Goal: Task Accomplishment & Management: Manage account settings

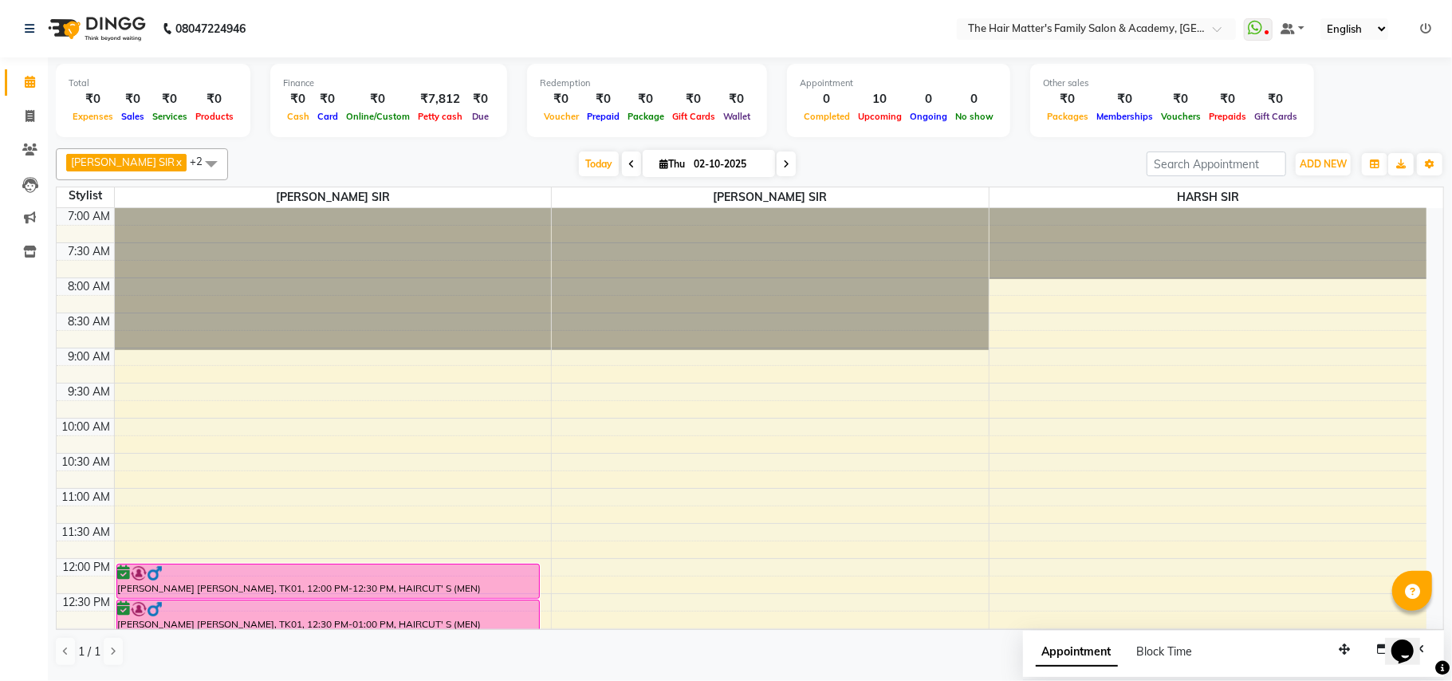
scroll to position [8, 0]
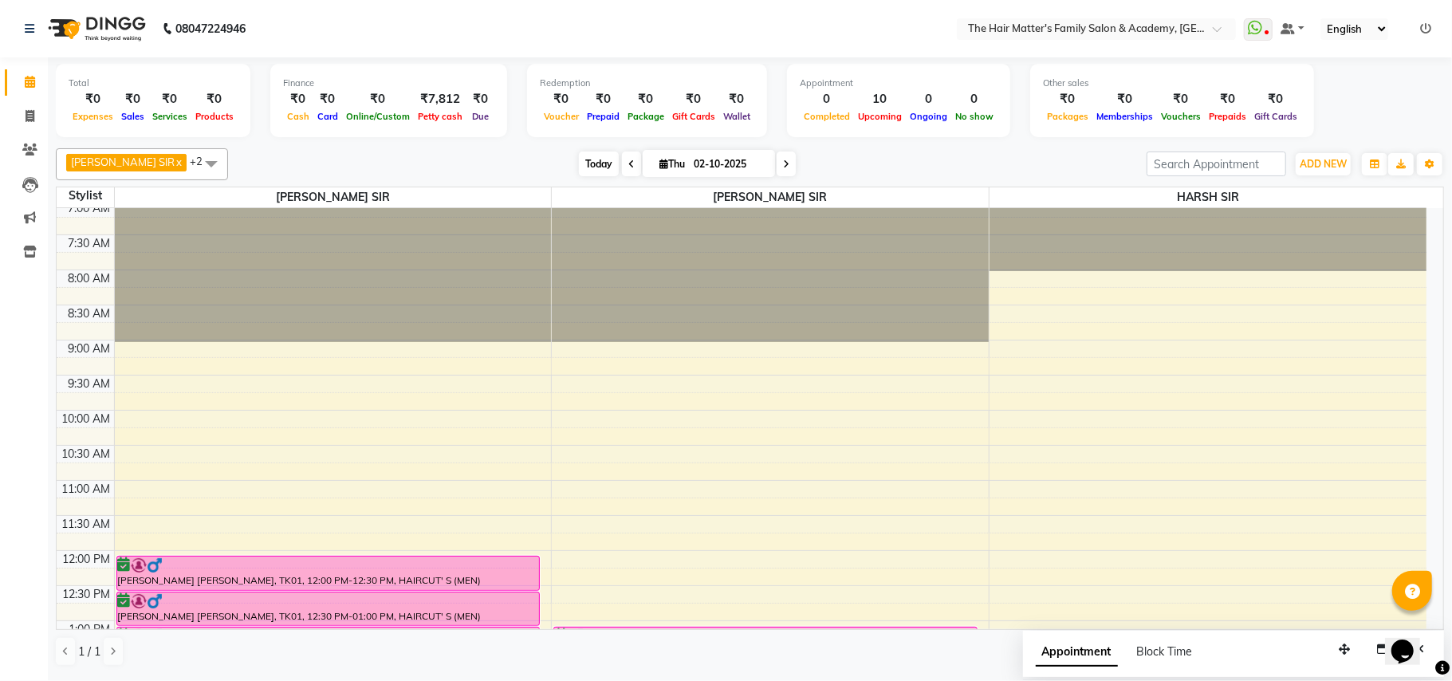
click at [579, 163] on span "Today" at bounding box center [599, 164] width 40 height 25
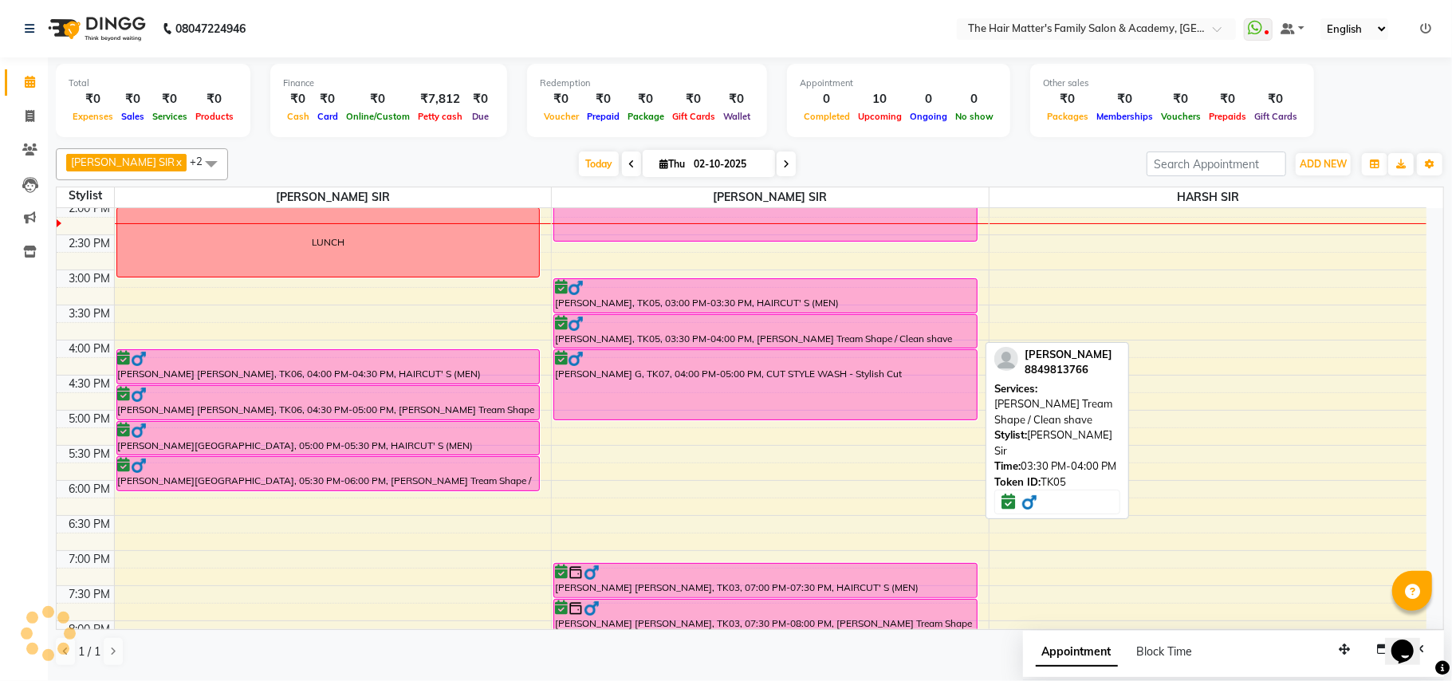
scroll to position [718, 0]
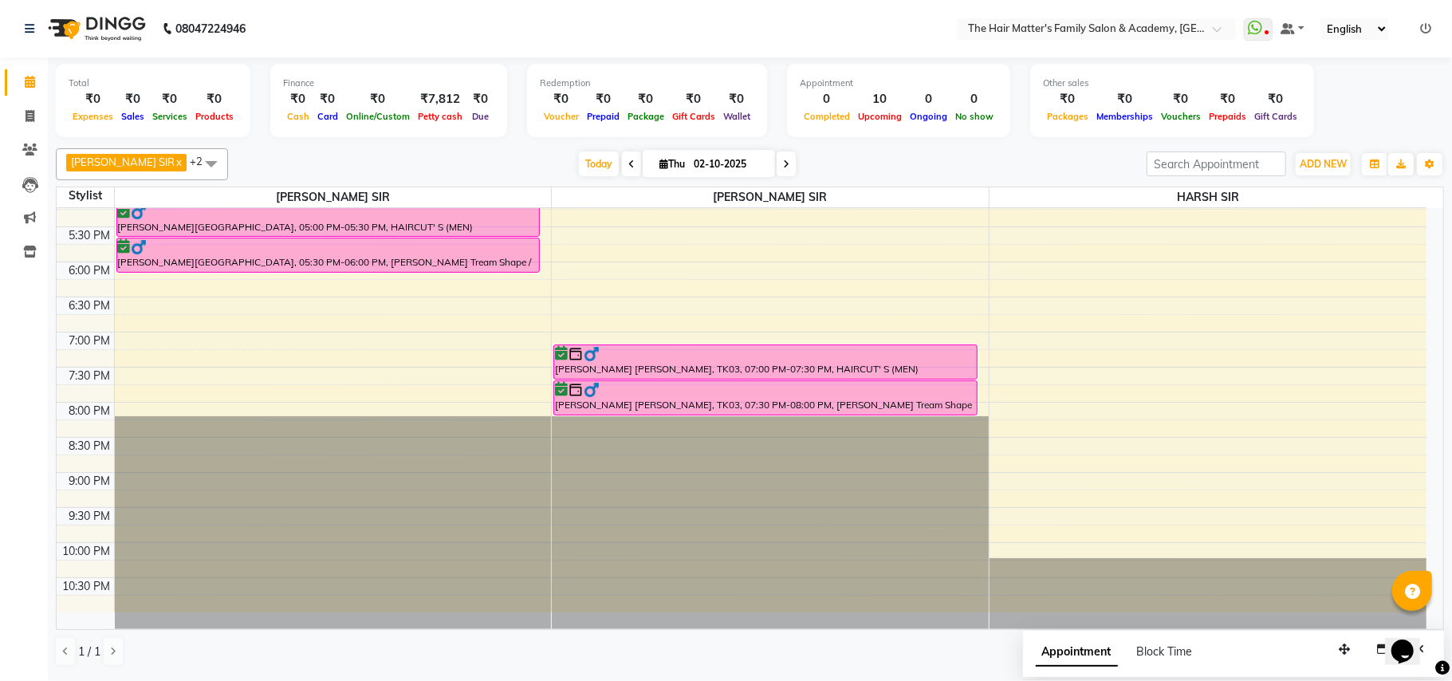
click at [123, 322] on div "7:00 AM 7:30 AM 8:00 AM 8:30 AM 9:00 AM 9:30 AM 10:00 AM 10:30 AM 11:00 AM 11:3…" at bounding box center [742, 51] width 1370 height 1122
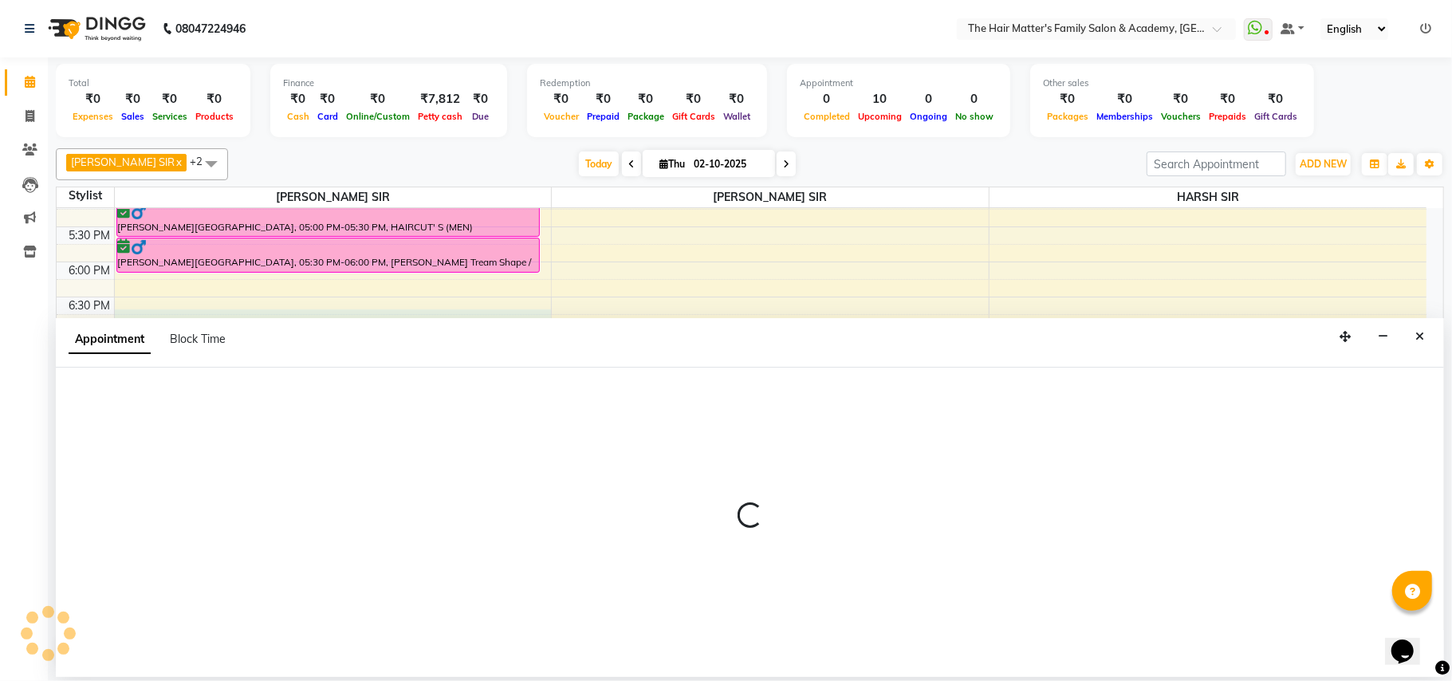
select select "42572"
select select "1110"
select select "tentative"
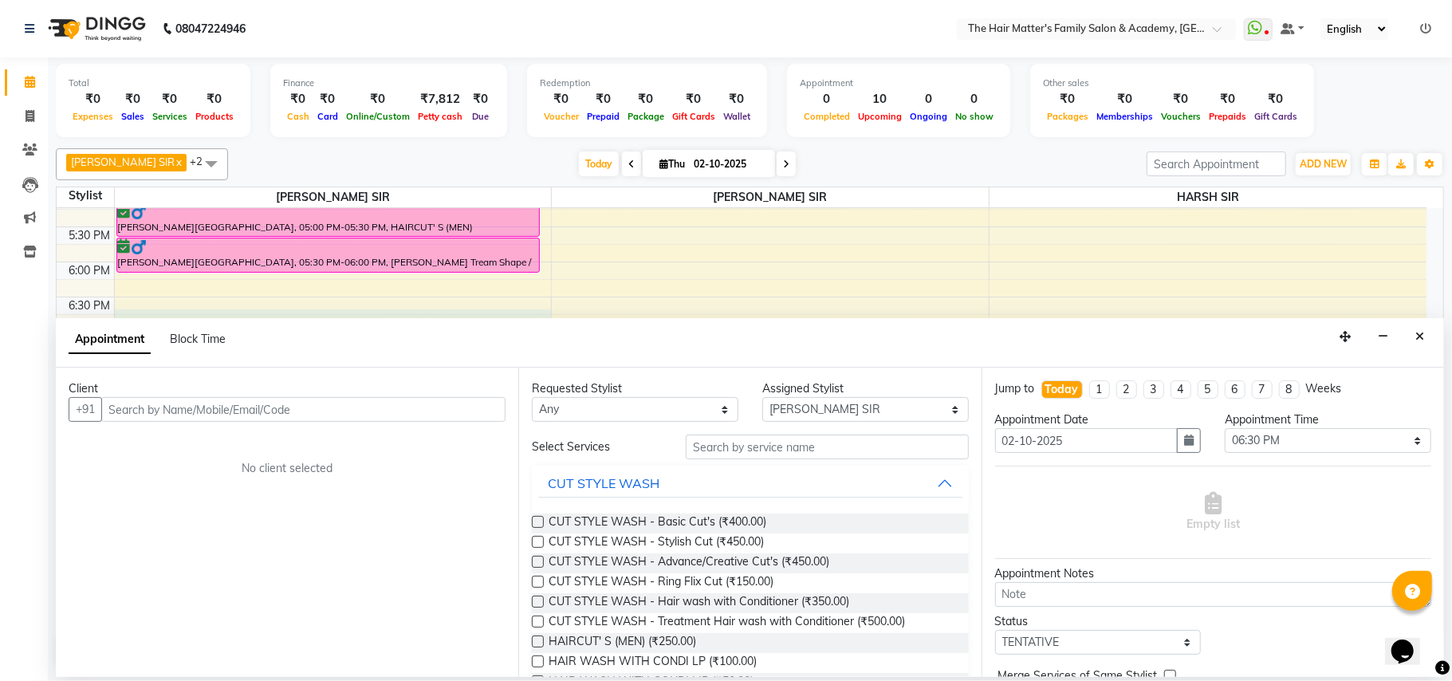
click at [174, 406] on input "text" at bounding box center [303, 409] width 404 height 25
click at [150, 416] on input "91578 68087" at bounding box center [270, 409] width 338 height 25
click at [148, 419] on input "91578 68087" at bounding box center [270, 409] width 338 height 25
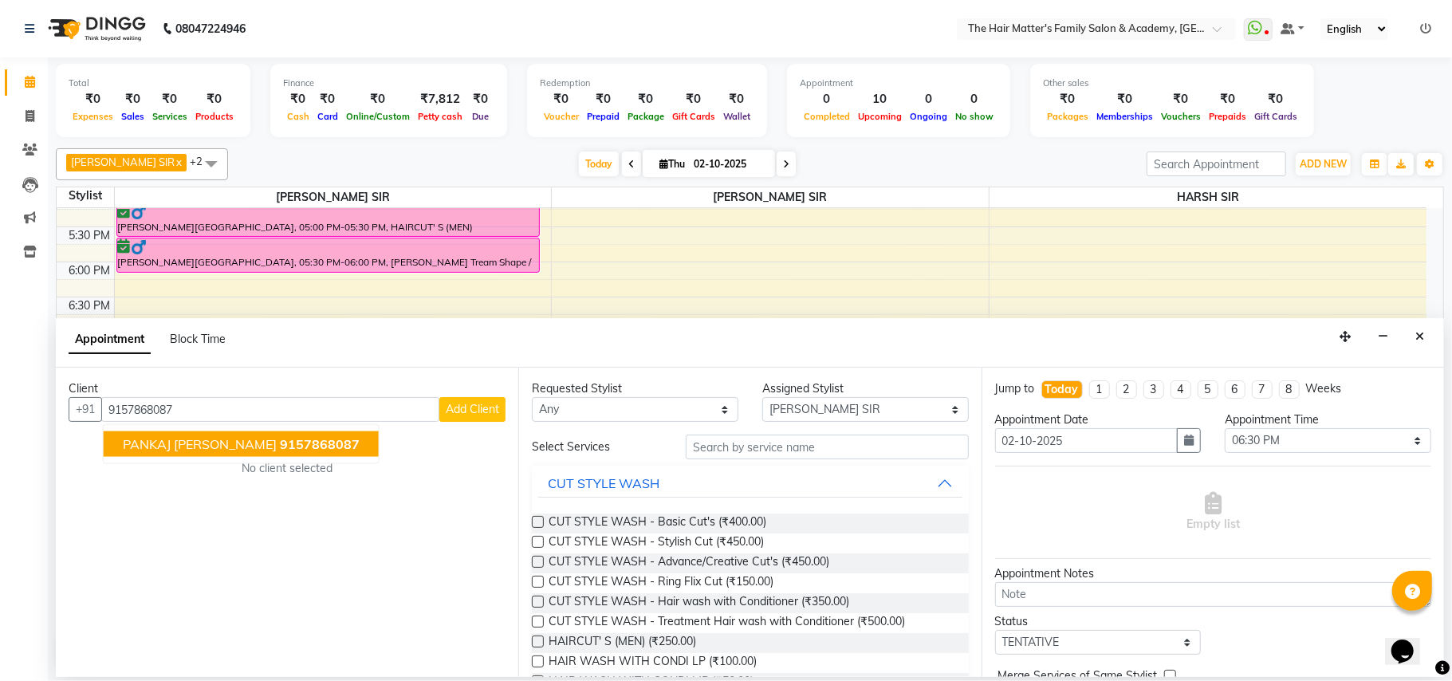
click at [183, 444] on span "PANKAJ [PERSON_NAME]" at bounding box center [200, 444] width 154 height 16
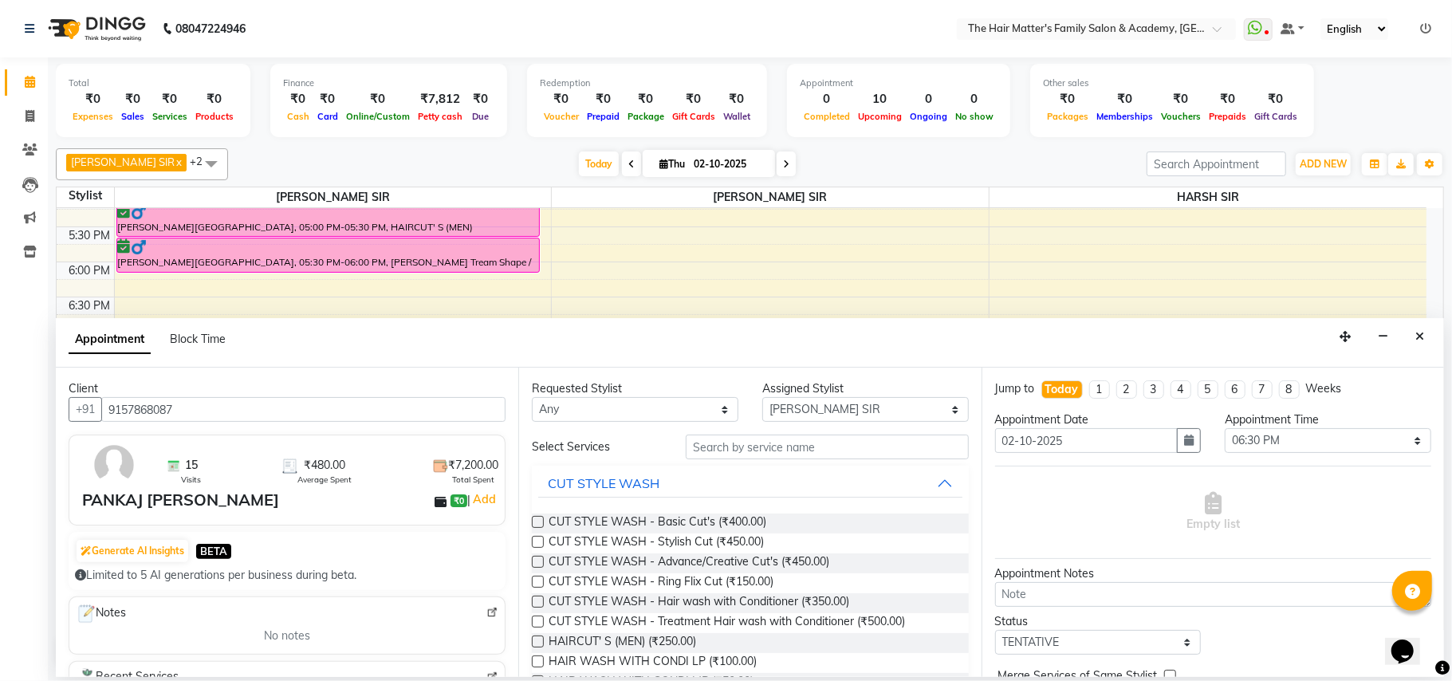
type input "9157868087"
click at [613, 416] on select "Any DIVY SIR HARSH SIR HIMESH SIR. MAYANK SIR PRATIK SIR" at bounding box center [635, 409] width 207 height 25
select select "42572"
click at [532, 399] on select "Any DIVY SIR HARSH SIR HIMESH SIR. MAYANK SIR PRATIK SIR" at bounding box center [635, 409] width 207 height 25
click at [791, 419] on select "Select DIVY SIR HARSH SIR HIMESH SIR. MAYANK SIR PRATIK SIR" at bounding box center [865, 409] width 207 height 25
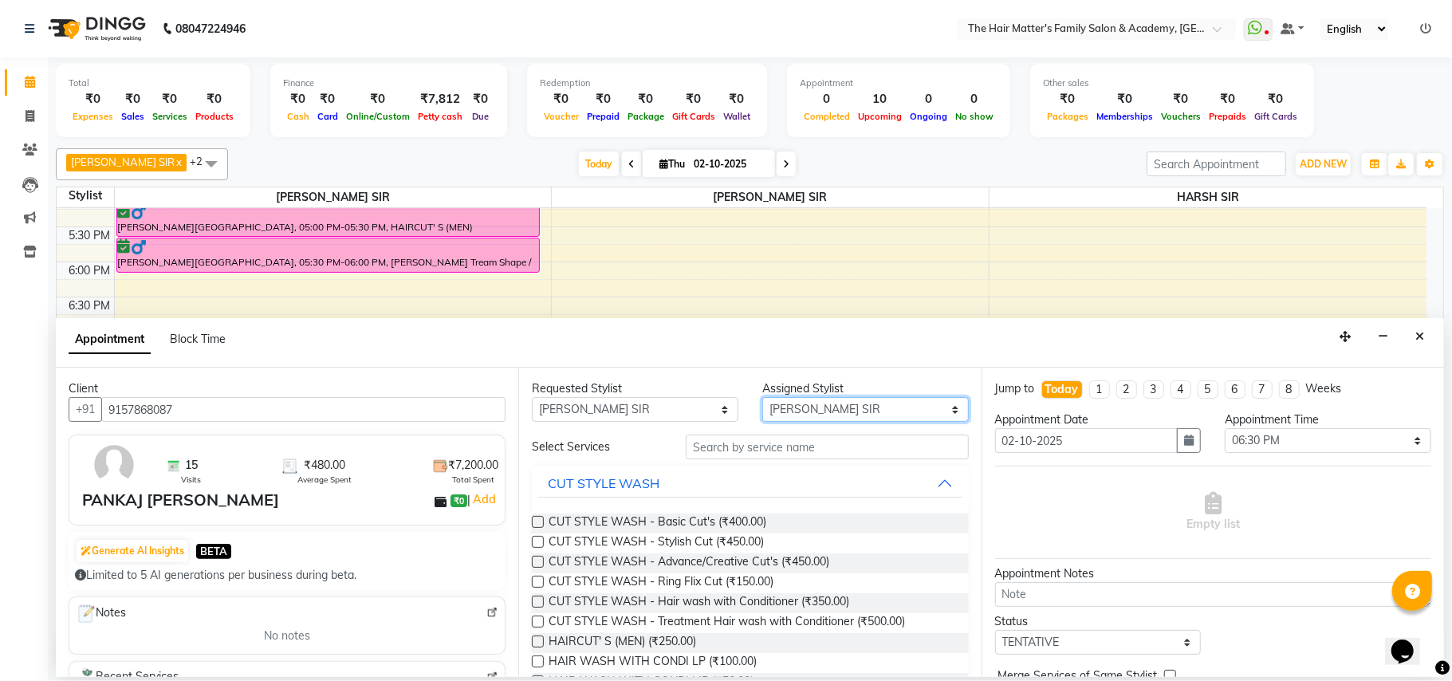
click at [762, 399] on select "Select DIVY SIR HARSH SIR HIMESH SIR. MAYANK SIR PRATIK SIR" at bounding box center [865, 409] width 207 height 25
click at [683, 641] on span "HAIRCUT' S (MEN) (₹250.00)" at bounding box center [623, 643] width 148 height 20
checkbox input "false"
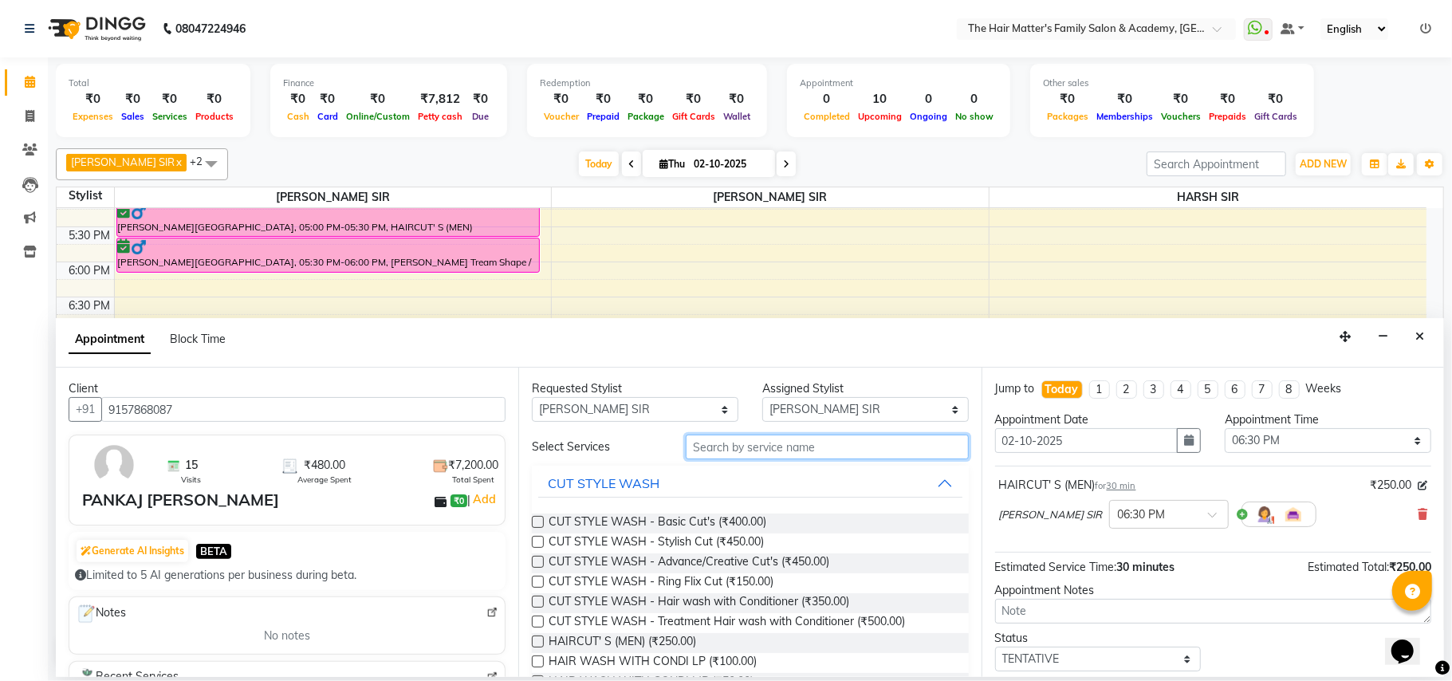
click at [760, 457] on input "text" at bounding box center [827, 447] width 283 height 25
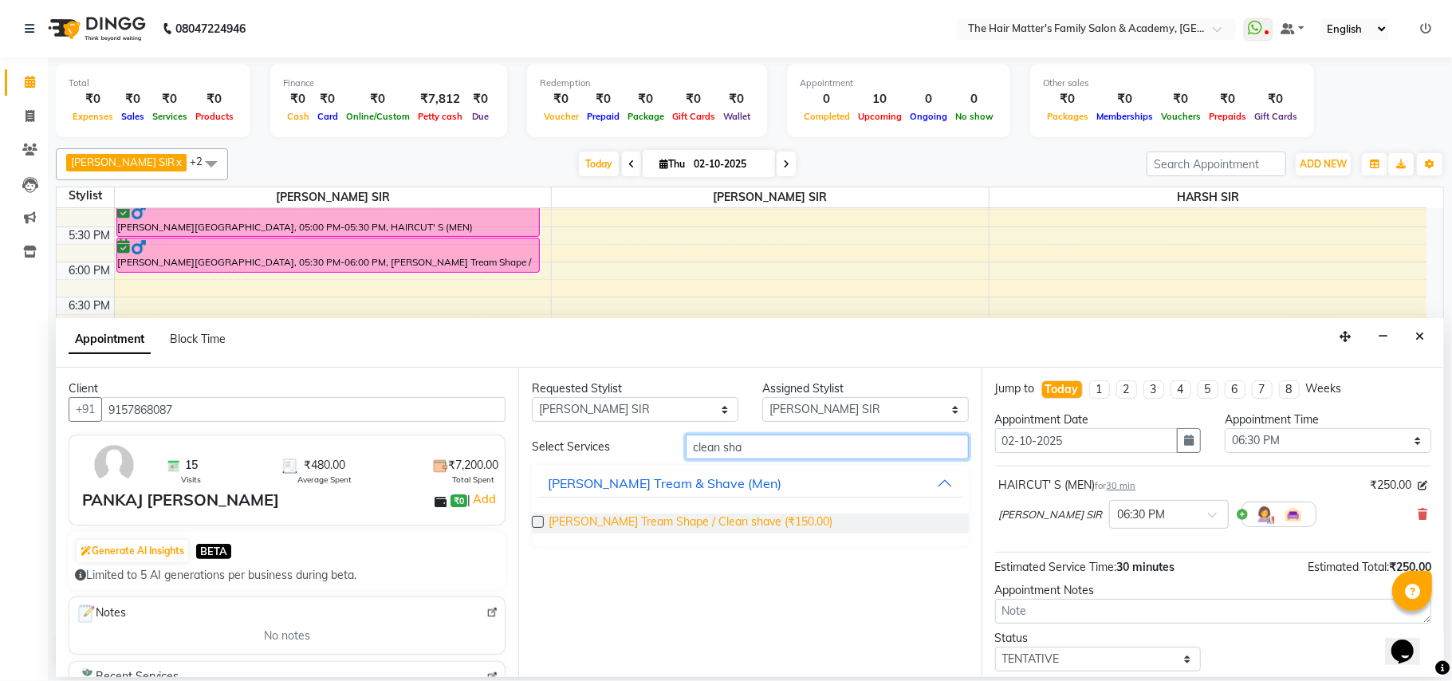
type input "clean sha"
click at [745, 534] on span "Beard Tream Shape / Clean shave (₹150.00)" at bounding box center [691, 524] width 284 height 20
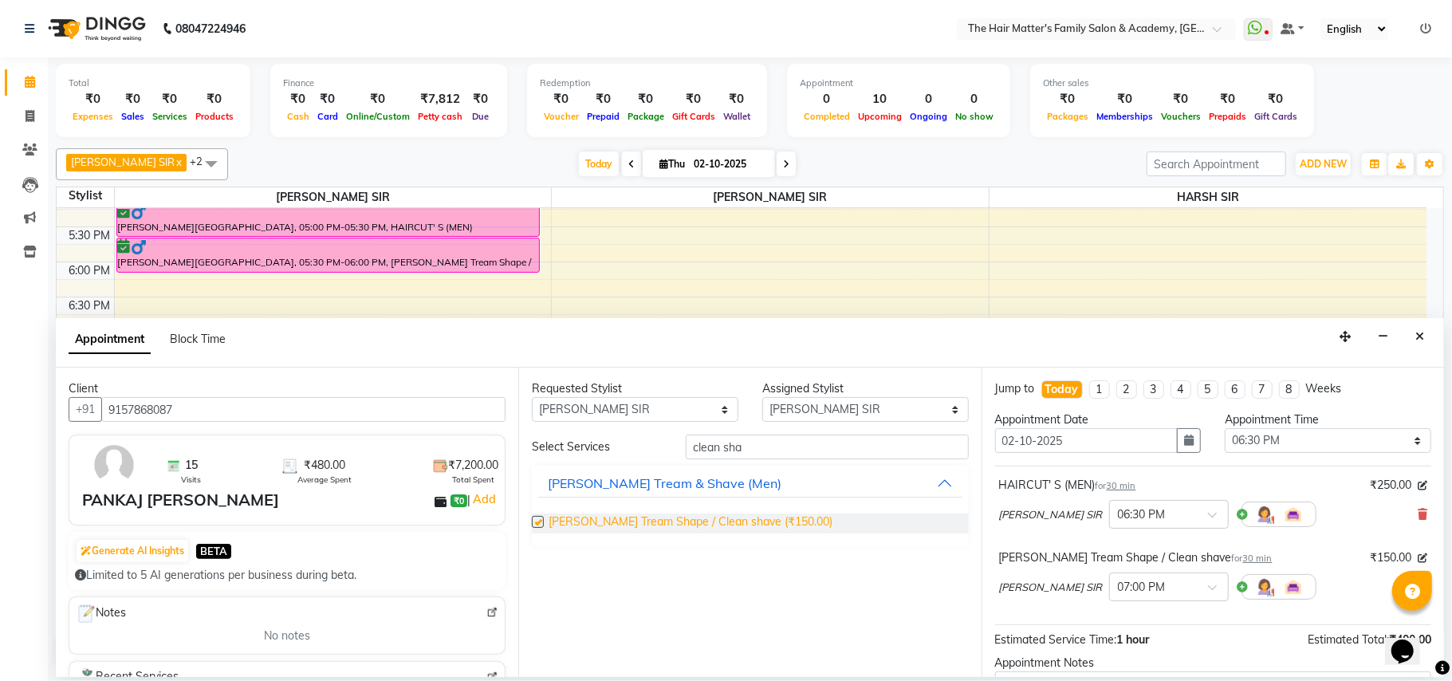
checkbox input "false"
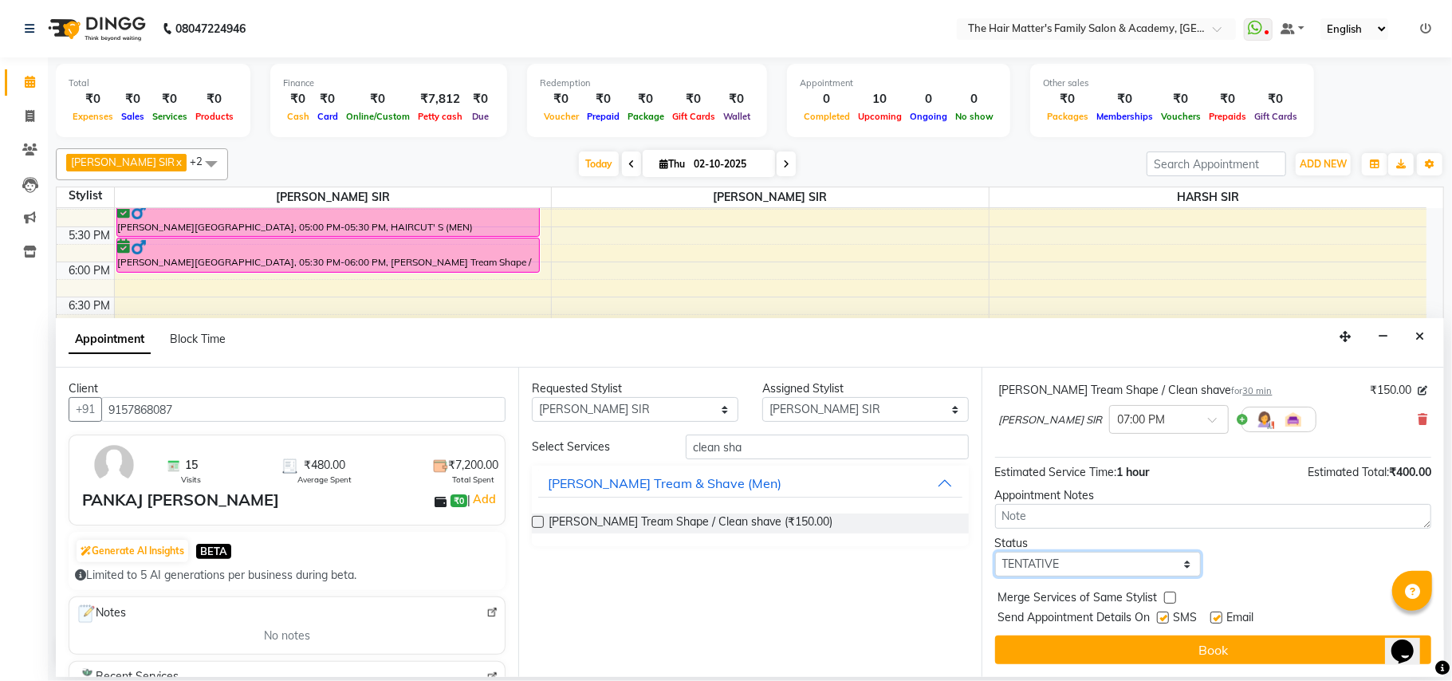
click at [1182, 566] on select "Select TENTATIVE CONFIRM CHECK-IN UPCOMING" at bounding box center [1098, 564] width 207 height 25
select select "confirm booking"
click at [995, 553] on select "Select TENTATIVE CONFIRM CHECK-IN UPCOMING" at bounding box center [1098, 564] width 207 height 25
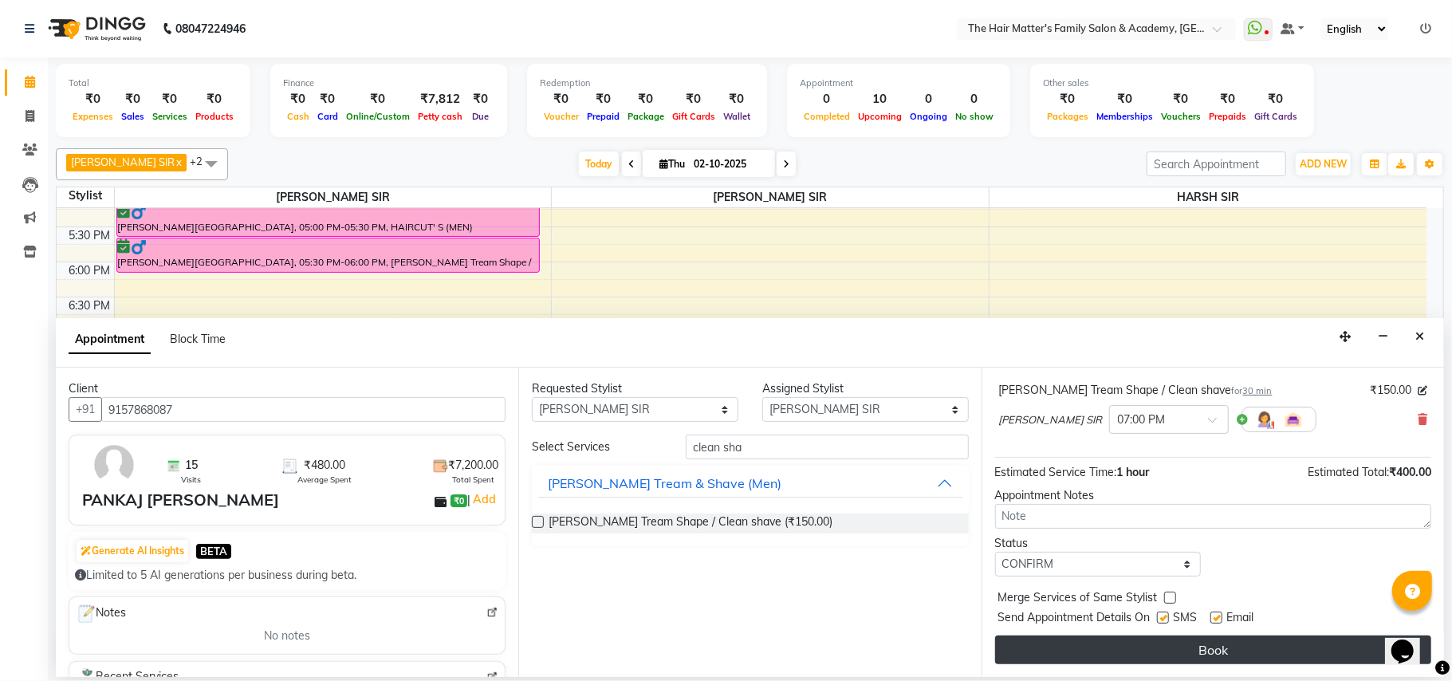
click at [1184, 659] on button "Book" at bounding box center [1213, 650] width 436 height 29
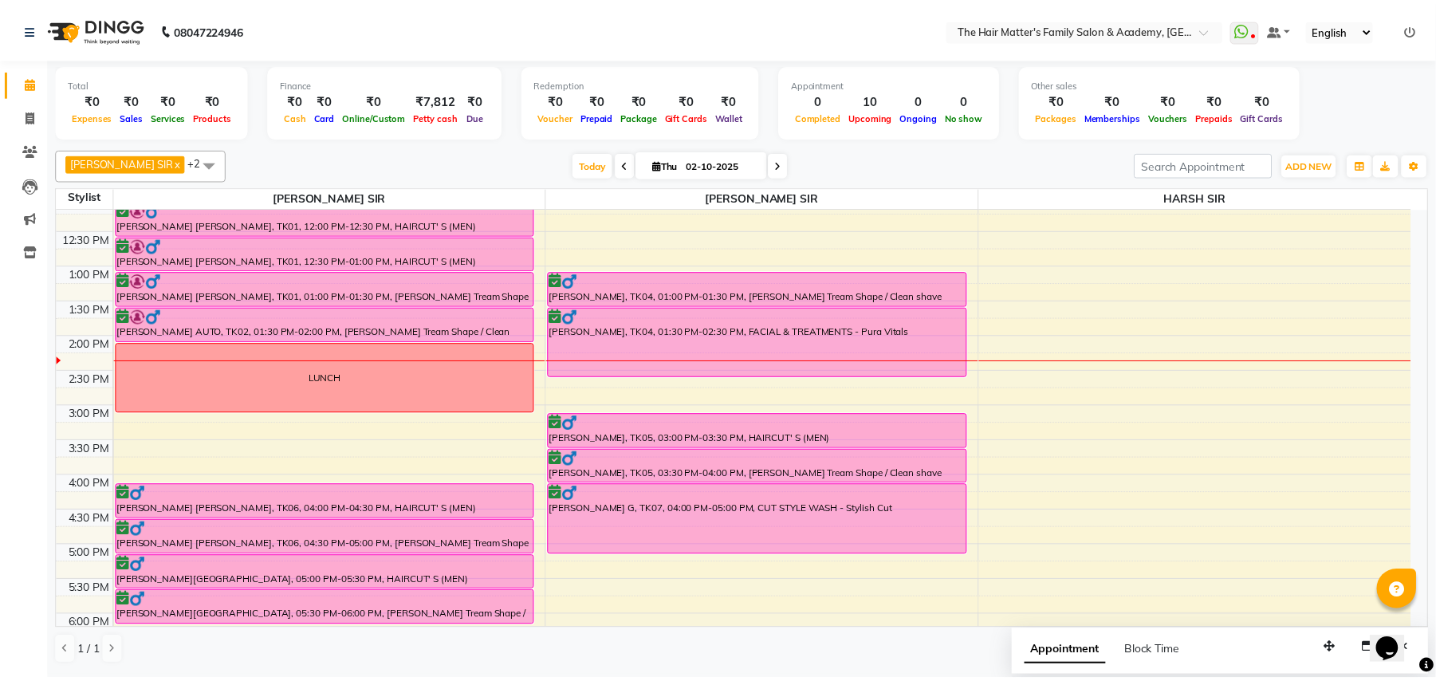
scroll to position [718, 0]
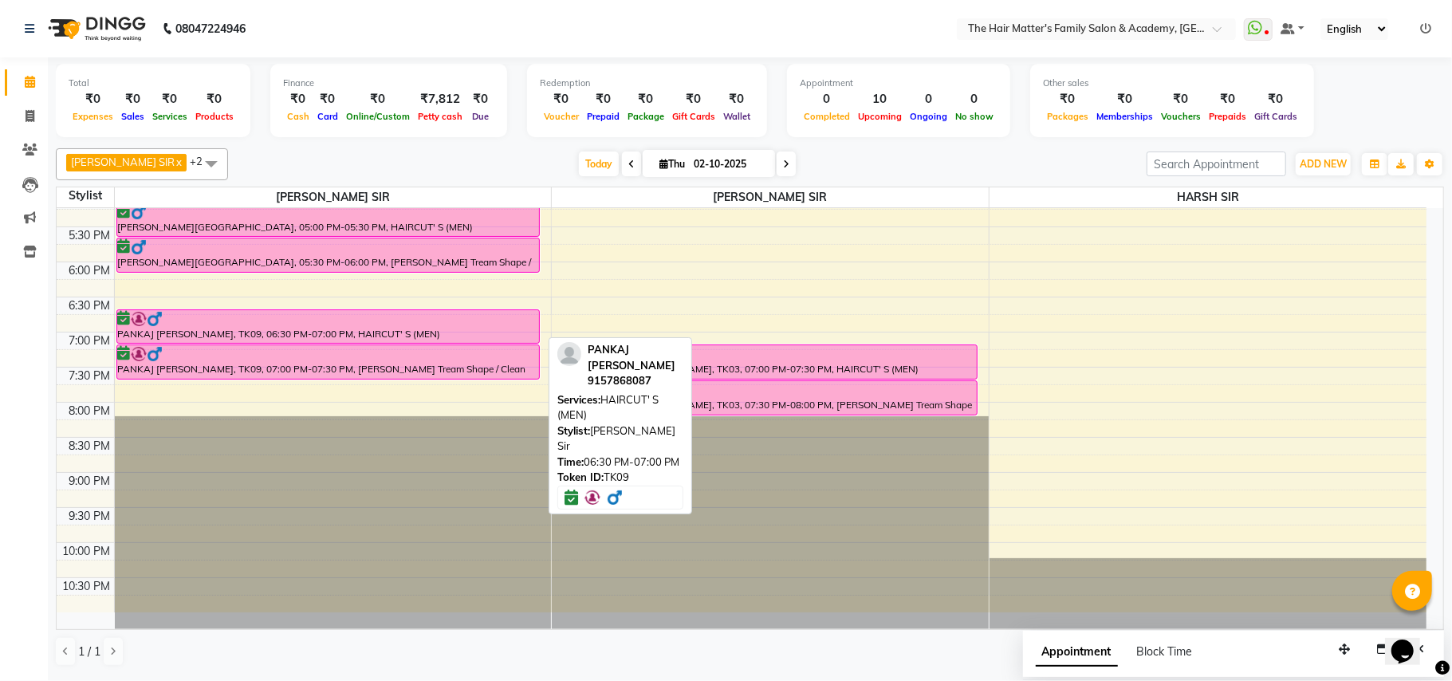
click at [313, 340] on div at bounding box center [328, 343] width 423 height 6
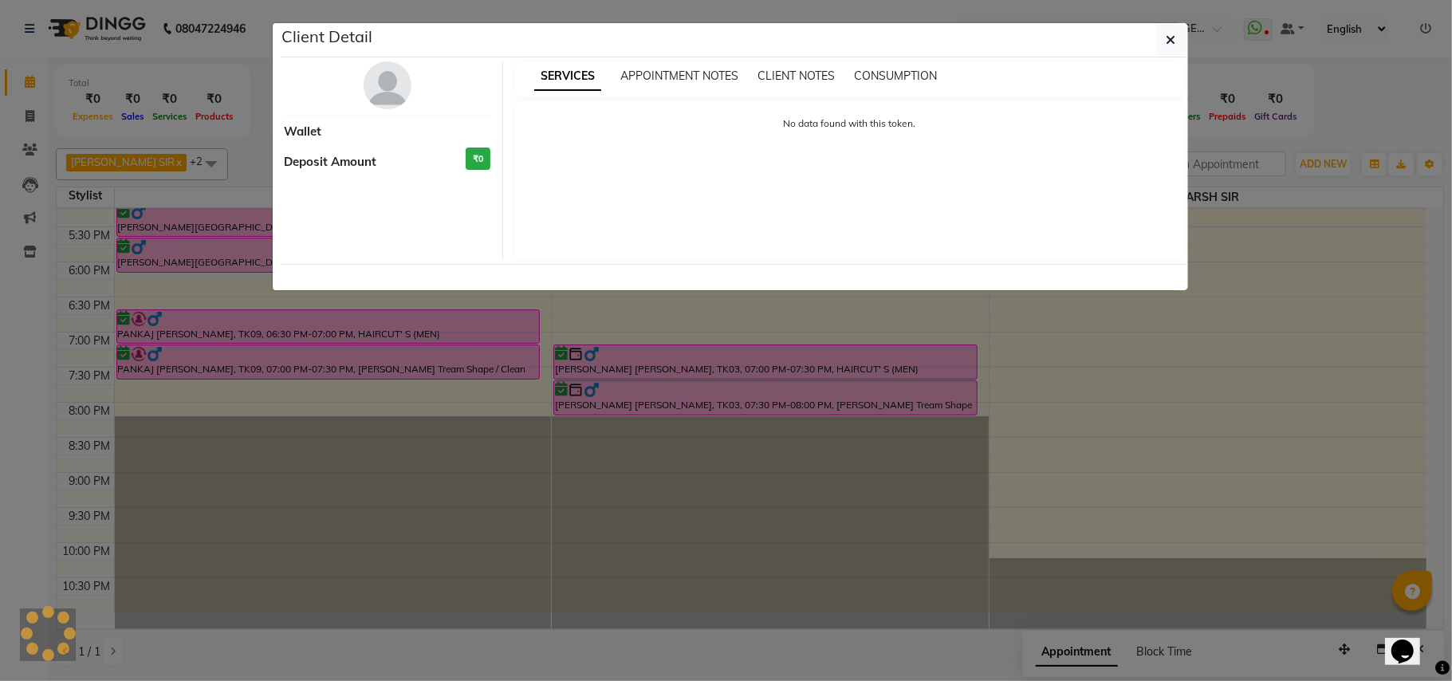
select select "6"
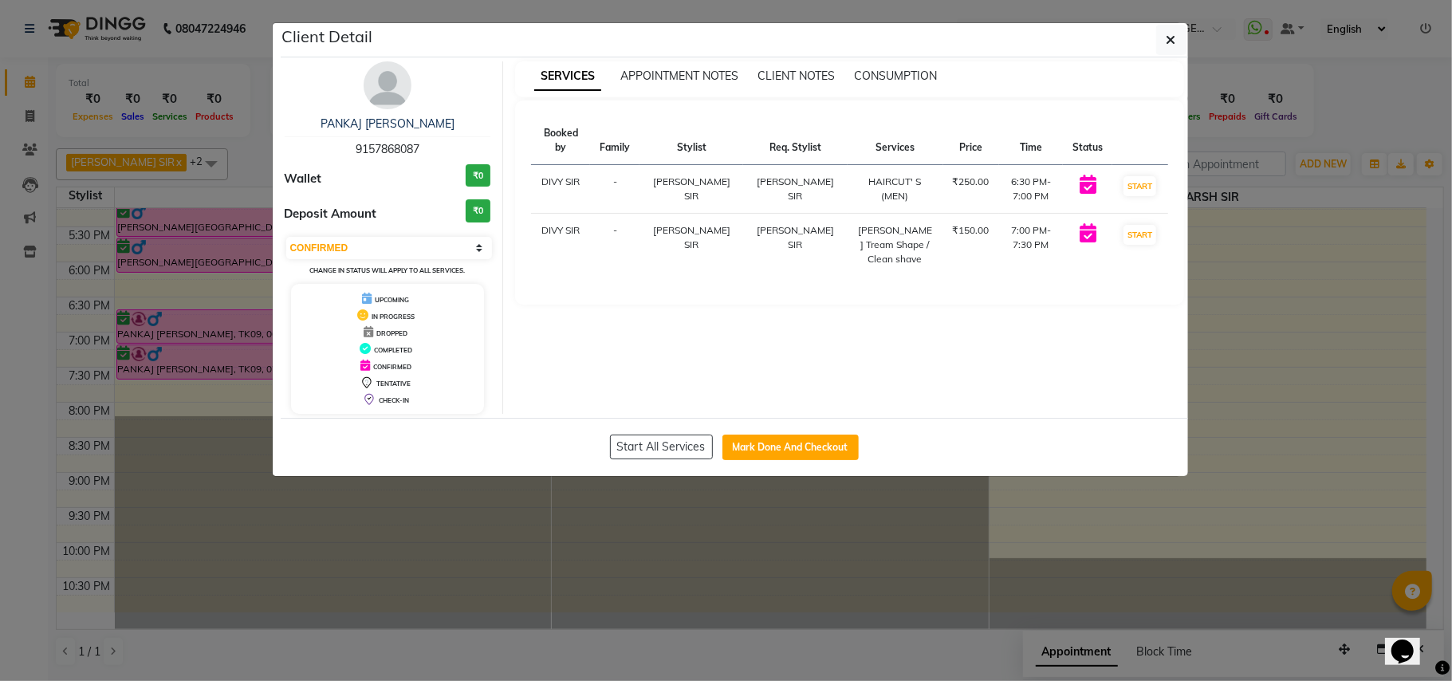
copy span "9157868087"
drag, startPoint x: 353, startPoint y: 145, endPoint x: 440, endPoint y: 105, distance: 96.4
click at [432, 153] on div "PANKAJ SIR HATHIJAN 9157868087" at bounding box center [388, 137] width 207 height 42
click at [1172, 45] on icon "button" at bounding box center [1172, 39] width 10 height 13
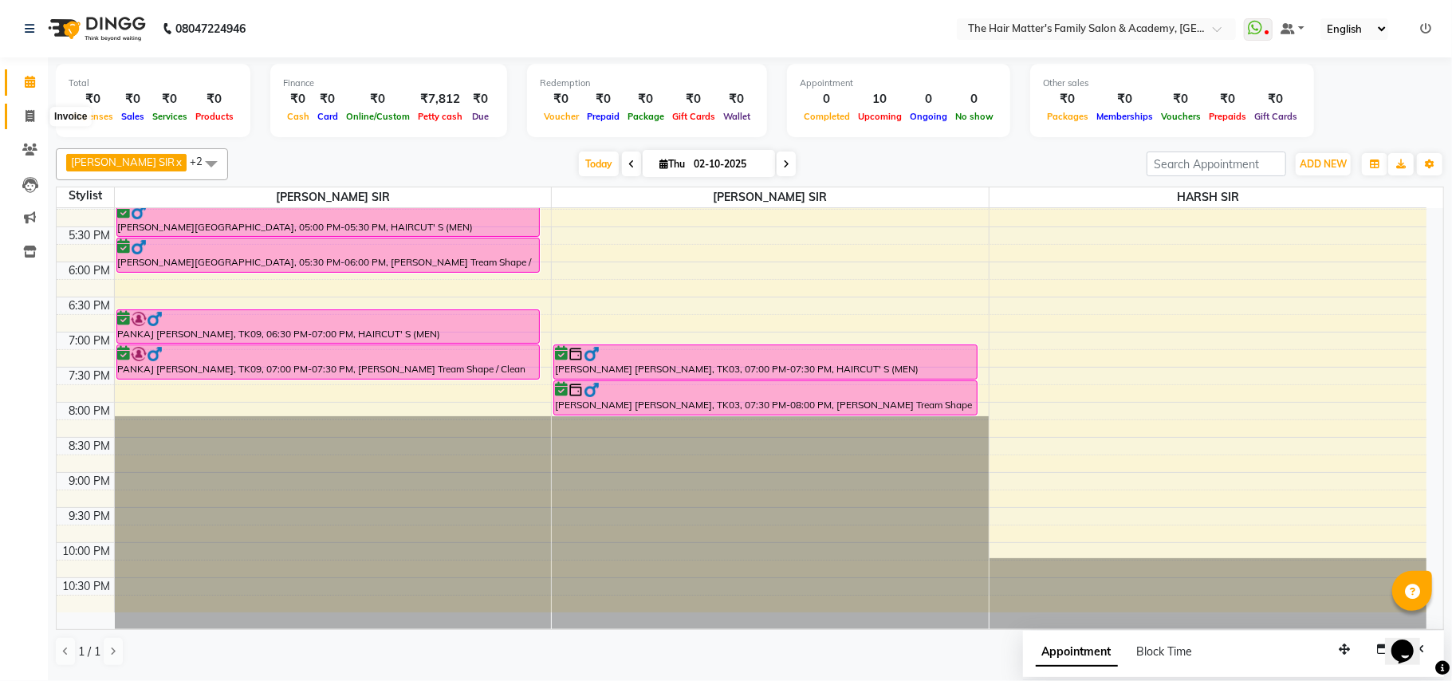
click at [16, 116] on span at bounding box center [30, 117] width 28 height 18
select select "service"
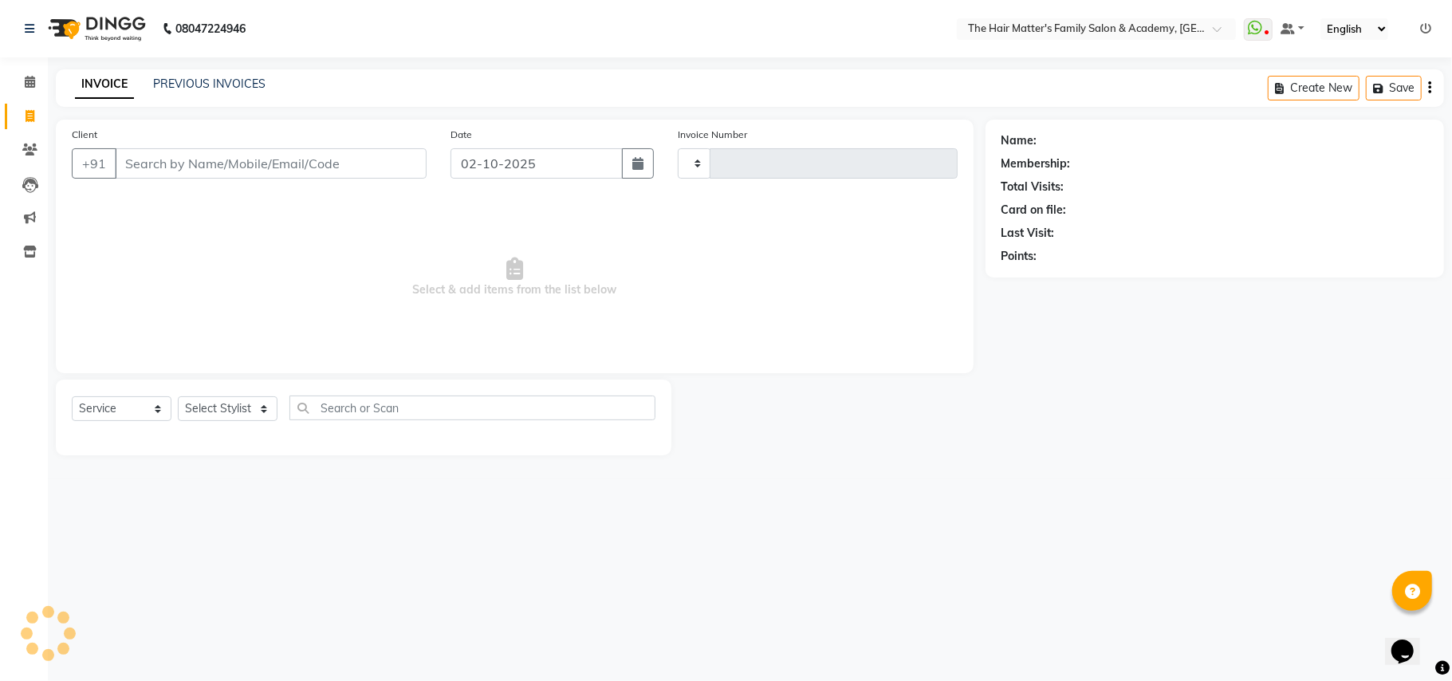
type input "2009"
select select "5980"
click at [24, 145] on icon at bounding box center [29, 150] width 15 height 12
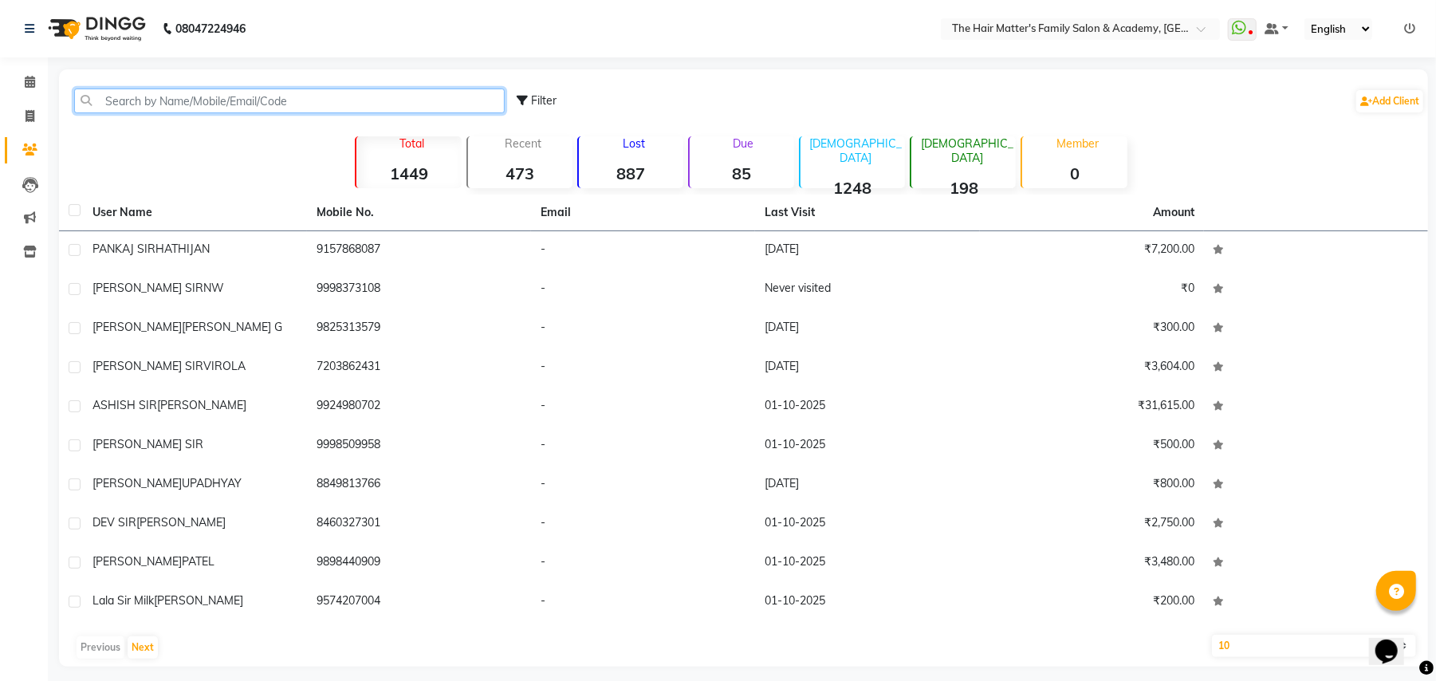
click at [215, 102] on input "text" at bounding box center [289, 101] width 431 height 25
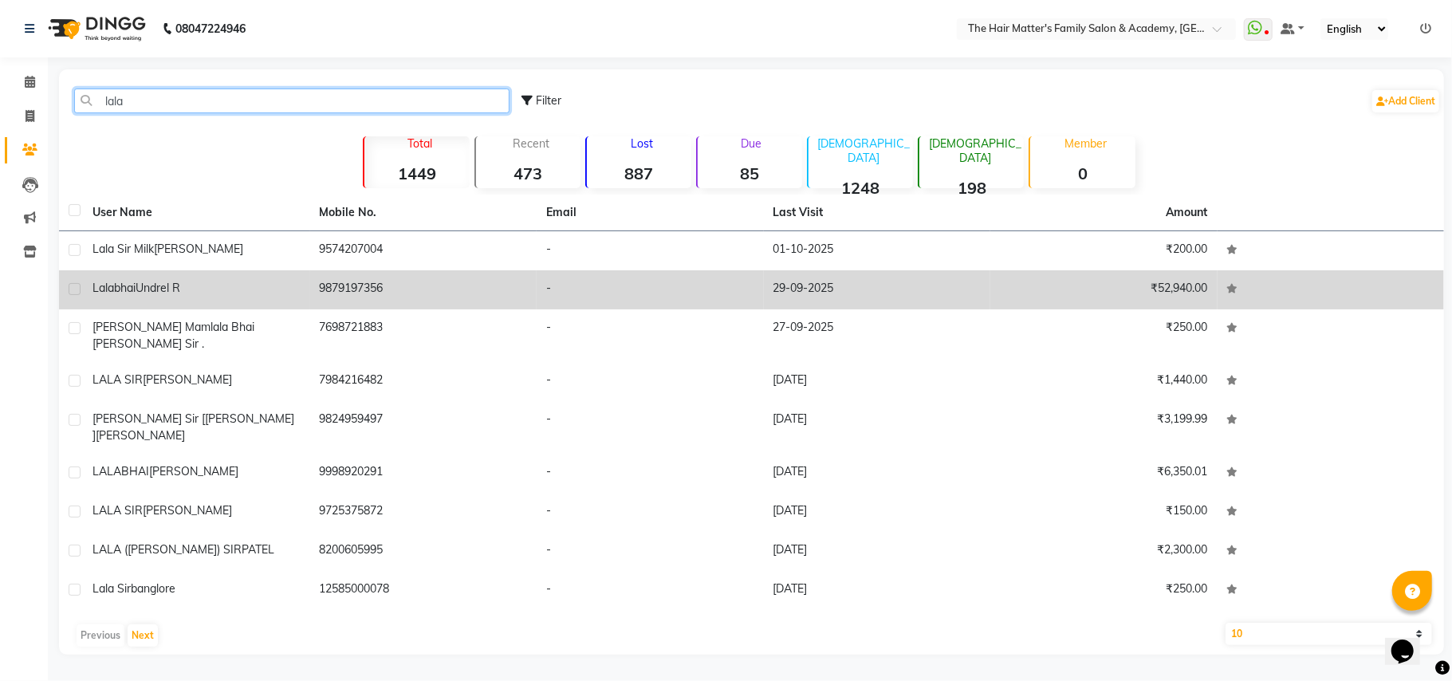
type input "lala"
click at [243, 291] on div "Lalabhai Undrel R" at bounding box center [197, 288] width 208 height 17
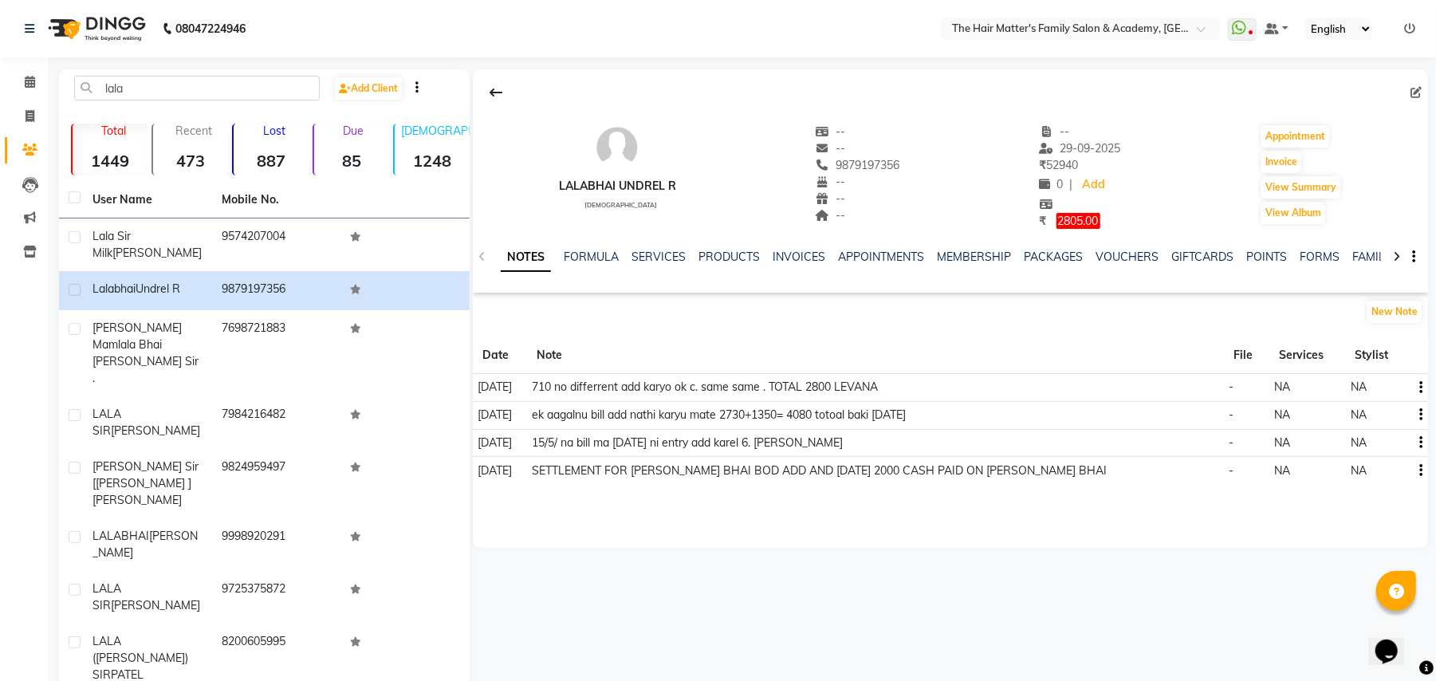
copy span "9879197356"
drag, startPoint x: 839, startPoint y: 164, endPoint x: 906, endPoint y: 164, distance: 67.0
click at [906, 164] on div "Lalabhai Undrel R male -- -- 9879197356 -- -- -- -- 29-09-2025 ₹ 52940 0 | Add …" at bounding box center [950, 169] width 955 height 122
click at [26, 83] on icon at bounding box center [30, 82] width 10 height 12
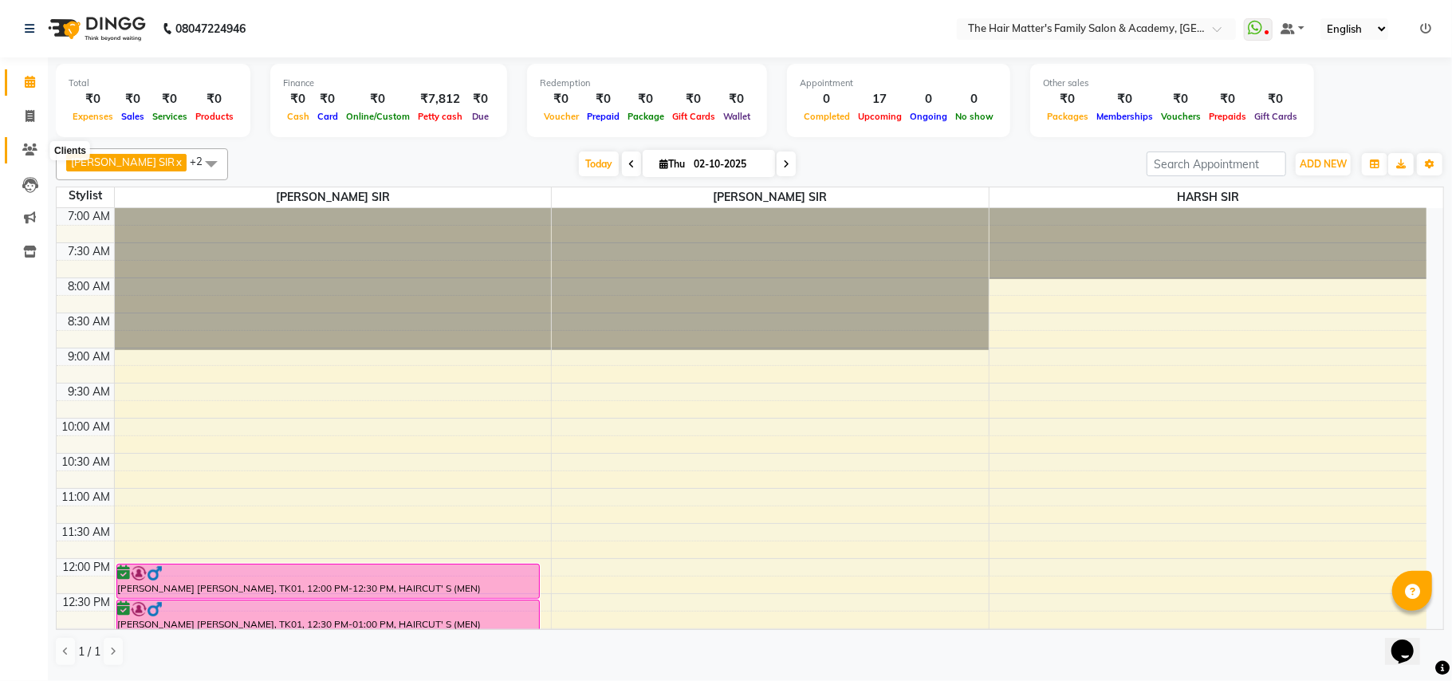
click at [22, 155] on icon at bounding box center [29, 150] width 15 height 12
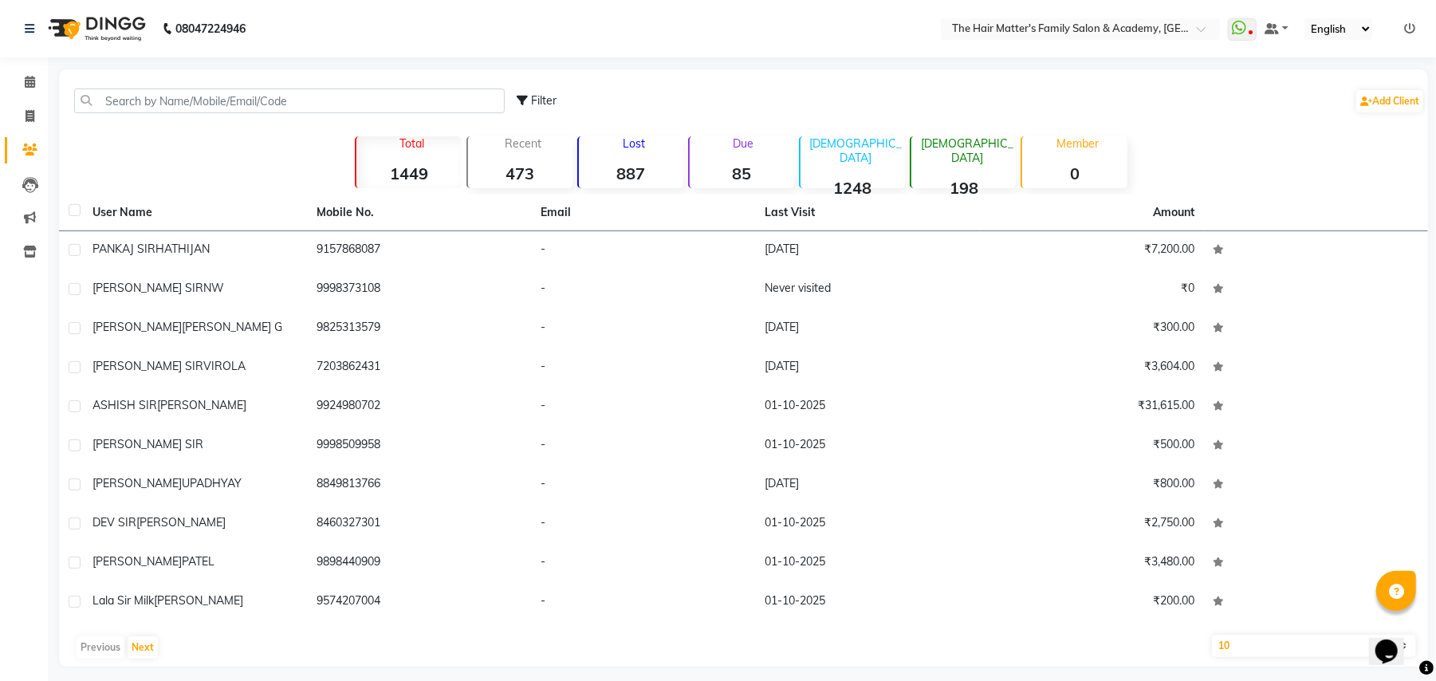
click at [743, 183] on strong "85" at bounding box center [742, 173] width 104 height 20
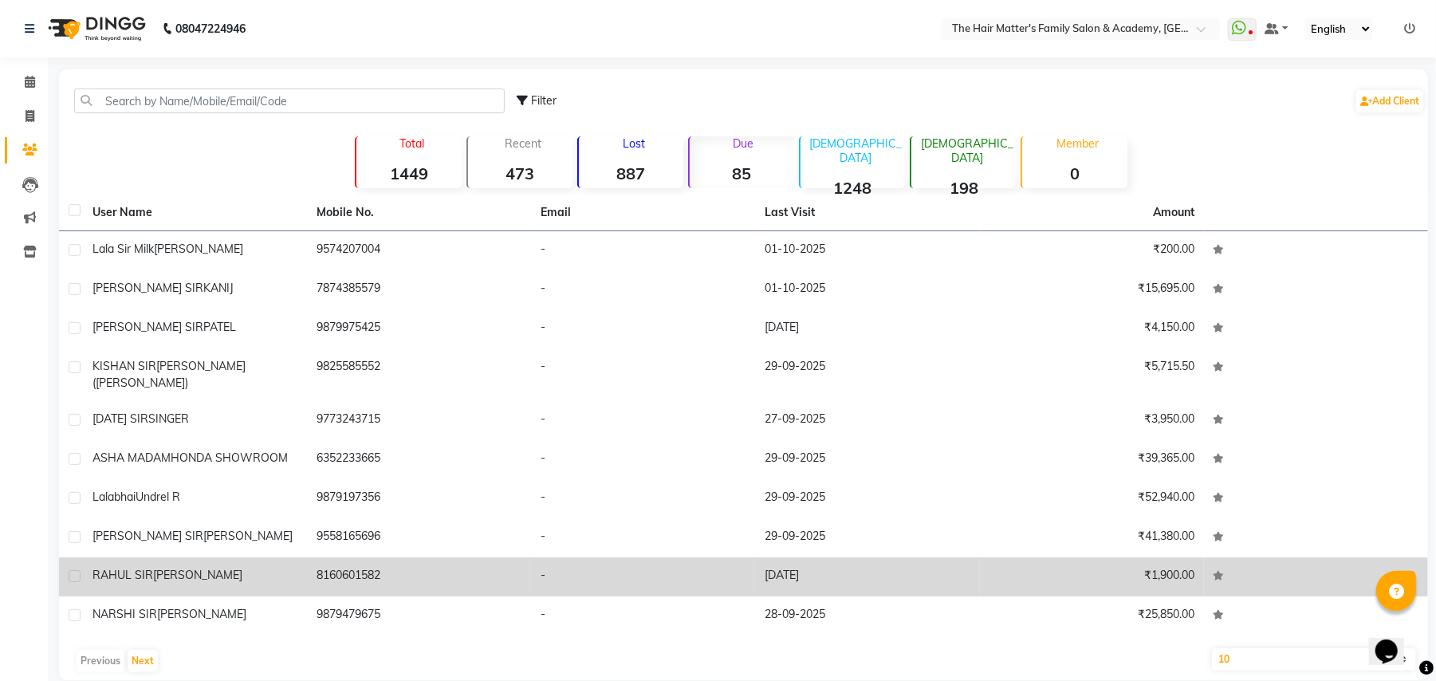
scroll to position [10, 0]
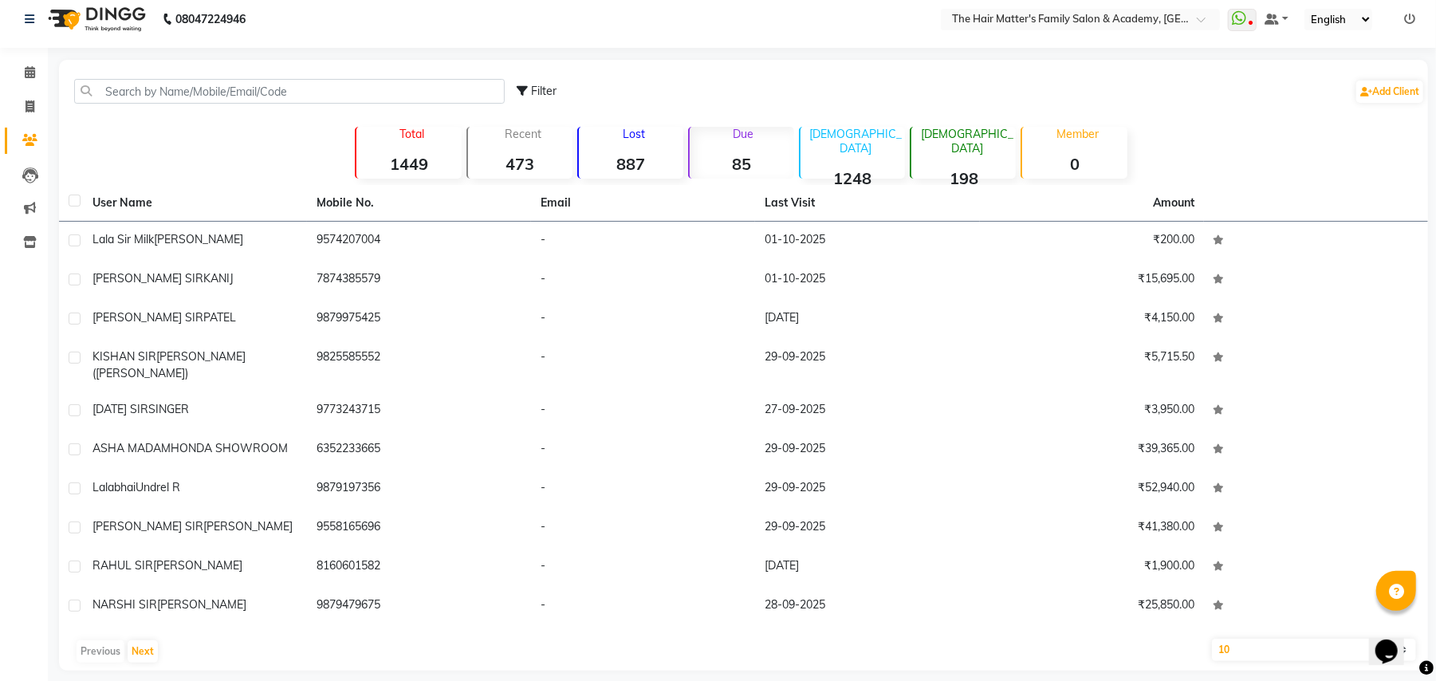
click at [741, 169] on strong "85" at bounding box center [742, 164] width 104 height 20
click at [849, 174] on strong "1248" at bounding box center [853, 178] width 104 height 20
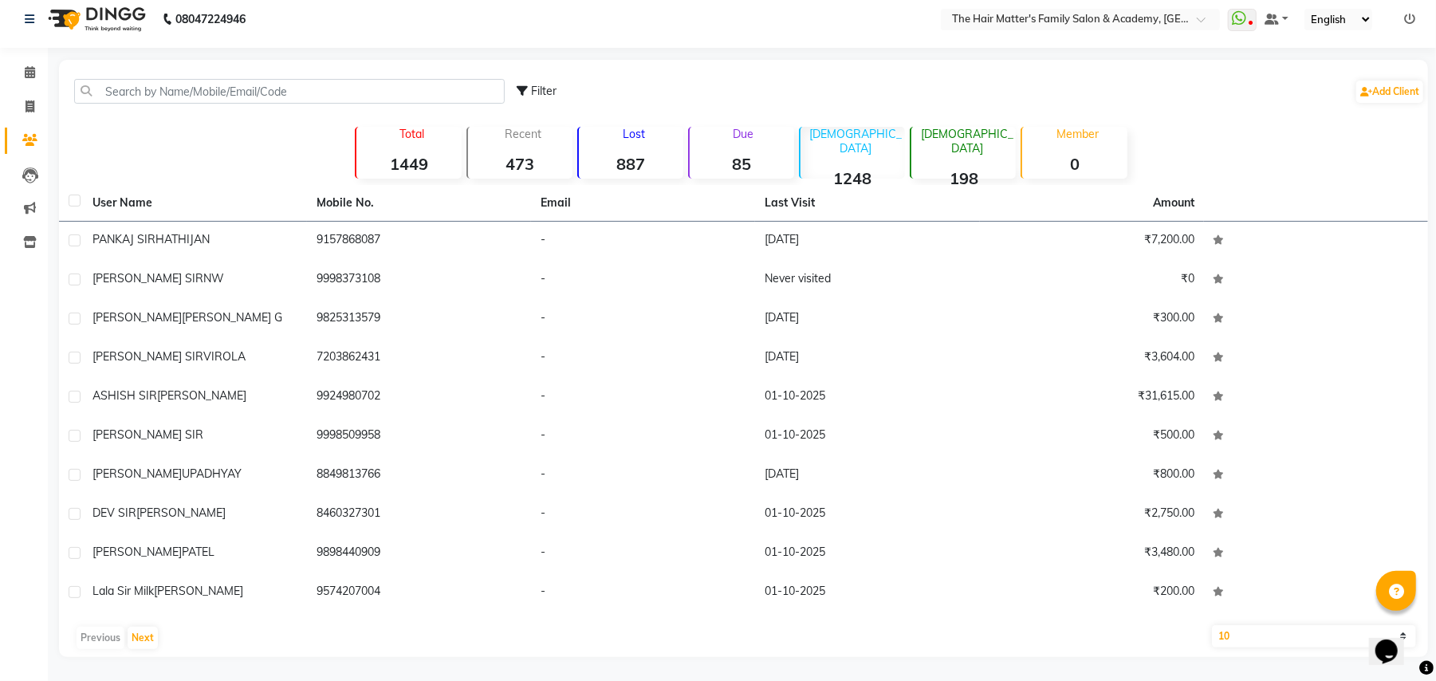
click at [986, 147] on div "Female 198" at bounding box center [963, 153] width 106 height 52
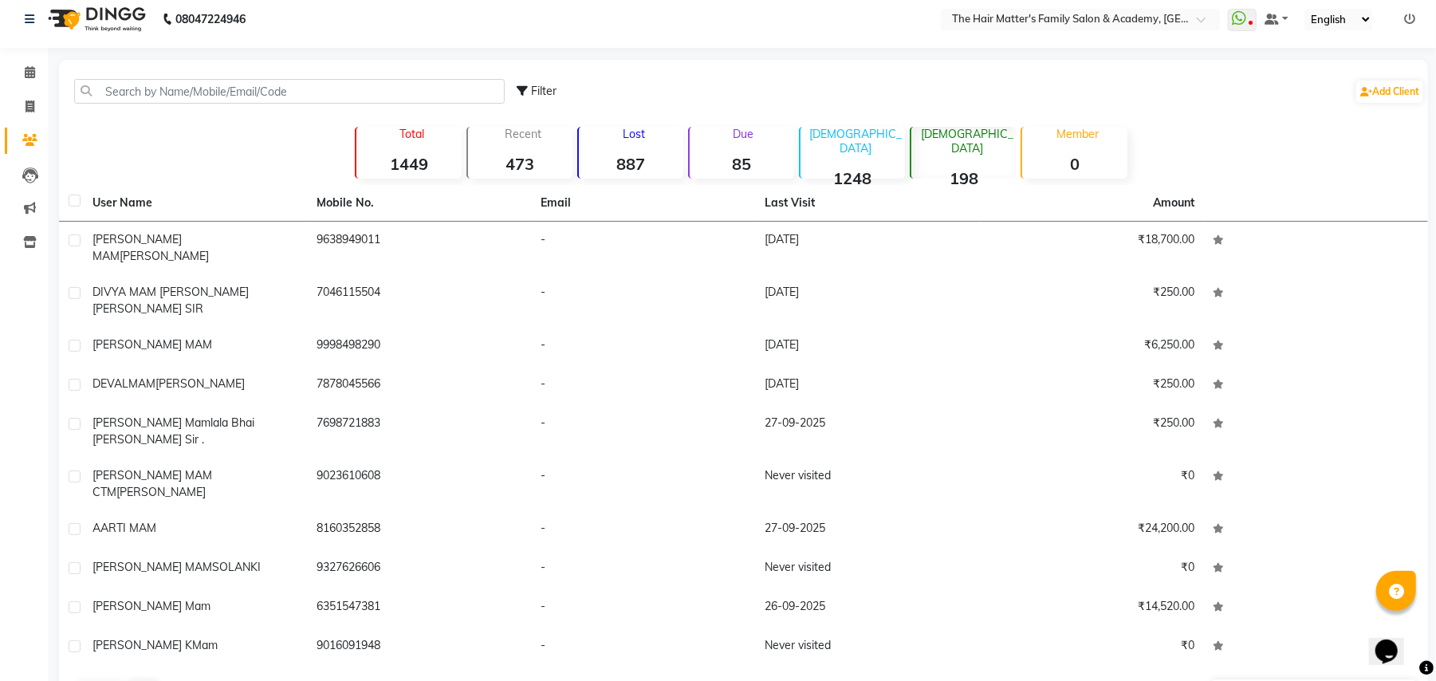
click at [523, 169] on strong "473" at bounding box center [520, 164] width 104 height 20
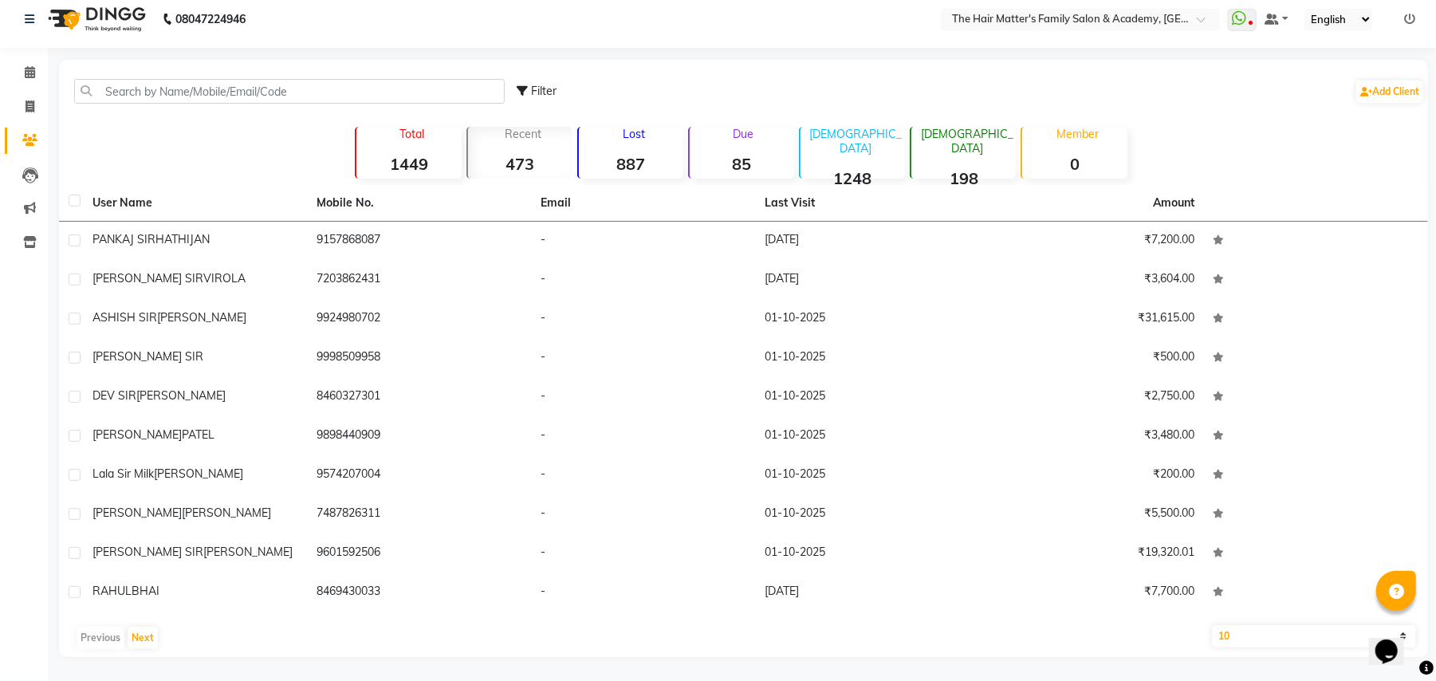
click at [607, 156] on strong "887" at bounding box center [631, 164] width 104 height 20
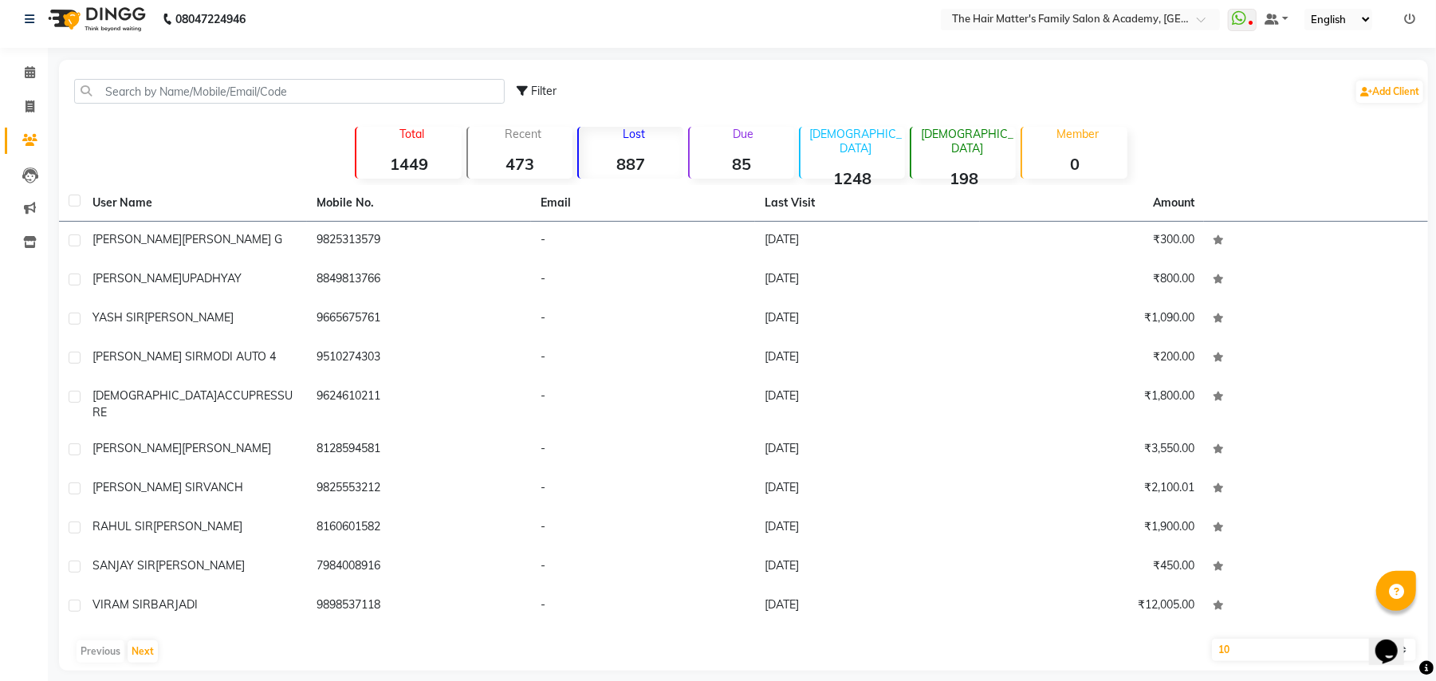
click at [632, 167] on strong "887" at bounding box center [631, 164] width 104 height 20
click at [721, 163] on strong "85" at bounding box center [742, 164] width 104 height 20
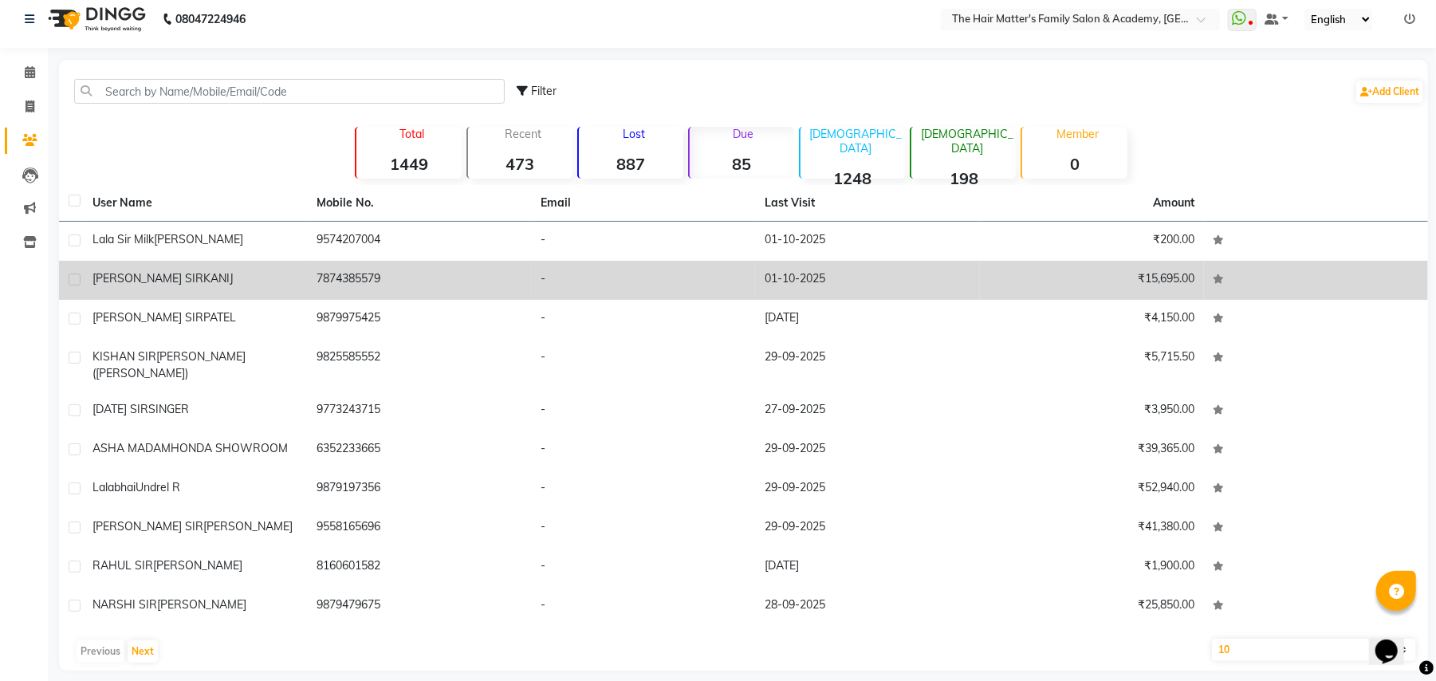
click at [786, 287] on td "01-10-2025" at bounding box center [867, 280] width 224 height 39
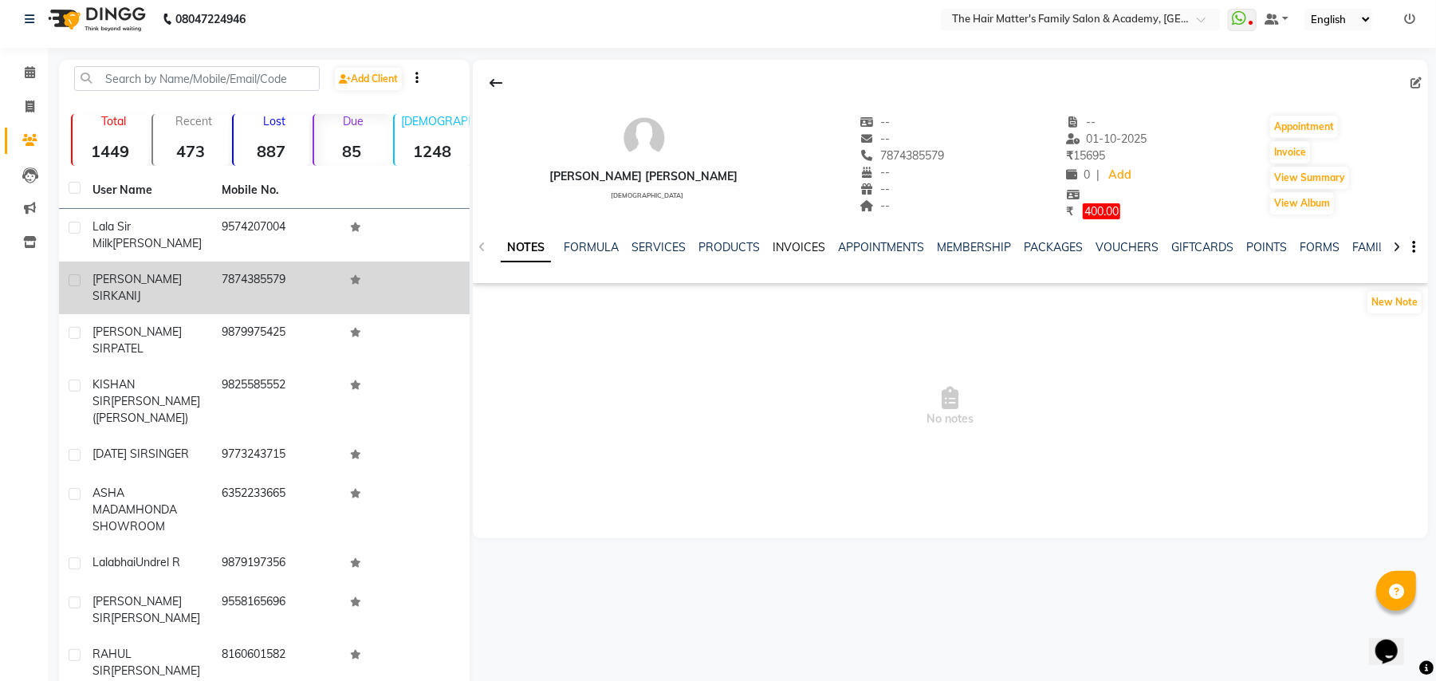
click at [813, 253] on link "INVOICES" at bounding box center [799, 247] width 53 height 14
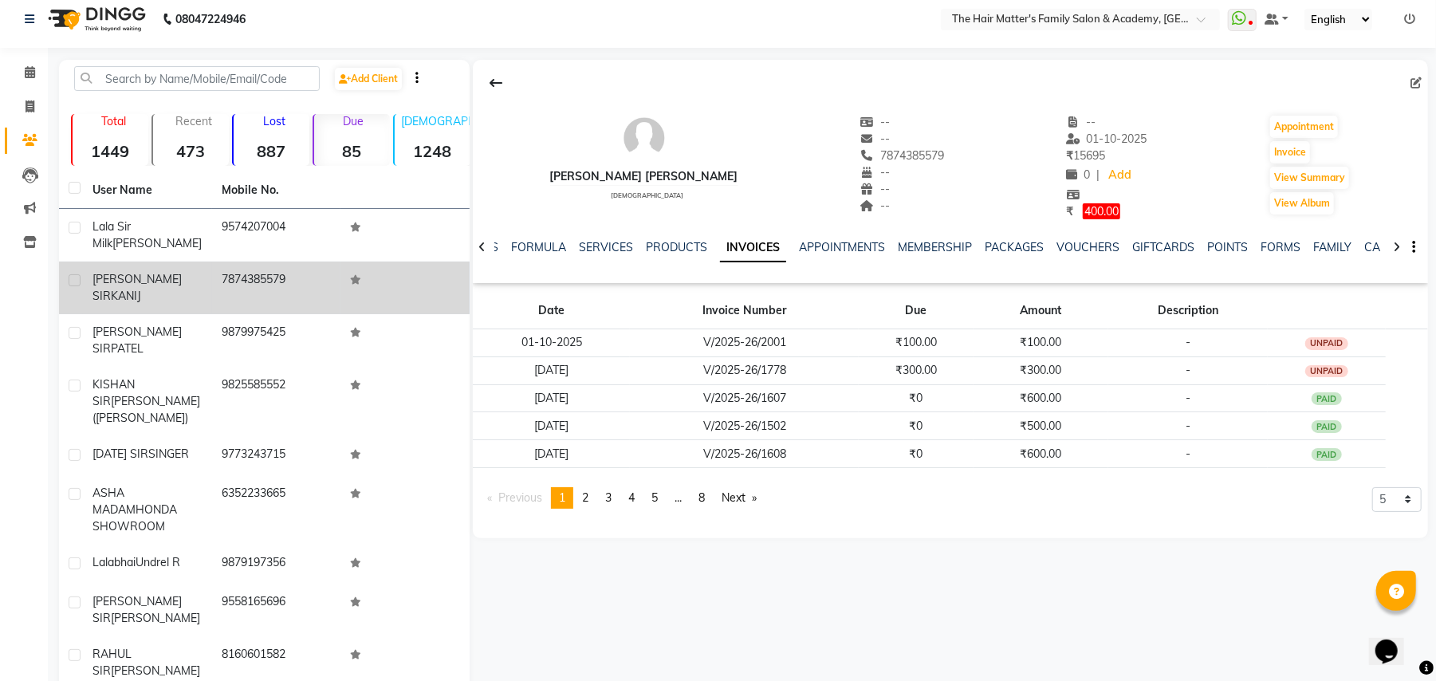
scroll to position [81, 0]
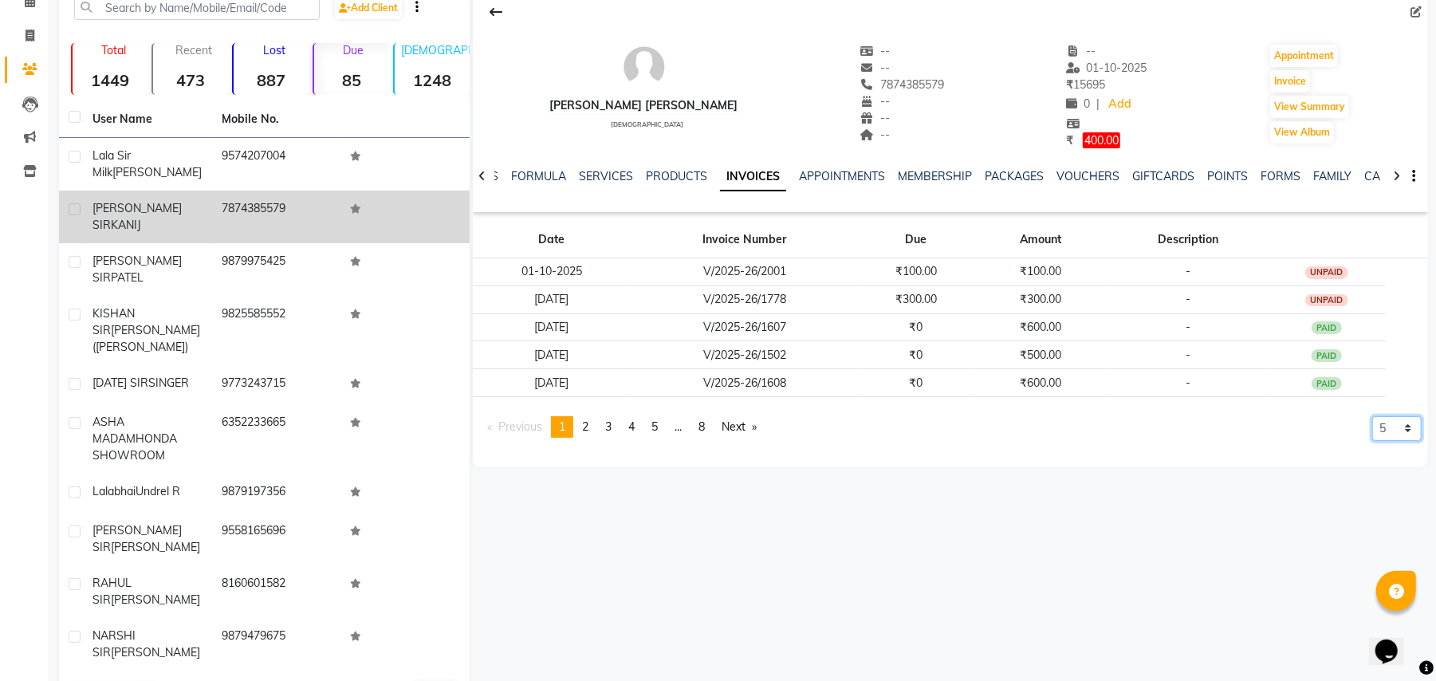
click at [1382, 431] on select "5 10 50 100 500" at bounding box center [1397, 428] width 49 height 25
select select "500"
click at [1373, 441] on select "5 10 50 100 500" at bounding box center [1397, 428] width 49 height 25
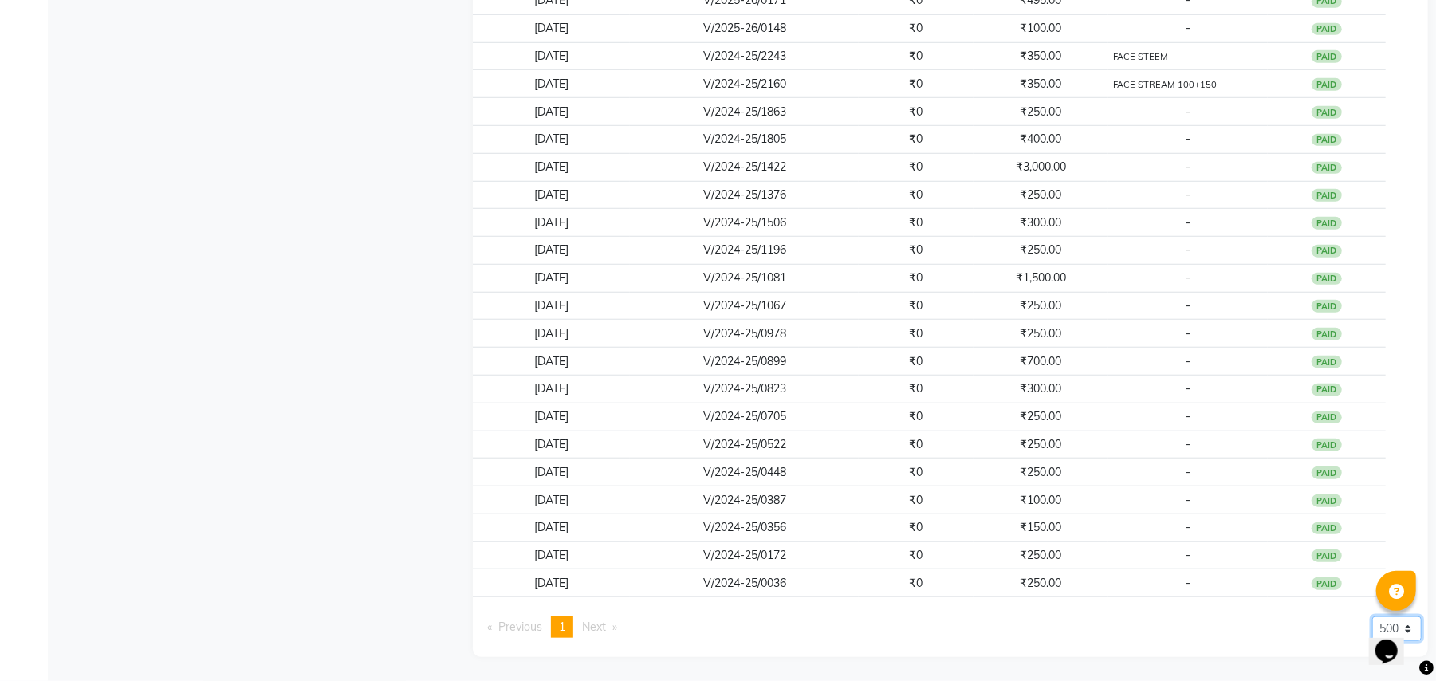
scroll to position [0, 0]
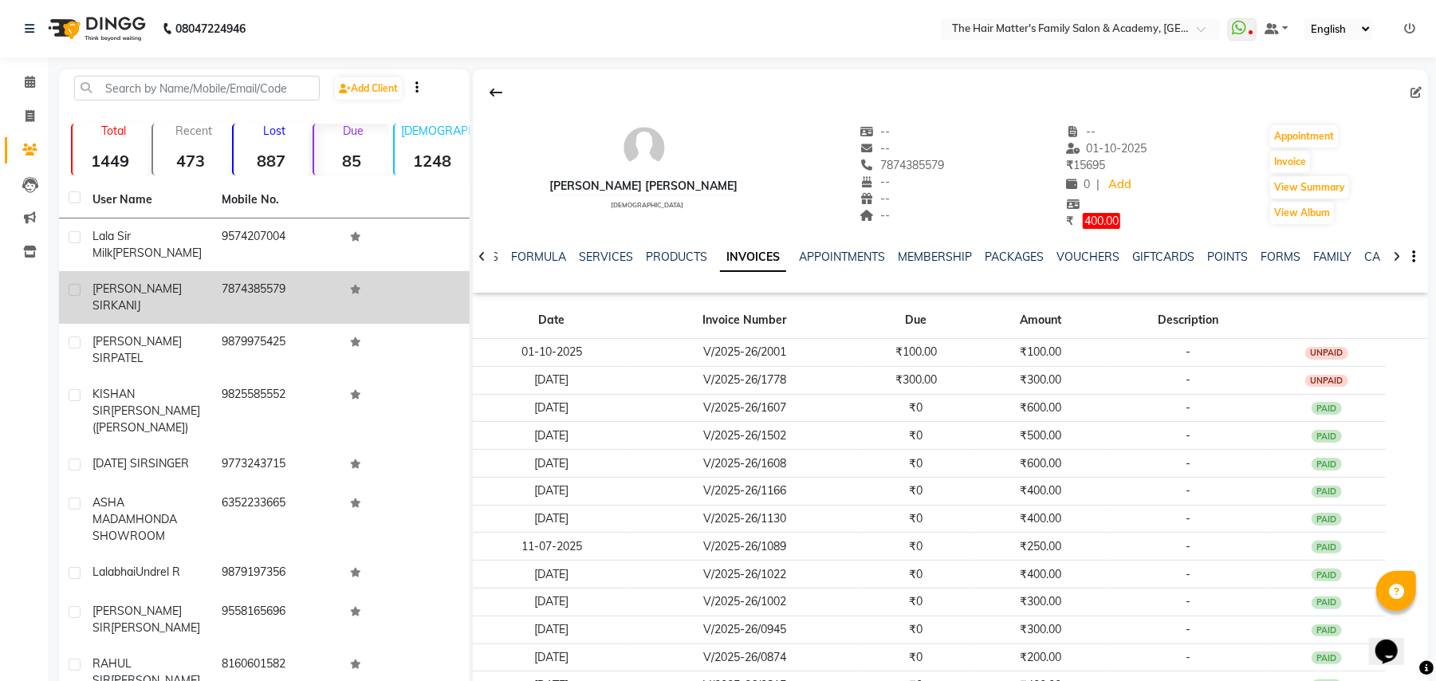
click at [289, 301] on td "7874385579" at bounding box center [276, 297] width 129 height 53
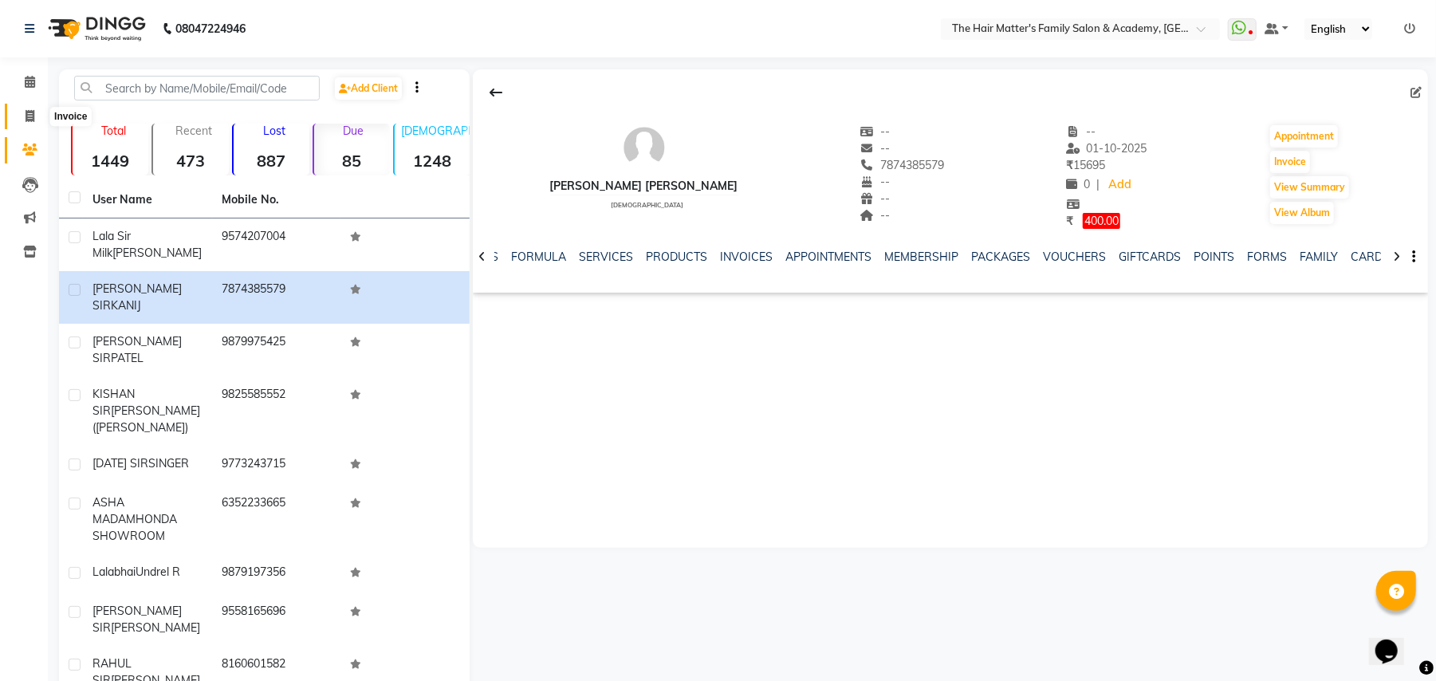
click at [30, 122] on icon at bounding box center [30, 116] width 9 height 12
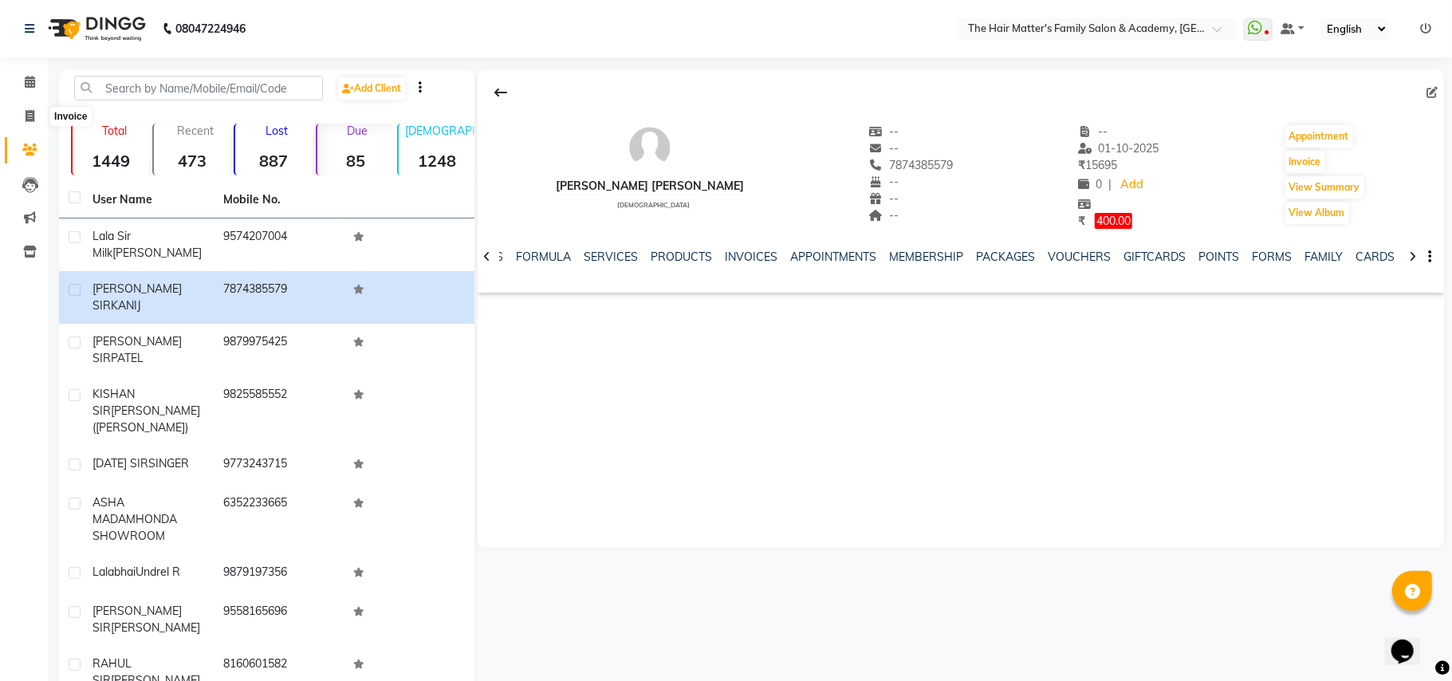
select select "5980"
select select "service"
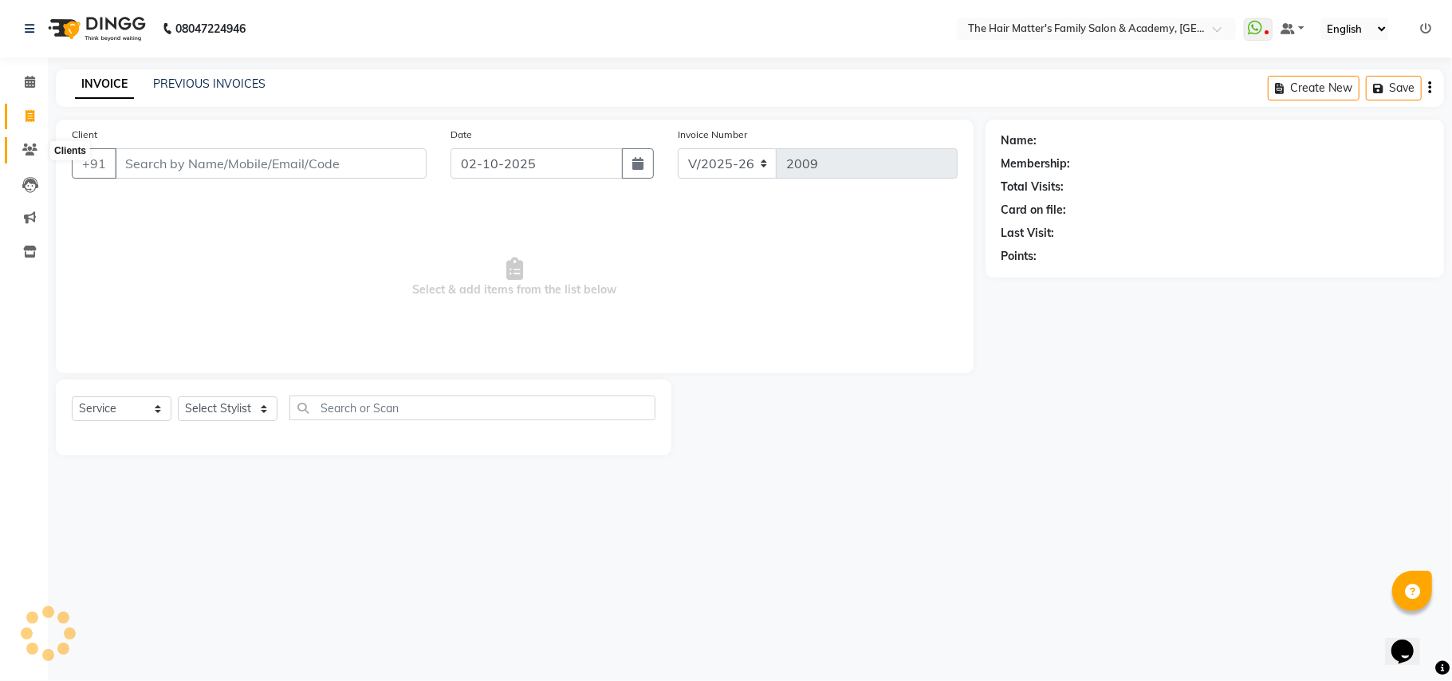
click at [26, 144] on icon at bounding box center [29, 150] width 15 height 12
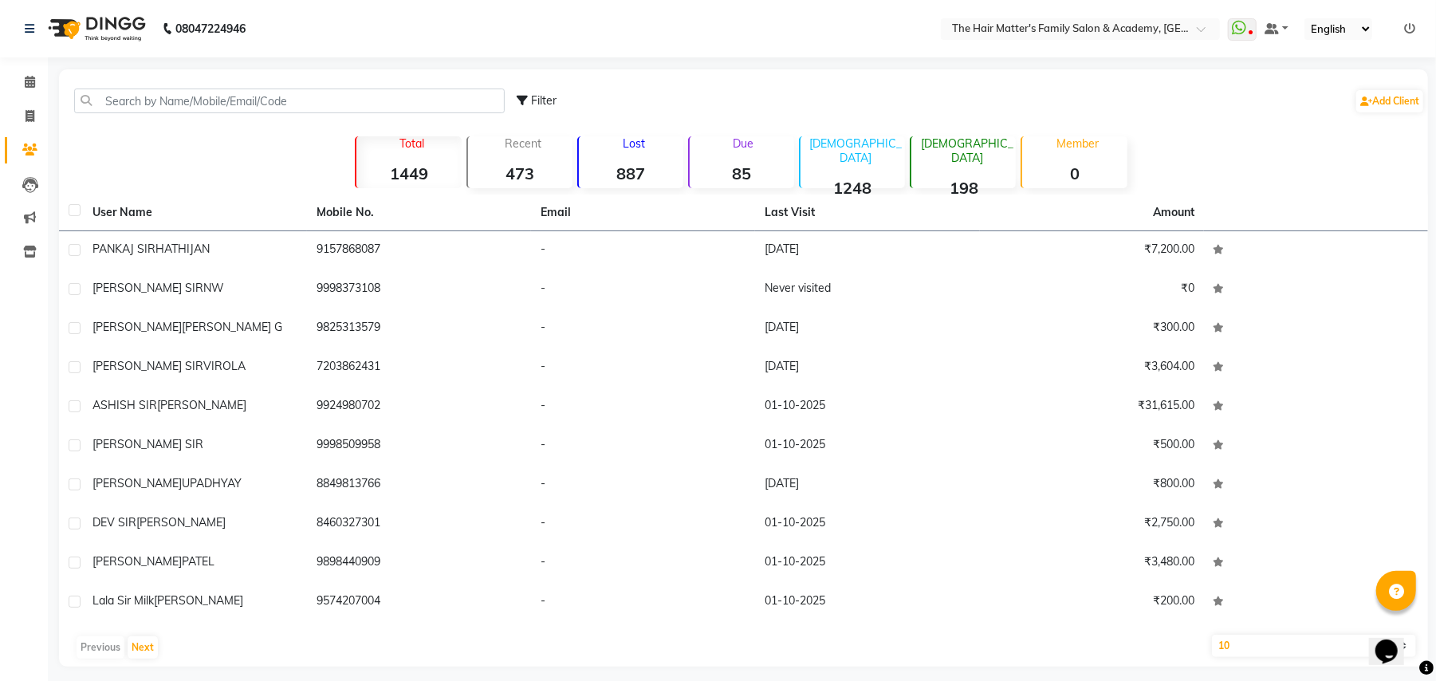
click at [731, 169] on strong "85" at bounding box center [742, 173] width 104 height 20
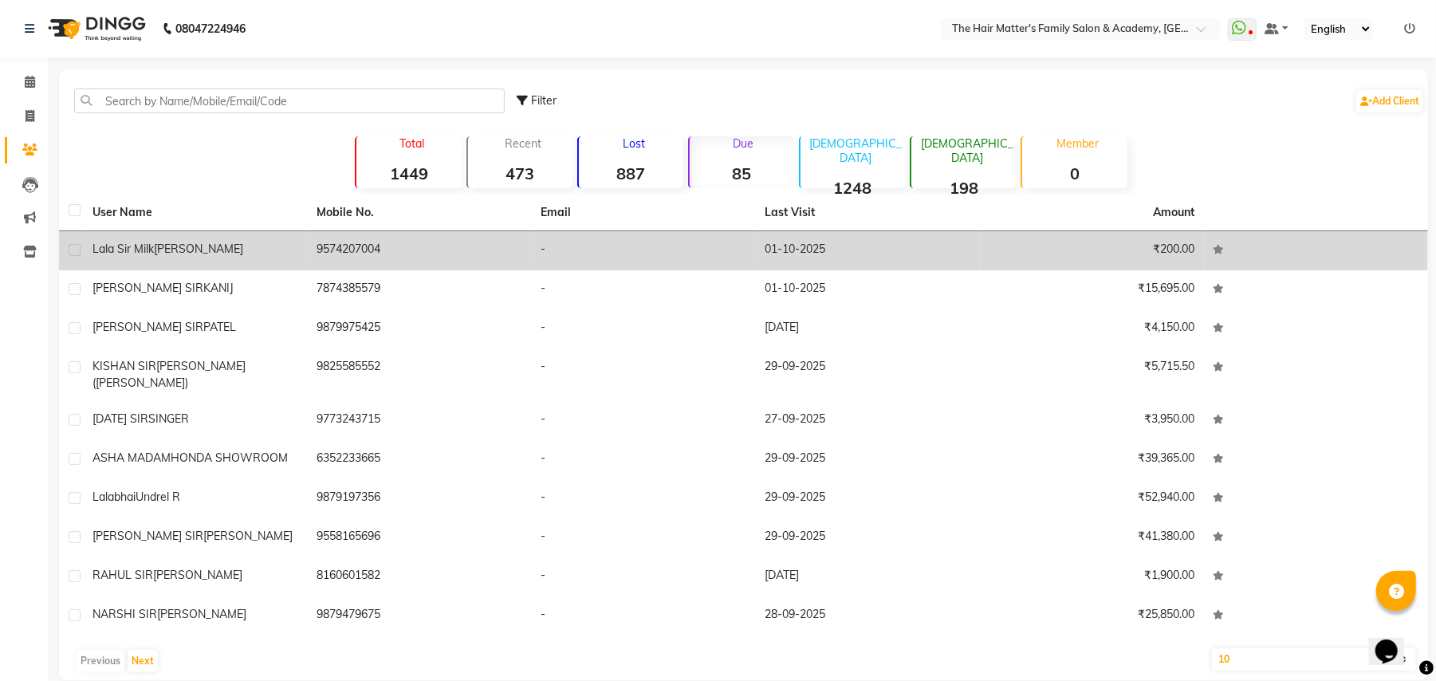
click at [1181, 269] on td "₹200.00" at bounding box center [1092, 250] width 224 height 39
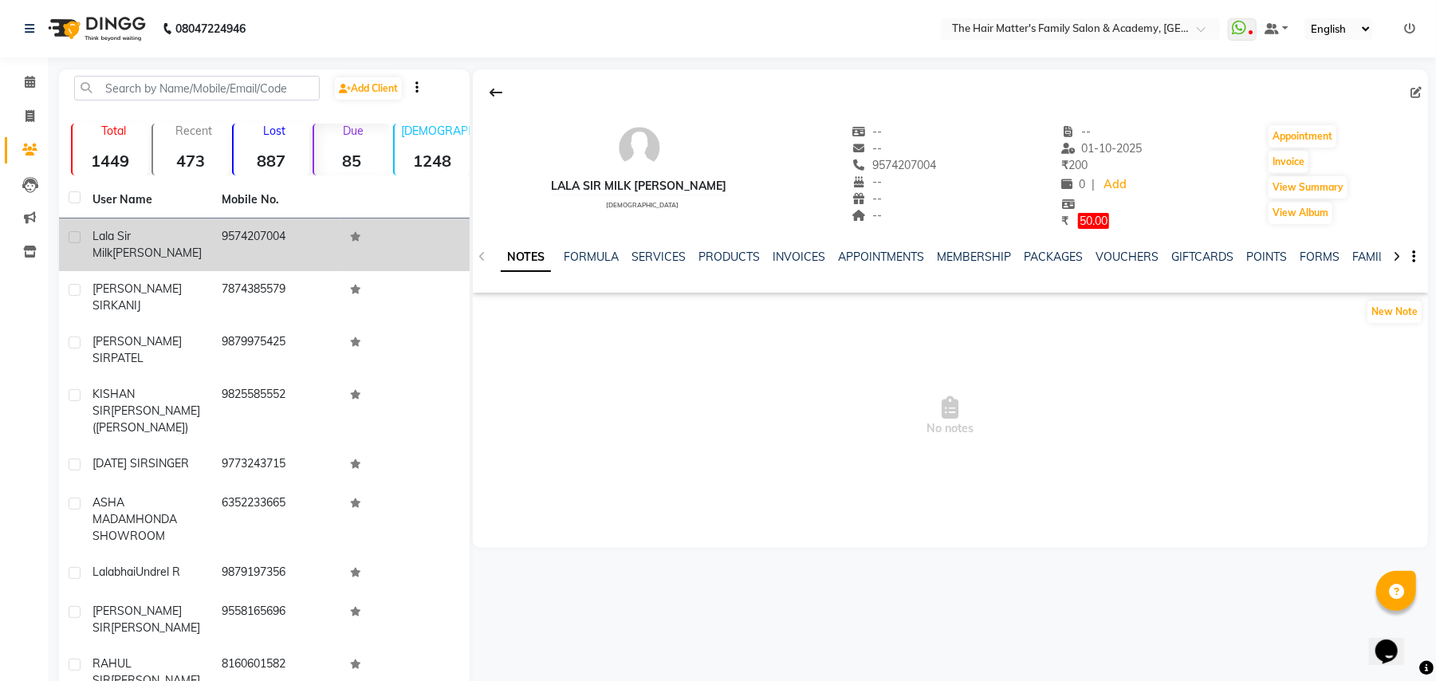
click at [357, 170] on strong "85" at bounding box center [352, 161] width 76 height 20
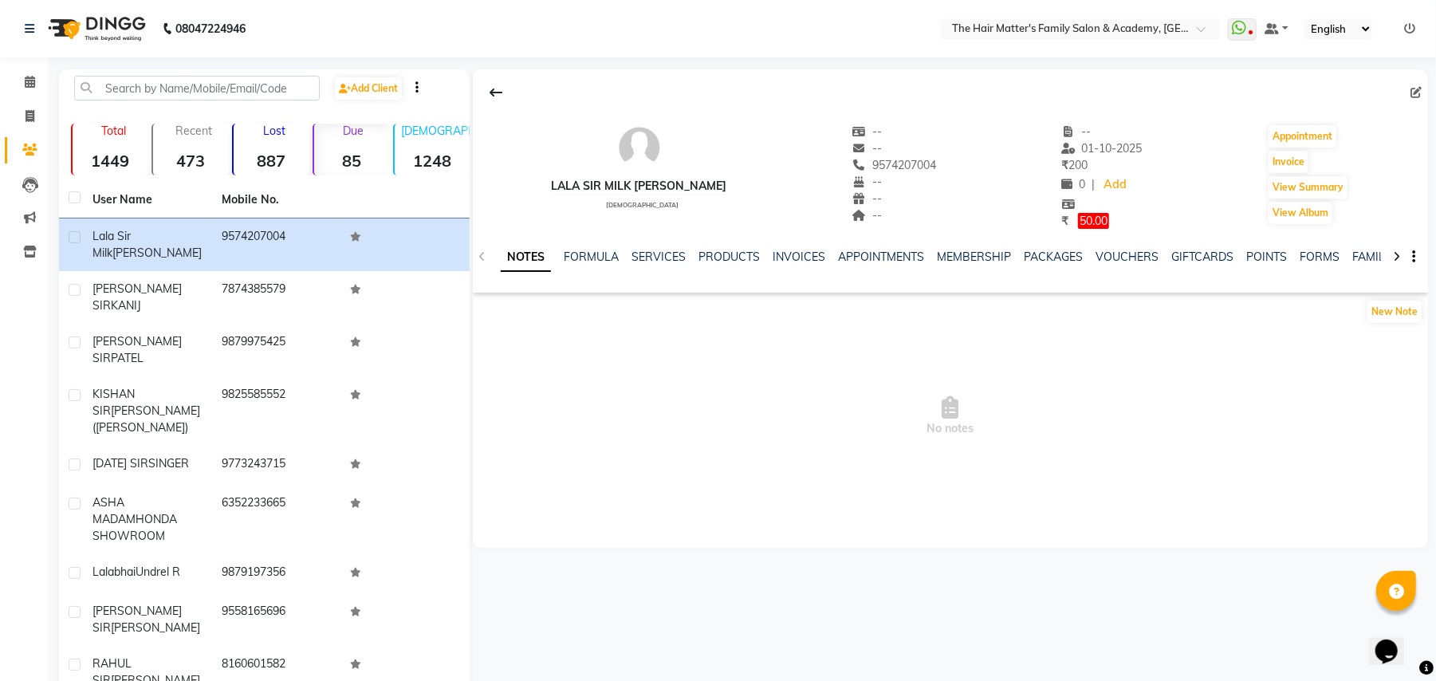
click at [358, 163] on strong "85" at bounding box center [352, 161] width 76 height 20
click at [189, 139] on div "Recent 473" at bounding box center [190, 150] width 77 height 52
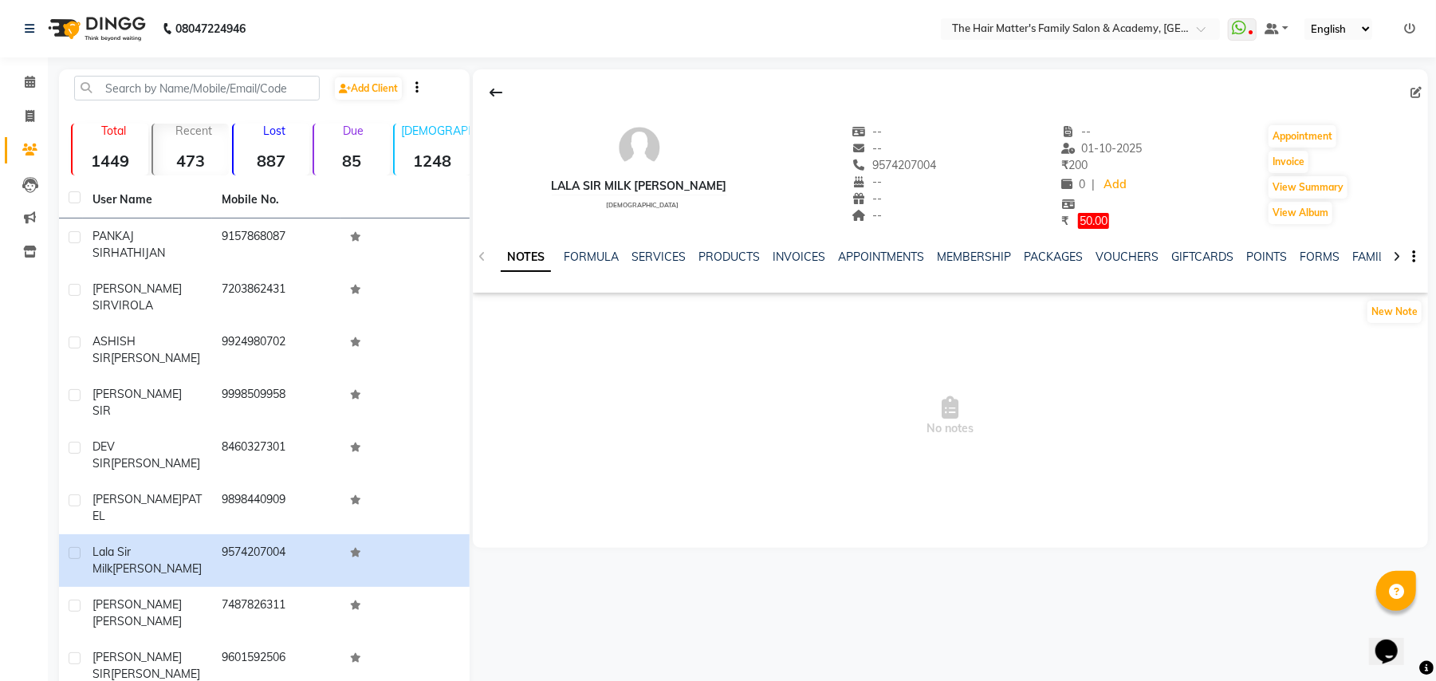
click at [257, 157] on strong "887" at bounding box center [272, 161] width 76 height 20
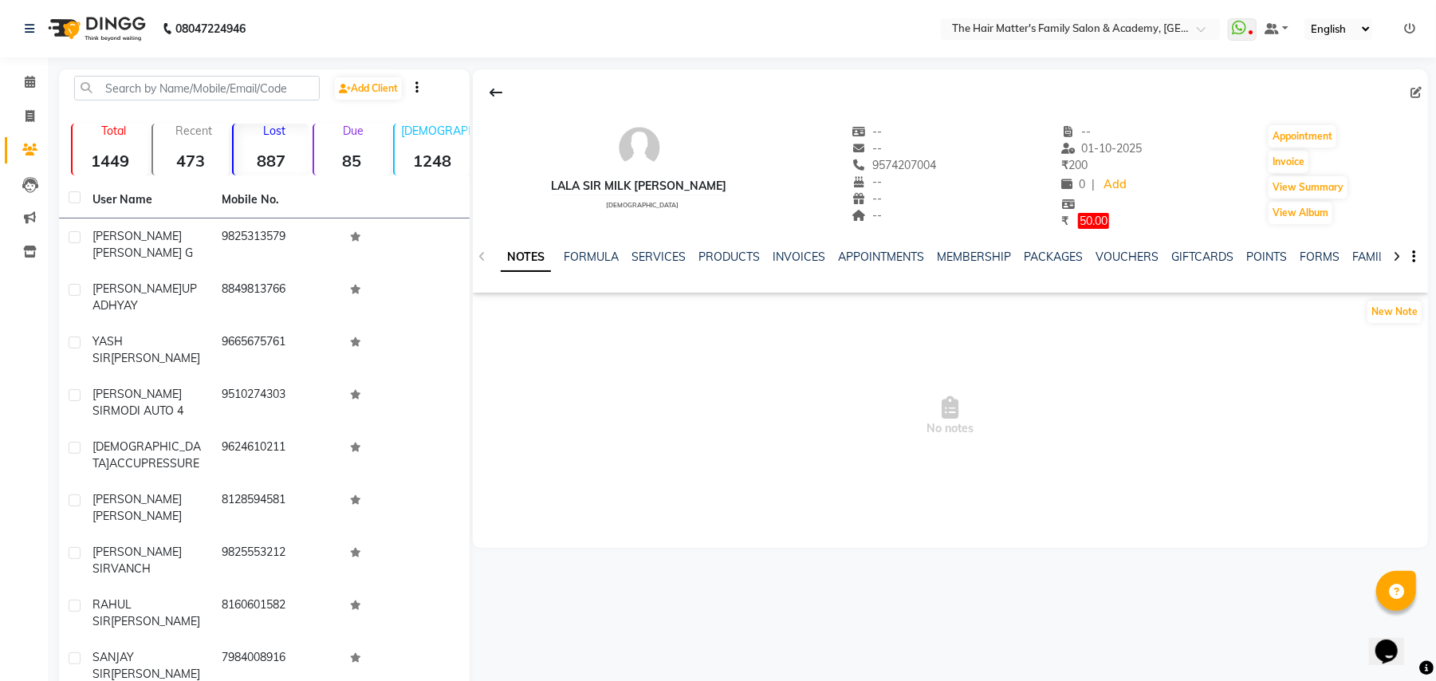
click at [424, 163] on strong "1248" at bounding box center [433, 161] width 76 height 20
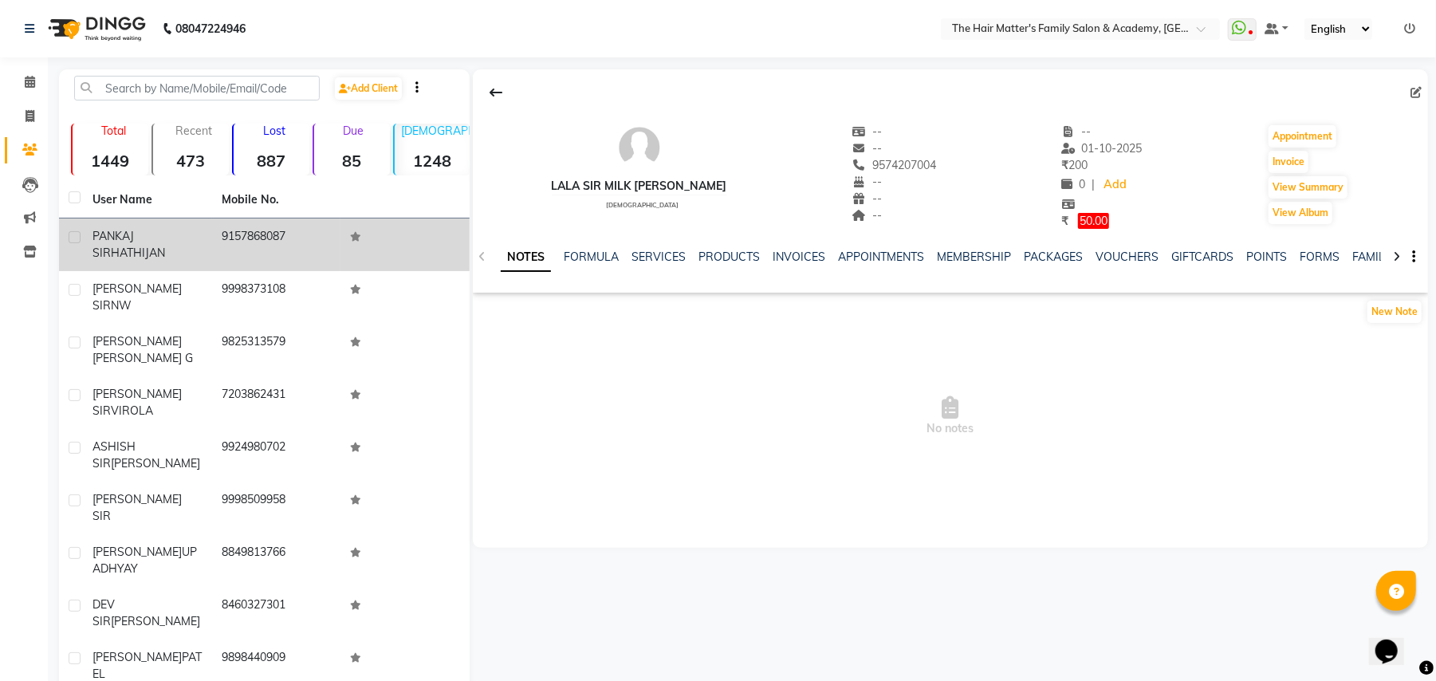
click at [355, 238] on icon at bounding box center [355, 237] width 11 height 10
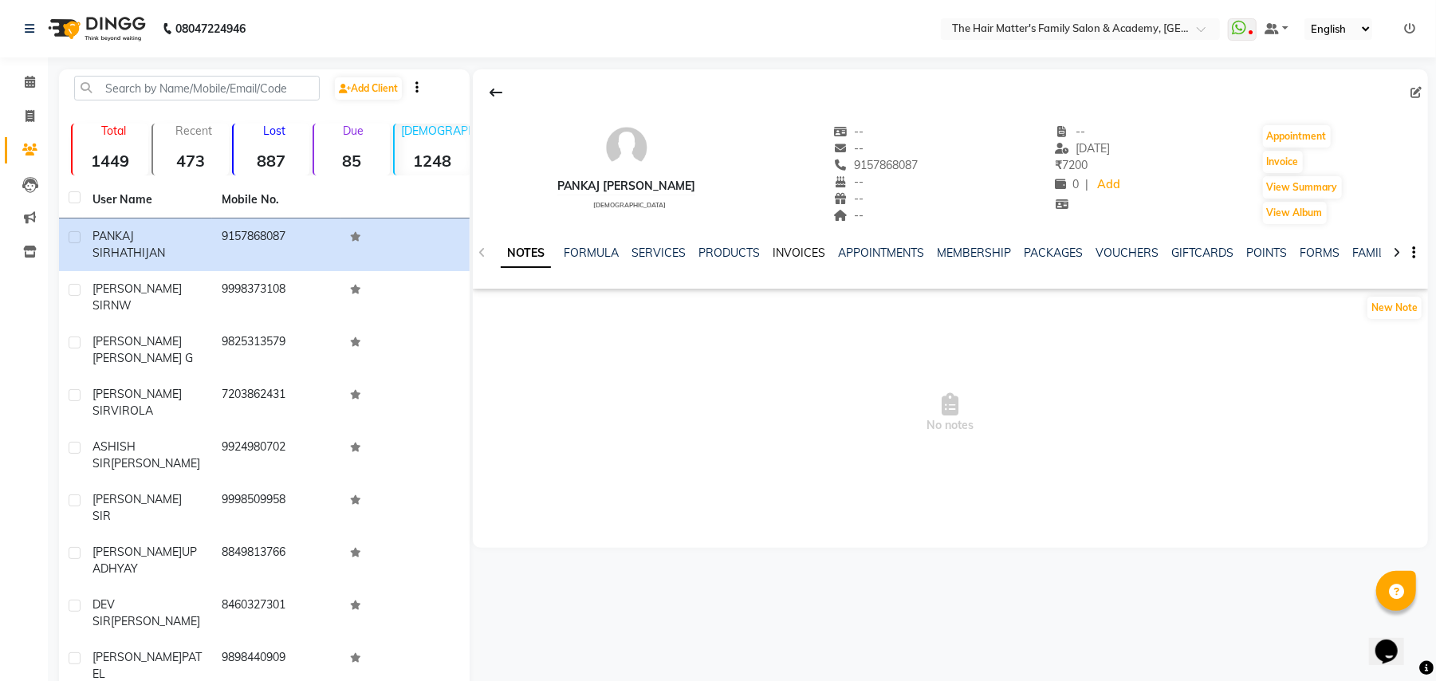
click at [801, 258] on link "INVOICES" at bounding box center [799, 253] width 53 height 14
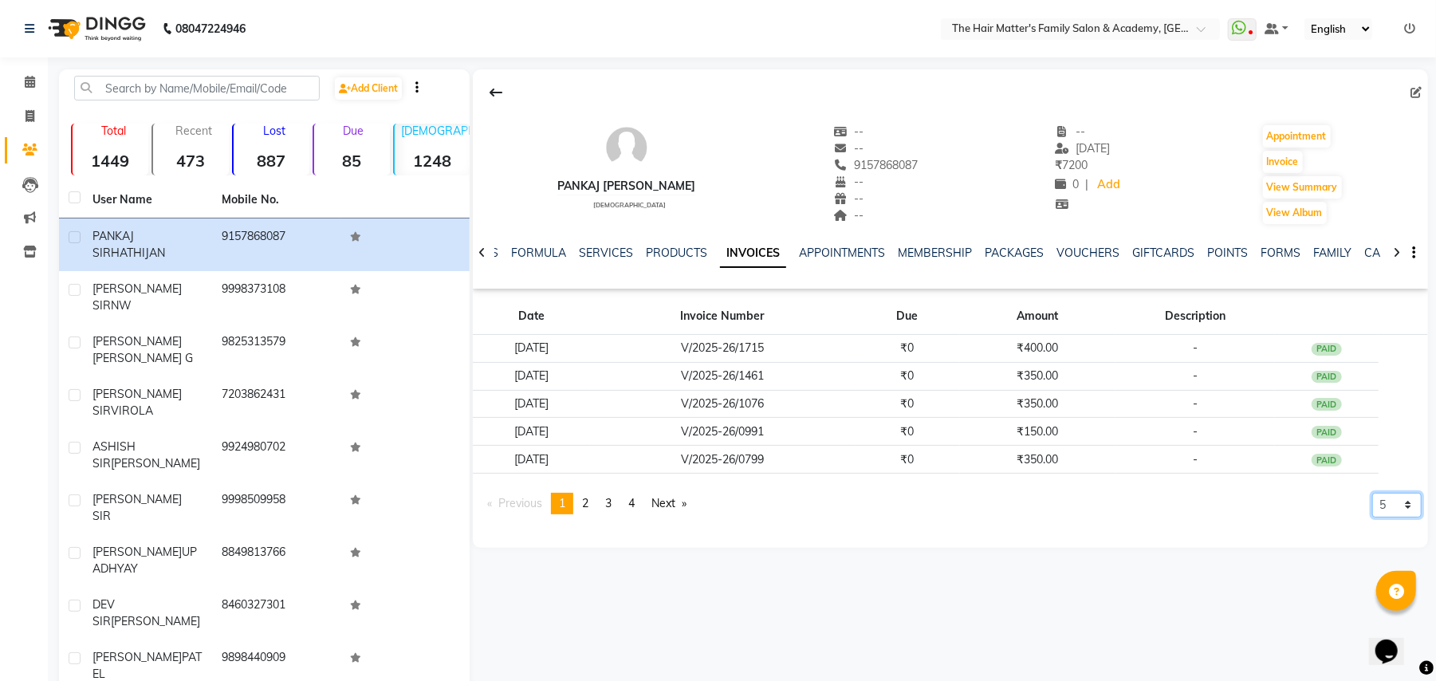
click at [1408, 509] on select "5 10 50 100 500" at bounding box center [1397, 505] width 49 height 25
select select "500"
click at [1373, 518] on select "5 10 50 100 500" at bounding box center [1397, 505] width 49 height 25
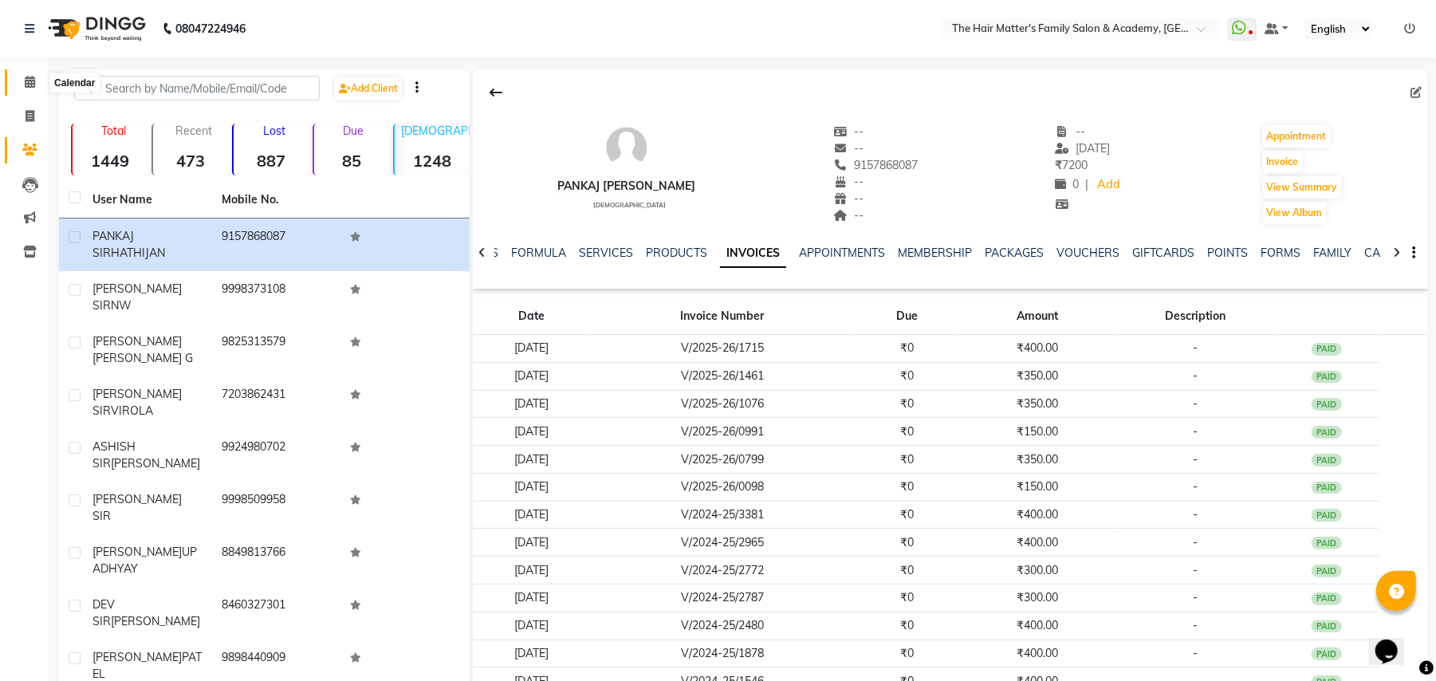
click at [36, 74] on span at bounding box center [30, 82] width 28 height 18
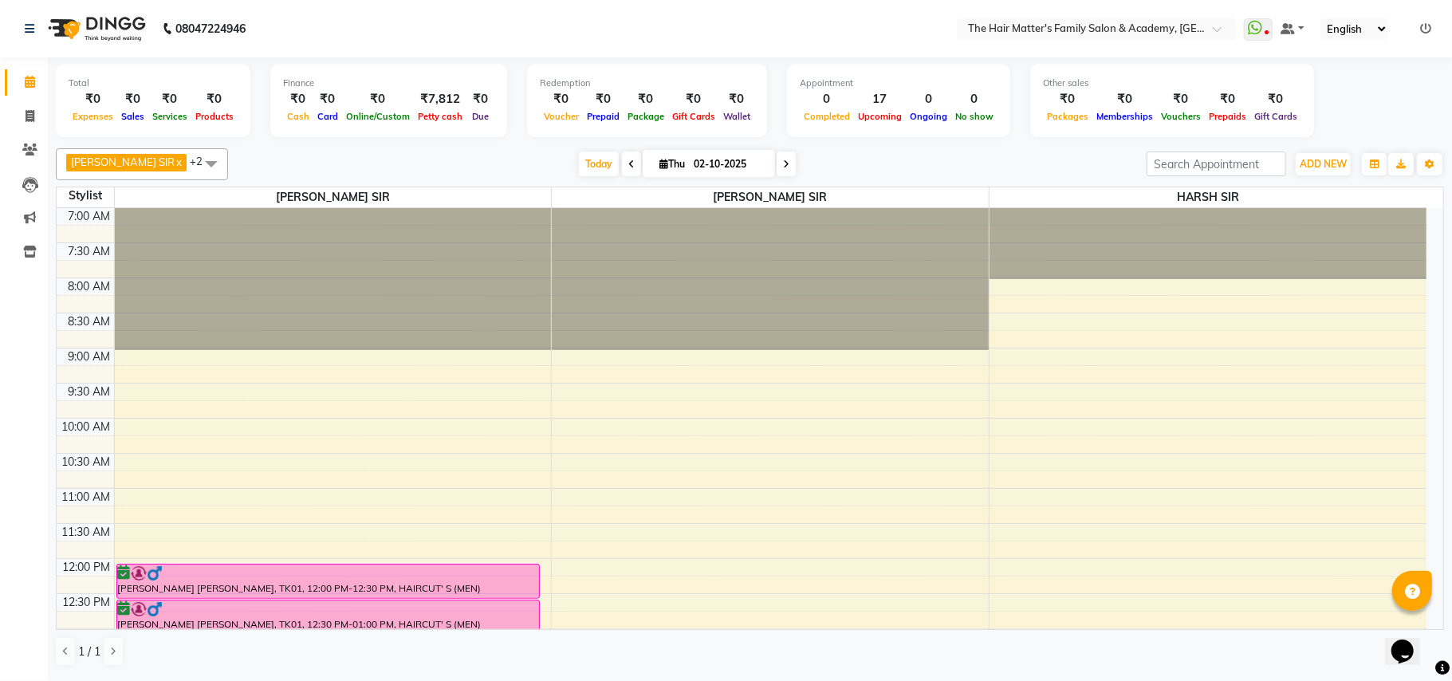
scroll to position [709, 0]
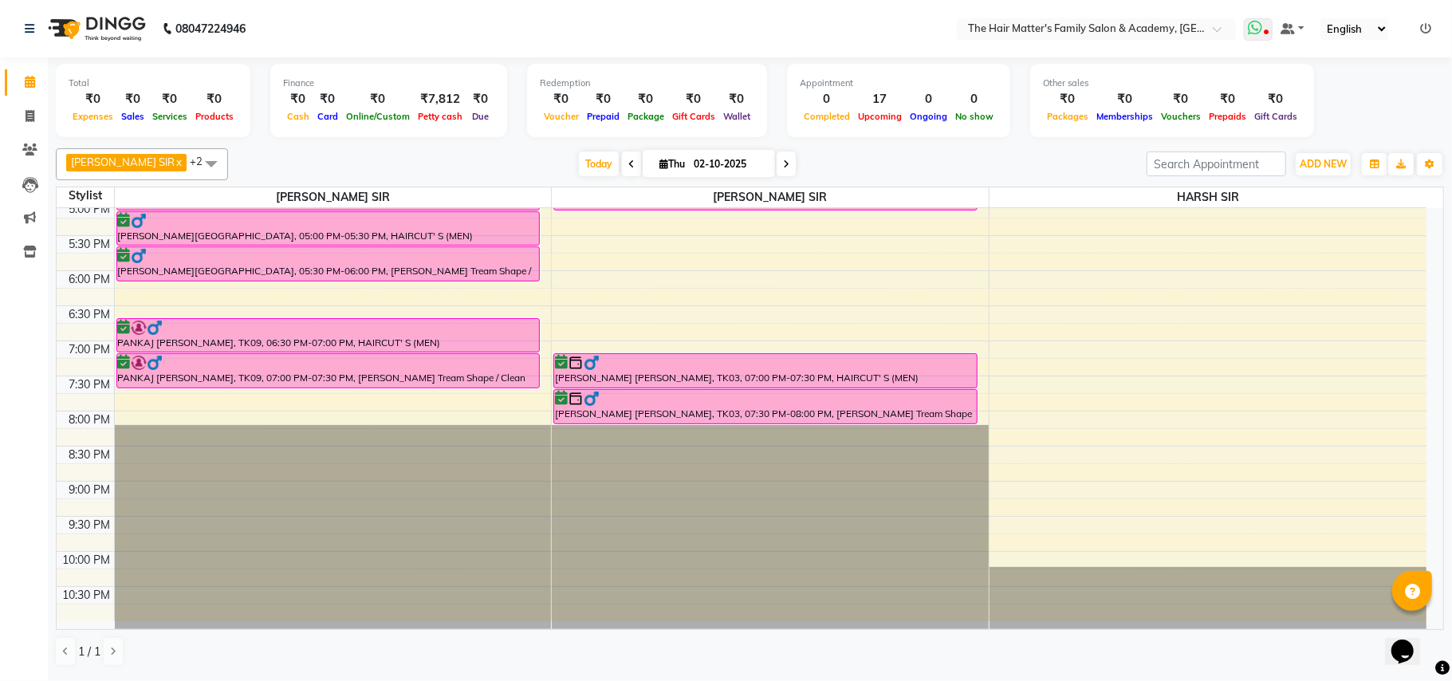
click at [1263, 27] on span at bounding box center [1258, 29] width 29 height 22
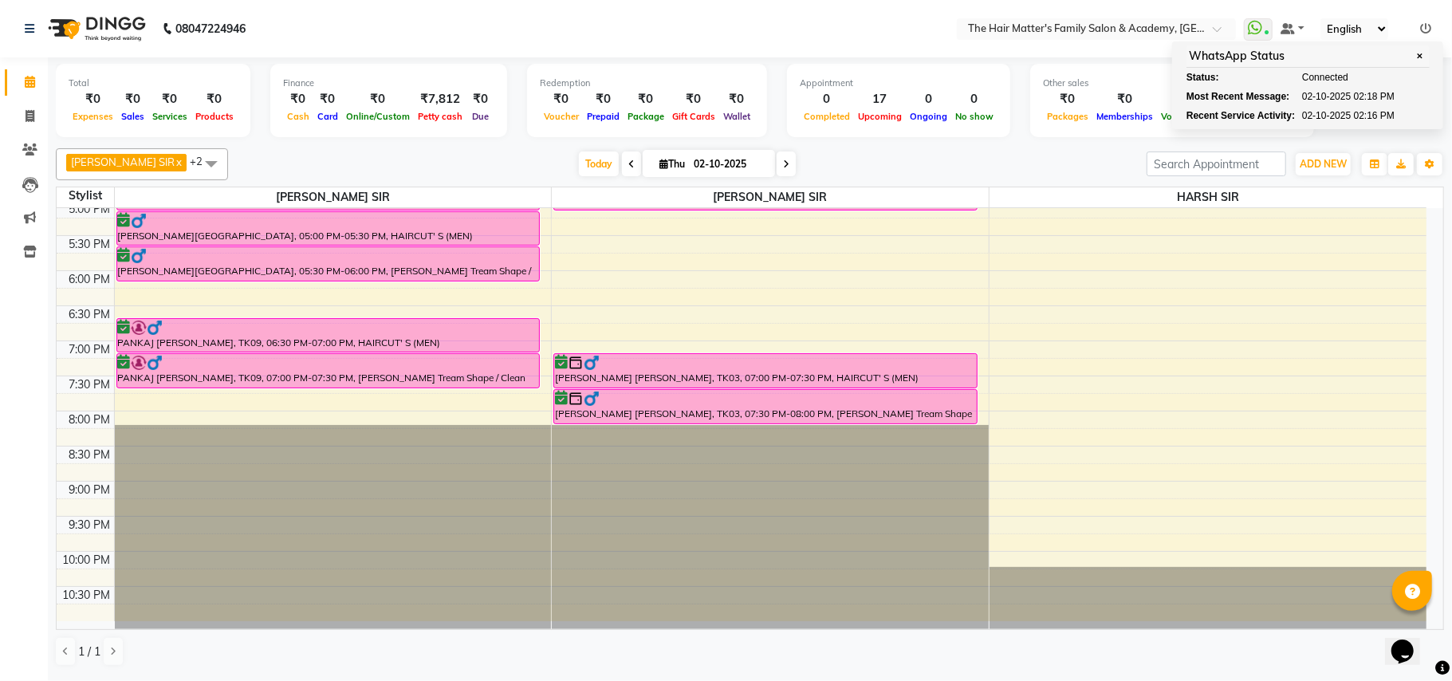
click at [890, 29] on nav "08047224946 Select Location × The Hair Matter's Family Salon & Academy, S.p Rin…" at bounding box center [726, 28] width 1452 height 57
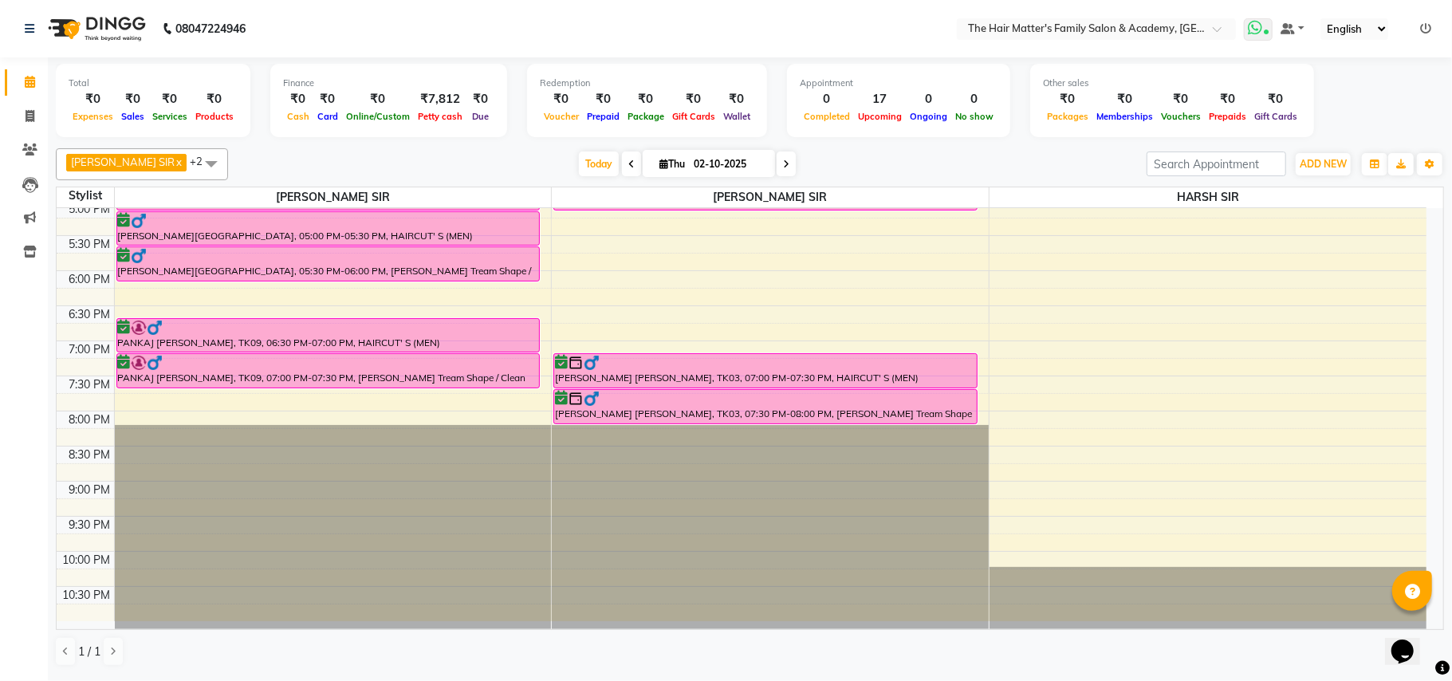
click at [1265, 37] on icon at bounding box center [1267, 34] width 5 height 8
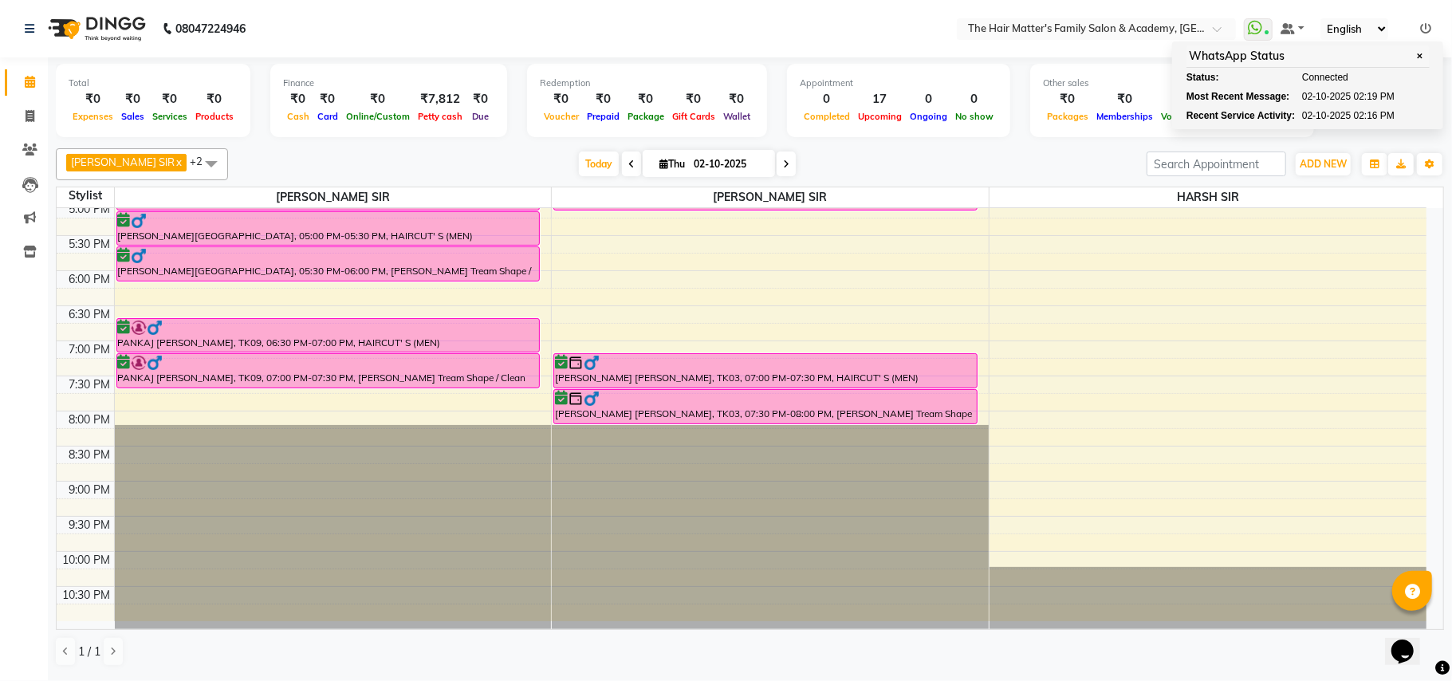
click at [892, 16] on nav "08047224946 Select Location × The Hair Matter's Family Salon & Academy, S.p Rin…" at bounding box center [726, 28] width 1452 height 57
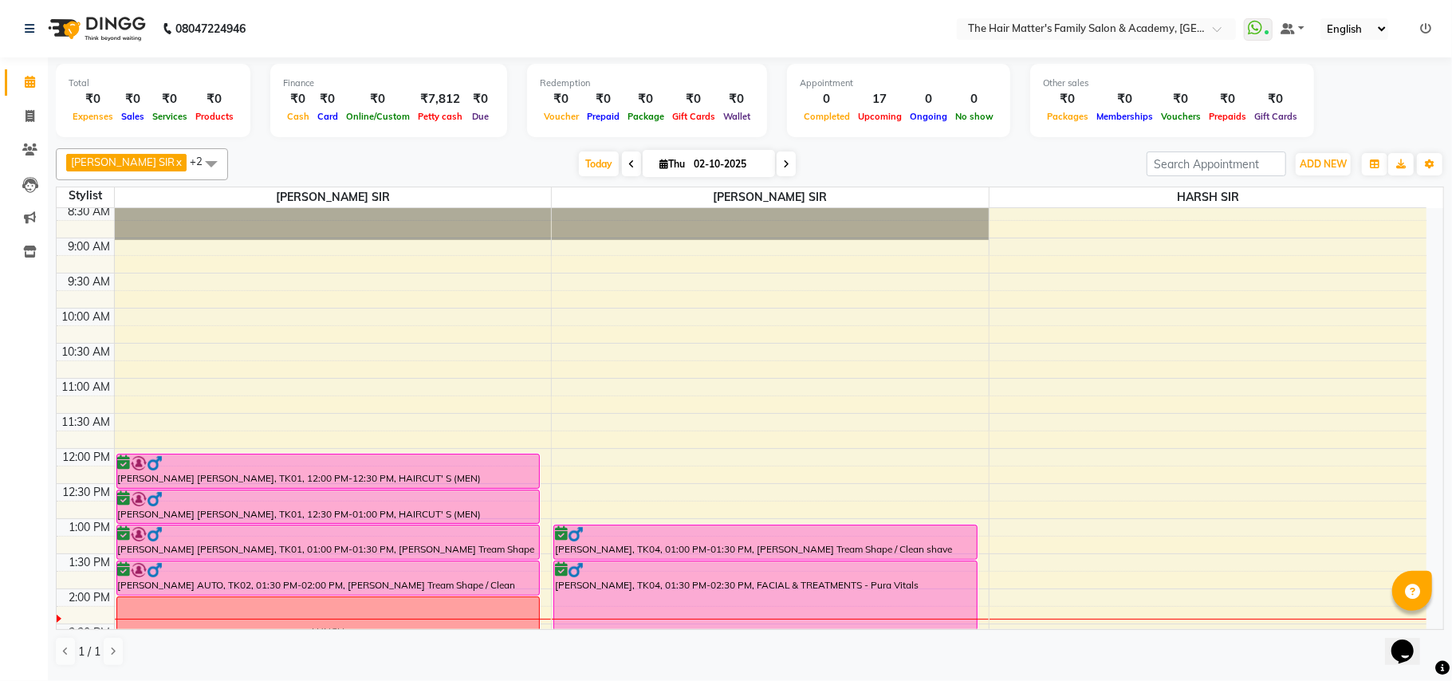
scroll to position [0, 0]
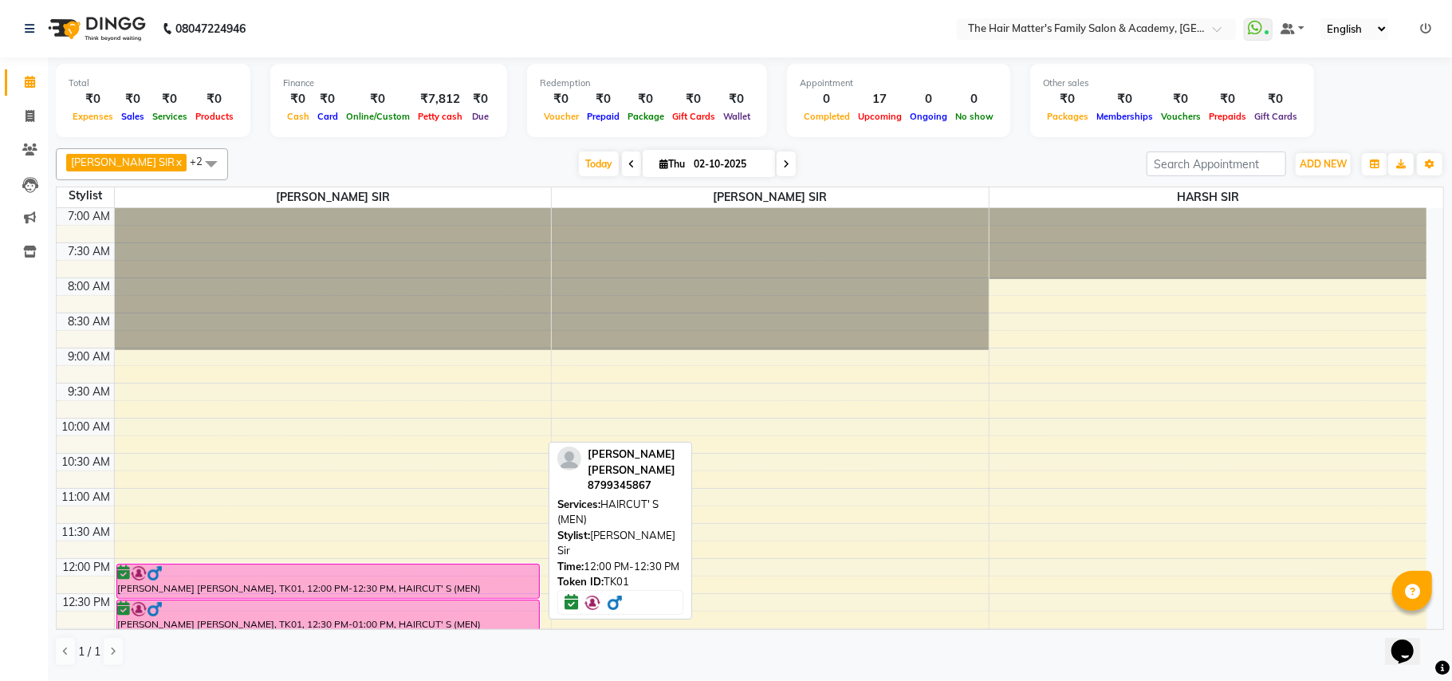
click at [405, 595] on div at bounding box center [328, 598] width 423 height 6
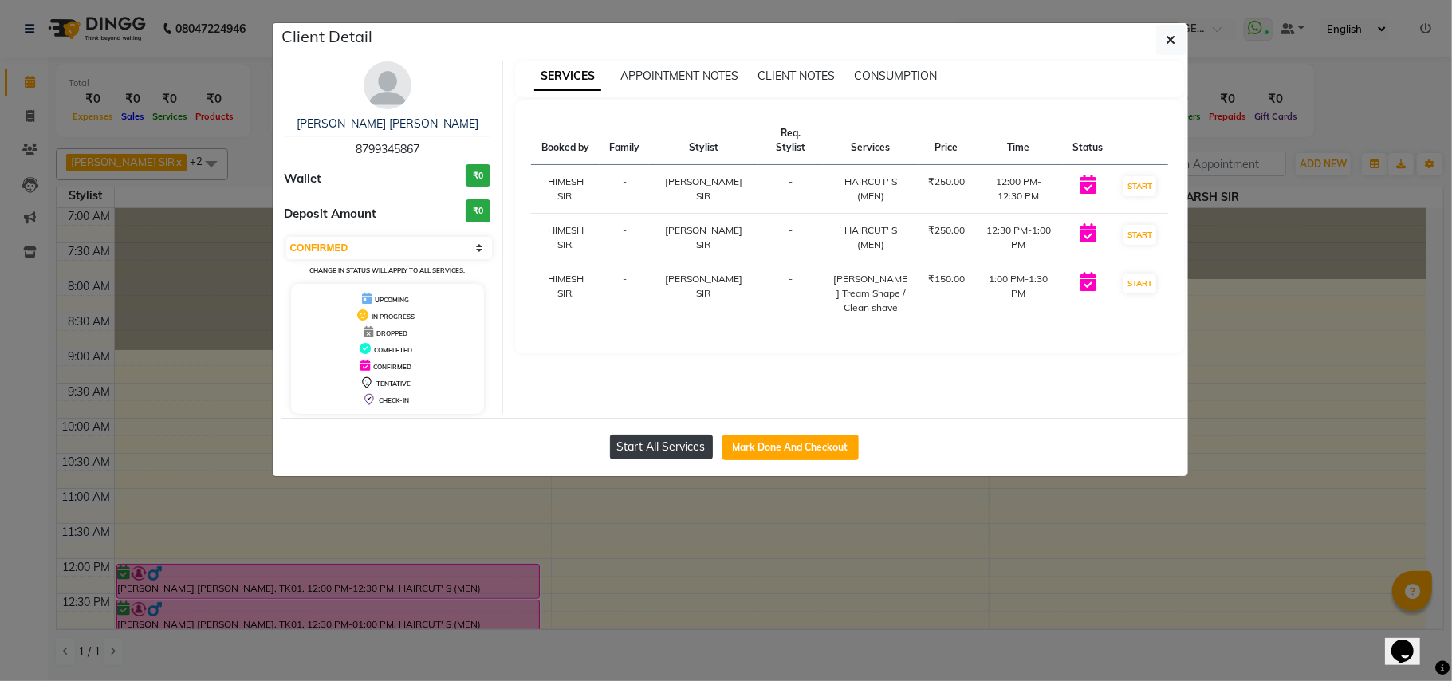
click at [683, 450] on button "Start All Services" at bounding box center [661, 447] width 103 height 25
click at [1164, 40] on button "button" at bounding box center [1171, 40] width 30 height 30
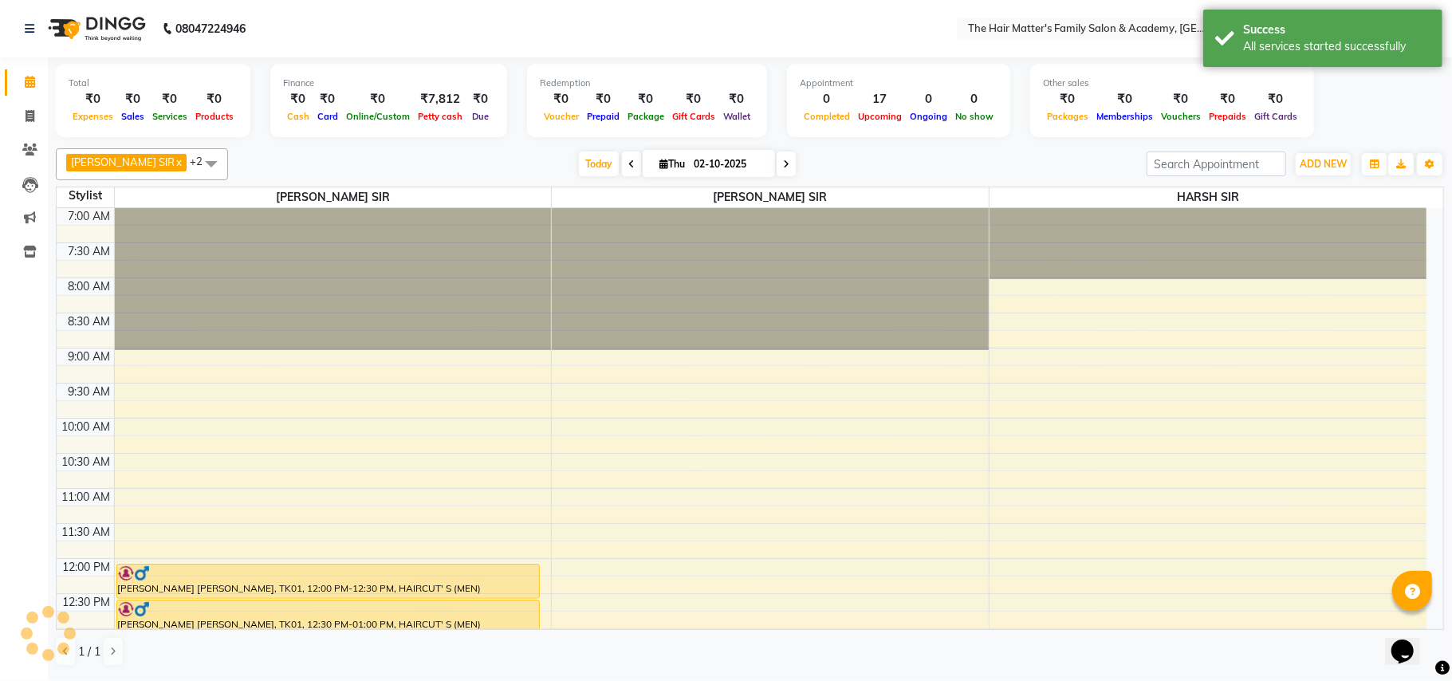
select select "1"
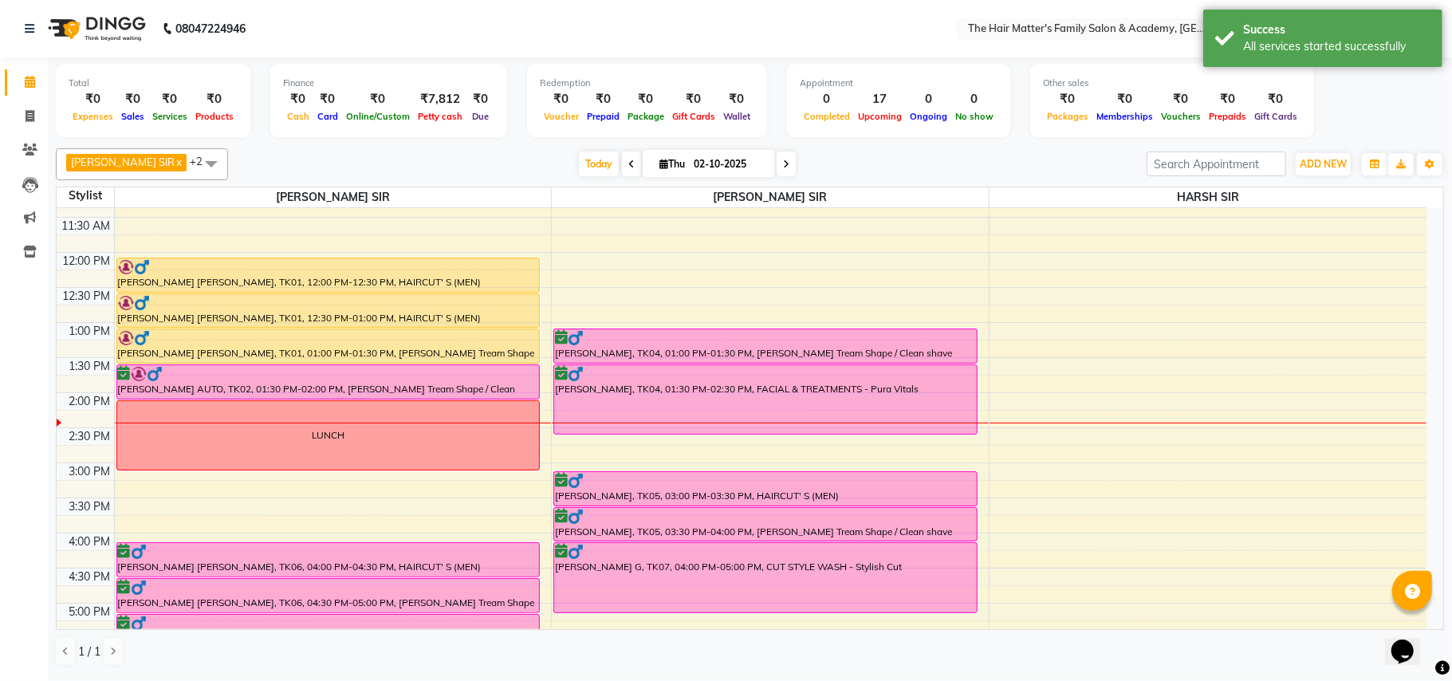
scroll to position [354, 0]
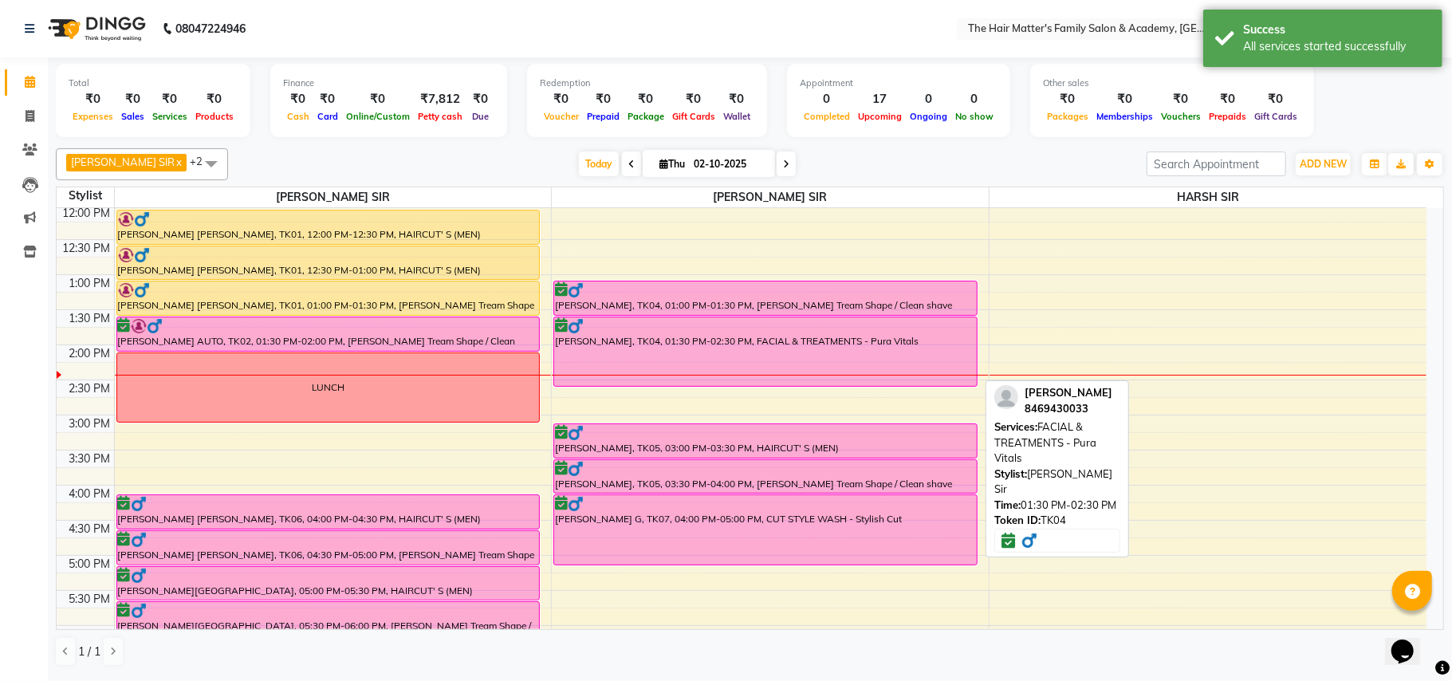
click at [791, 345] on div "[PERSON_NAME], TK04, 01:30 PM-02:30 PM, FACIAL & TREATMENTS - Pura Vitals" at bounding box center [765, 351] width 423 height 69
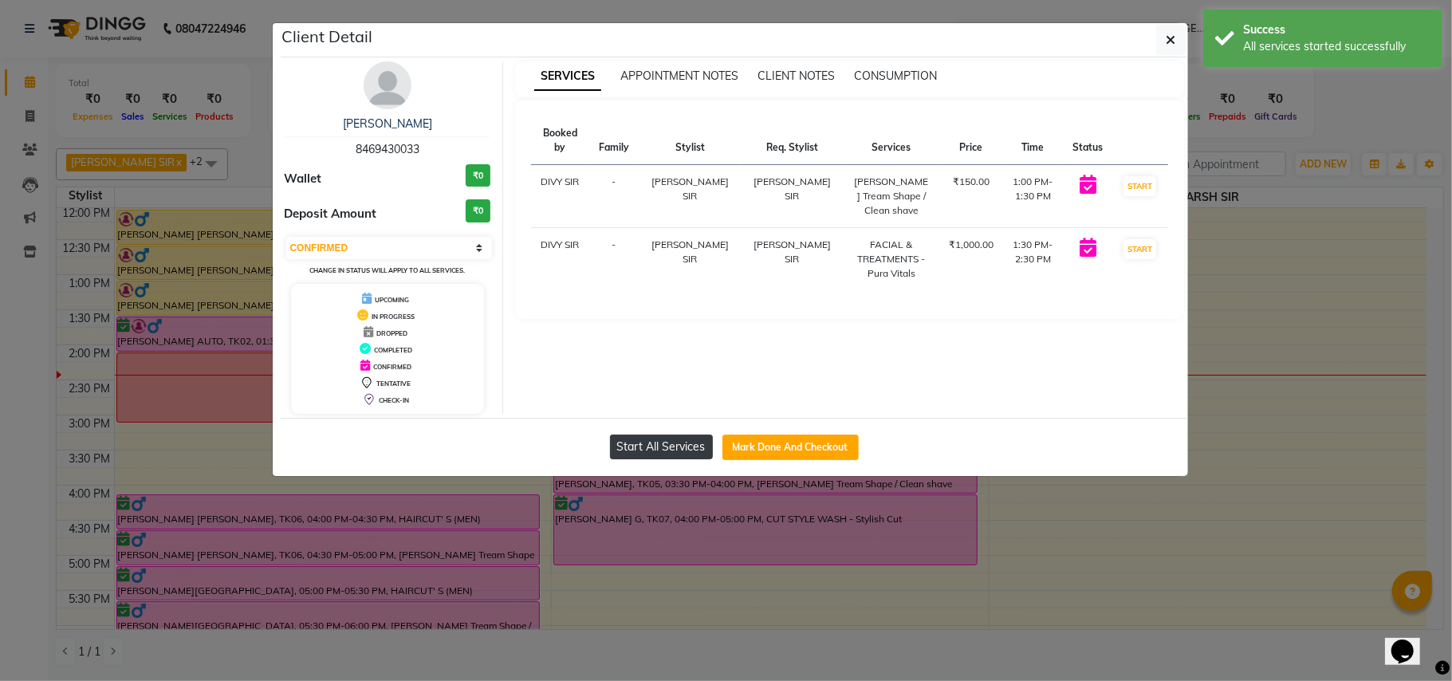
click at [690, 442] on button "Start All Services" at bounding box center [661, 447] width 103 height 25
select select "1"
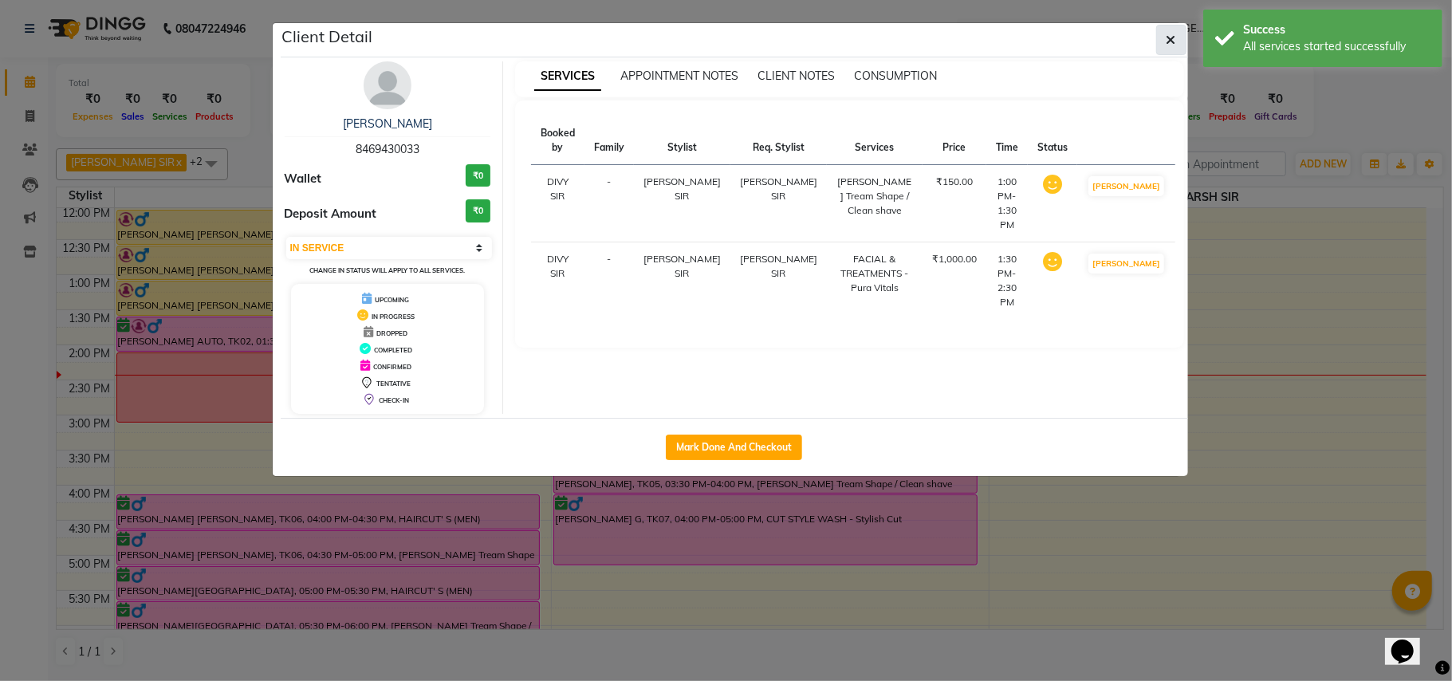
click at [1178, 49] on button "button" at bounding box center [1171, 40] width 30 height 30
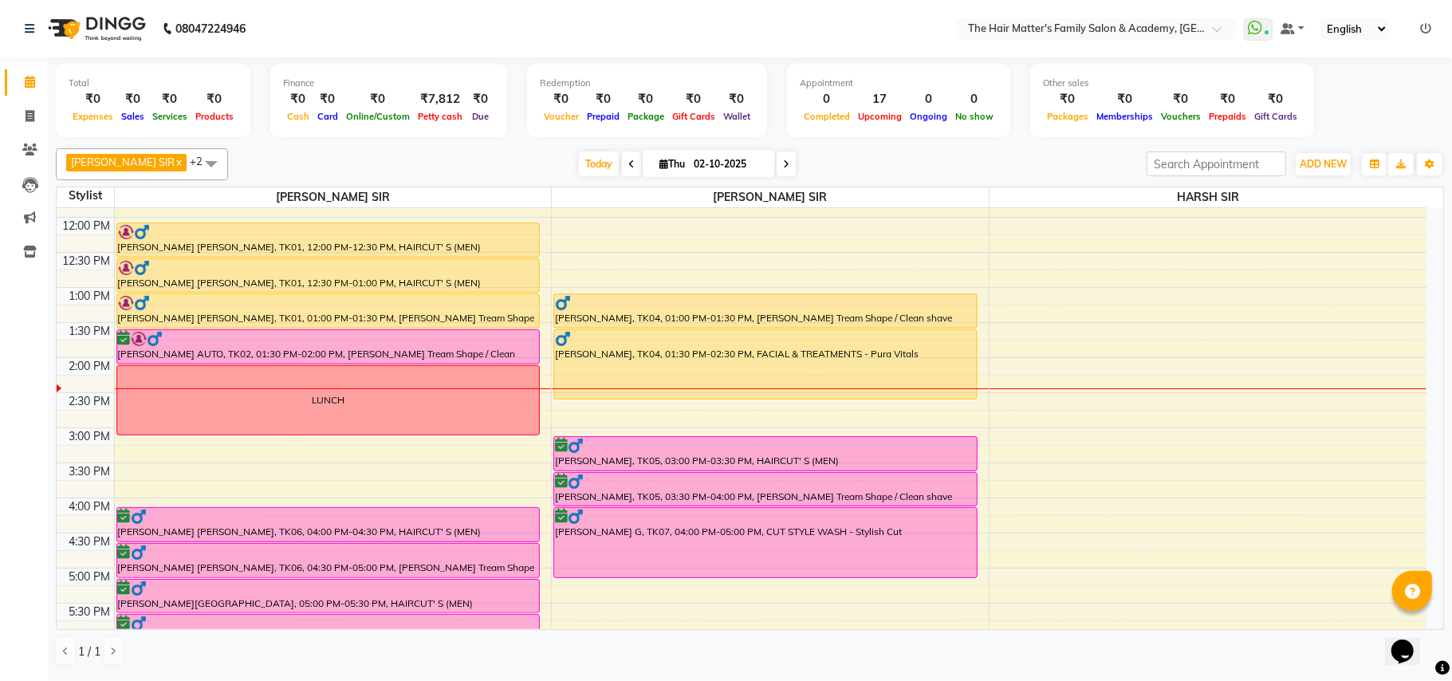
scroll to position [345, 0]
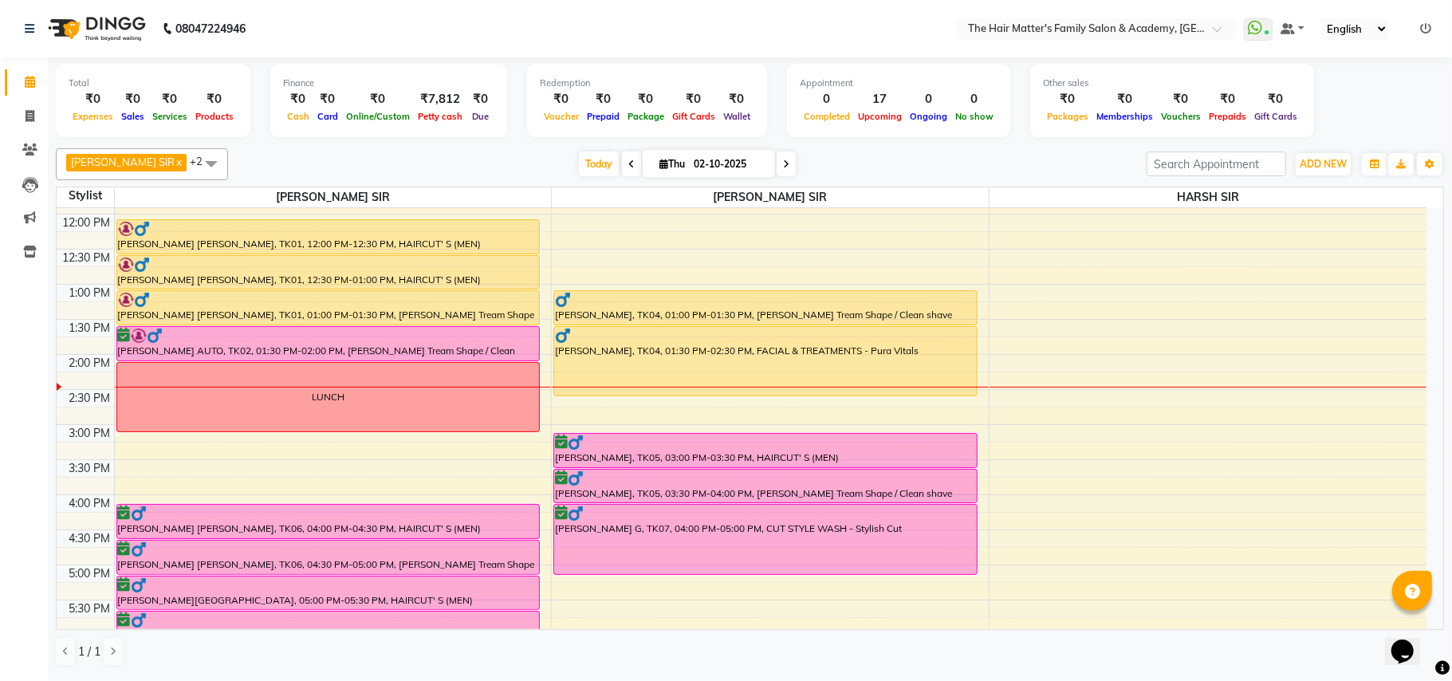
click at [1386, 30] on select "English ENGLISH Español العربية मराठी हिंदी ગુજરાતી தமிழ் 中文" at bounding box center [1355, 29] width 68 height 22
click at [1321, 18] on select "English ENGLISH Español العربية मराठी हिंदी ગુજરાતી தமிழ் 中文" at bounding box center [1355, 29] width 68 height 22
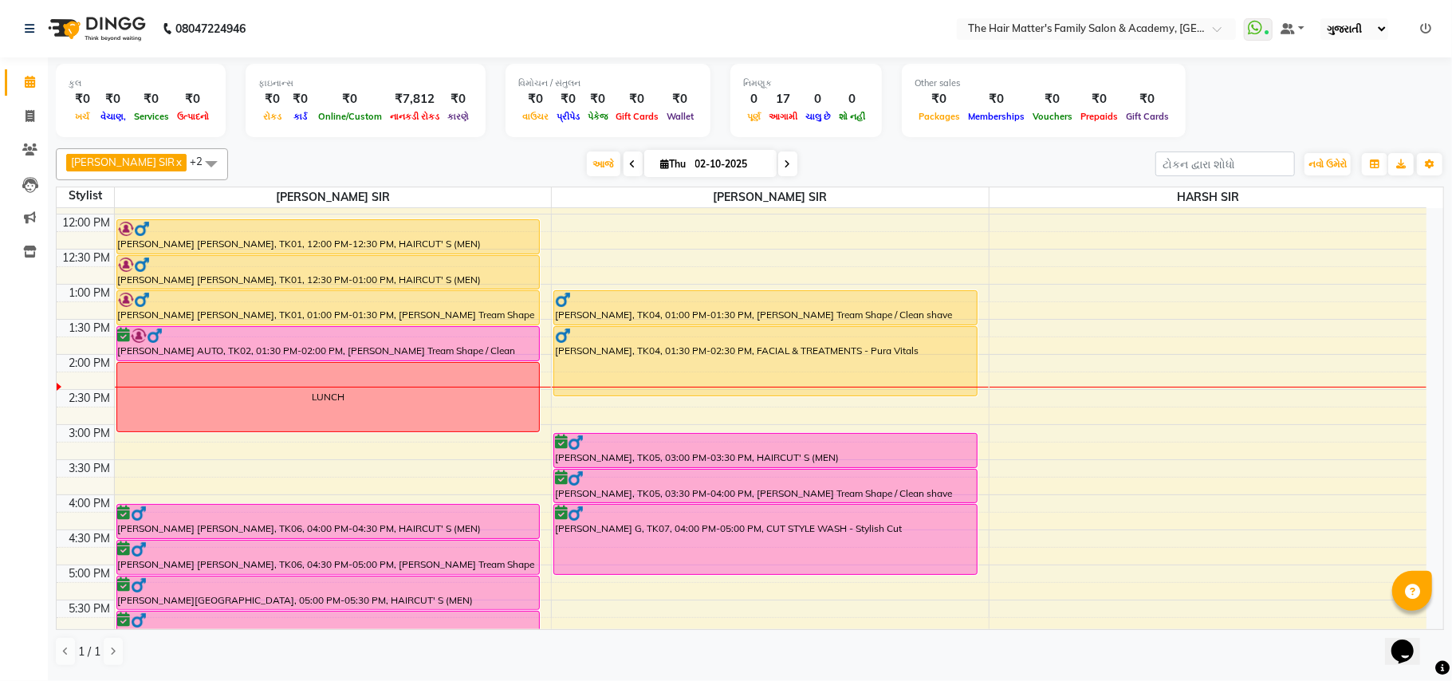
click at [1379, 33] on select "English ENGLISH Español العربية मराठी हिंदी ગુજરાતી தமிழ் 中文" at bounding box center [1355, 29] width 68 height 22
click at [1321, 18] on select "English ENGLISH Español العربية मराठी हिंदी ગુજરાતી தமிழ் 中文" at bounding box center [1355, 29] width 68 height 22
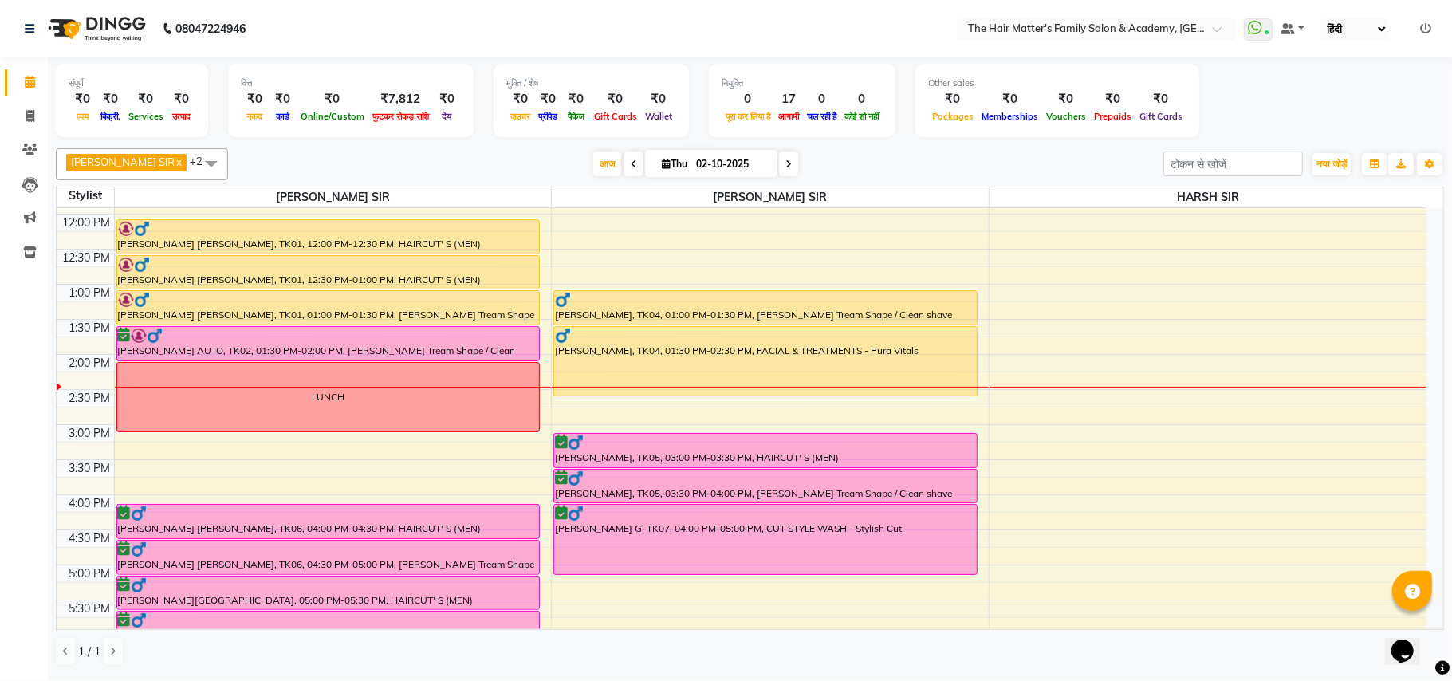
click at [1330, 35] on select "English ENGLISH Español العربية मराठी हिंदी ગુજરાતી தமிழ் 中文" at bounding box center [1355, 29] width 68 height 22
click at [1321, 18] on select "English ENGLISH Español العربية मराठी हिंदी ગુજરાતી தமிழ் 中文" at bounding box center [1355, 29] width 68 height 22
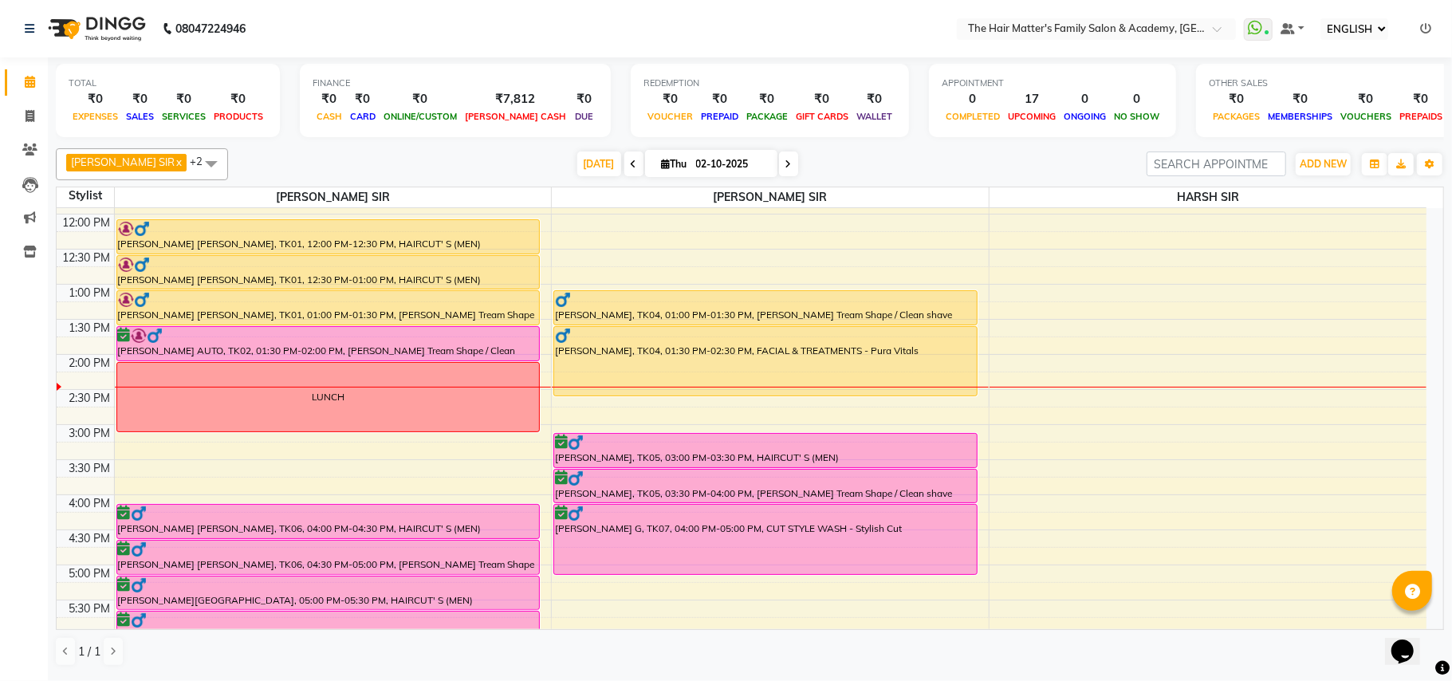
click at [1337, 21] on select "English ENGLISH Español العربية मराठी हिंदी ગુજરાતી தமிழ் 中文" at bounding box center [1355, 29] width 68 height 22
select select "en"
click at [1321, 18] on select "English ENGLISH Español العربية मराठी हिंदी ગુજરાતી தமிழ் 中文" at bounding box center [1355, 29] width 68 height 22
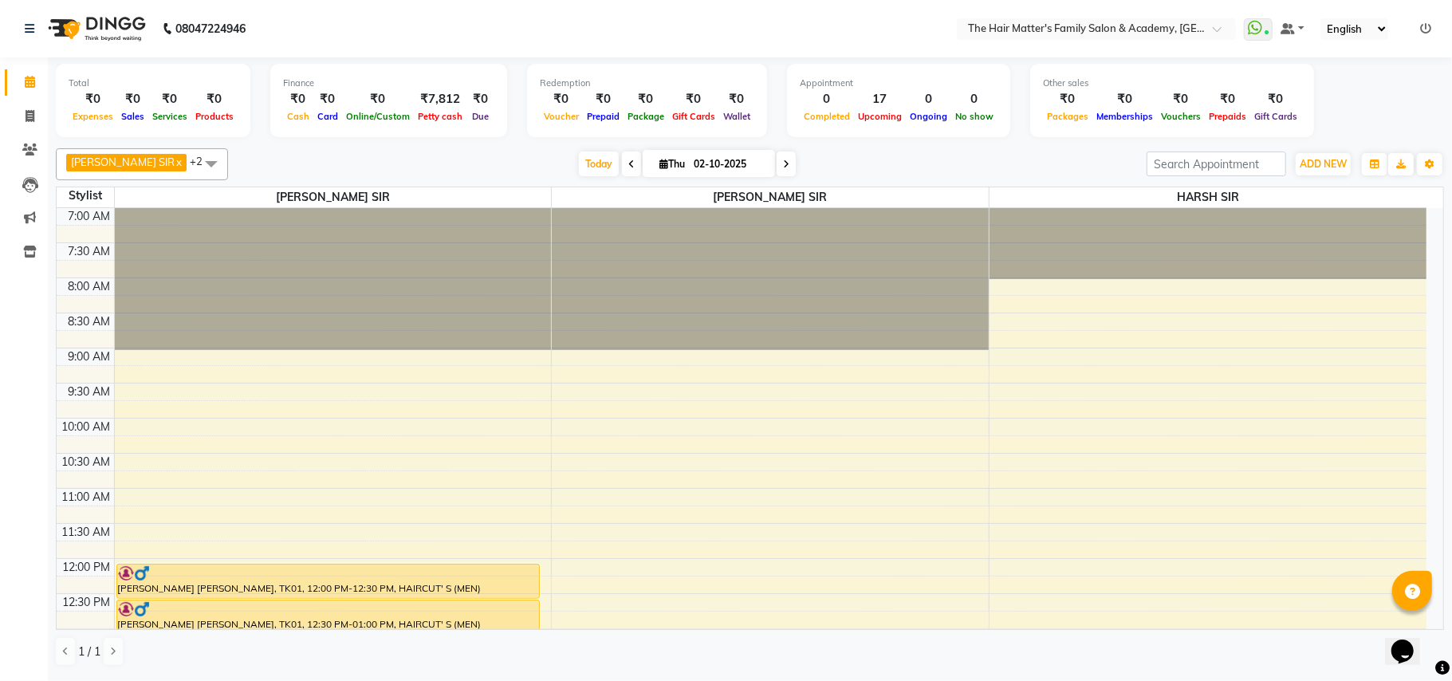
scroll to position [354, 0]
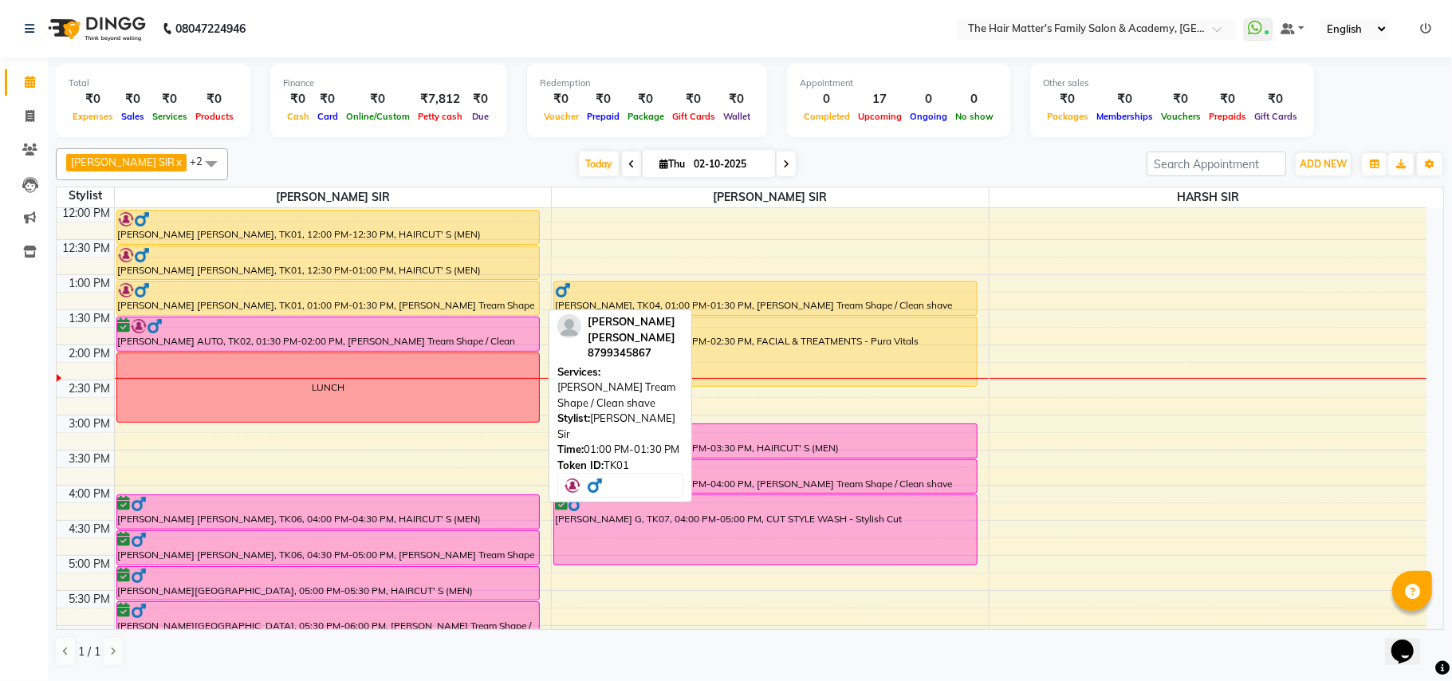
click at [424, 317] on div at bounding box center [328, 315] width 423 height 6
select select "1"
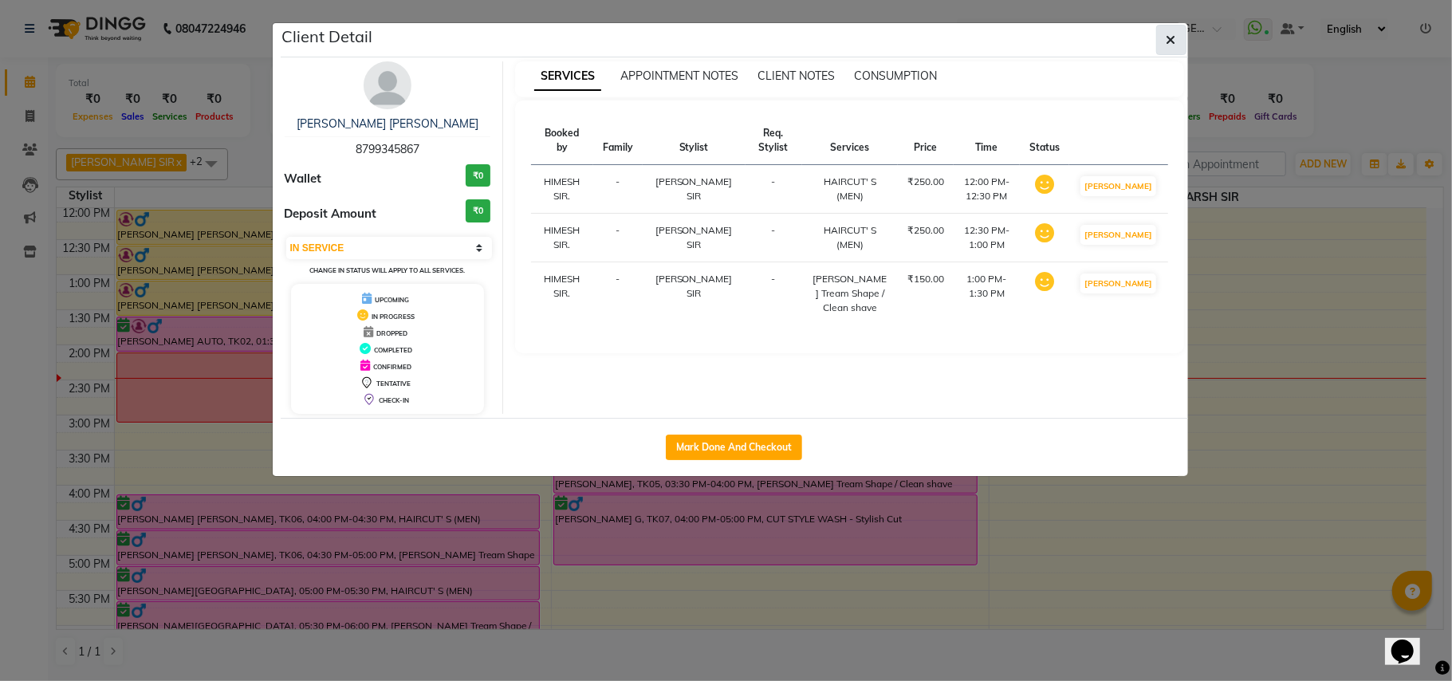
click at [1182, 45] on button "button" at bounding box center [1171, 40] width 30 height 30
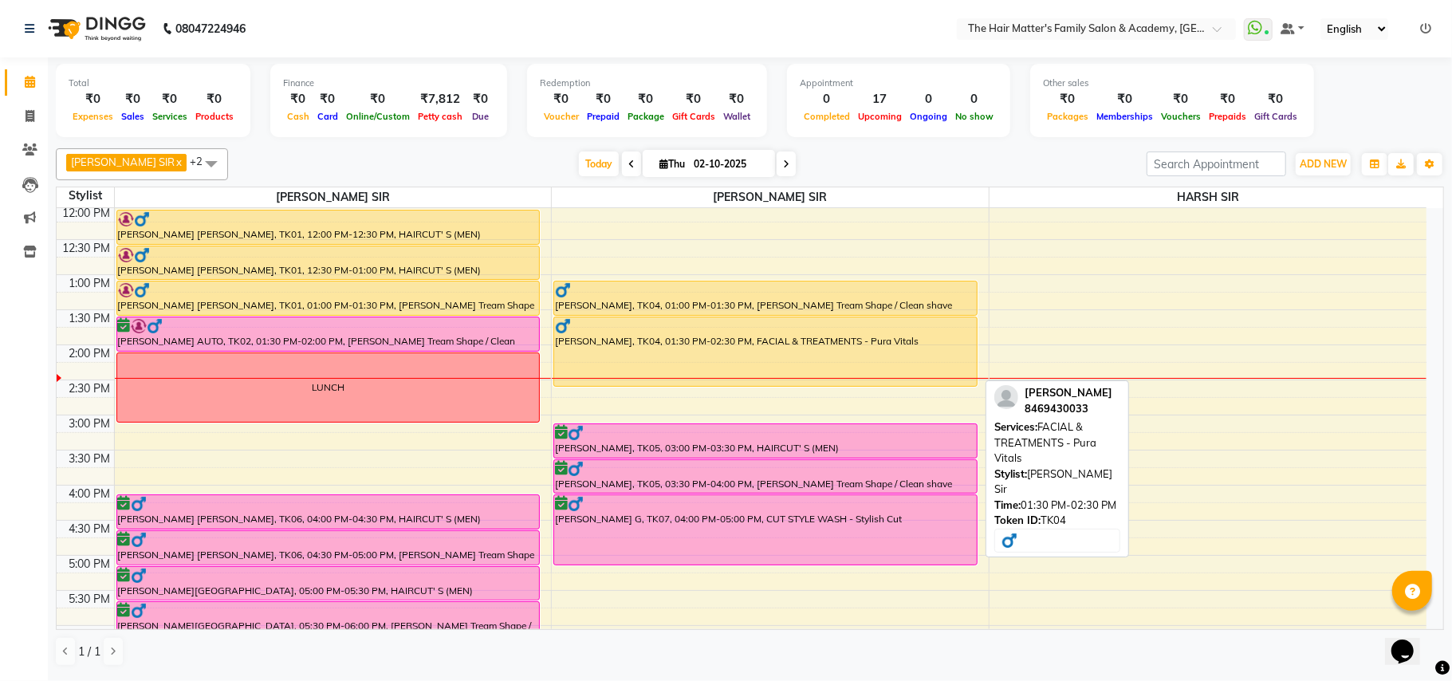
click at [955, 346] on div "[PERSON_NAME], TK04, 01:30 PM-02:30 PM, FACIAL & TREATMENTS - Pura Vitals" at bounding box center [765, 351] width 423 height 69
select select "1"
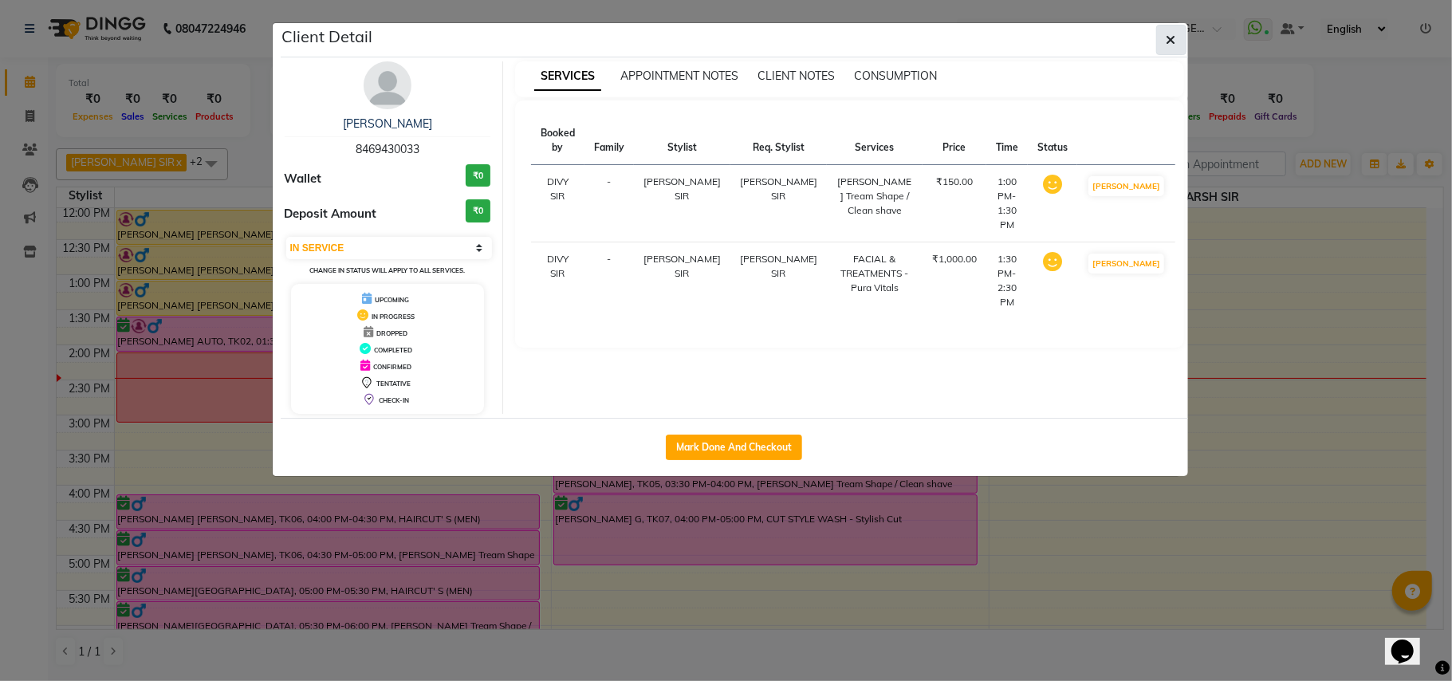
click at [1156, 33] on button "button" at bounding box center [1171, 40] width 30 height 30
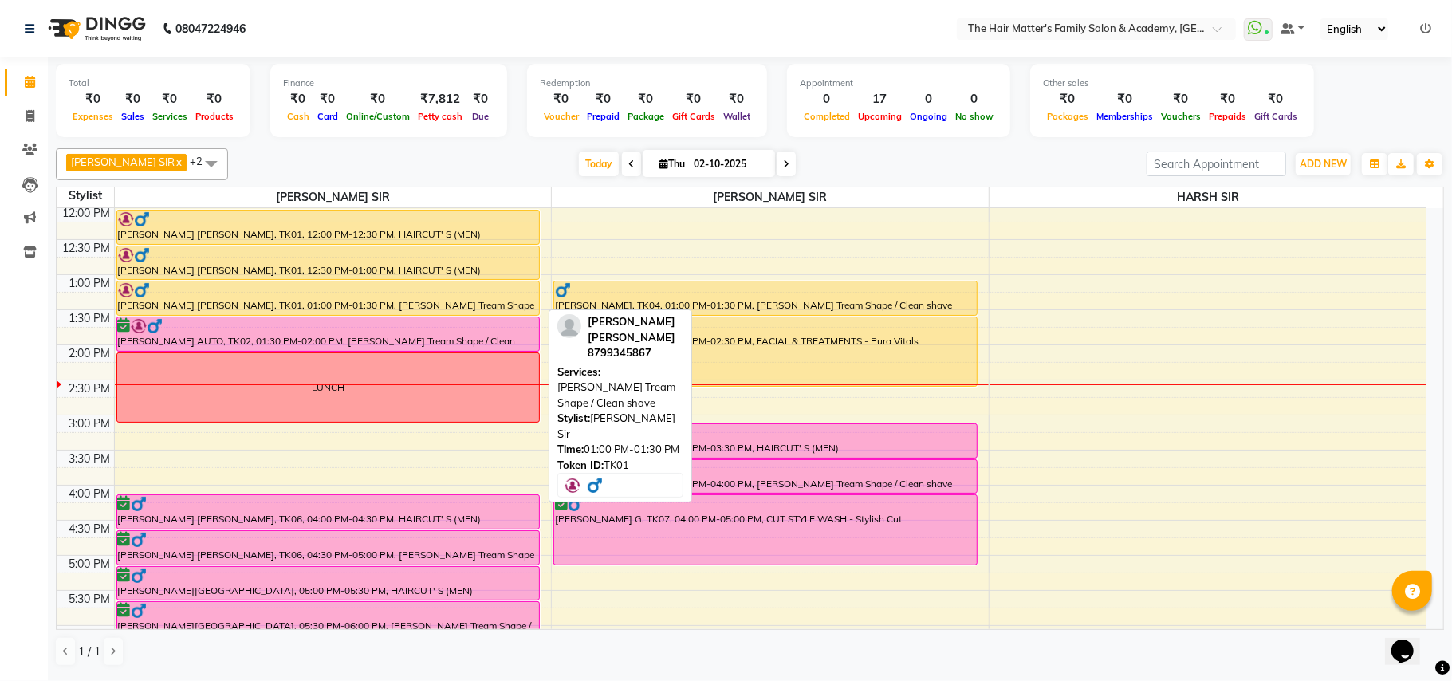
click at [219, 314] on div at bounding box center [328, 315] width 423 height 6
select select "1"
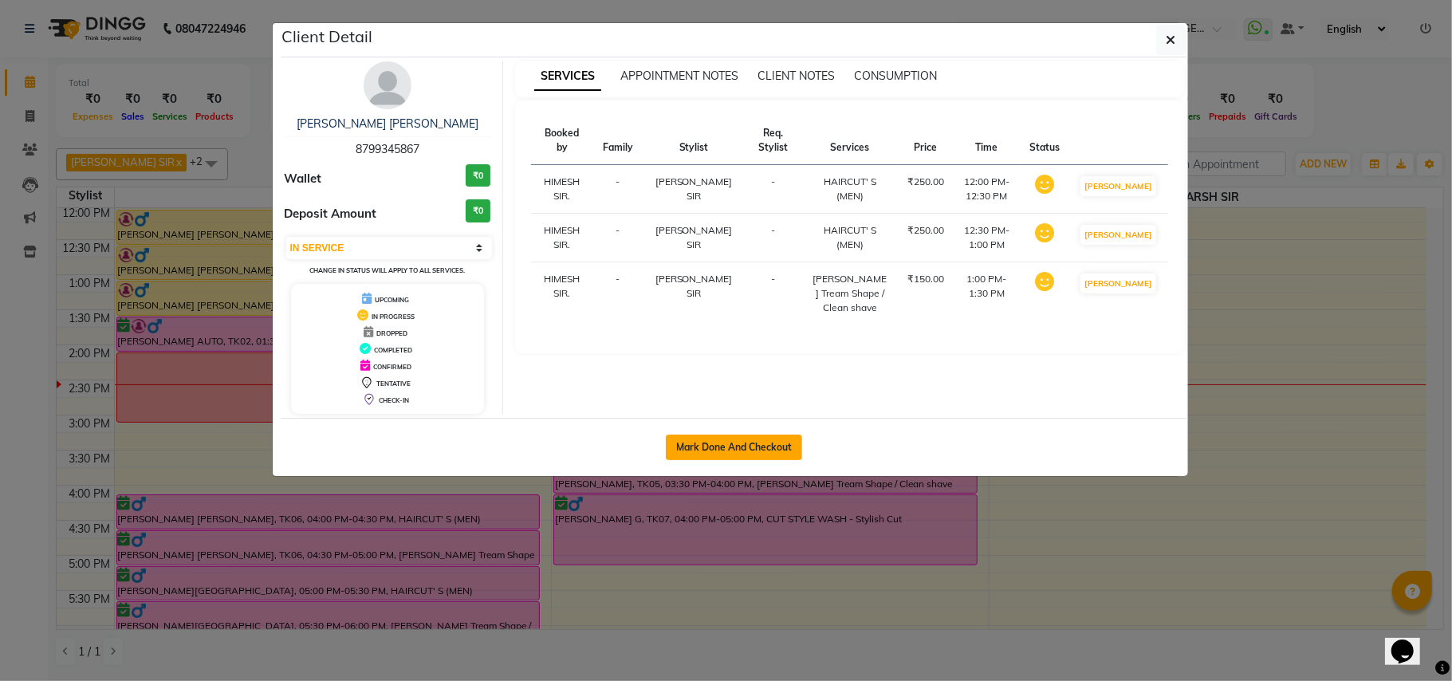
click at [738, 447] on button "Mark Done And Checkout" at bounding box center [734, 448] width 136 height 26
select select "service"
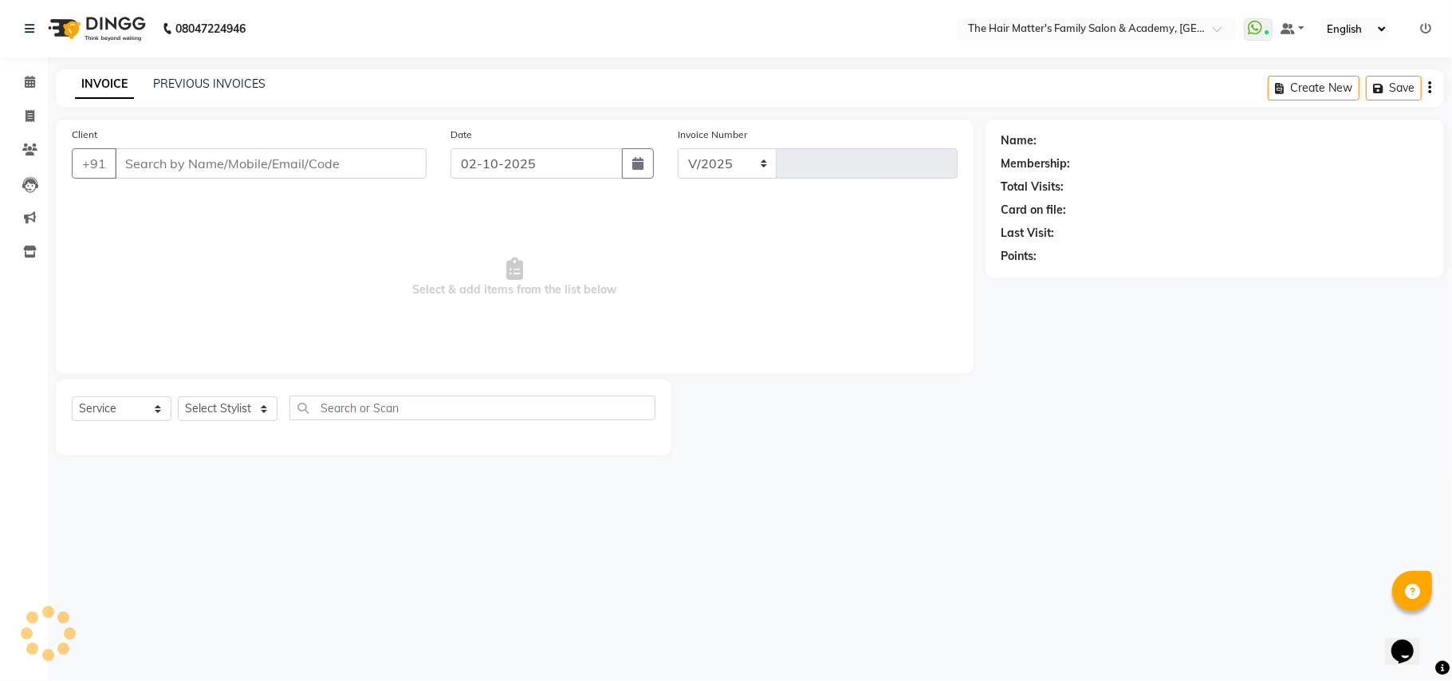
select select "5980"
type input "2009"
type input "8799345867"
select select "42572"
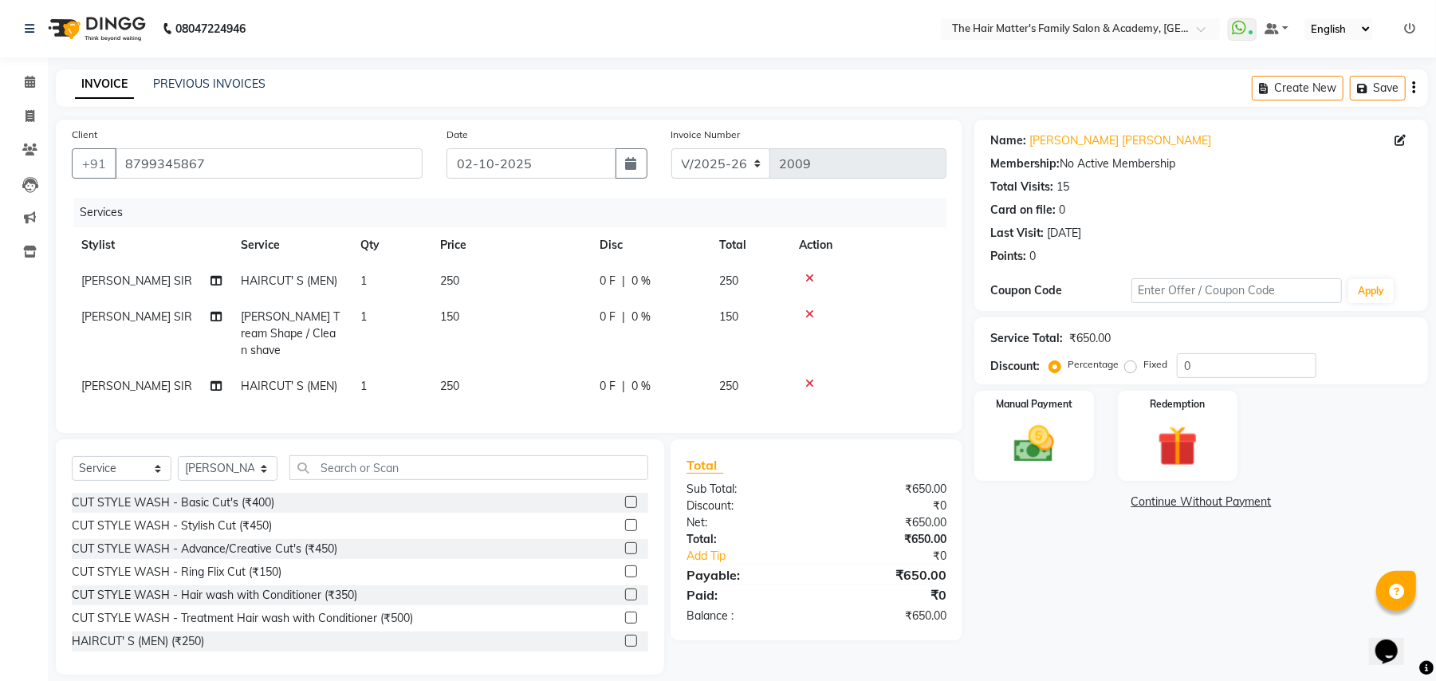
click at [1144, 365] on label "Fixed" at bounding box center [1156, 364] width 24 height 14
click at [1130, 365] on input "Fixed" at bounding box center [1134, 364] width 11 height 11
radio input "true"
click at [1212, 368] on input "0" at bounding box center [1247, 365] width 140 height 25
type input "50"
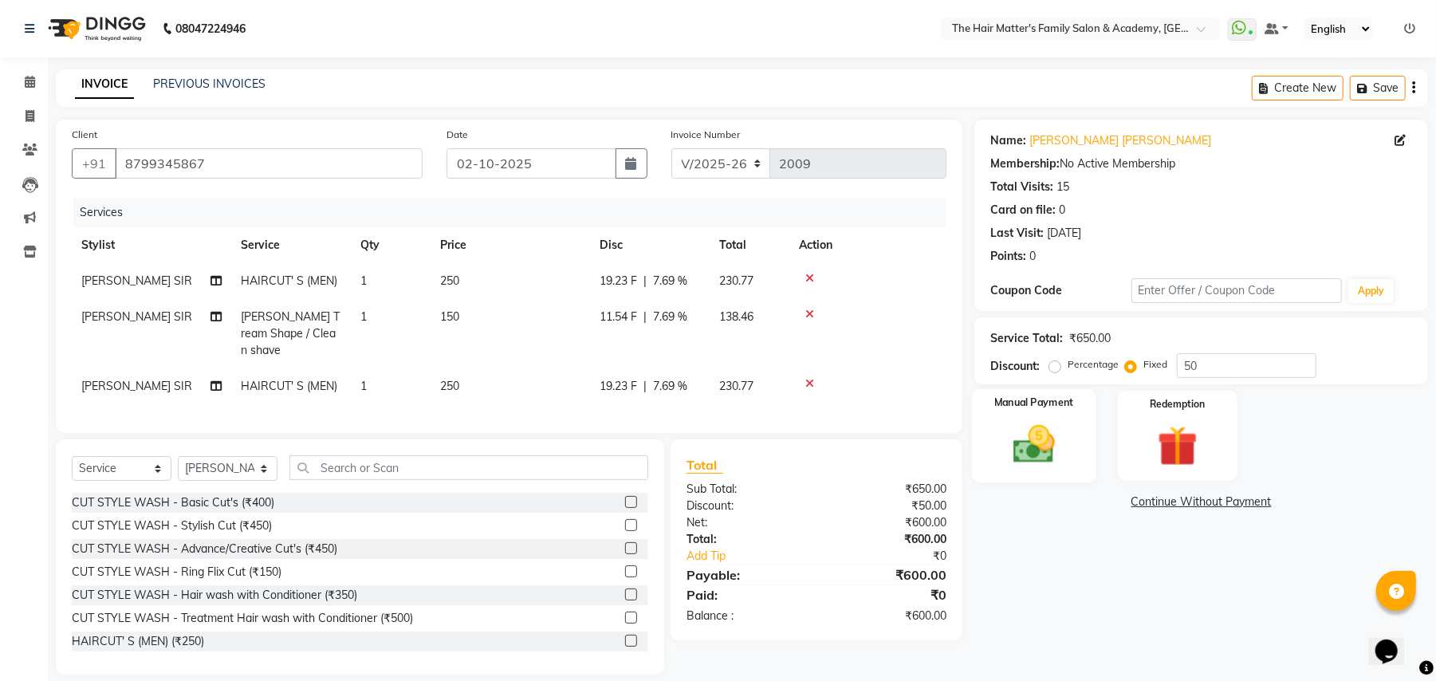
click at [1064, 454] on img at bounding box center [1034, 444] width 69 height 49
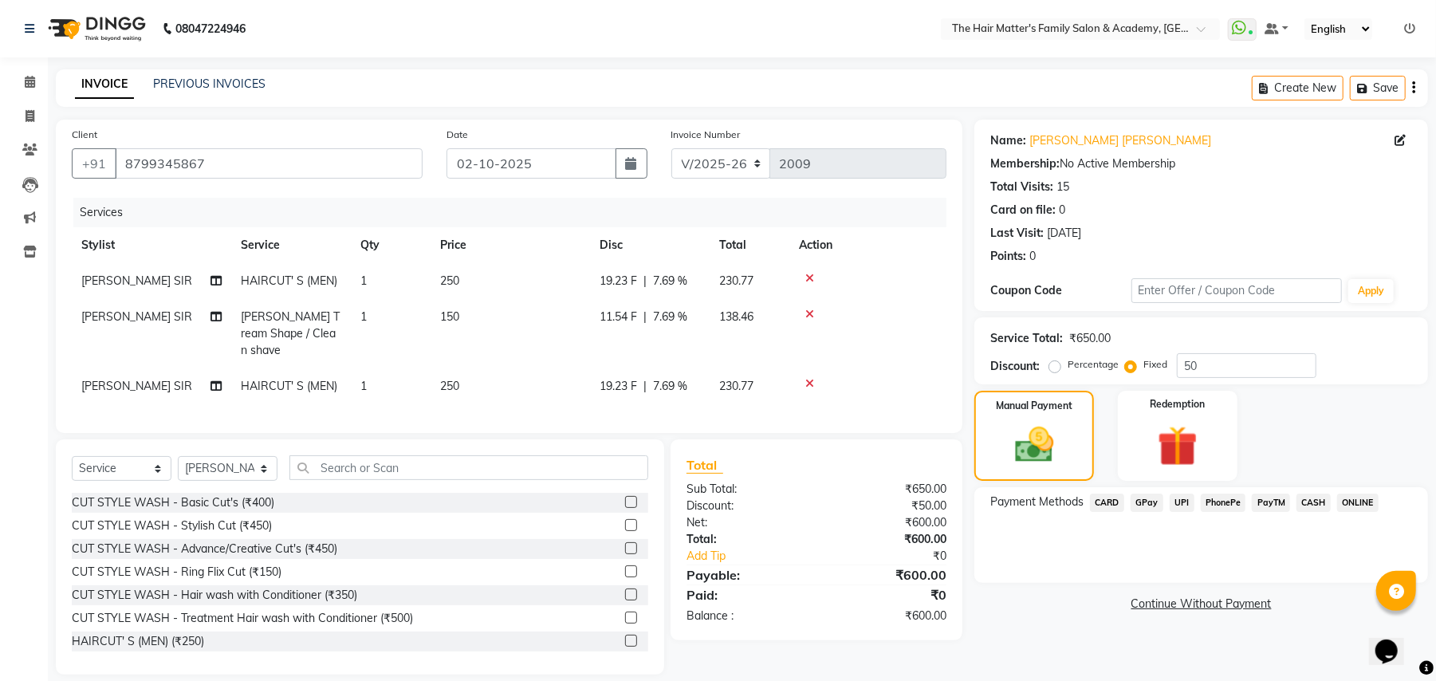
click at [1318, 499] on span "CASH" at bounding box center [1314, 503] width 34 height 18
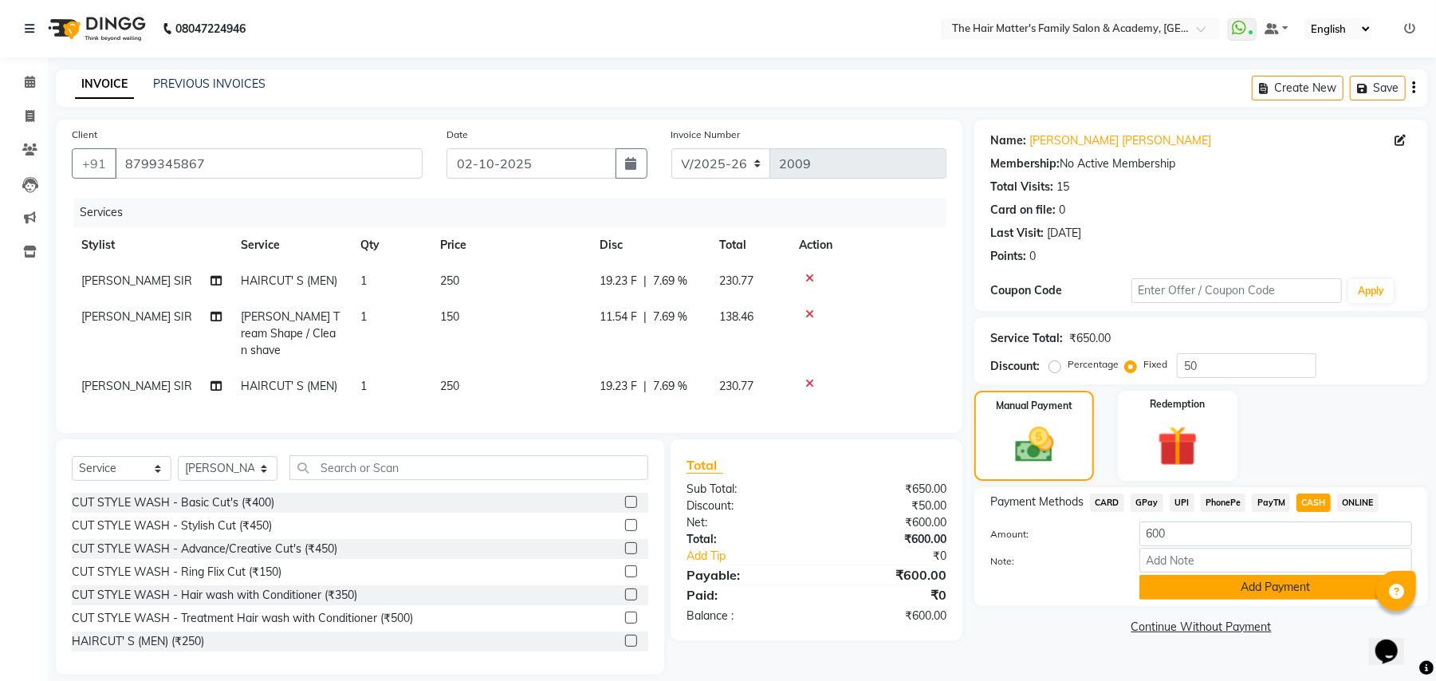
click at [1261, 582] on button "Add Payment" at bounding box center [1276, 587] width 273 height 25
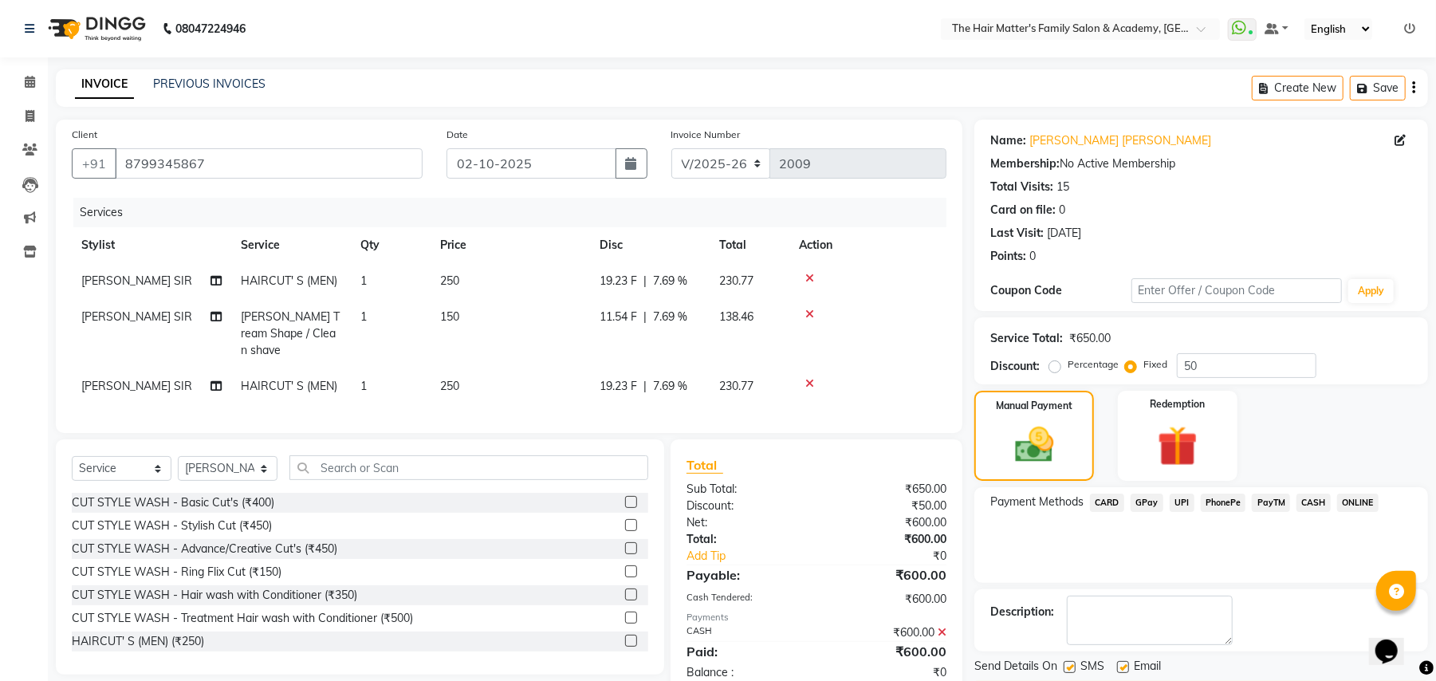
scroll to position [49, 0]
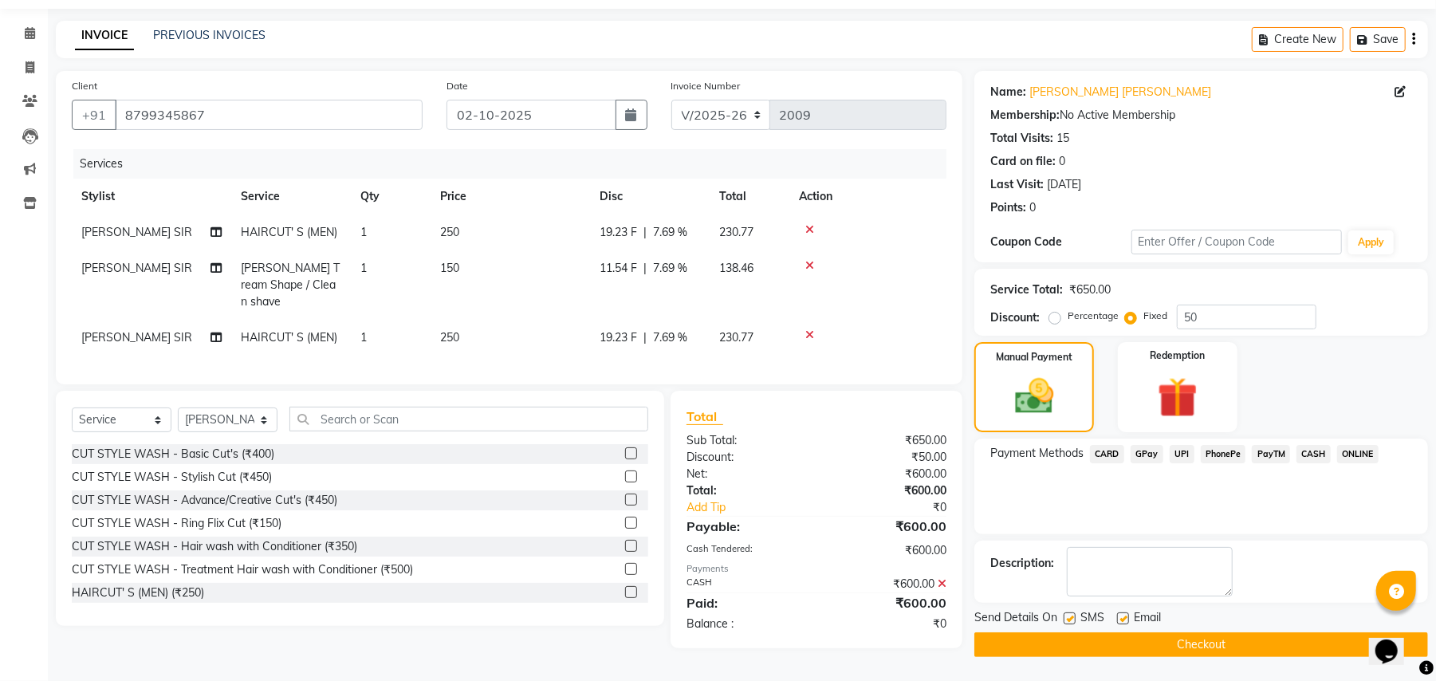
click at [1261, 646] on button "Checkout" at bounding box center [1202, 644] width 454 height 25
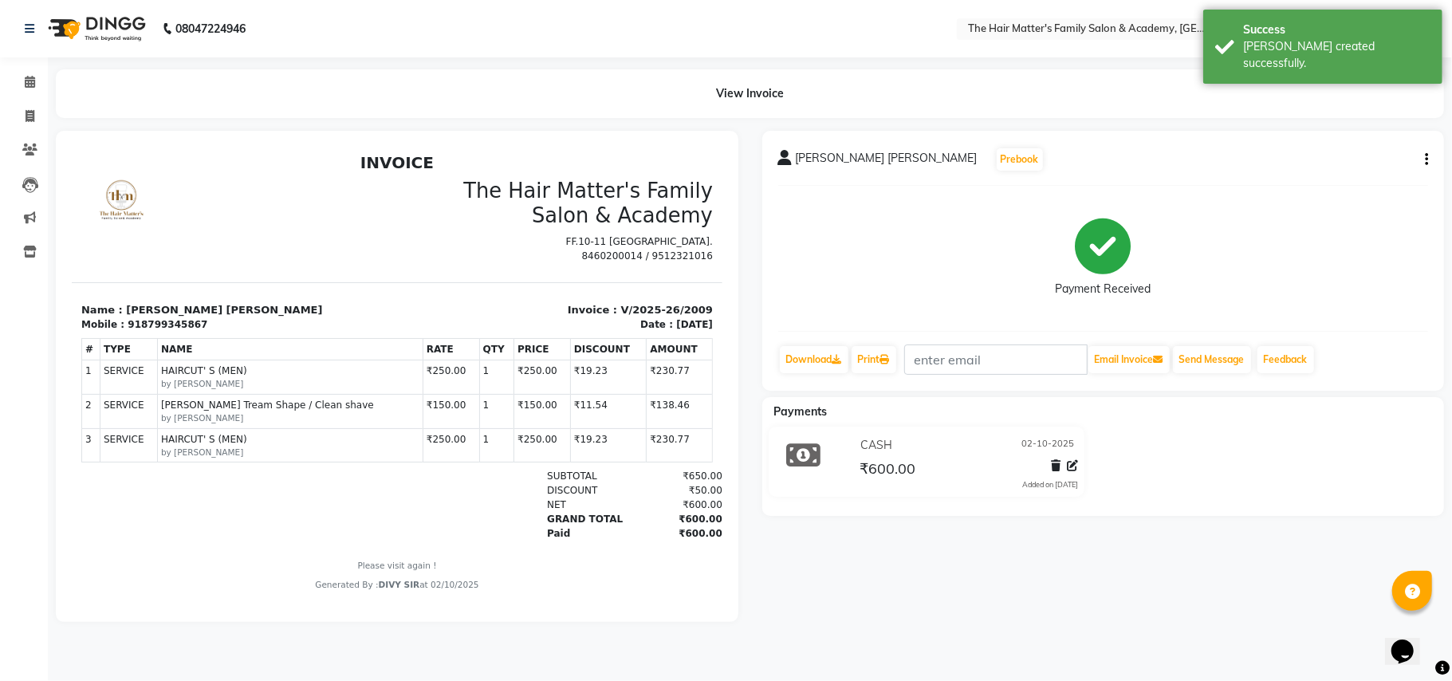
scroll to position [11, 0]
click at [22, 73] on span at bounding box center [30, 82] width 28 height 18
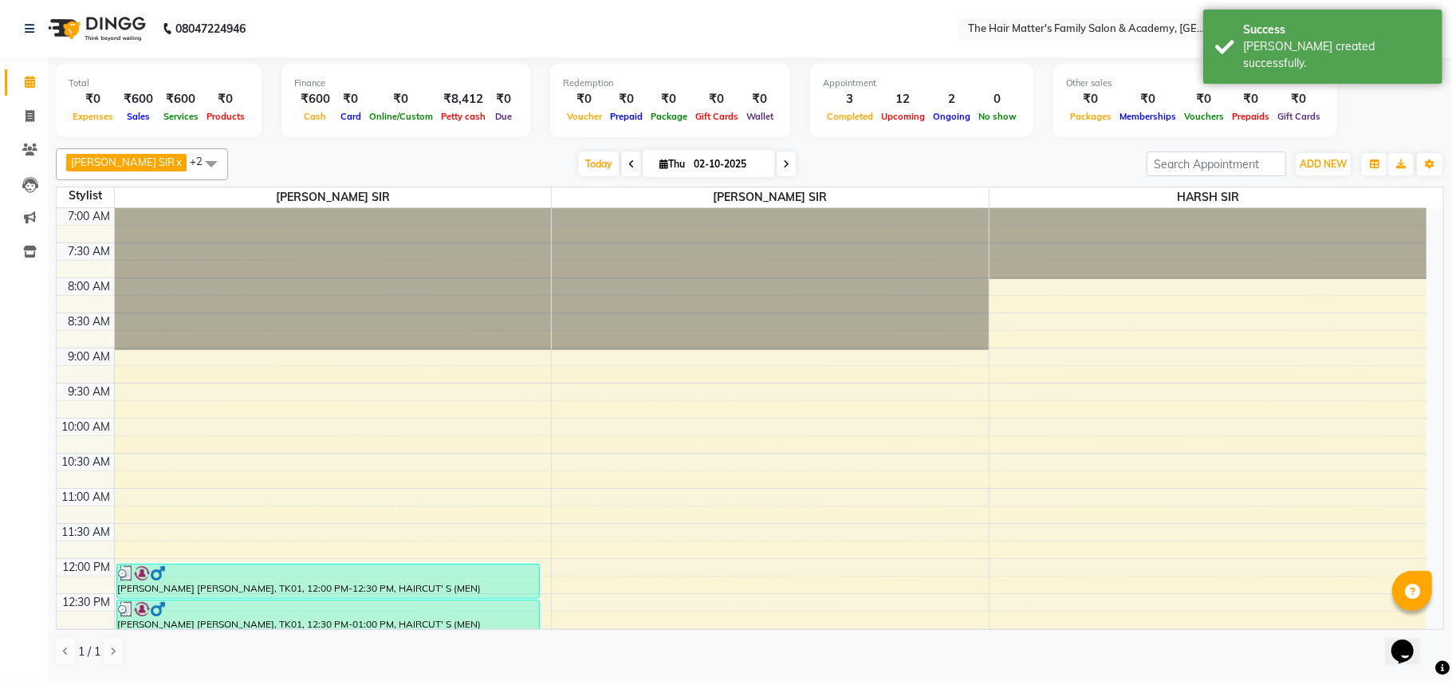
scroll to position [354, 0]
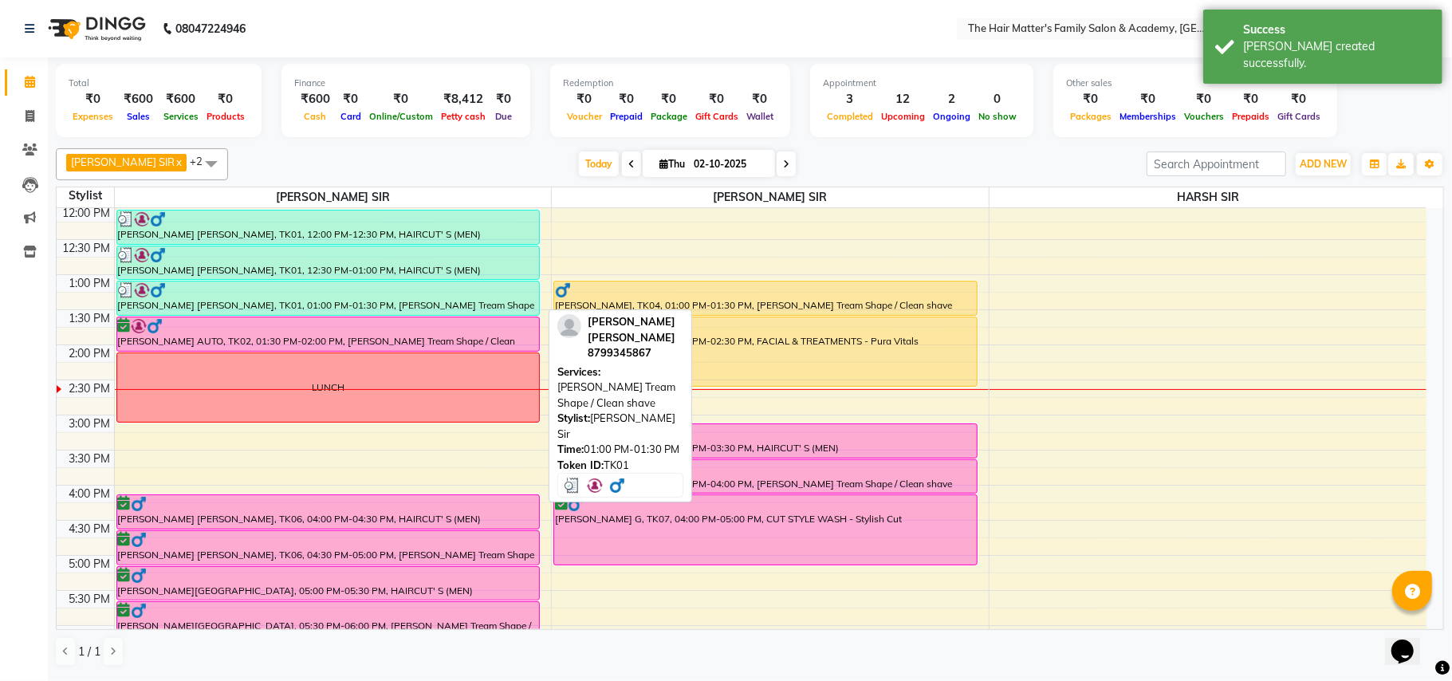
click at [400, 292] on div at bounding box center [328, 290] width 421 height 16
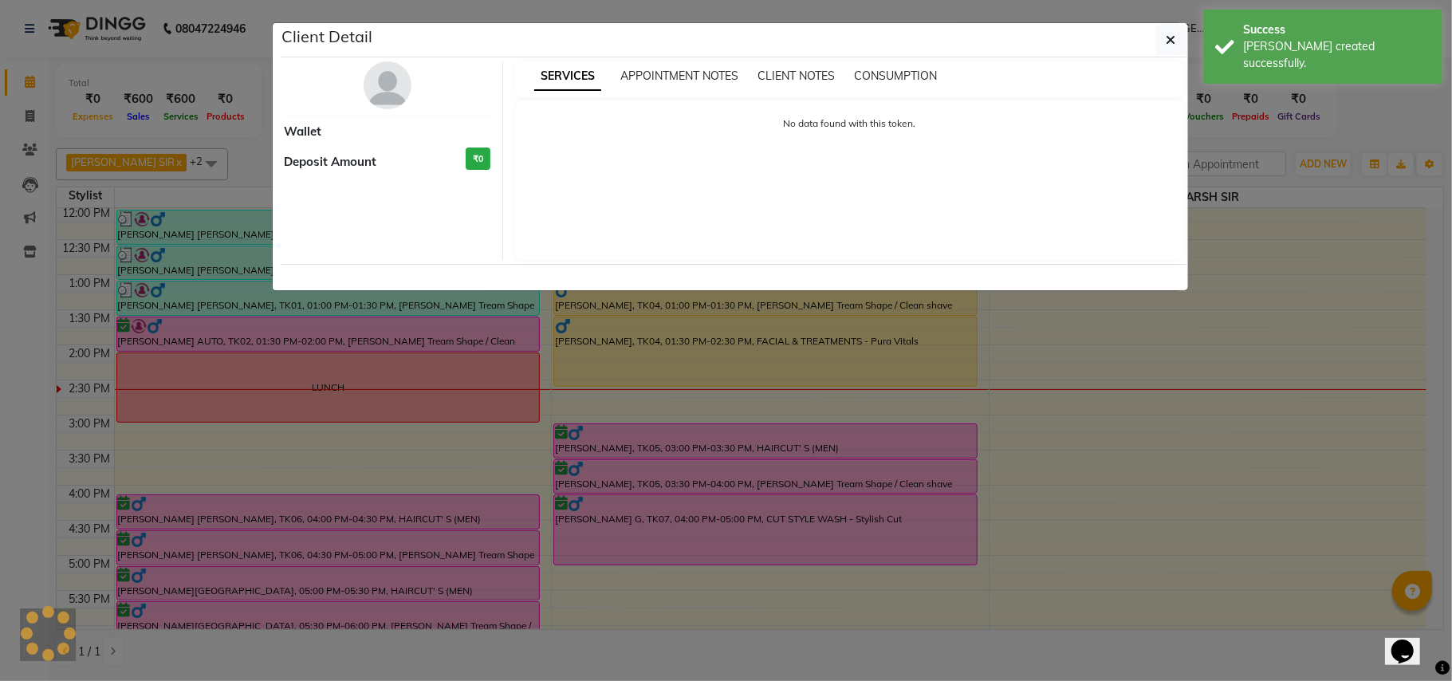
select select "3"
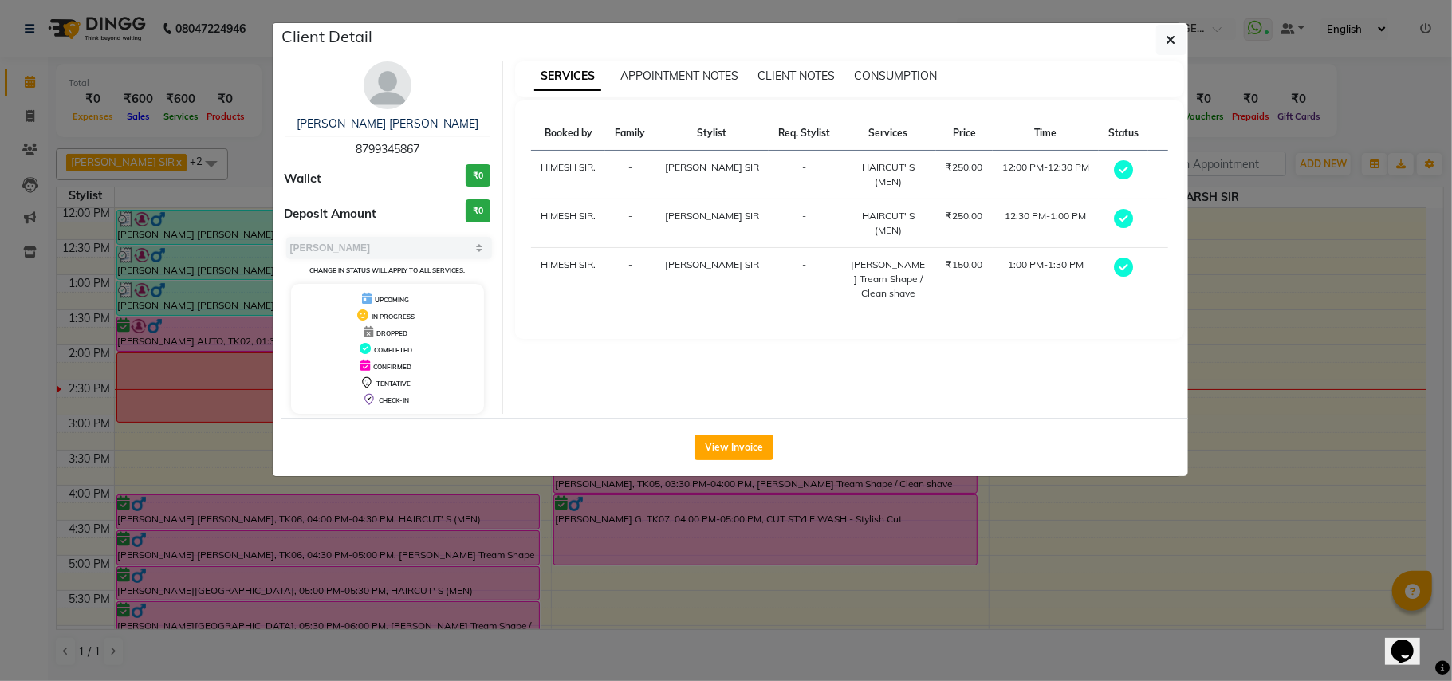
copy span "8799345867"
drag, startPoint x: 355, startPoint y: 148, endPoint x: 439, endPoint y: 150, distance: 83.8
click at [439, 150] on div "SWAPNIL SIR CHRISTIAN 8799345867" at bounding box center [388, 137] width 207 height 42
click at [1184, 41] on button "button" at bounding box center [1171, 40] width 30 height 30
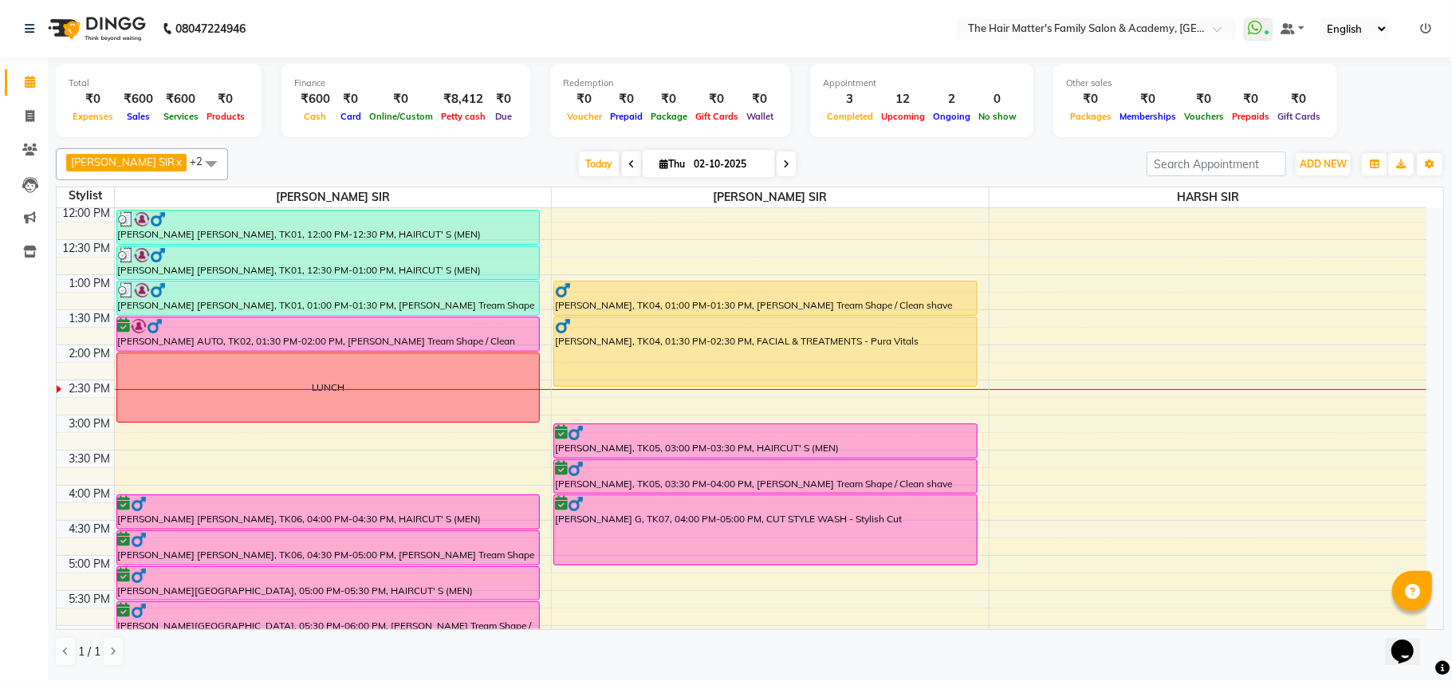
click at [734, 167] on input "02-10-2025" at bounding box center [729, 164] width 80 height 24
select select "10"
select select "2025"
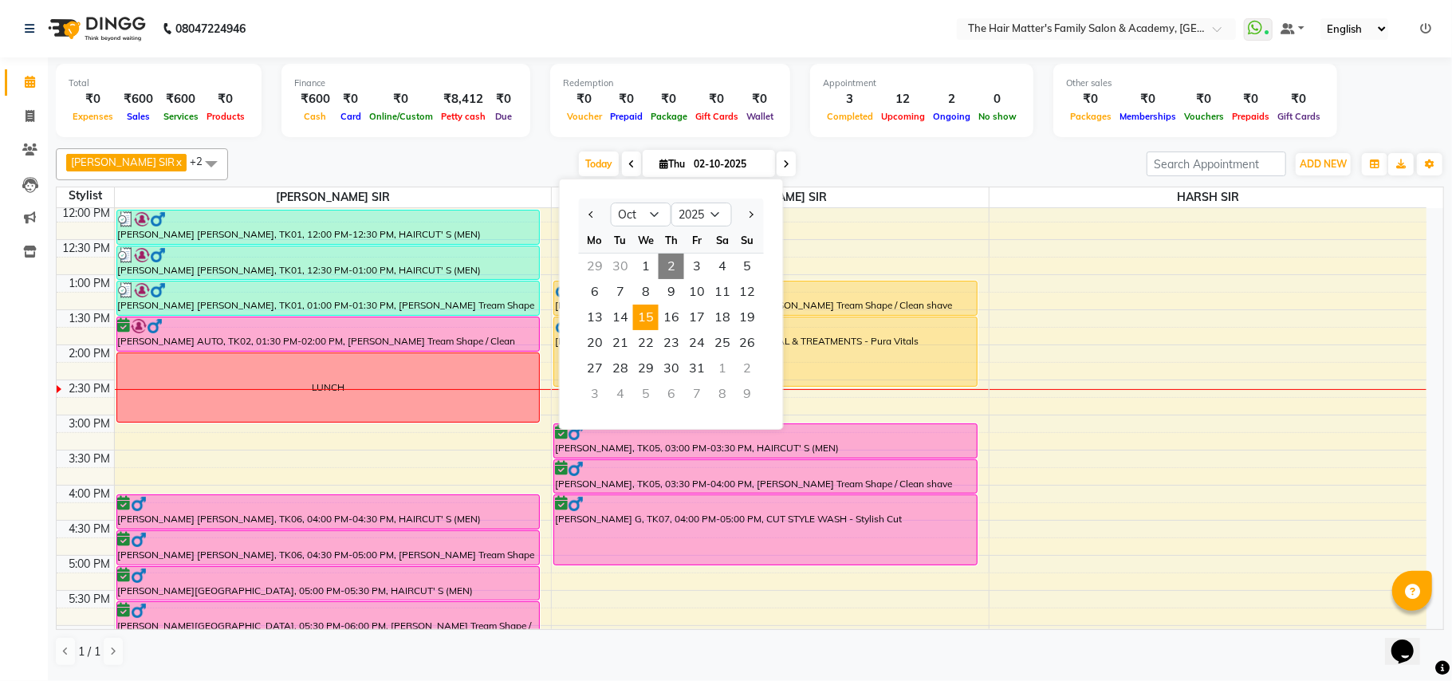
click at [649, 325] on span "15" at bounding box center [646, 318] width 26 height 26
type input "15-10-2025"
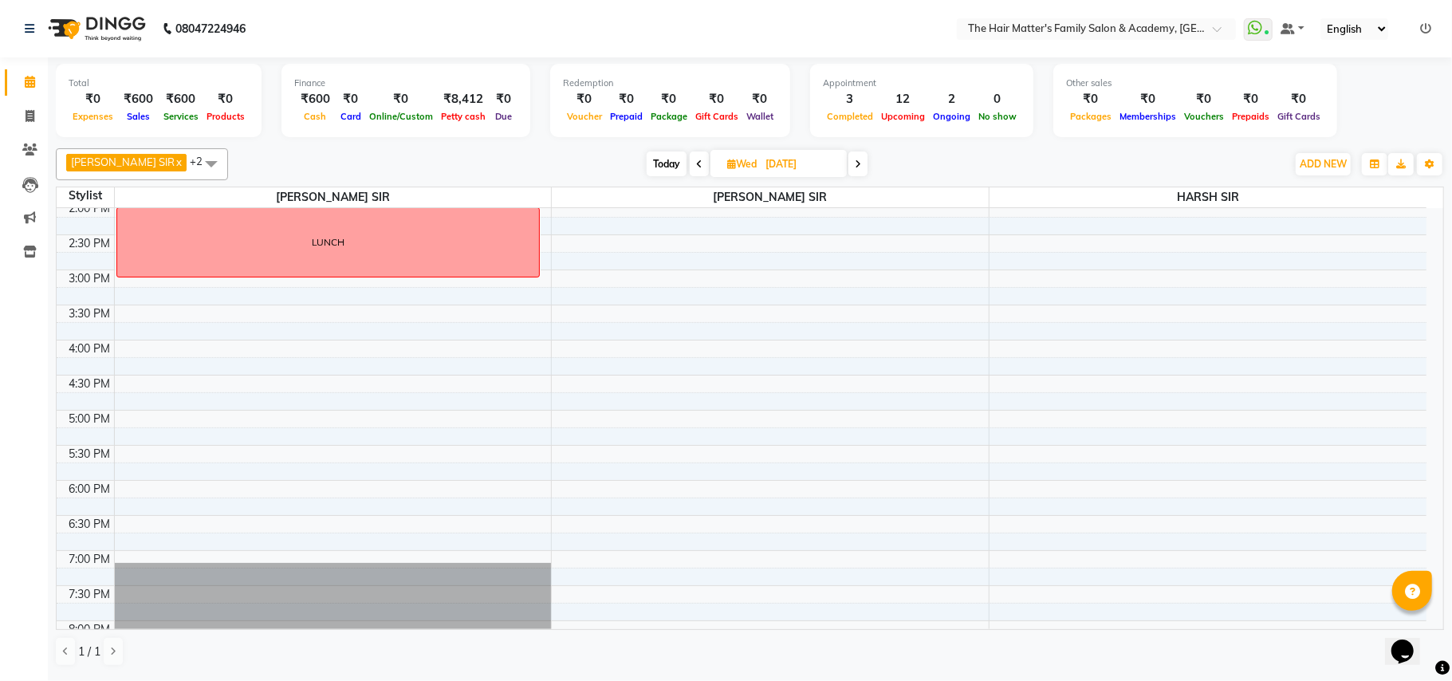
scroll to position [145, 0]
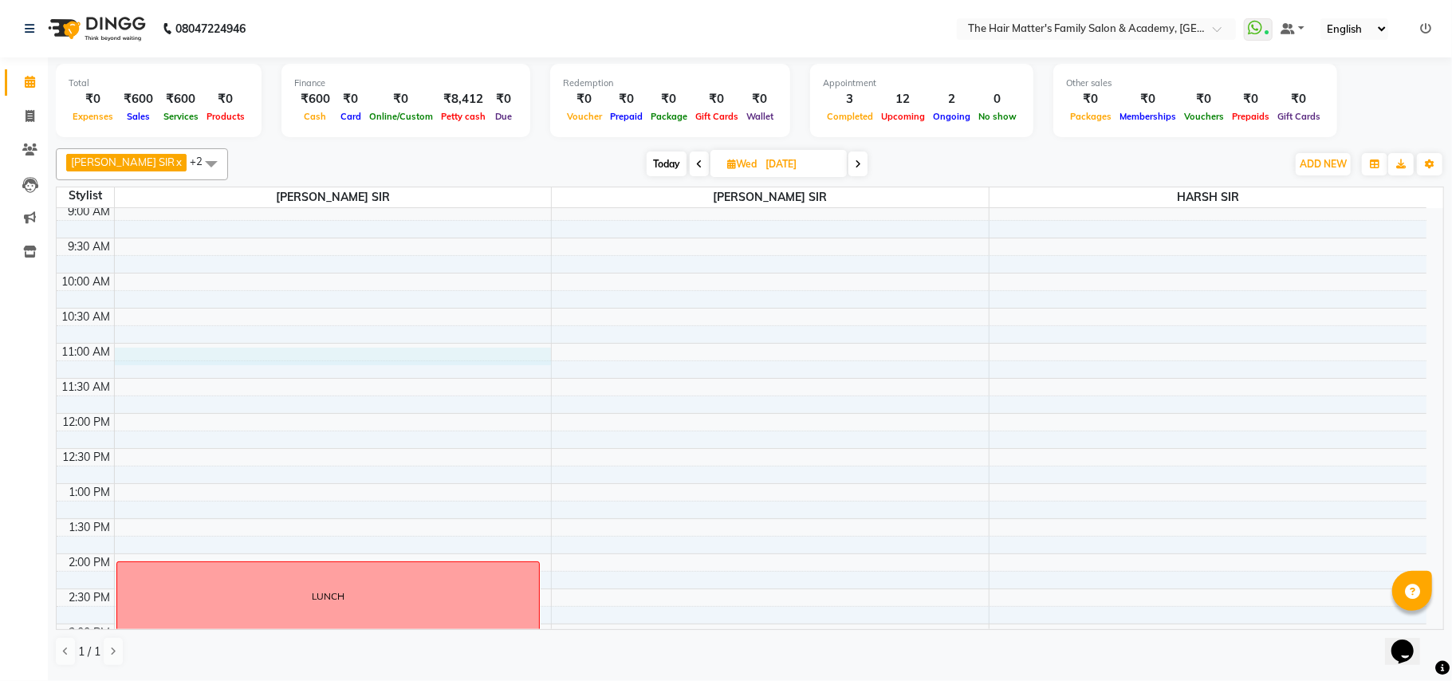
click at [124, 358] on div "7:00 AM 7:30 AM 8:00 AM 8:30 AM 9:00 AM 9:30 AM 10:00 AM 10:30 AM 11:00 AM 11:3…" at bounding box center [742, 624] width 1370 height 1122
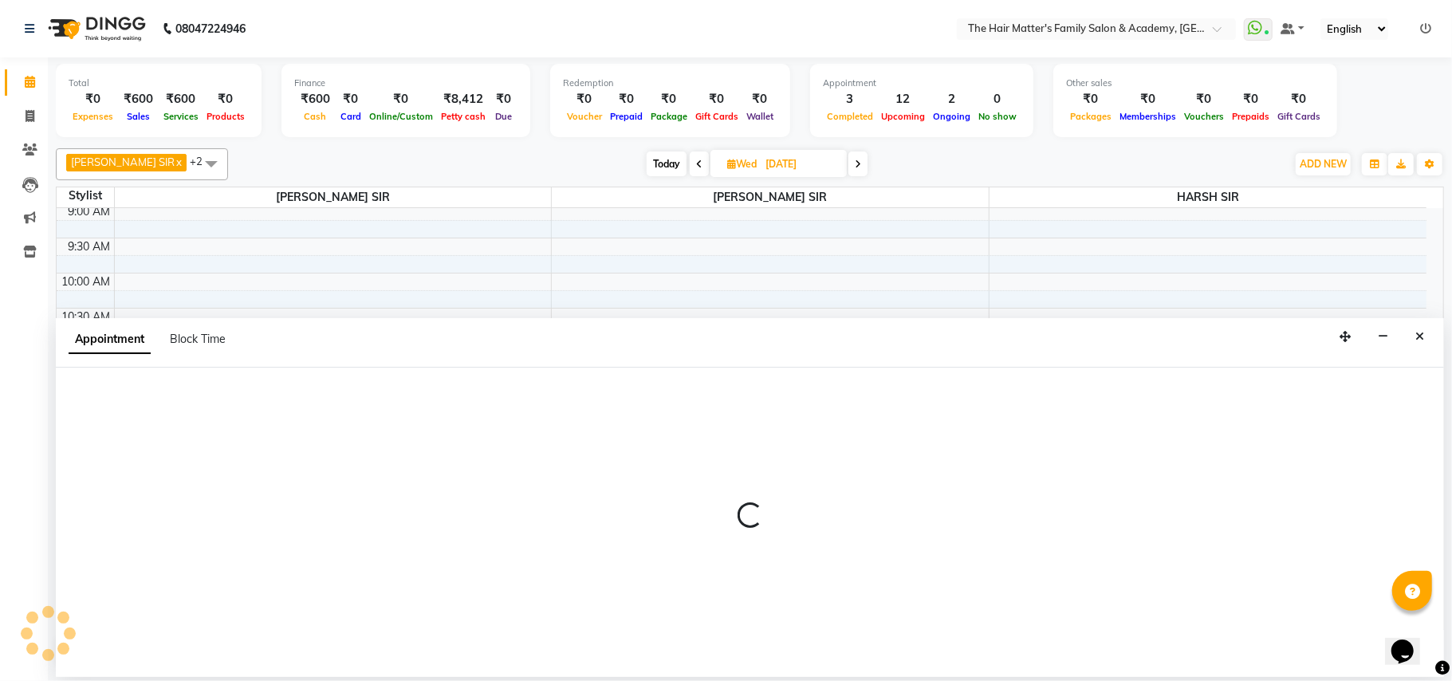
select select "42572"
select select "660"
select select "tentative"
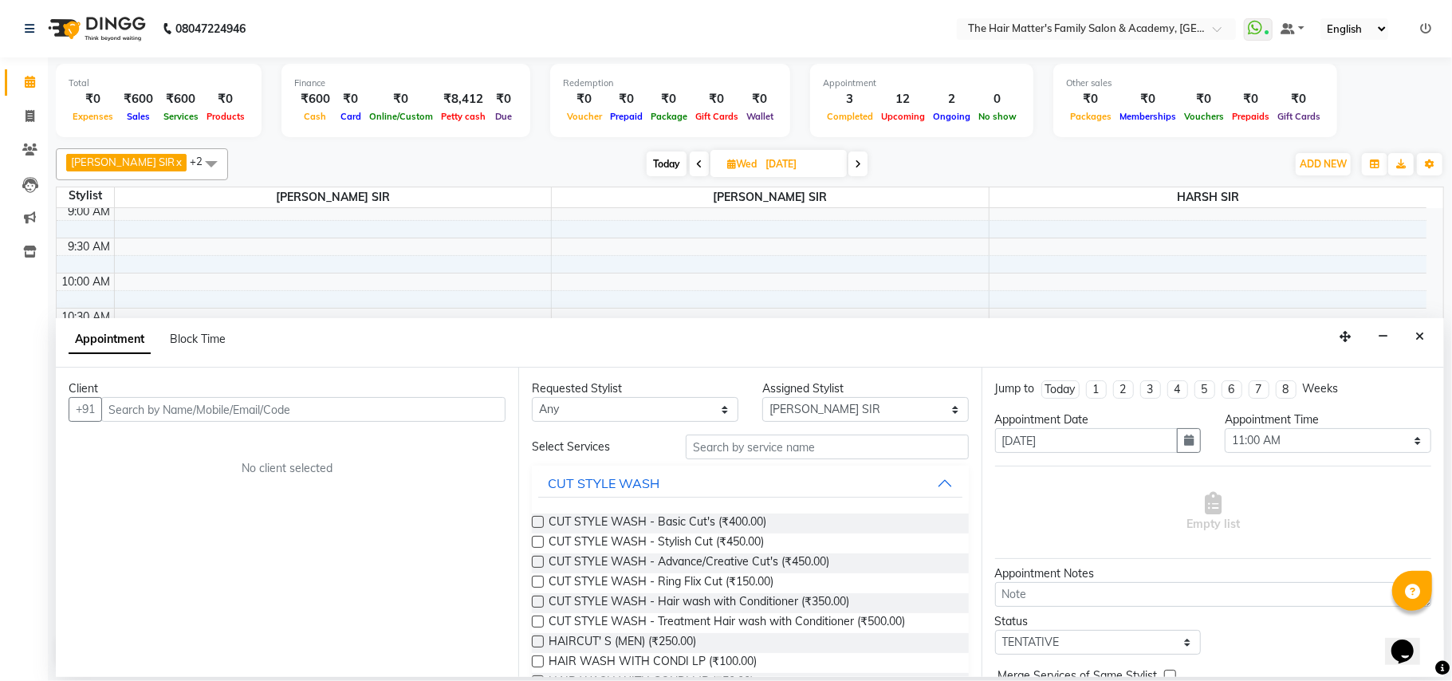
click at [173, 424] on div "Client +91 No client selected" at bounding box center [287, 522] width 463 height 309
click at [176, 406] on input "text" at bounding box center [303, 409] width 404 height 25
paste input "8799345867"
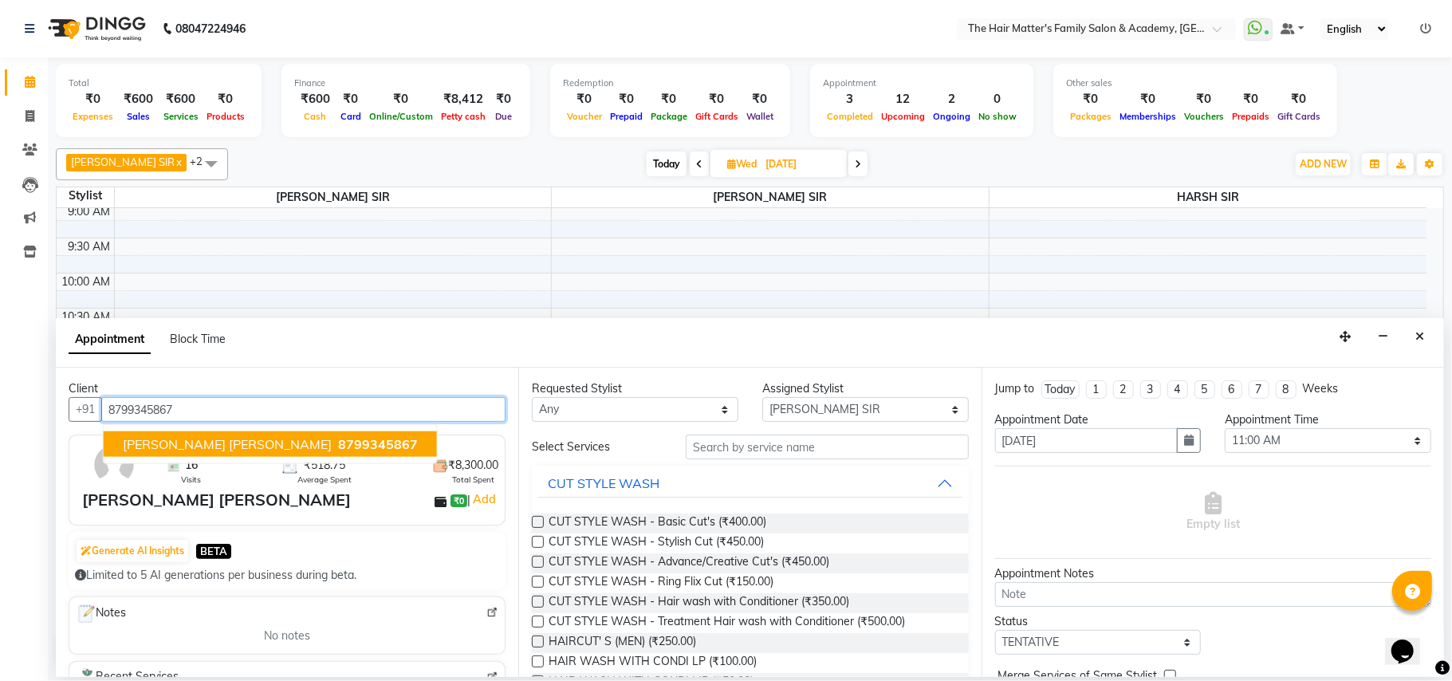
click at [199, 437] on span "[PERSON_NAME] [PERSON_NAME]" at bounding box center [227, 444] width 209 height 16
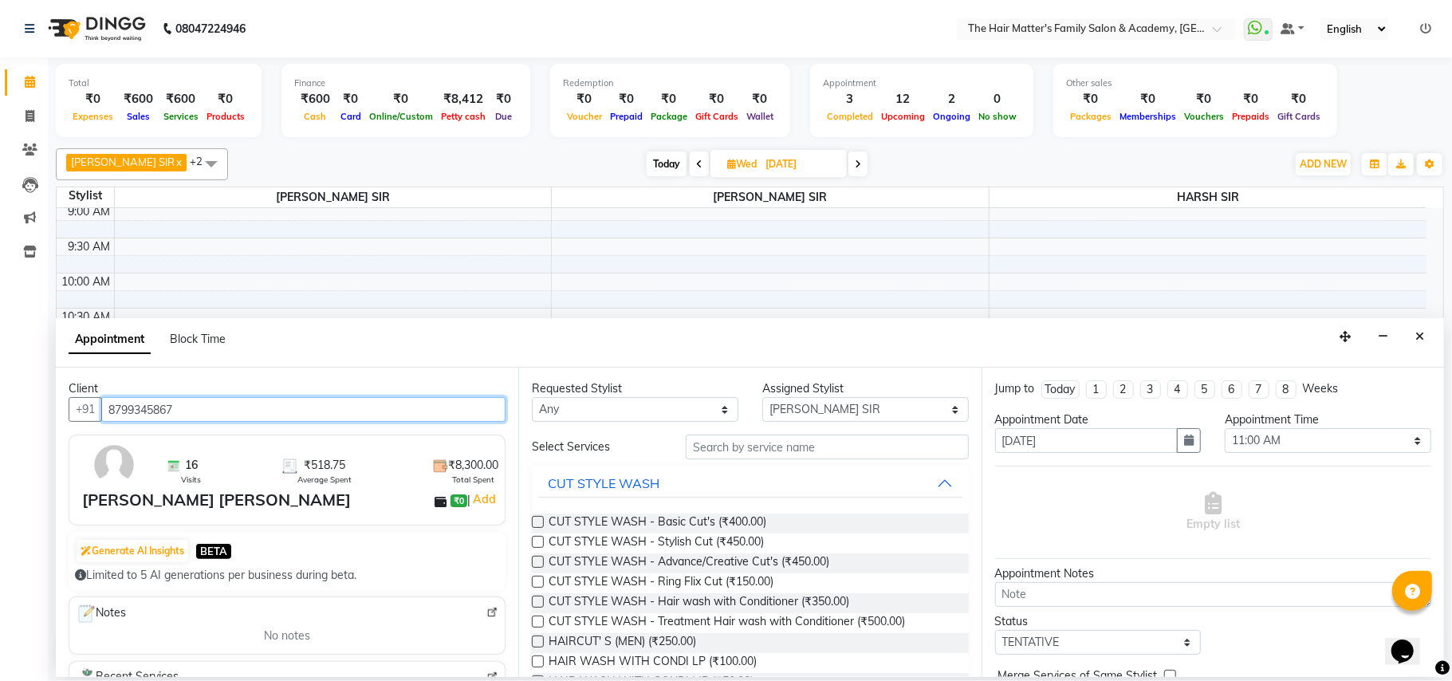
type input "8799345867"
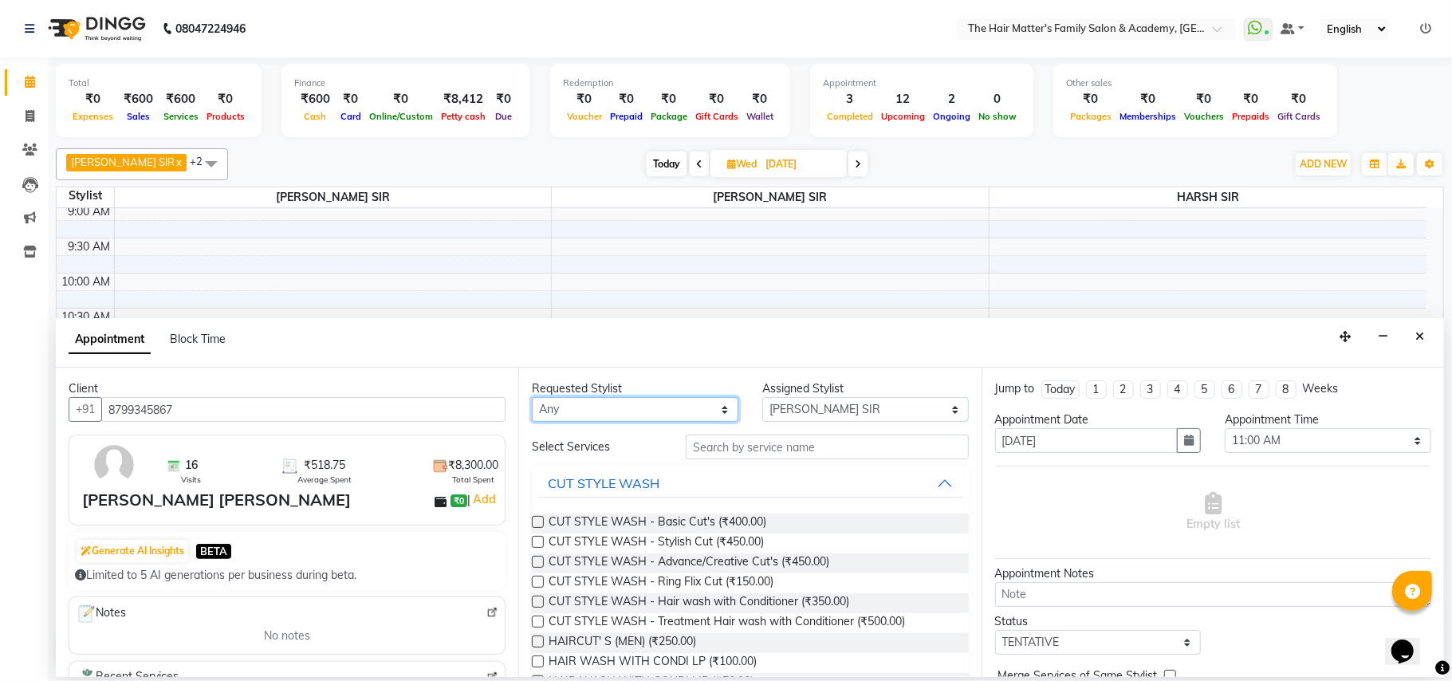
click at [575, 406] on select "Any DIVY SIR HARSH SIR HIMESH SIR. MAYANK SIR PRATIK SIR" at bounding box center [635, 409] width 207 height 25
select select "42572"
click at [532, 399] on select "Any DIVY SIR HARSH SIR HIMESH SIR. MAYANK SIR PRATIK SIR" at bounding box center [635, 409] width 207 height 25
click at [823, 407] on select "Select DIVY SIR HARSH SIR HIMESH SIR. MAYANK SIR PRATIK SIR" at bounding box center [865, 409] width 207 height 25
click at [762, 399] on select "Select DIVY SIR HARSH SIR HIMESH SIR. MAYANK SIR PRATIK SIR" at bounding box center [865, 409] width 207 height 25
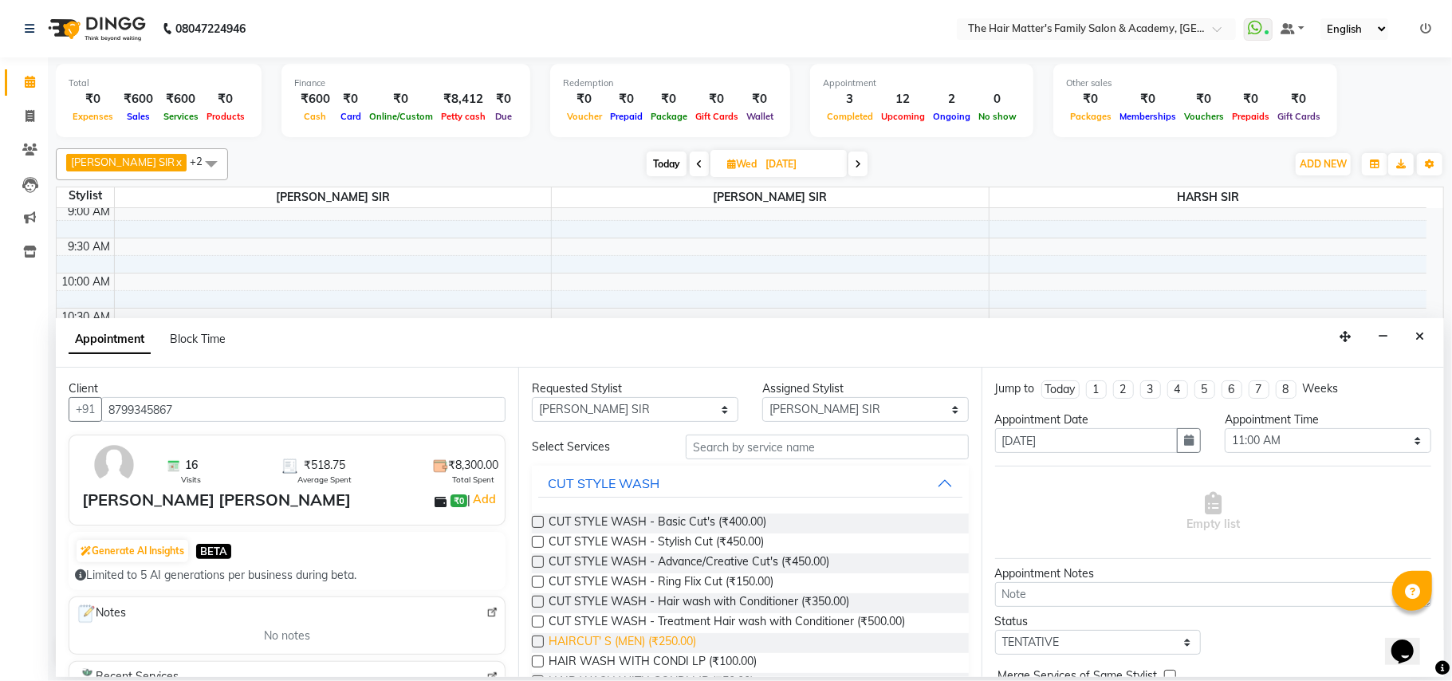
click at [646, 640] on span "HAIRCUT' S (MEN) (₹250.00)" at bounding box center [623, 643] width 148 height 20
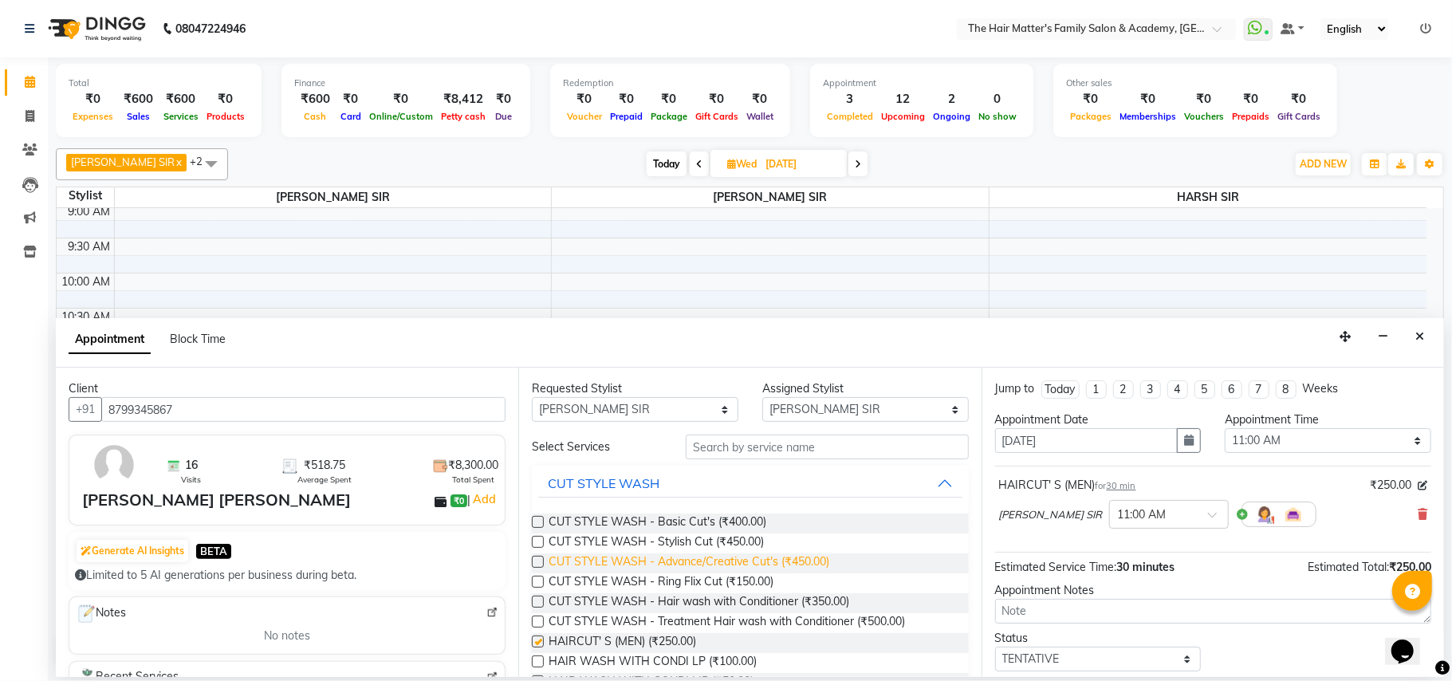
checkbox input "false"
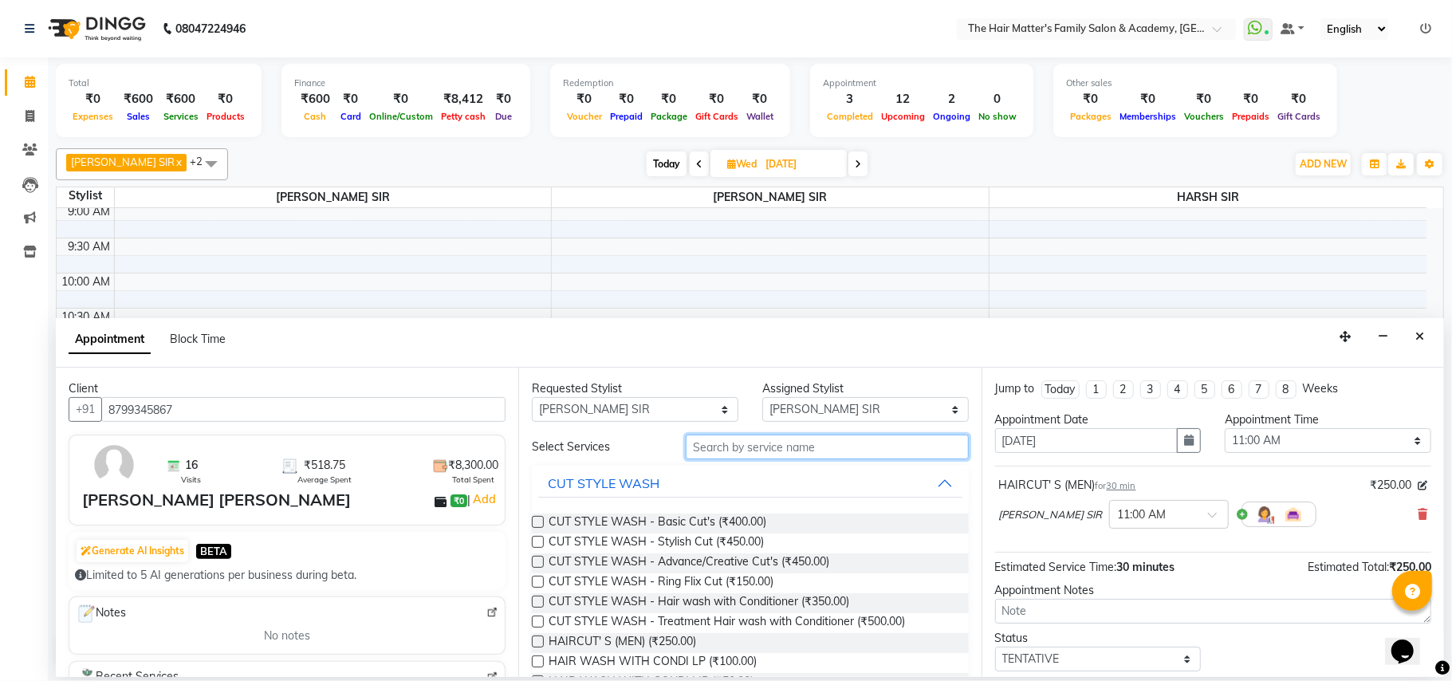
click at [780, 459] on input "text" at bounding box center [827, 447] width 283 height 25
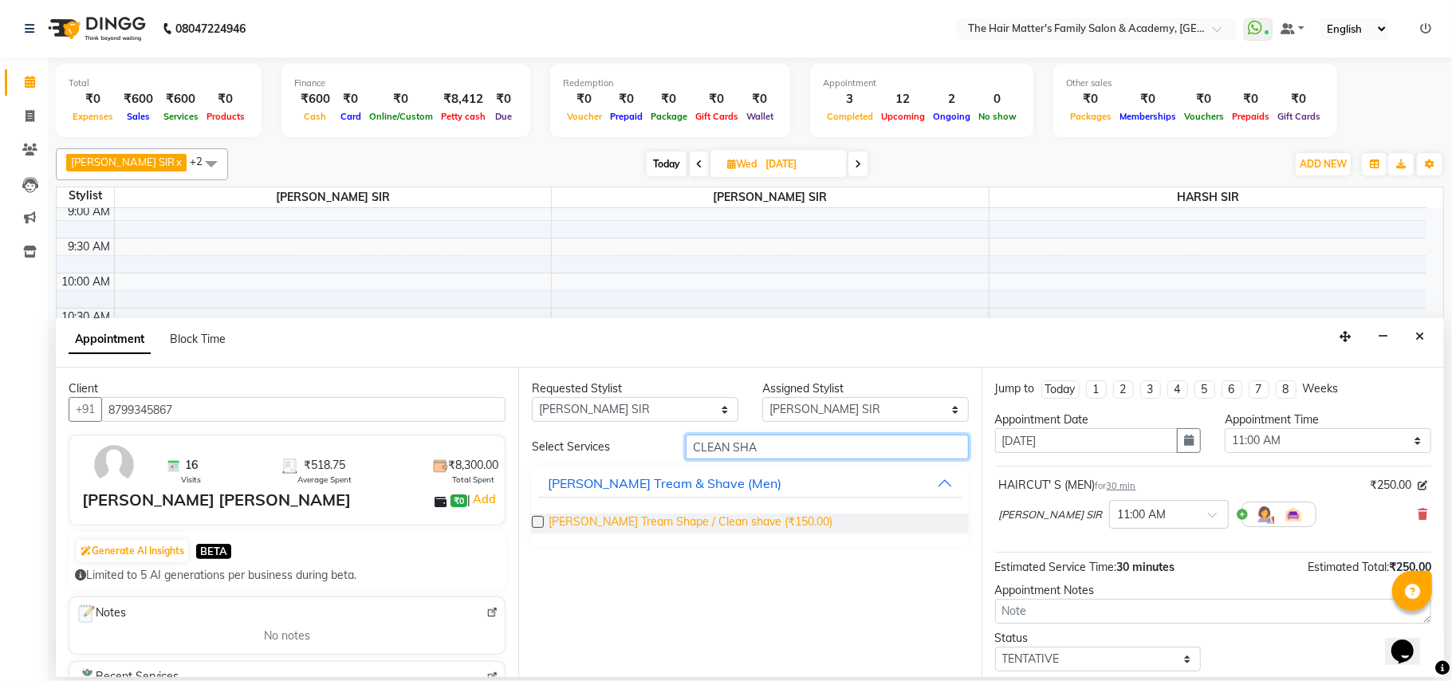
type input "CLEAN SHA"
click at [761, 520] on span "Beard Tream Shape / Clean shave (₹150.00)" at bounding box center [691, 524] width 284 height 20
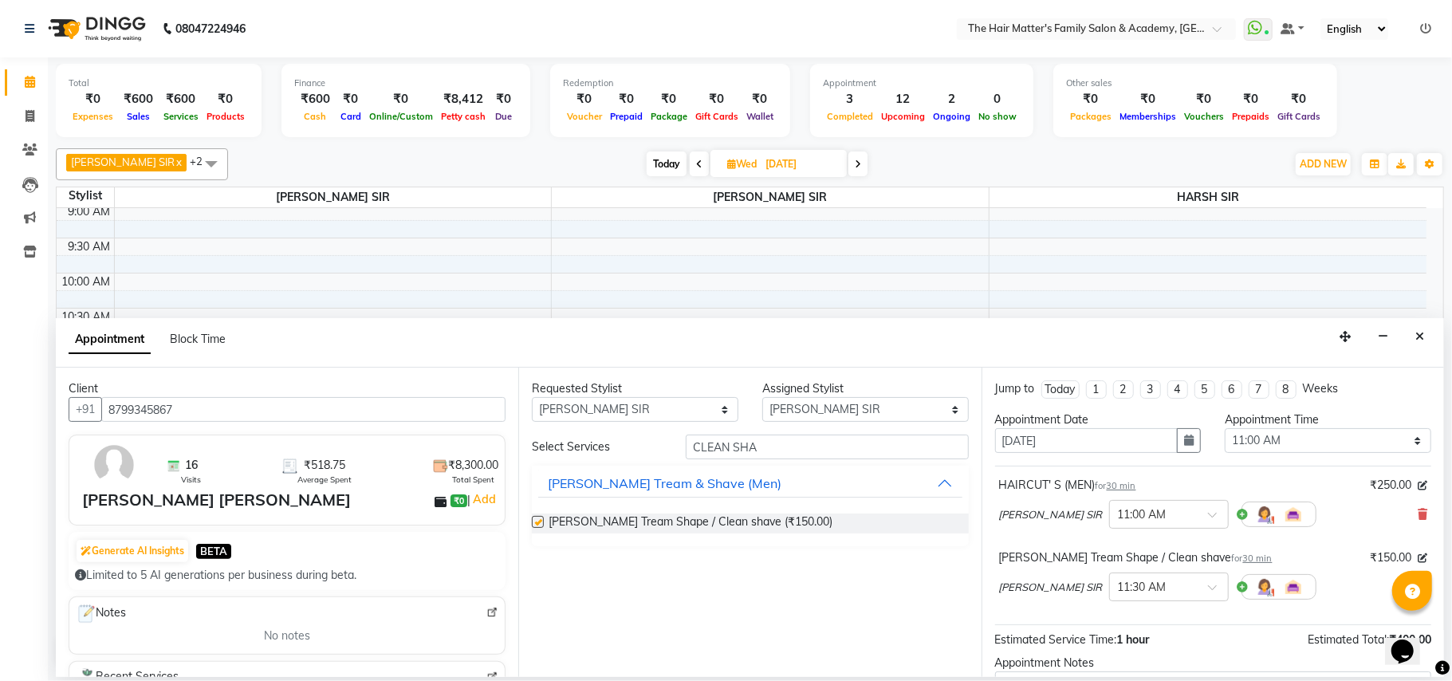
checkbox input "false"
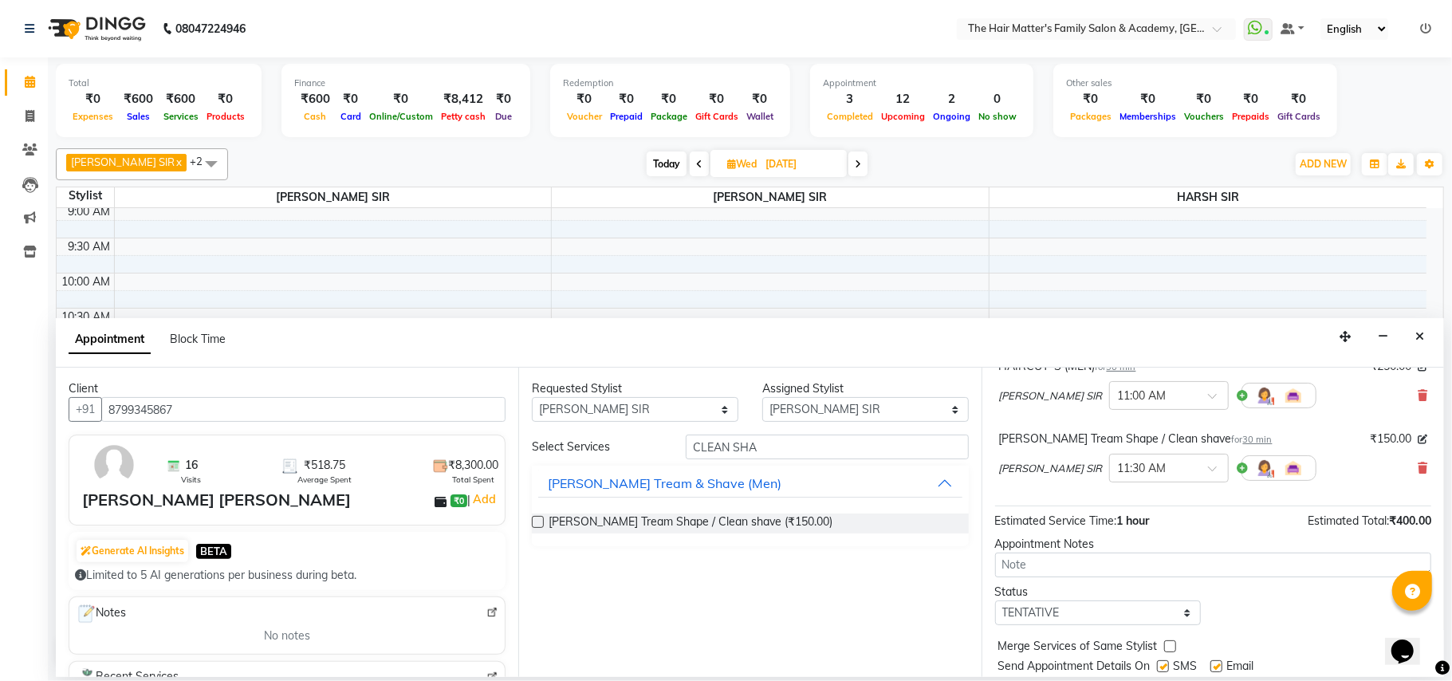
scroll to position [170, 0]
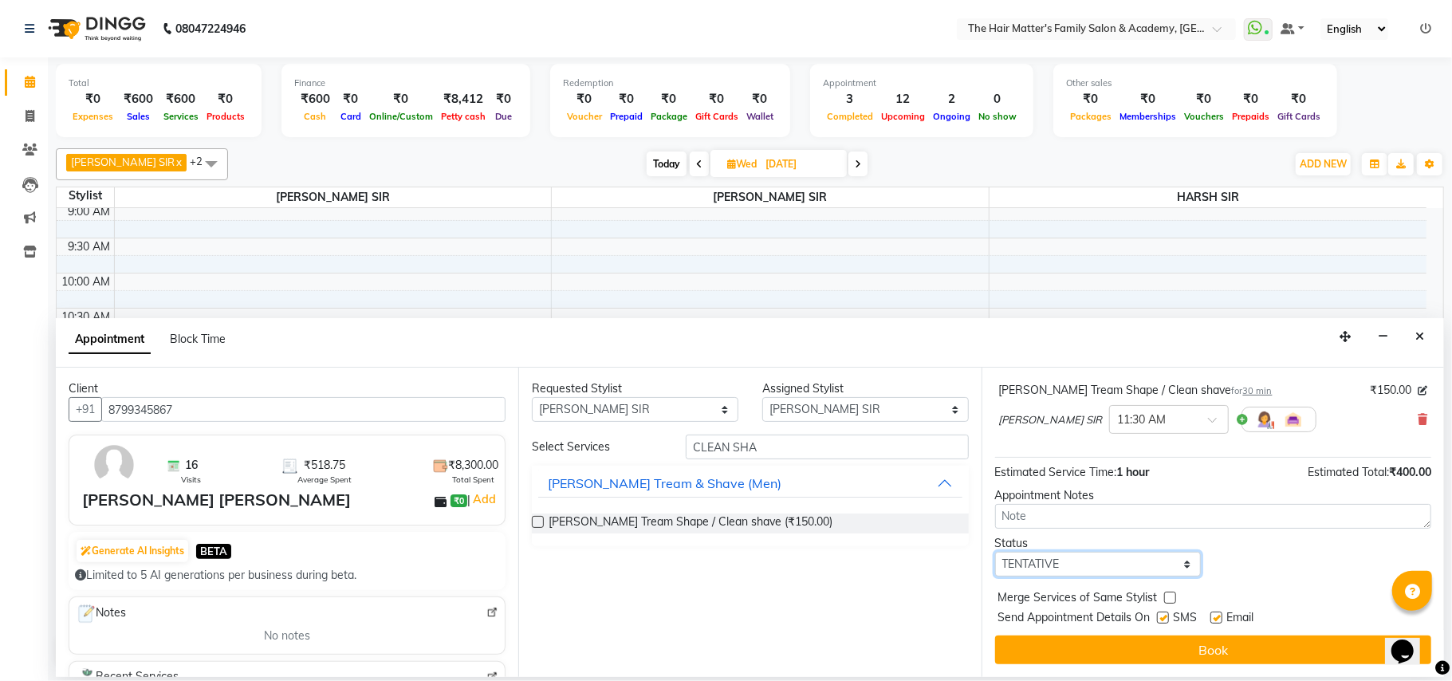
click at [1098, 573] on select "Select TENTATIVE CONFIRM UPCOMING" at bounding box center [1098, 564] width 207 height 25
select select "confirm booking"
click at [995, 553] on select "Select TENTATIVE CONFIRM UPCOMING" at bounding box center [1098, 564] width 207 height 25
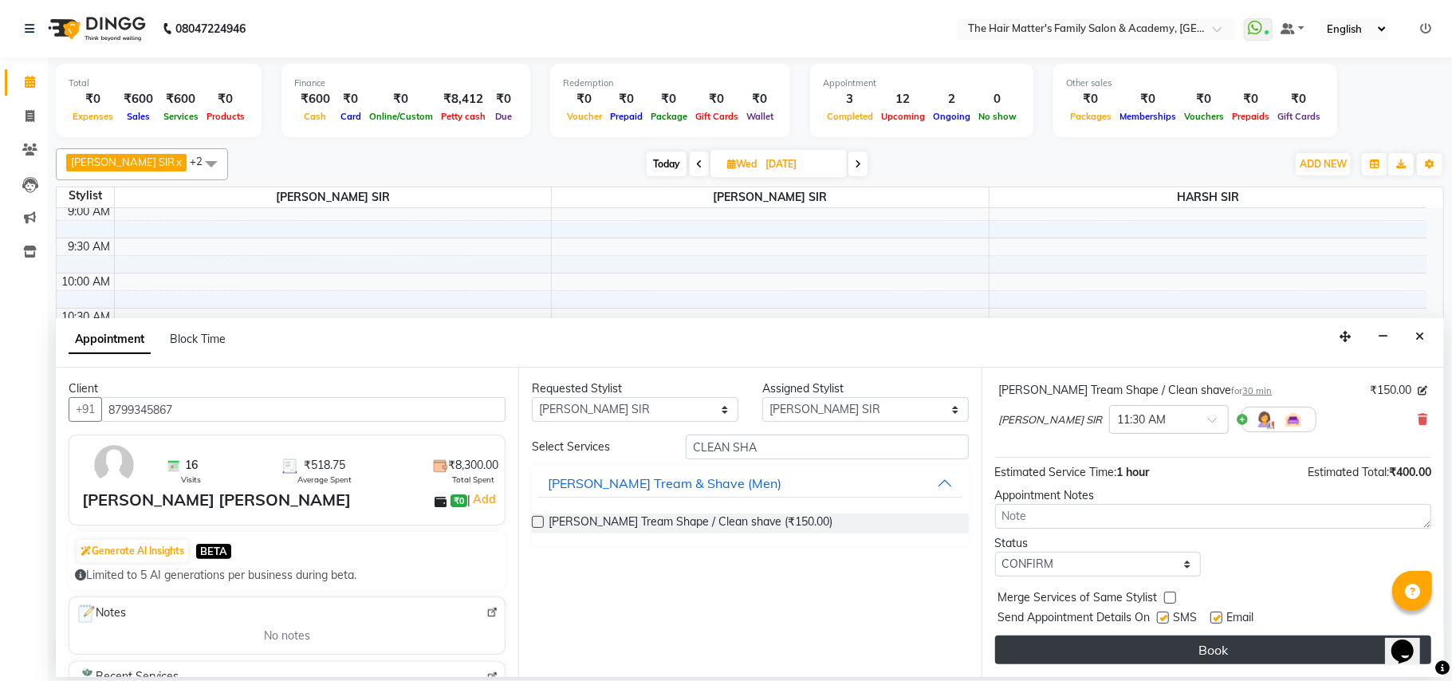
click at [1147, 652] on button "Book" at bounding box center [1213, 650] width 436 height 29
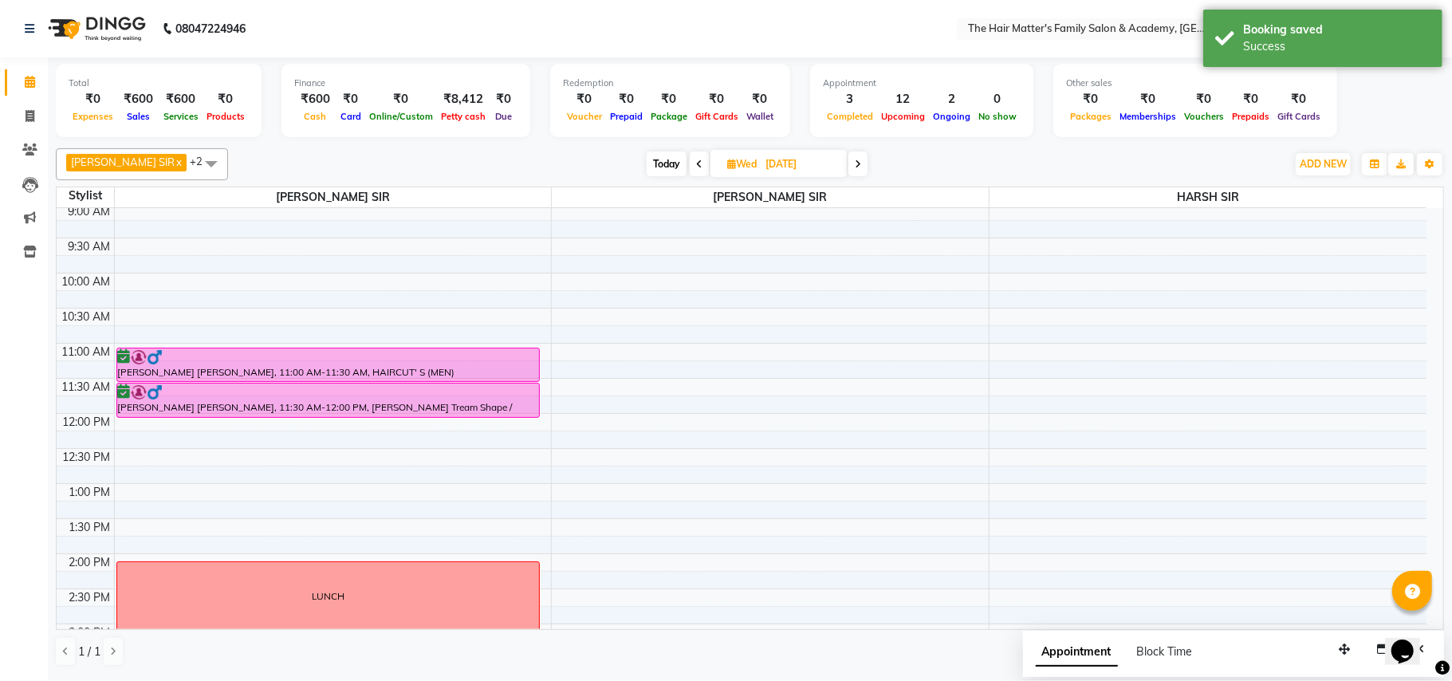
click at [647, 167] on span "Today" at bounding box center [667, 164] width 40 height 25
type input "02-10-2025"
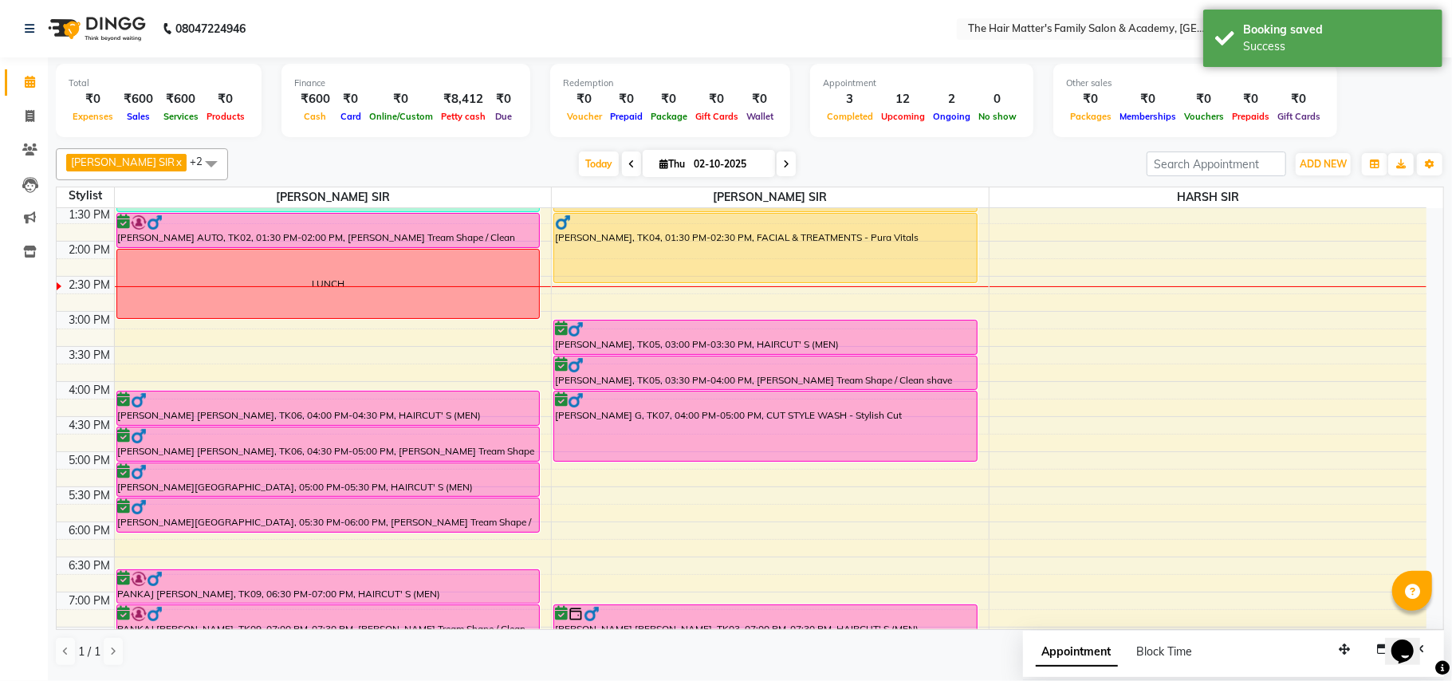
scroll to position [499, 0]
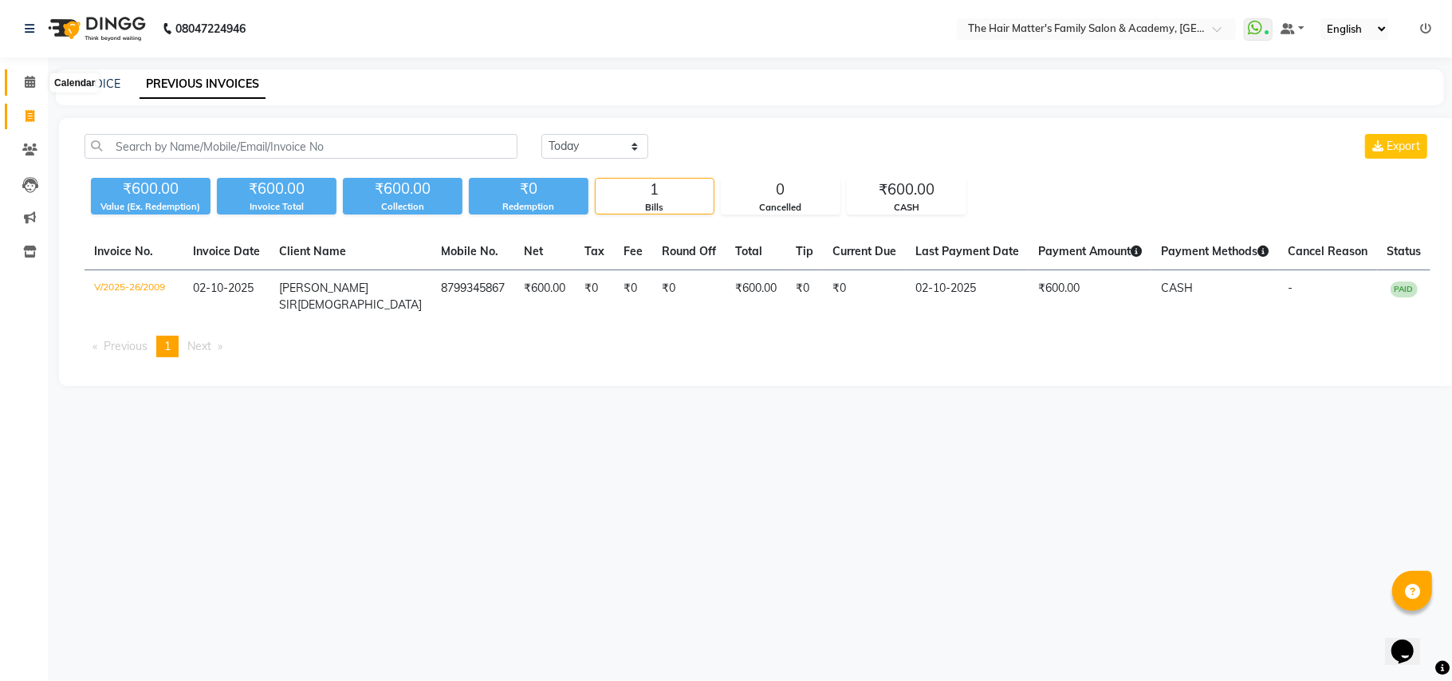
click at [29, 77] on icon at bounding box center [30, 82] width 10 height 12
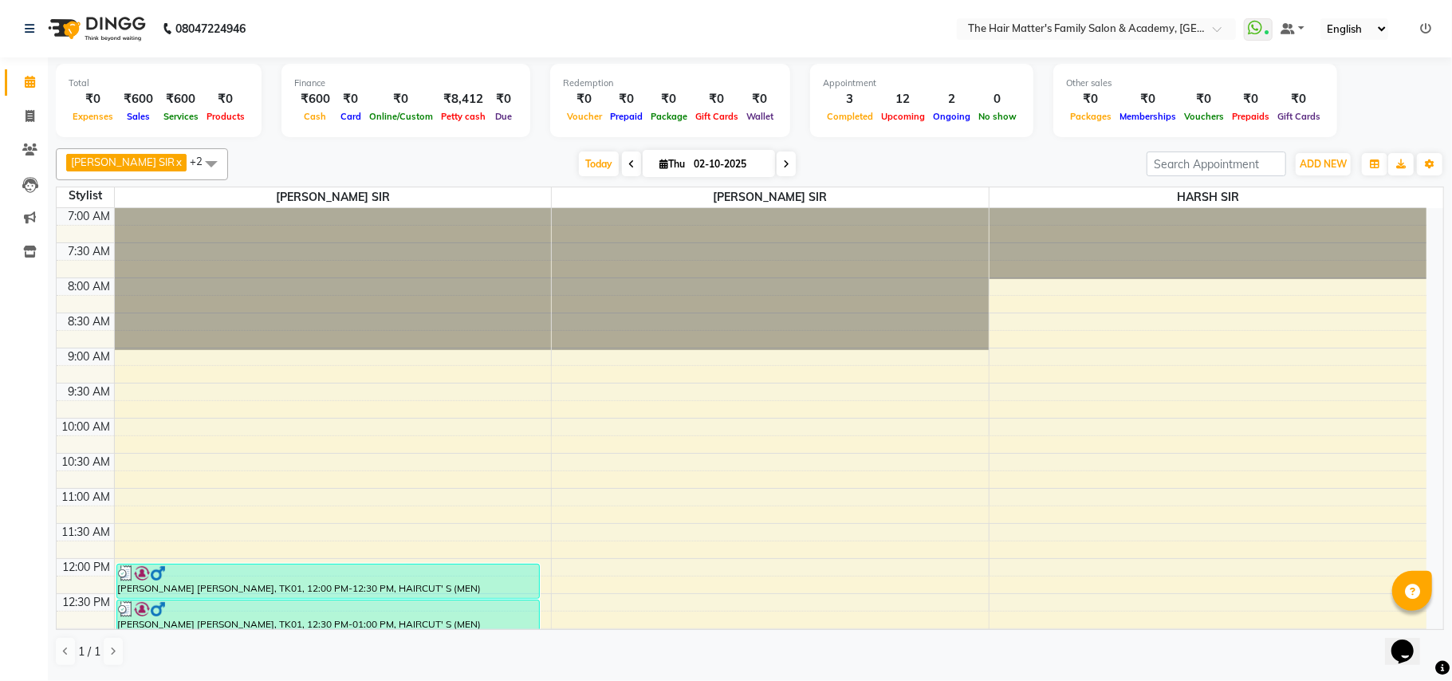
click at [1424, 29] on icon at bounding box center [1425, 28] width 11 height 11
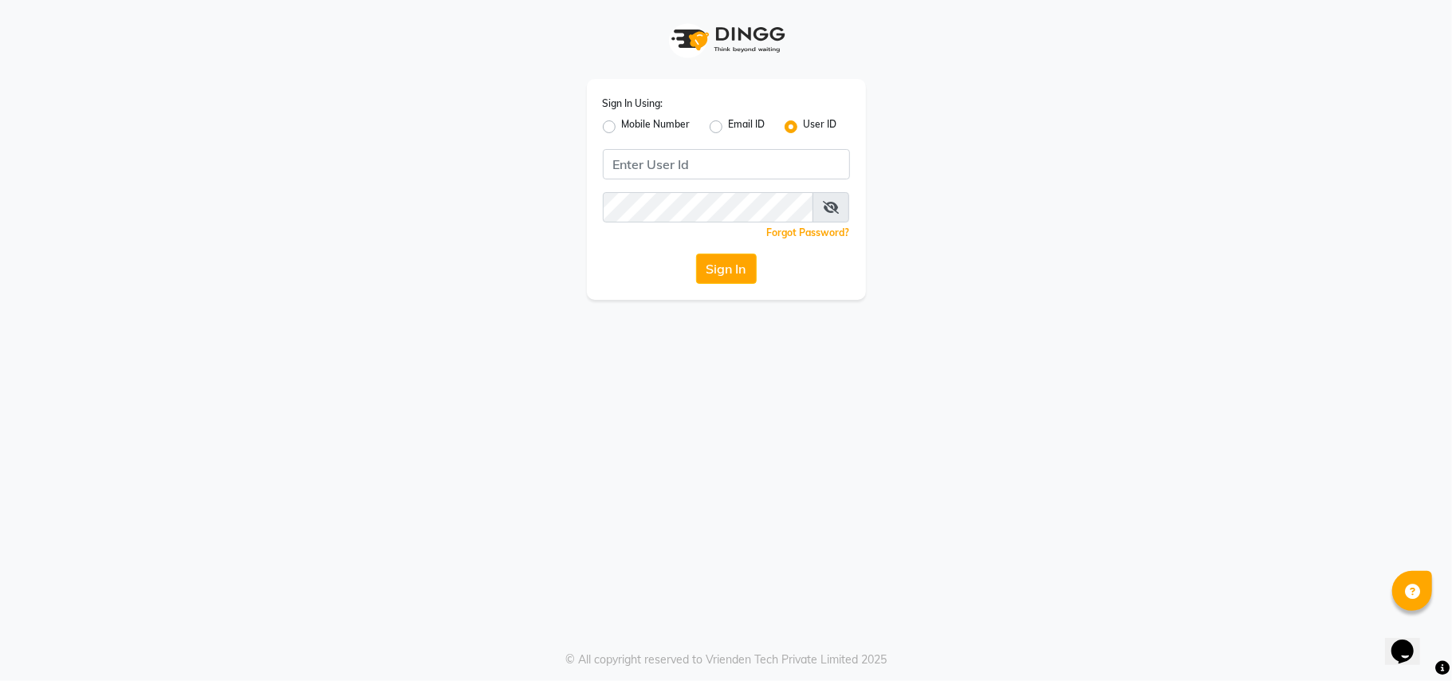
click at [622, 128] on label "Mobile Number" at bounding box center [656, 126] width 69 height 19
click at [622, 128] on input "Mobile Number" at bounding box center [627, 122] width 10 height 10
radio input "true"
radio input "false"
click at [725, 173] on input "Username" at bounding box center [753, 164] width 194 height 30
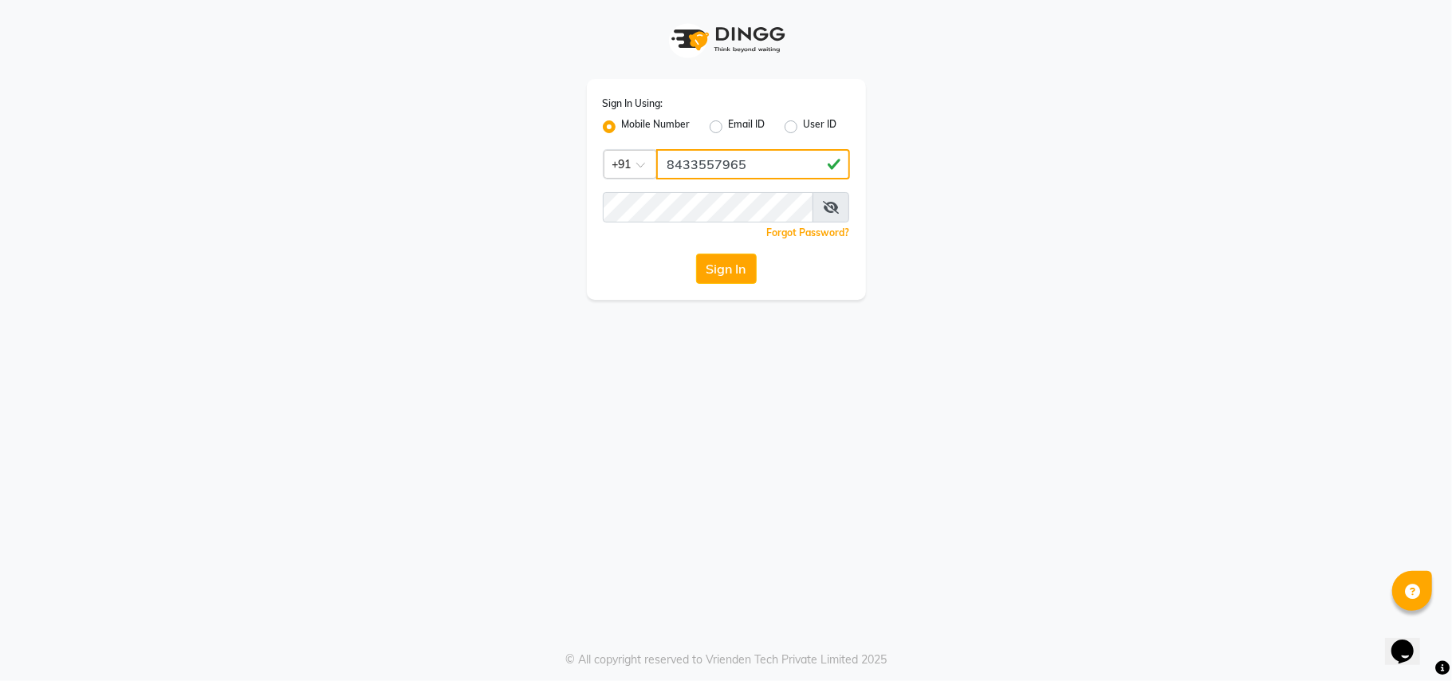
type input "8433557965"
click at [734, 265] on button "Sign In" at bounding box center [726, 269] width 61 height 30
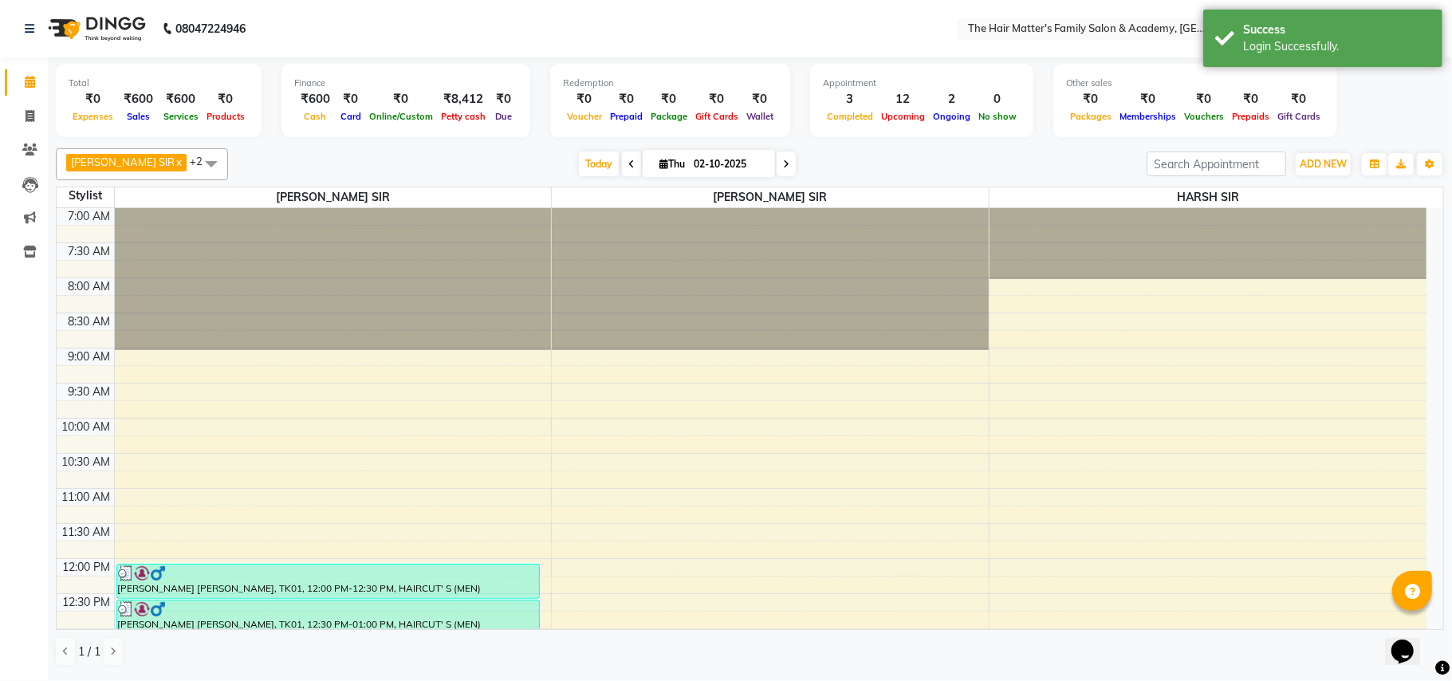
scroll to position [354, 0]
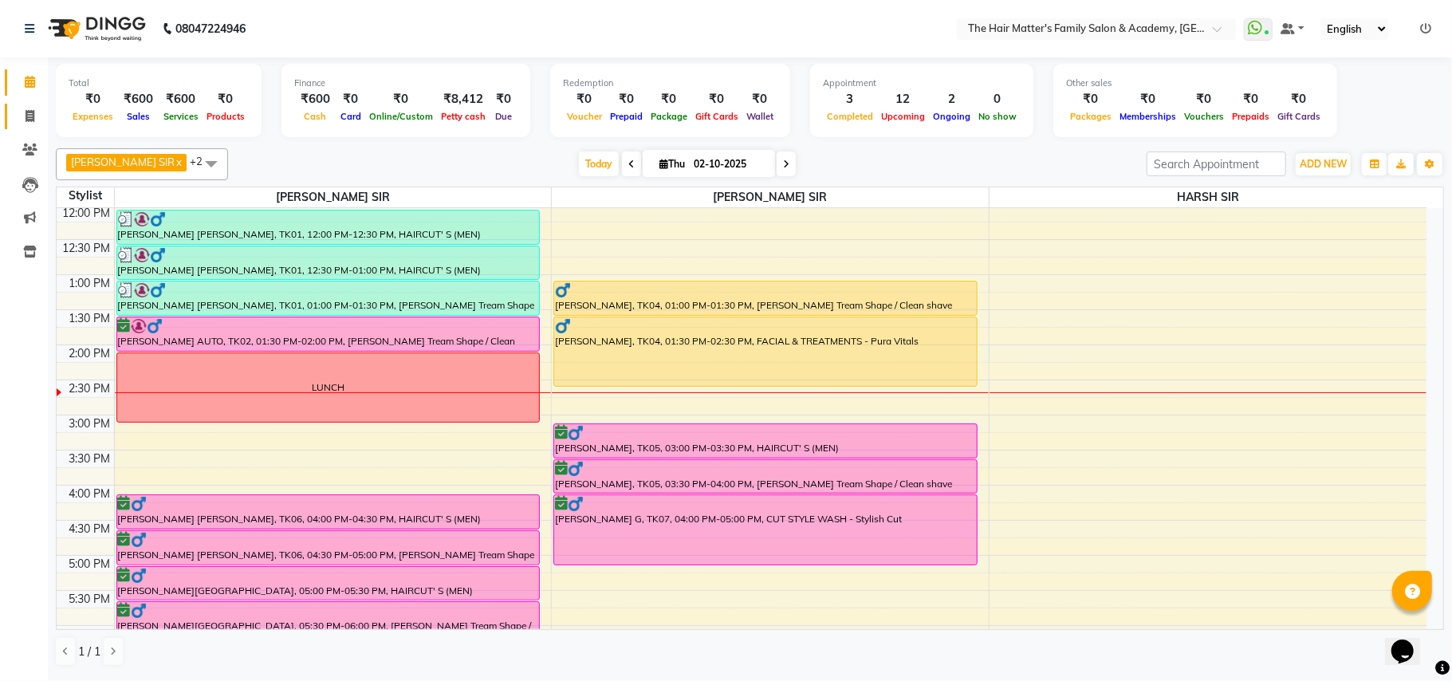
click at [8, 116] on link "Invoice" at bounding box center [24, 117] width 38 height 26
select select "5980"
select select "service"
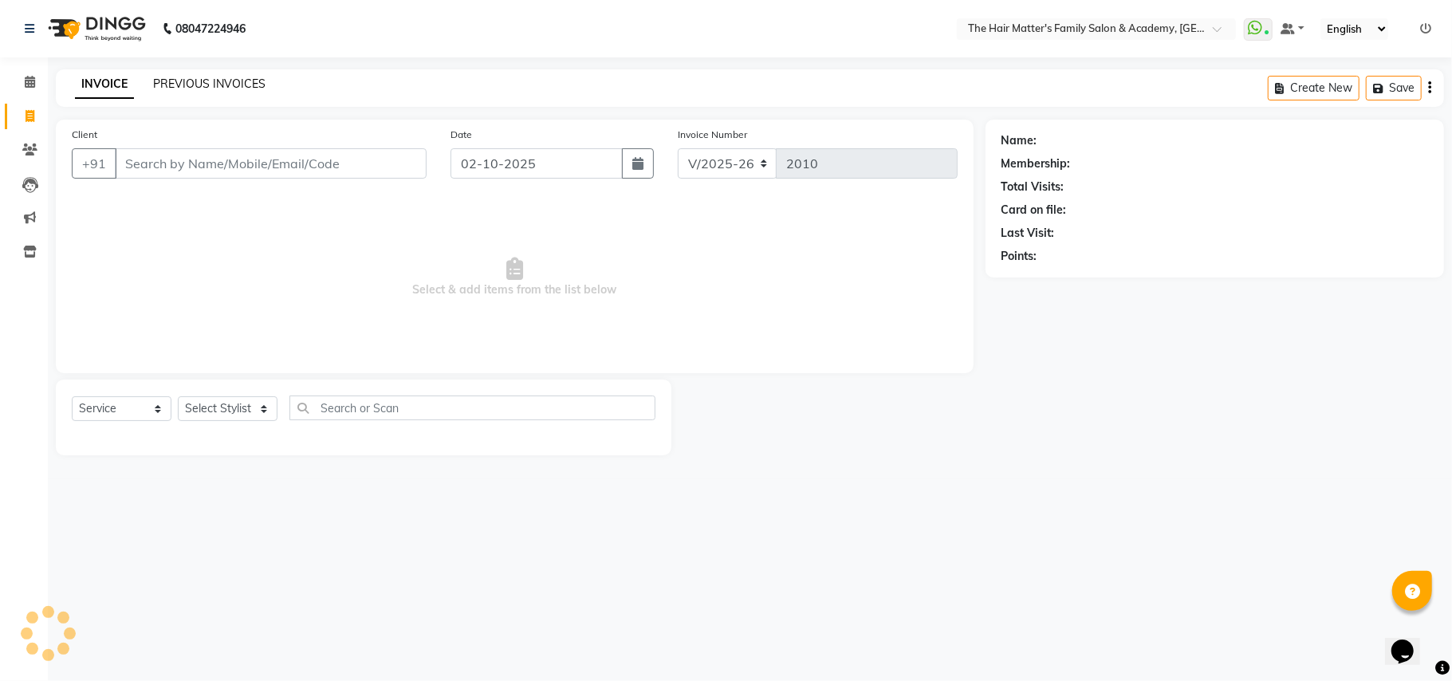
click at [191, 87] on link "PREVIOUS INVOICES" at bounding box center [209, 84] width 112 height 14
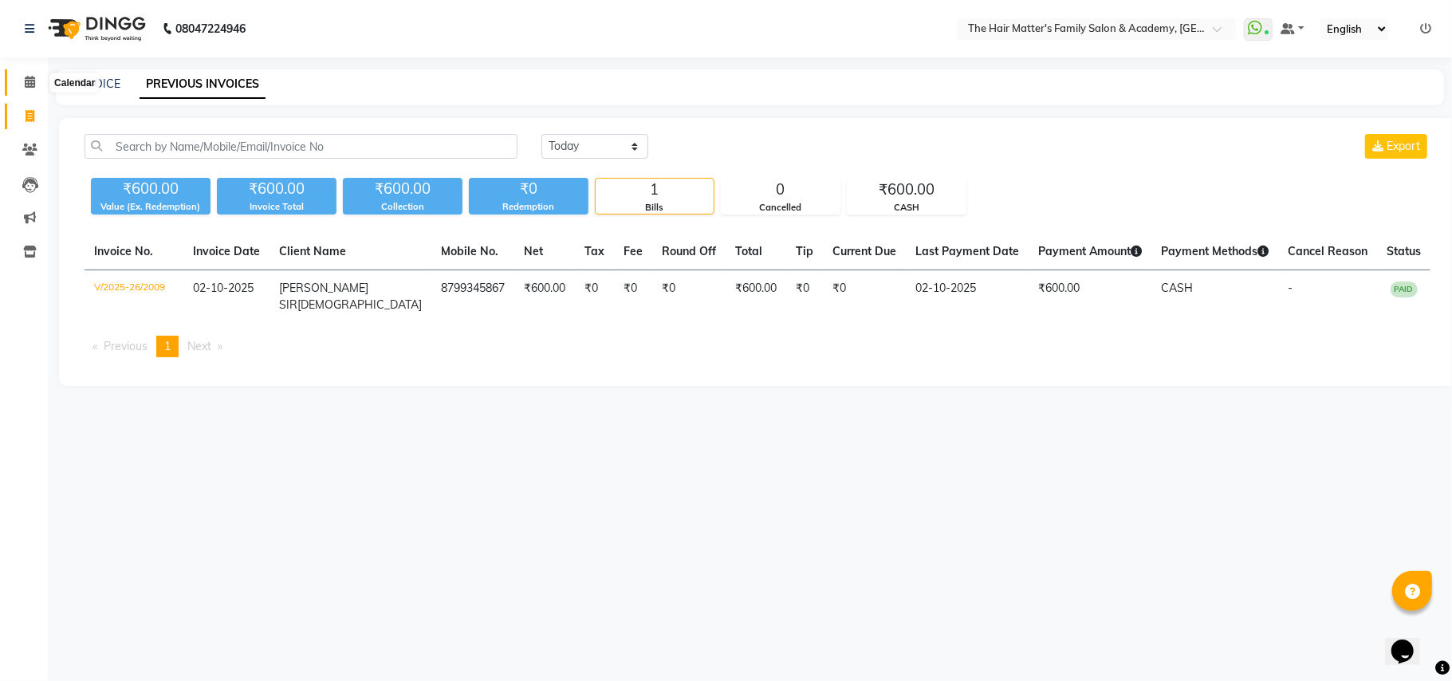
click at [25, 83] on icon at bounding box center [30, 82] width 10 height 12
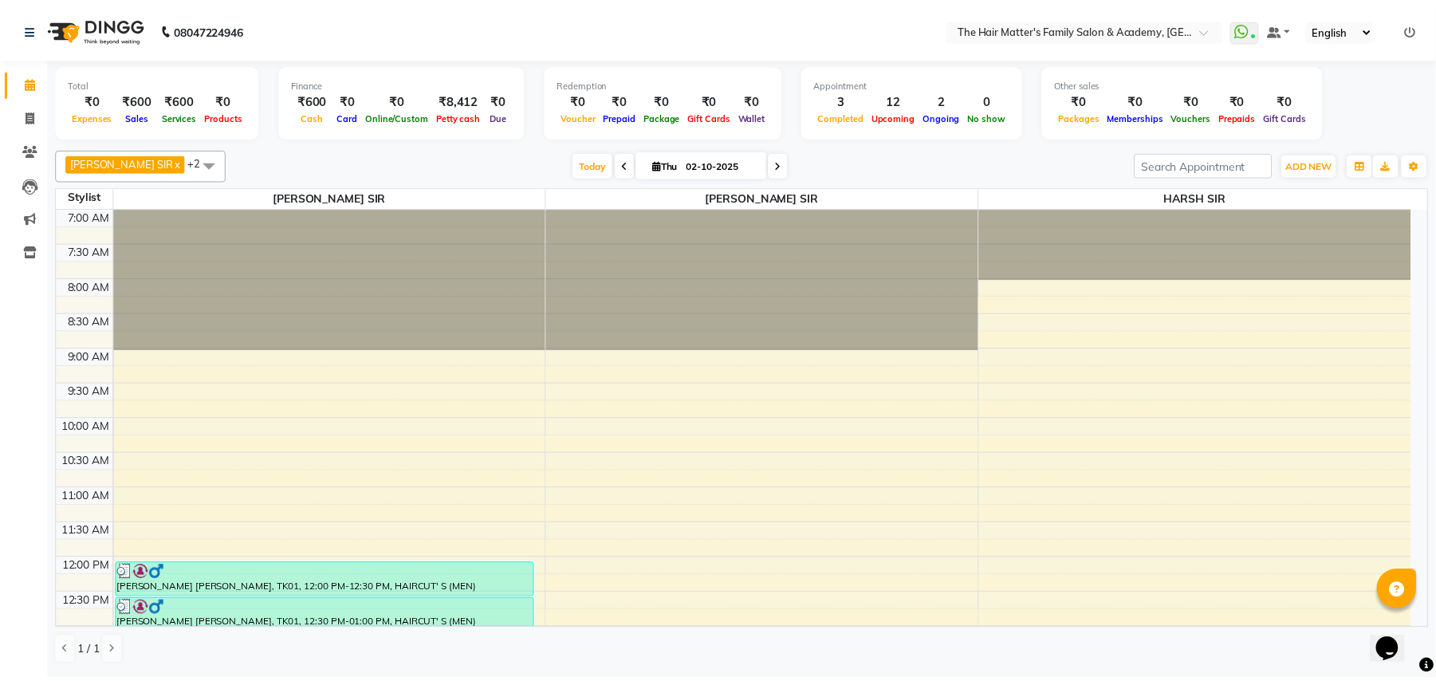
scroll to position [354, 0]
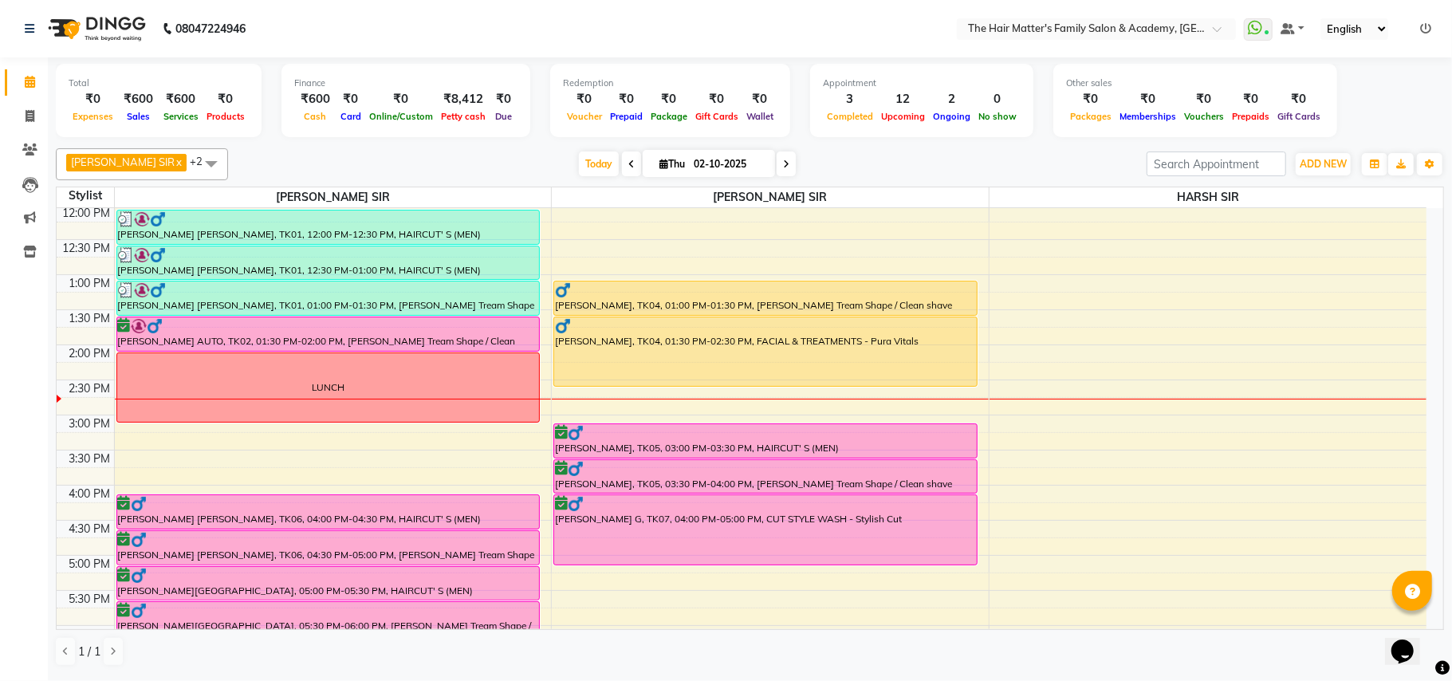
click at [552, 400] on div at bounding box center [770, 399] width 437 height 1
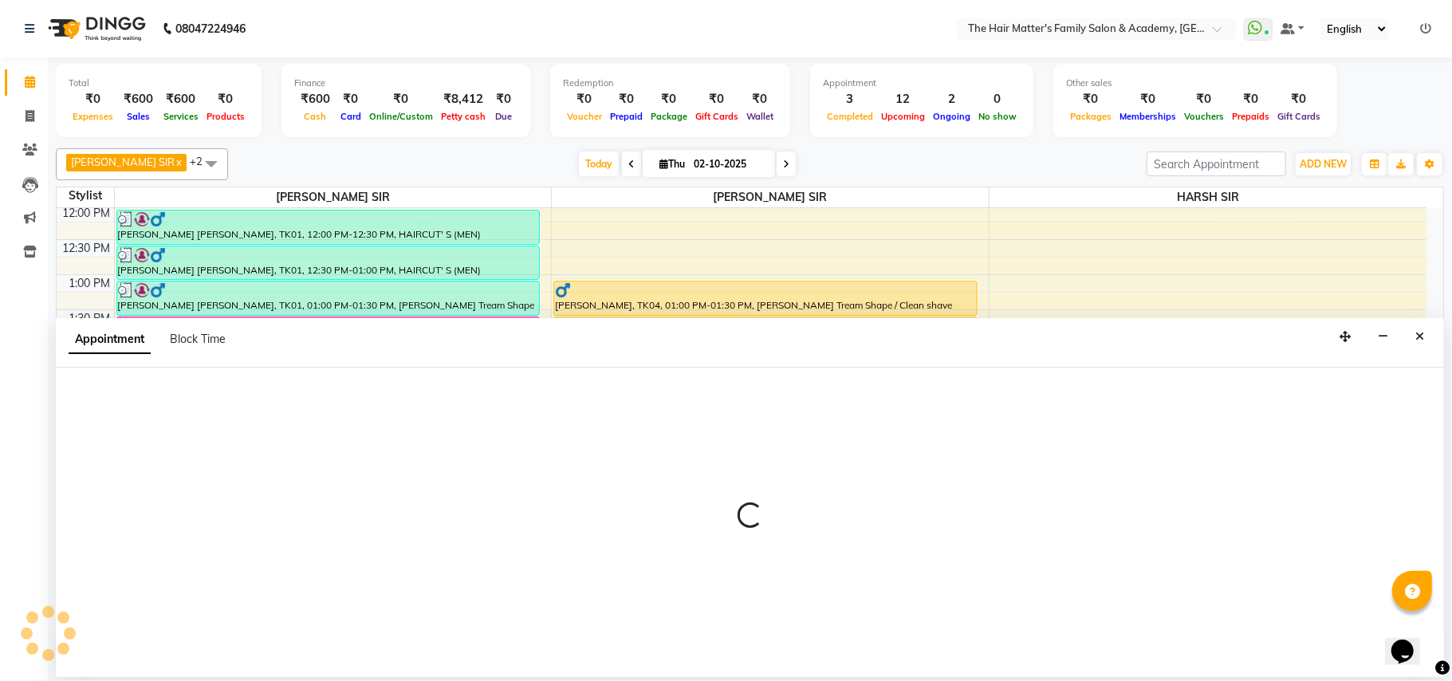
select select "42572"
select select "tentative"
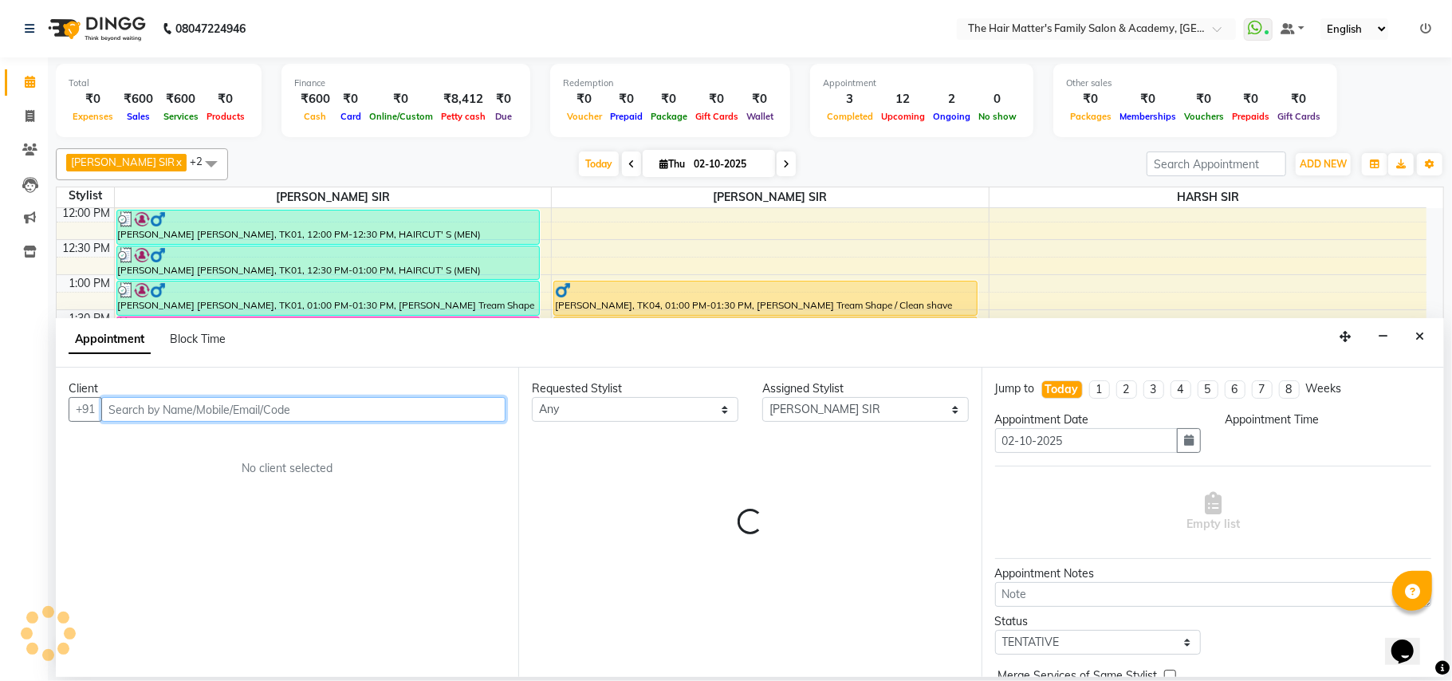
select select "870"
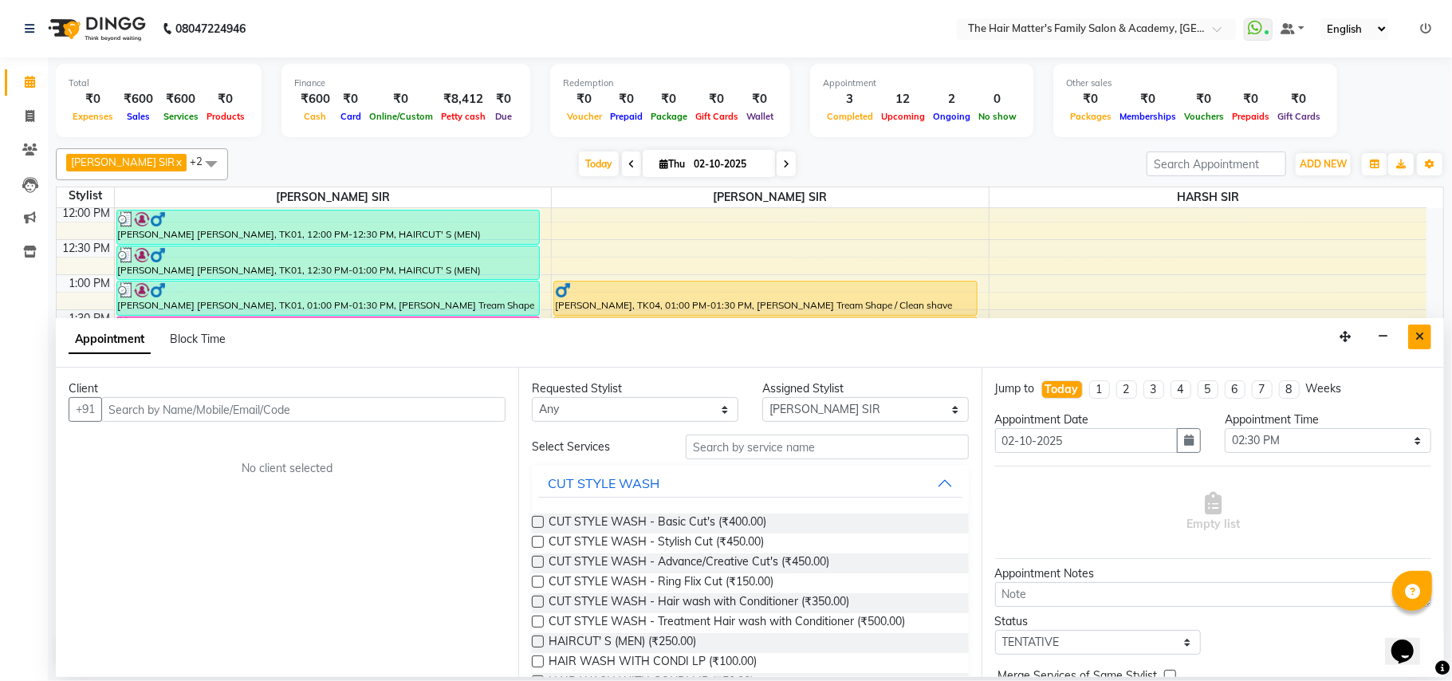
click at [1414, 333] on button "Close" at bounding box center [1419, 337] width 23 height 25
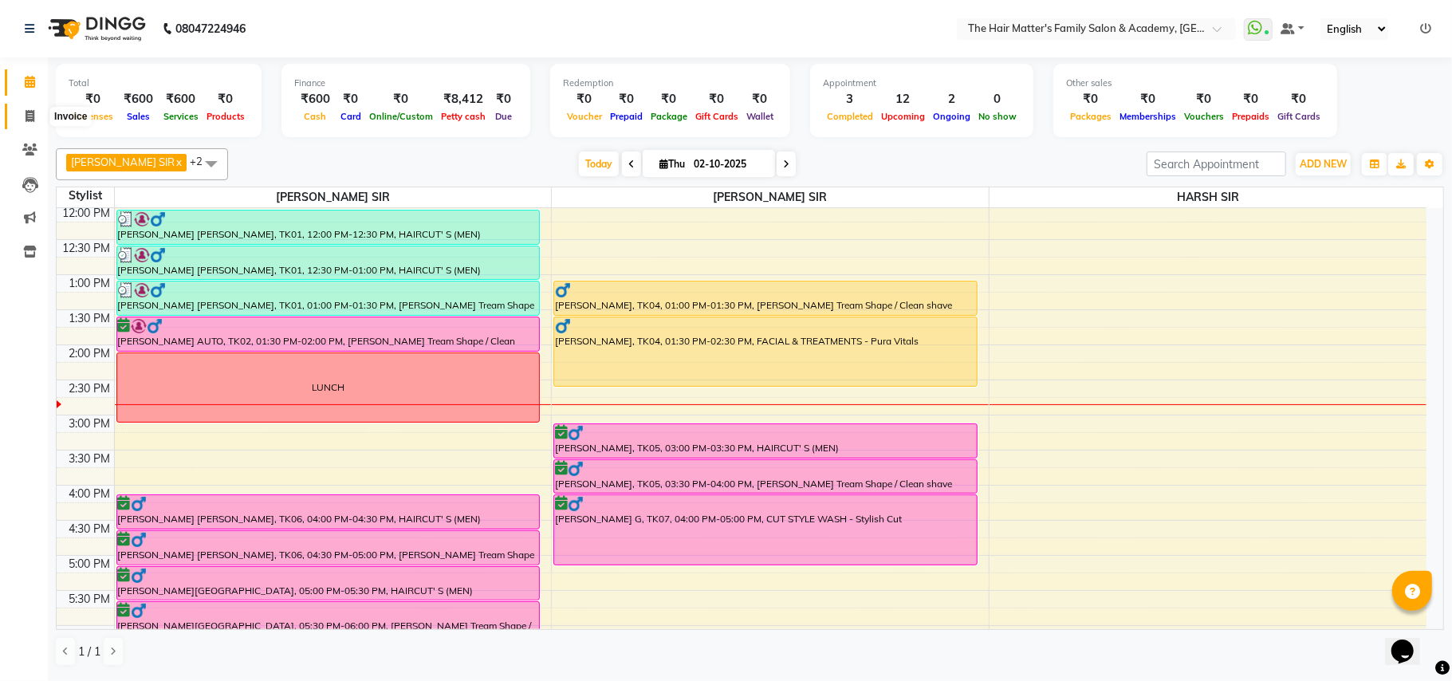
click at [26, 112] on icon at bounding box center [30, 116] width 9 height 12
select select "5980"
select select "service"
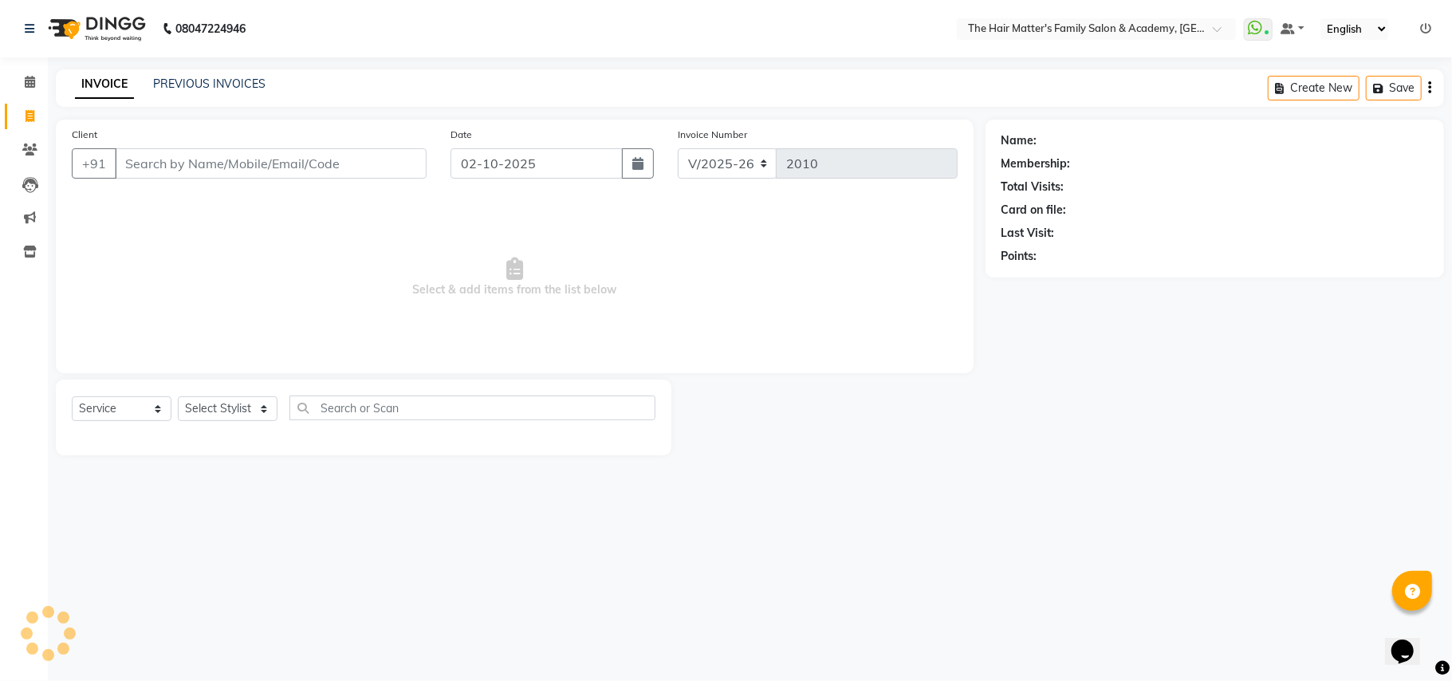
click at [234, 153] on input "Client" at bounding box center [271, 163] width 312 height 30
click at [242, 163] on input "Client" at bounding box center [271, 163] width 312 height 30
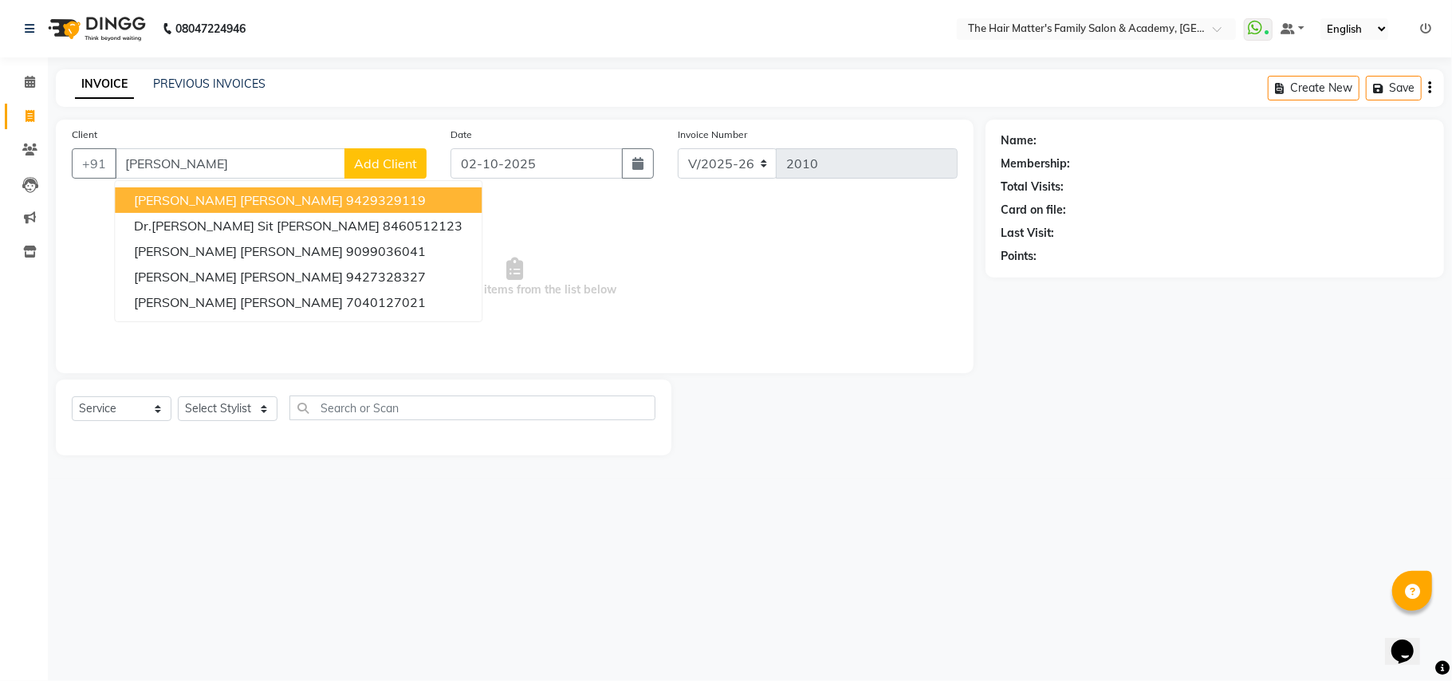
click at [371, 211] on button "SANKET SIR CHAUDHRI BARJADI 9429329119" at bounding box center [298, 200] width 367 height 26
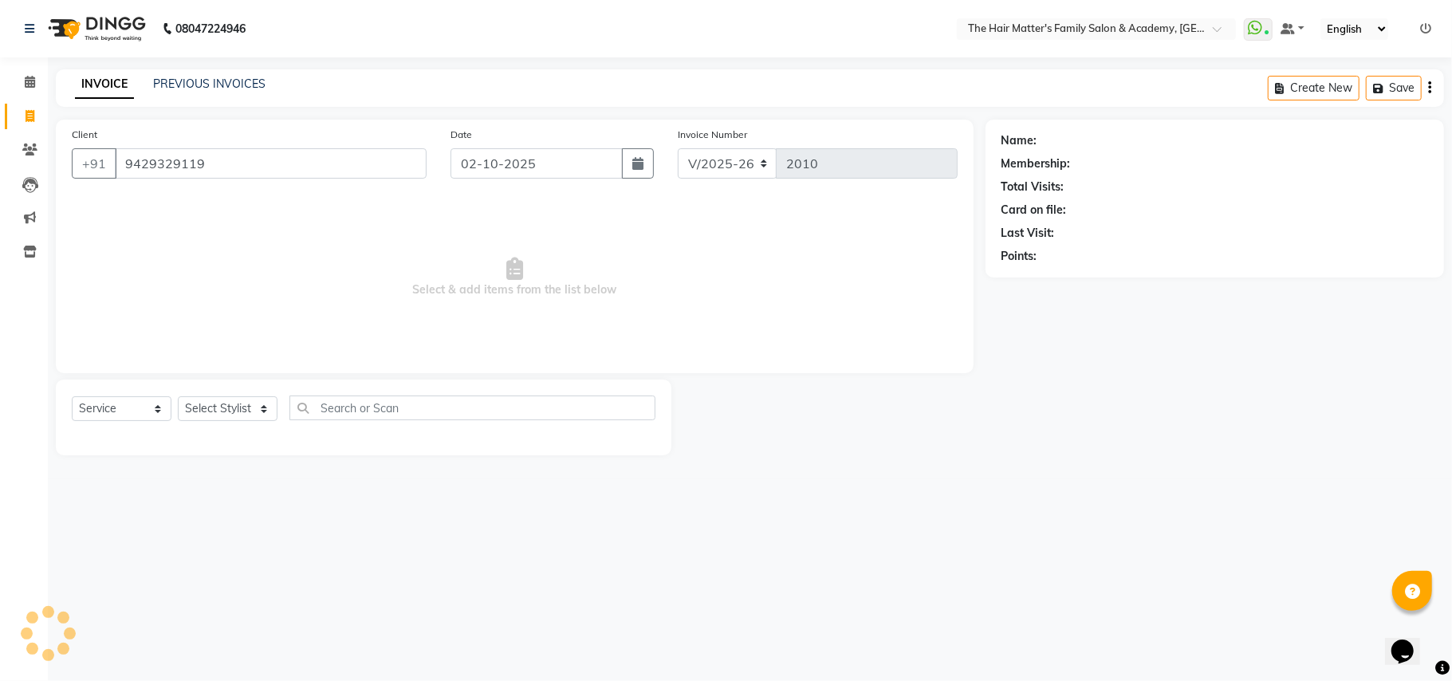
type input "9429329119"
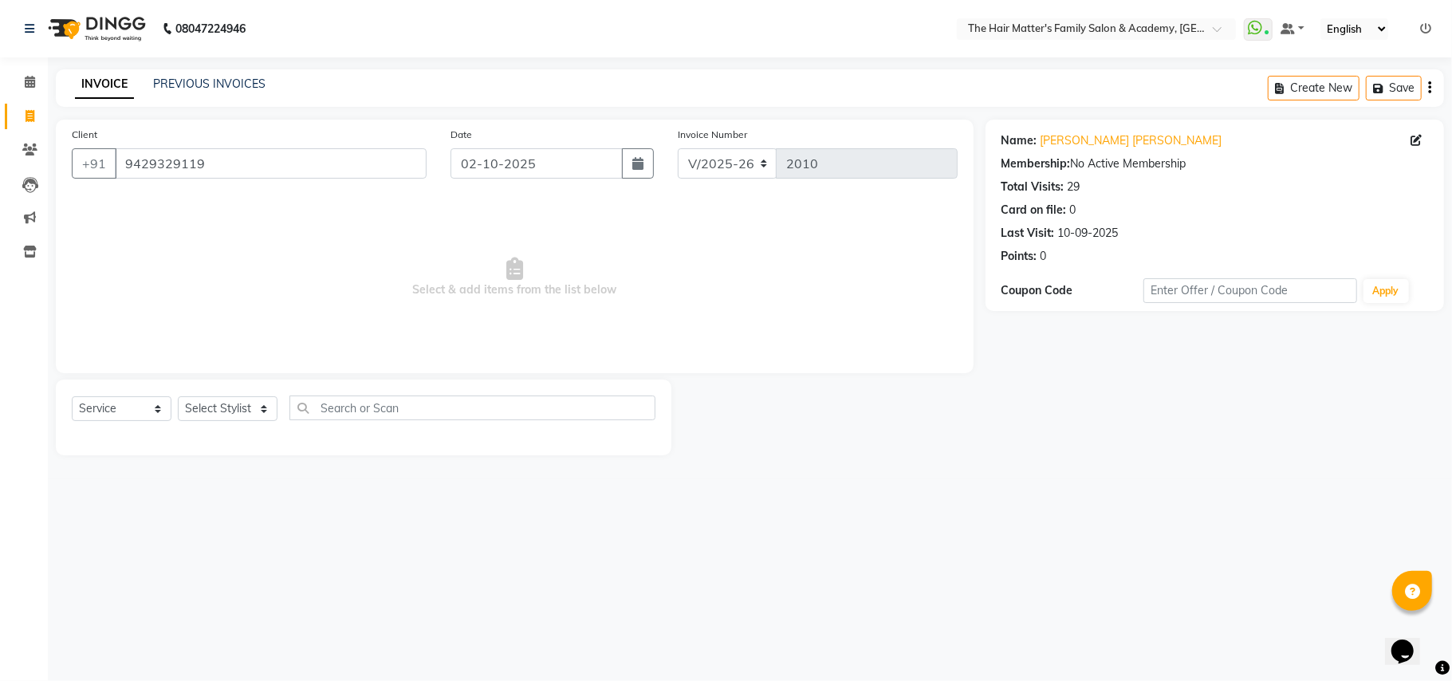
click at [121, 393] on div "Select Service Product Membership Package Voucher Prepaid Gift Card Select Styl…" at bounding box center [364, 418] width 616 height 76
click at [121, 402] on select "Select Service Product Membership Package Voucher Prepaid Gift Card" at bounding box center [122, 408] width 100 height 25
click at [72, 396] on select "Select Service Product Membership Package Voucher Prepaid Gift Card" at bounding box center [122, 408] width 100 height 25
click at [214, 407] on select "Select Stylist DIVY SIR HARSH SIR HIMESH SIR. MAYANK SIR PRATIK SIR" at bounding box center [228, 408] width 100 height 25
select select "42572"
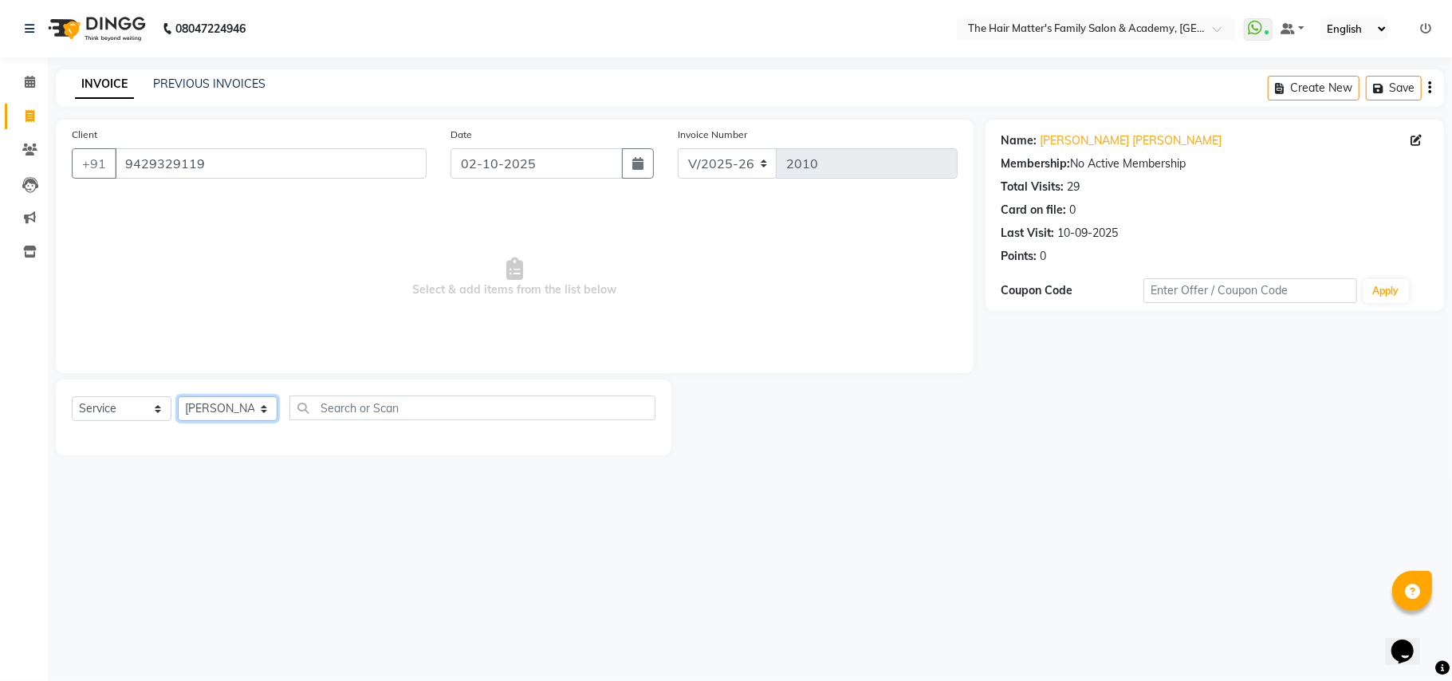
click at [178, 396] on select "Select Stylist DIVY SIR HARSH SIR HIMESH SIR. MAYANK SIR PRATIK SIR" at bounding box center [228, 408] width 100 height 25
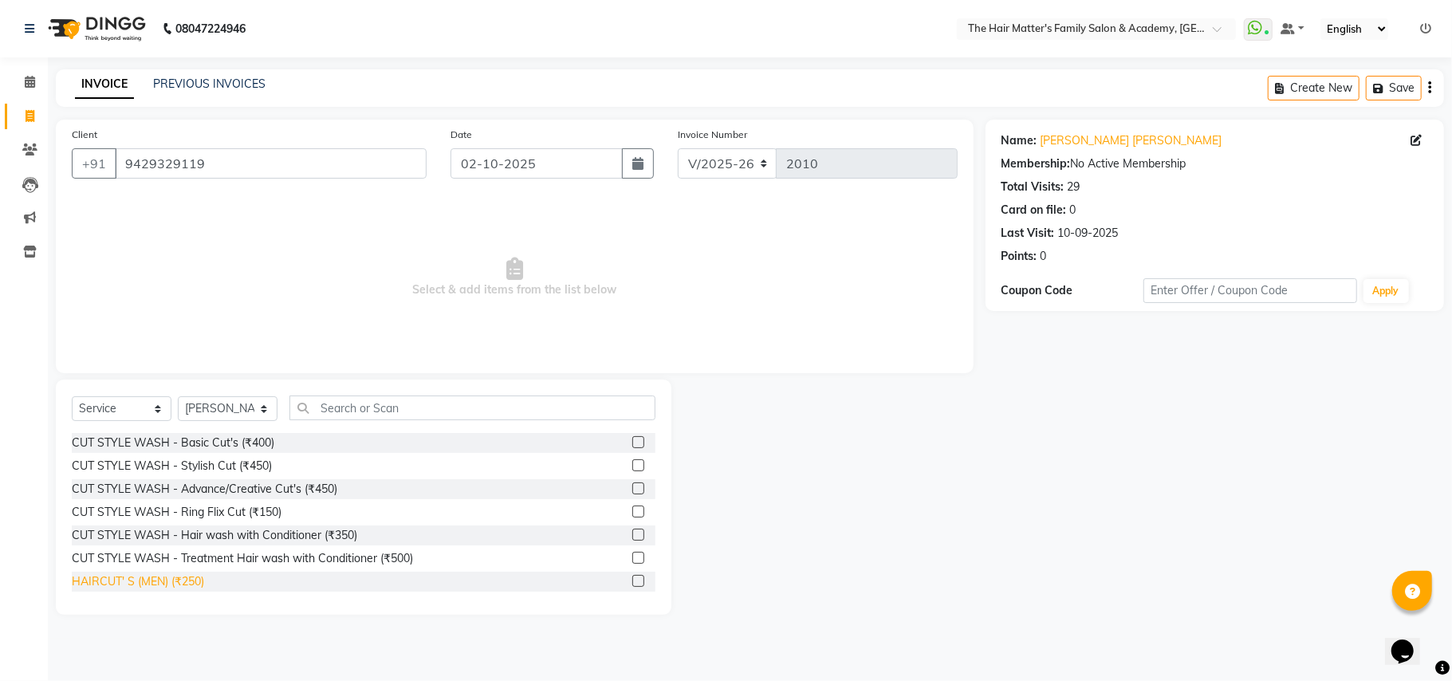
click at [183, 574] on div "HAIRCUT' S (MEN) (₹250)" at bounding box center [138, 581] width 132 height 17
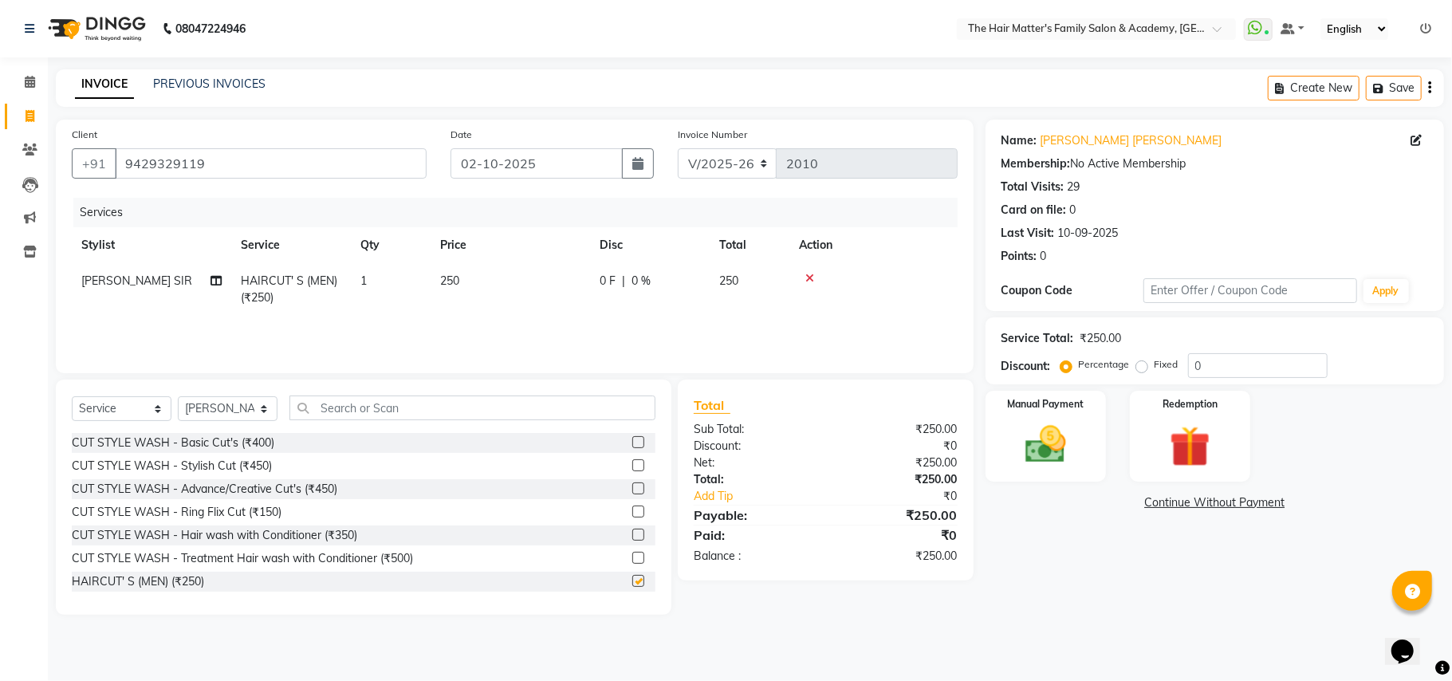
checkbox input "false"
click at [342, 404] on input "text" at bounding box center [473, 408] width 366 height 25
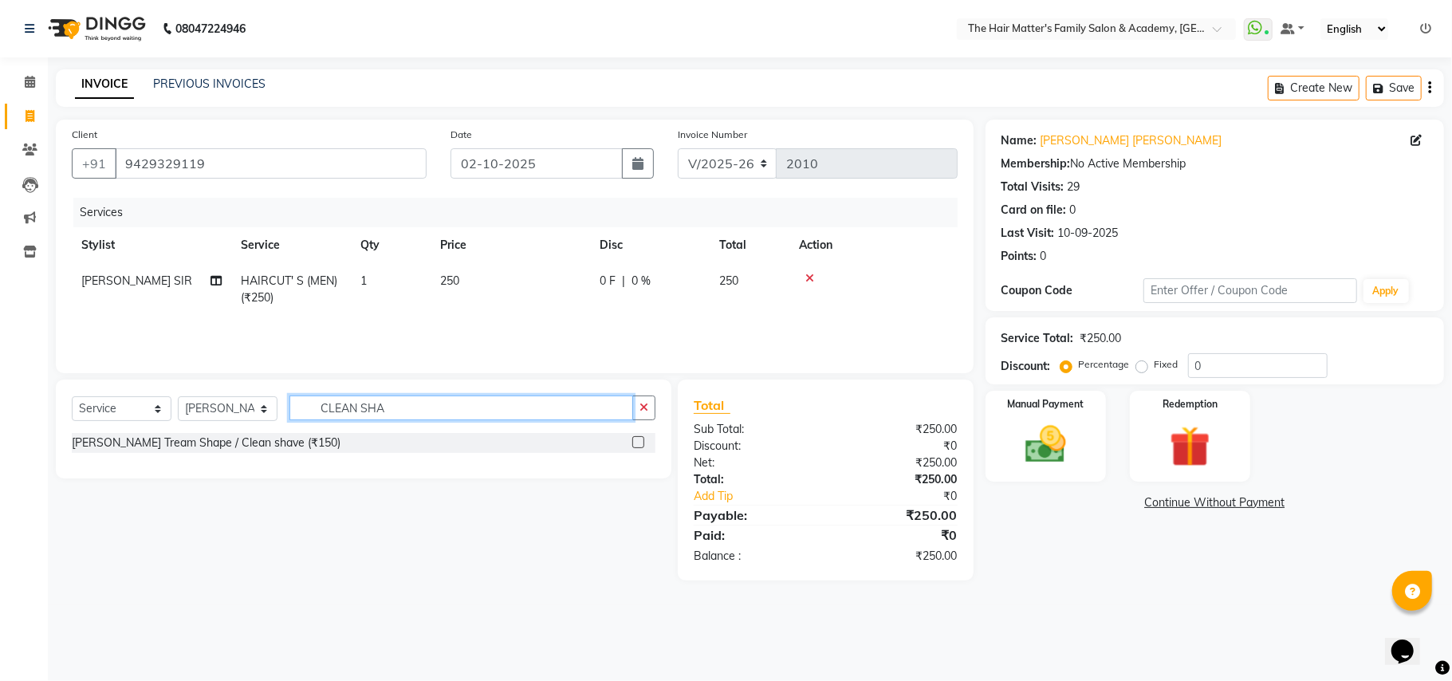
type input "CLEAN SHA"
click at [632, 442] on label at bounding box center [638, 442] width 12 height 12
click at [632, 442] on input "checkbox" at bounding box center [637, 443] width 10 height 10
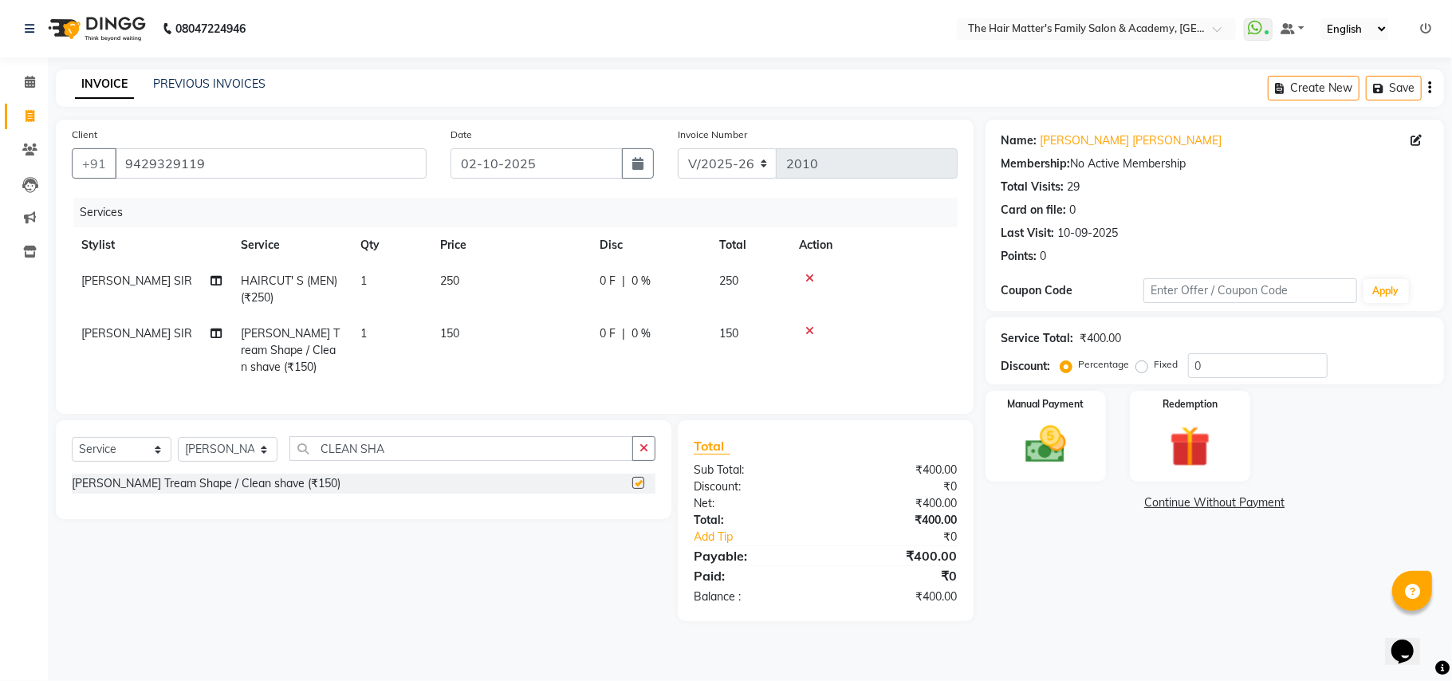
checkbox input "false"
click at [659, 460] on div "Select Service Product Membership Package Voucher Prepaid Gift Card Select Styl…" at bounding box center [364, 469] width 616 height 99
click at [658, 463] on div "Select Service Product Membership Package Voucher Prepaid Gift Card Select Styl…" at bounding box center [364, 469] width 616 height 99
click at [652, 461] on button "button" at bounding box center [643, 448] width 23 height 25
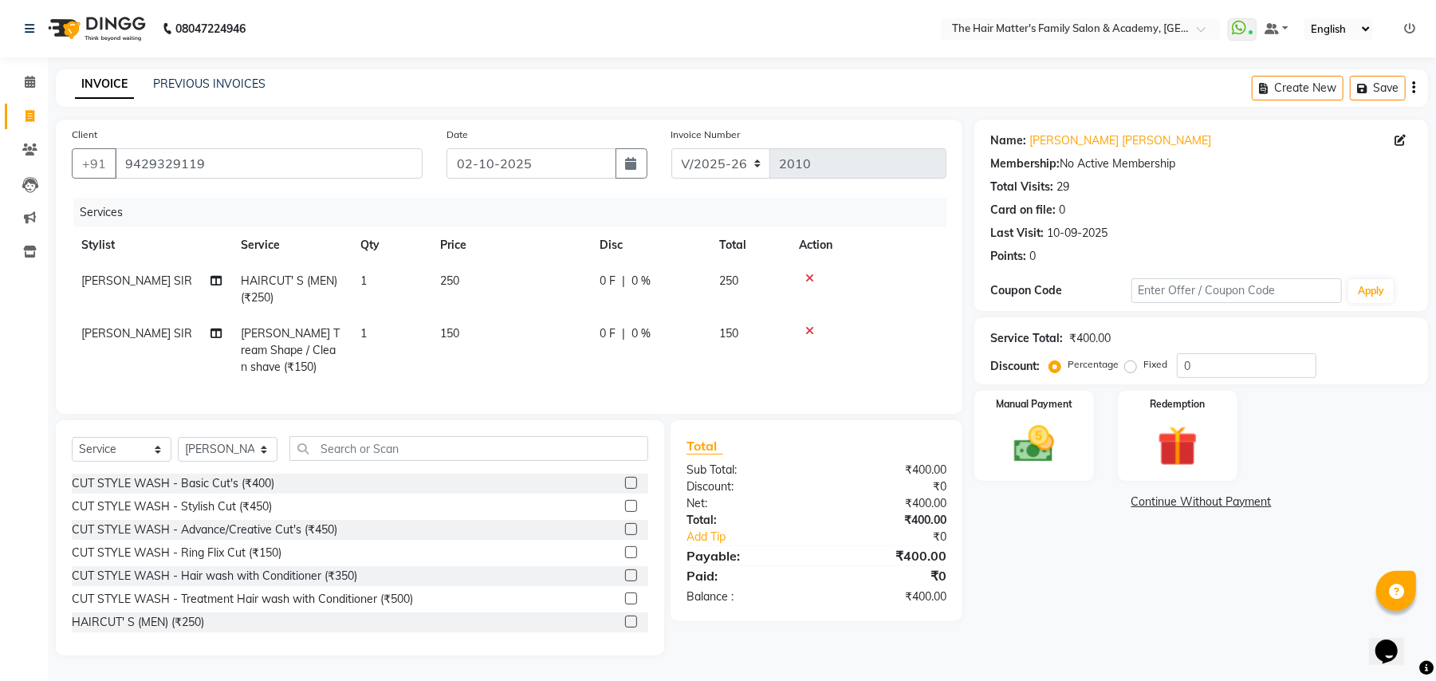
click at [1411, 83] on div "Create New Save" at bounding box center [1340, 87] width 176 height 37
click at [1414, 89] on icon "button" at bounding box center [1413, 88] width 3 height 1
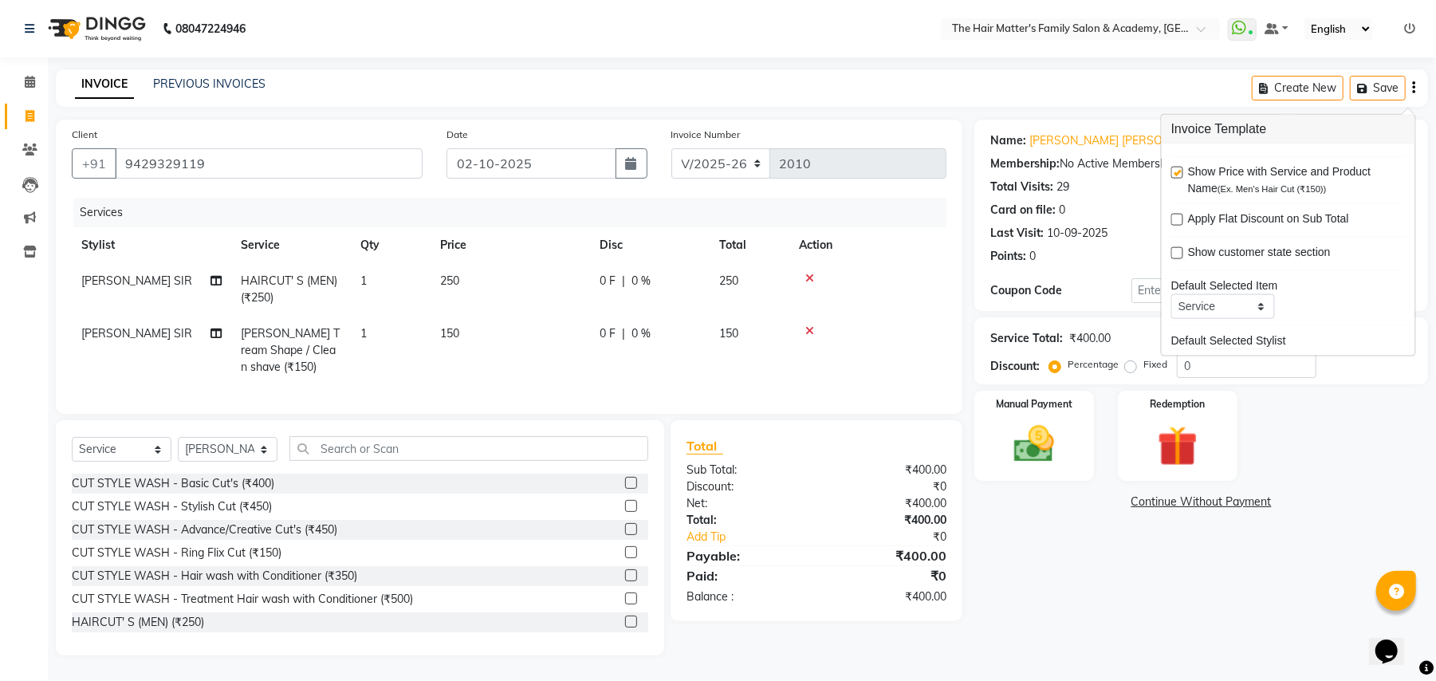
click at [1054, 86] on div "INVOICE PREVIOUS INVOICES Create New Save" at bounding box center [742, 87] width 1373 height 37
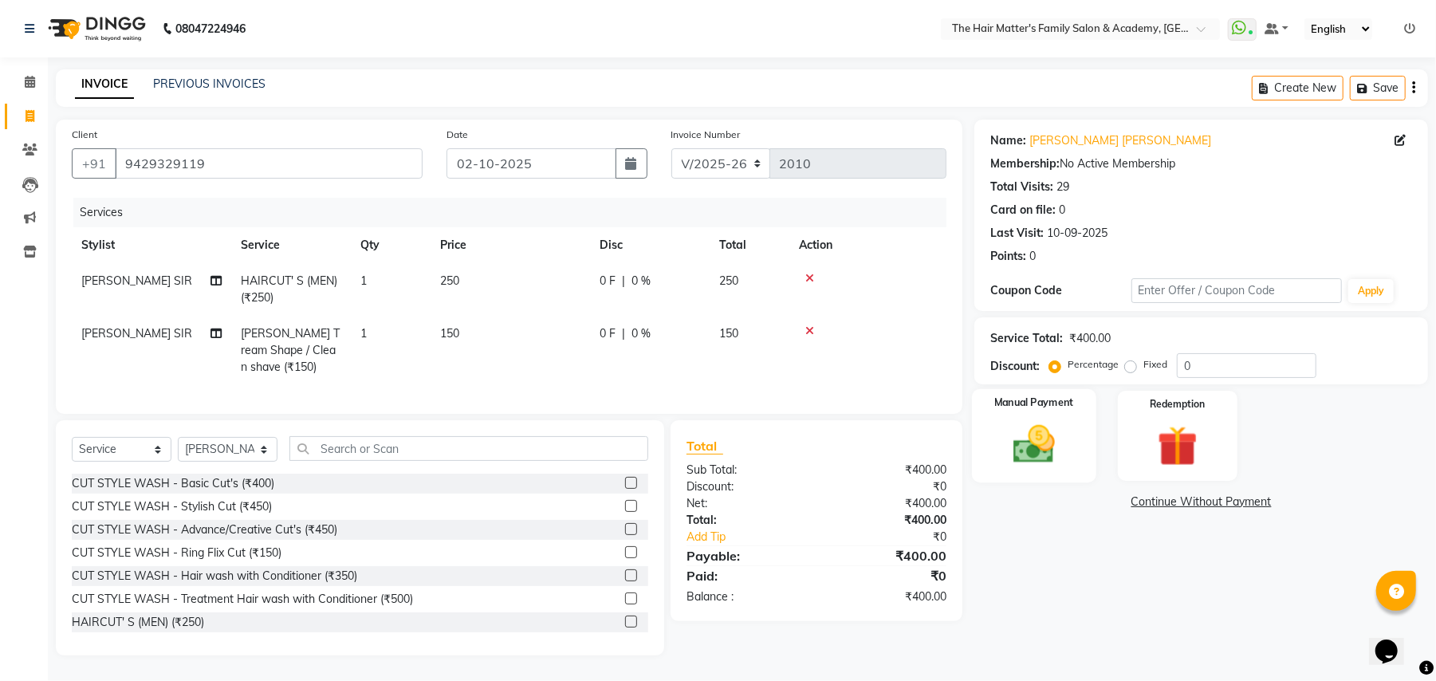
click at [1043, 437] on img at bounding box center [1034, 444] width 69 height 49
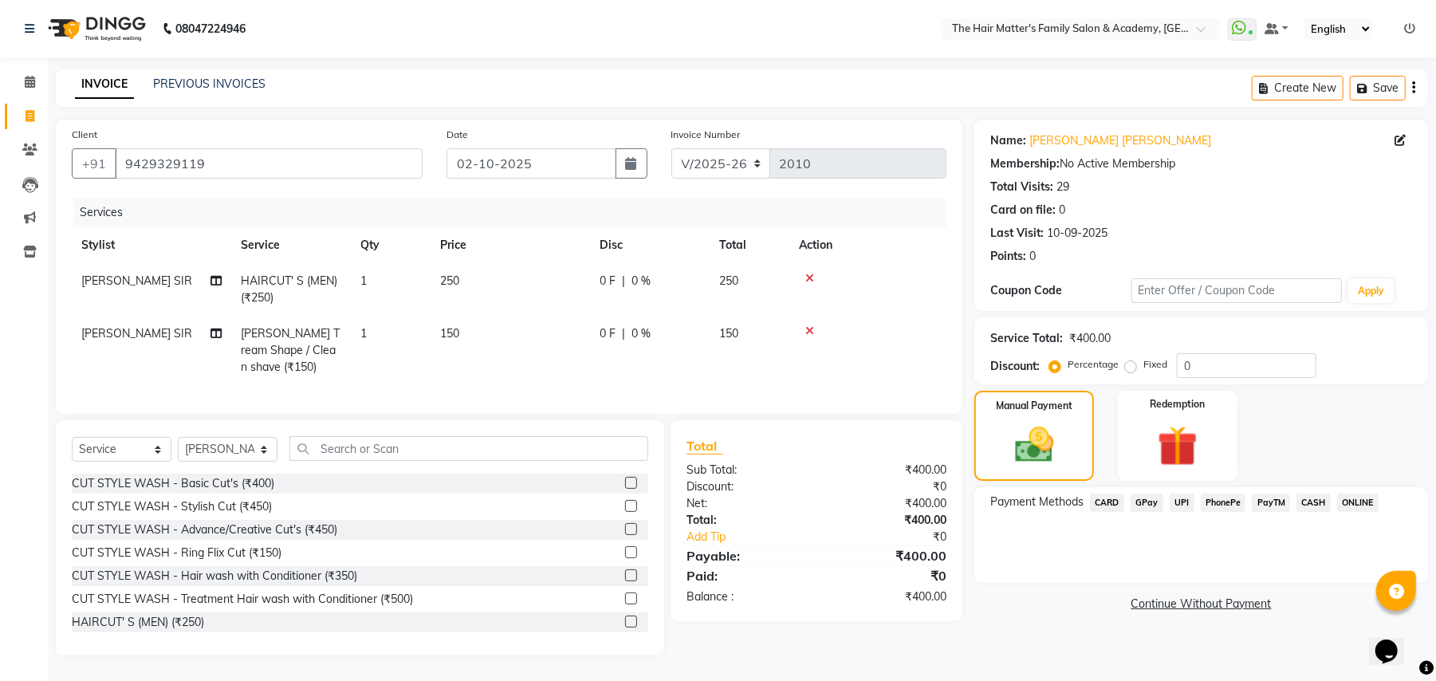
click at [1174, 499] on span "UPI" at bounding box center [1182, 503] width 25 height 18
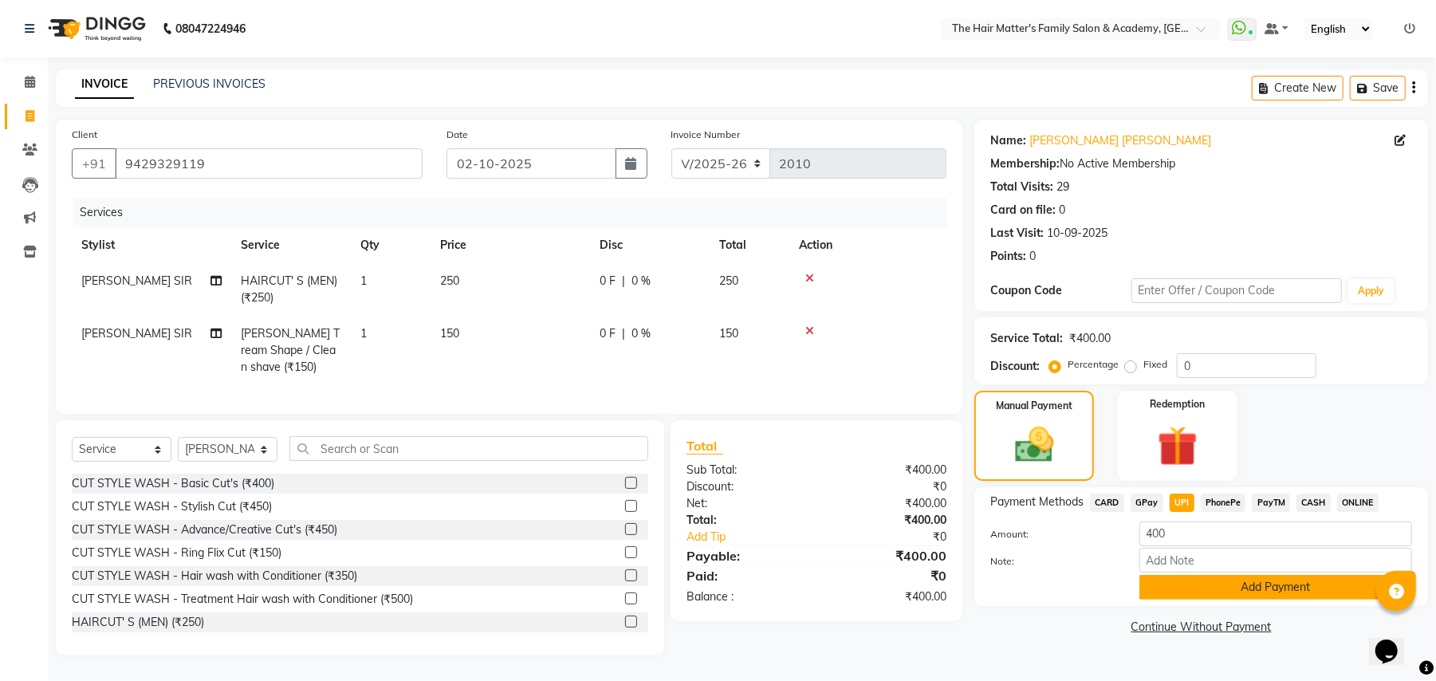
click at [1226, 587] on button "Add Payment" at bounding box center [1276, 587] width 273 height 25
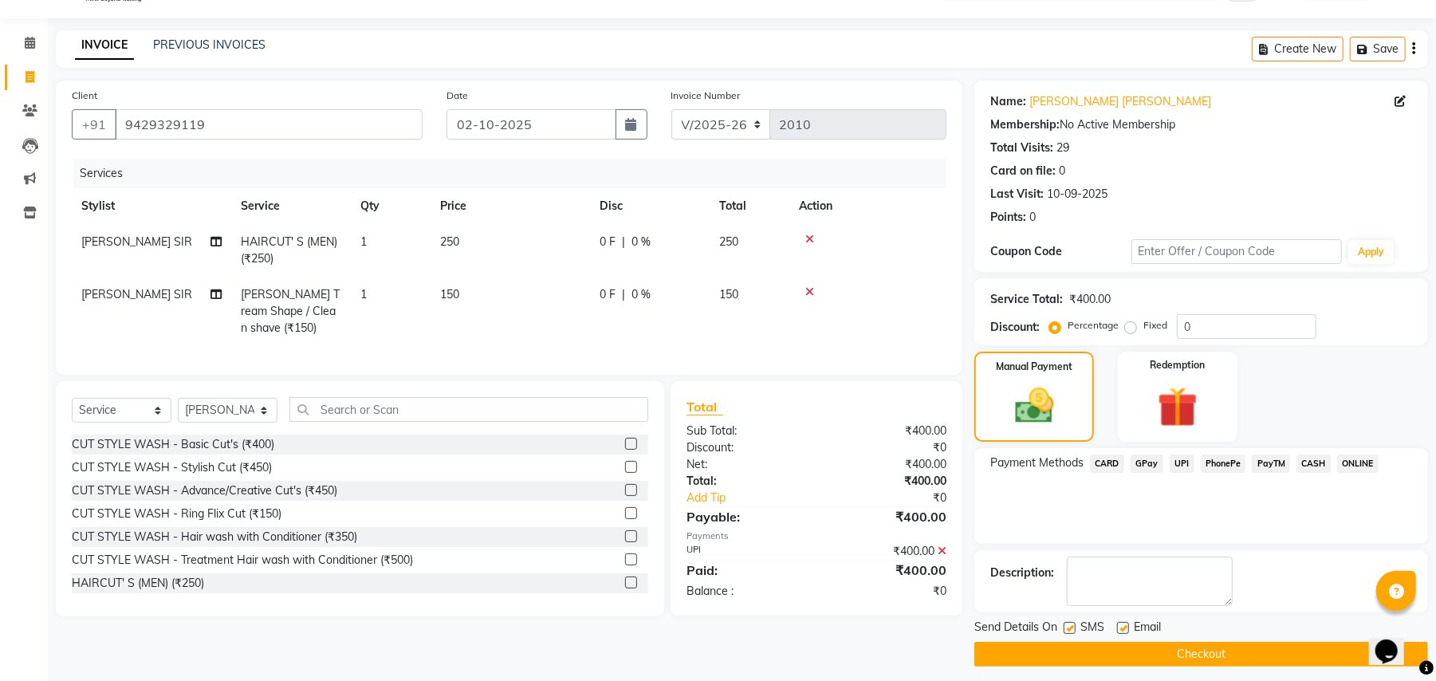
scroll to position [49, 0]
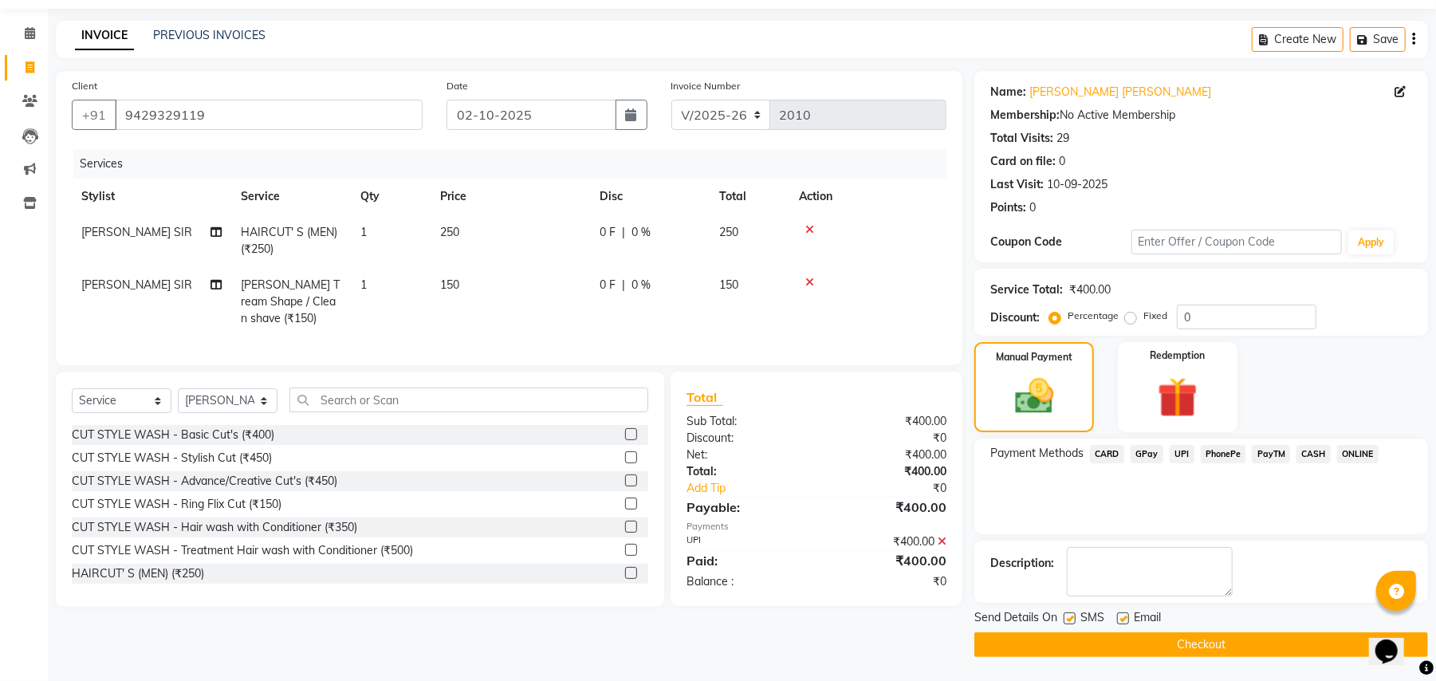
click at [1251, 640] on button "Checkout" at bounding box center [1202, 644] width 454 height 25
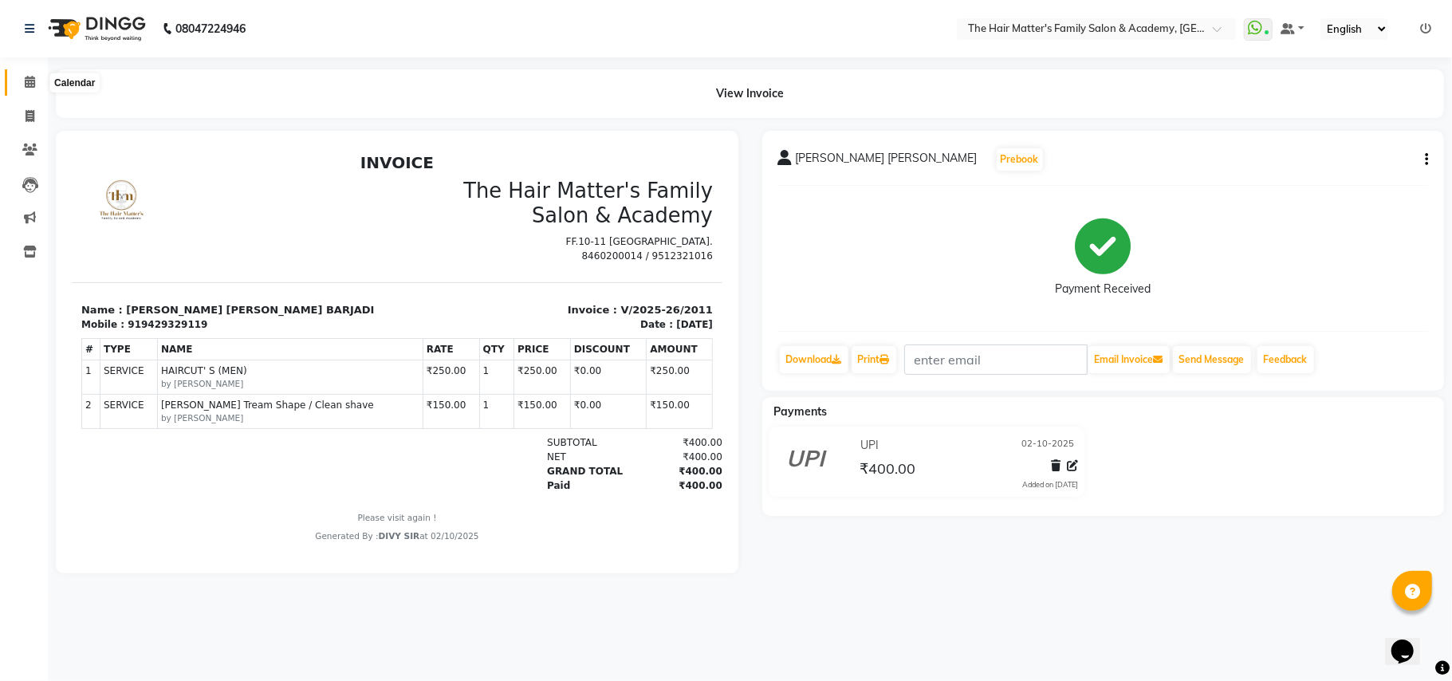
click at [26, 77] on icon at bounding box center [30, 82] width 10 height 12
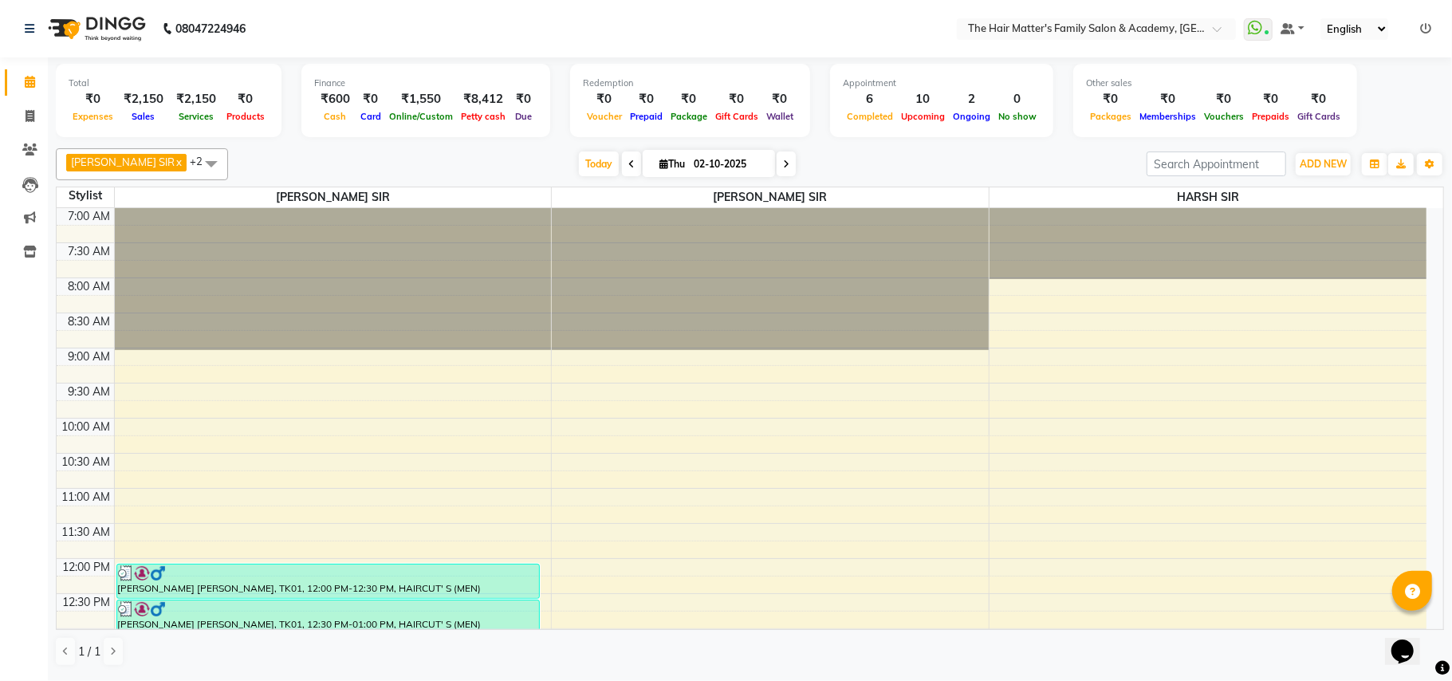
click at [689, 163] on input "02-10-2025" at bounding box center [729, 164] width 80 height 24
select select "10"
select select "2025"
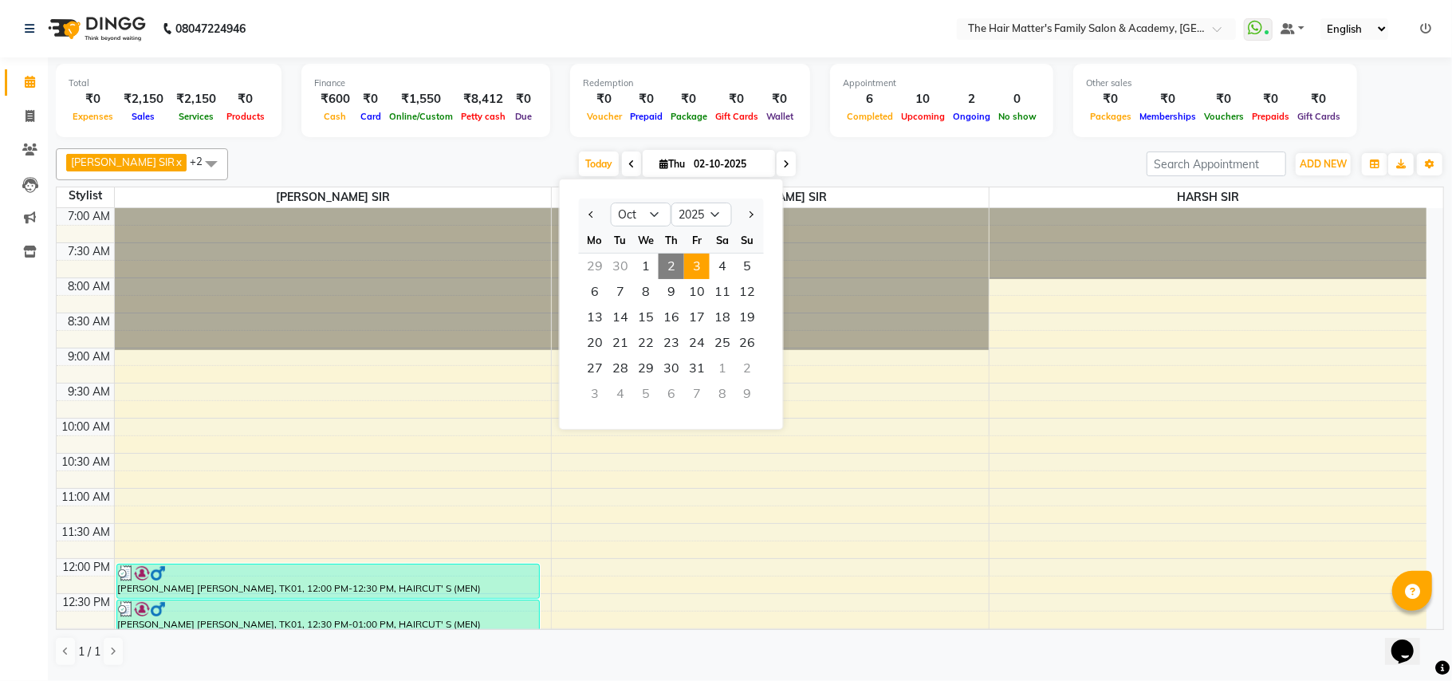
click at [690, 262] on span "3" at bounding box center [697, 267] width 26 height 26
type input "03-10-2025"
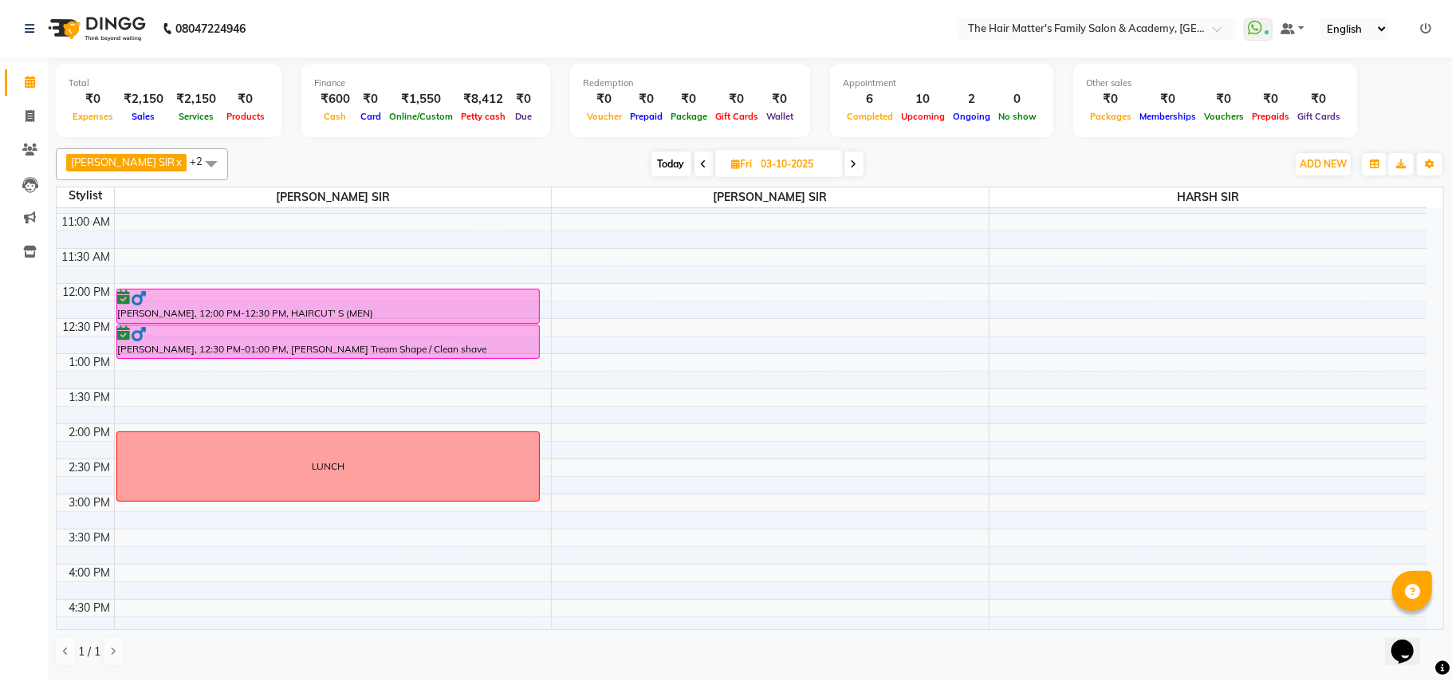
scroll to position [285, 0]
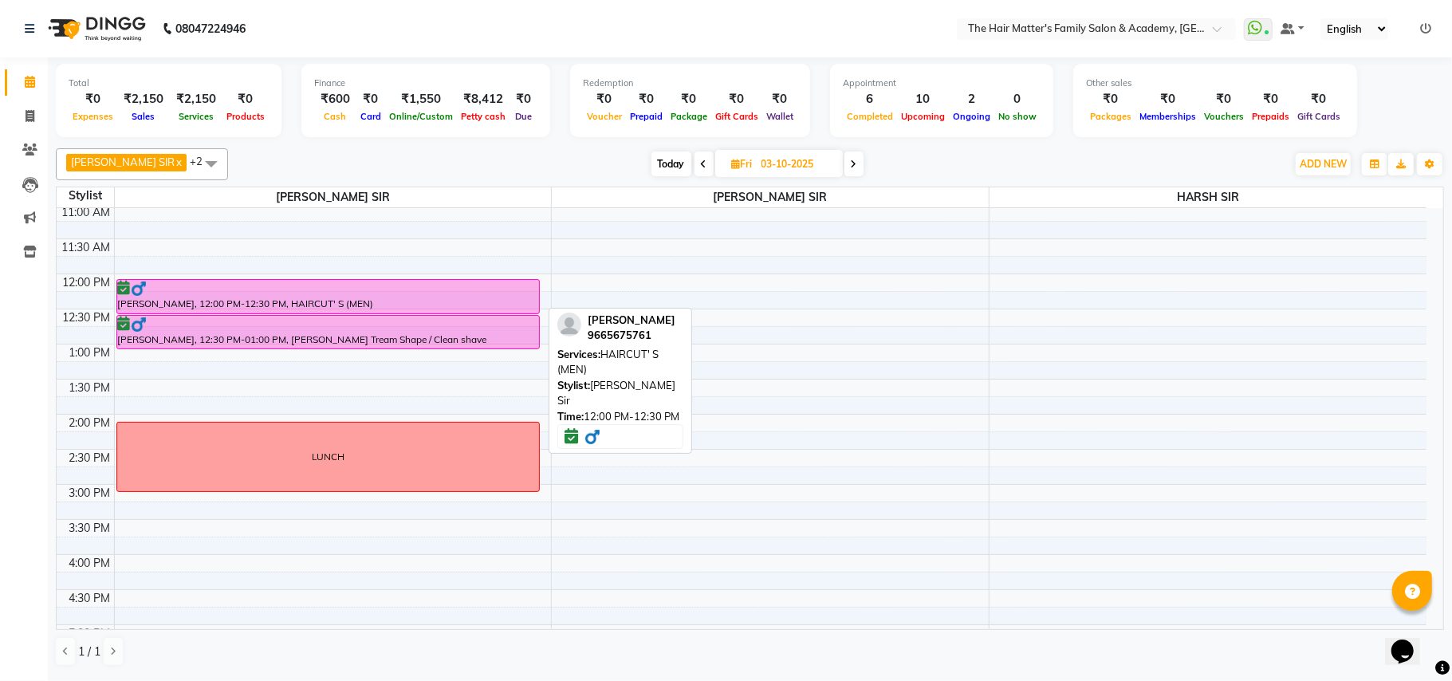
click at [475, 307] on div "YASH SIR SHARMA, 12:00 PM-12:30 PM, HAIRCUT' S (MEN)" at bounding box center [328, 296] width 423 height 33
select select "6"
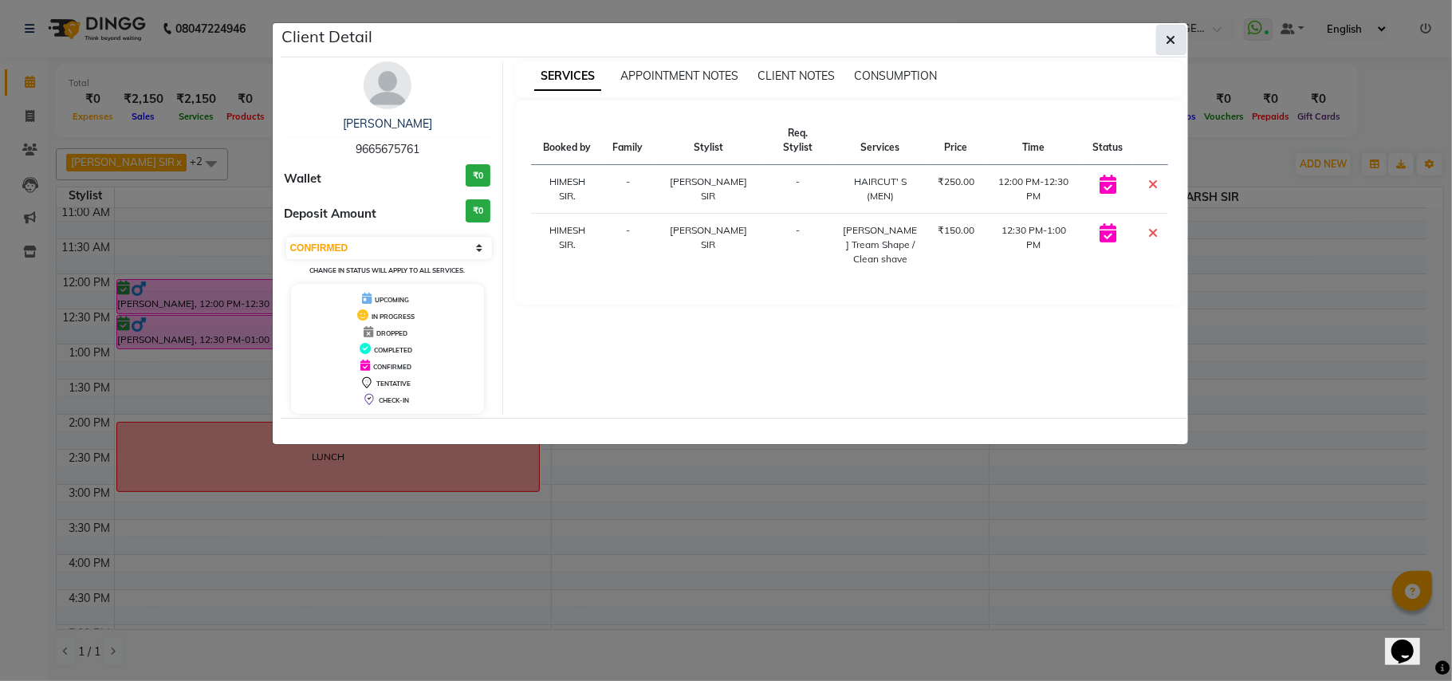
click at [1172, 43] on icon "button" at bounding box center [1172, 39] width 10 height 13
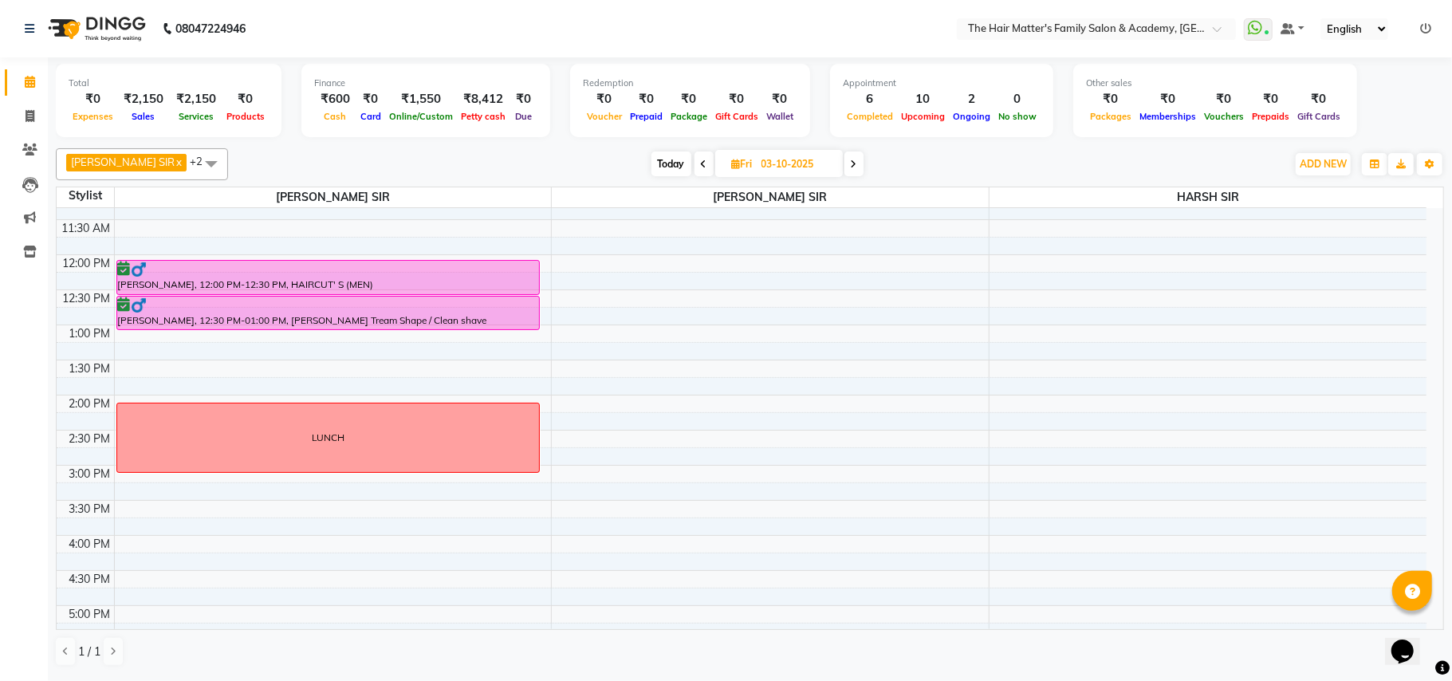
scroll to position [301, 0]
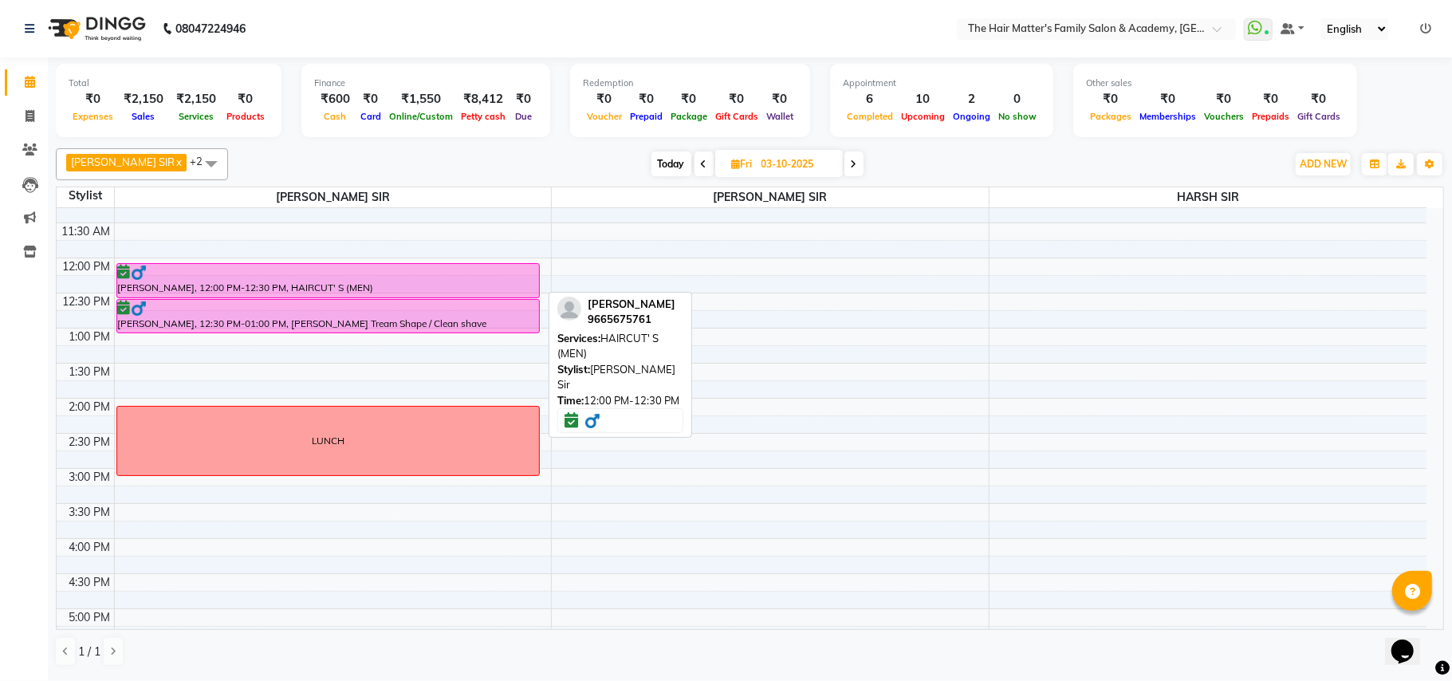
click at [313, 282] on div "YASH SIR SHARMA, 12:00 PM-12:30 PM, HAIRCUT' S (MEN)" at bounding box center [328, 280] width 423 height 33
select select "6"
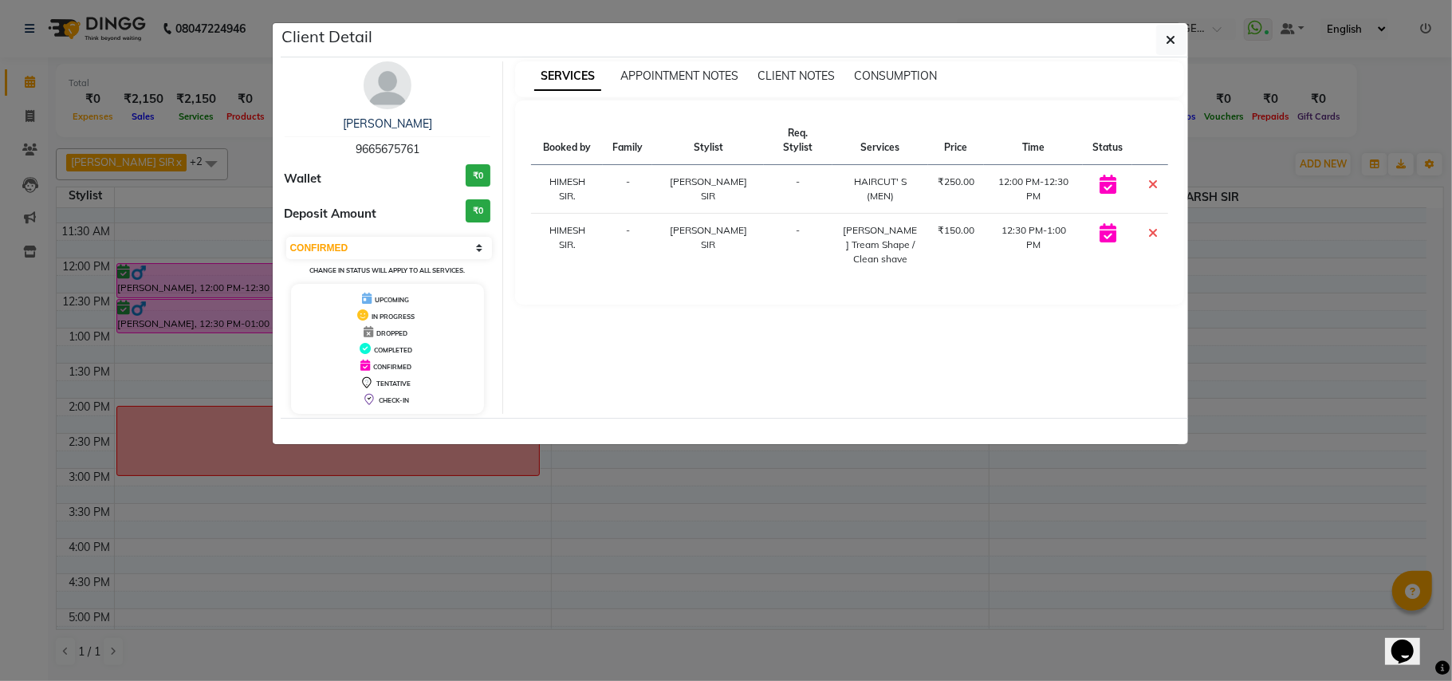
copy span "9665675761"
drag, startPoint x: 354, startPoint y: 147, endPoint x: 434, endPoint y: 144, distance: 79.8
click at [434, 144] on div "YASH SIR SHARMA 9665675761" at bounding box center [388, 137] width 207 height 42
click at [1172, 36] on icon "button" at bounding box center [1172, 39] width 10 height 13
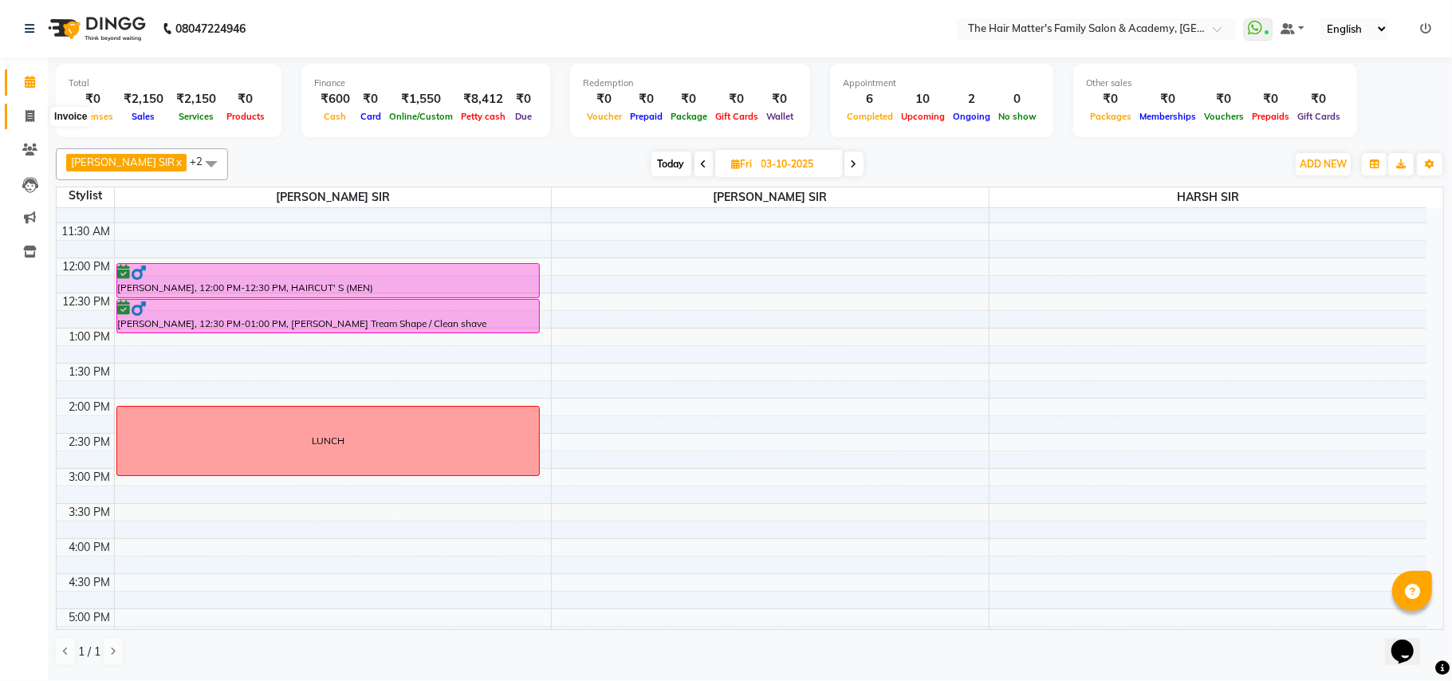
click at [16, 115] on span at bounding box center [30, 117] width 28 height 18
select select "service"
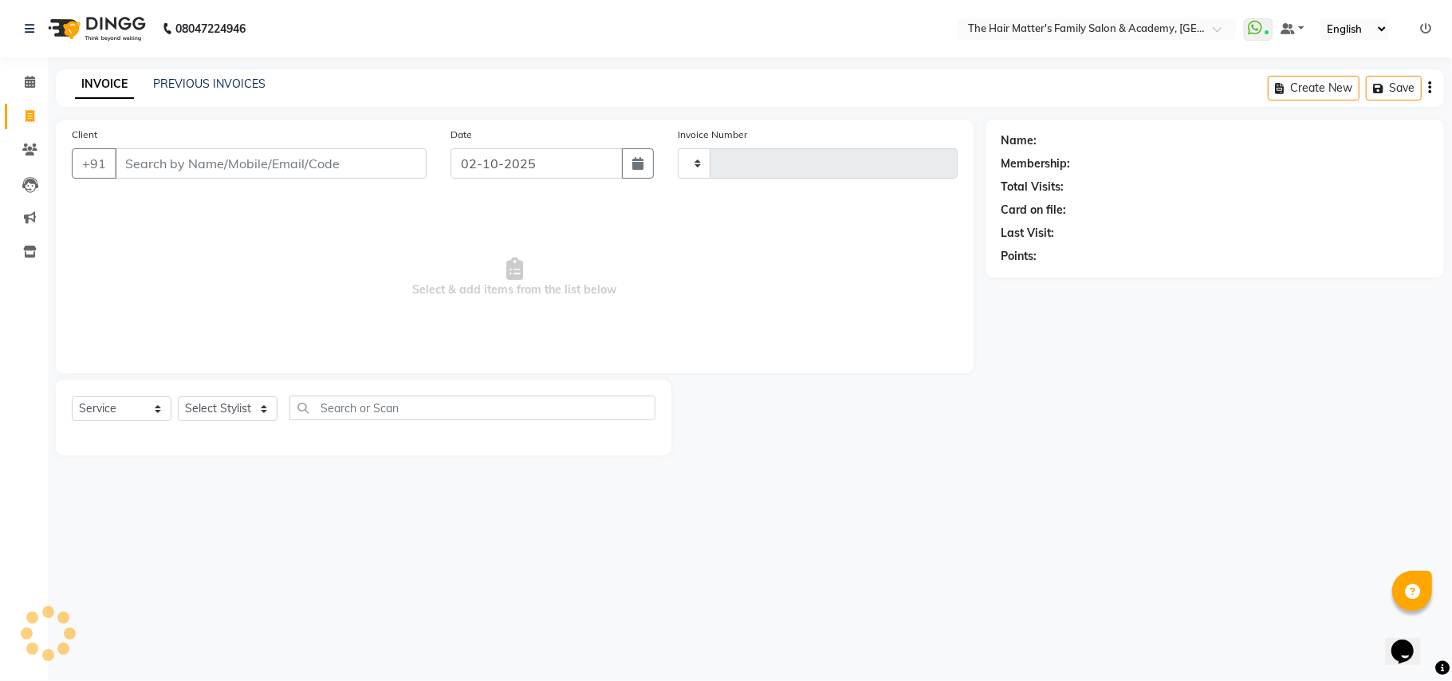
type input "2012"
select select "5980"
click at [204, 166] on input "Client" at bounding box center [271, 163] width 312 height 30
click at [35, 147] on icon at bounding box center [29, 150] width 15 height 12
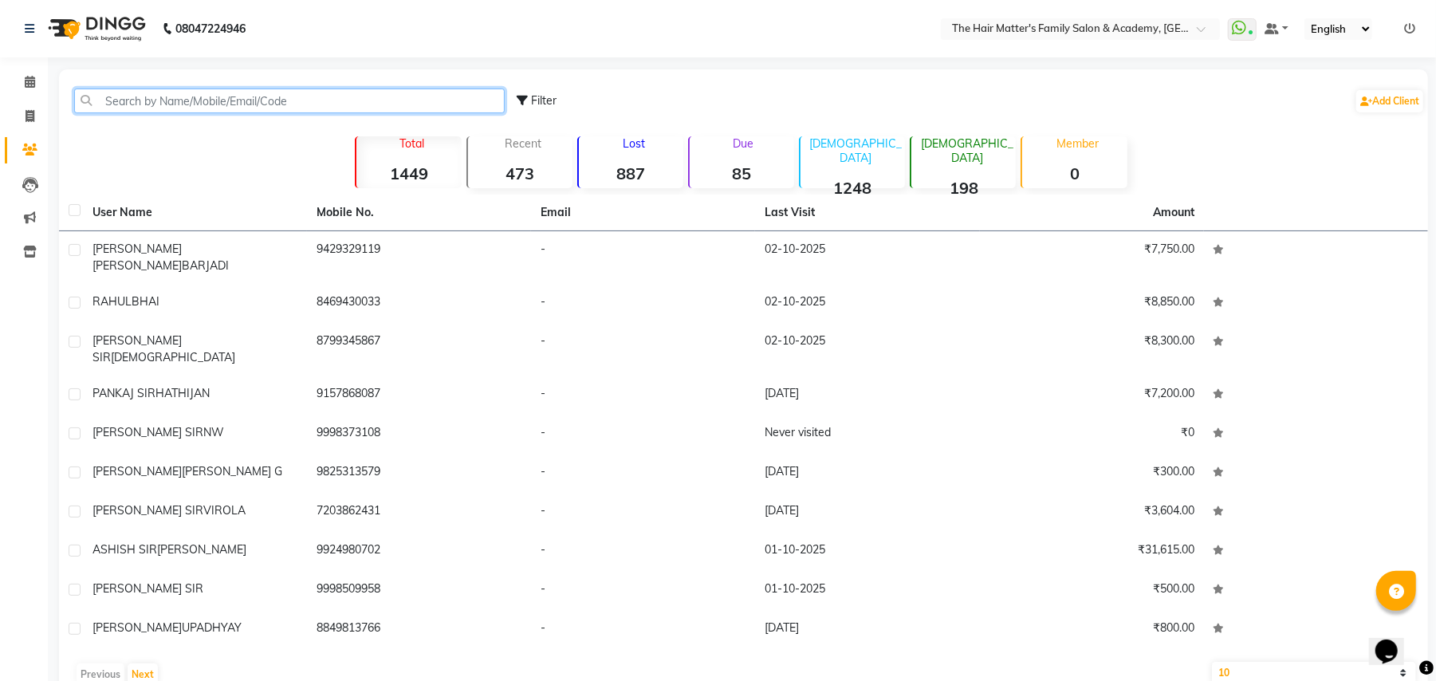
click at [166, 90] on input "text" at bounding box center [289, 101] width 431 height 25
paste input "9665675761"
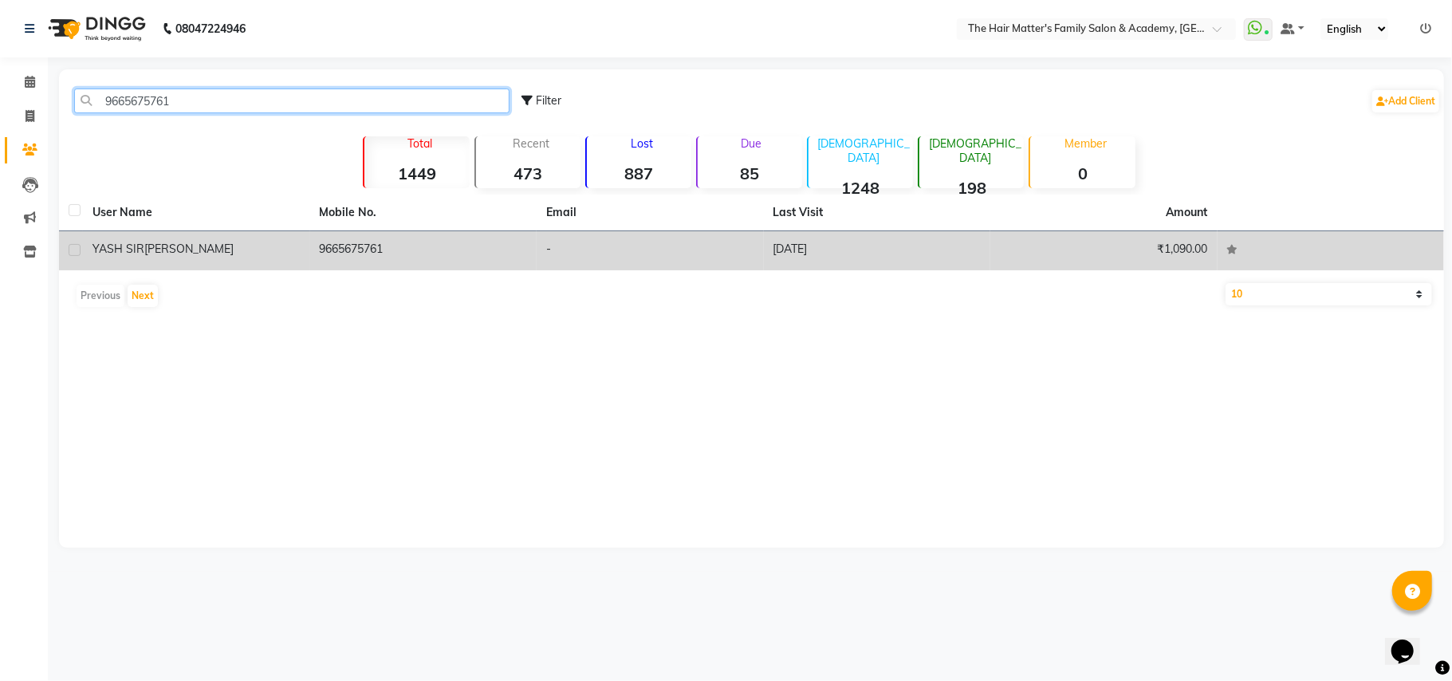
type input "9665675761"
click at [335, 249] on td "9665675761" at bounding box center [423, 250] width 227 height 39
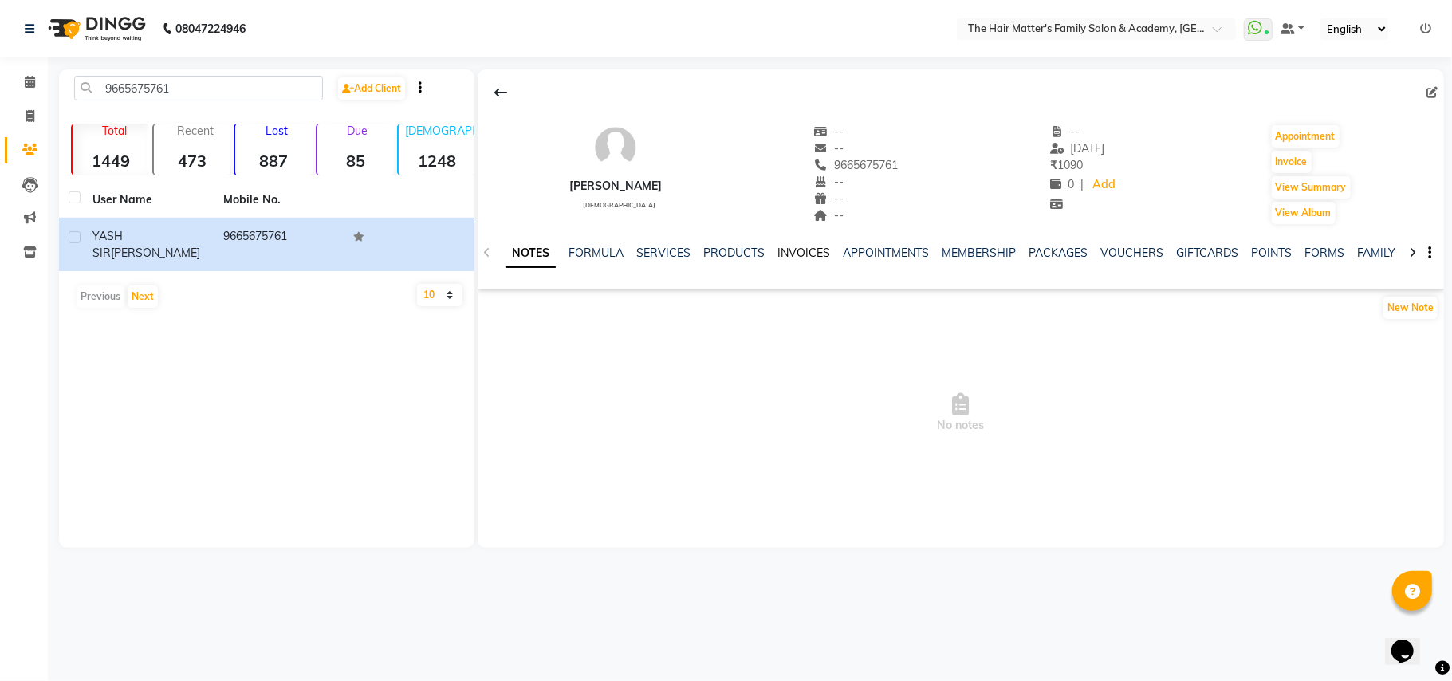
click at [796, 246] on link "INVOICES" at bounding box center [804, 253] width 53 height 14
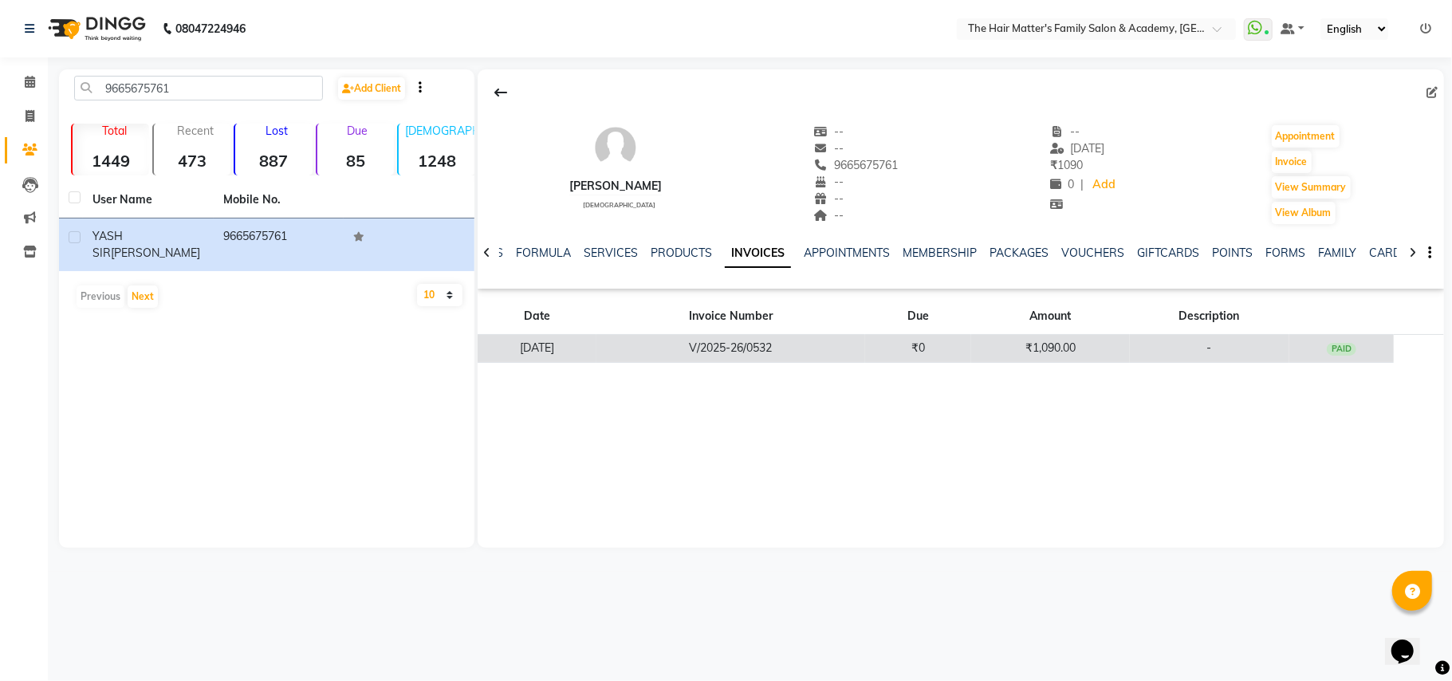
click at [1010, 358] on td "₹1,090.00" at bounding box center [1050, 349] width 159 height 28
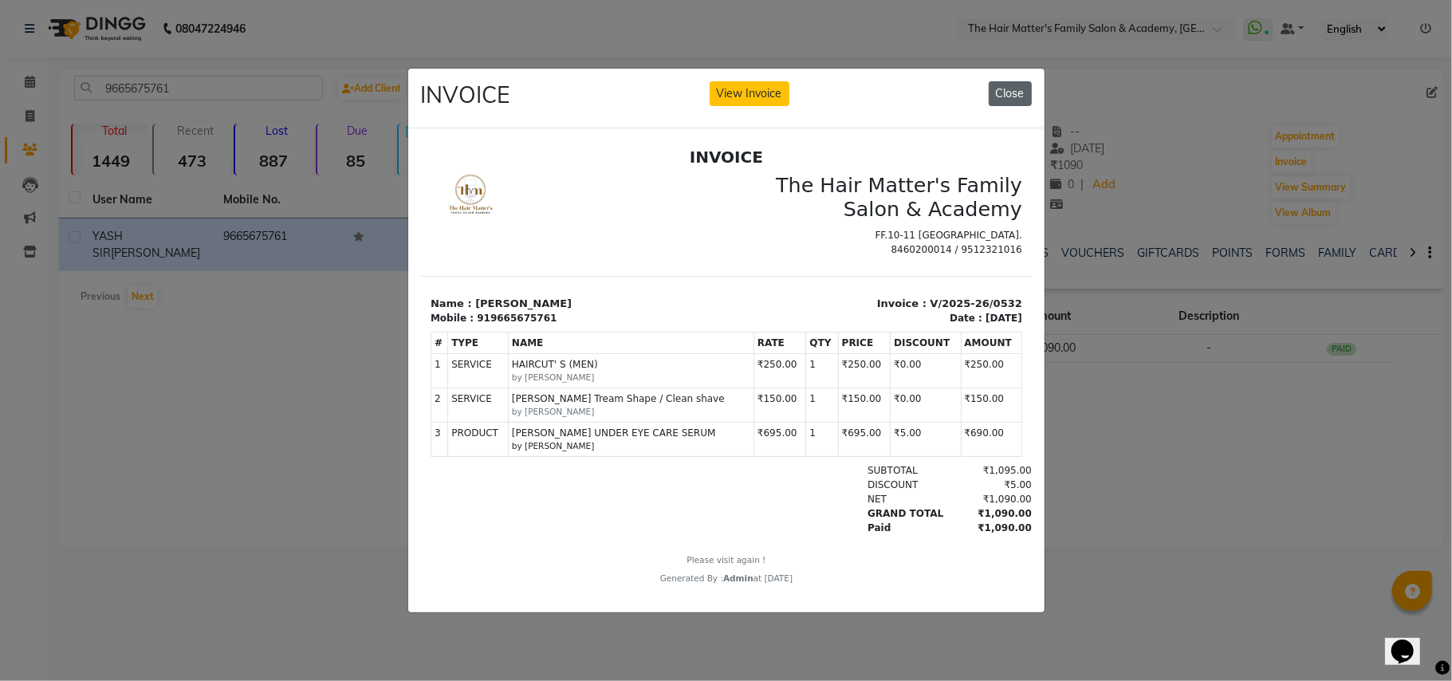
click at [1000, 89] on button "Close" at bounding box center [1010, 93] width 43 height 25
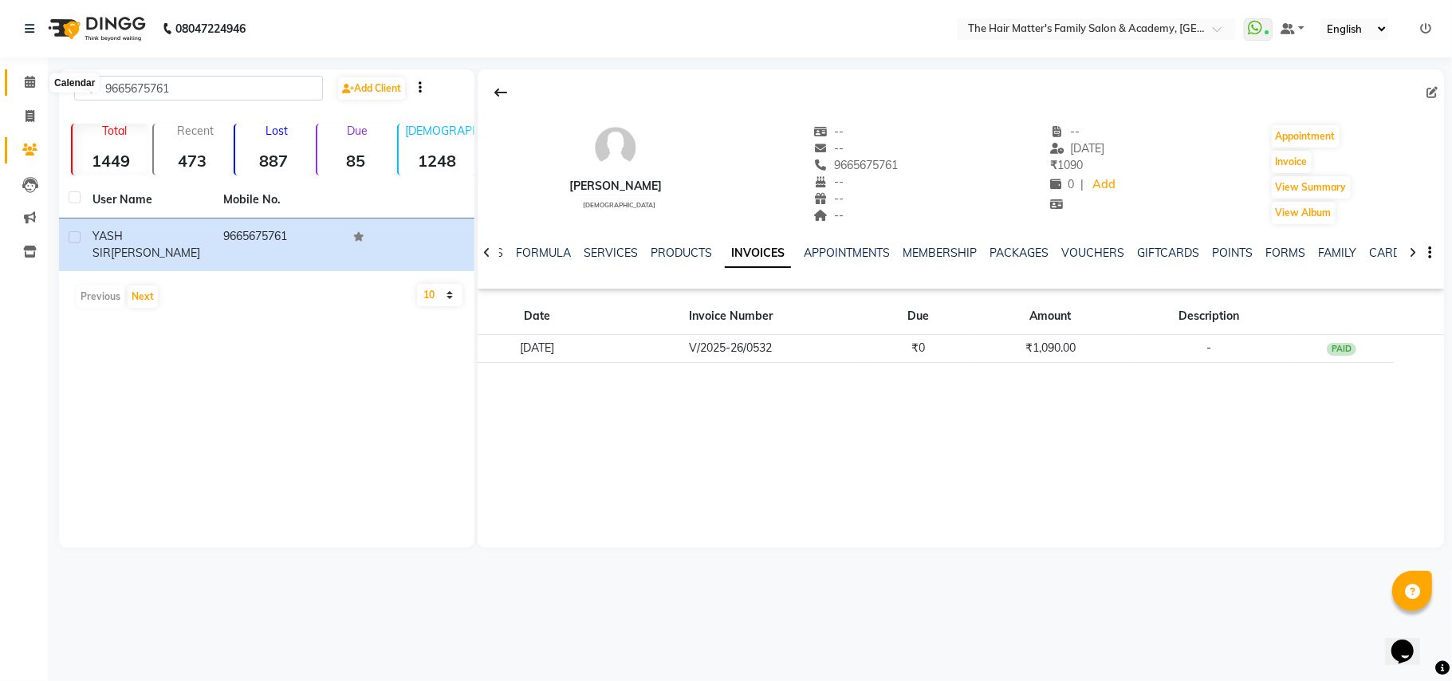
click at [16, 81] on span at bounding box center [30, 82] width 28 height 18
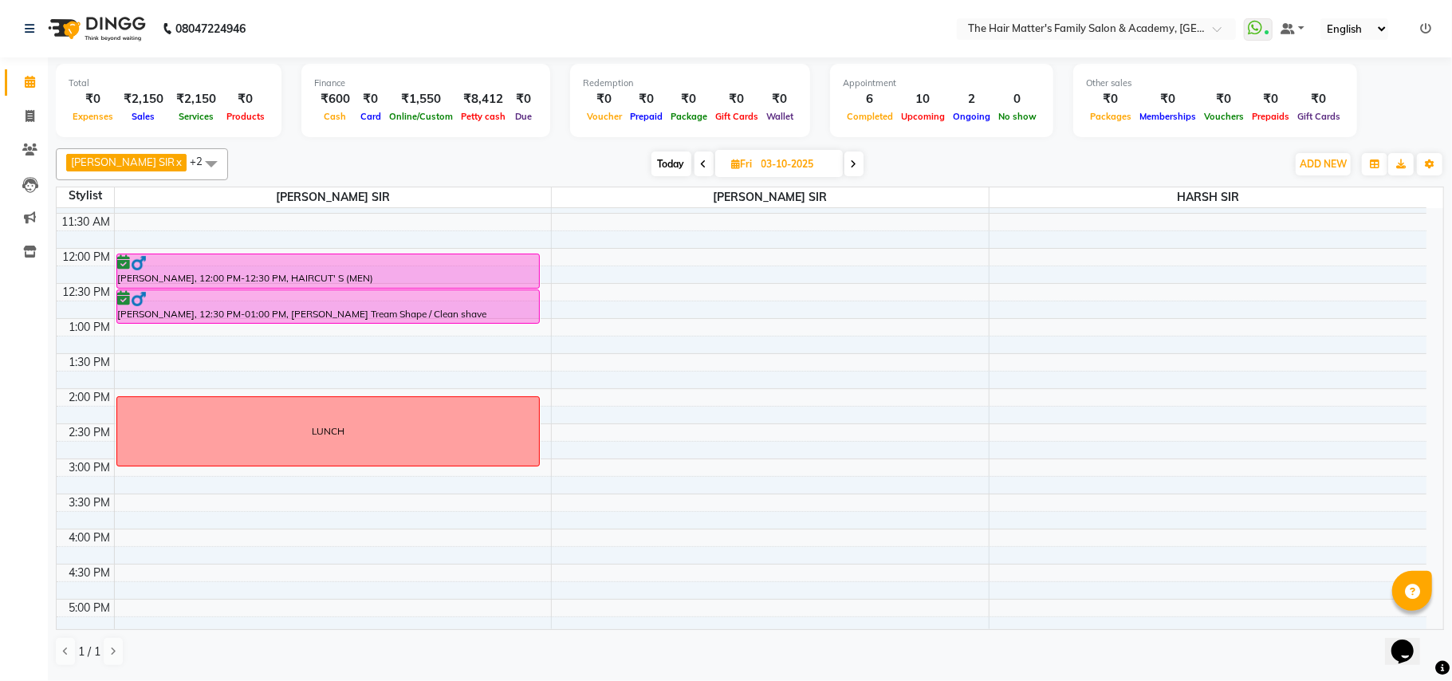
scroll to position [354, 0]
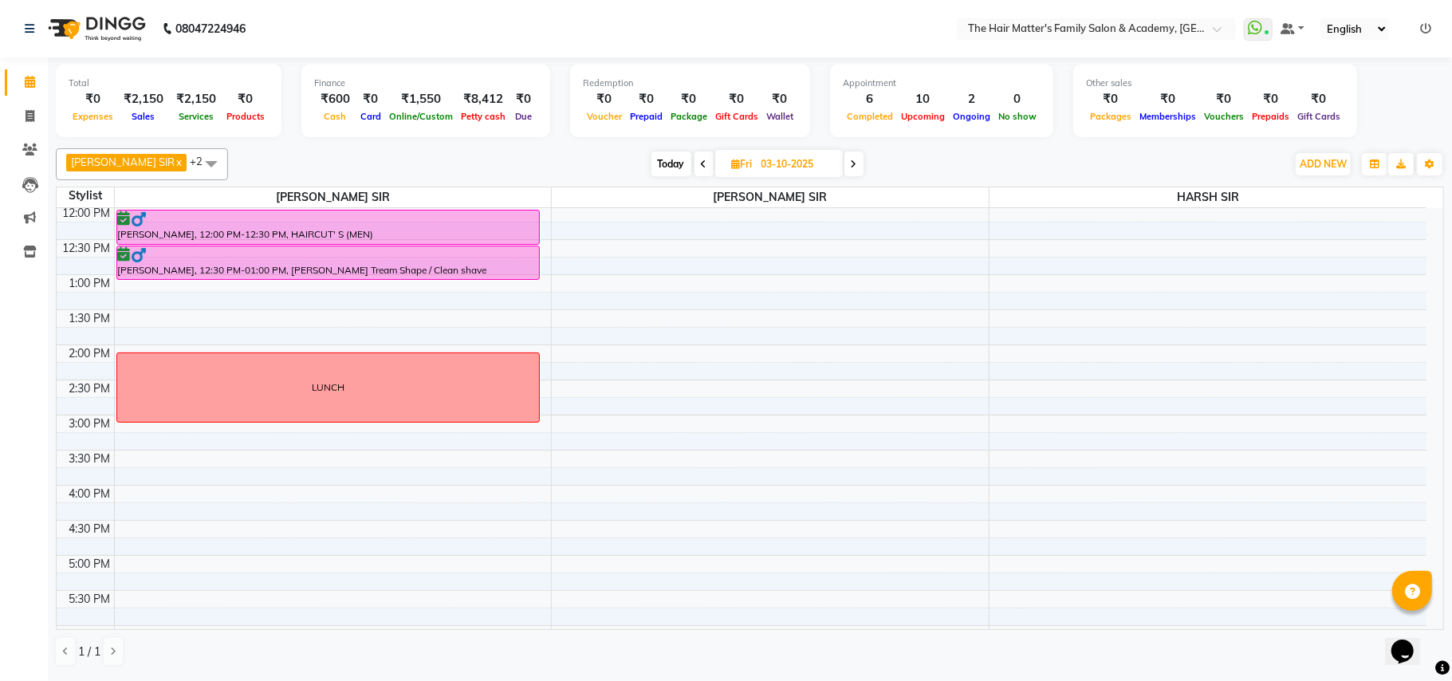
click at [654, 155] on span "Today" at bounding box center [672, 164] width 40 height 25
type input "02-10-2025"
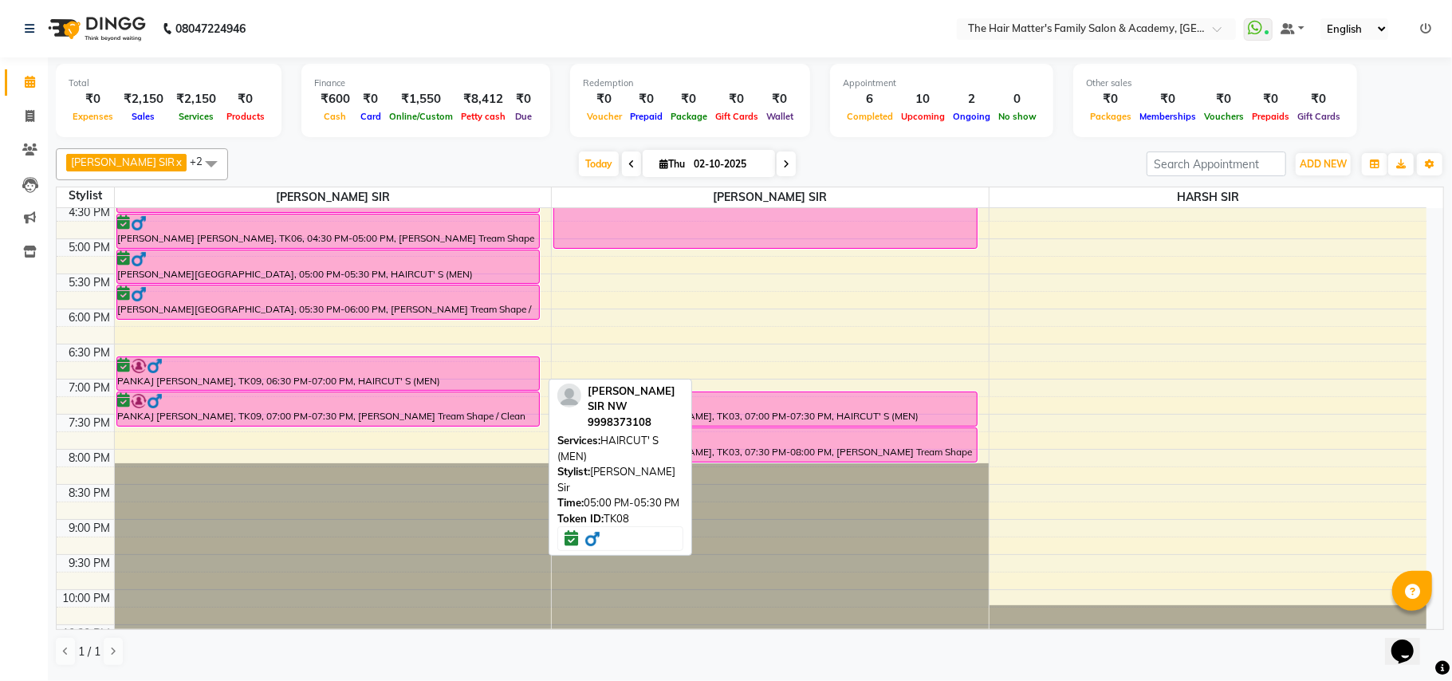
scroll to position [718, 0]
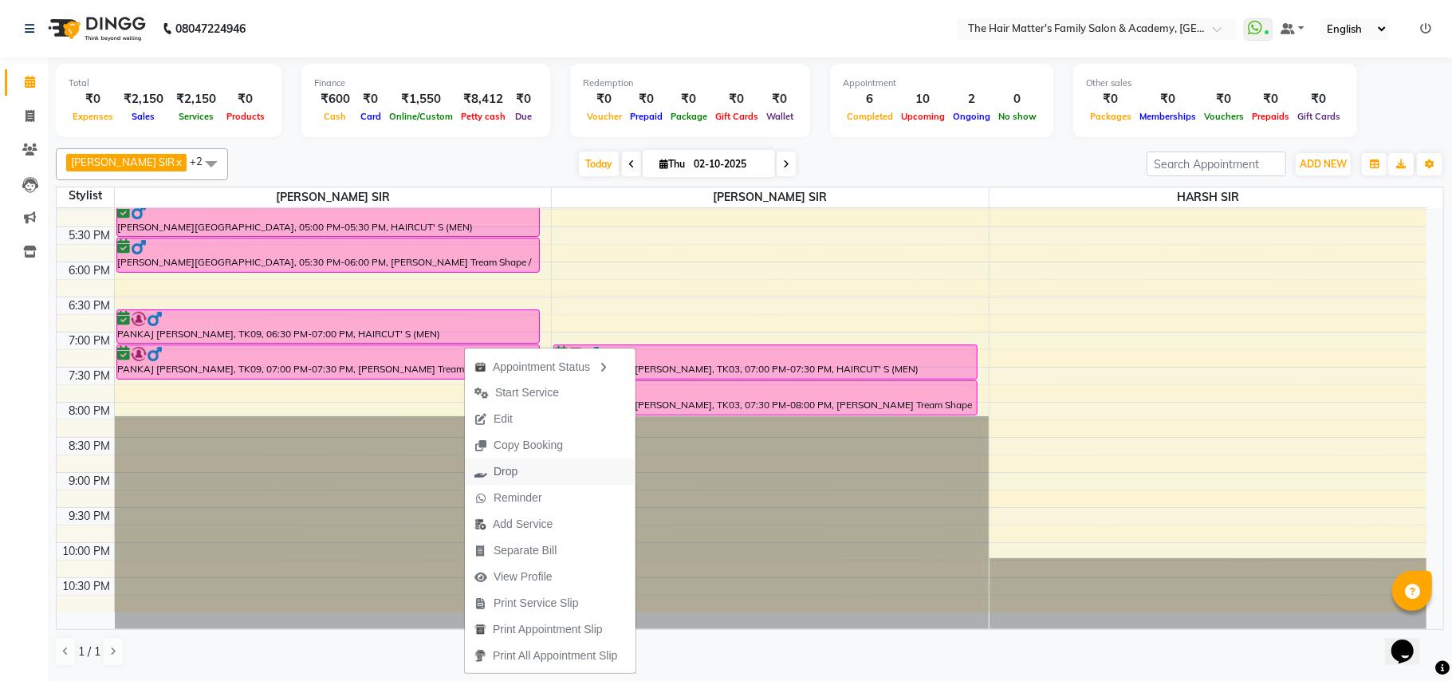
click at [549, 473] on button "Drop" at bounding box center [550, 472] width 171 height 26
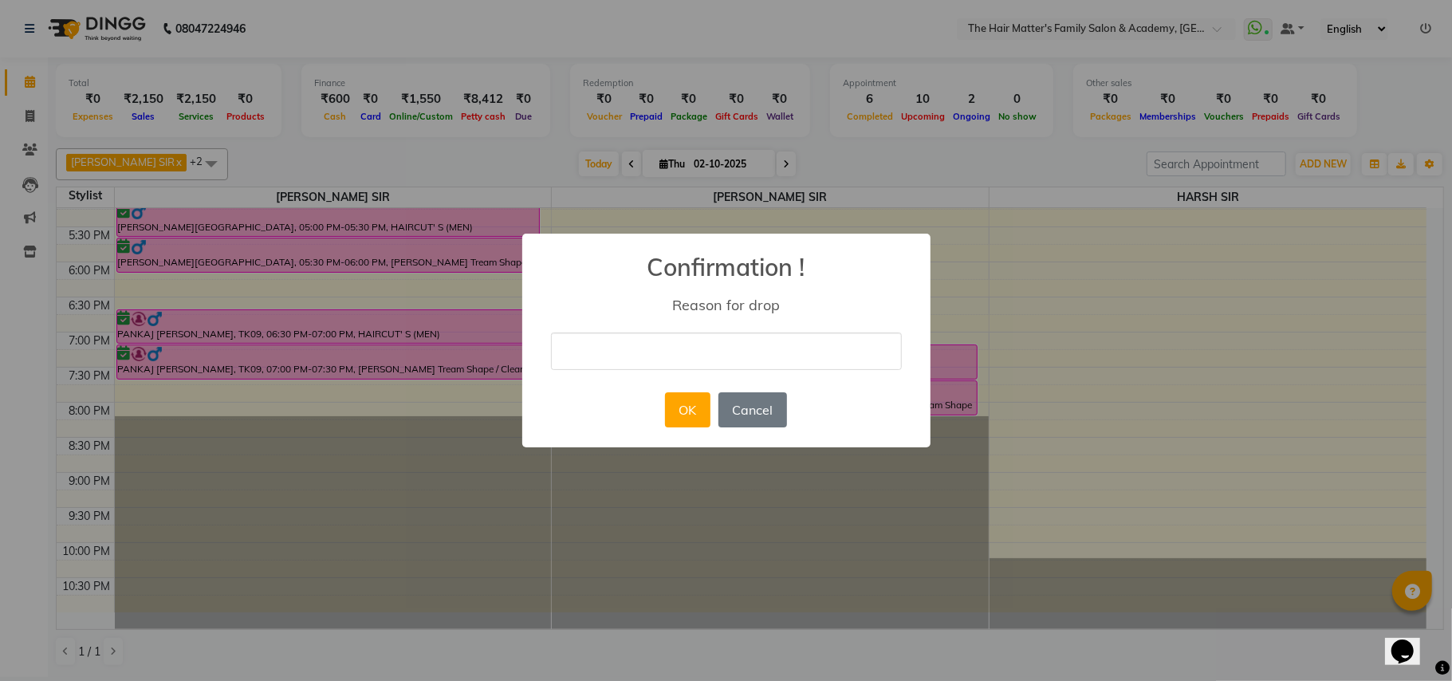
drag, startPoint x: 680, startPoint y: 352, endPoint x: 680, endPoint y: 371, distance: 19.1
click at [680, 352] on input "text" at bounding box center [726, 351] width 351 height 37
type input "CANCEL"
click at [691, 410] on button "OK" at bounding box center [687, 409] width 45 height 35
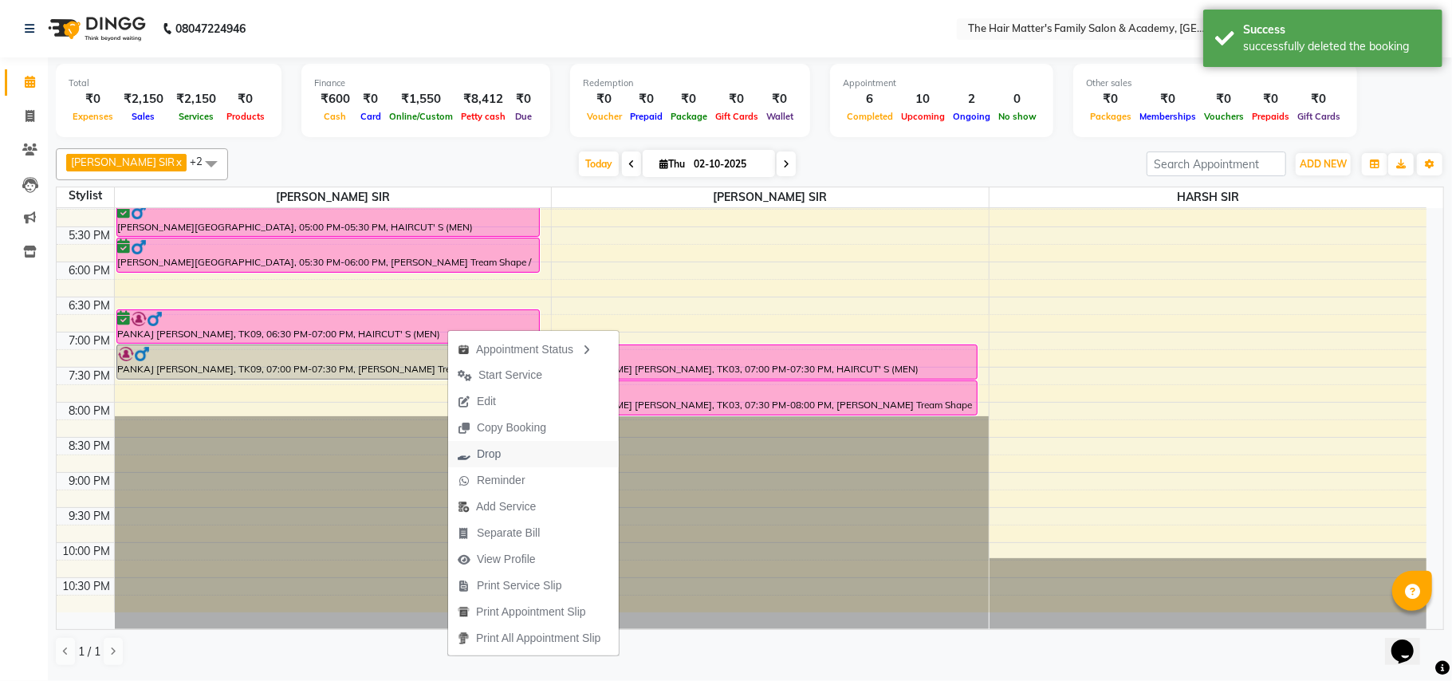
click at [530, 463] on button "Drop" at bounding box center [533, 454] width 171 height 26
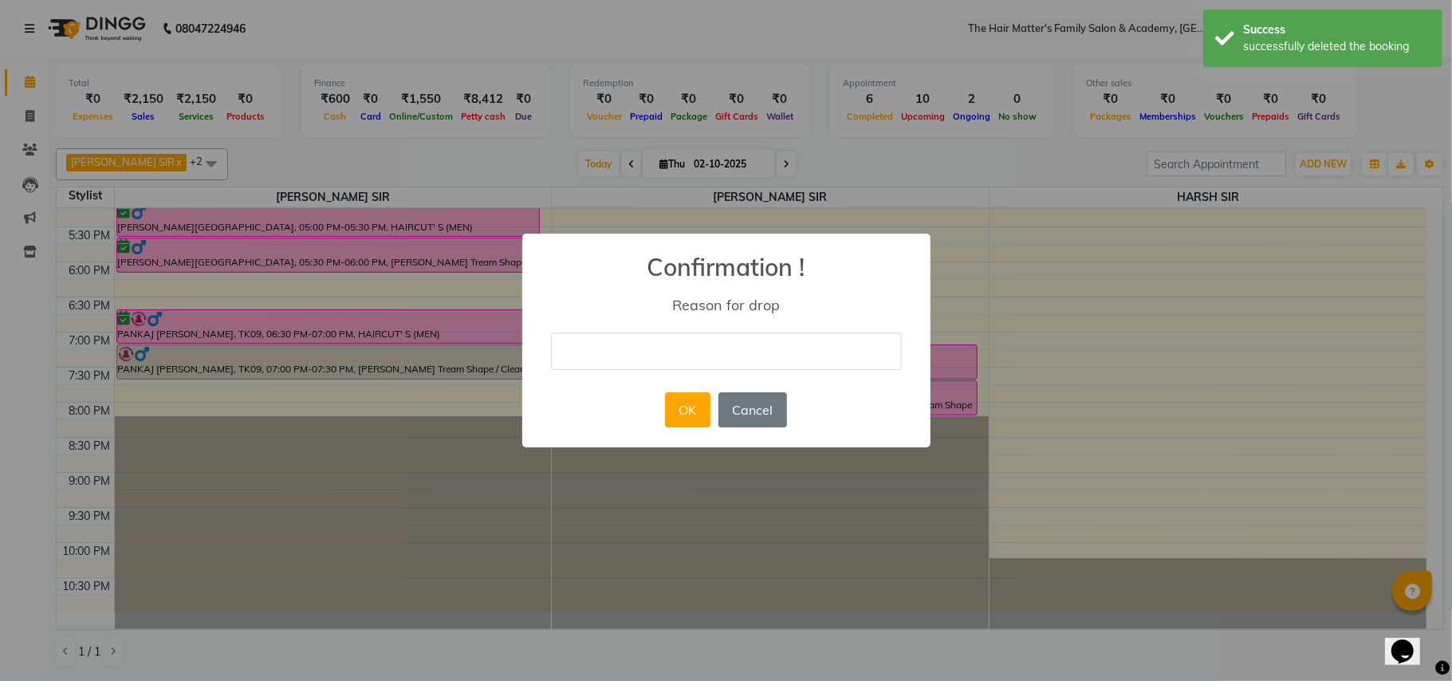
click at [613, 370] on input "text" at bounding box center [726, 351] width 351 height 37
type input "CANCEL"
click at [699, 405] on button "OK" at bounding box center [687, 409] width 45 height 35
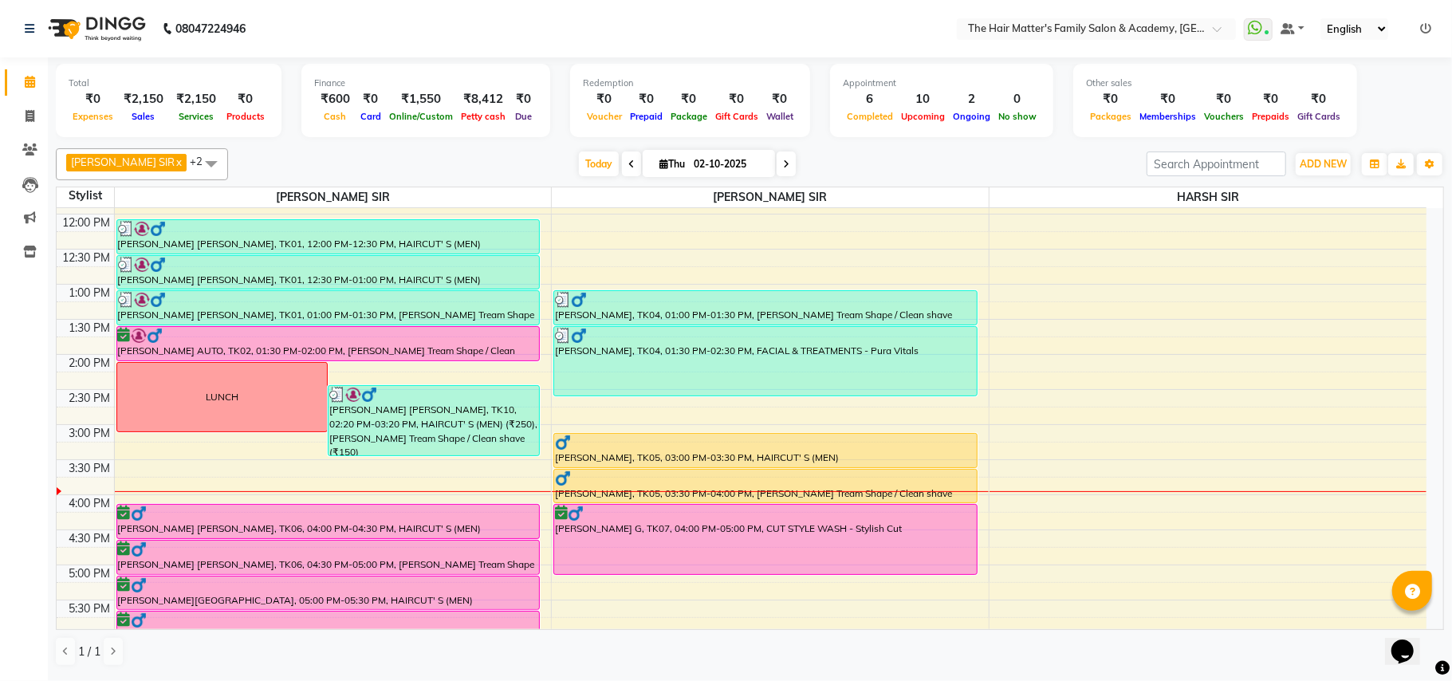
scroll to position [364, 0]
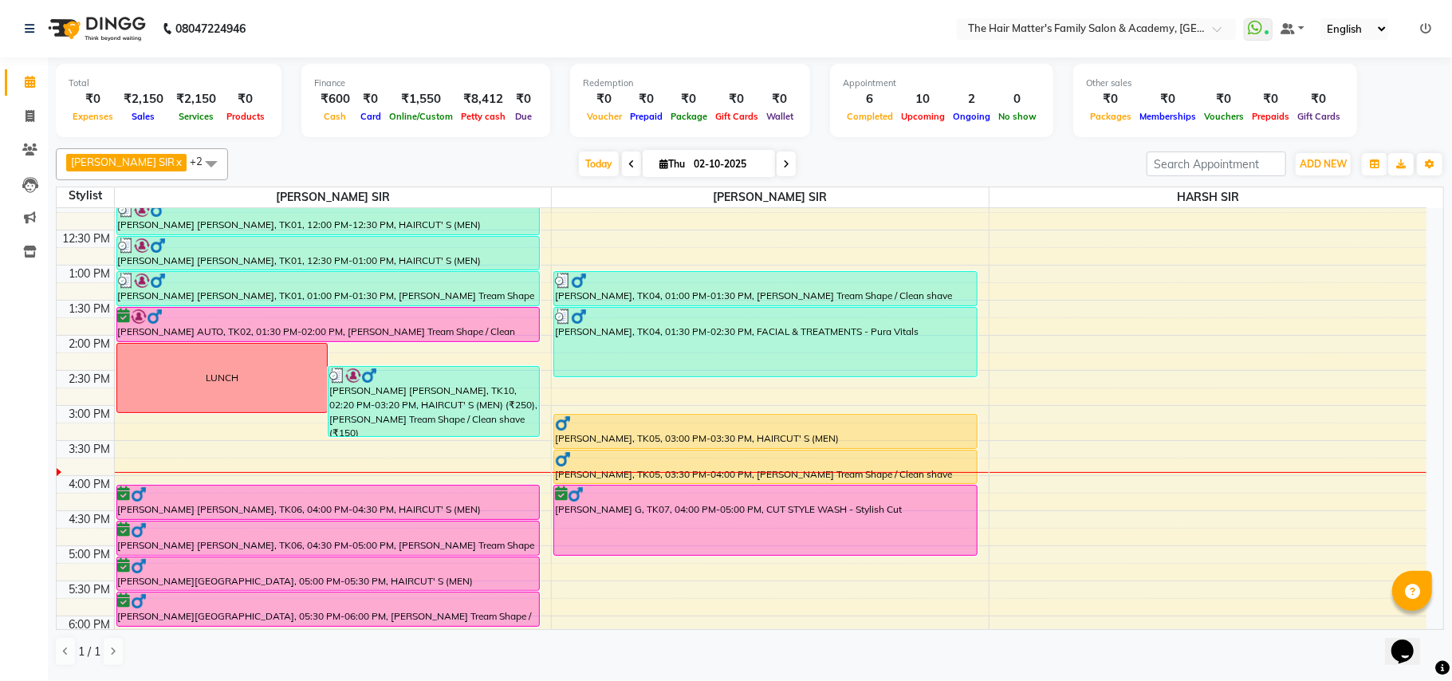
click at [728, 157] on input "02-10-2025" at bounding box center [729, 164] width 80 height 24
select select "10"
select select "2025"
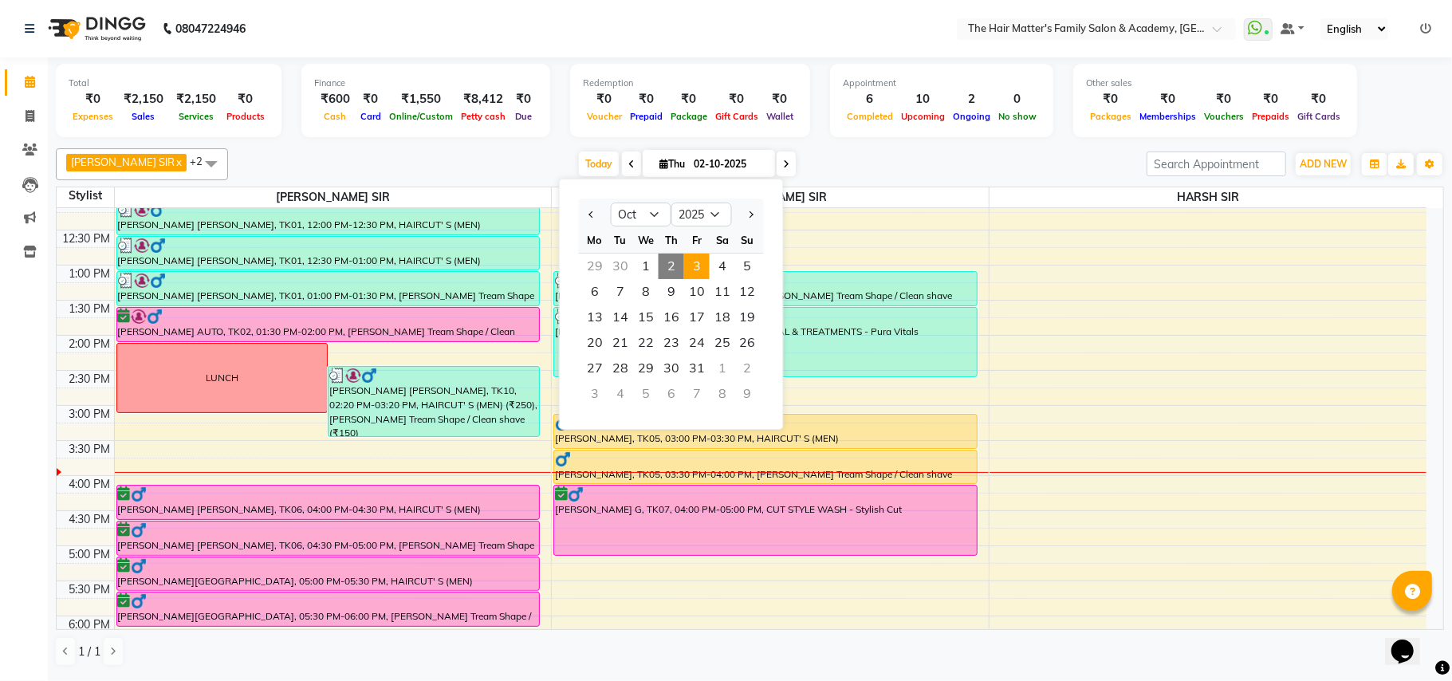
click at [700, 274] on span "3" at bounding box center [697, 267] width 26 height 26
type input "03-10-2025"
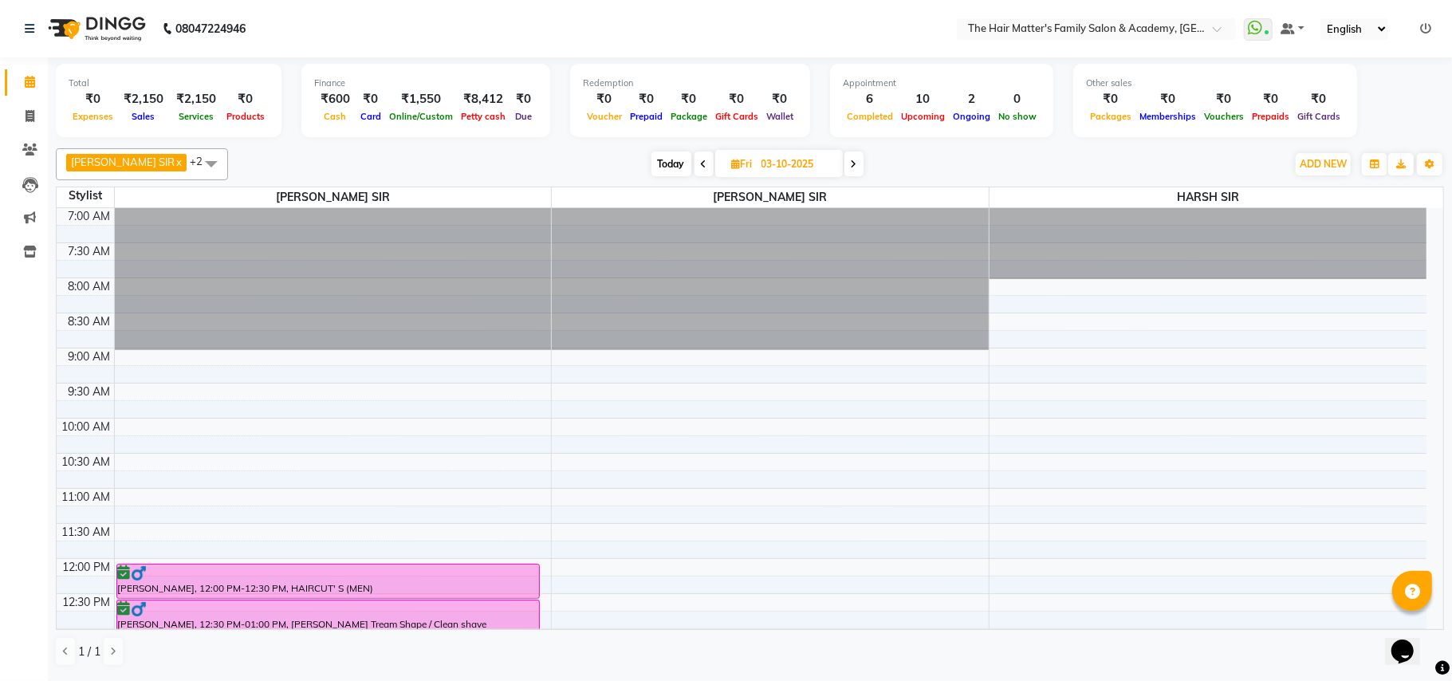
scroll to position [354, 0]
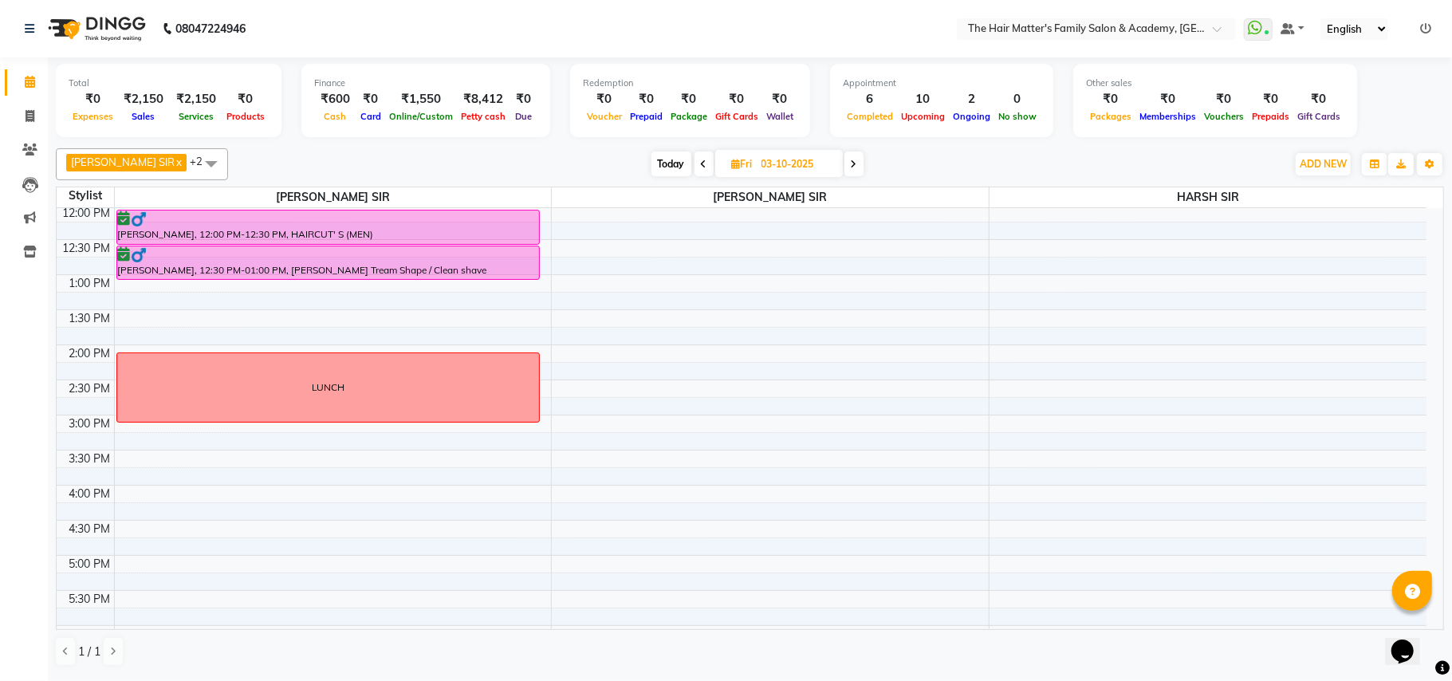
click at [174, 439] on div "7:00 AM 7:30 AM 8:00 AM 8:30 AM 9:00 AM 9:30 AM 10:00 AM 10:30 AM 11:00 AM 11:3…" at bounding box center [742, 415] width 1370 height 1122
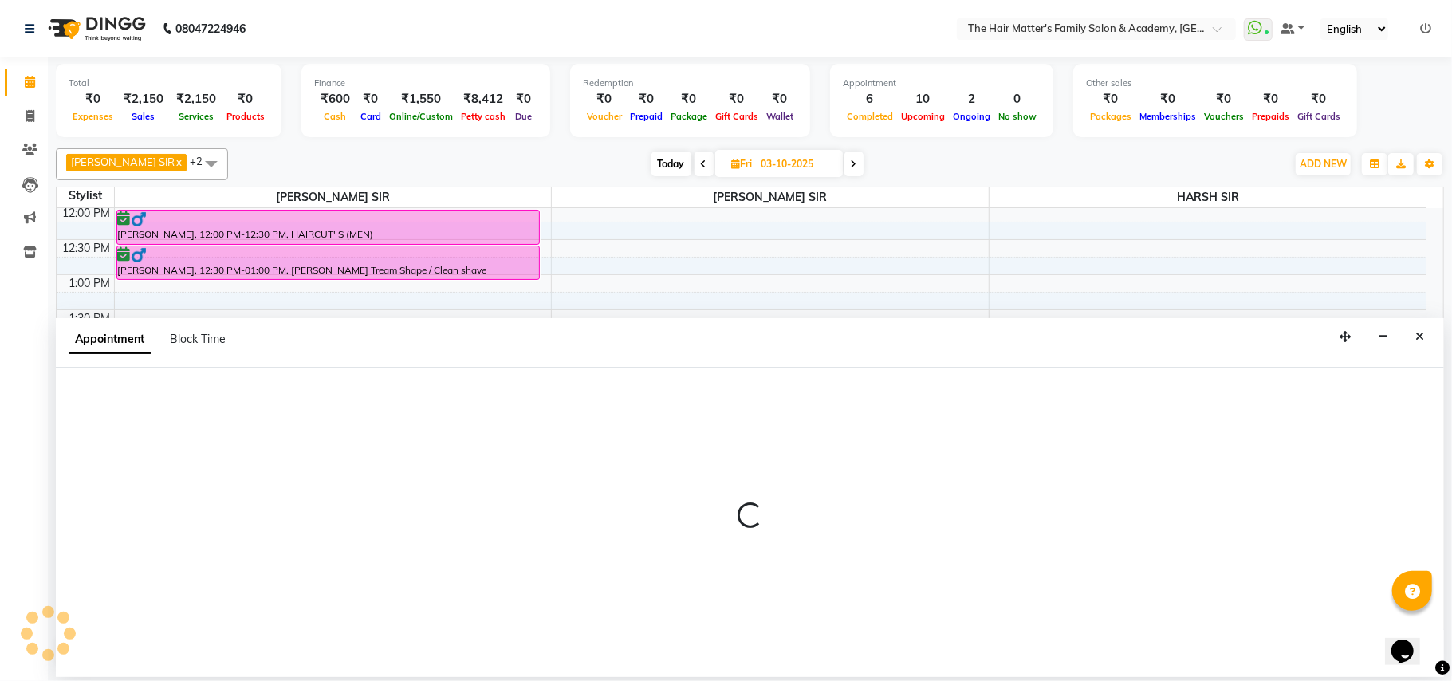
select select "42572"
select select "900"
select select "tentative"
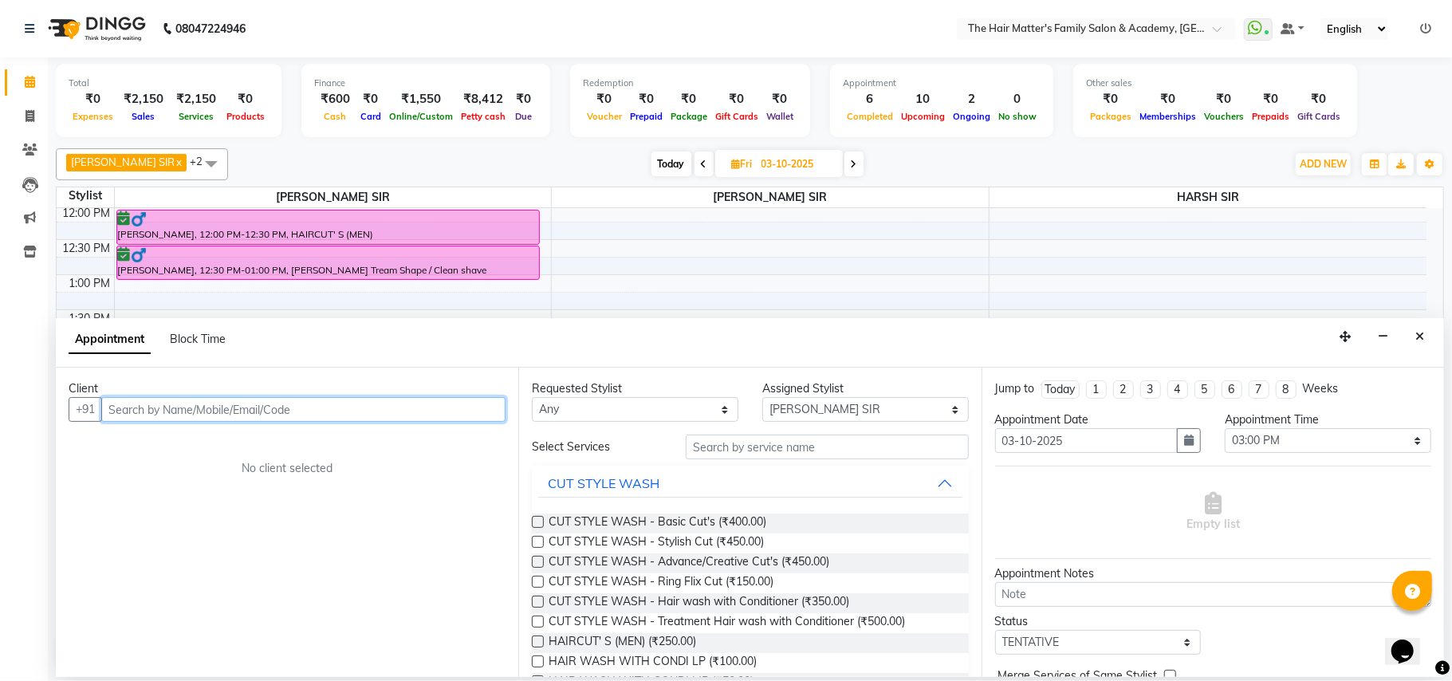
click at [180, 410] on input "text" at bounding box center [303, 409] width 404 height 25
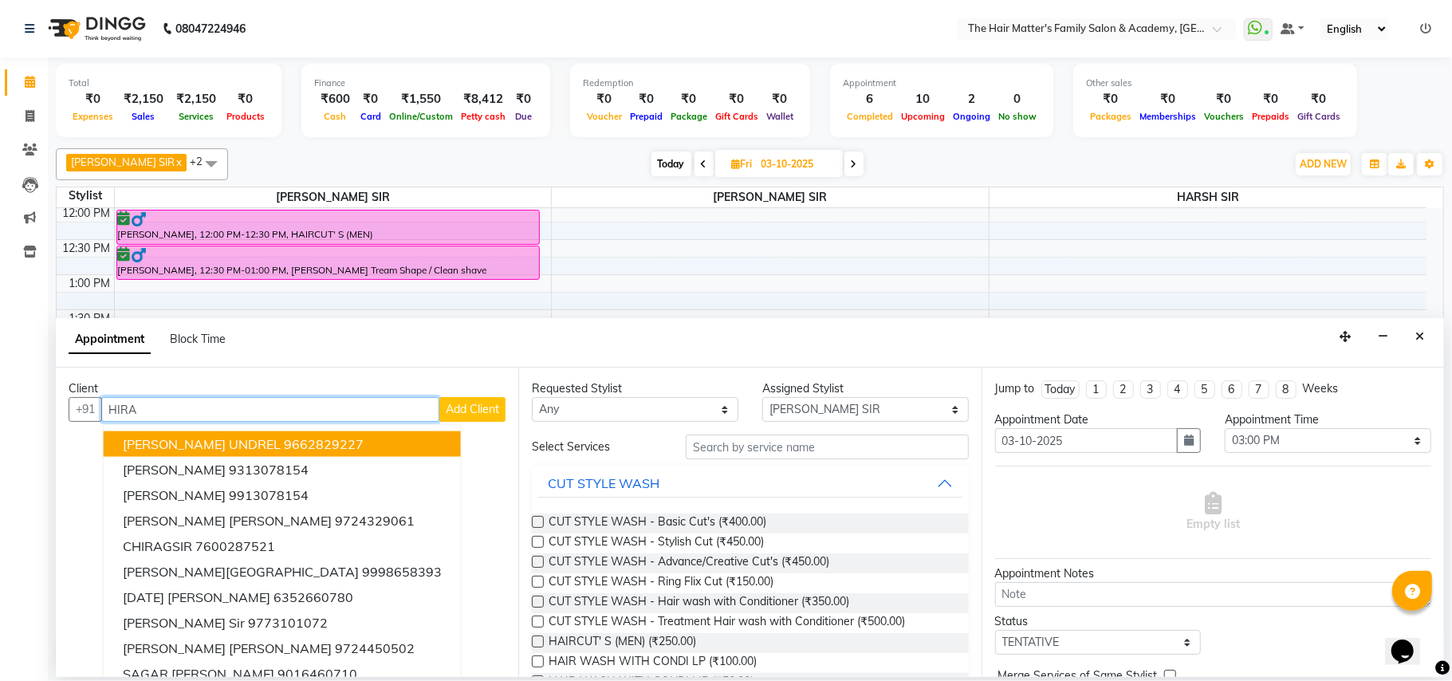
click at [286, 441] on ngb-highlight "9662829227" at bounding box center [324, 444] width 80 height 16
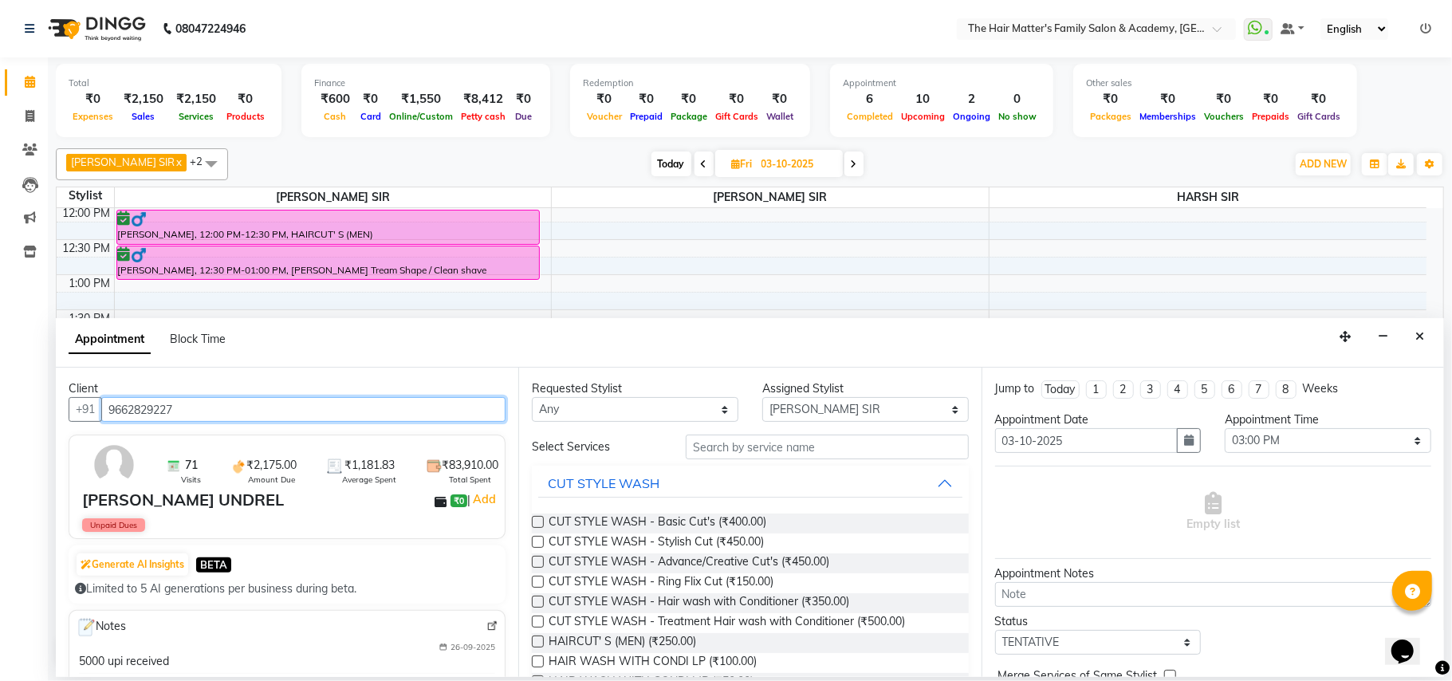
type input "9662829227"
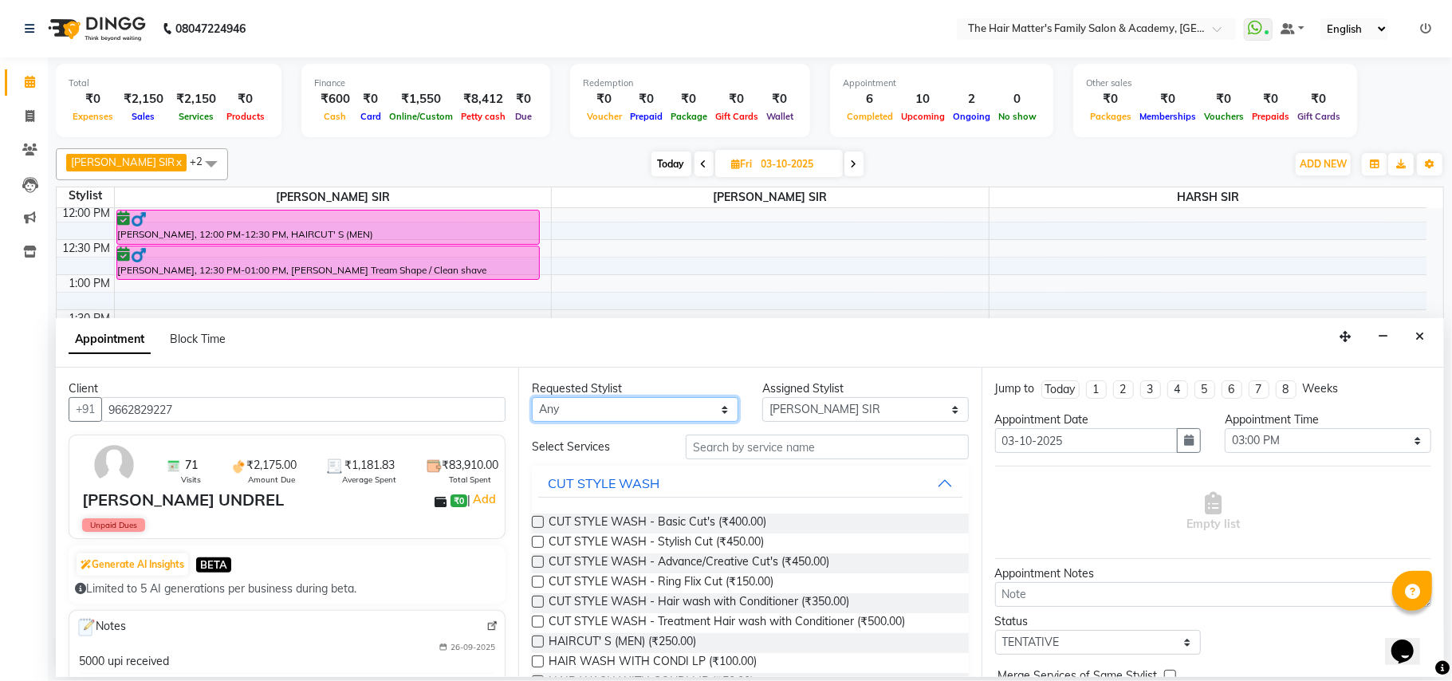
click at [601, 418] on select "Any DIVY SIR HARSH SIR HIMESH SIR. MAYANK SIR PRATIK SIR" at bounding box center [635, 409] width 207 height 25
select select "42572"
click at [532, 399] on select "Any DIVY SIR HARSH SIR HIMESH SIR. MAYANK SIR PRATIK SIR" at bounding box center [635, 409] width 207 height 25
drag, startPoint x: 809, startPoint y: 406, endPoint x: 809, endPoint y: 416, distance: 9.6
click at [809, 406] on select "Select DIVY SIR HARSH SIR HIMESH SIR. MAYANK SIR PRATIK SIR" at bounding box center [865, 409] width 207 height 25
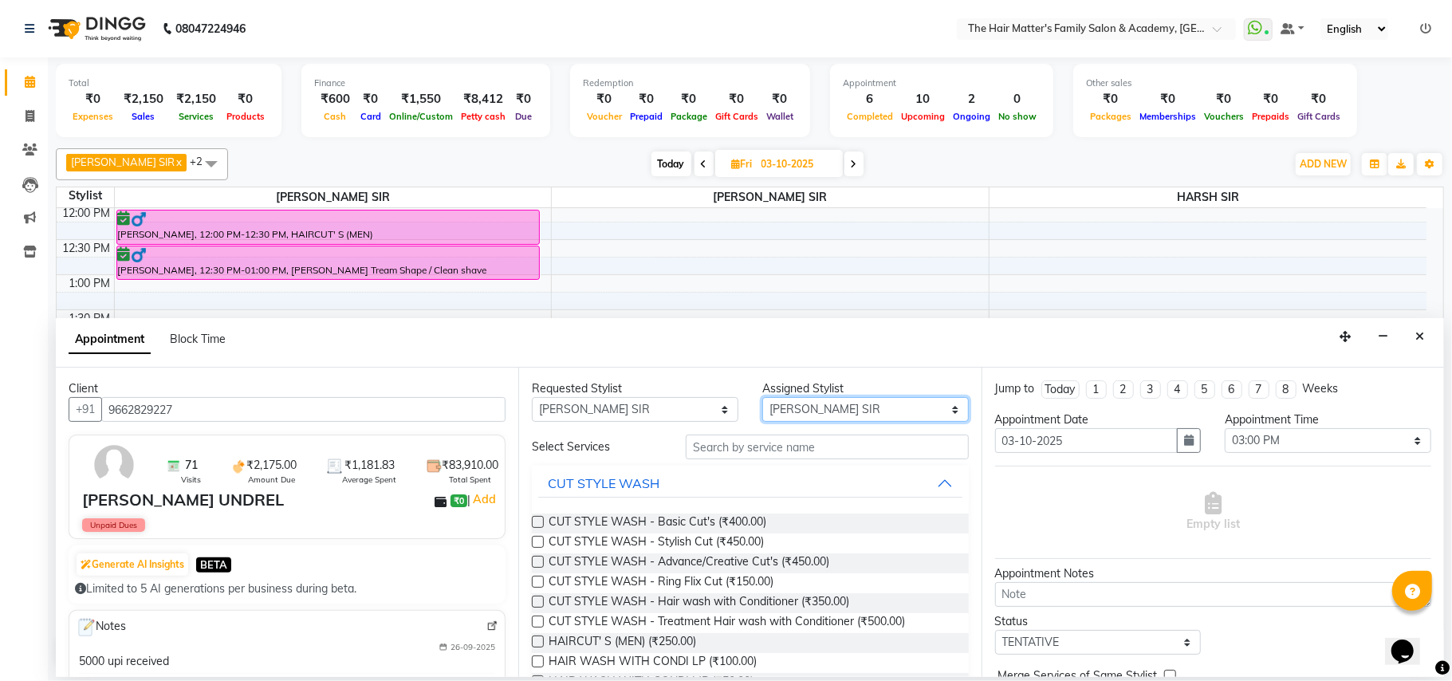
click at [762, 399] on select "Select DIVY SIR HARSH SIR HIMESH SIR. MAYANK SIR PRATIK SIR" at bounding box center [865, 409] width 207 height 25
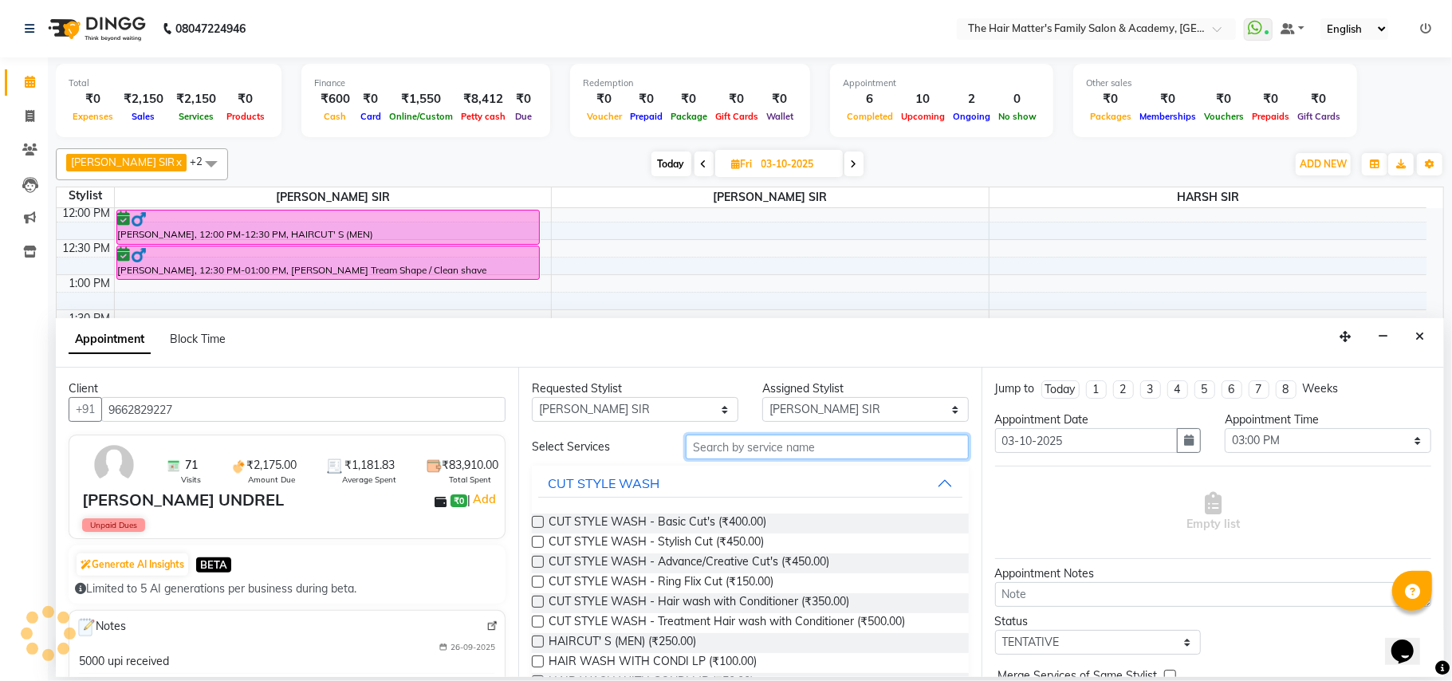
click at [734, 455] on input "text" at bounding box center [827, 447] width 283 height 25
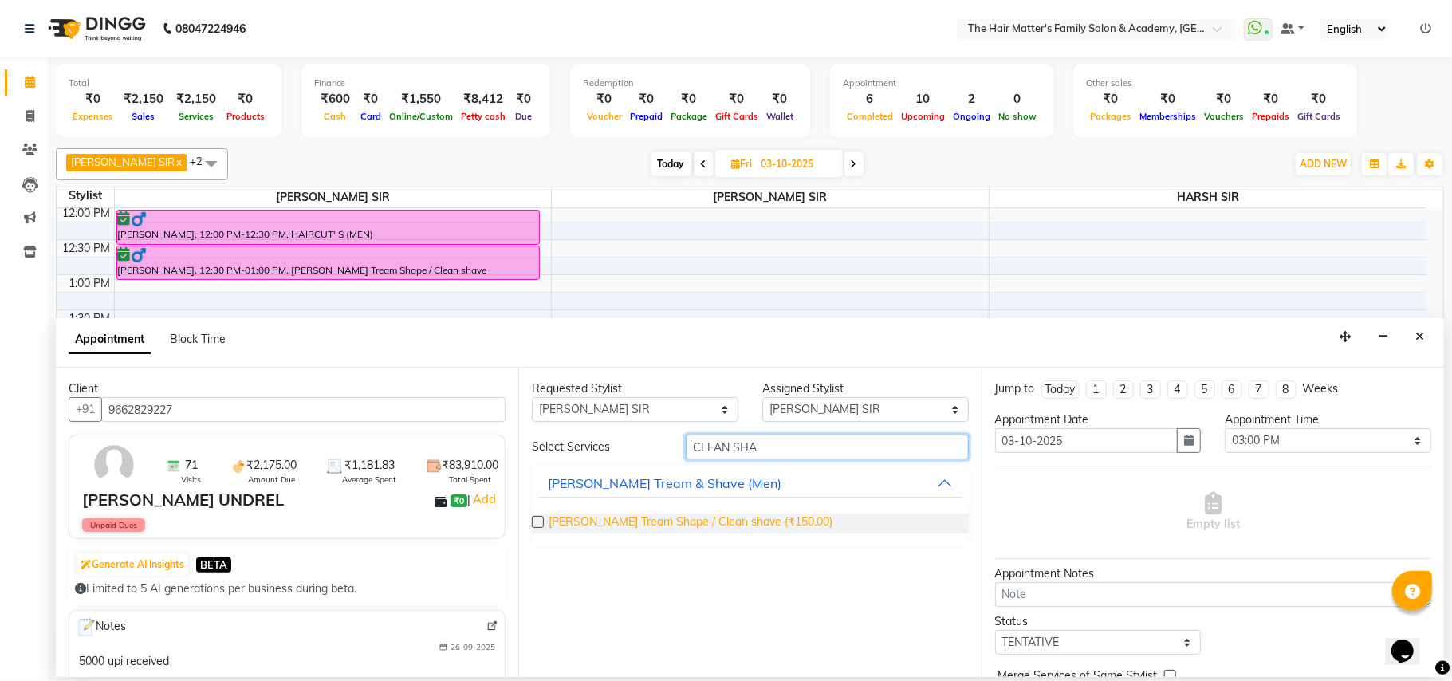
type input "CLEAN SHA"
click at [686, 526] on span "Beard Tream Shape / Clean shave (₹150.00)" at bounding box center [691, 524] width 284 height 20
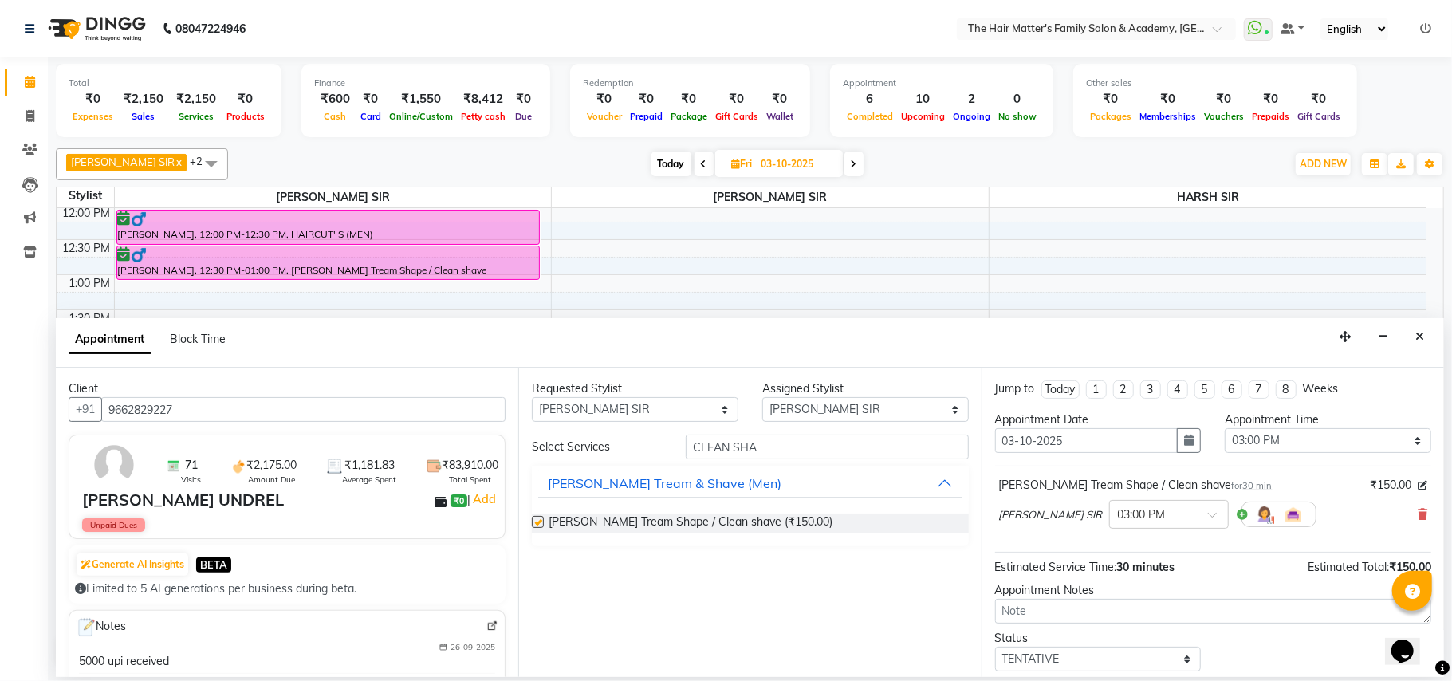
checkbox input "false"
click at [810, 451] on input "CLEAN SHA" at bounding box center [827, 447] width 283 height 25
type input "C"
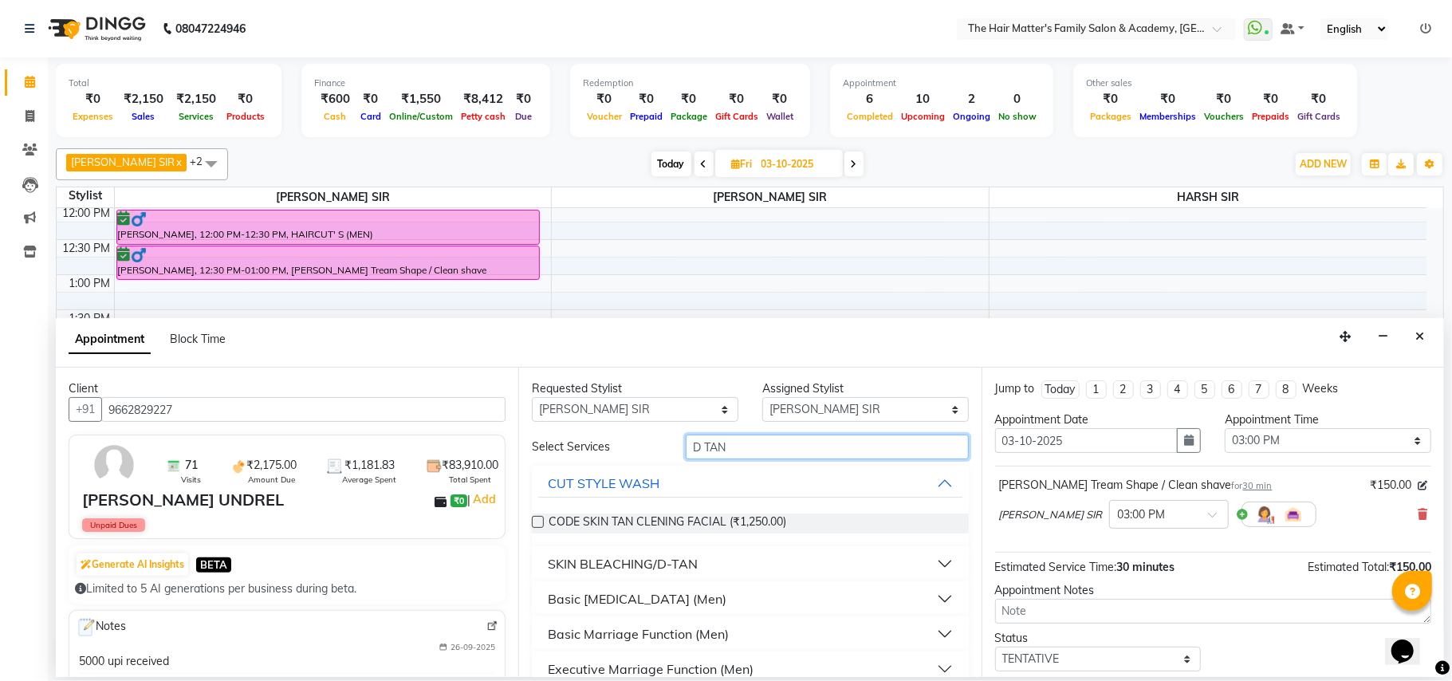
scroll to position [57, 0]
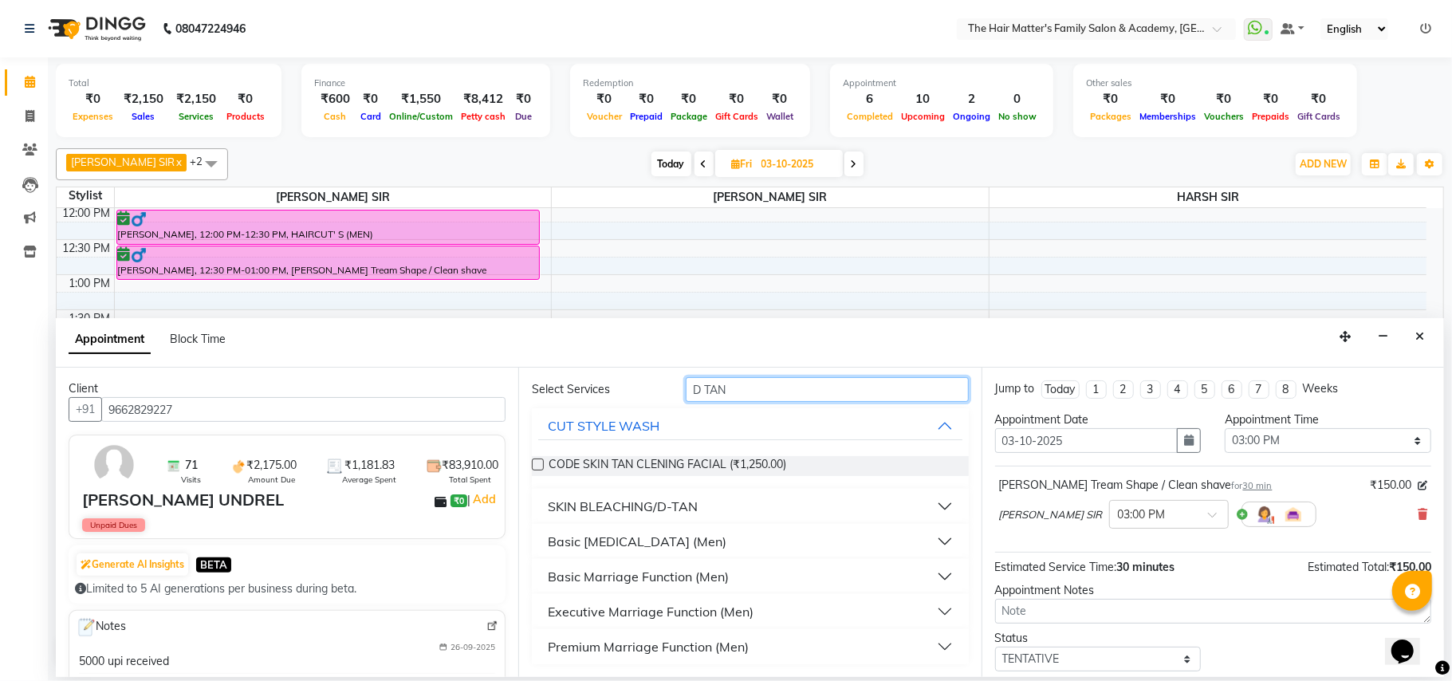
click at [796, 397] on input "D TAN" at bounding box center [827, 389] width 283 height 25
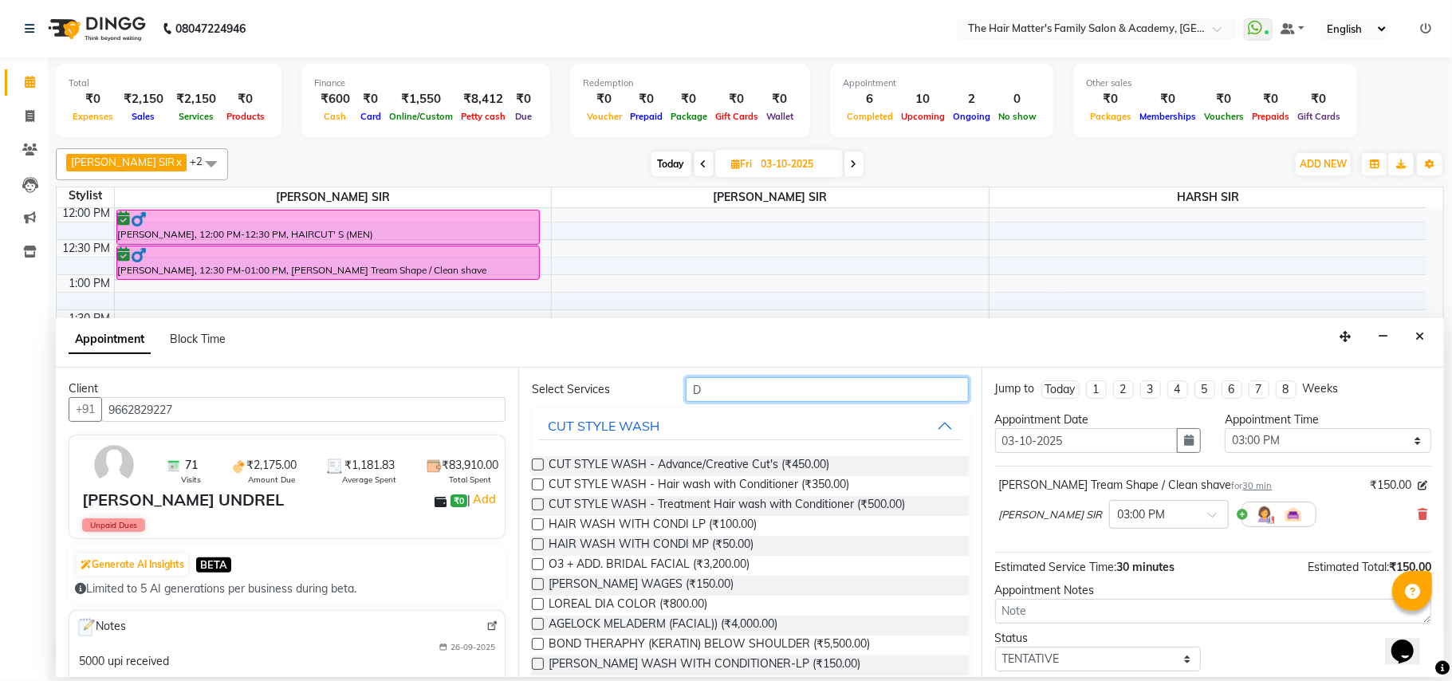
click at [865, 399] on input "D" at bounding box center [827, 389] width 283 height 25
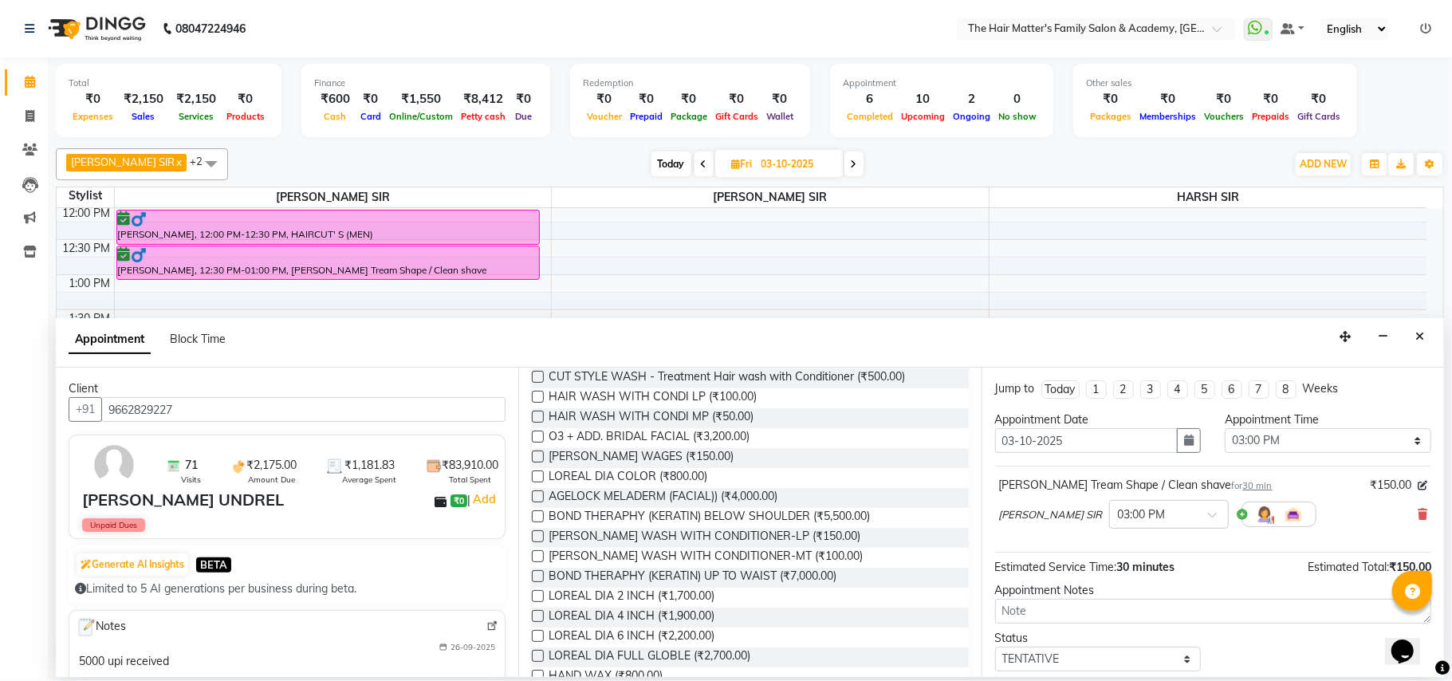
scroll to position [0, 0]
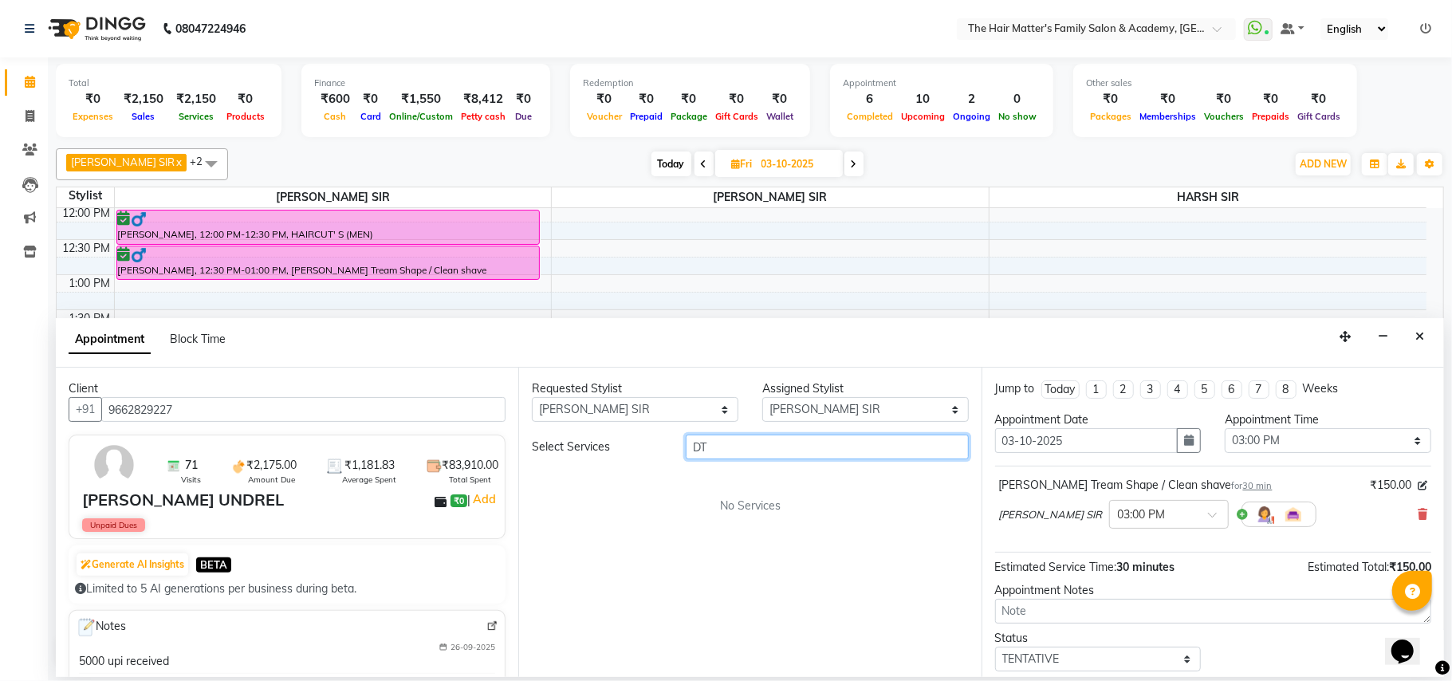
type input "D"
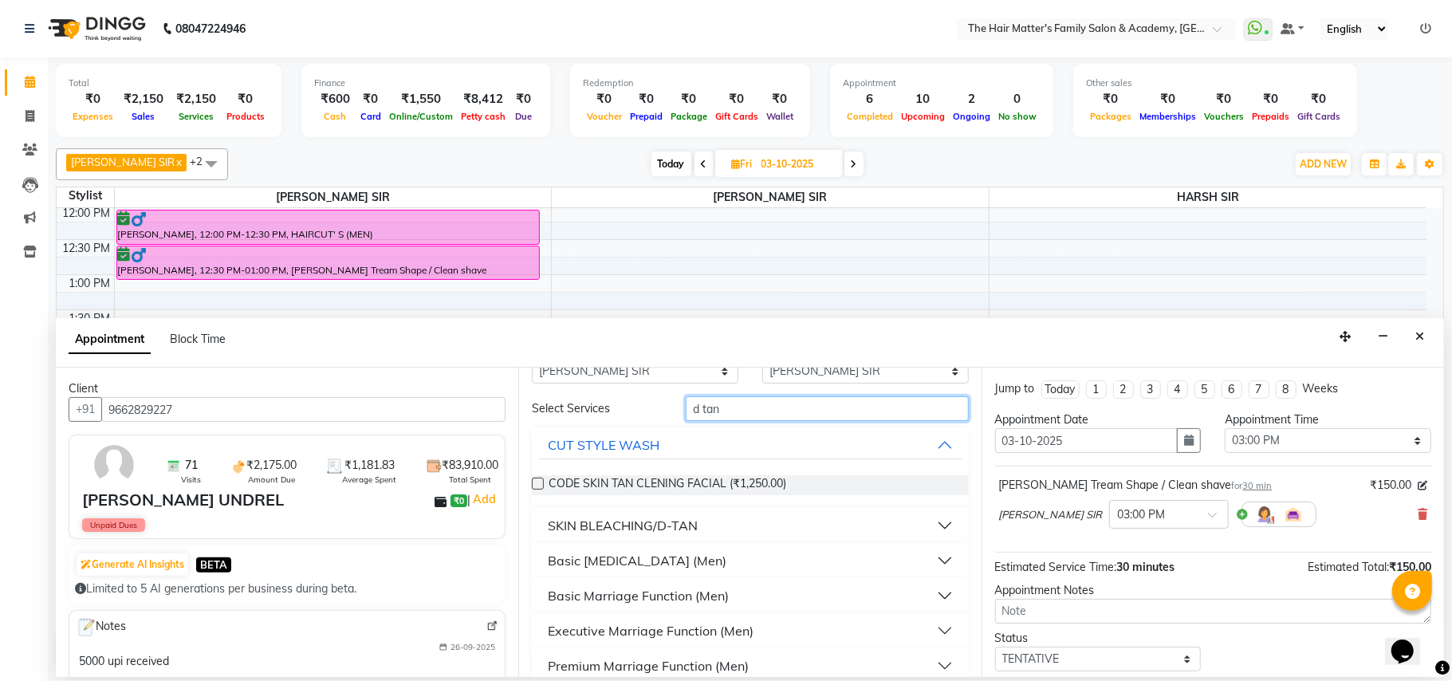
scroll to position [57, 0]
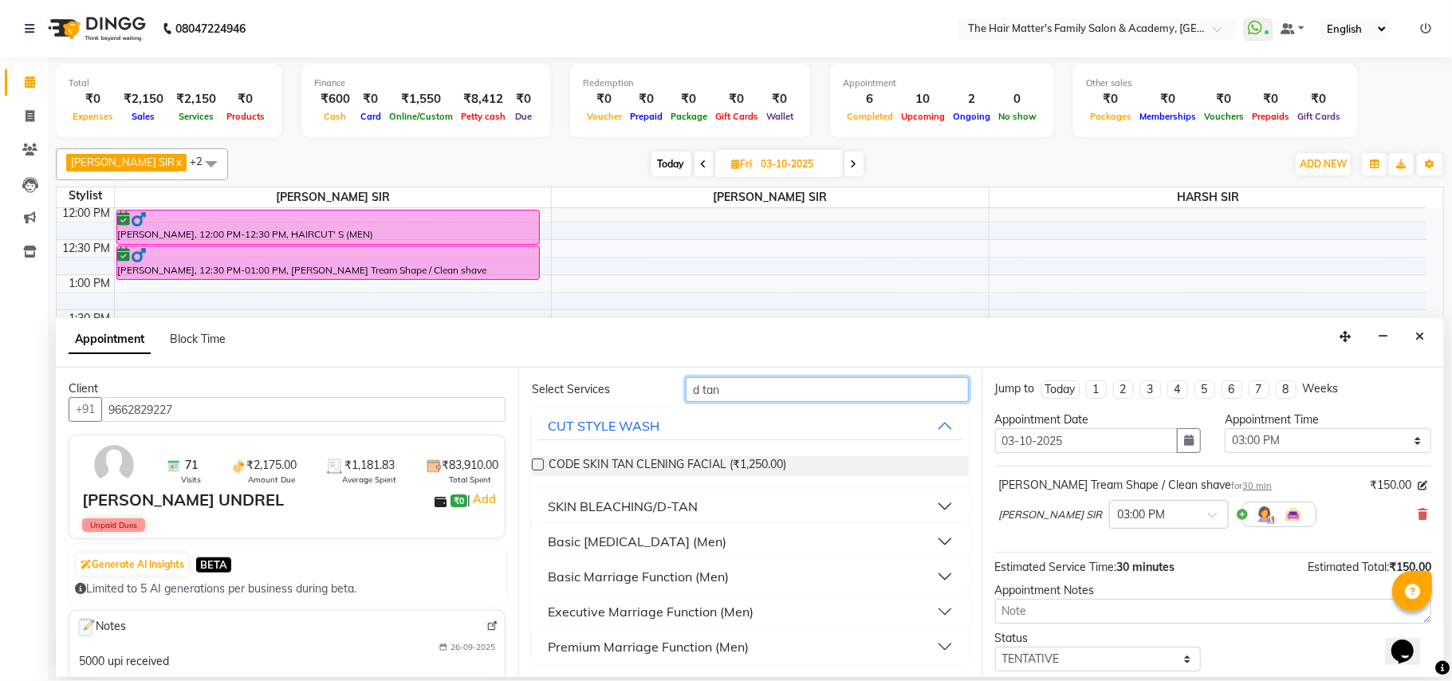
type input "d tan"
click at [810, 511] on button "SKIN BLEACHING/D-TAN" at bounding box center [749, 506] width 423 height 29
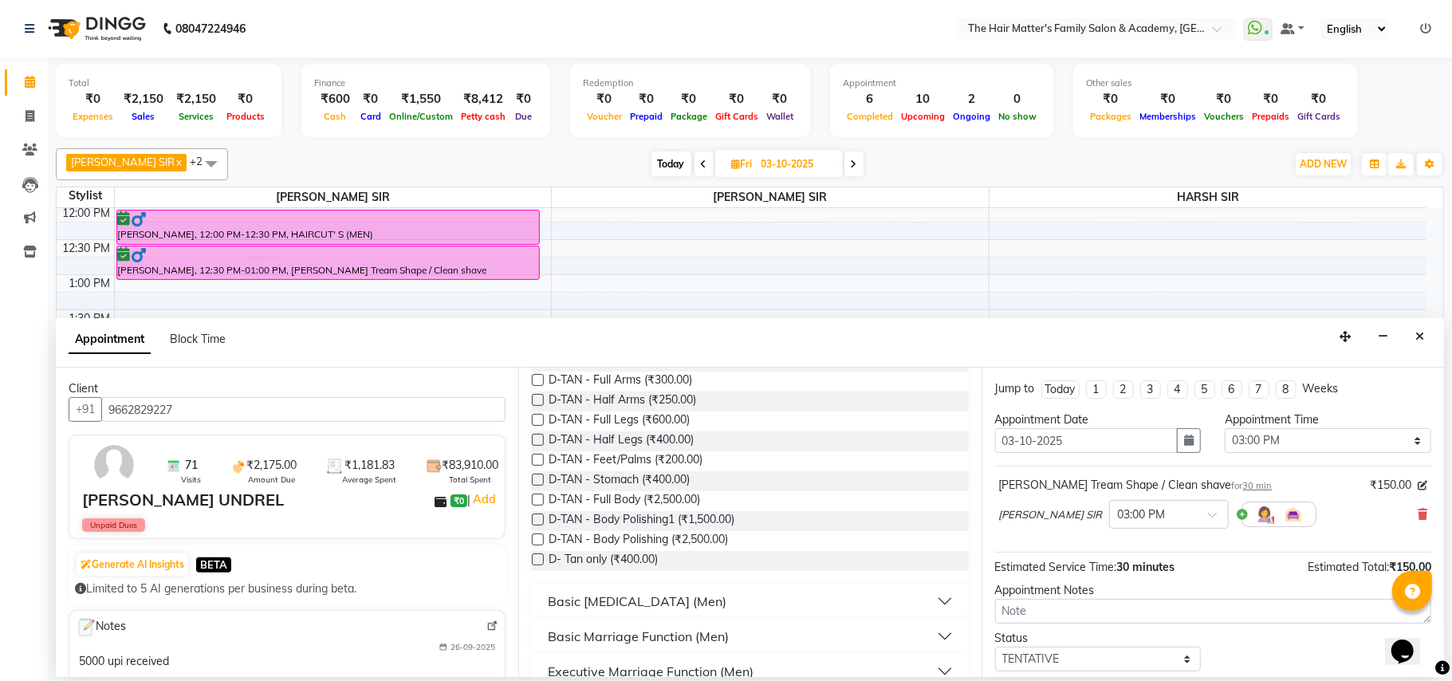
scroll to position [381, 0]
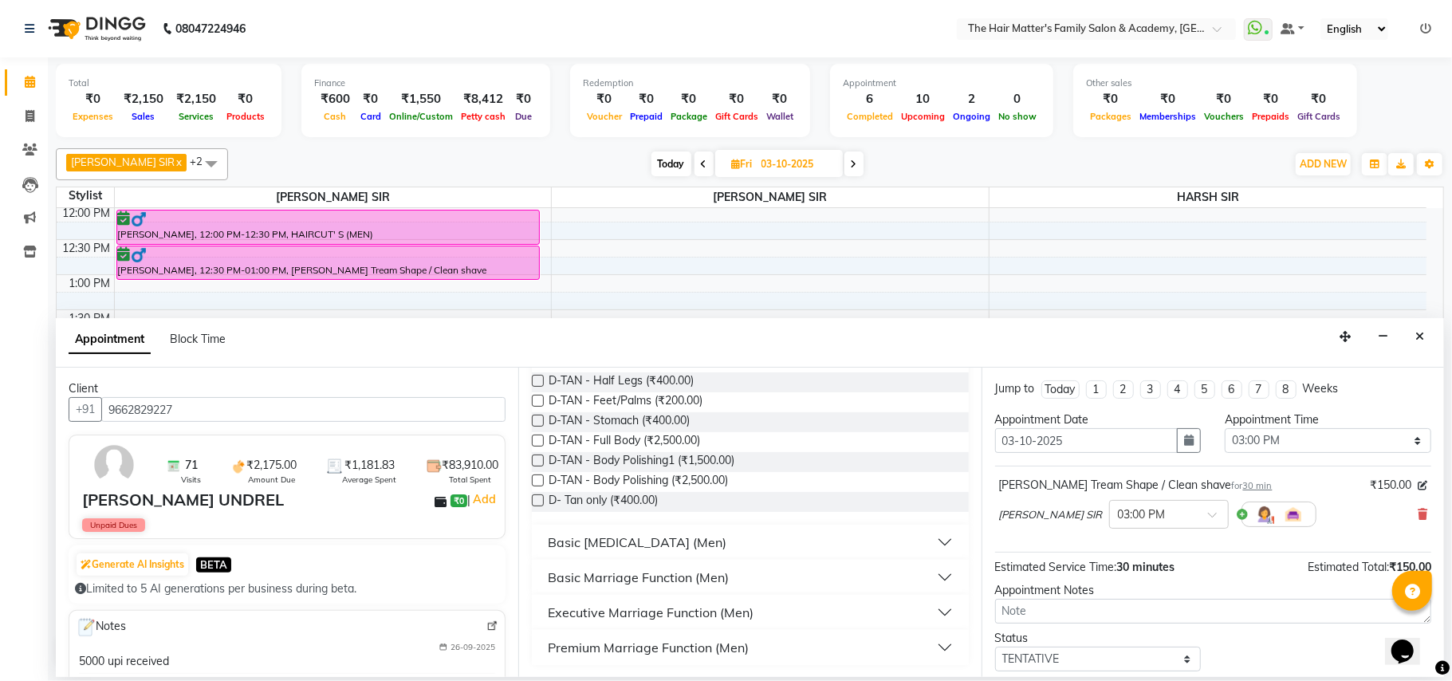
click at [793, 546] on button "Basic Skin Care (Men)" at bounding box center [749, 542] width 423 height 29
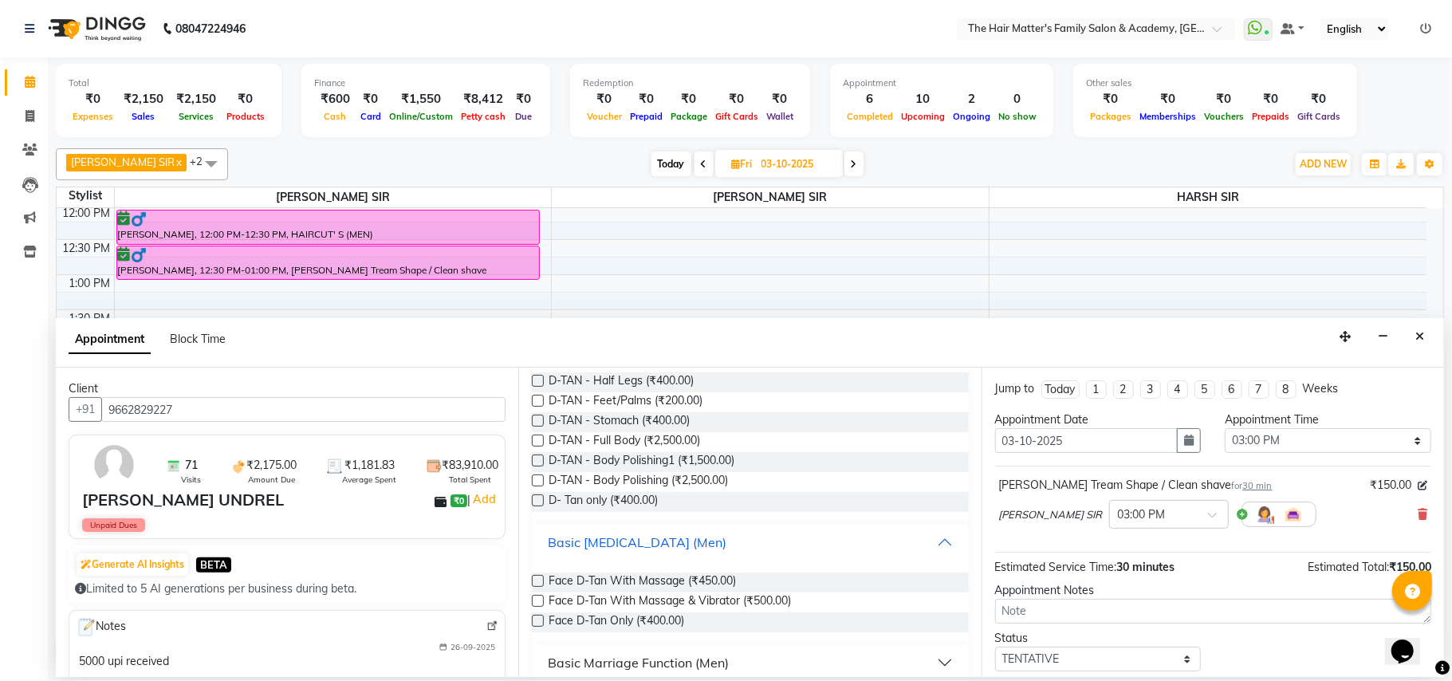
scroll to position [467, 0]
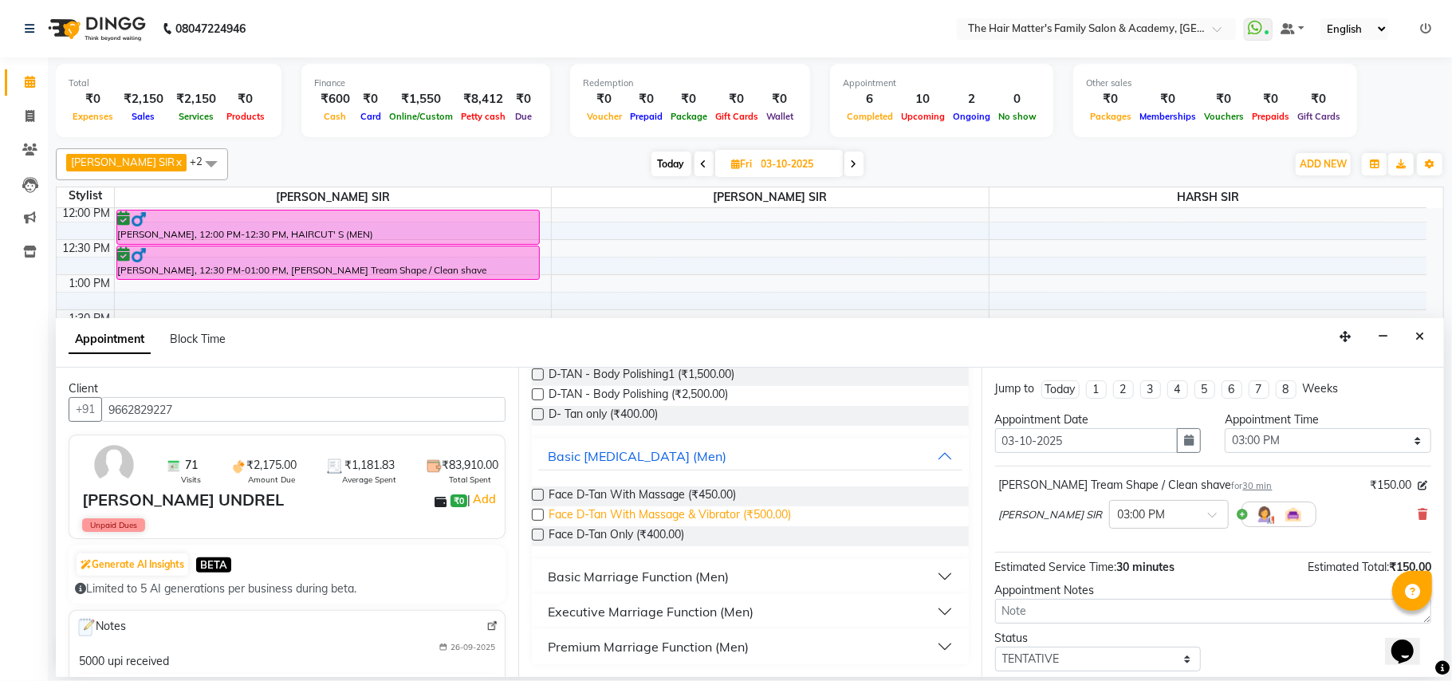
click at [782, 523] on span "Face D-Tan With Massage & Vibrator (₹500.00)" at bounding box center [670, 516] width 242 height 20
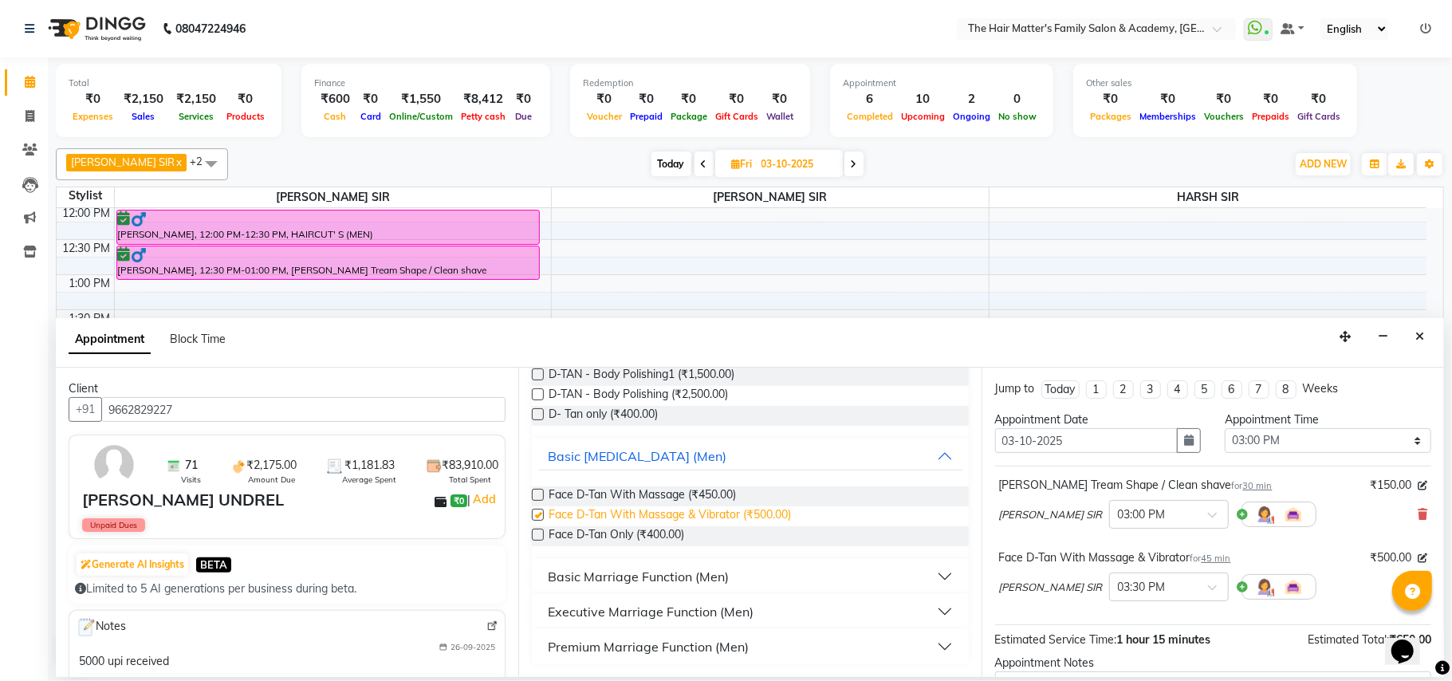
checkbox input "false"
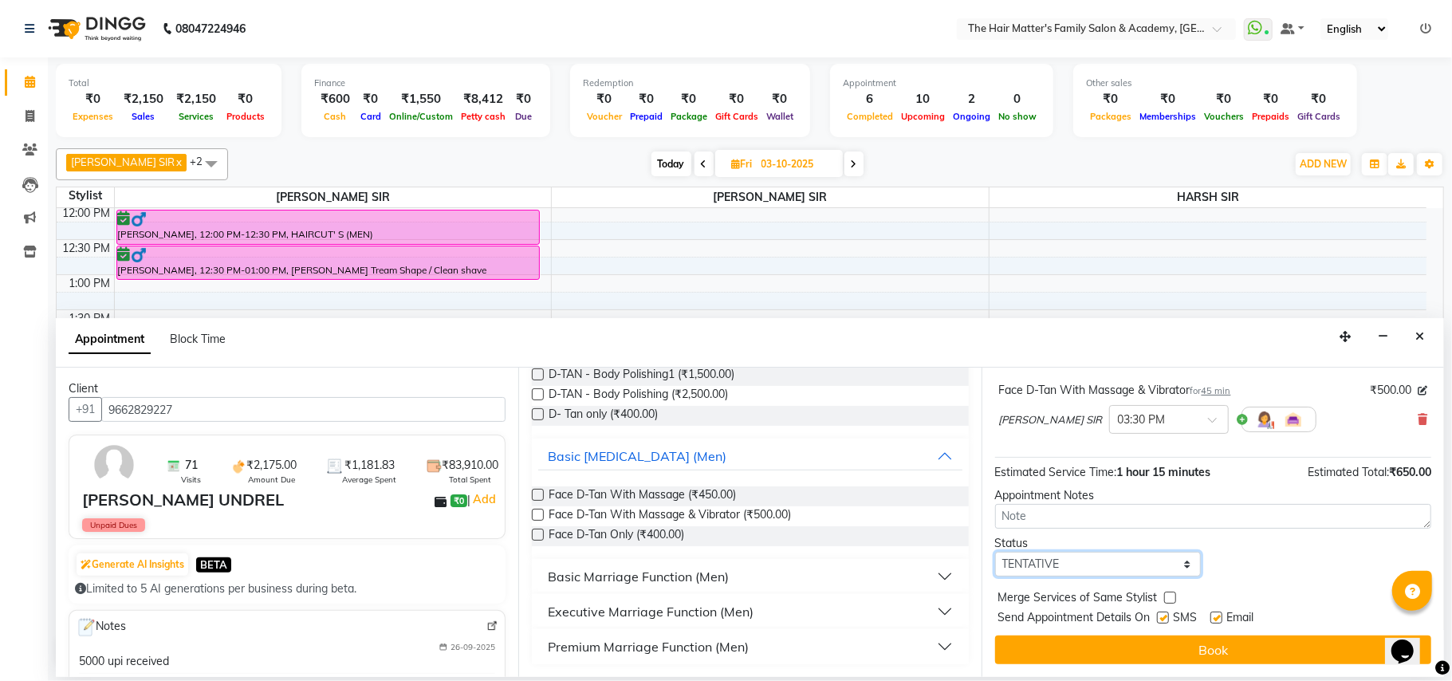
click at [1127, 568] on select "Select TENTATIVE CONFIRM UPCOMING" at bounding box center [1098, 564] width 207 height 25
select select "confirm booking"
click at [995, 553] on select "Select TENTATIVE CONFIRM UPCOMING" at bounding box center [1098, 564] width 207 height 25
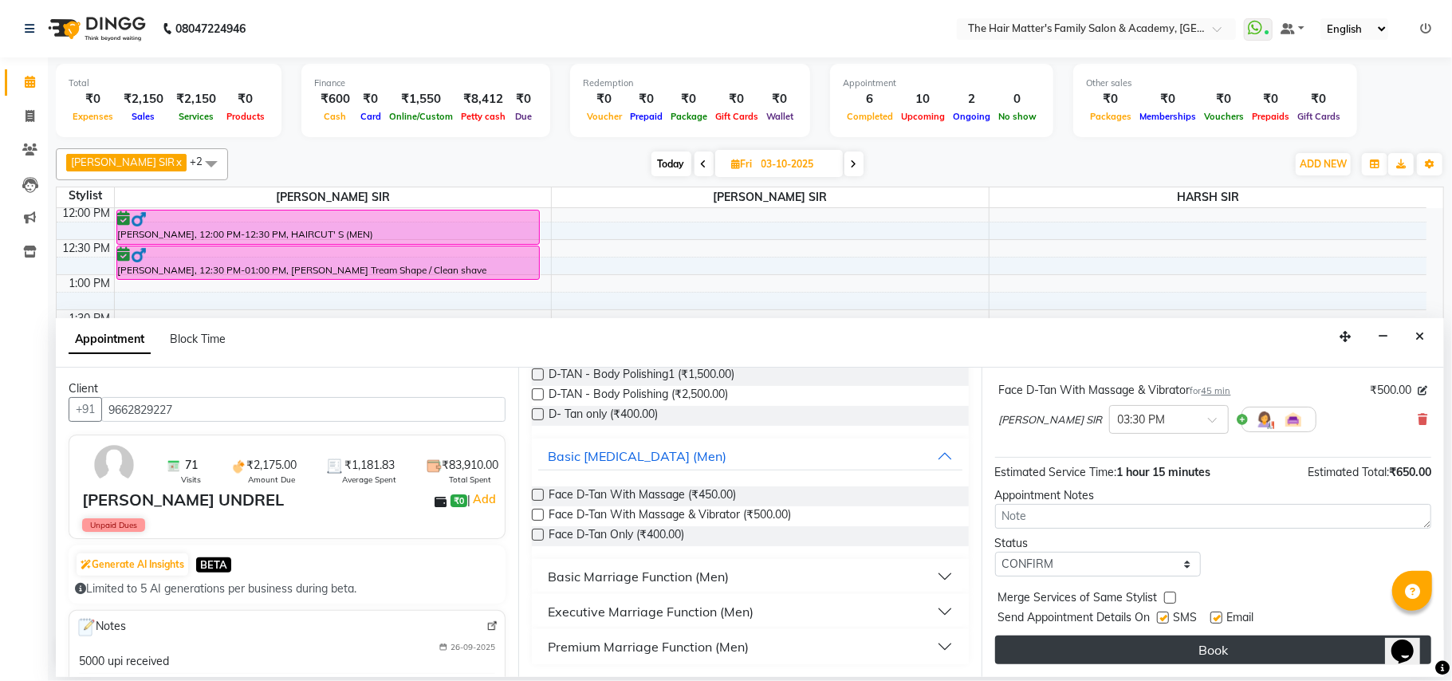
click at [1125, 636] on button "Book" at bounding box center [1213, 650] width 436 height 29
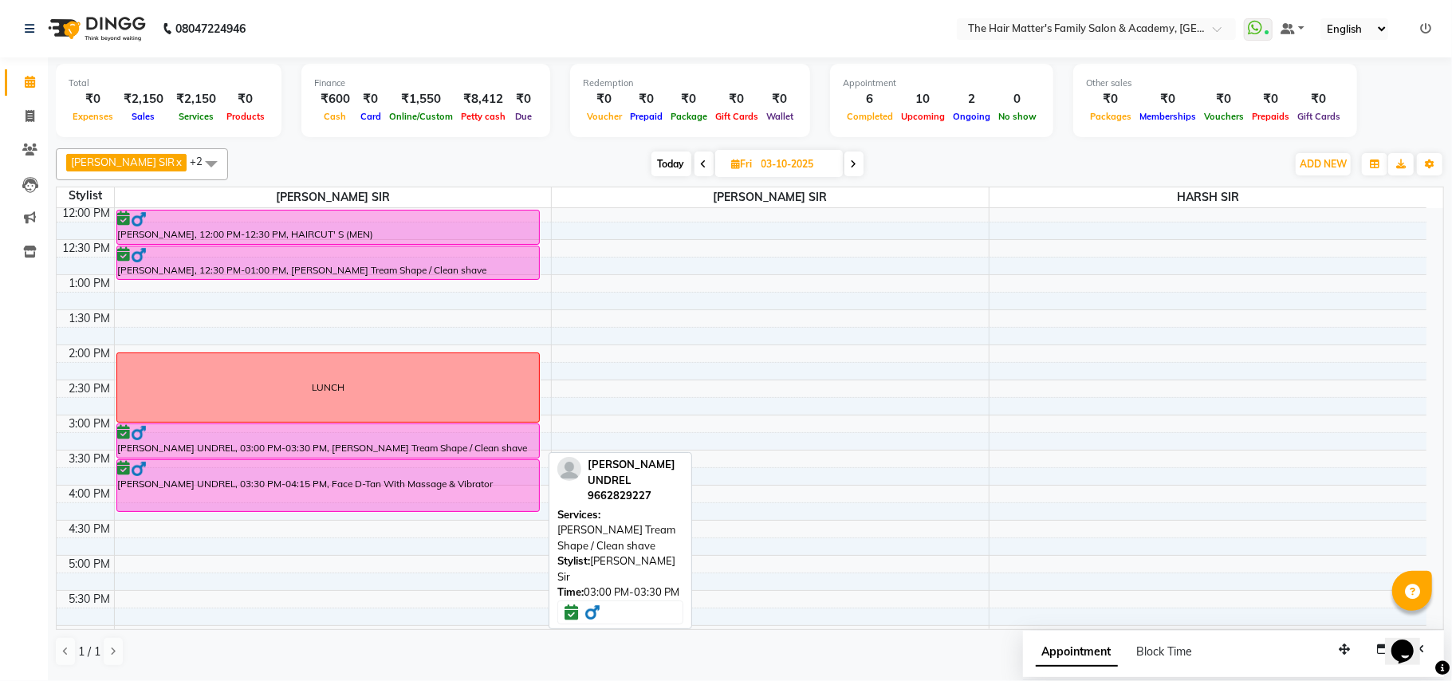
click at [336, 455] on div at bounding box center [328, 458] width 423 height 6
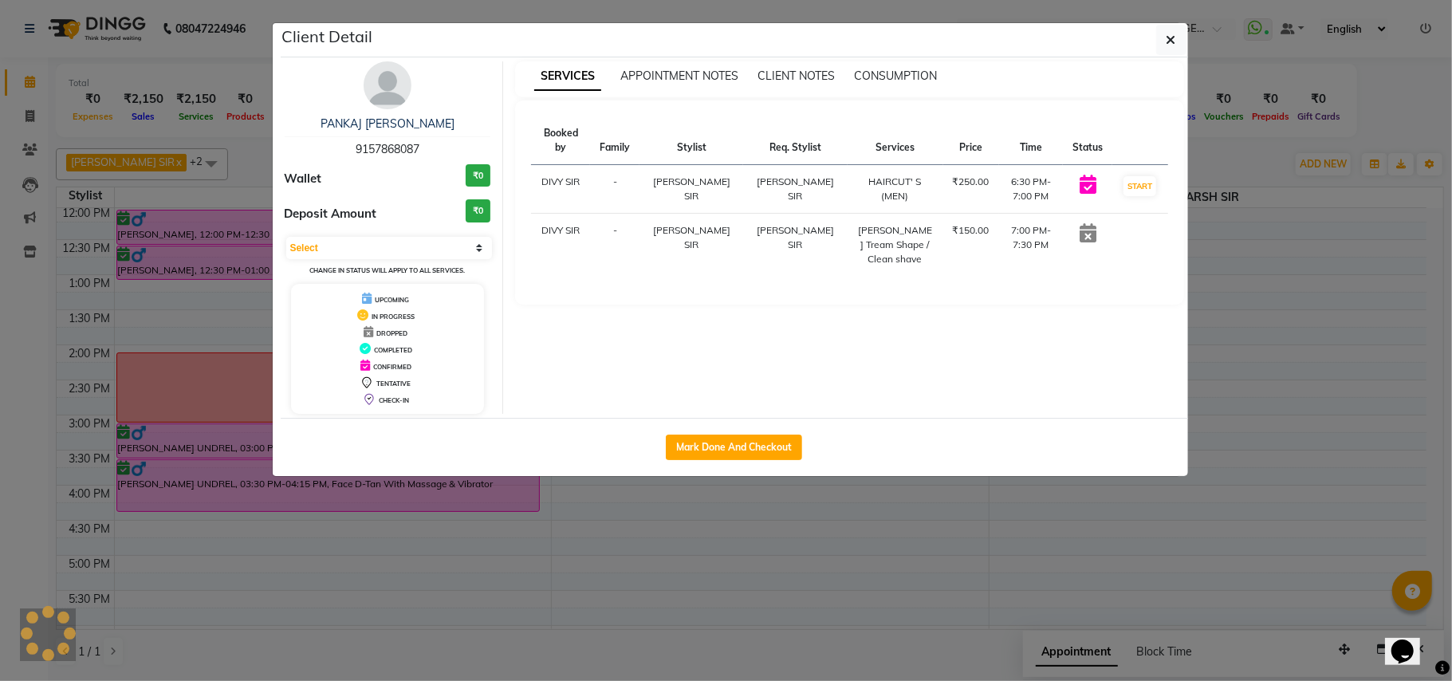
select select "6"
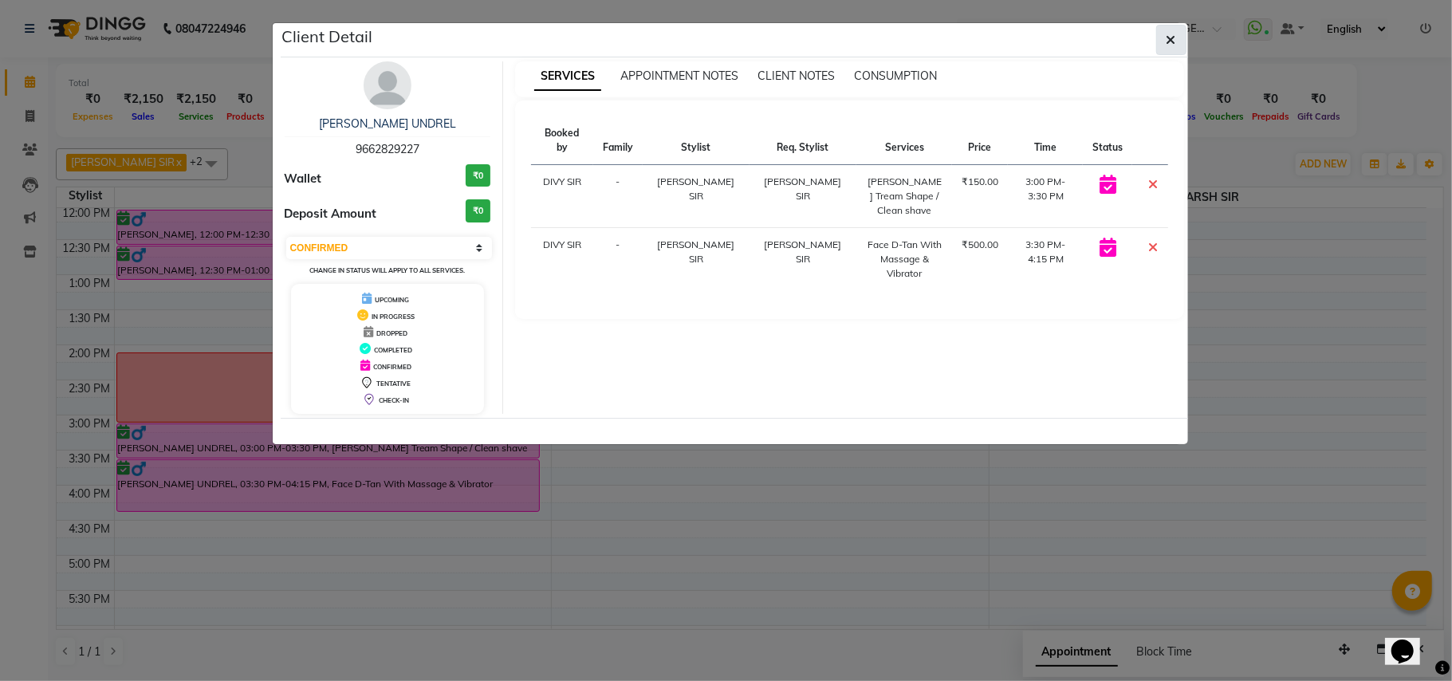
click at [1176, 43] on button "button" at bounding box center [1171, 40] width 30 height 30
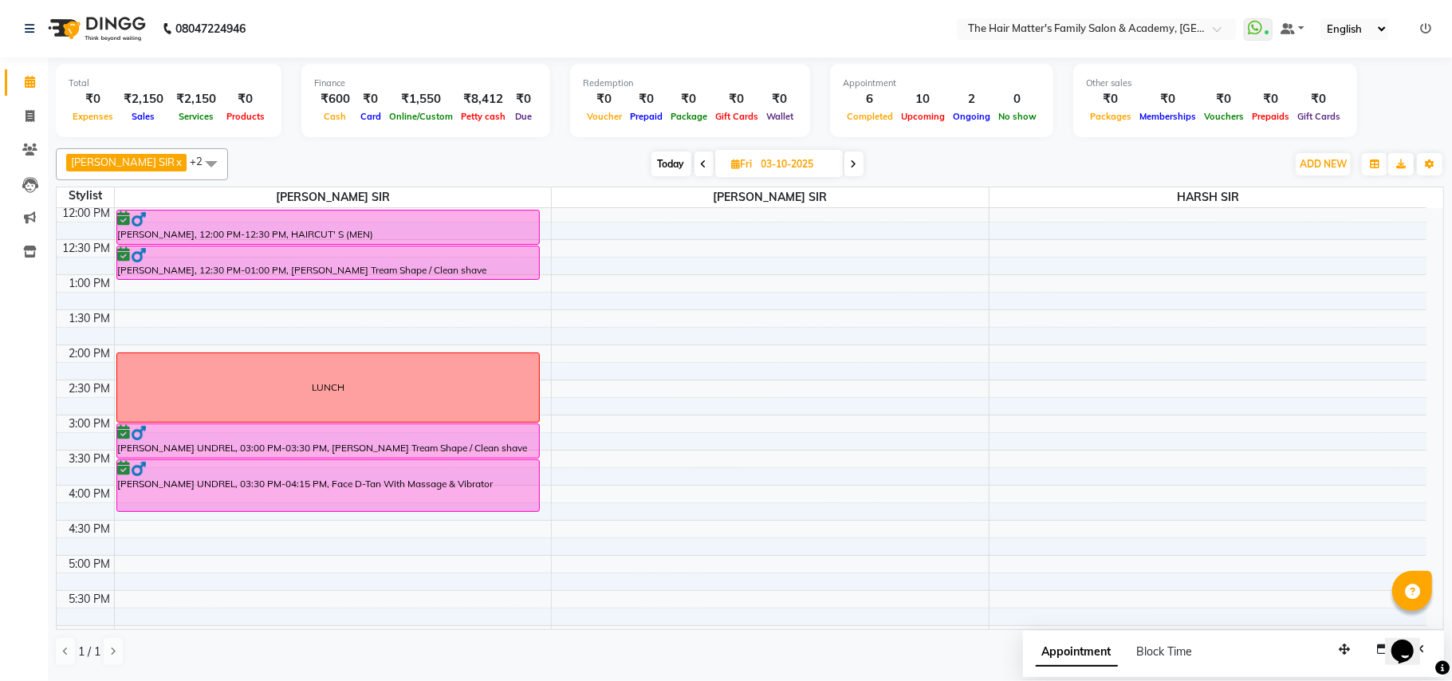
click at [652, 155] on span "Today" at bounding box center [672, 164] width 40 height 25
type input "02-10-2025"
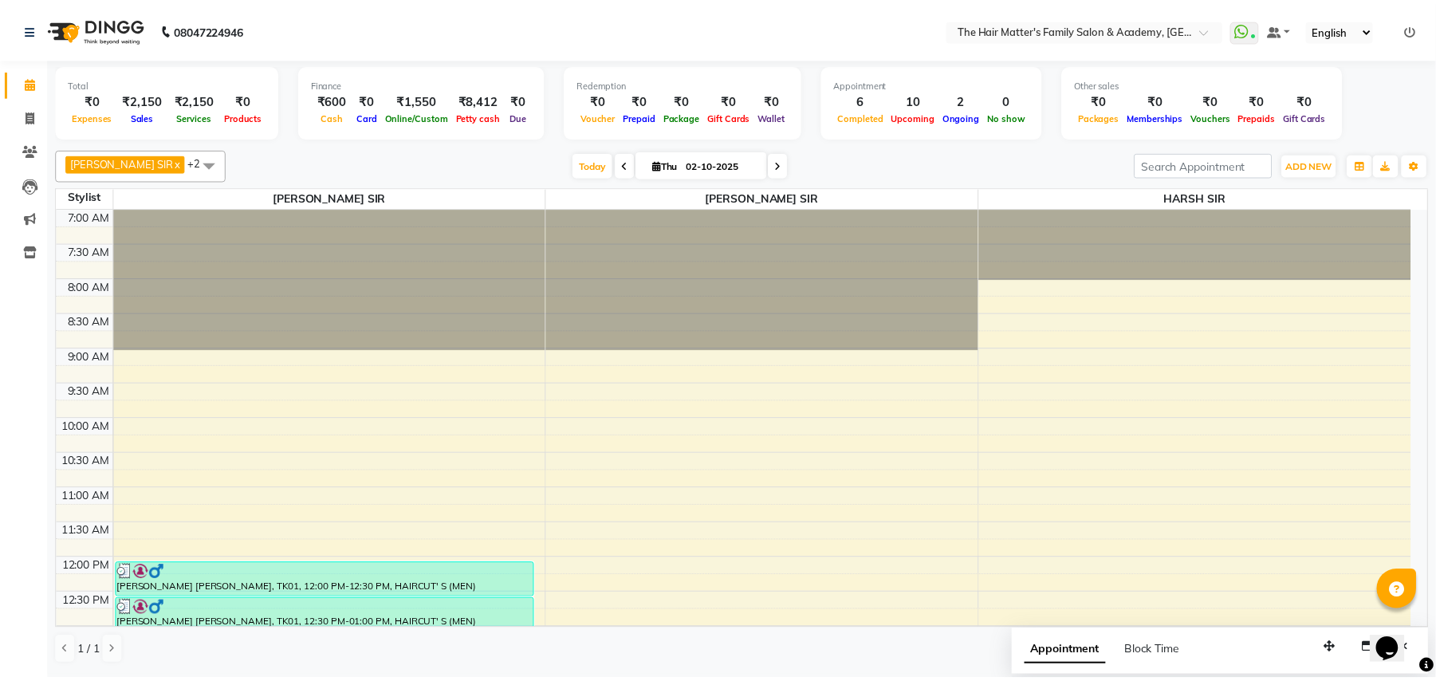
scroll to position [354, 0]
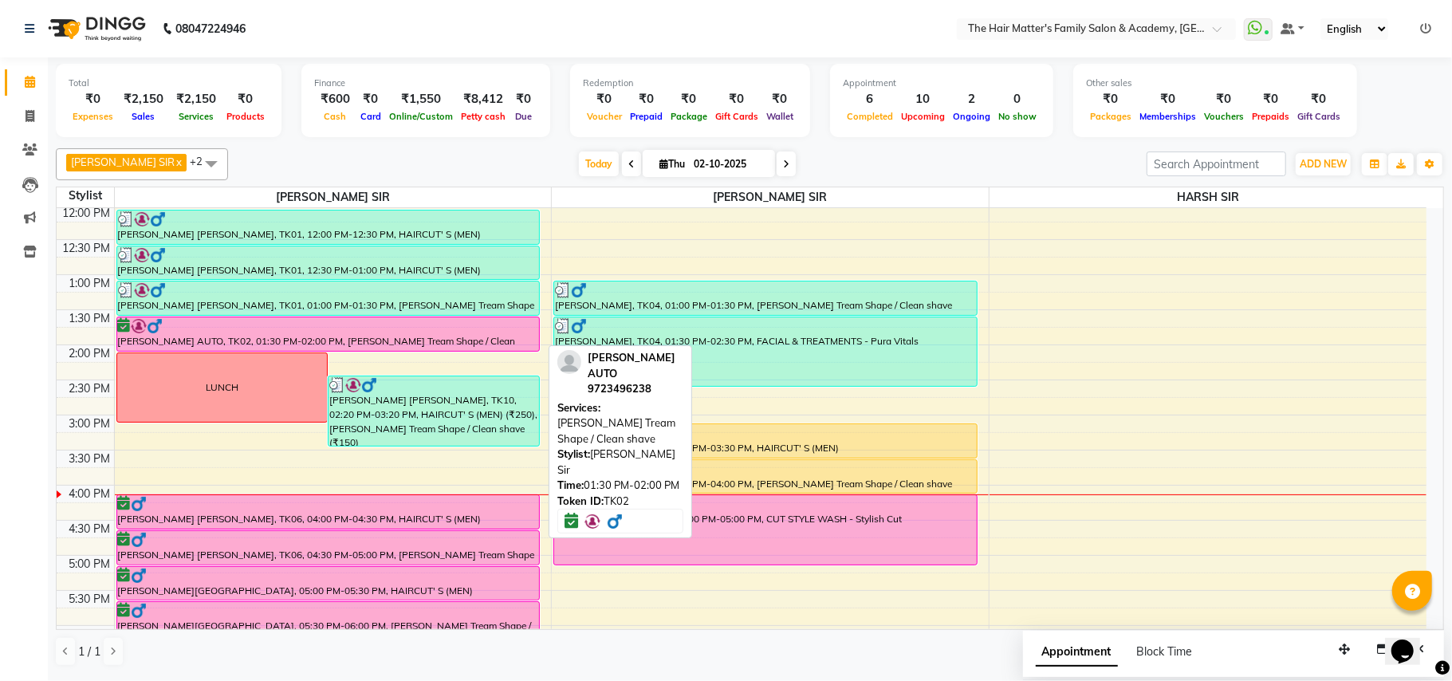
click at [413, 330] on div at bounding box center [328, 326] width 421 height 16
select select "6"
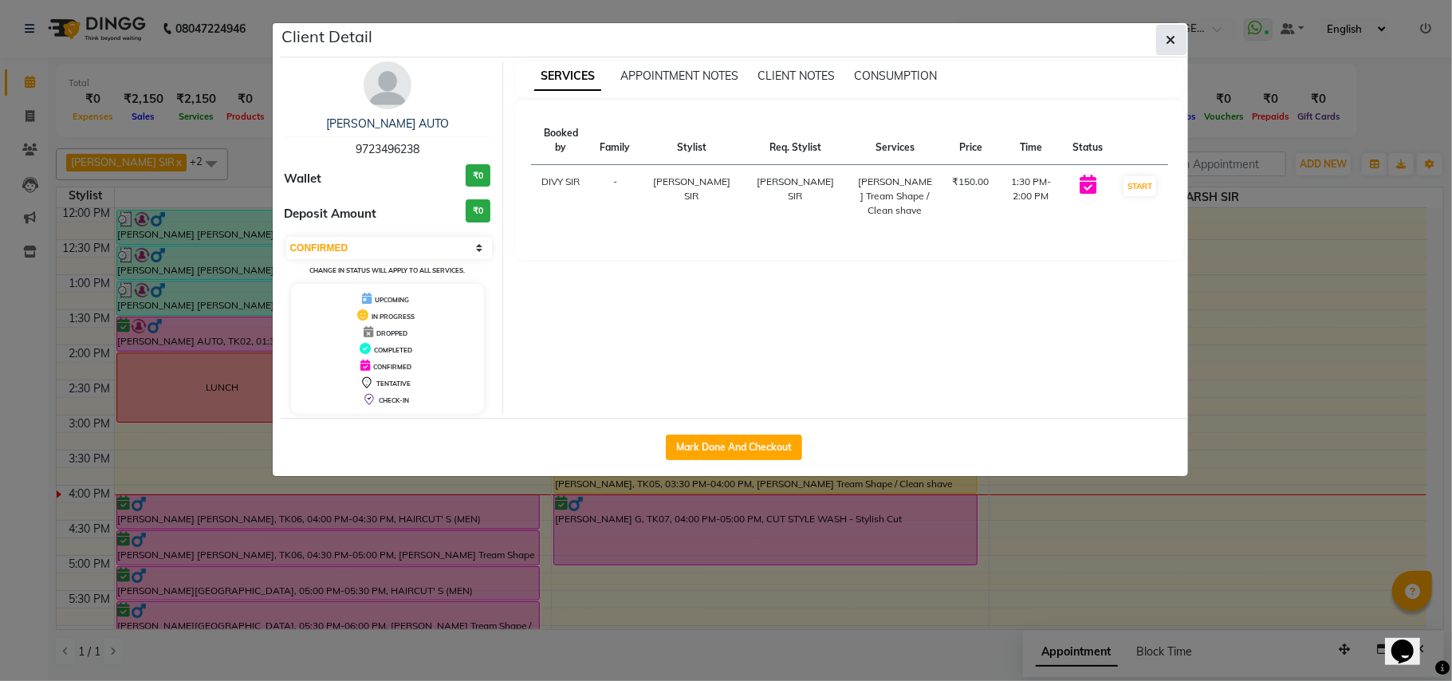
click at [1171, 40] on icon "button" at bounding box center [1172, 39] width 10 height 13
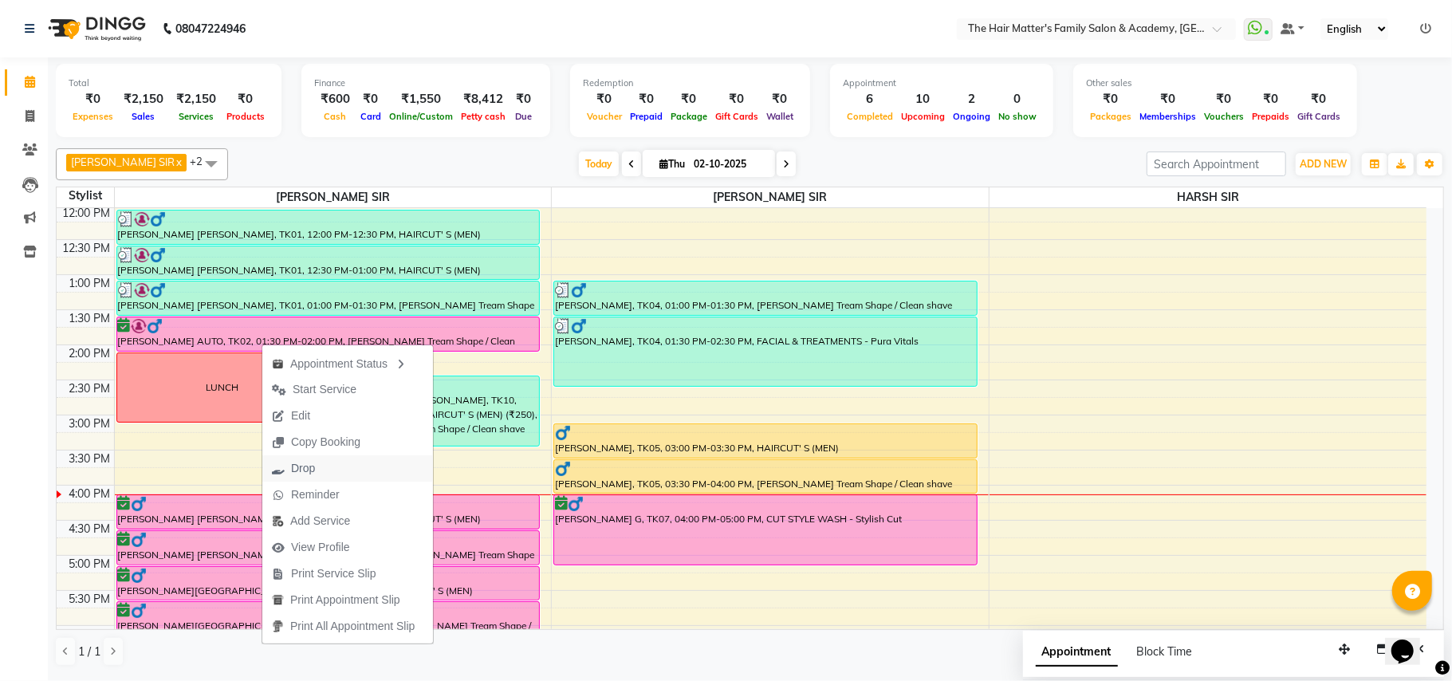
click at [333, 479] on button "Drop" at bounding box center [347, 468] width 171 height 26
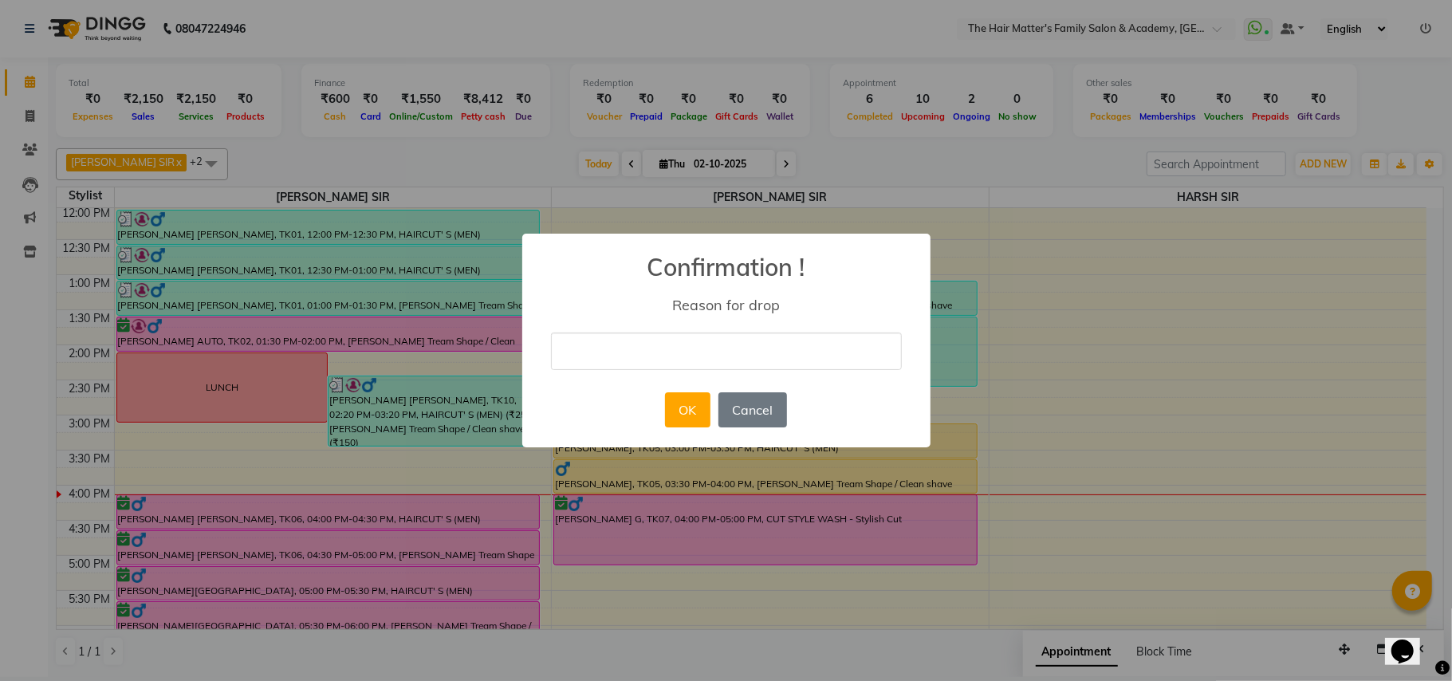
click at [600, 345] on input "text" at bounding box center [726, 351] width 351 height 37
type input "CANCEL"
click at [683, 412] on button "OK" at bounding box center [687, 409] width 45 height 35
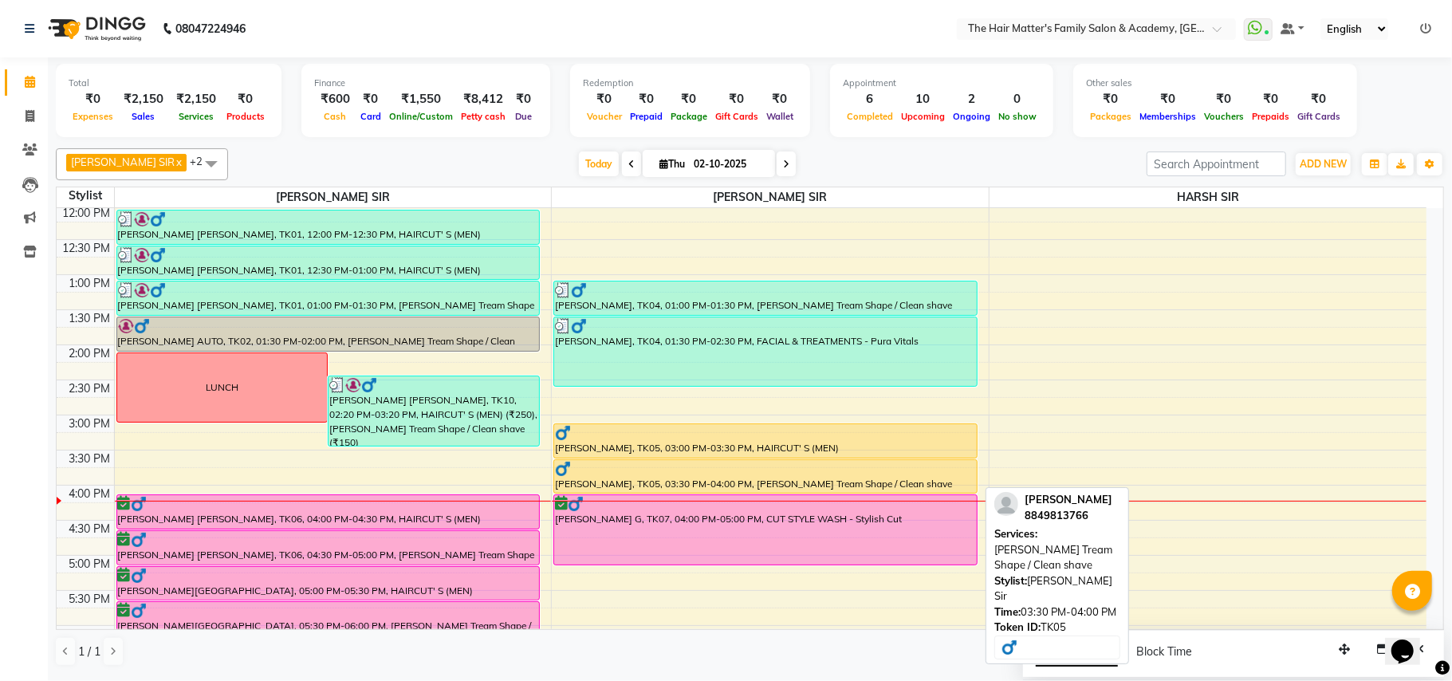
click at [616, 483] on div "[PERSON_NAME], TK05, 03:30 PM-04:00 PM, [PERSON_NAME] Tream Shape / Clean shave" at bounding box center [765, 476] width 423 height 33
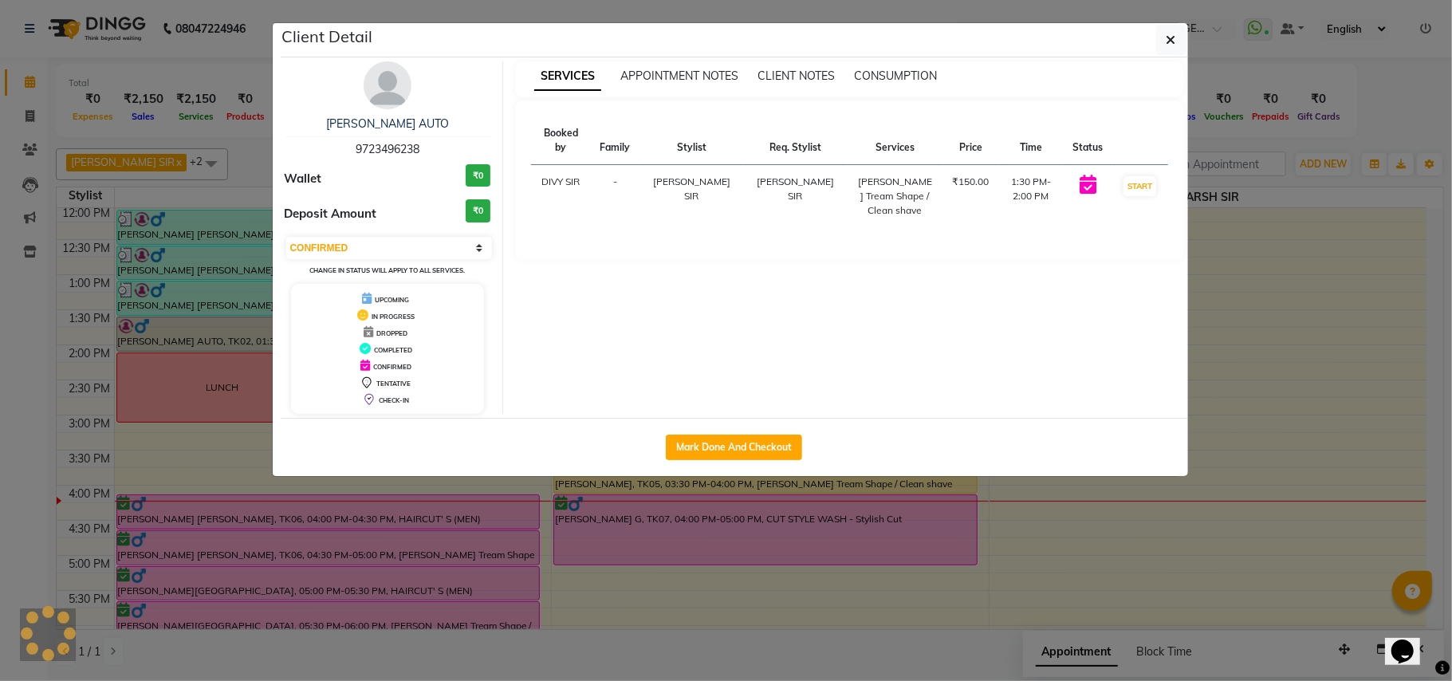
select select "1"
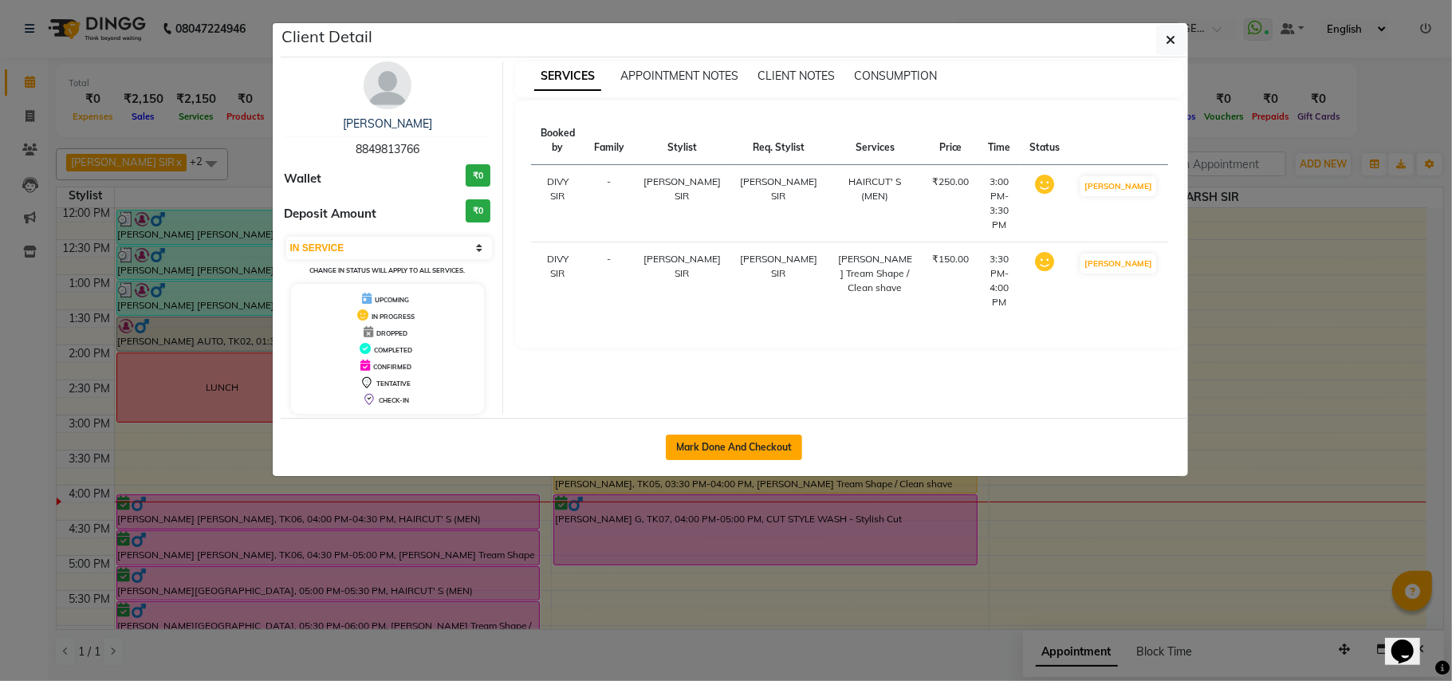
click at [702, 448] on button "Mark Done And Checkout" at bounding box center [734, 448] width 136 height 26
select select "service"
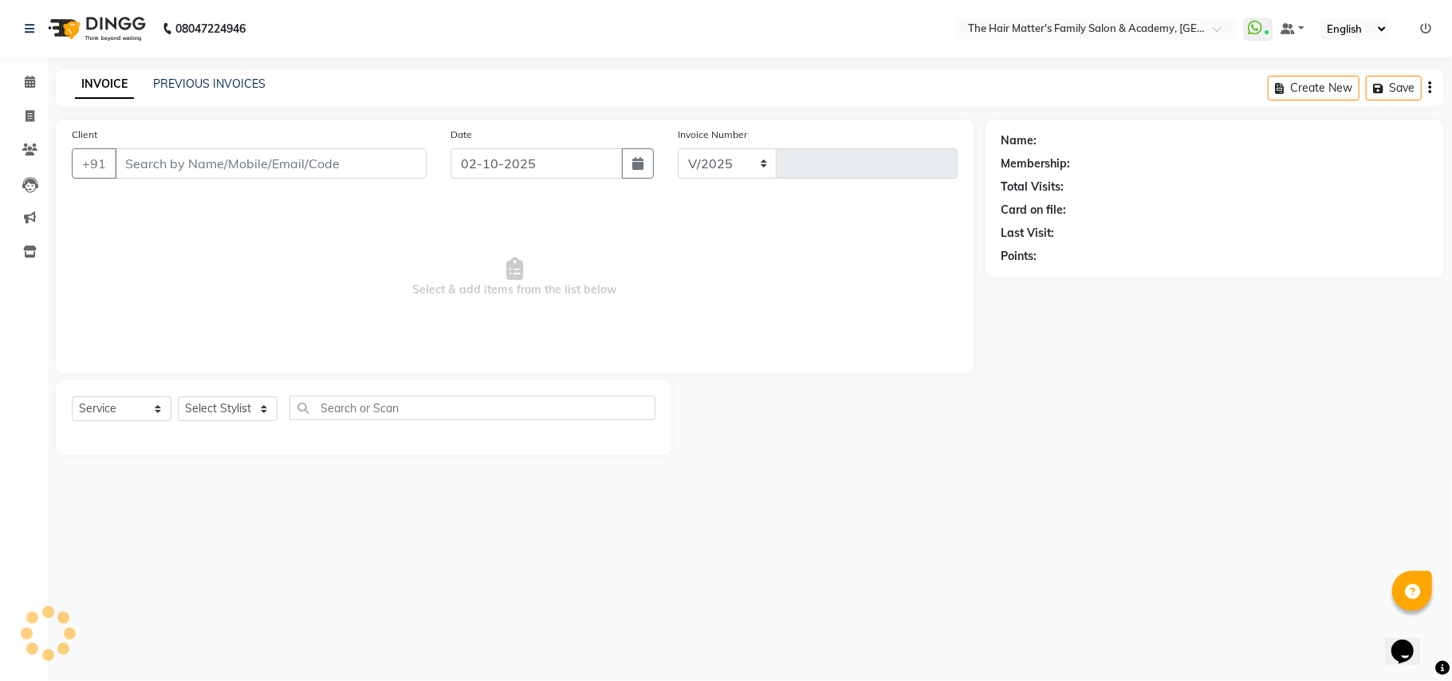
select select "5980"
type input "2012"
type input "8849813766"
select select "43094"
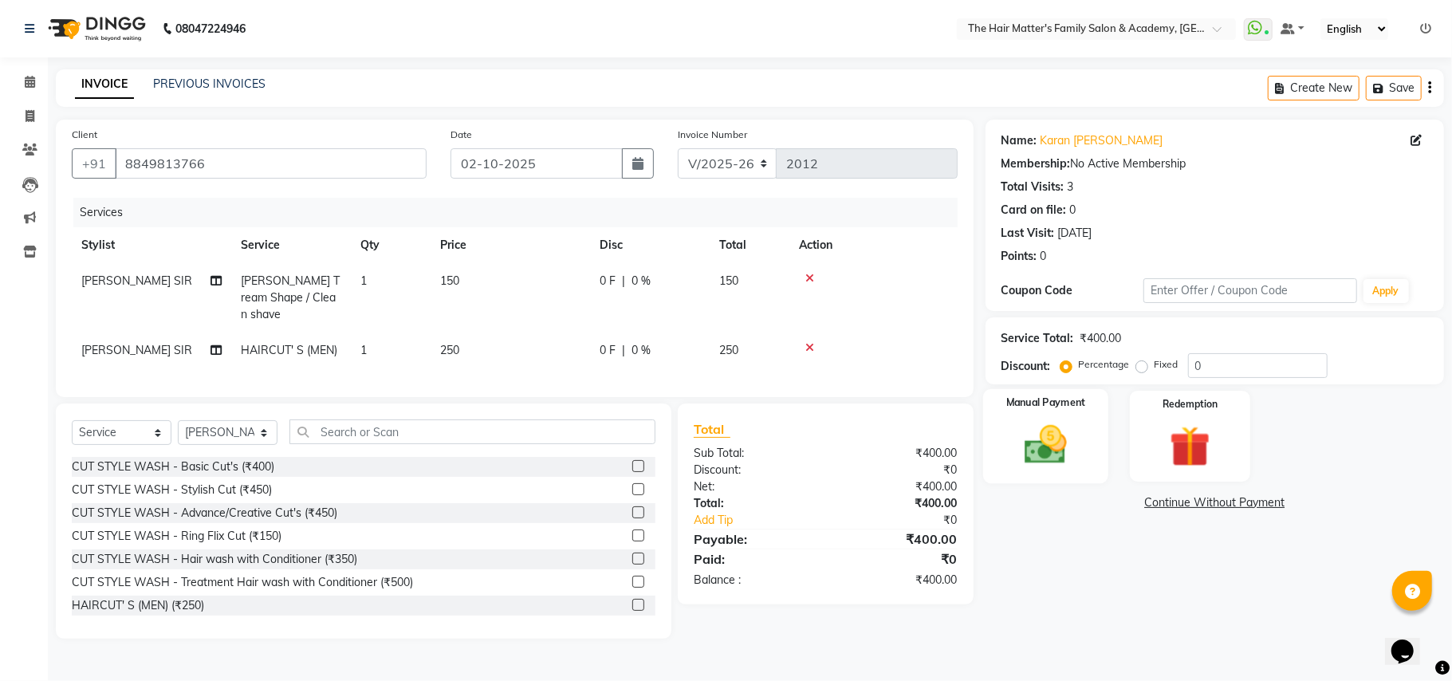
click at [1018, 426] on img at bounding box center [1045, 444] width 69 height 49
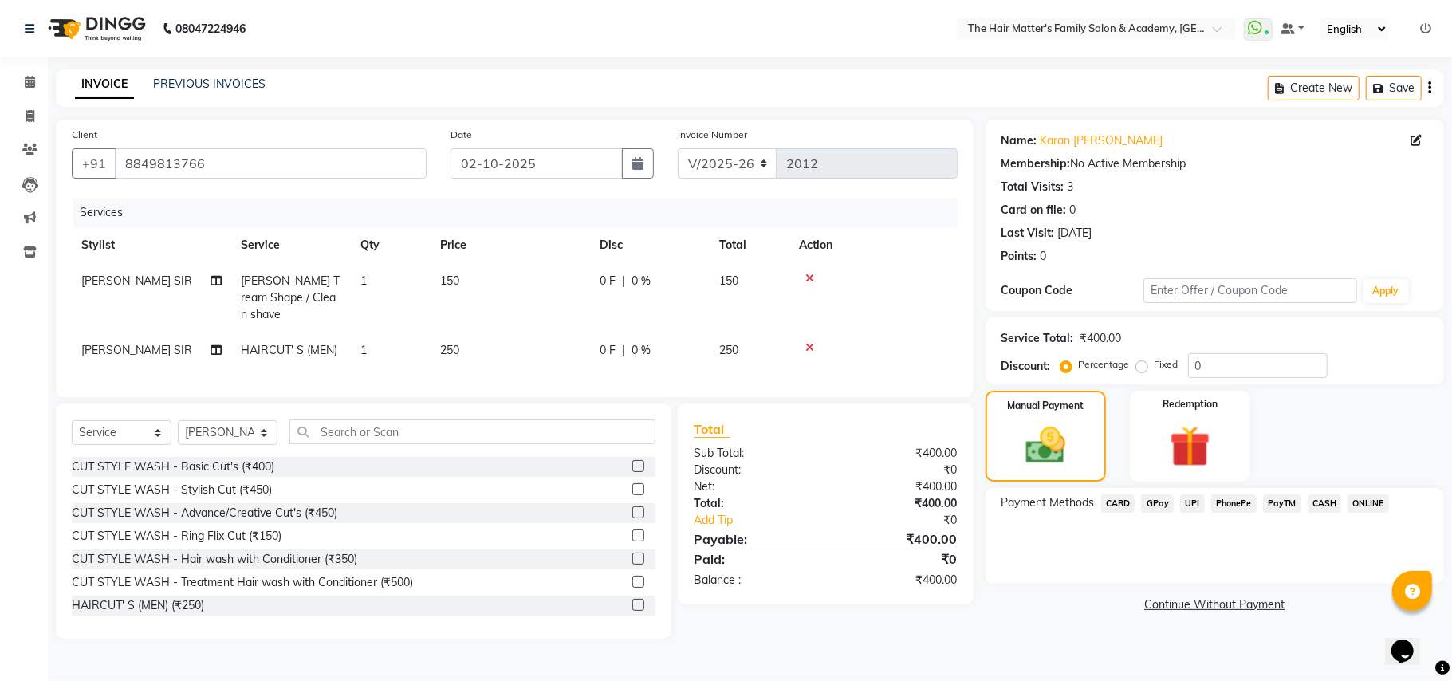
click at [1193, 509] on span "UPI" at bounding box center [1192, 503] width 25 height 18
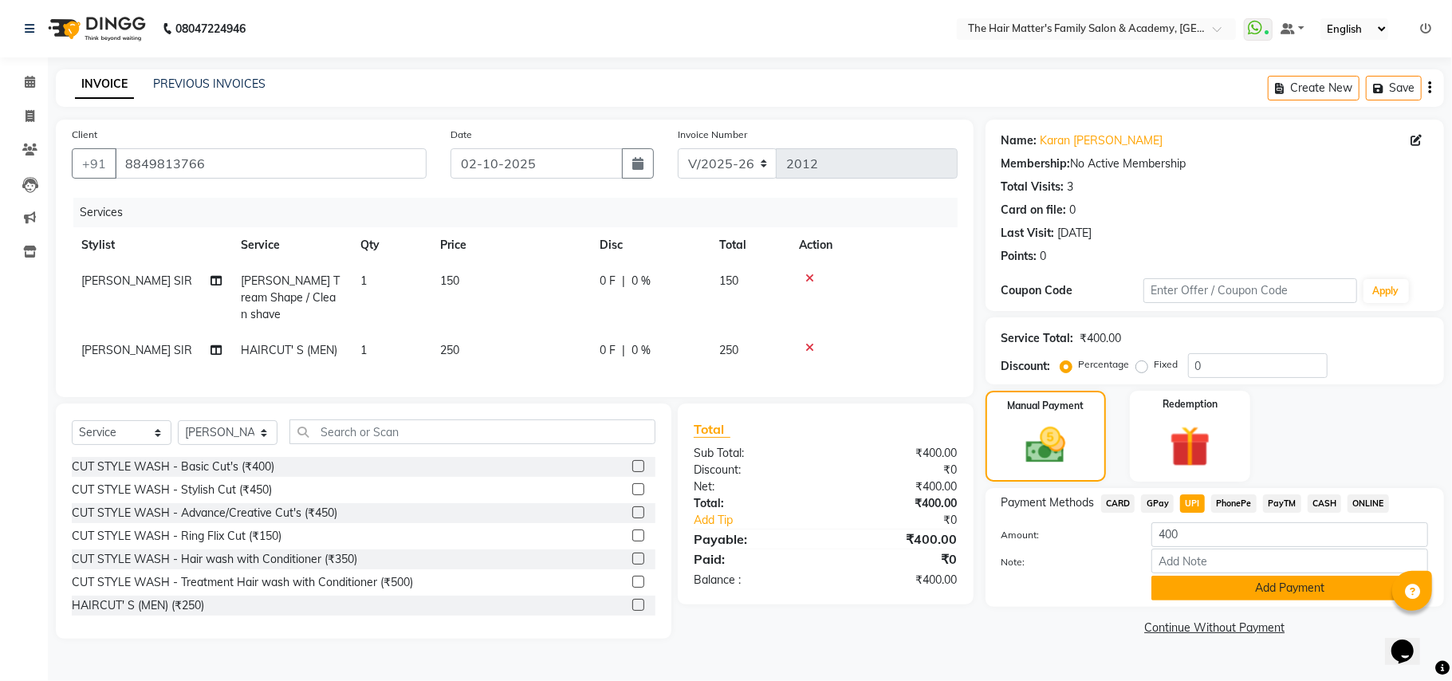
click at [1206, 581] on button "Add Payment" at bounding box center [1290, 588] width 277 height 25
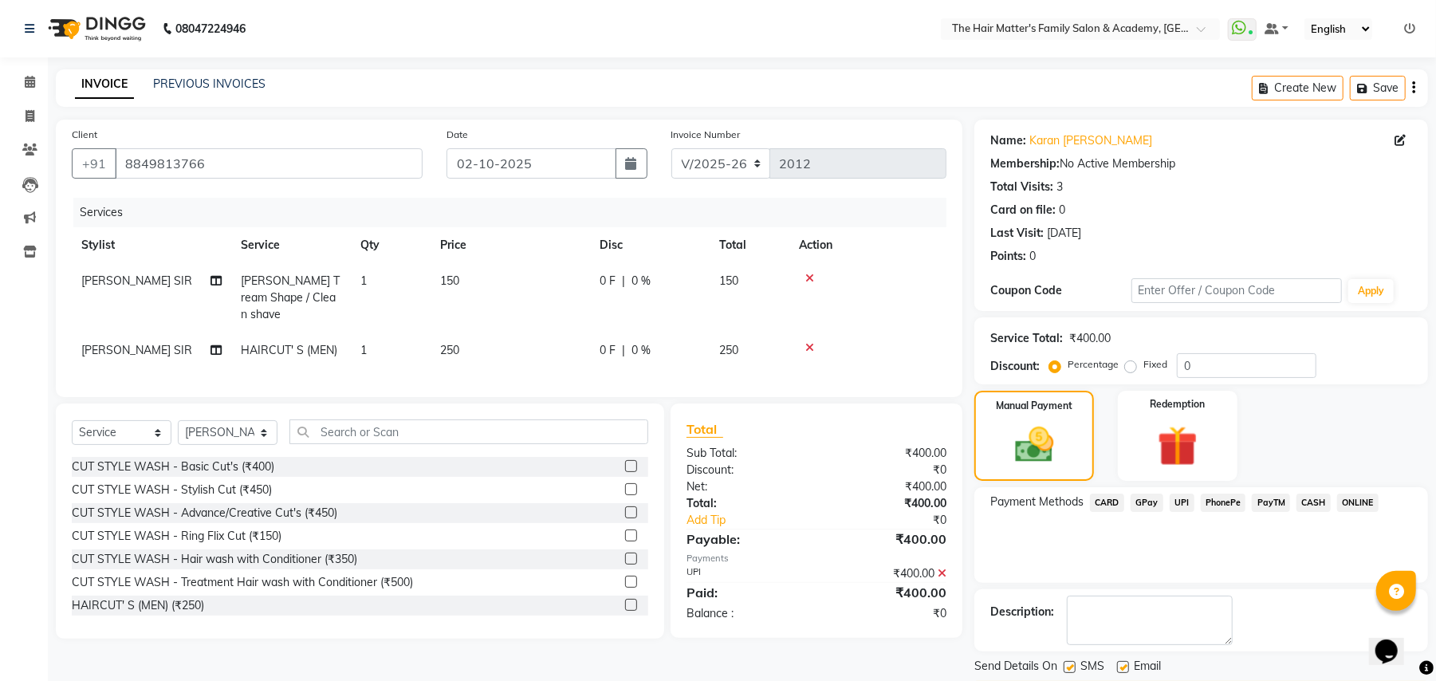
scroll to position [49, 0]
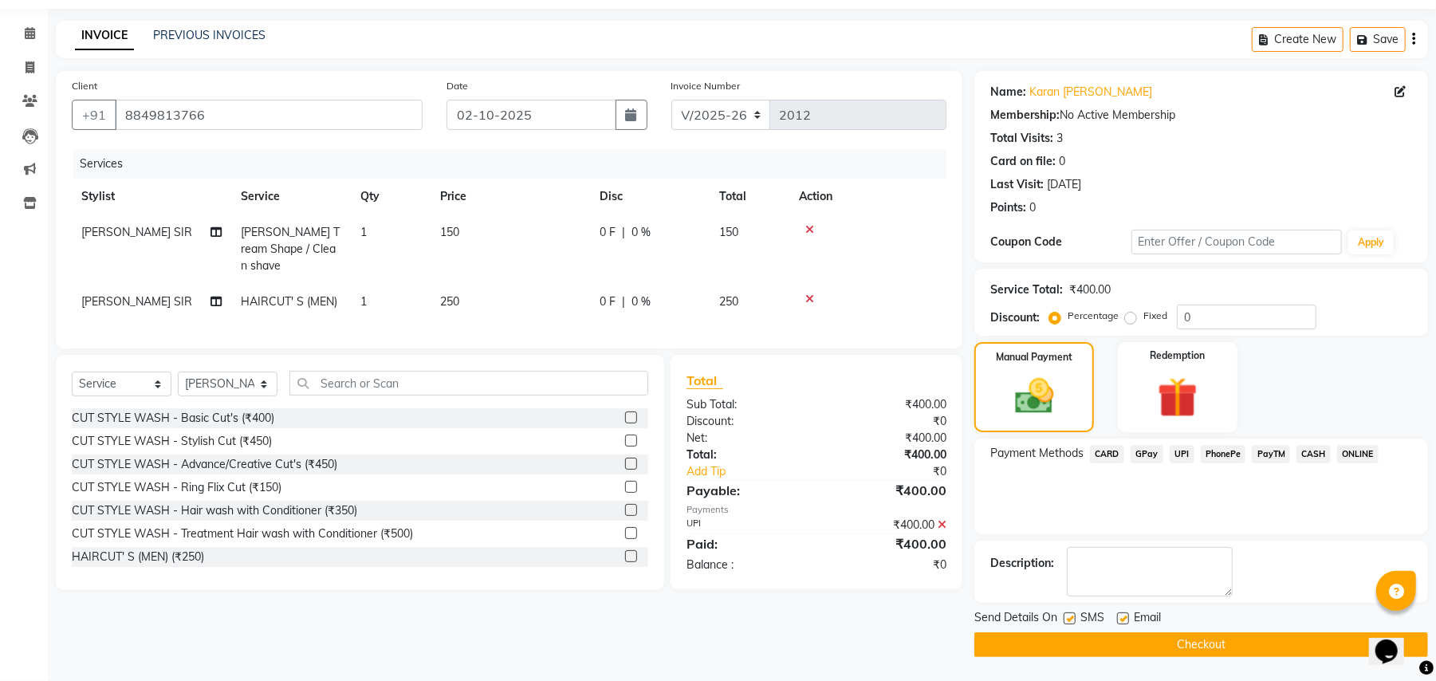
click at [1255, 657] on button "Checkout" at bounding box center [1202, 644] width 454 height 25
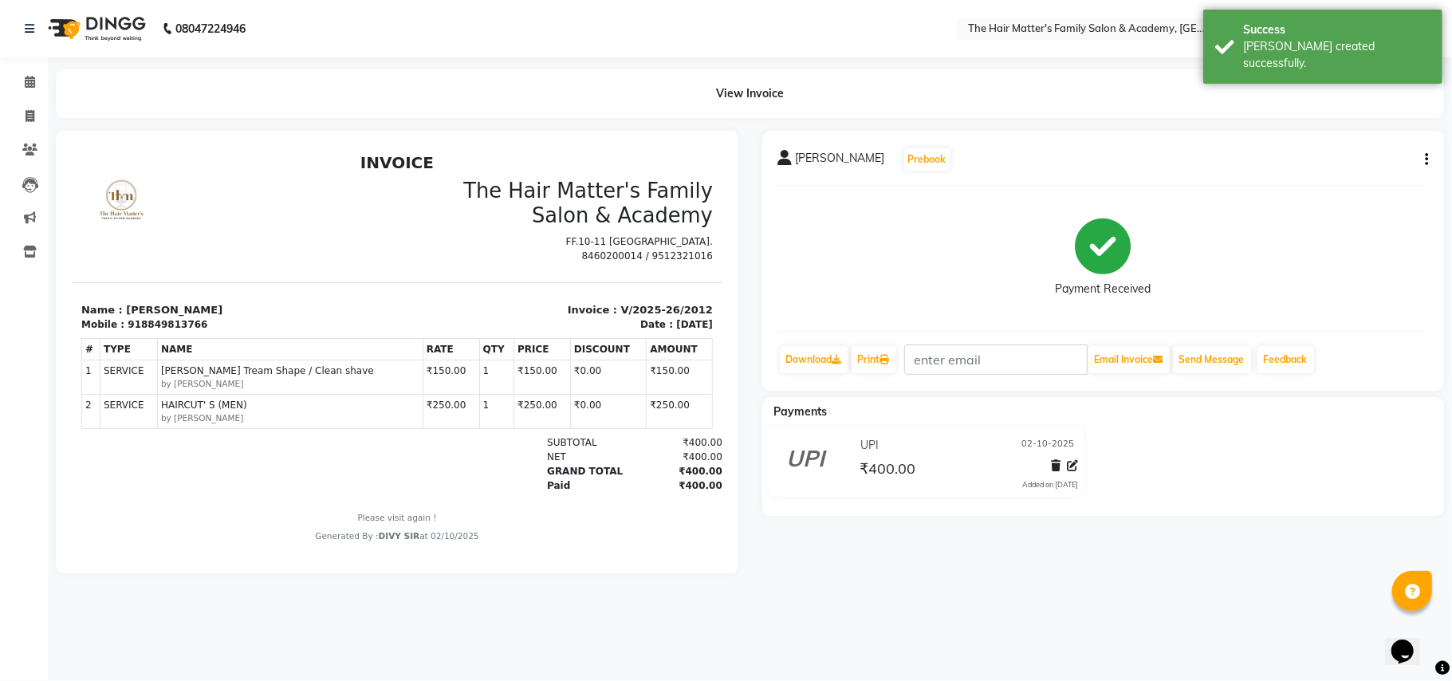
scroll to position [11, 0]
click at [29, 87] on icon at bounding box center [30, 82] width 10 height 12
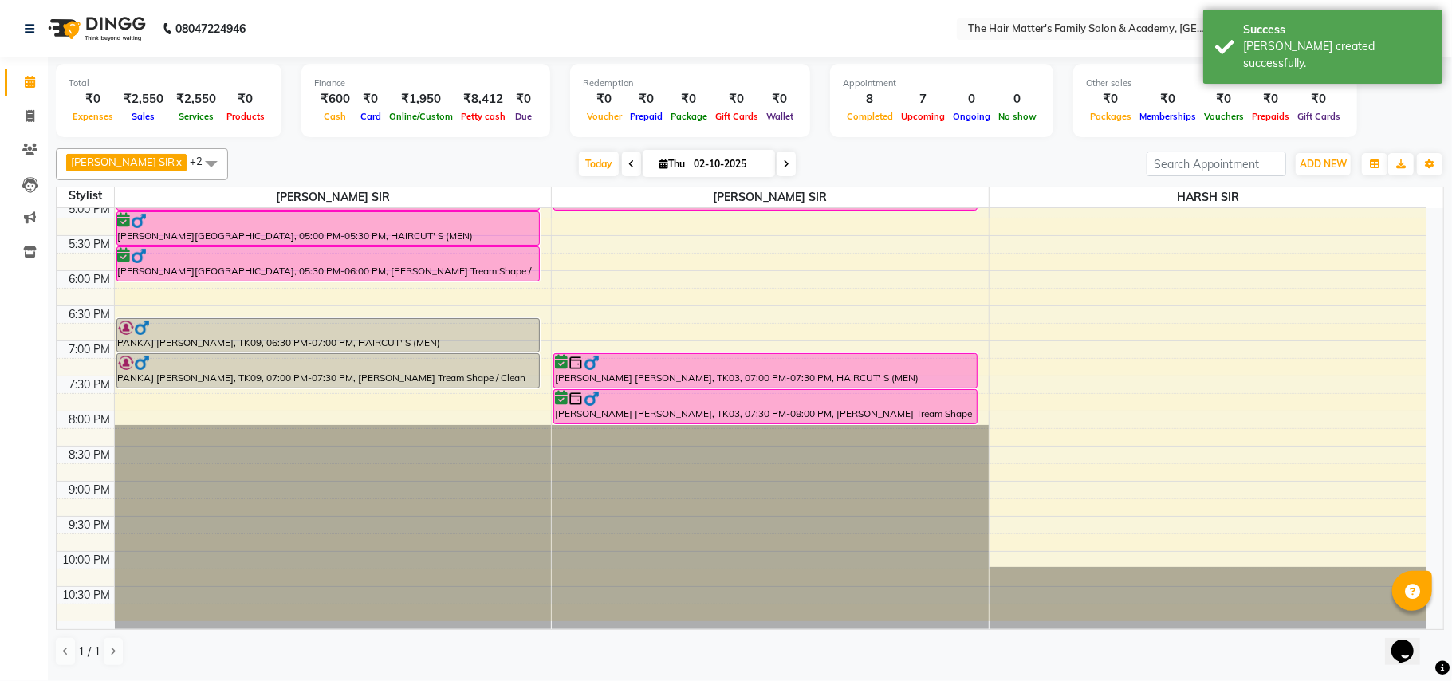
scroll to position [354, 0]
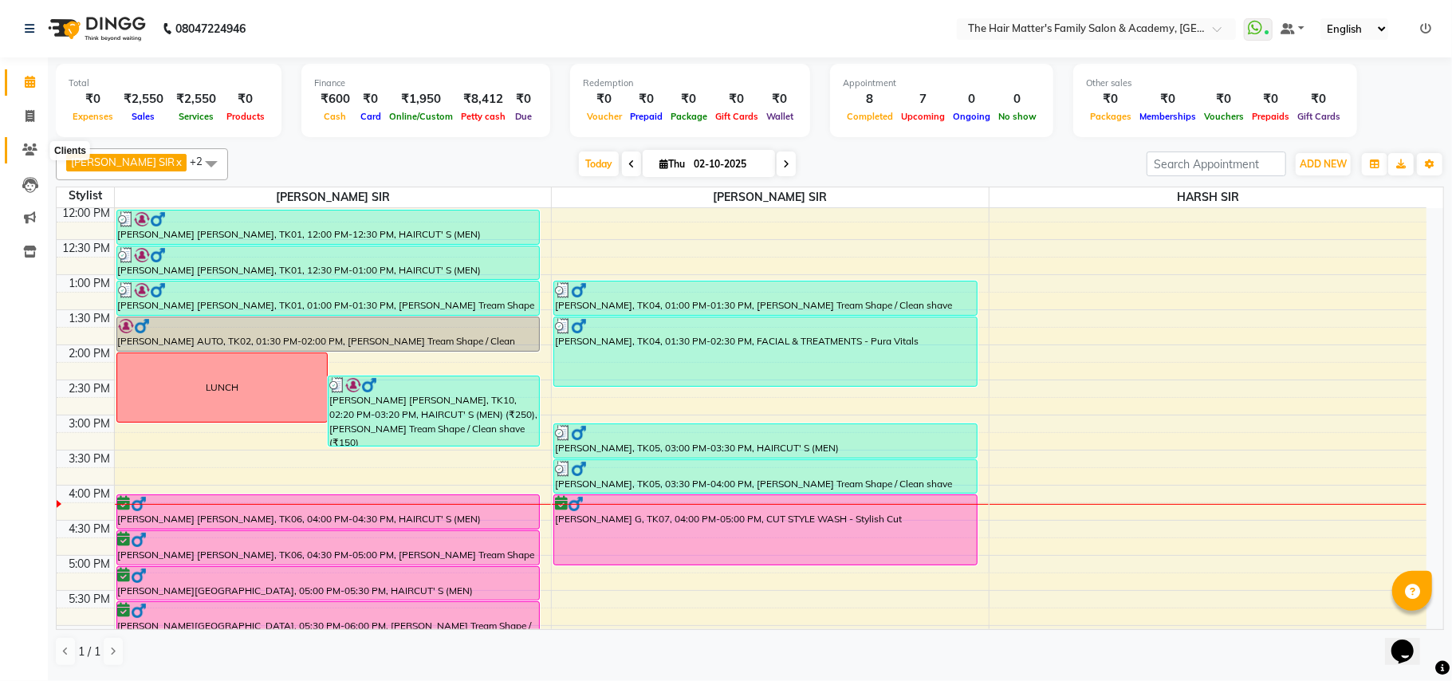
click at [26, 144] on icon at bounding box center [29, 150] width 15 height 12
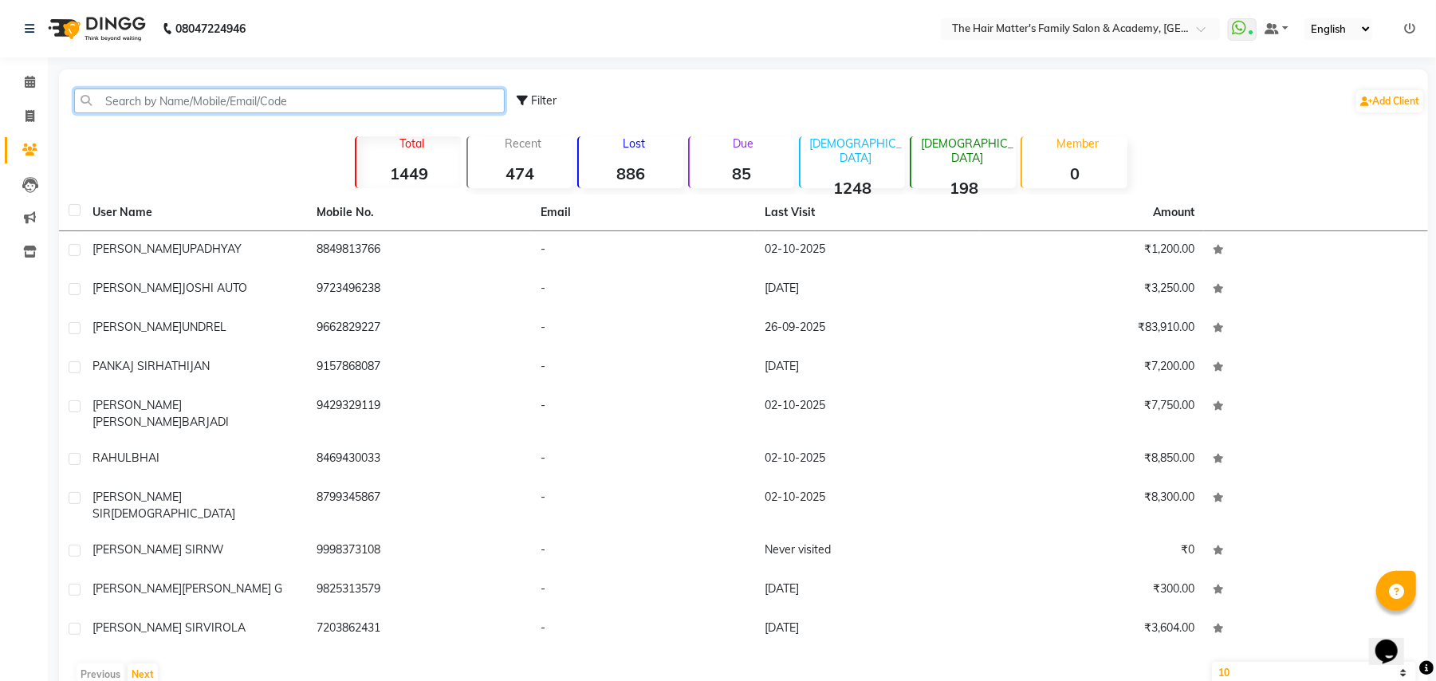
click at [276, 97] on input "text" at bounding box center [289, 101] width 431 height 25
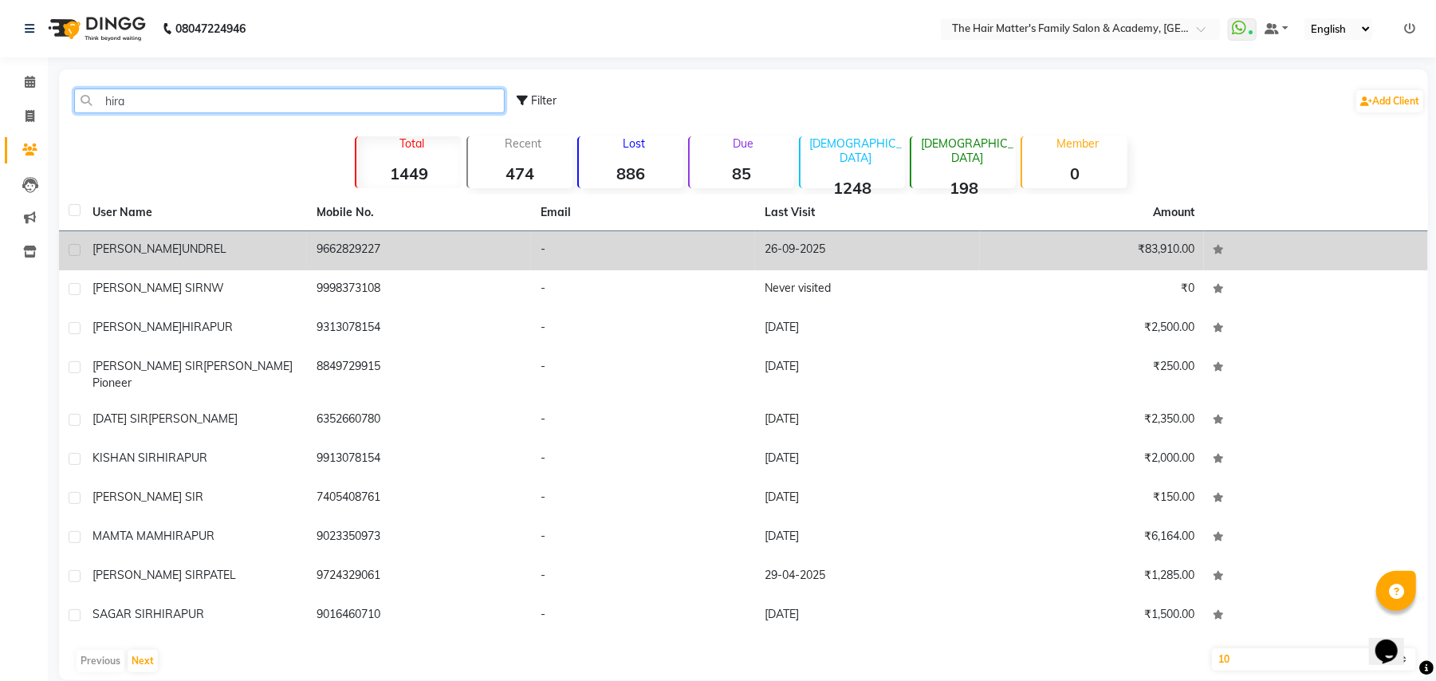
type input "hira"
click at [253, 244] on div "HIRA BHUVAJI UNDREL" at bounding box center [195, 249] width 205 height 17
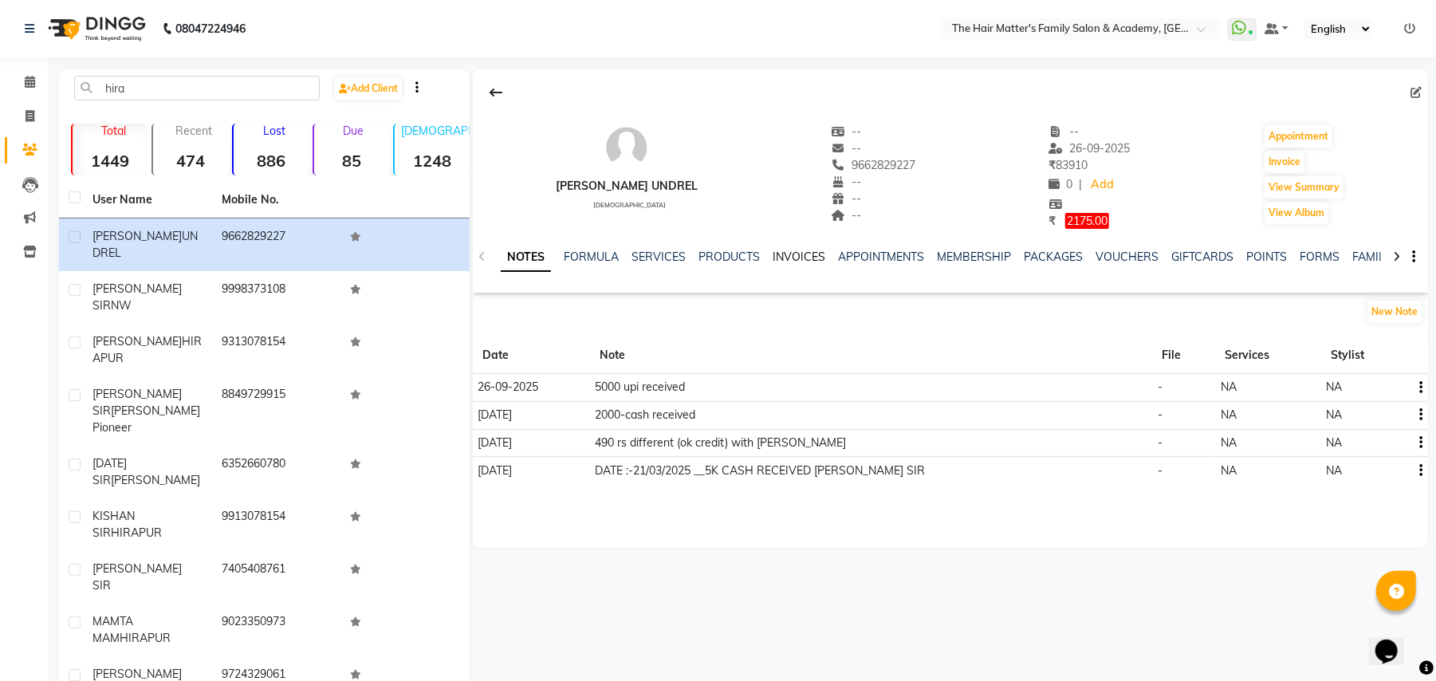
click at [795, 250] on link "INVOICES" at bounding box center [799, 257] width 53 height 14
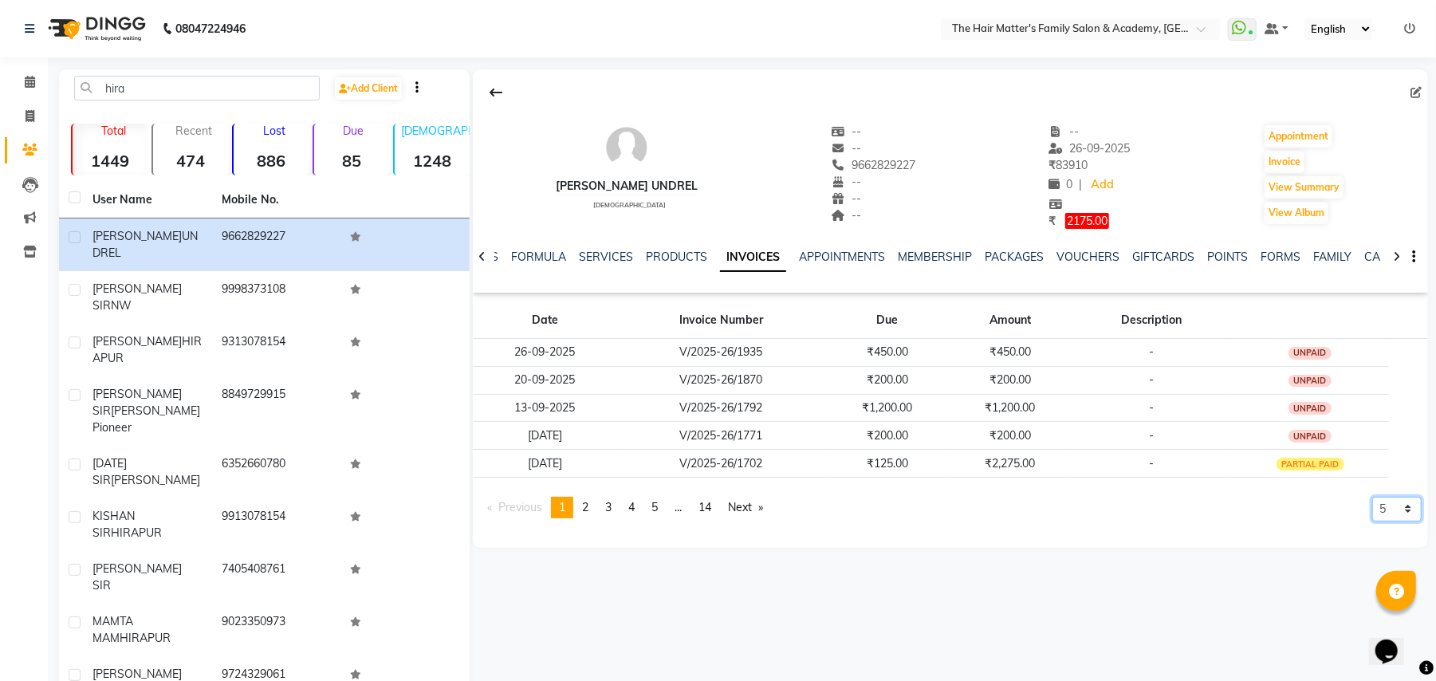
click at [1401, 509] on select "5 10 50 100 500" at bounding box center [1397, 509] width 49 height 25
select select "500"
click at [1373, 522] on select "5 10 50 100 500" at bounding box center [1397, 509] width 49 height 25
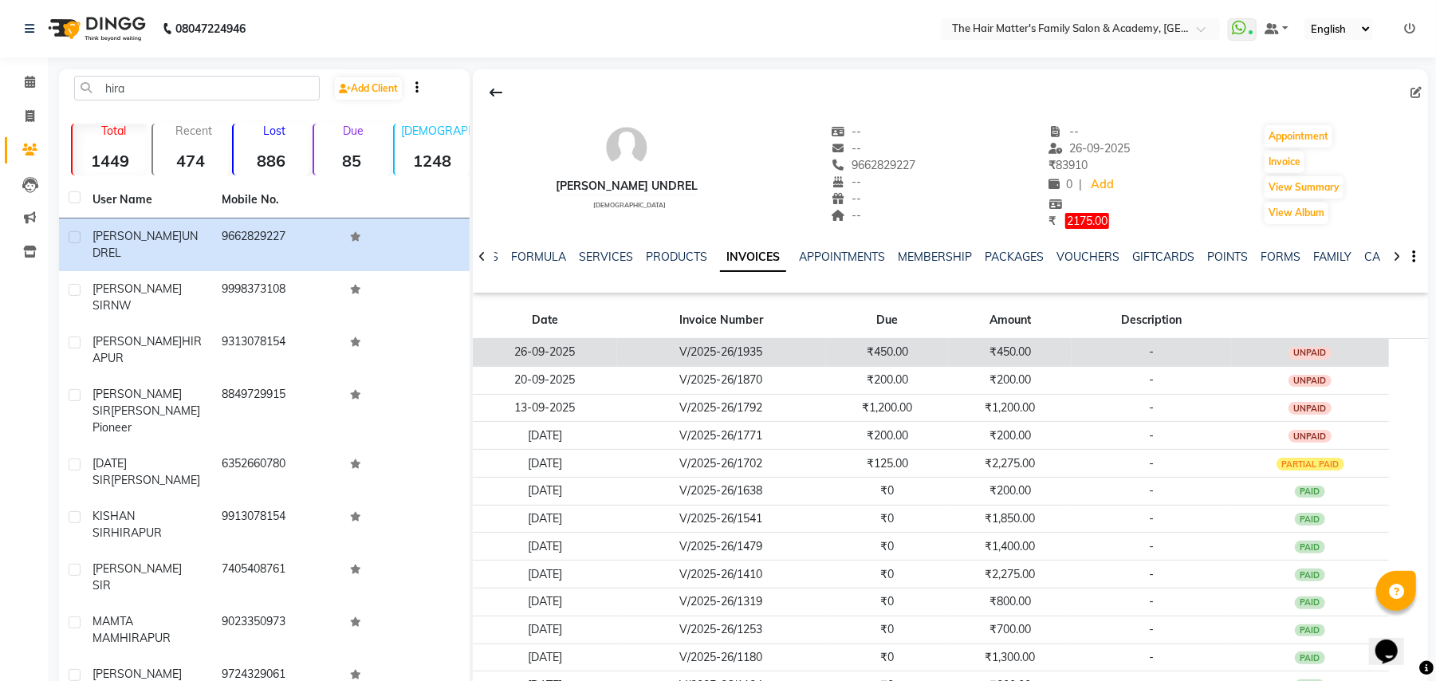
click at [1015, 348] on td "₹450.00" at bounding box center [1010, 352] width 123 height 28
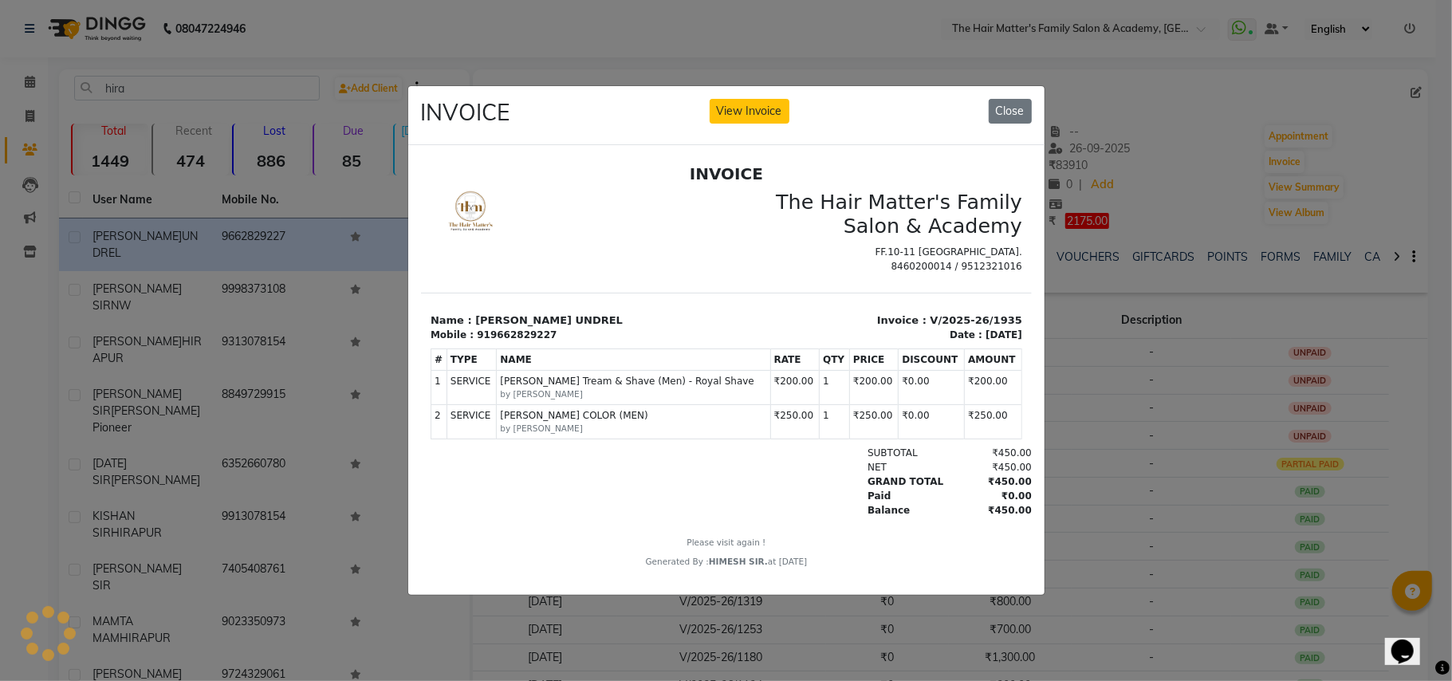
scroll to position [11, 0]
click at [1013, 99] on button "Close" at bounding box center [1010, 111] width 43 height 25
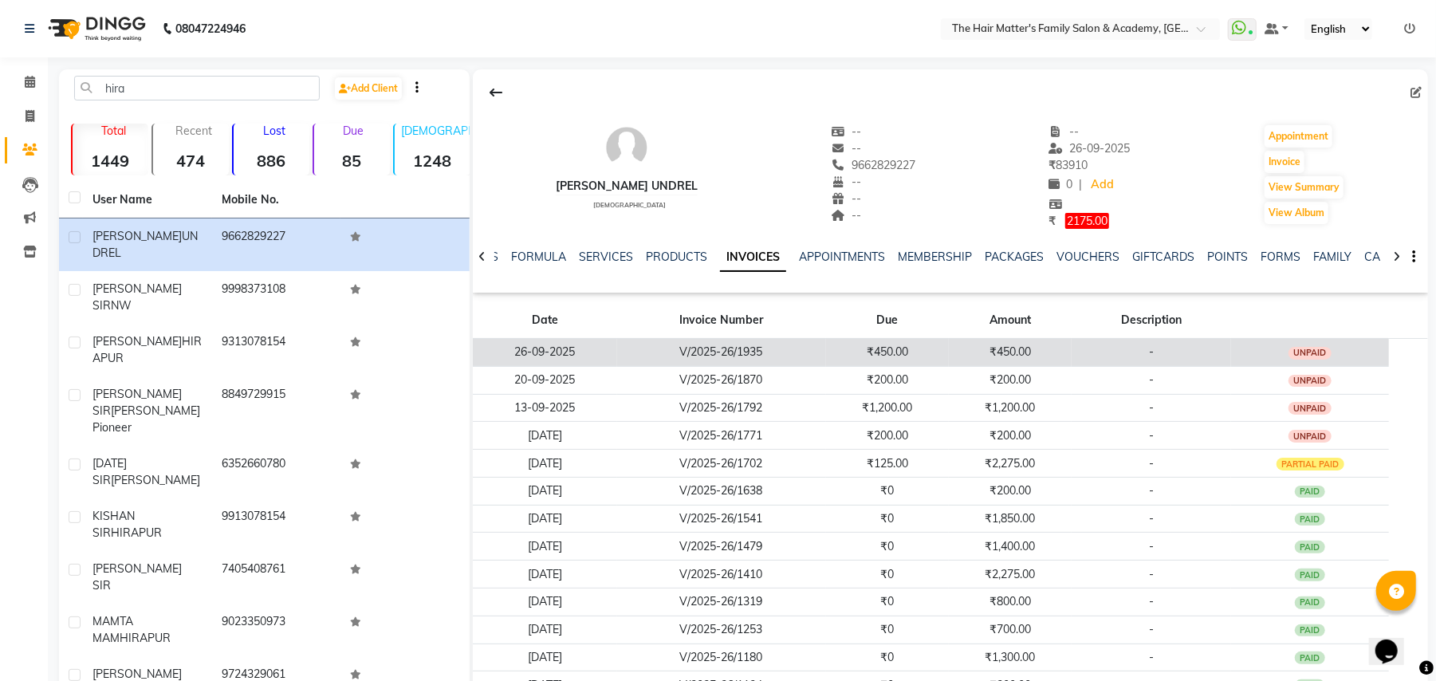
click at [1088, 348] on td "-" at bounding box center [1152, 352] width 160 height 28
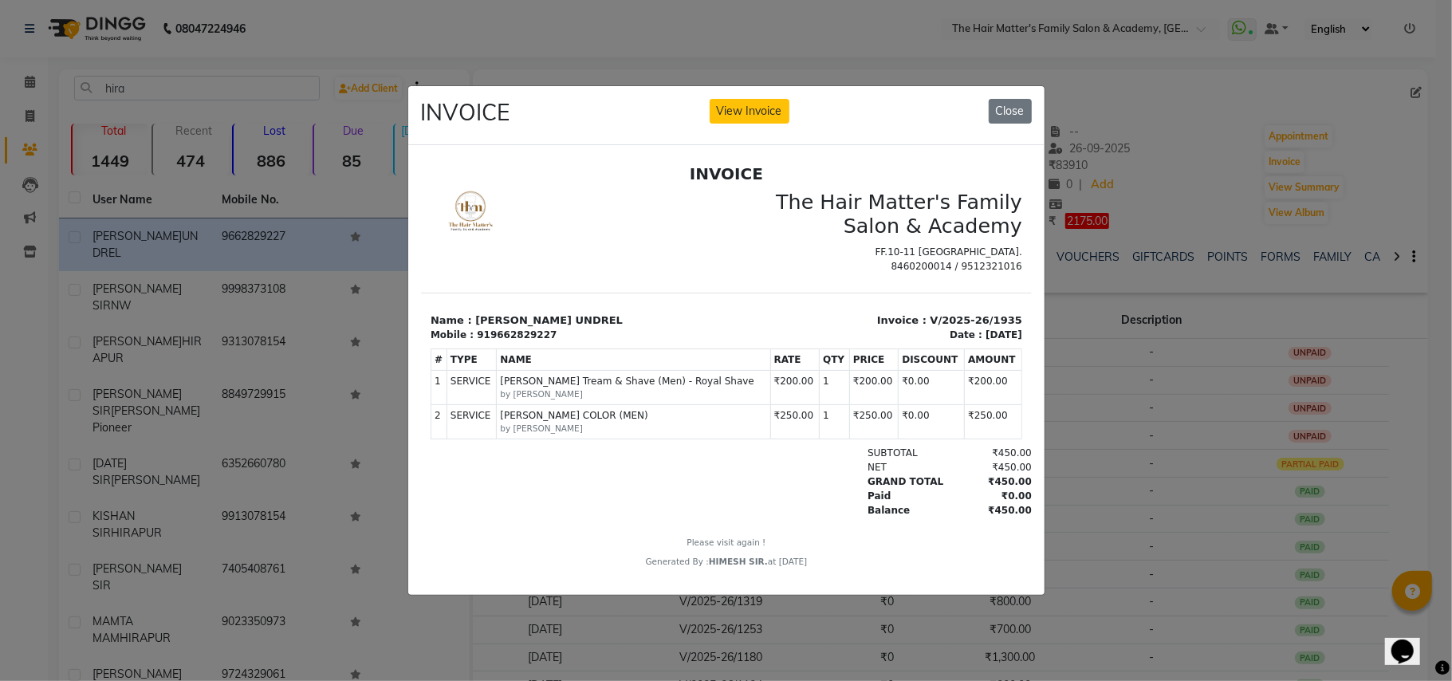
scroll to position [0, 0]
click at [1027, 100] on button "Close" at bounding box center [1010, 111] width 43 height 25
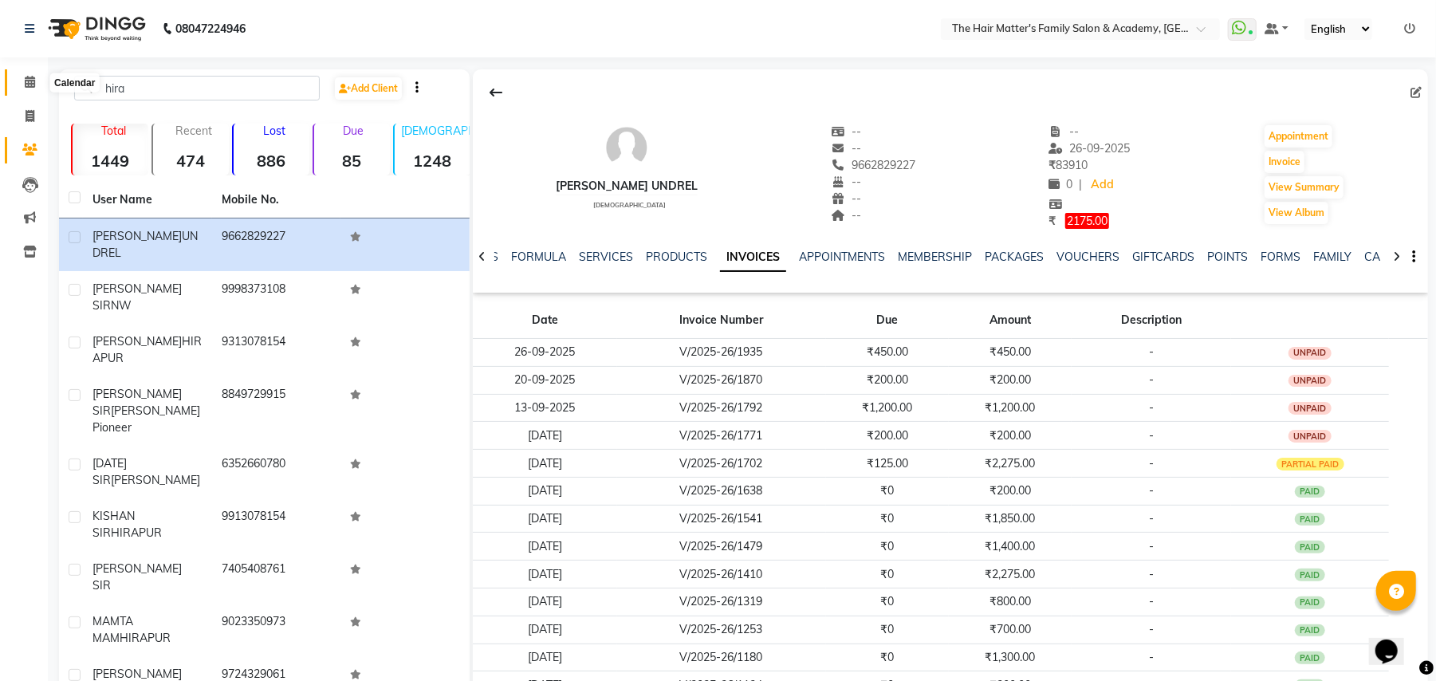
click at [29, 81] on icon at bounding box center [30, 82] width 10 height 12
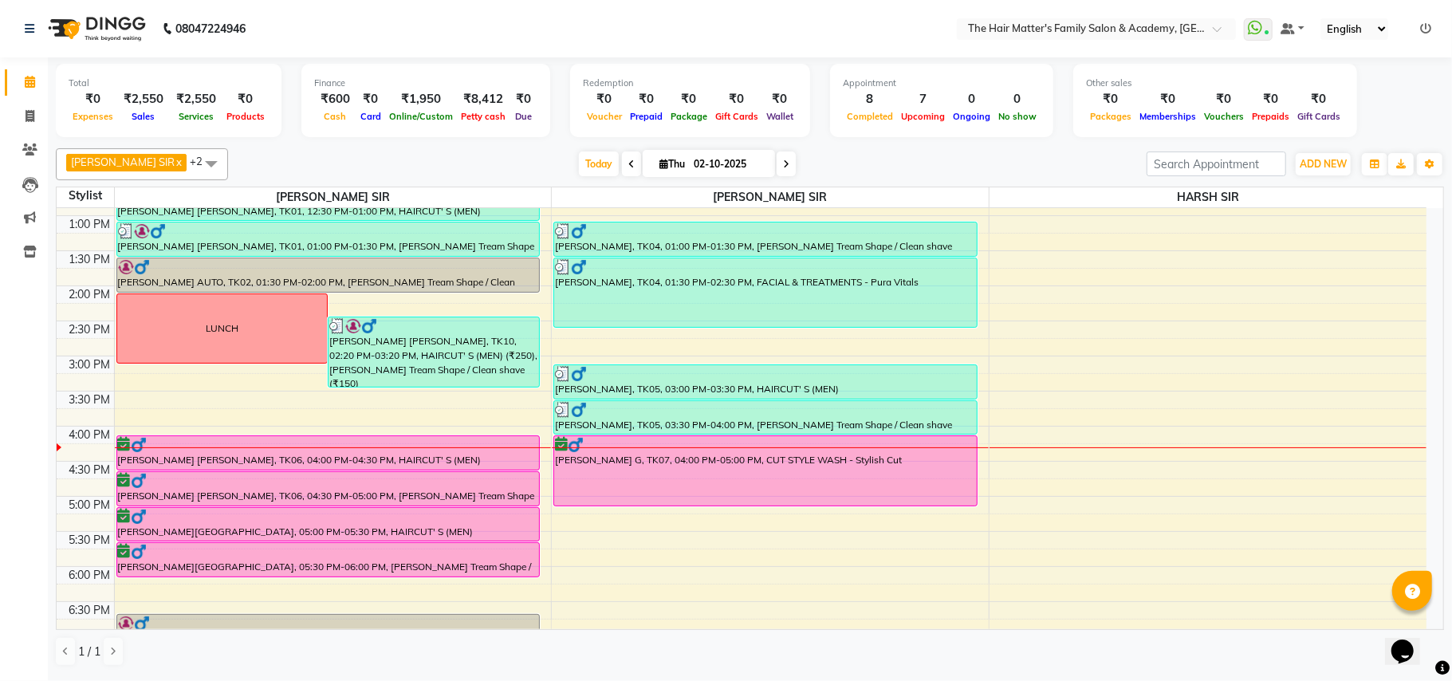
scroll to position [354, 0]
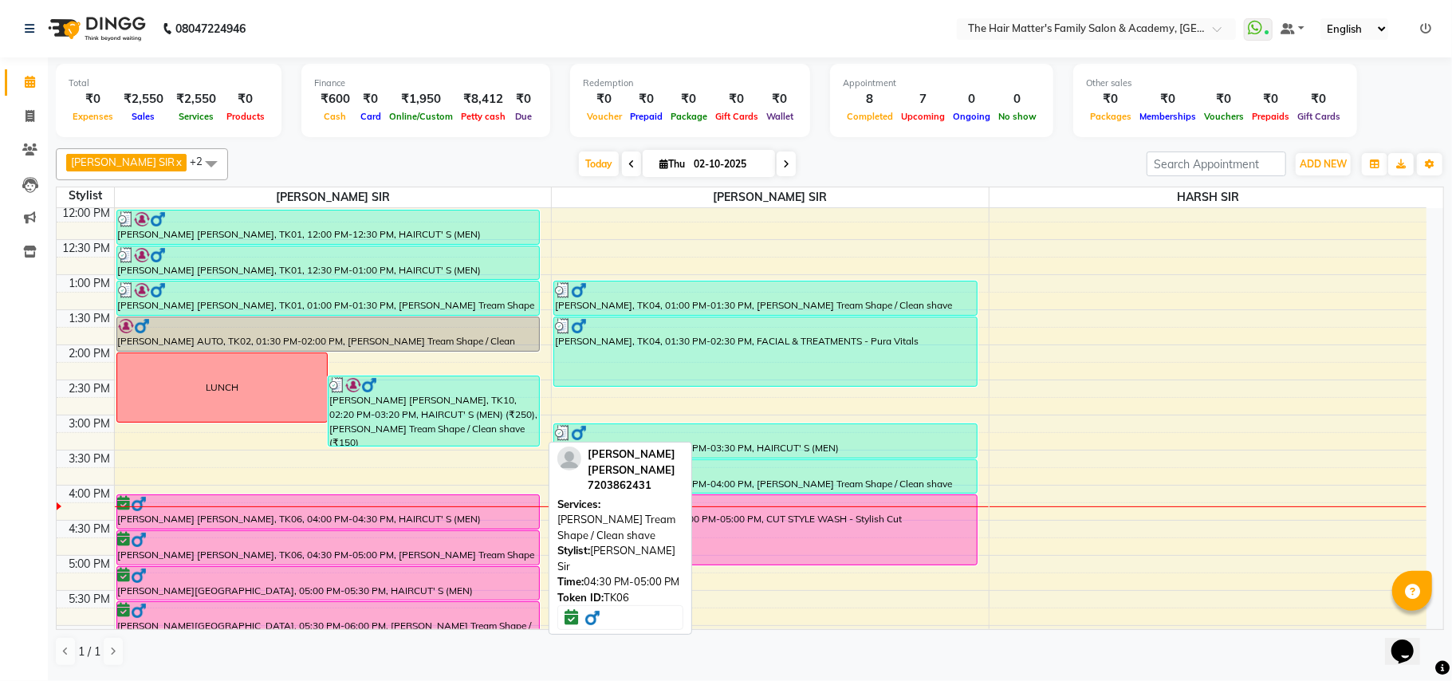
click at [377, 559] on div "[PERSON_NAME] [PERSON_NAME], TK06, 04:30 PM-05:00 PM, [PERSON_NAME] Tream Shape…" at bounding box center [328, 547] width 423 height 33
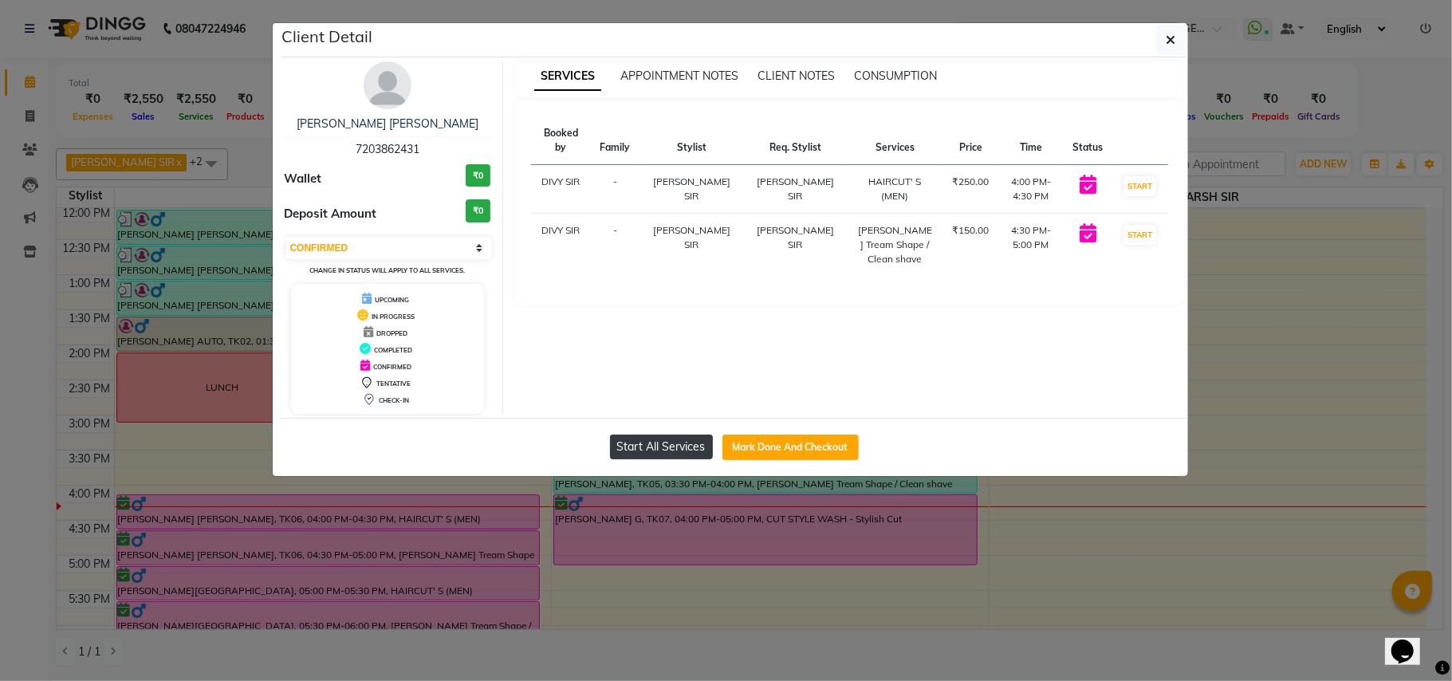
click at [684, 437] on button "Start All Services" at bounding box center [661, 447] width 103 height 25
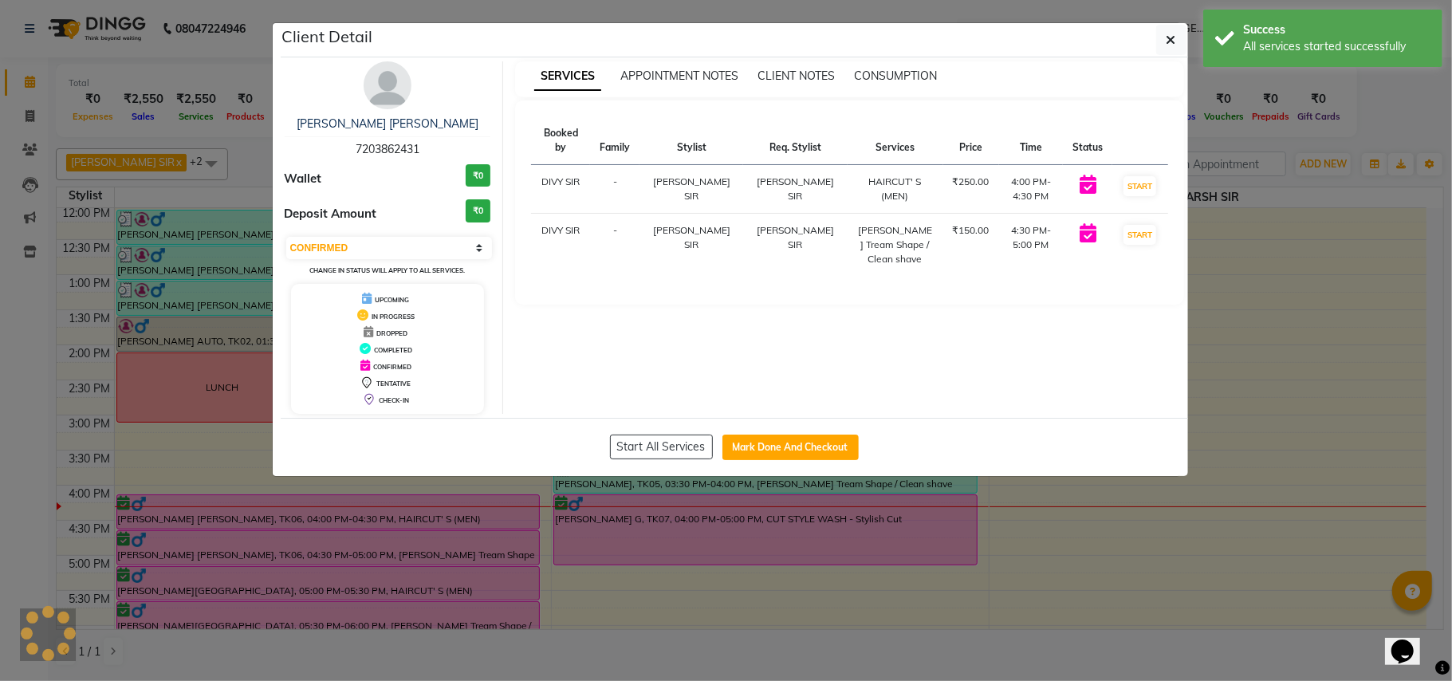
select select "1"
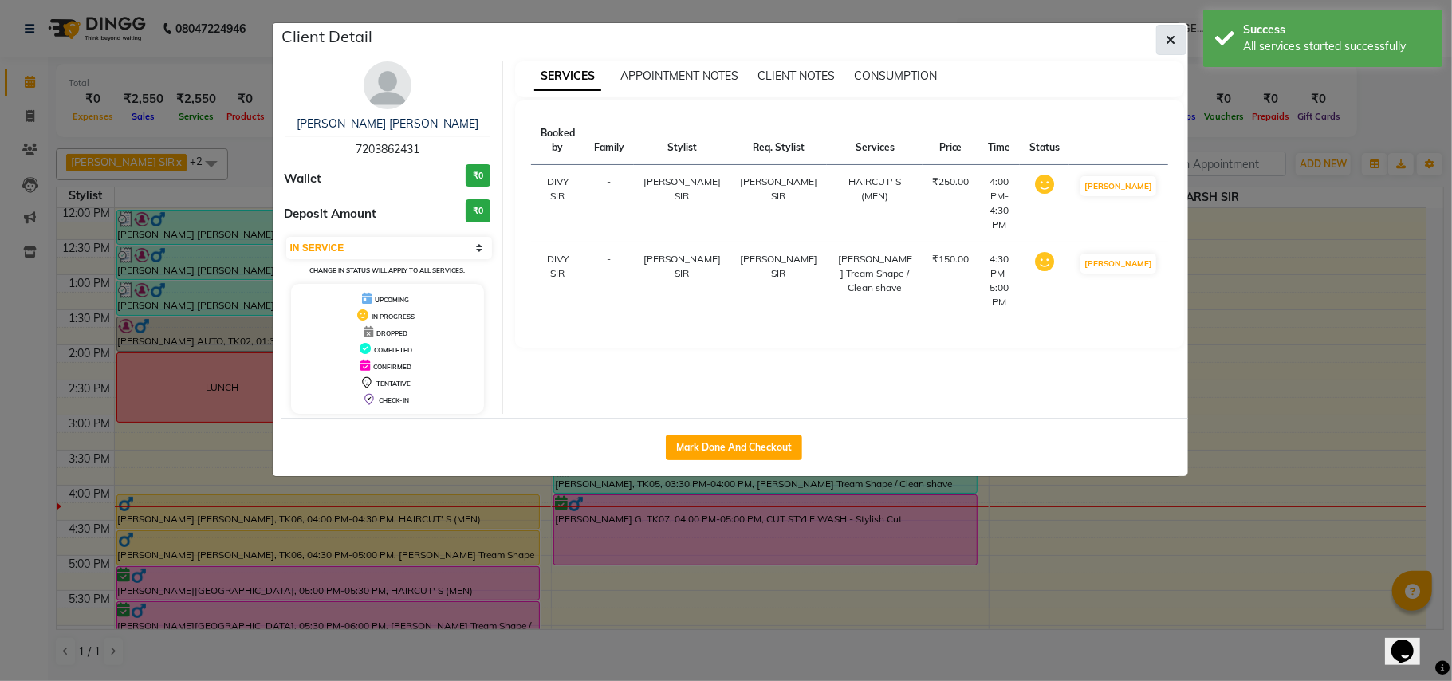
click at [1176, 43] on button "button" at bounding box center [1171, 40] width 30 height 30
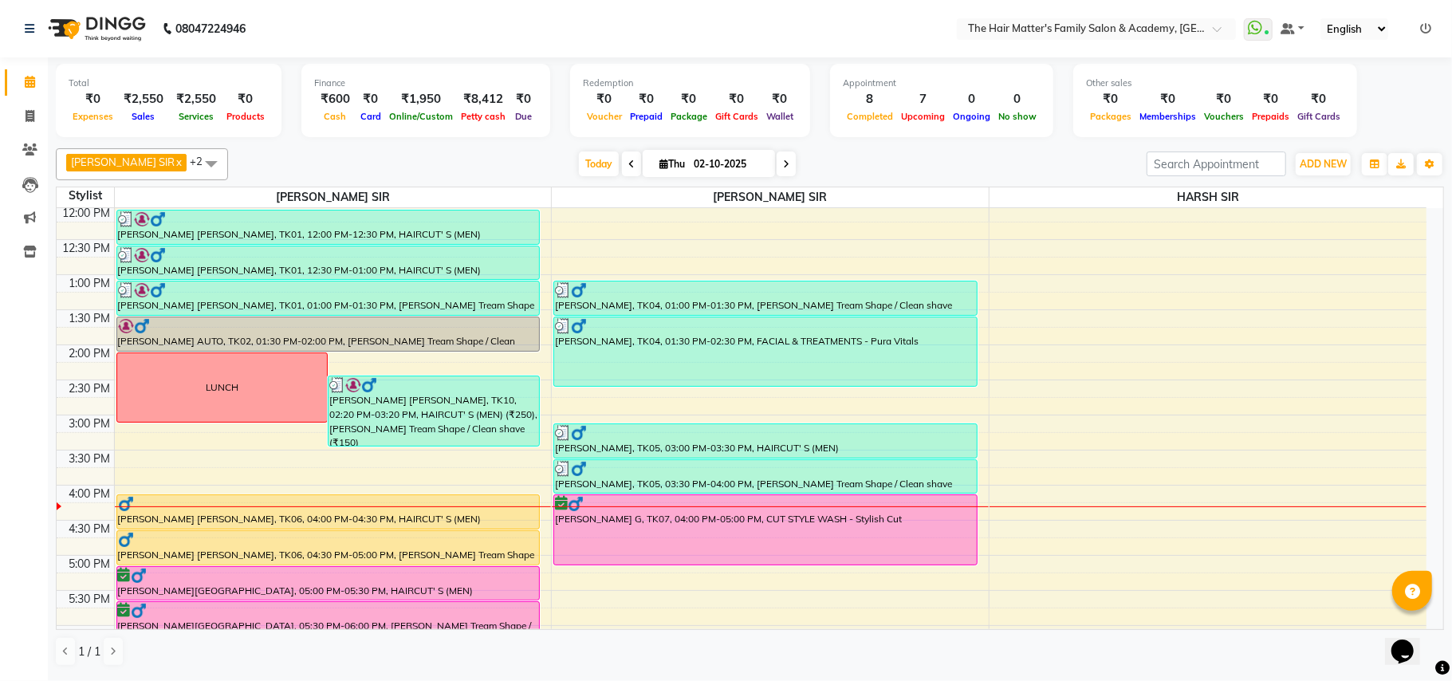
click at [1136, 568] on div "7:00 AM 7:30 AM 8:00 AM 8:30 AM 9:00 AM 9:30 AM 10:00 AM 10:30 AM 11:00 AM 11:3…" at bounding box center [742, 415] width 1370 height 1122
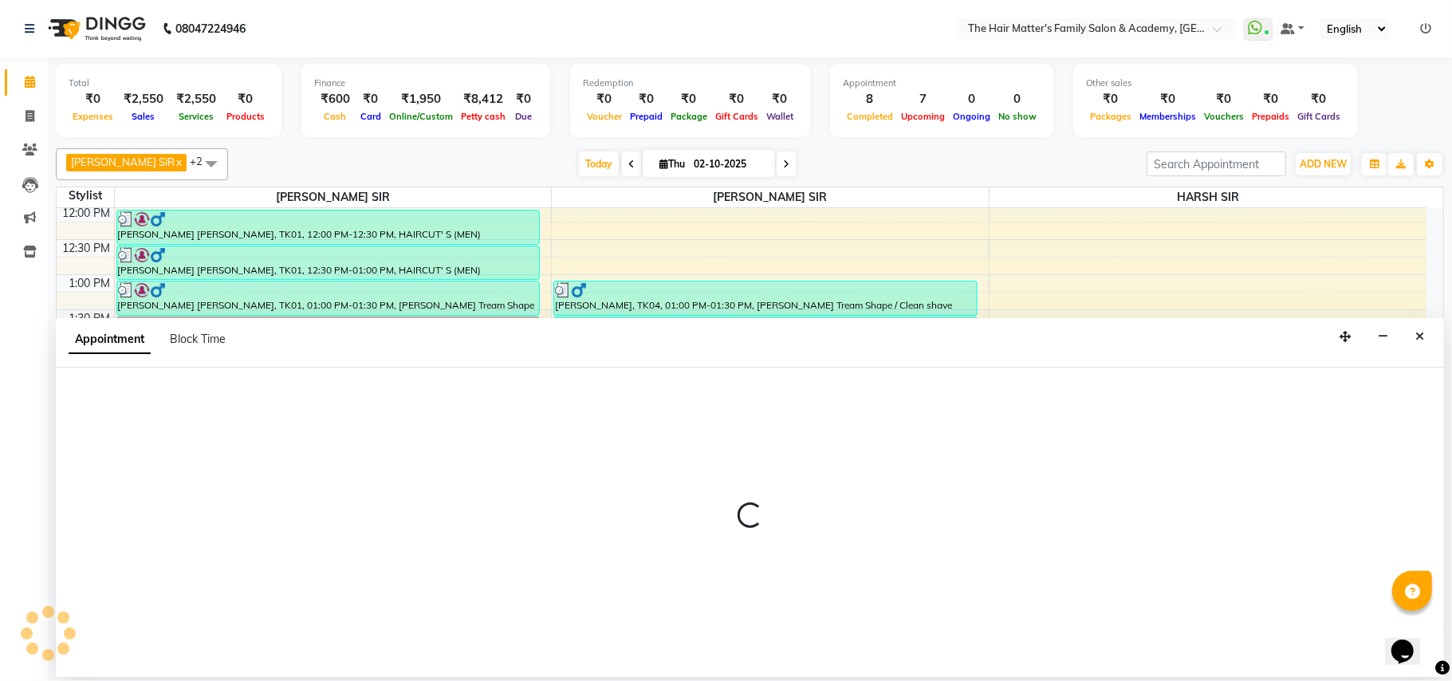
select select "85431"
select select "1020"
select select "tentative"
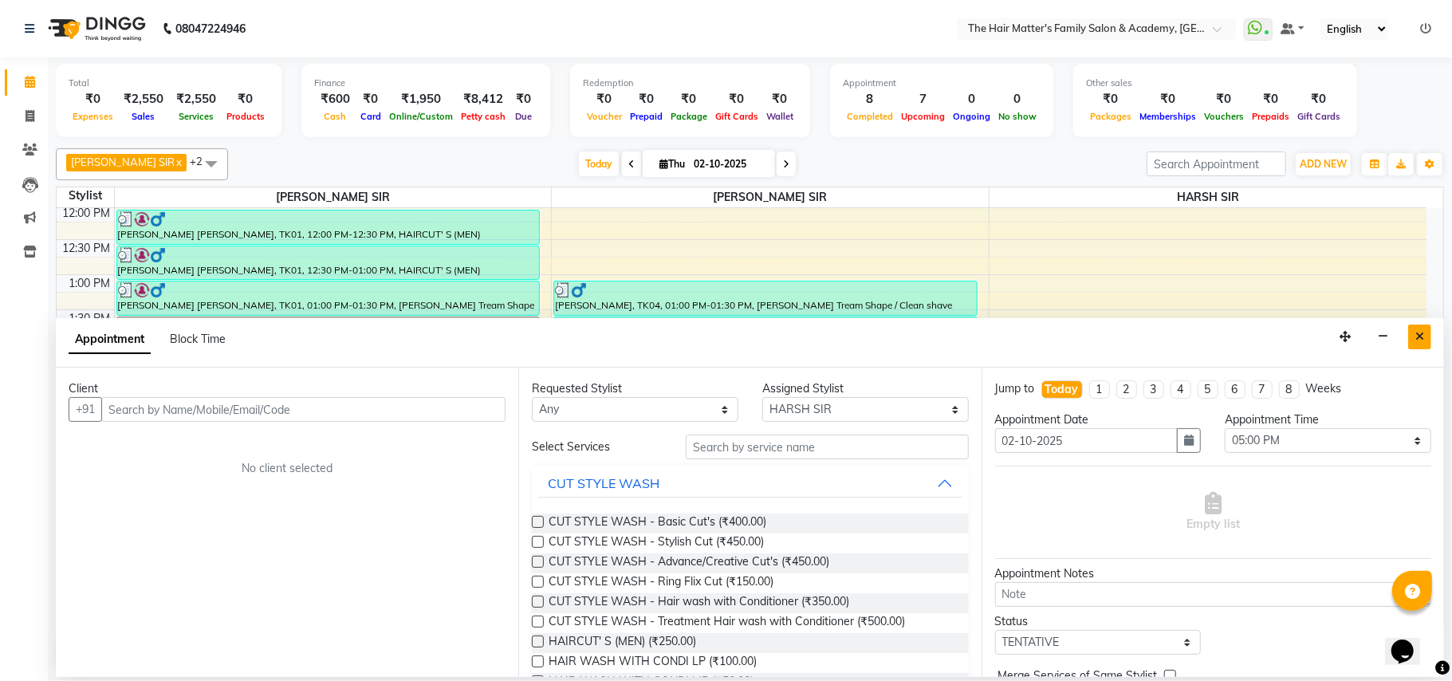
click at [1421, 341] on icon "Close" at bounding box center [1420, 336] width 9 height 11
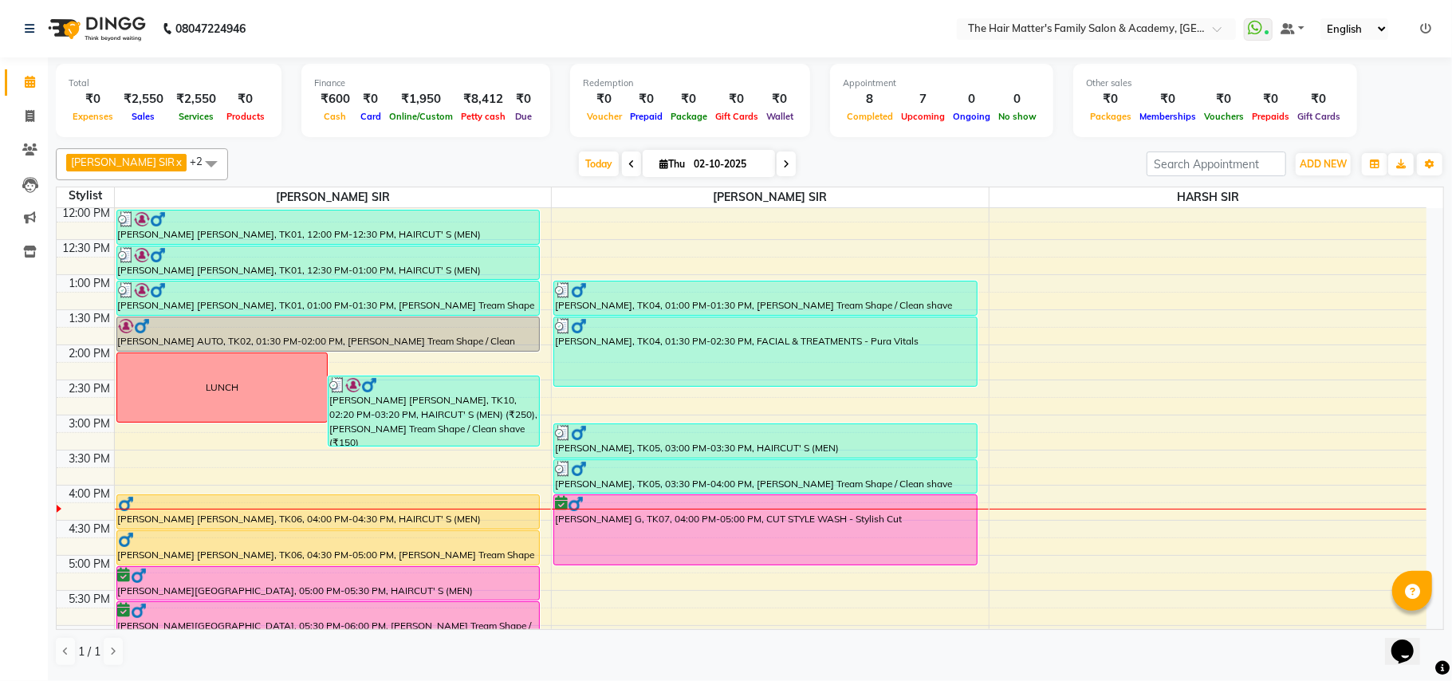
click at [732, 163] on input "02-10-2025" at bounding box center [729, 164] width 80 height 24
select select "10"
select select "2025"
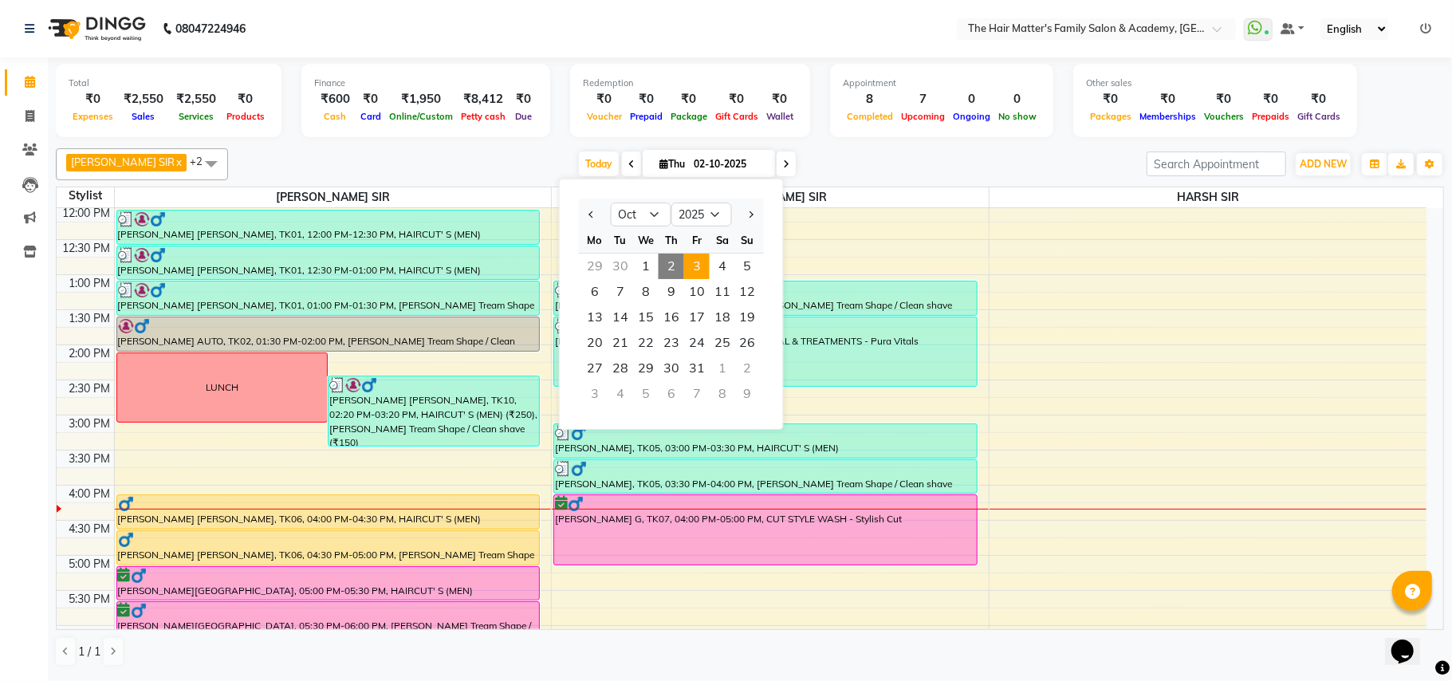
click at [695, 274] on span "3" at bounding box center [697, 267] width 26 height 26
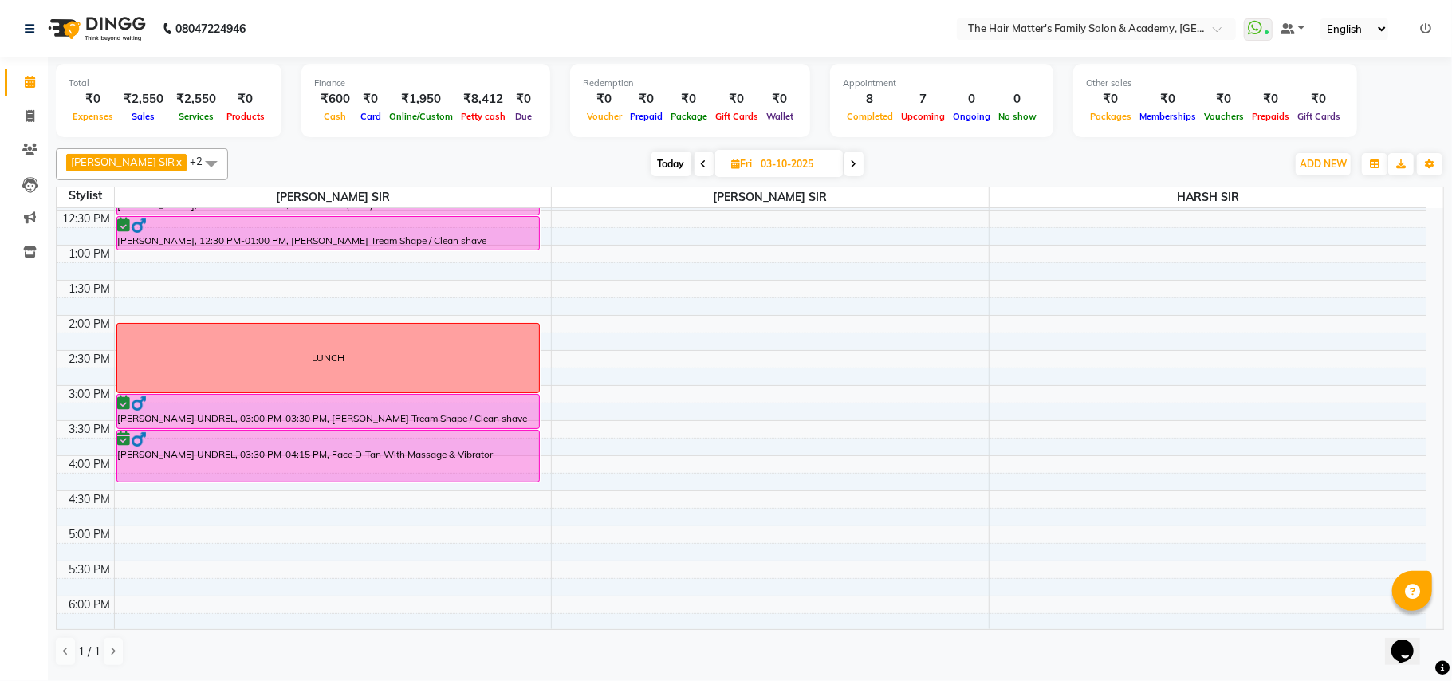
scroll to position [364, 0]
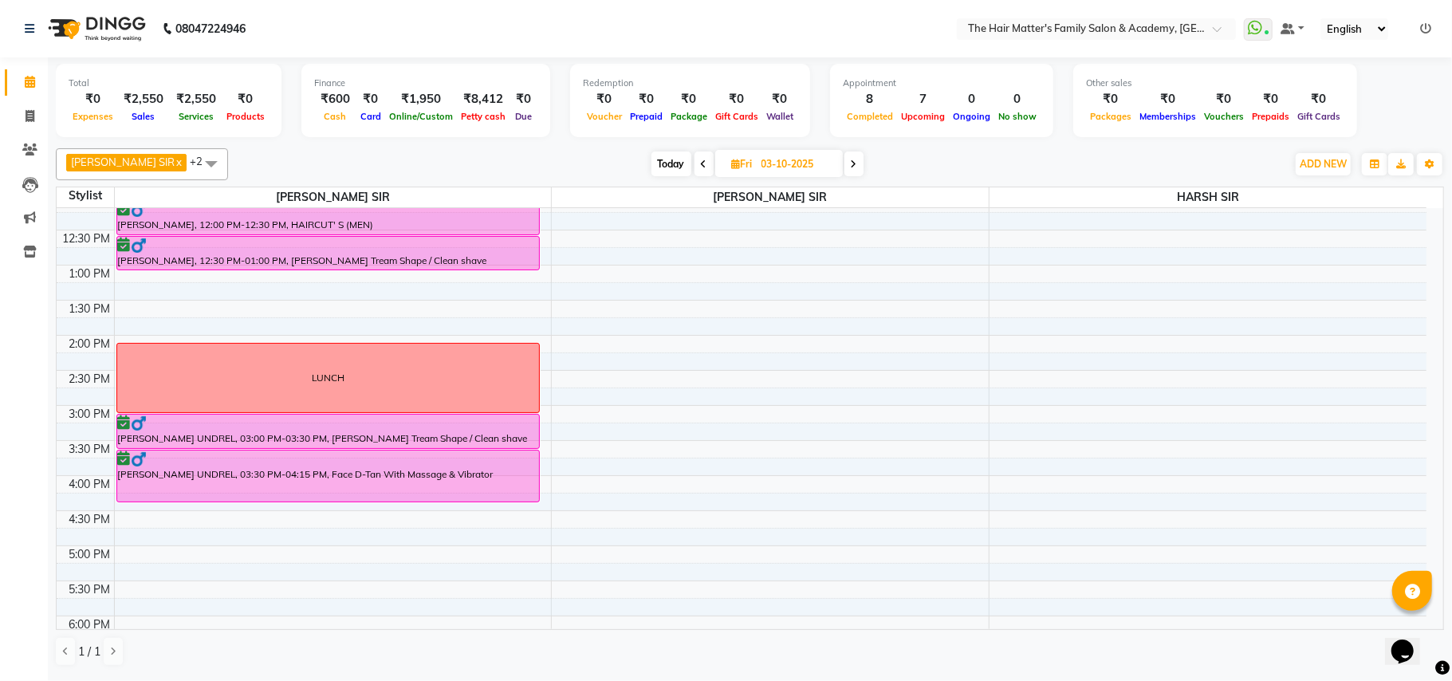
click at [652, 161] on span "Today" at bounding box center [672, 164] width 40 height 25
type input "02-10-2025"
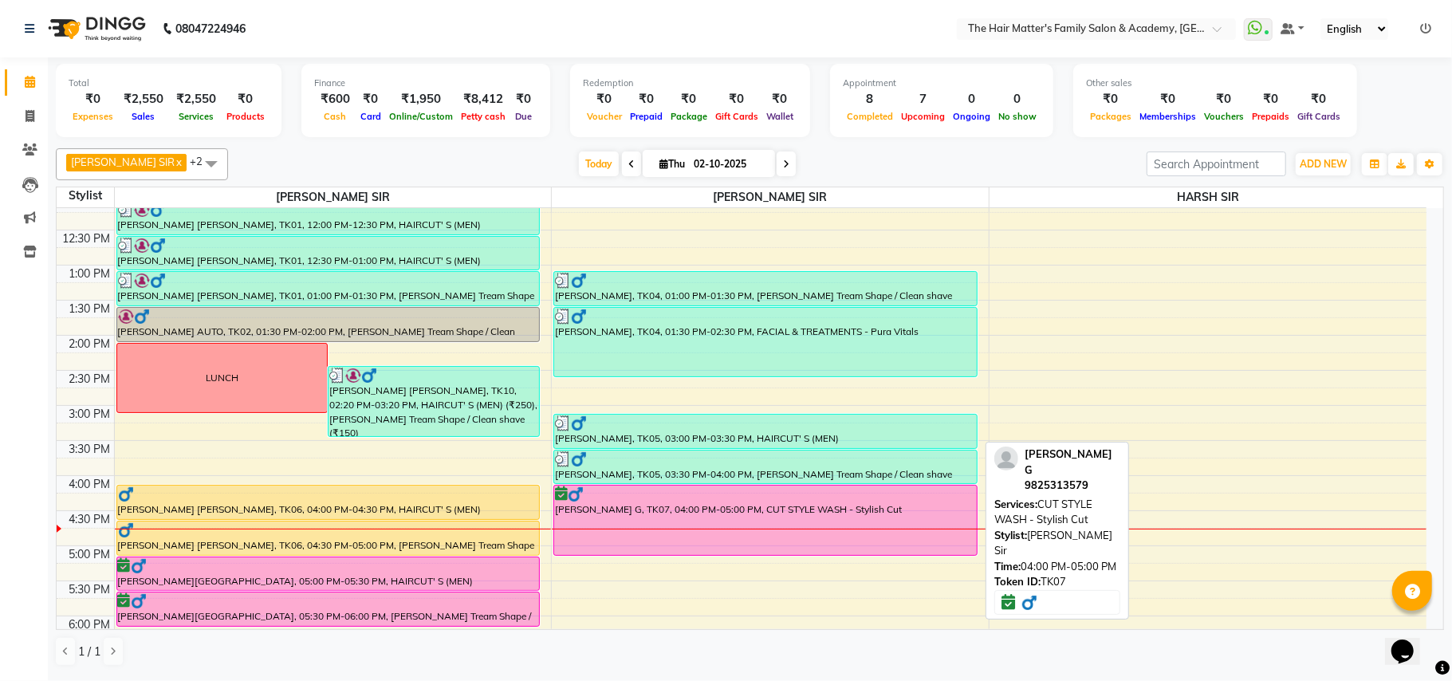
click at [708, 525] on div "[PERSON_NAME] G, TK07, 04:00 PM-05:00 PM, CUT STYLE WASH - Stylish Cut" at bounding box center [765, 520] width 423 height 69
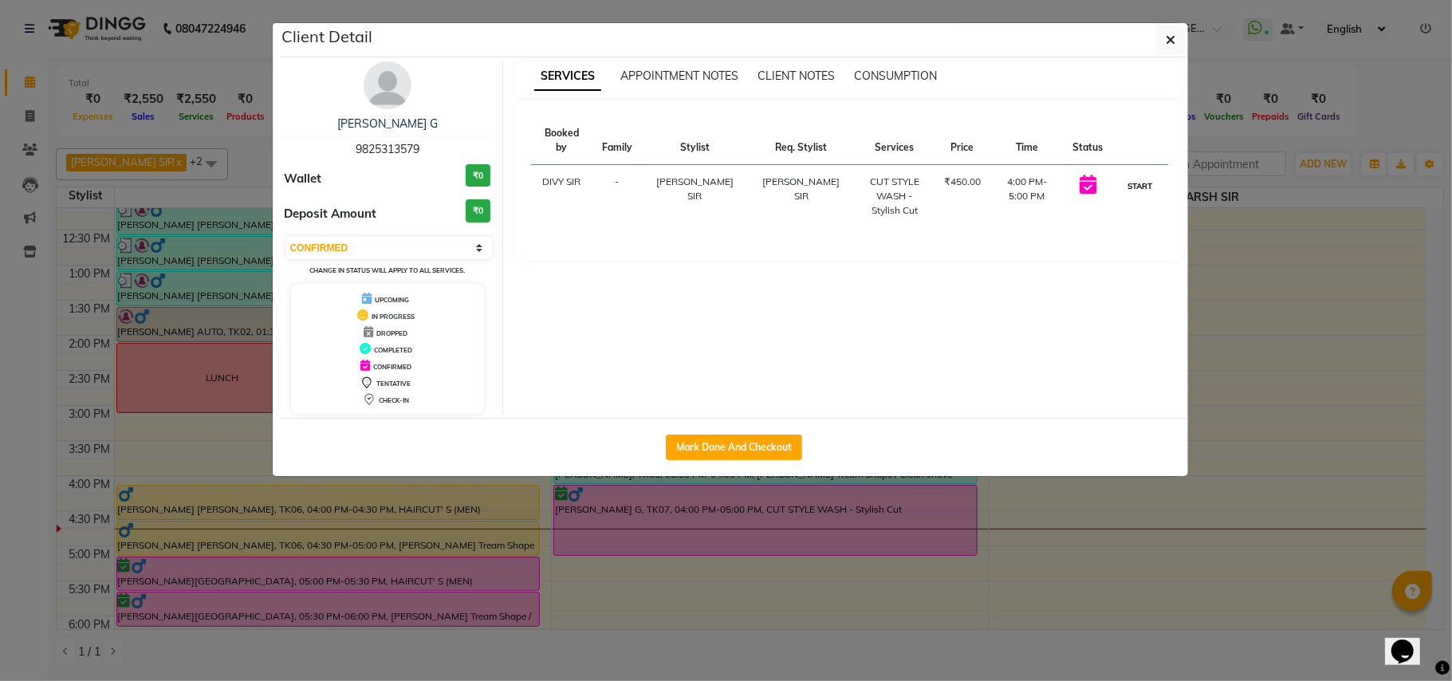
click at [1142, 176] on button "START" at bounding box center [1140, 186] width 33 height 20
select select "1"
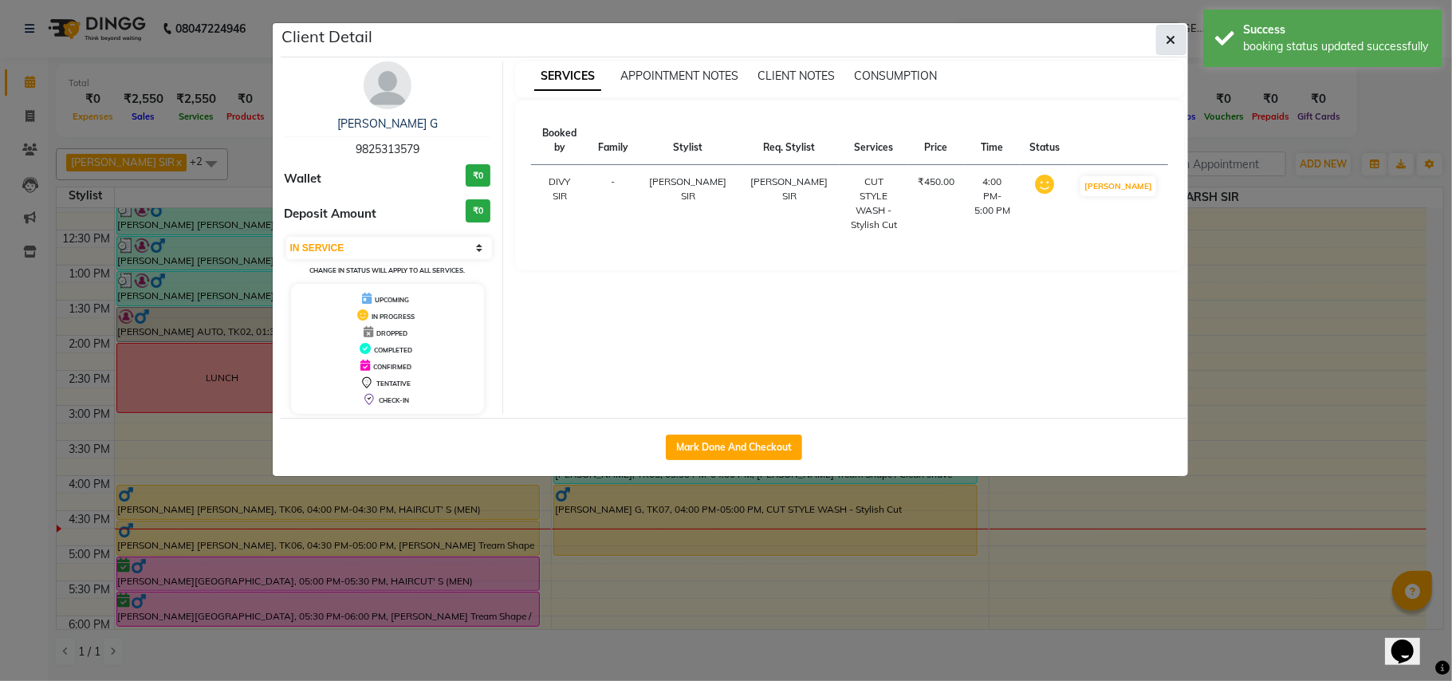
click at [1159, 38] on button "button" at bounding box center [1171, 40] width 30 height 30
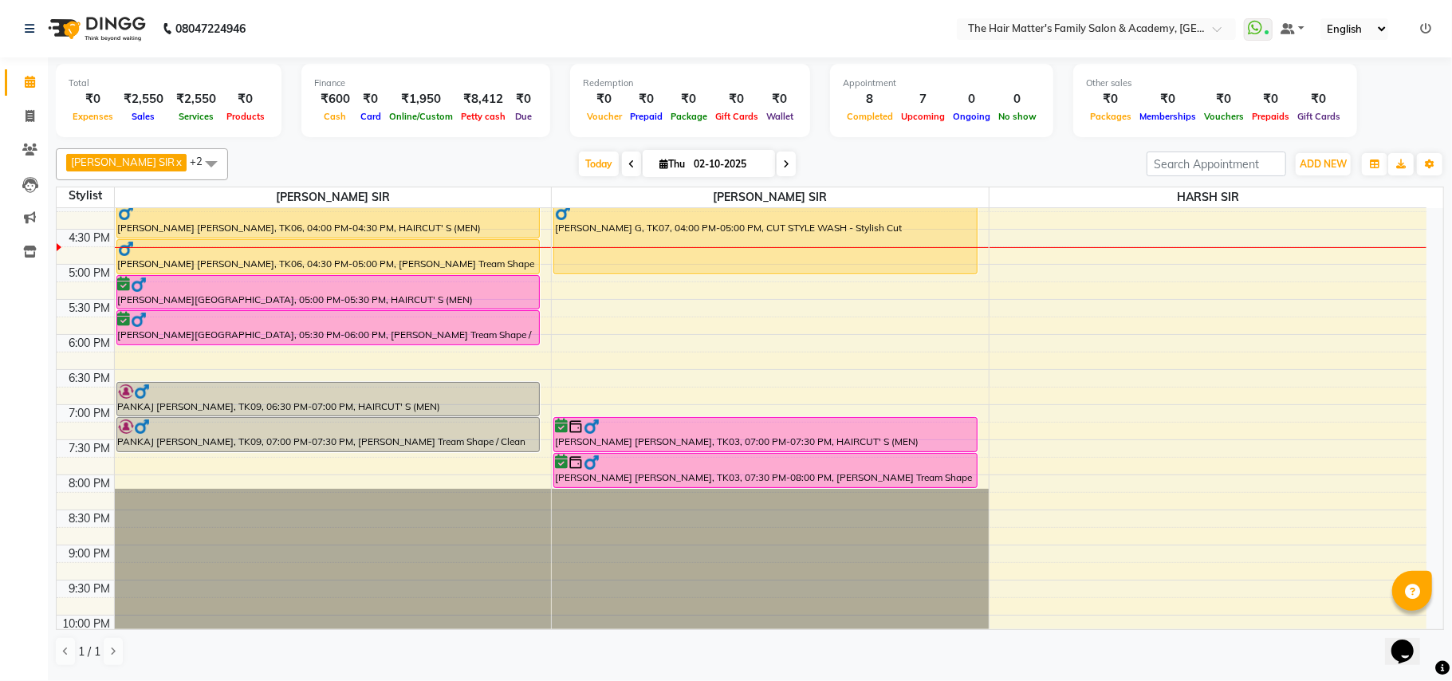
scroll to position [620, 0]
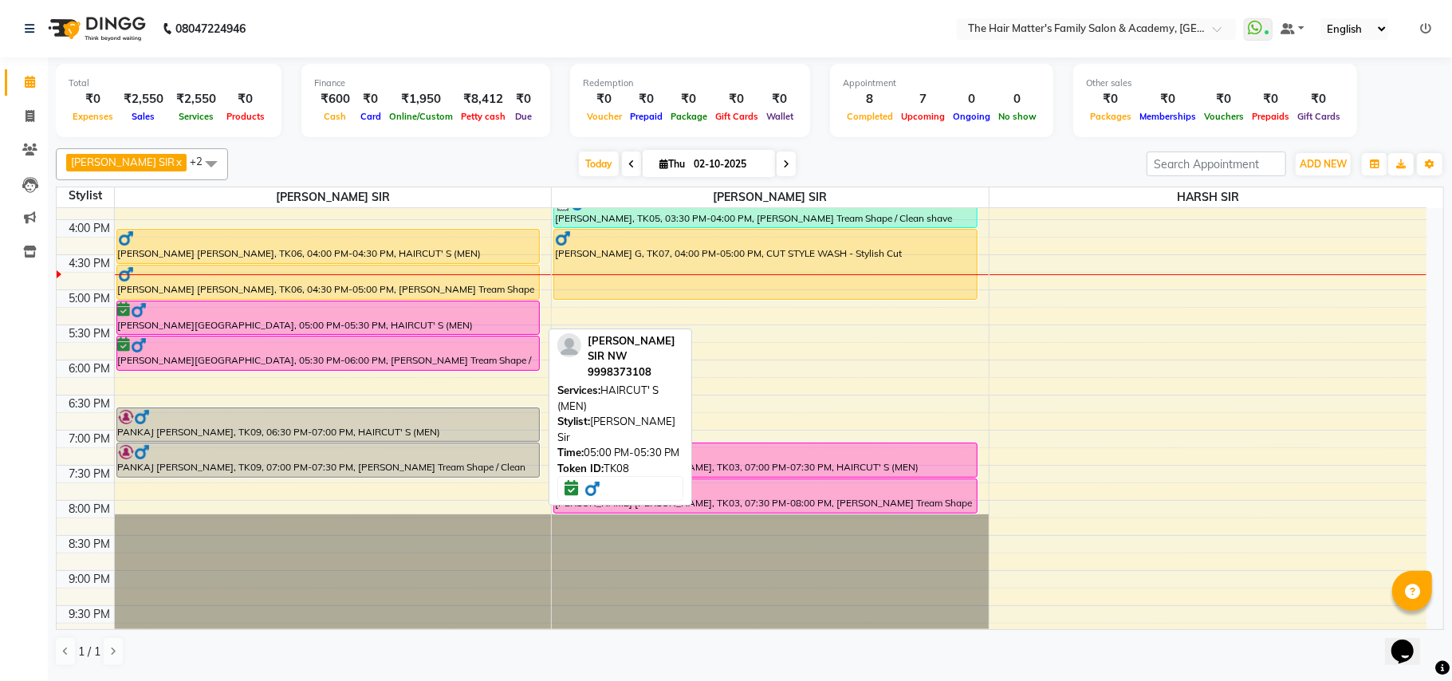
click at [306, 322] on div "[PERSON_NAME][GEOGRAPHIC_DATA], 05:00 PM-05:30 PM, HAIRCUT' S (MEN)" at bounding box center [328, 317] width 423 height 33
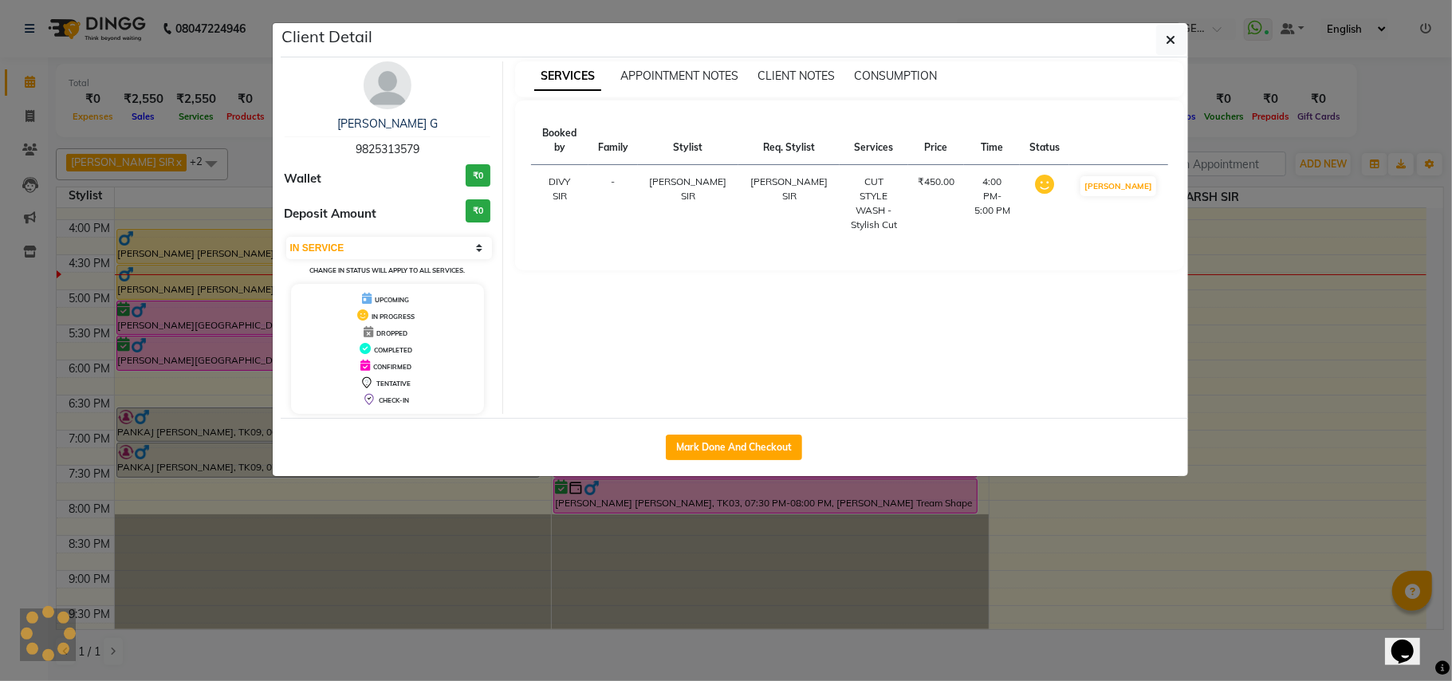
select select "6"
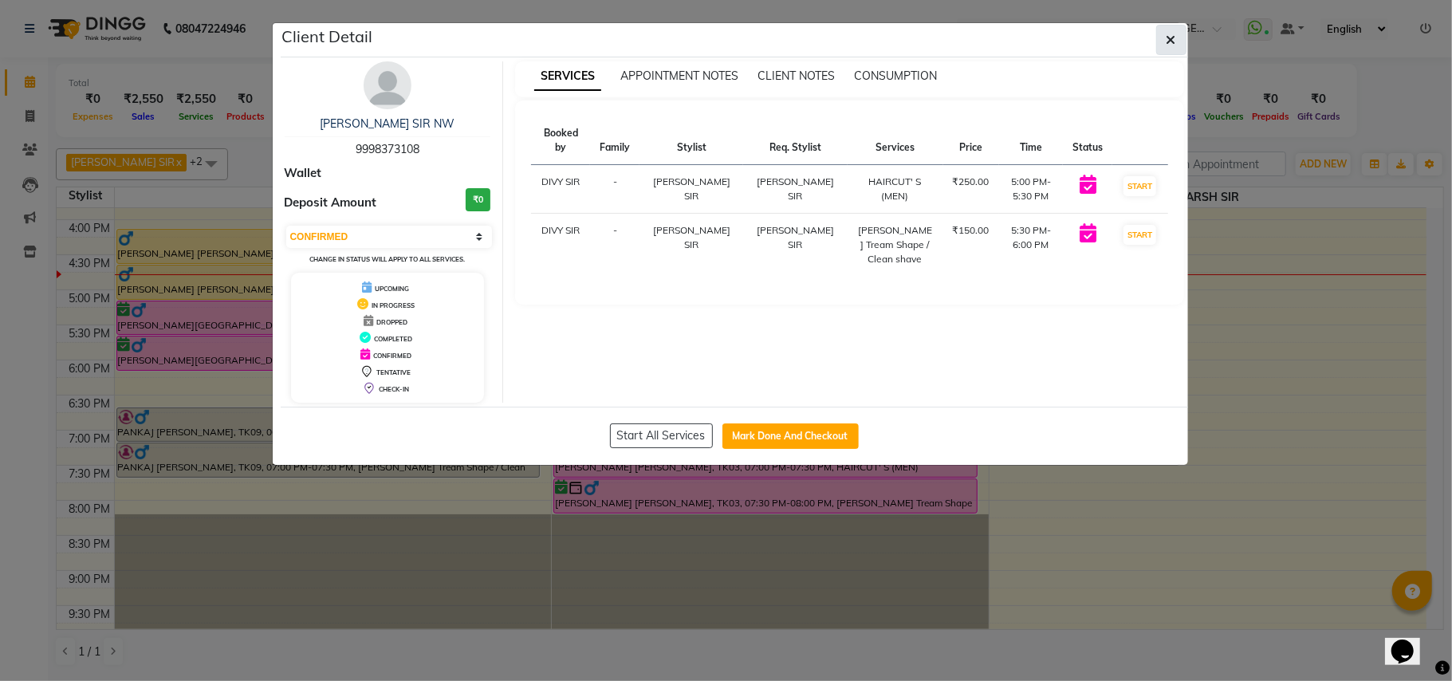
click at [1161, 39] on button "button" at bounding box center [1171, 40] width 30 height 30
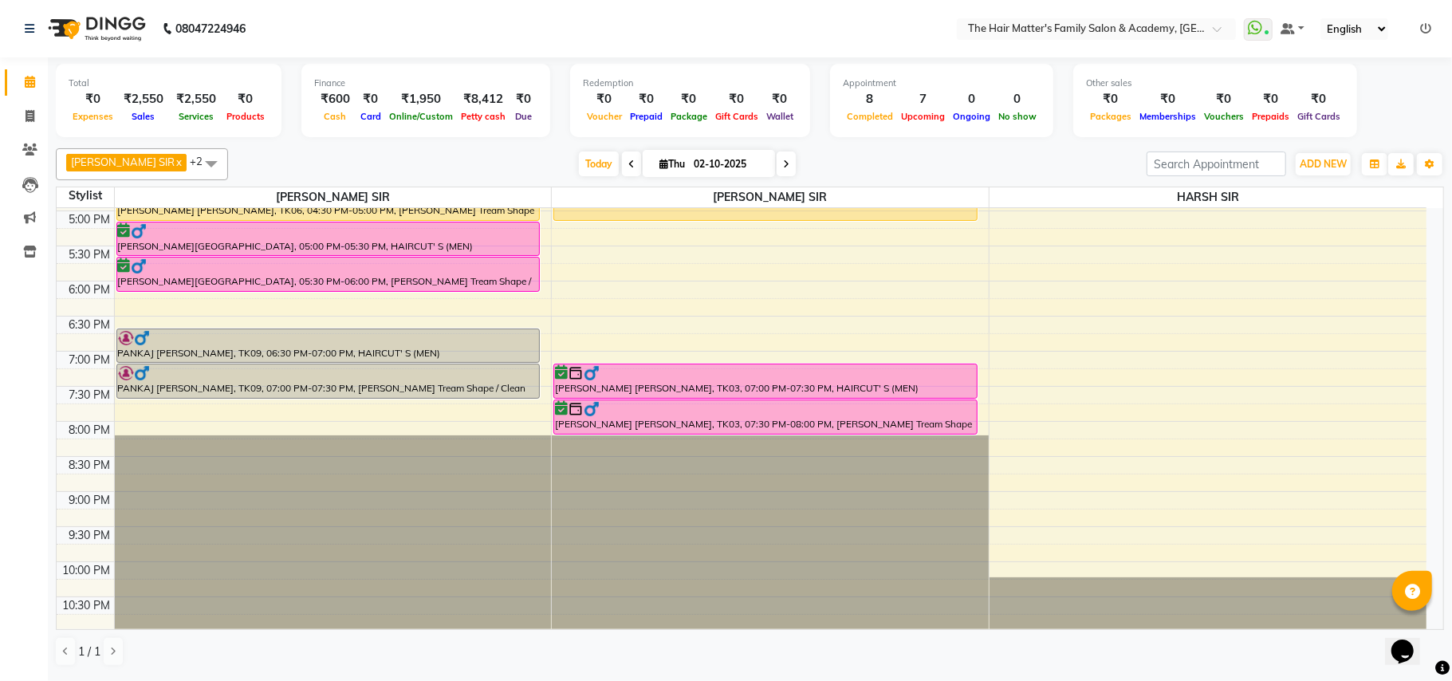
scroll to position [718, 0]
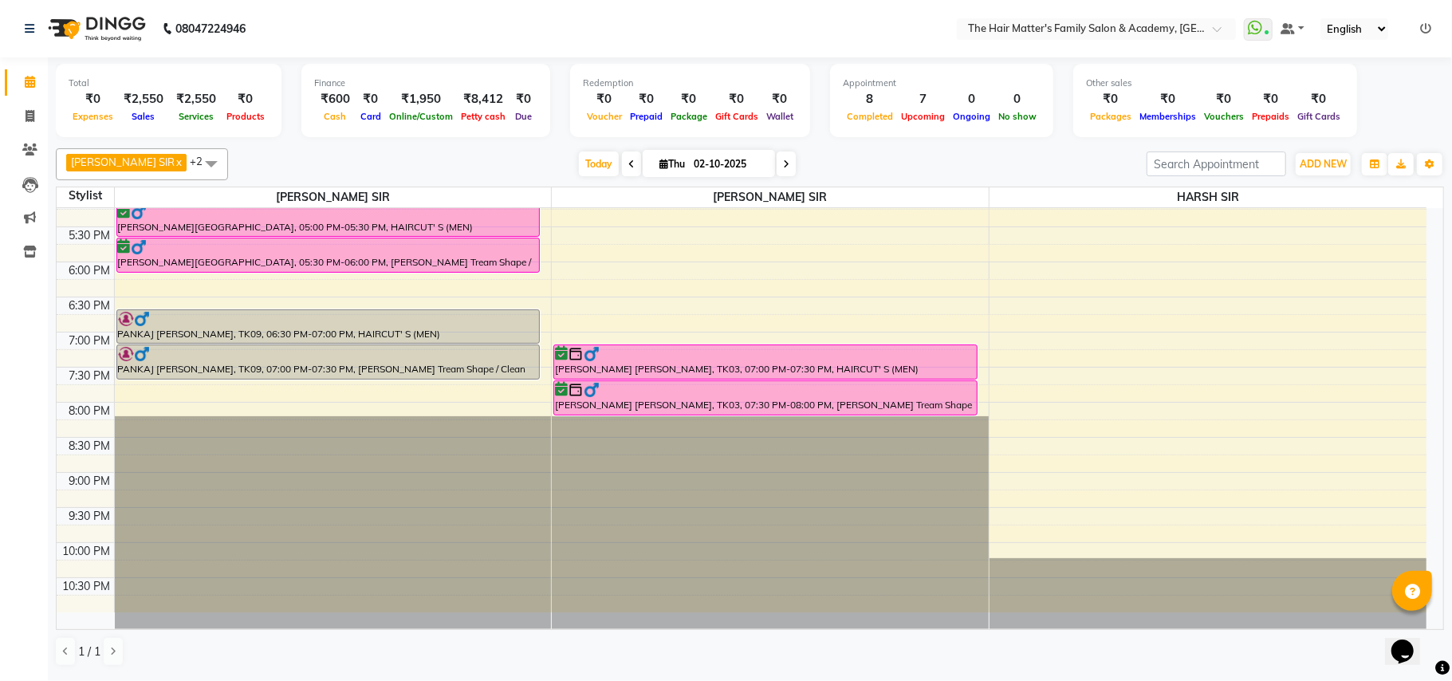
click at [725, 167] on input "02-10-2025" at bounding box center [729, 164] width 80 height 24
select select "10"
select select "2025"
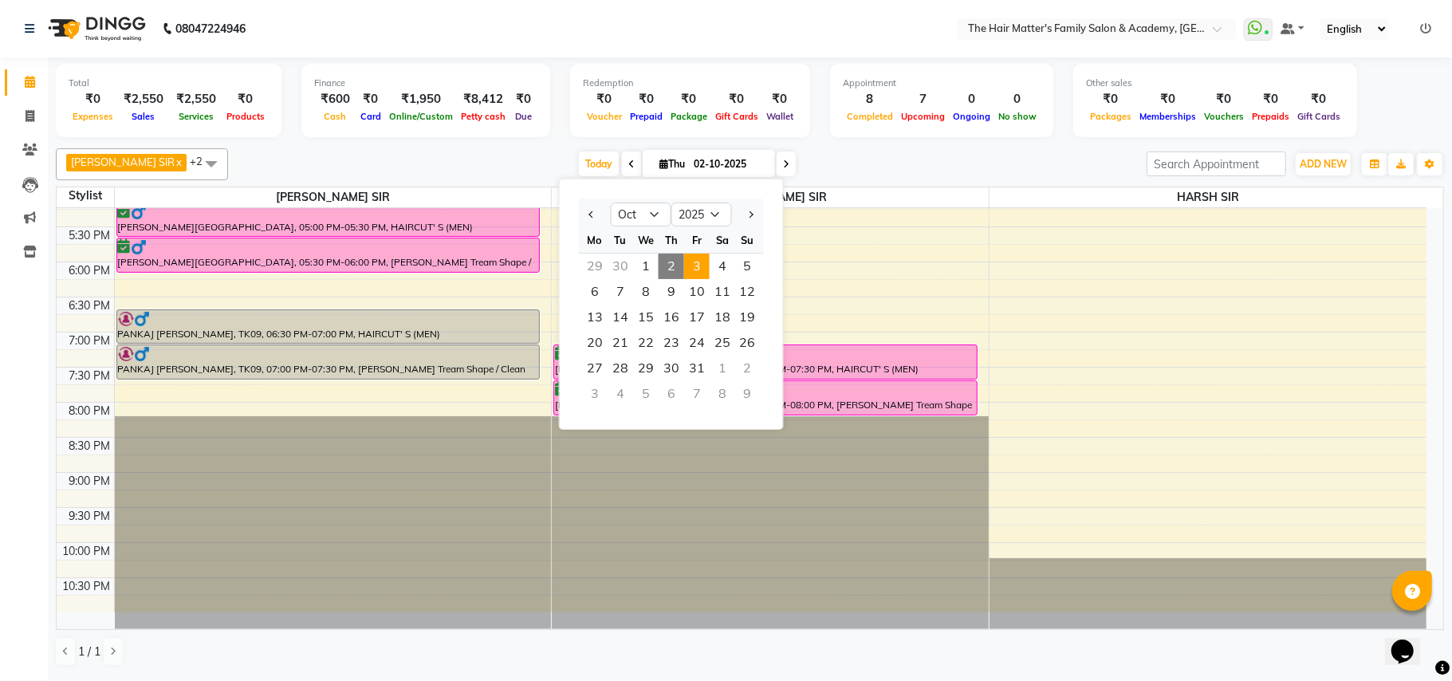
click at [692, 271] on span "3" at bounding box center [697, 267] width 26 height 26
type input "03-10-2025"
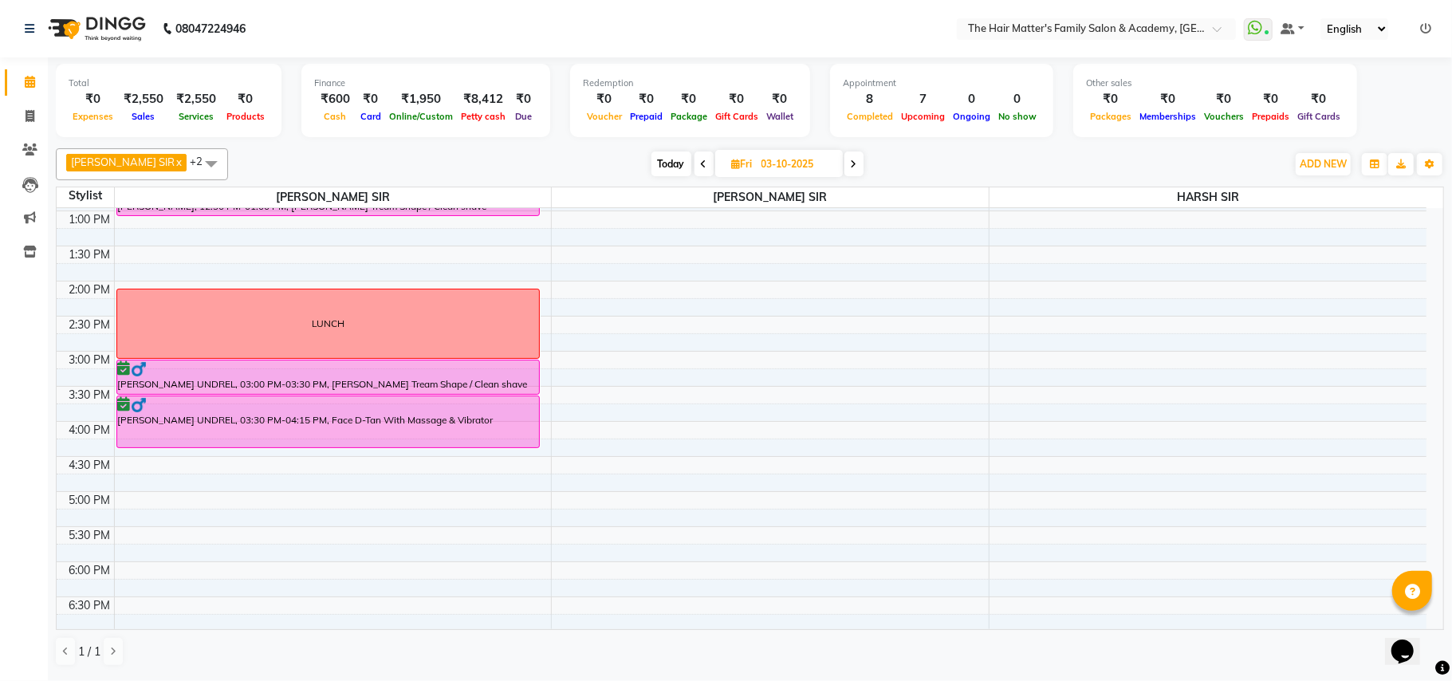
scroll to position [364, 0]
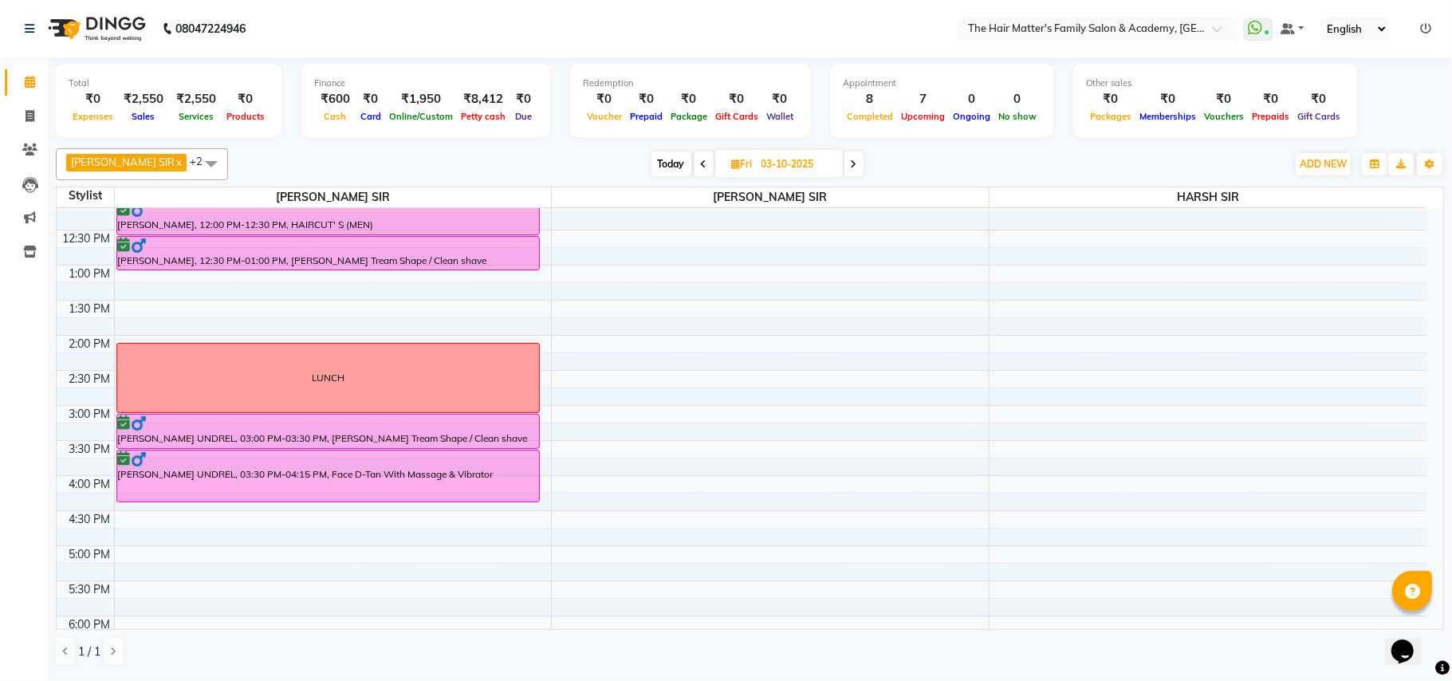
click at [802, 160] on input "03-10-2025" at bounding box center [797, 164] width 80 height 24
select select "10"
select select "2025"
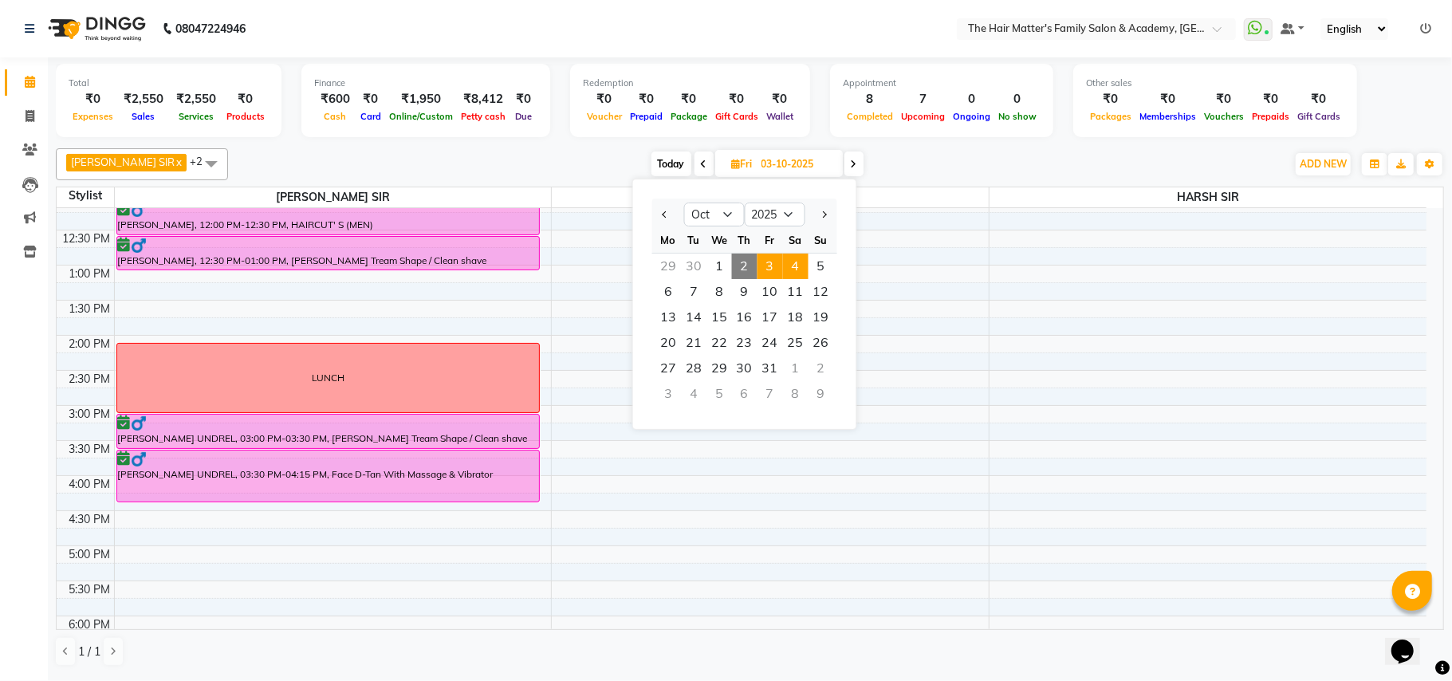
click at [783, 266] on span "4" at bounding box center [796, 267] width 26 height 26
type input "04-10-2025"
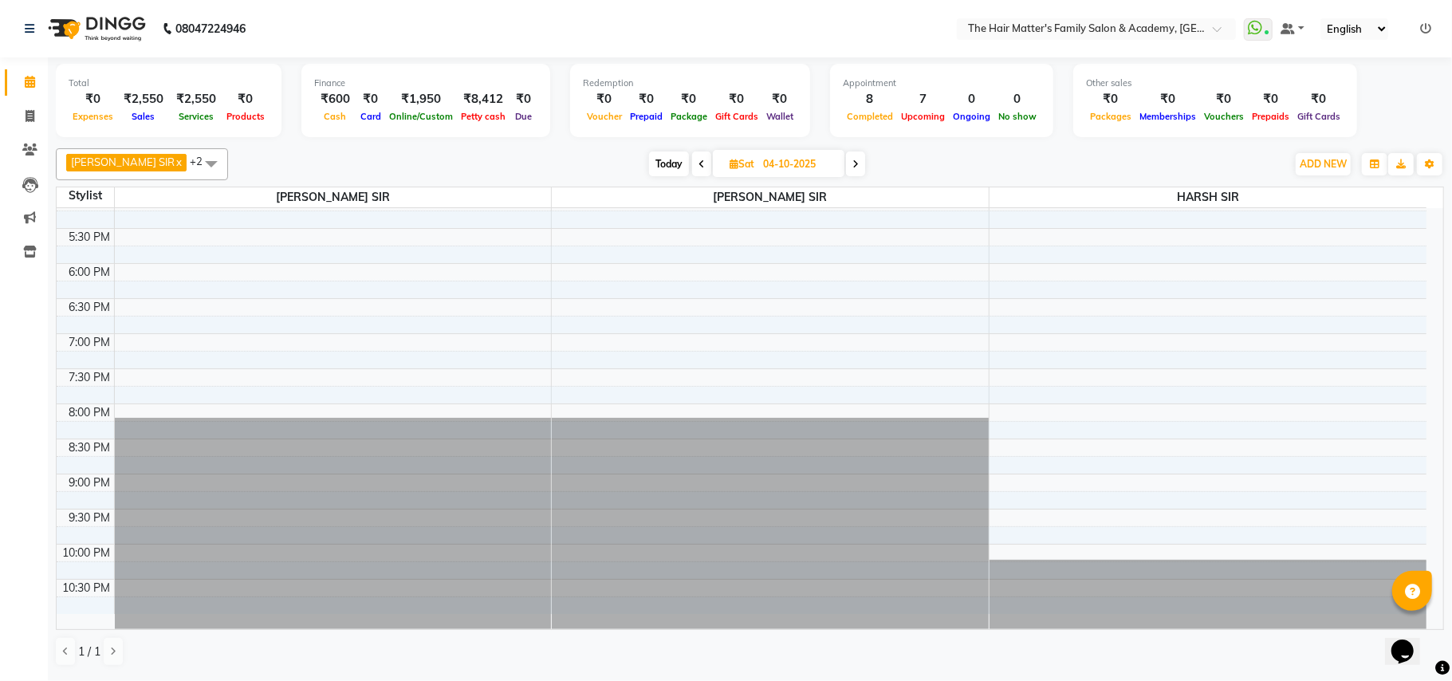
scroll to position [718, 0]
click at [813, 170] on input "04-10-2025" at bounding box center [798, 164] width 80 height 24
select select "10"
select select "2025"
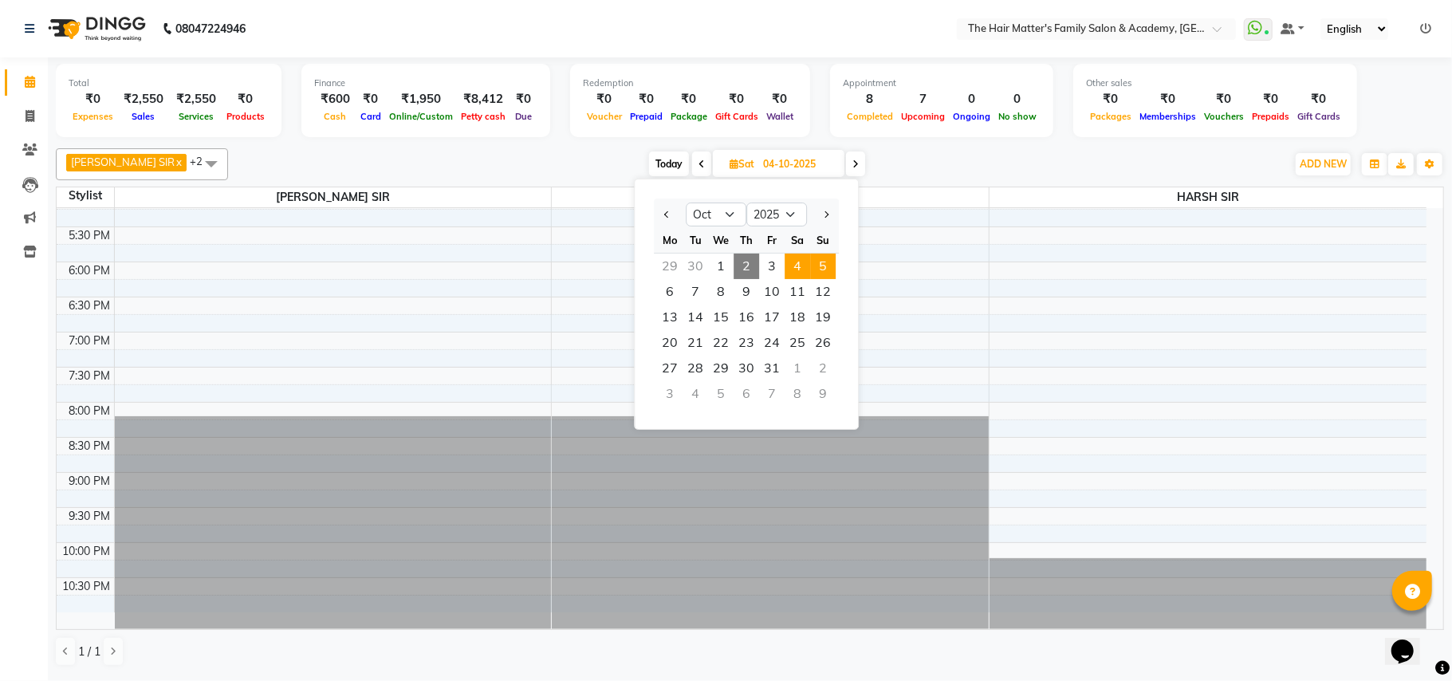
click at [826, 258] on span "5" at bounding box center [823, 267] width 26 height 26
type input "05-10-2025"
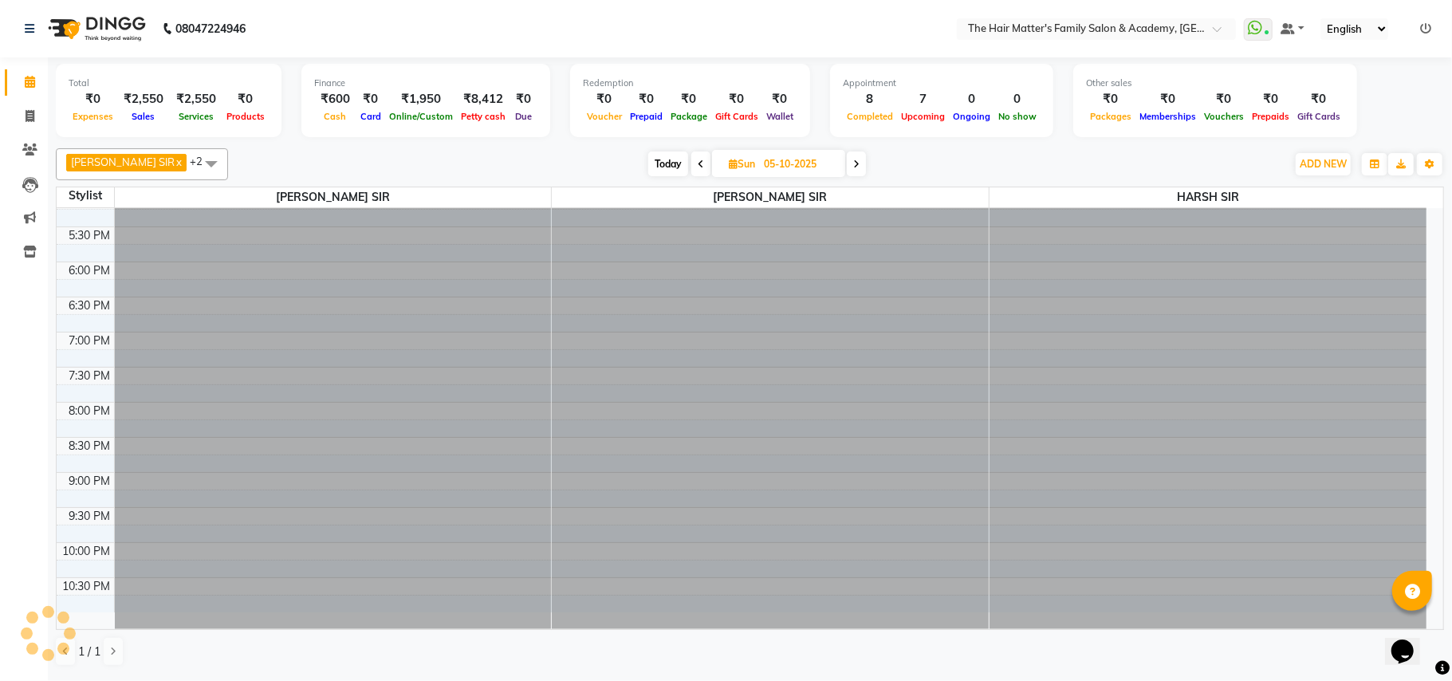
scroll to position [642, 0]
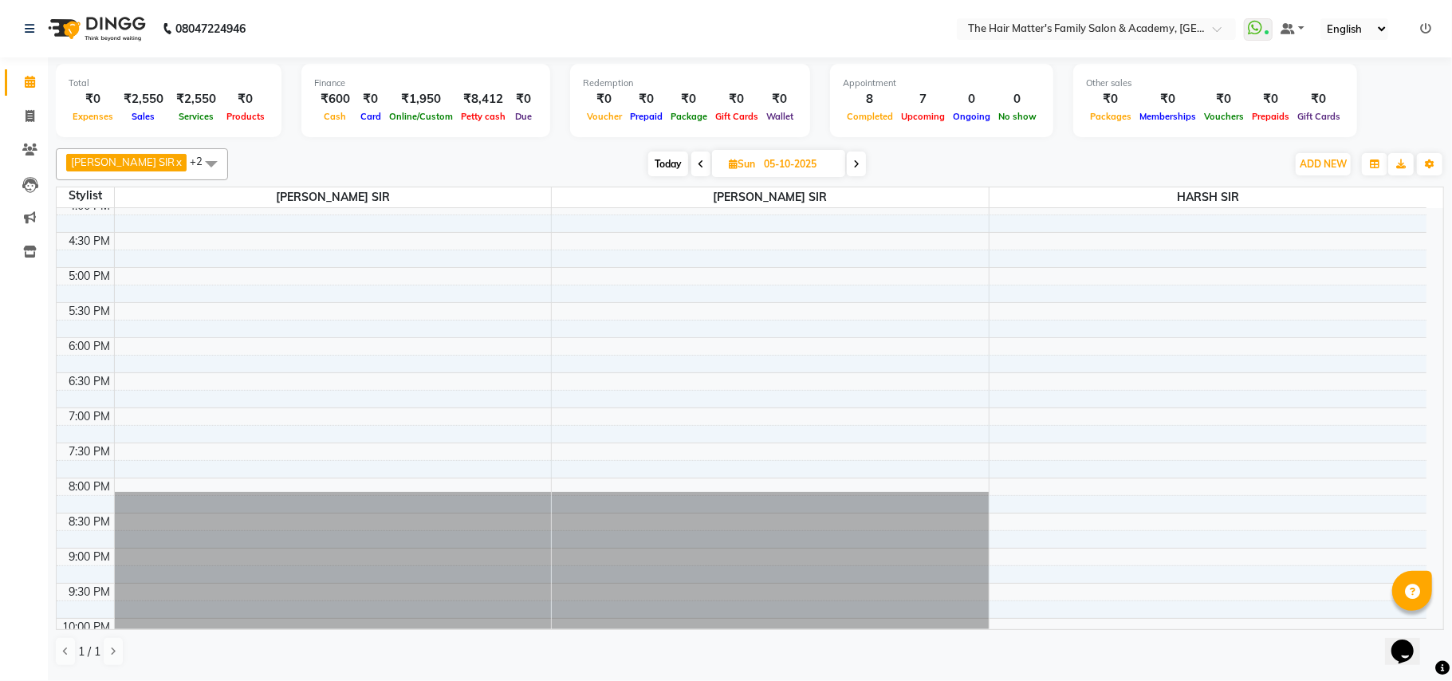
click at [807, 172] on input "05-10-2025" at bounding box center [799, 164] width 80 height 24
select select "10"
select select "2025"
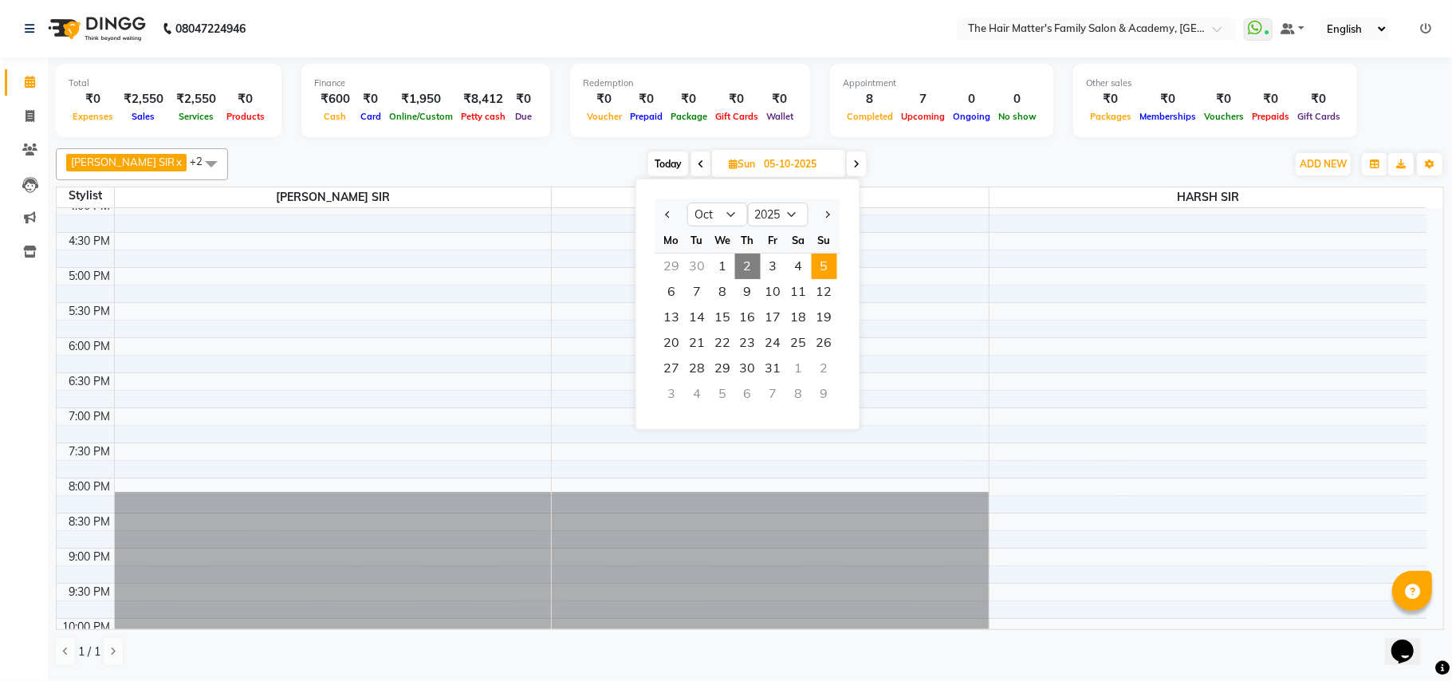
click at [825, 278] on span "5" at bounding box center [825, 267] width 26 height 26
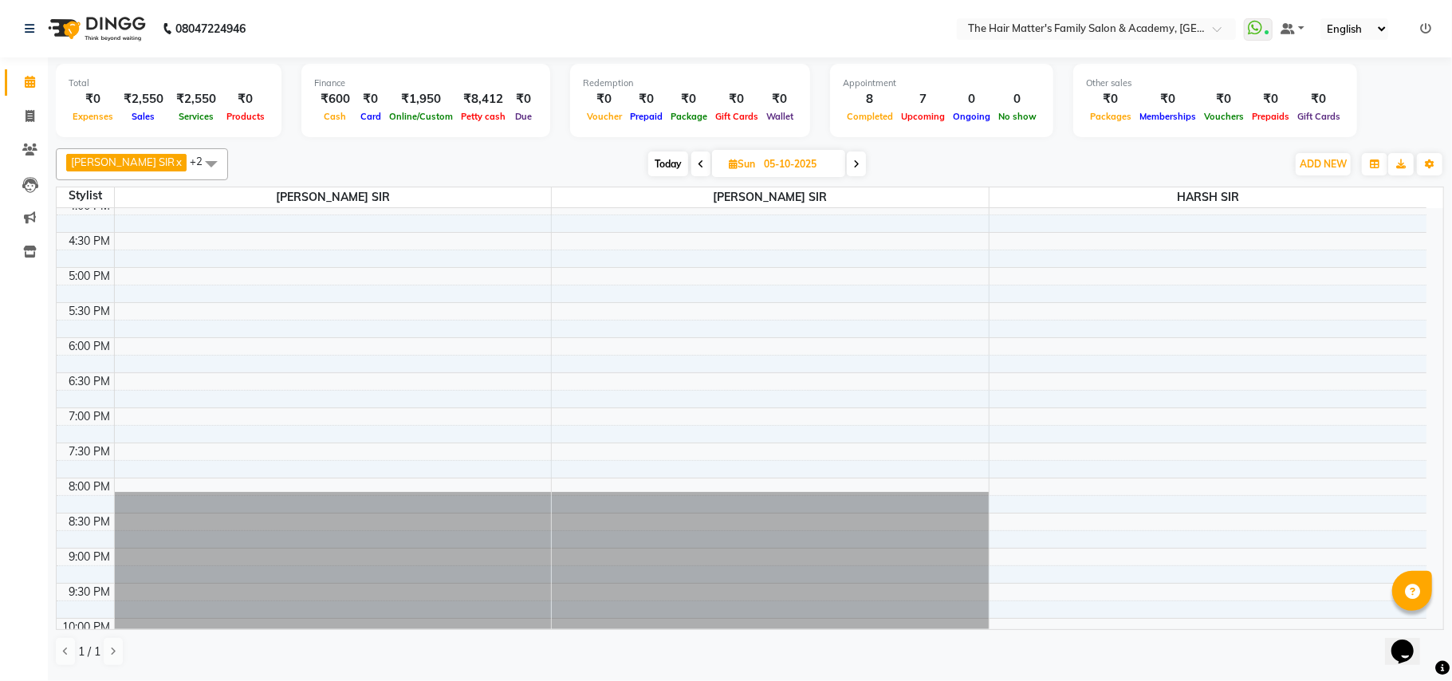
click at [901, 174] on div "Today Sun 05-10-2025" at bounding box center [757, 164] width 1042 height 24
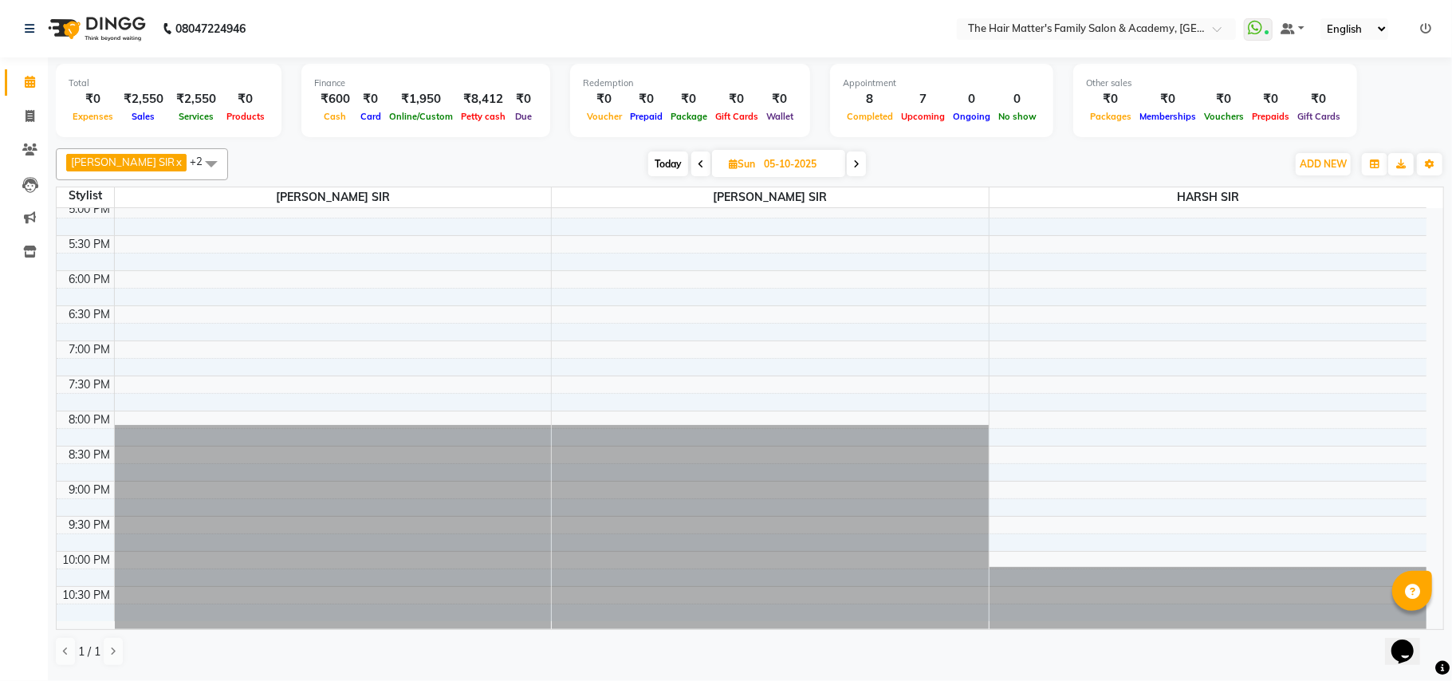
scroll to position [718, 0]
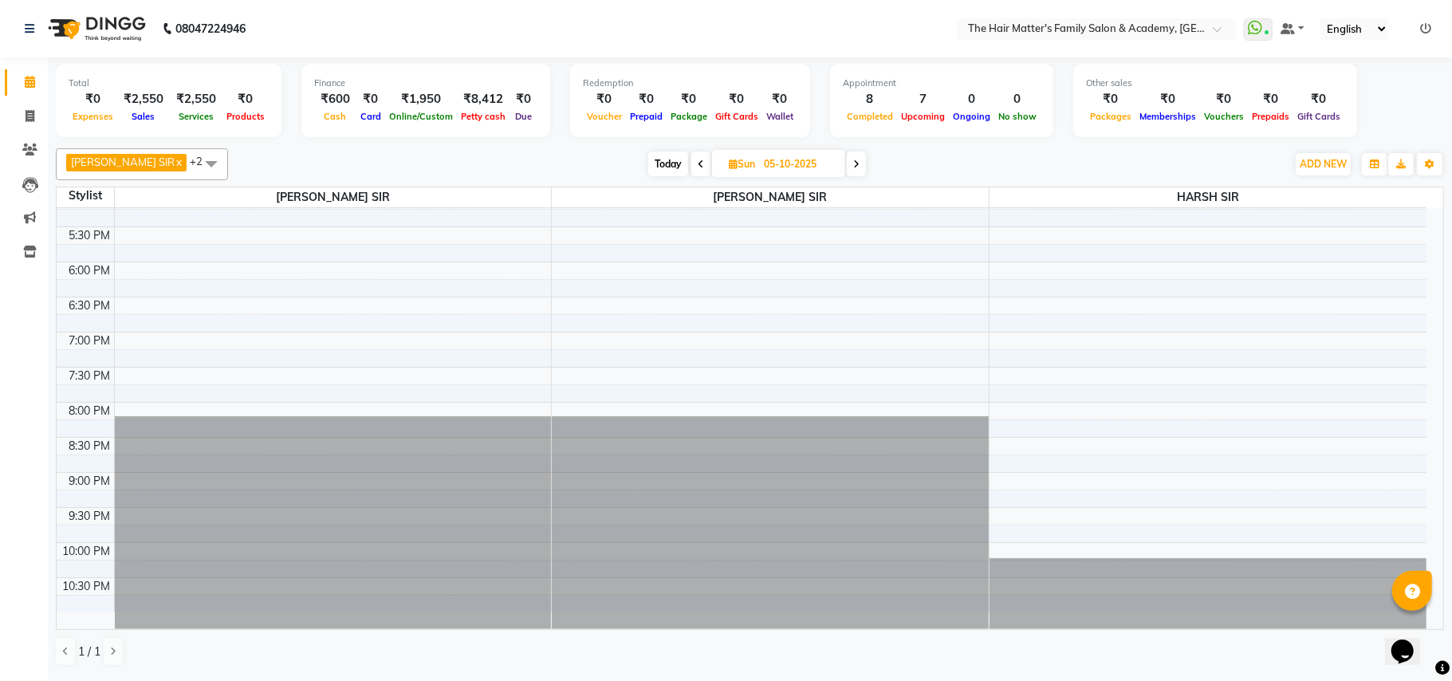
click at [814, 170] on input "05-10-2025" at bounding box center [799, 164] width 80 height 24
select select "10"
select select "2025"
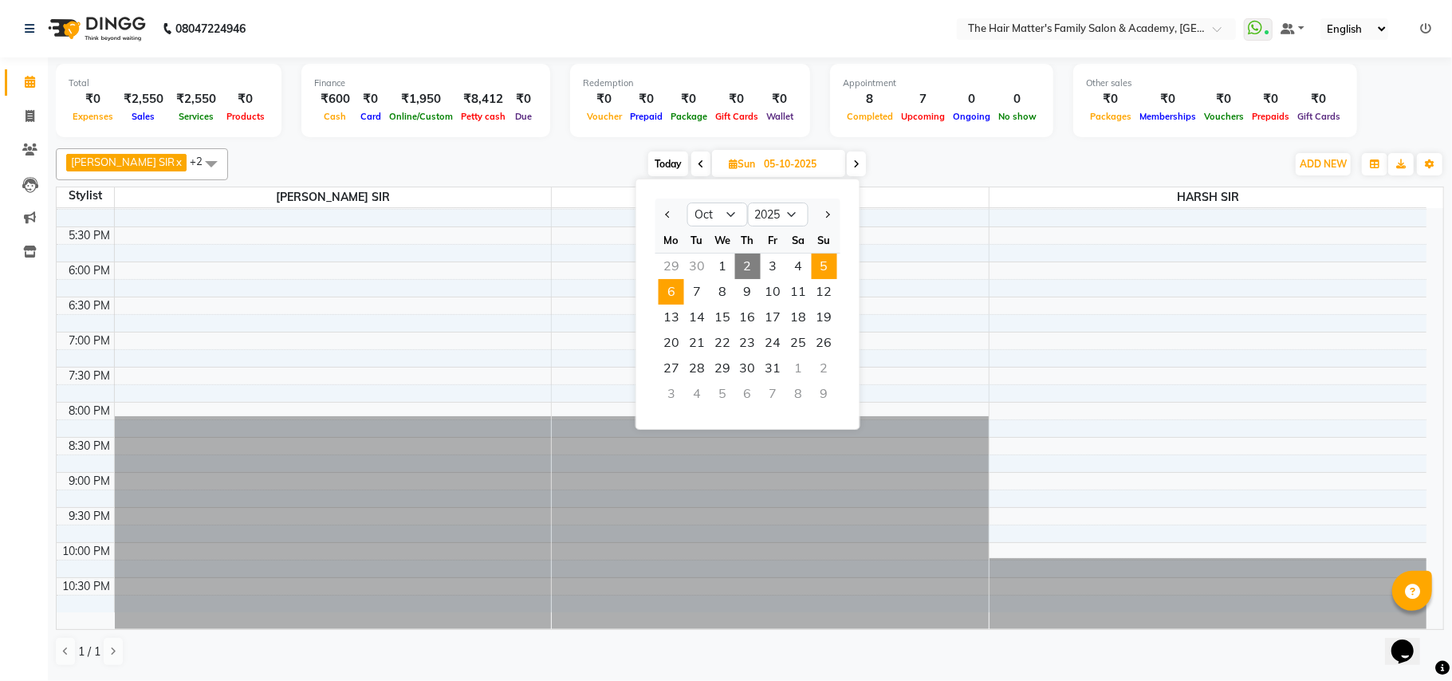
click at [678, 300] on span "6" at bounding box center [672, 292] width 26 height 26
type input "06-10-2025"
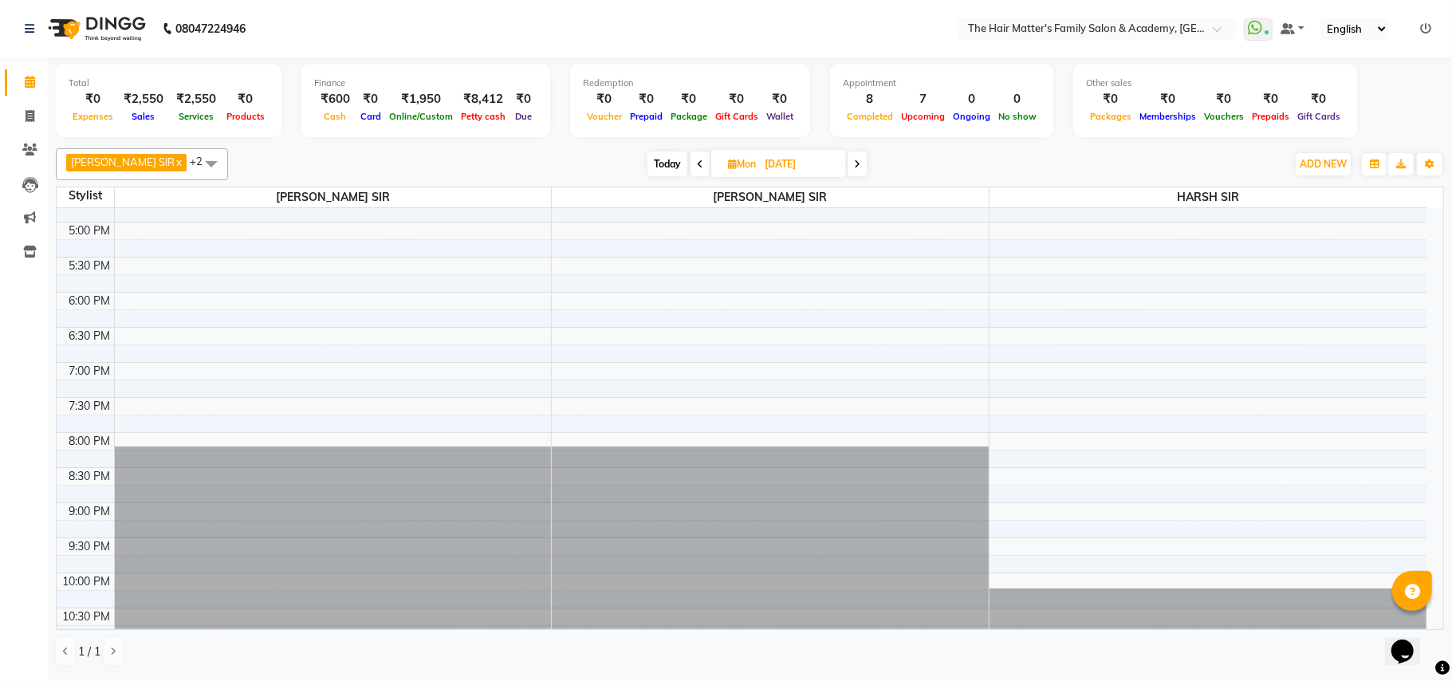
scroll to position [709, 0]
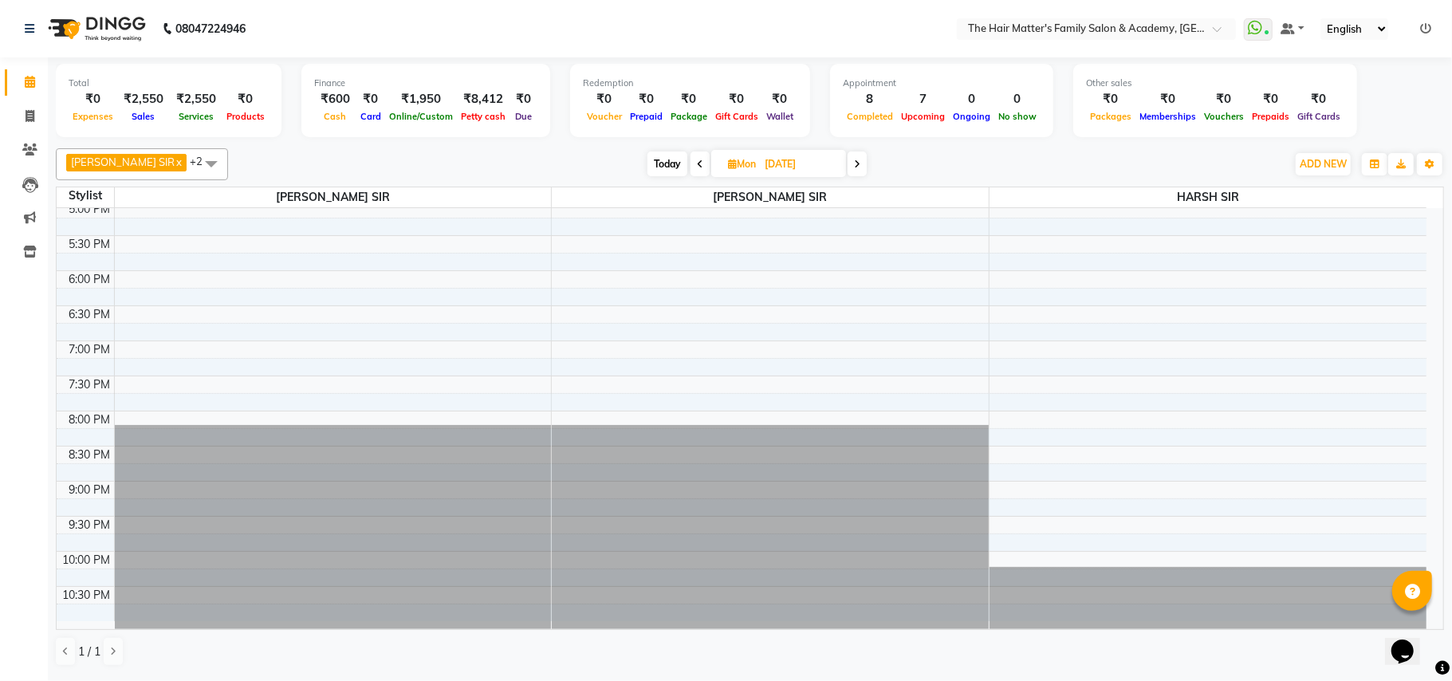
click at [804, 175] on input "06-10-2025" at bounding box center [800, 164] width 80 height 24
select select "10"
select select "2025"
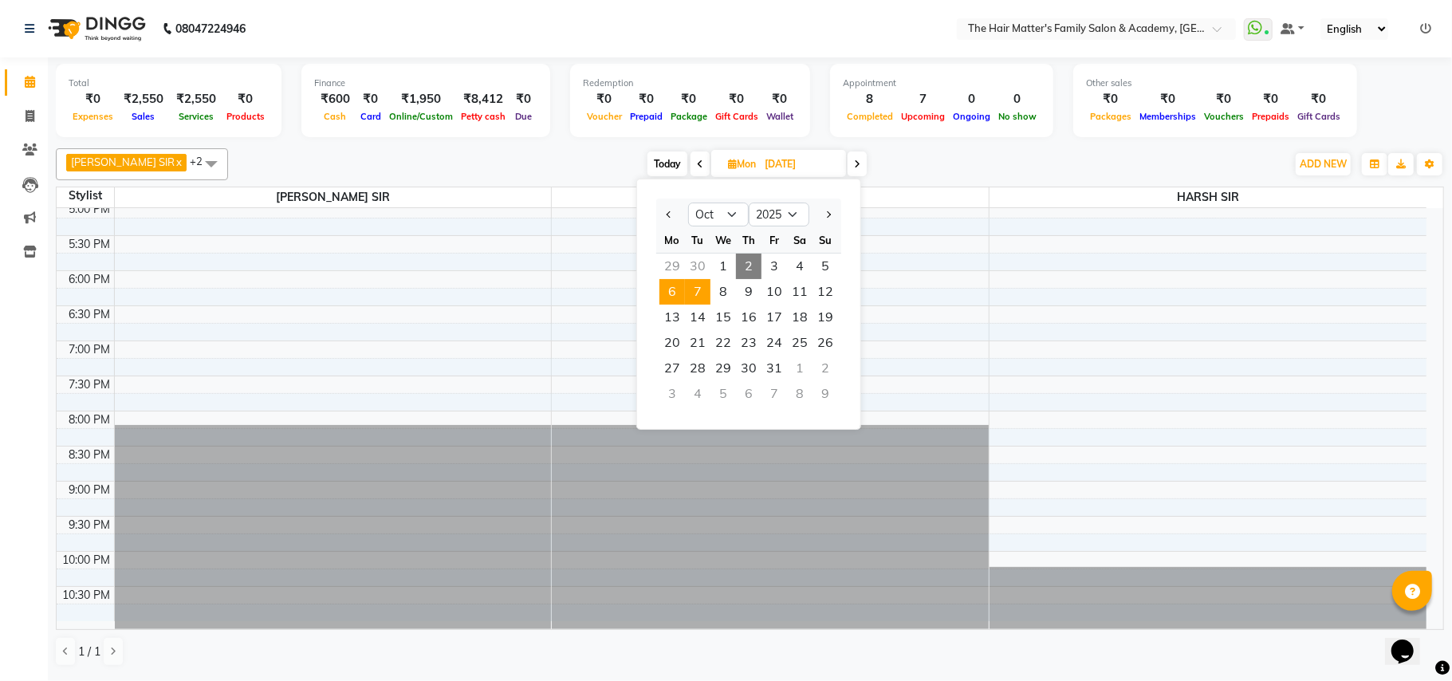
click at [703, 298] on span "7" at bounding box center [698, 292] width 26 height 26
type input "07-10-2025"
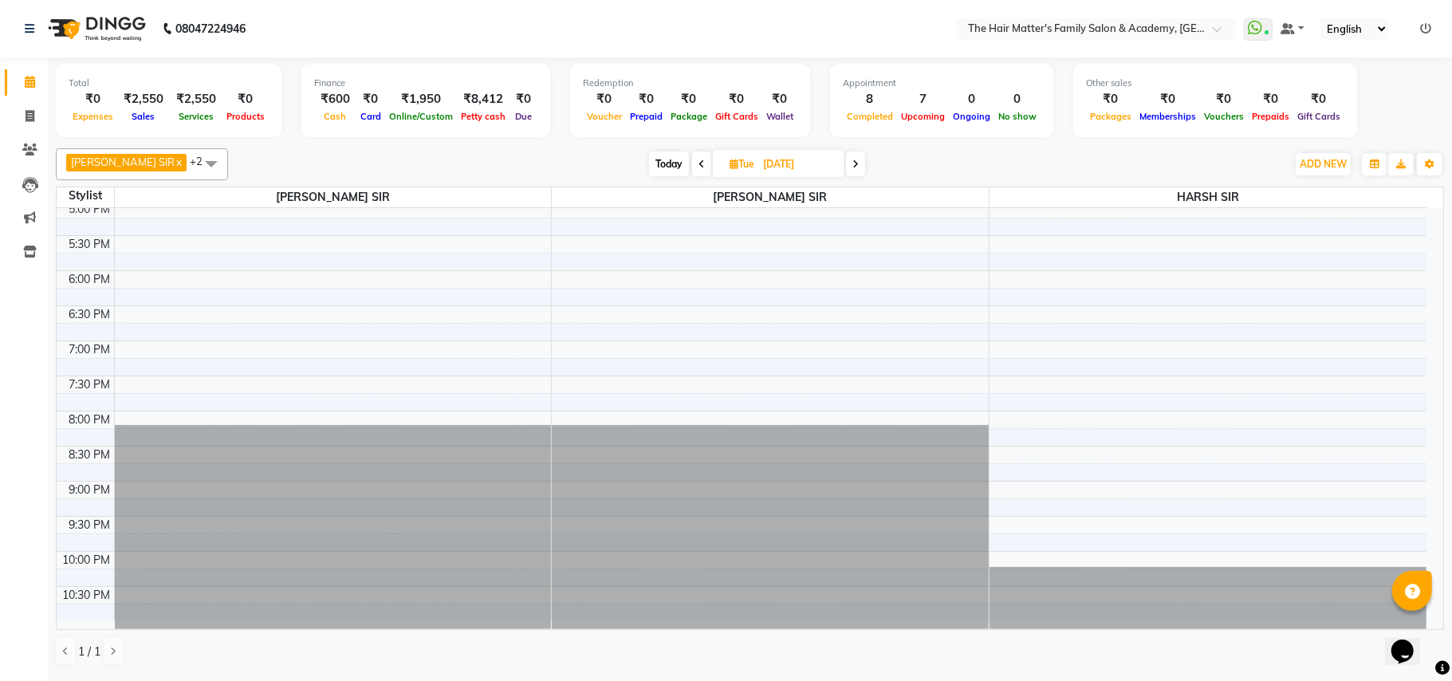
click at [810, 158] on input "07-10-2025" at bounding box center [798, 164] width 80 height 24
select select "10"
select select "2025"
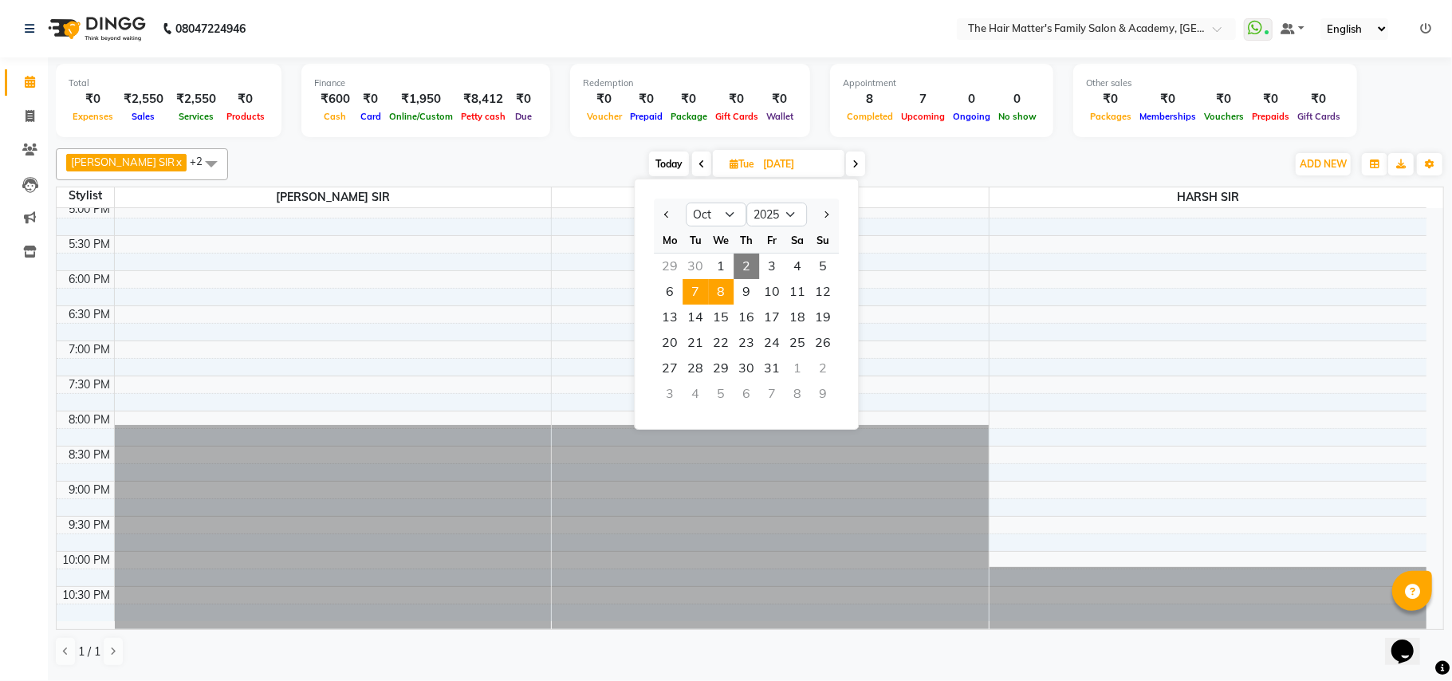
click at [723, 289] on span "8" at bounding box center [721, 292] width 26 height 26
type input "08-10-2025"
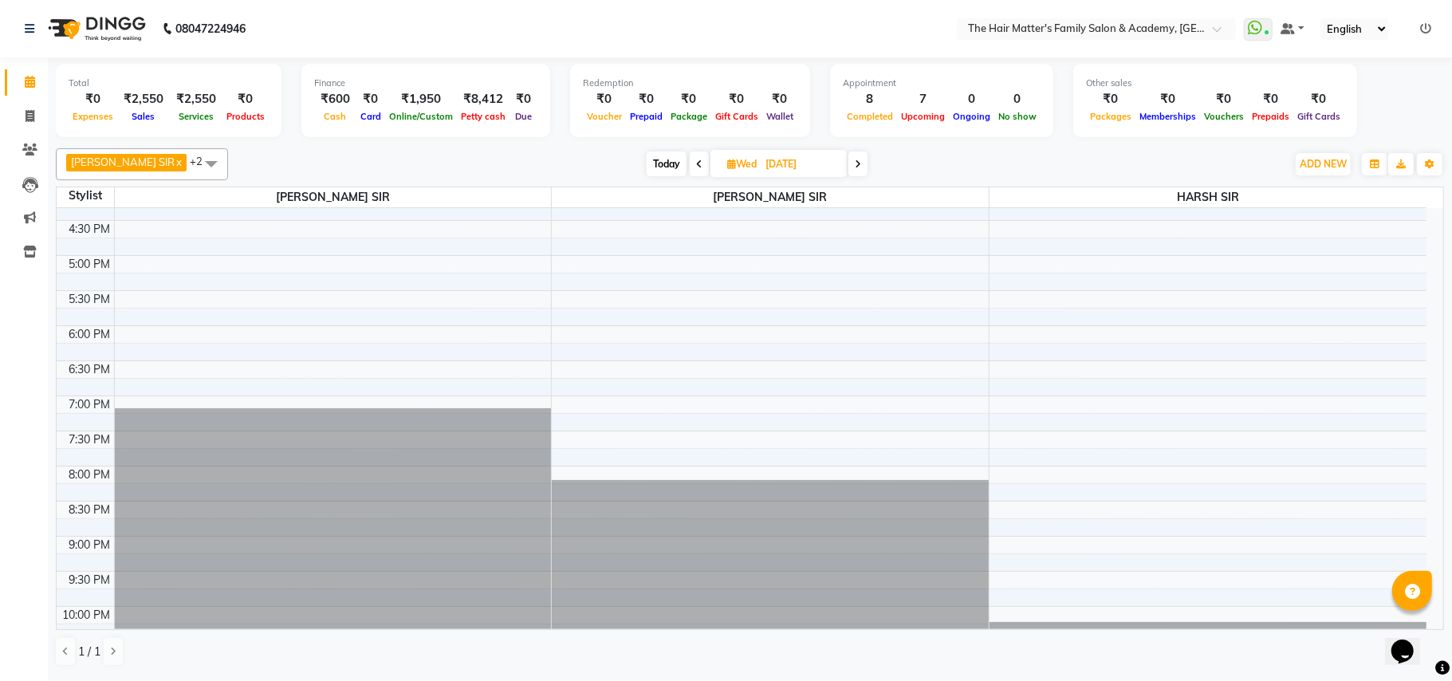
scroll to position [718, 0]
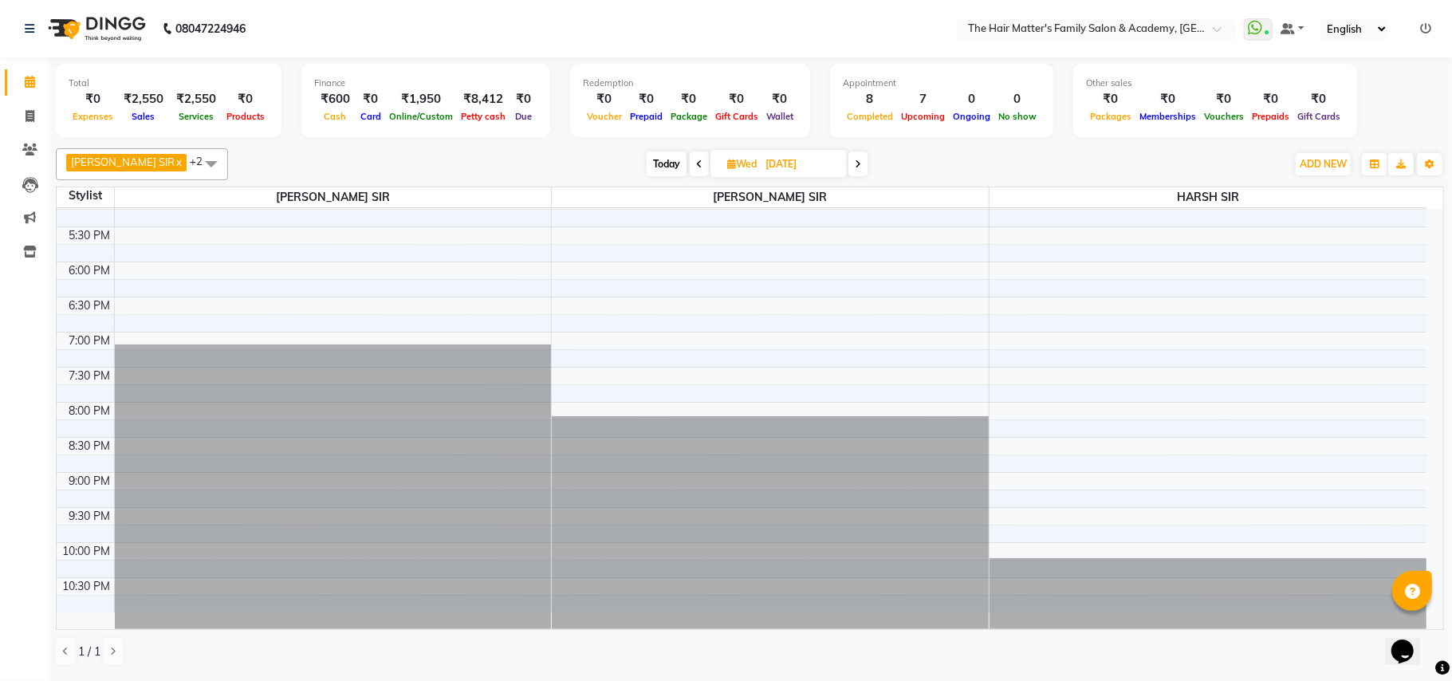
click at [805, 169] on input "08-10-2025" at bounding box center [801, 164] width 80 height 24
select select "10"
select select "2025"
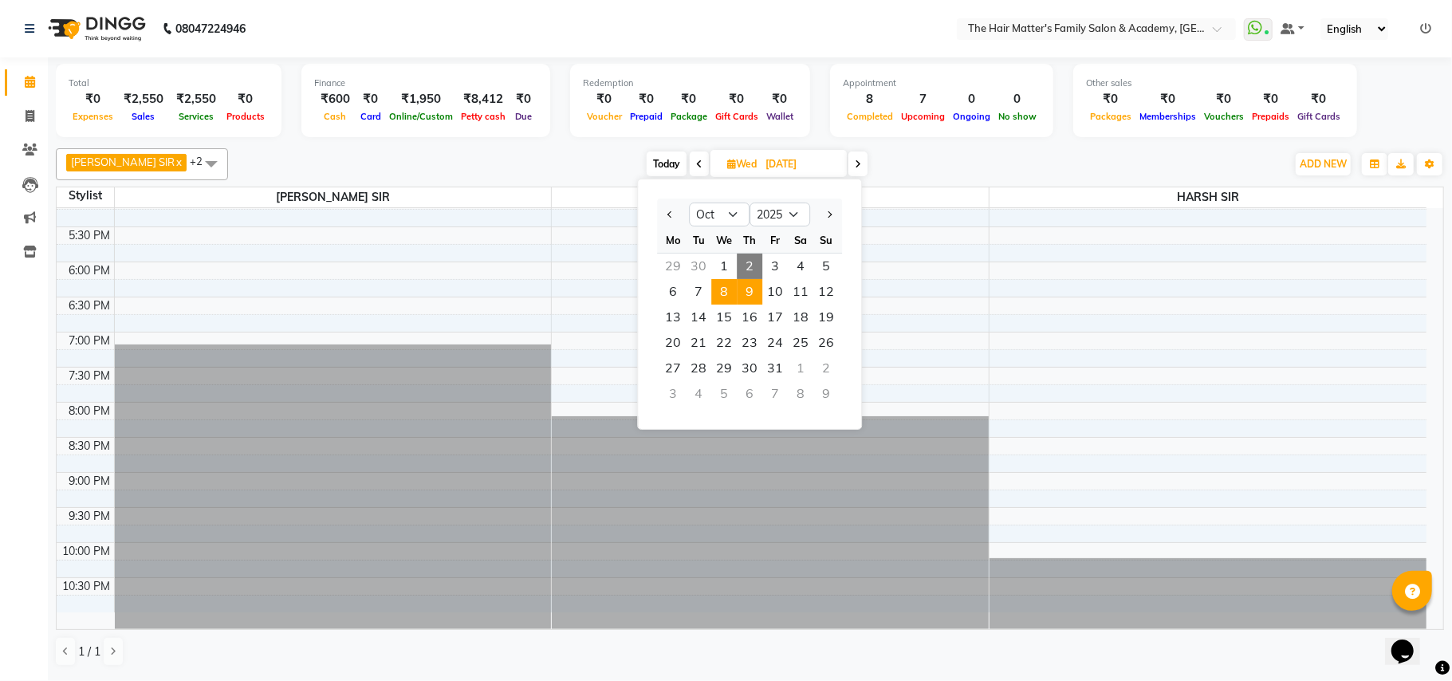
click at [758, 293] on span "9" at bounding box center [750, 292] width 26 height 26
type input "09-10-2025"
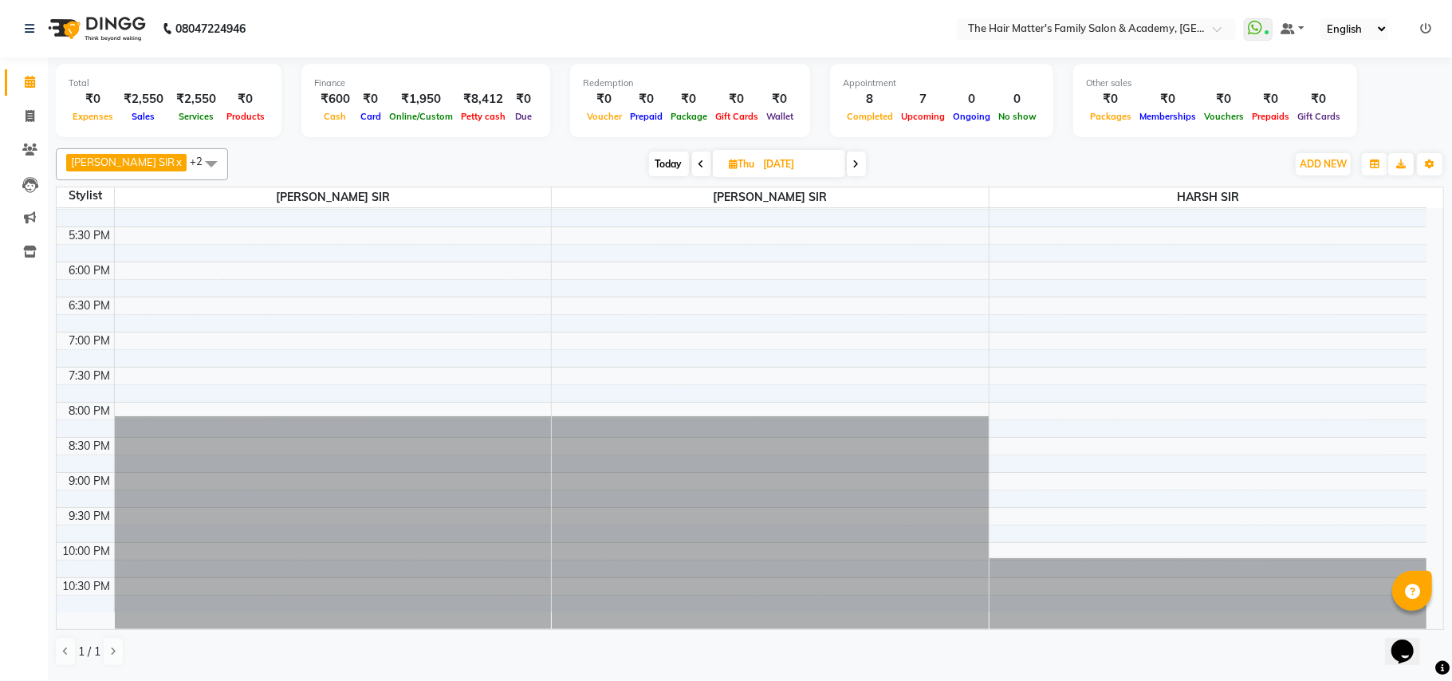
click at [810, 174] on input "09-10-2025" at bounding box center [799, 164] width 80 height 24
select select "10"
select select "2025"
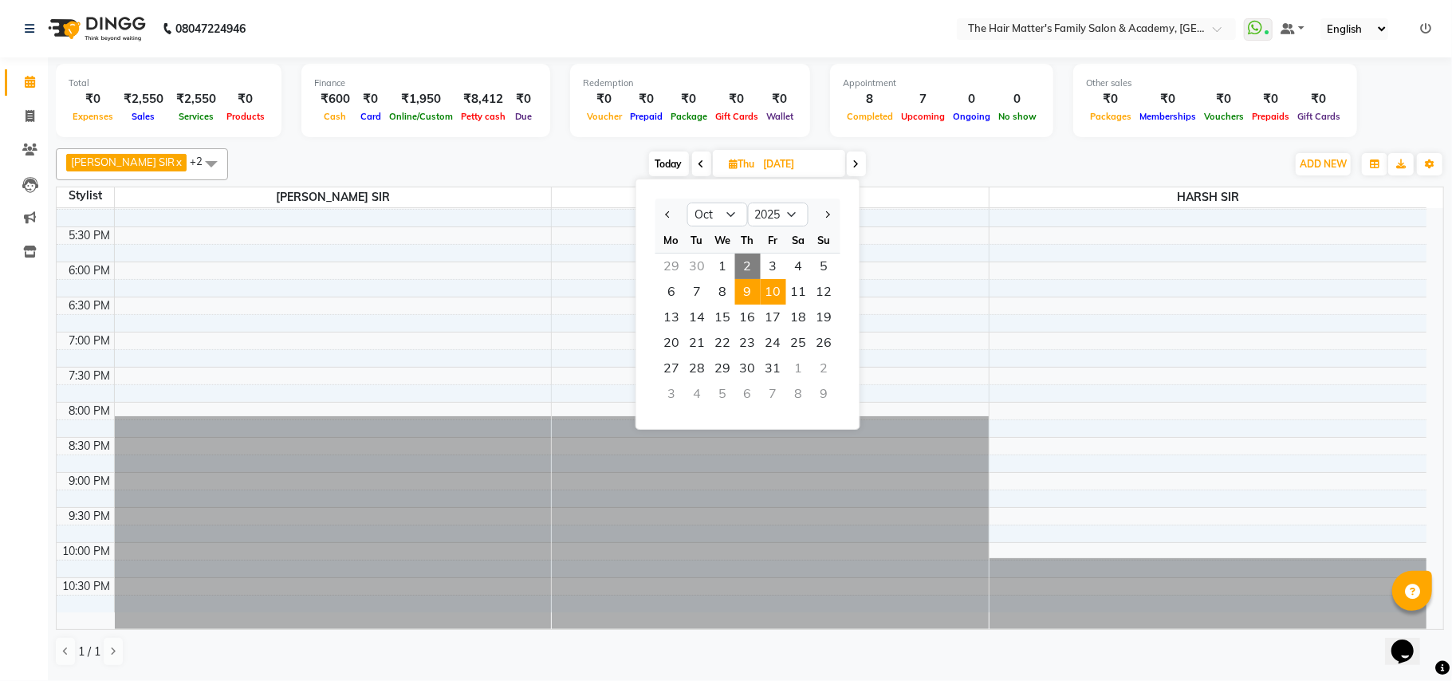
click at [772, 298] on span "10" at bounding box center [774, 292] width 26 height 26
type input "10-10-2025"
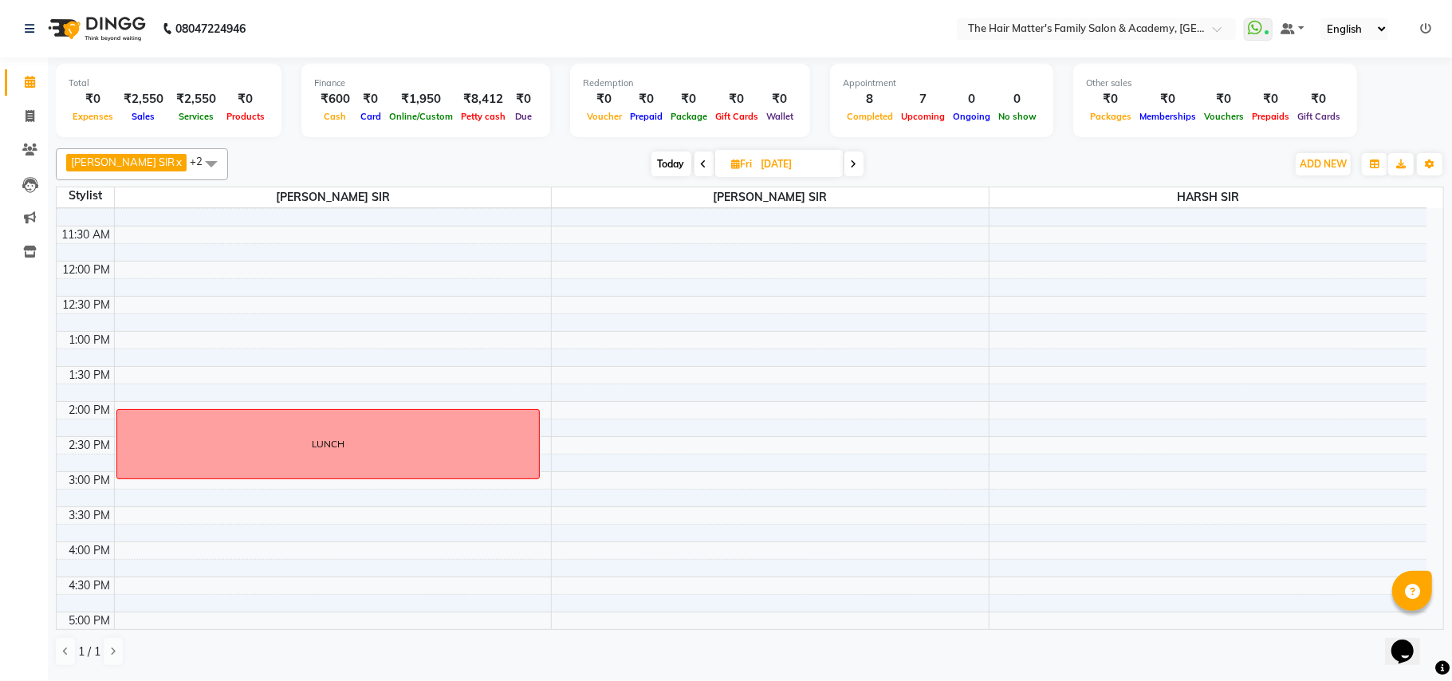
scroll to position [354, 0]
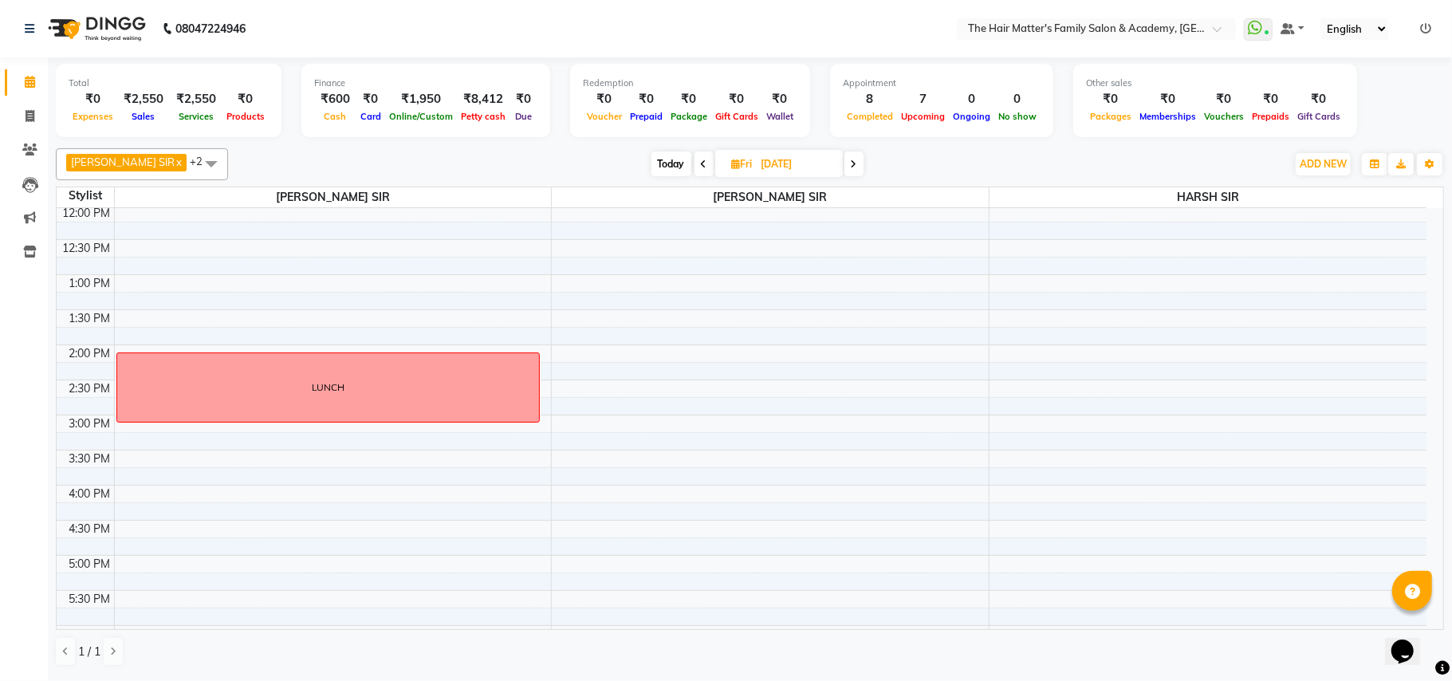
click at [798, 172] on input "10-10-2025" at bounding box center [797, 164] width 80 height 24
select select "10"
select select "2025"
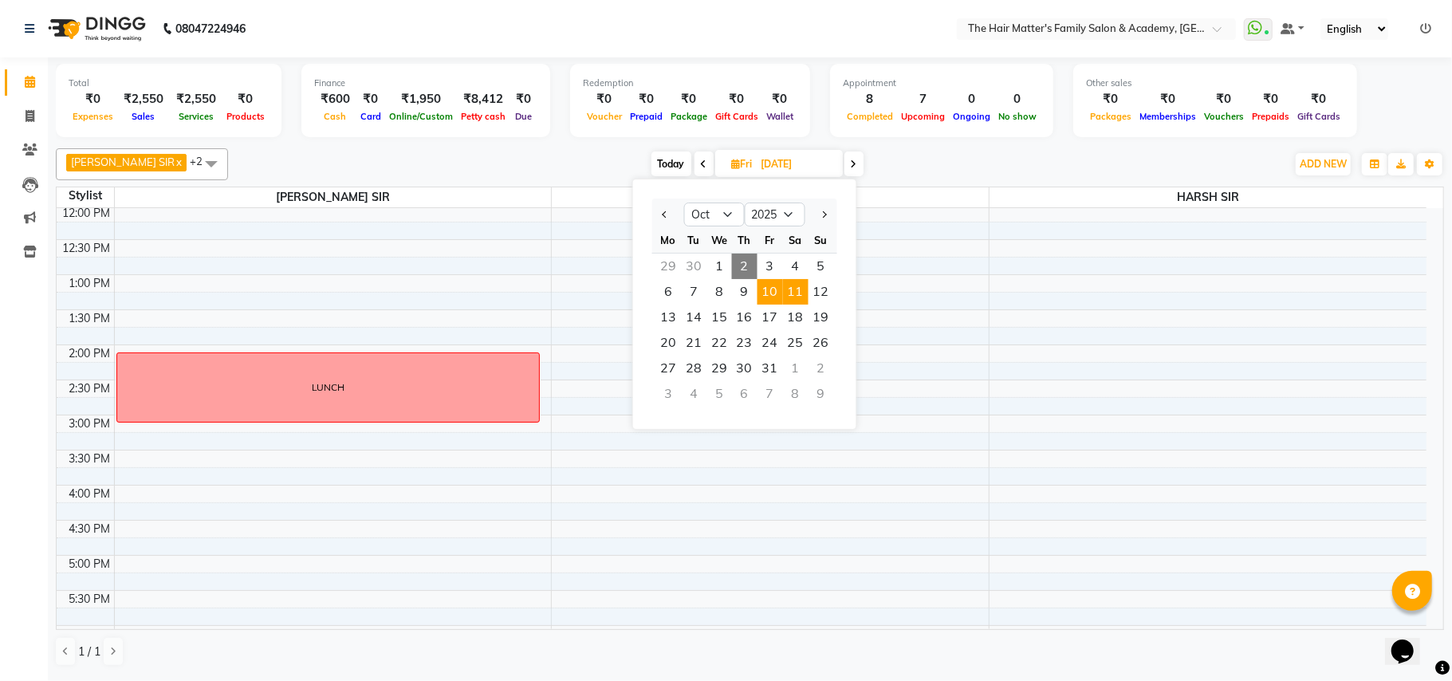
click at [796, 285] on span "11" at bounding box center [796, 292] width 26 height 26
type input "11-10-2025"
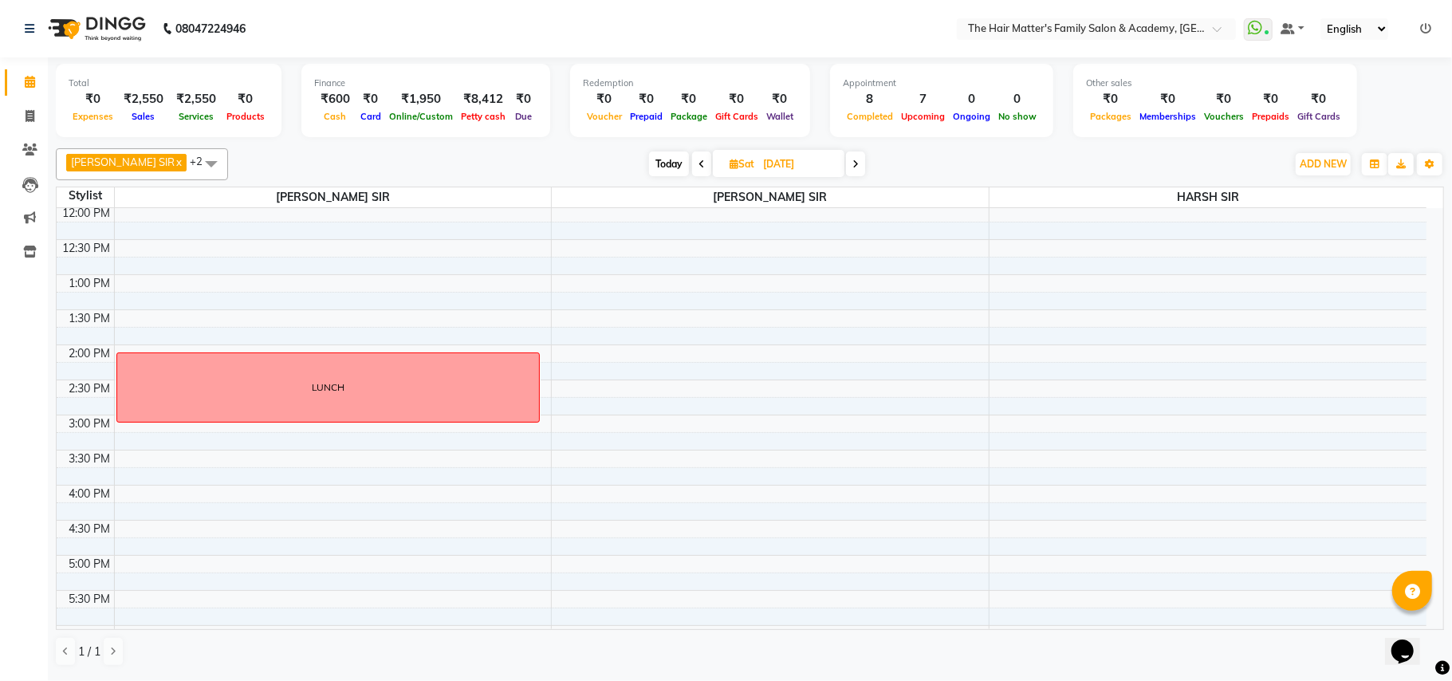
scroll to position [709, 0]
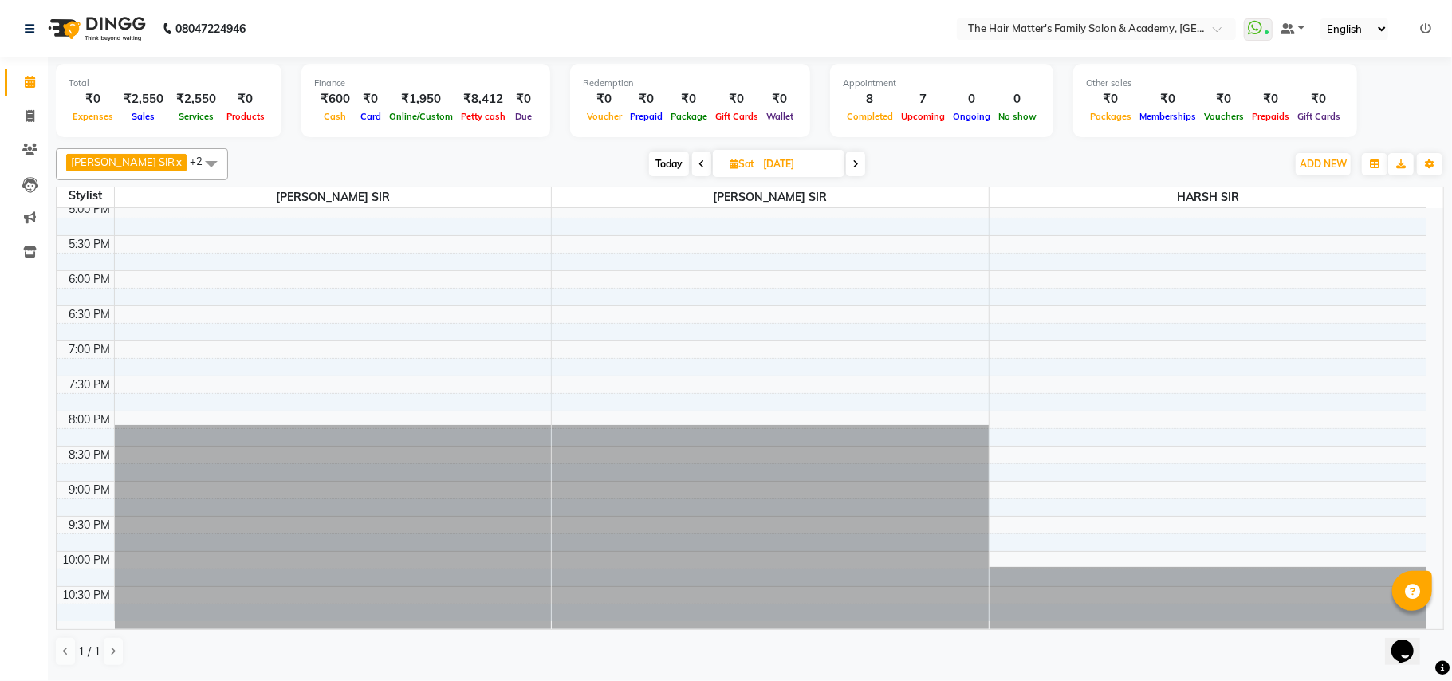
click at [808, 163] on input "11-10-2025" at bounding box center [798, 164] width 80 height 24
select select "10"
select select "2025"
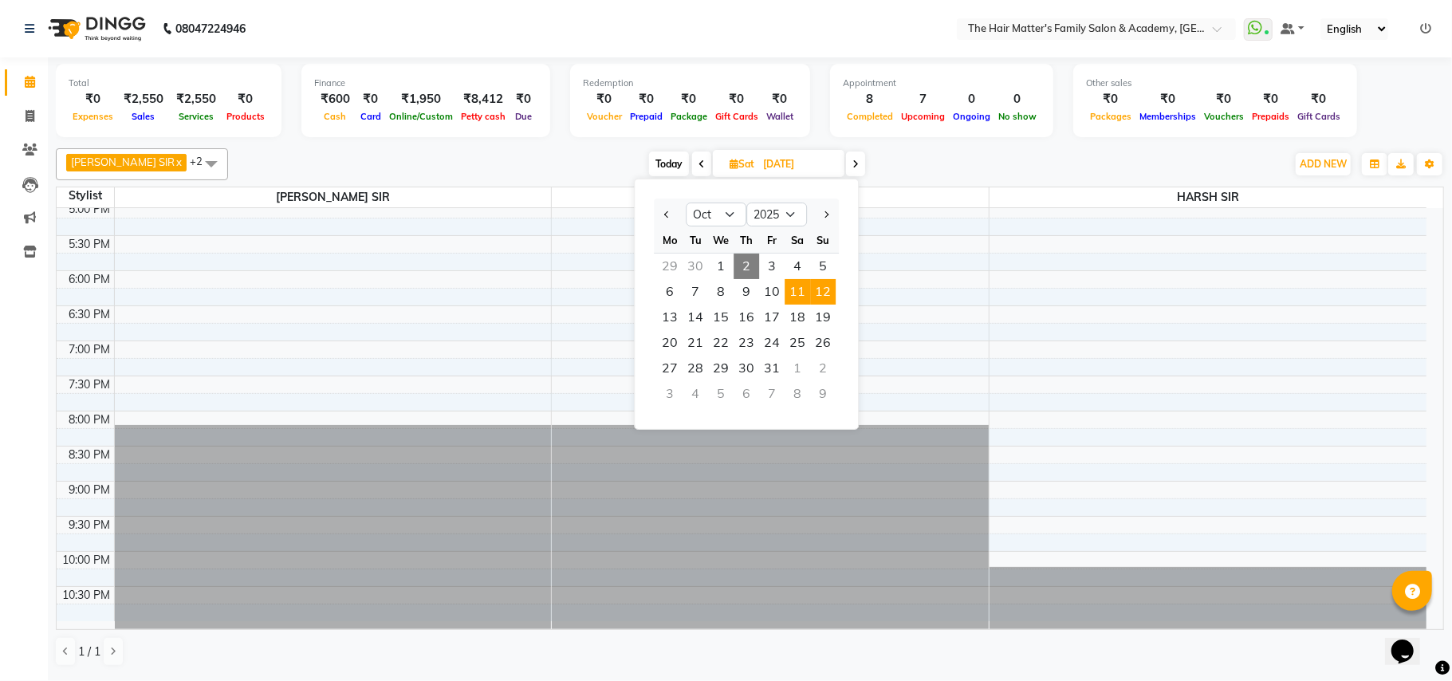
click at [821, 297] on span "12" at bounding box center [823, 292] width 26 height 26
type input "12-10-2025"
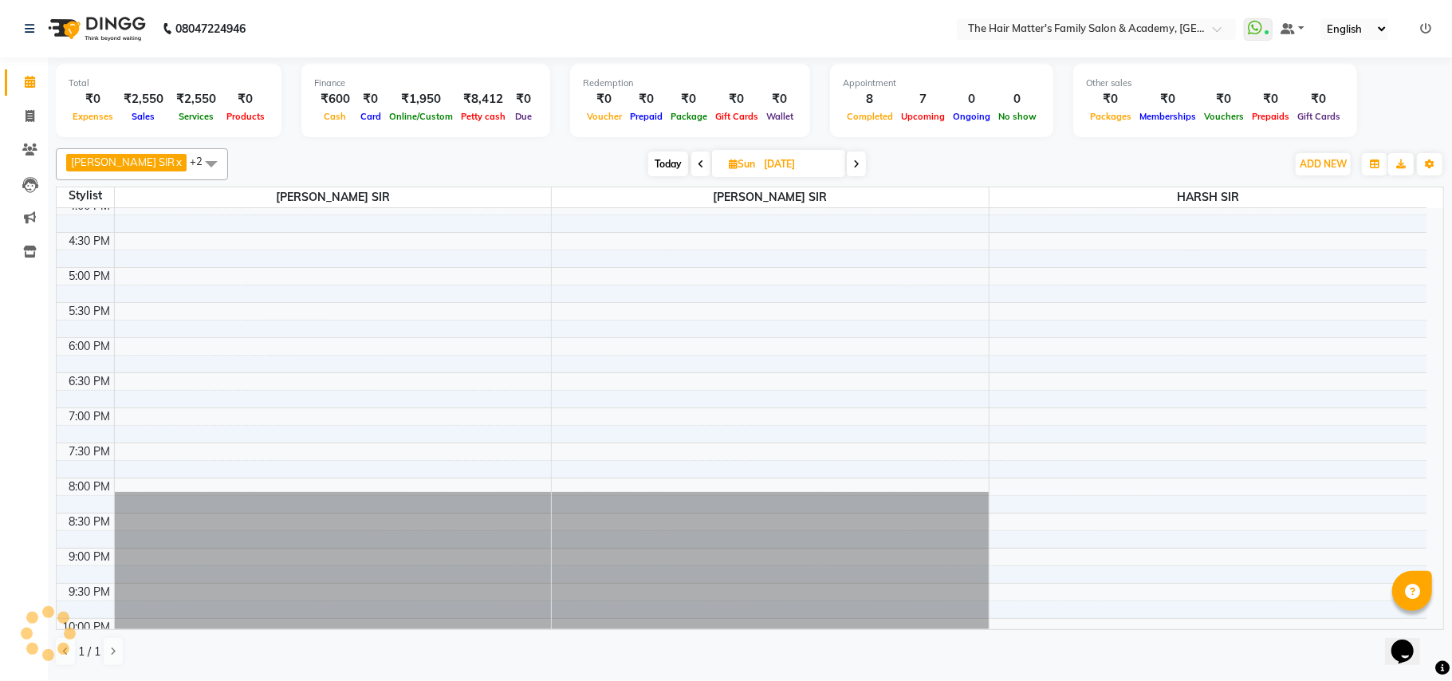
scroll to position [0, 0]
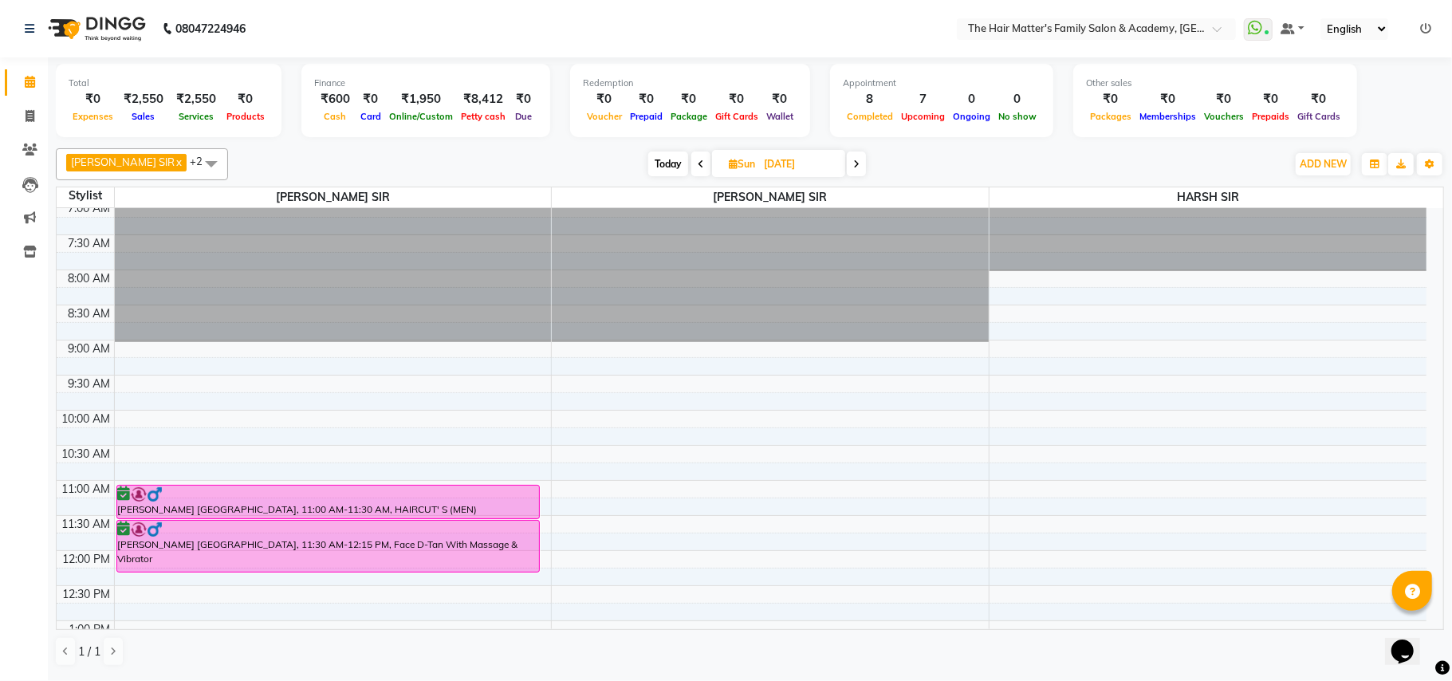
click at [815, 170] on input "12-10-2025" at bounding box center [799, 164] width 80 height 24
select select "10"
select select "2025"
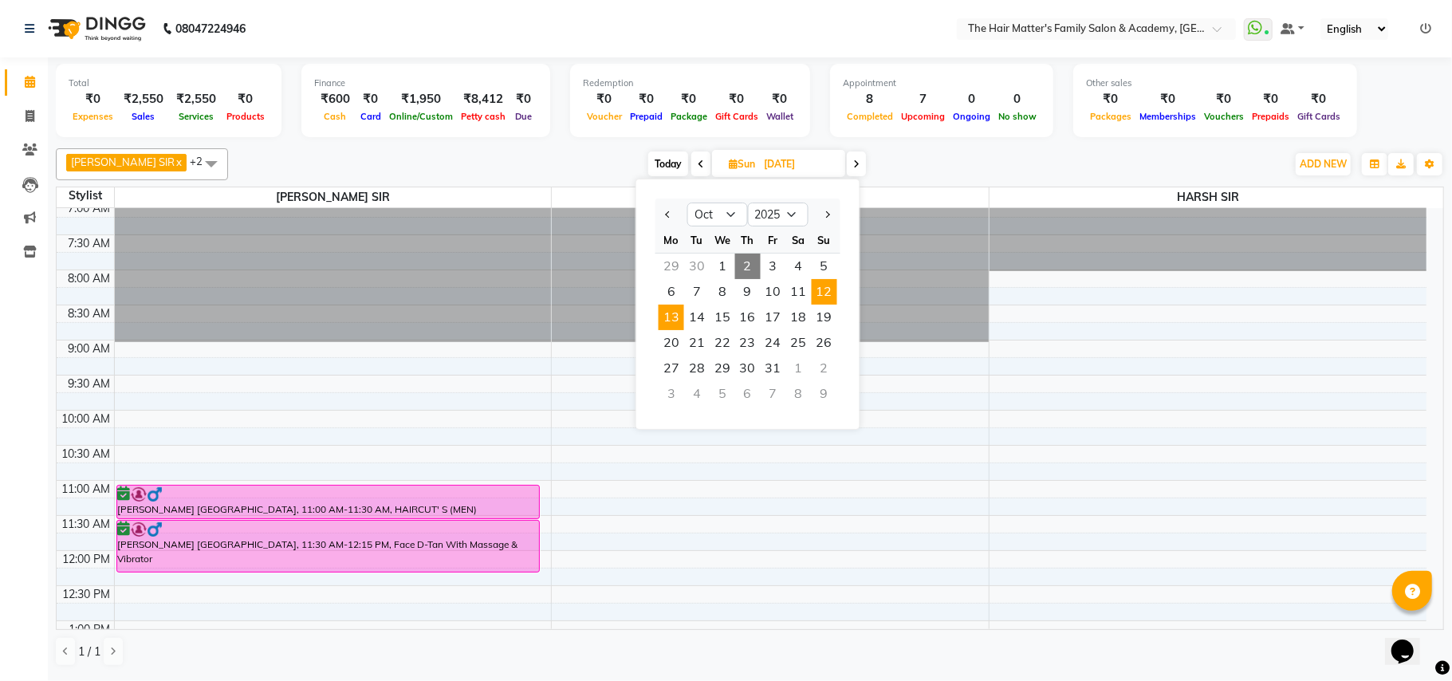
click at [670, 324] on span "13" at bounding box center [672, 318] width 26 height 26
type input "13-10-2025"
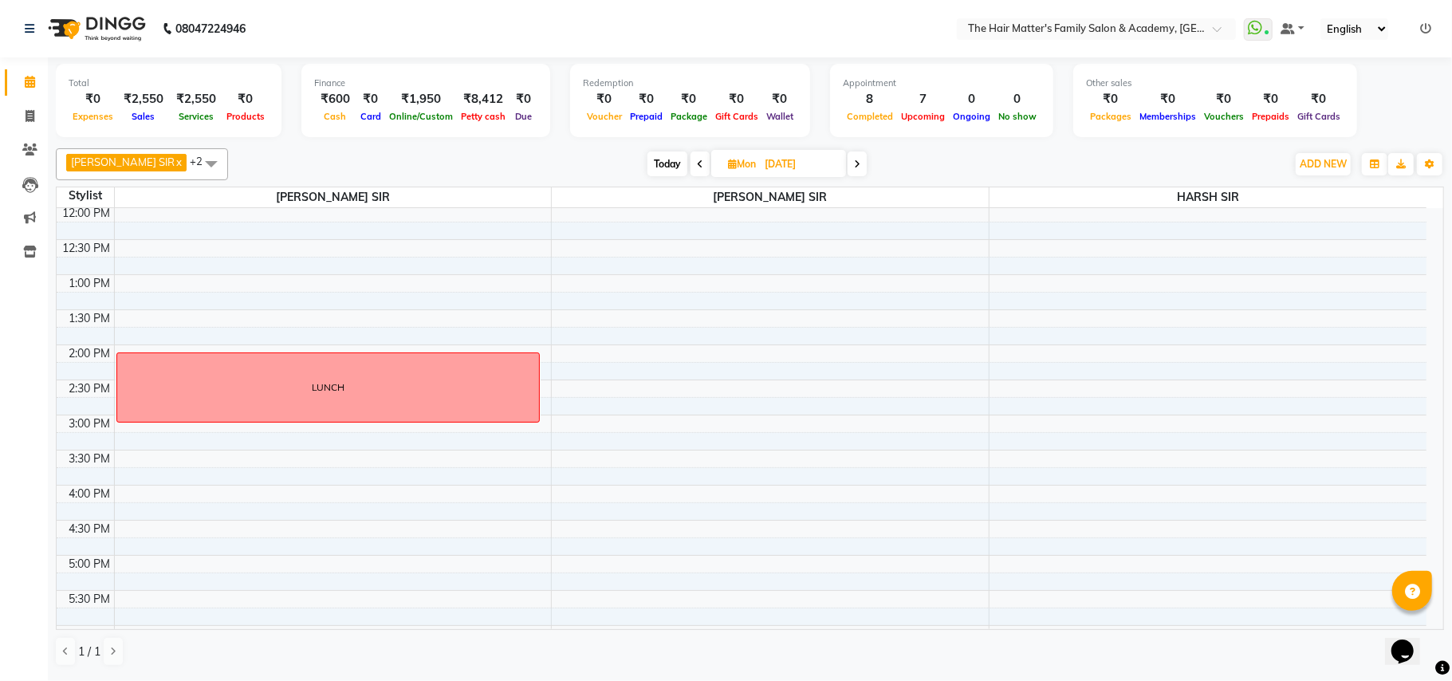
click at [802, 161] on input "13-10-2025" at bounding box center [800, 164] width 80 height 24
select select "10"
select select "2025"
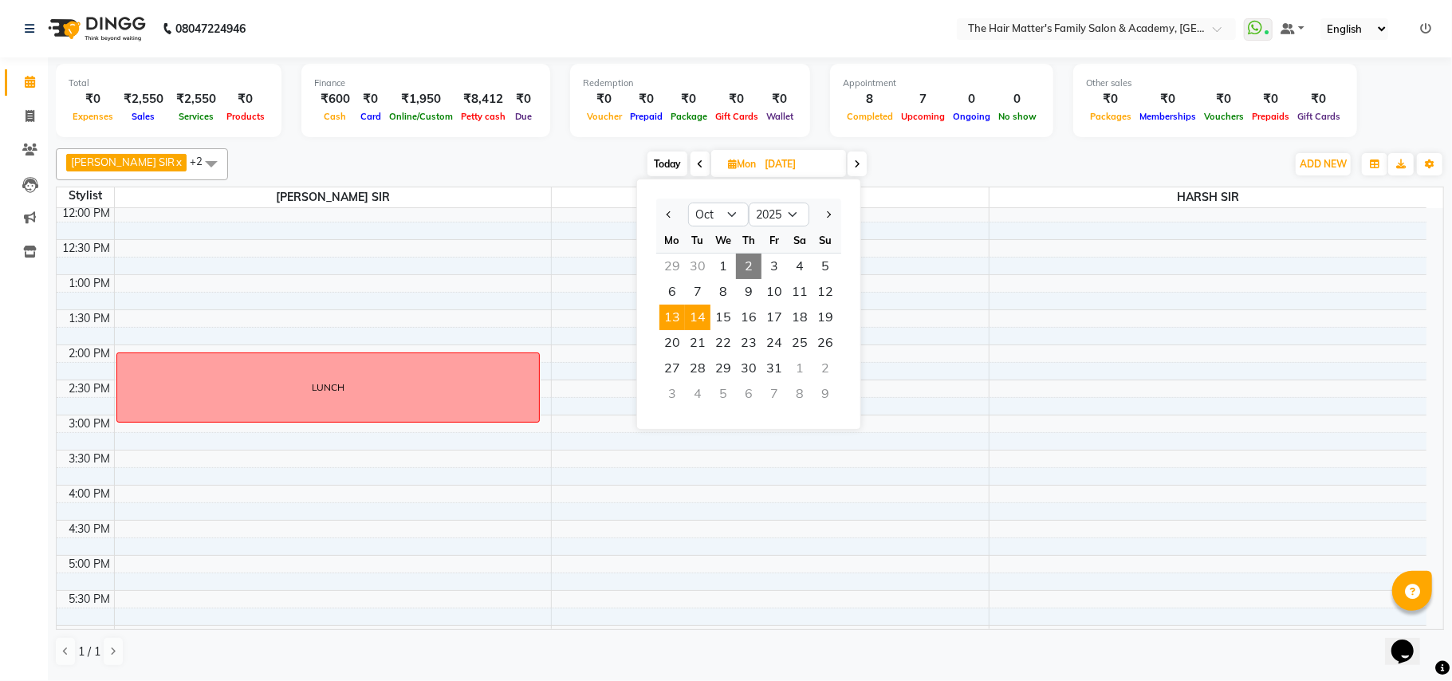
click at [702, 314] on span "14" at bounding box center [698, 318] width 26 height 26
type input "14-10-2025"
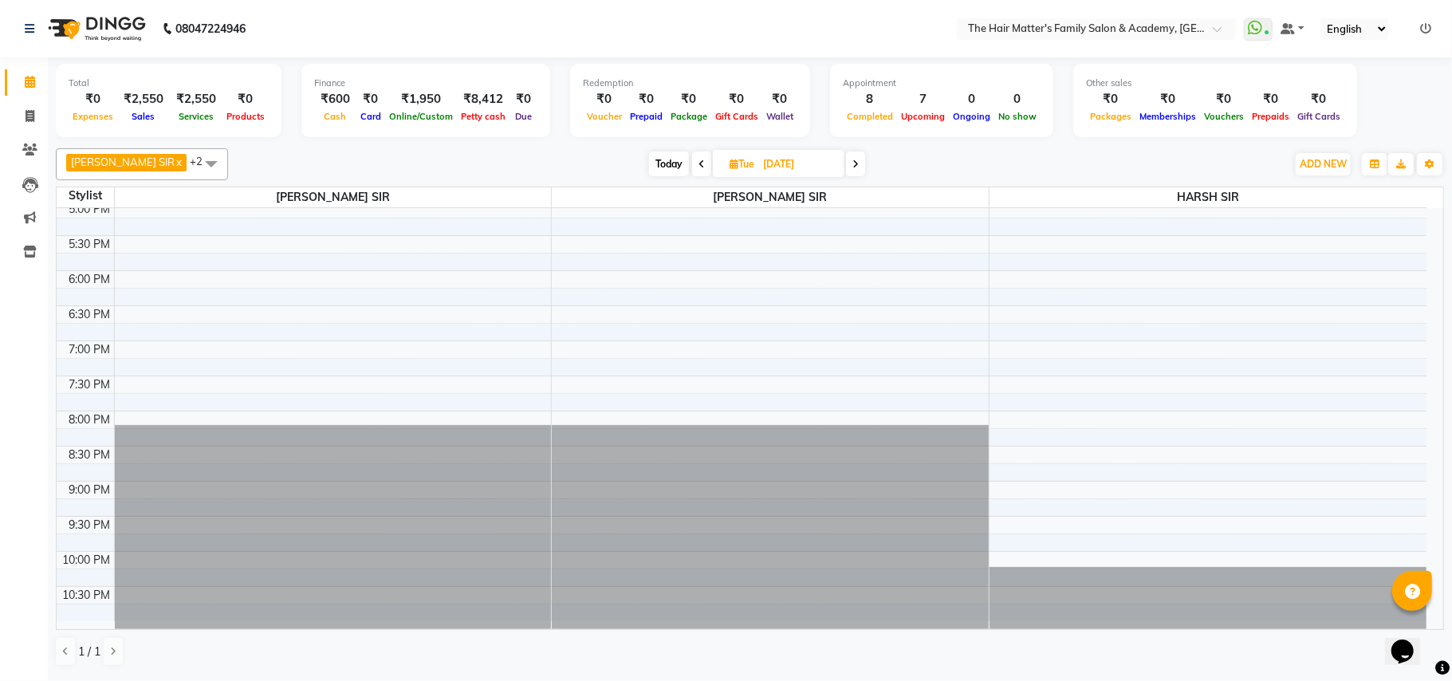
click at [802, 179] on div "PRATIK SIR x MAYANK SIR x HARSH SIR x +2 Select All DIVY SIR HARSH SIR HIMESH S…" at bounding box center [750, 164] width 1389 height 32
click at [810, 167] on input "14-10-2025" at bounding box center [798, 164] width 80 height 24
select select "10"
select select "2025"
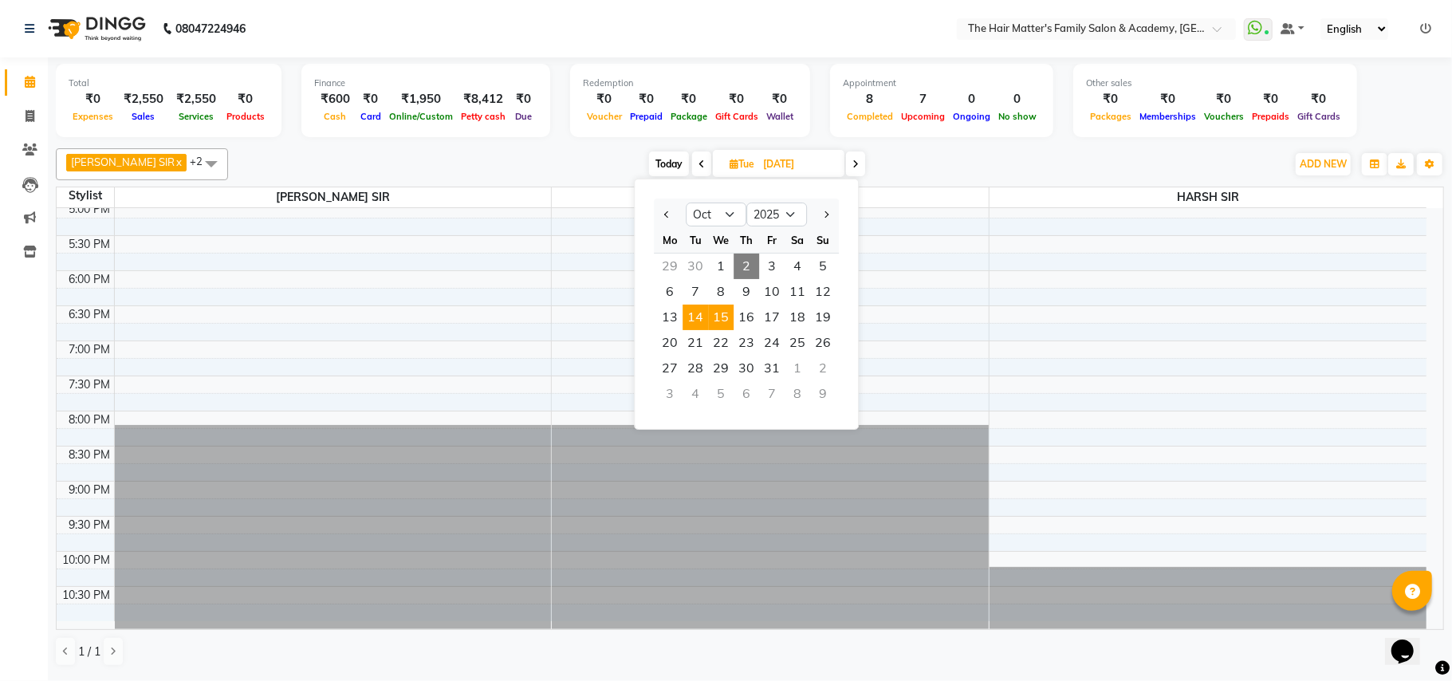
click at [723, 313] on span "15" at bounding box center [721, 318] width 26 height 26
type input "15-10-2025"
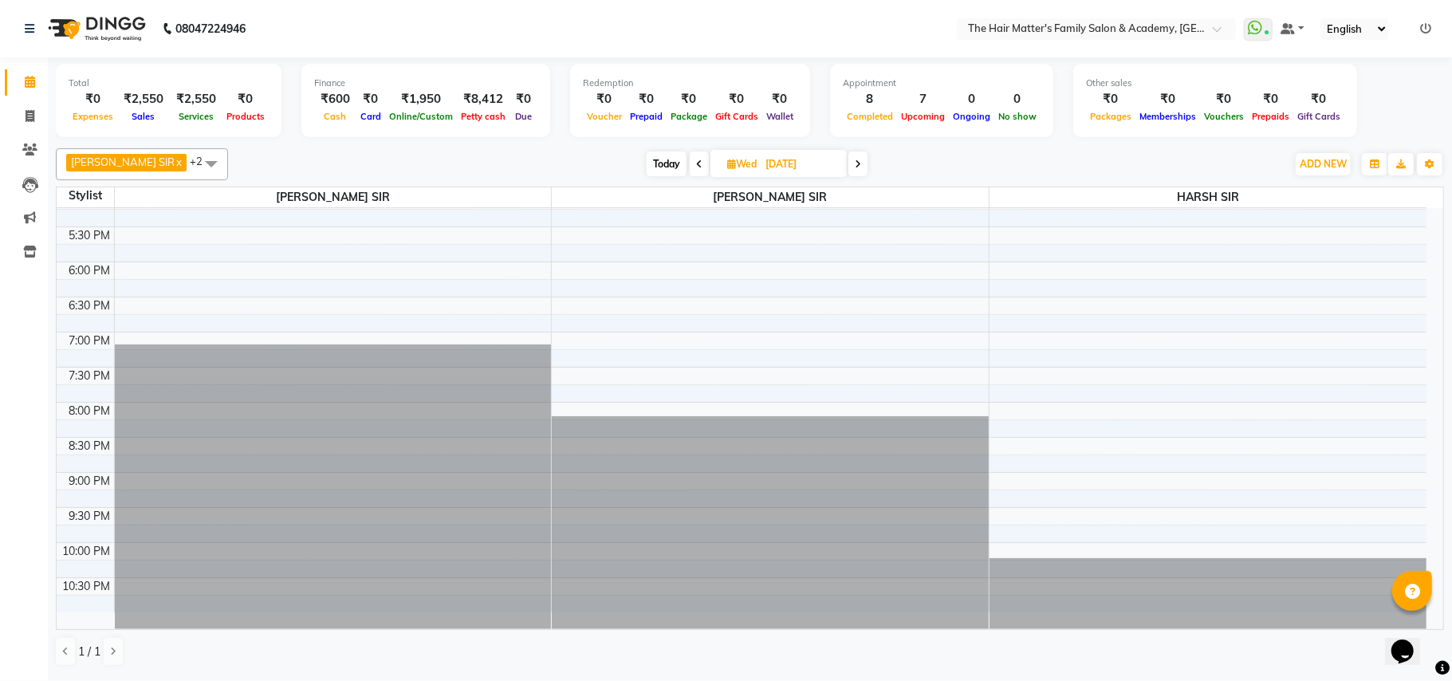
click at [812, 163] on input "15-10-2025" at bounding box center [801, 164] width 80 height 24
select select "10"
select select "2025"
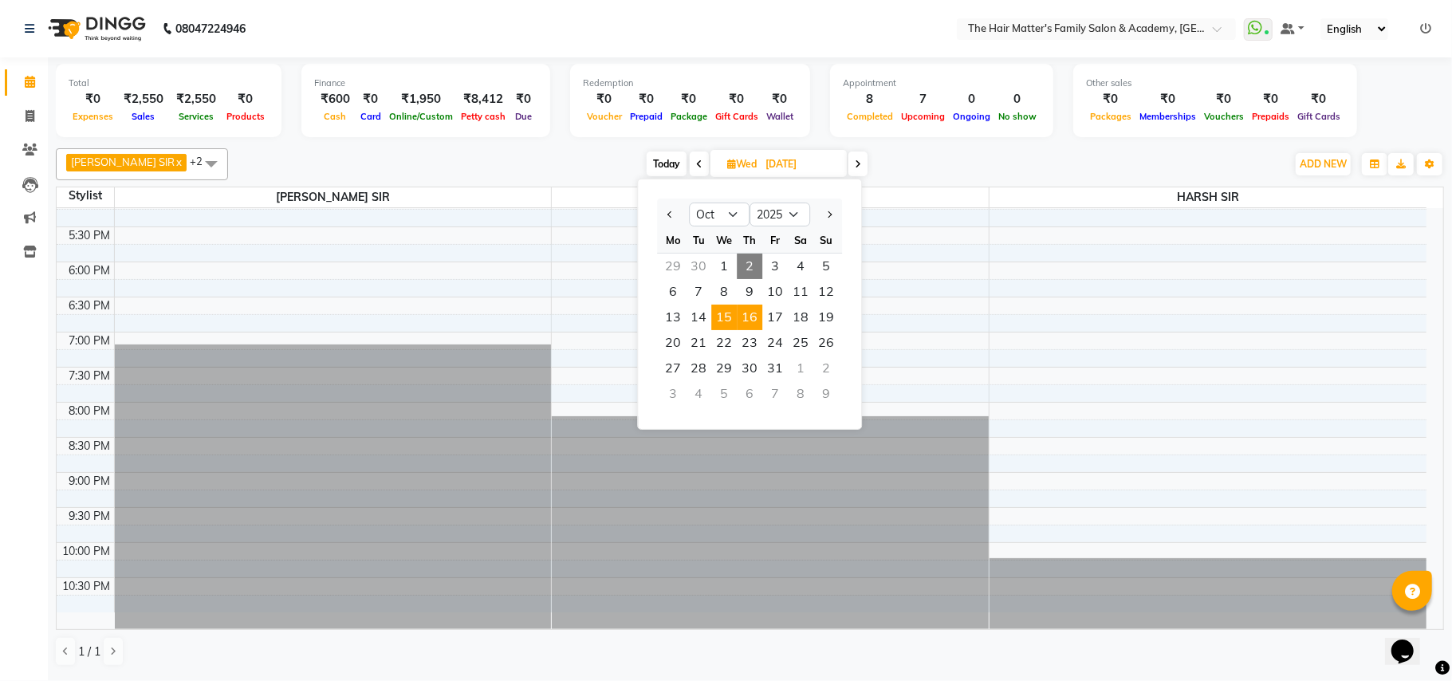
click at [750, 316] on span "16" at bounding box center [750, 318] width 26 height 26
type input "16-10-2025"
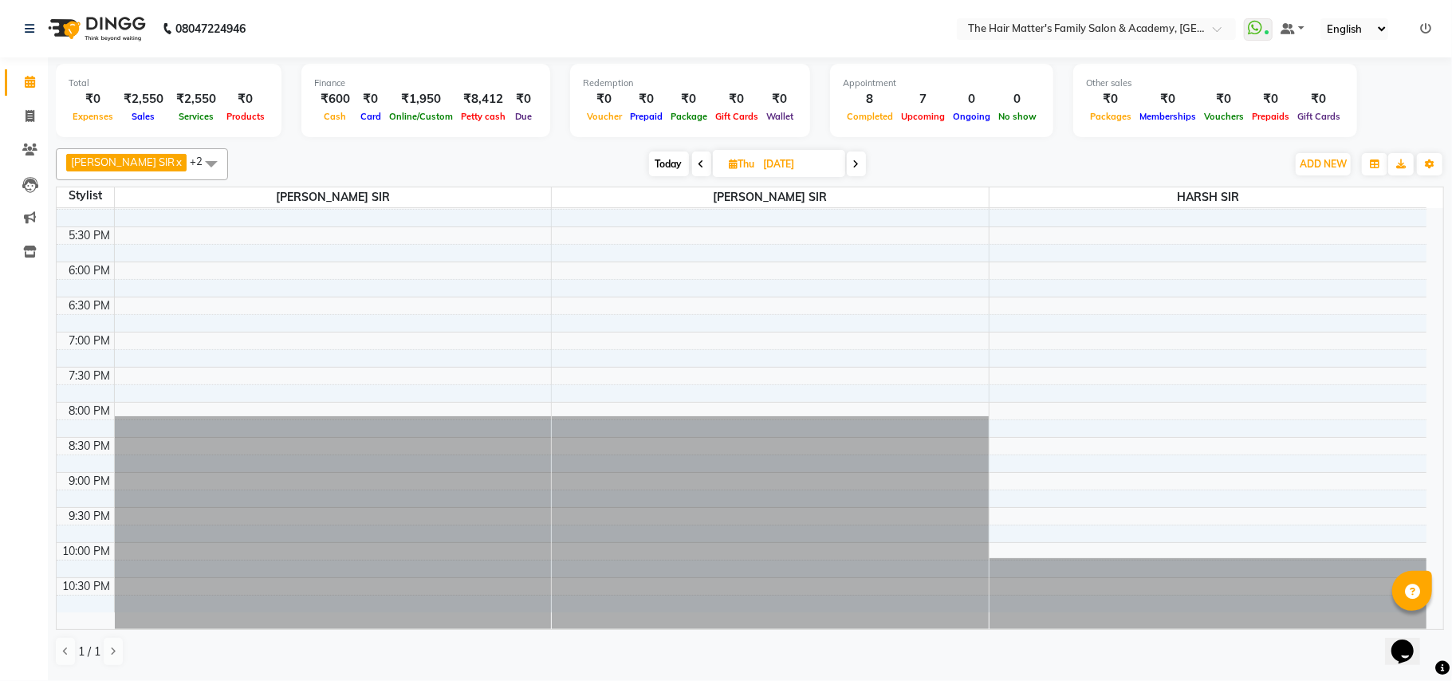
click at [798, 160] on input "16-10-2025" at bounding box center [799, 164] width 80 height 24
select select "10"
select select "2025"
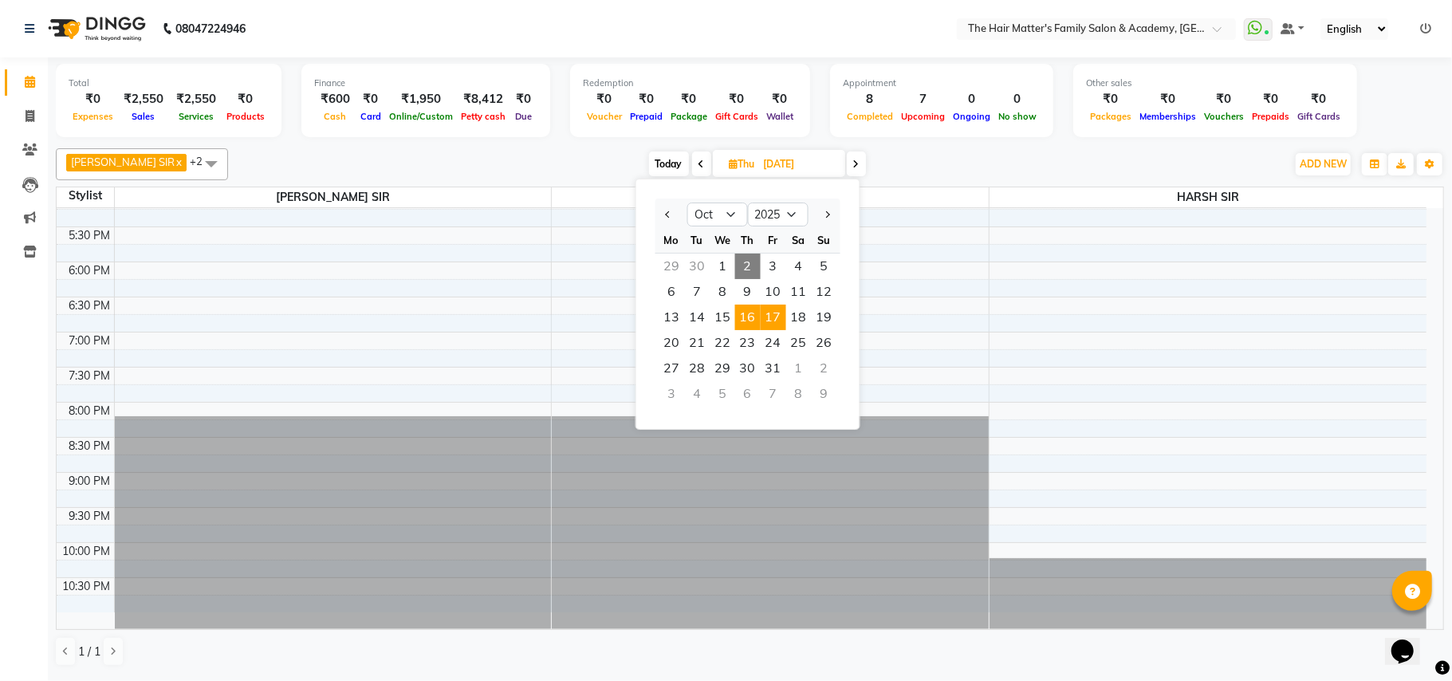
click at [782, 324] on span "17" at bounding box center [774, 318] width 26 height 26
type input "17-10-2025"
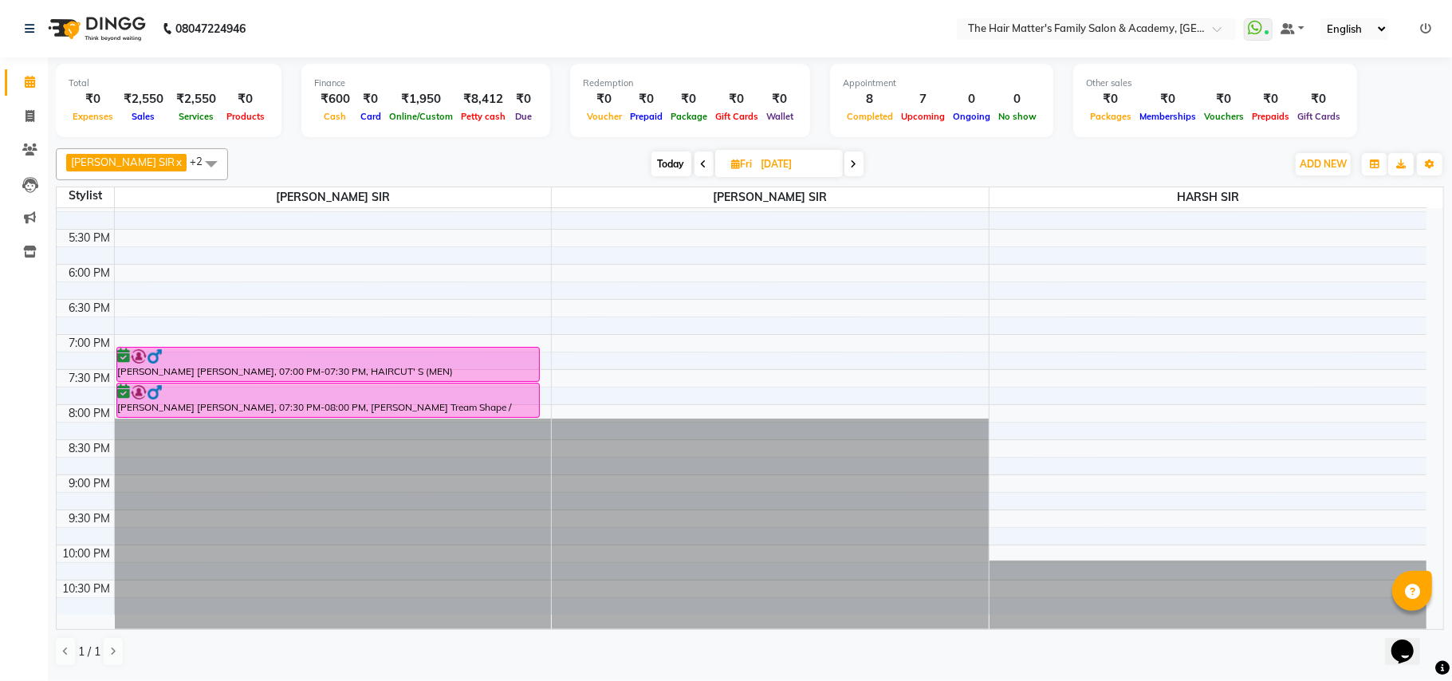
scroll to position [718, 0]
click at [879, 158] on div "Today Fri 17-10-2025" at bounding box center [757, 164] width 1042 height 24
click at [1379, 22] on select "English ENGLISH Español العربية मराठी हिंदी ગુજરાતી தமிழ் 中文" at bounding box center [1355, 29] width 68 height 22
click at [1321, 18] on select "English ENGLISH Español العربية मराठी हिंदी ગુજરાતી தமிழ் 中文" at bounding box center [1355, 29] width 68 height 22
click at [1248, 30] on icon at bounding box center [1255, 28] width 14 height 16
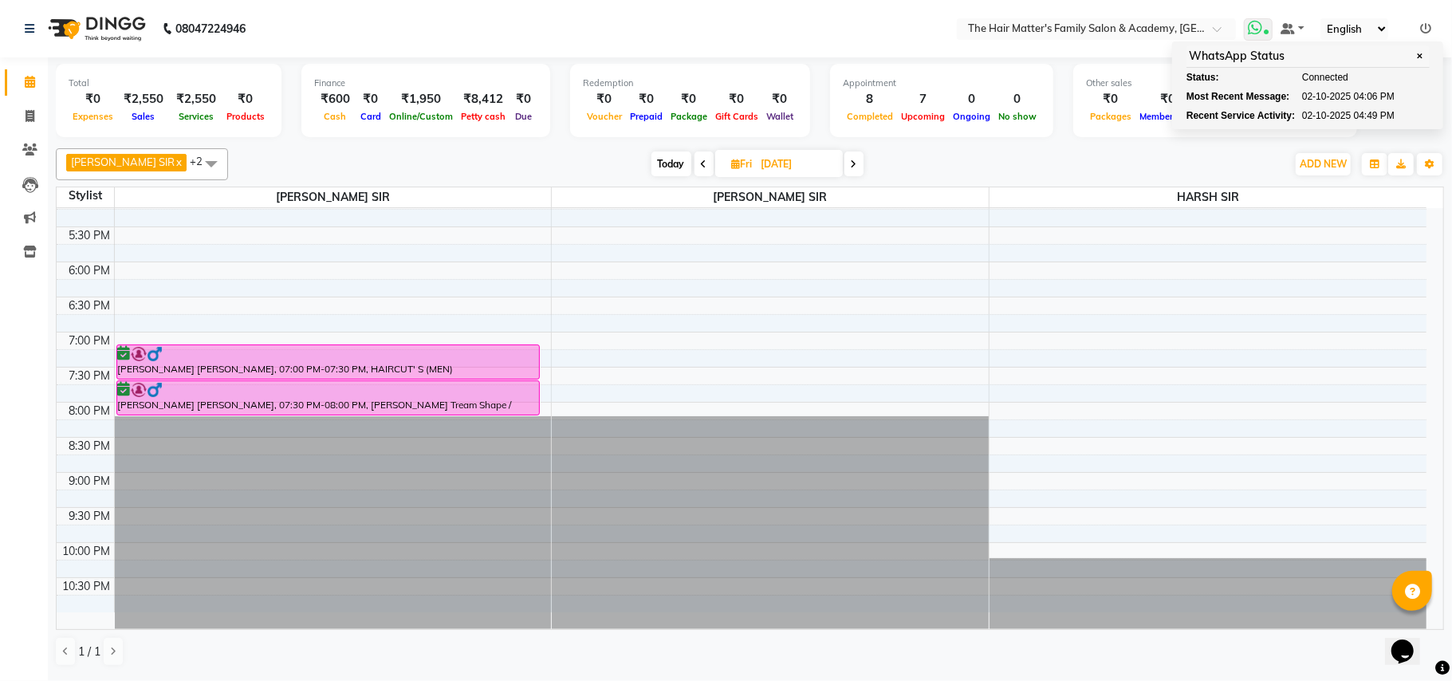
click at [1417, 61] on span "✕" at bounding box center [1420, 56] width 14 height 12
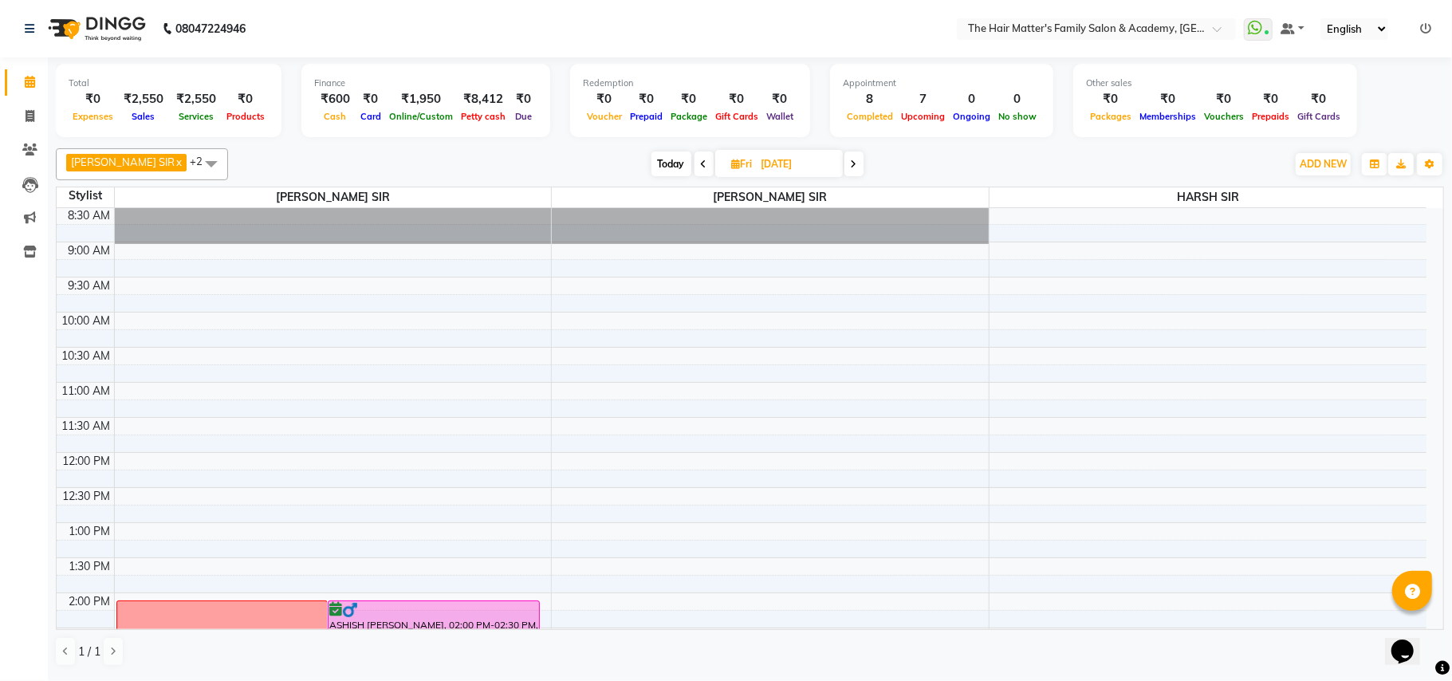
scroll to position [8, 0]
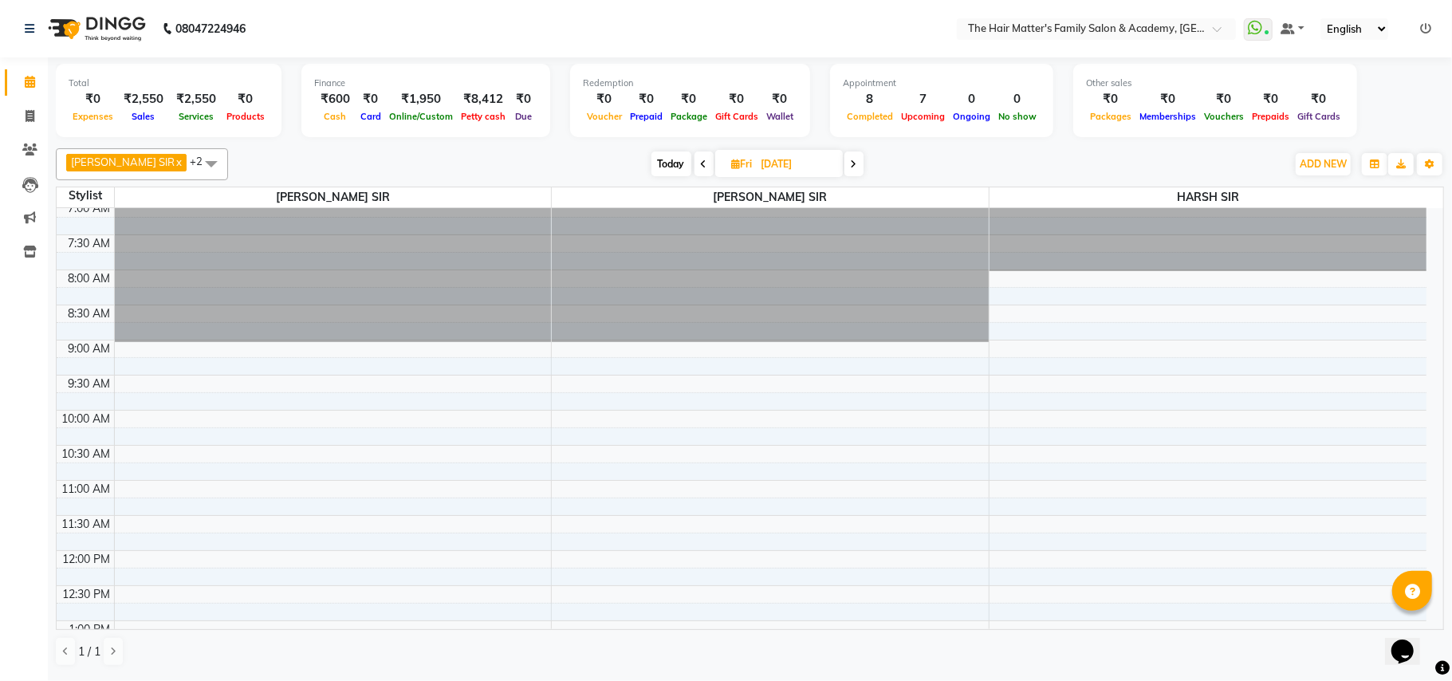
click at [812, 160] on input "17-10-2025" at bounding box center [797, 164] width 80 height 24
select select "10"
select select "2025"
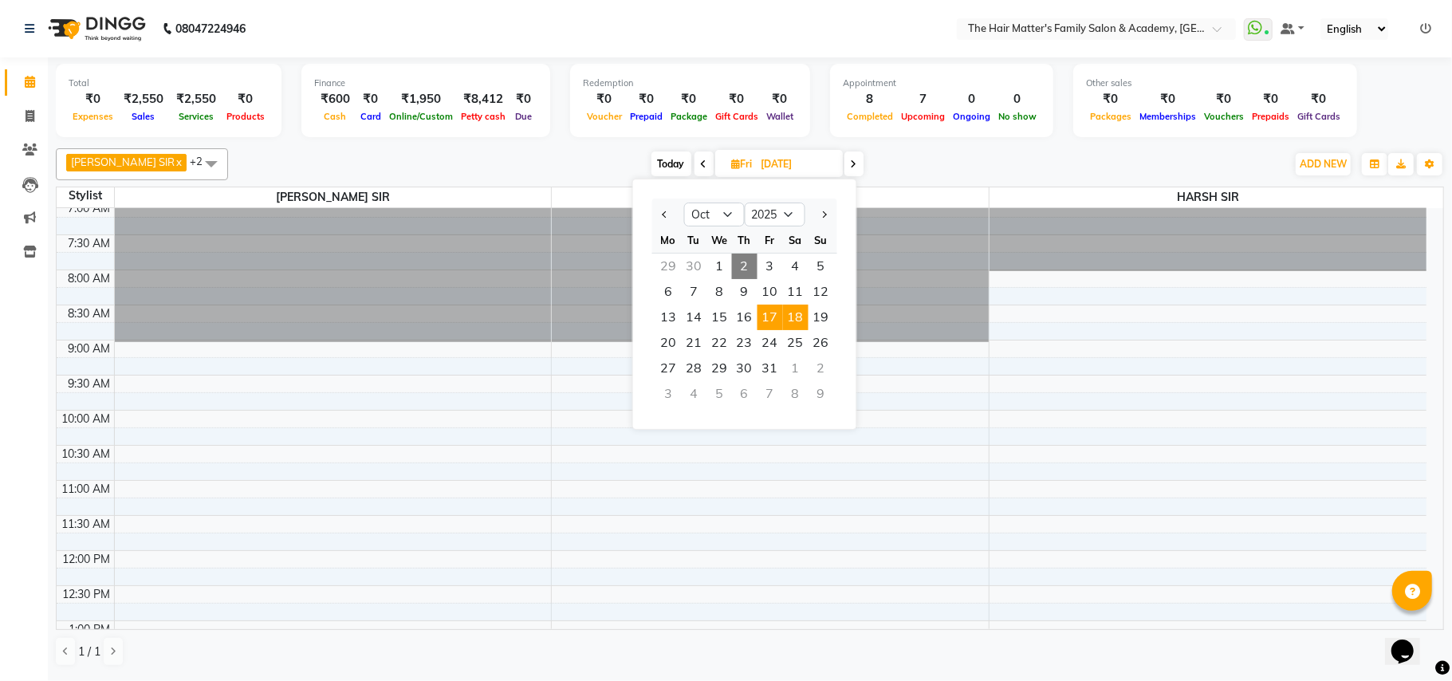
click at [794, 309] on span "18" at bounding box center [796, 318] width 26 height 26
type input "18-10-2025"
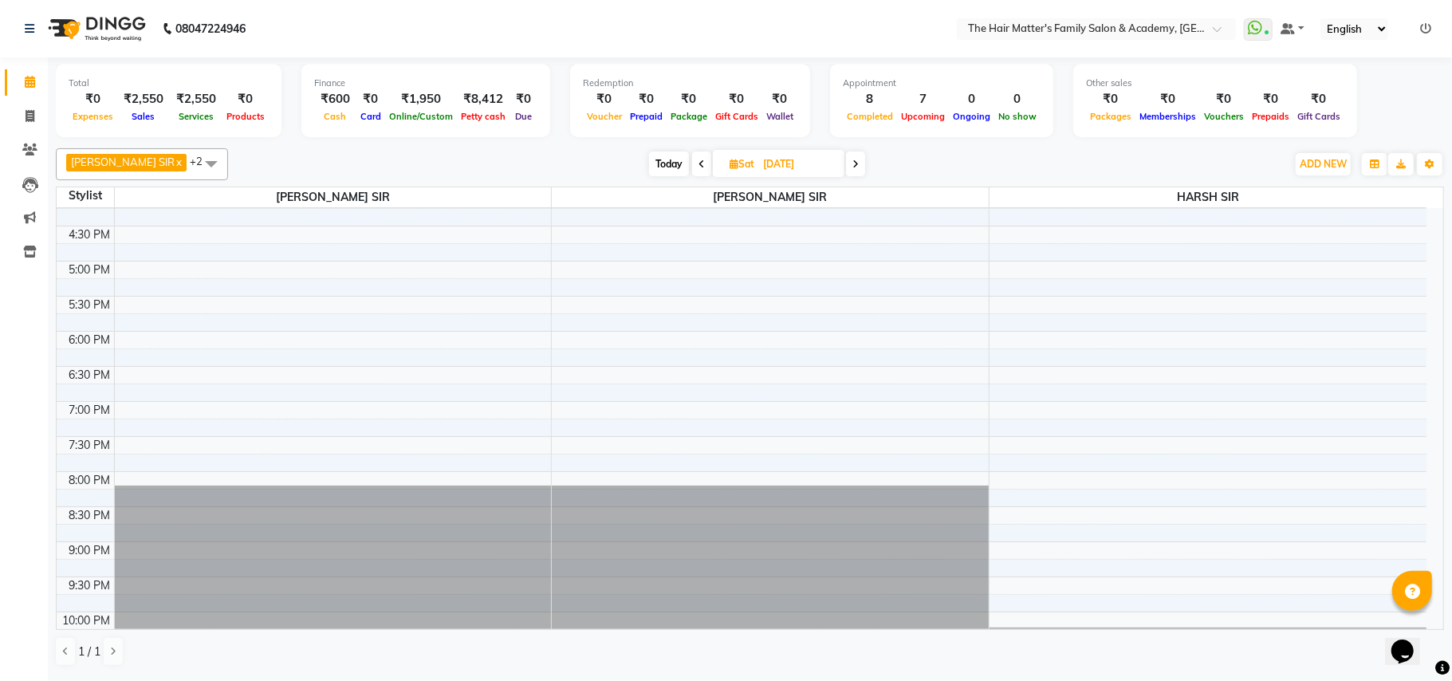
scroll to position [709, 0]
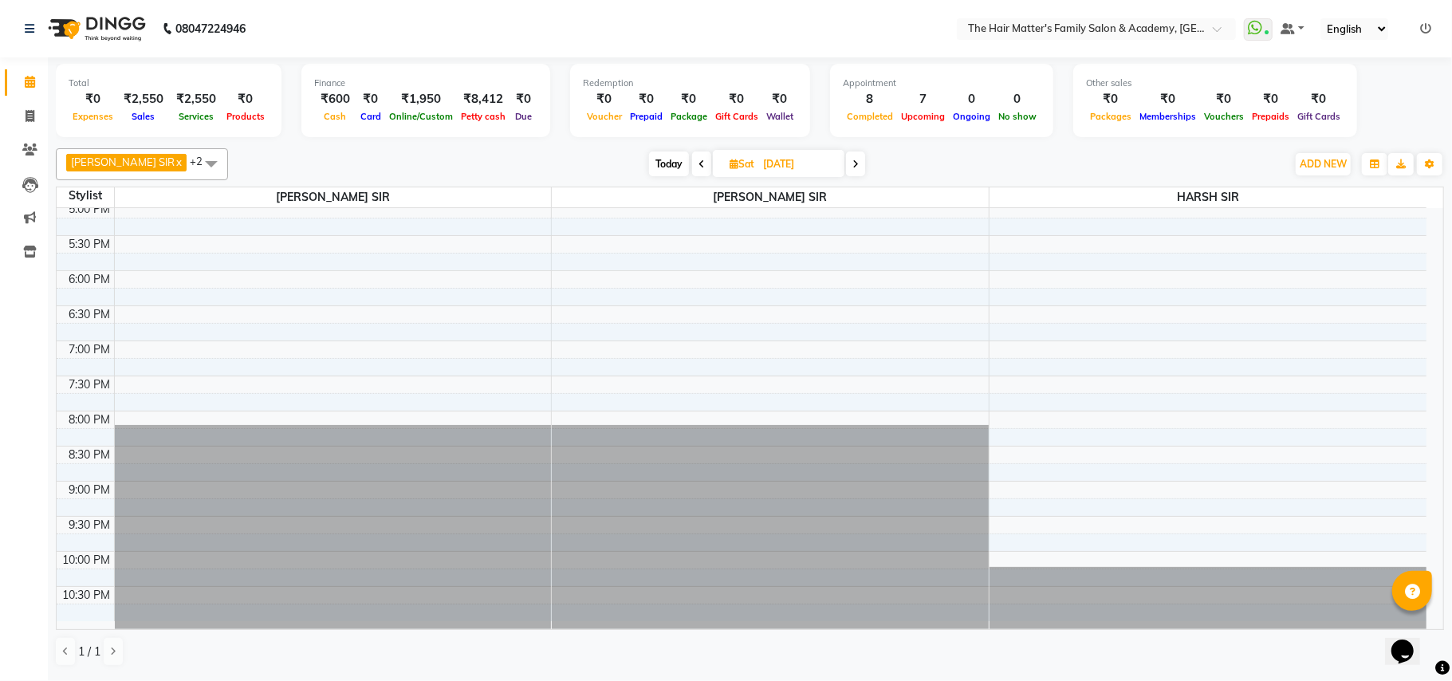
click at [812, 167] on input "18-10-2025" at bounding box center [798, 164] width 80 height 24
select select "10"
select select "2025"
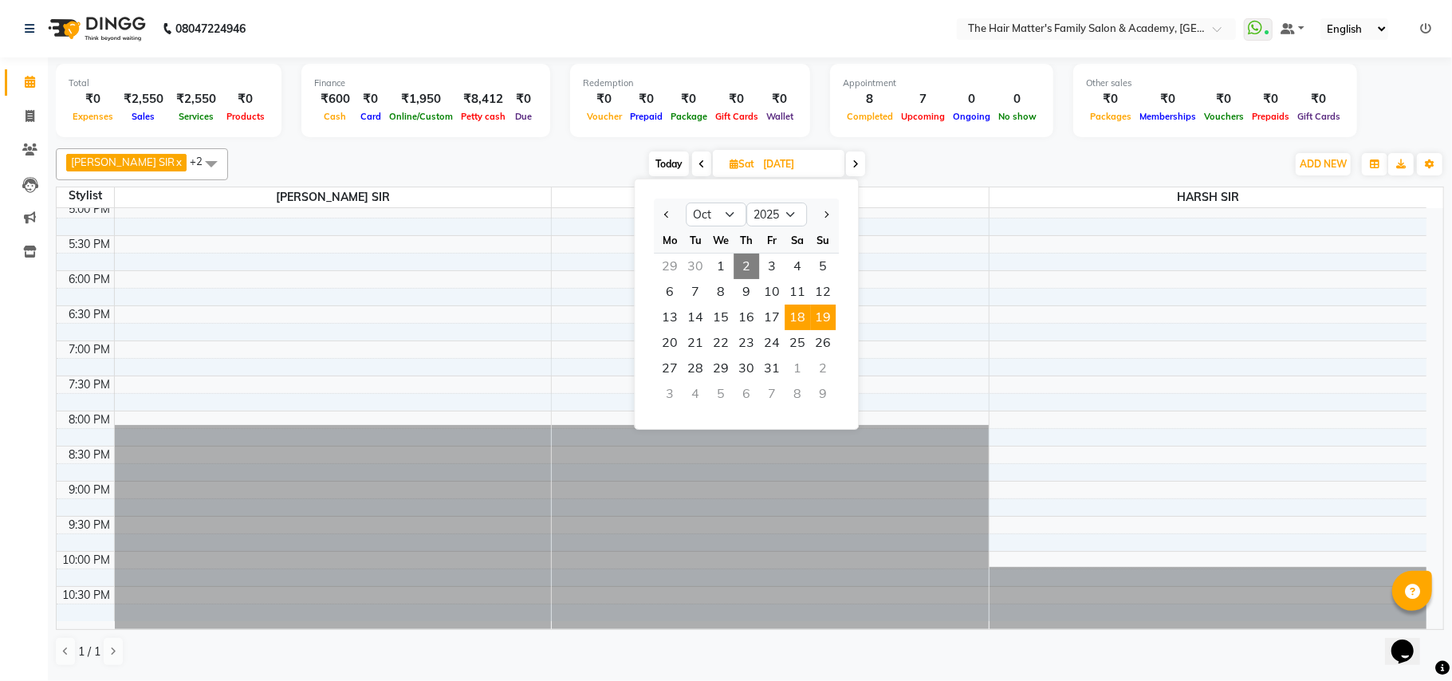
click at [817, 317] on span "19" at bounding box center [823, 318] width 26 height 26
type input "19-10-2025"
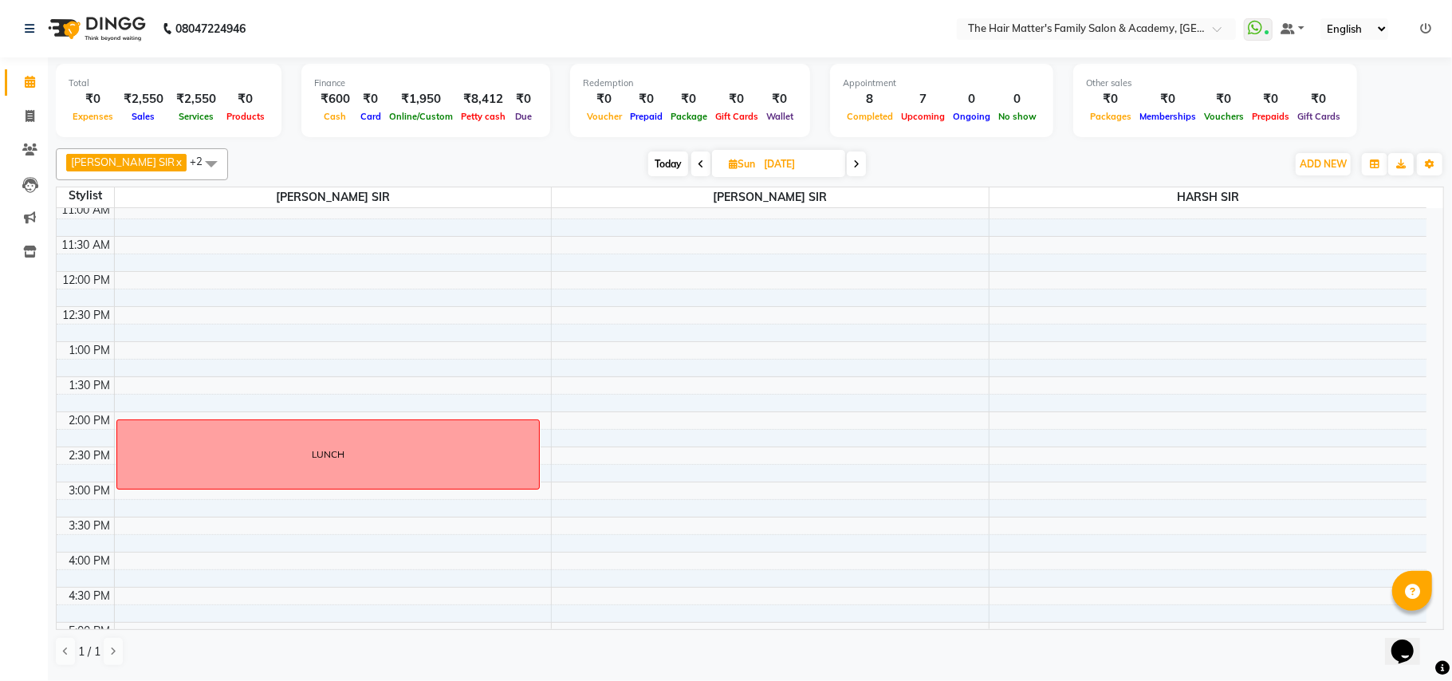
scroll to position [718, 0]
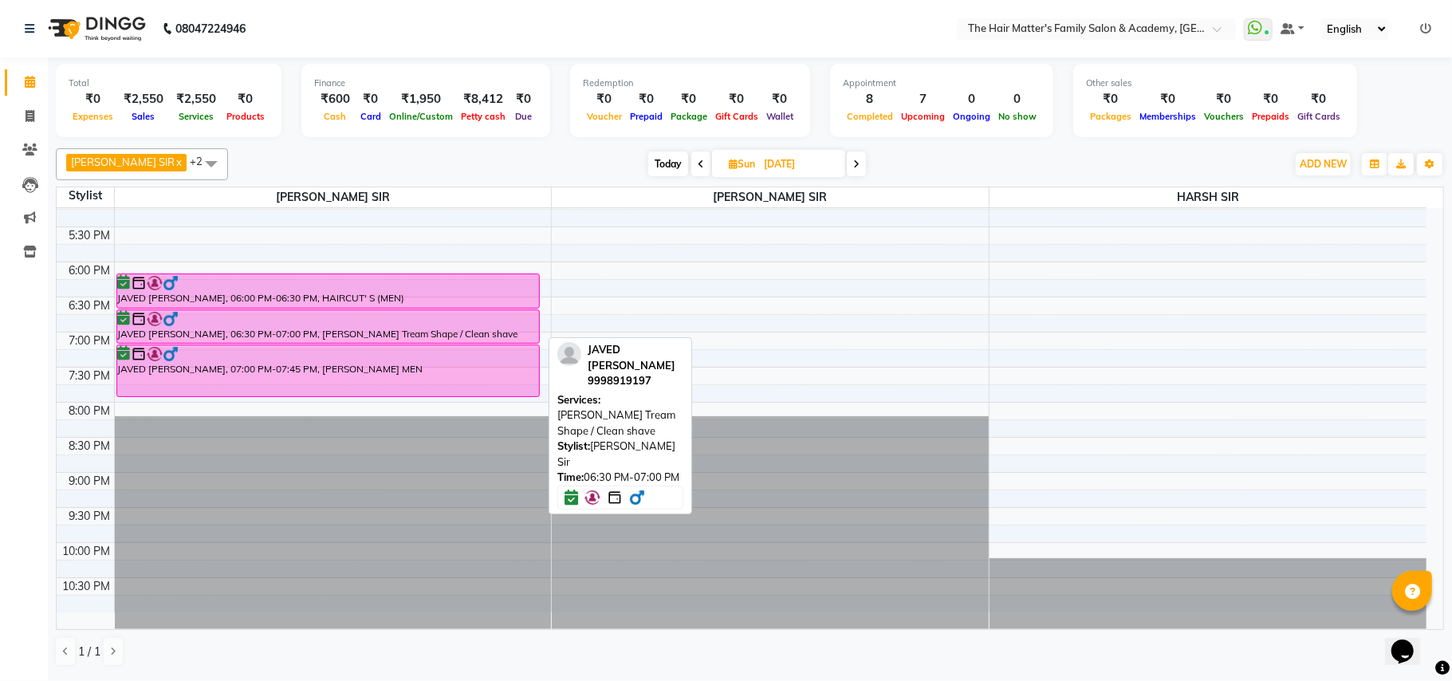
click at [333, 321] on div at bounding box center [328, 319] width 421 height 16
select select "6"
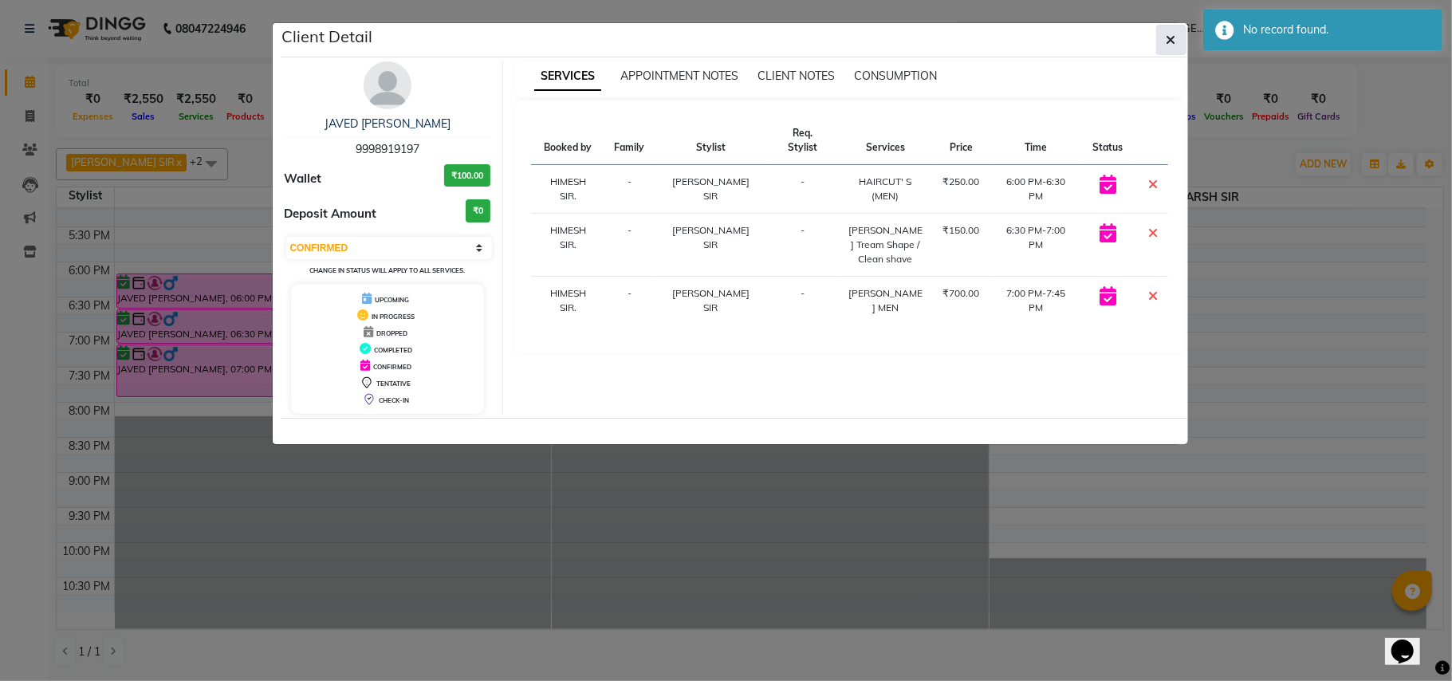
click at [1175, 37] on icon "button" at bounding box center [1172, 39] width 10 height 13
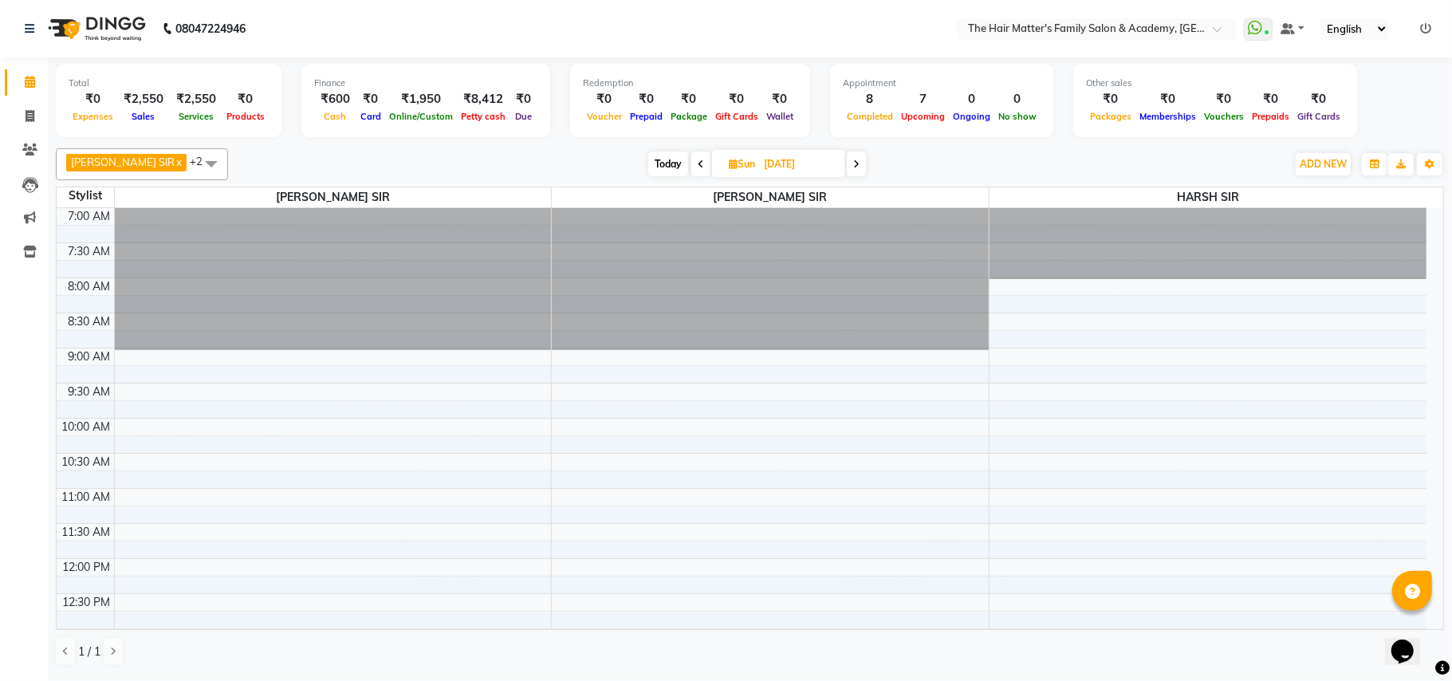
scroll to position [354, 0]
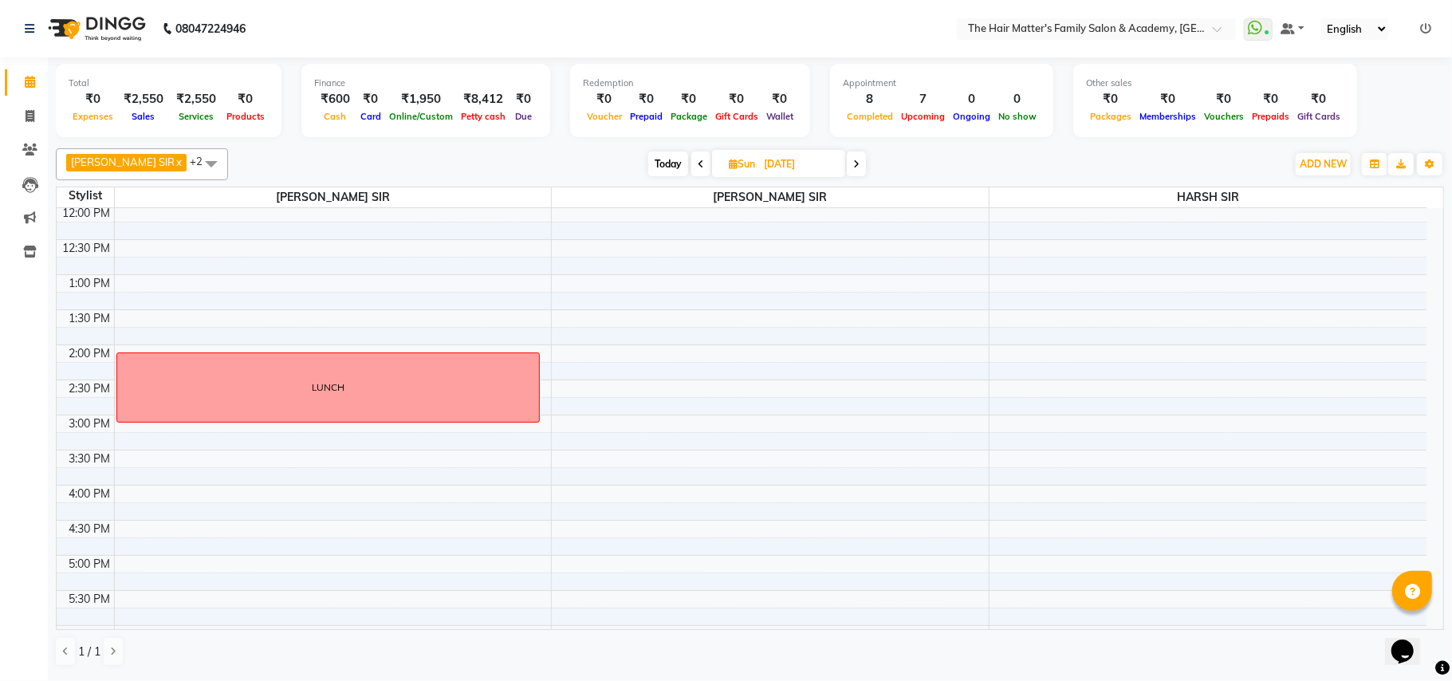
click at [821, 163] on span "Sun 19-10-2025" at bounding box center [778, 163] width 133 height 27
click at [815, 171] on input "19-10-2025" at bounding box center [799, 164] width 80 height 24
select select "10"
select select "2025"
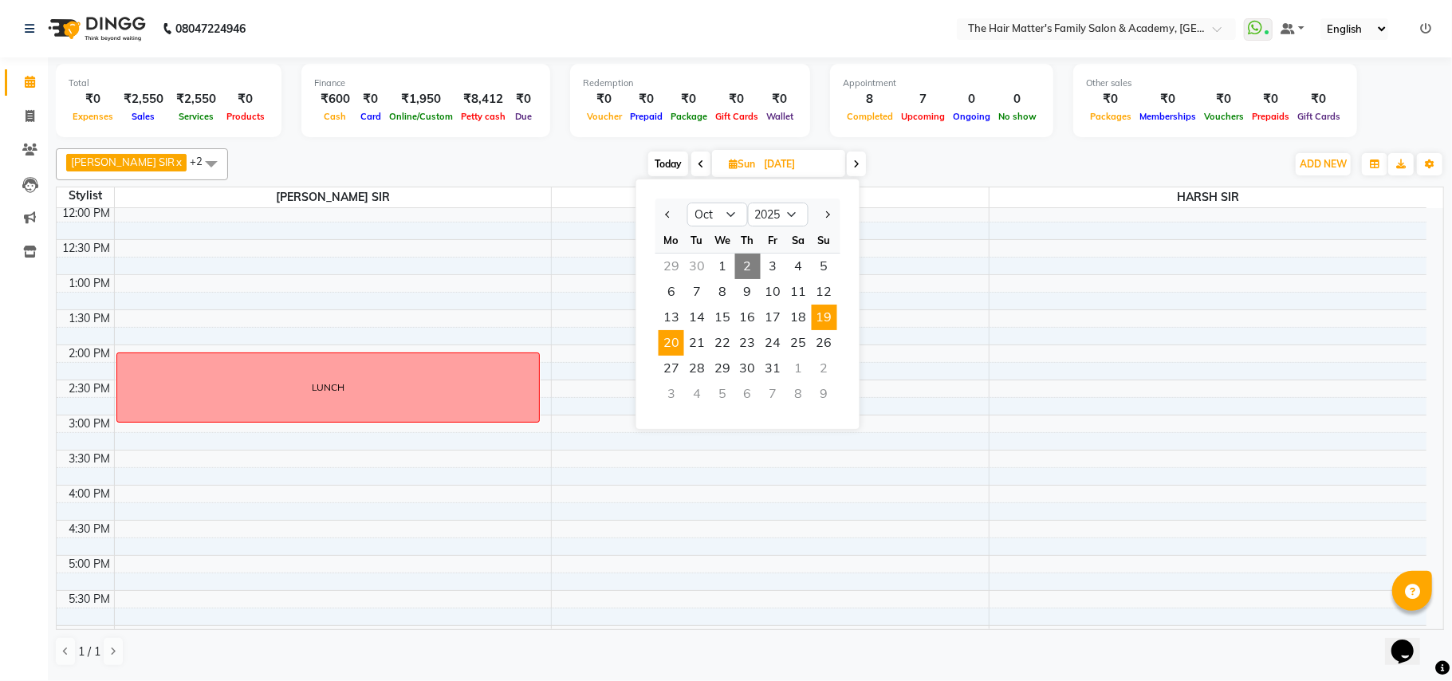
click at [683, 343] on span "20" at bounding box center [672, 343] width 26 height 26
type input "20-10-2025"
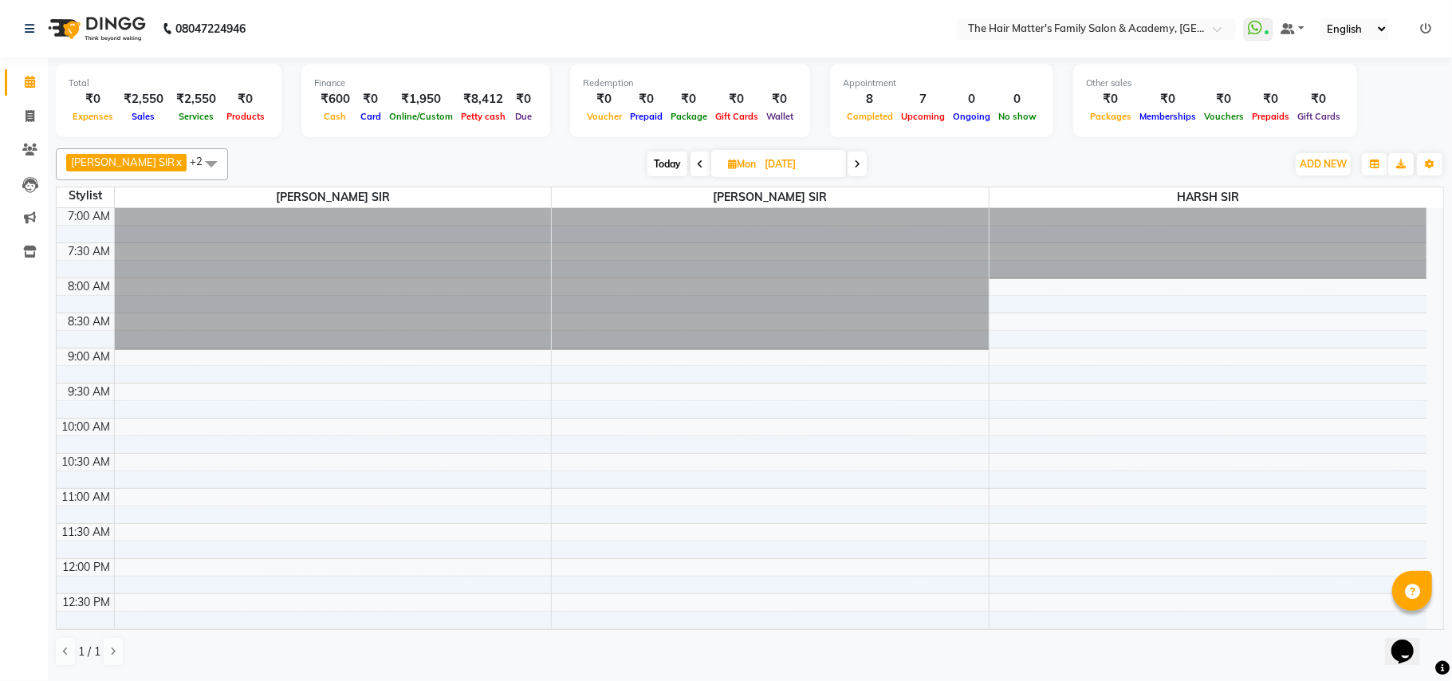
scroll to position [709, 0]
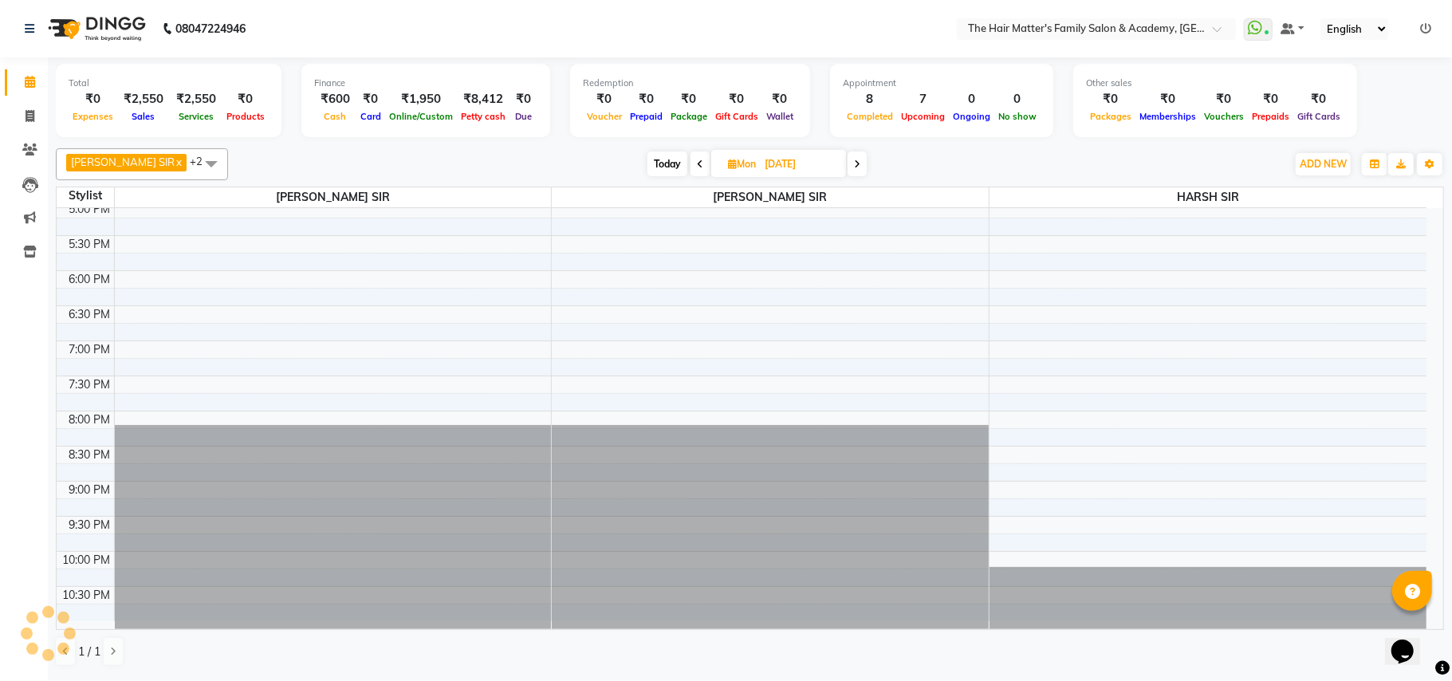
click at [817, 163] on input "20-10-2025" at bounding box center [800, 164] width 80 height 24
select select "10"
select select "2025"
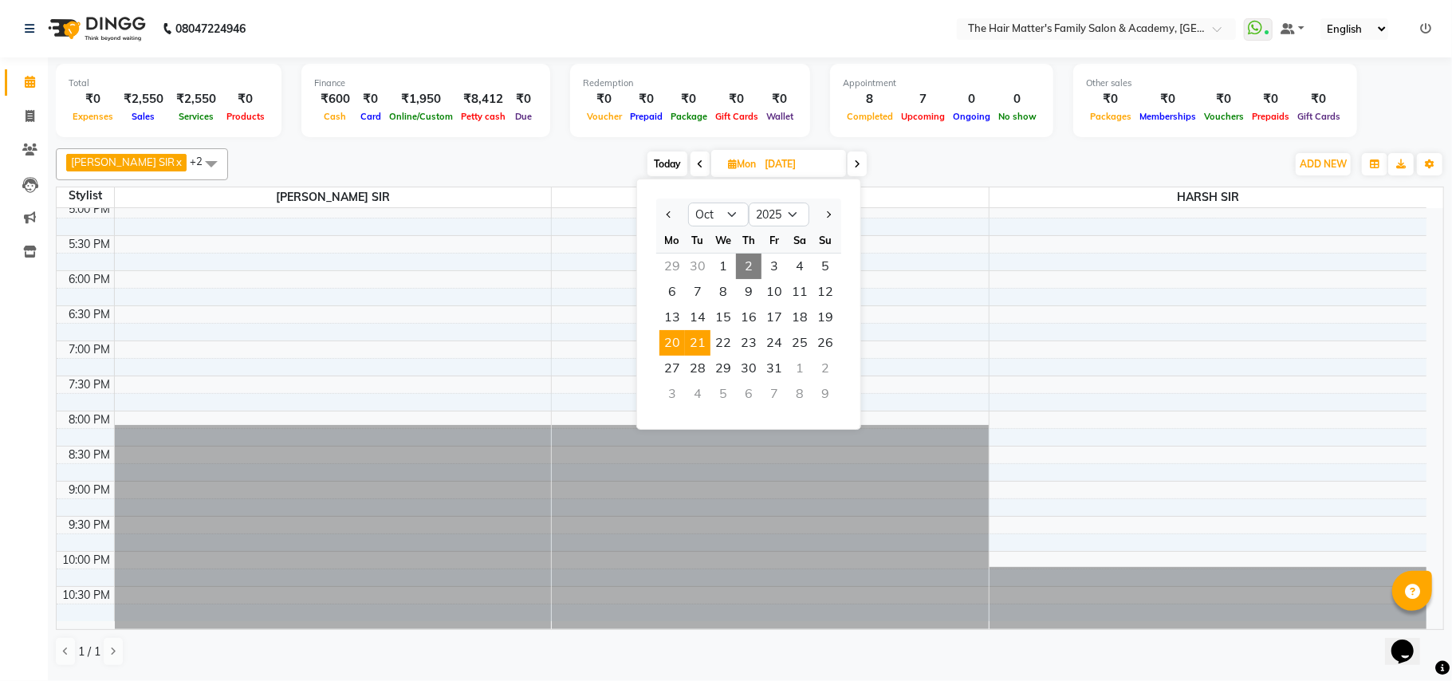
click at [692, 346] on span "21" at bounding box center [698, 343] width 26 height 26
type input "21-10-2025"
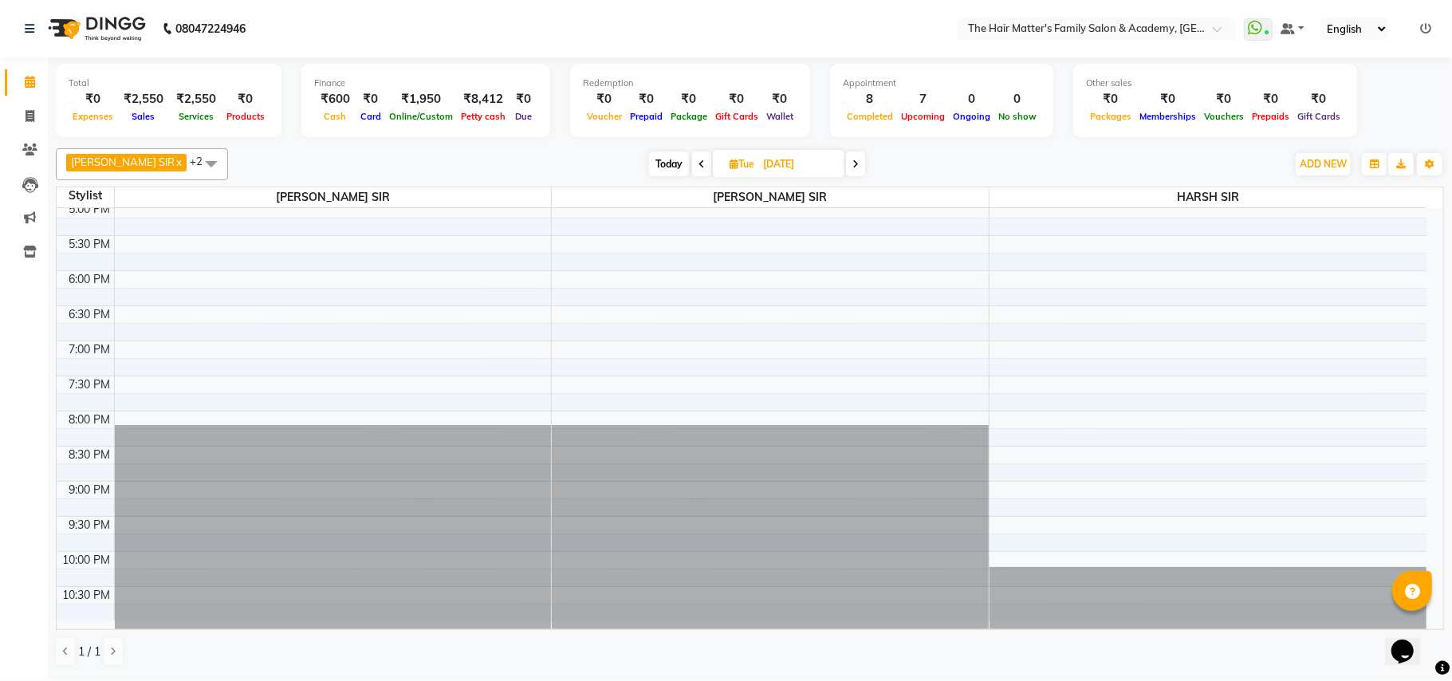
click at [814, 166] on input "21-10-2025" at bounding box center [798, 164] width 80 height 24
select select "10"
select select "2025"
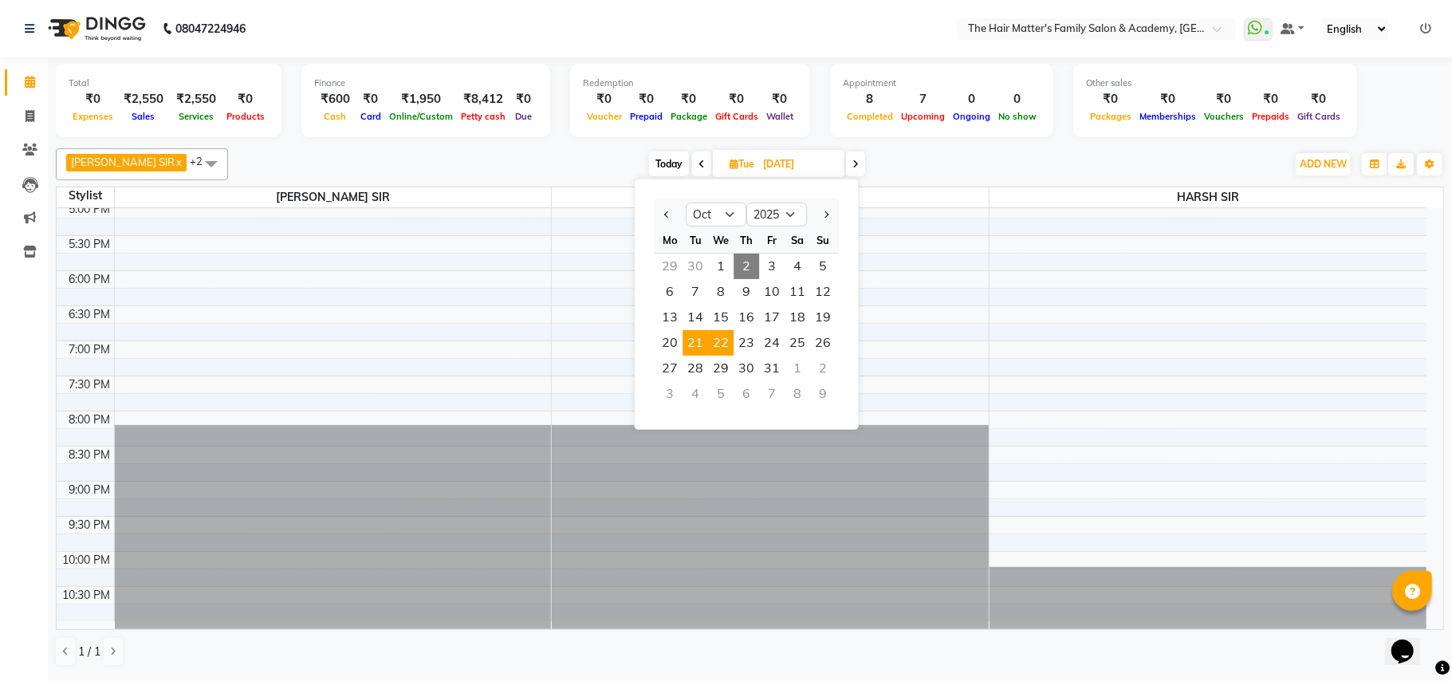
click at [724, 338] on span "22" at bounding box center [721, 343] width 26 height 26
type input "22-10-2025"
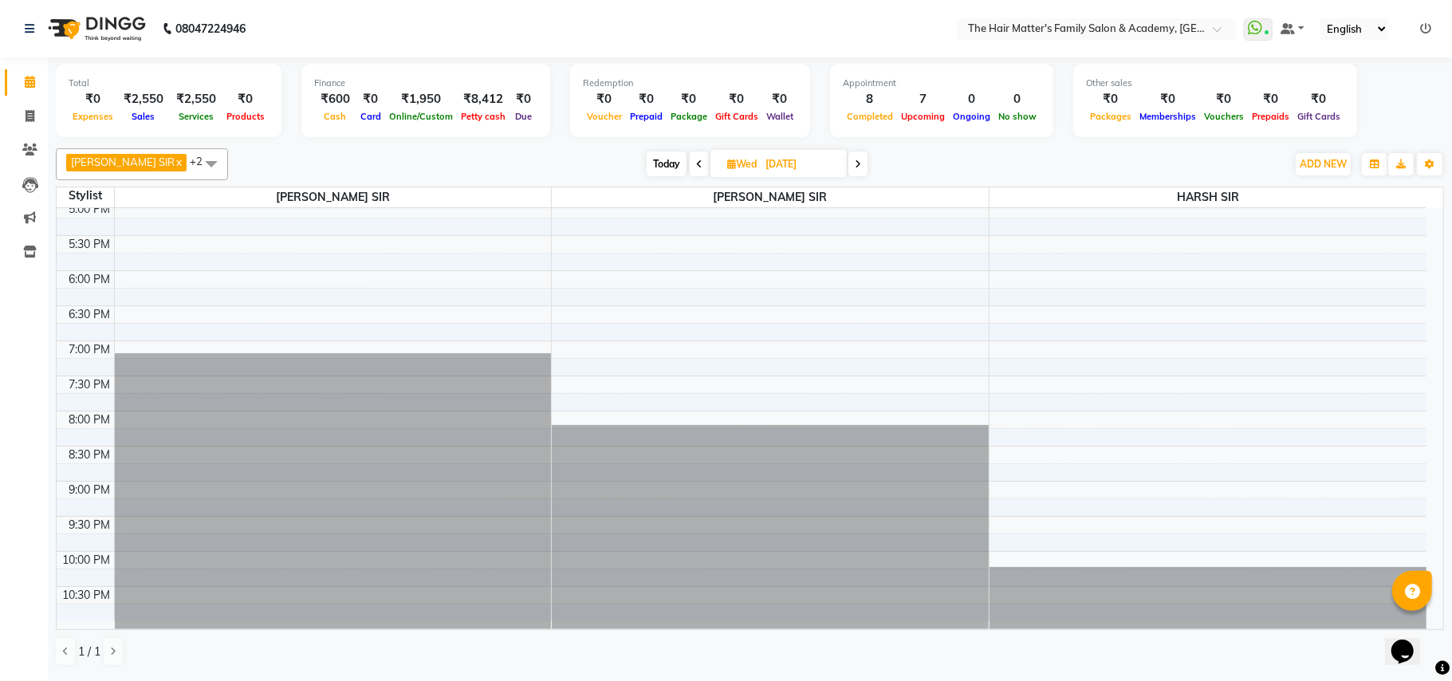
click at [809, 163] on input "22-10-2025" at bounding box center [801, 164] width 80 height 24
select select "10"
select select "2025"
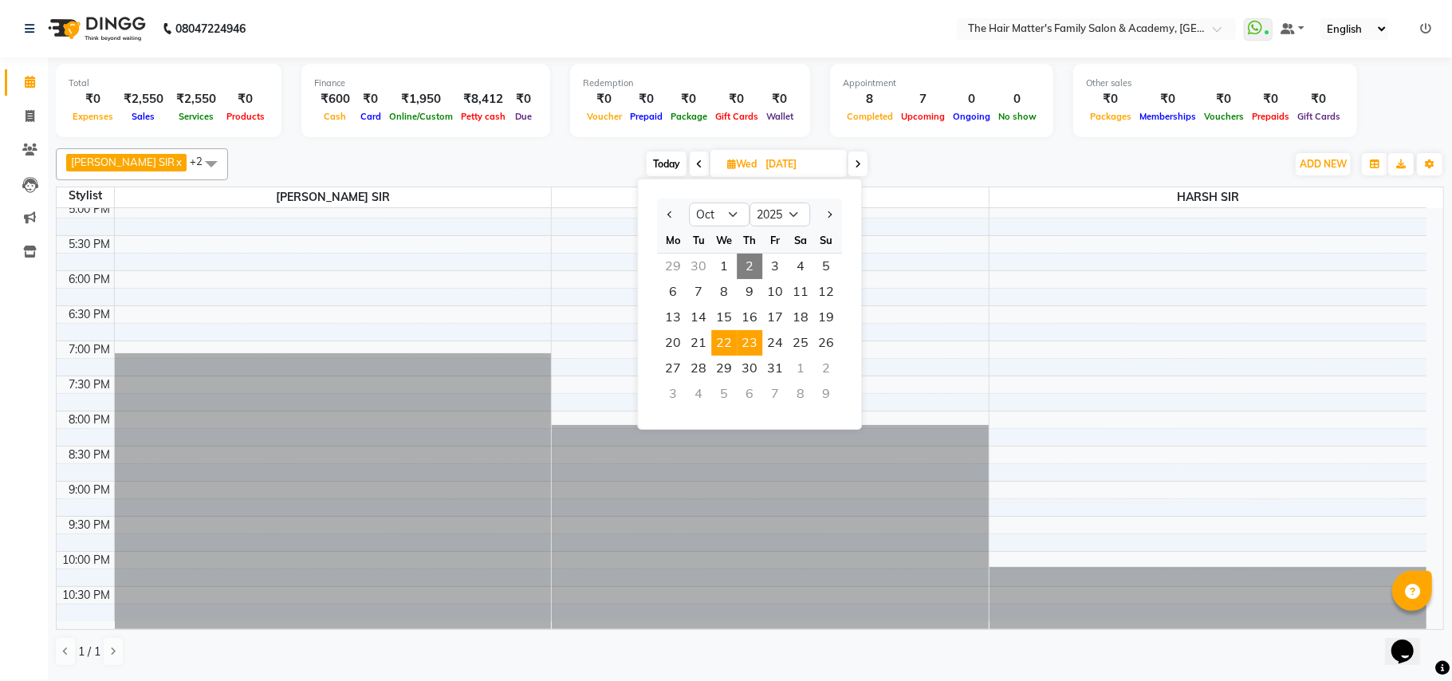
click at [747, 339] on span "23" at bounding box center [750, 343] width 26 height 26
type input "23-10-2025"
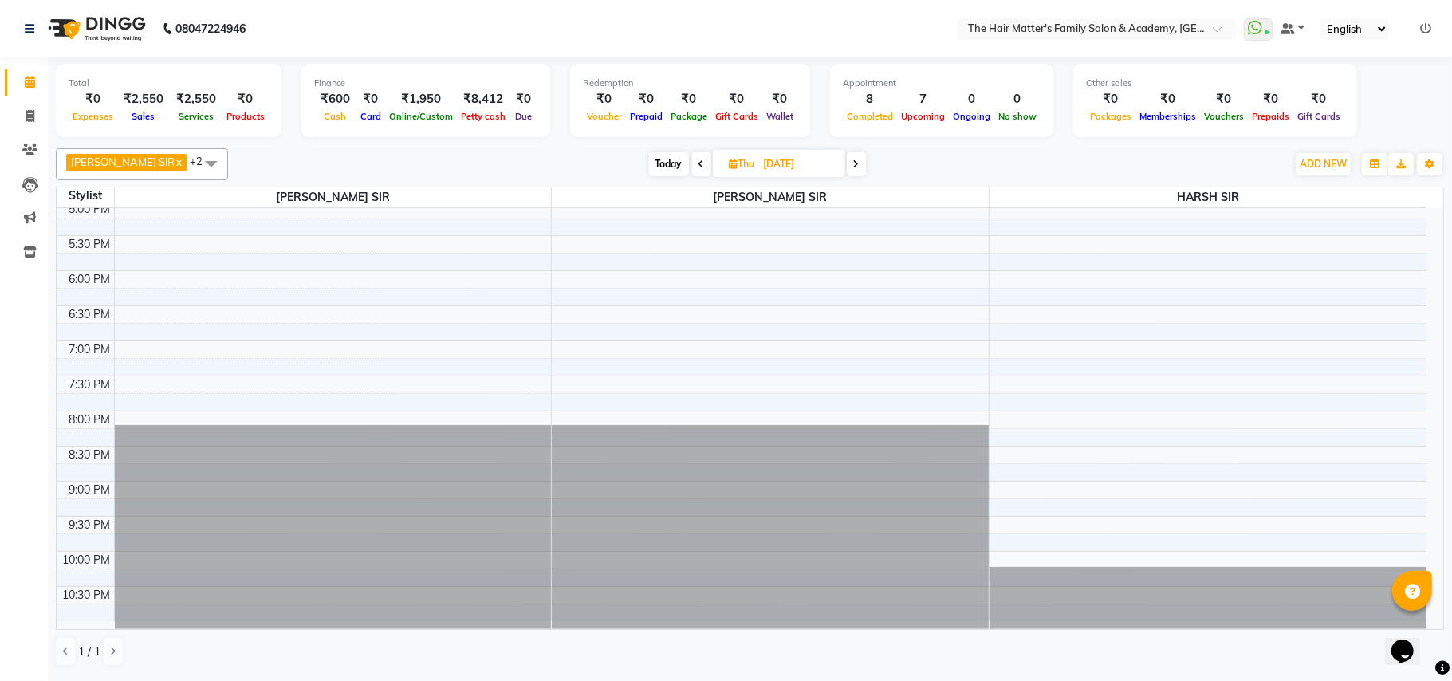
scroll to position [718, 0]
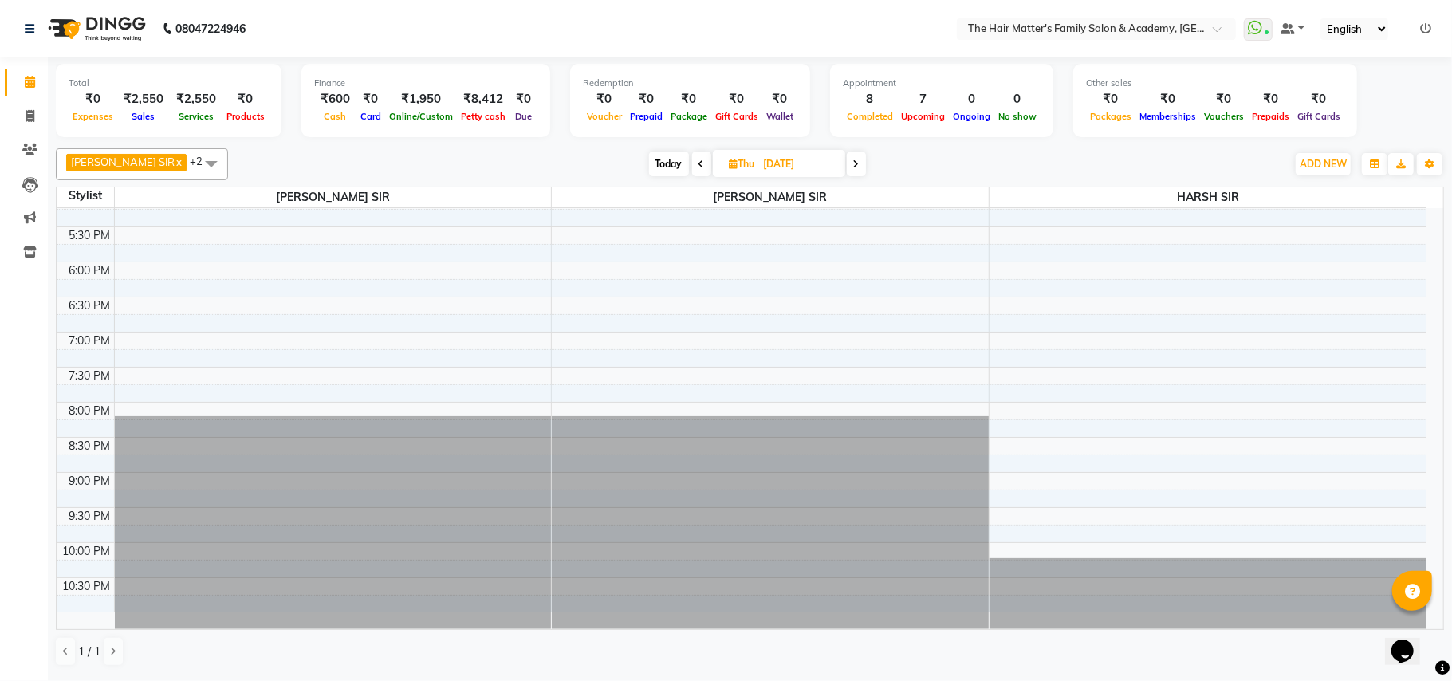
click at [798, 158] on input "23-10-2025" at bounding box center [799, 164] width 80 height 24
select select "10"
select select "2025"
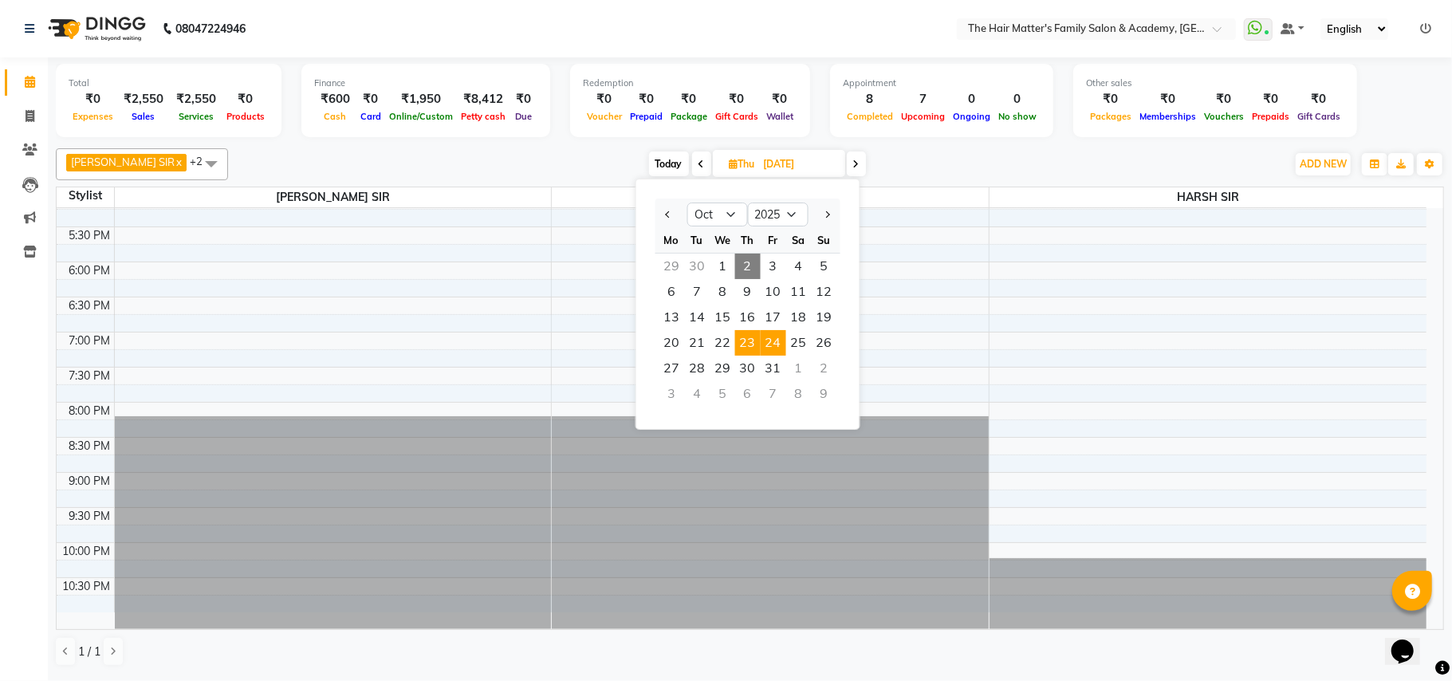
click at [775, 341] on span "24" at bounding box center [774, 343] width 26 height 26
type input "24-10-2025"
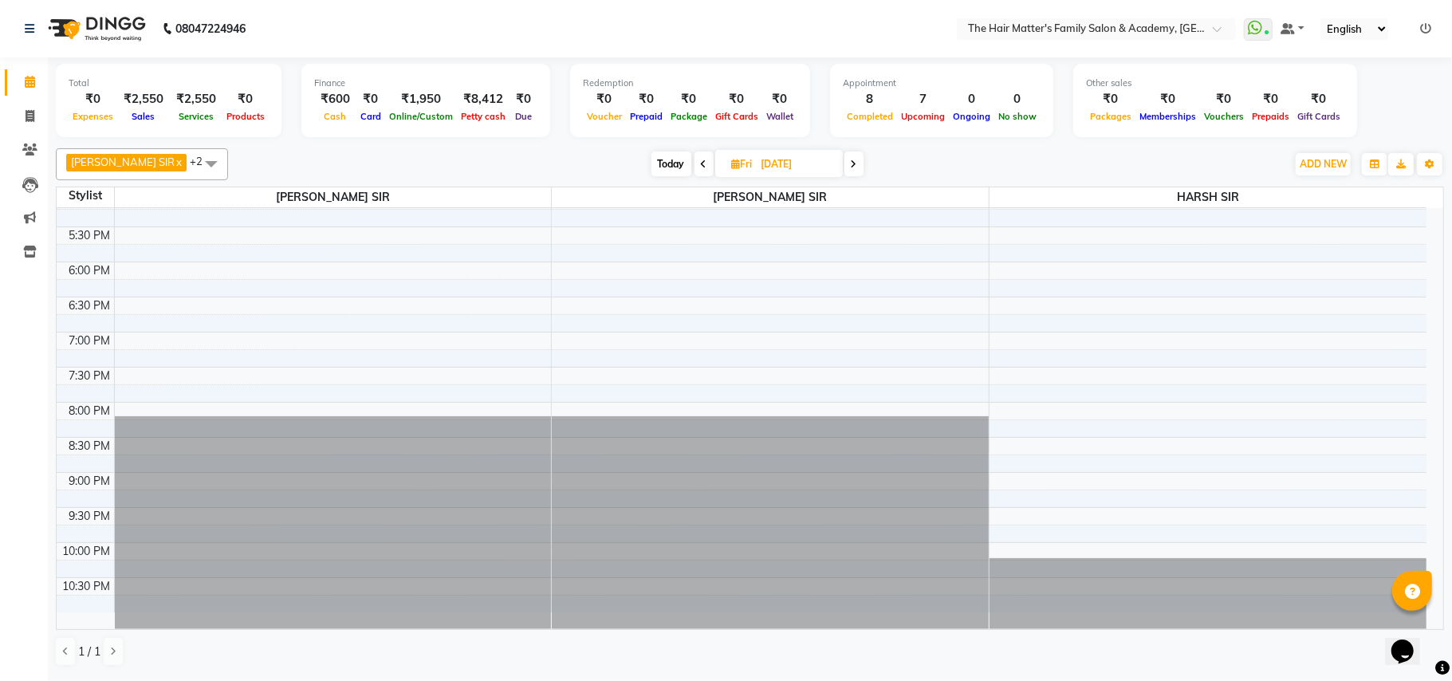
click at [802, 163] on input "24-10-2025" at bounding box center [797, 164] width 80 height 24
select select "10"
select select "2025"
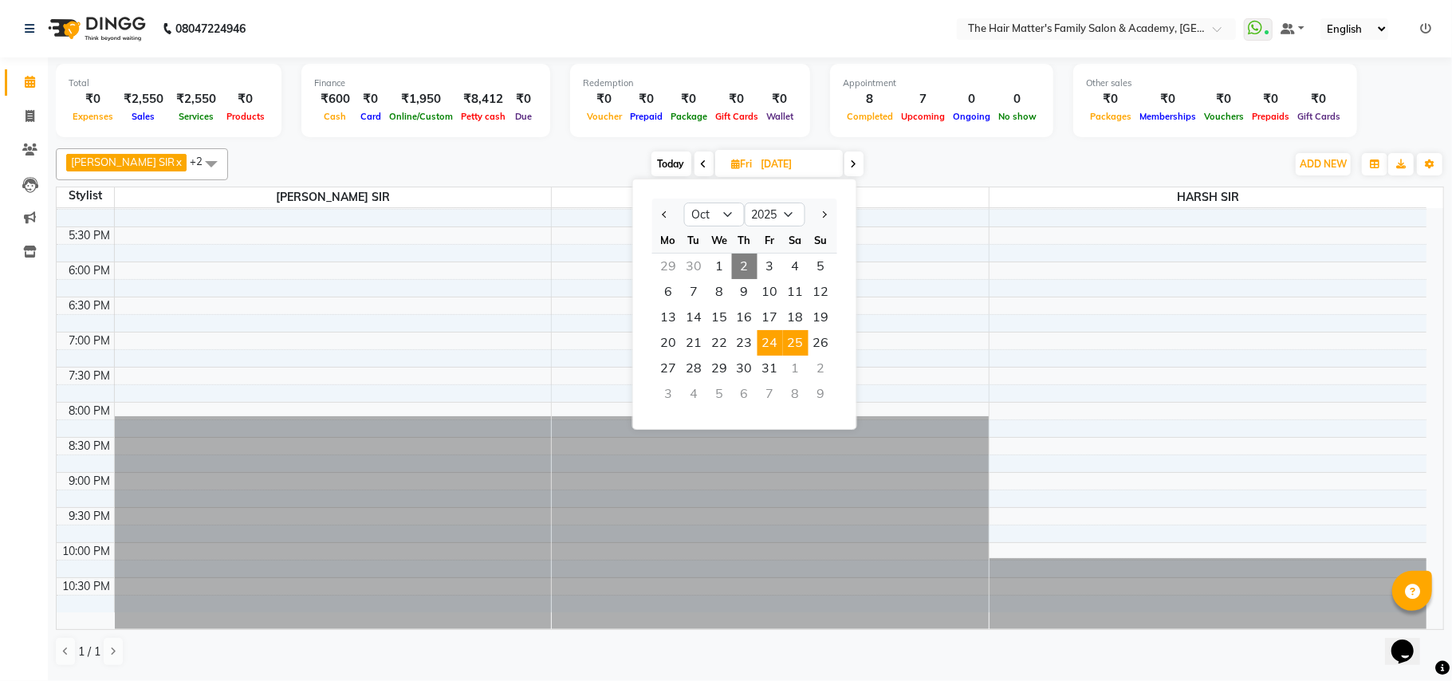
click at [798, 345] on span "25" at bounding box center [796, 343] width 26 height 26
type input "25-10-2025"
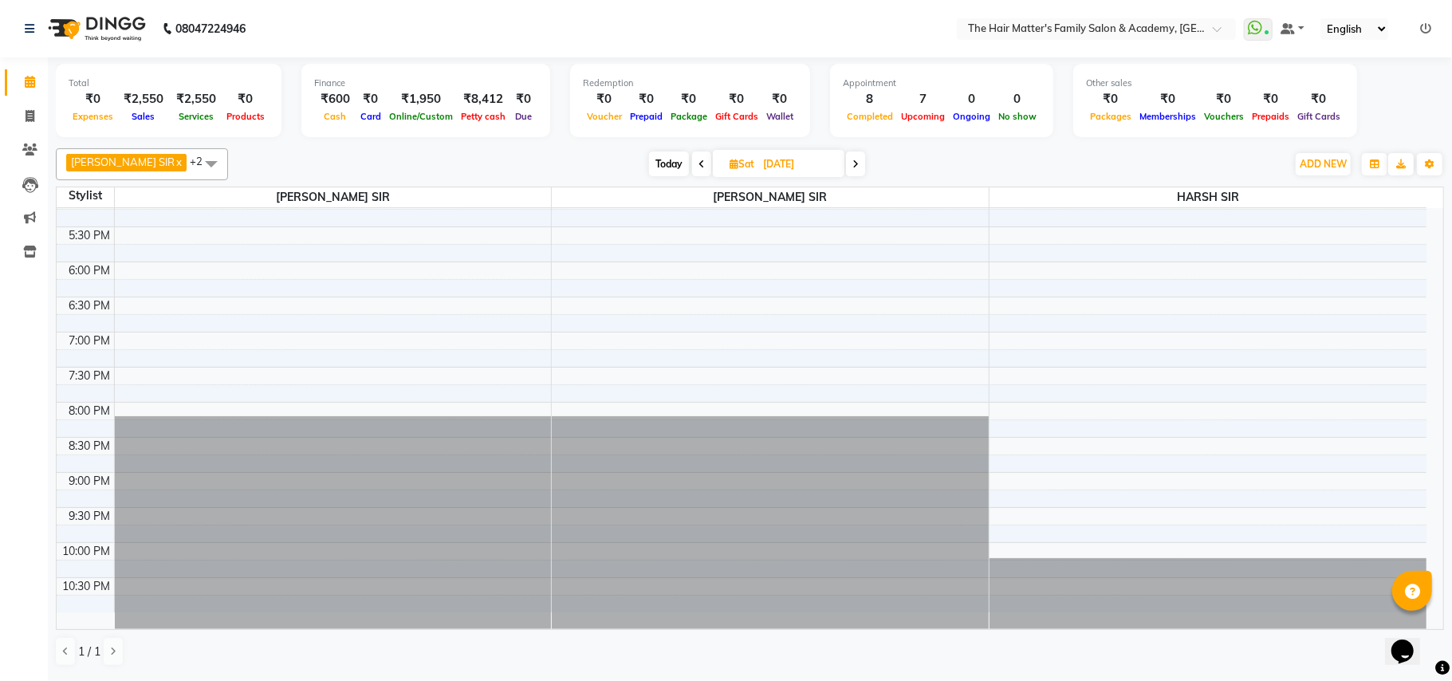
click at [796, 173] on input "25-10-2025" at bounding box center [798, 164] width 80 height 24
select select "10"
select select "2025"
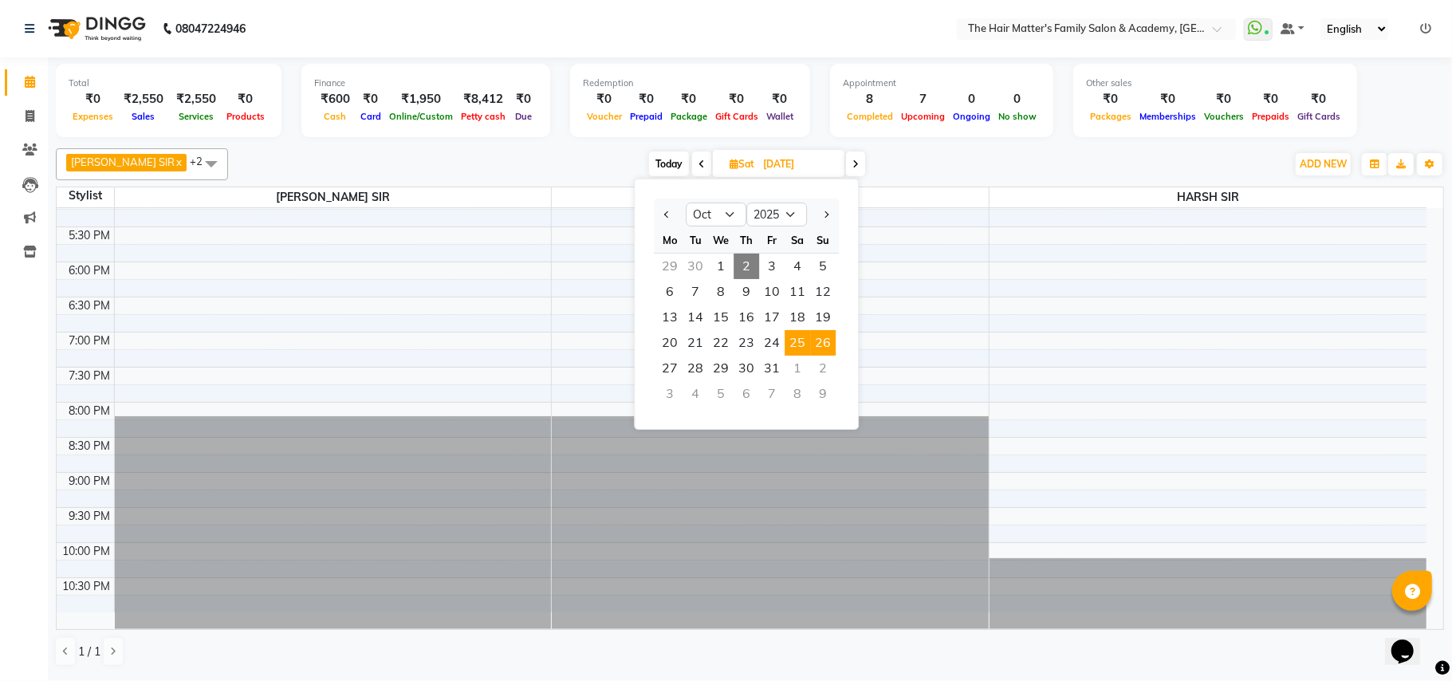
click at [824, 333] on ngb-datepicker-month "Mo Tu We Th Fr Sa Su 29 30 1 2 3 4 5 6 7 8 9 10 11 12 13 14 15 16 17 18 19 20 2…" at bounding box center [746, 318] width 185 height 183
click at [825, 342] on span "26" at bounding box center [823, 343] width 26 height 26
type input "26-10-2025"
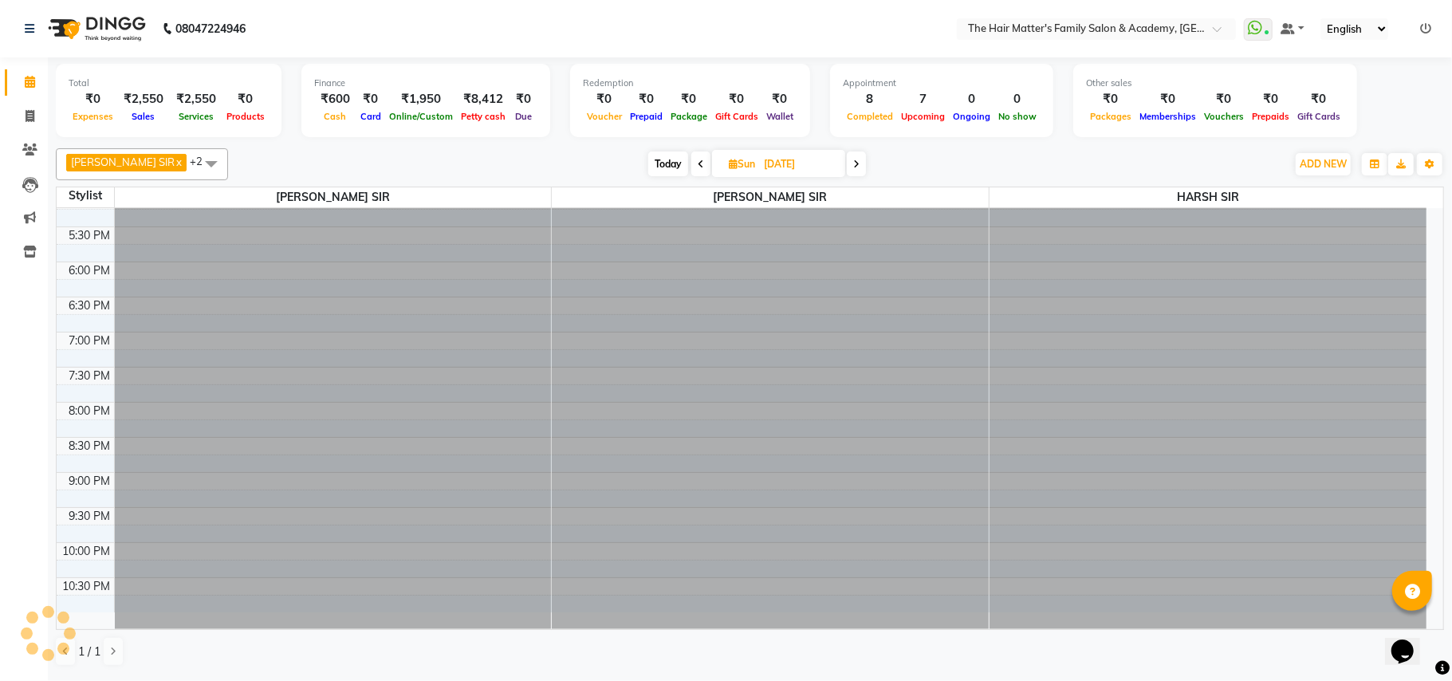
scroll to position [0, 0]
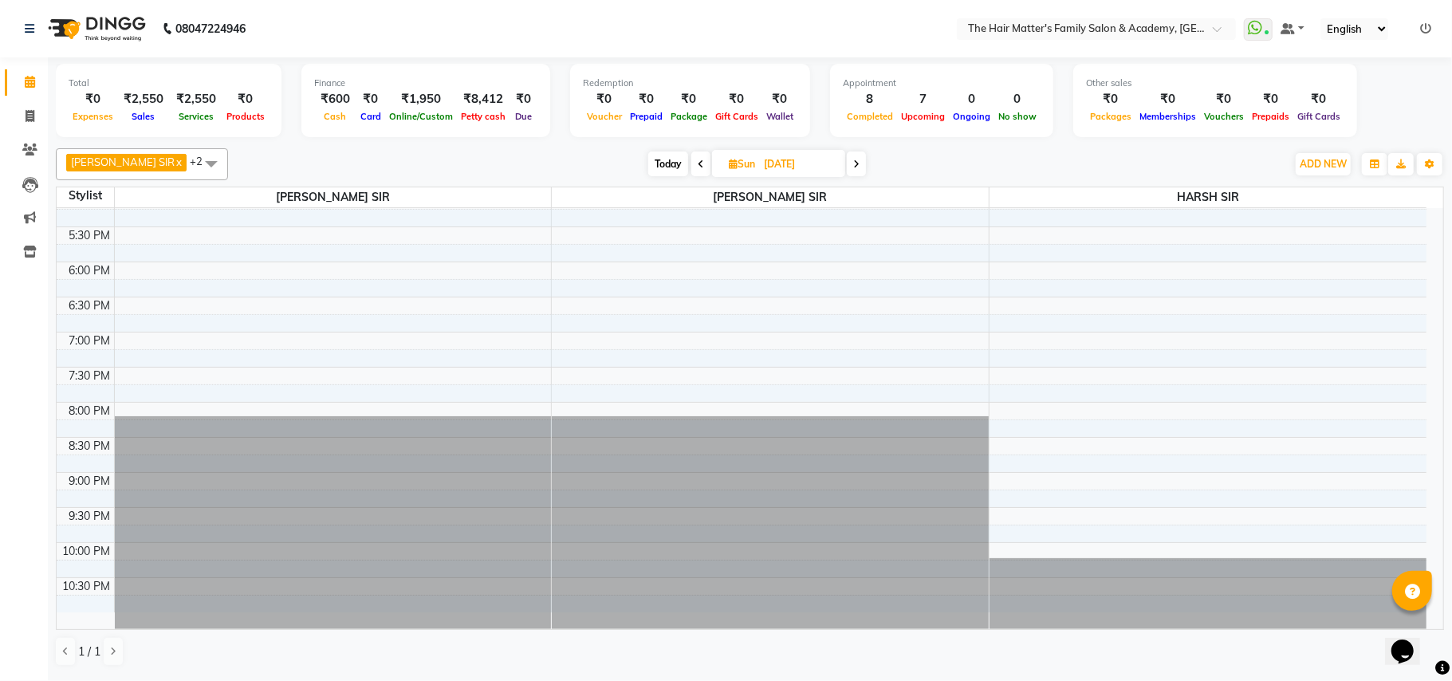
click at [804, 155] on input "26-10-2025" at bounding box center [799, 164] width 80 height 24
select select "10"
select select "2025"
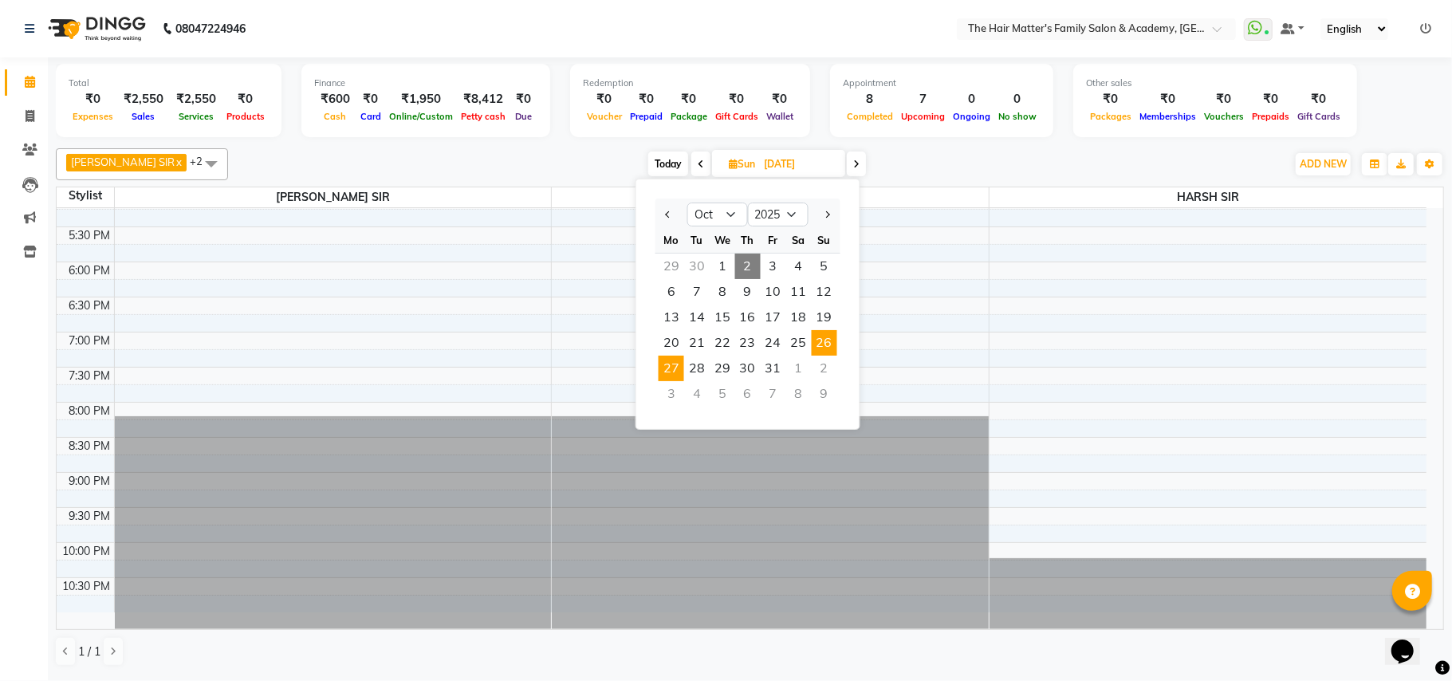
click at [678, 368] on span "27" at bounding box center [672, 369] width 26 height 26
type input "27-10-2025"
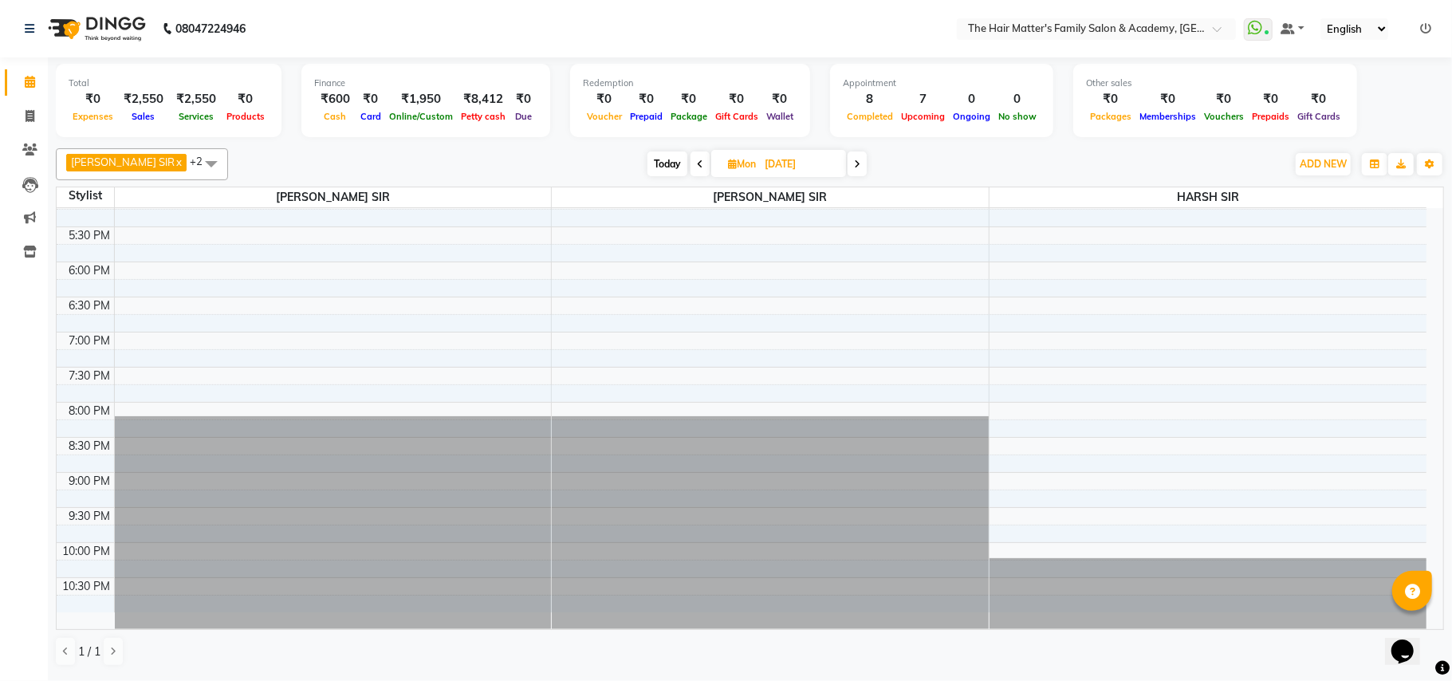
click at [815, 172] on input "27-10-2025" at bounding box center [800, 164] width 80 height 24
select select "10"
select select "2025"
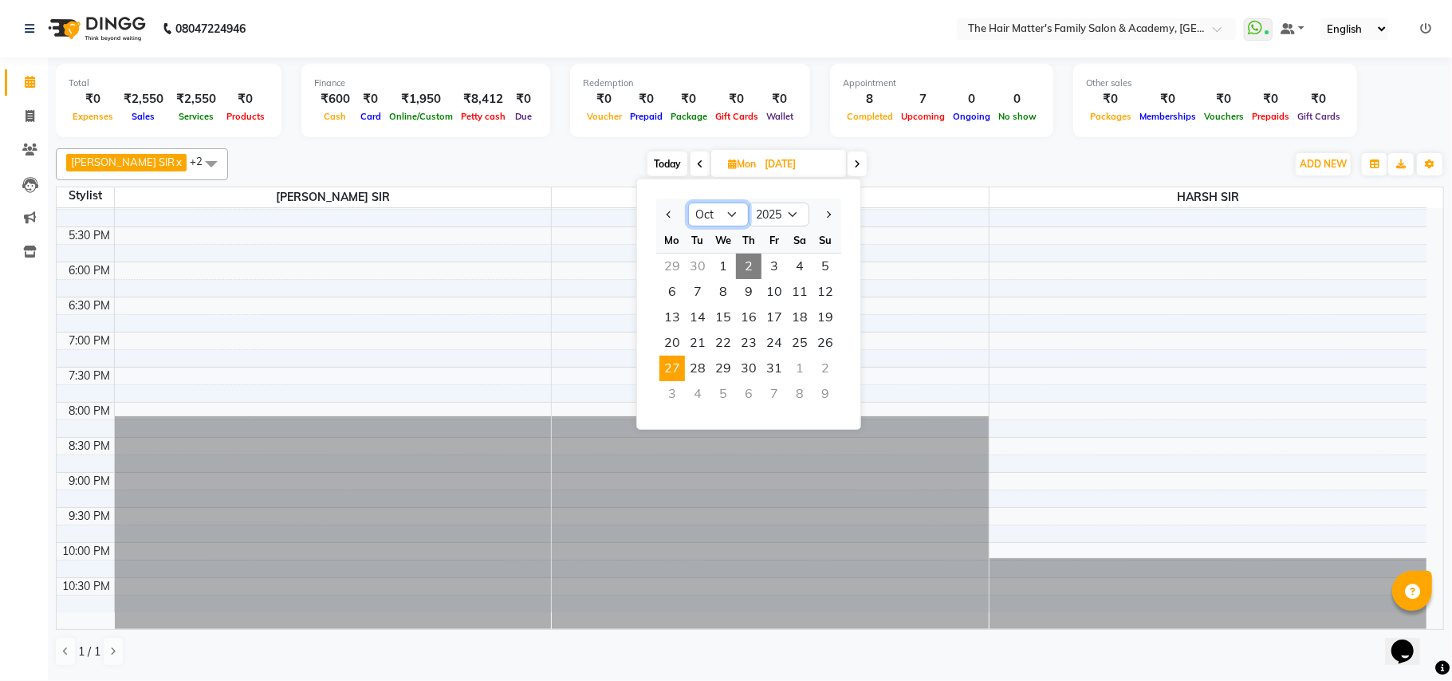
click at [728, 211] on select "Jan Feb Mar Apr May Jun Jul Aug Sep Oct Nov Dec" at bounding box center [718, 215] width 61 height 24
click at [951, 270] on div "7:00 AM 7:30 AM 8:00 AM 8:30 AM 9:00 AM 9:30 AM 10:00 AM 10:30 AM 11:00 AM 11:3…" at bounding box center [742, 51] width 1370 height 1122
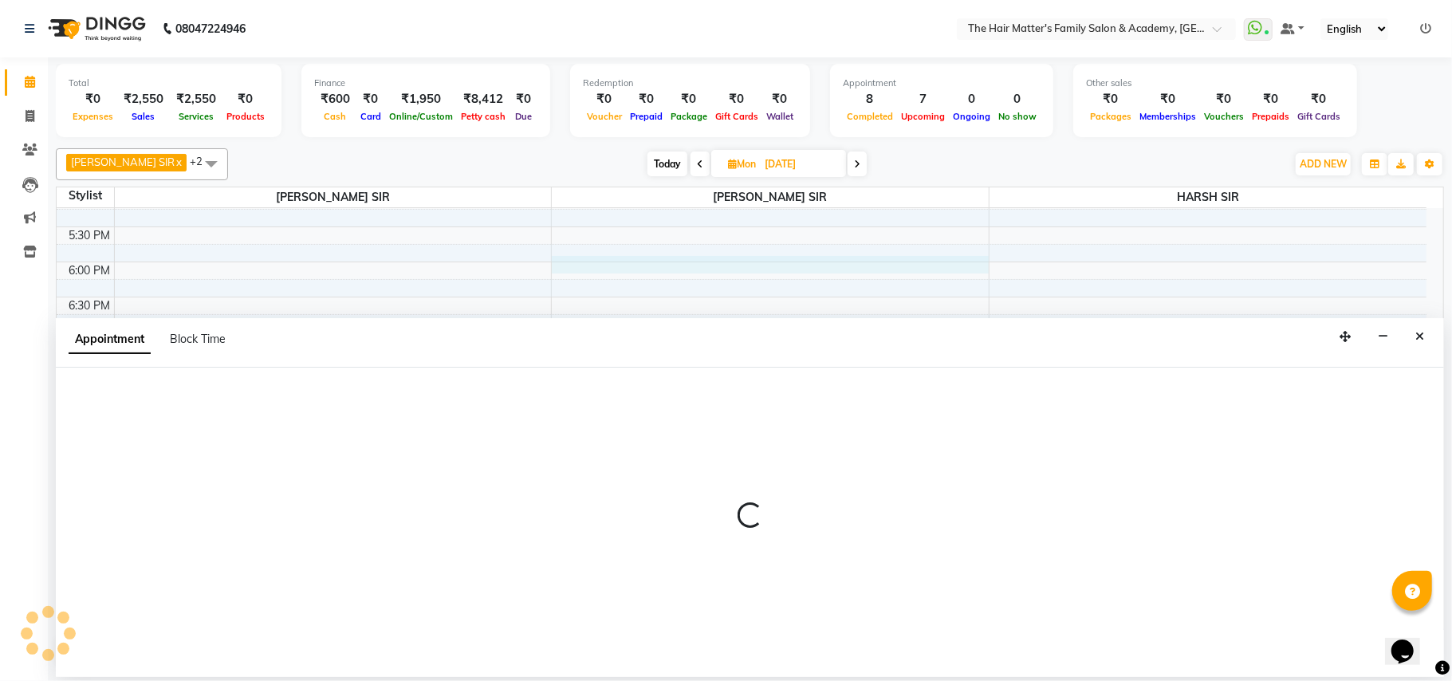
select select "43094"
select select "1065"
select select "tentative"
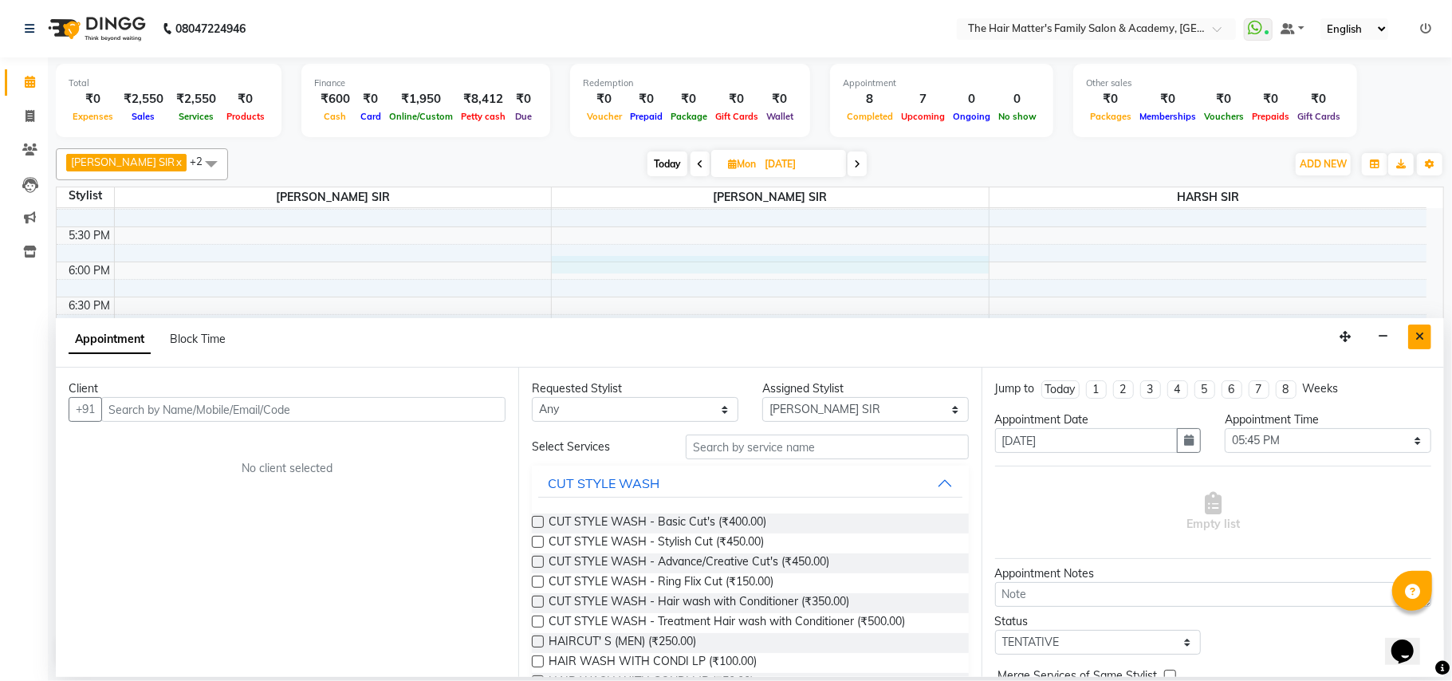
click at [1423, 337] on icon "Close" at bounding box center [1420, 336] width 9 height 11
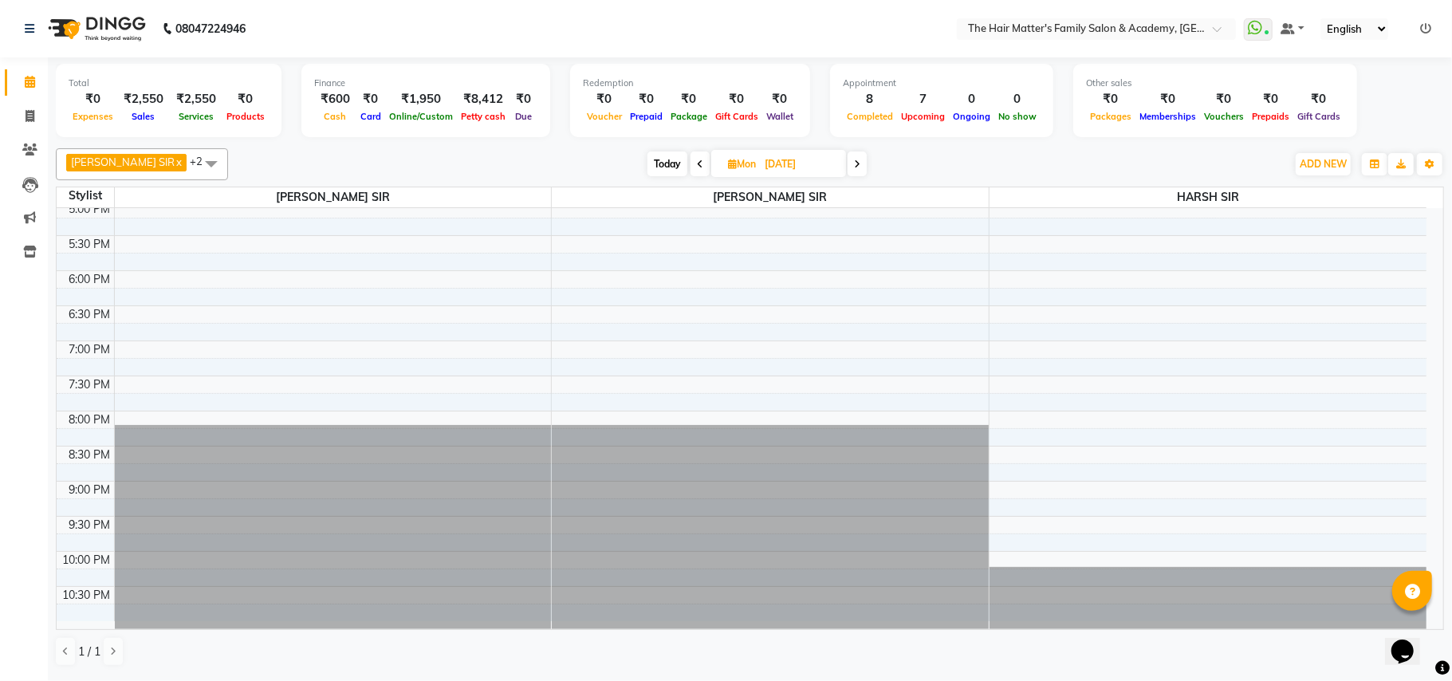
click at [854, 163] on icon at bounding box center [857, 165] width 6 height 10
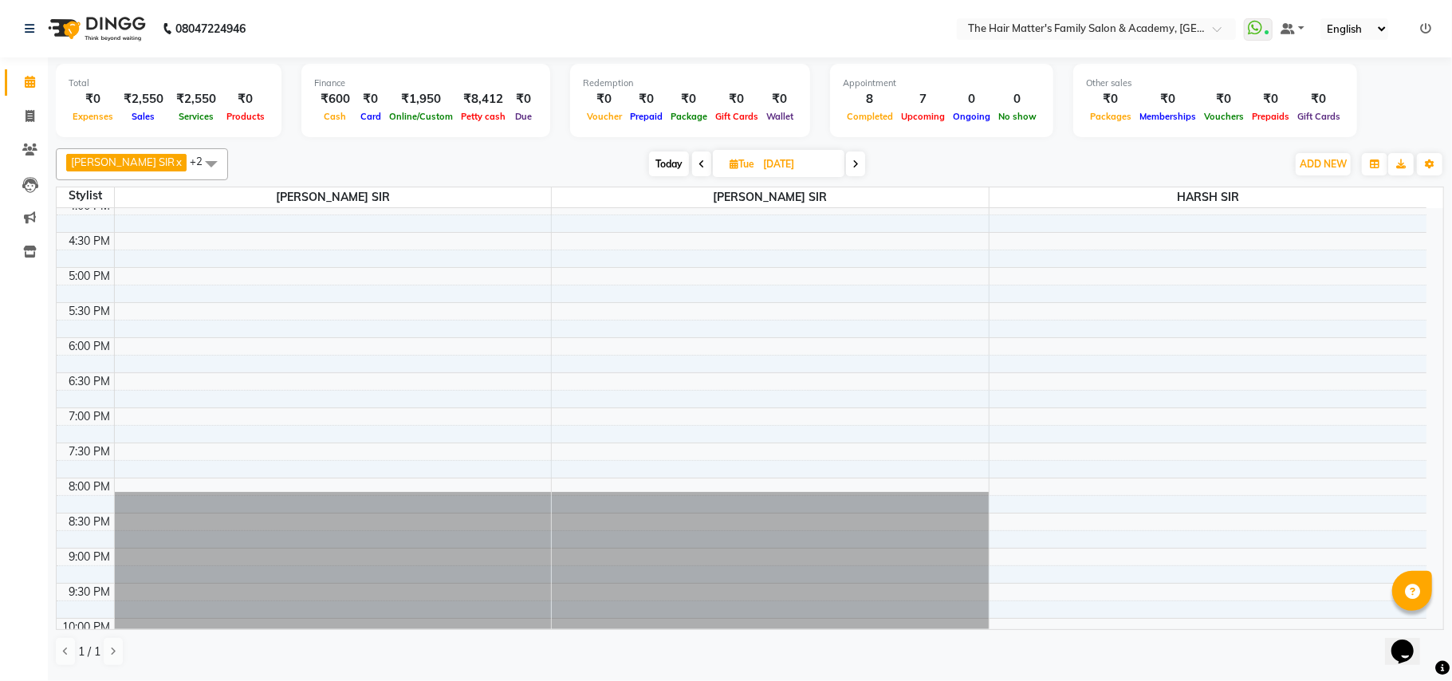
click at [649, 160] on span "Today" at bounding box center [669, 164] width 40 height 25
type input "02-10-2025"
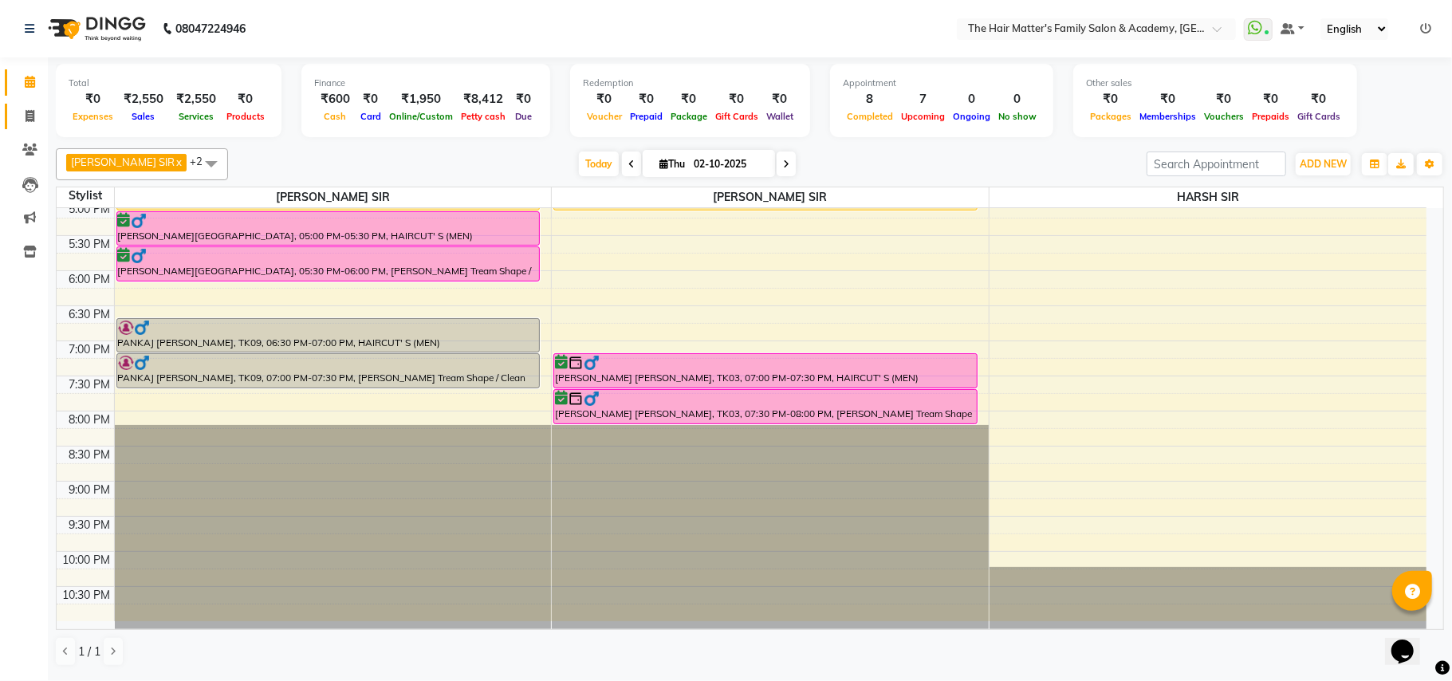
click at [13, 113] on link "Invoice" at bounding box center [24, 117] width 38 height 26
select select "service"
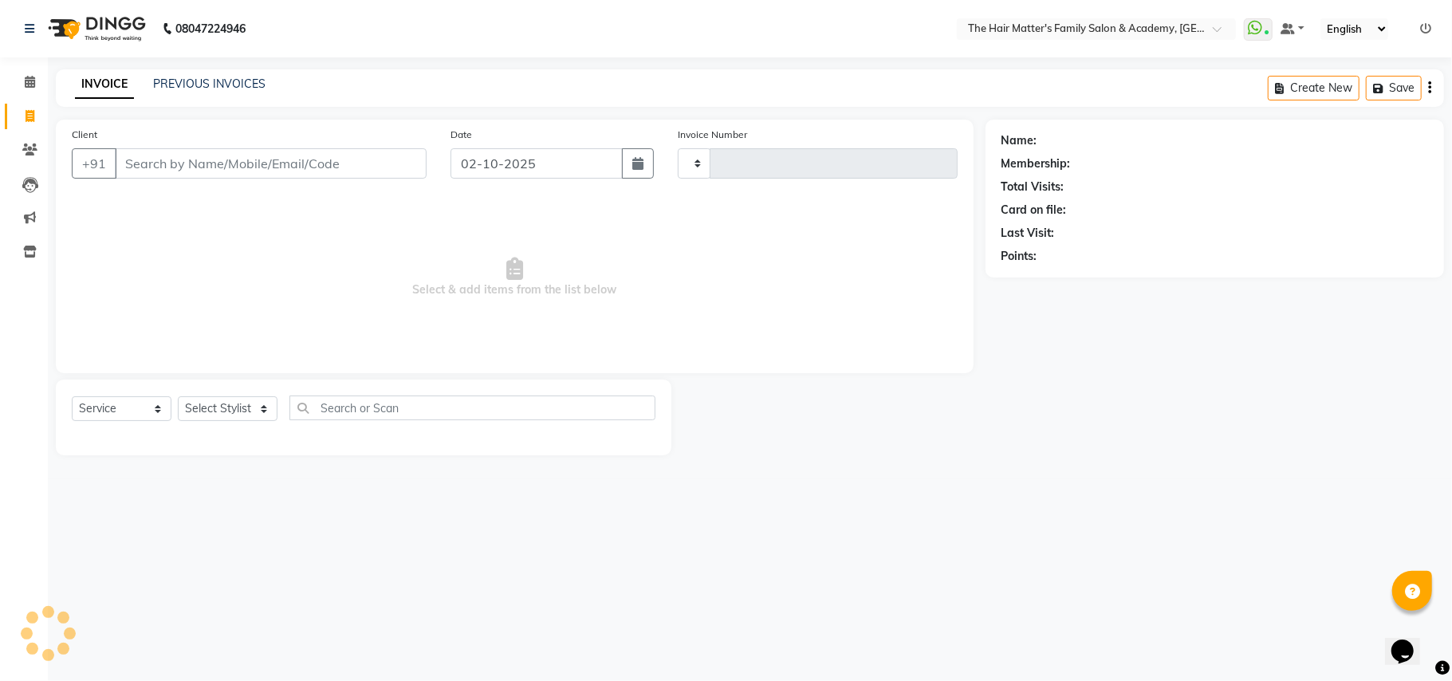
type input "2013"
select select "5980"
click at [201, 83] on link "PREVIOUS INVOICES" at bounding box center [209, 84] width 112 height 14
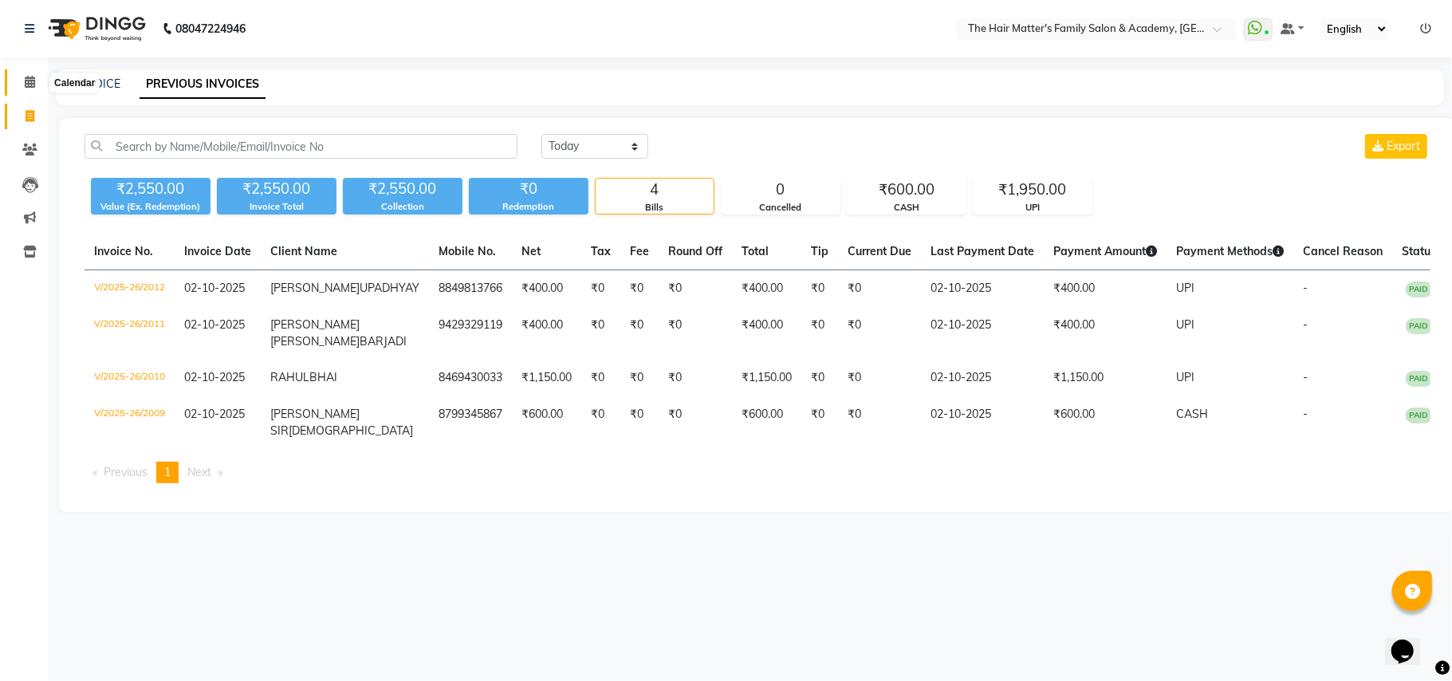
click at [36, 83] on span at bounding box center [30, 82] width 28 height 18
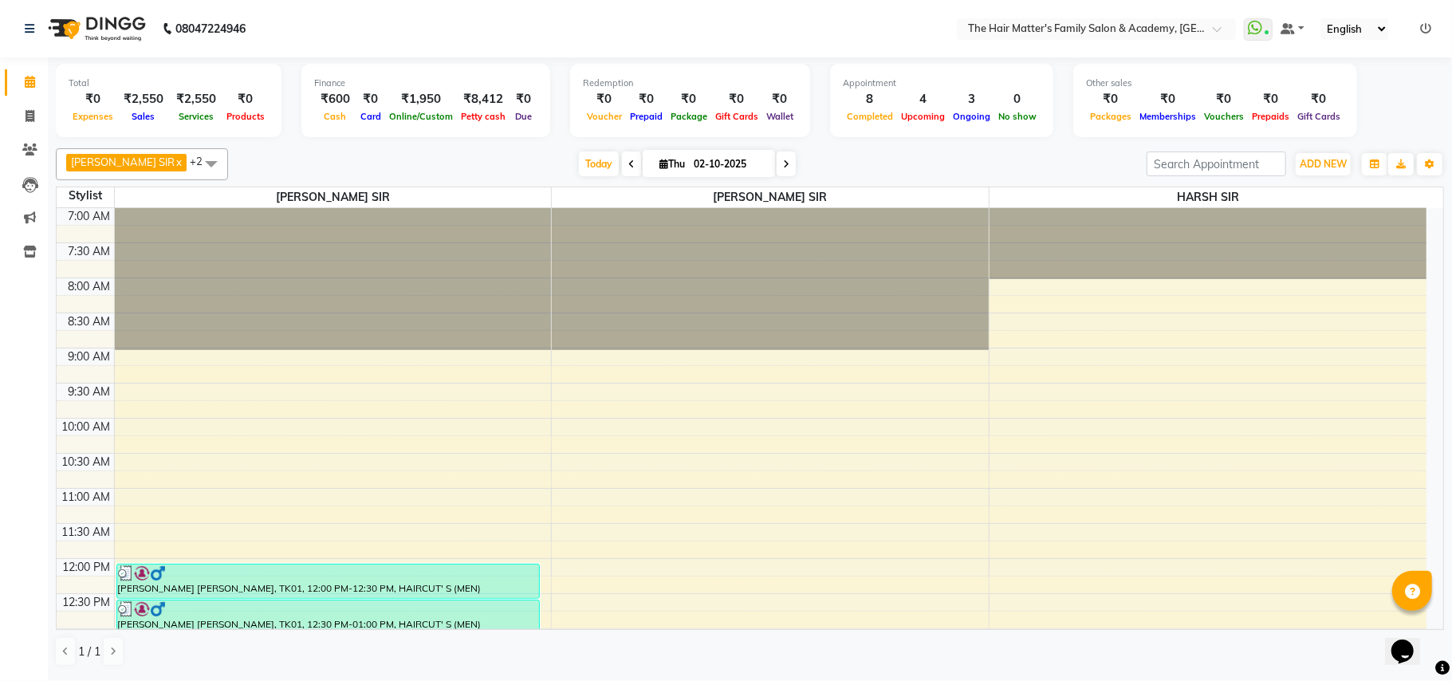
scroll to position [709, 0]
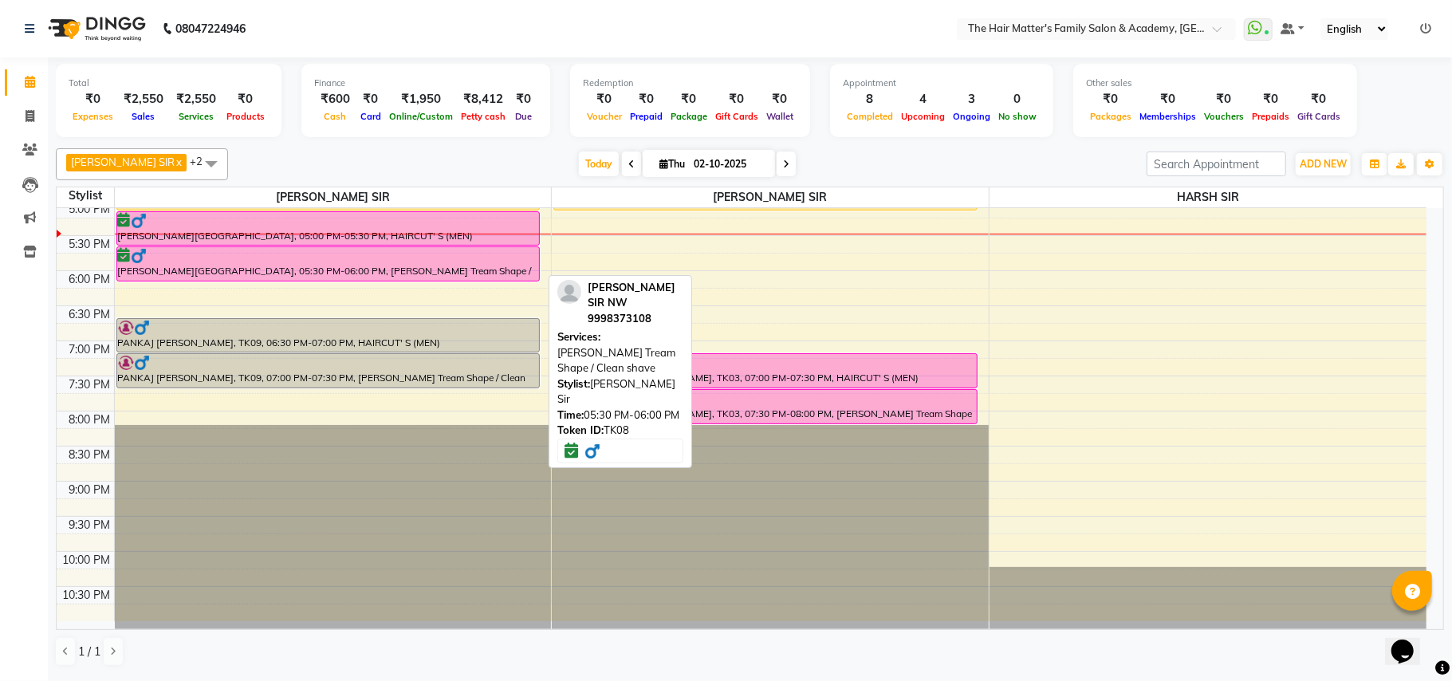
click at [336, 266] on div "[PERSON_NAME][GEOGRAPHIC_DATA], 05:30 PM-06:00 PM, [PERSON_NAME] Tream Shape / …" at bounding box center [328, 263] width 423 height 33
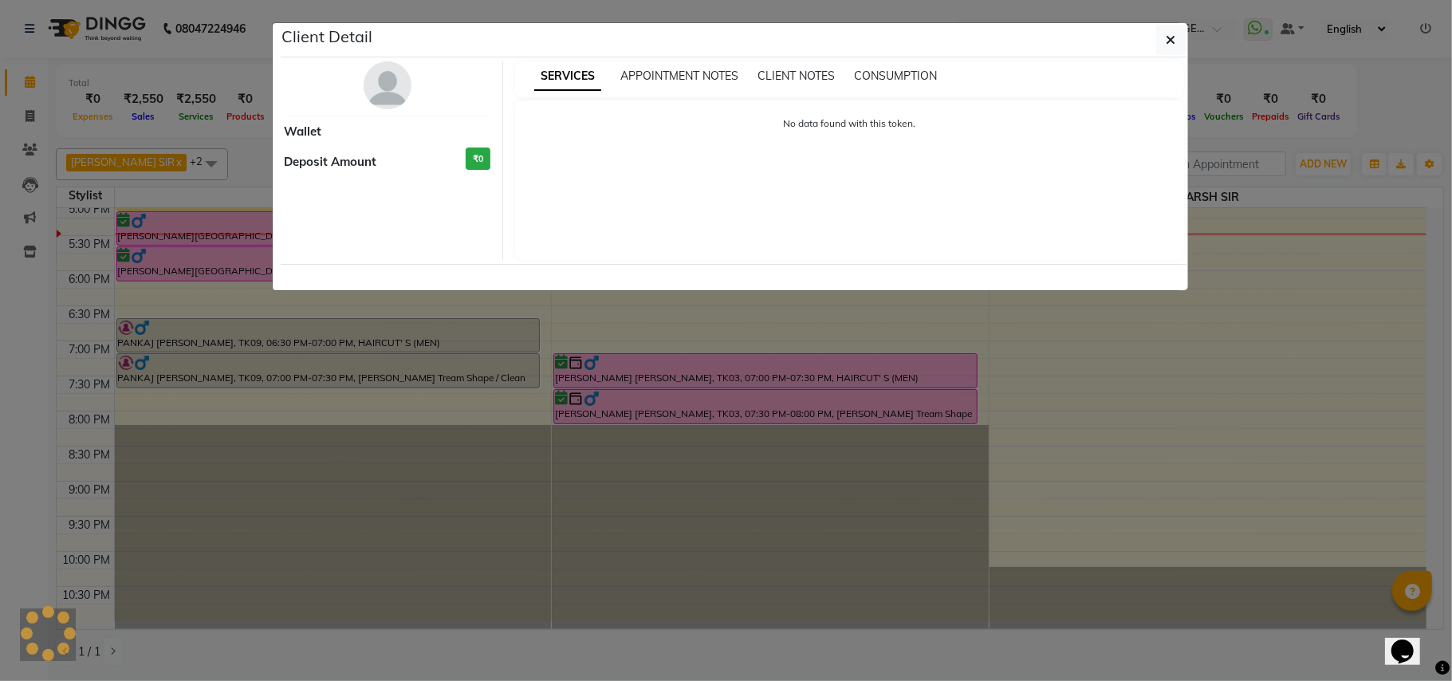
select select "6"
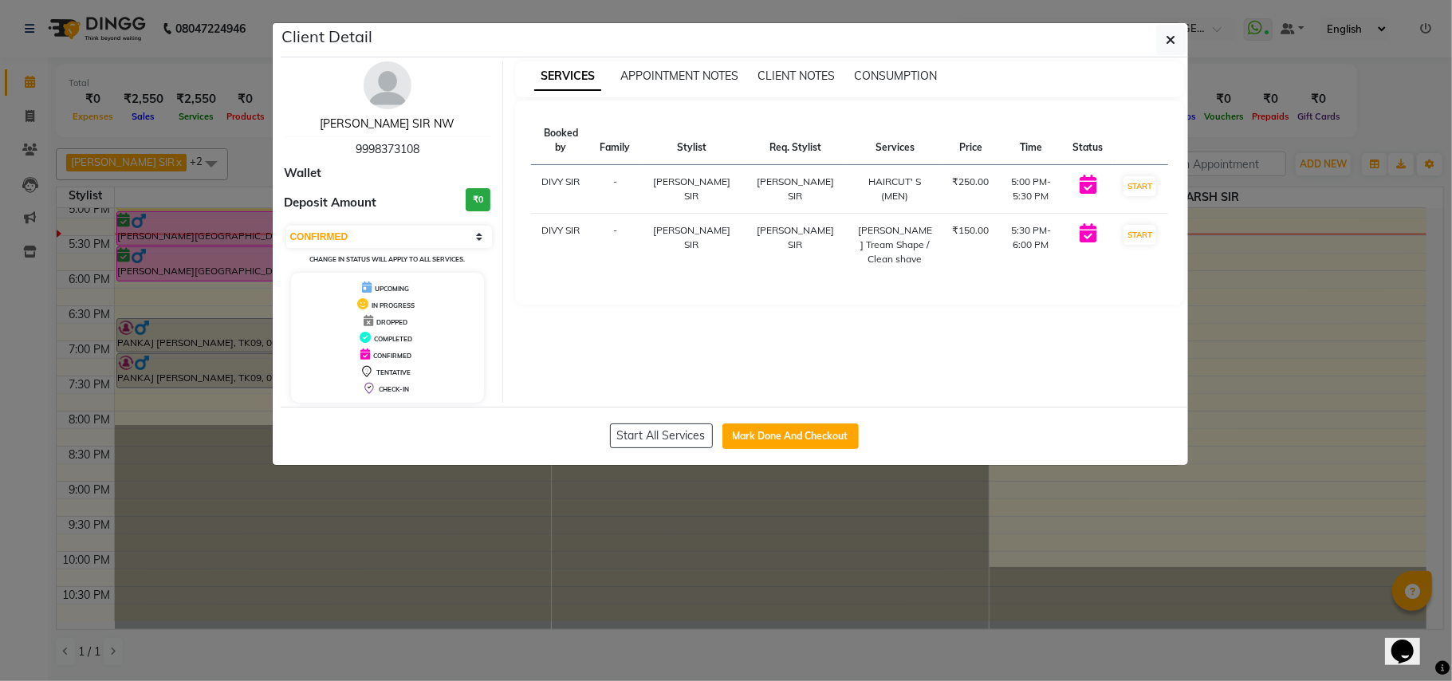
click at [374, 123] on link "[PERSON_NAME] SIR NW" at bounding box center [387, 123] width 135 height 14
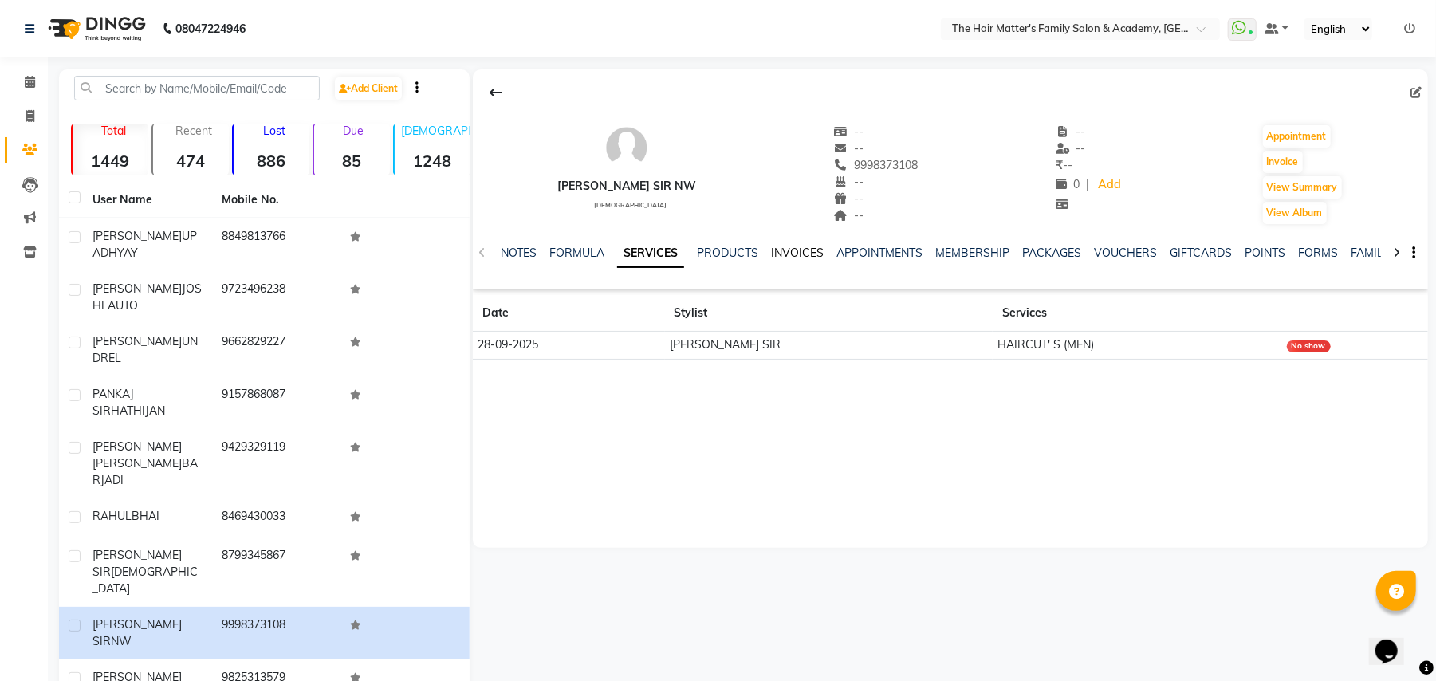
click at [798, 255] on link "INVOICES" at bounding box center [797, 253] width 53 height 14
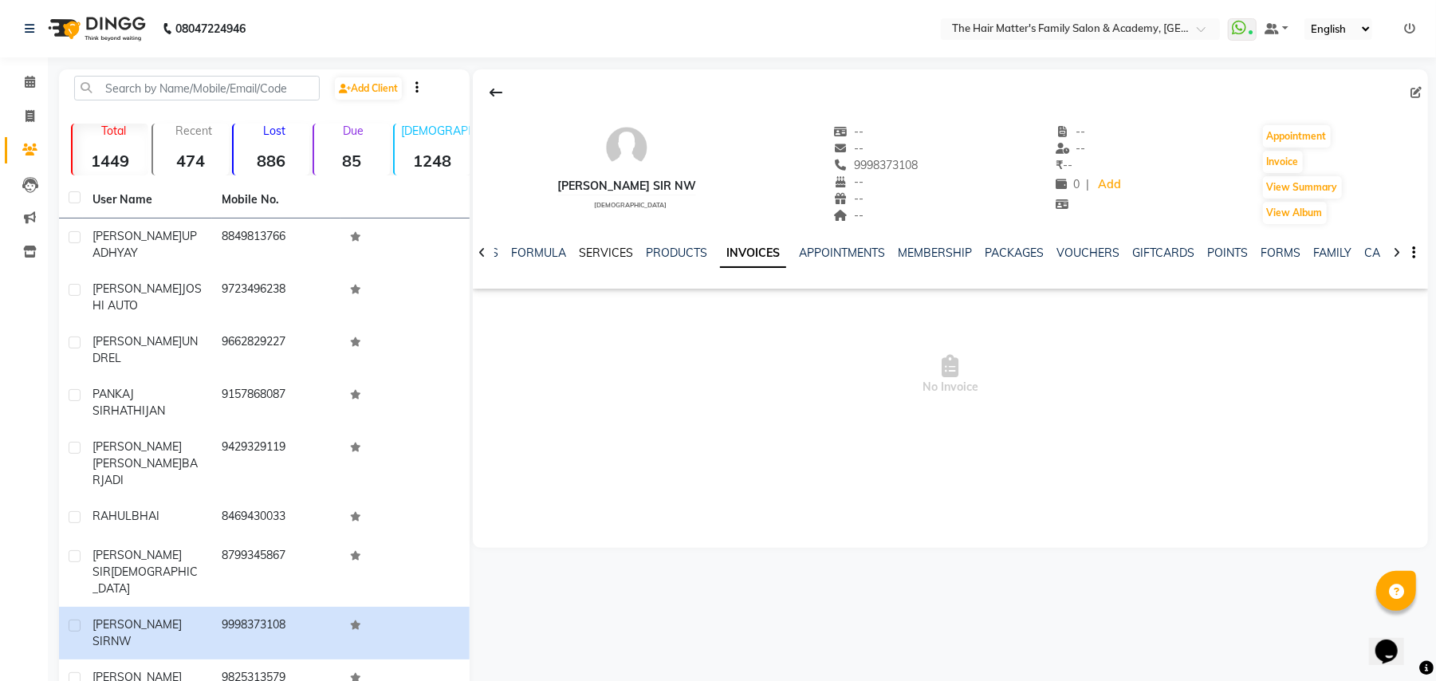
click at [616, 246] on link "SERVICES" at bounding box center [606, 253] width 54 height 14
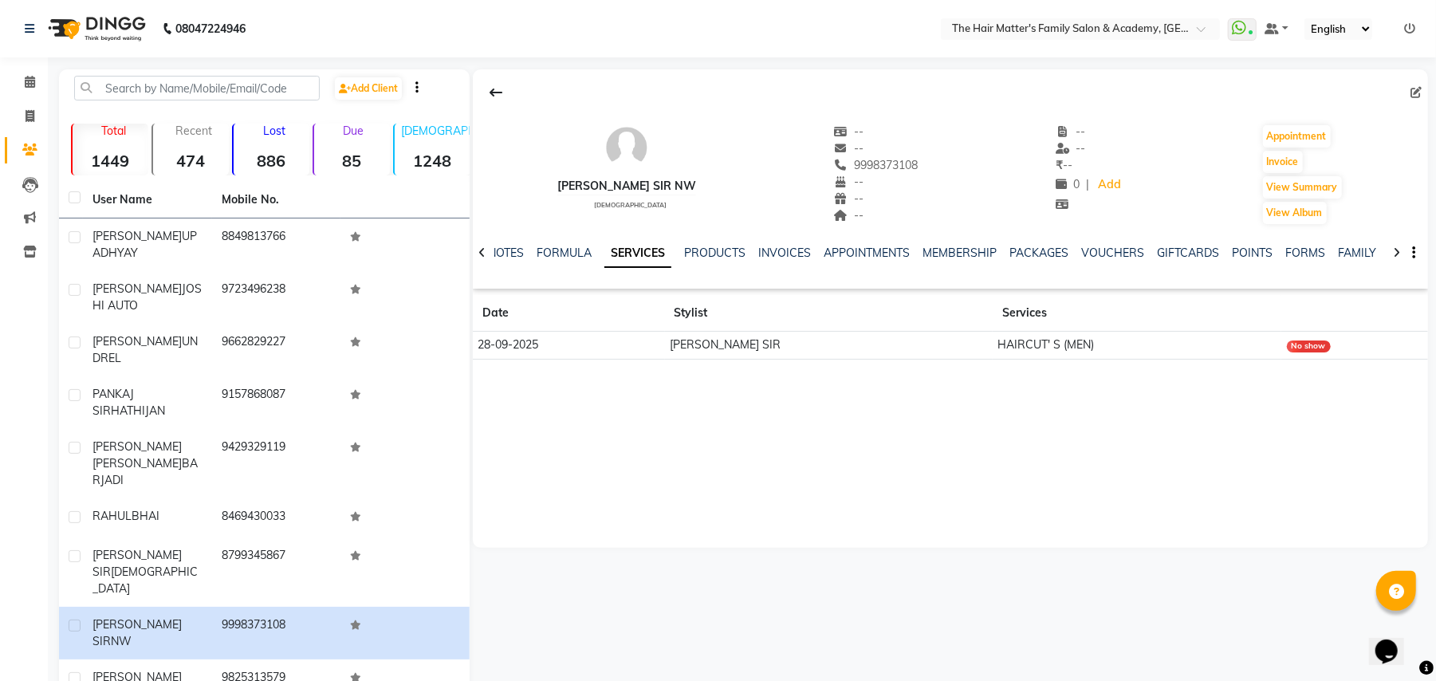
click at [863, 337] on td "[PERSON_NAME] SIR" at bounding box center [829, 346] width 328 height 28
click at [866, 345] on td "[PERSON_NAME] SIR" at bounding box center [829, 346] width 328 height 28
click at [546, 253] on link "FORMULA" at bounding box center [564, 253] width 55 height 14
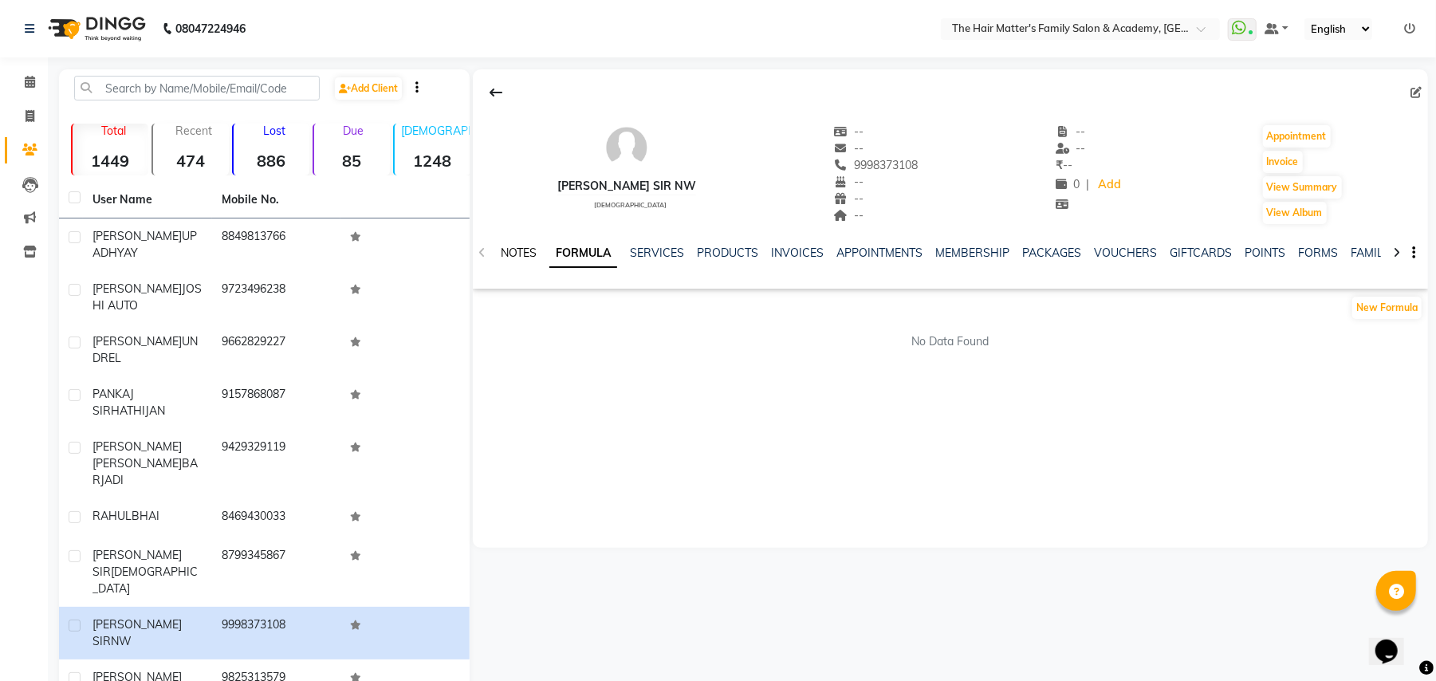
click at [533, 252] on link "NOTES" at bounding box center [519, 253] width 36 height 14
click at [33, 78] on icon at bounding box center [30, 82] width 10 height 12
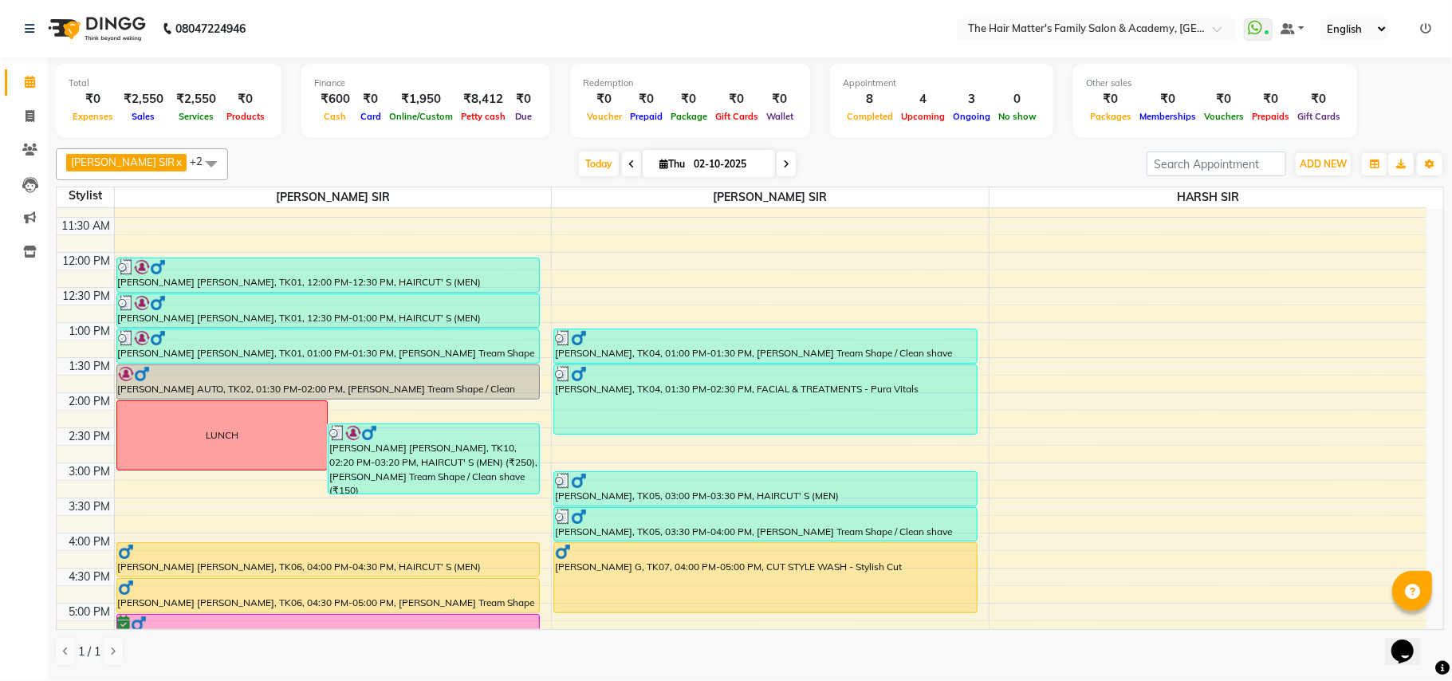
scroll to position [354, 0]
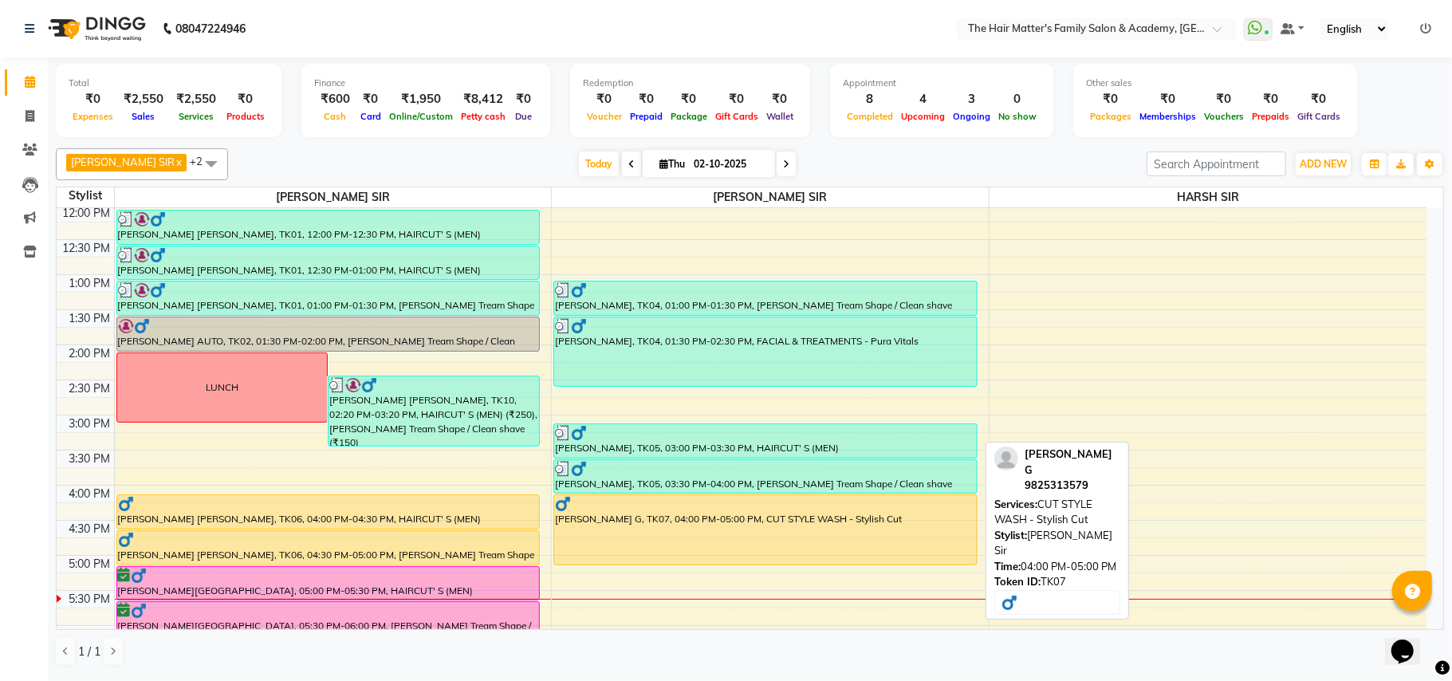
click at [699, 550] on div "[PERSON_NAME] G, TK07, 04:00 PM-05:00 PM, CUT STYLE WASH - Stylish Cut" at bounding box center [765, 529] width 423 height 69
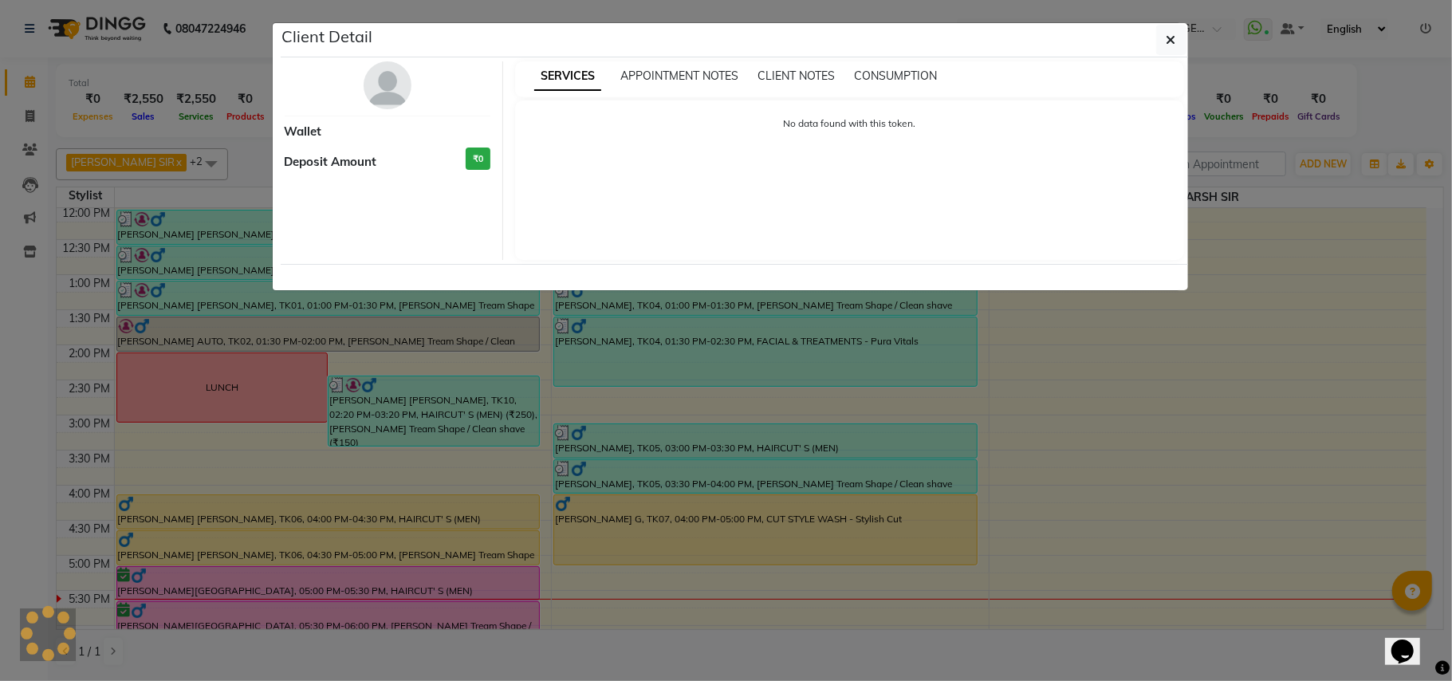
select select "1"
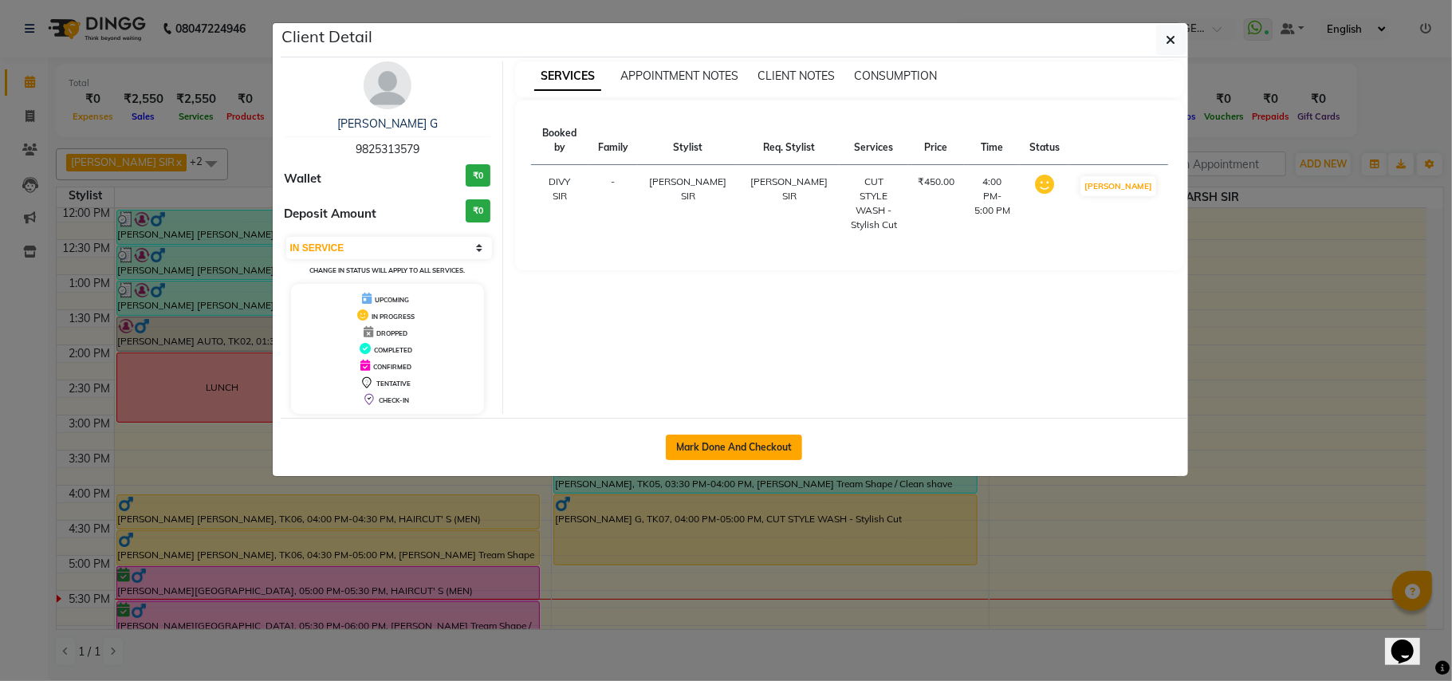
click at [735, 448] on button "Mark Done And Checkout" at bounding box center [734, 448] width 136 height 26
select select "service"
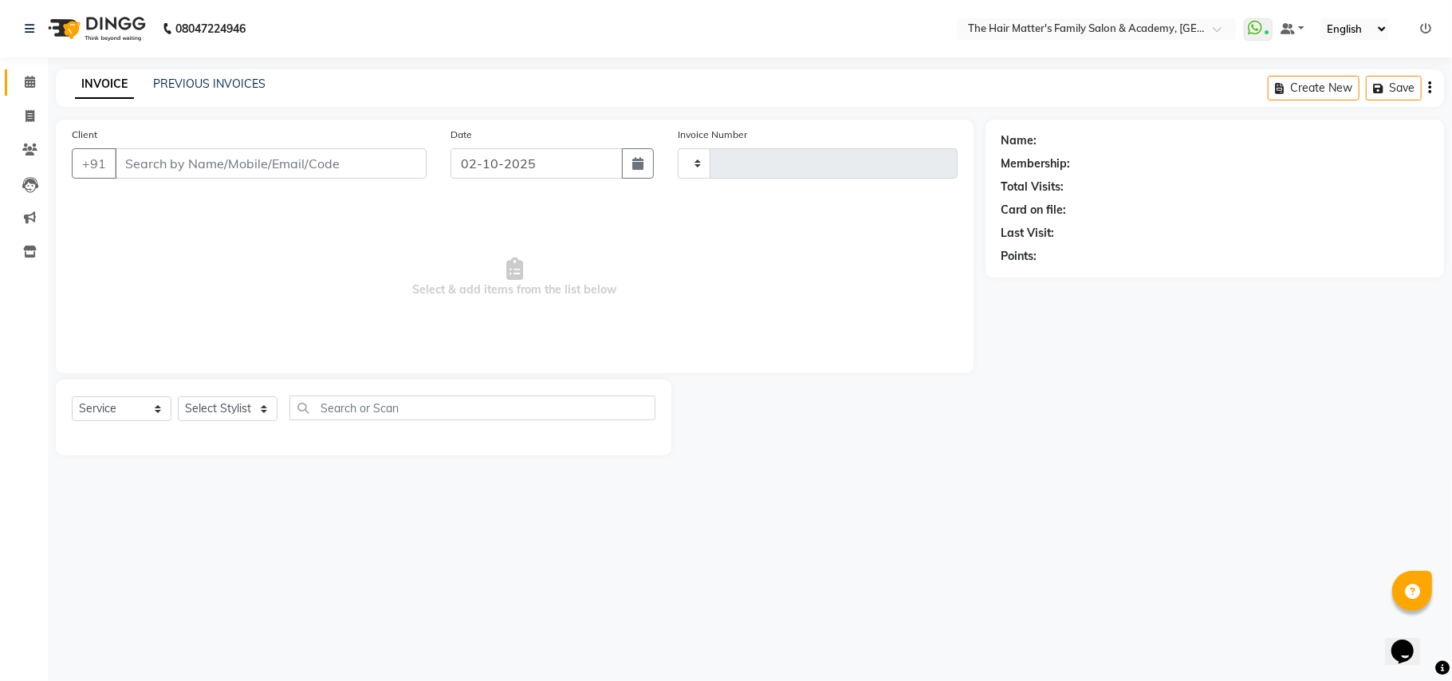
type input "2013"
select select "5980"
type input "9825313579"
select select "43094"
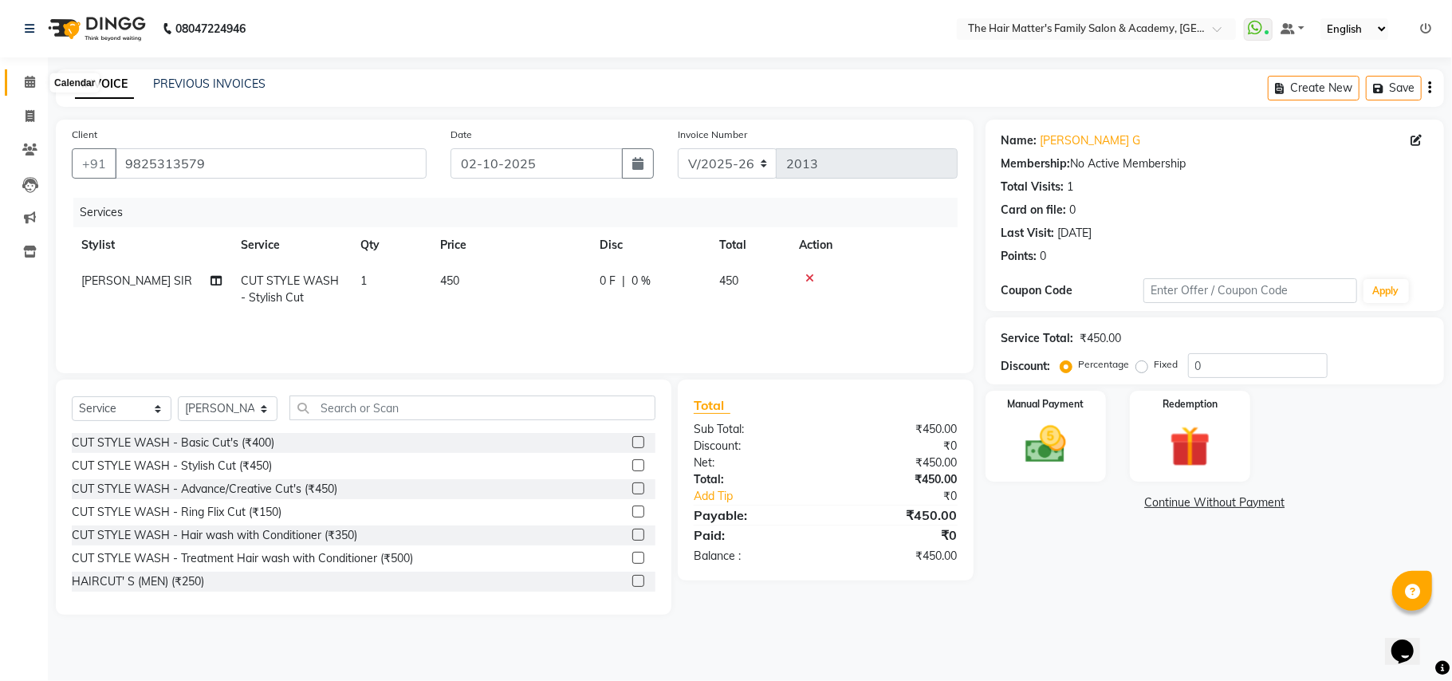
click at [30, 88] on icon at bounding box center [30, 82] width 10 height 12
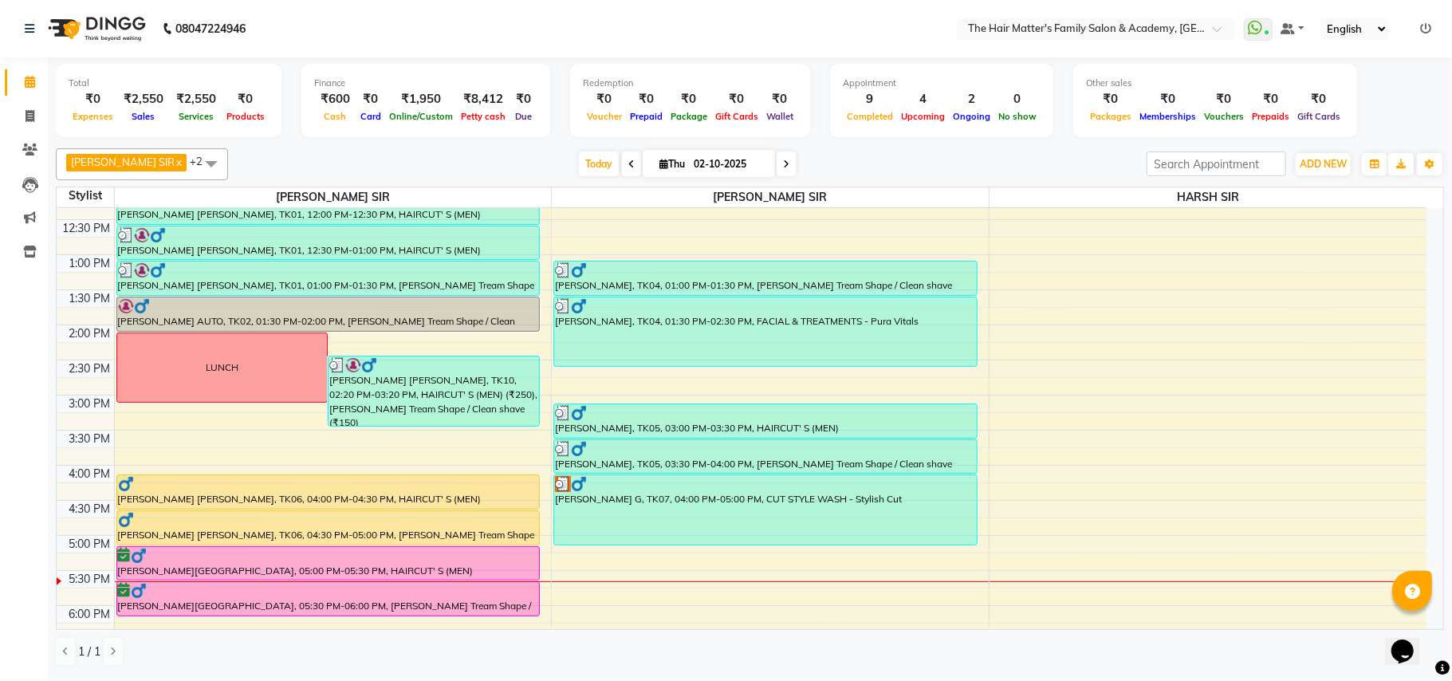
scroll to position [354, 0]
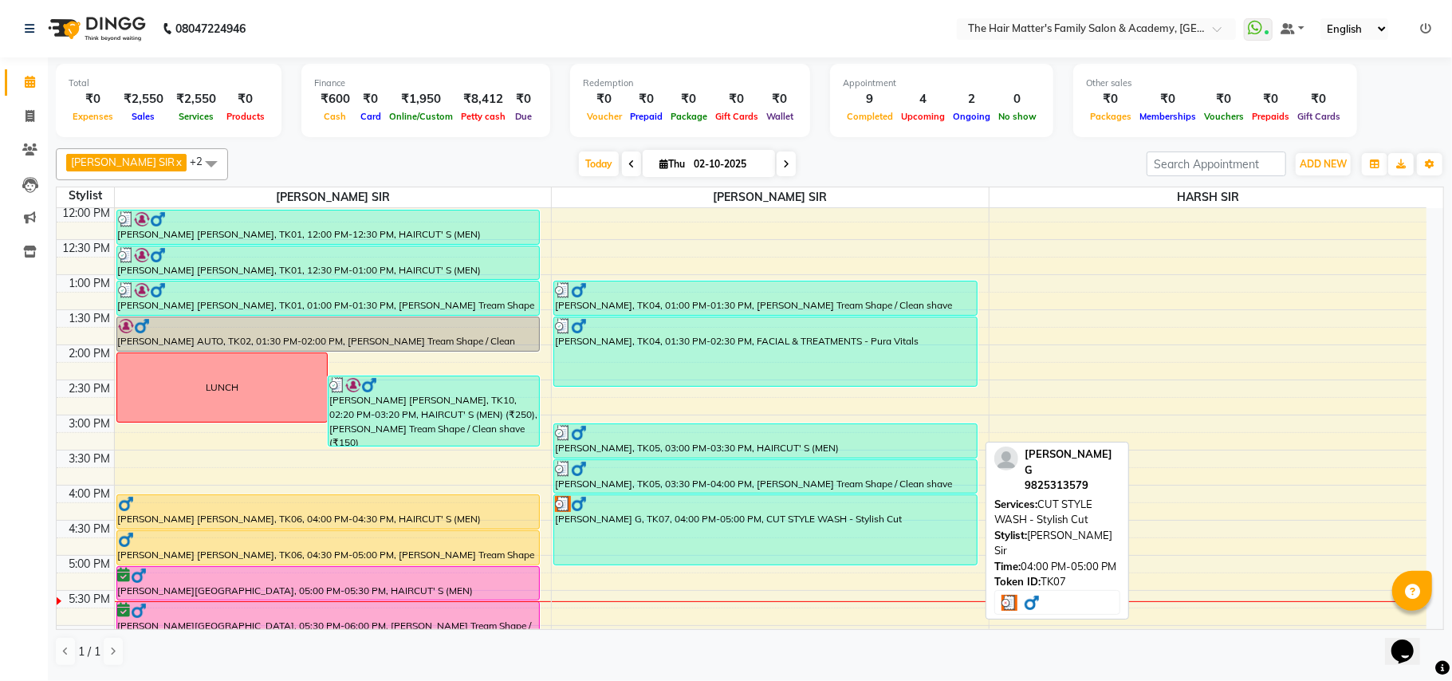
click at [929, 520] on div "[PERSON_NAME] G, TK07, 04:00 PM-05:00 PM, CUT STYLE WASH - Stylish Cut" at bounding box center [765, 529] width 423 height 69
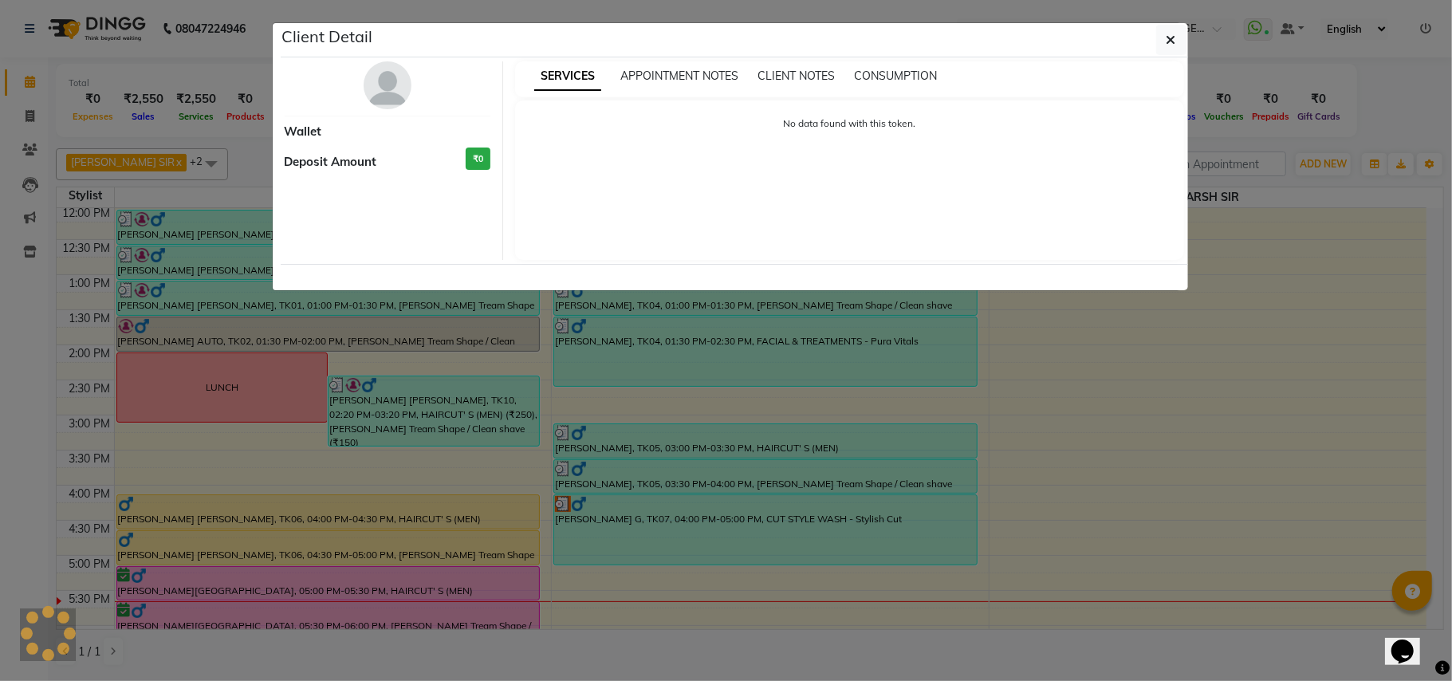
select select "3"
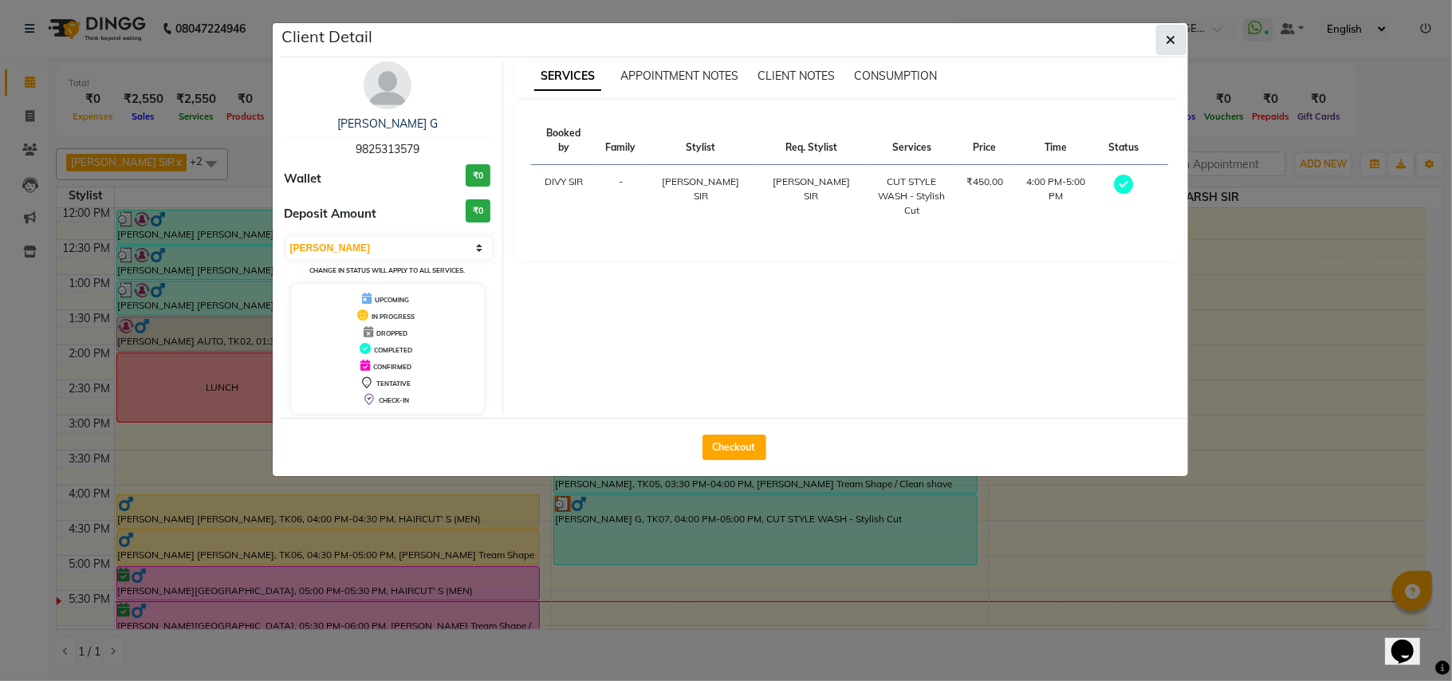
click at [1168, 49] on button "button" at bounding box center [1171, 40] width 30 height 30
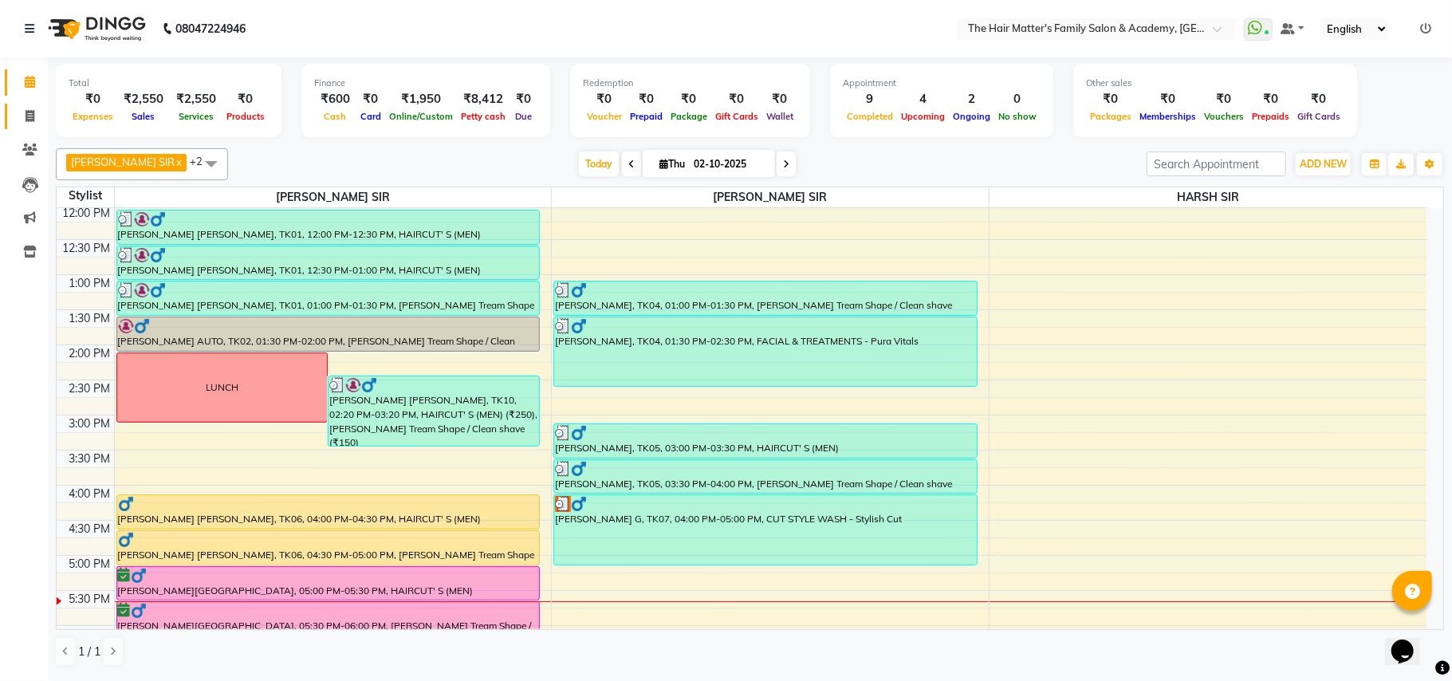
drag, startPoint x: 20, startPoint y: 102, endPoint x: 21, endPoint y: 120, distance: 17.6
click at [21, 116] on li "Invoice" at bounding box center [24, 117] width 48 height 34
click at [23, 121] on span at bounding box center [30, 117] width 28 height 18
select select "5980"
select select "service"
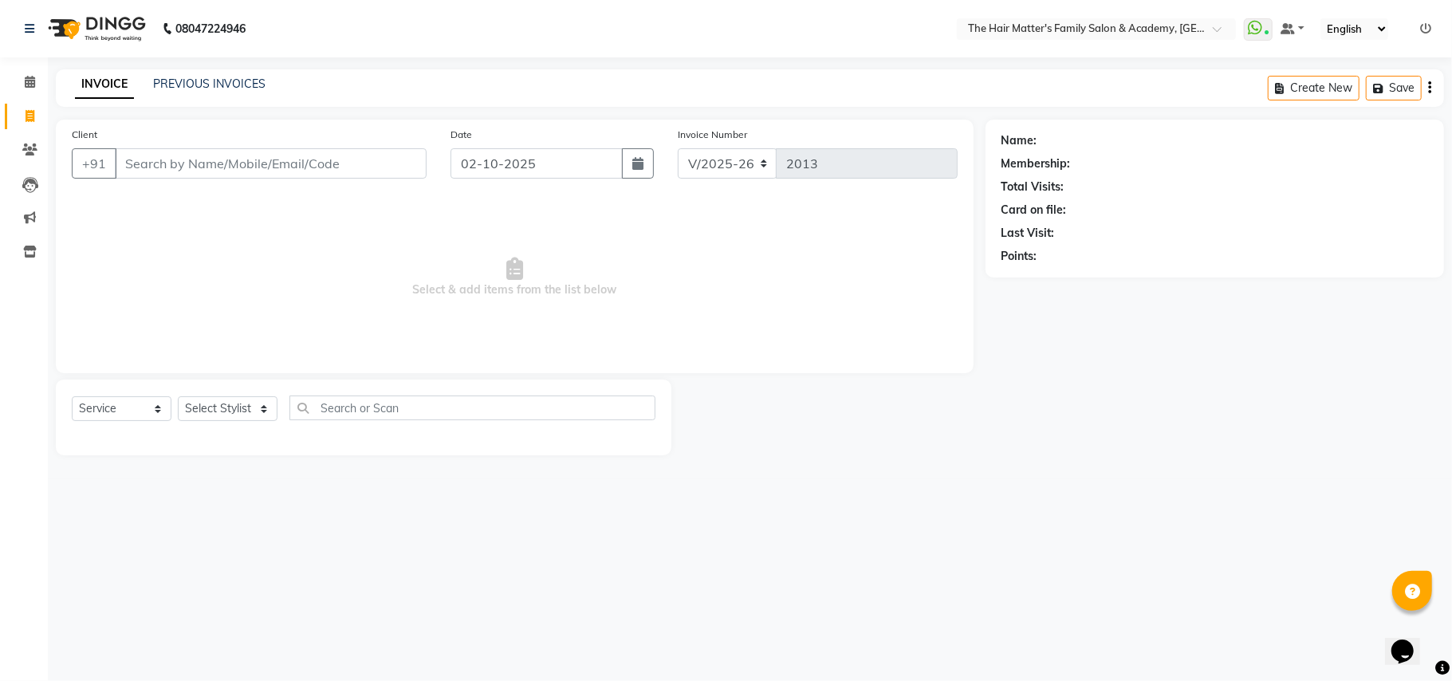
click at [167, 166] on input "Client" at bounding box center [271, 163] width 312 height 30
type input "9725600906"
click at [408, 169] on span "Add Client" at bounding box center [385, 164] width 63 height 16
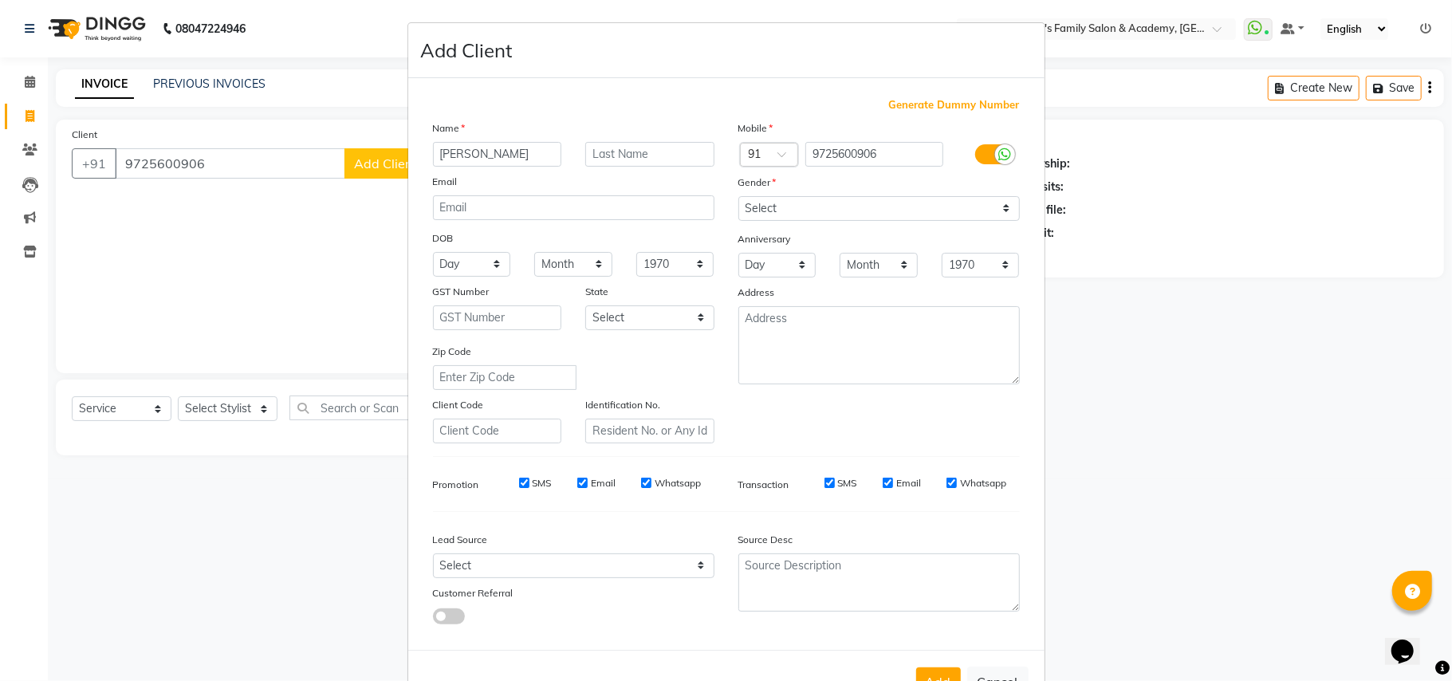
type input "[PERSON_NAME]"
click at [770, 211] on select "Select Male Female Other Prefer Not To Say" at bounding box center [880, 208] width 282 height 25
select select "female"
click at [739, 196] on select "Select Male Female Other Prefer Not To Say" at bounding box center [880, 208] width 282 height 25
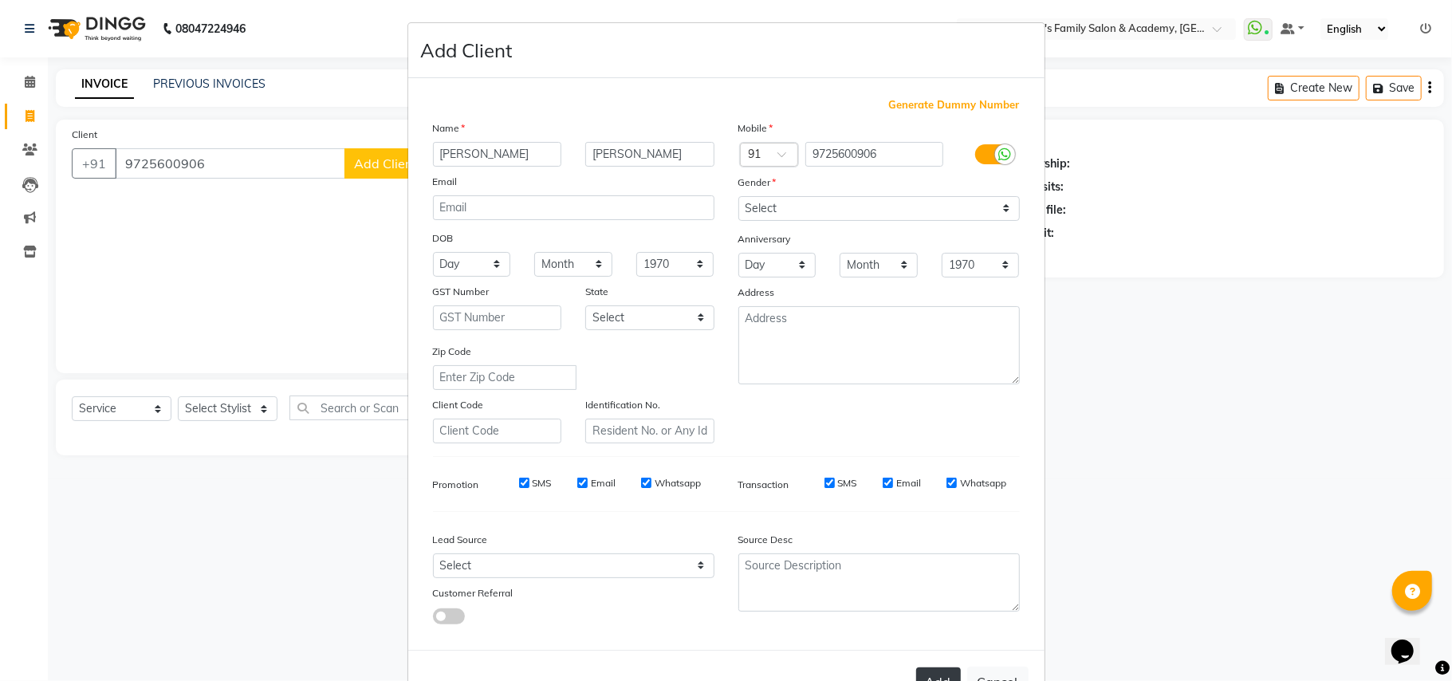
click at [925, 676] on button "Add" at bounding box center [938, 682] width 45 height 29
select select
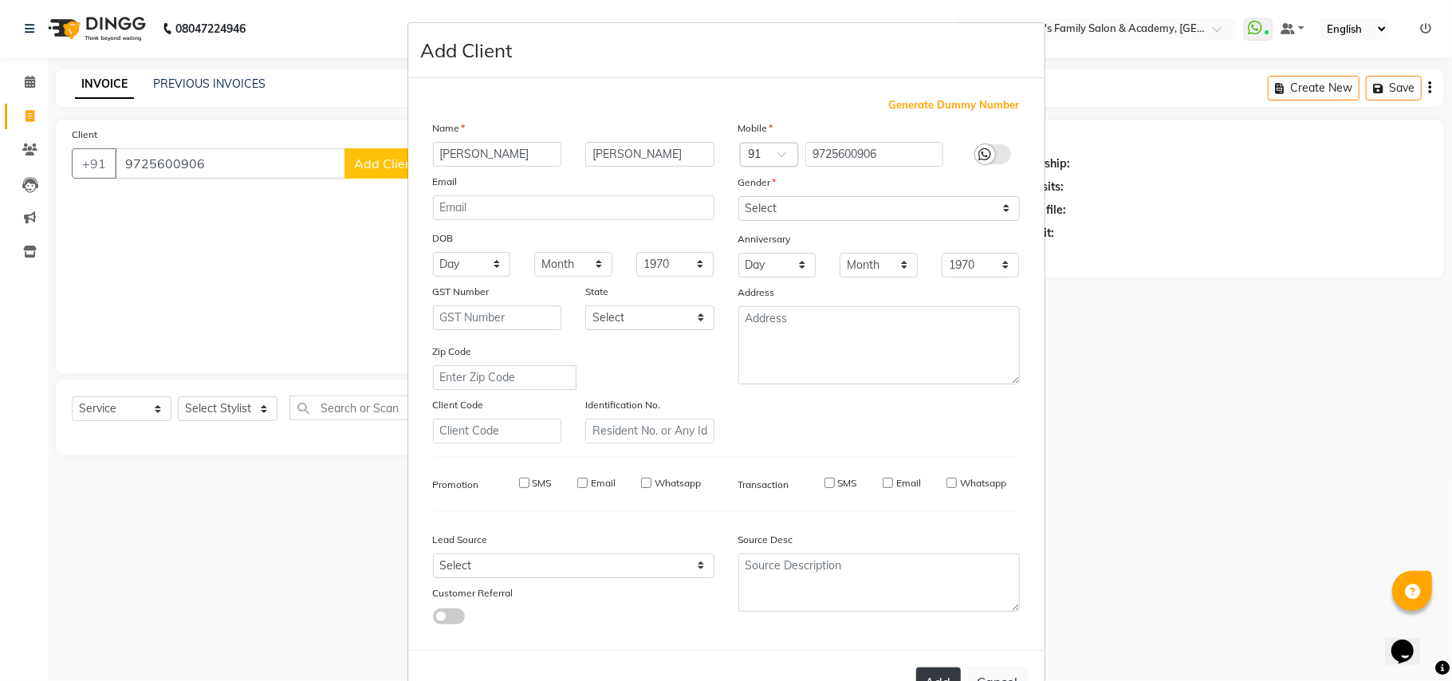
select select
checkbox input "false"
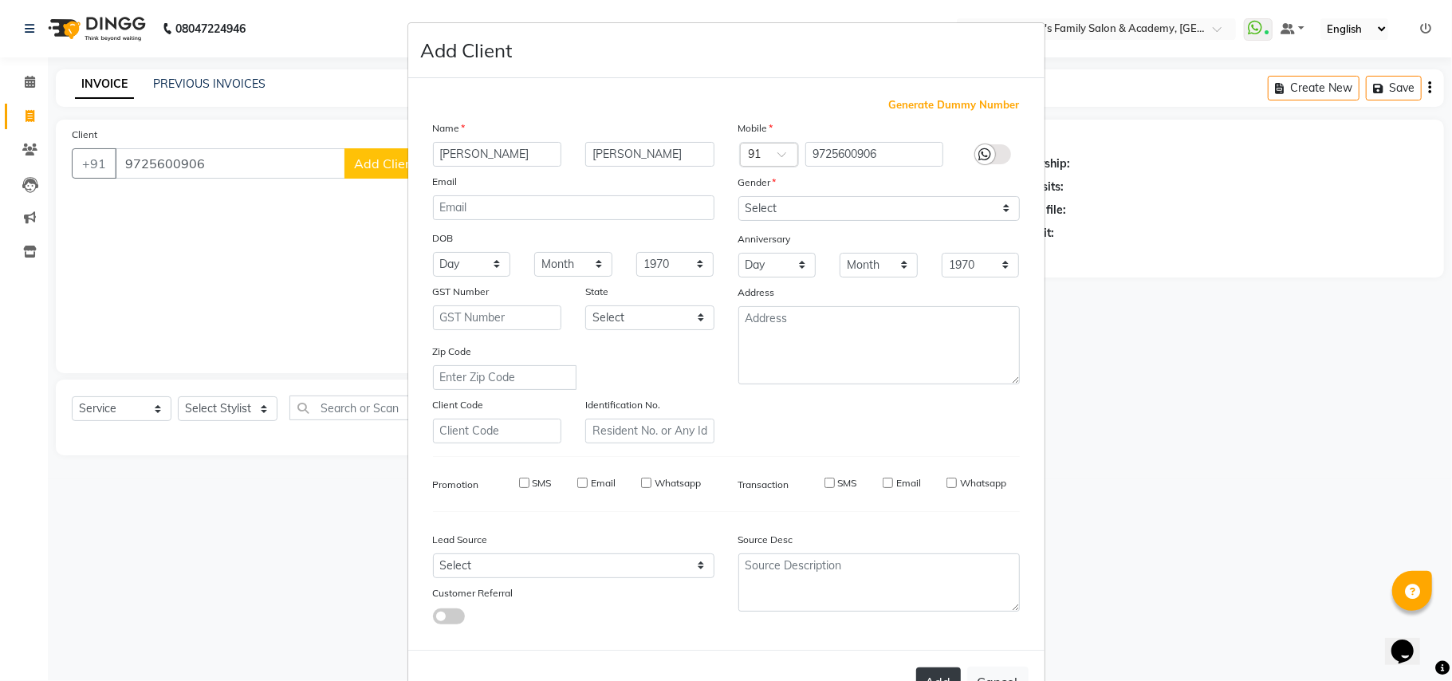
checkbox input "false"
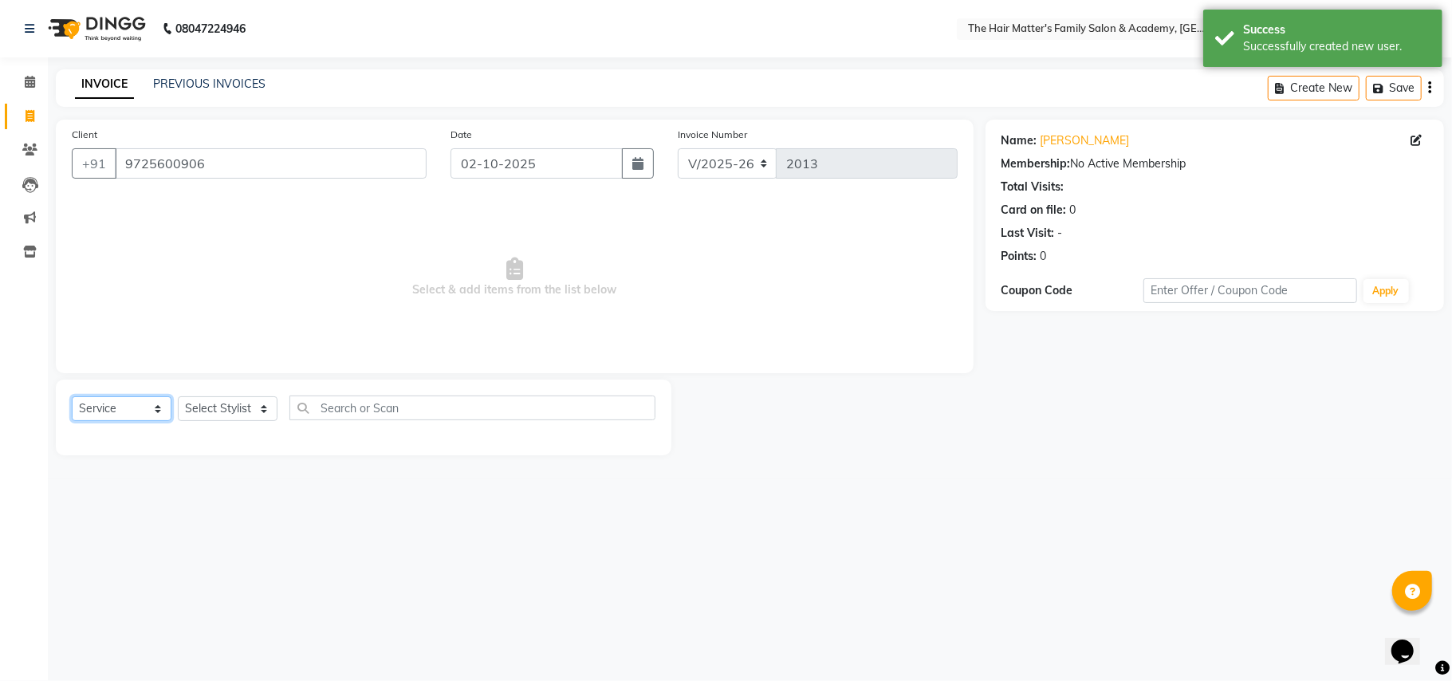
click at [108, 413] on select "Select Service Product Membership Package Voucher Prepaid Gift Card" at bounding box center [122, 408] width 100 height 25
click at [72, 396] on select "Select Service Product Membership Package Voucher Prepaid Gift Card" at bounding box center [122, 408] width 100 height 25
click at [214, 407] on select "Select Stylist DIVY SIR HARSH SIR HIMESH SIR. MAYANK SIR [PERSON_NAME] SIR" at bounding box center [228, 408] width 100 height 25
select select "43094"
click at [178, 396] on select "Select Stylist DIVY SIR HARSH SIR HIMESH SIR. MAYANK SIR [PERSON_NAME] SIR" at bounding box center [228, 408] width 100 height 25
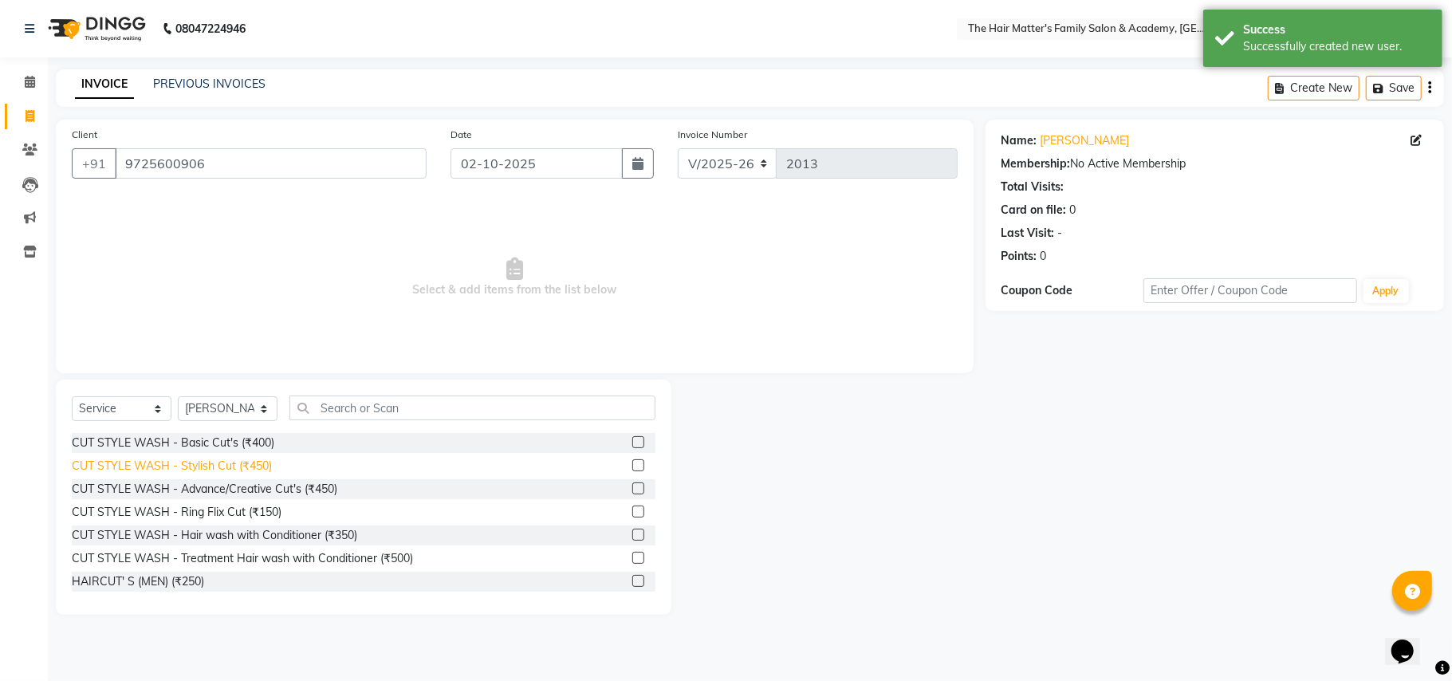
click at [240, 470] on div "CUT STYLE WASH - Stylish Cut (₹450)" at bounding box center [172, 466] width 200 height 17
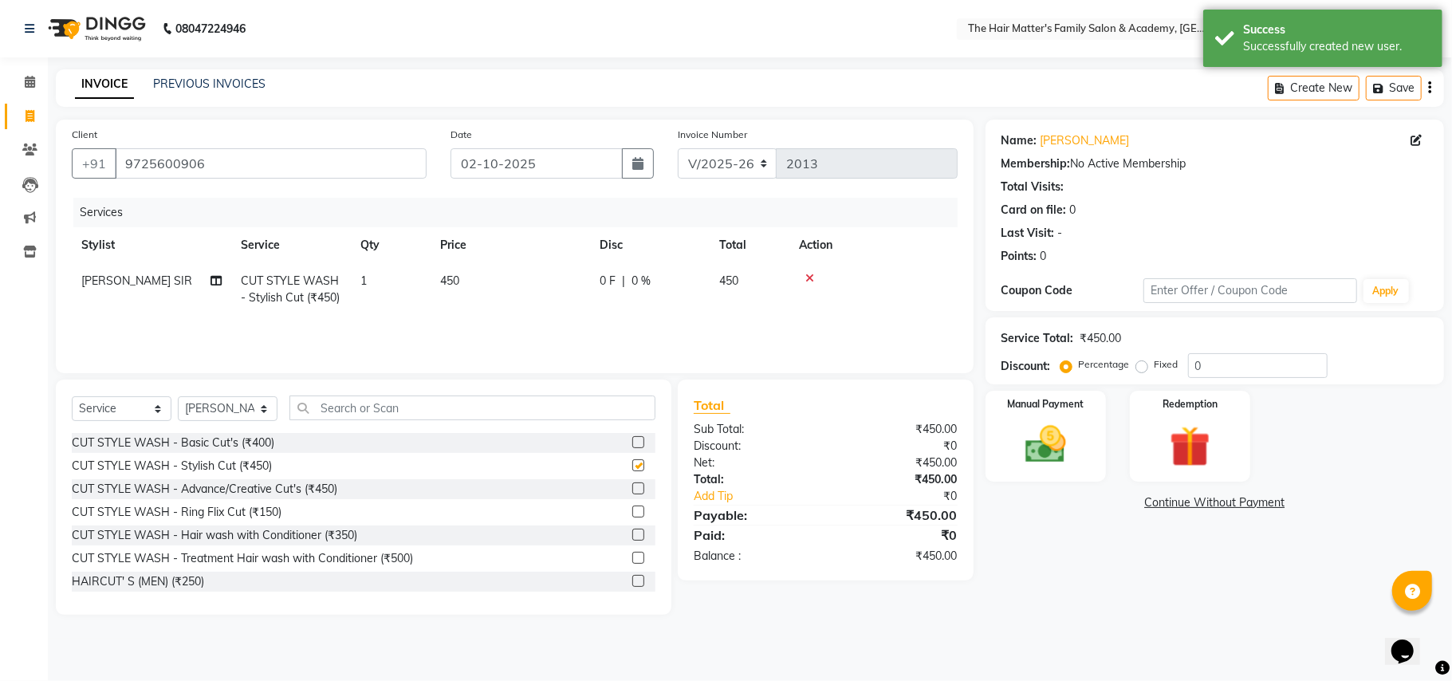
checkbox input "false"
click at [364, 416] on input "text" at bounding box center [473, 408] width 366 height 25
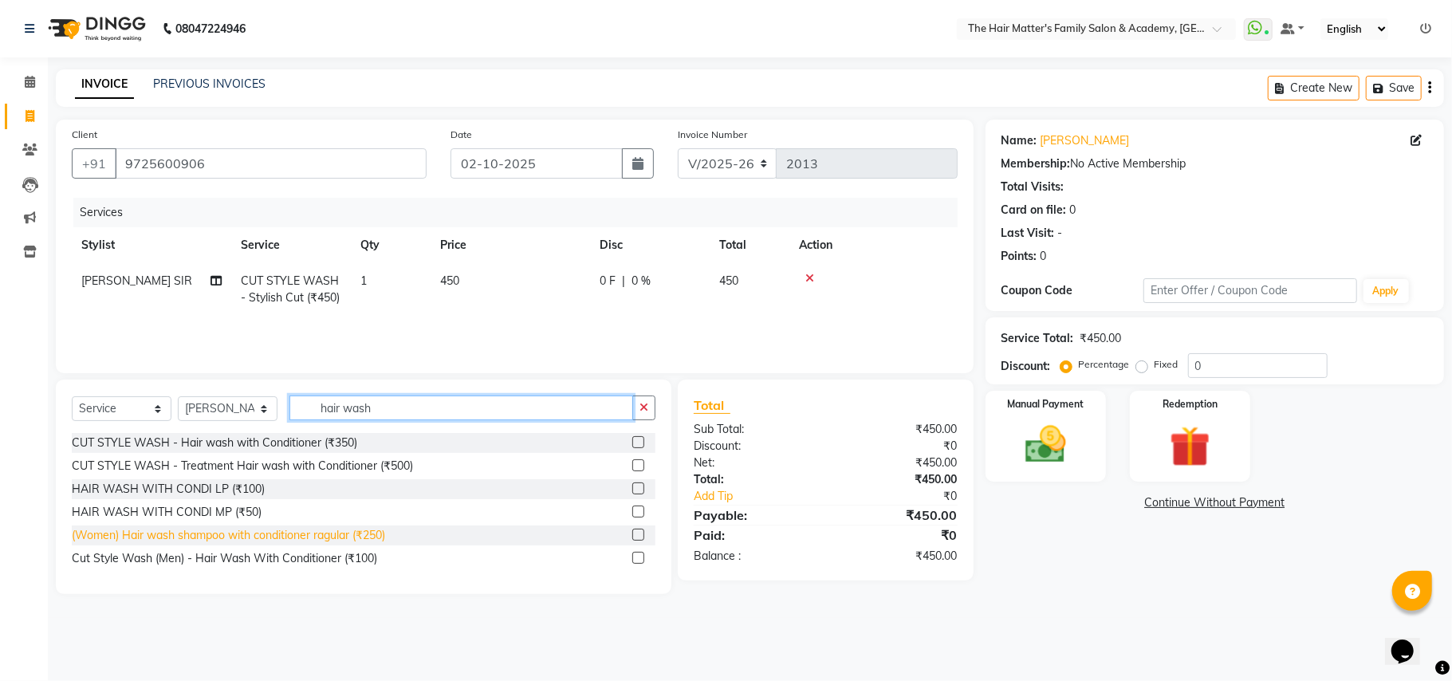
type input "hair wash"
click at [378, 536] on div "(Women) Hair wash shampoo with conditioner ragular (₹250)" at bounding box center [228, 535] width 313 height 17
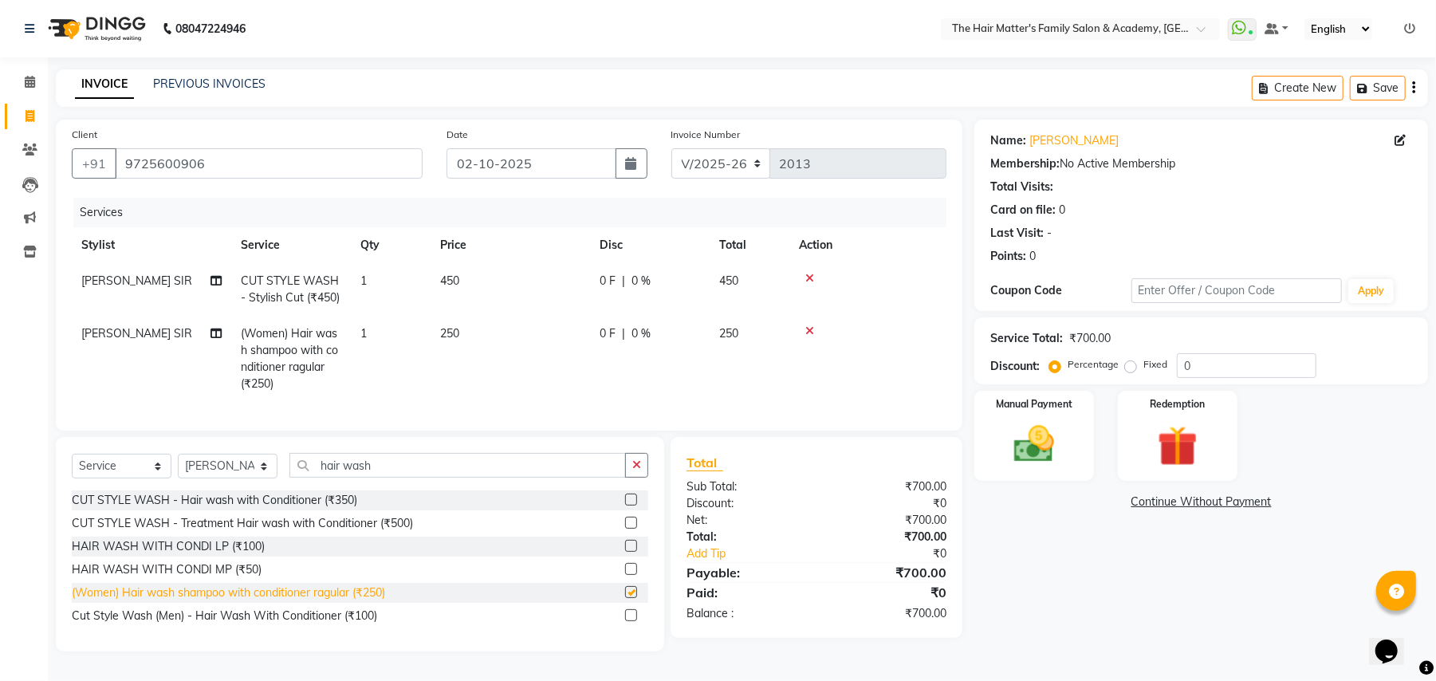
checkbox input "false"
click at [1144, 365] on label "Fixed" at bounding box center [1156, 364] width 24 height 14
click at [1129, 365] on input "Fixed" at bounding box center [1134, 364] width 11 height 11
radio input "true"
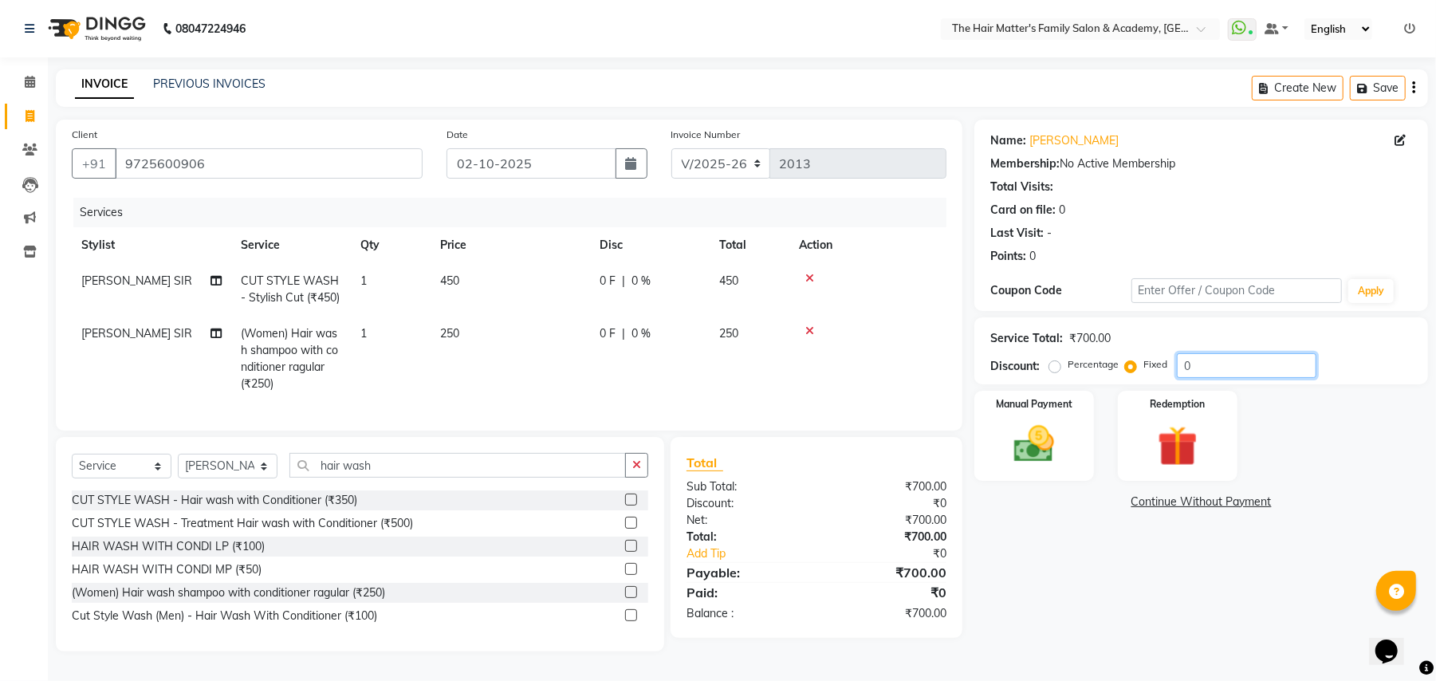
click at [1216, 372] on input "0" at bounding box center [1247, 365] width 140 height 25
type input "100"
click at [1043, 437] on img at bounding box center [1034, 444] width 69 height 49
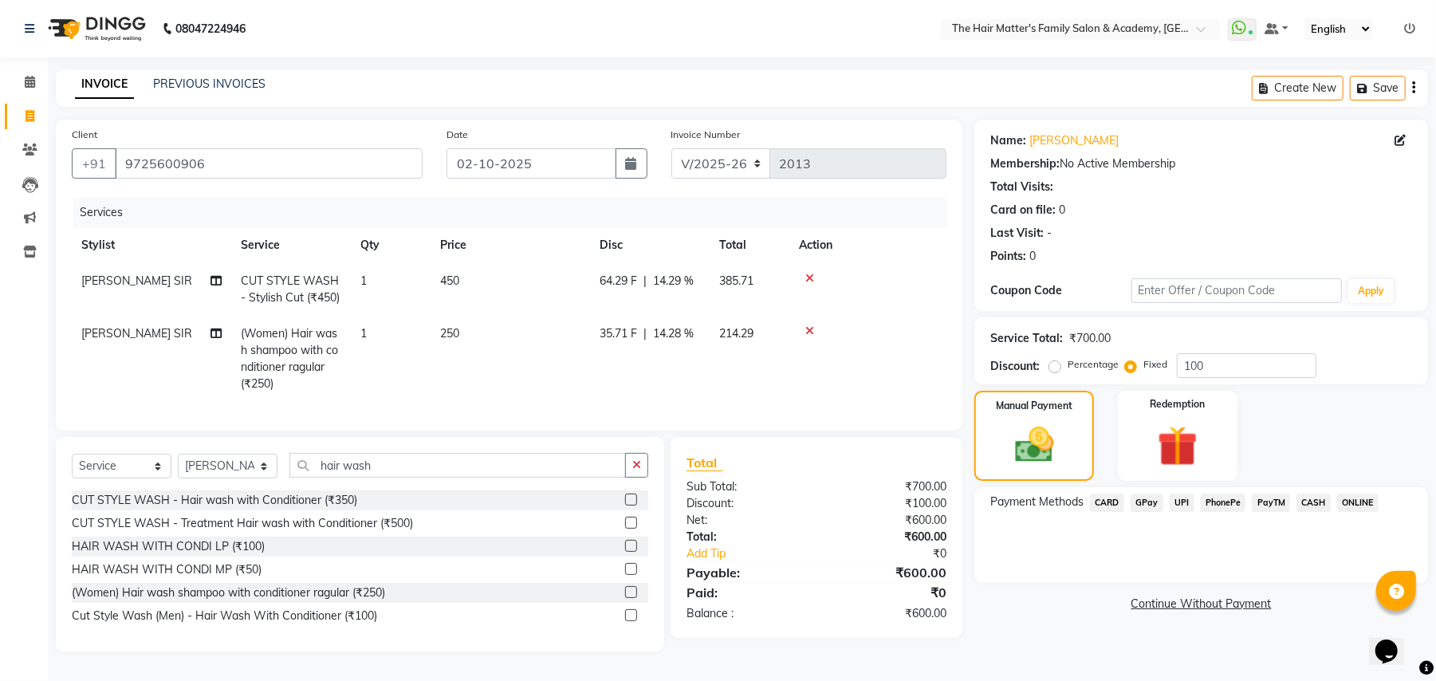
click at [1180, 494] on span "UPI" at bounding box center [1182, 503] width 25 height 18
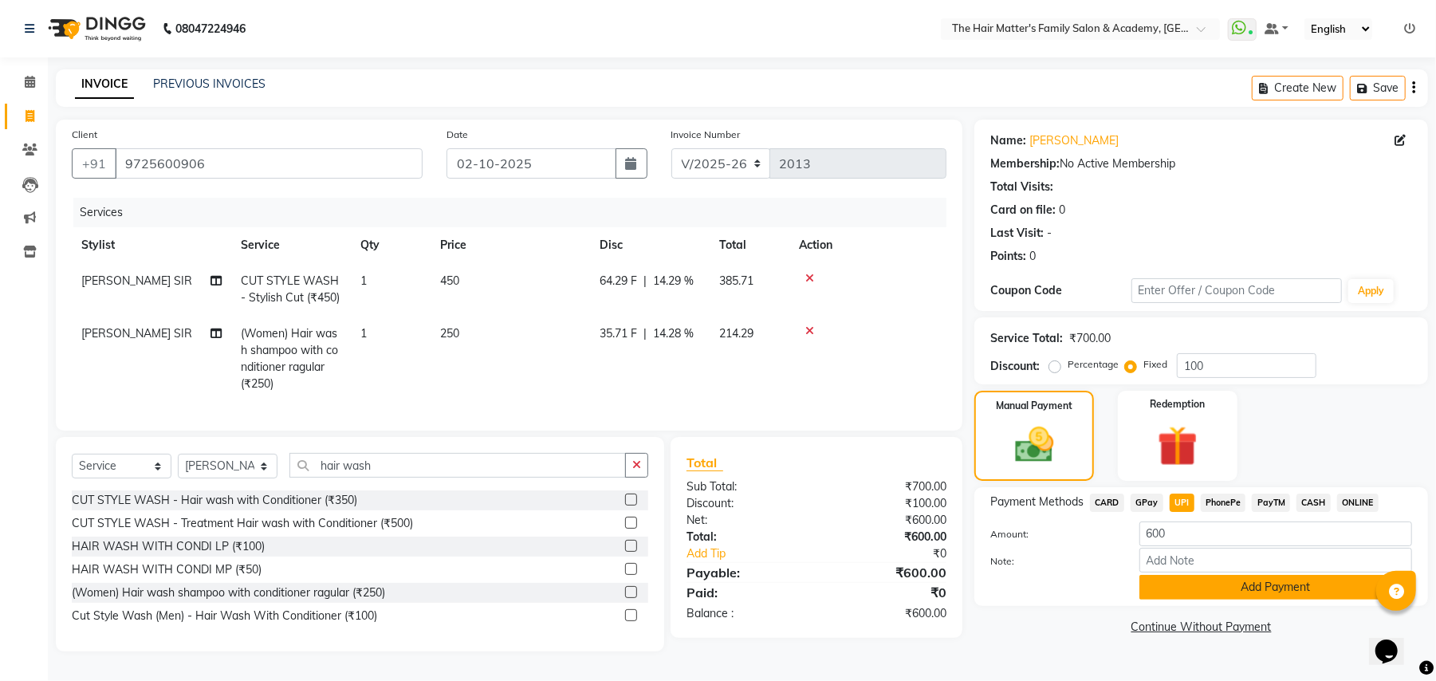
scroll to position [10, 0]
click at [1236, 579] on button "Add Payment" at bounding box center [1276, 587] width 273 height 25
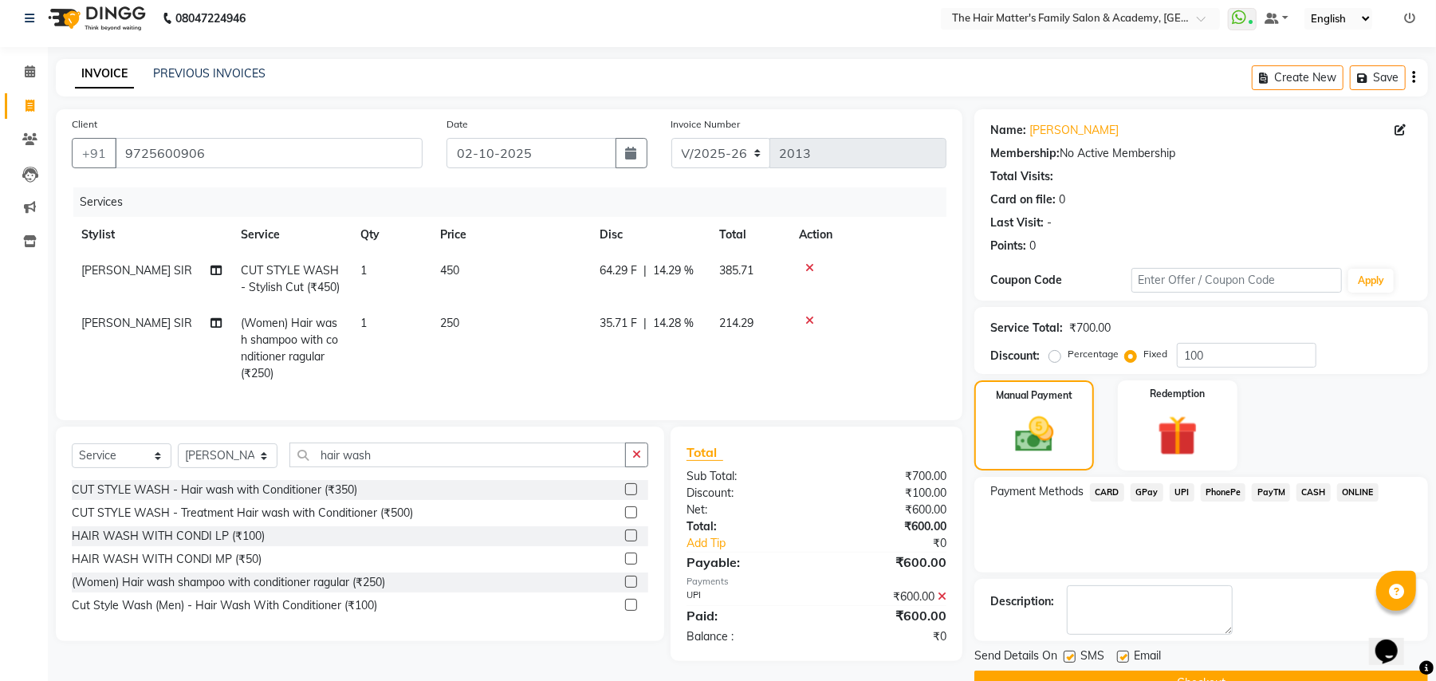
scroll to position [49, 0]
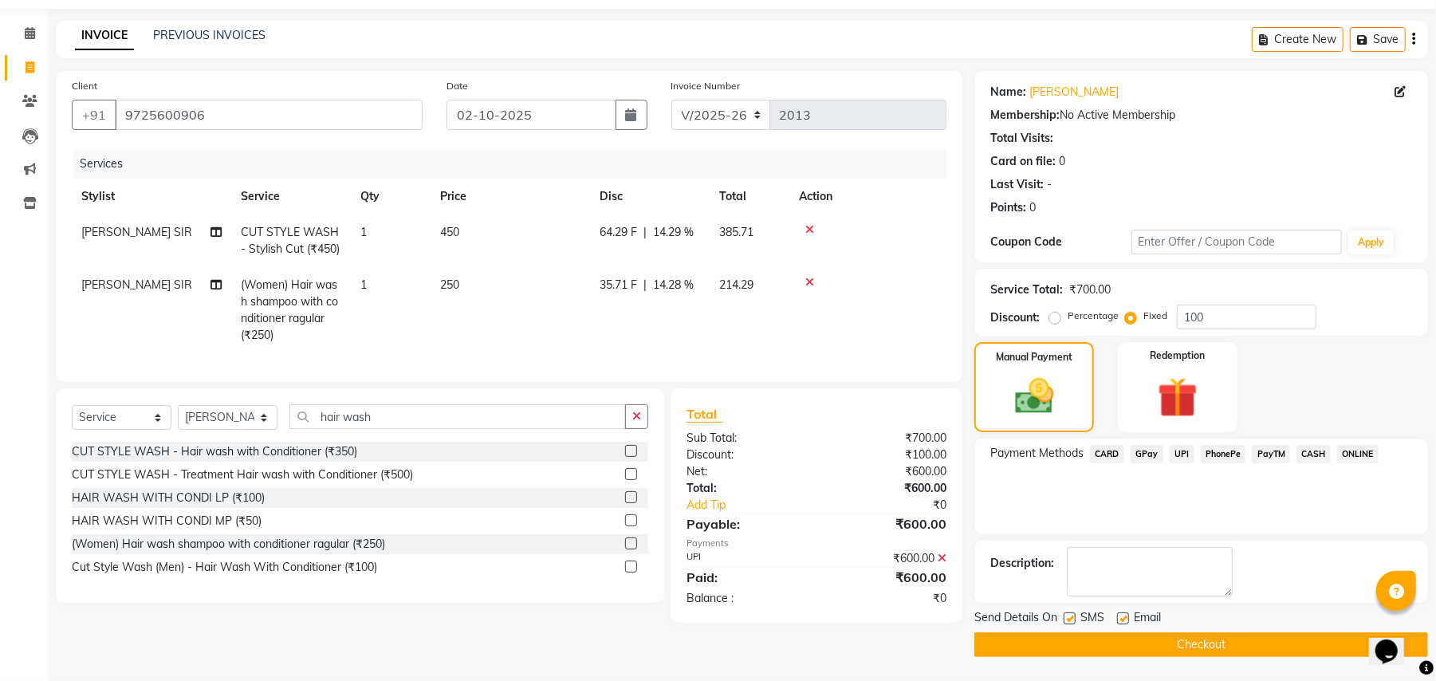
click at [1236, 636] on button "Checkout" at bounding box center [1202, 644] width 454 height 25
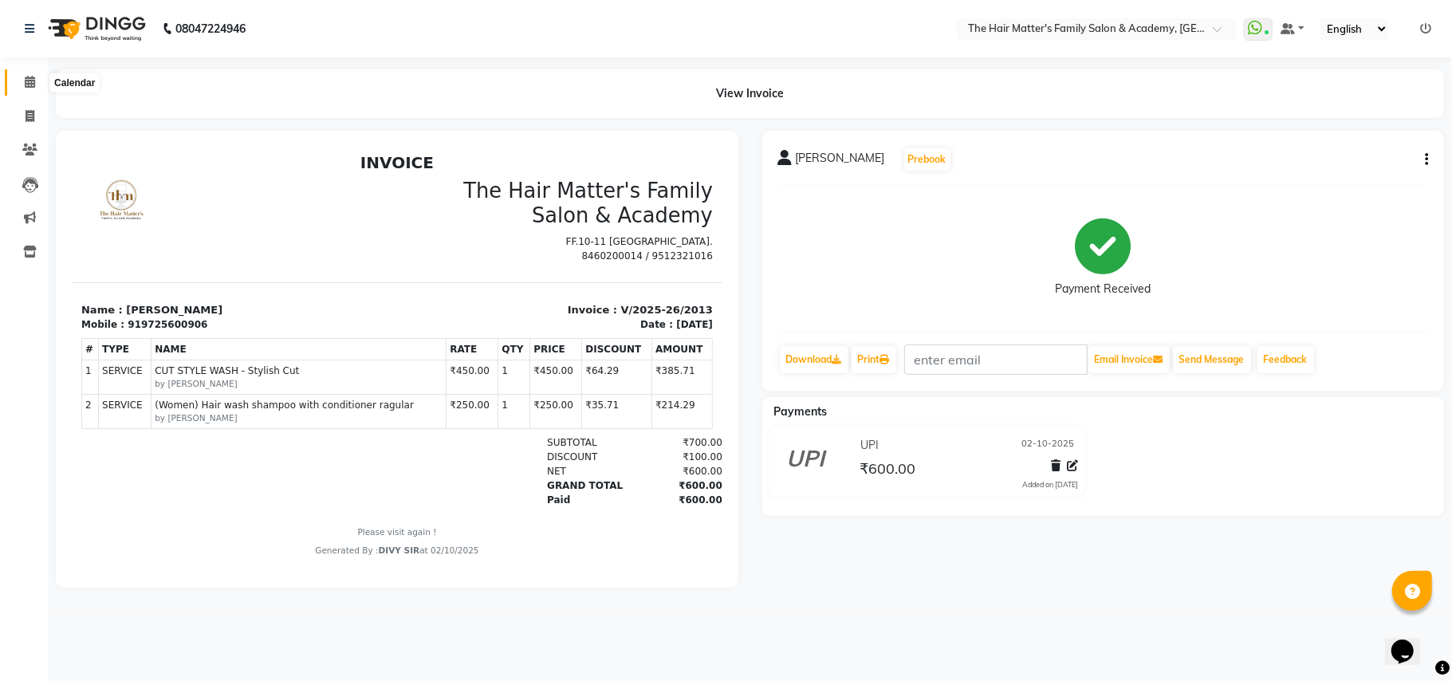
click at [26, 77] on icon at bounding box center [30, 82] width 10 height 12
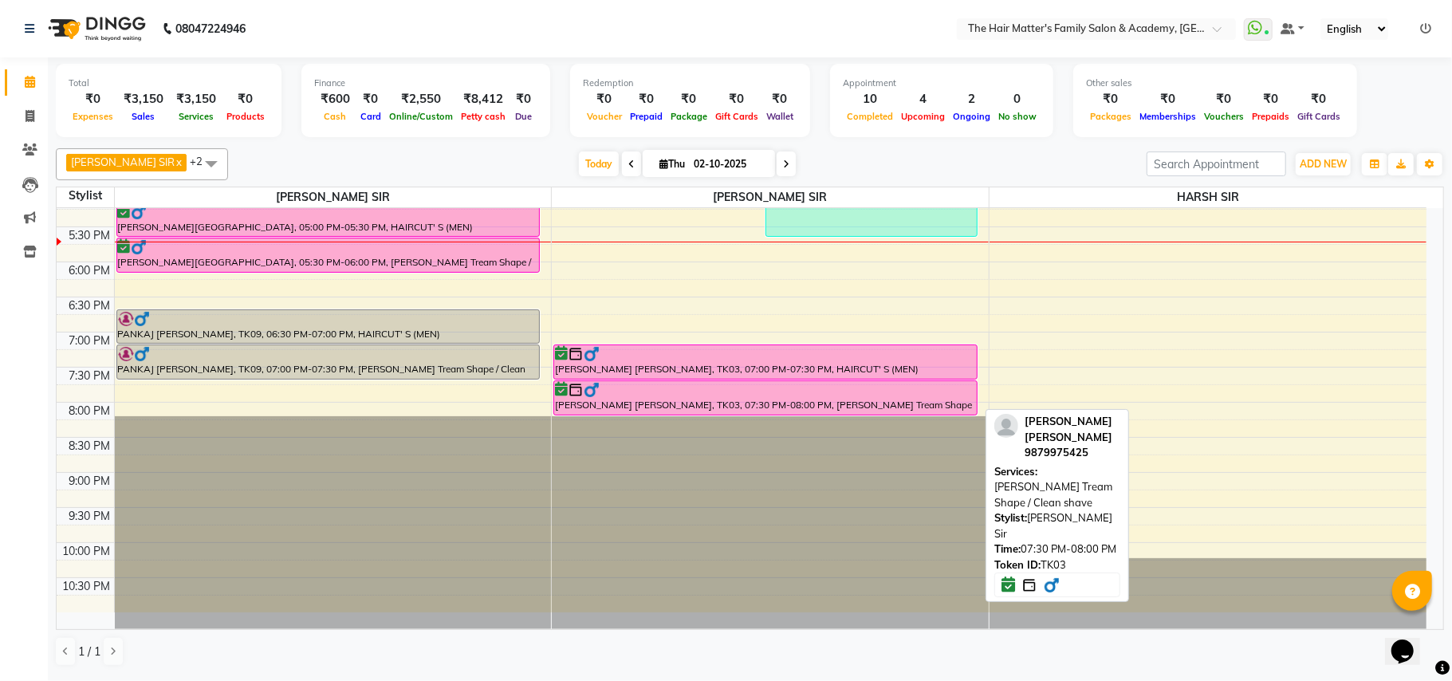
scroll to position [364, 0]
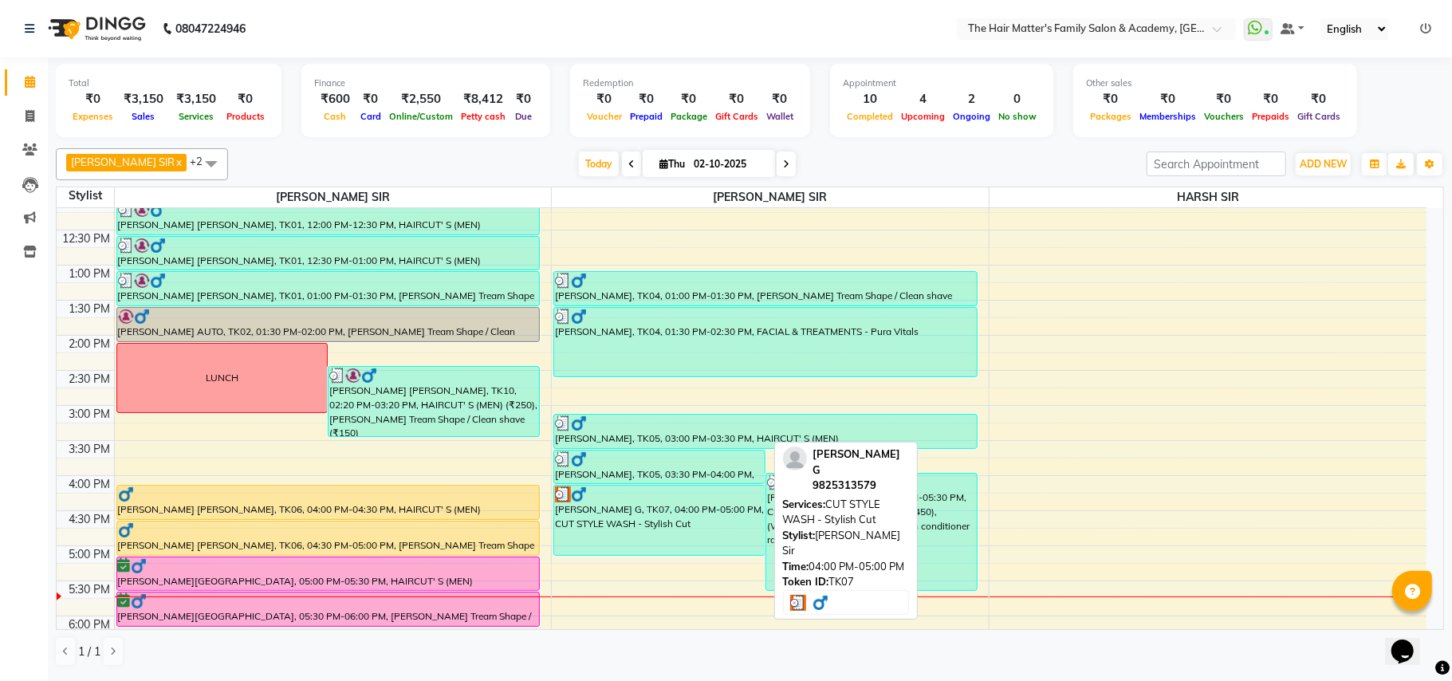
click at [636, 528] on div "[PERSON_NAME] G, TK07, 04:00 PM-05:00 PM, CUT STYLE WASH - Stylish Cut" at bounding box center [659, 520] width 211 height 69
select select "3"
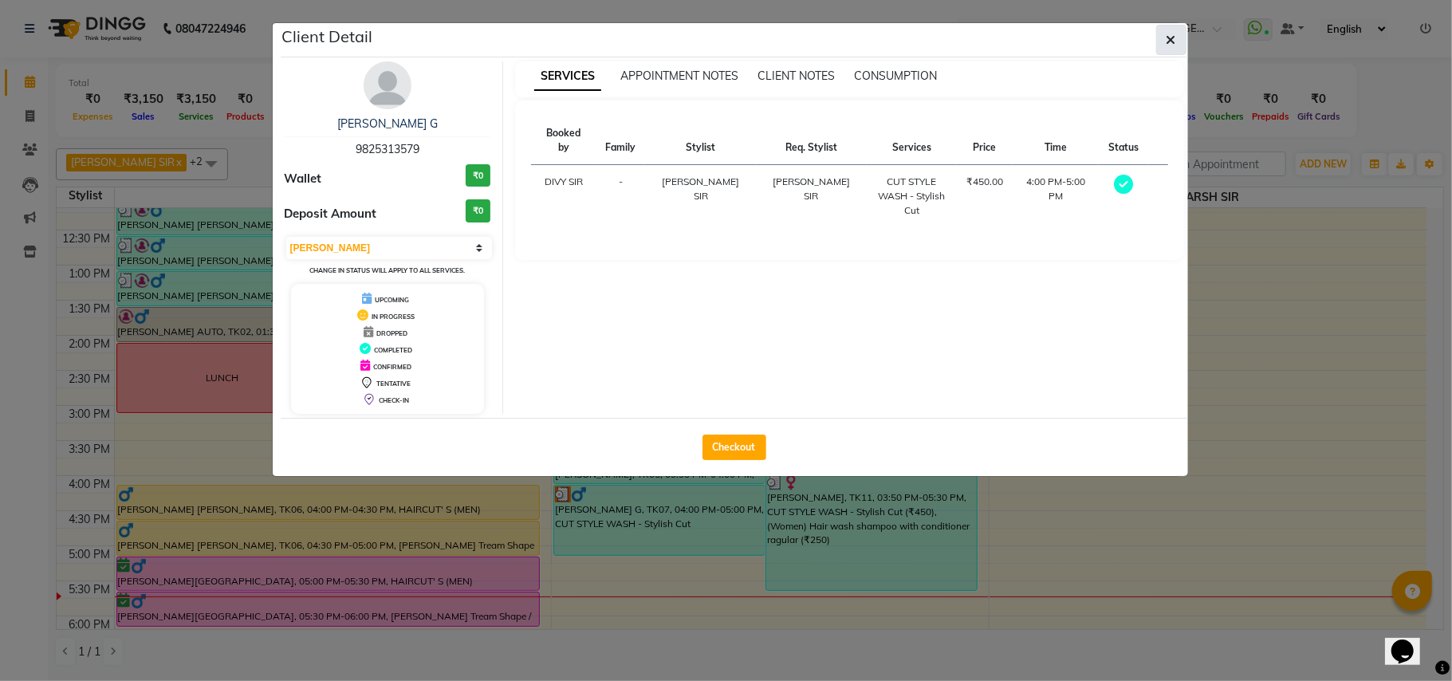
click at [1166, 52] on button "button" at bounding box center [1171, 40] width 30 height 30
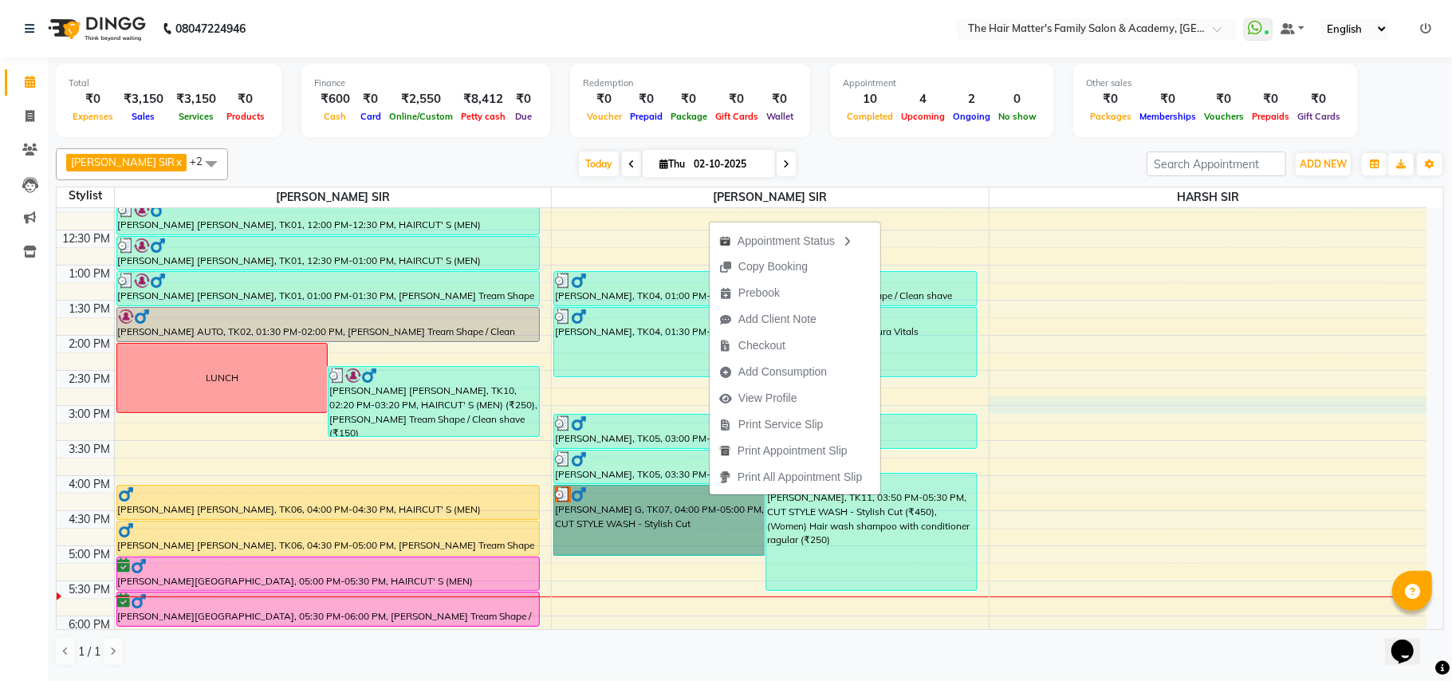
click at [1028, 412] on div "7:00 AM 7:30 AM 8:00 AM 8:30 AM 9:00 AM 9:30 AM 10:00 AM 10:30 AM 11:00 AM 11:3…" at bounding box center [742, 405] width 1370 height 1122
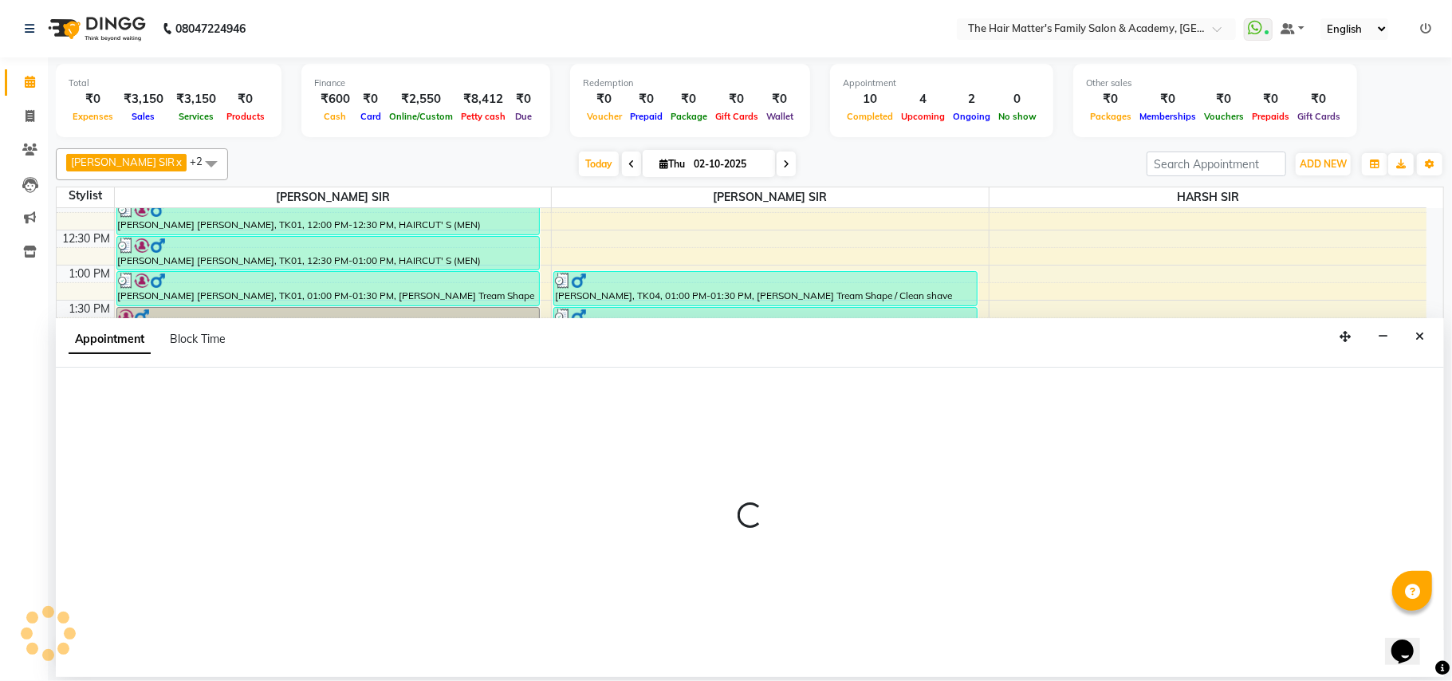
select select "85431"
select select "tentative"
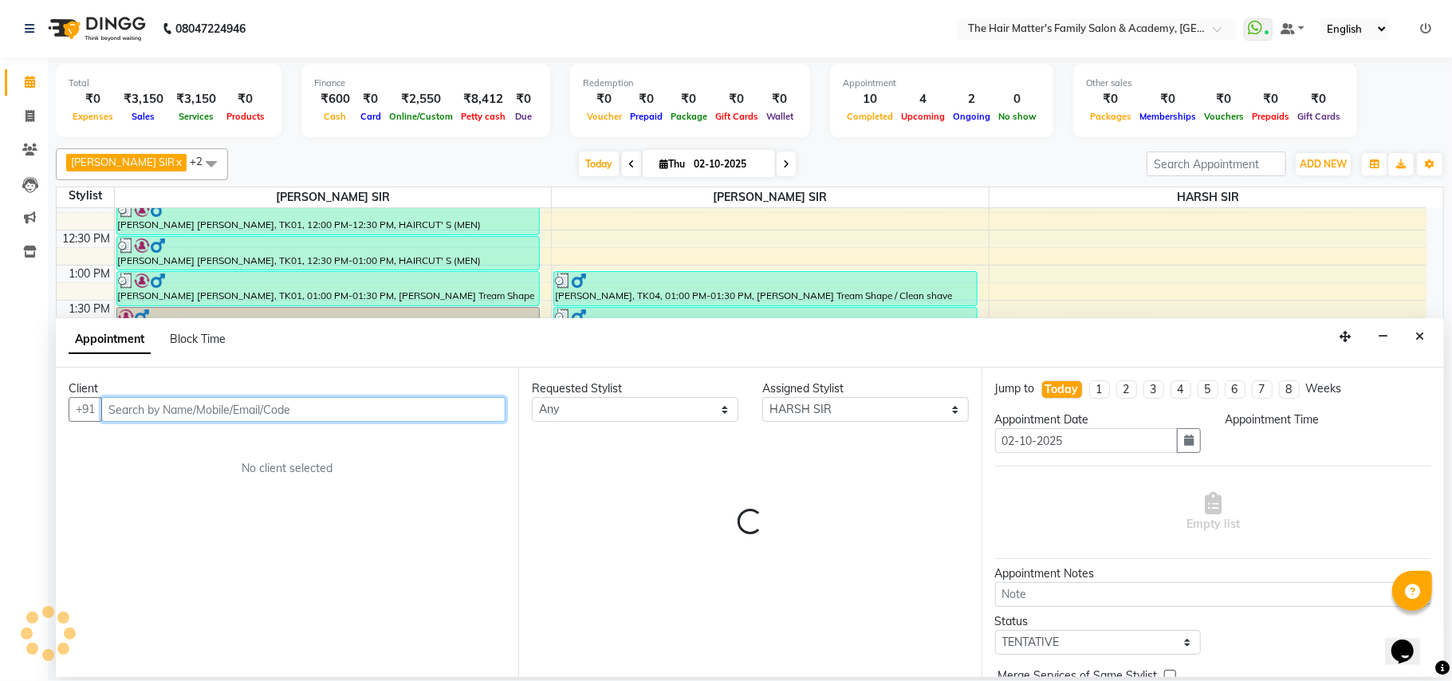
select select "885"
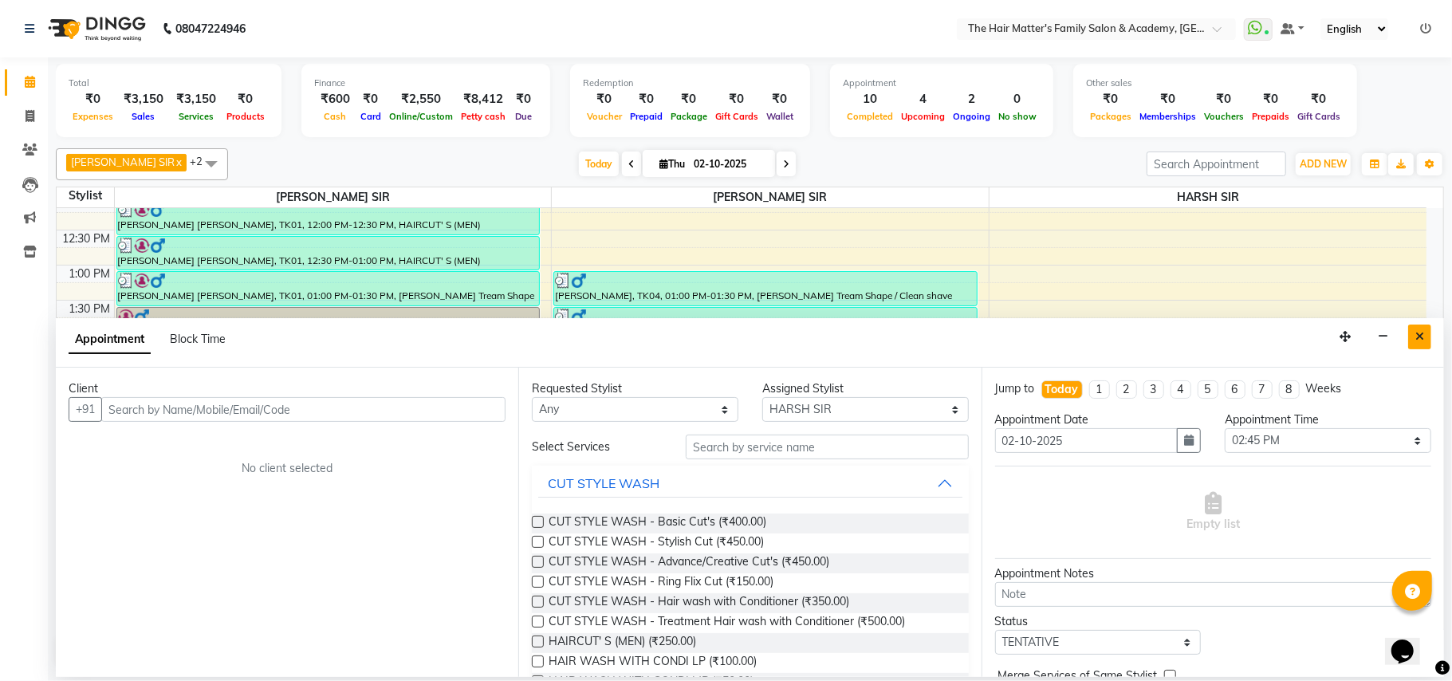
click at [1420, 329] on button "Close" at bounding box center [1419, 337] width 23 height 25
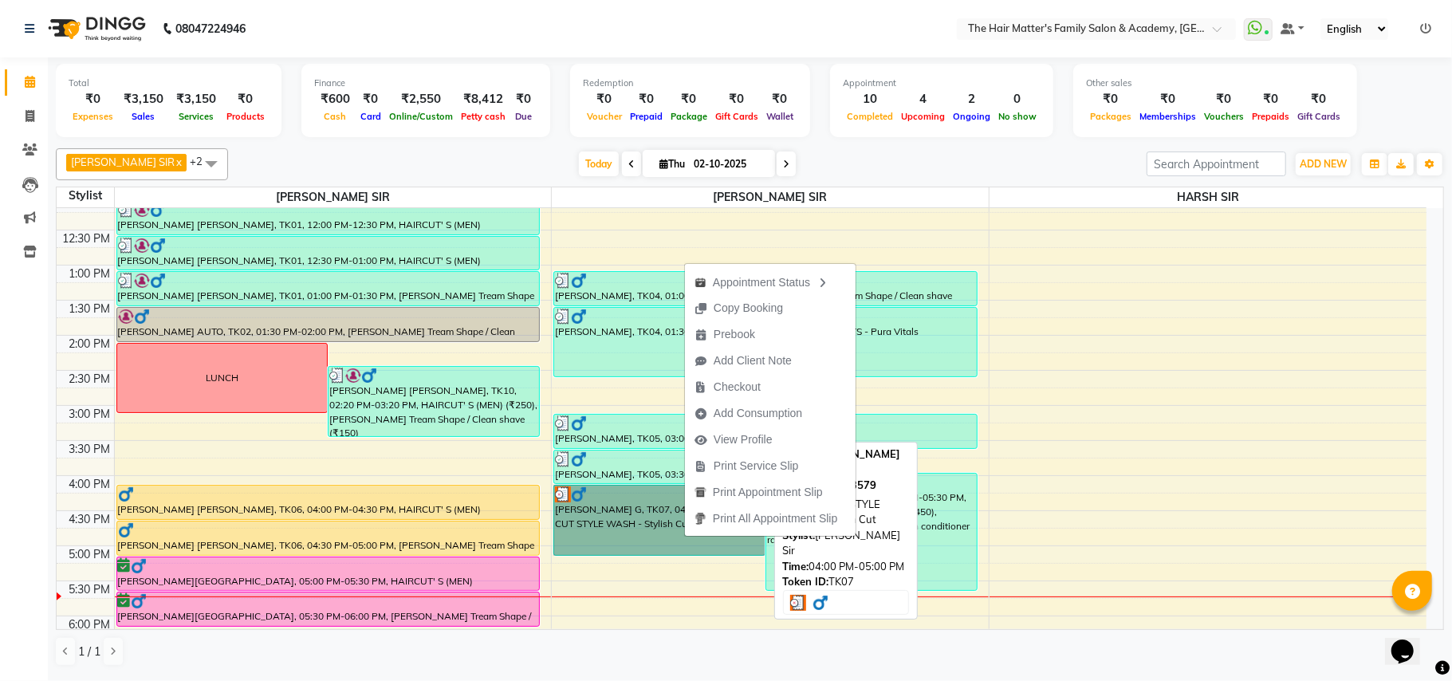
click at [681, 530] on link "[PERSON_NAME] G, TK07, 04:00 PM-05:00 PM, CUT STYLE WASH - Stylish Cut" at bounding box center [659, 520] width 212 height 71
select select "3"
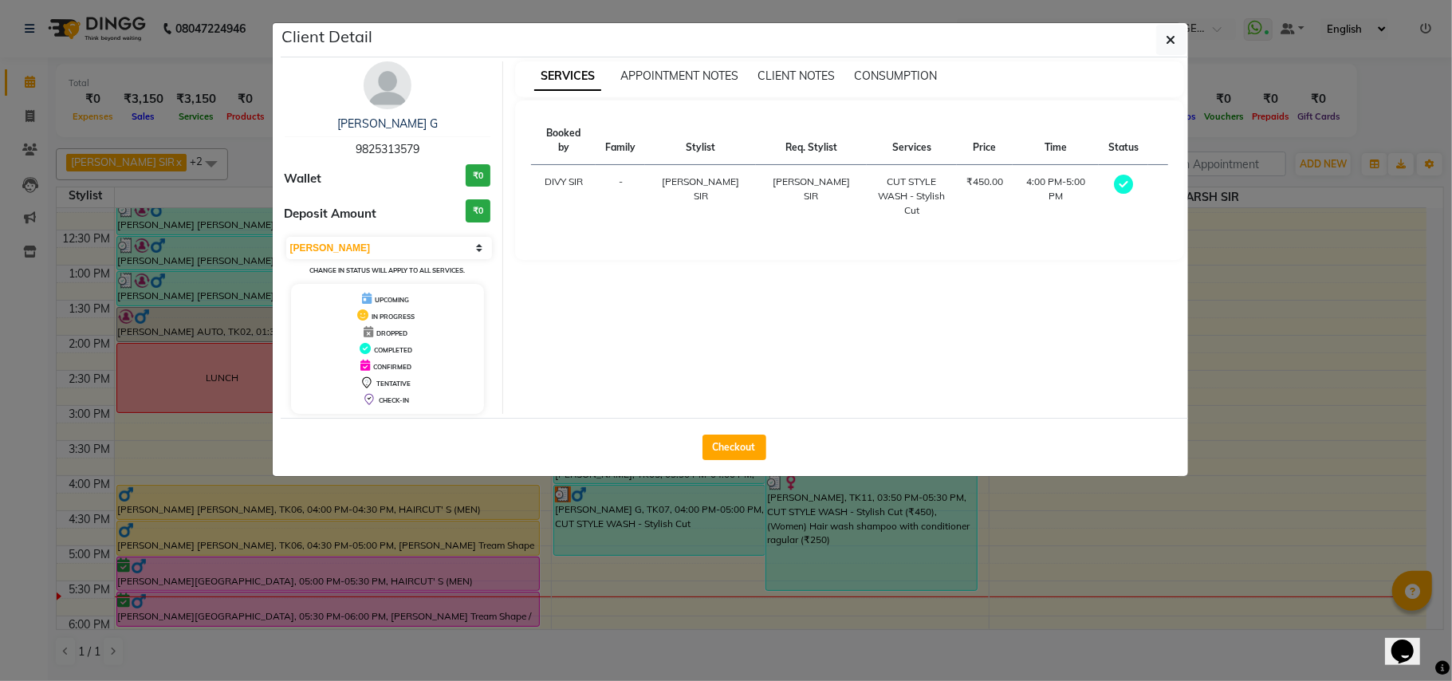
click at [377, 338] on div "DROPPED" at bounding box center [387, 332] width 181 height 17
click at [1115, 175] on icon at bounding box center [1123, 184] width 19 height 19
click at [731, 453] on button "Checkout" at bounding box center [735, 448] width 64 height 26
select select "service"
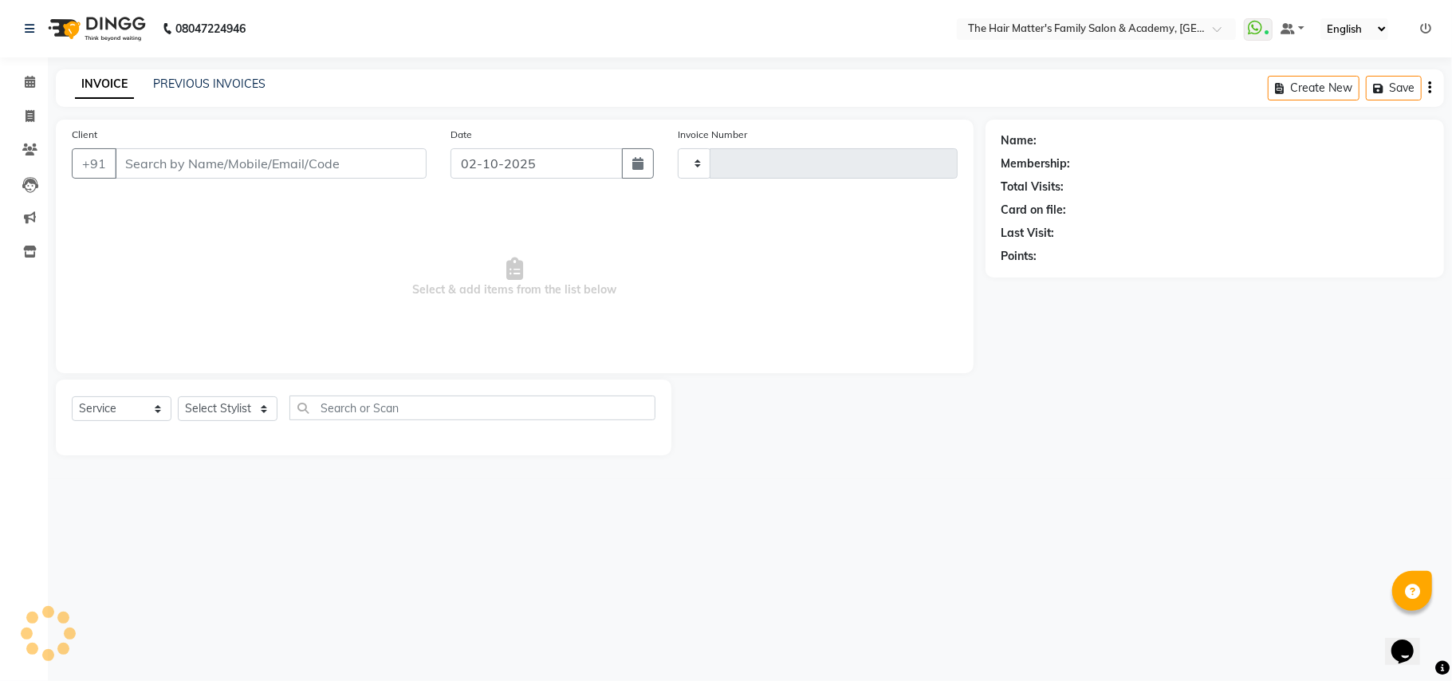
type input "2014"
select select "5980"
type input "9825313579"
select select "43094"
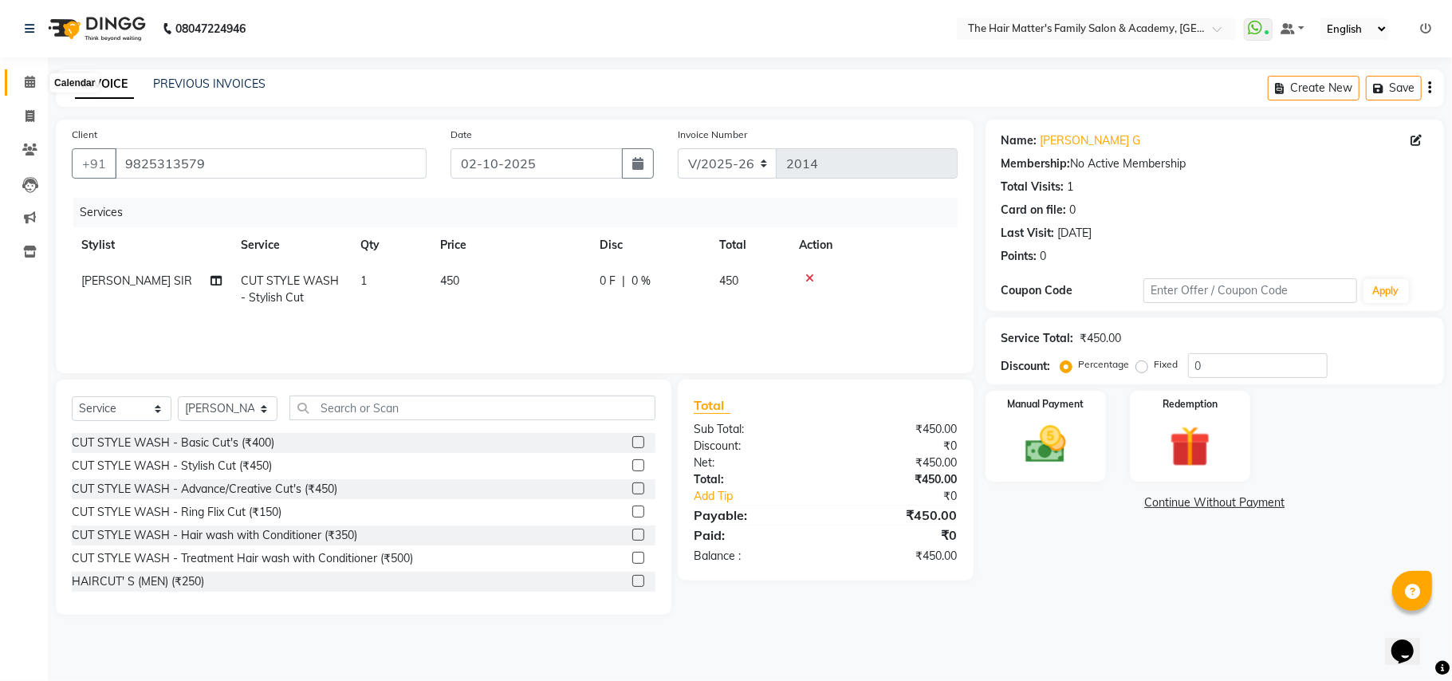
click at [32, 86] on icon at bounding box center [30, 82] width 10 height 12
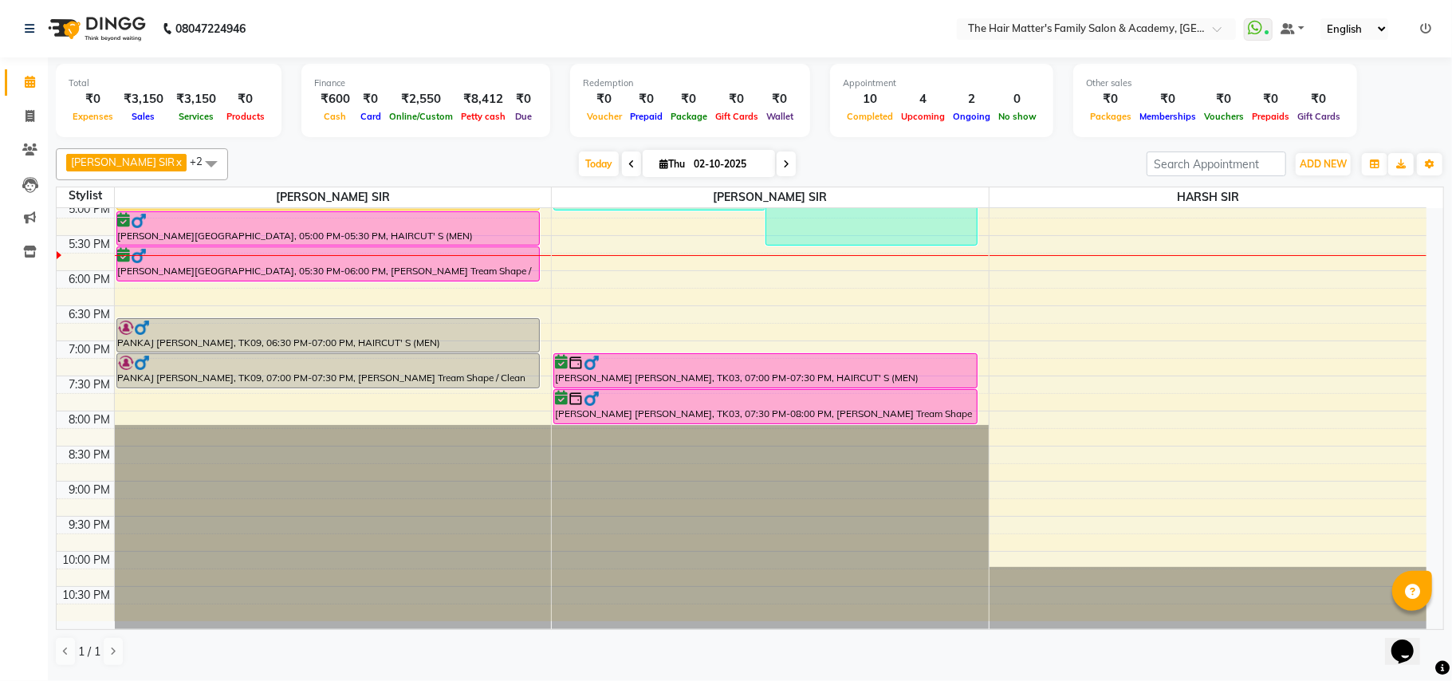
scroll to position [354, 0]
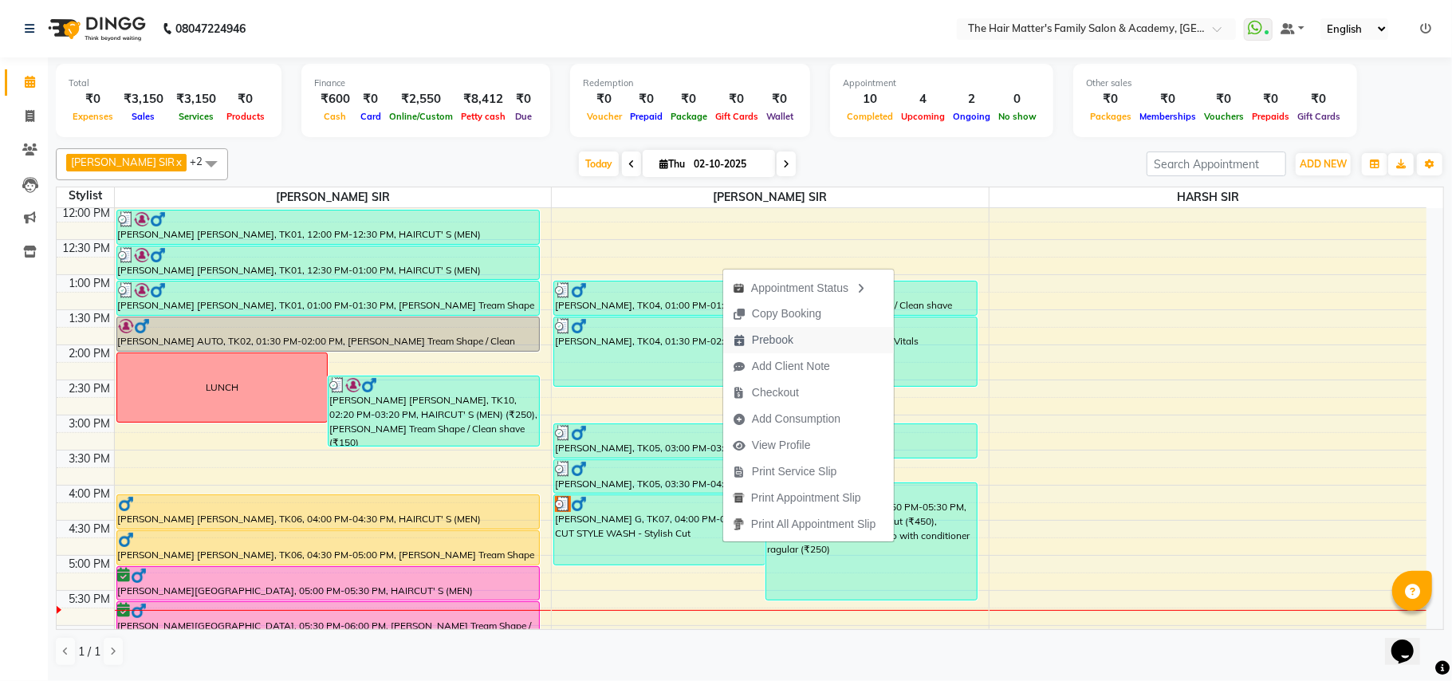
click at [795, 341] on span "Prebook" at bounding box center [763, 340] width 80 height 26
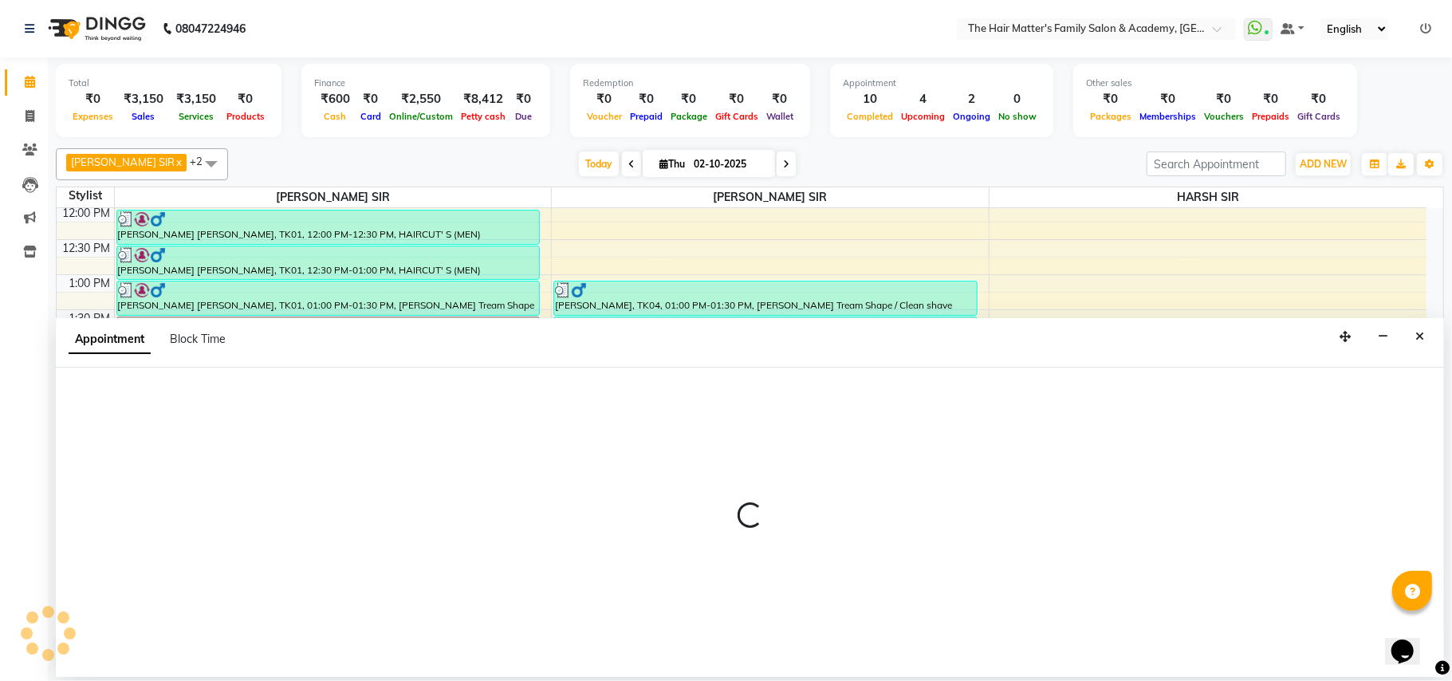
select select "43094"
select select "480"
select select "tentative"
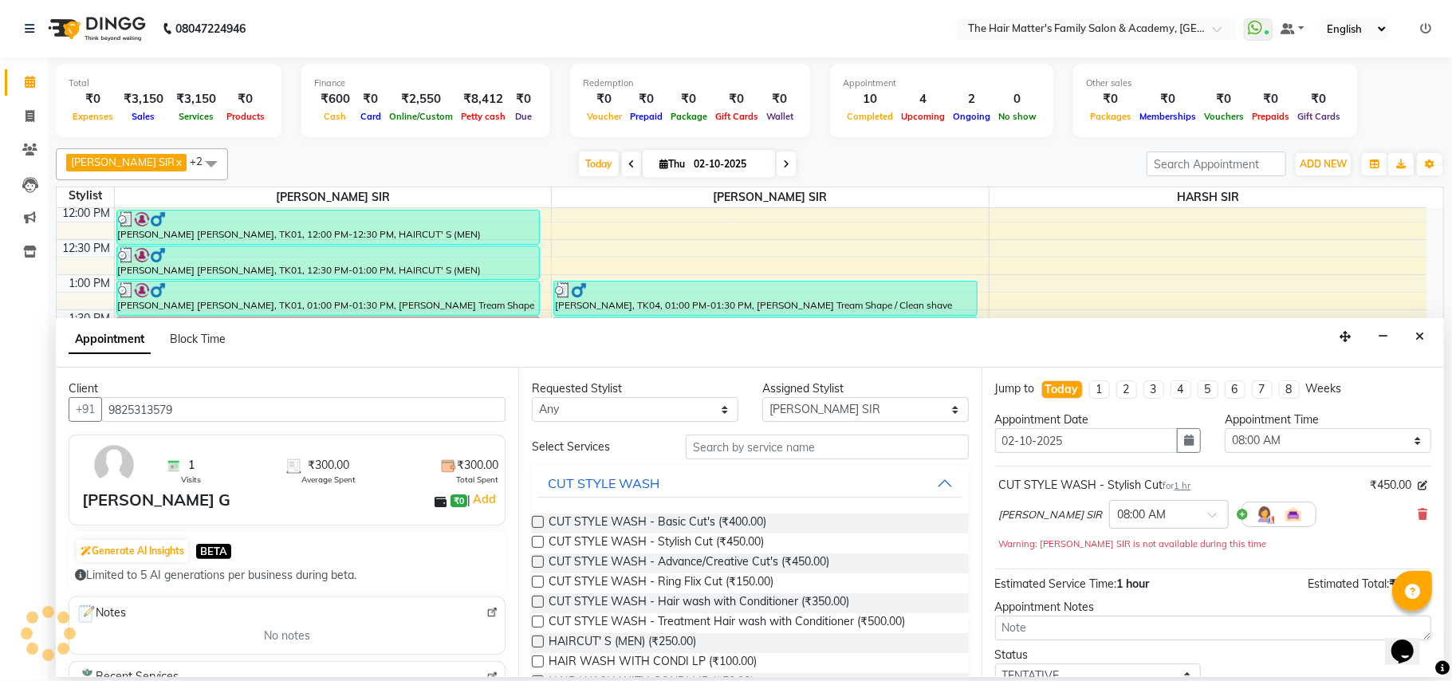
scroll to position [713, 0]
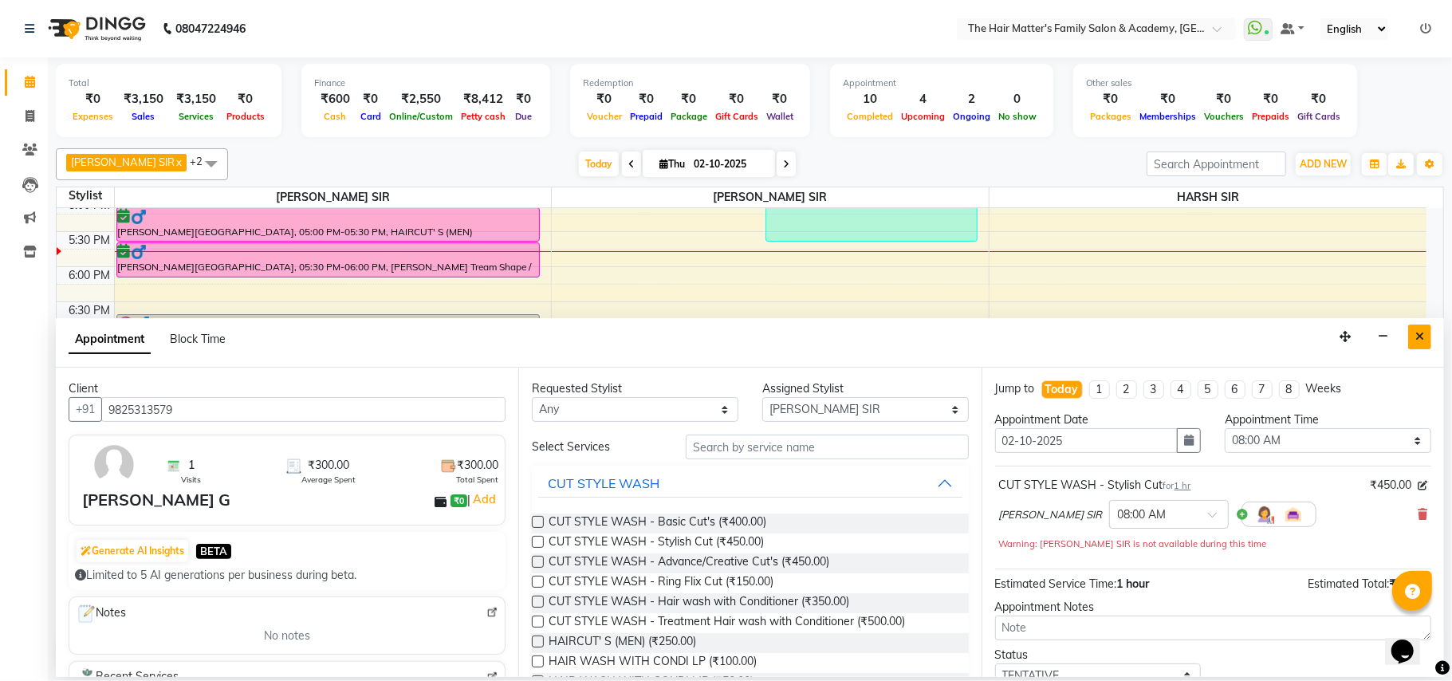
click at [1410, 335] on button "Close" at bounding box center [1419, 337] width 23 height 25
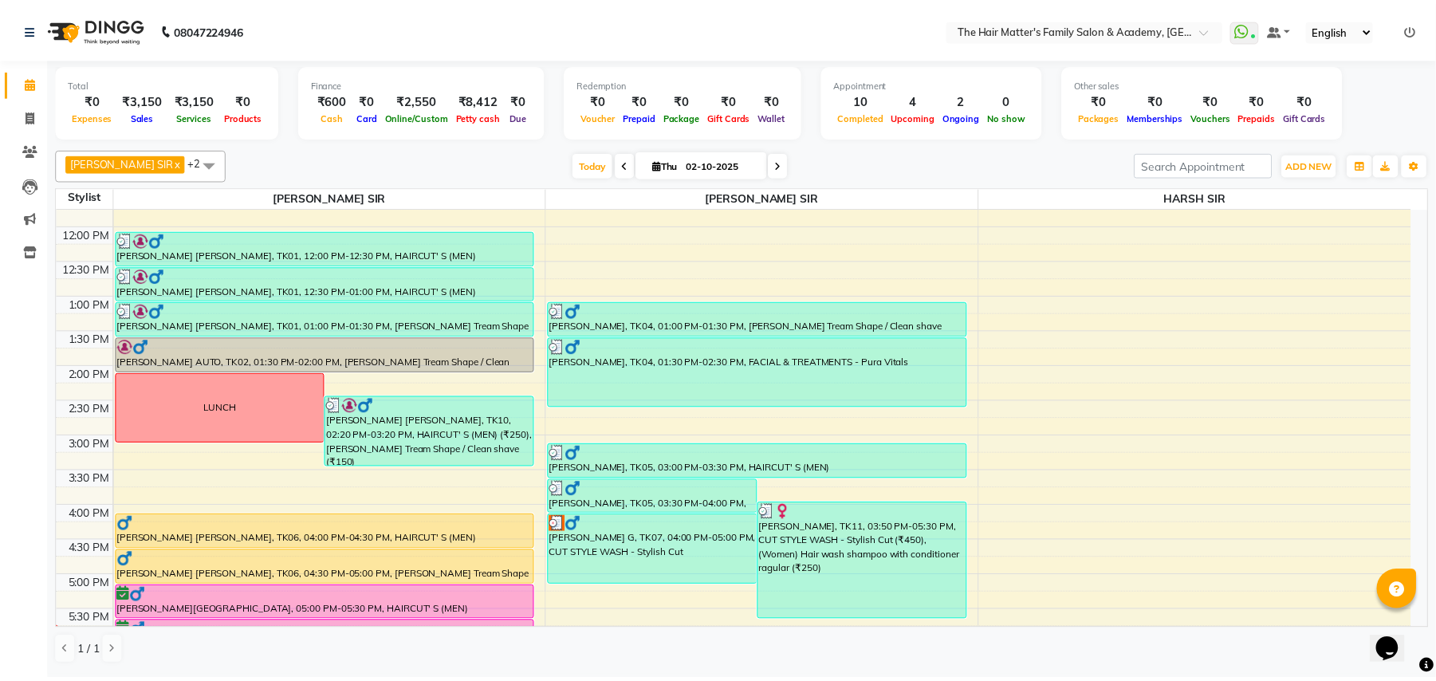
scroll to position [354, 0]
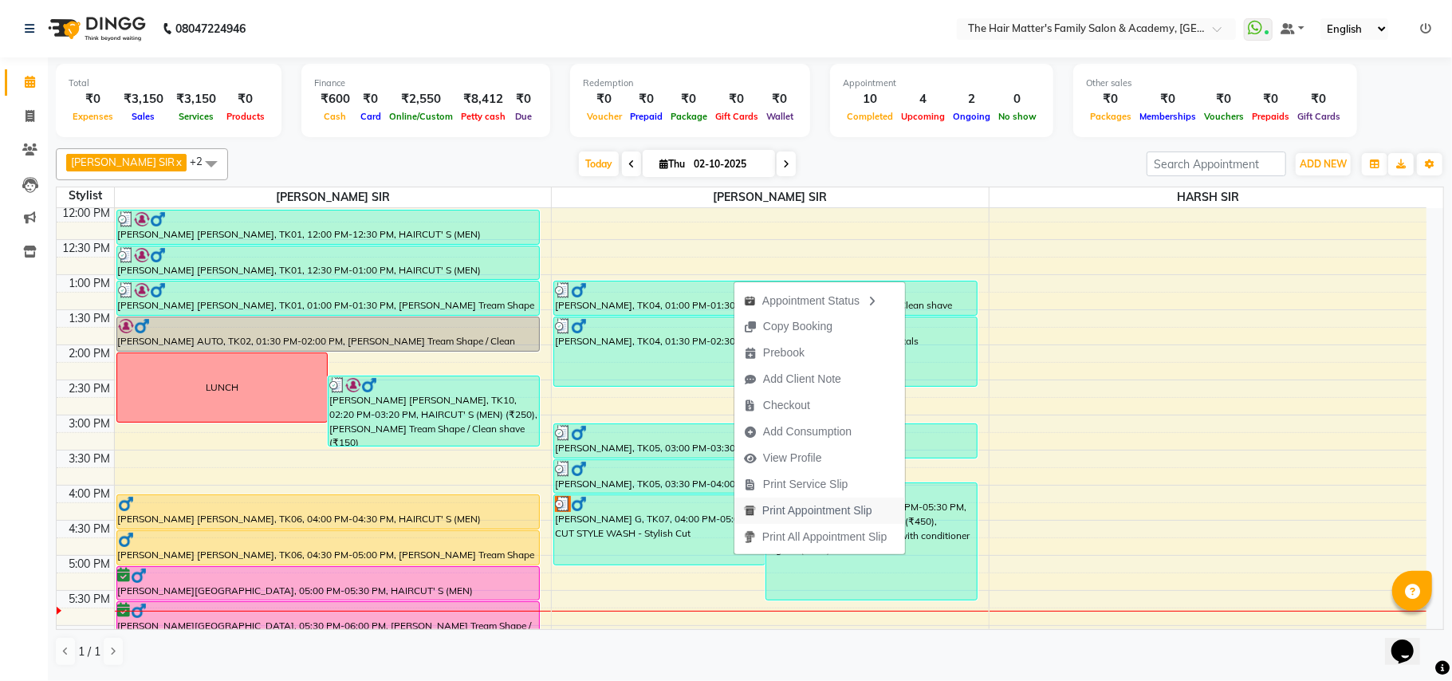
click at [847, 512] on span "Print Appointment Slip" at bounding box center [817, 510] width 110 height 17
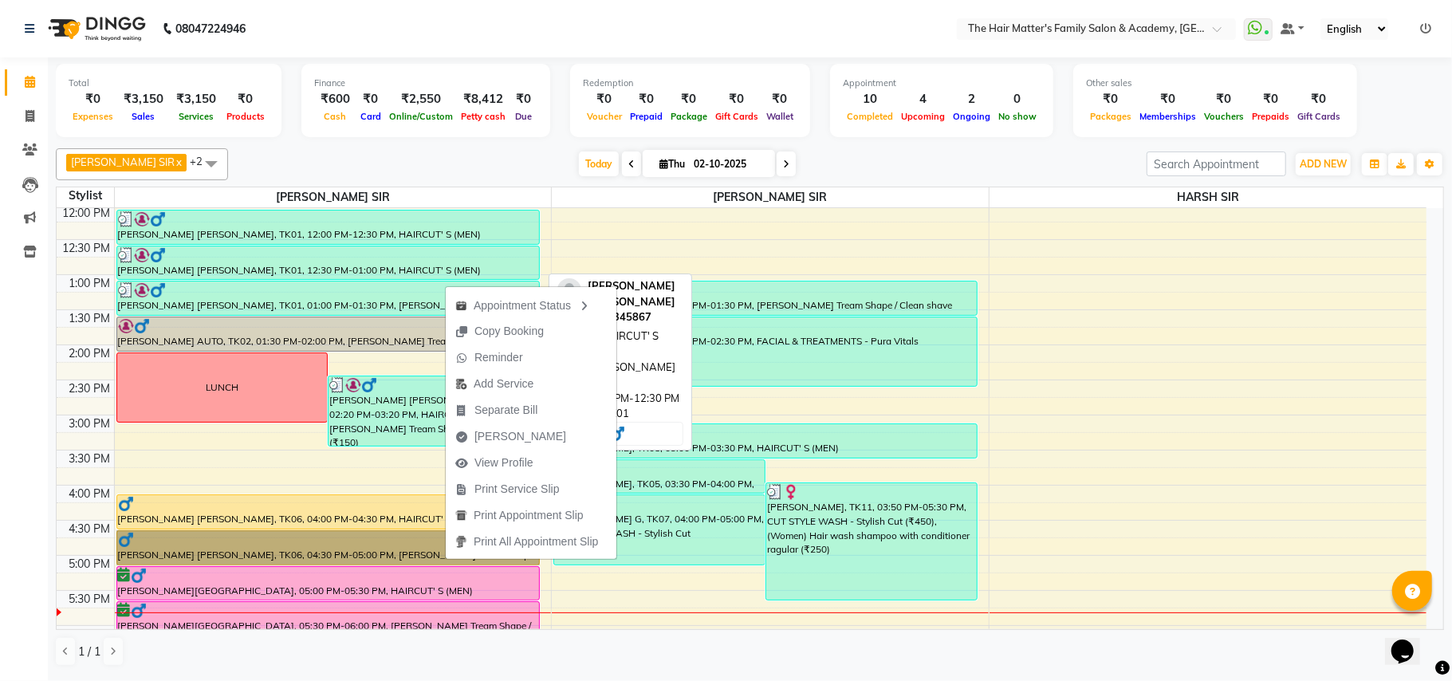
click at [479, 230] on div "[PERSON_NAME] [PERSON_NAME], TK01, 12:00 PM-12:30 PM, HAIRCUT' S (MEN)" at bounding box center [328, 227] width 423 height 33
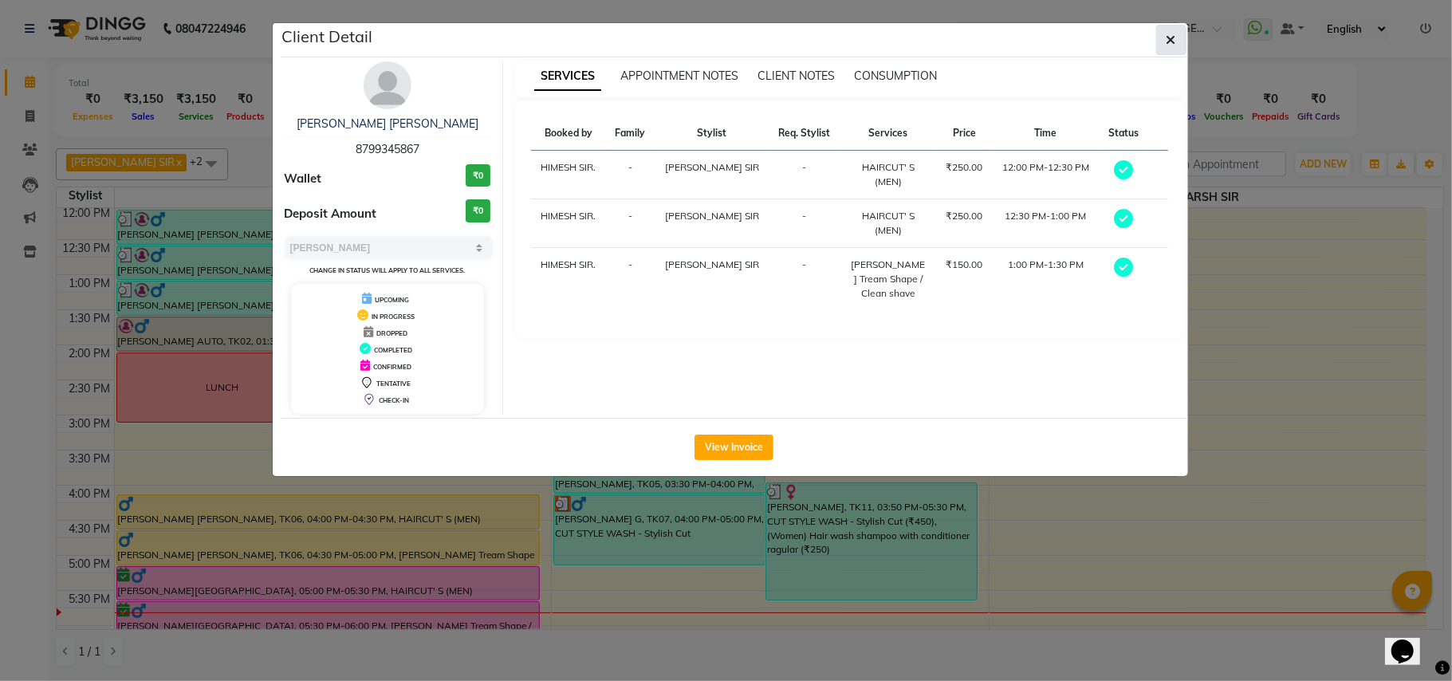
click at [1178, 37] on button "button" at bounding box center [1171, 40] width 30 height 30
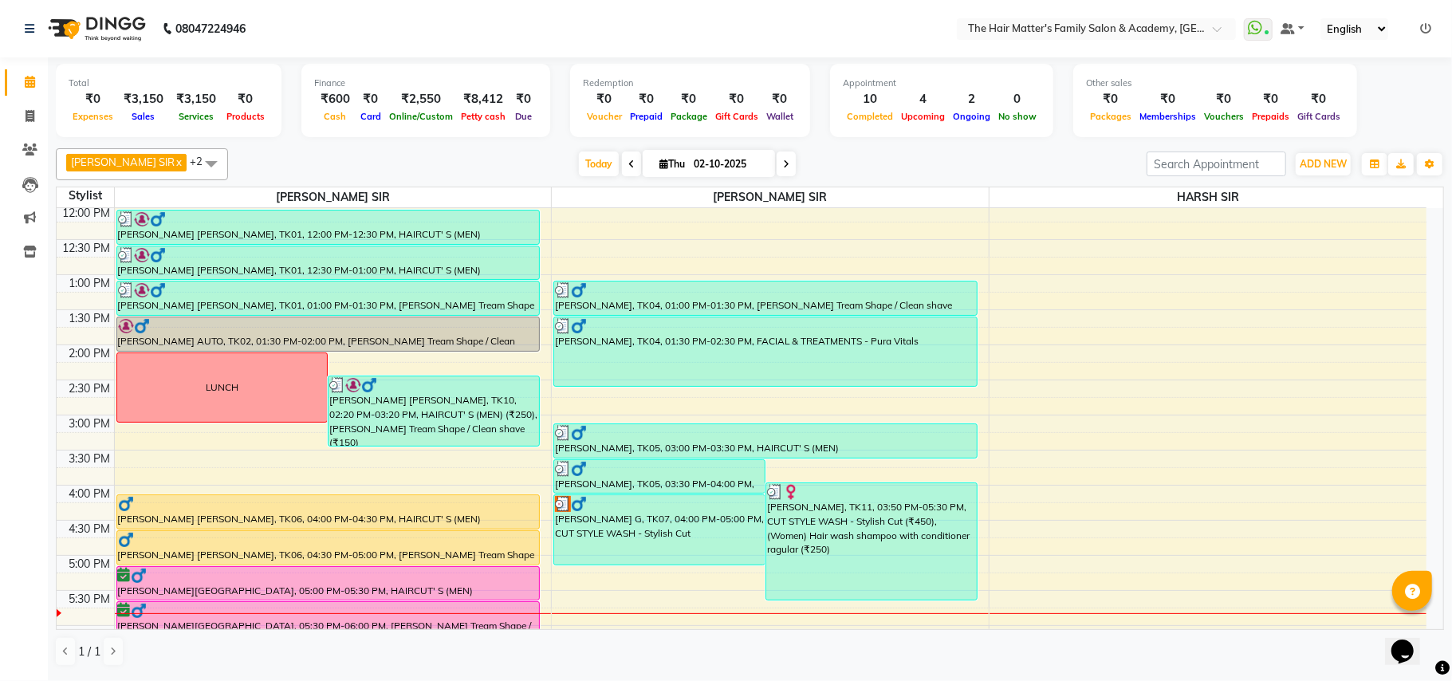
click at [727, 169] on input "02-10-2025" at bounding box center [729, 164] width 80 height 24
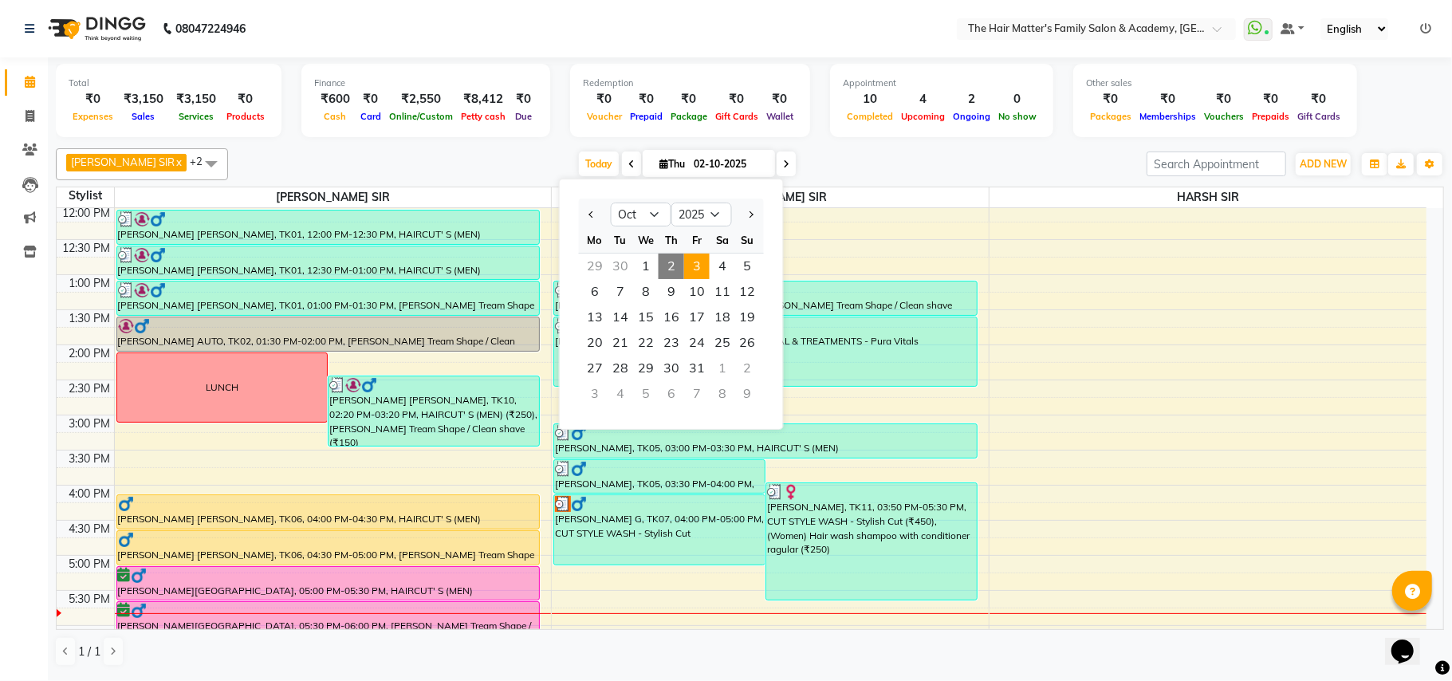
click at [707, 266] on span "3" at bounding box center [697, 267] width 26 height 26
type input "03-10-2025"
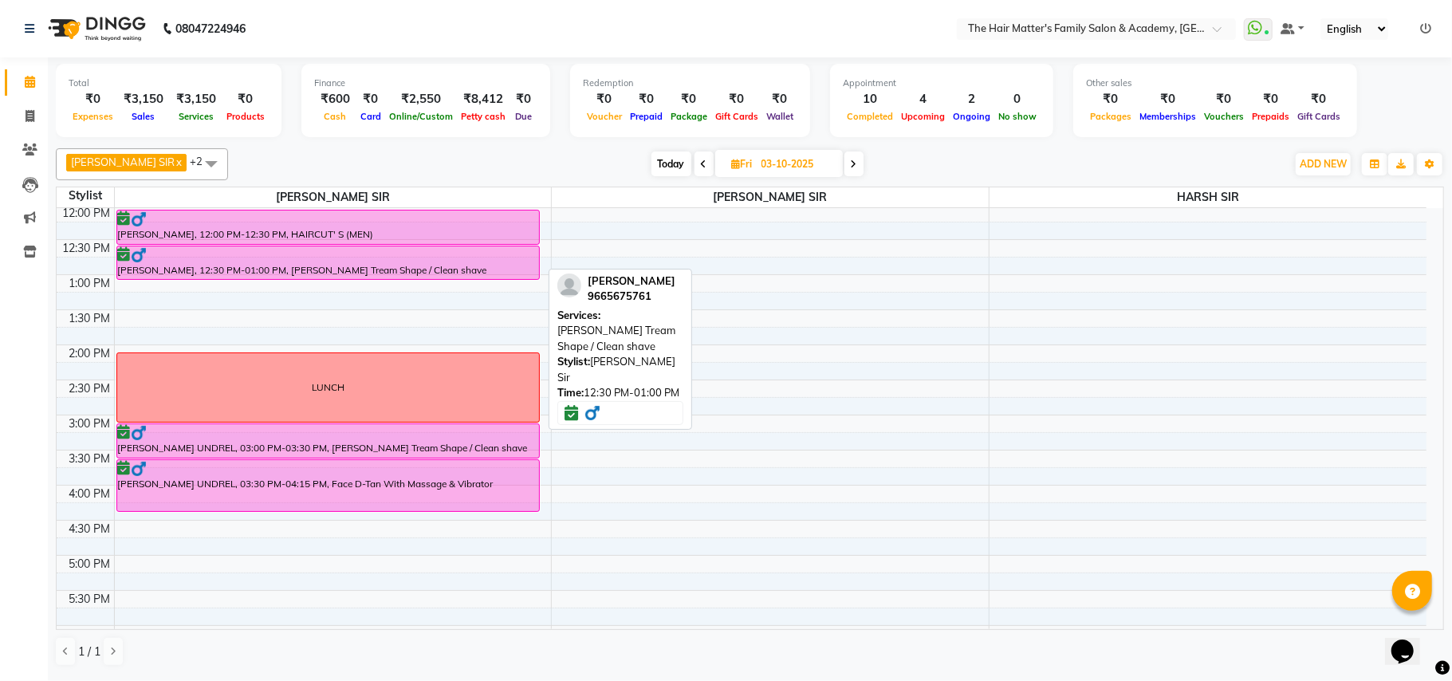
click at [447, 276] on div at bounding box center [328, 279] width 423 height 6
select select "6"
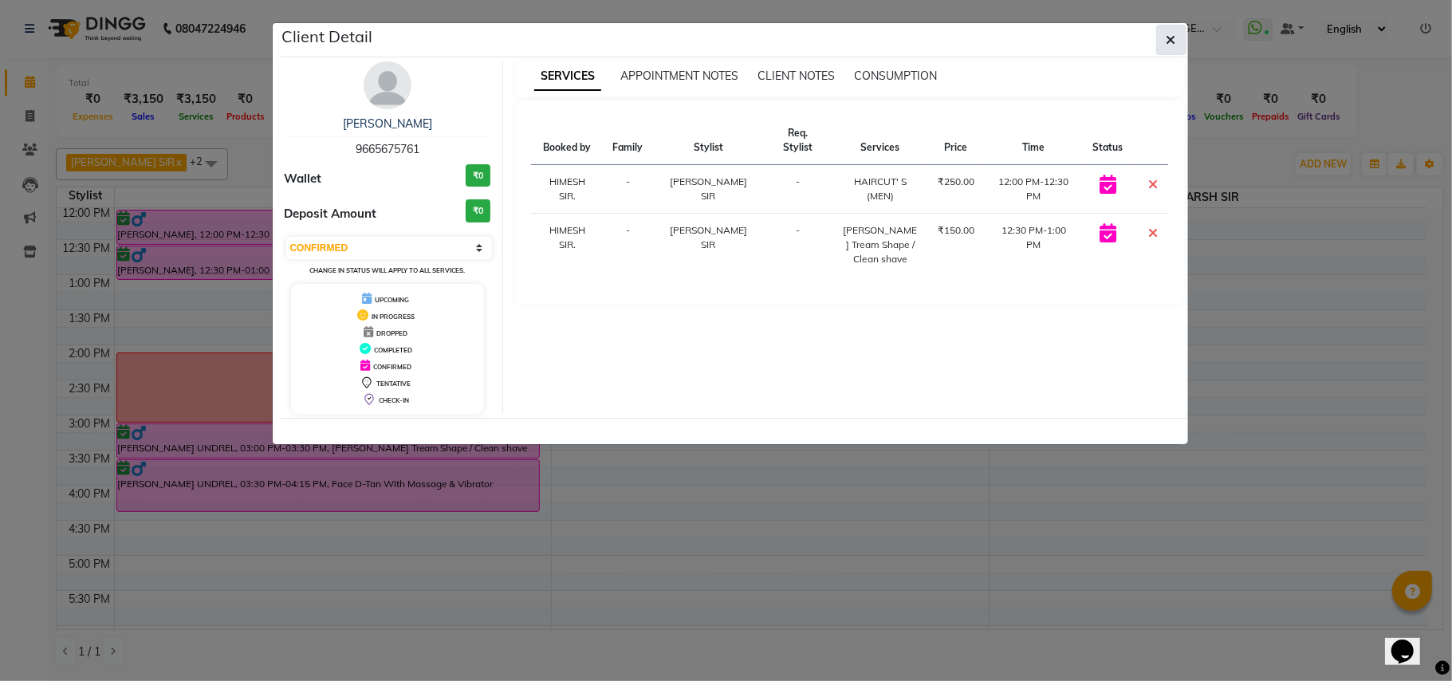
click at [1172, 30] on button "button" at bounding box center [1171, 40] width 30 height 30
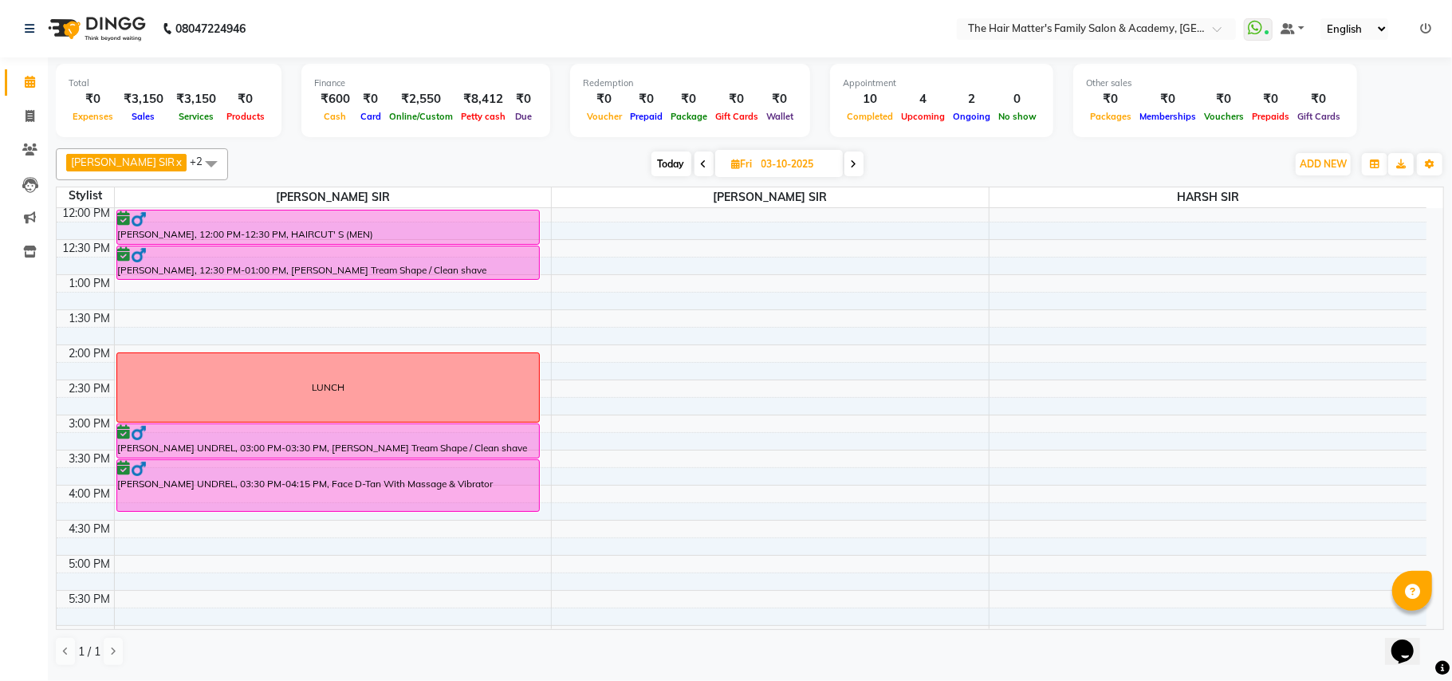
click at [652, 156] on span "Today" at bounding box center [672, 164] width 40 height 25
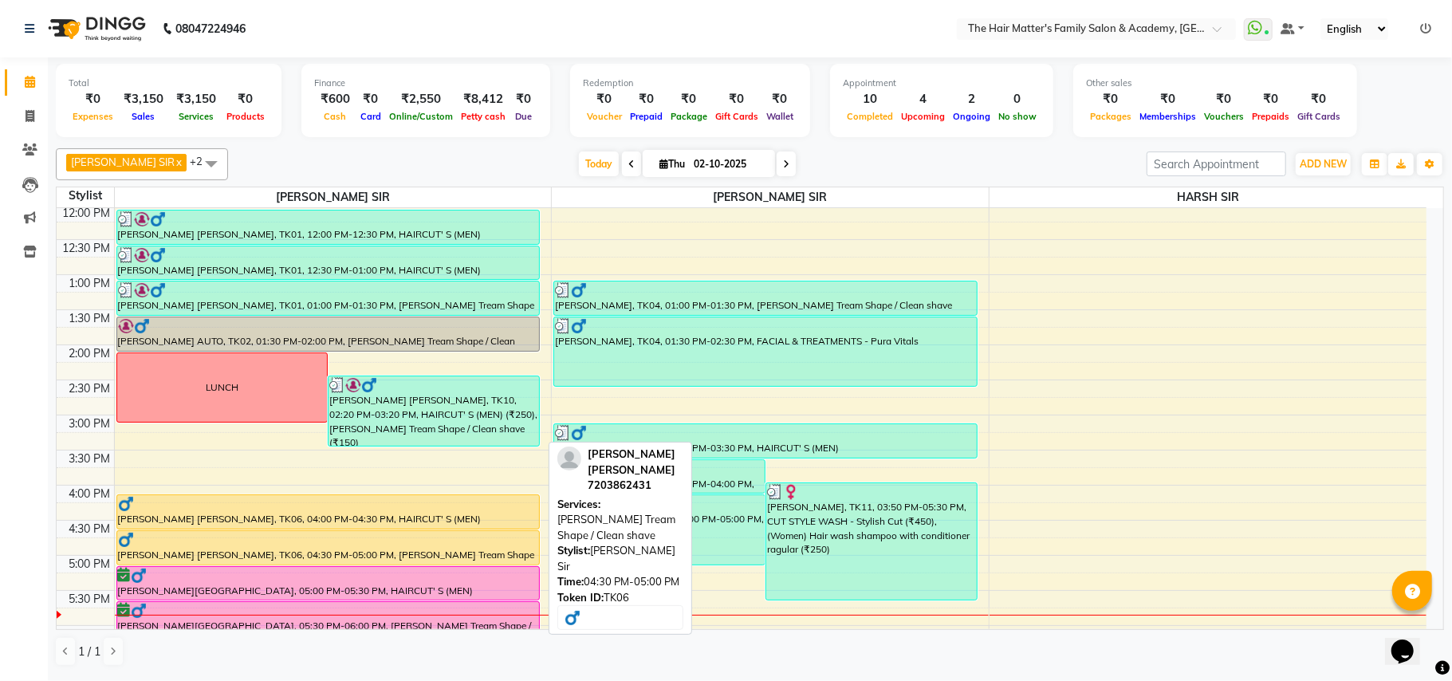
click at [392, 534] on div at bounding box center [328, 540] width 421 height 16
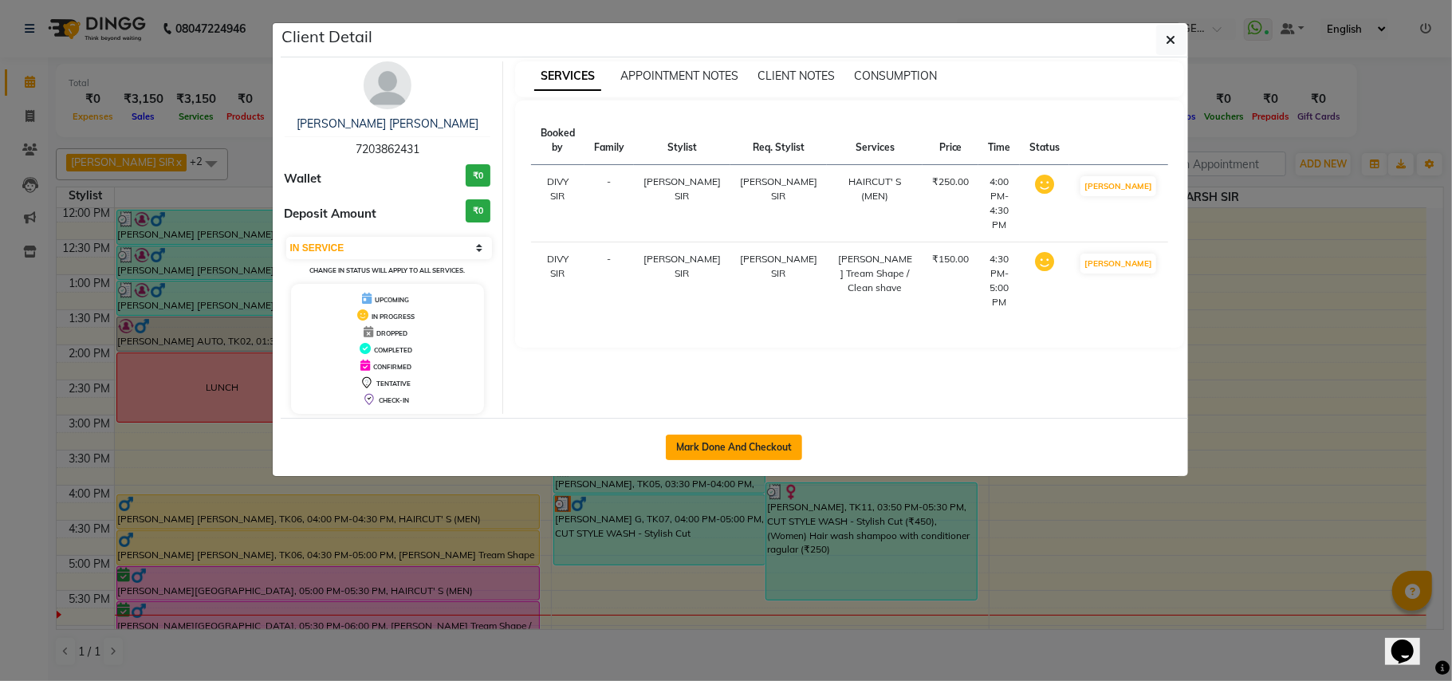
click at [710, 443] on button "Mark Done And Checkout" at bounding box center [734, 448] width 136 height 26
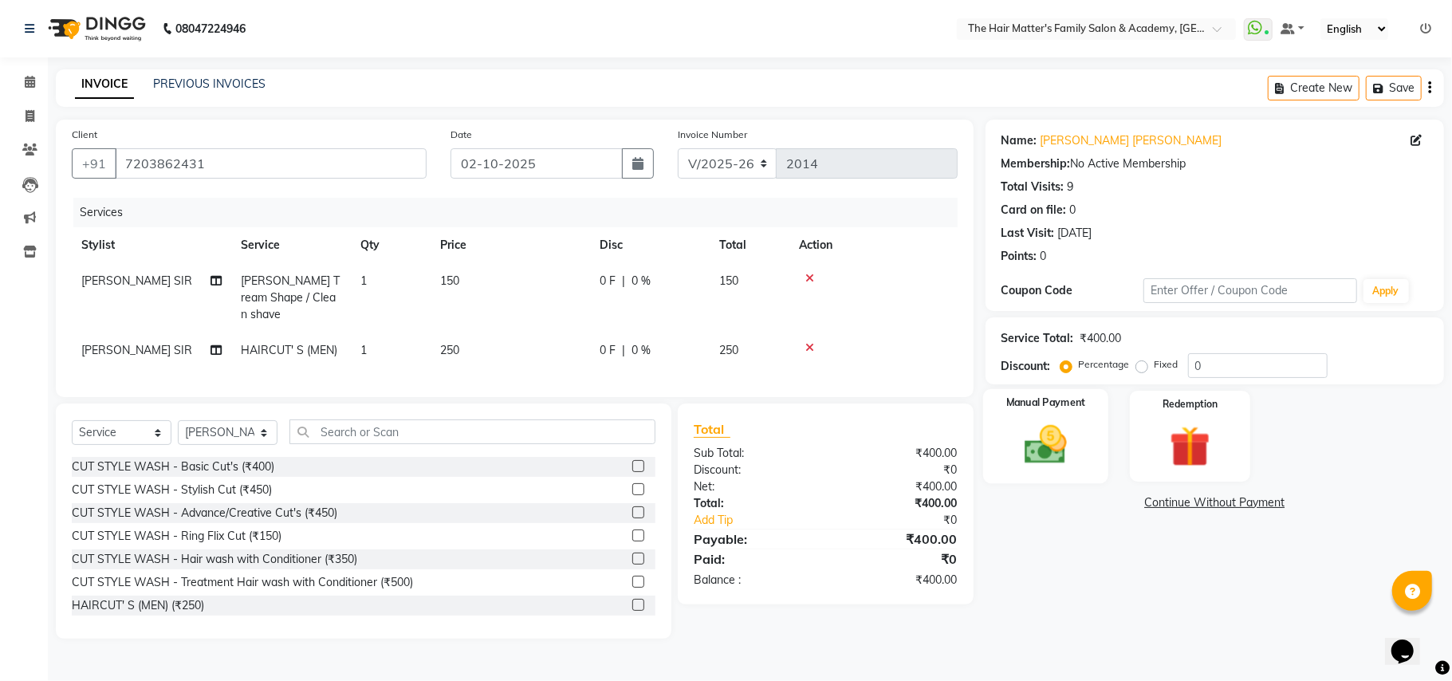
click at [1073, 437] on img at bounding box center [1045, 444] width 69 height 49
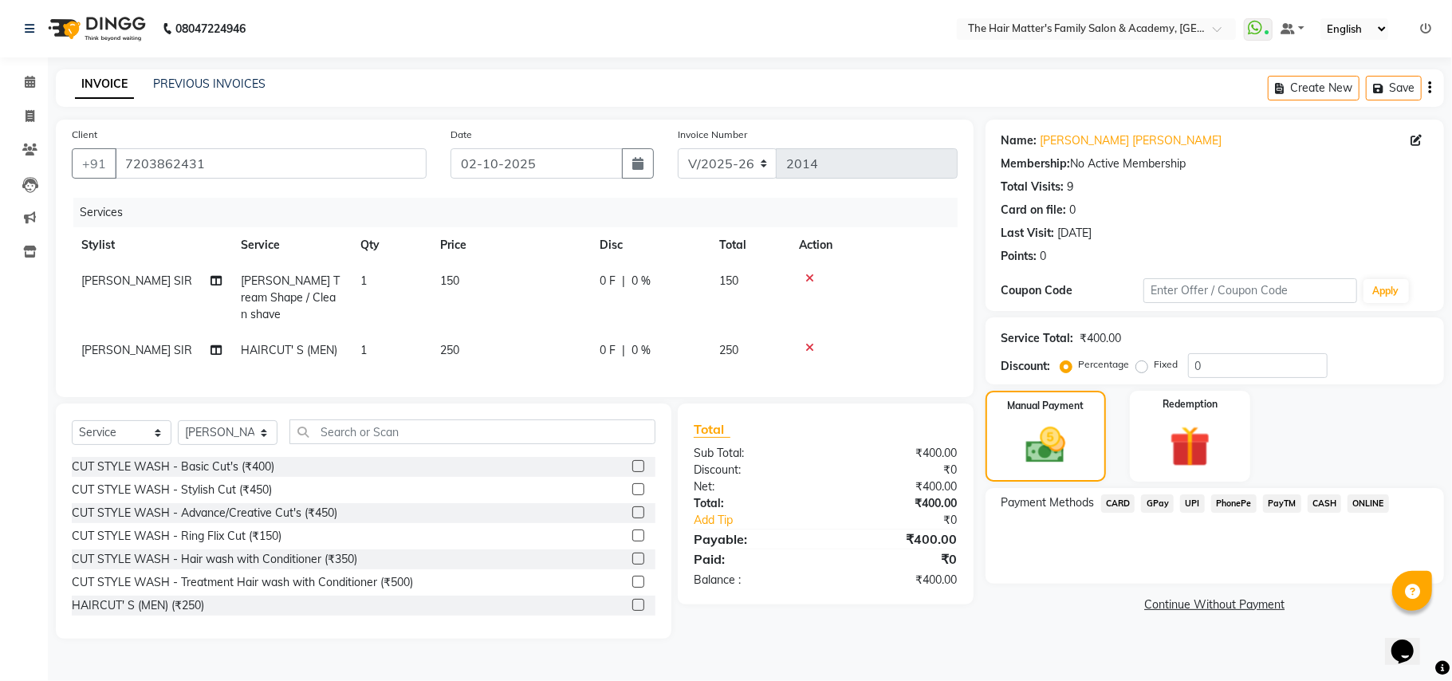
click at [1188, 506] on span "UPI" at bounding box center [1192, 503] width 25 height 18
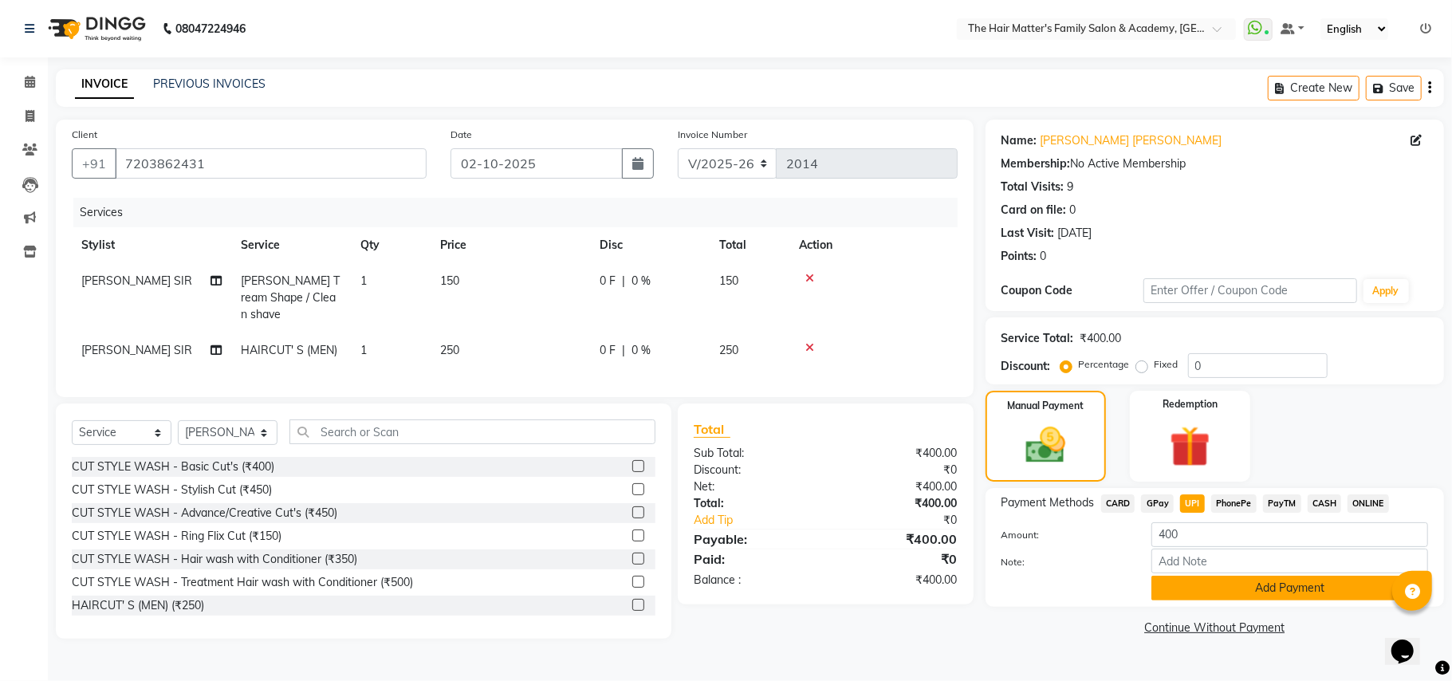
click at [1210, 587] on button "Add Payment" at bounding box center [1290, 588] width 277 height 25
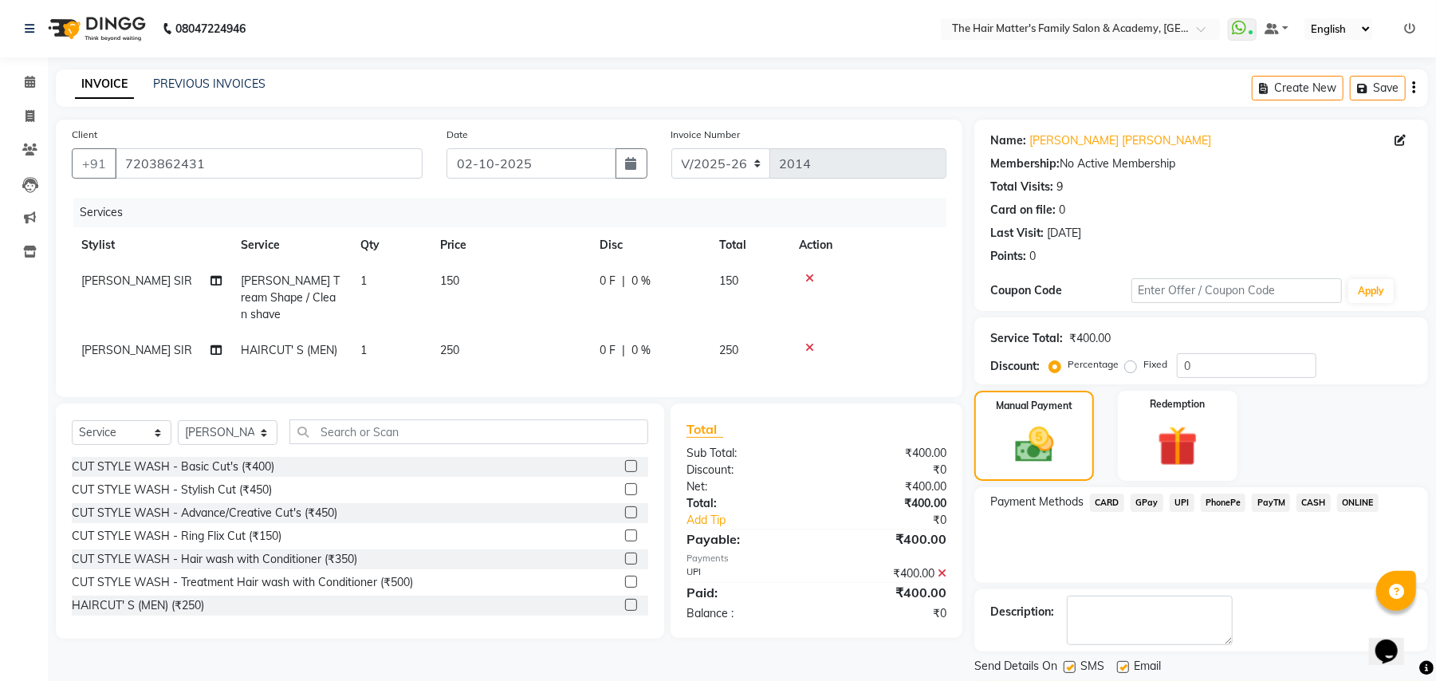
click at [1322, 680] on button "Checkout" at bounding box center [1202, 693] width 454 height 25
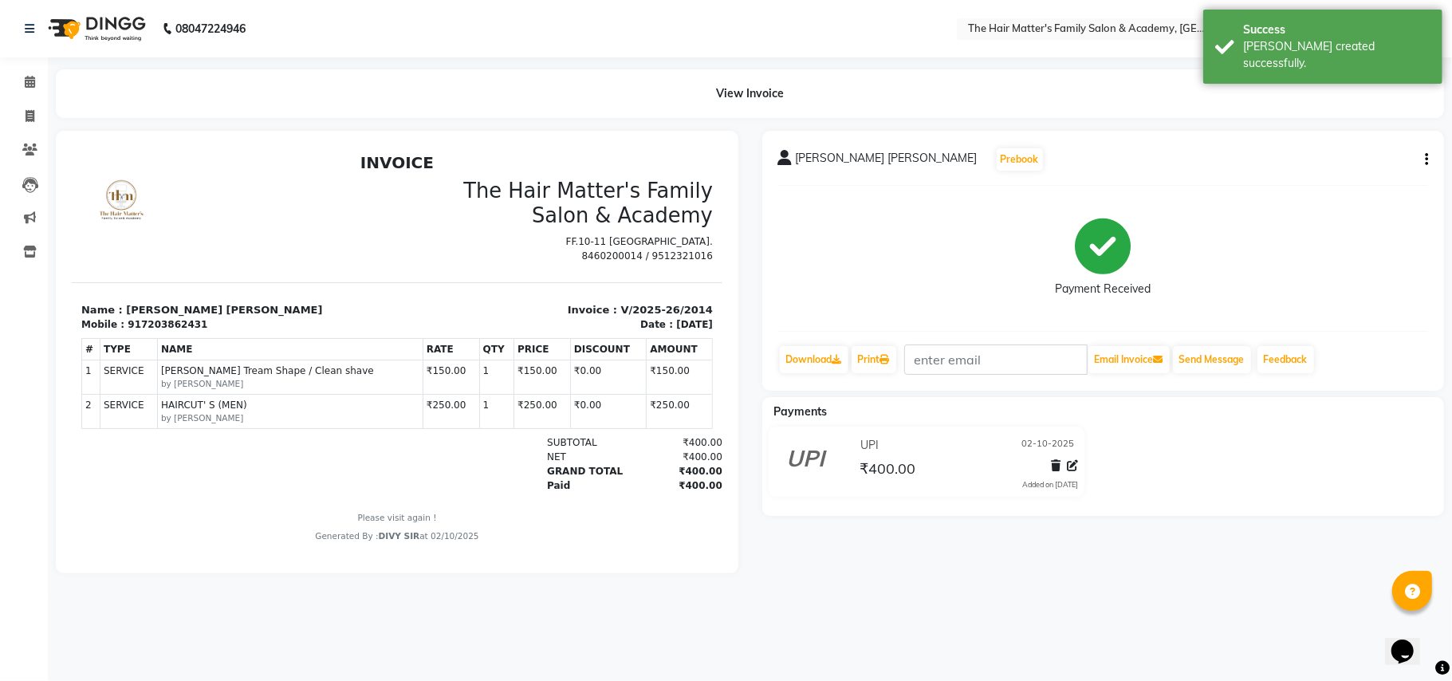
scroll to position [11, 0]
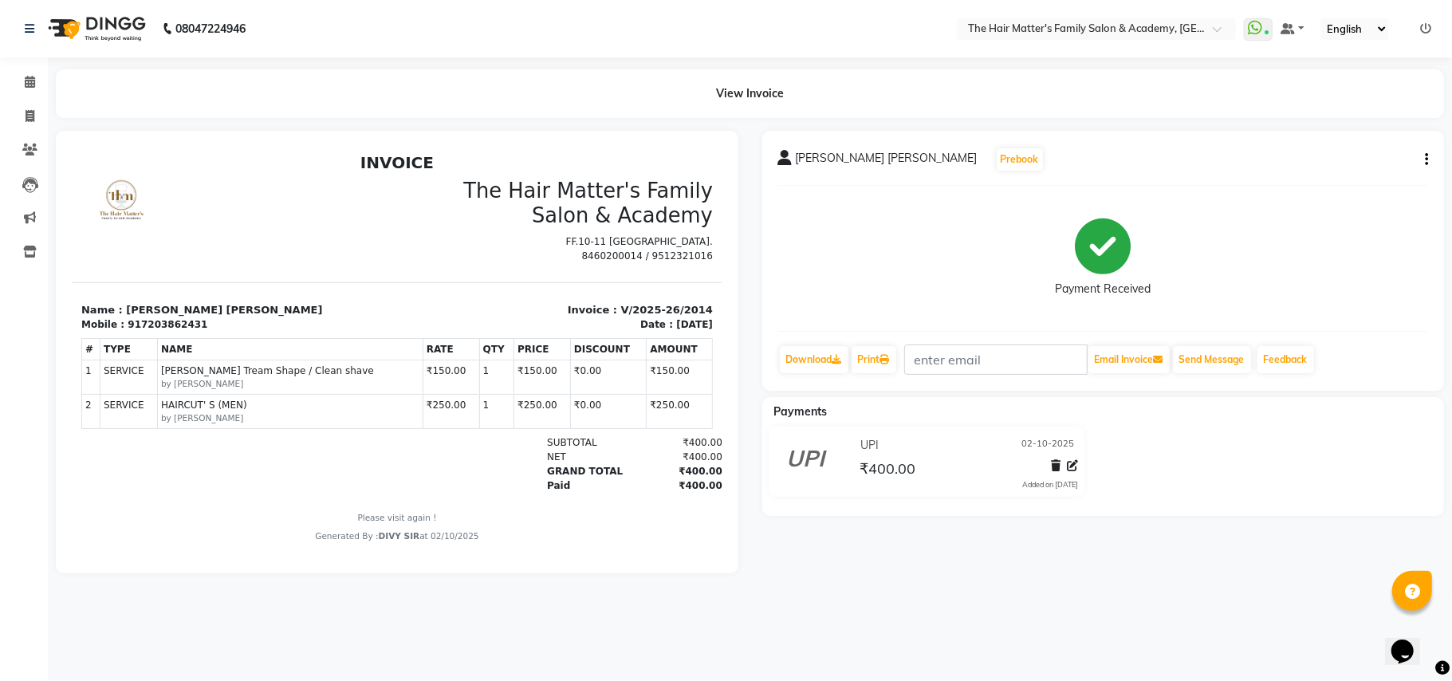
click at [836, 6] on nav "08047224946 Select Location × The Hair Matter's Family Salon & Academy, S.p Rin…" at bounding box center [726, 28] width 1452 height 57
click at [21, 91] on link "Calendar" at bounding box center [24, 82] width 38 height 26
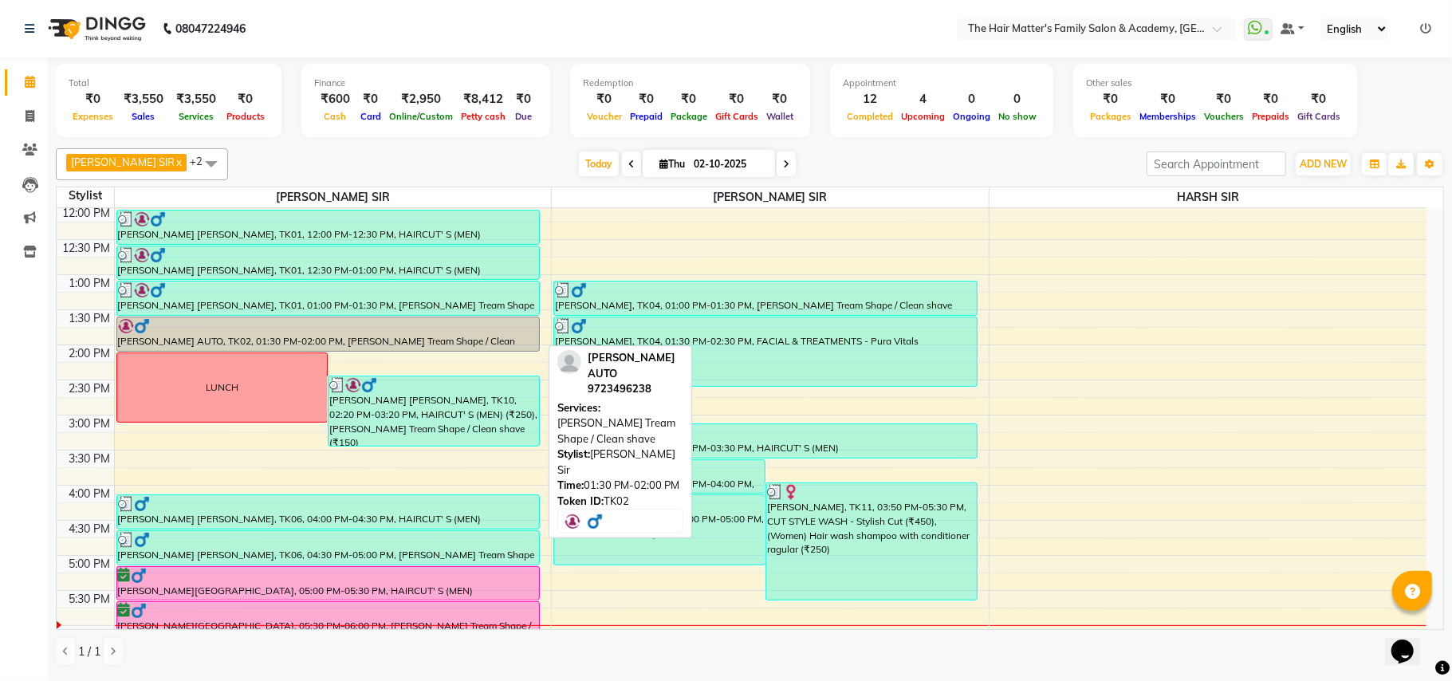
scroll to position [709, 0]
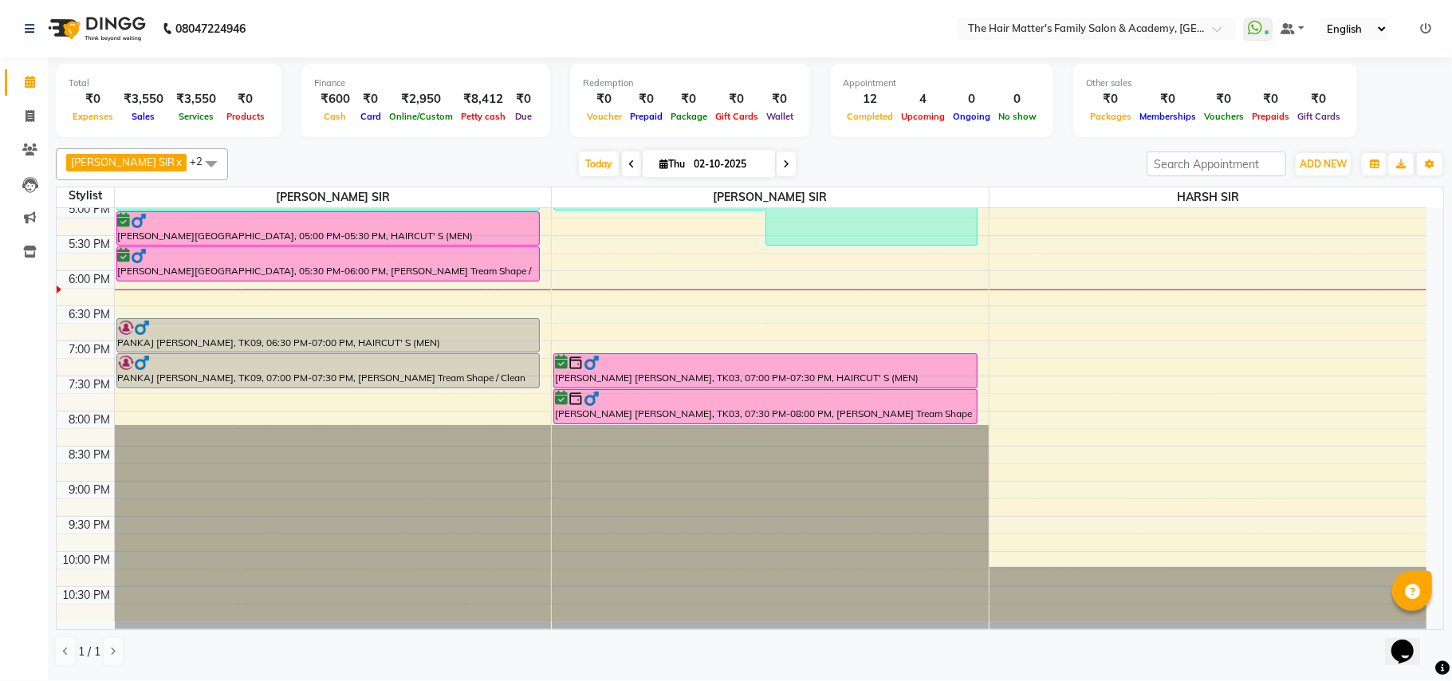
click at [725, 158] on input "02-10-2025" at bounding box center [729, 164] width 80 height 24
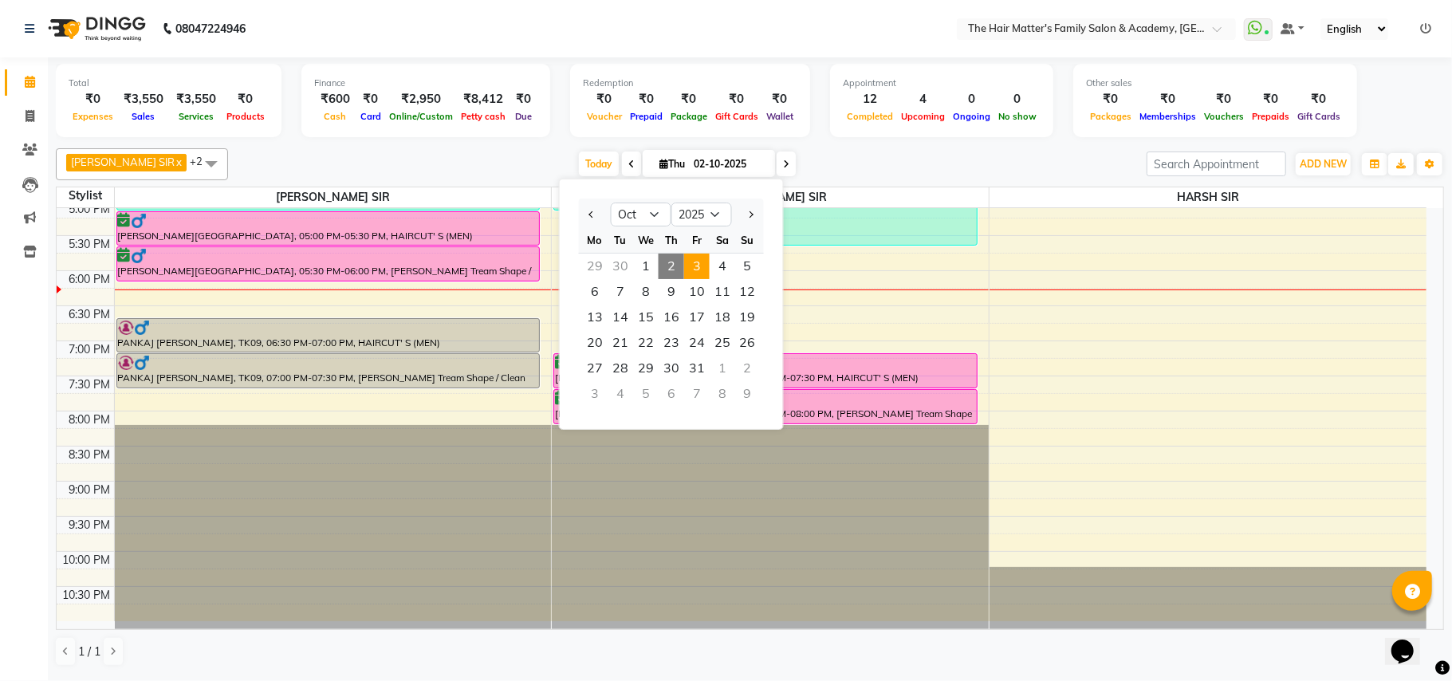
click at [690, 274] on span "3" at bounding box center [697, 267] width 26 height 26
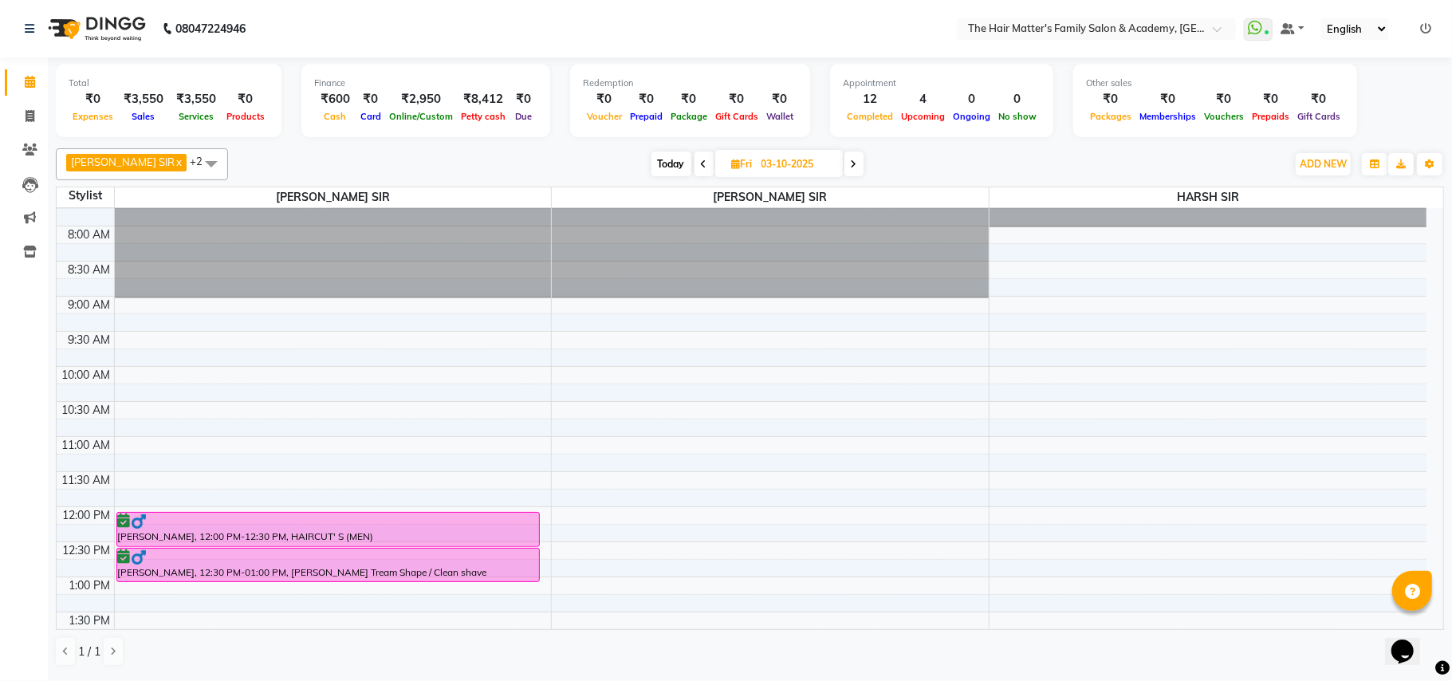
scroll to position [8, 0]
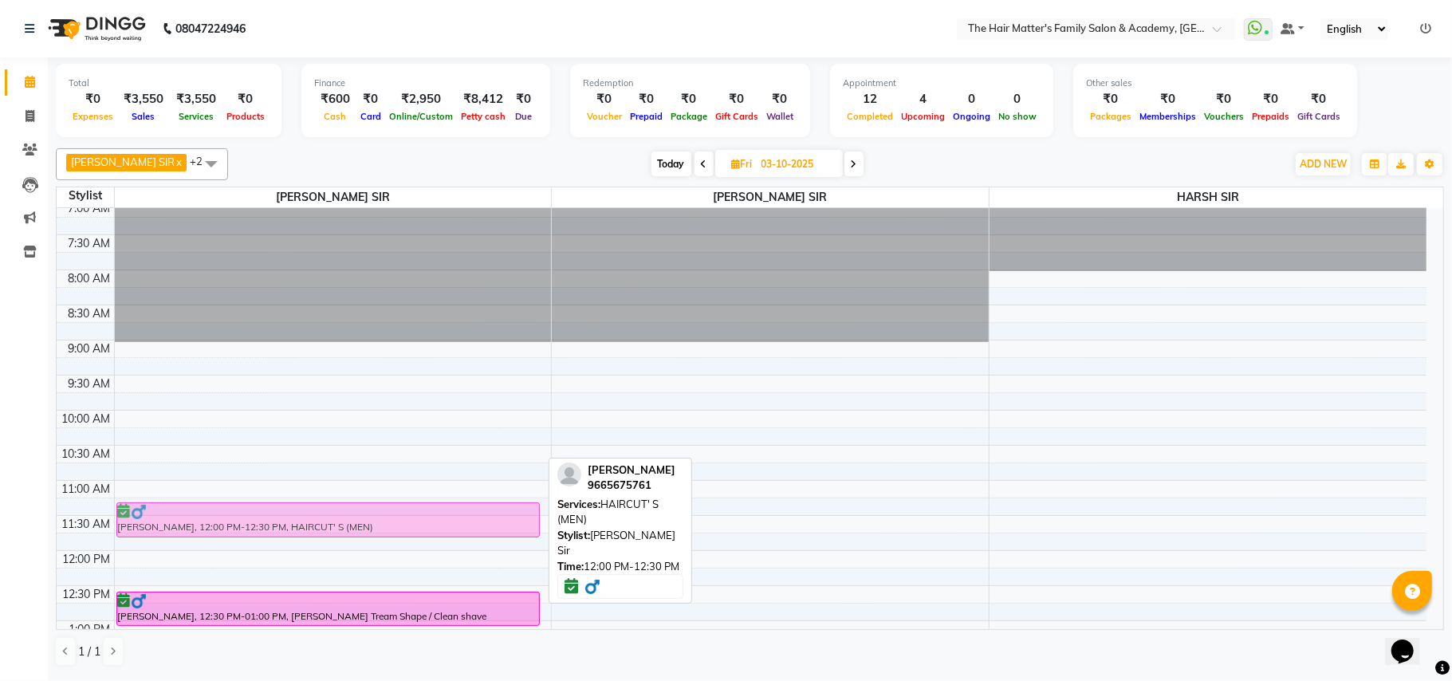
drag, startPoint x: 278, startPoint y: 563, endPoint x: 254, endPoint y: 517, distance: 52.1
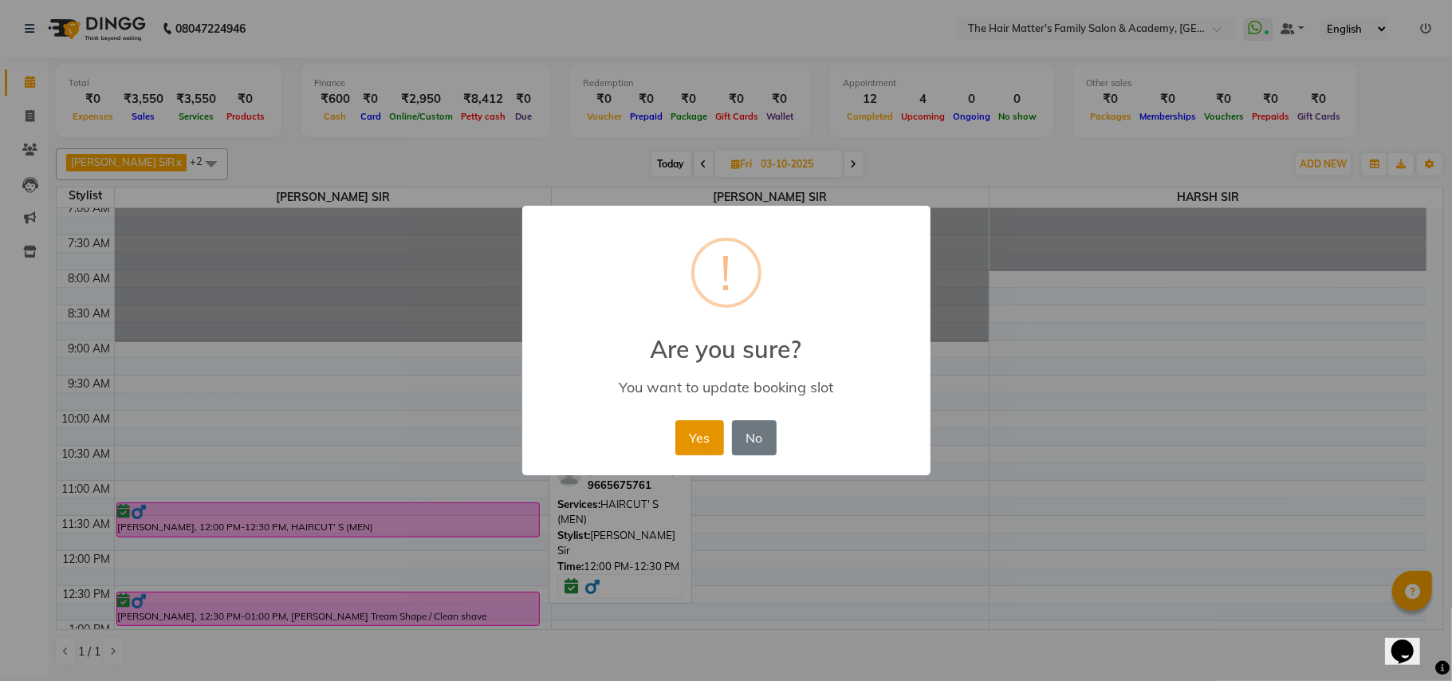
click at [706, 434] on button "Yes" at bounding box center [700, 437] width 49 height 35
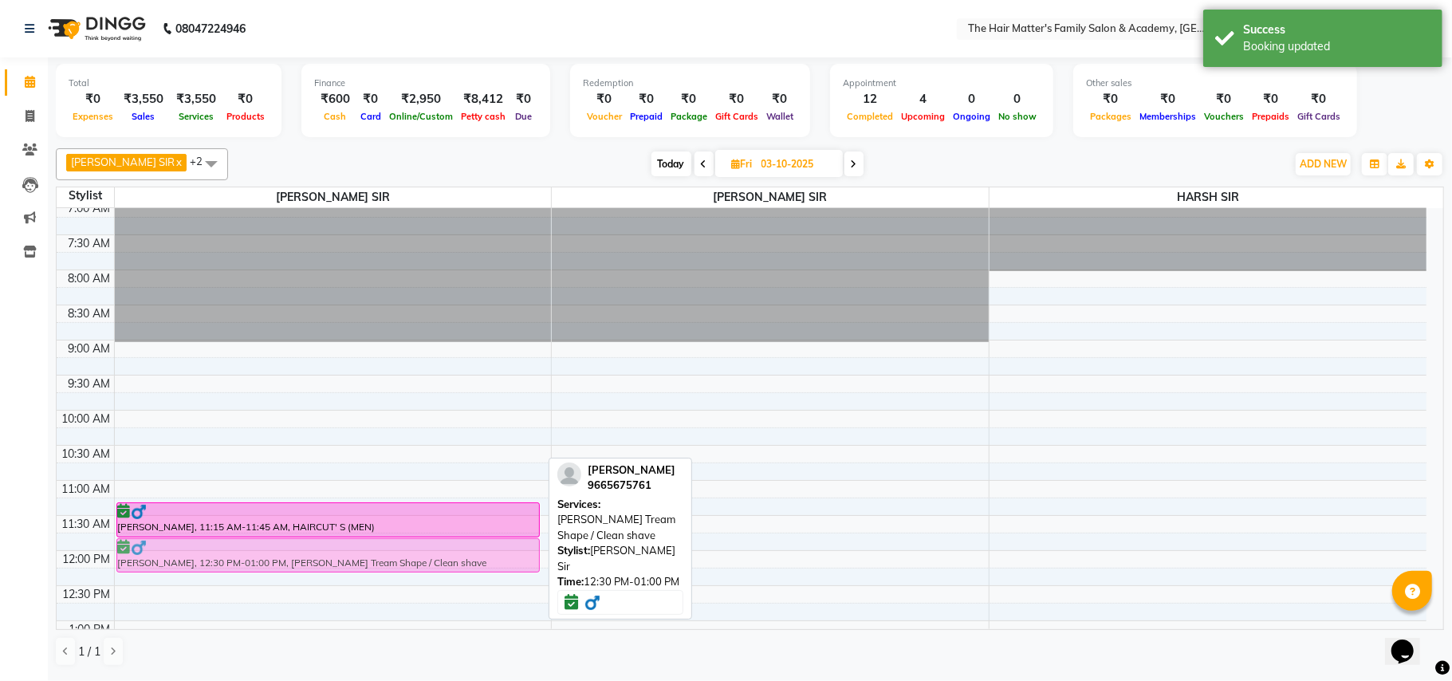
drag, startPoint x: 460, startPoint y: 616, endPoint x: 454, endPoint y: 559, distance: 57.8
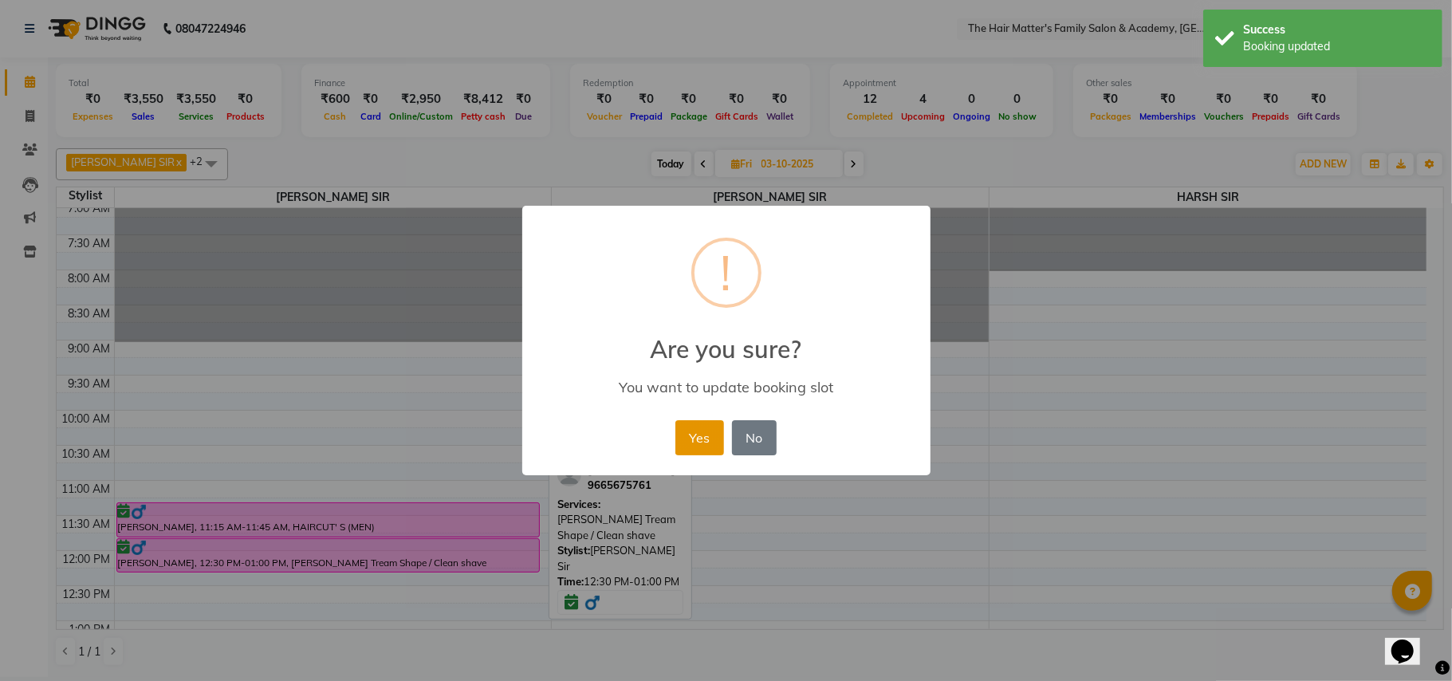
click at [703, 435] on button "Yes" at bounding box center [700, 437] width 49 height 35
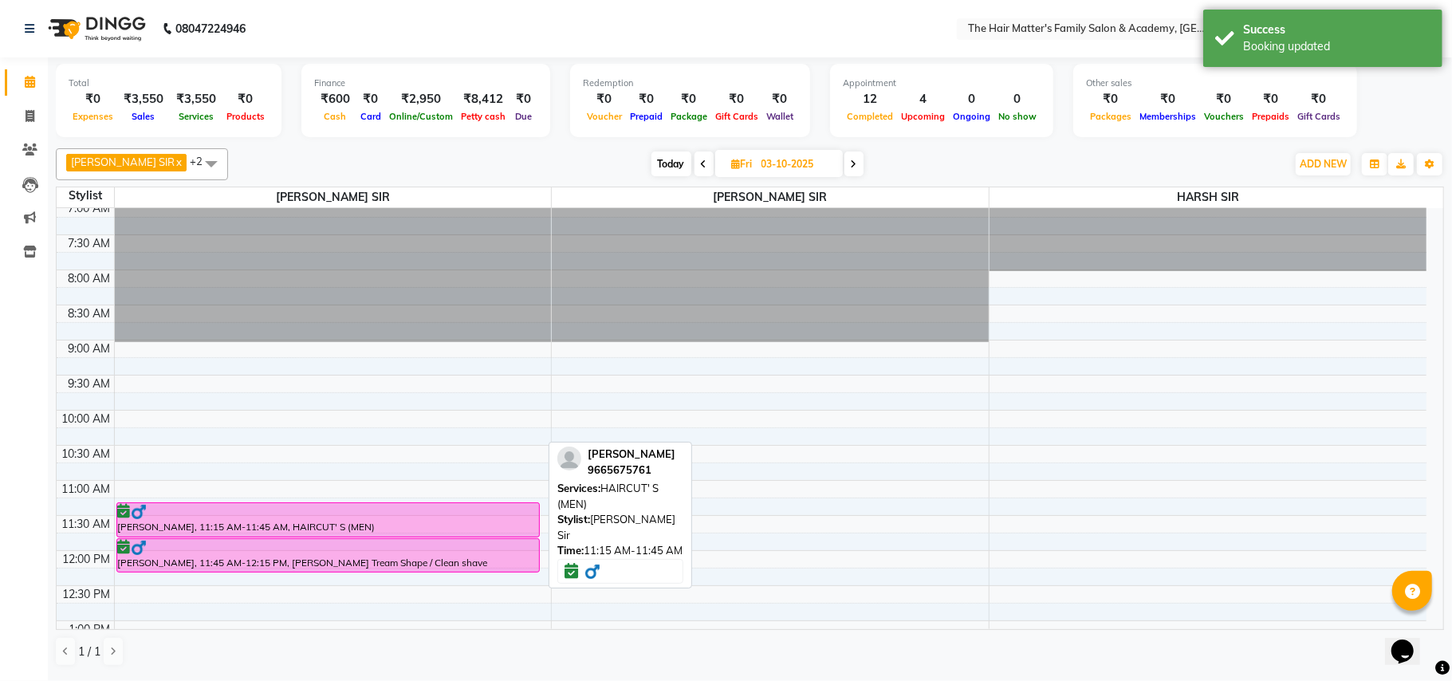
click at [460, 534] on div at bounding box center [328, 537] width 423 height 6
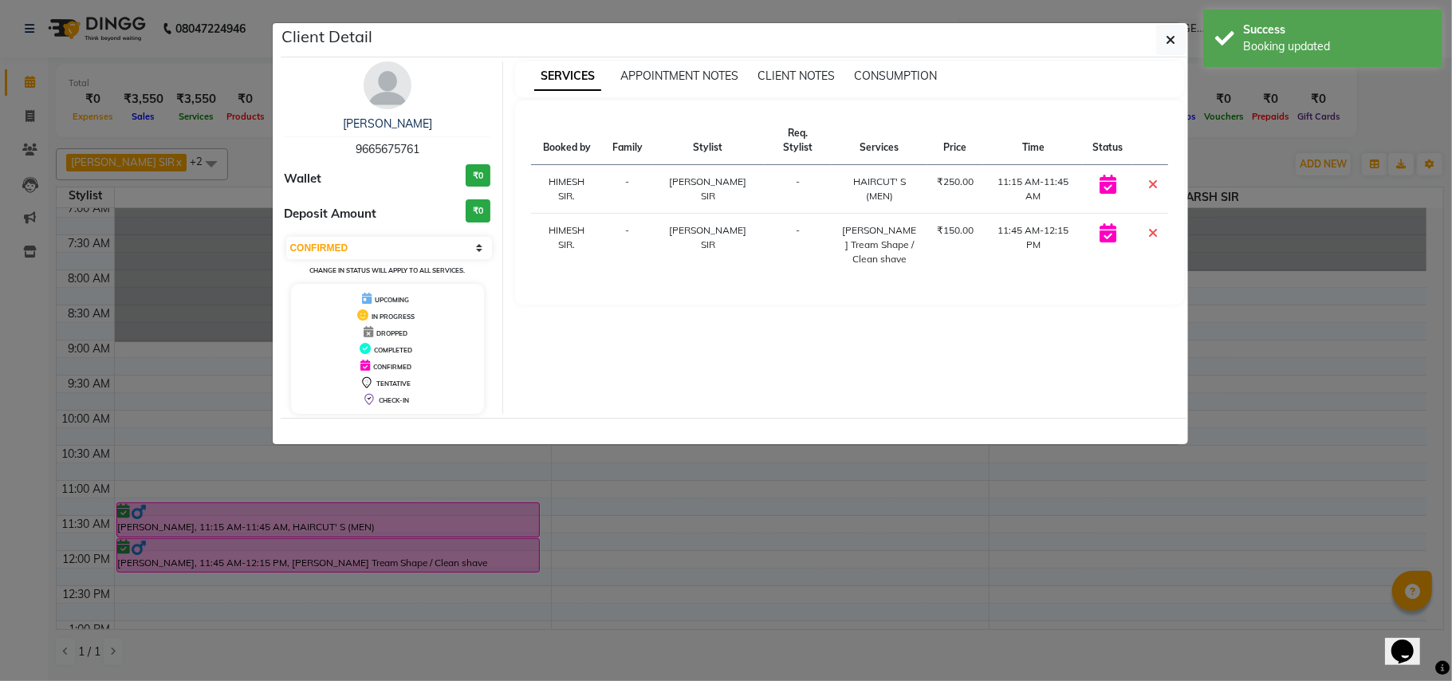
click at [1164, 23] on div "Client Detail" at bounding box center [735, 40] width 908 height 34
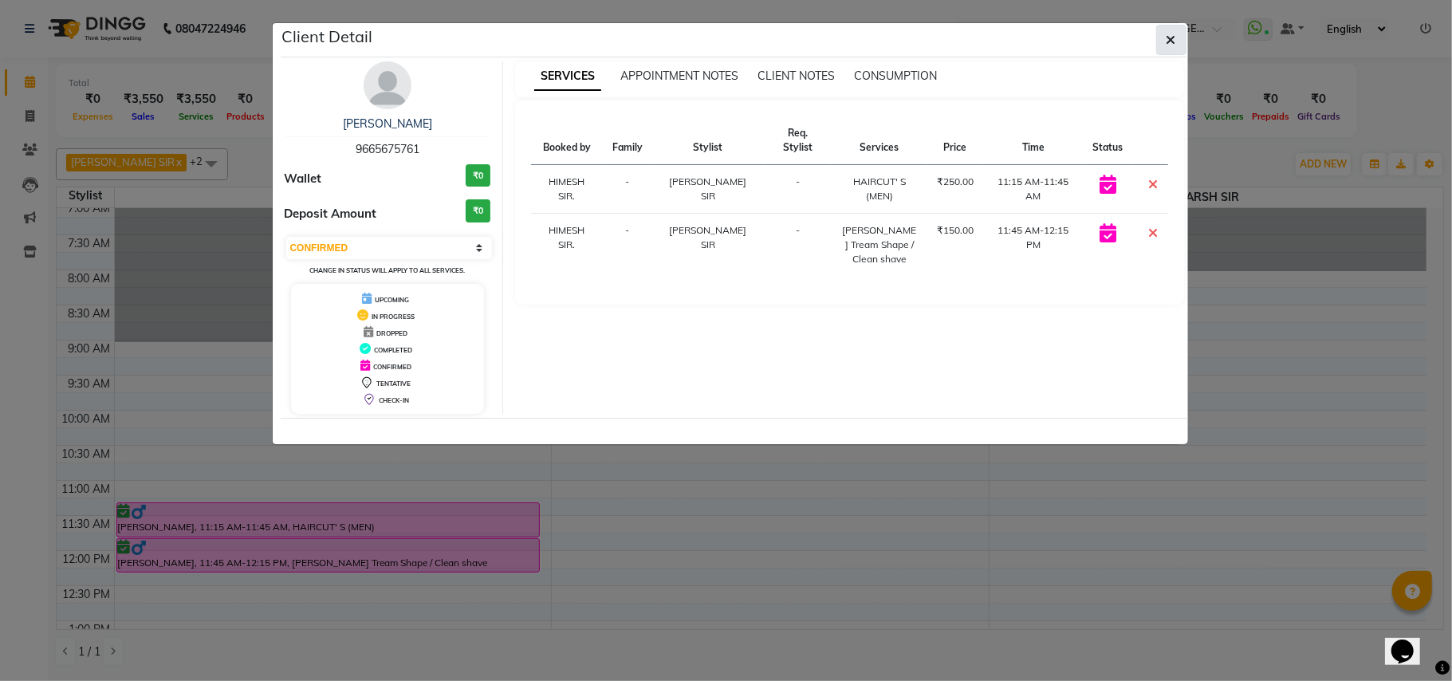
click at [1178, 45] on button "button" at bounding box center [1171, 40] width 30 height 30
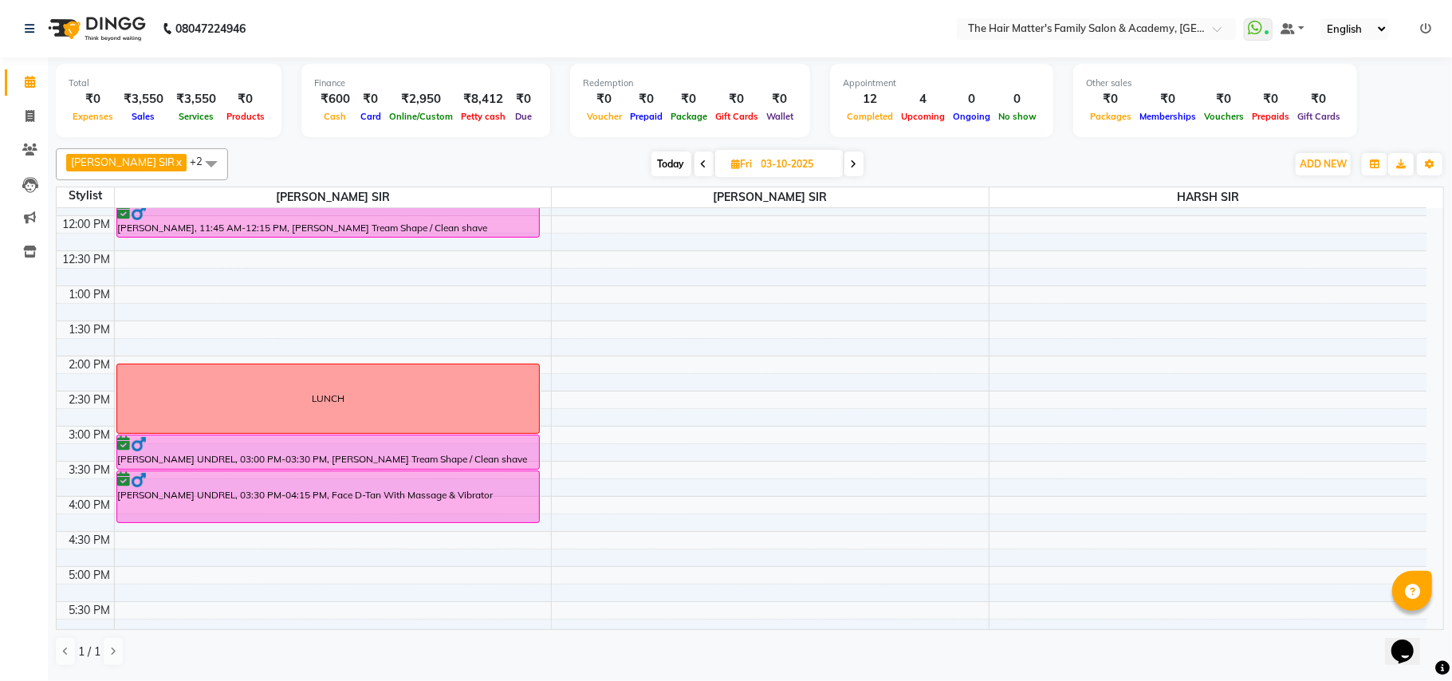
scroll to position [362, 0]
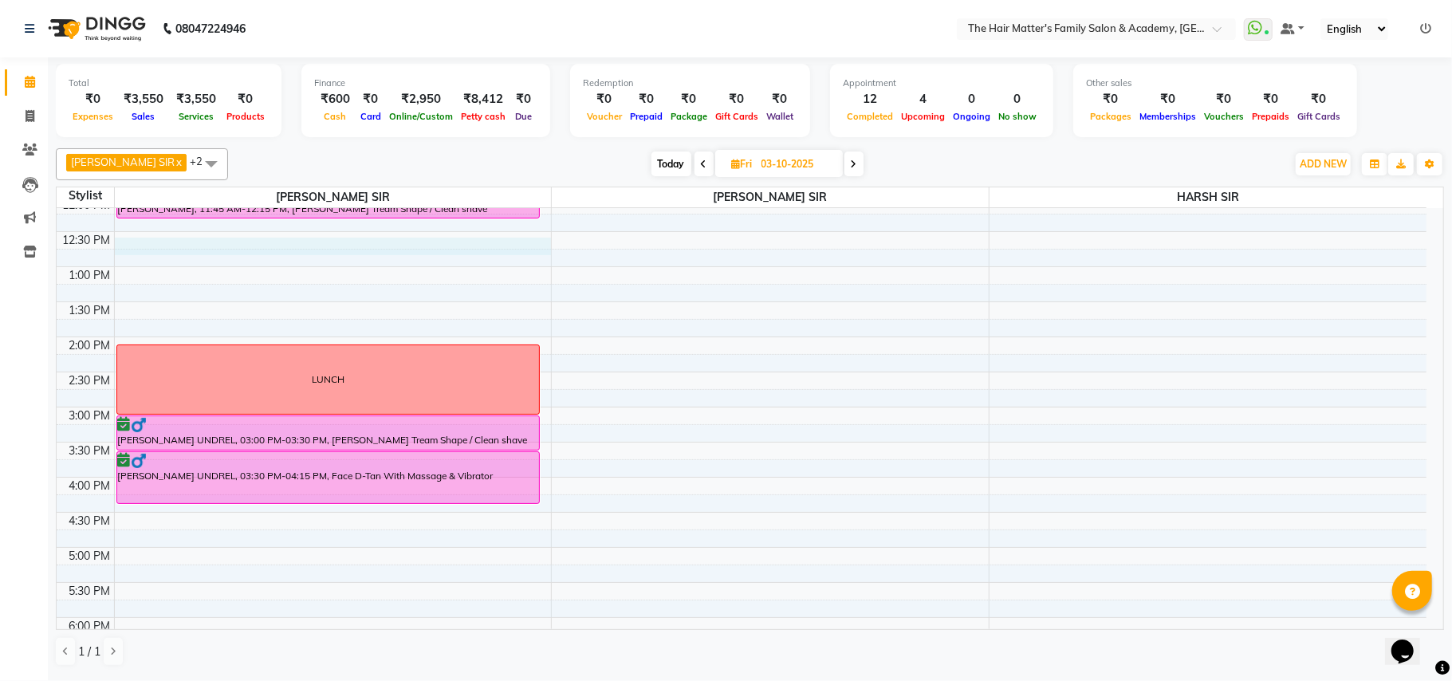
click at [121, 242] on div "7:00 AM 7:30 AM 8:00 AM 8:30 AM 9:00 AM 9:30 AM 10:00 AM 10:30 AM 11:00 AM 11:3…" at bounding box center [742, 407] width 1370 height 1122
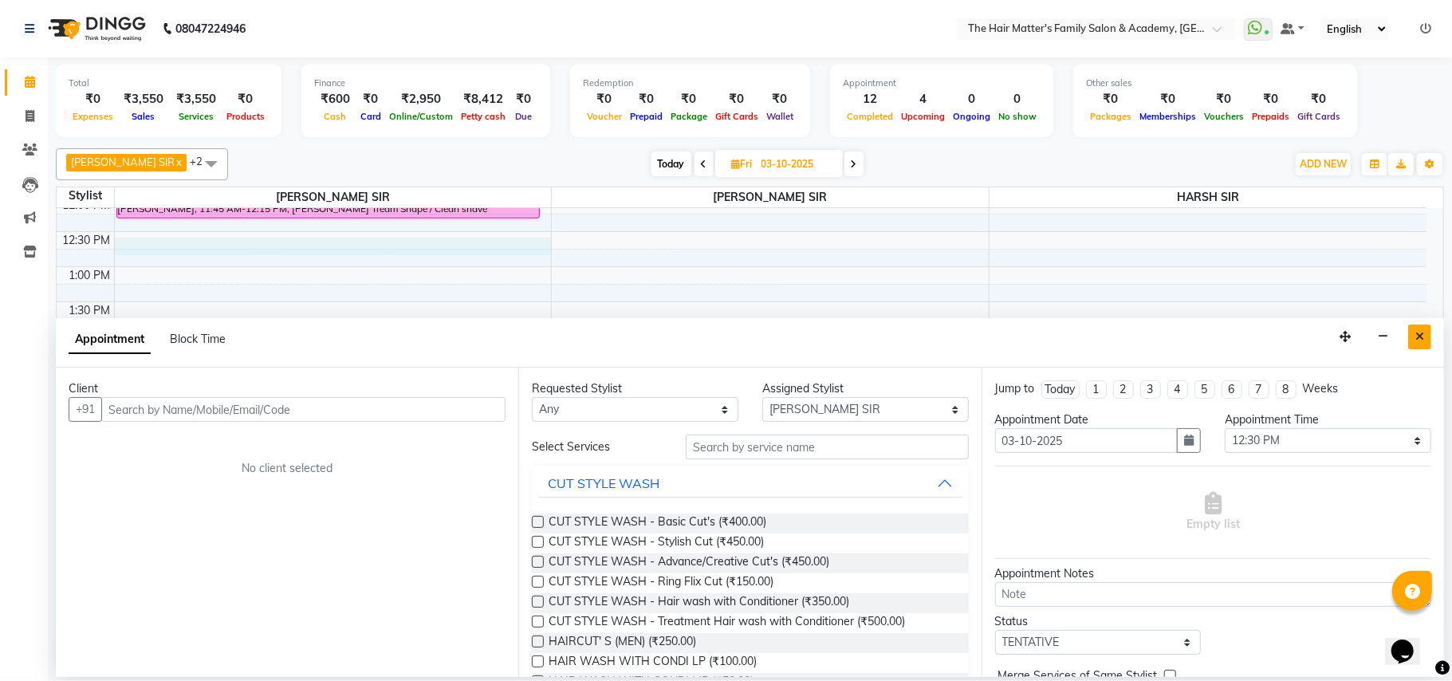
click at [1416, 332] on button "Close" at bounding box center [1419, 337] width 23 height 25
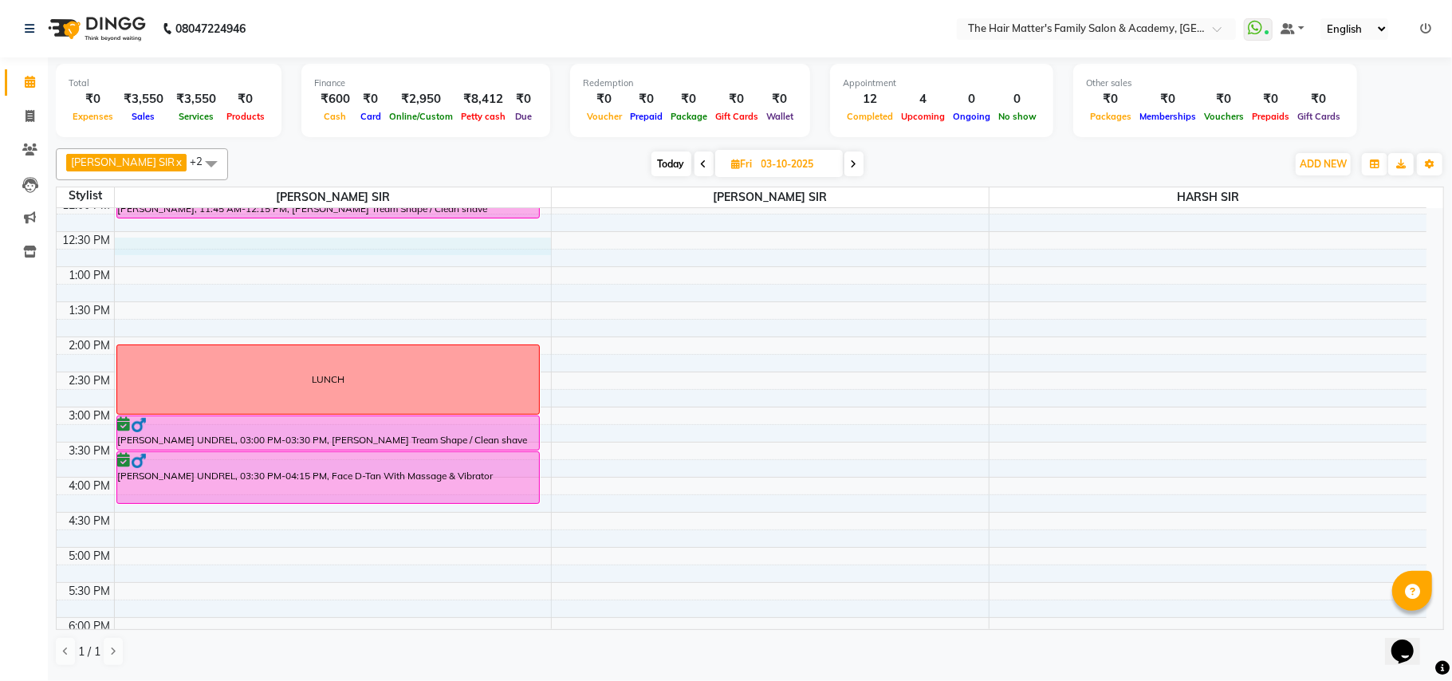
click at [144, 250] on div "7:00 AM 7:30 AM 8:00 AM 8:30 AM 9:00 AM 9:30 AM 10:00 AM 10:30 AM 11:00 AM 11:3…" at bounding box center [742, 407] width 1370 height 1122
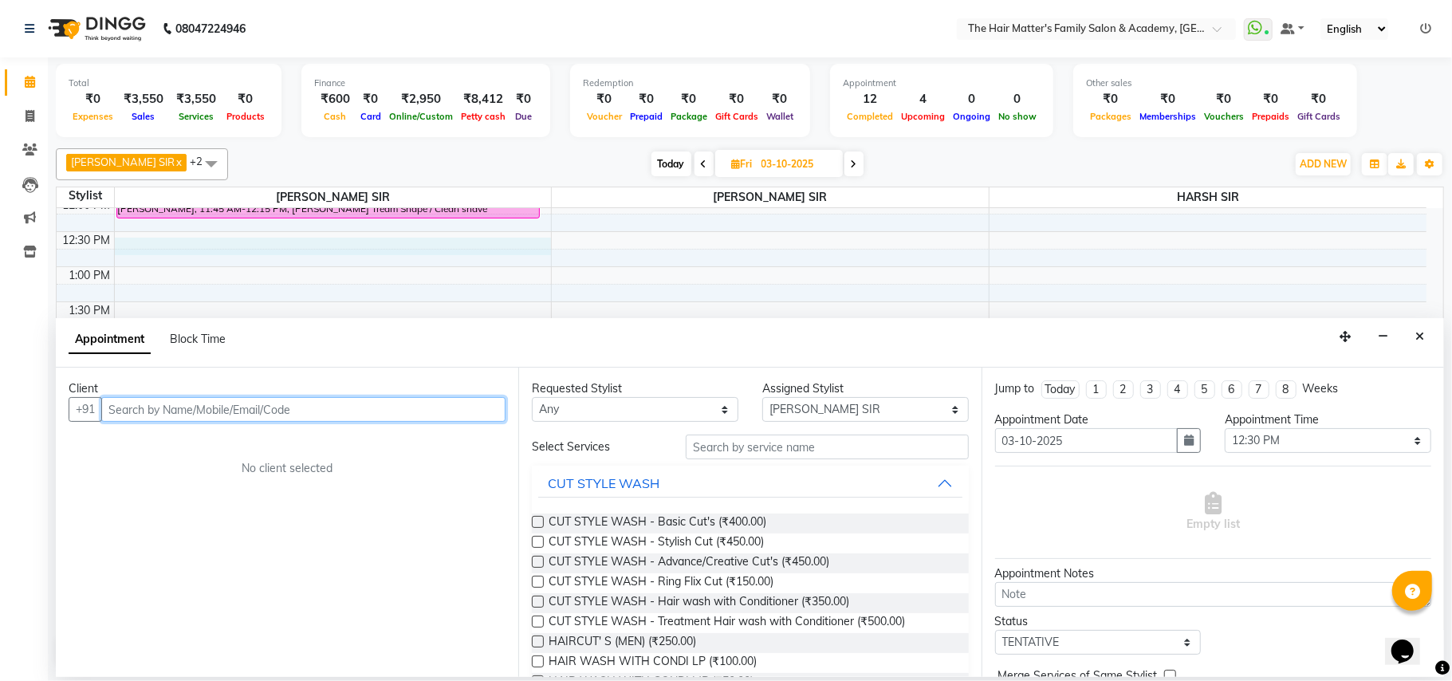
click at [285, 403] on input "text" at bounding box center [303, 409] width 404 height 25
paste input "97142 97917"
click at [150, 420] on input "97142 97917" at bounding box center [270, 409] width 338 height 25
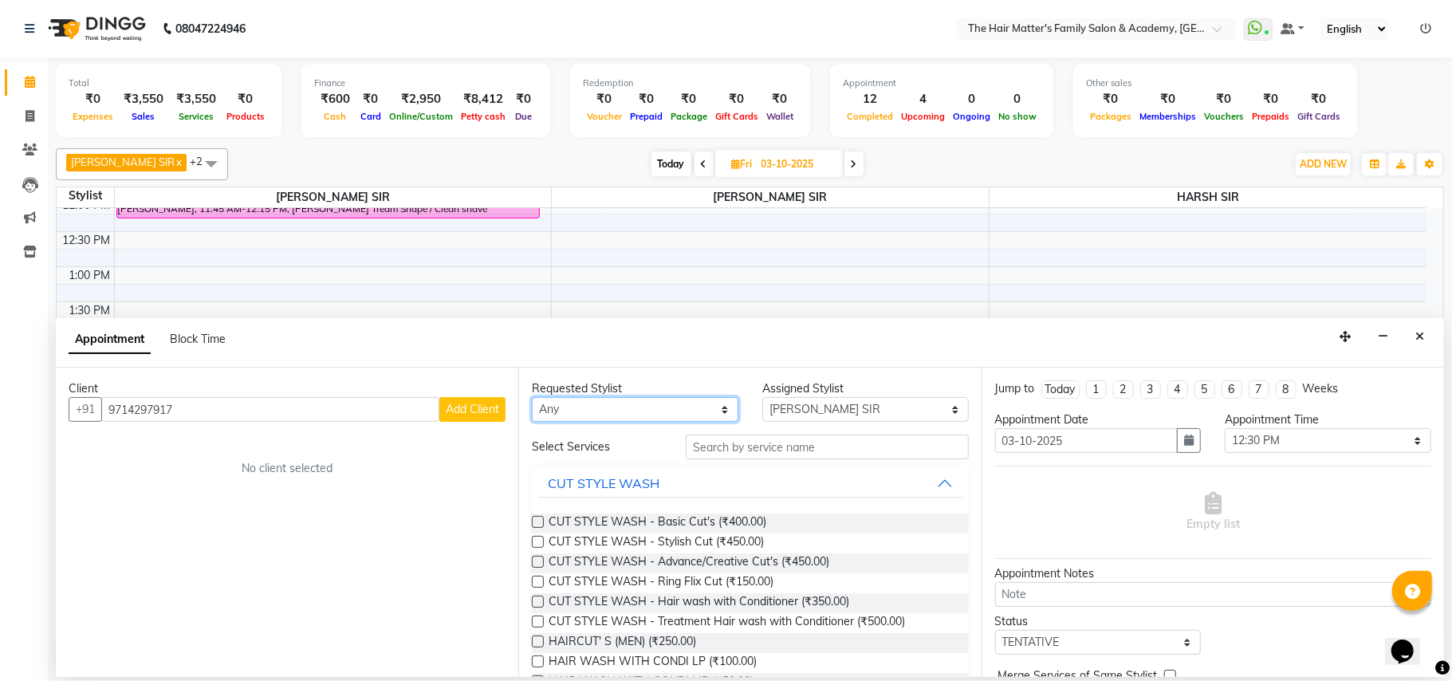
click at [590, 419] on select "Any DIVY SIR HARSH SIR HIMESH SIR. MAYANK SIR PRATIK SIR" at bounding box center [635, 409] width 207 height 25
click at [532, 399] on select "Any DIVY SIR HARSH SIR HIMESH SIR. MAYANK SIR PRATIK SIR" at bounding box center [635, 409] width 207 height 25
click at [828, 403] on select "Select DIVY SIR HARSH SIR HIMESH SIR. MAYANK SIR PRATIK SIR" at bounding box center [865, 409] width 207 height 25
click at [762, 399] on select "Select DIVY SIR HARSH SIR HIMESH SIR. MAYANK SIR PRATIK SIR" at bounding box center [865, 409] width 207 height 25
click at [1130, 461] on div "Jump to Today 1 2 3 4 5 6 7 8 Weeks Appointment Date 03-10-2025 Appointment Tim…" at bounding box center [1213, 522] width 463 height 309
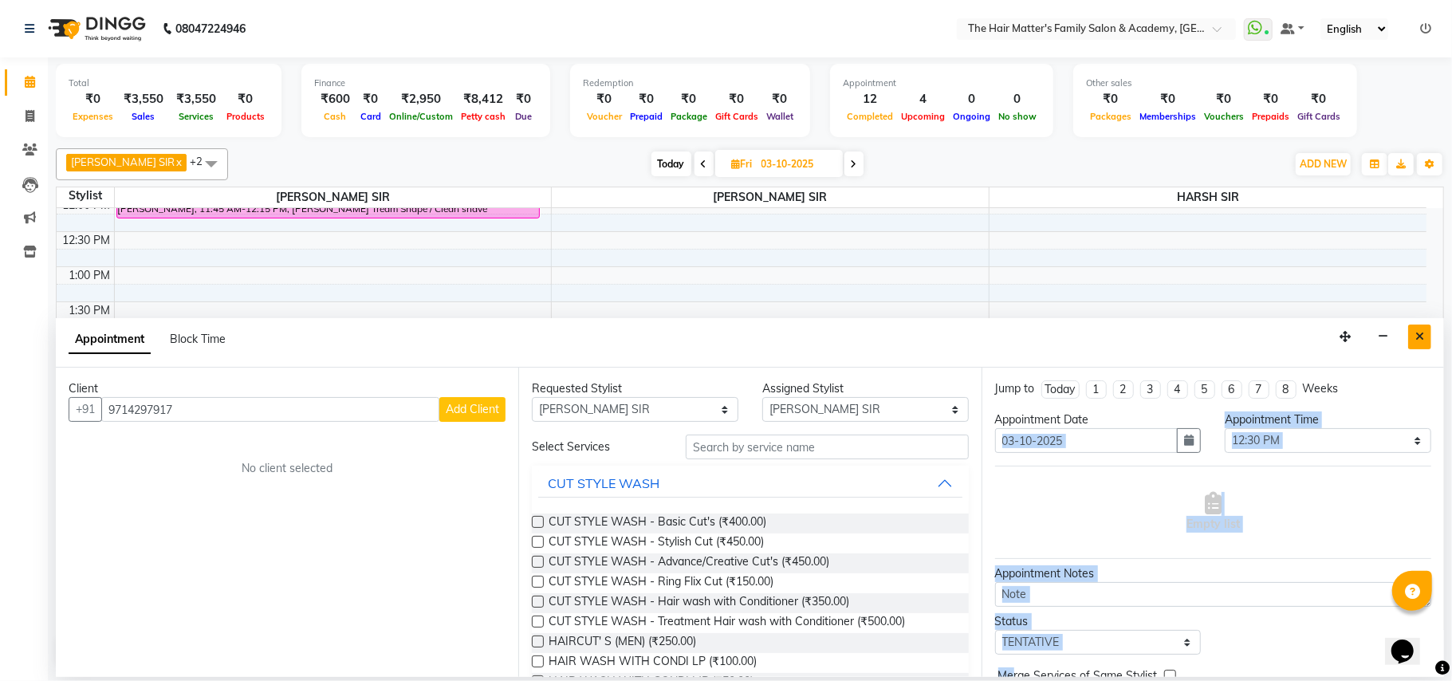
click at [1416, 341] on icon "Close" at bounding box center [1420, 336] width 9 height 11
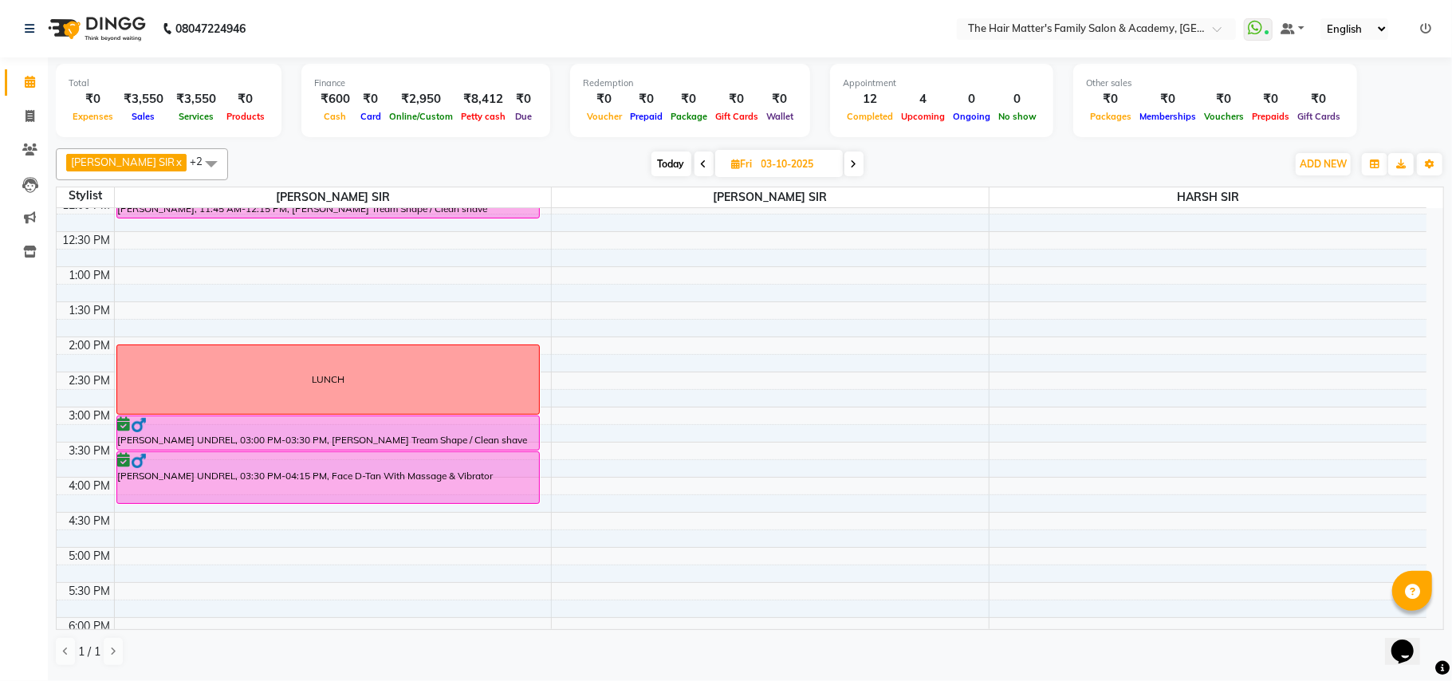
click at [656, 160] on span "Today" at bounding box center [672, 164] width 40 height 25
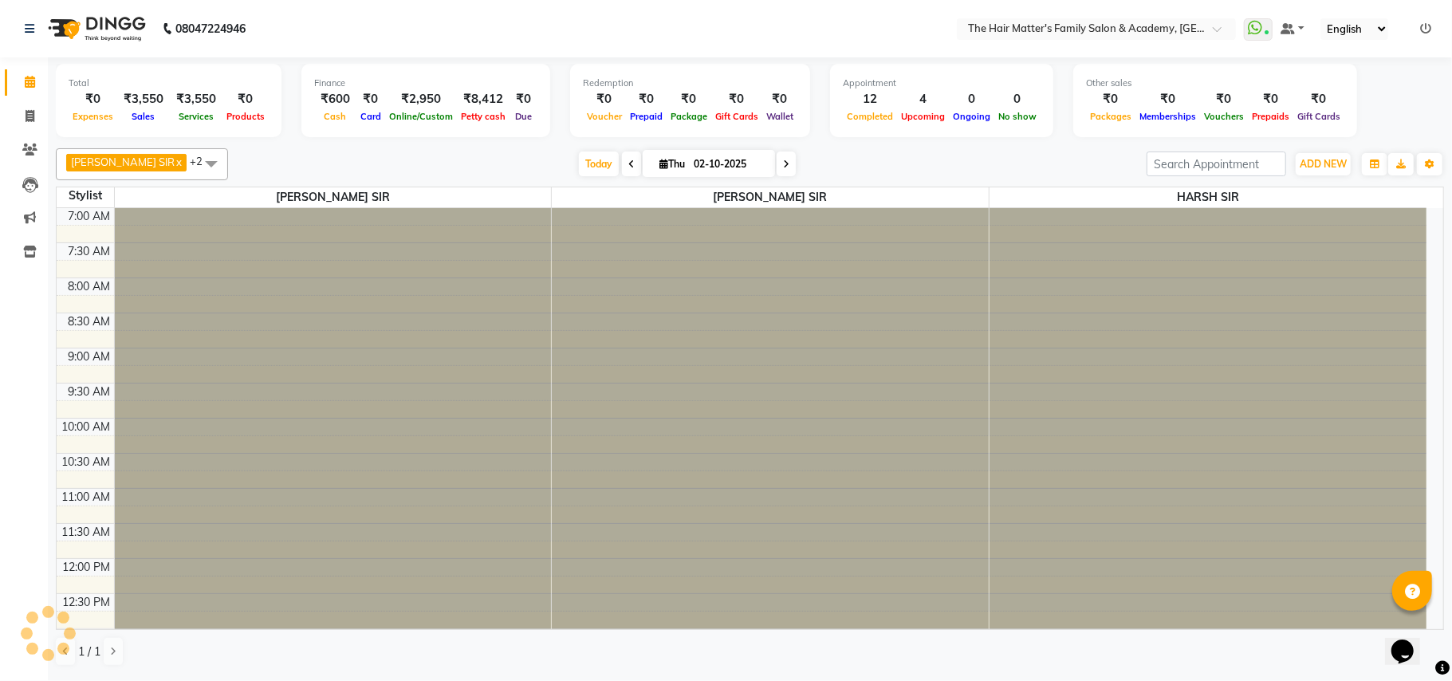
scroll to position [718, 0]
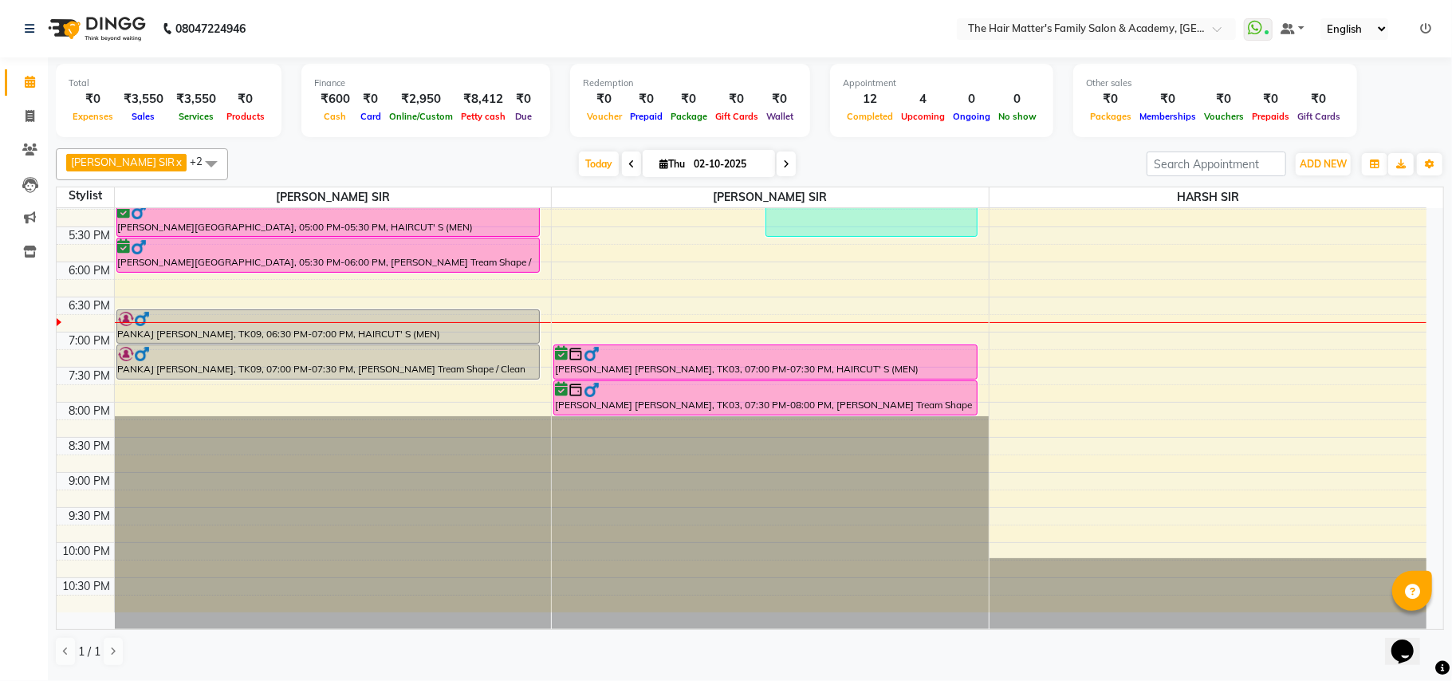
click at [725, 169] on input "02-10-2025" at bounding box center [729, 164] width 80 height 24
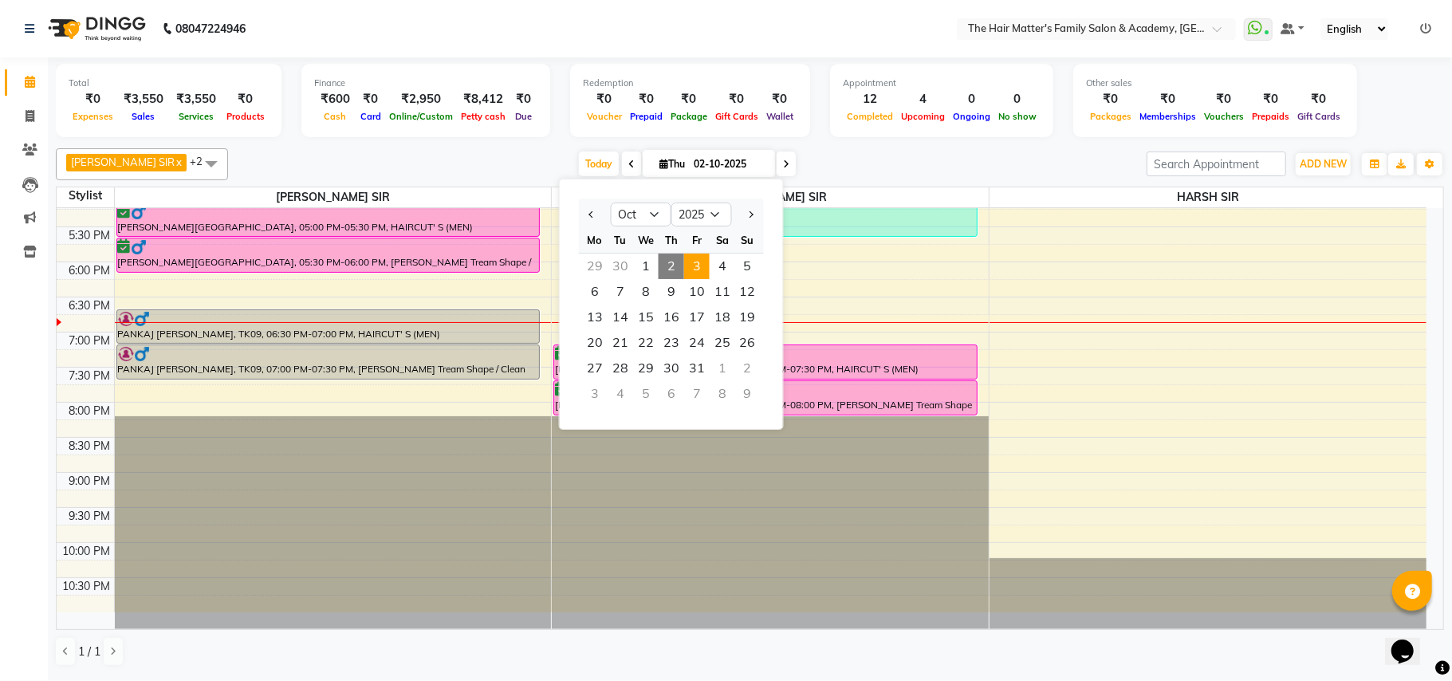
click at [696, 274] on span "3" at bounding box center [697, 267] width 26 height 26
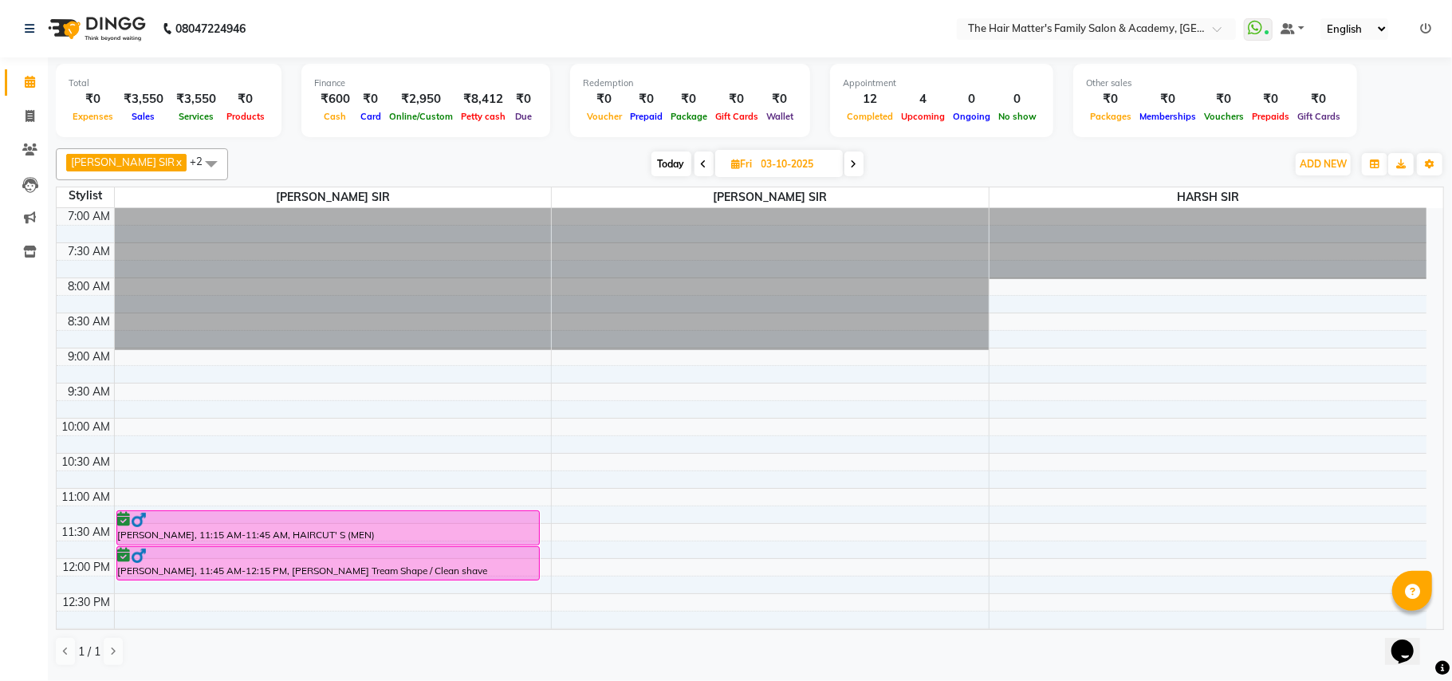
scroll to position [354, 0]
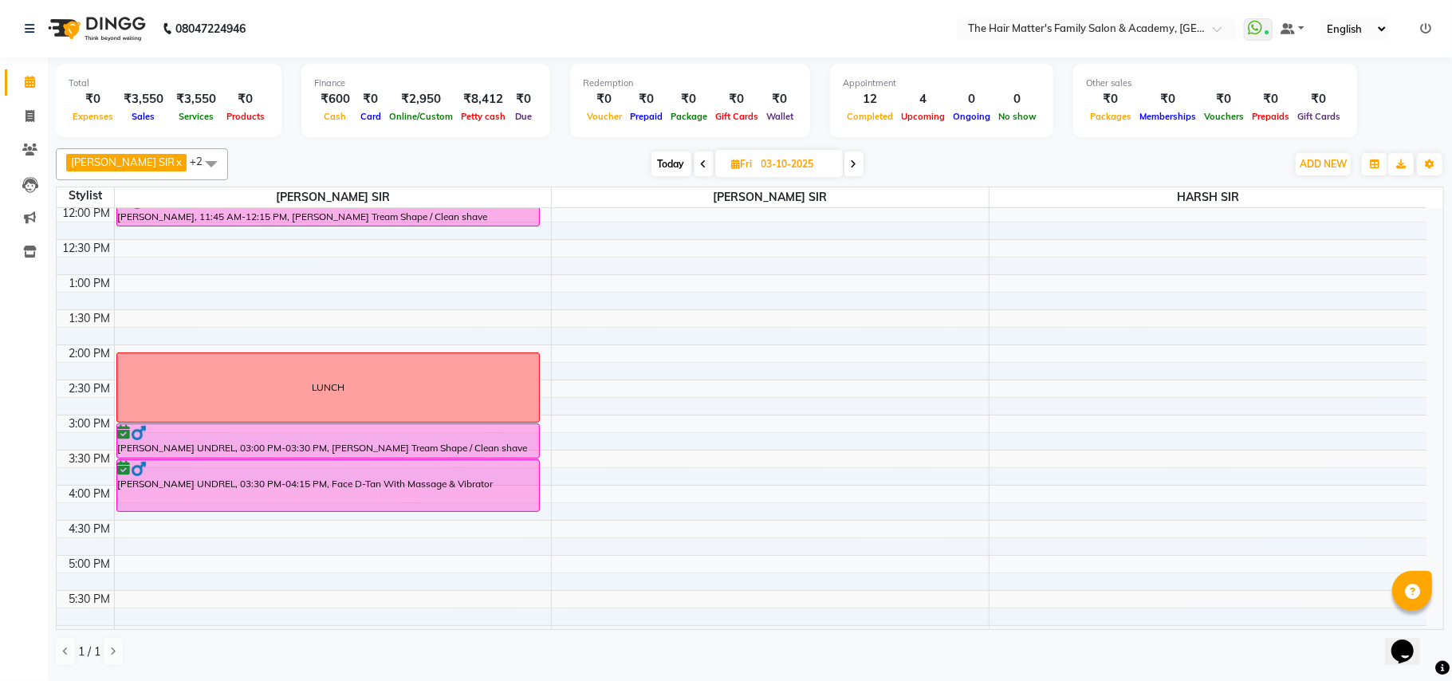
click at [154, 258] on div "7:00 AM 7:30 AM 8:00 AM 8:30 AM 9:00 AM 9:30 AM 10:00 AM 10:30 AM 11:00 AM 11:3…" at bounding box center [742, 415] width 1370 height 1122
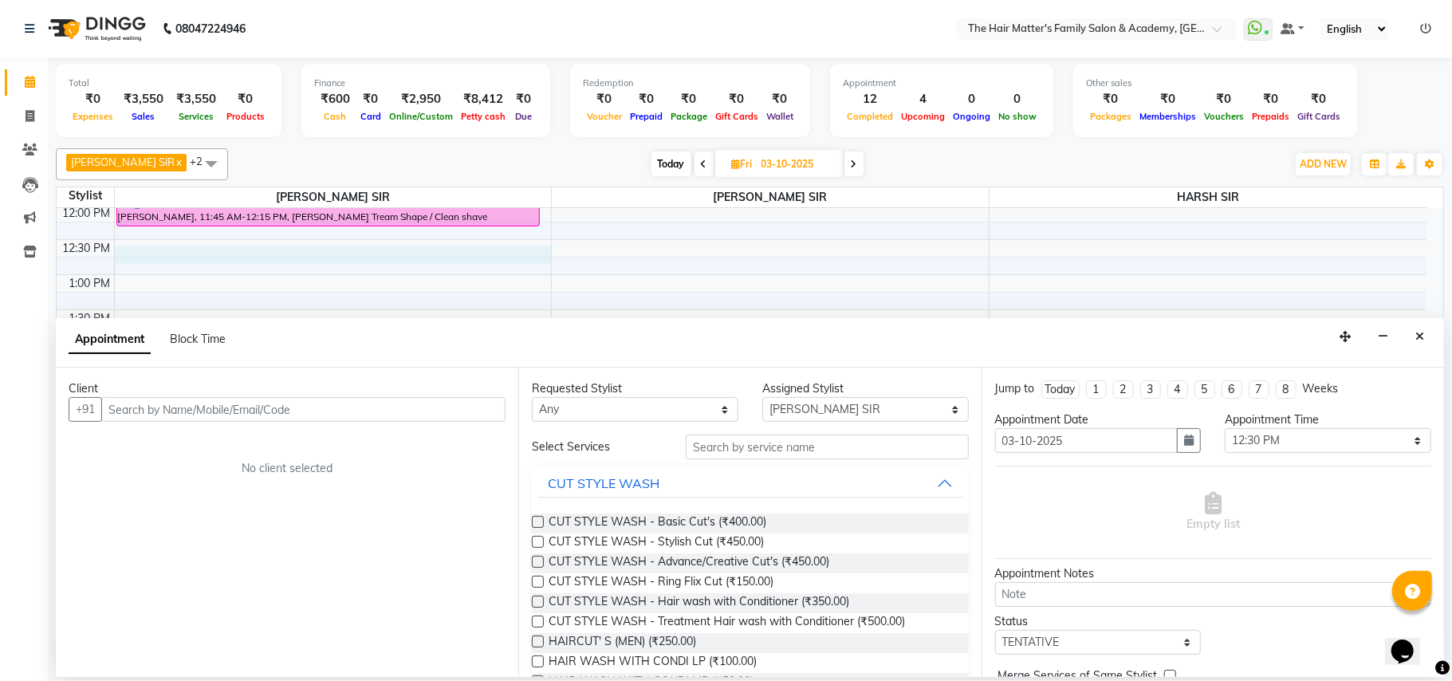
click at [243, 408] on input "text" at bounding box center [303, 409] width 404 height 25
click at [145, 412] on input "97142 97917" at bounding box center [270, 409] width 338 height 25
click at [222, 405] on input "9714297917" at bounding box center [270, 409] width 338 height 25
click at [483, 422] on button "Add Client" at bounding box center [472, 409] width 66 height 25
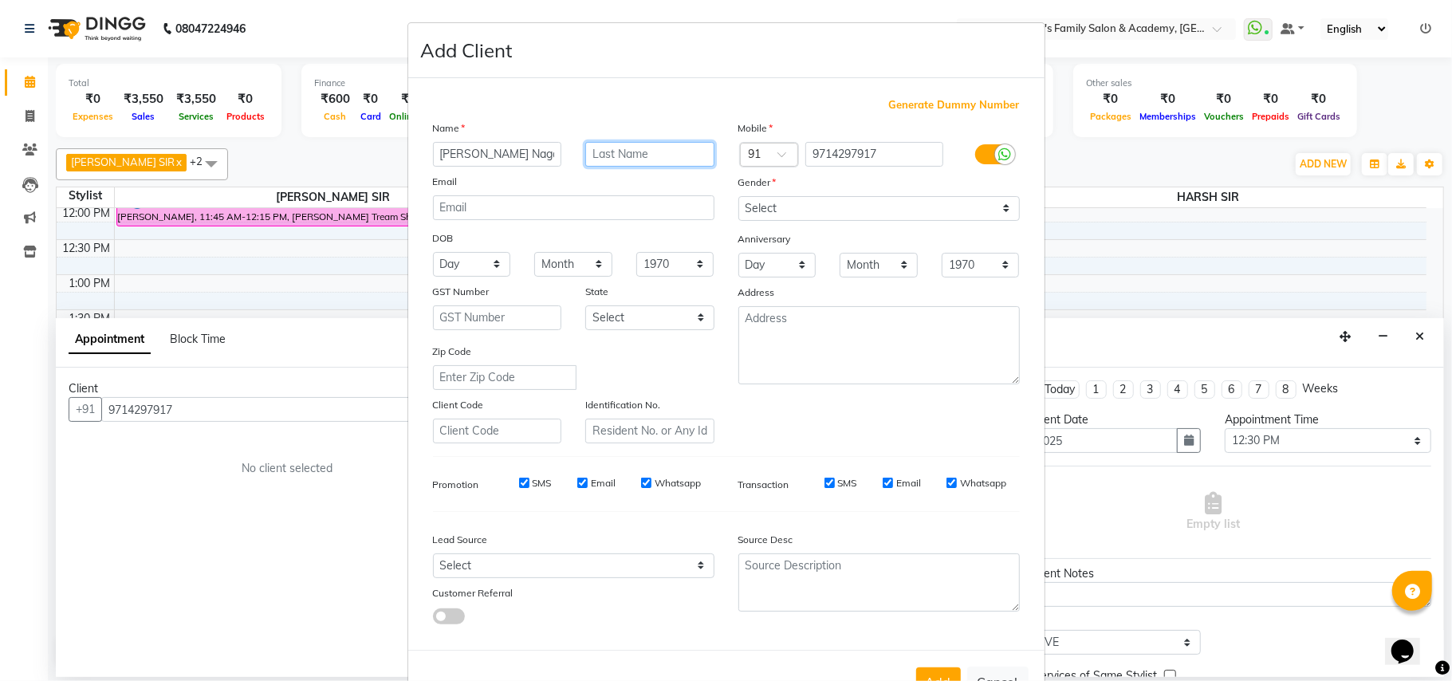
click at [597, 154] on input "text" at bounding box center [649, 154] width 129 height 25
drag, startPoint x: 770, startPoint y: 201, endPoint x: 770, endPoint y: 214, distance: 12.8
click at [770, 201] on select "Select Male Female Other Prefer Not To Say" at bounding box center [880, 208] width 282 height 25
click at [739, 196] on select "Select Male Female Other Prefer Not To Say" at bounding box center [880, 208] width 282 height 25
click at [946, 668] on button "Add" at bounding box center [938, 682] width 45 height 29
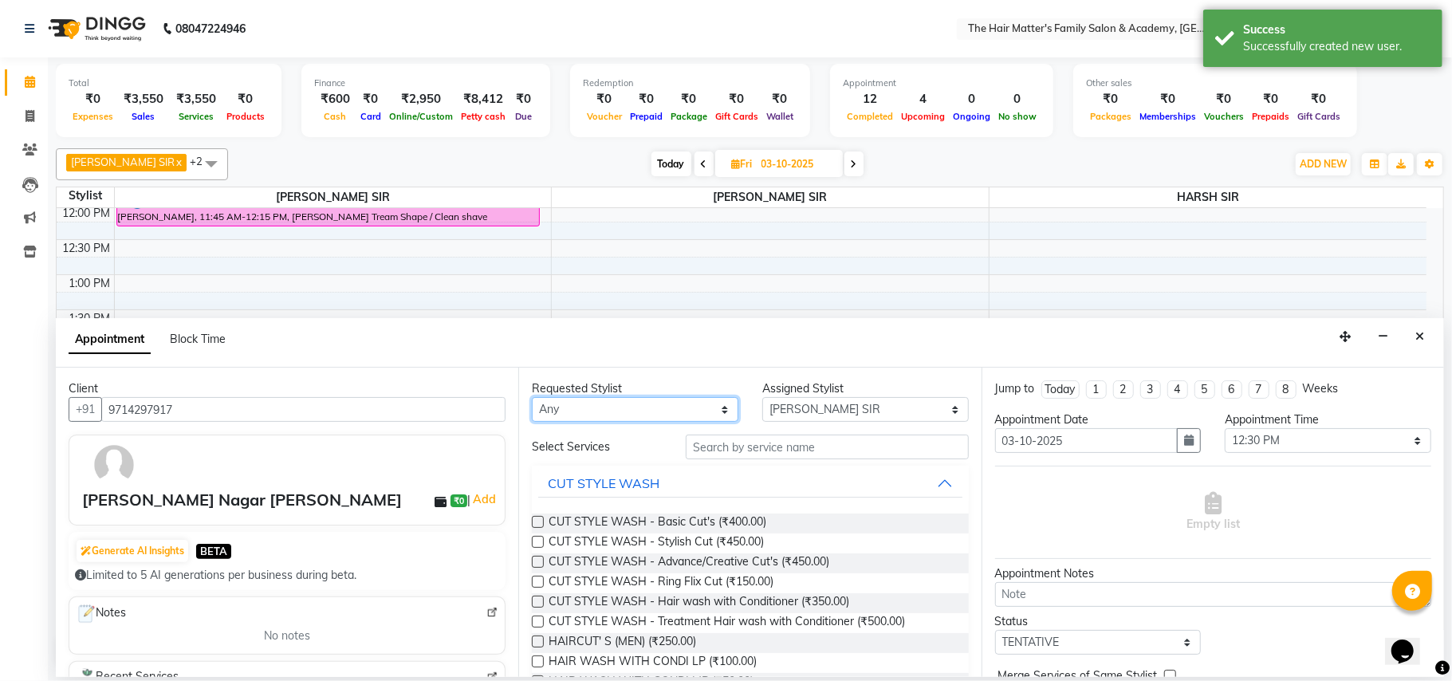
click at [590, 418] on select "Any DIVY SIR HARSH SIR HIMESH SIR. MAYANK SIR PRATIK SIR" at bounding box center [635, 409] width 207 height 25
click at [532, 399] on select "Any DIVY SIR HARSH SIR HIMESH SIR. MAYANK SIR PRATIK SIR" at bounding box center [635, 409] width 207 height 25
click at [789, 413] on select "Select DIVY SIR HARSH SIR HIMESH SIR. MAYANK SIR PRATIK SIR" at bounding box center [865, 409] width 207 height 25
click at [762, 399] on select "Select DIVY SIR HARSH SIR HIMESH SIR. MAYANK SIR PRATIK SIR" at bounding box center [865, 409] width 207 height 25
click at [652, 639] on span "HAIRCUT' S (MEN) (₹250.00)" at bounding box center [623, 643] width 148 height 20
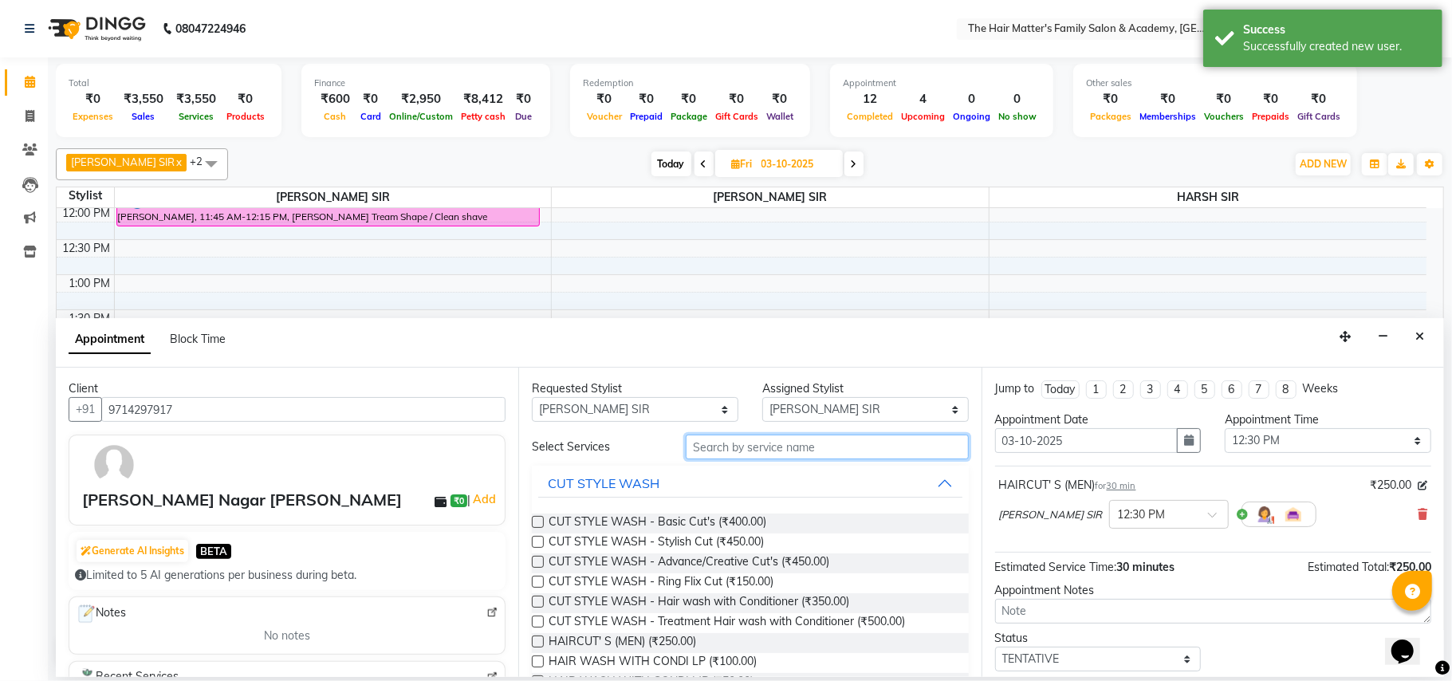
click at [712, 448] on input "text" at bounding box center [827, 447] width 283 height 25
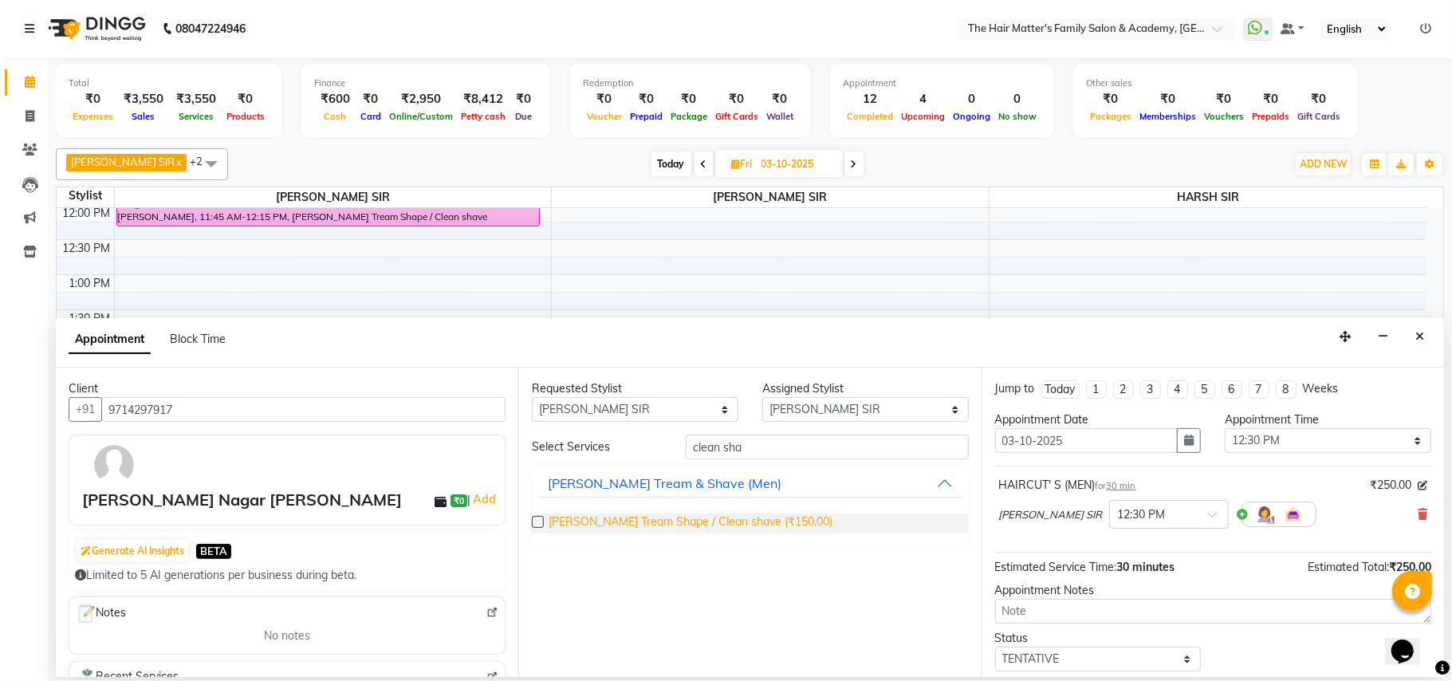
click at [740, 514] on span "Beard Tream Shape / Clean shave (₹150.00)" at bounding box center [691, 524] width 284 height 20
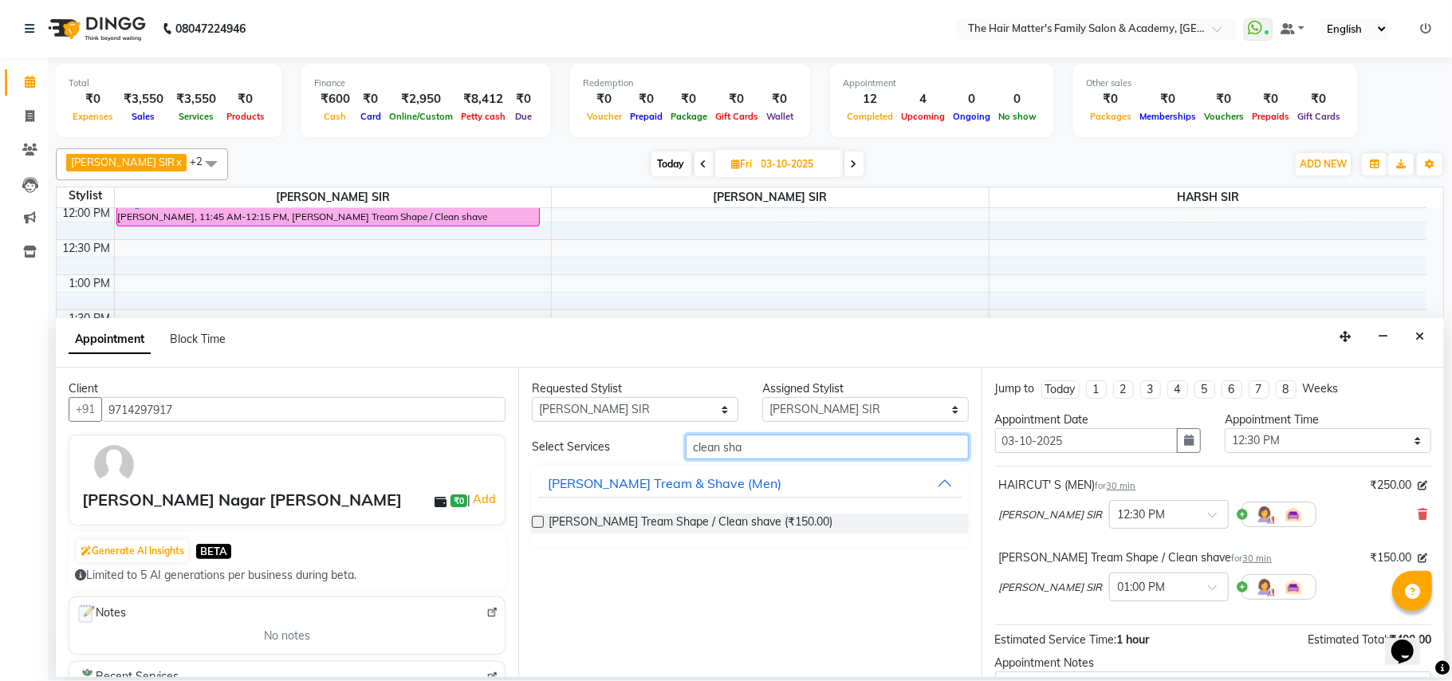
click at [767, 445] on input "clean sha" at bounding box center [827, 447] width 283 height 25
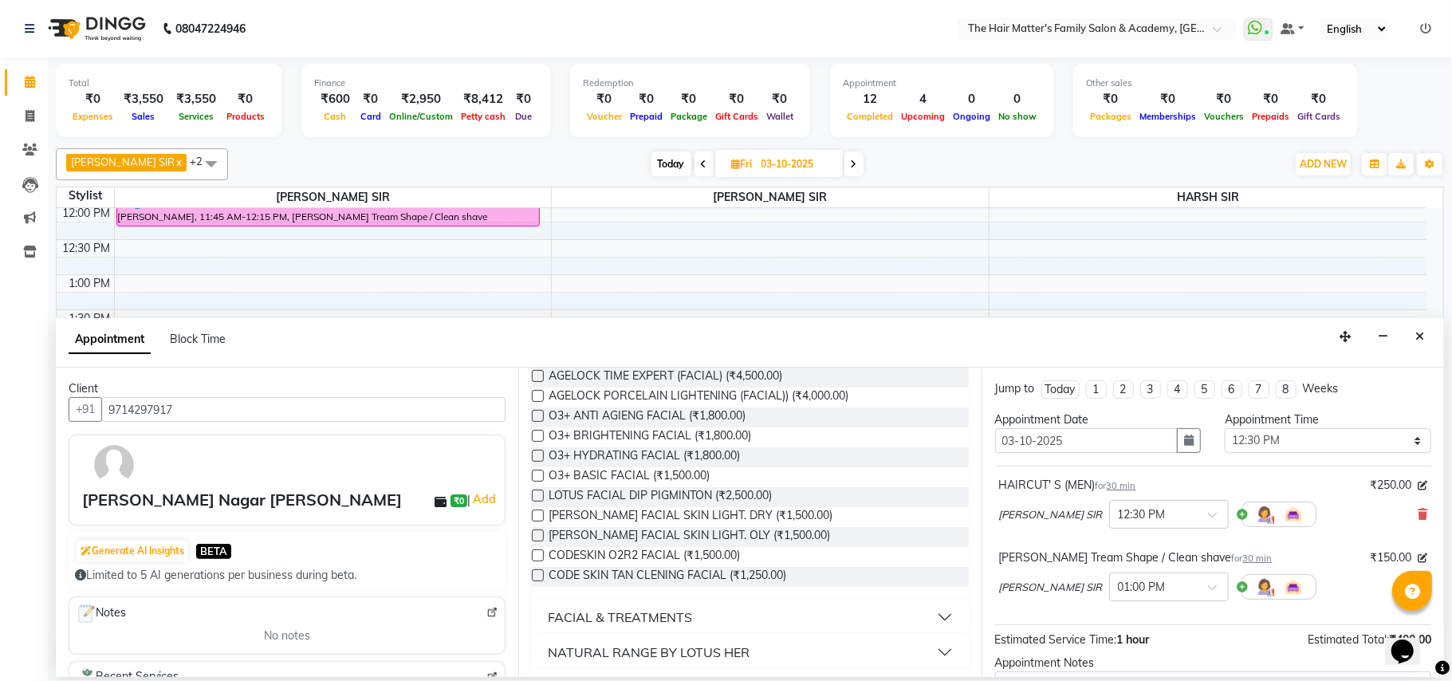
scroll to position [189, 0]
click at [676, 485] on span "LOTUS FACIAL DIP PIGMINTON (₹2,500.00)" at bounding box center [660, 494] width 223 height 20
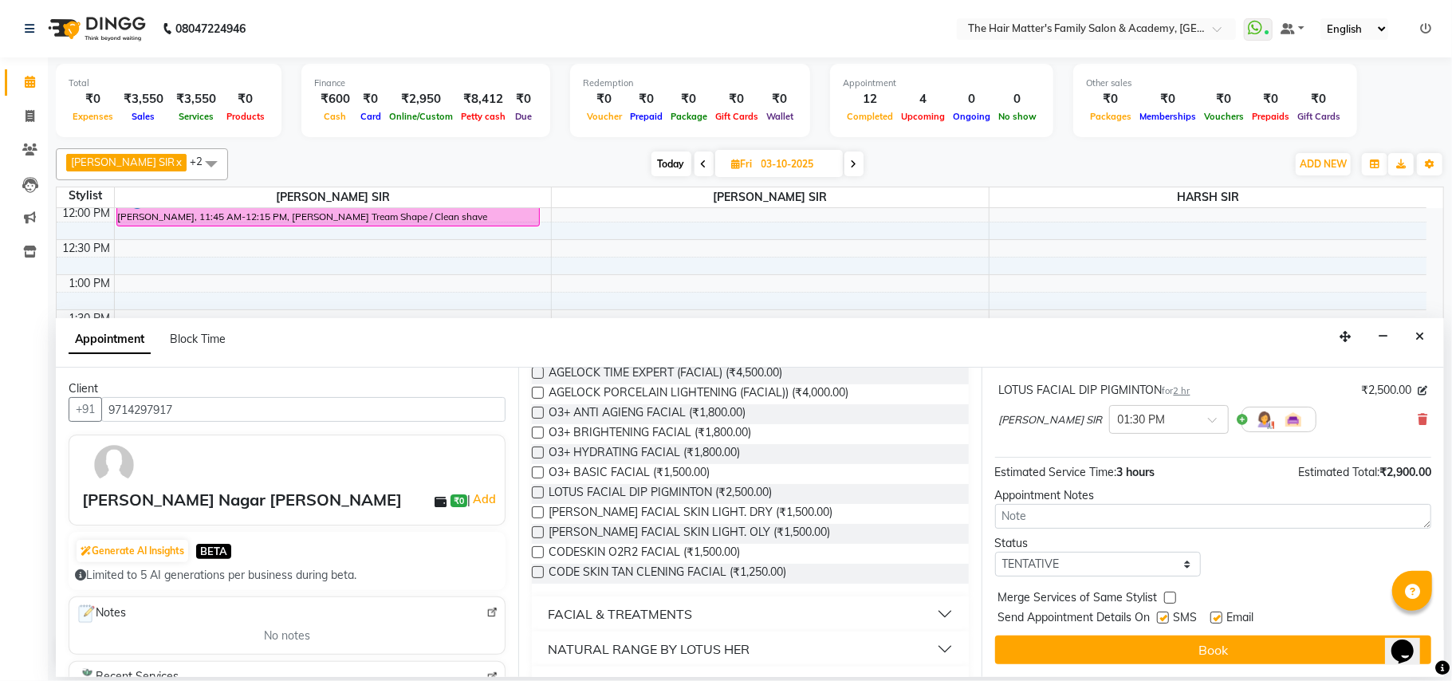
click at [833, 601] on button "FACIAL & TREATMENTS" at bounding box center [749, 614] width 423 height 29
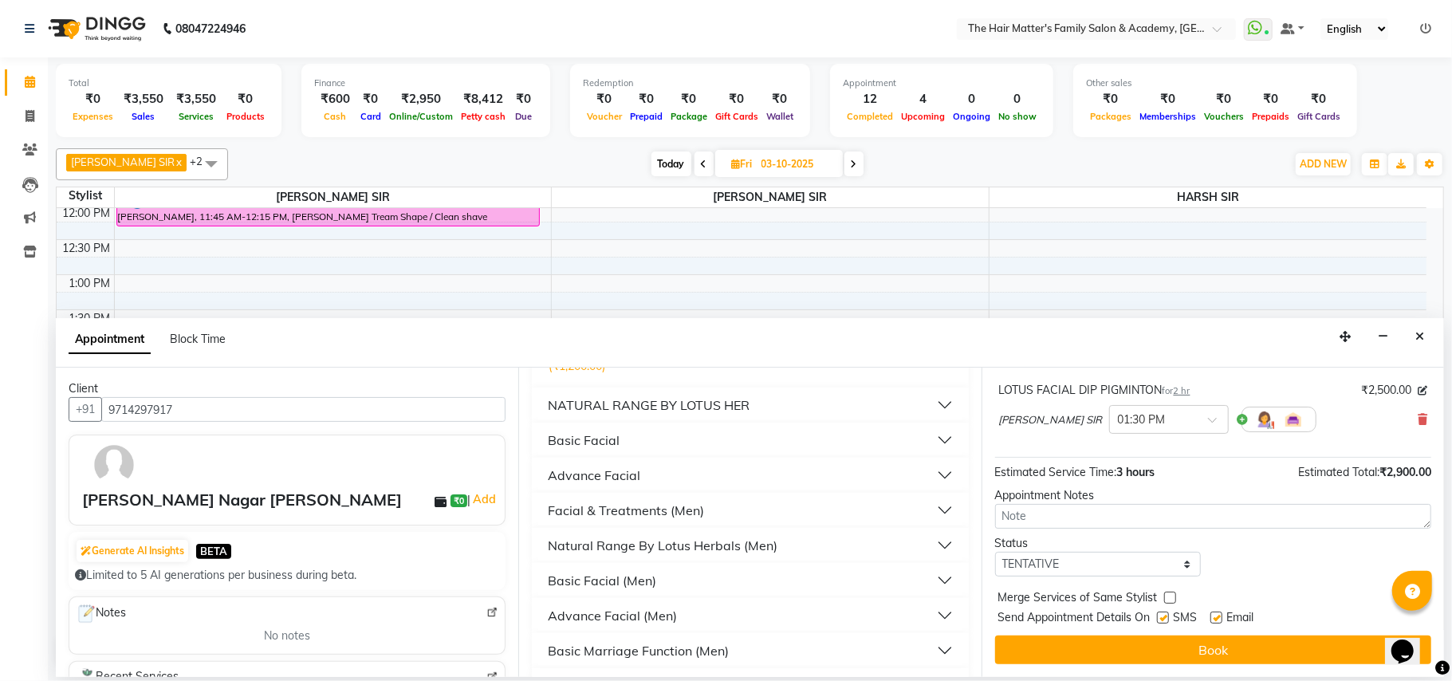
scroll to position [852, 0]
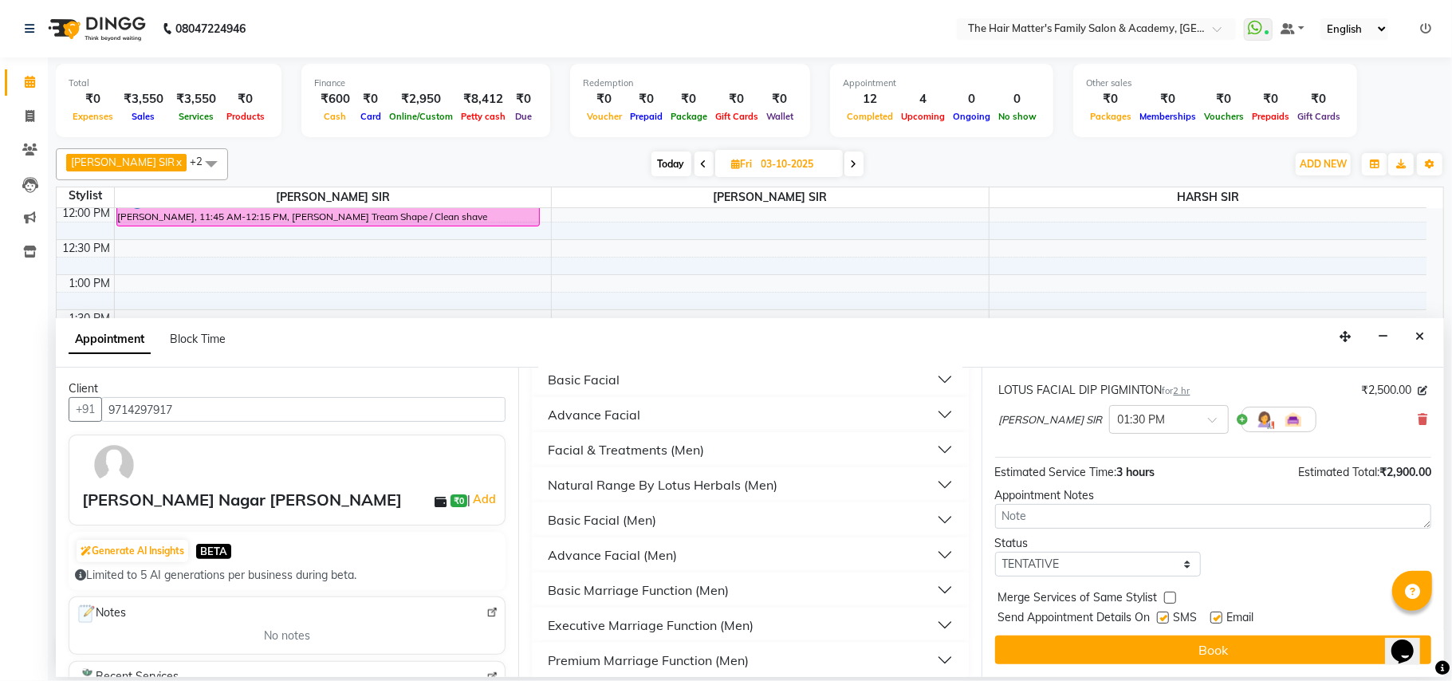
click at [643, 400] on button "Advance Facial" at bounding box center [749, 414] width 423 height 29
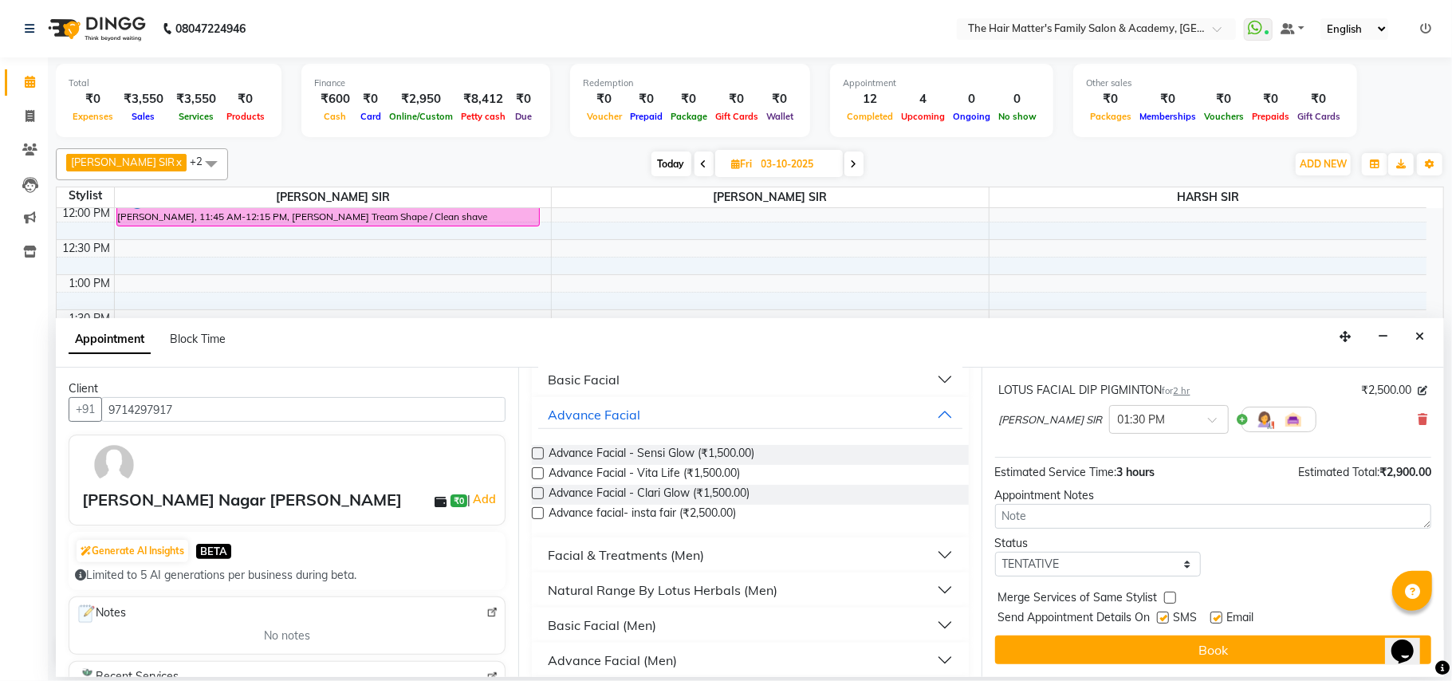
click at [678, 541] on button "Facial & Treatments (Men)" at bounding box center [749, 555] width 423 height 29
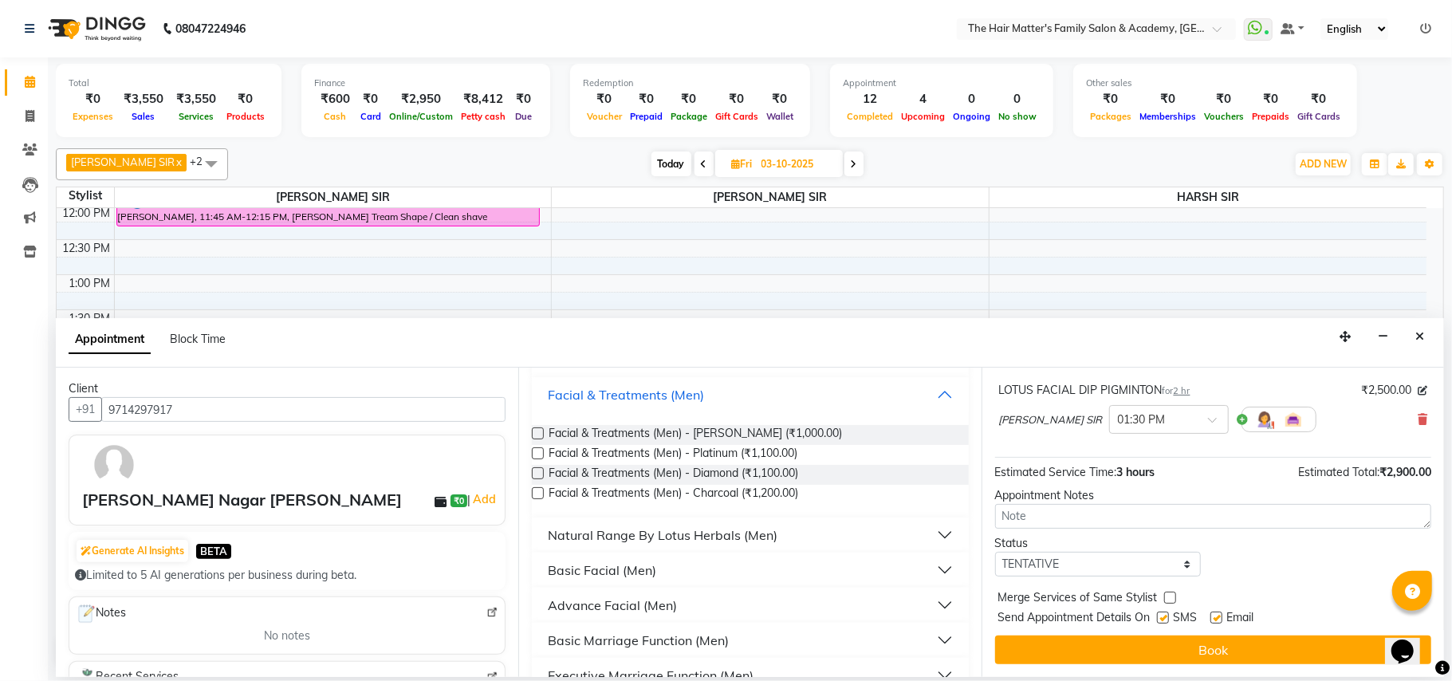
scroll to position [1062, 0]
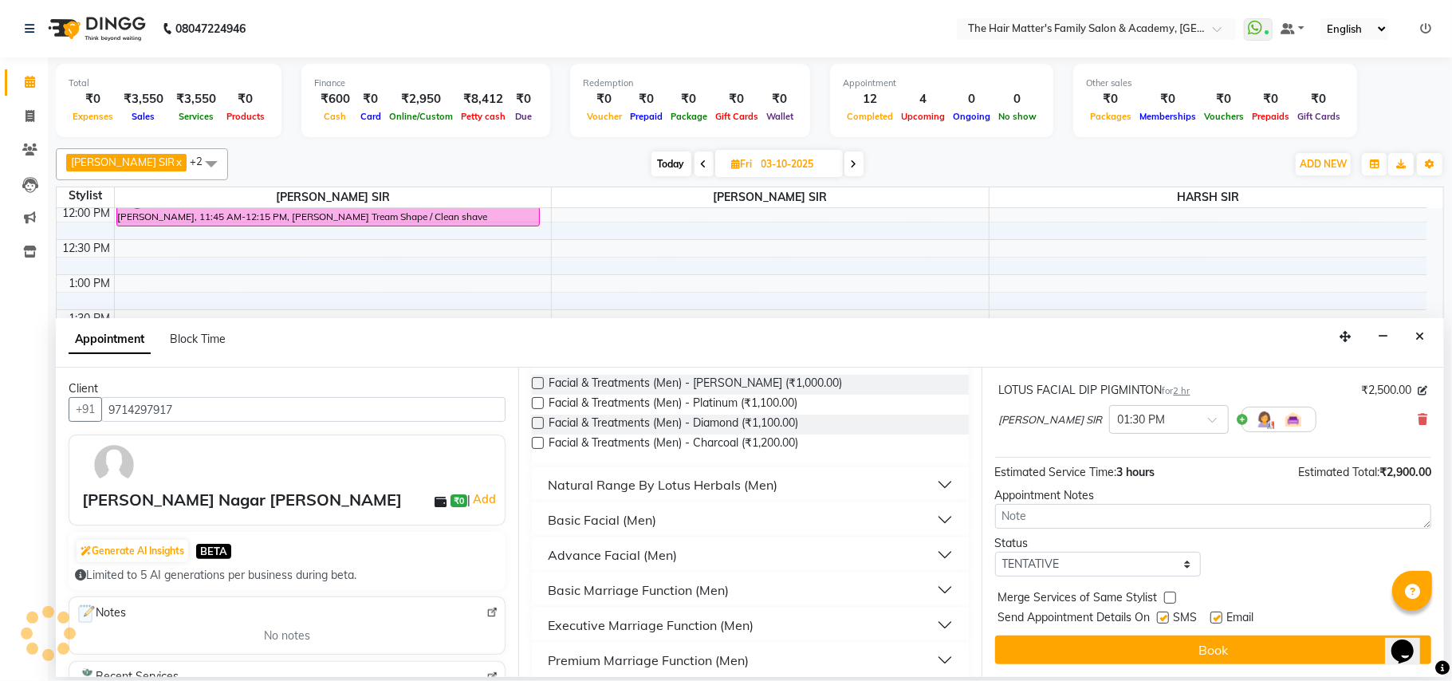
click at [633, 506] on button "Basic Facial (Men)" at bounding box center [749, 520] width 423 height 29
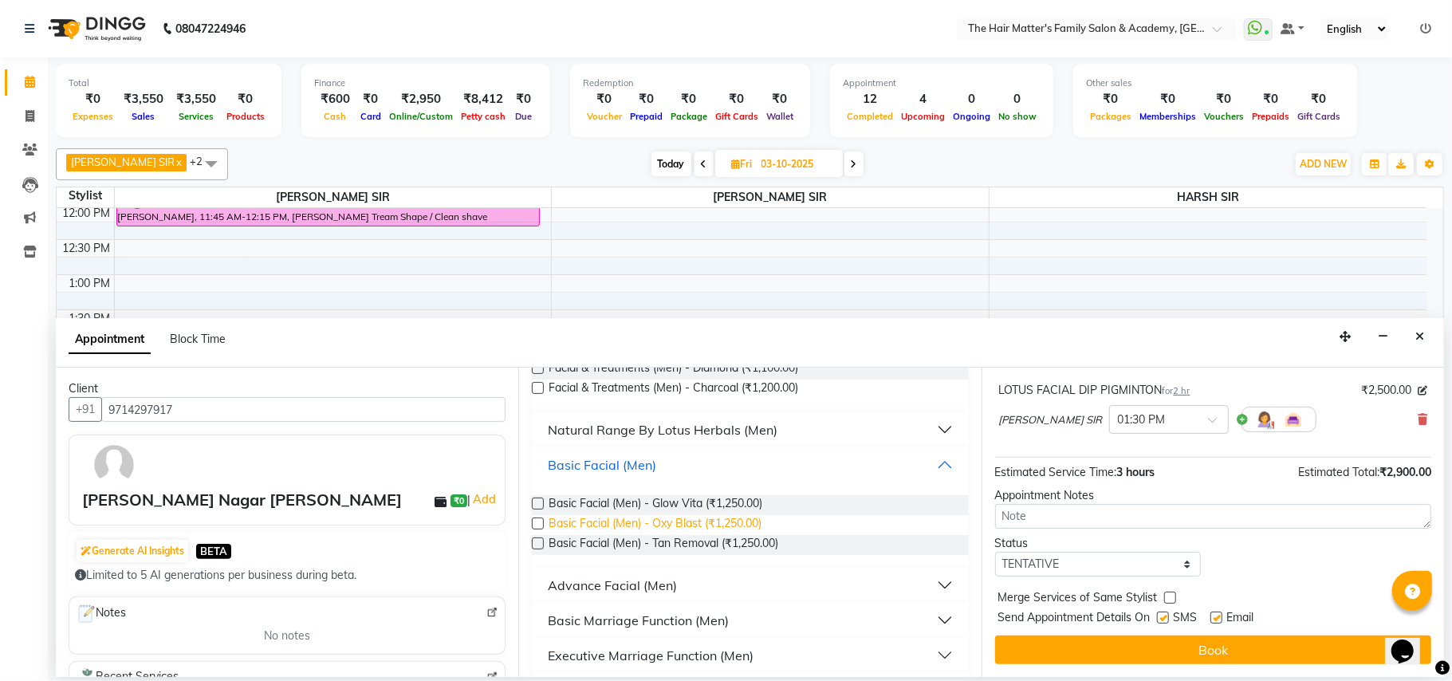
scroll to position [1147, 0]
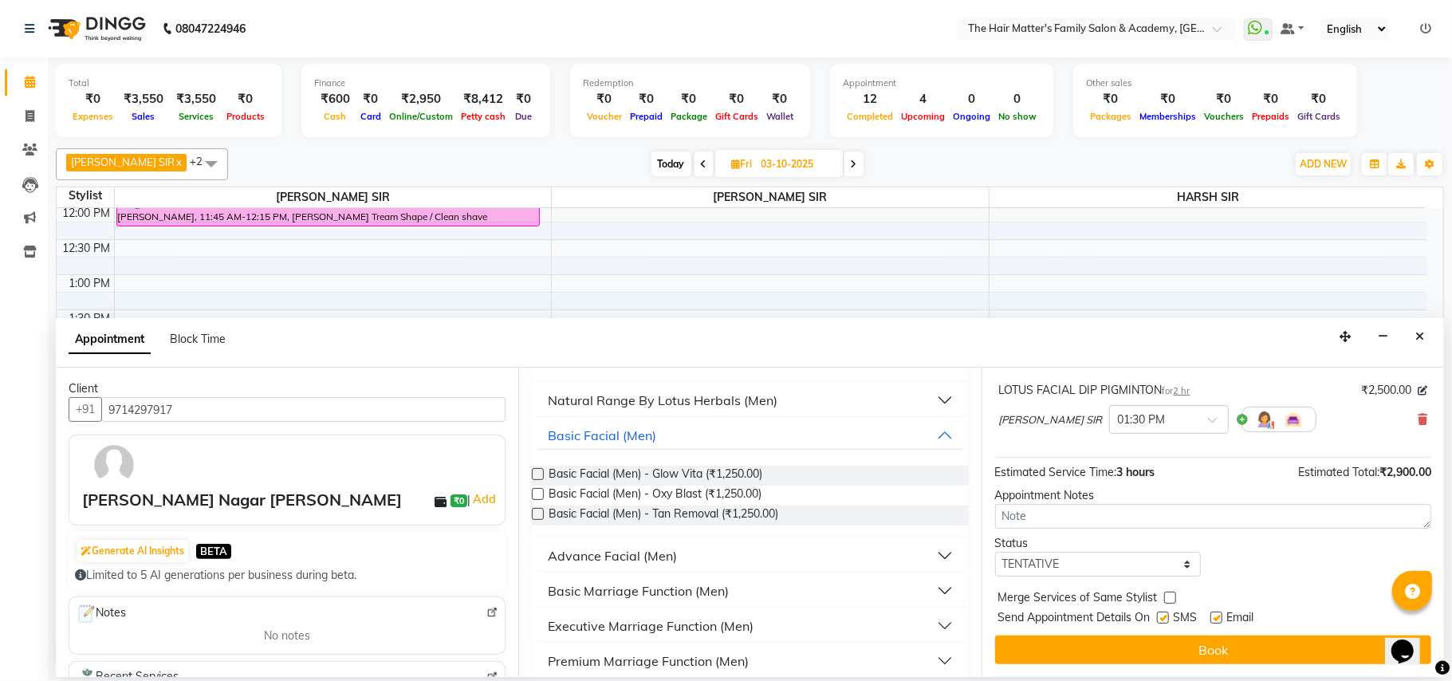
click at [672, 581] on div "Basic Marriage Function (Men)" at bounding box center [638, 590] width 181 height 19
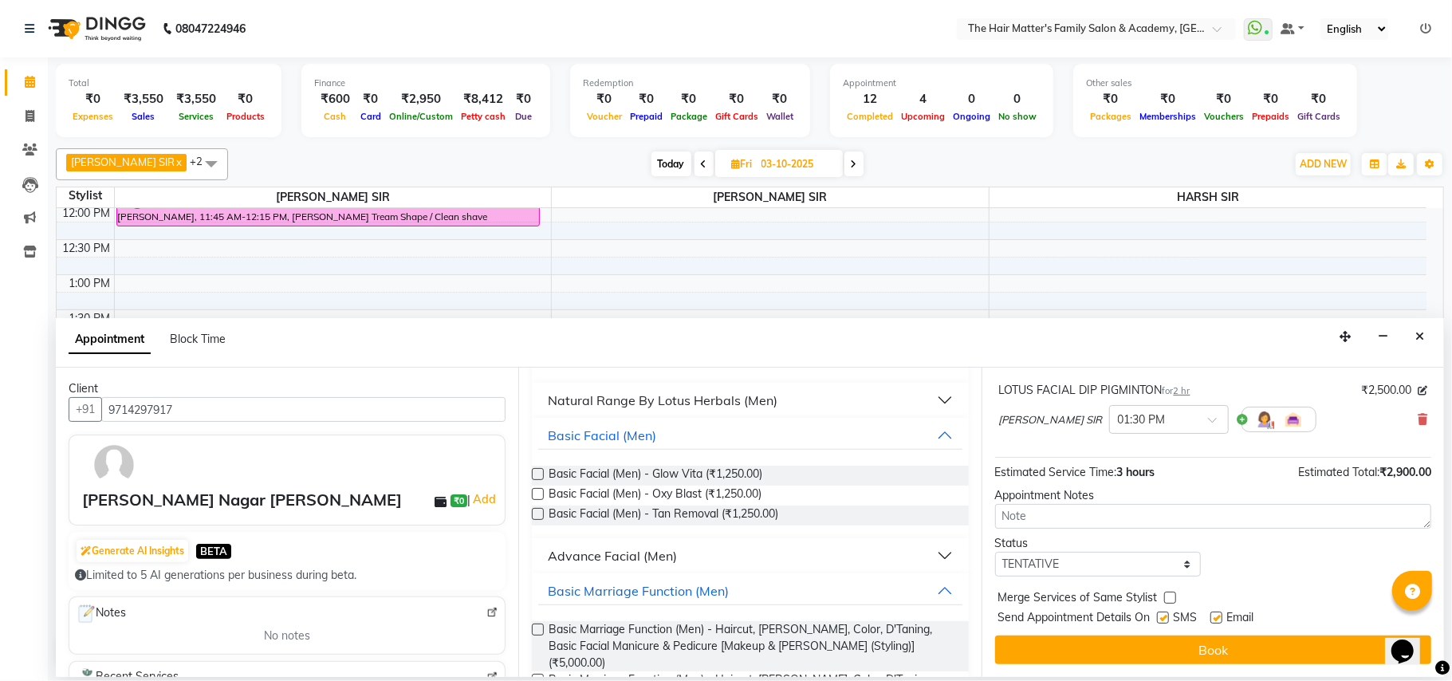
click at [632, 546] on div "Advance Facial (Men)" at bounding box center [612, 555] width 129 height 19
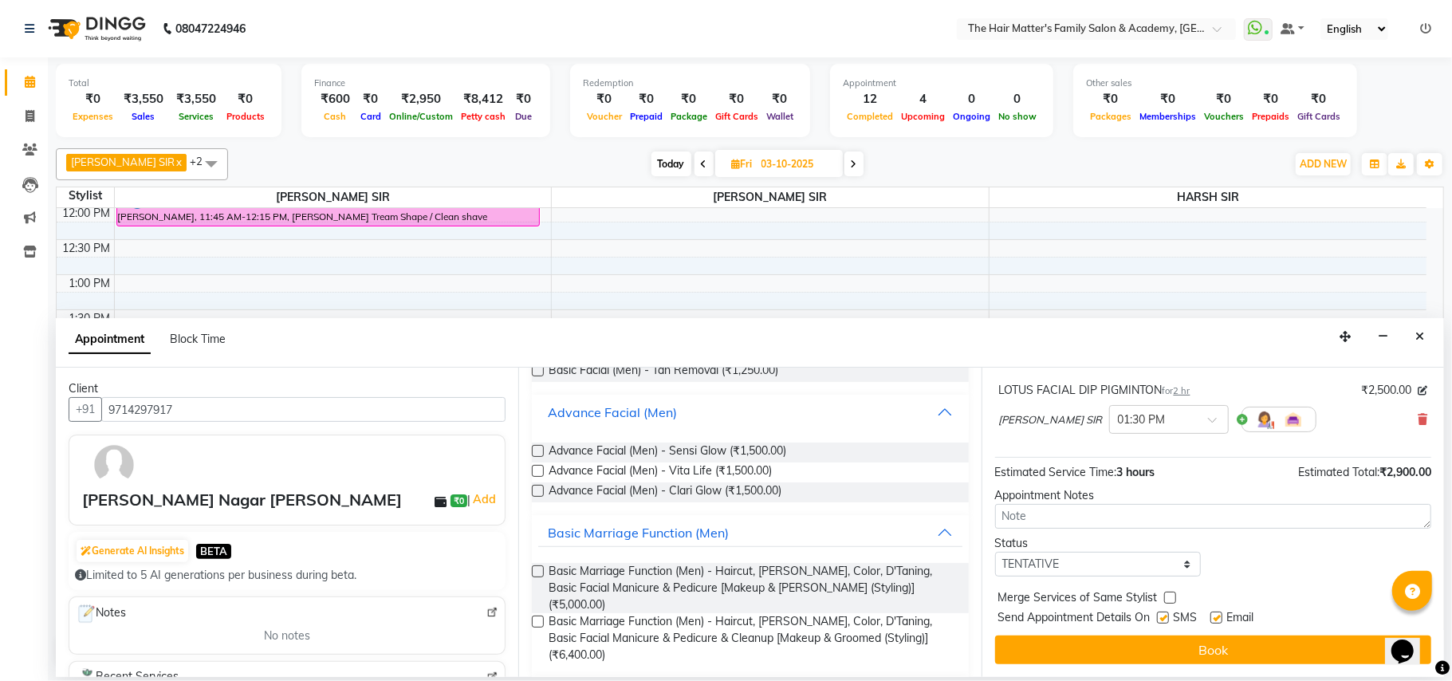
scroll to position [1341, 0]
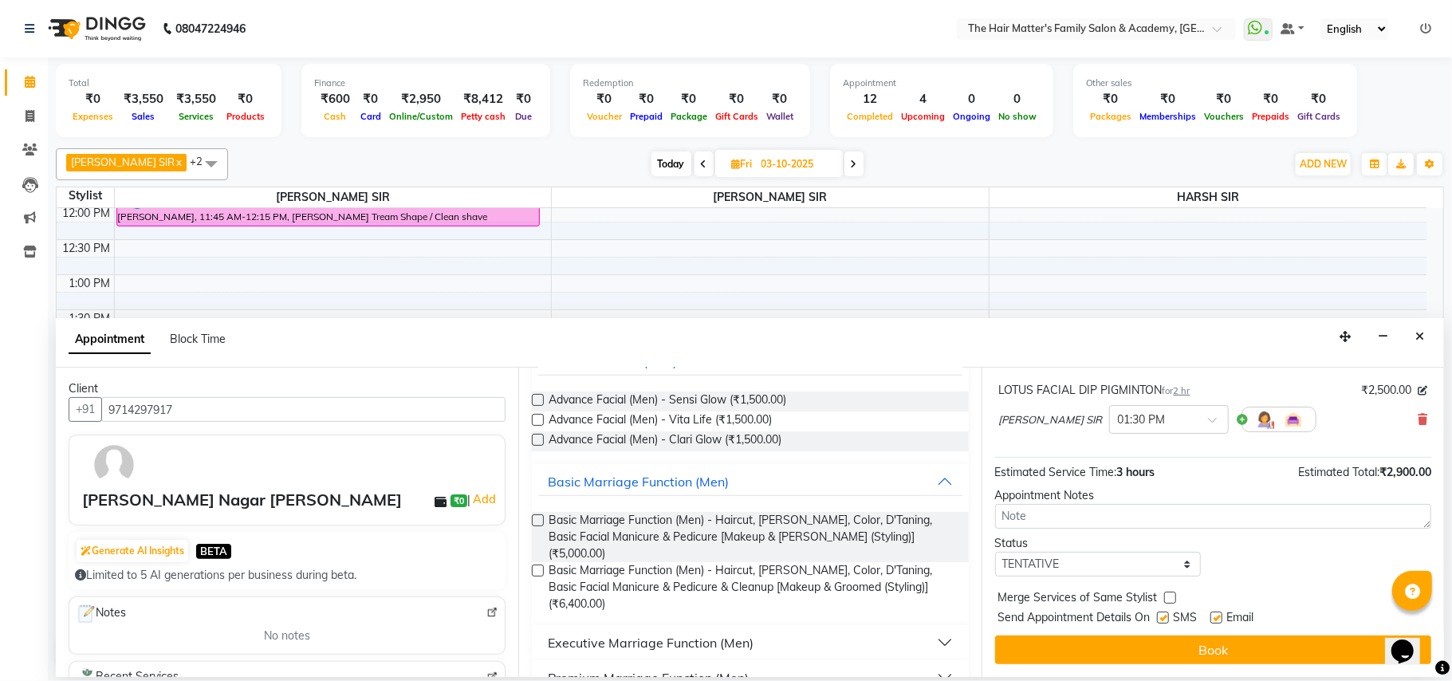
click at [665, 628] on button "Executive Marriage Function (Men)" at bounding box center [749, 642] width 423 height 29
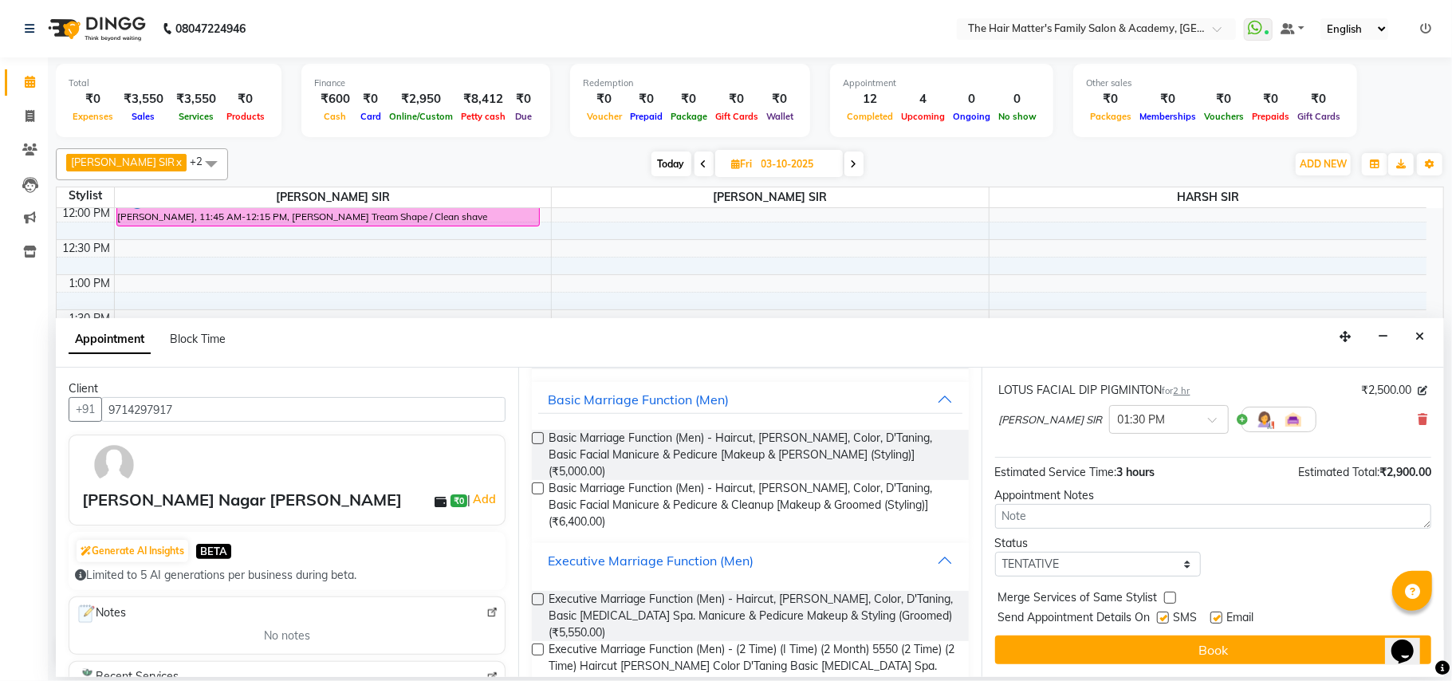
scroll to position [1468, 0]
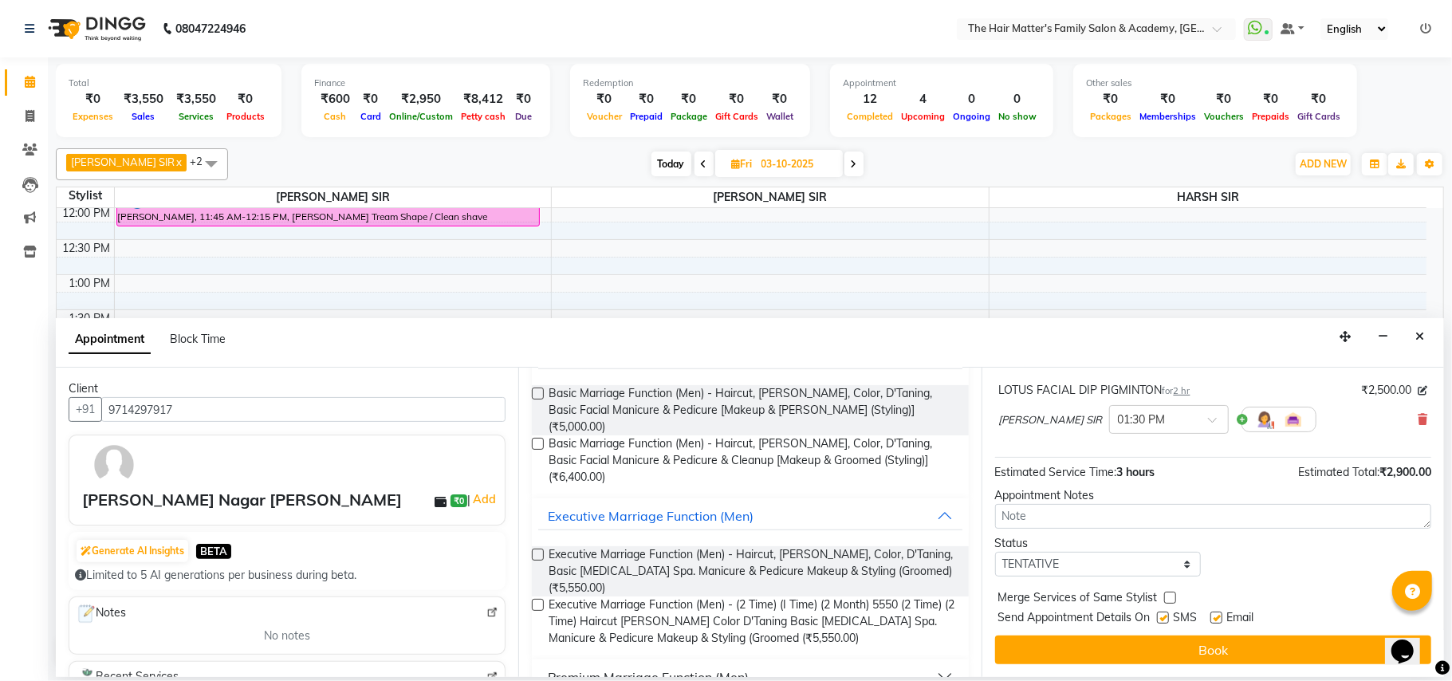
click at [683, 668] on div "Premium Marriage Function (Men)" at bounding box center [648, 677] width 201 height 19
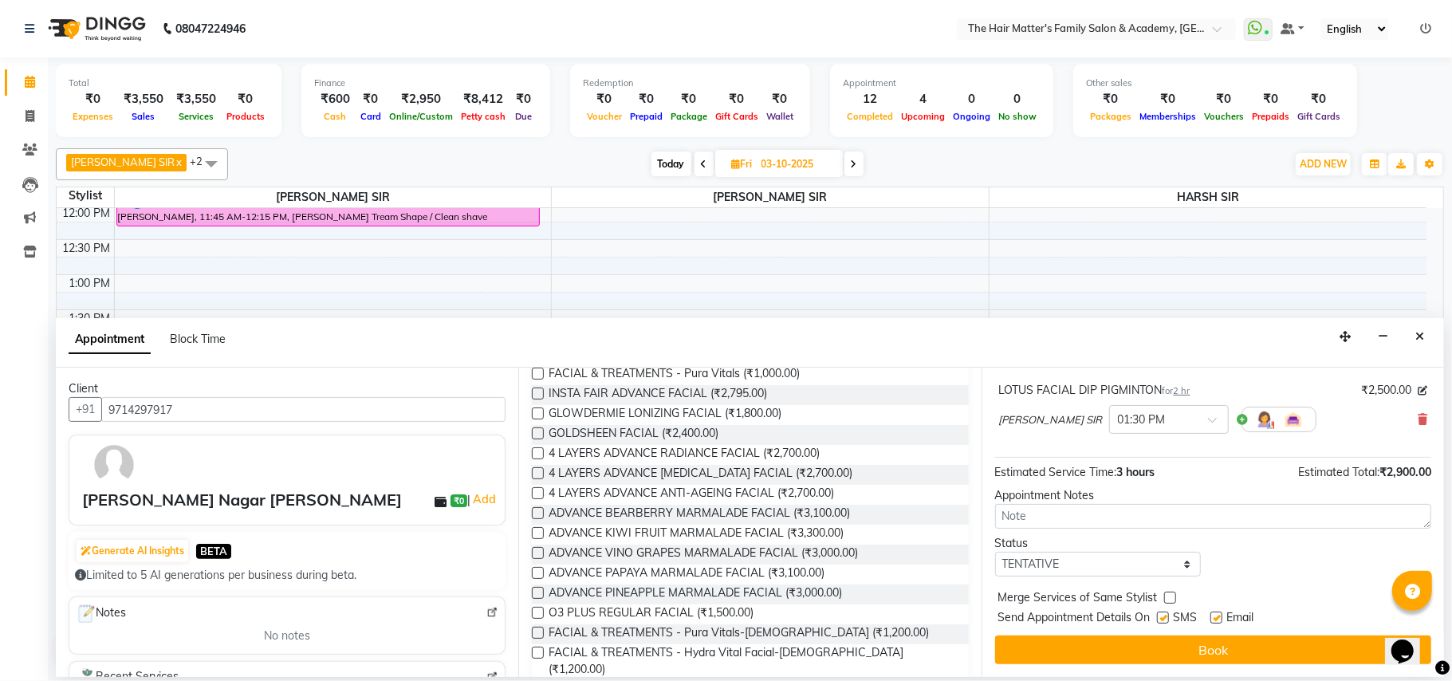
scroll to position [0, 0]
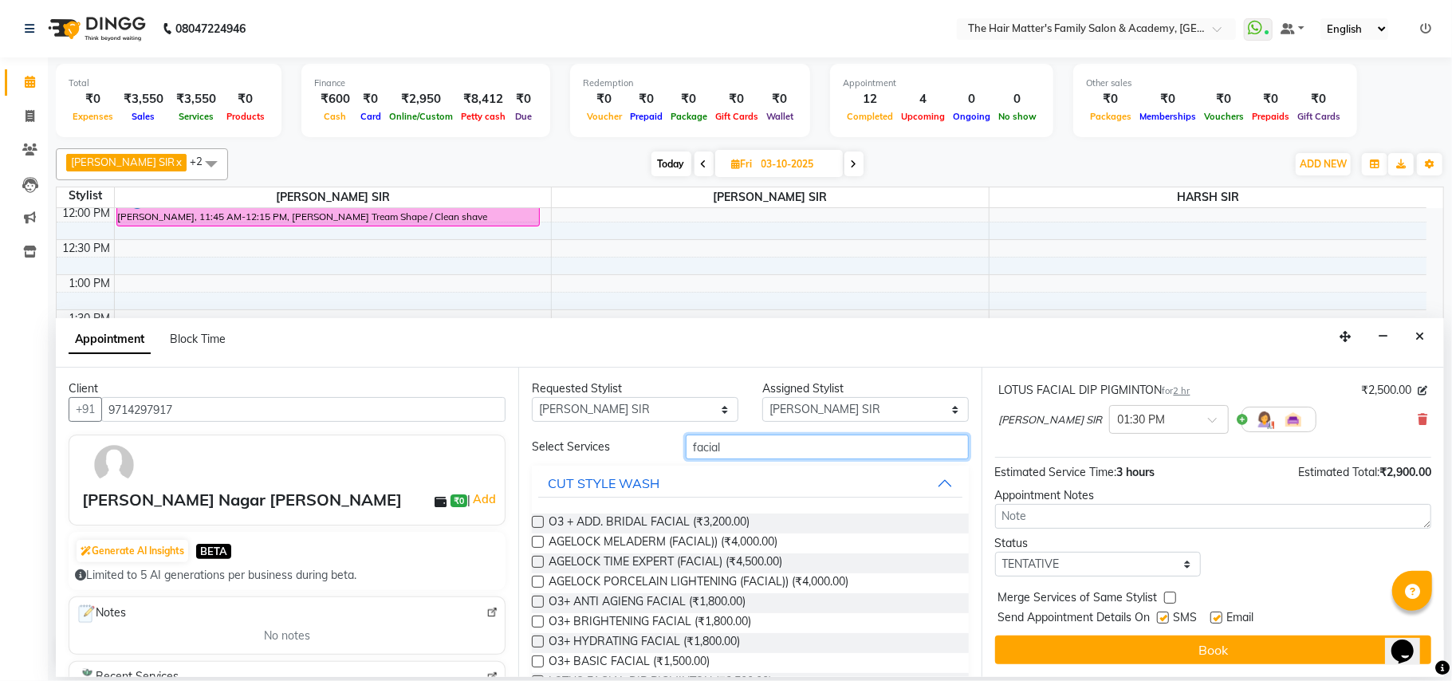
click at [780, 457] on input "facial" at bounding box center [827, 447] width 283 height 25
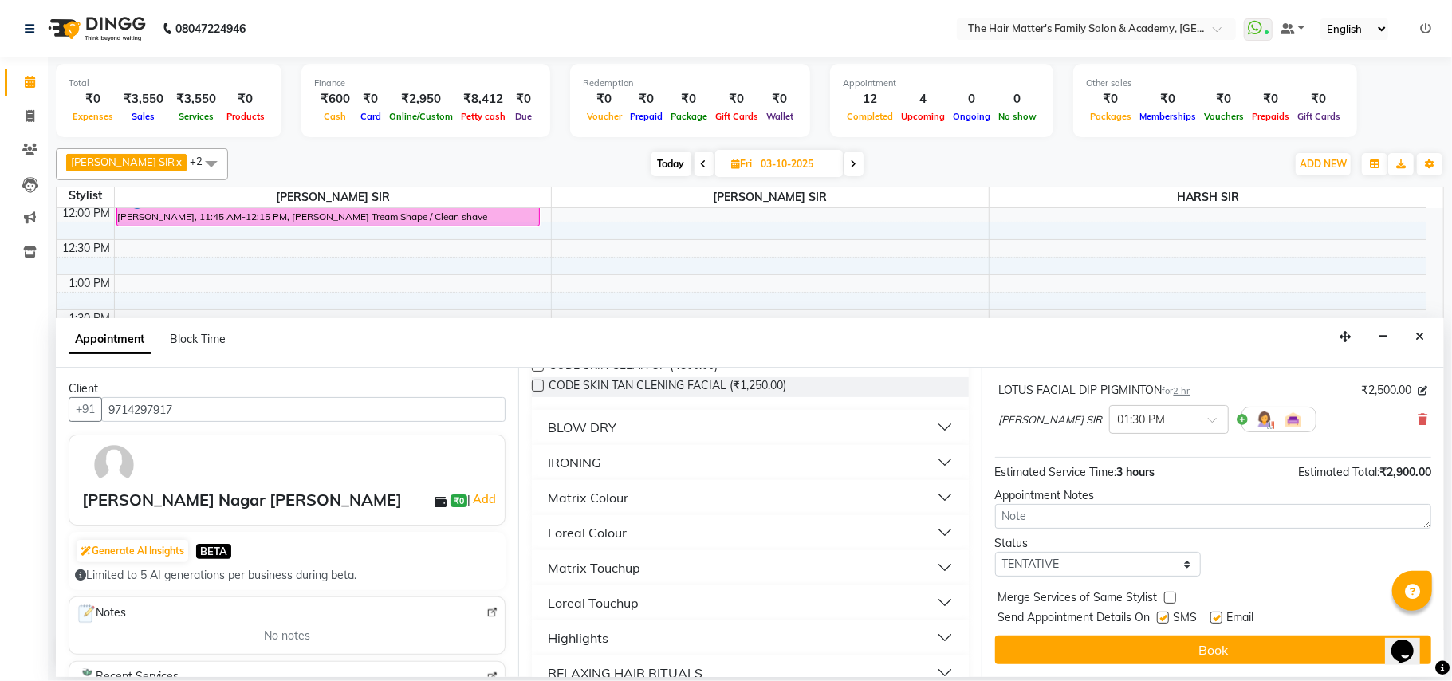
scroll to position [2126, 0]
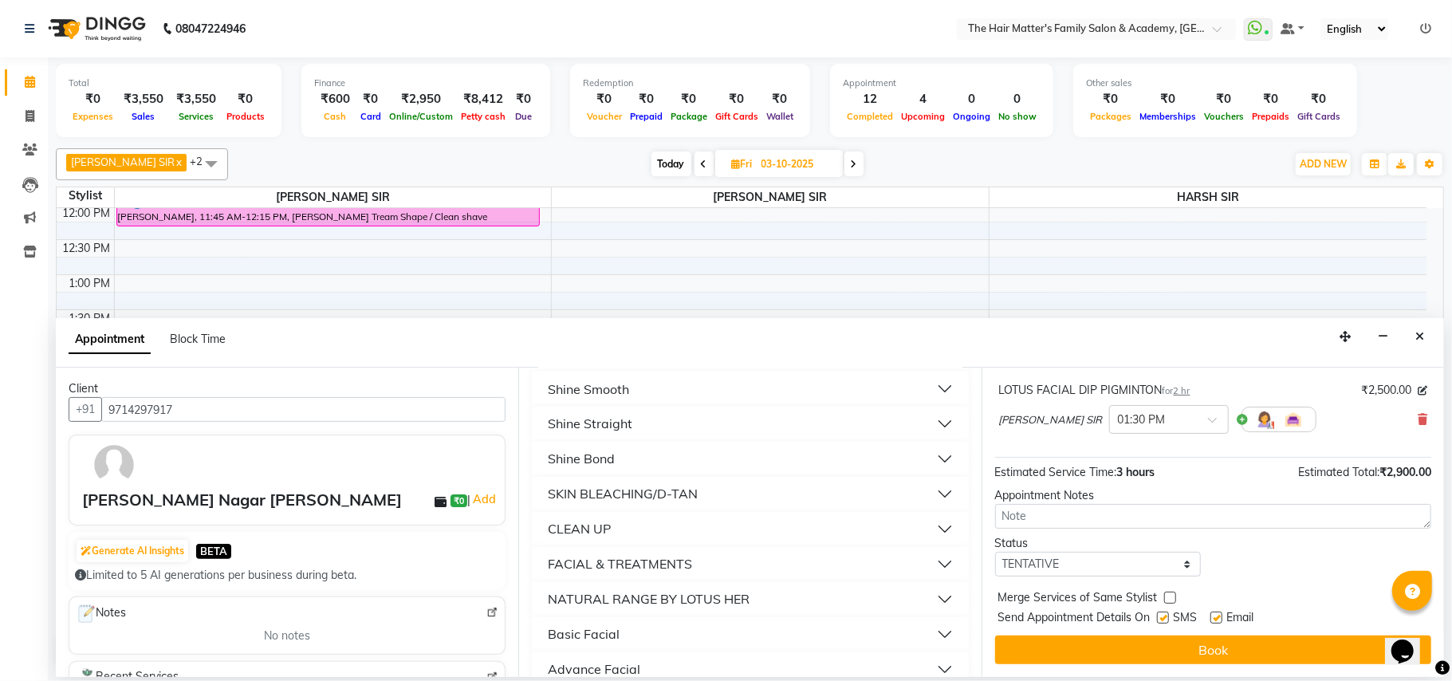
click at [677, 555] on div "FACIAL & TREATMENTS" at bounding box center [620, 564] width 144 height 19
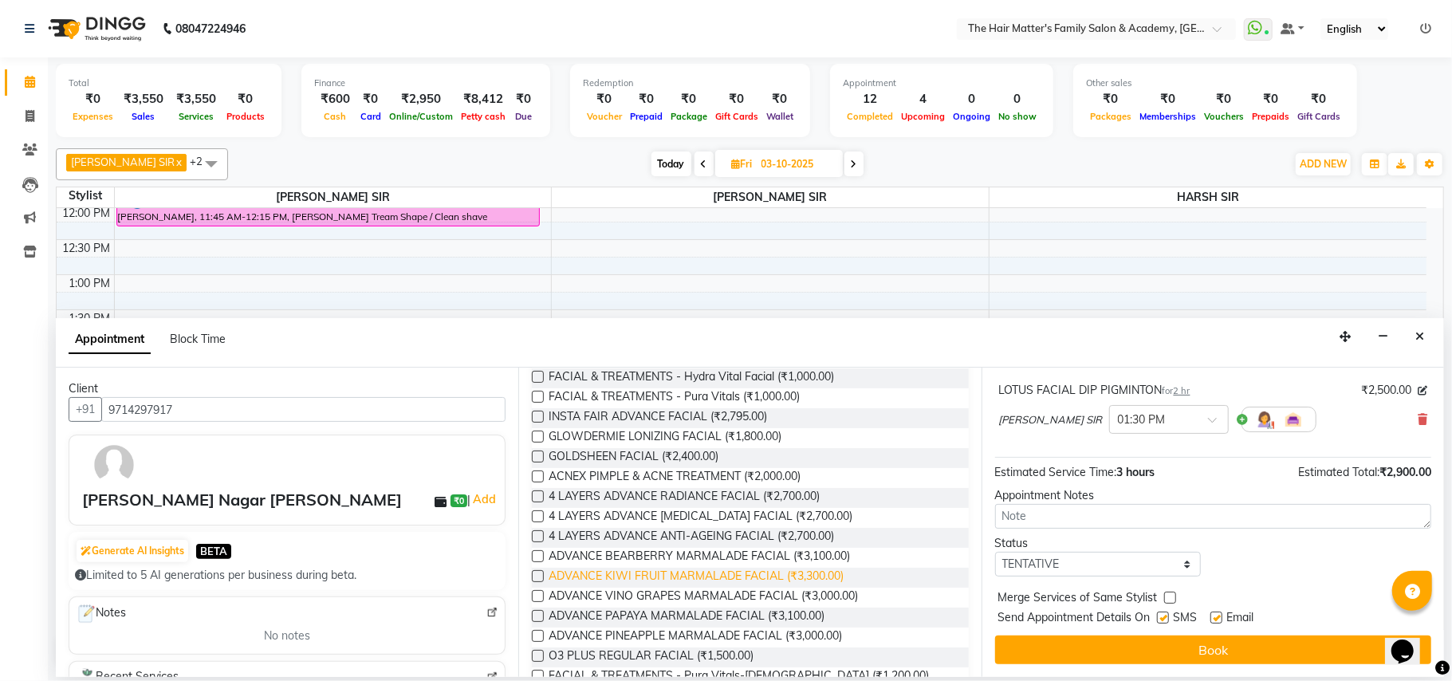
scroll to position [2313, 0]
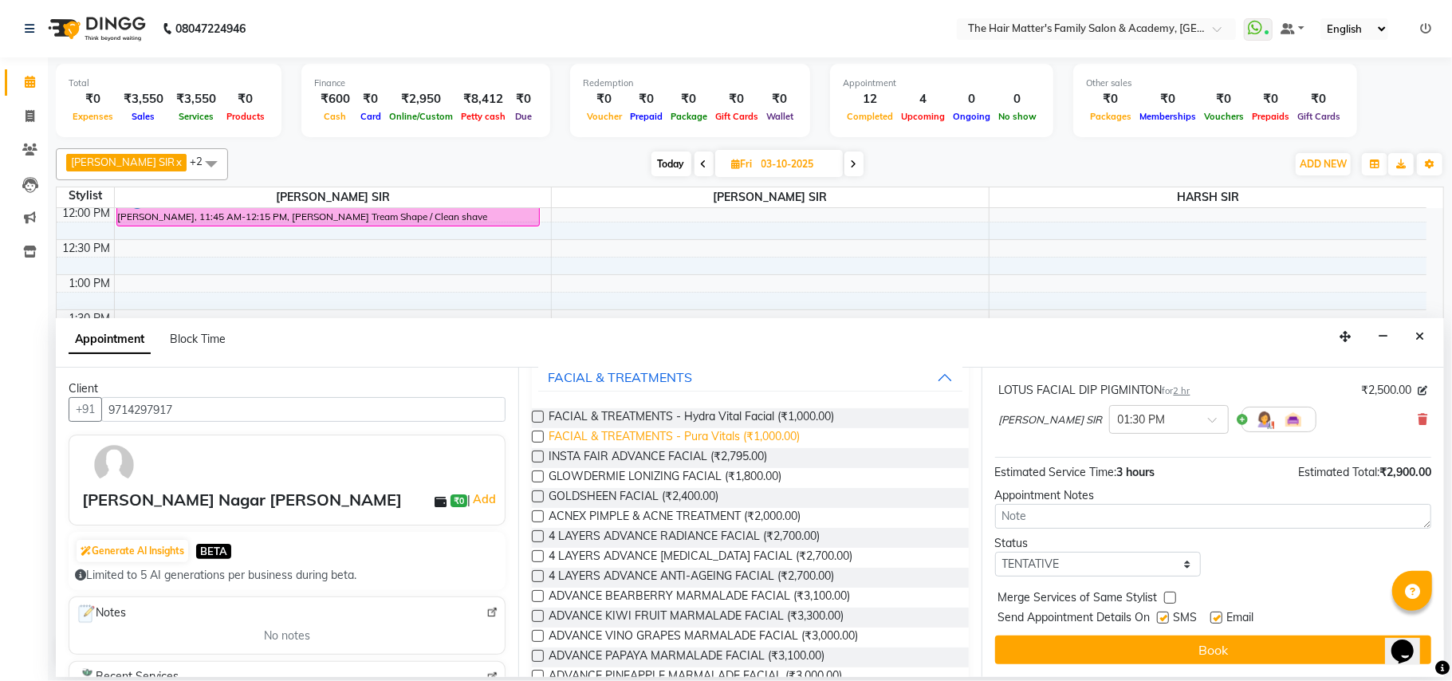
click at [731, 428] on span "FACIAL & TREATMENTS - Pura Vitals (₹1,000.00)" at bounding box center [674, 438] width 251 height 20
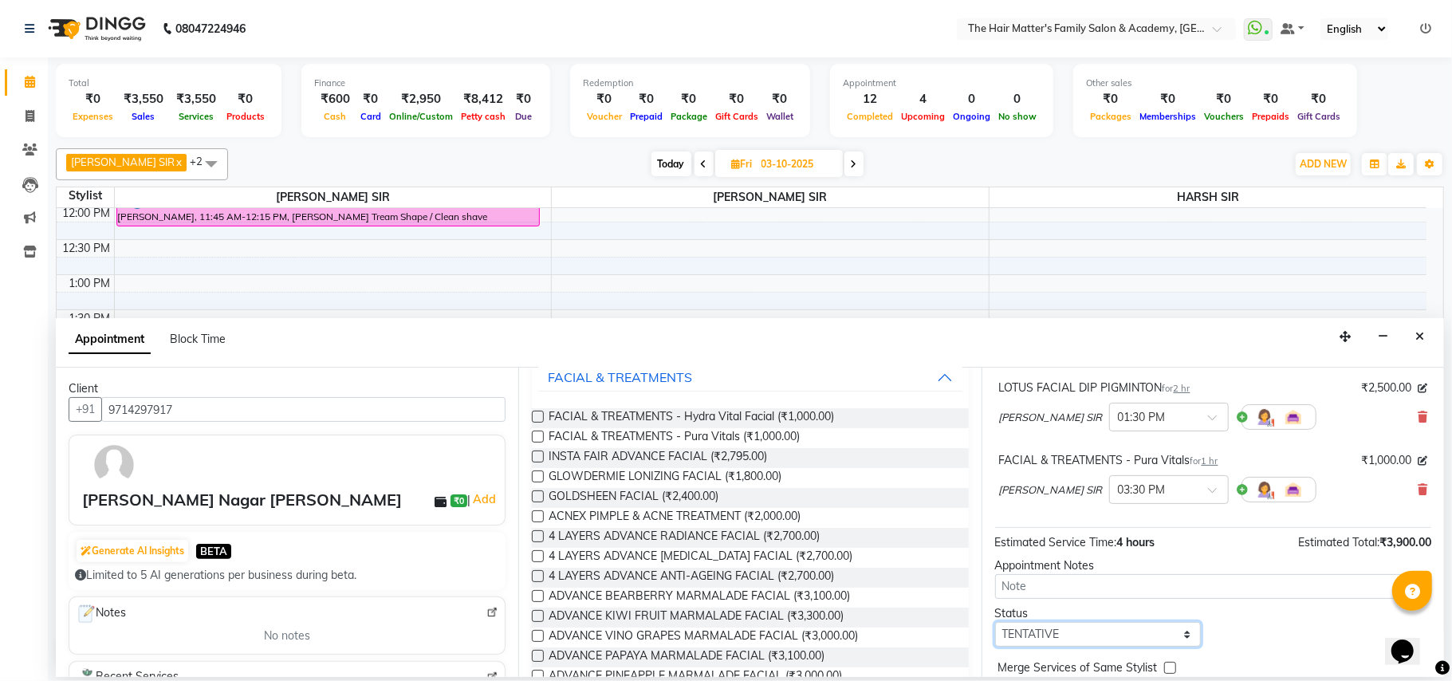
click at [1028, 632] on select "Select TENTATIVE CONFIRM UPCOMING" at bounding box center [1098, 634] width 207 height 25
click at [995, 626] on select "Select TENTATIVE CONFIRM UPCOMING" at bounding box center [1098, 634] width 207 height 25
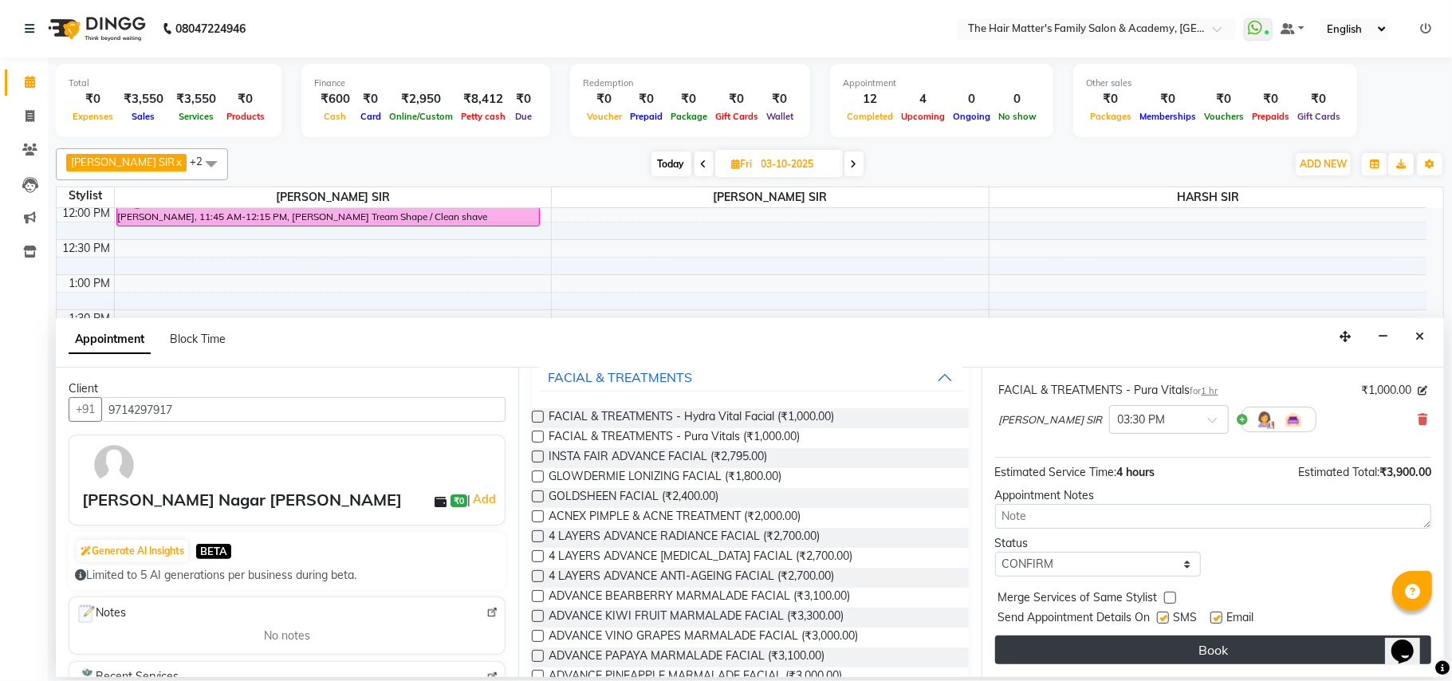
click at [1212, 651] on button "Book" at bounding box center [1213, 650] width 436 height 29
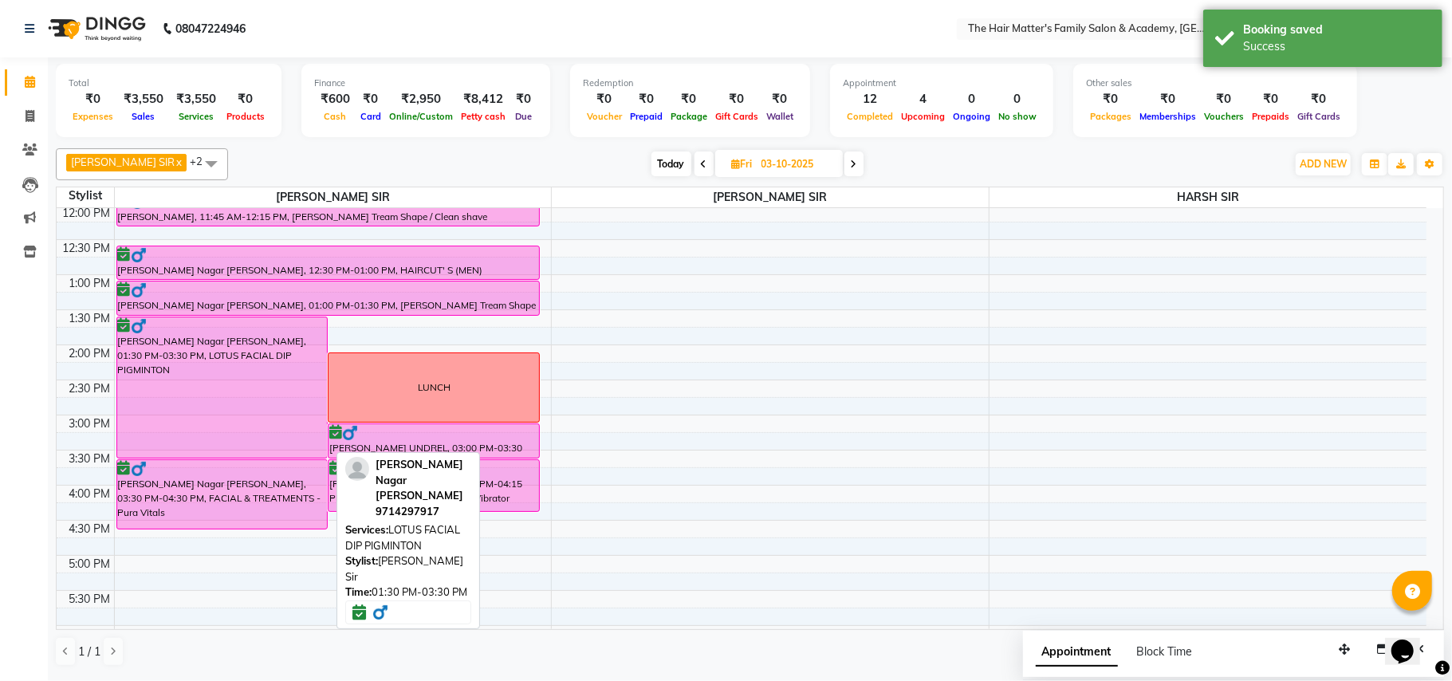
click at [239, 320] on div at bounding box center [222, 326] width 209 height 16
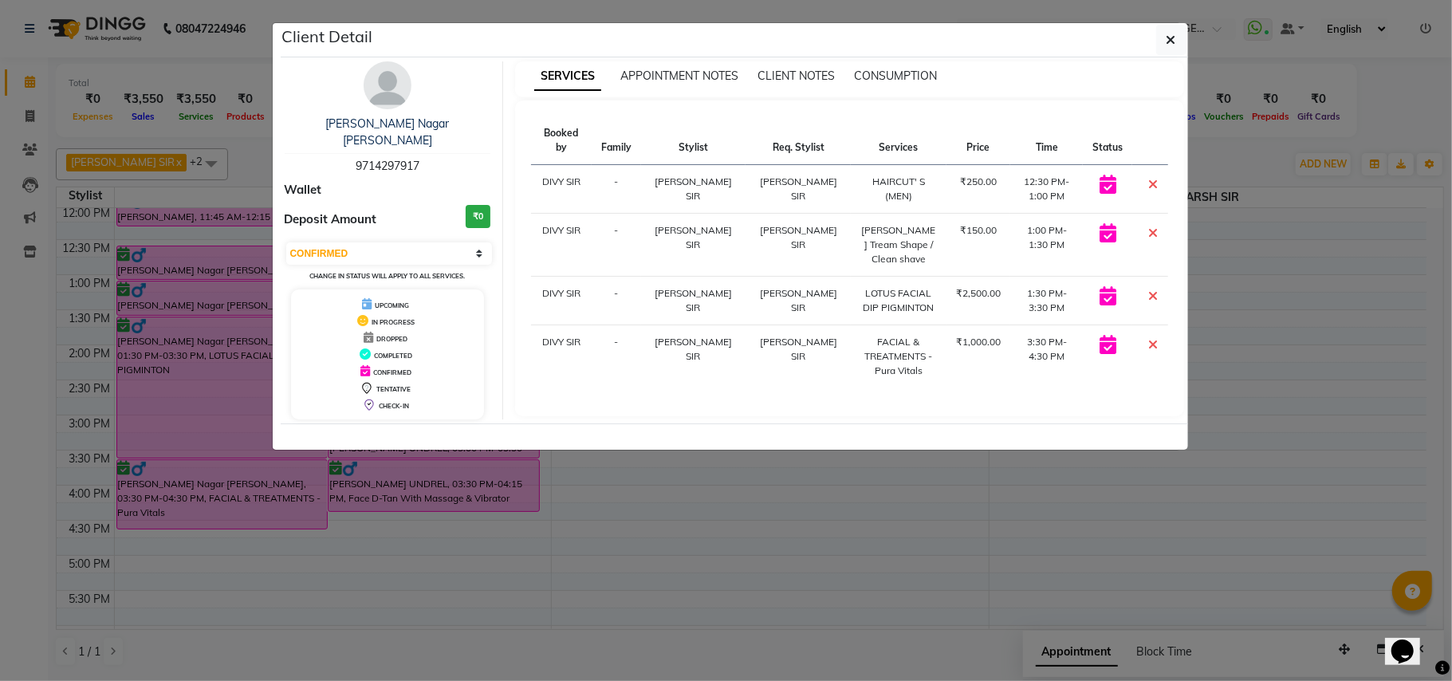
click at [1150, 290] on icon at bounding box center [1153, 296] width 10 height 13
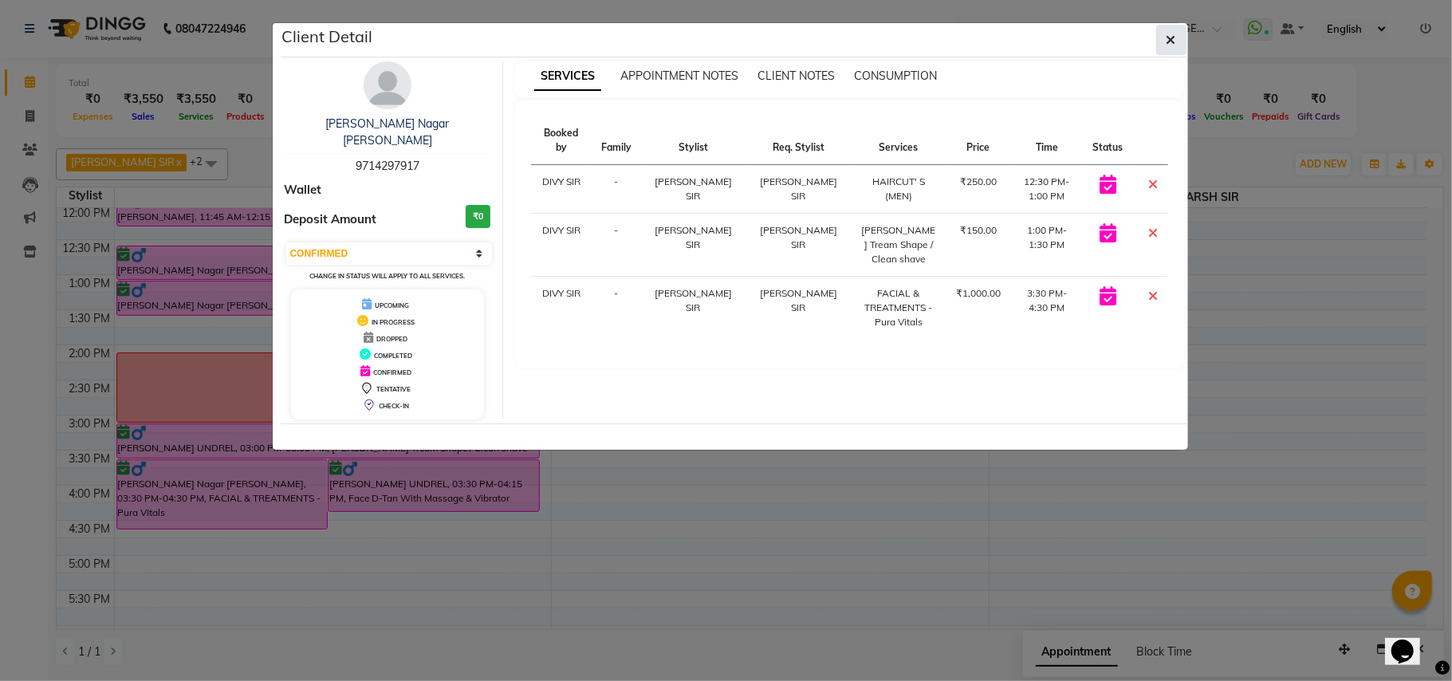
click at [1175, 25] on button "button" at bounding box center [1171, 40] width 30 height 30
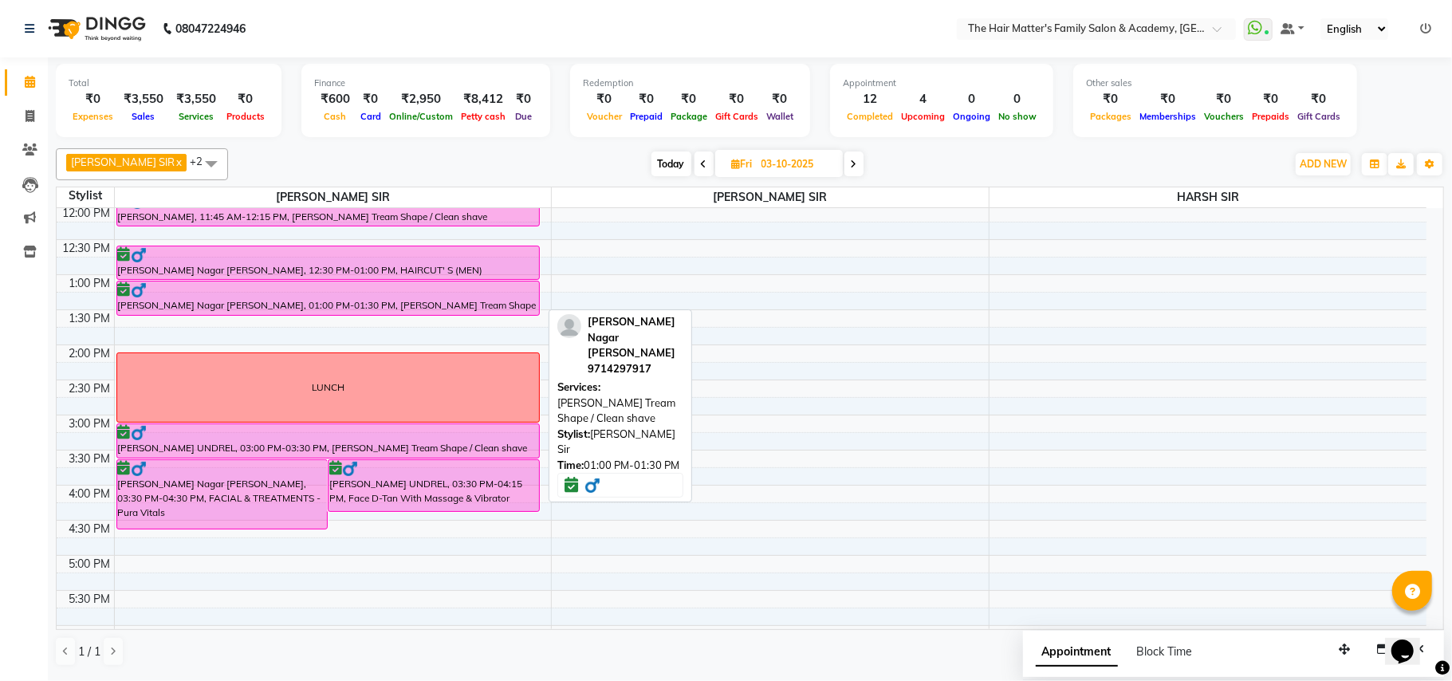
click at [467, 311] on div "Keval Shalin Nagar Bhavsar, 01:00 PM-01:30 PM, Beard Tream Shape / Clean shave" at bounding box center [328, 298] width 423 height 33
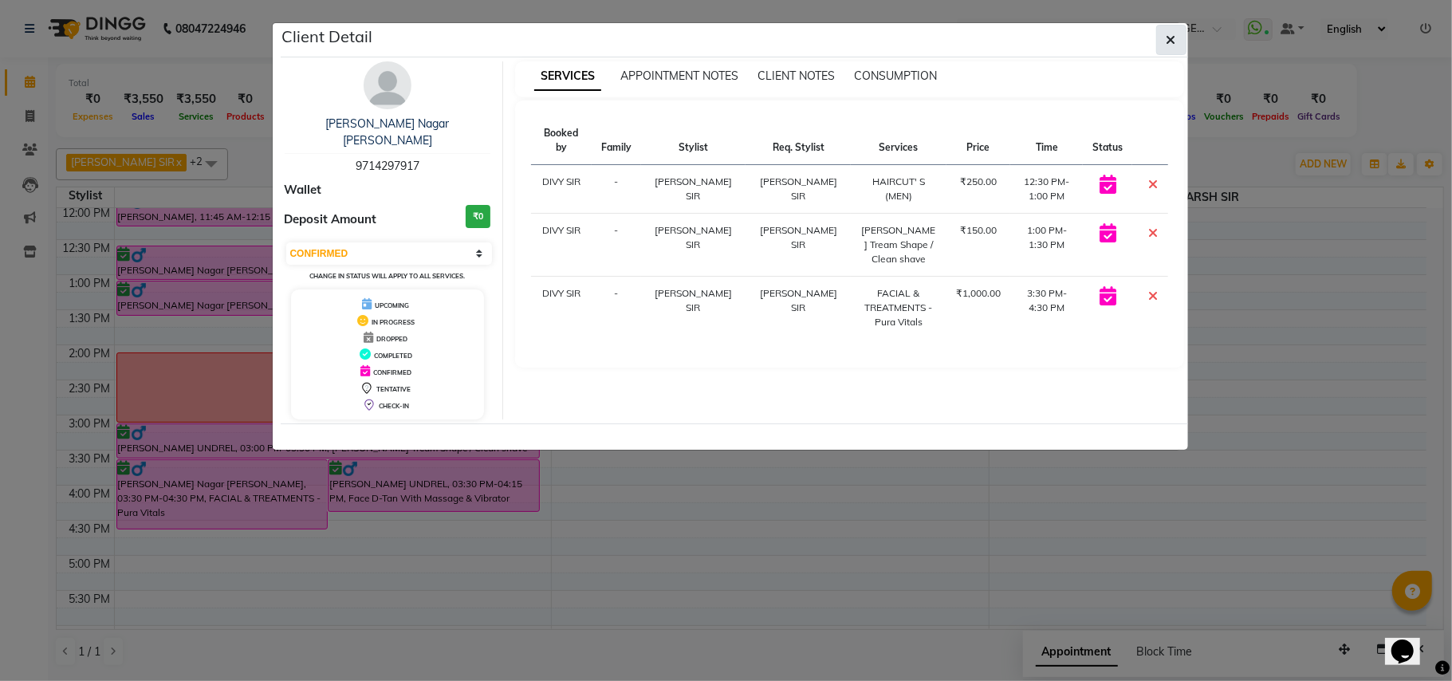
click at [1162, 46] on button "button" at bounding box center [1171, 40] width 30 height 30
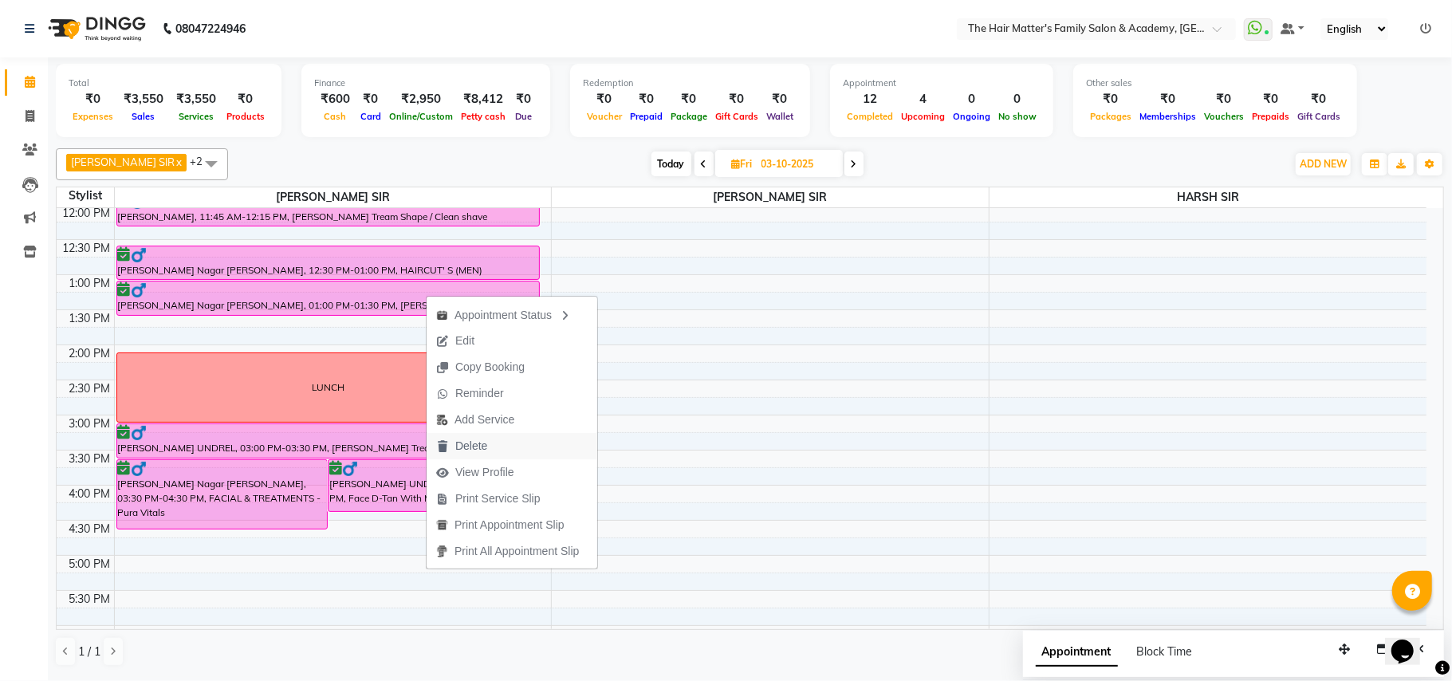
click at [467, 451] on span "Delete" at bounding box center [471, 446] width 32 height 17
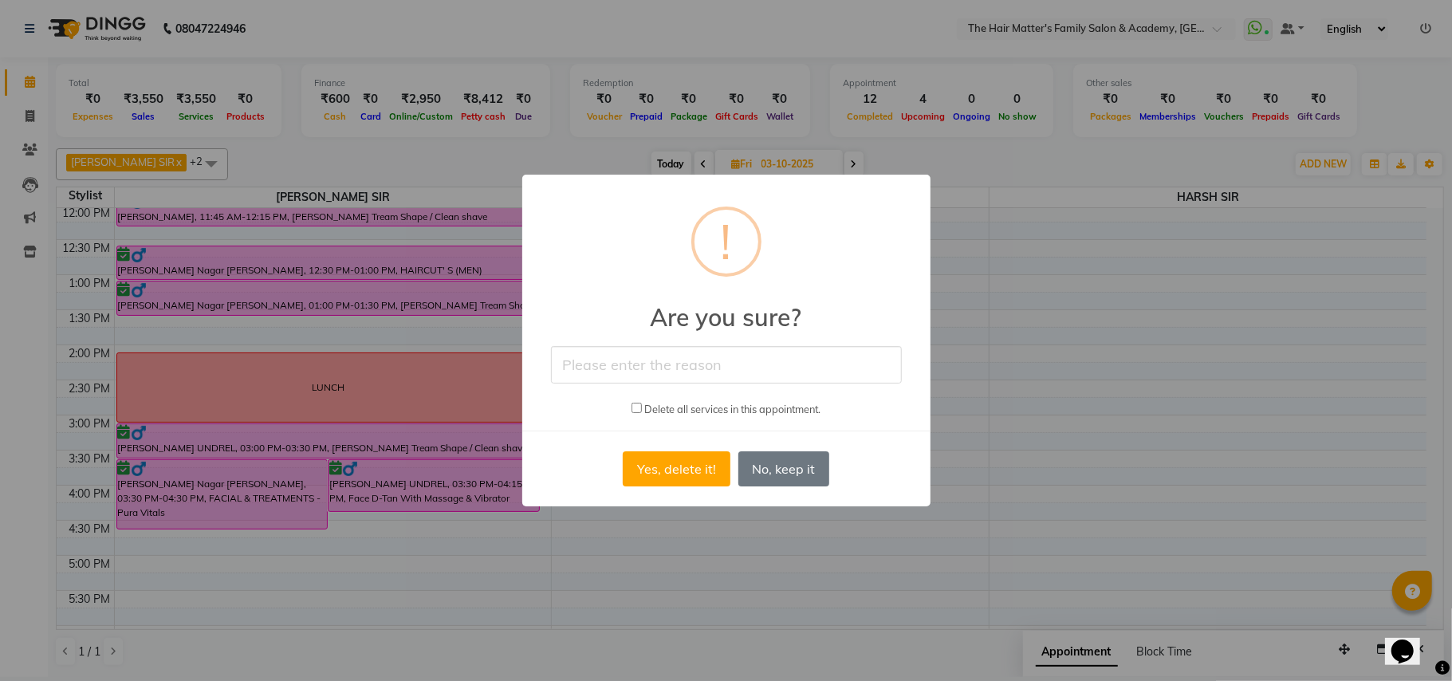
click at [644, 371] on input "text" at bounding box center [726, 364] width 351 height 37
click at [673, 476] on button "Yes, delete it!" at bounding box center [676, 468] width 107 height 35
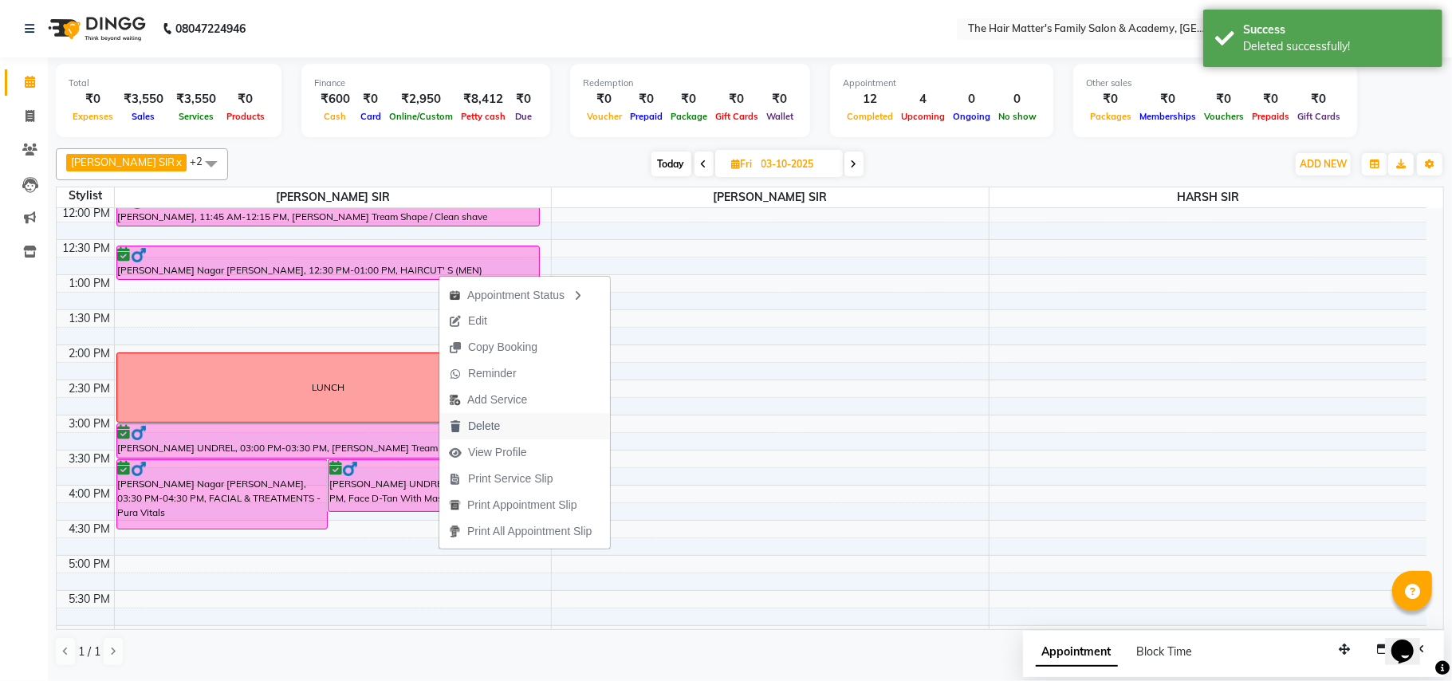
click at [528, 423] on button "Delete" at bounding box center [524, 426] width 171 height 26
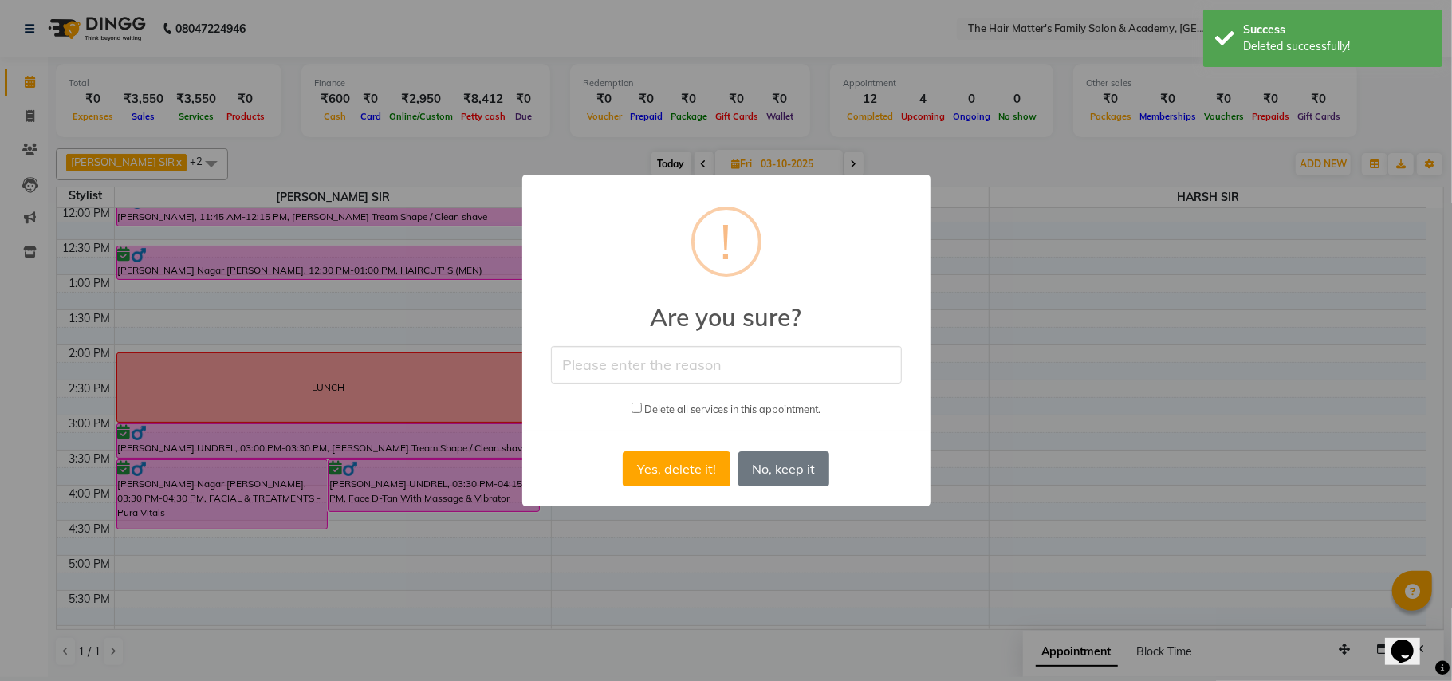
click at [662, 388] on div "× ! Are you sure? Delete all services in this appointment. Yes, delete it! No N…" at bounding box center [726, 341] width 408 height 333
drag, startPoint x: 662, startPoint y: 370, endPoint x: 662, endPoint y: 383, distance: 12.8
click at [662, 370] on input "text" at bounding box center [726, 364] width 351 height 37
click at [668, 492] on div "× ! Are you sure? CANCEL Delete all services in this appointment. Yes, delete i…" at bounding box center [726, 341] width 408 height 333
click at [668, 485] on button "Yes, delete it!" at bounding box center [676, 468] width 107 height 35
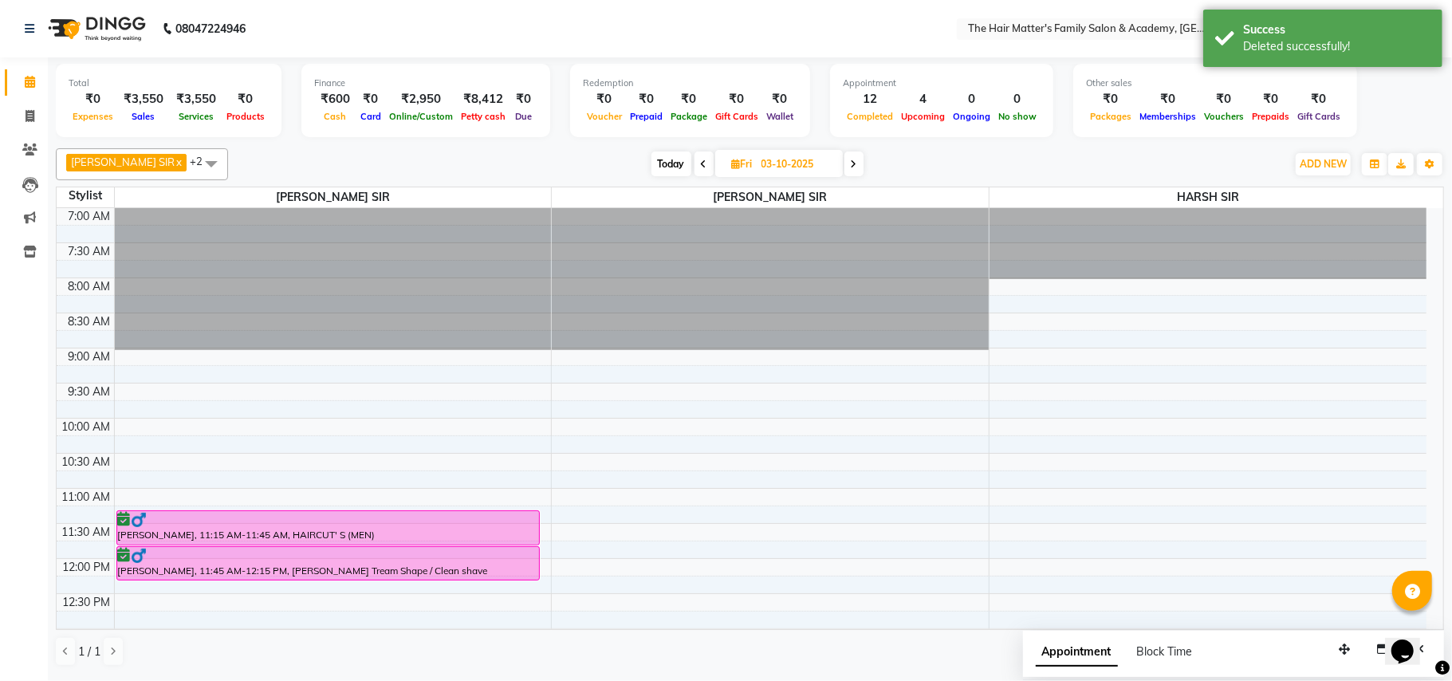
scroll to position [354, 0]
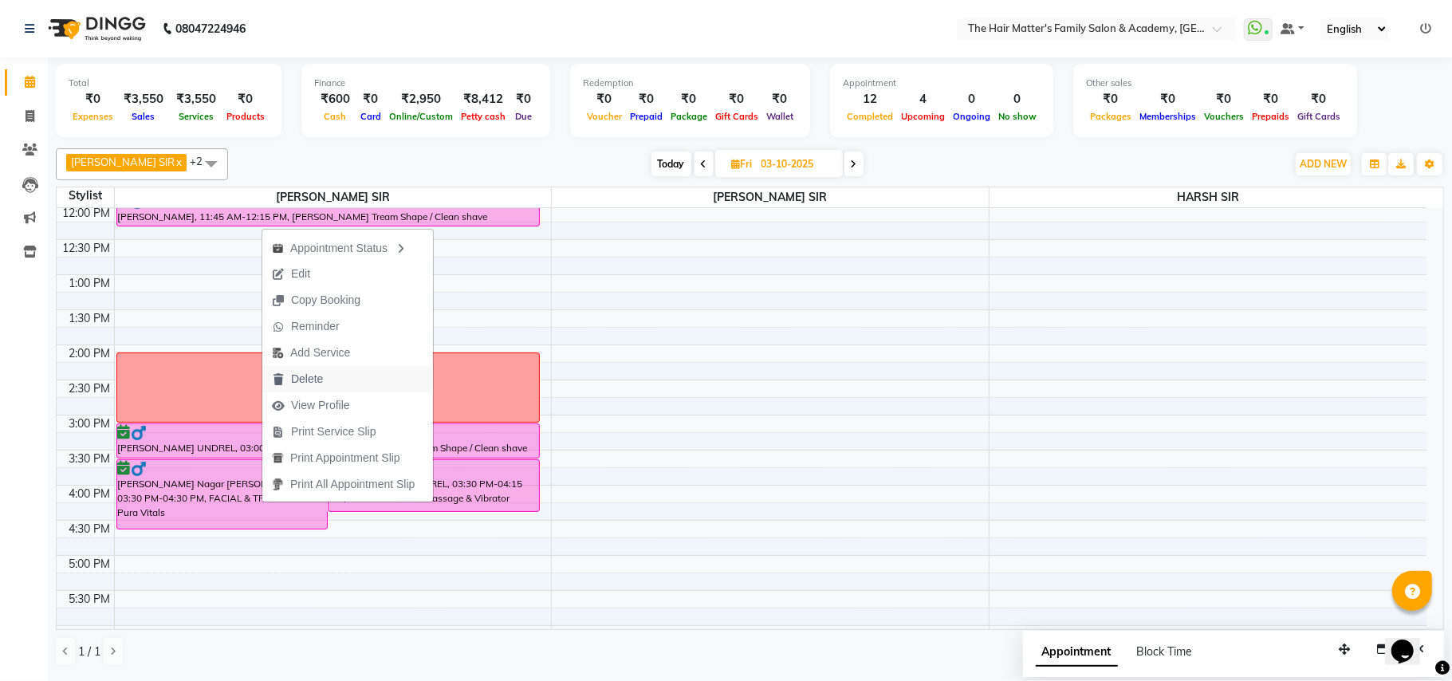
click at [294, 373] on span "Delete" at bounding box center [307, 379] width 32 height 17
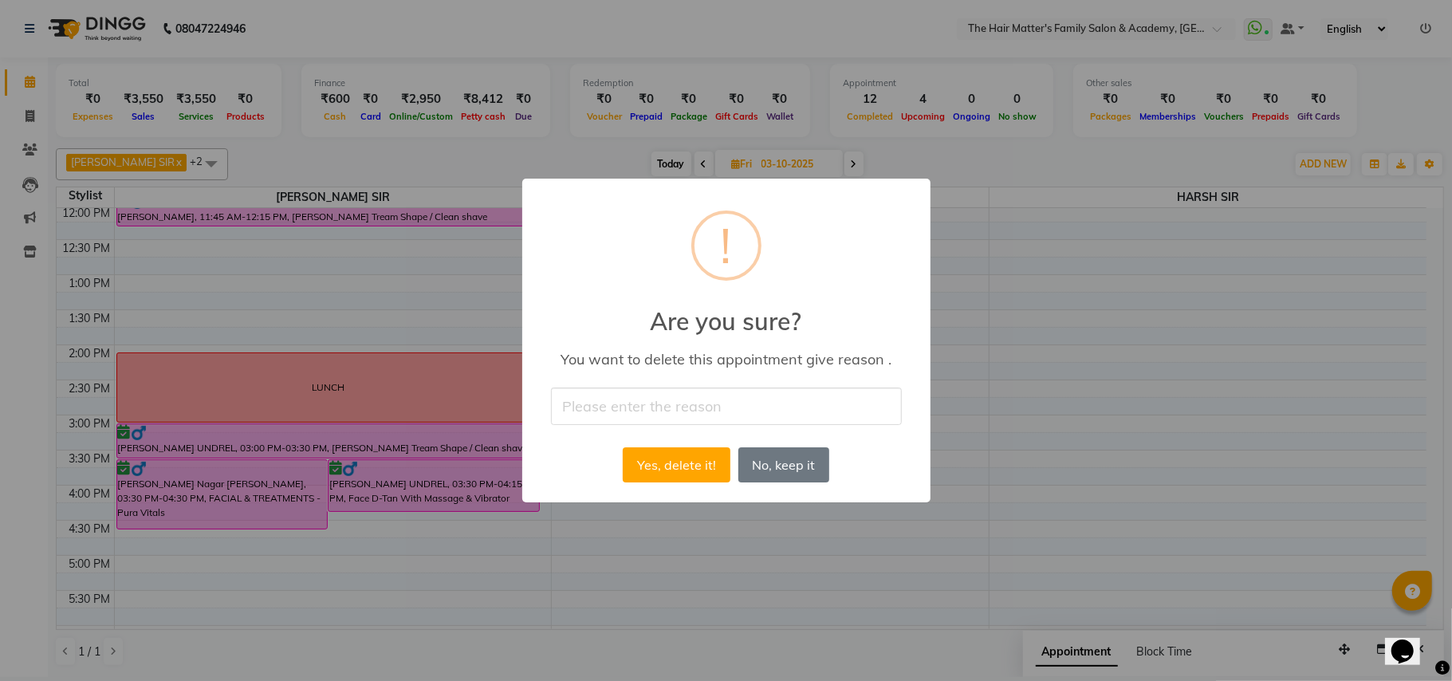
click at [671, 419] on input "text" at bounding box center [726, 406] width 351 height 37
click at [665, 464] on button "Yes, delete it!" at bounding box center [676, 464] width 107 height 35
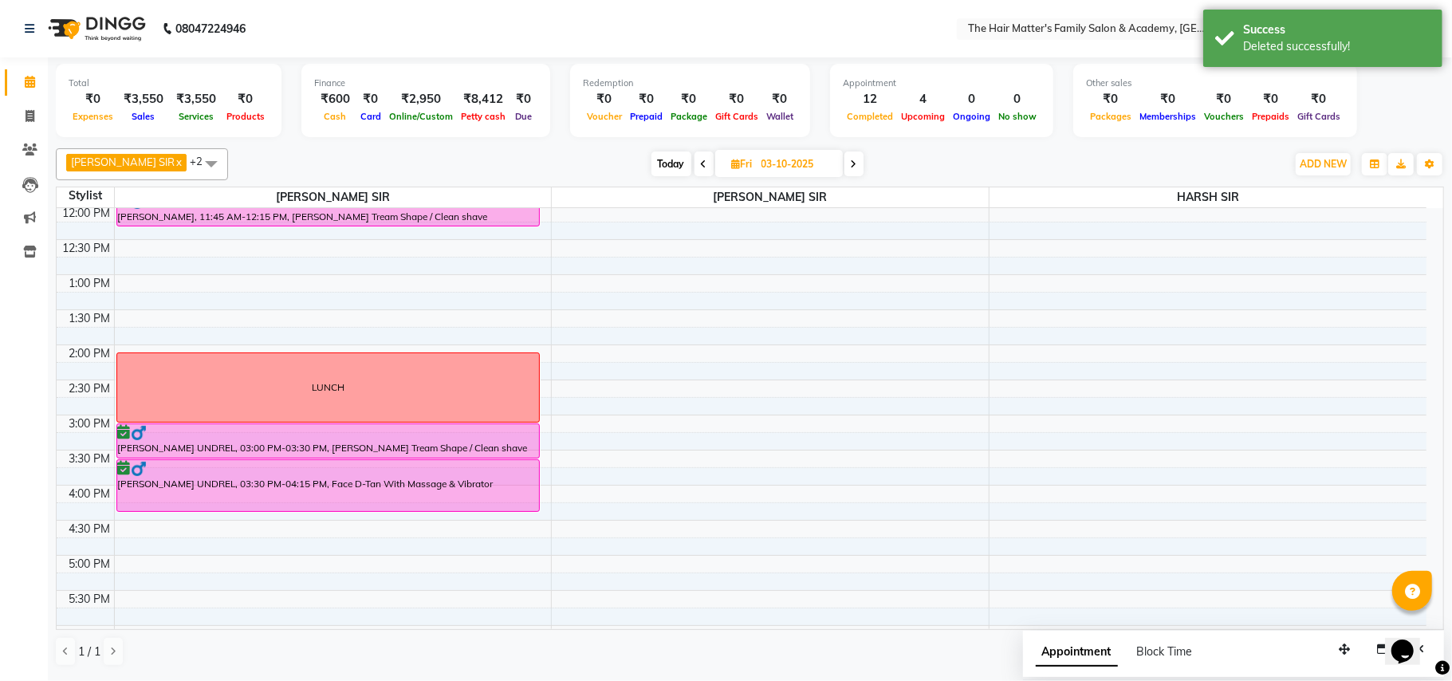
click at [126, 259] on div "7:00 AM 7:30 AM 8:00 AM 8:30 AM 9:00 AM 9:30 AM 10:00 AM 10:30 AM 11:00 AM 11:3…" at bounding box center [742, 415] width 1370 height 1122
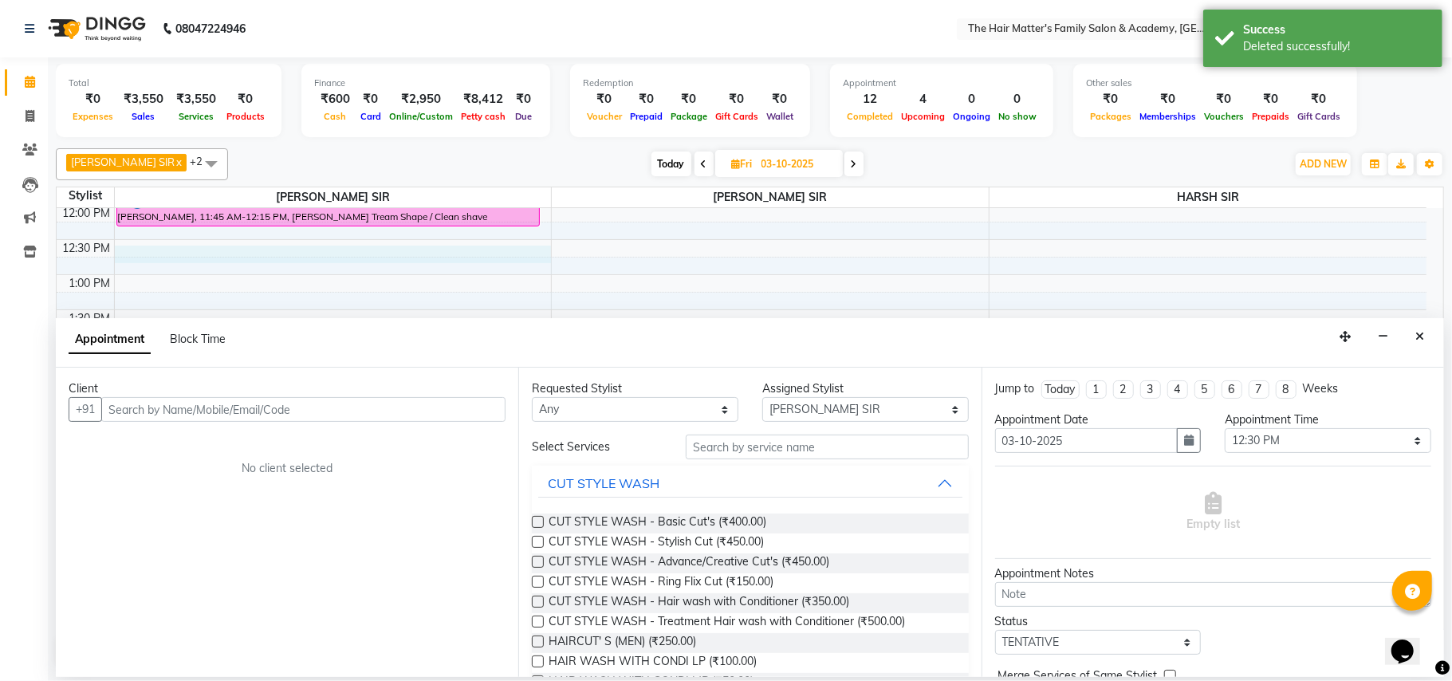
click at [199, 409] on input "text" at bounding box center [303, 409] width 404 height 25
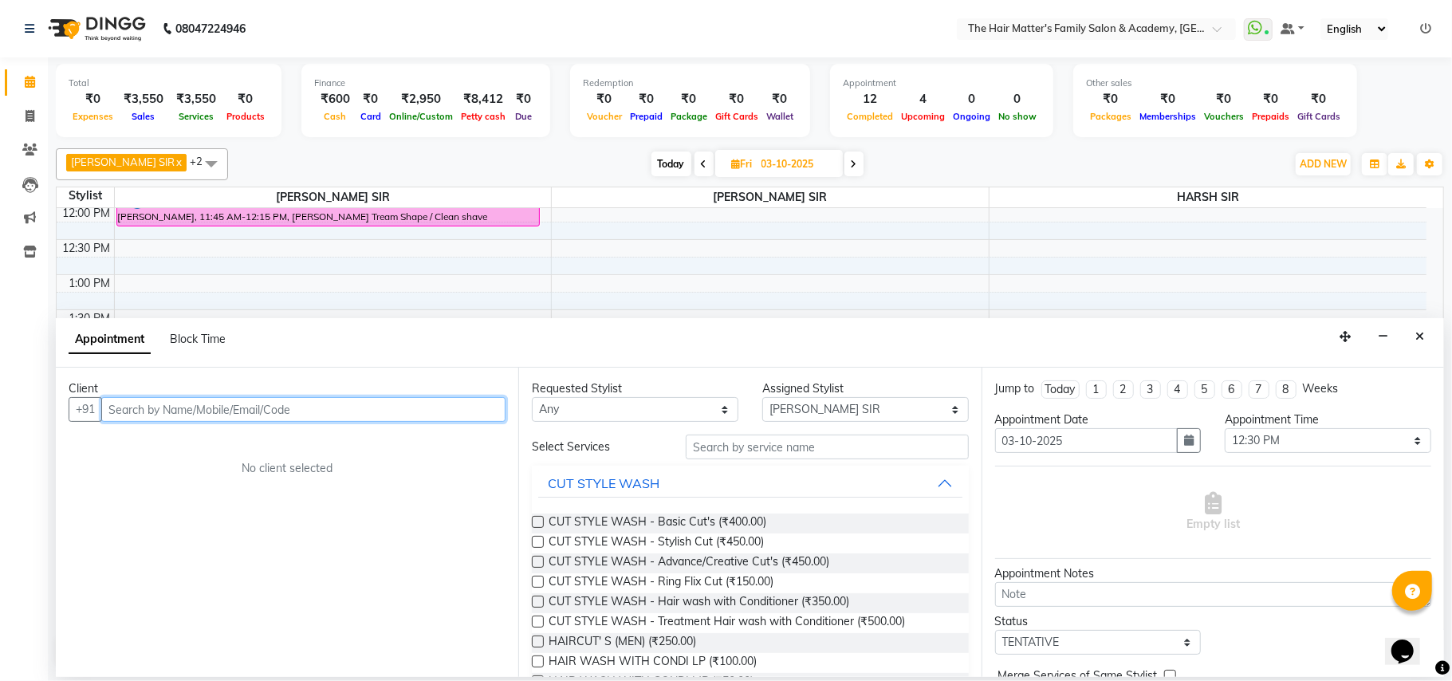
click at [393, 400] on input "text" at bounding box center [303, 409] width 404 height 25
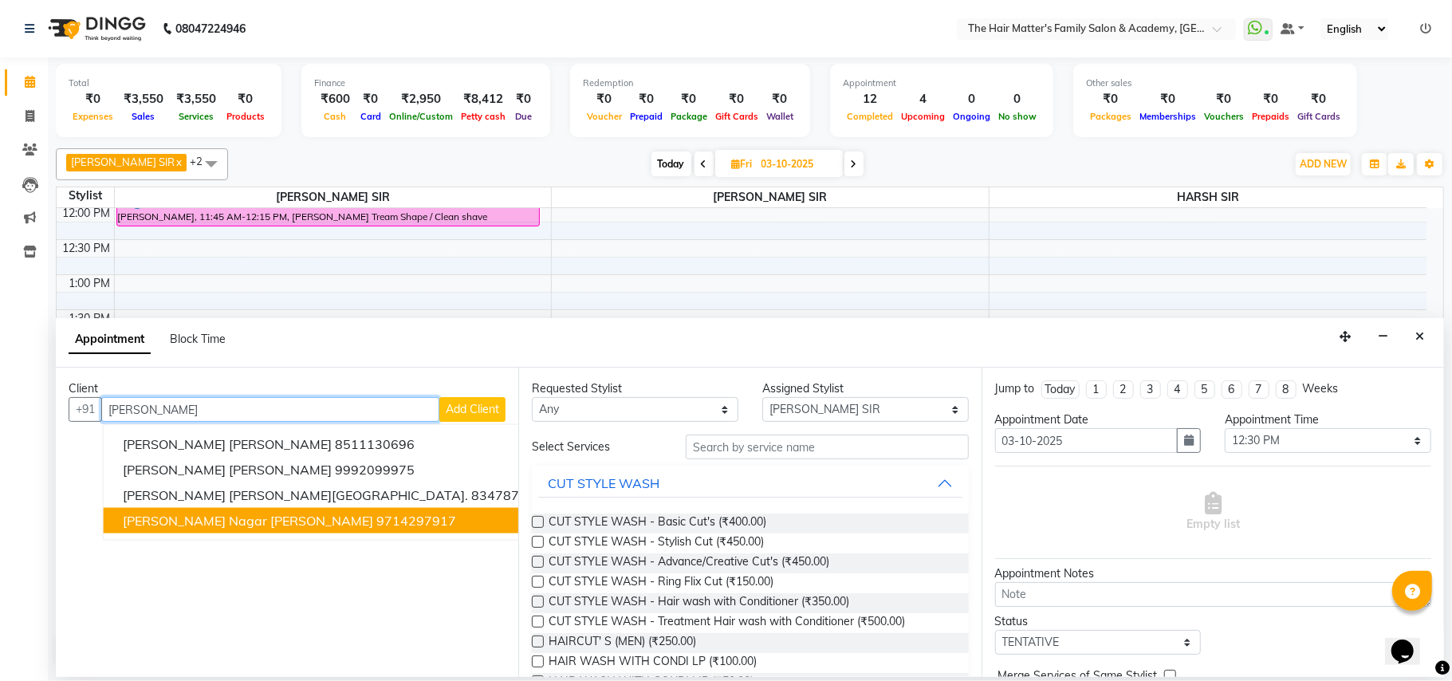
click at [376, 525] on ngb-highlight "9714297917" at bounding box center [416, 521] width 80 height 16
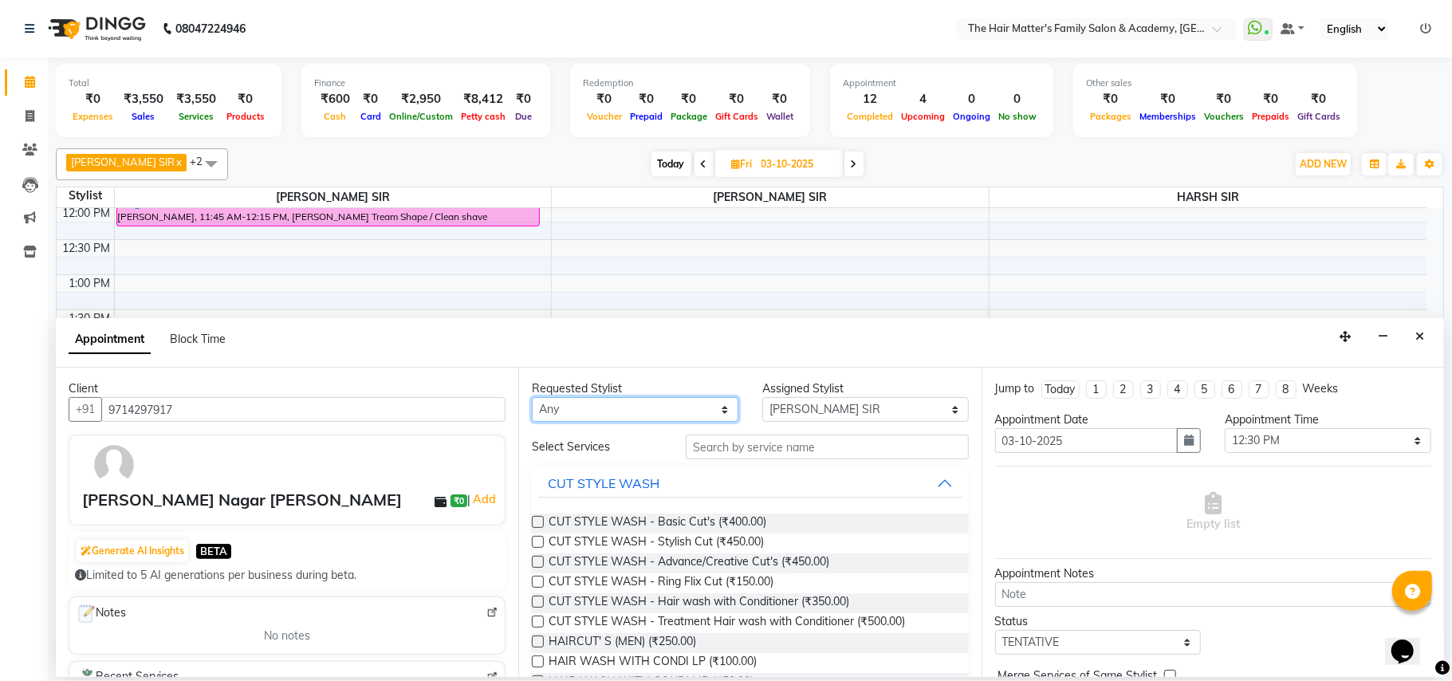
click at [597, 422] on select "Any DIVY SIR HARSH SIR HIMESH SIR. MAYANK SIR PRATIK SIR" at bounding box center [635, 409] width 207 height 25
click at [532, 399] on select "Any DIVY SIR HARSH SIR HIMESH SIR. MAYANK SIR PRATIK SIR" at bounding box center [635, 409] width 207 height 25
click at [802, 402] on select "Select DIVY SIR HARSH SIR HIMESH SIR. MAYANK SIR PRATIK SIR" at bounding box center [865, 409] width 207 height 25
click at [762, 399] on select "Select DIVY SIR HARSH SIR HIMESH SIR. MAYANK SIR PRATIK SIR" at bounding box center [865, 409] width 207 height 25
click at [664, 641] on span "HAIRCUT' S (MEN) (₹250.00)" at bounding box center [623, 643] width 148 height 20
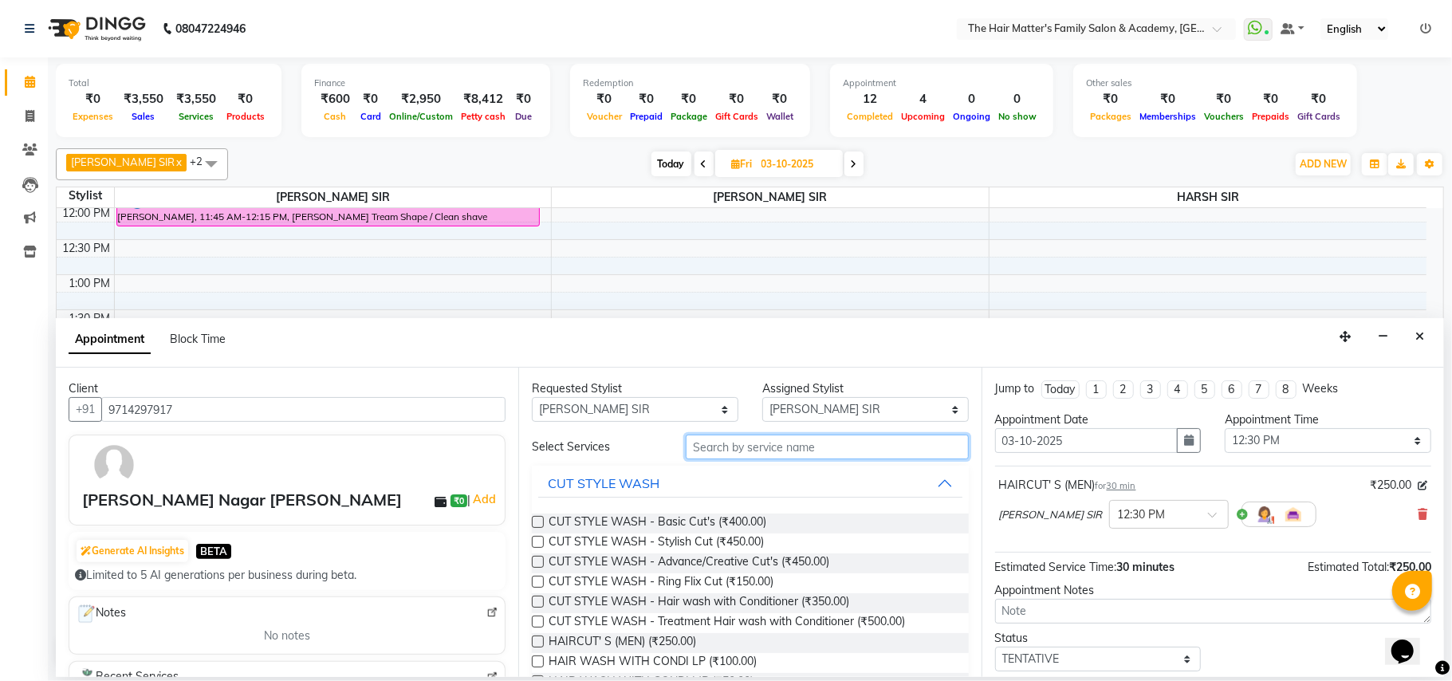
click at [725, 450] on input "text" at bounding box center [827, 447] width 283 height 25
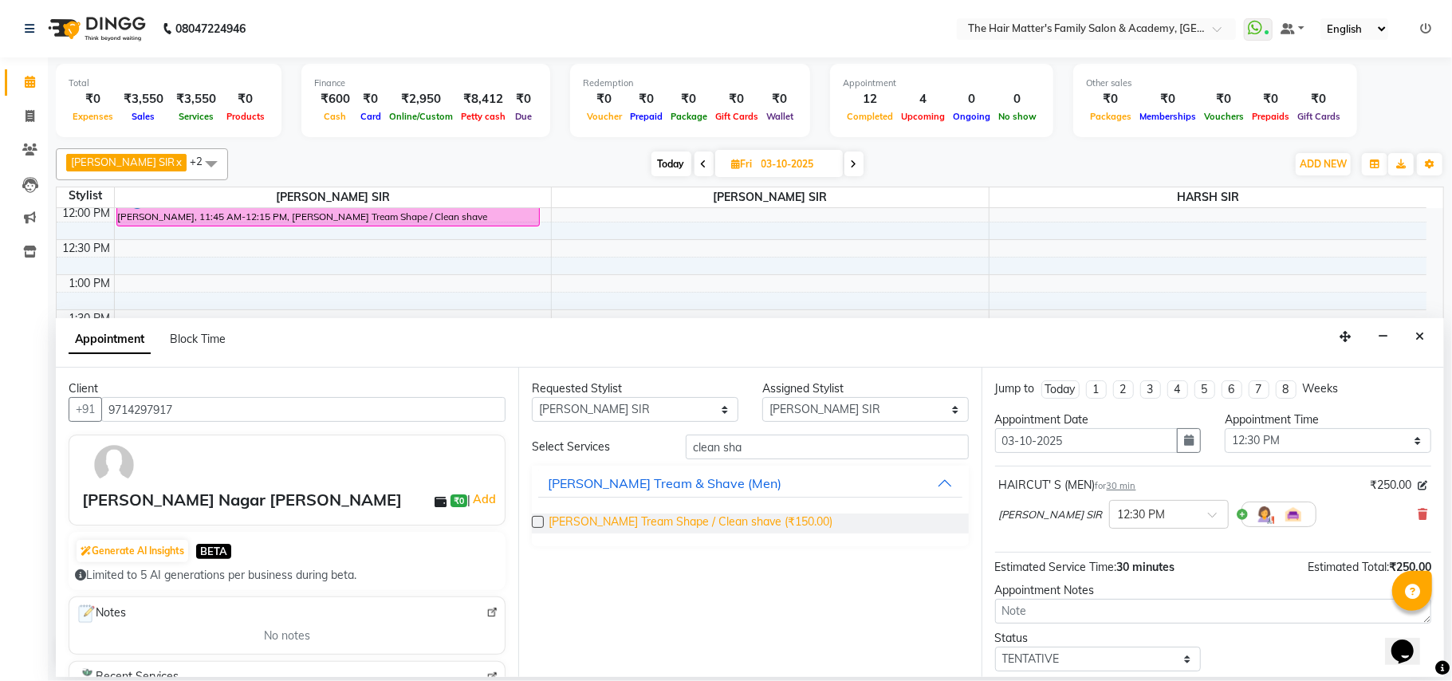
click at [608, 527] on span "Beard Tream Shape / Clean shave (₹150.00)" at bounding box center [691, 524] width 284 height 20
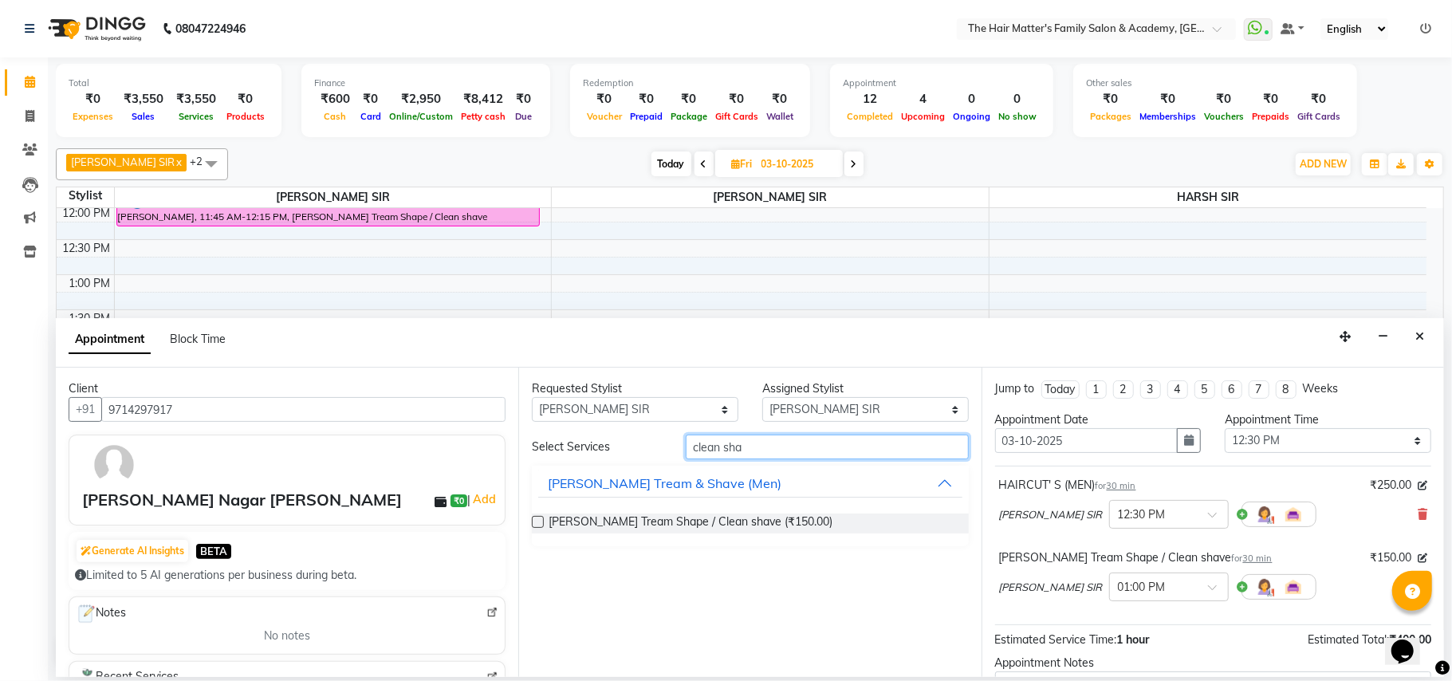
click at [764, 451] on input "clean sha" at bounding box center [827, 447] width 283 height 25
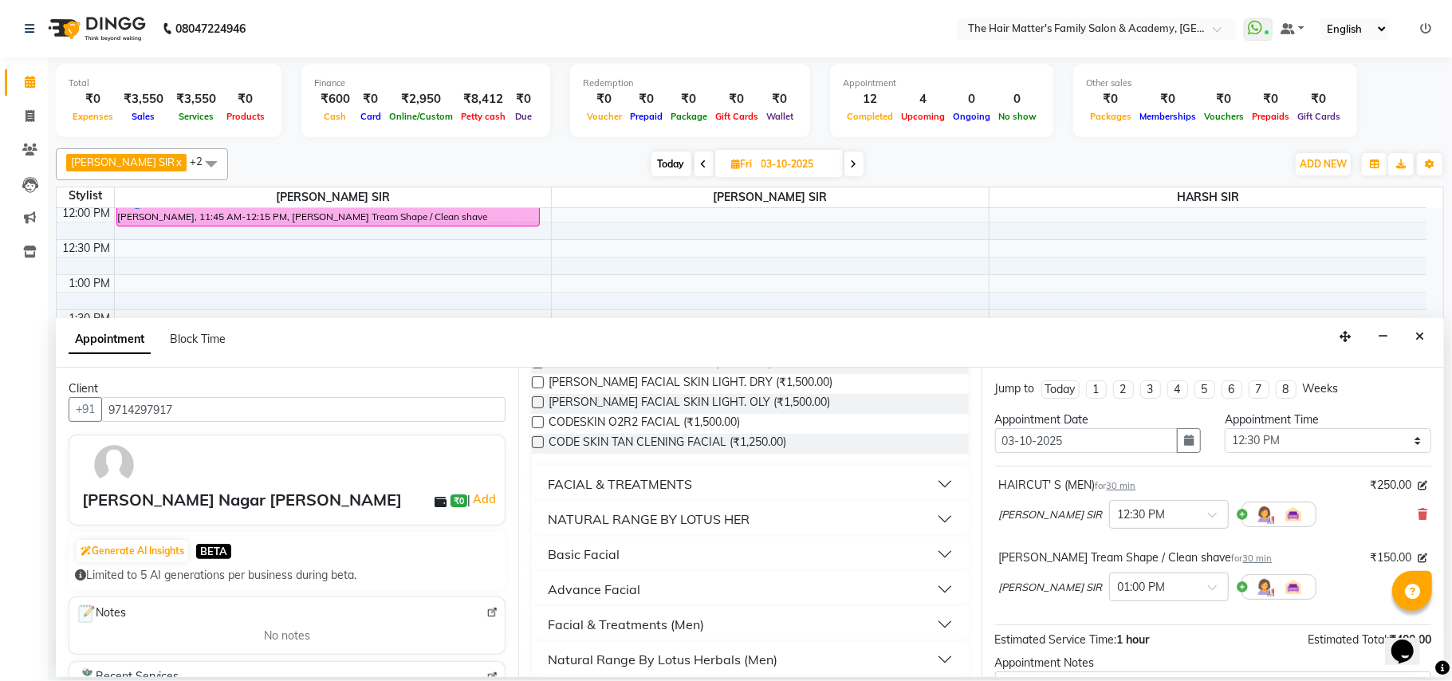
scroll to position [325, 0]
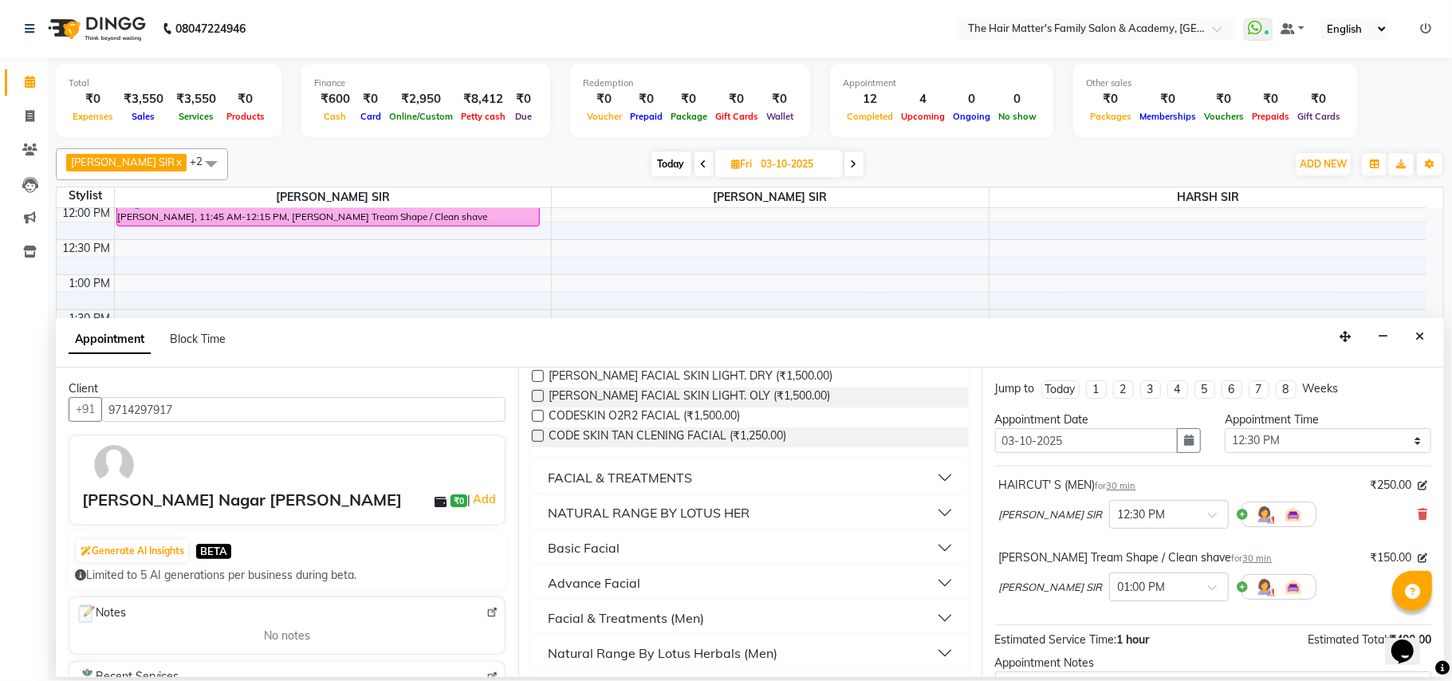
click at [926, 477] on button "FACIAL & TREATMENTS" at bounding box center [749, 477] width 423 height 29
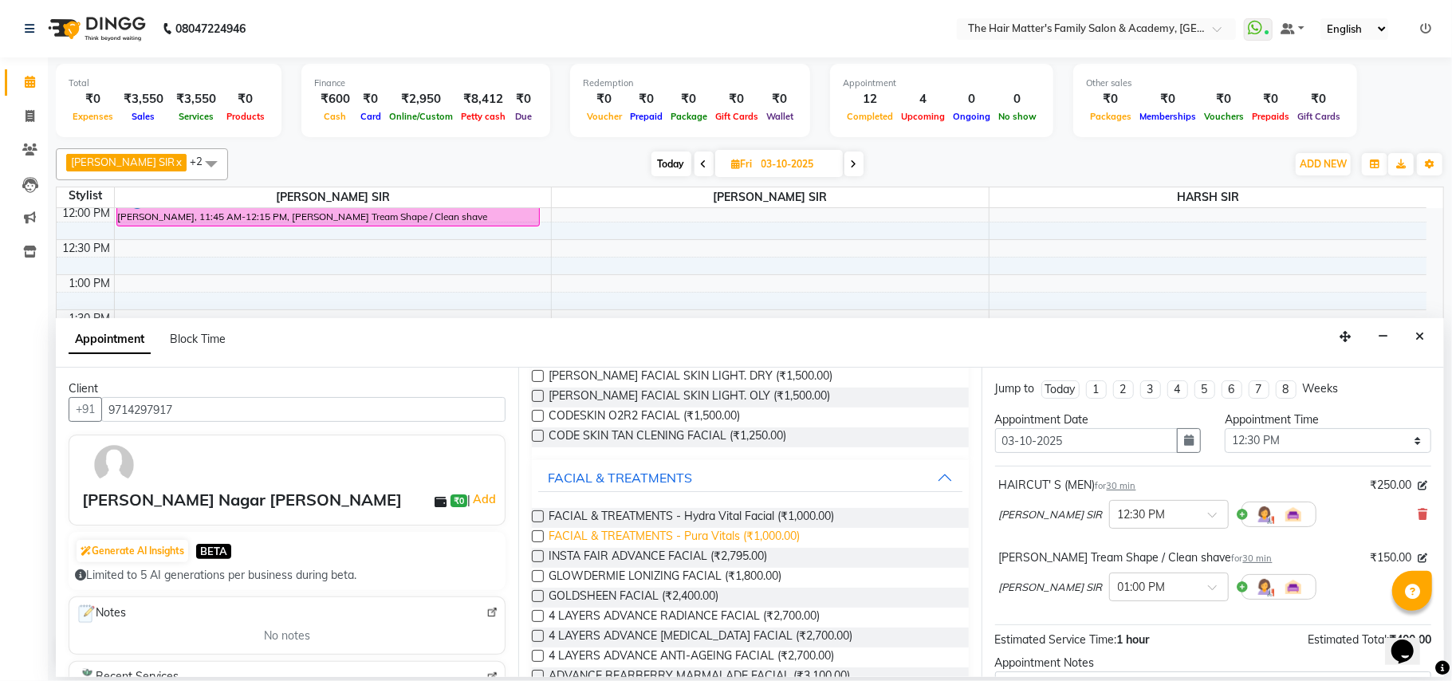
click at [796, 537] on span "FACIAL & TREATMENTS - Pura Vitals (₹1,000.00)" at bounding box center [674, 538] width 251 height 20
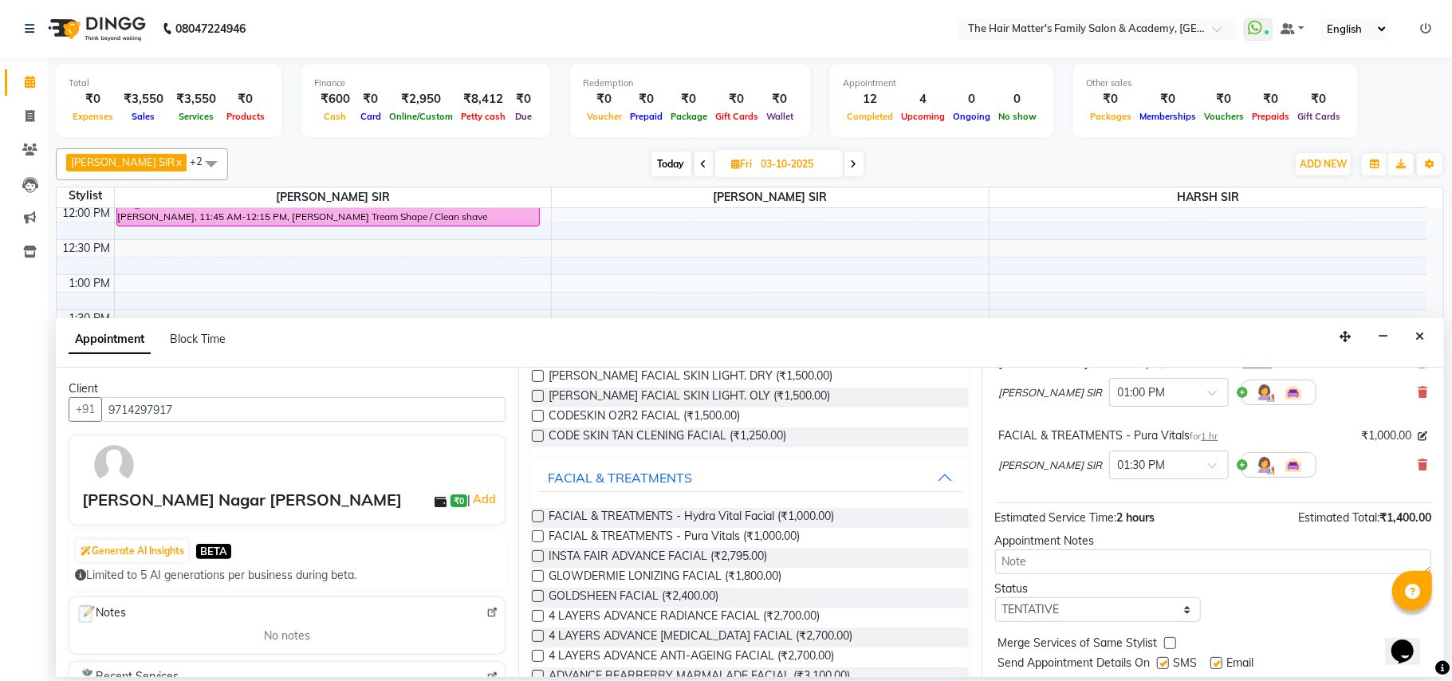
scroll to position [242, 0]
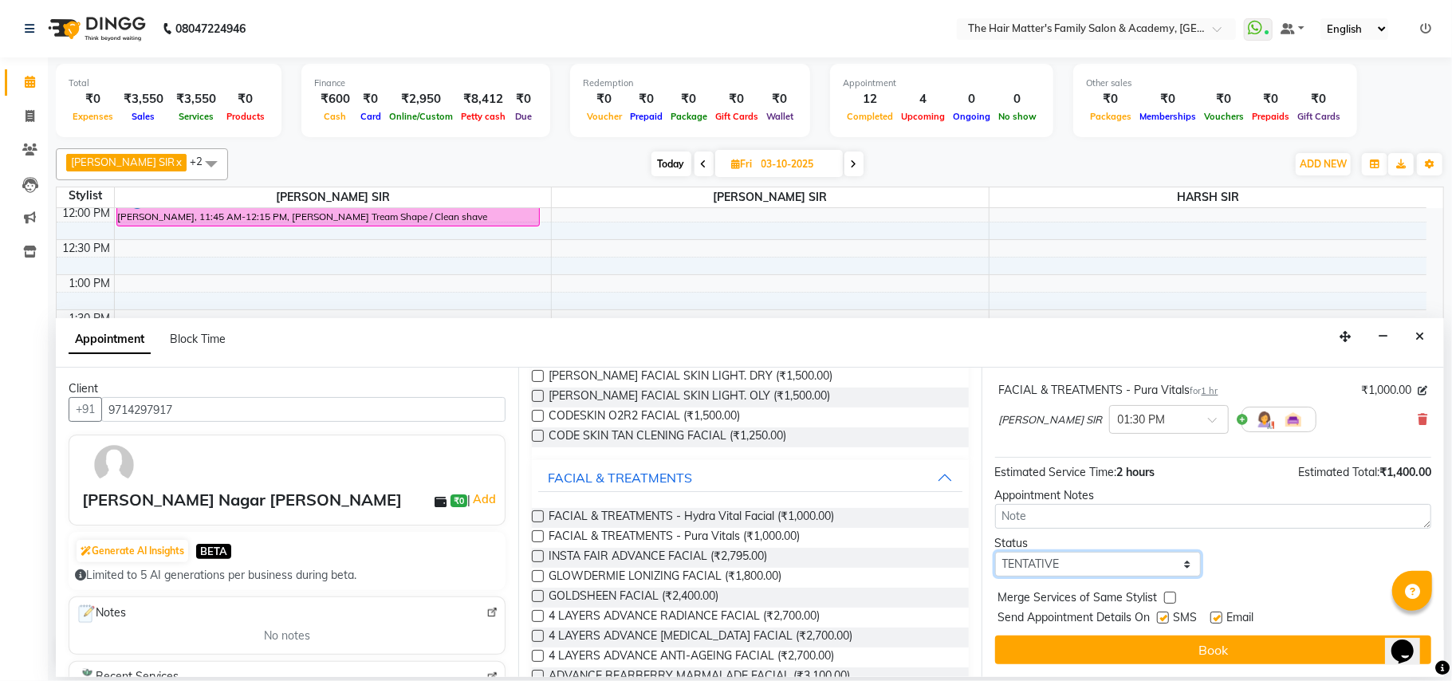
click at [1051, 561] on select "Select TENTATIVE CONFIRM UPCOMING" at bounding box center [1098, 564] width 207 height 25
click at [995, 553] on select "Select TENTATIVE CONFIRM UPCOMING" at bounding box center [1098, 564] width 207 height 25
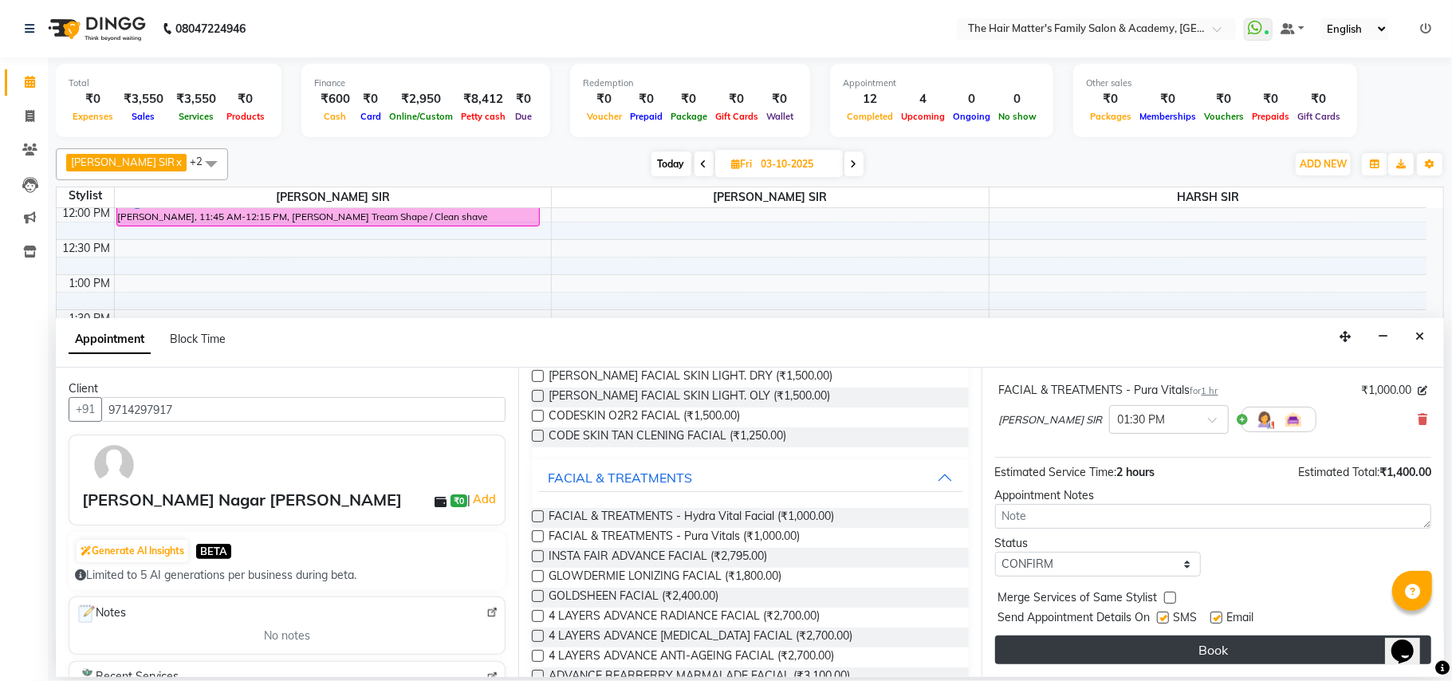
click at [1162, 654] on button "Book" at bounding box center [1213, 650] width 436 height 29
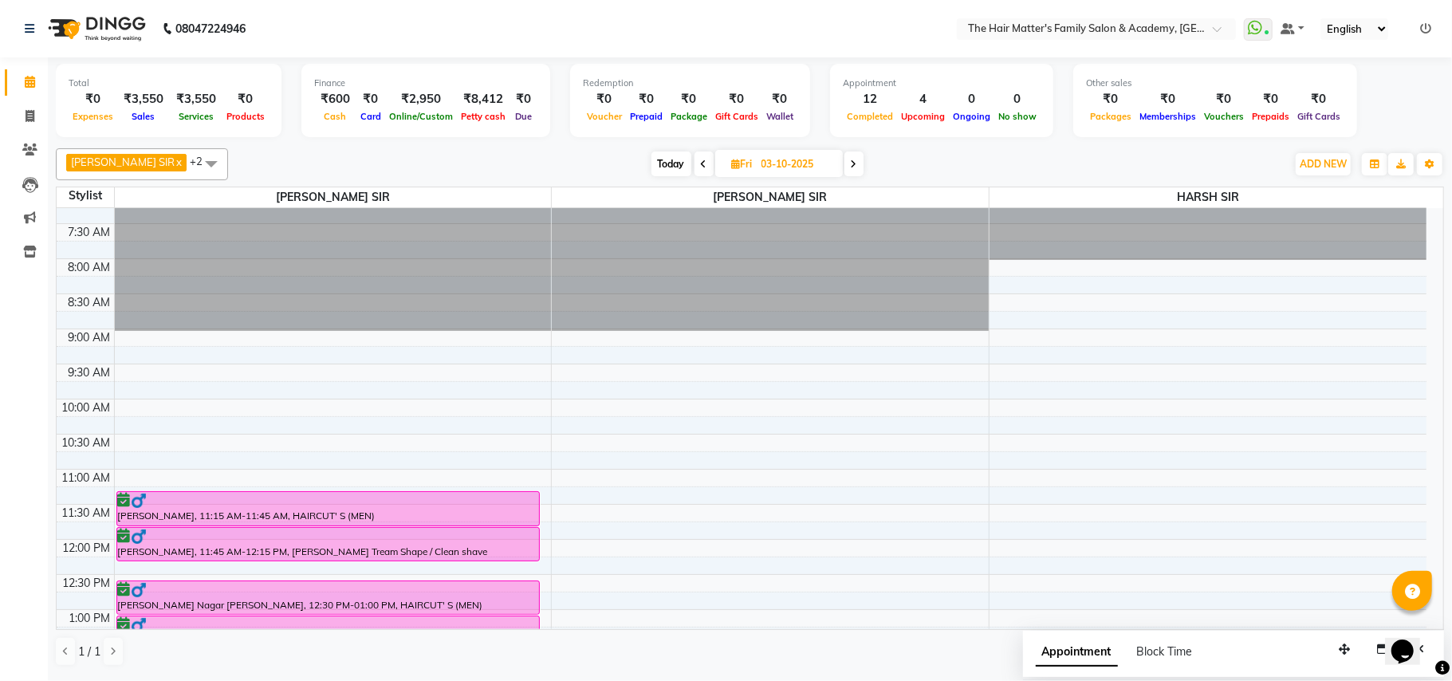
scroll to position [0, 0]
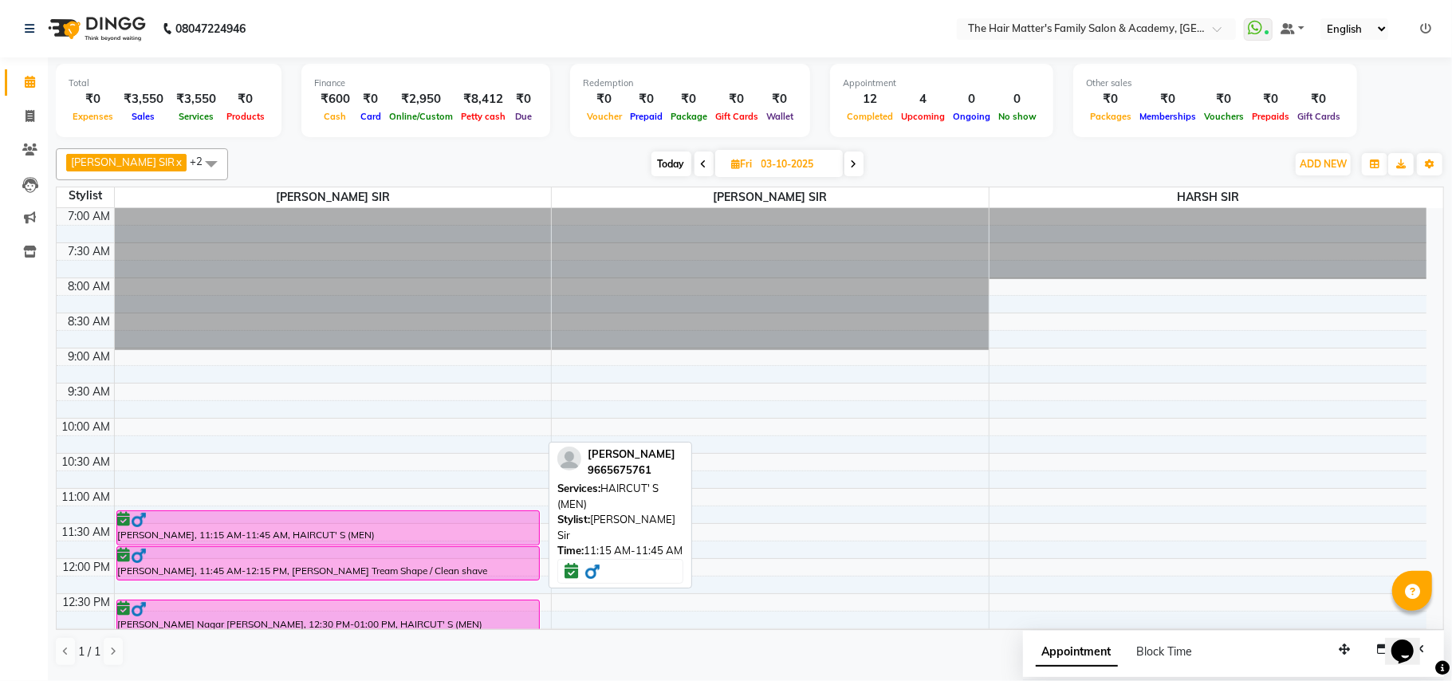
click at [329, 536] on div "YASH SIR SHARMA, 11:15 AM-11:45 AM, HAIRCUT' S (MEN)" at bounding box center [328, 527] width 423 height 33
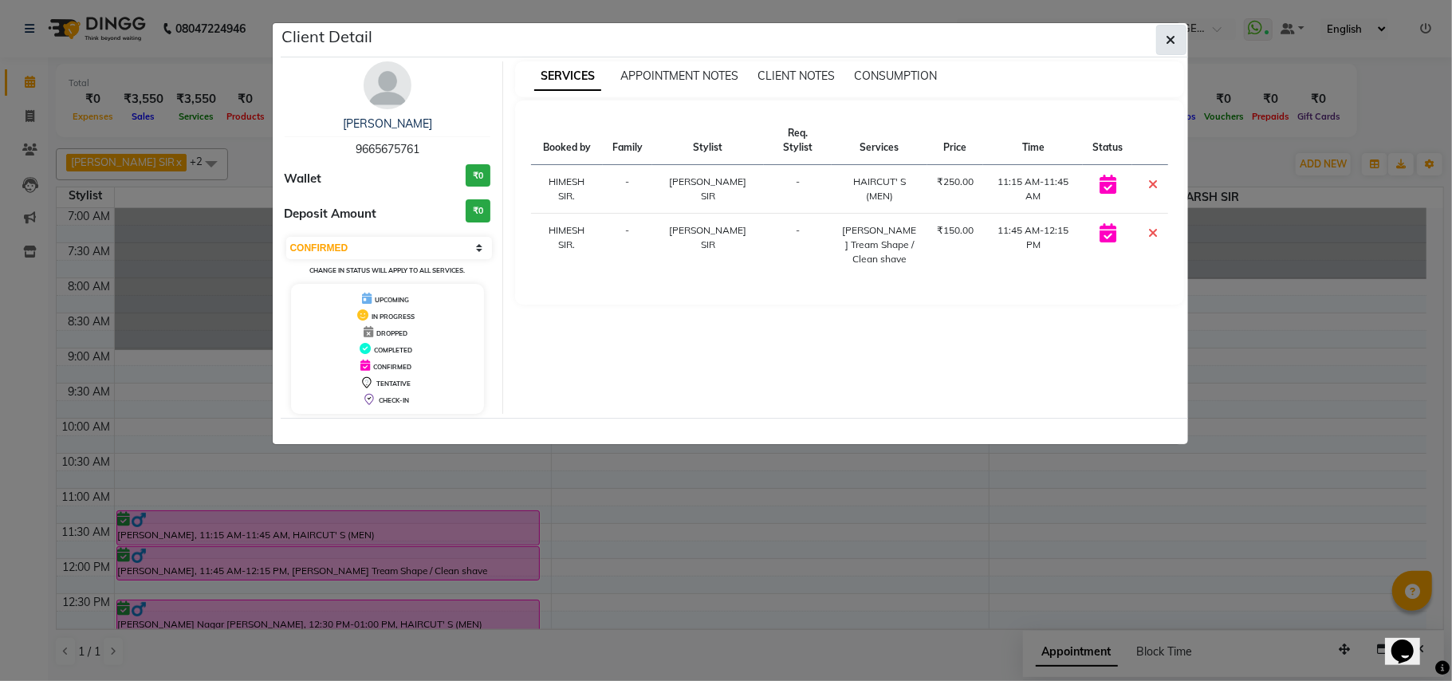
click at [1166, 29] on button "button" at bounding box center [1171, 40] width 30 height 30
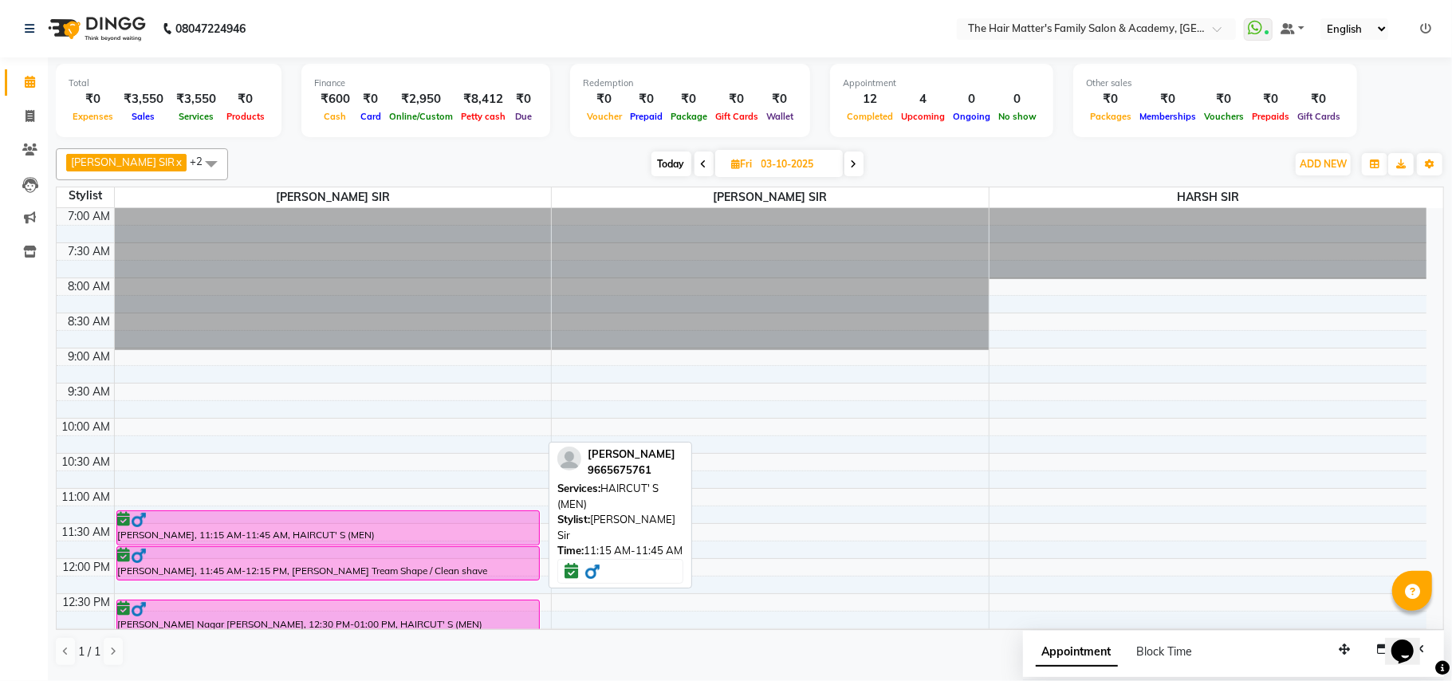
click at [234, 531] on div "YASH SIR SHARMA, 11:15 AM-11:45 AM, HAIRCUT' S (MEN)" at bounding box center [328, 527] width 423 height 33
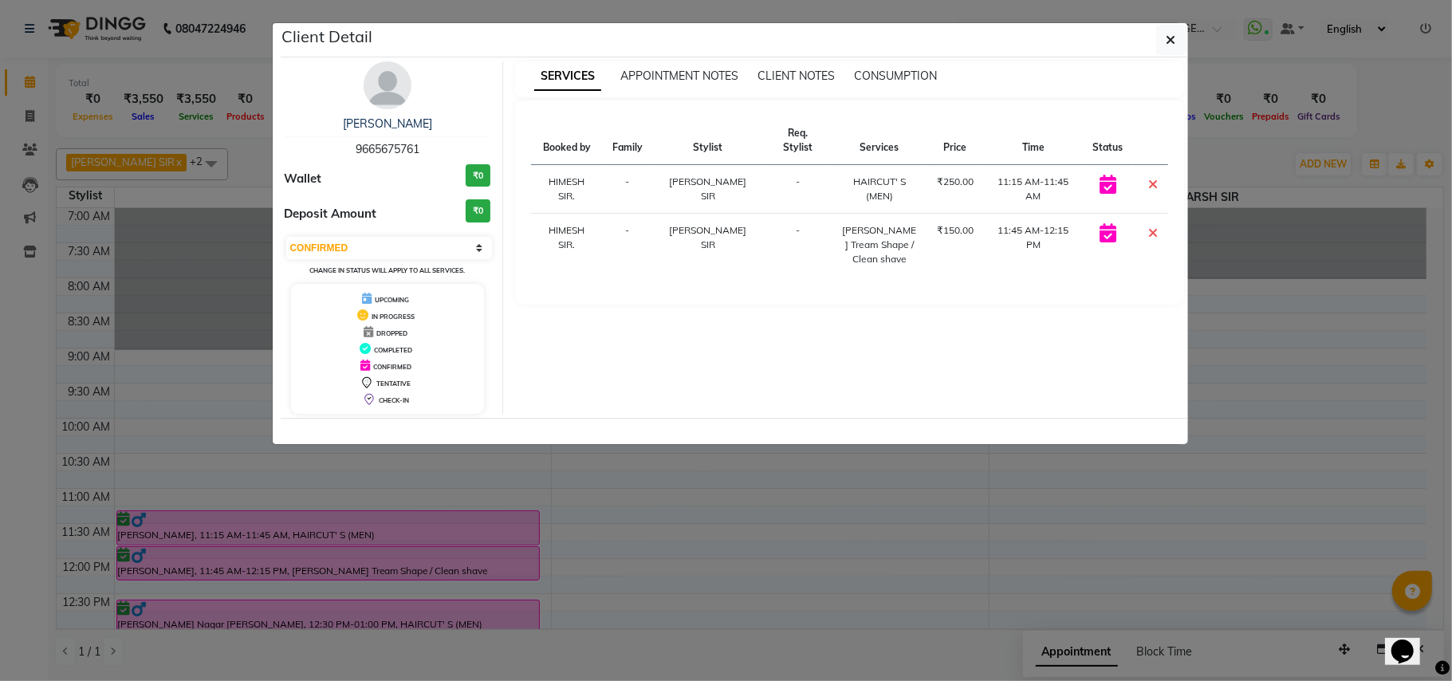
copy span "9665675761"
drag, startPoint x: 352, startPoint y: 148, endPoint x: 439, endPoint y: 148, distance: 86.9
click at [439, 148] on div "YASH SIR SHARMA 9665675761" at bounding box center [388, 137] width 207 height 42
click at [1168, 46] on span "button" at bounding box center [1172, 40] width 10 height 16
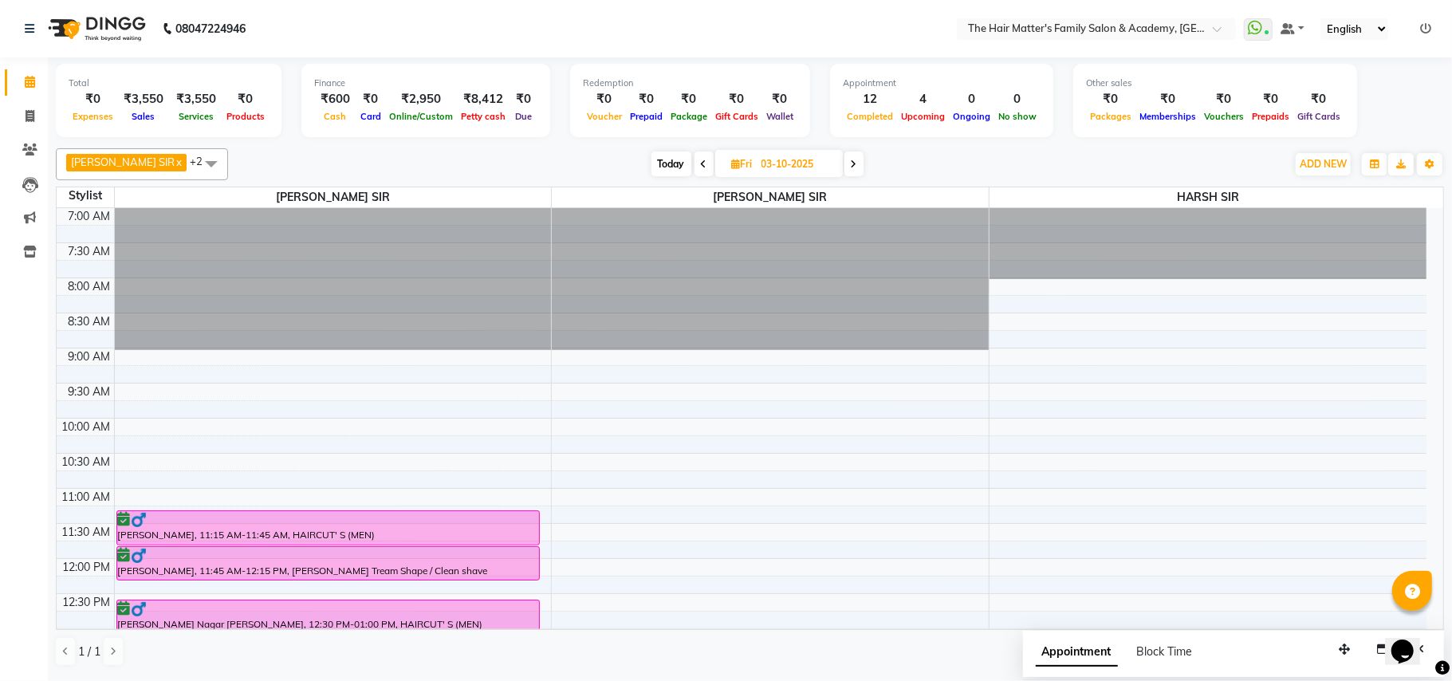
scroll to position [354, 0]
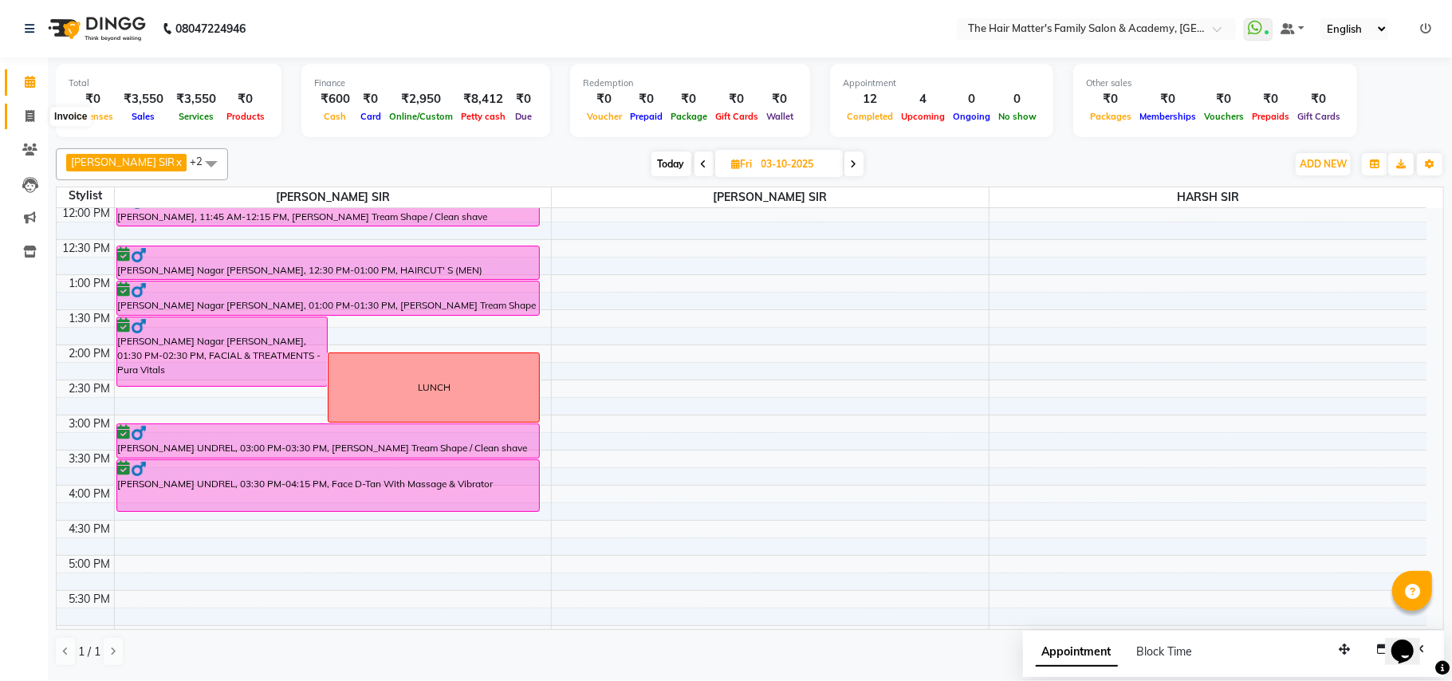
drag, startPoint x: 40, startPoint y: 123, endPoint x: 56, endPoint y: 123, distance: 16.0
click at [39, 123] on span at bounding box center [30, 117] width 28 height 18
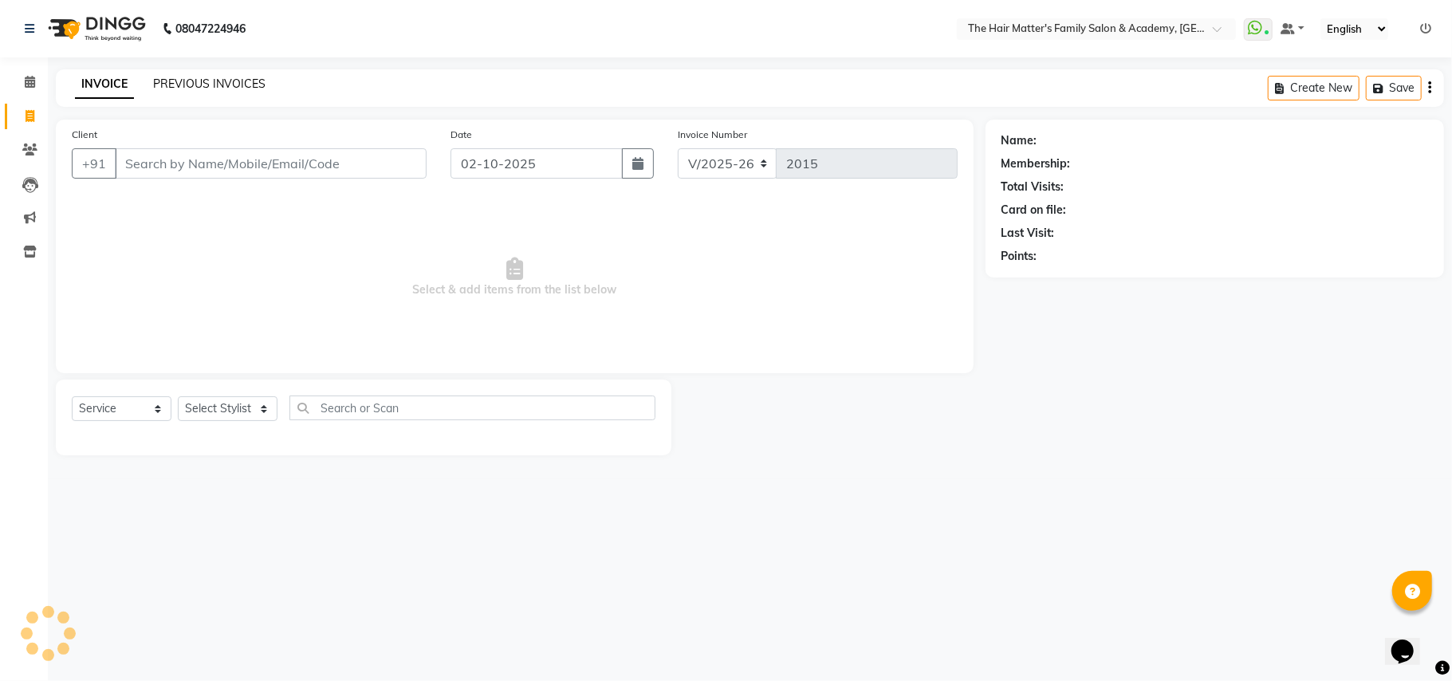
click at [208, 77] on link "PREVIOUS INVOICES" at bounding box center [209, 84] width 112 height 14
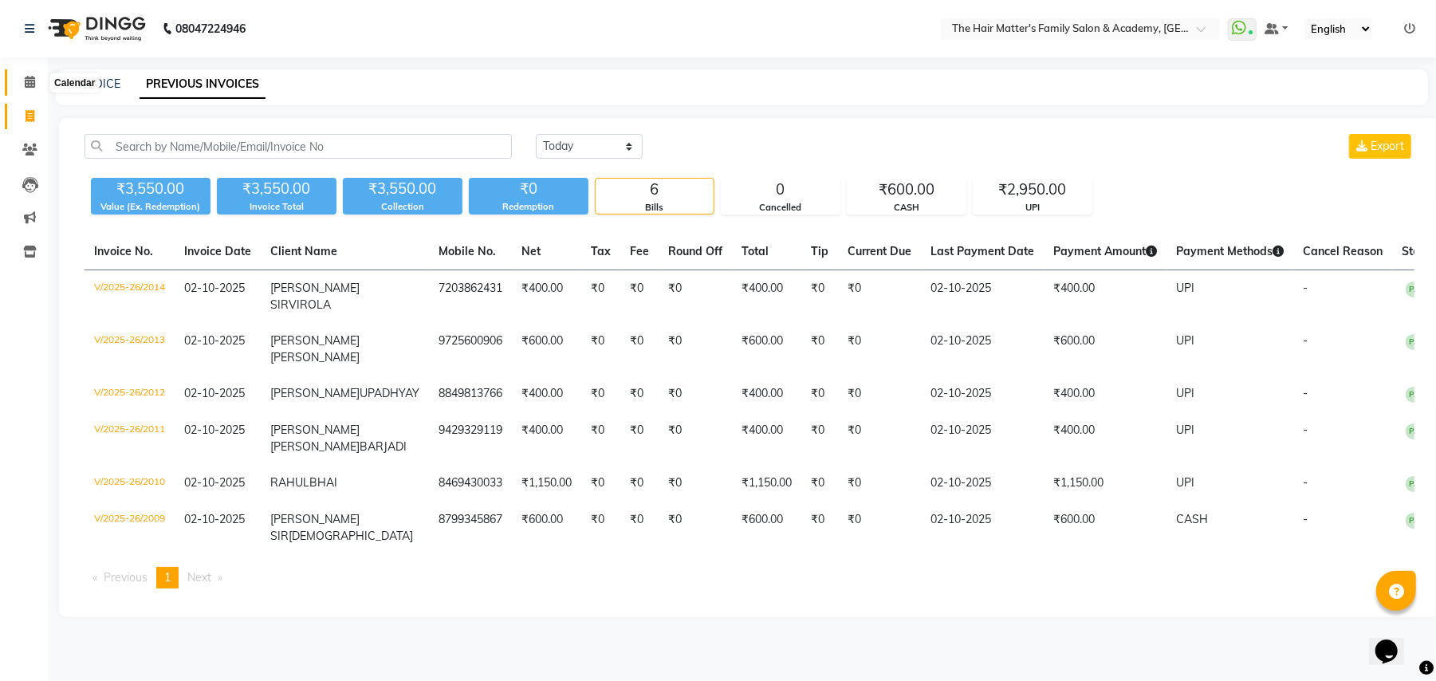
click at [16, 88] on span at bounding box center [30, 82] width 28 height 18
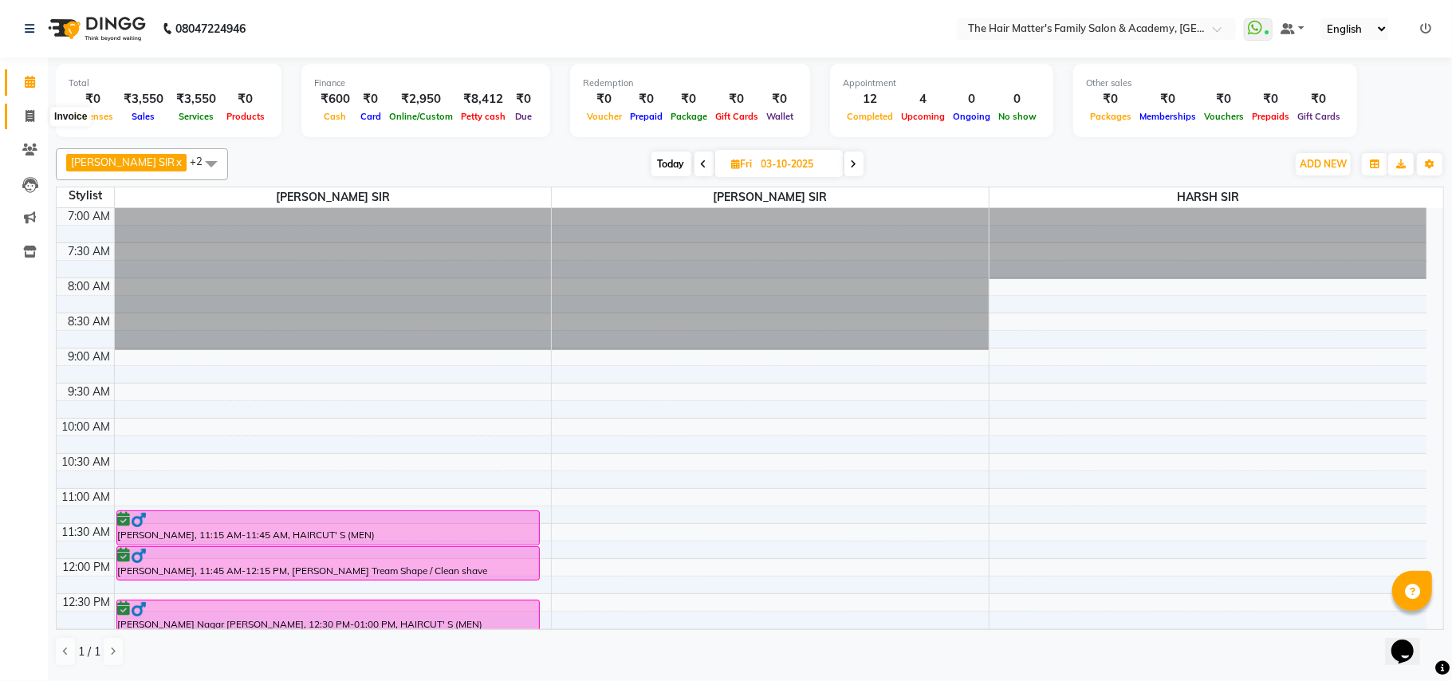
click at [17, 122] on span at bounding box center [30, 117] width 28 height 18
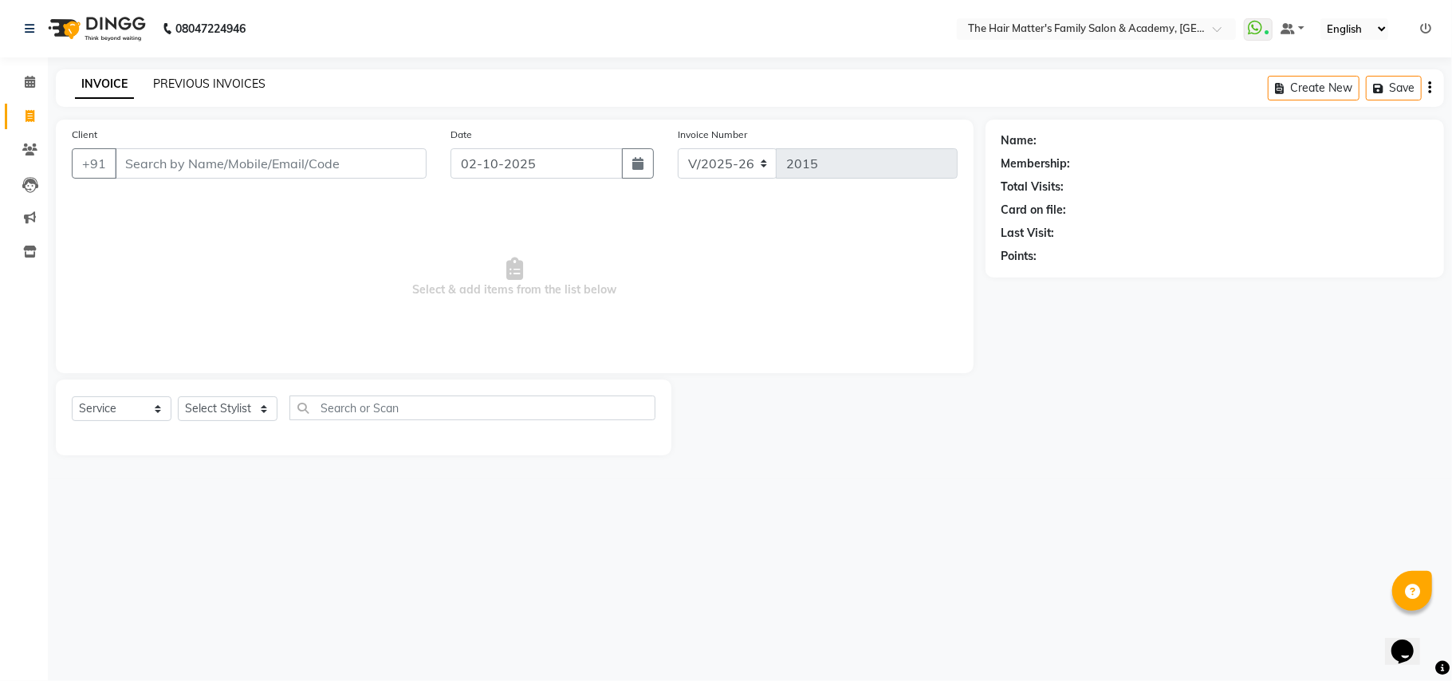
click at [191, 90] on link "PREVIOUS INVOICES" at bounding box center [209, 84] width 112 height 14
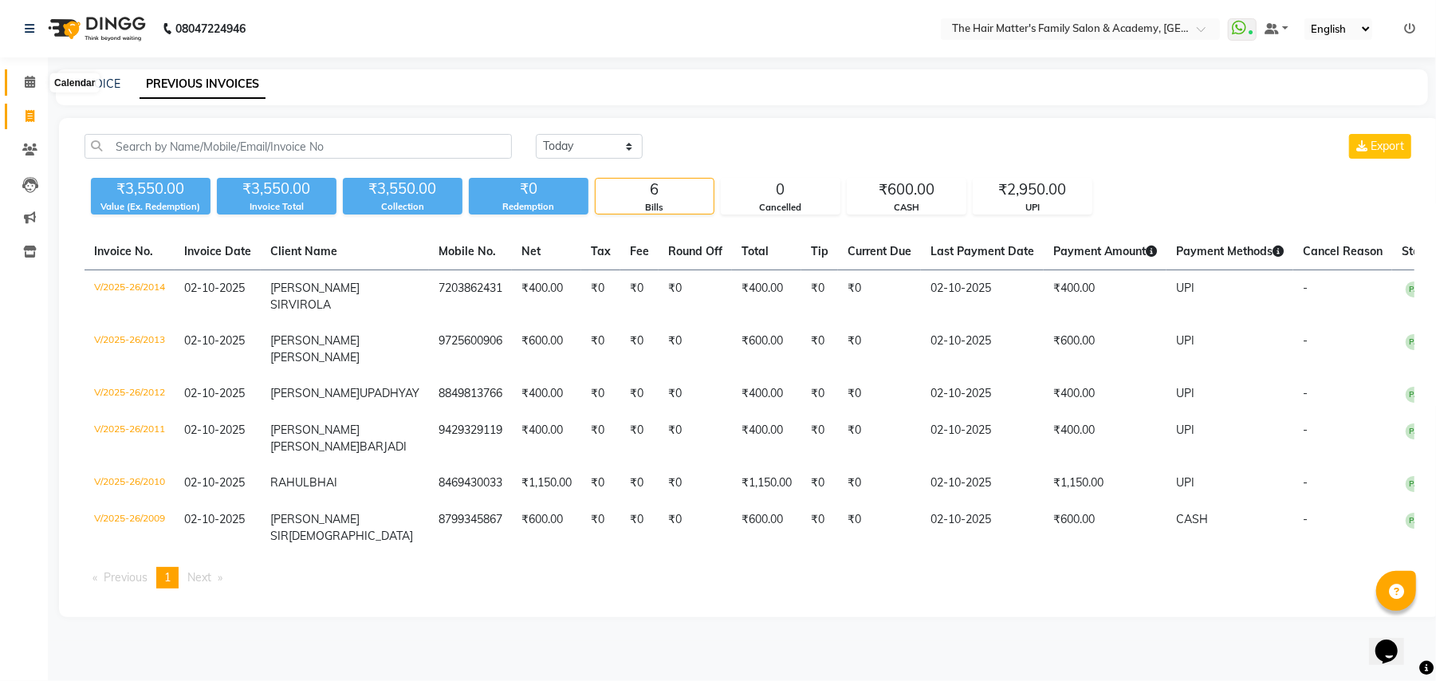
click at [22, 89] on span at bounding box center [30, 82] width 28 height 18
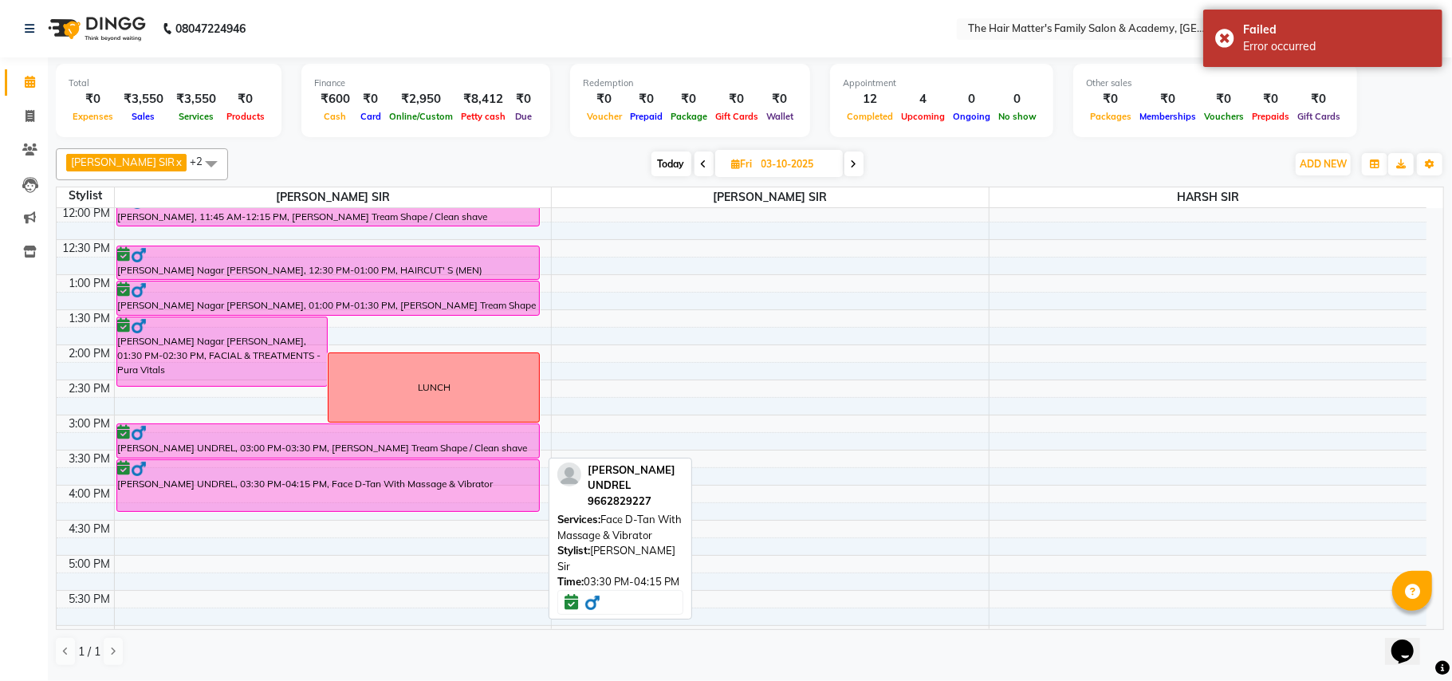
scroll to position [709, 0]
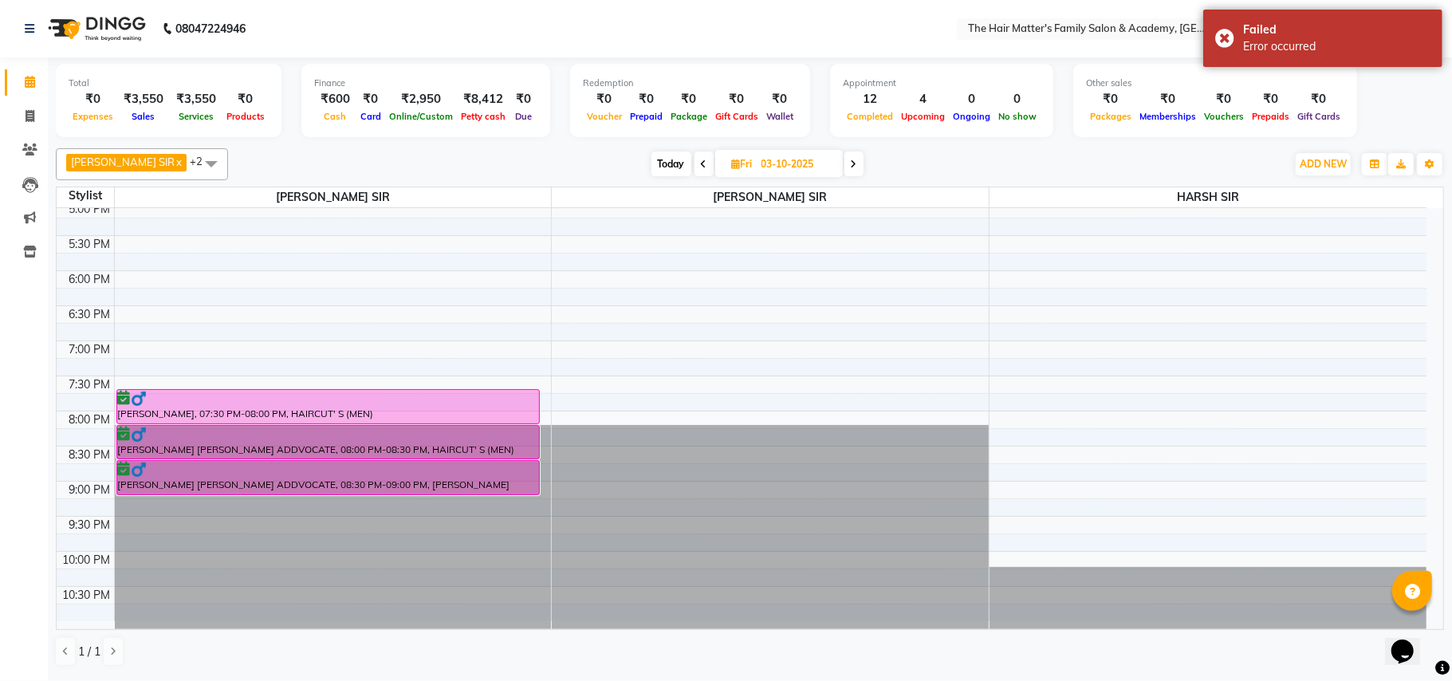
click at [650, 169] on div "Today Fri 03-10-2025" at bounding box center [757, 164] width 215 height 24
click at [652, 167] on span "Today" at bounding box center [672, 164] width 40 height 25
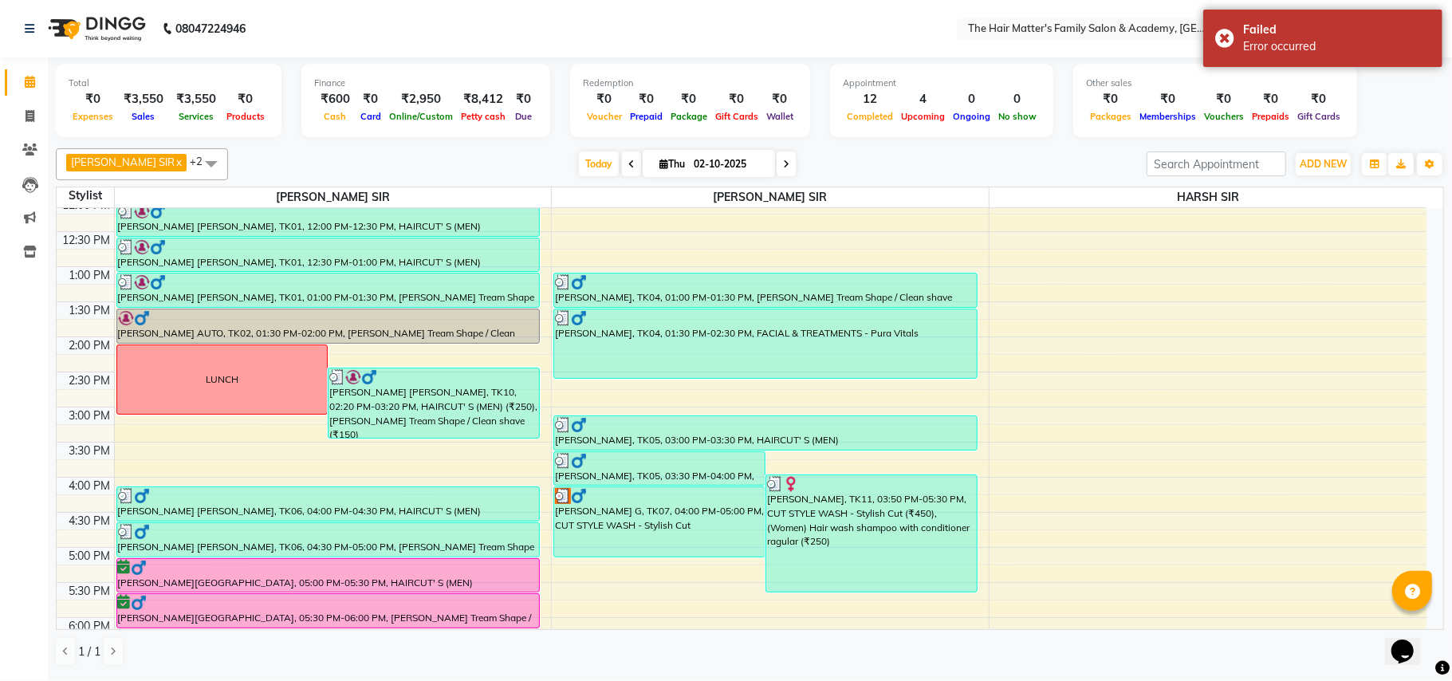
scroll to position [718, 0]
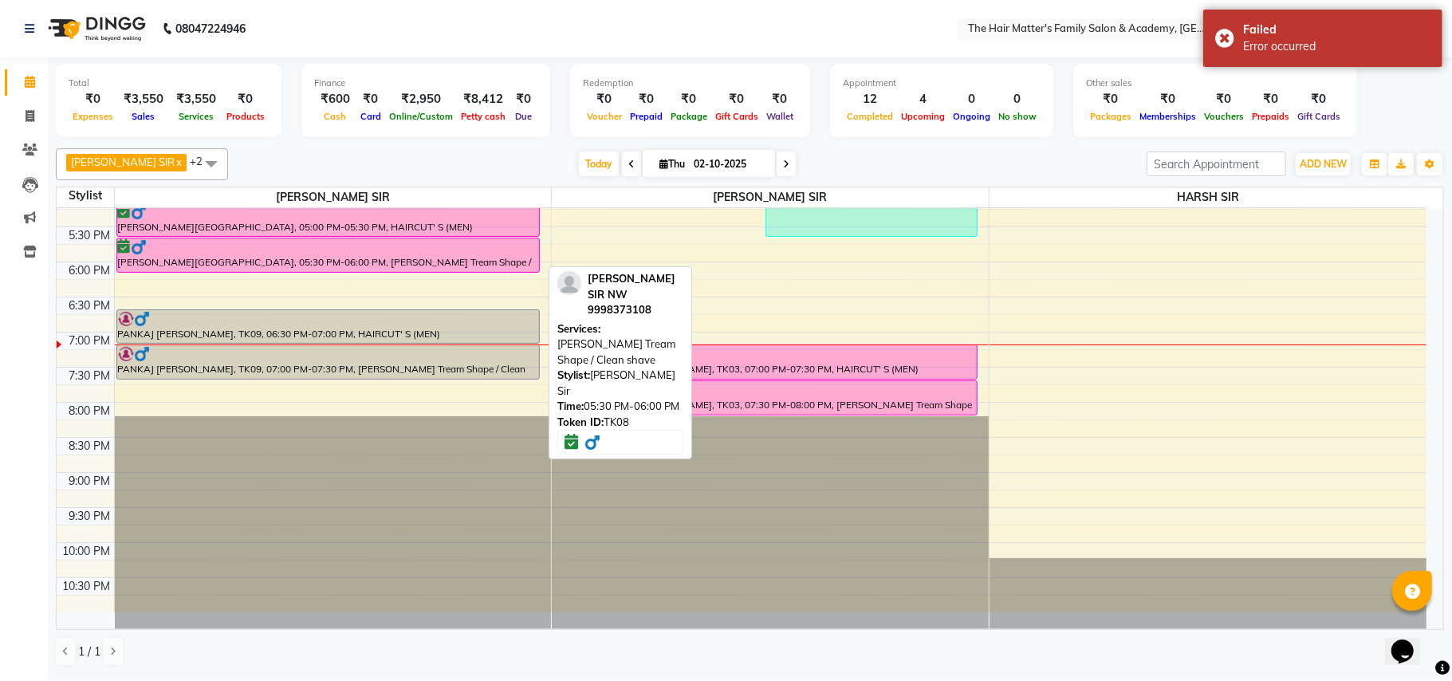
click at [368, 239] on link "[PERSON_NAME][GEOGRAPHIC_DATA], 05:30 PM-06:00 PM, [PERSON_NAME] Tream Shape / …" at bounding box center [328, 255] width 424 height 35
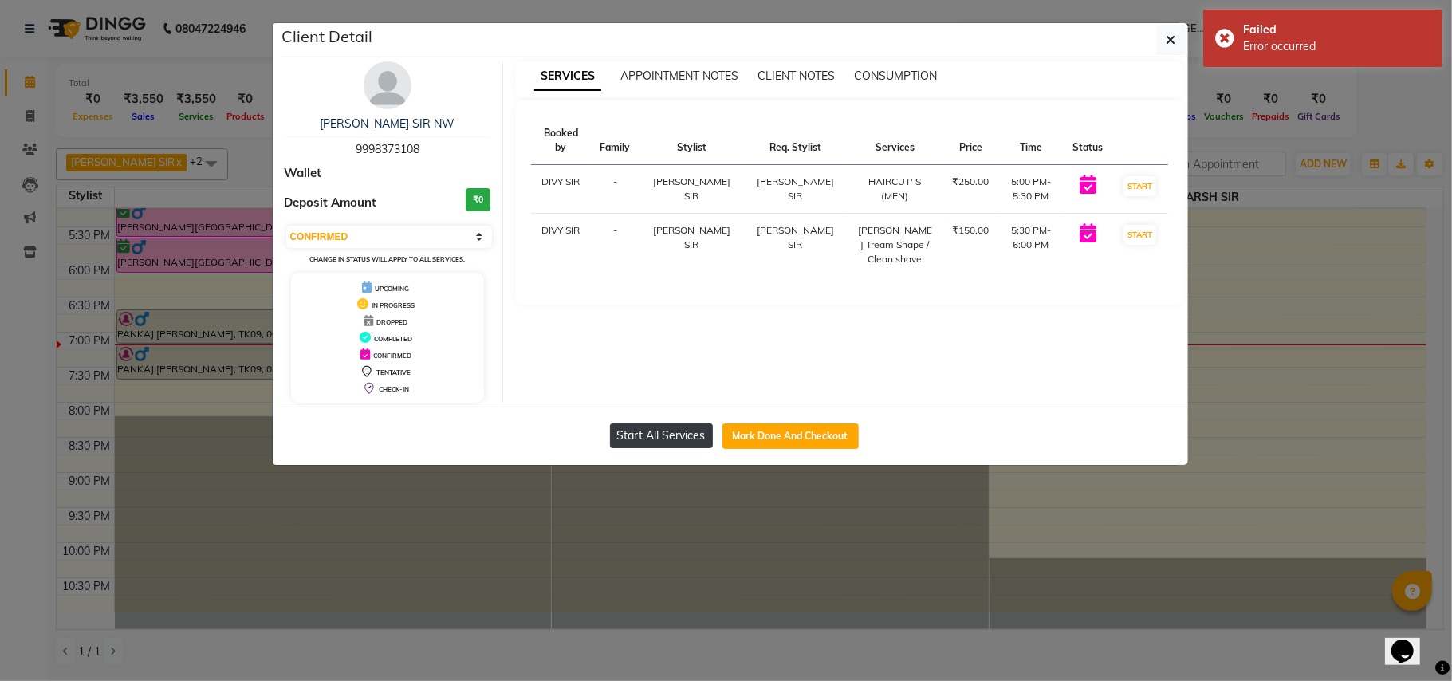
click at [652, 424] on button "Start All Services" at bounding box center [661, 435] width 103 height 25
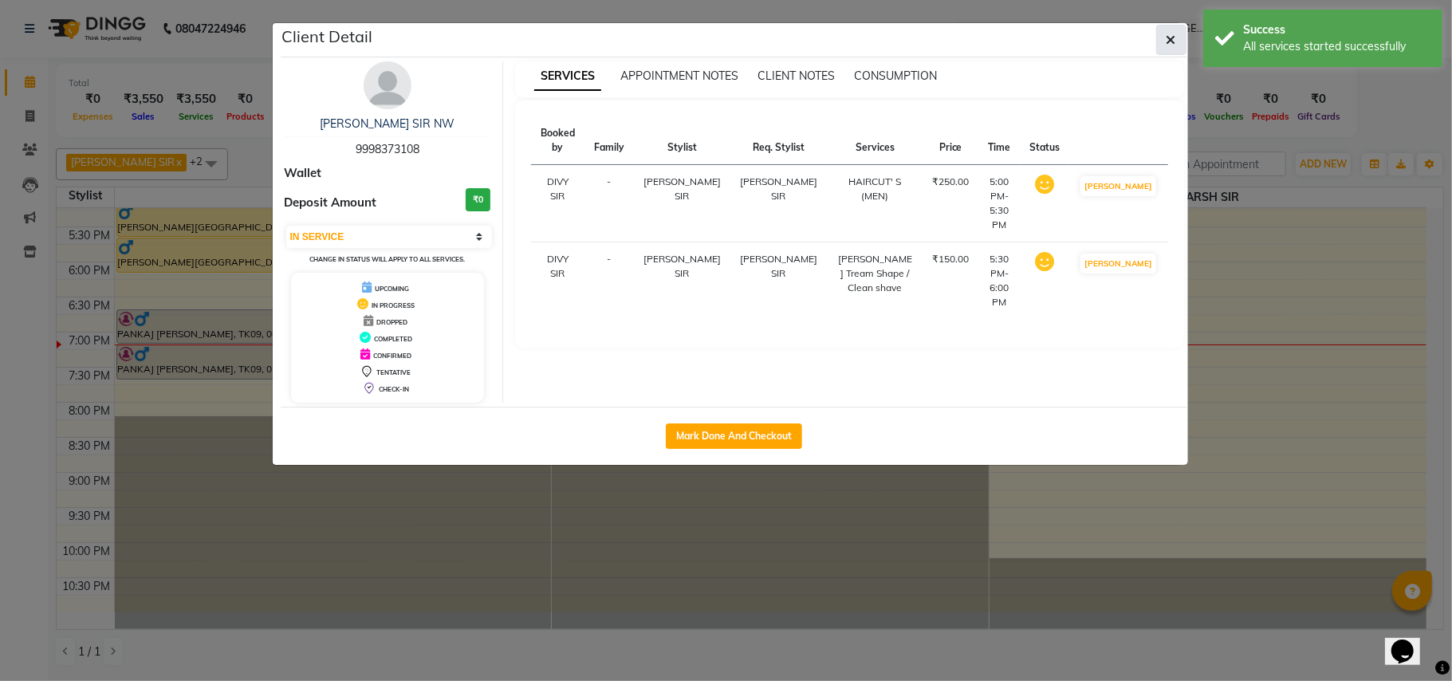
click at [1160, 45] on button "button" at bounding box center [1171, 40] width 30 height 30
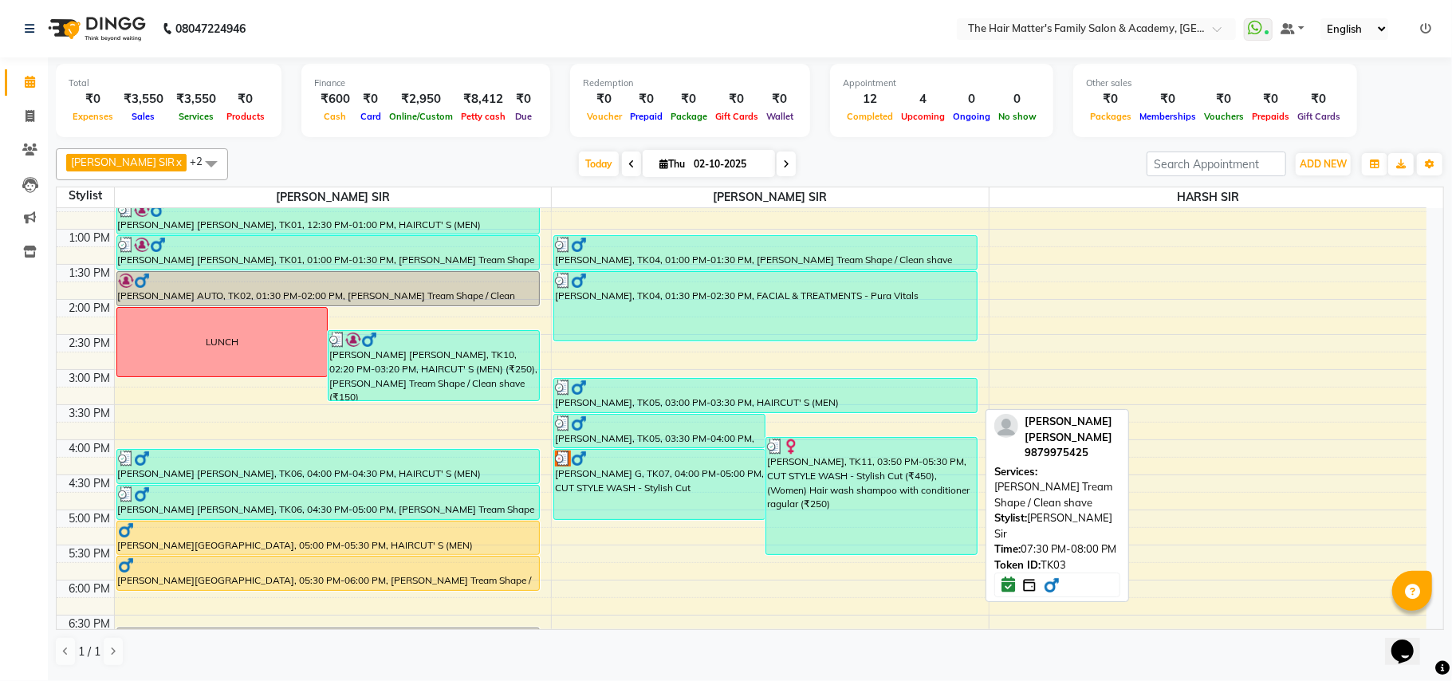
scroll to position [362, 0]
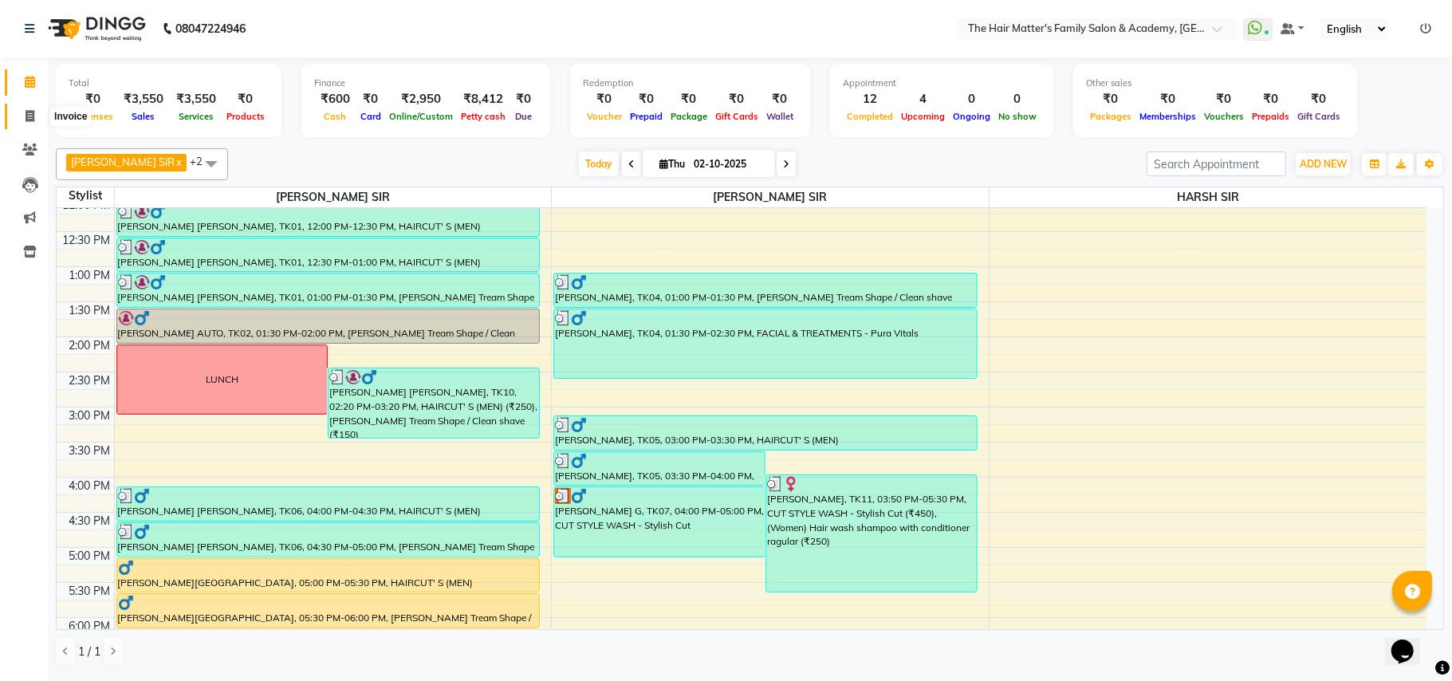
click at [26, 118] on icon at bounding box center [30, 116] width 9 height 12
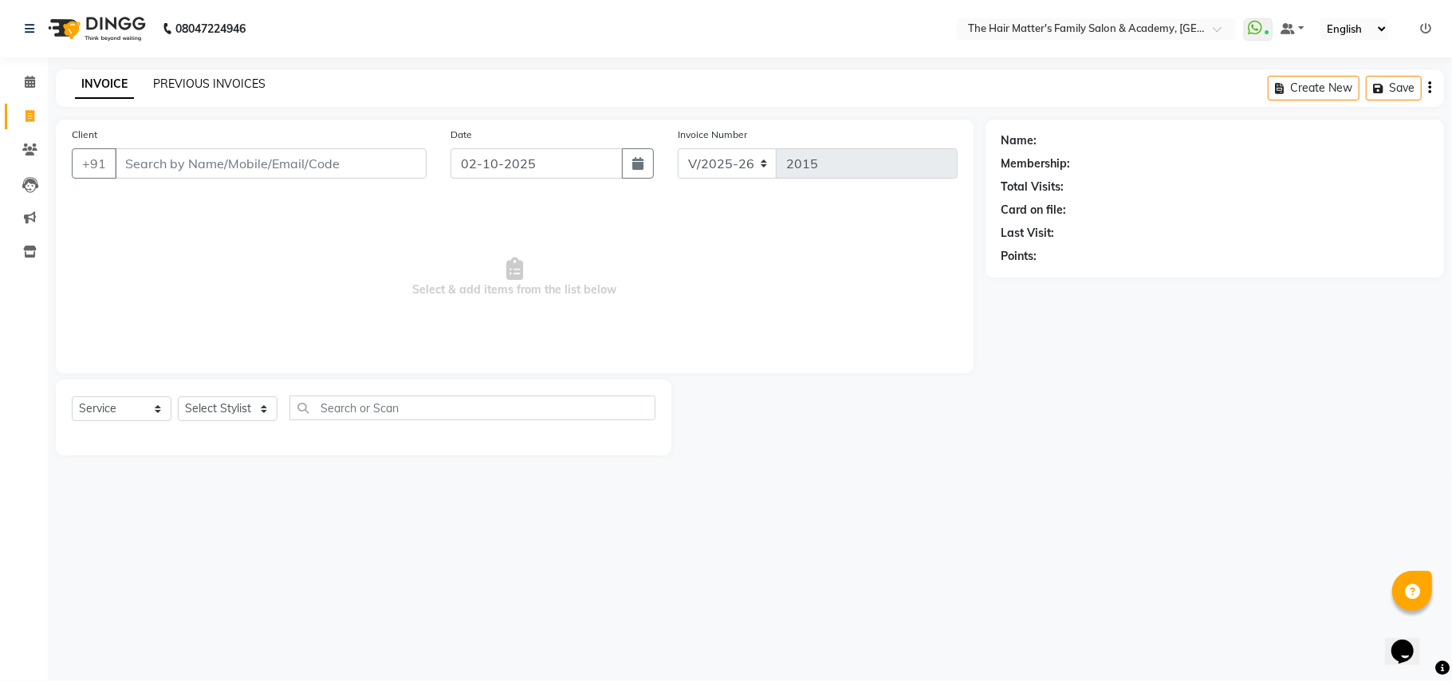
click at [207, 85] on link "PREVIOUS INVOICES" at bounding box center [209, 84] width 112 height 14
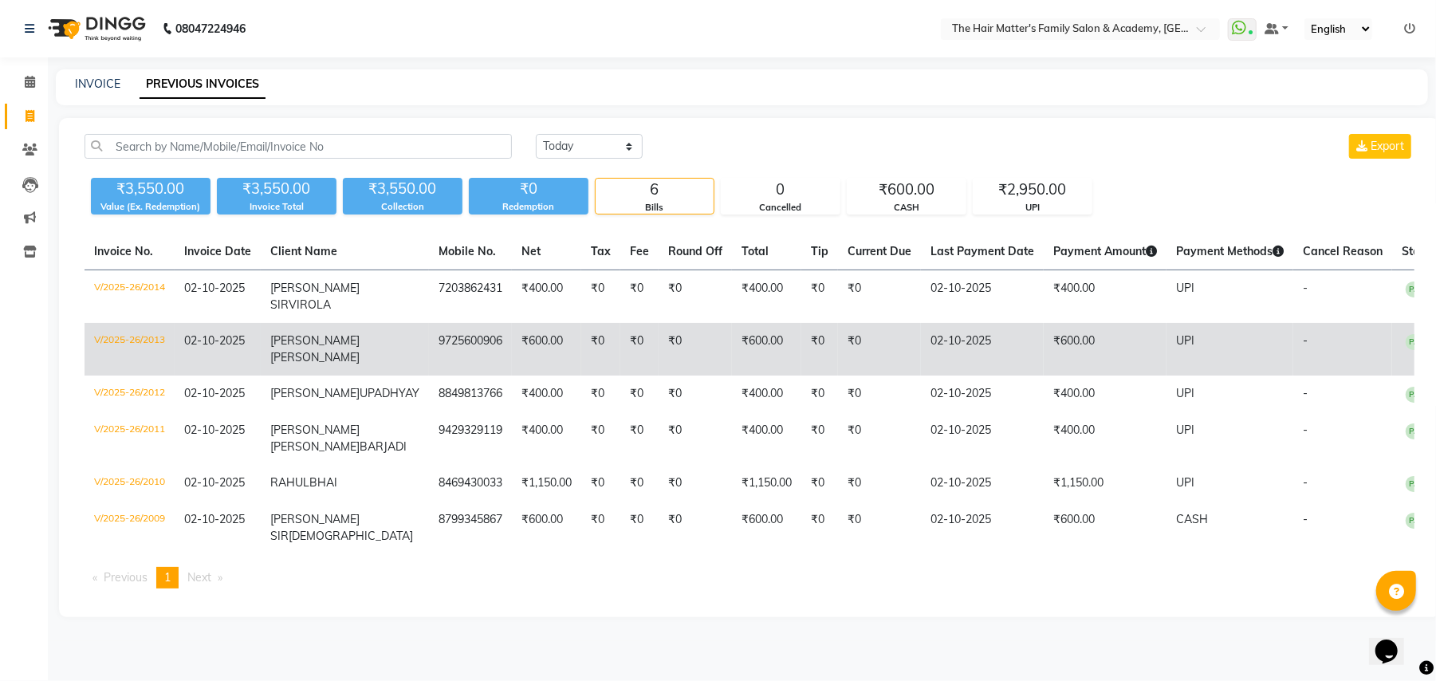
click at [659, 326] on td "₹0" at bounding box center [695, 349] width 73 height 53
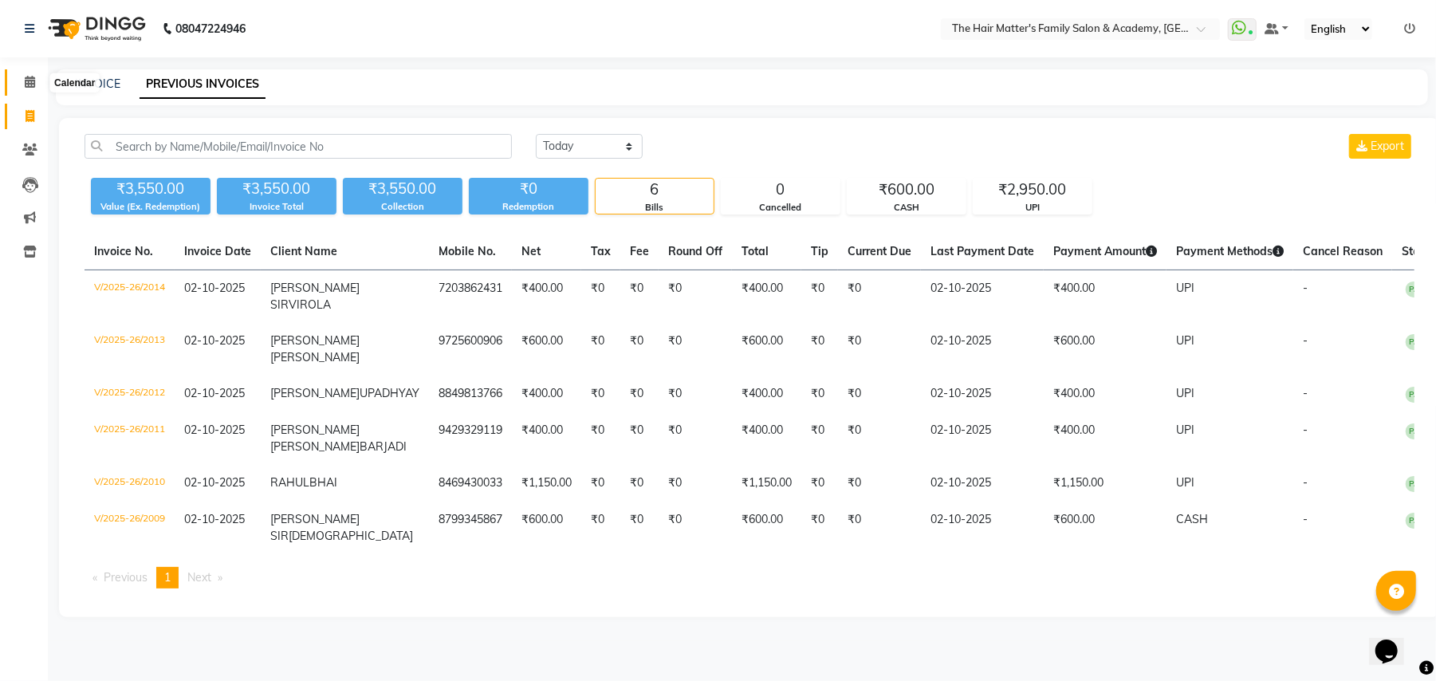
click at [26, 80] on icon at bounding box center [30, 82] width 10 height 12
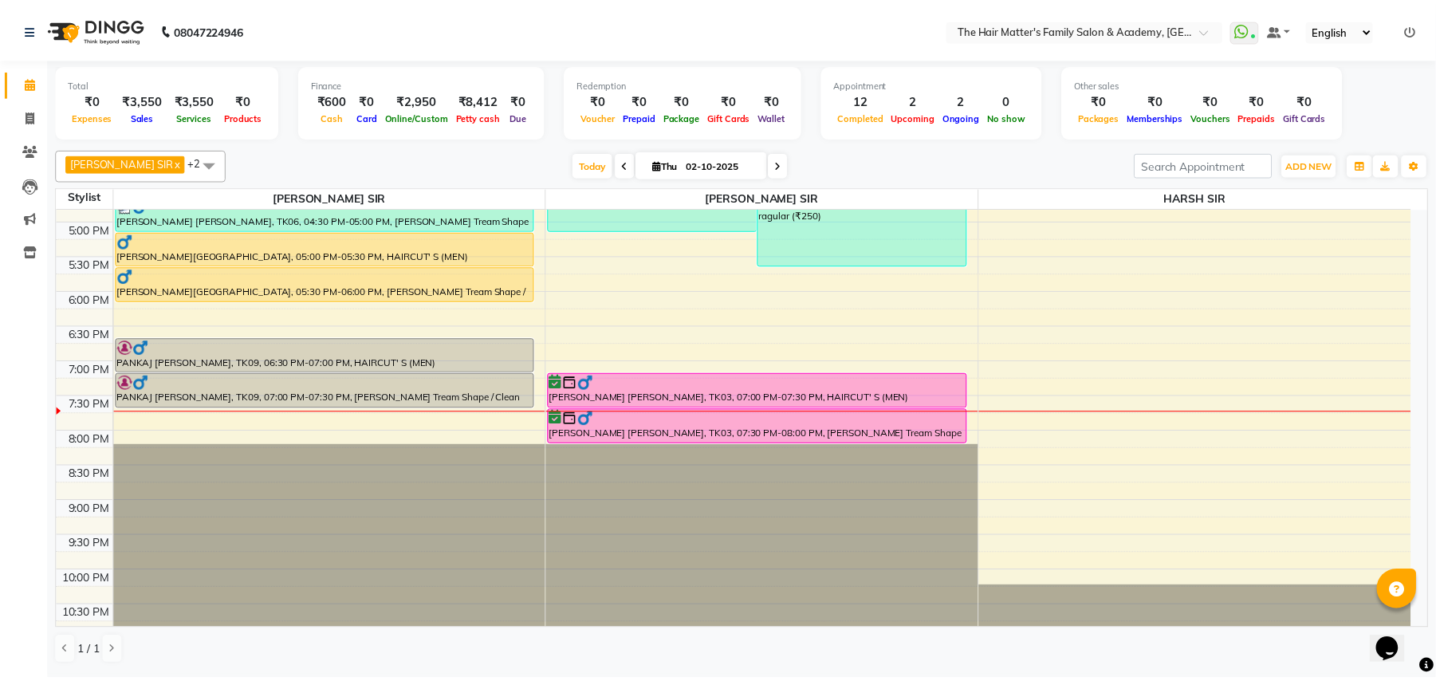
scroll to position [709, 0]
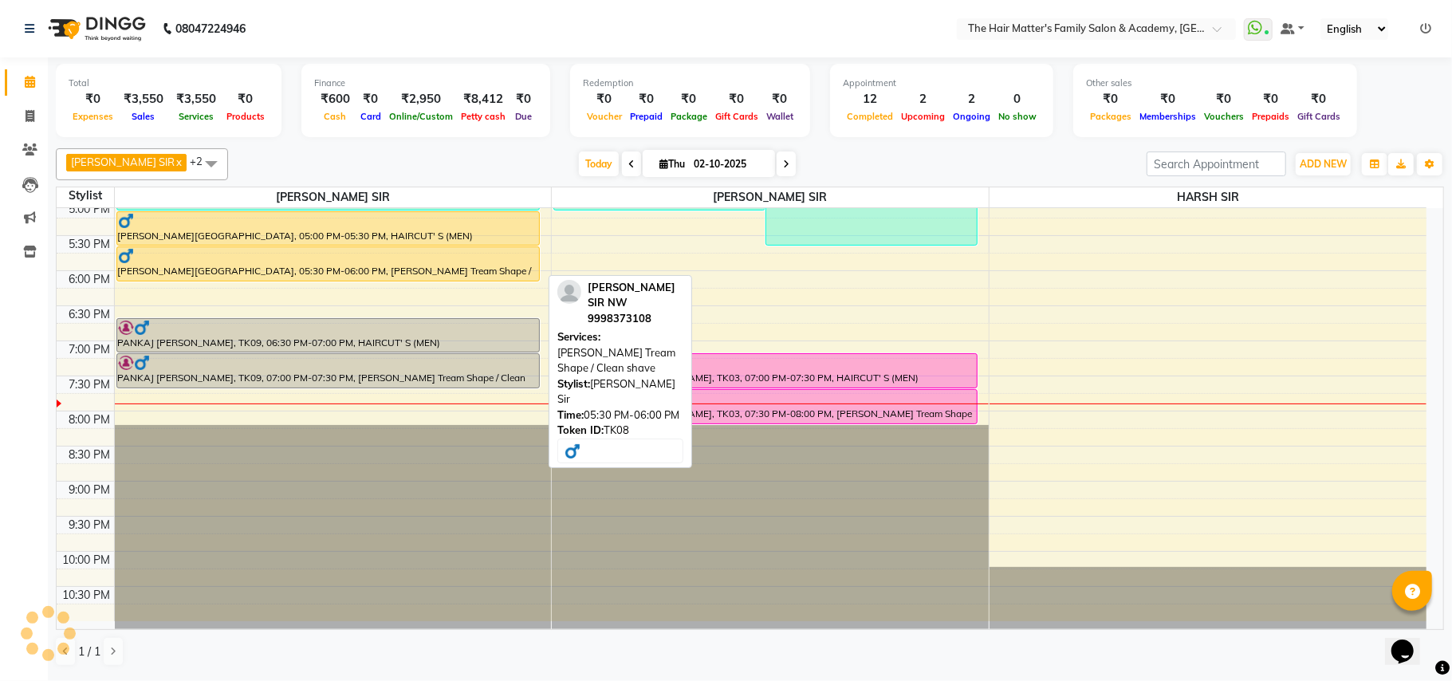
click at [317, 255] on div at bounding box center [328, 256] width 421 height 16
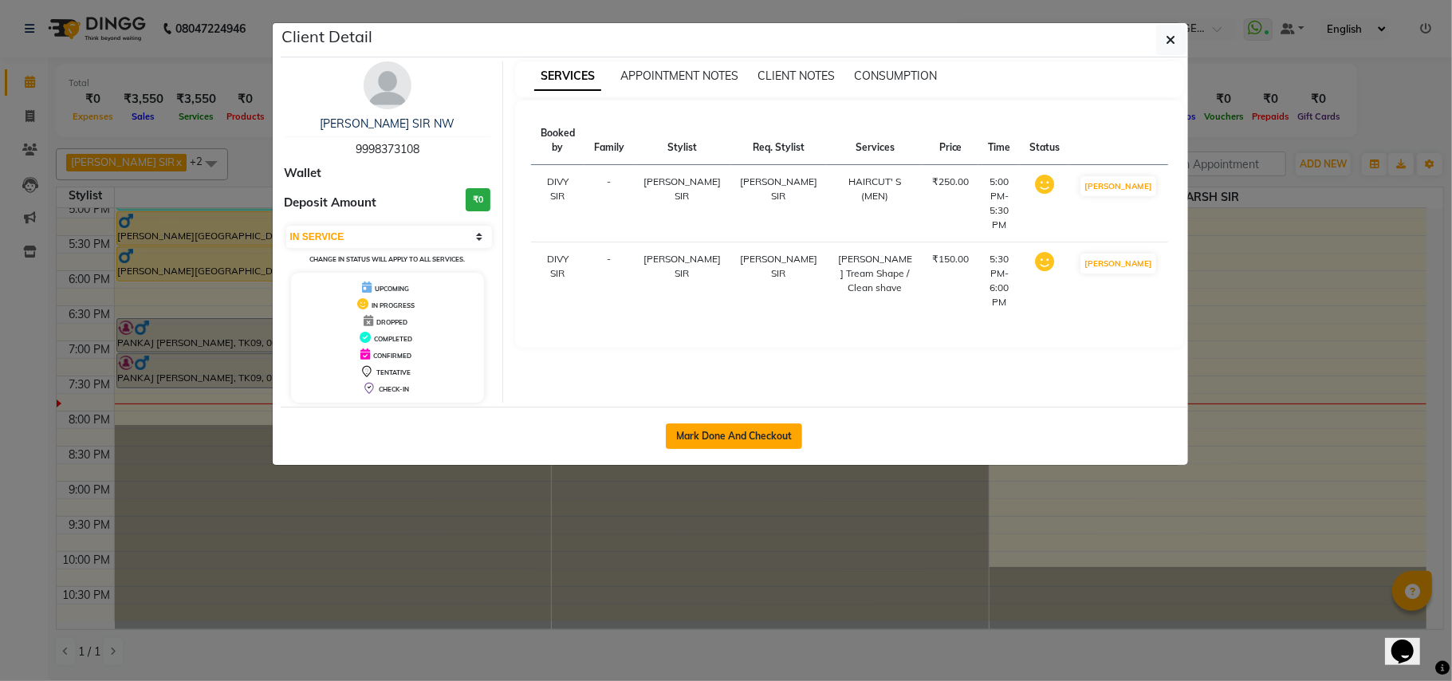
click at [713, 429] on button "Mark Done And Checkout" at bounding box center [734, 436] width 136 height 26
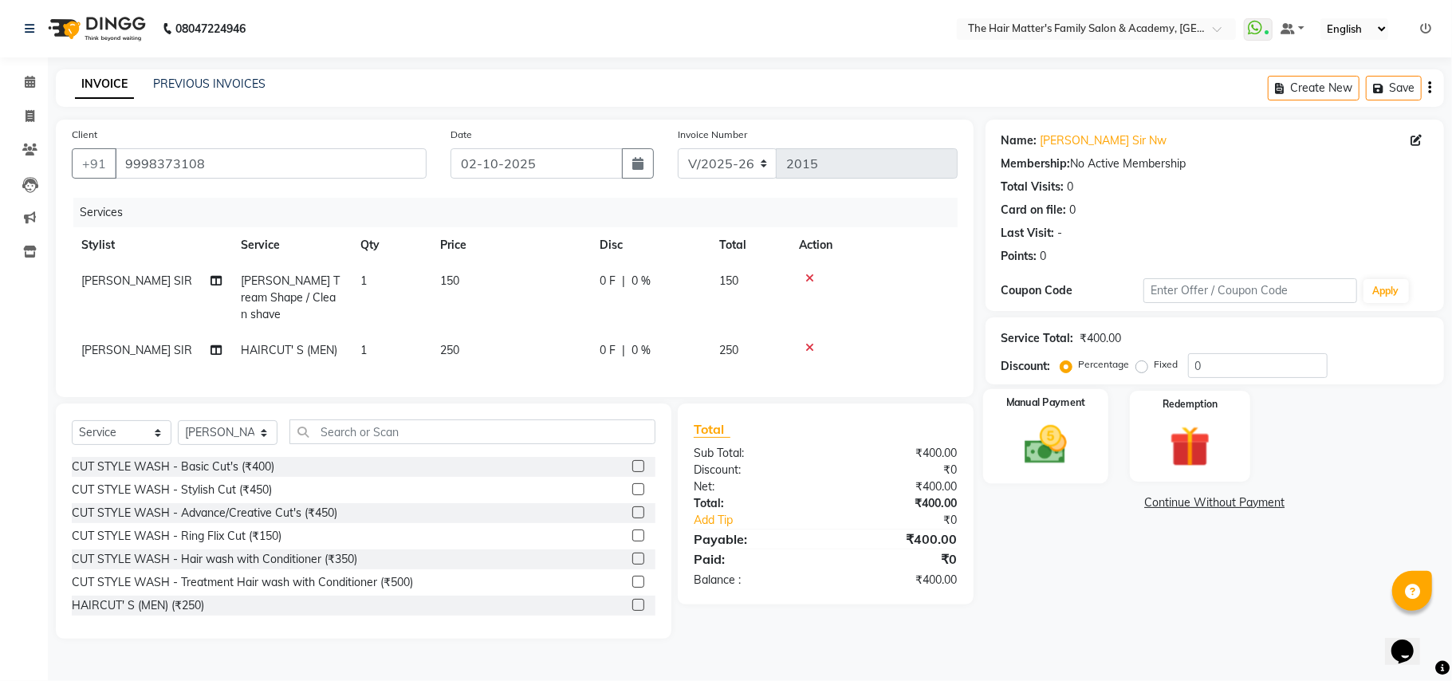
click at [1038, 466] on img at bounding box center [1045, 444] width 69 height 49
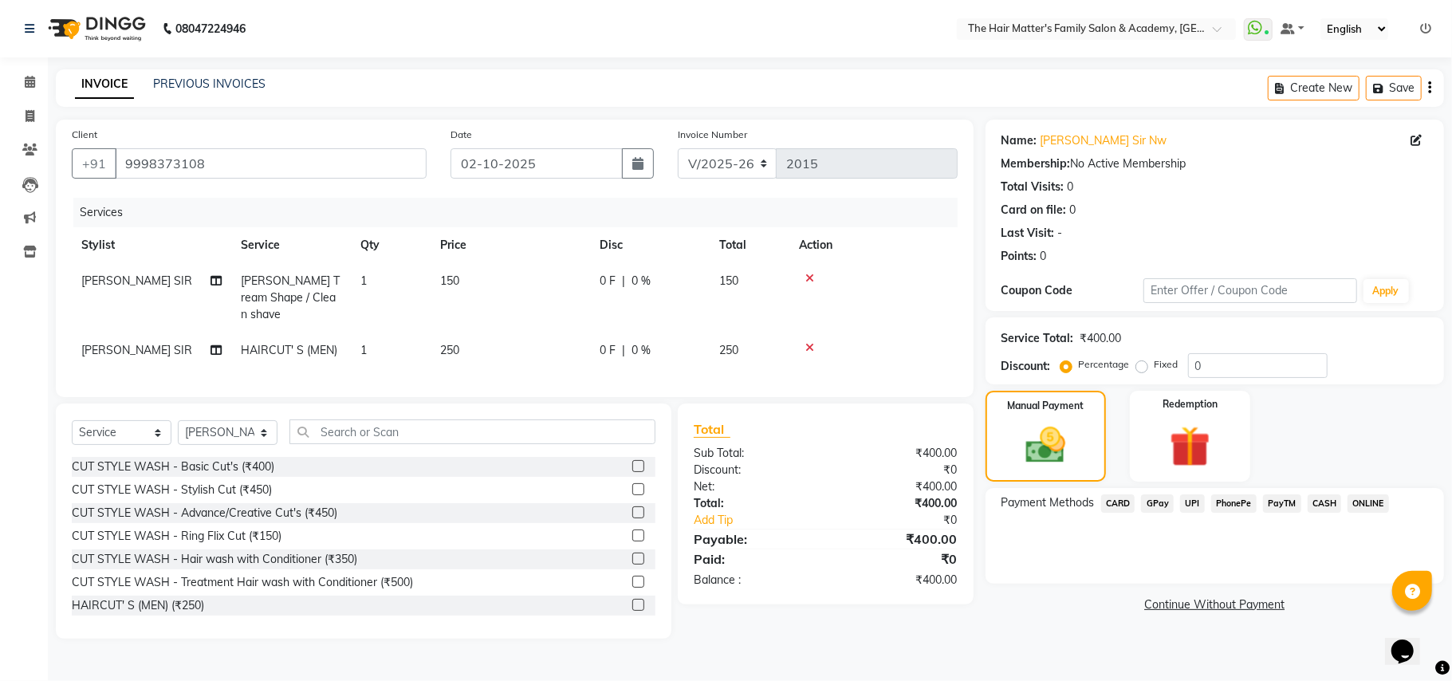
click at [1330, 502] on span "CASH" at bounding box center [1325, 503] width 34 height 18
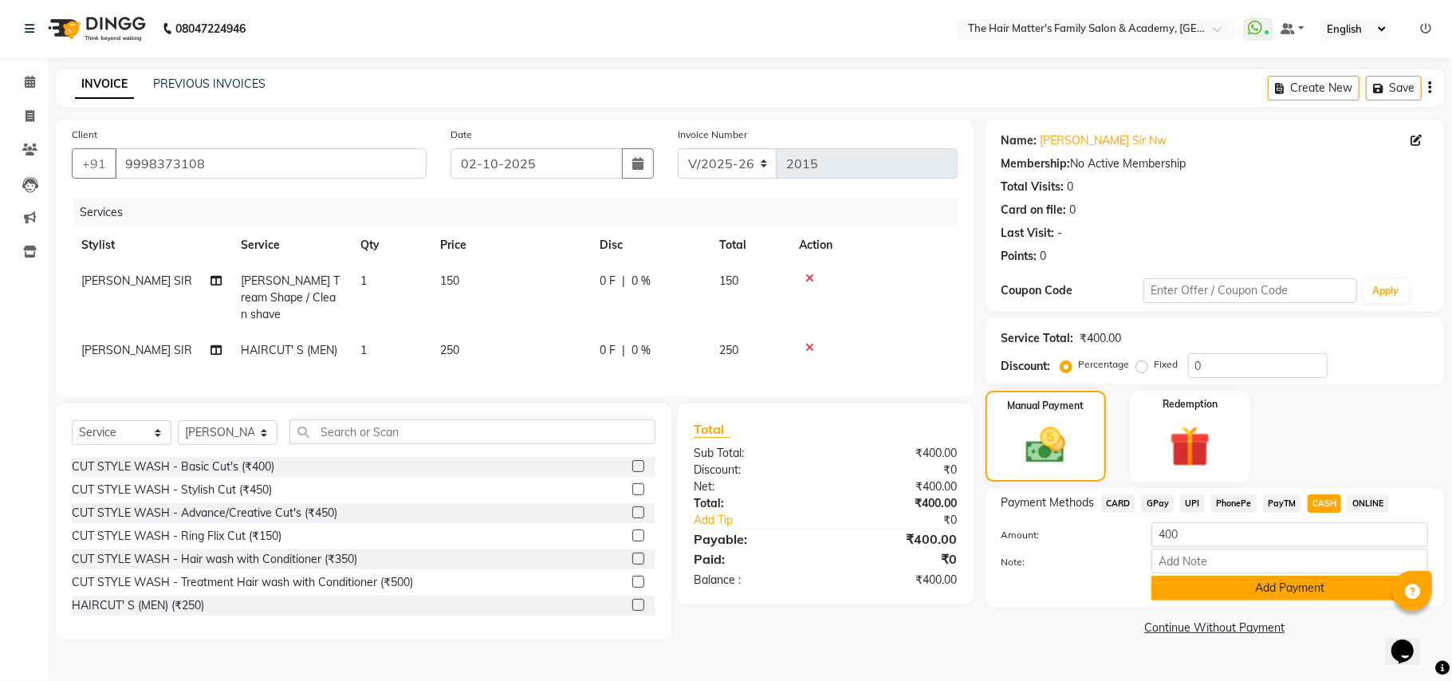
click at [1239, 584] on button "Add Payment" at bounding box center [1290, 588] width 277 height 25
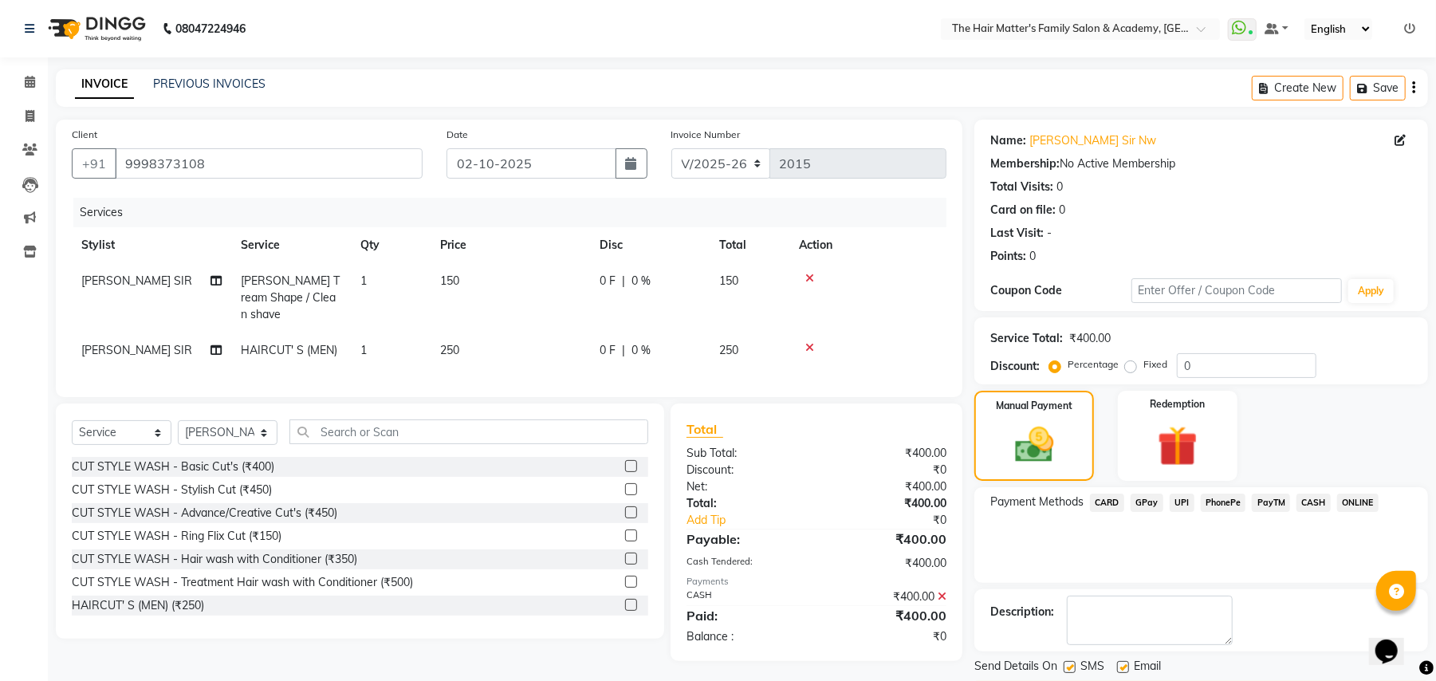
click at [1266, 680] on button "Checkout" at bounding box center [1202, 693] width 454 height 25
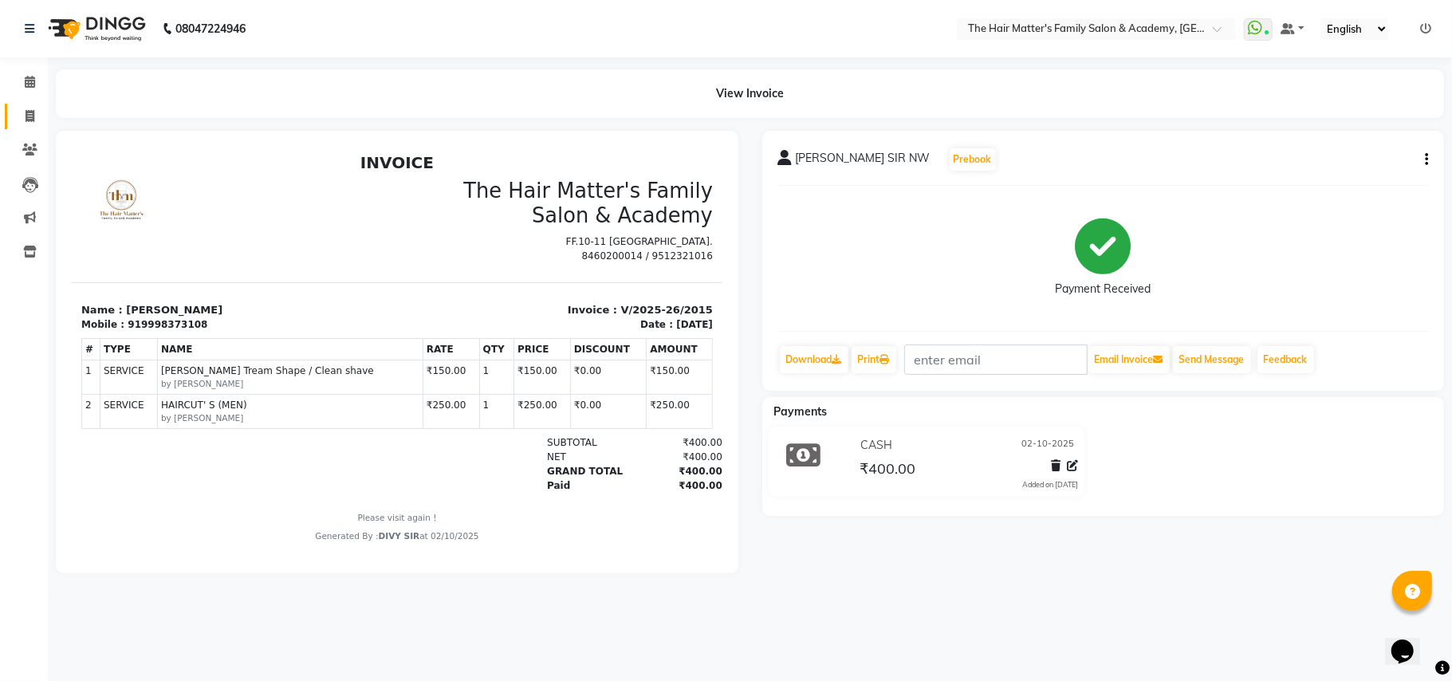
click at [13, 112] on link "Invoice" at bounding box center [24, 117] width 38 height 26
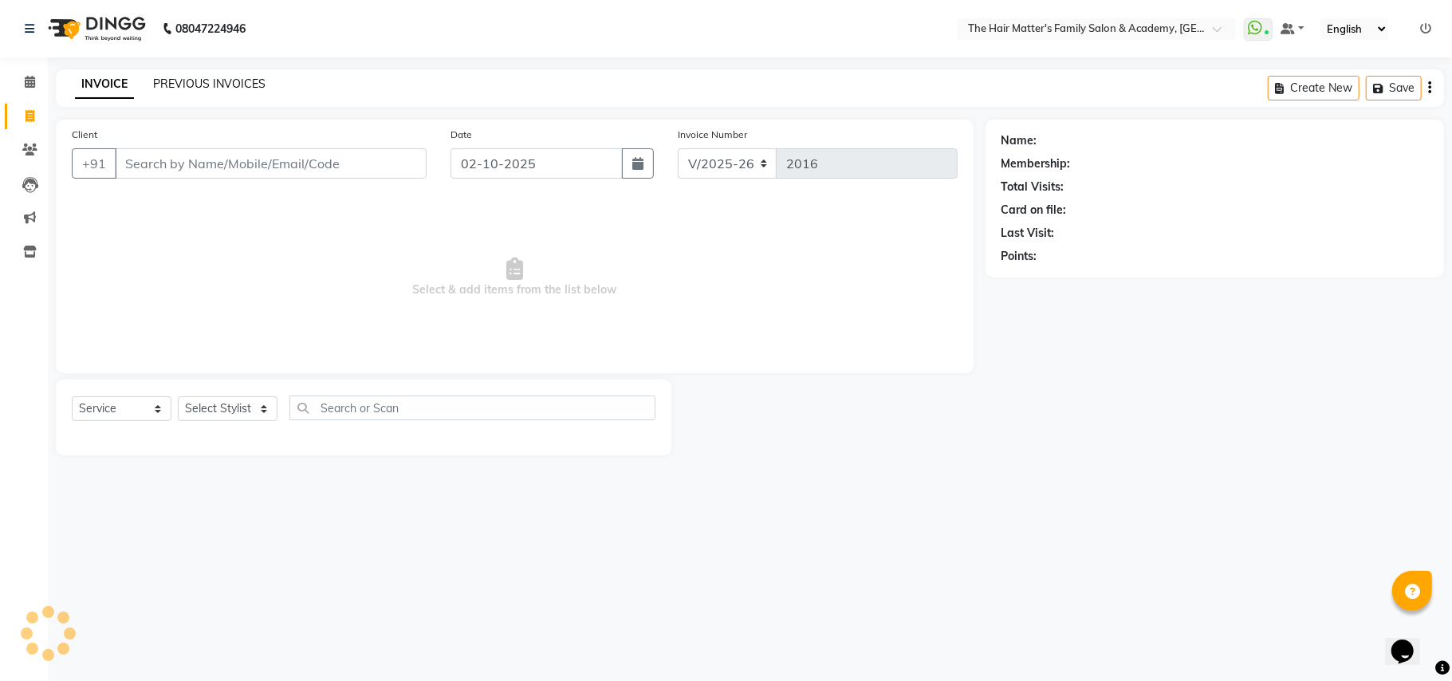
click at [160, 87] on link "PREVIOUS INVOICES" at bounding box center [209, 84] width 112 height 14
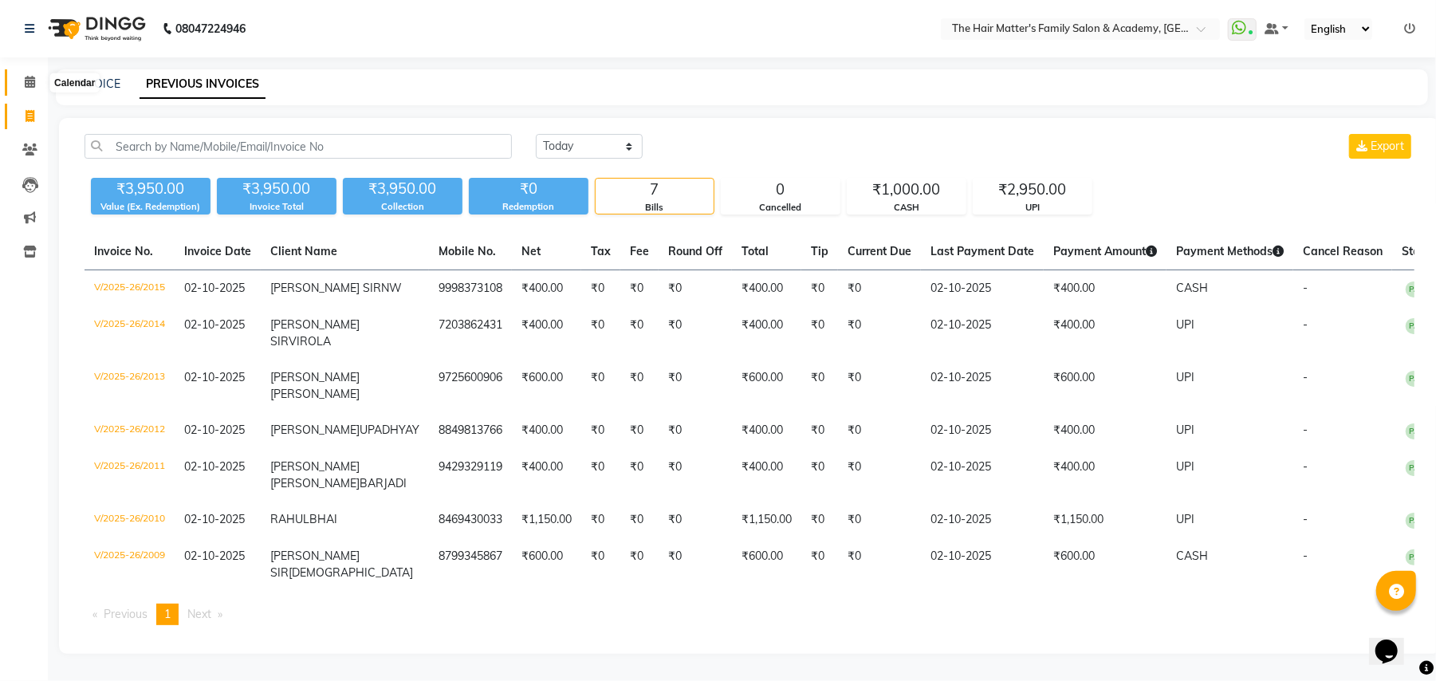
click at [26, 77] on icon at bounding box center [30, 82] width 10 height 12
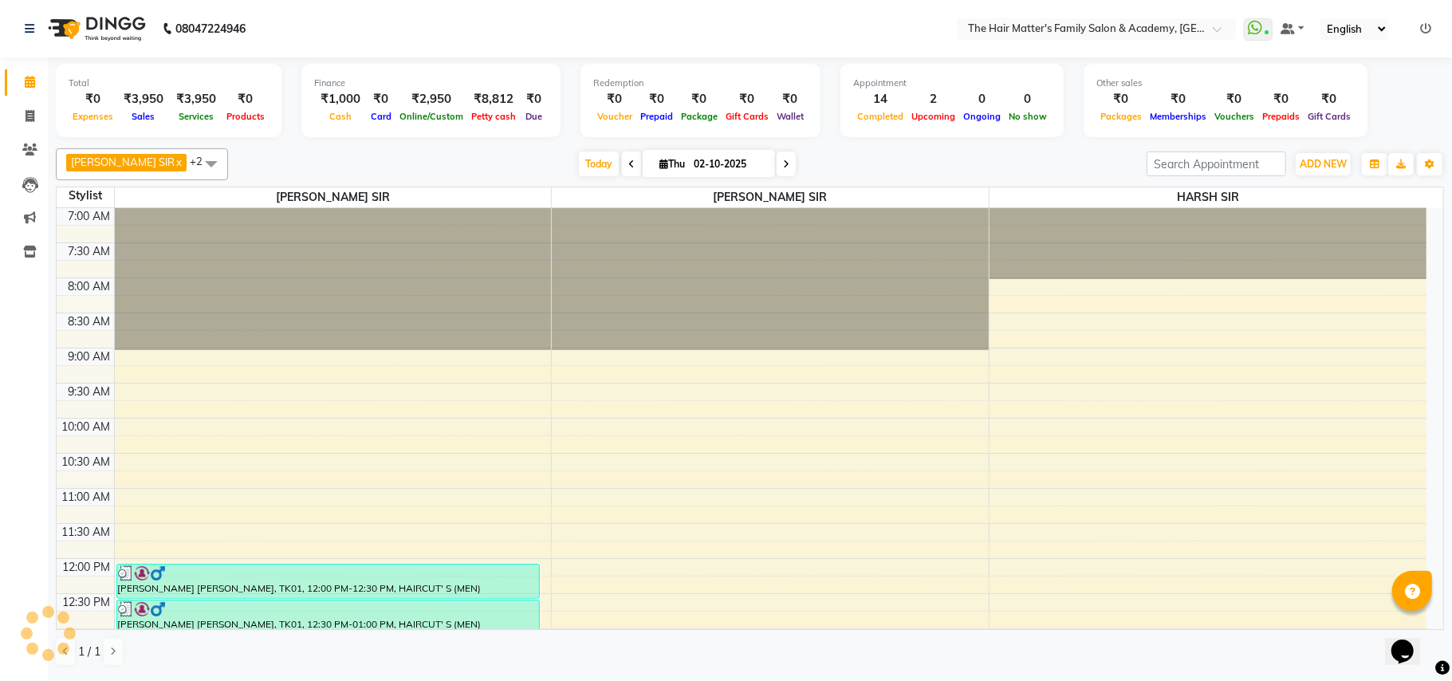
scroll to position [718, 0]
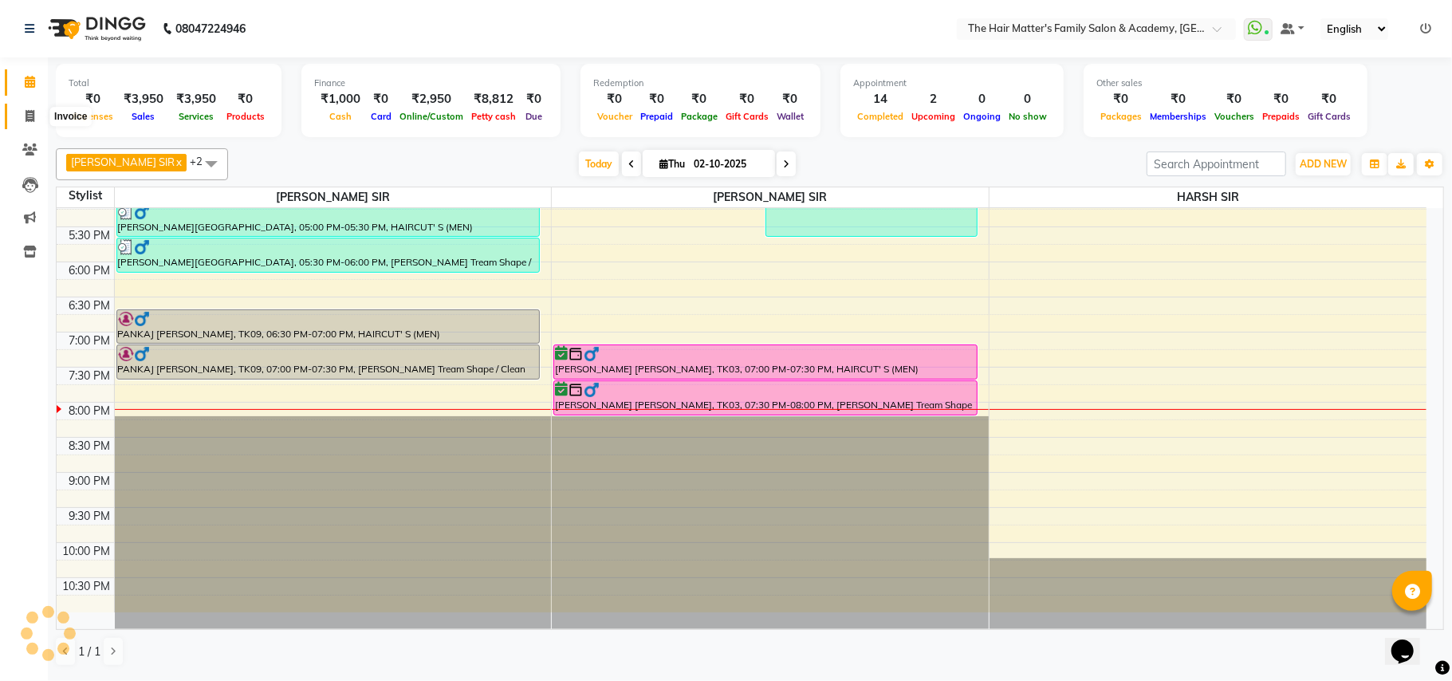
click at [16, 116] on span at bounding box center [30, 117] width 28 height 18
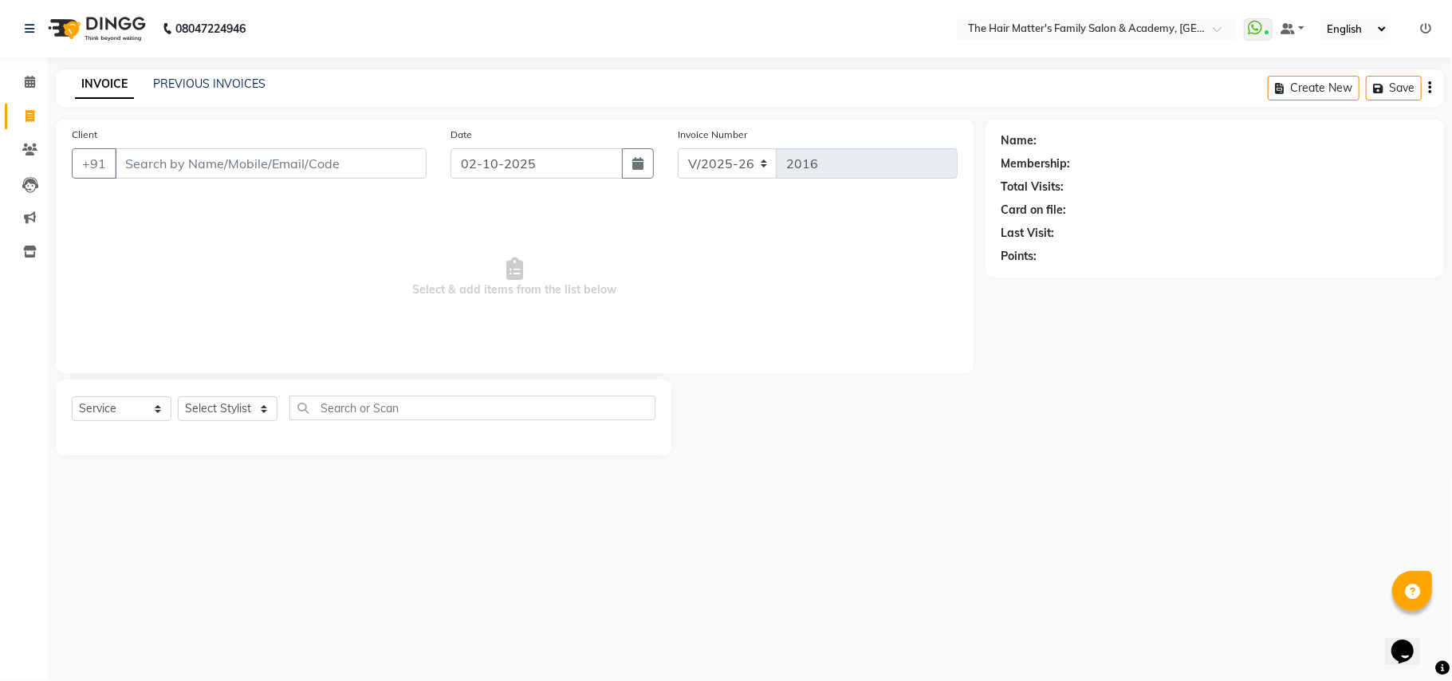
click at [190, 169] on input "Client" at bounding box center [271, 163] width 312 height 30
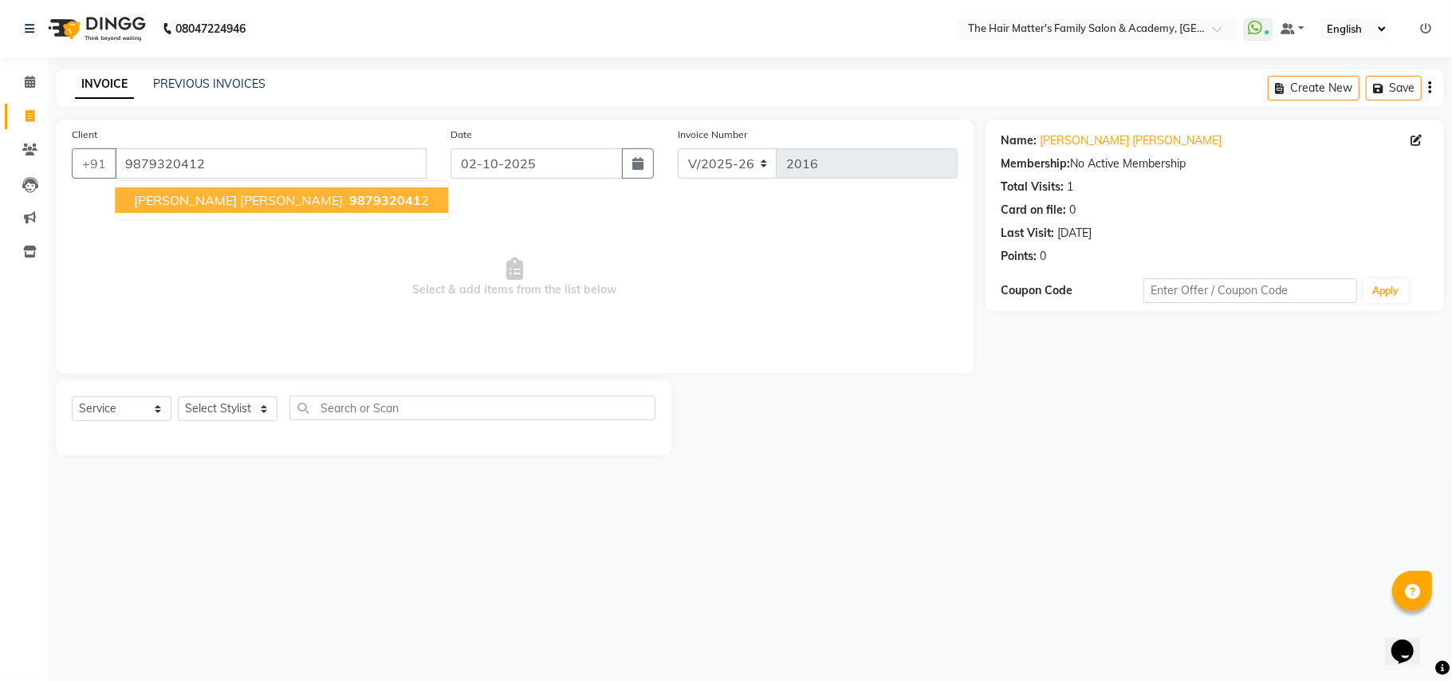
click at [212, 203] on span "PURVISH SIR SHAH" at bounding box center [238, 200] width 209 height 16
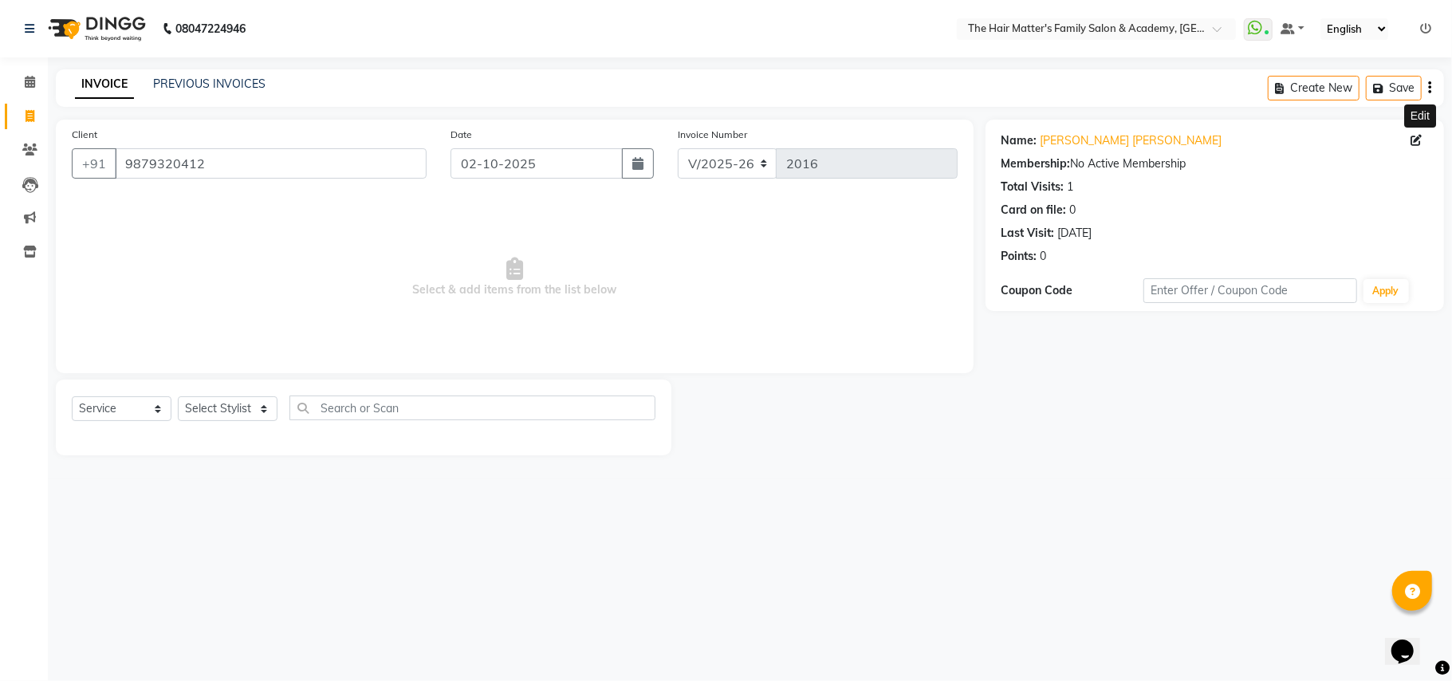
click at [1416, 145] on icon at bounding box center [1416, 140] width 11 height 11
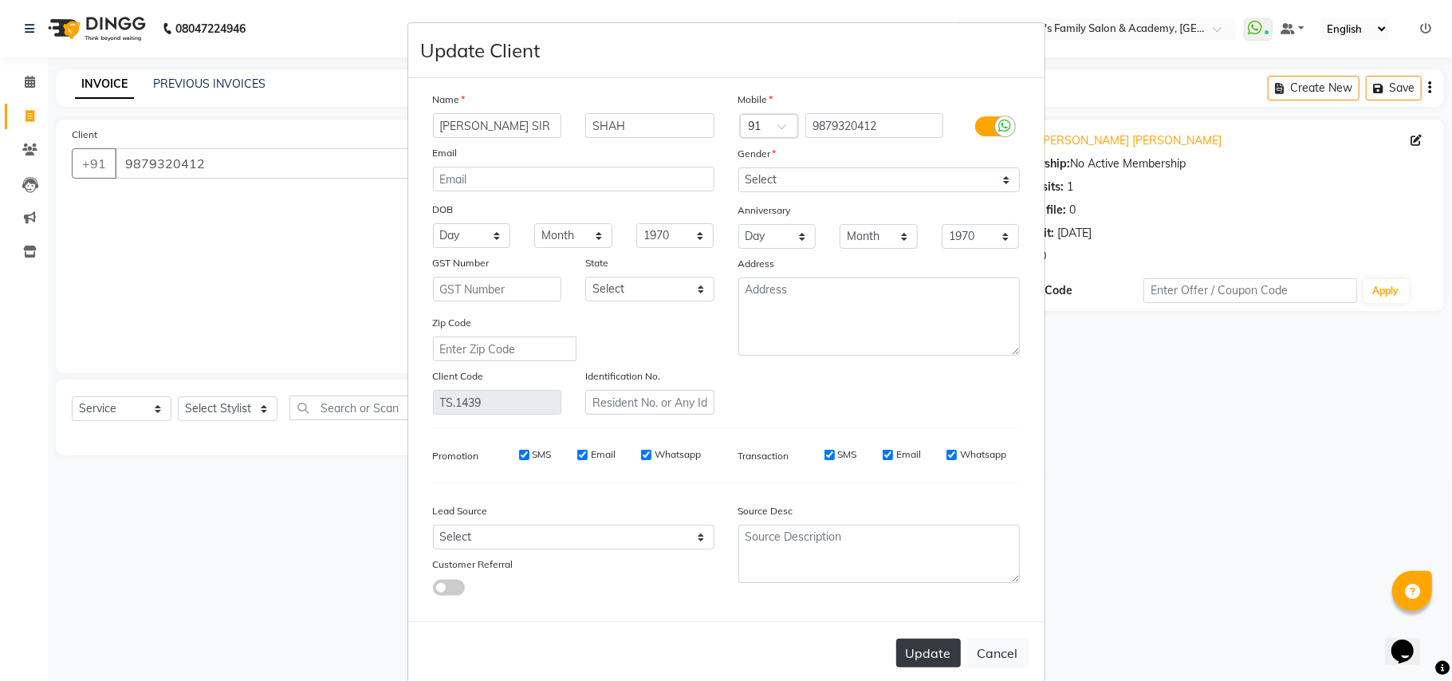
click at [927, 657] on button "Update" at bounding box center [928, 653] width 65 height 29
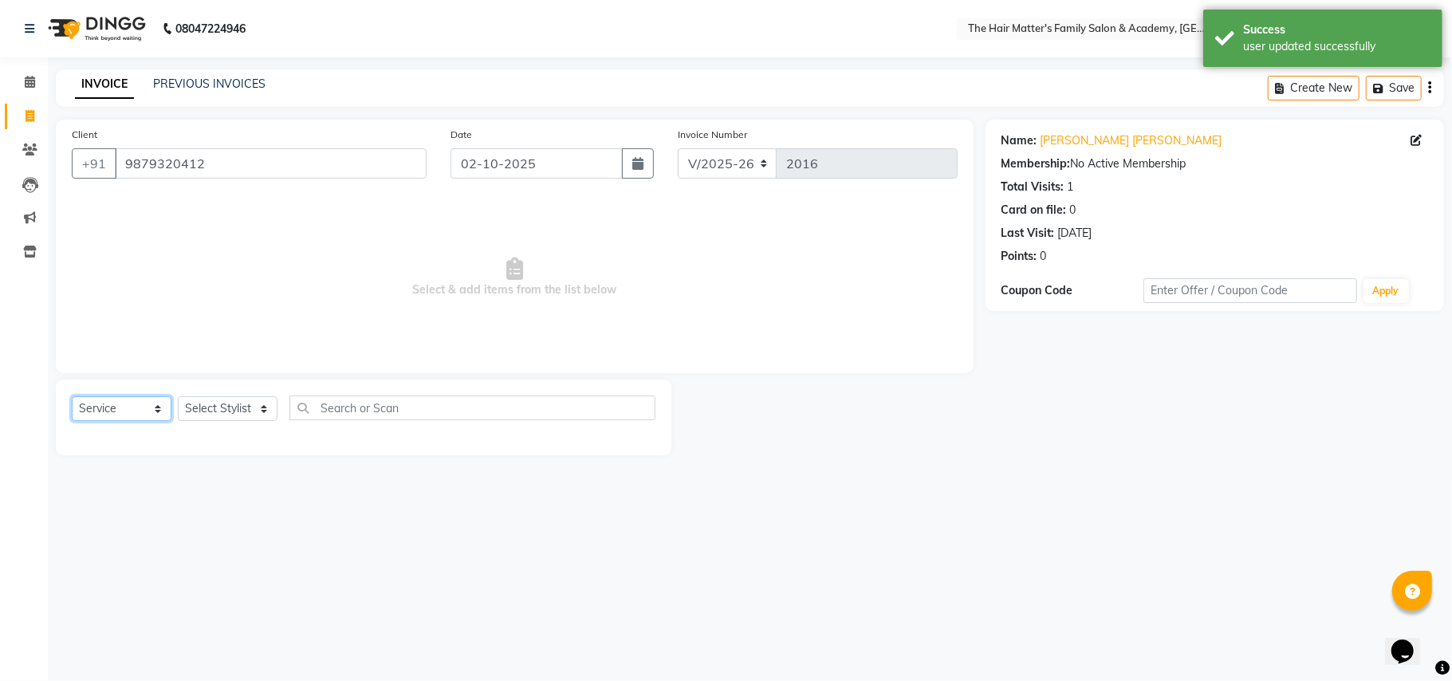
click at [142, 412] on select "Select Service Product Membership Package Voucher Prepaid Gift Card" at bounding box center [122, 408] width 100 height 25
click at [72, 396] on select "Select Service Product Membership Package Voucher Prepaid Gift Card" at bounding box center [122, 408] width 100 height 25
click at [263, 410] on select "Select Stylist DIVY SIR HARSH SIR HIMESH SIR. MAYANK SIR [PERSON_NAME] SIR" at bounding box center [228, 408] width 100 height 25
click at [178, 396] on select "Select Stylist DIVY SIR HARSH SIR HIMESH SIR. MAYANK SIR [PERSON_NAME] SIR" at bounding box center [228, 408] width 100 height 25
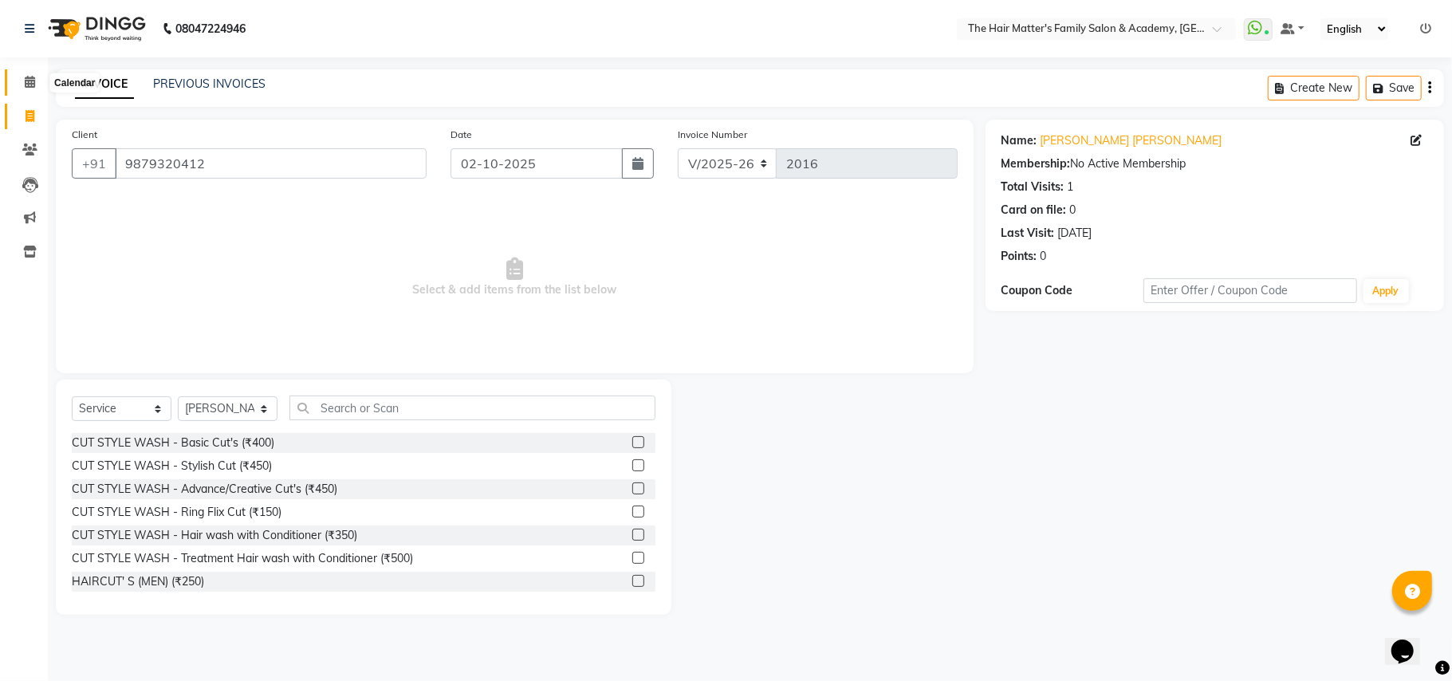
click at [18, 83] on span at bounding box center [30, 82] width 28 height 18
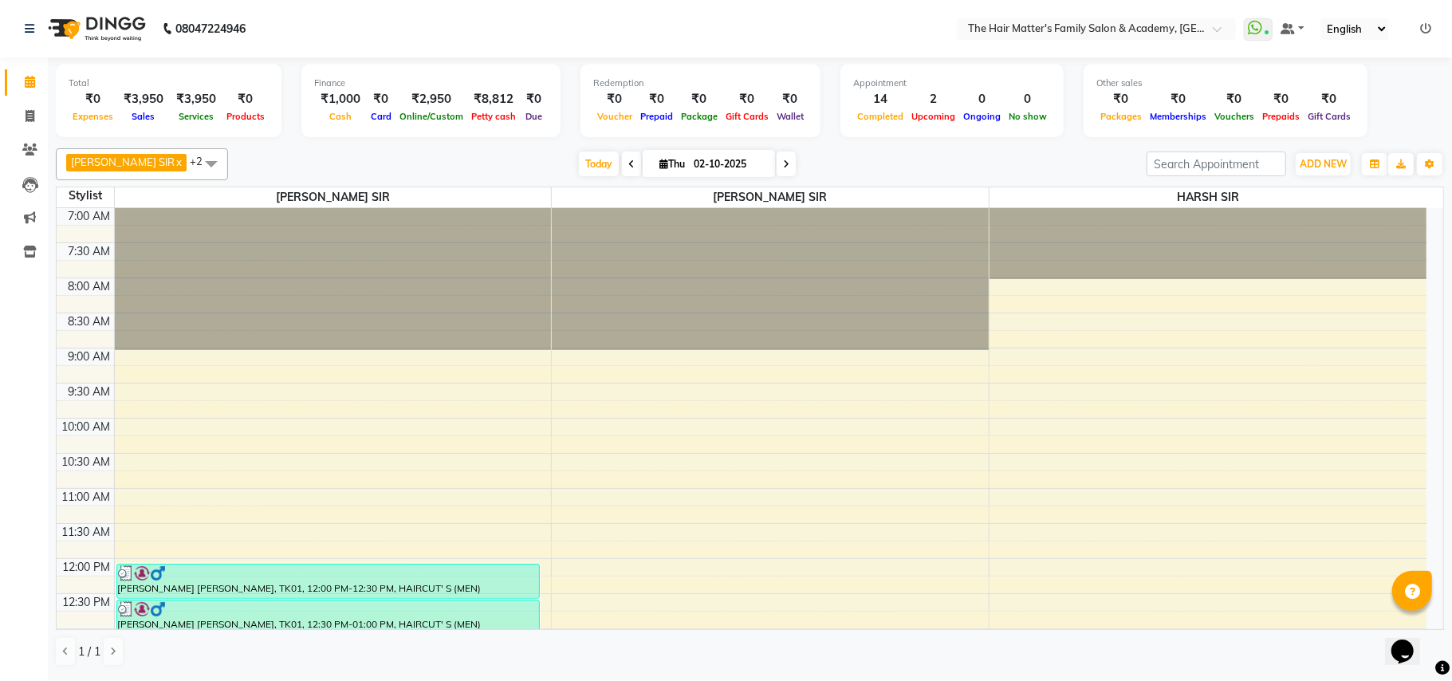
scroll to position [709, 0]
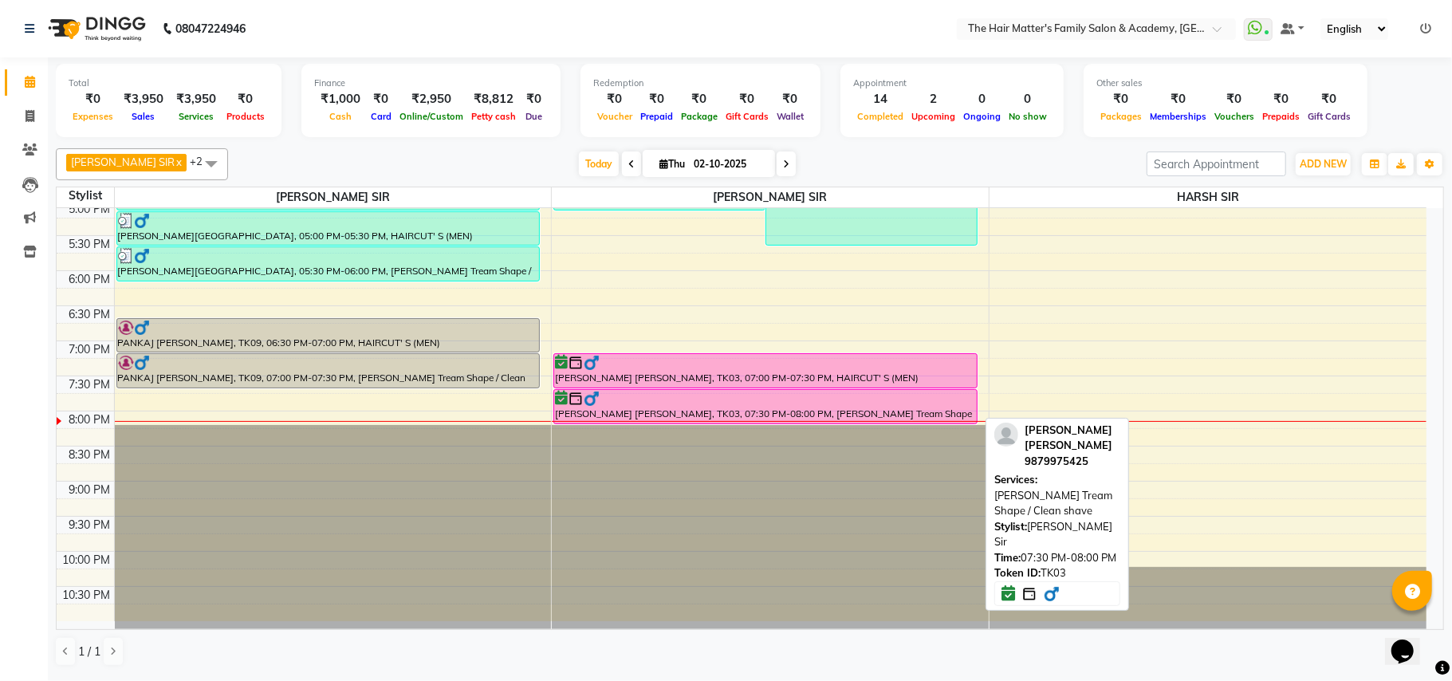
click at [703, 412] on div "[PERSON_NAME] [PERSON_NAME], TK03, 07:30 PM-08:00 PM, [PERSON_NAME] Tream Shape…" at bounding box center [765, 406] width 423 height 33
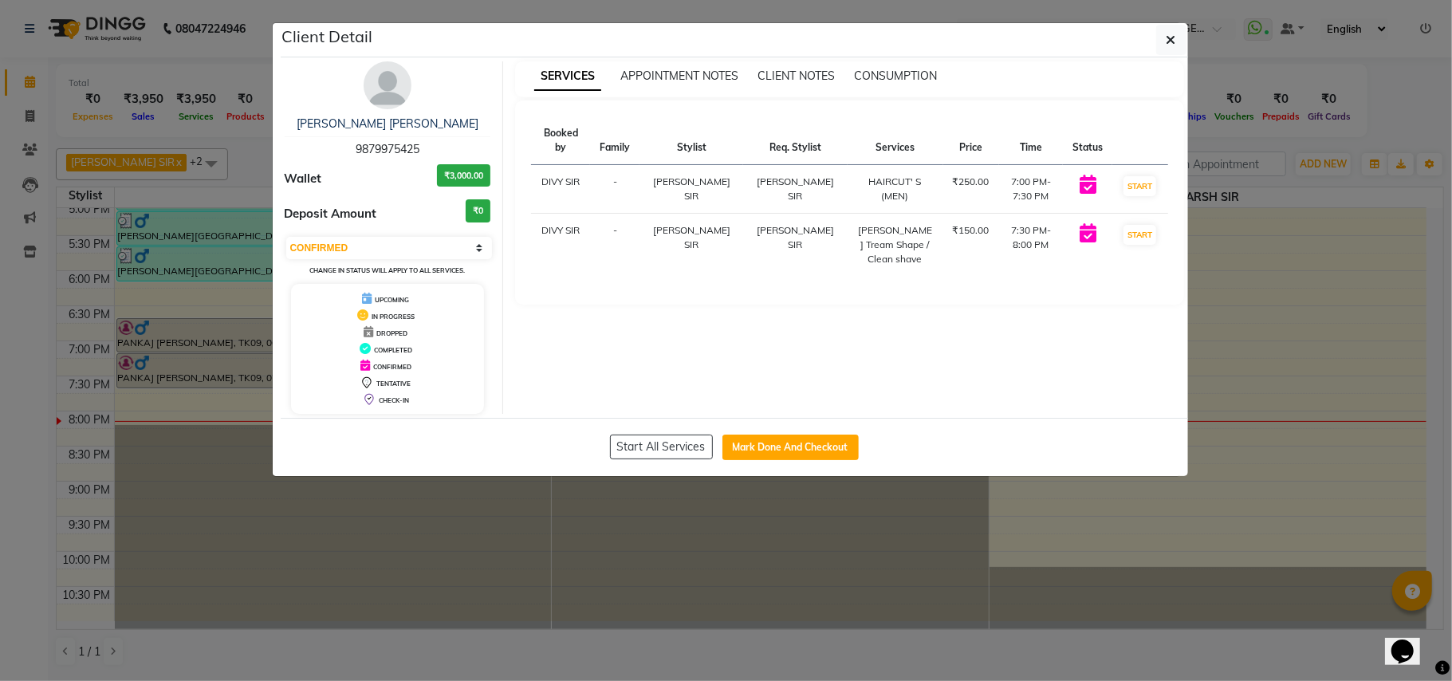
click at [632, 435] on div "Start All Services Mark Done And Checkout" at bounding box center [735, 447] width 908 height 58
click at [632, 442] on button "Start All Services" at bounding box center [661, 447] width 103 height 25
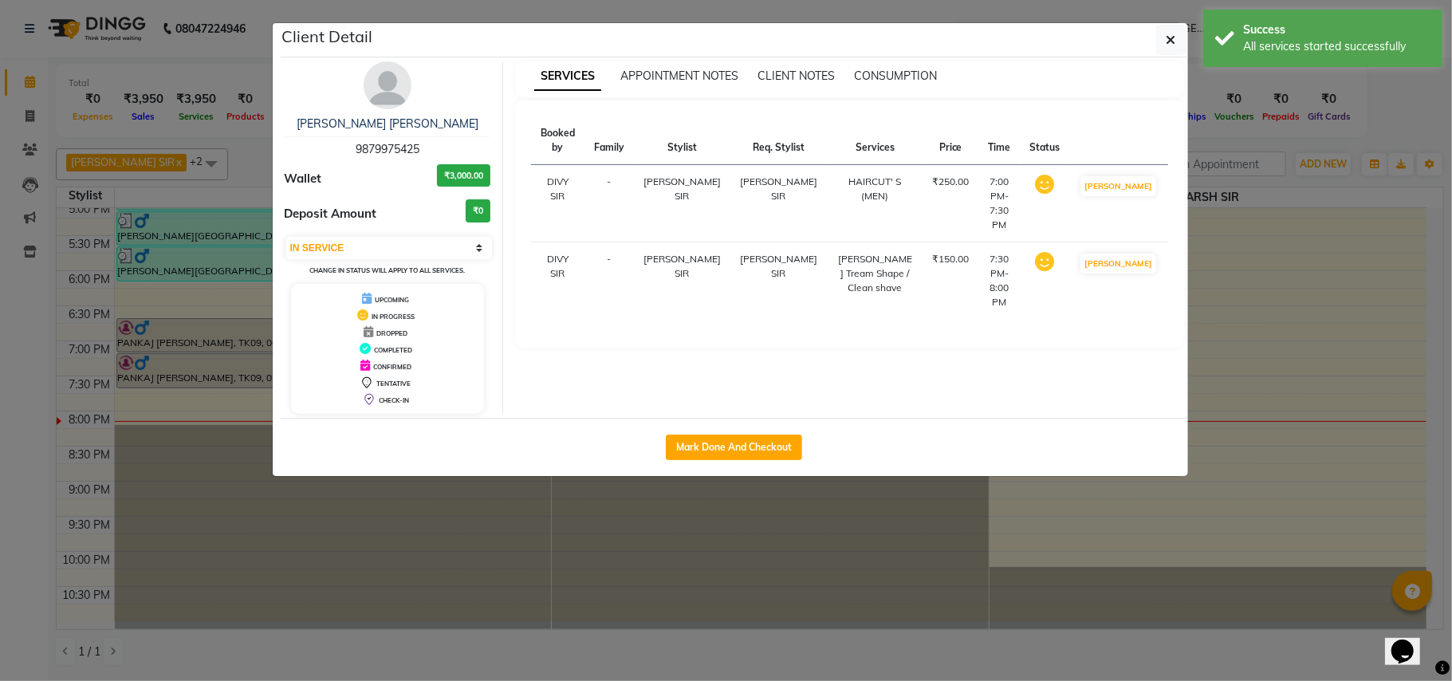
click at [715, 520] on ngb-modal-window "Client Detail MITUL SIR PATEL 9879975425 Wallet ₹3,000.00 Deposit Amount ₹0 Sel…" at bounding box center [726, 340] width 1452 height 681
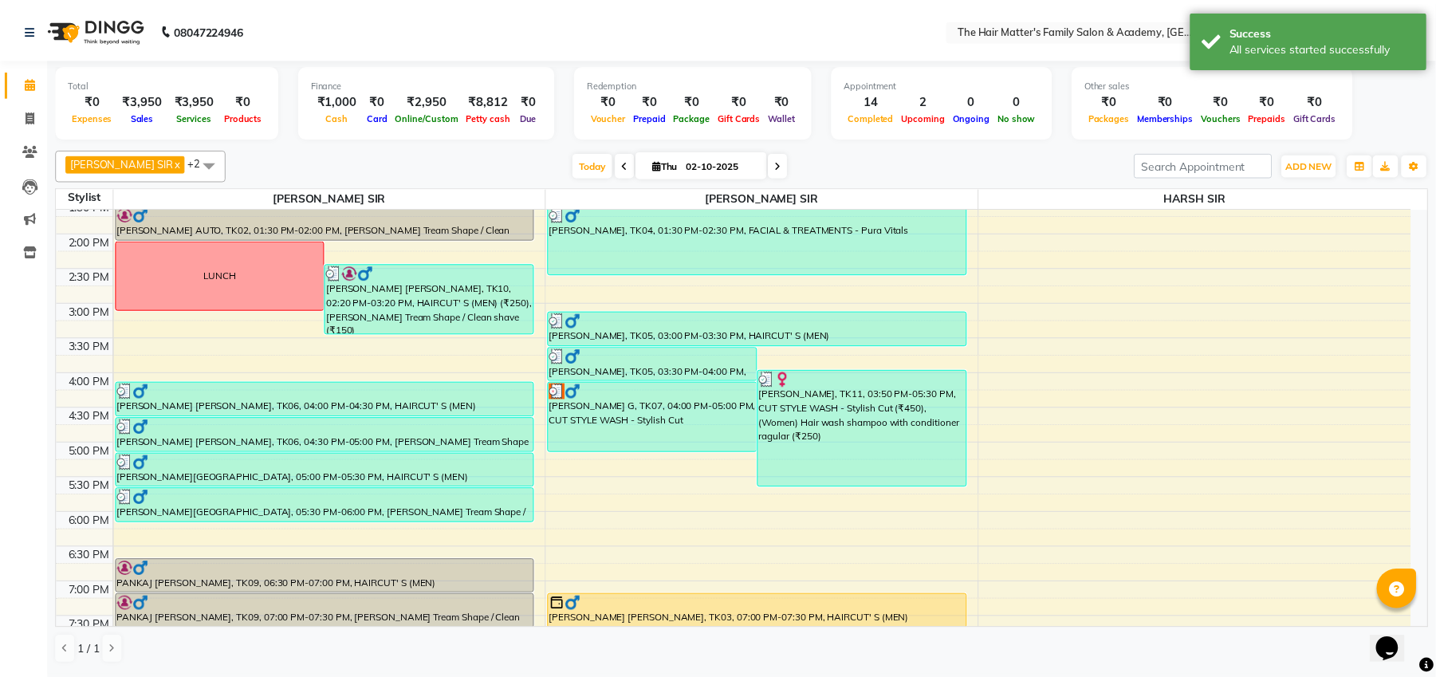
scroll to position [718, 0]
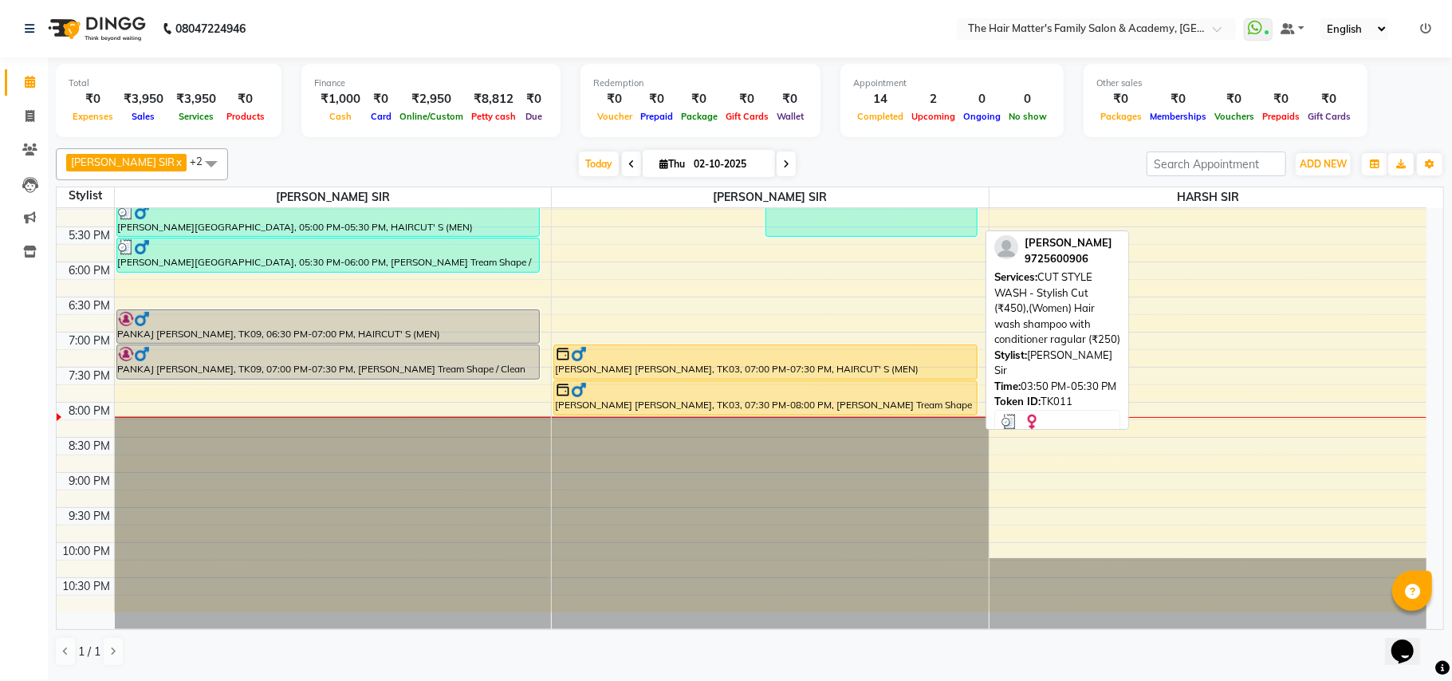
click at [968, 234] on div "[PERSON_NAME], TK11, 03:50 PM-05:30 PM, CUT STYLE WASH - Stylish Cut (₹450),(Wo…" at bounding box center [871, 178] width 211 height 116
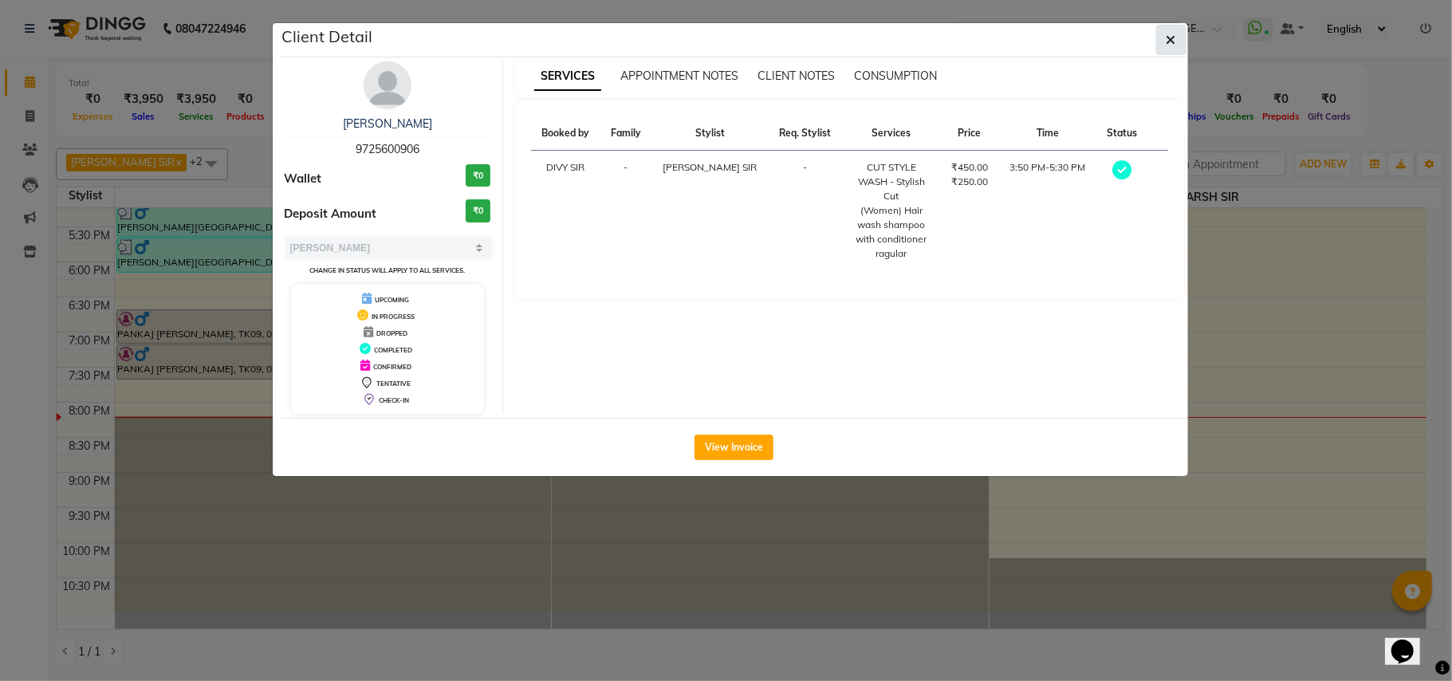
click at [1184, 51] on button "button" at bounding box center [1171, 40] width 30 height 30
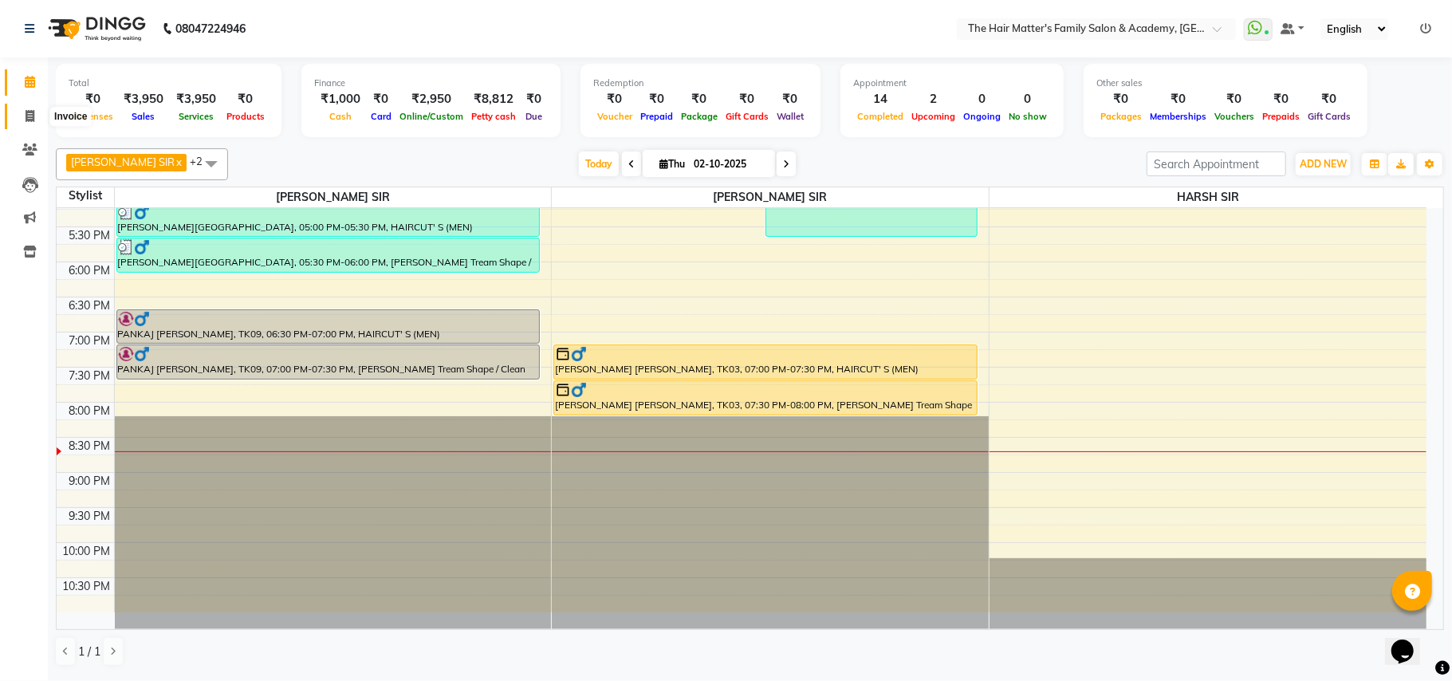
click at [21, 116] on span at bounding box center [30, 117] width 28 height 18
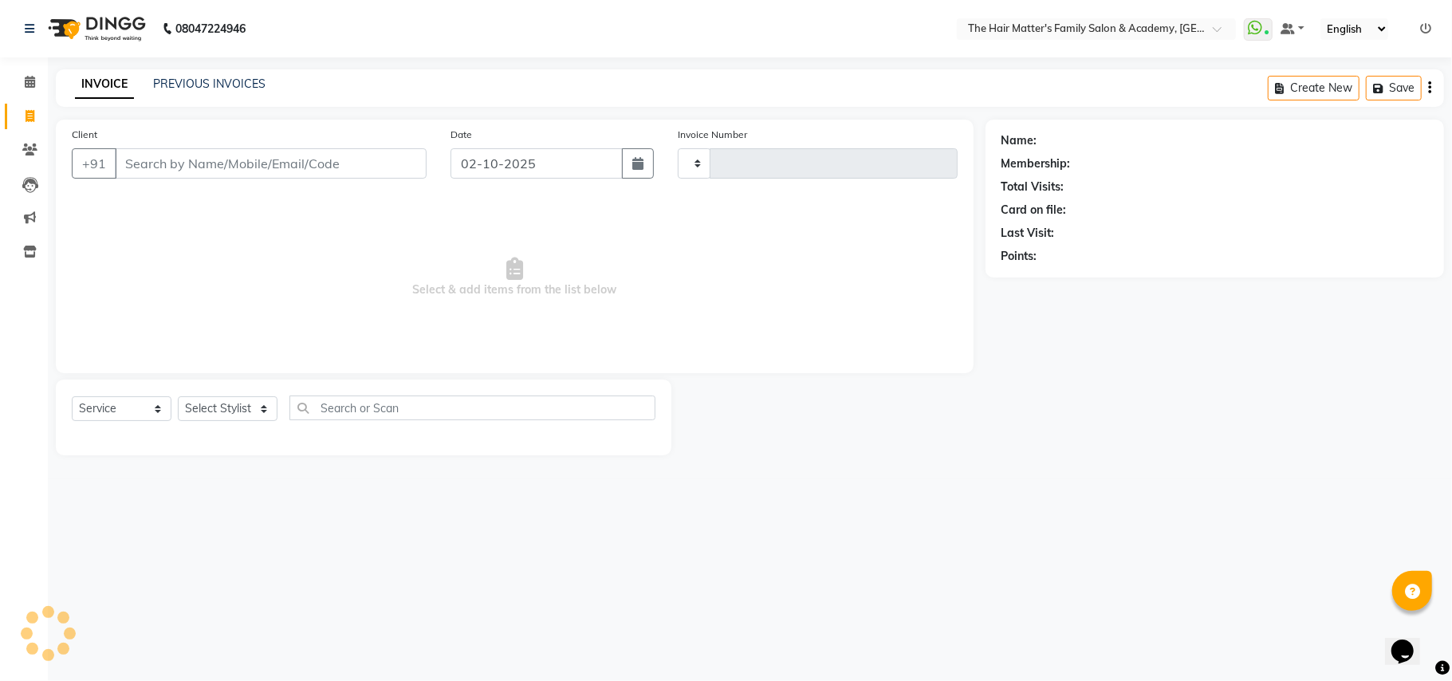
click at [171, 160] on input "Client" at bounding box center [271, 163] width 312 height 30
click at [152, 163] on input "Client" at bounding box center [271, 163] width 312 height 30
paste input "98793 20412"
click at [171, 164] on input "98793 20412" at bounding box center [230, 163] width 230 height 30
click at [167, 161] on input "98793 20412" at bounding box center [230, 163] width 230 height 30
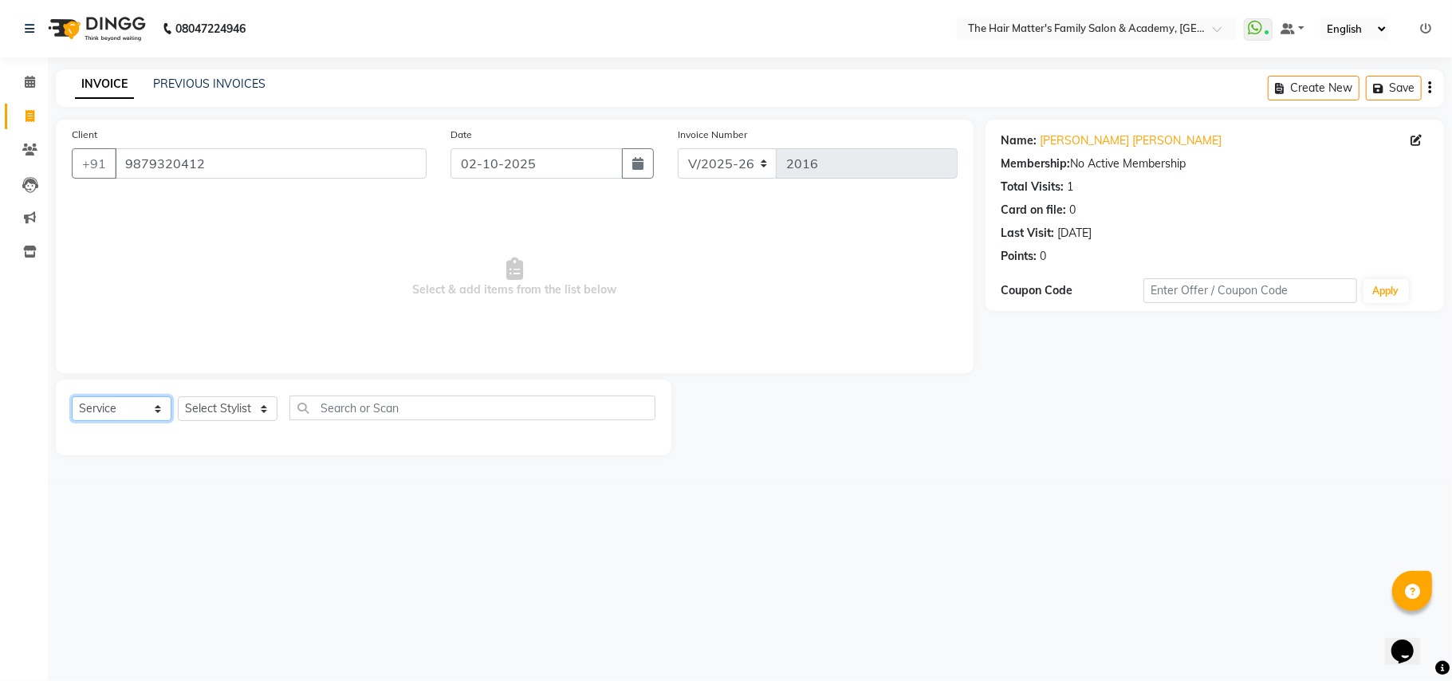
click at [157, 400] on select "Select Service Product Membership Package Voucher Prepaid Gift Card" at bounding box center [122, 408] width 100 height 25
click at [247, 383] on div "Select Service Product Membership Package Voucher Prepaid Gift Card Select Styl…" at bounding box center [364, 418] width 616 height 76
click at [244, 405] on select "Select Stylist DIVY SIR HARSH SIR HIMESH SIR. MAYANK SIR [PERSON_NAME] SIR" at bounding box center [228, 408] width 100 height 25
click at [178, 396] on select "Select Stylist DIVY SIR HARSH SIR HIMESH SIR. MAYANK SIR [PERSON_NAME] SIR" at bounding box center [228, 408] width 100 height 25
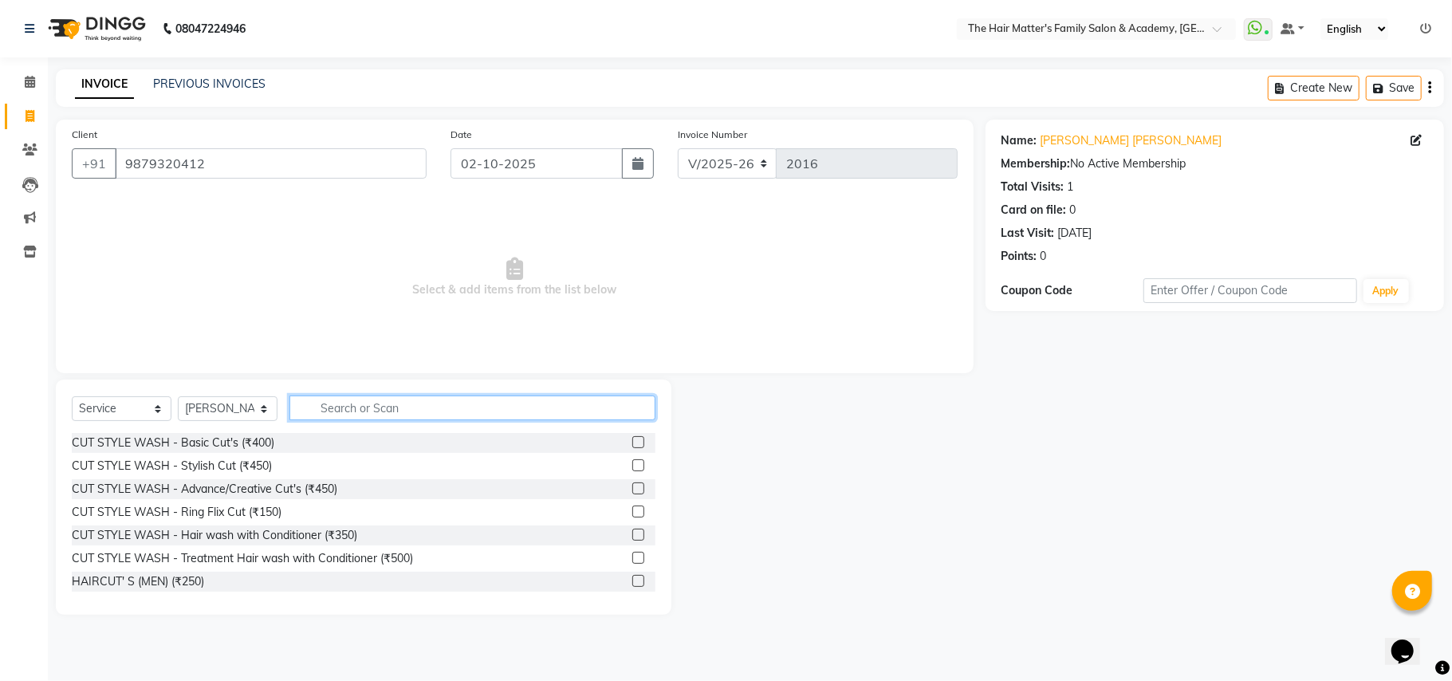
click at [345, 409] on input "text" at bounding box center [473, 408] width 366 height 25
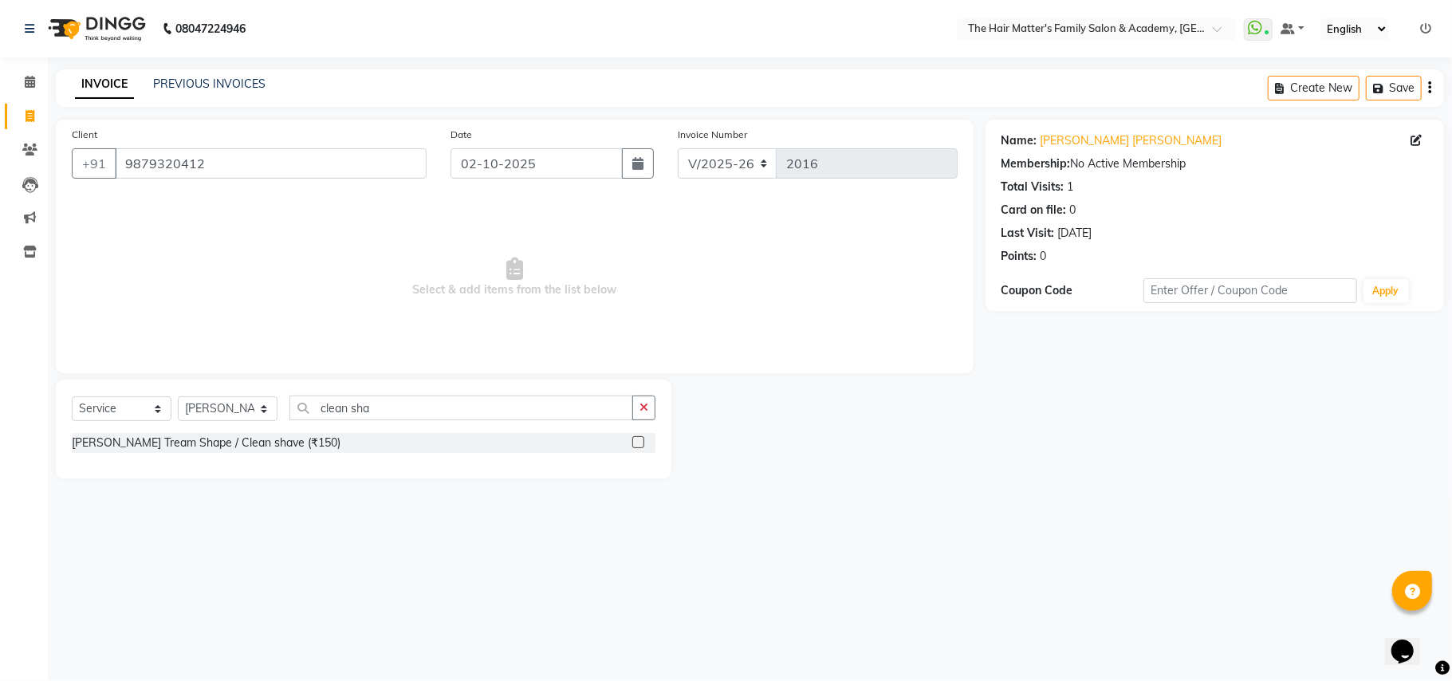
click at [360, 443] on div "[PERSON_NAME] Tream Shape / Clean shave (₹150)" at bounding box center [364, 443] width 584 height 20
click at [632, 442] on label at bounding box center [638, 442] width 12 height 12
click at [632, 442] on input "checkbox" at bounding box center [637, 443] width 10 height 10
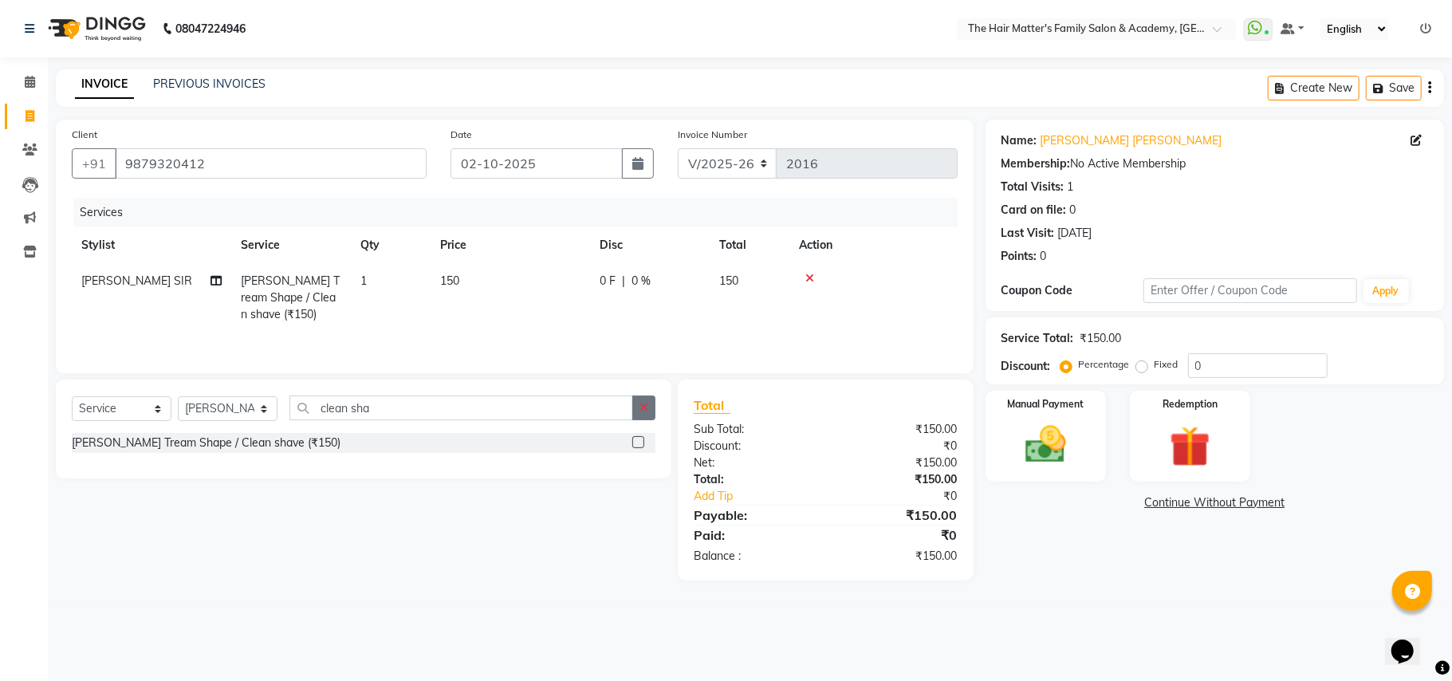
click at [648, 413] on icon "button" at bounding box center [644, 407] width 9 height 11
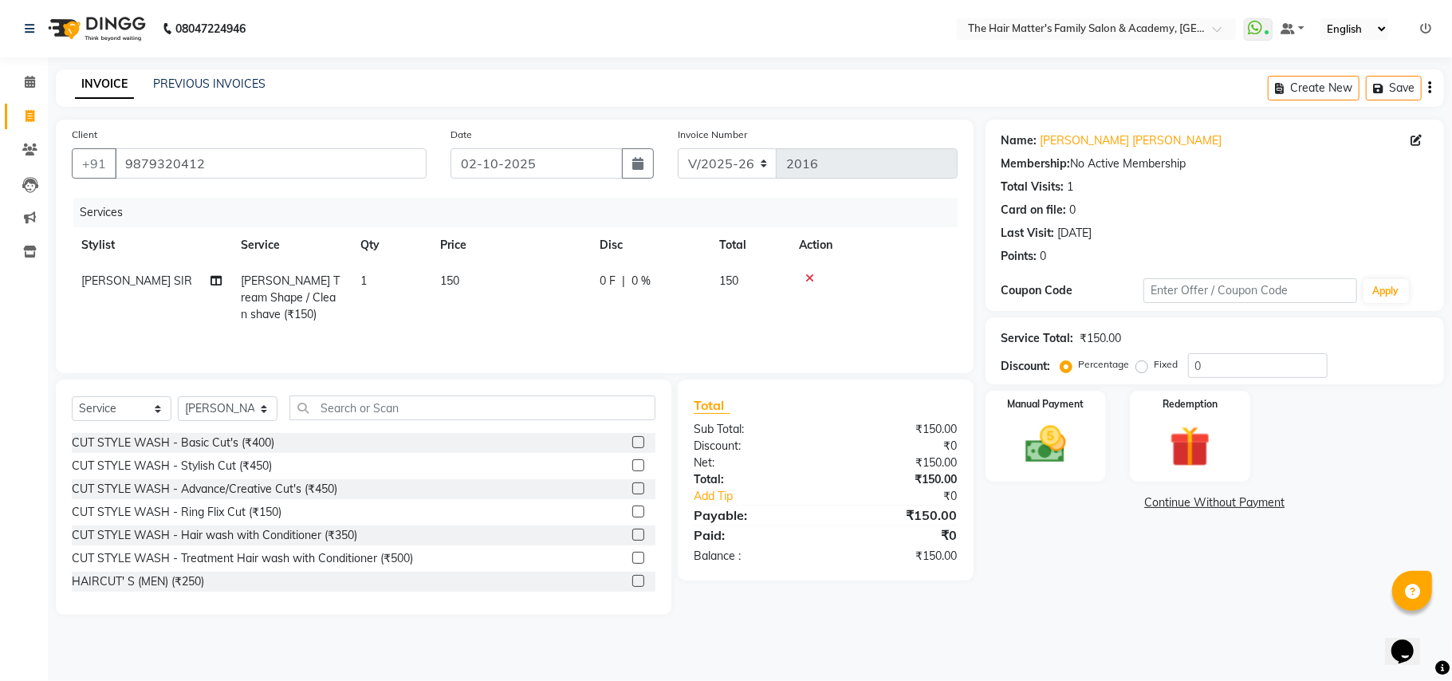
click at [539, 383] on div "Select Service Product Membership Package Voucher Prepaid Gift Card Select Styl…" at bounding box center [364, 497] width 616 height 235
click at [530, 396] on div "Select Service Product Membership Package Voucher Prepaid Gift Card Select Styl…" at bounding box center [364, 497] width 616 height 235
click at [528, 400] on input "text" at bounding box center [473, 408] width 366 height 25
click at [805, 276] on div at bounding box center [873, 278] width 149 height 11
click at [806, 276] on icon at bounding box center [810, 278] width 9 height 11
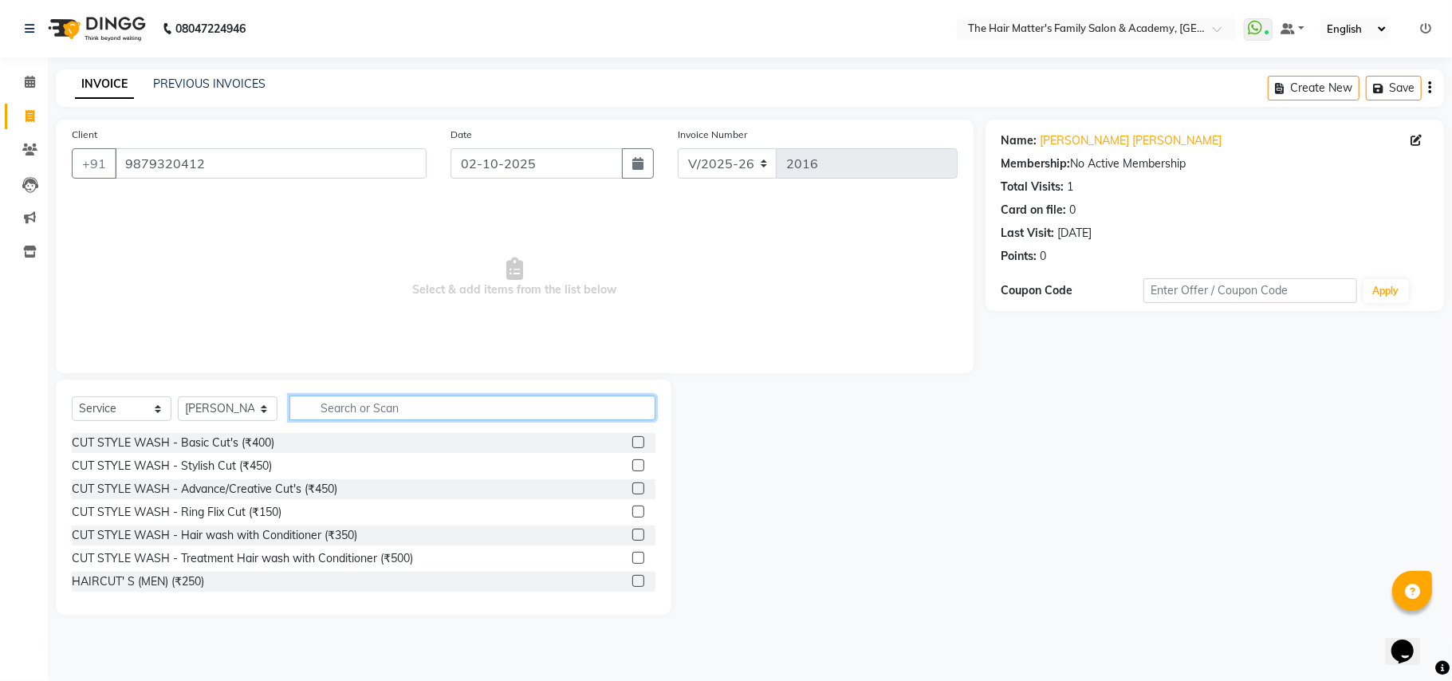
click at [520, 410] on input "text" at bounding box center [473, 408] width 366 height 25
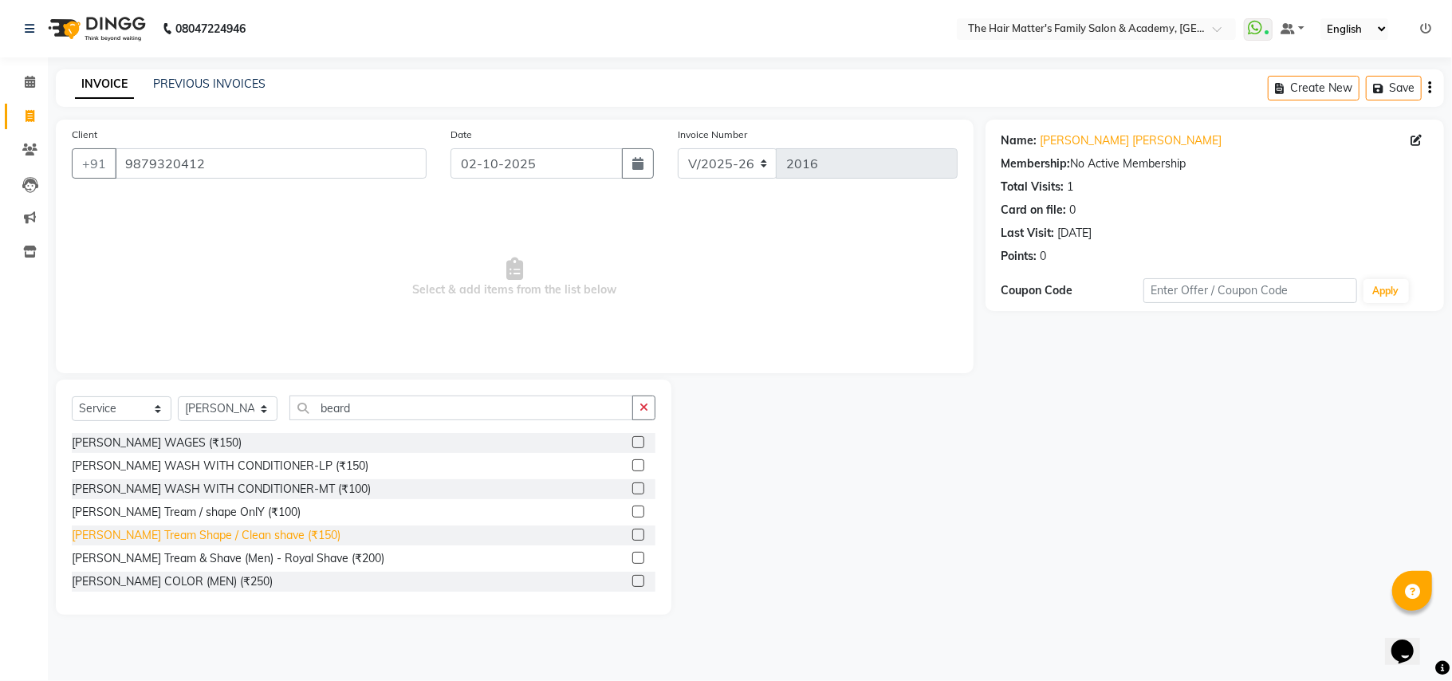
click at [276, 531] on div "[PERSON_NAME] Tream Shape / Clean shave (₹150)" at bounding box center [206, 535] width 269 height 17
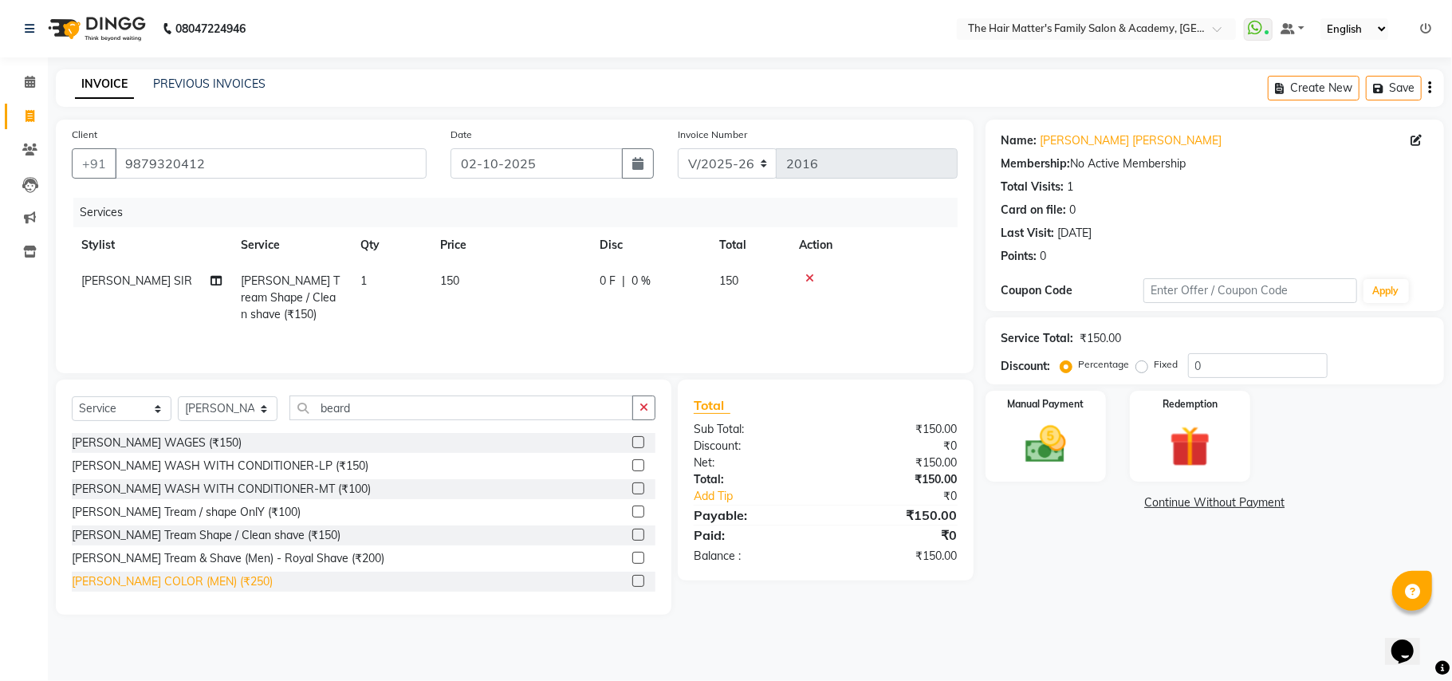
click at [208, 584] on div "[PERSON_NAME] COLOR (MEN) (₹250)" at bounding box center [172, 581] width 201 height 17
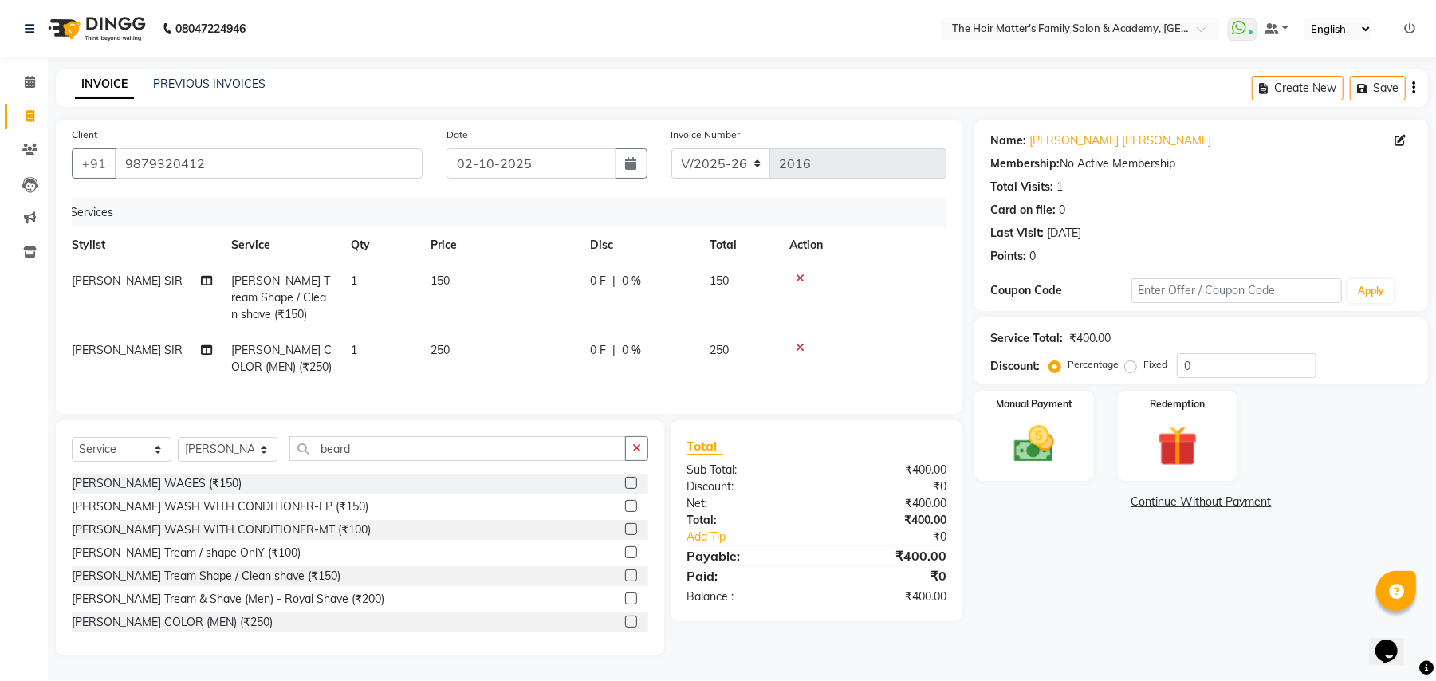
scroll to position [0, 11]
click at [88, 392] on div "Services Stylist Service Qty Price Disc Total Action PRATIK SIR Beard Tream Sha…" at bounding box center [509, 298] width 875 height 200
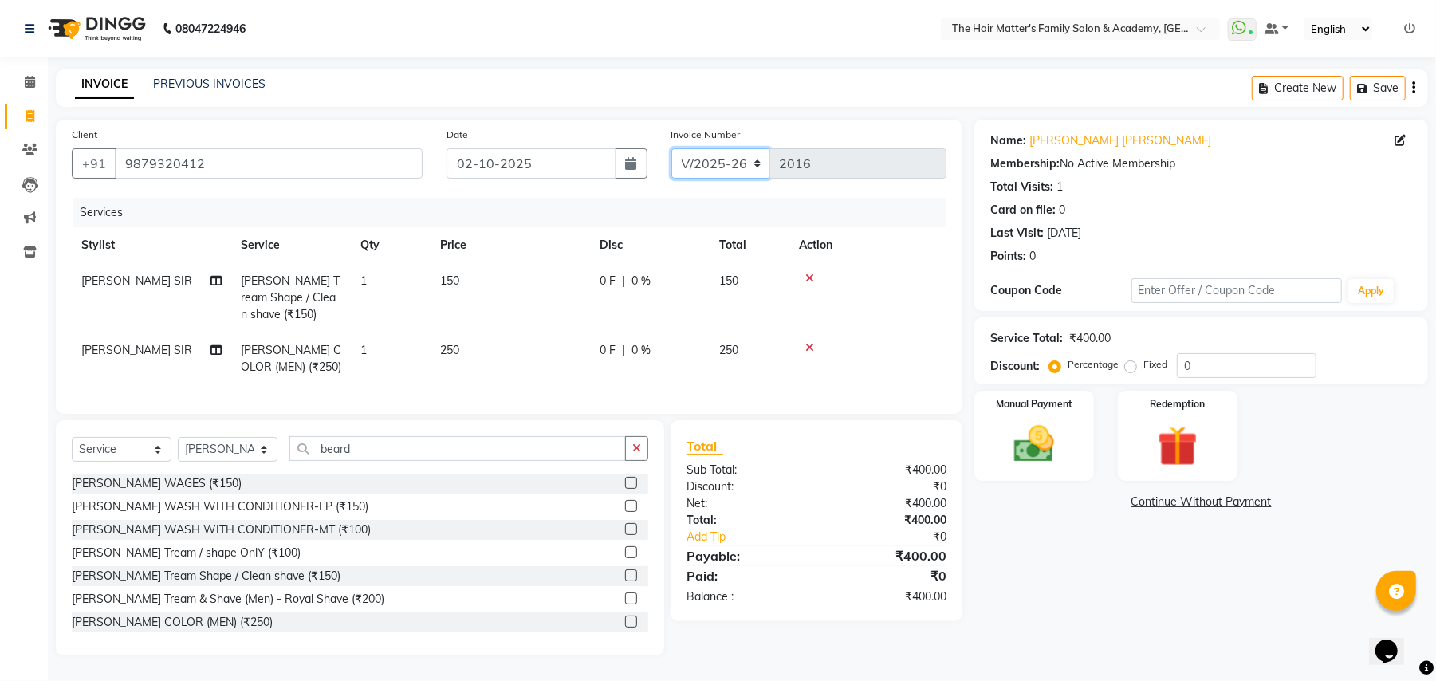
click at [758, 164] on select "V/2025 V/2025-26" at bounding box center [722, 163] width 100 height 30
click at [672, 148] on select "V/2025 V/2025-26" at bounding box center [722, 163] width 100 height 30
click at [754, 164] on select "V/2025 V/2025-26" at bounding box center [722, 163] width 100 height 30
click at [672, 148] on select "V/2025 V/2025-26" at bounding box center [722, 163] width 100 height 30
click at [855, 357] on td at bounding box center [868, 359] width 157 height 53
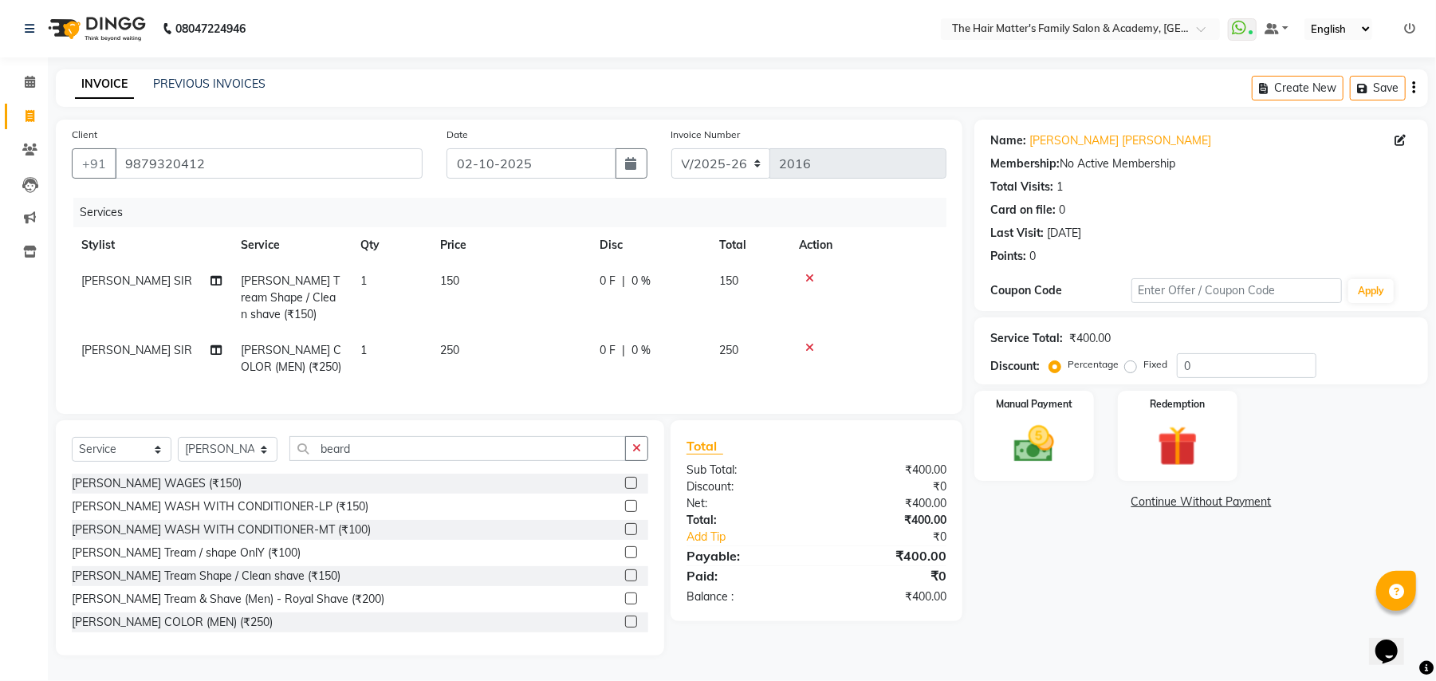
click at [862, 281] on div at bounding box center [868, 278] width 138 height 11
click at [843, 356] on td at bounding box center [868, 359] width 157 height 53
click at [1024, 463] on img at bounding box center [1034, 444] width 69 height 49
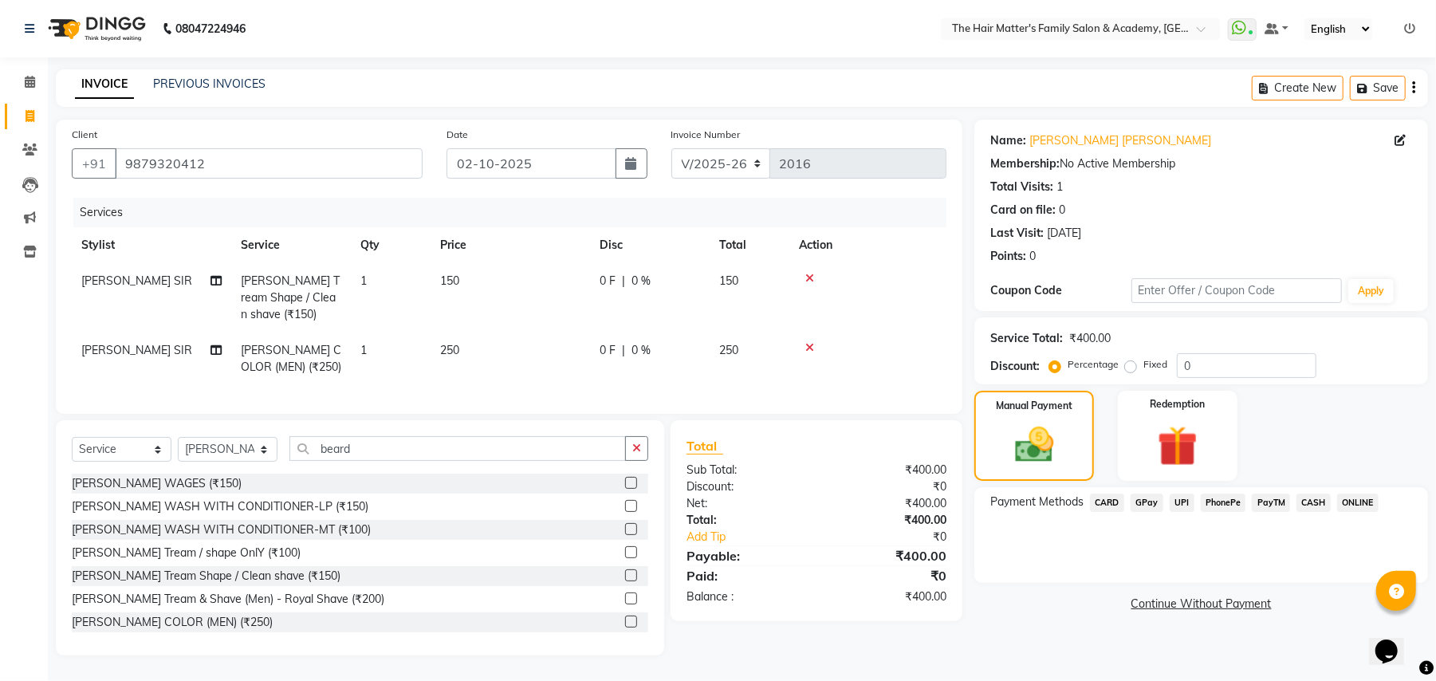
click at [1184, 502] on span "UPI" at bounding box center [1182, 503] width 25 height 18
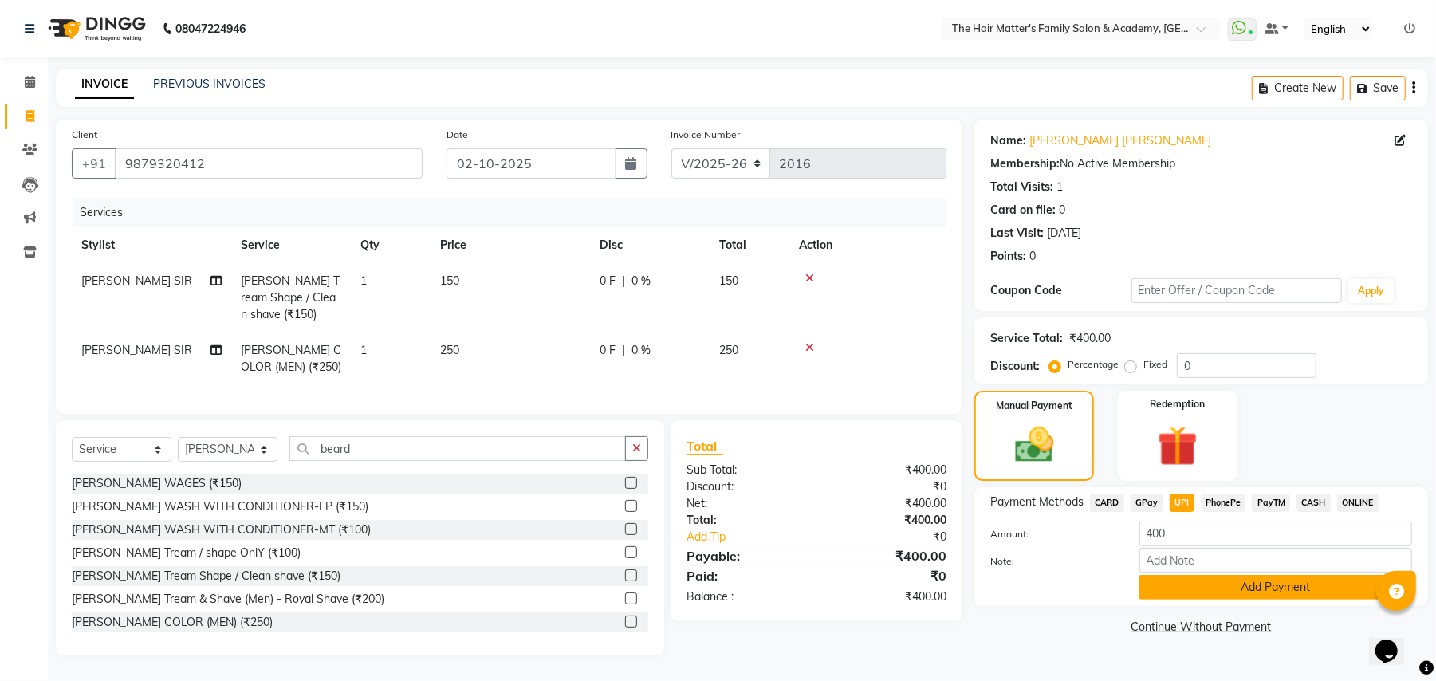
click at [1229, 582] on button "Add Payment" at bounding box center [1276, 587] width 273 height 25
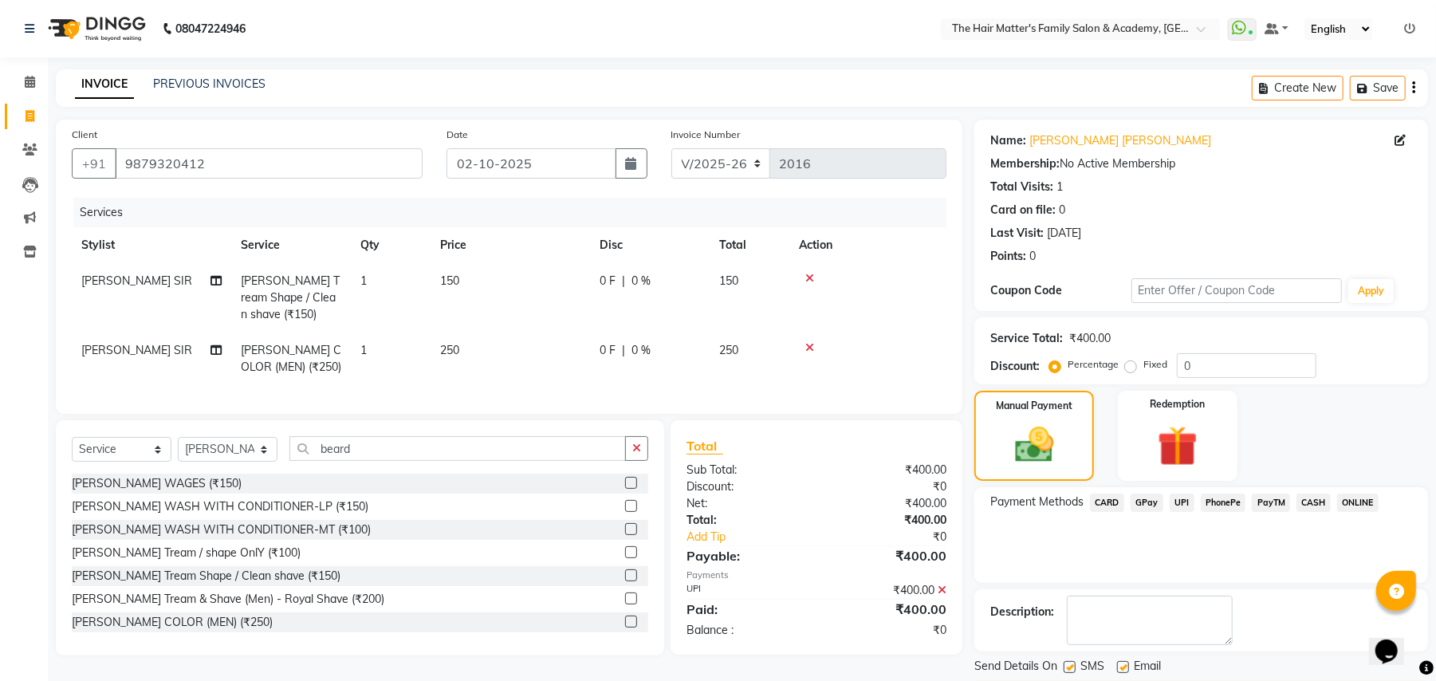
scroll to position [49, 0]
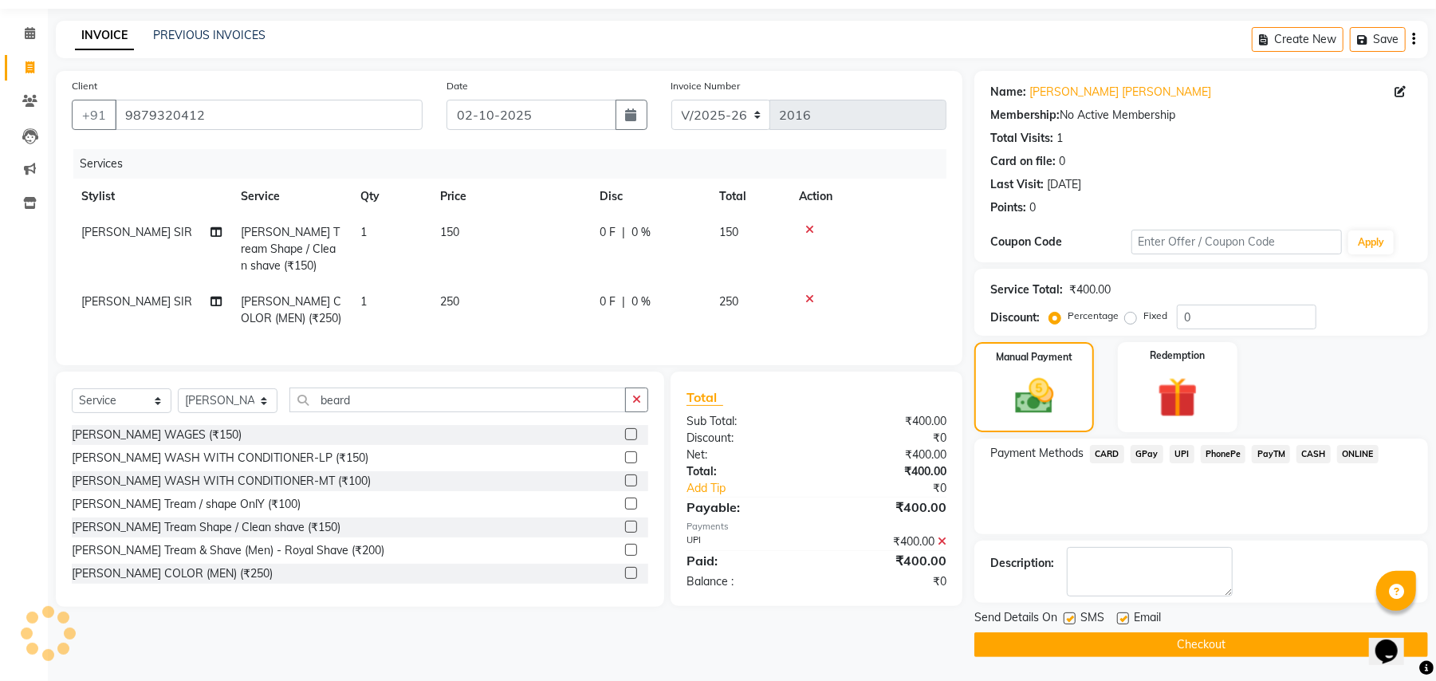
click at [1264, 643] on button "Checkout" at bounding box center [1202, 644] width 454 height 25
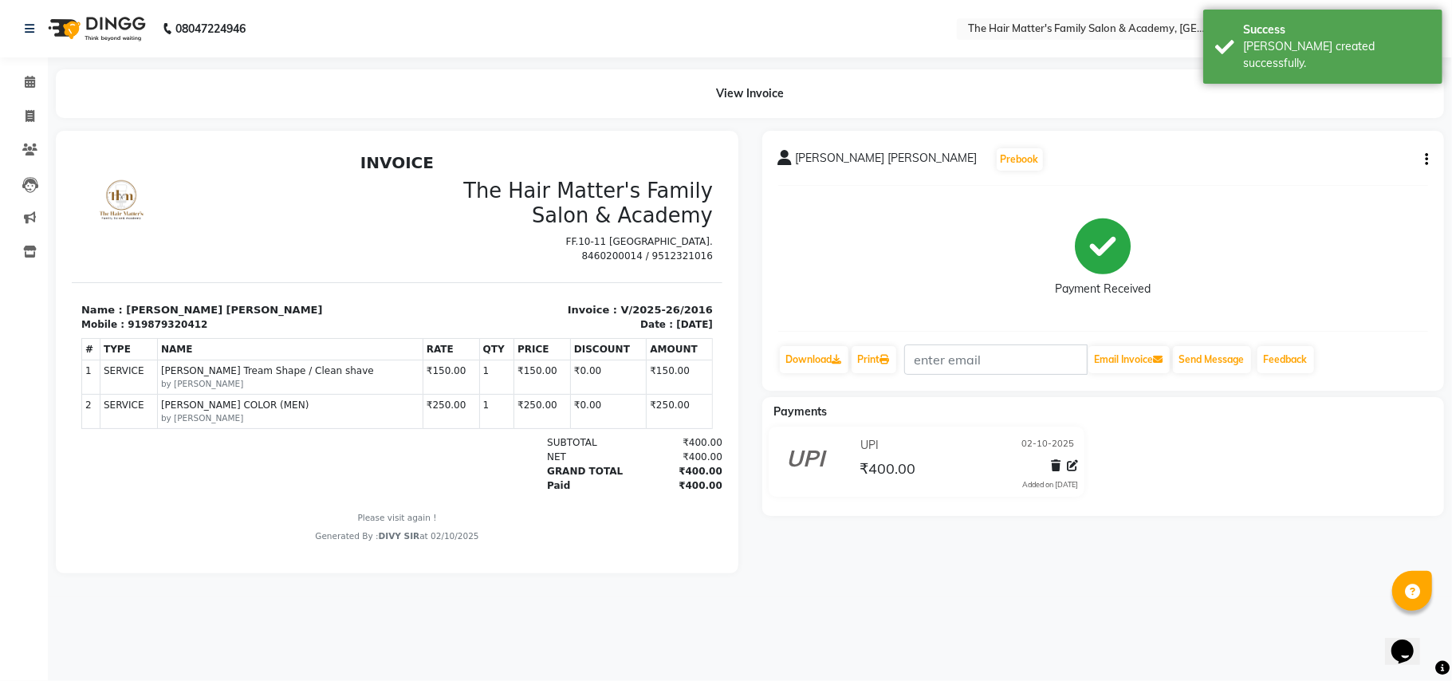
scroll to position [11, 0]
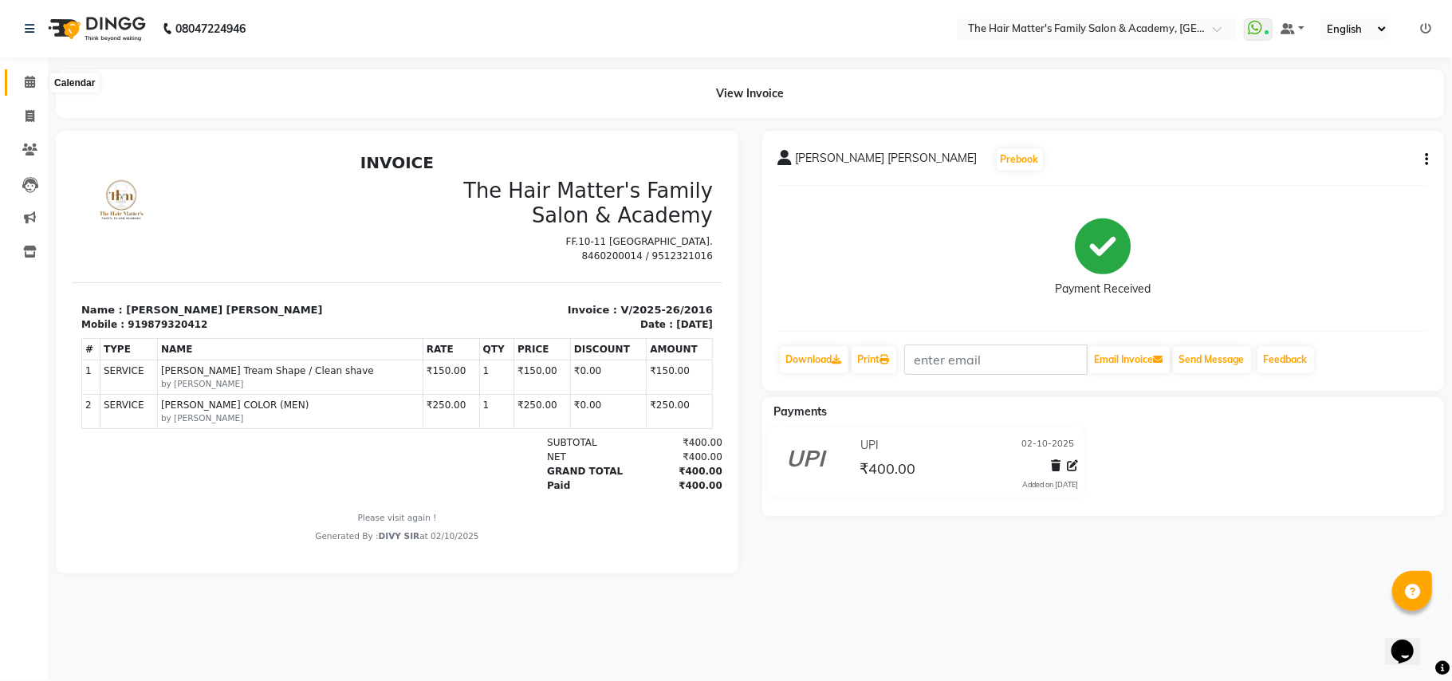
click at [38, 83] on span at bounding box center [30, 82] width 28 height 18
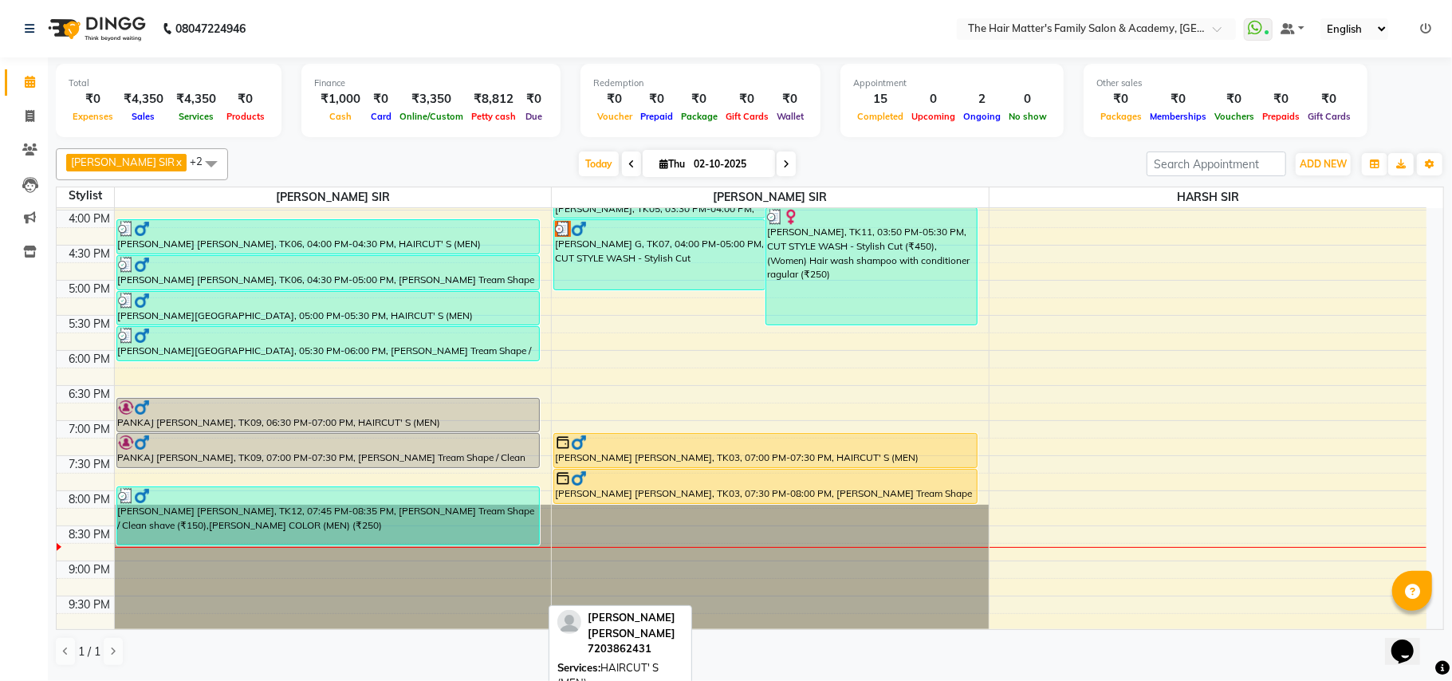
scroll to position [667, 0]
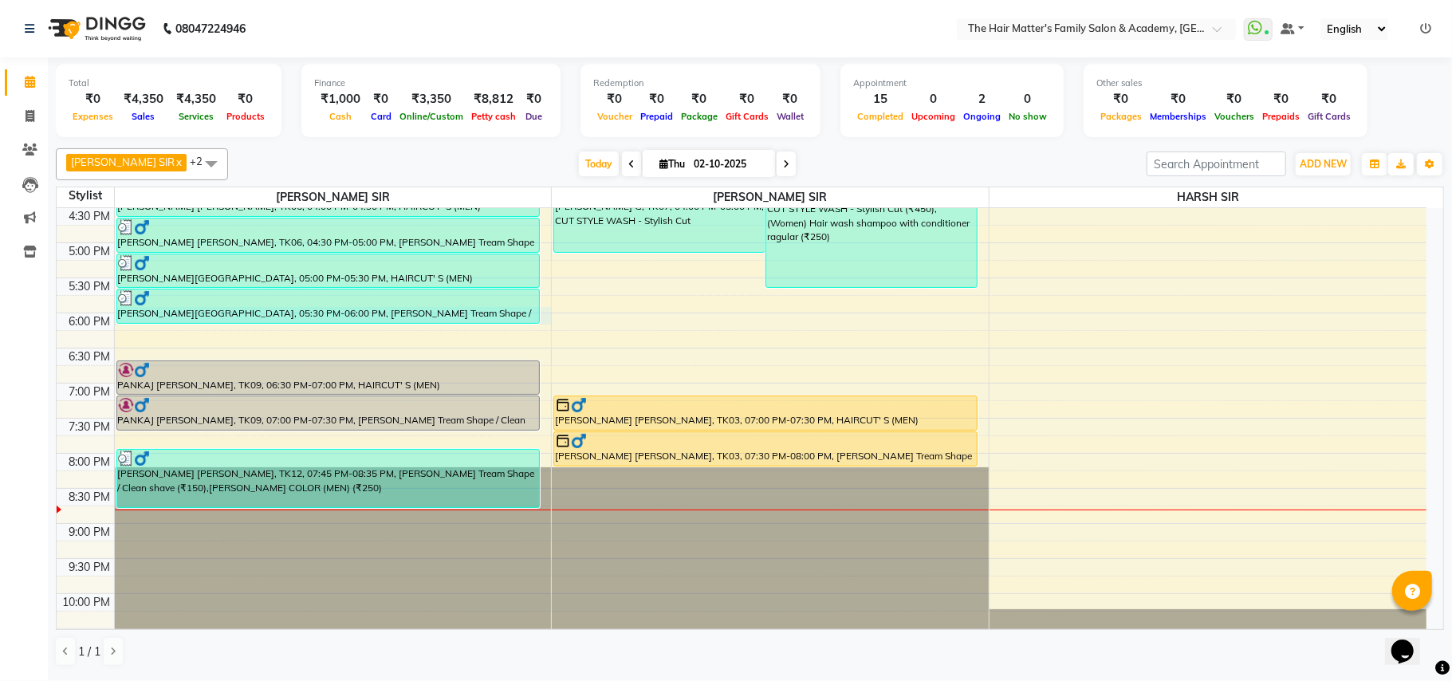
click at [547, 326] on td at bounding box center [770, 322] width 1313 height 18
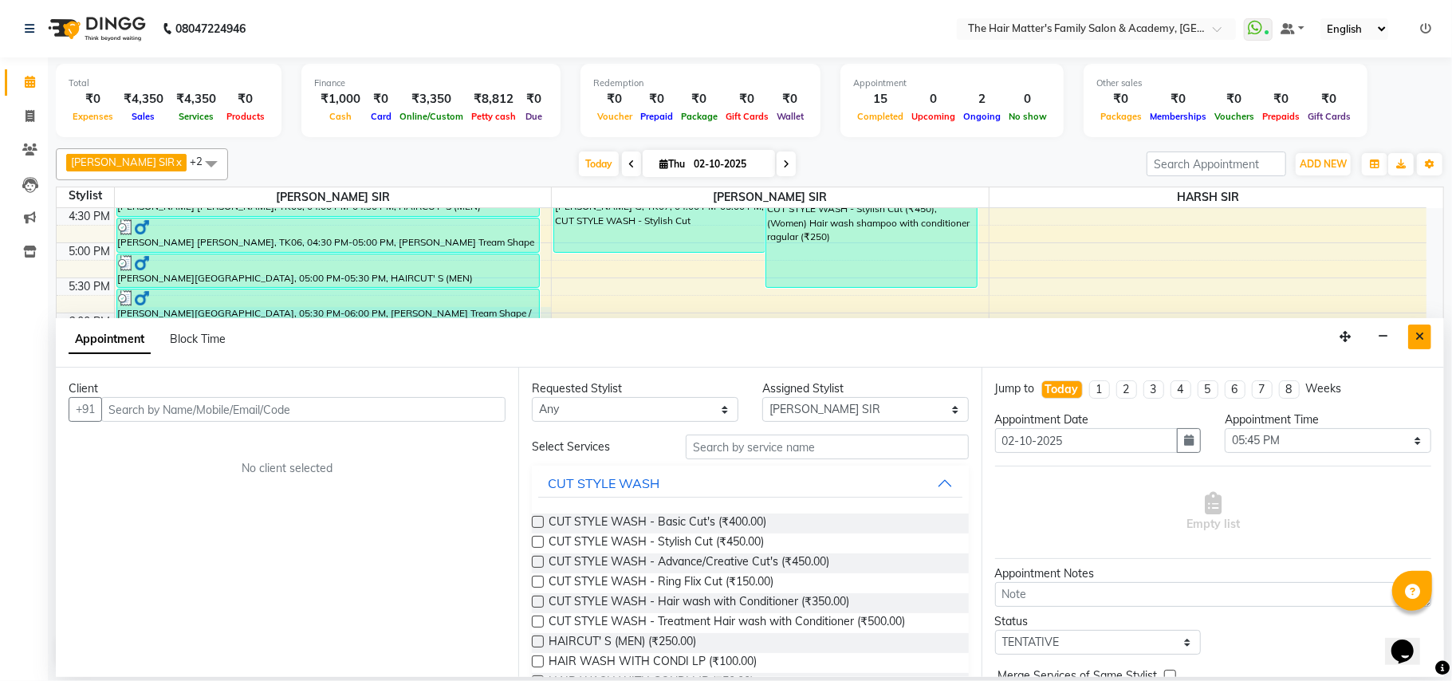
click at [1420, 340] on icon "Close" at bounding box center [1420, 336] width 9 height 11
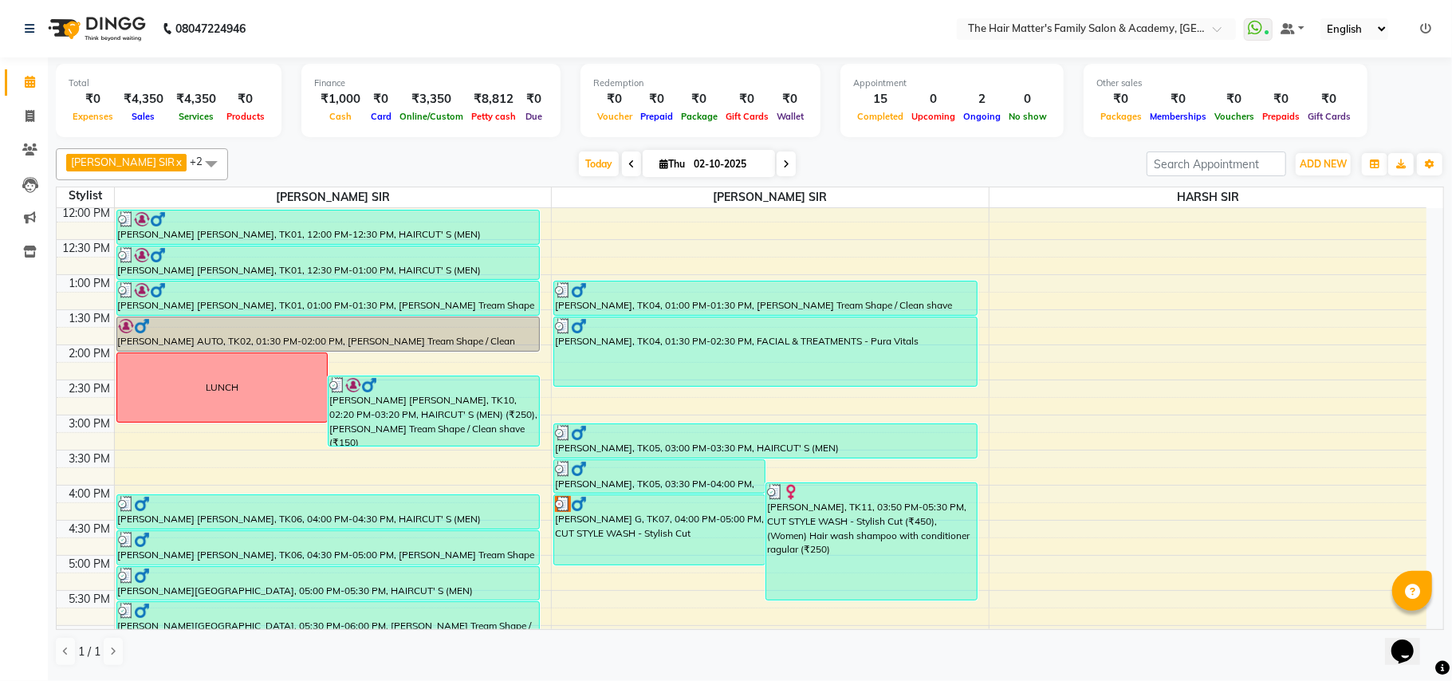
scroll to position [709, 0]
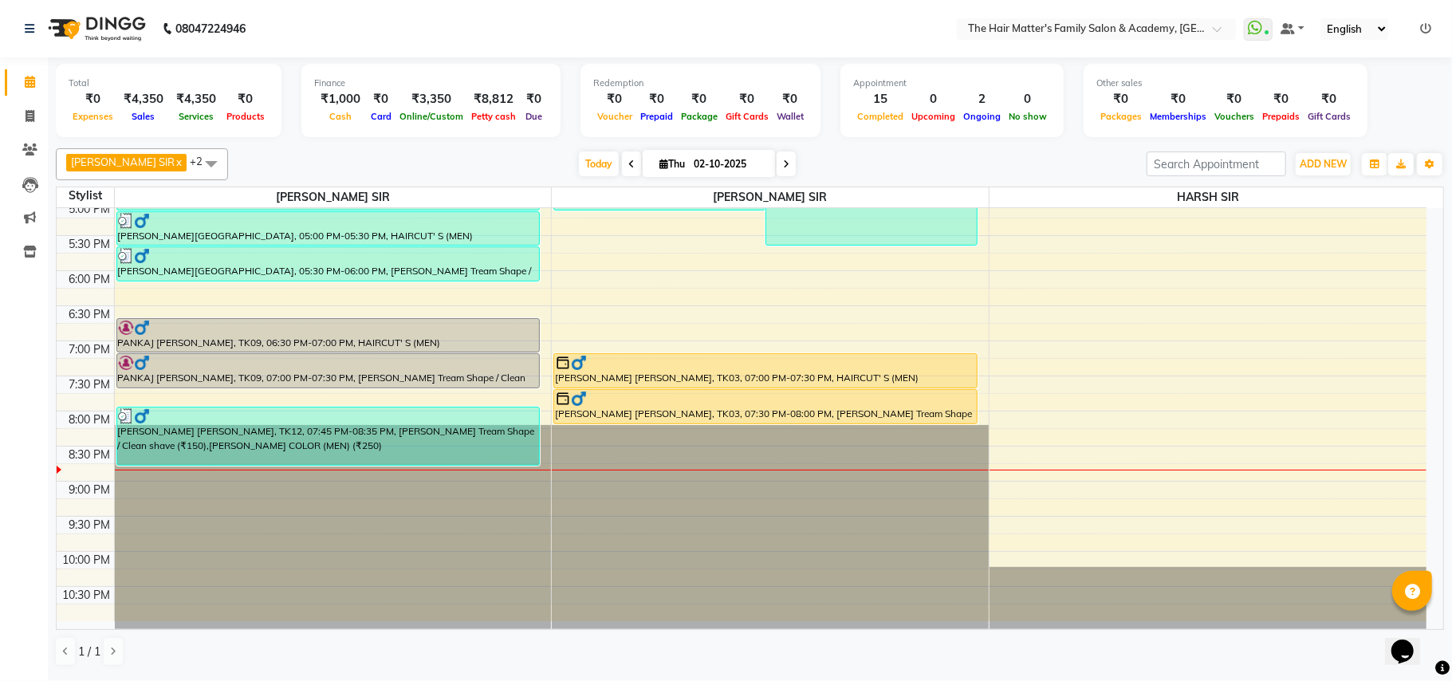
click at [750, 20] on nav "08047224946 Select Location × The Hair Matter's Family Salon & Academy, S.p Rin…" at bounding box center [726, 28] width 1452 height 57
click at [1263, 14] on nav "08047224946 Select Location × The Hair Matter's Family Salon & Academy, S.p Rin…" at bounding box center [726, 28] width 1452 height 57
click at [1259, 24] on icon at bounding box center [1255, 28] width 14 height 16
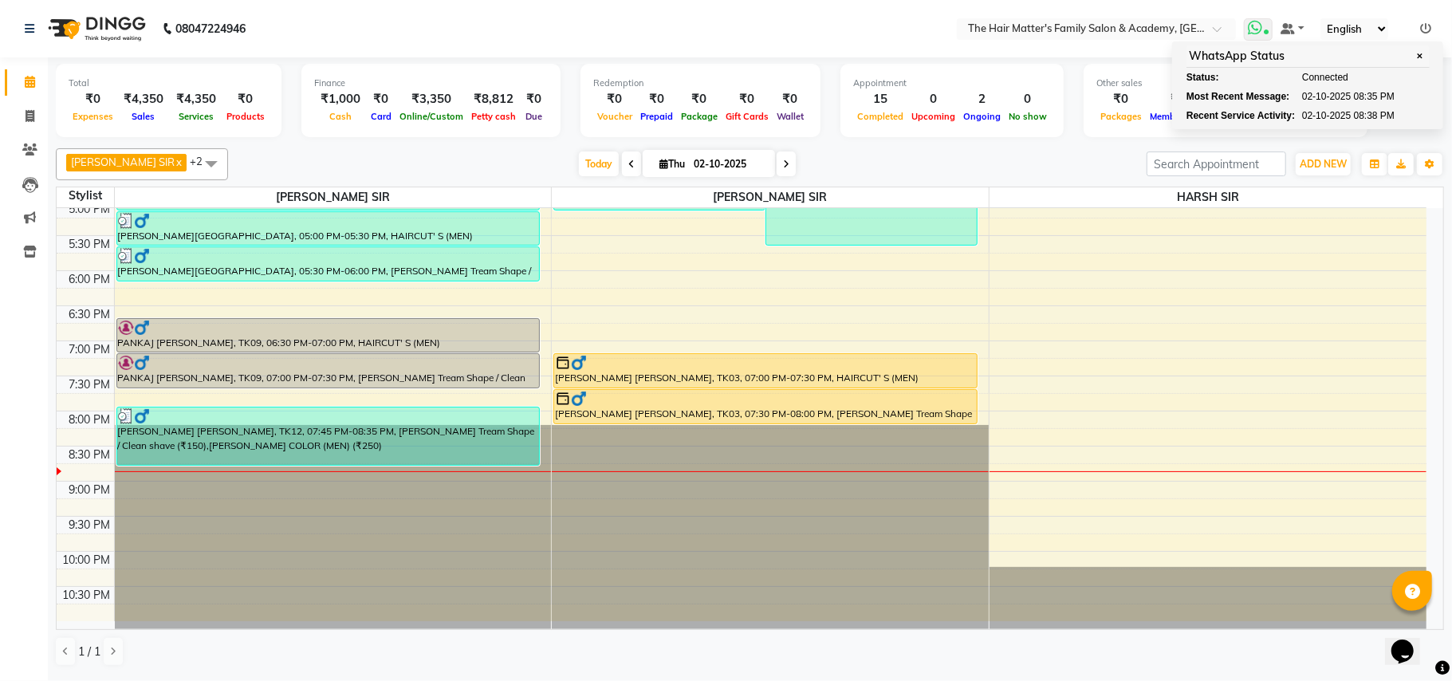
click at [1414, 56] on span "✕" at bounding box center [1420, 56] width 14 height 12
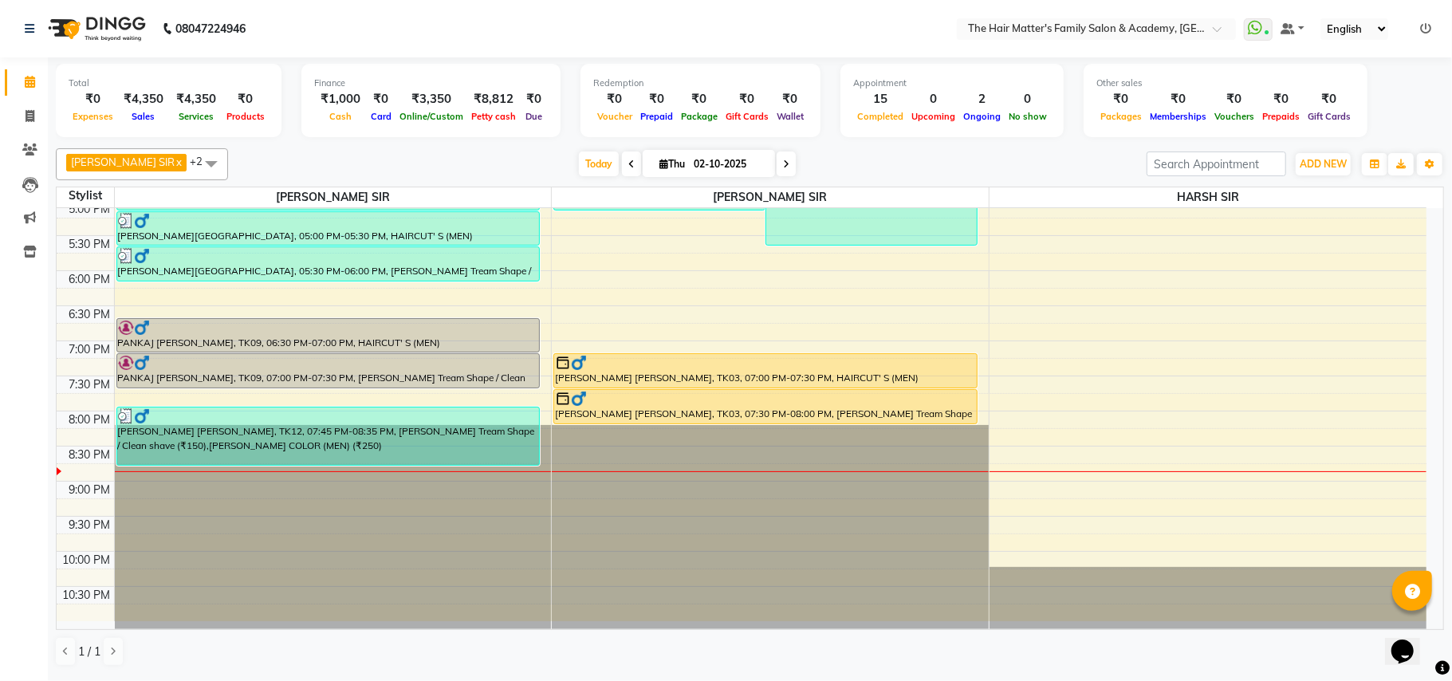
click at [1388, 33] on select "English ENGLISH Español العربية मराठी हिंदी ગુજરાતી தமிழ் 中文" at bounding box center [1355, 29] width 68 height 22
click at [1321, 18] on select "English ENGLISH Español العربية मराठी हिंदी ગુજરાતી தமிழ் 中文" at bounding box center [1355, 29] width 68 height 22
drag, startPoint x: 1402, startPoint y: 1, endPoint x: 888, endPoint y: 30, distance: 514.5
click at [888, 30] on nav "08047224946 Select Location × The Hair Matter's Family Salon & Academy, S.p Rin…" at bounding box center [726, 28] width 1452 height 57
click at [37, 109] on span at bounding box center [30, 117] width 28 height 18
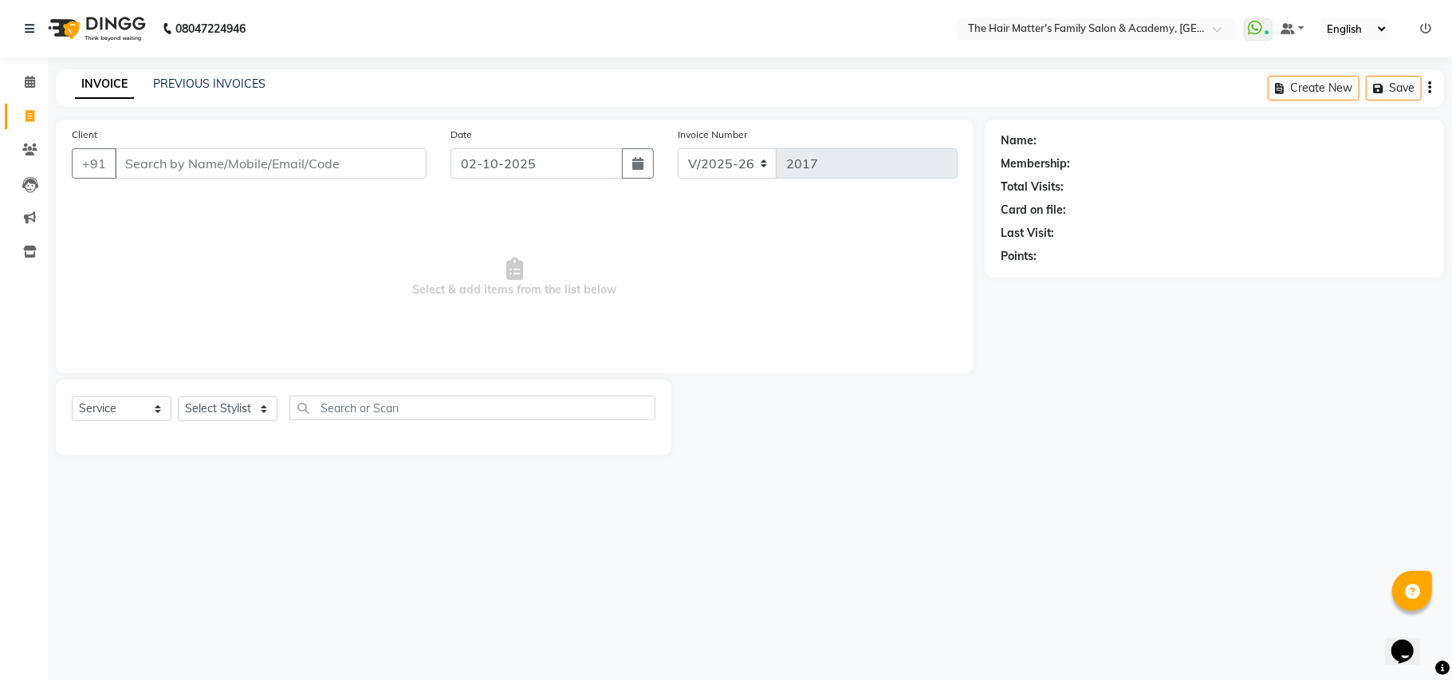
click at [174, 166] on input "Client" at bounding box center [271, 163] width 312 height 30
click at [169, 161] on input "86900 08173" at bounding box center [230, 163] width 230 height 30
click at [384, 161] on span "Add Client" at bounding box center [385, 164] width 63 height 16
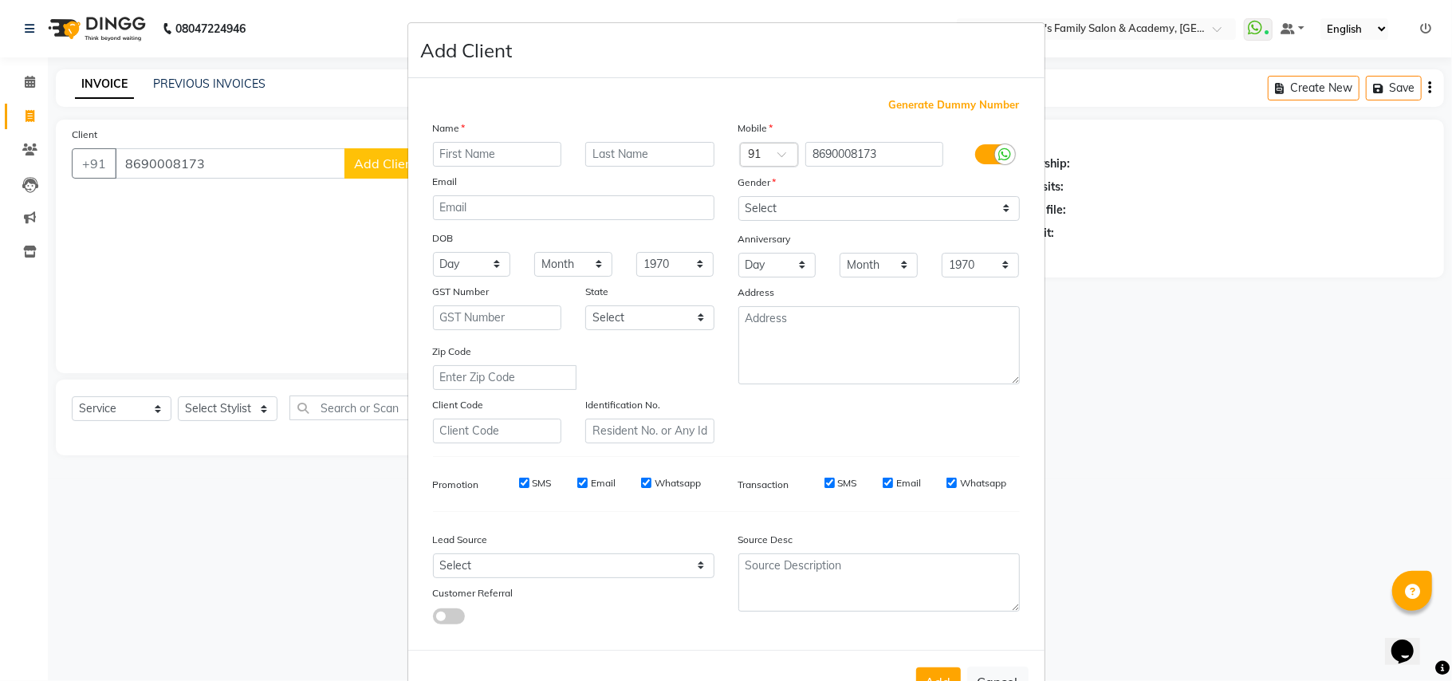
click at [518, 164] on input "text" at bounding box center [497, 154] width 129 height 25
click at [480, 134] on div "Name" at bounding box center [573, 131] width 305 height 22
click at [485, 148] on input "text" at bounding box center [497, 154] width 129 height 25
paste input "Abhishek"
click at [878, 215] on select "Select Male Female Other Prefer Not To Say" at bounding box center [880, 208] width 282 height 25
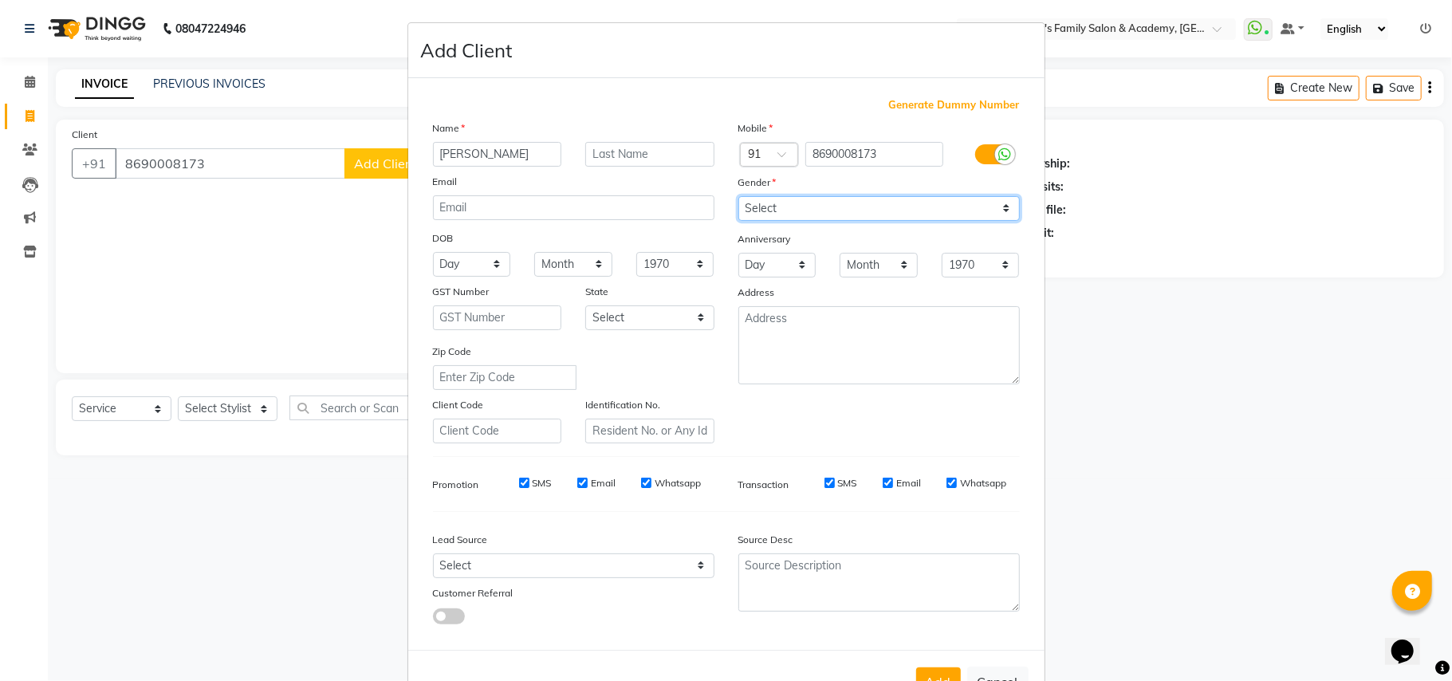
click at [739, 196] on select "Select Male Female Other Prefer Not To Say" at bounding box center [880, 208] width 282 height 25
click at [659, 164] on input "text" at bounding box center [649, 154] width 129 height 25
click at [924, 670] on button "Add" at bounding box center [938, 682] width 45 height 29
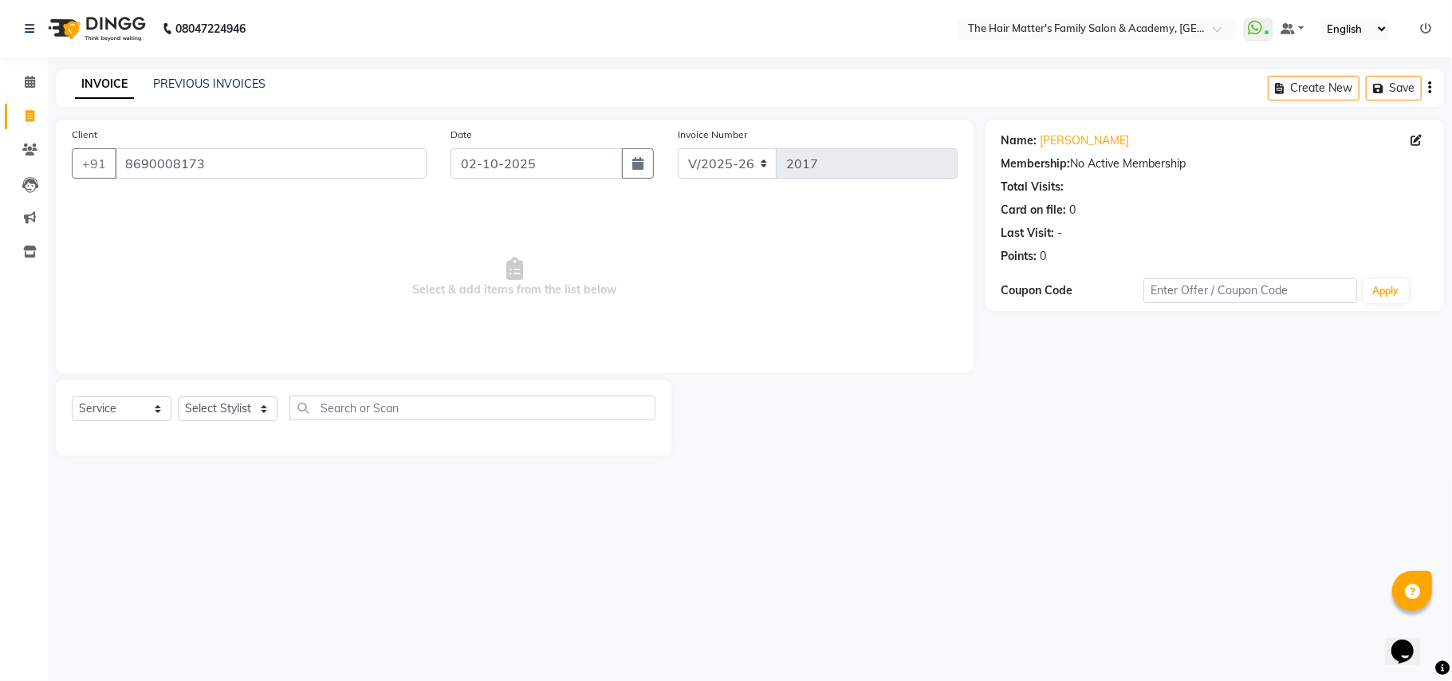
drag, startPoint x: 463, startPoint y: 527, endPoint x: 948, endPoint y: 399, distance: 501.6
click at [948, 399] on div at bounding box center [829, 418] width 314 height 76
click at [16, 151] on span at bounding box center [30, 150] width 28 height 18
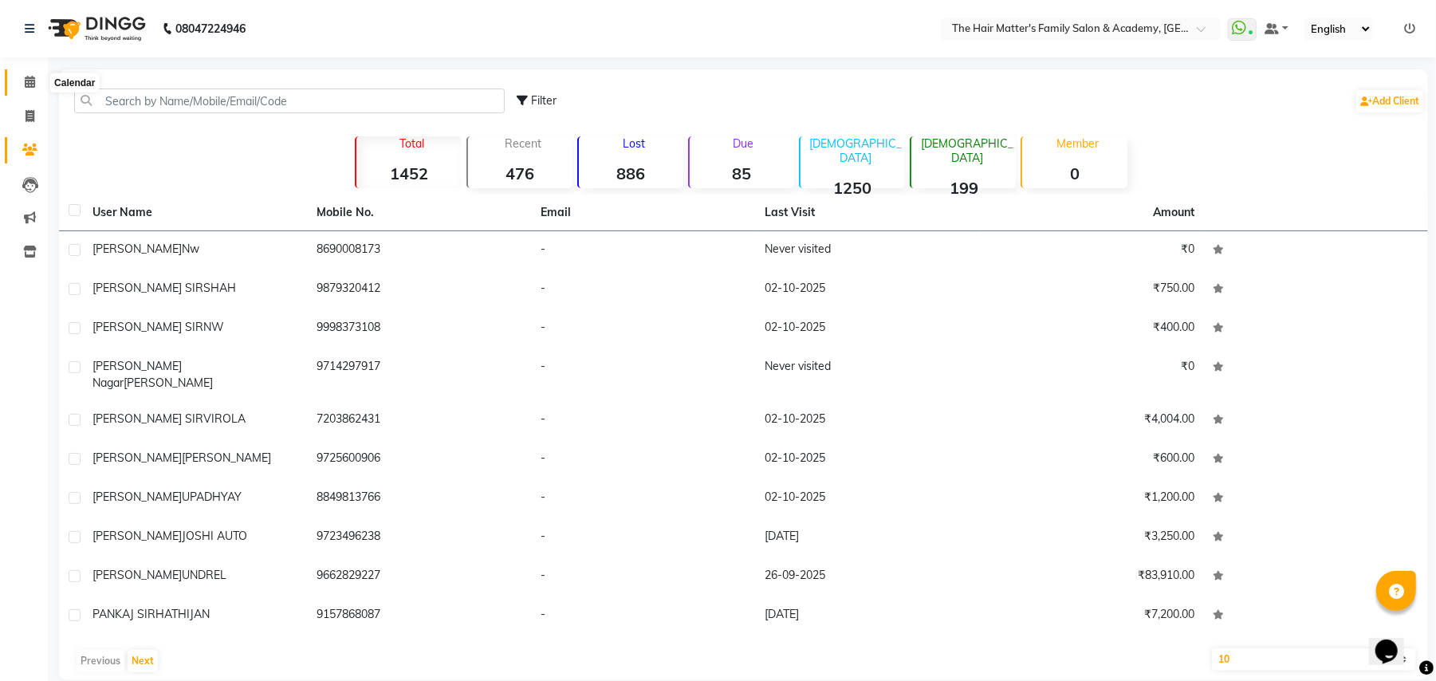
click at [20, 81] on span at bounding box center [30, 82] width 28 height 18
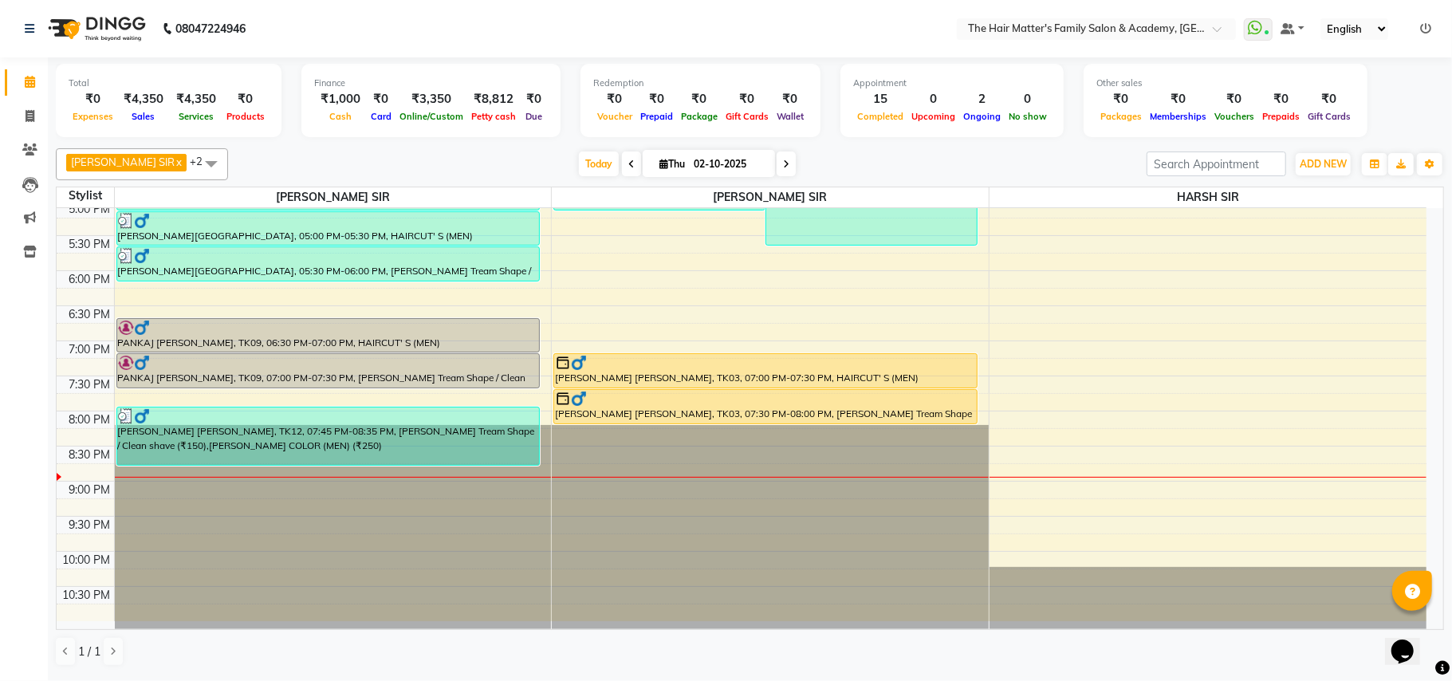
scroll to position [718, 0]
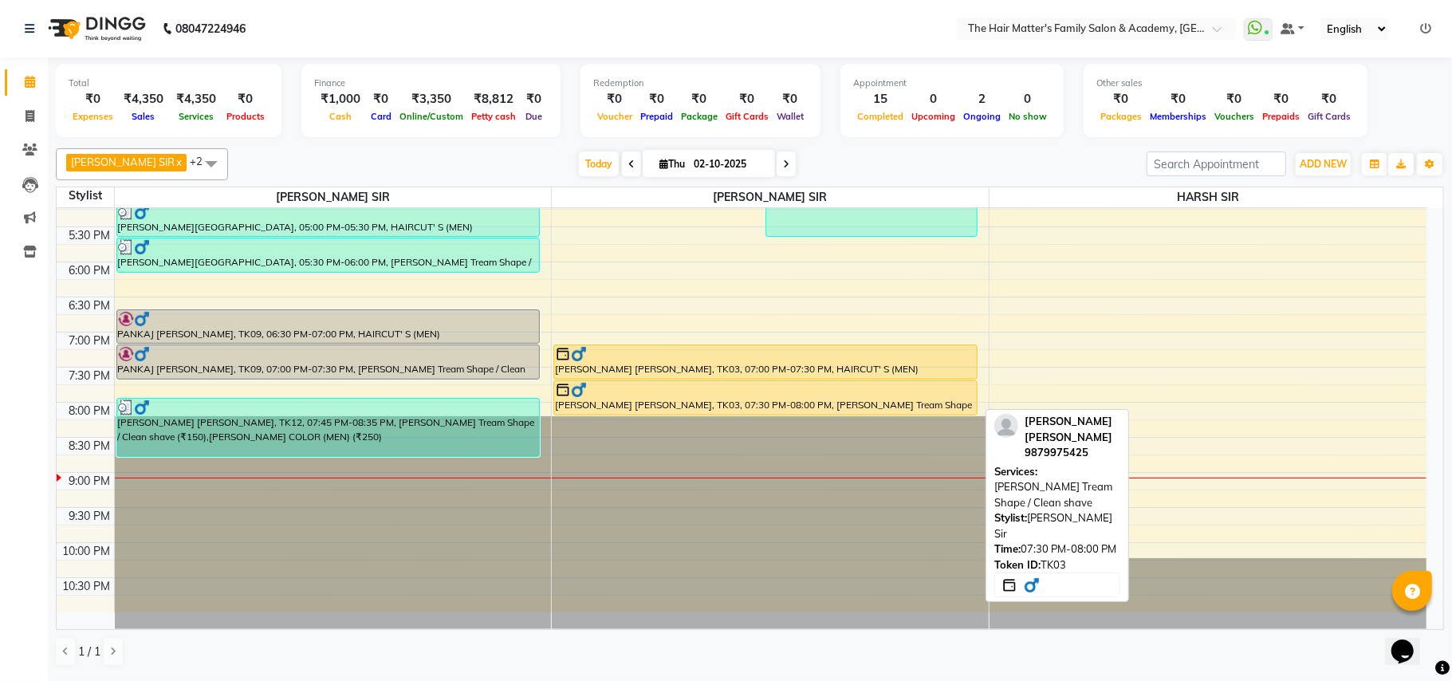
click at [868, 403] on div "[PERSON_NAME] [PERSON_NAME], TK03, 07:30 PM-08:00 PM, [PERSON_NAME] Tream Shape…" at bounding box center [765, 397] width 423 height 33
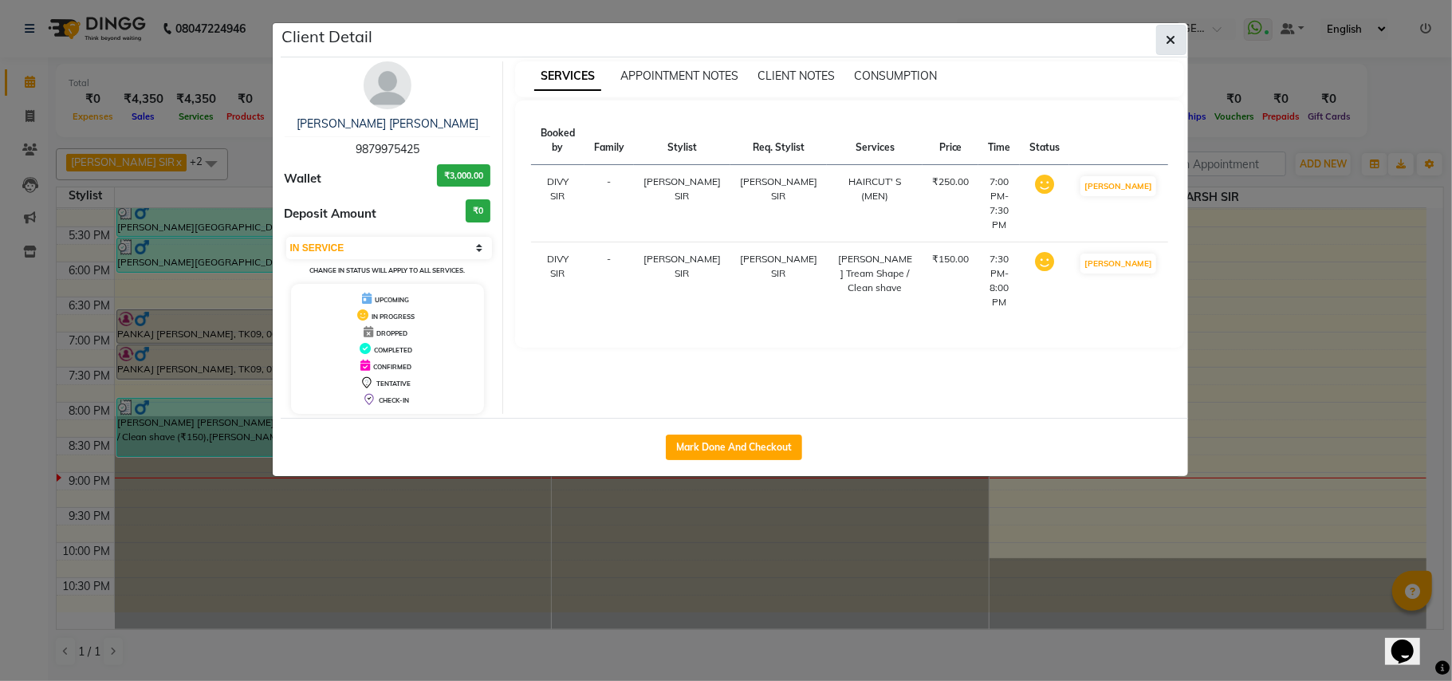
click at [1160, 32] on button "button" at bounding box center [1171, 40] width 30 height 30
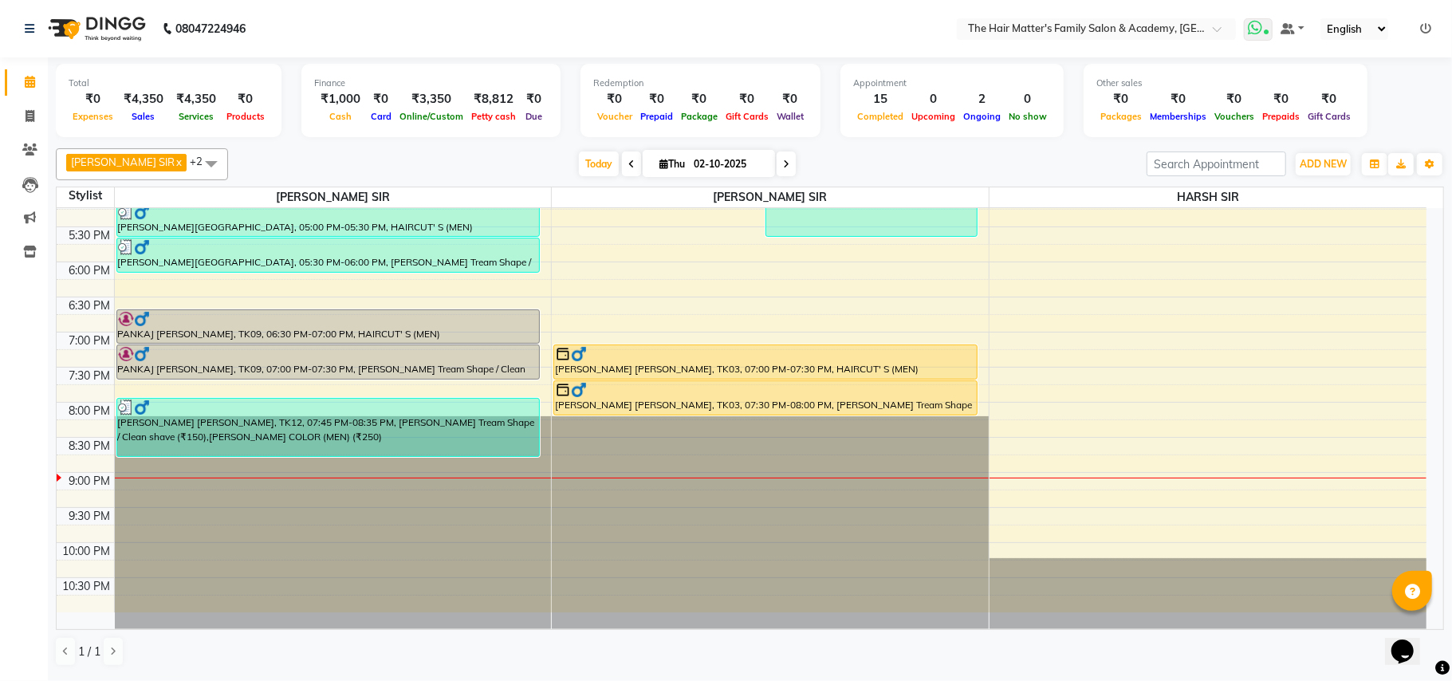
click at [1265, 23] on span at bounding box center [1258, 29] width 29 height 22
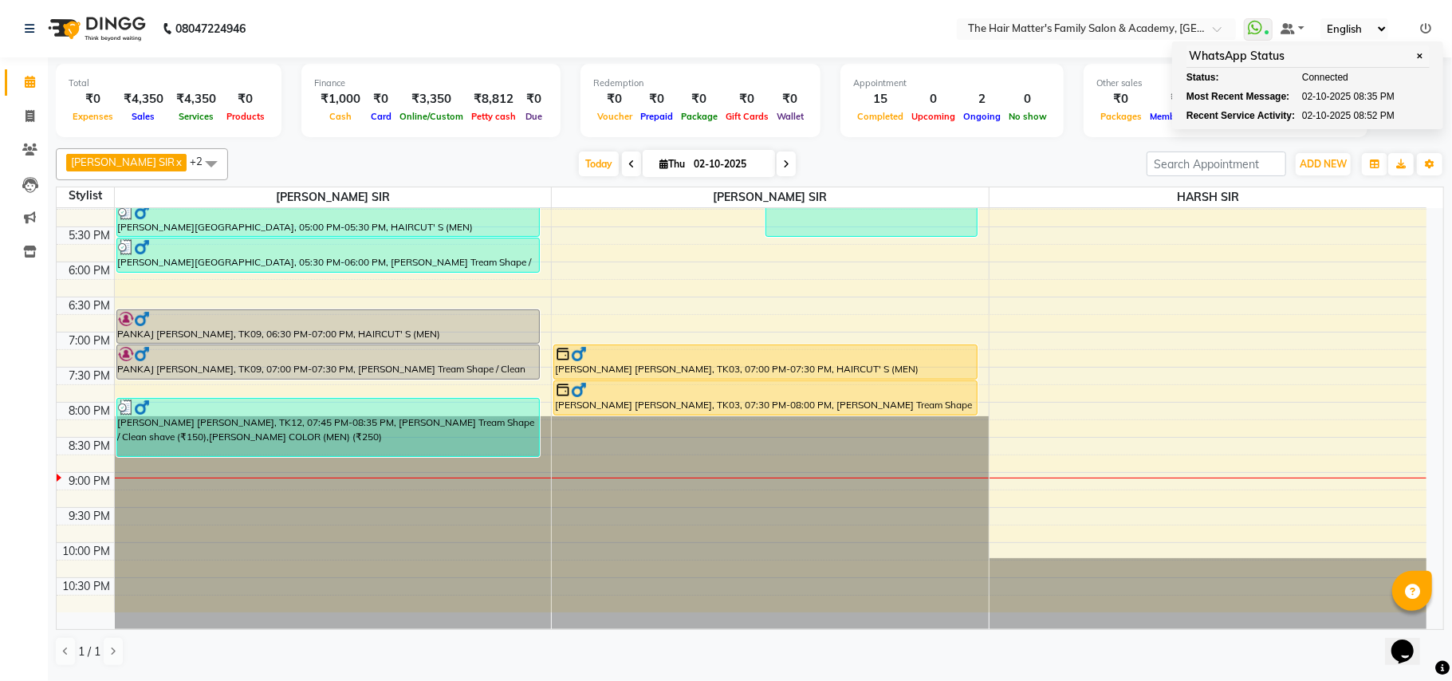
click at [910, 38] on nav "08047224946 Select Location × The Hair Matter's Family Salon & Academy, S.p Rin…" at bounding box center [726, 28] width 1452 height 57
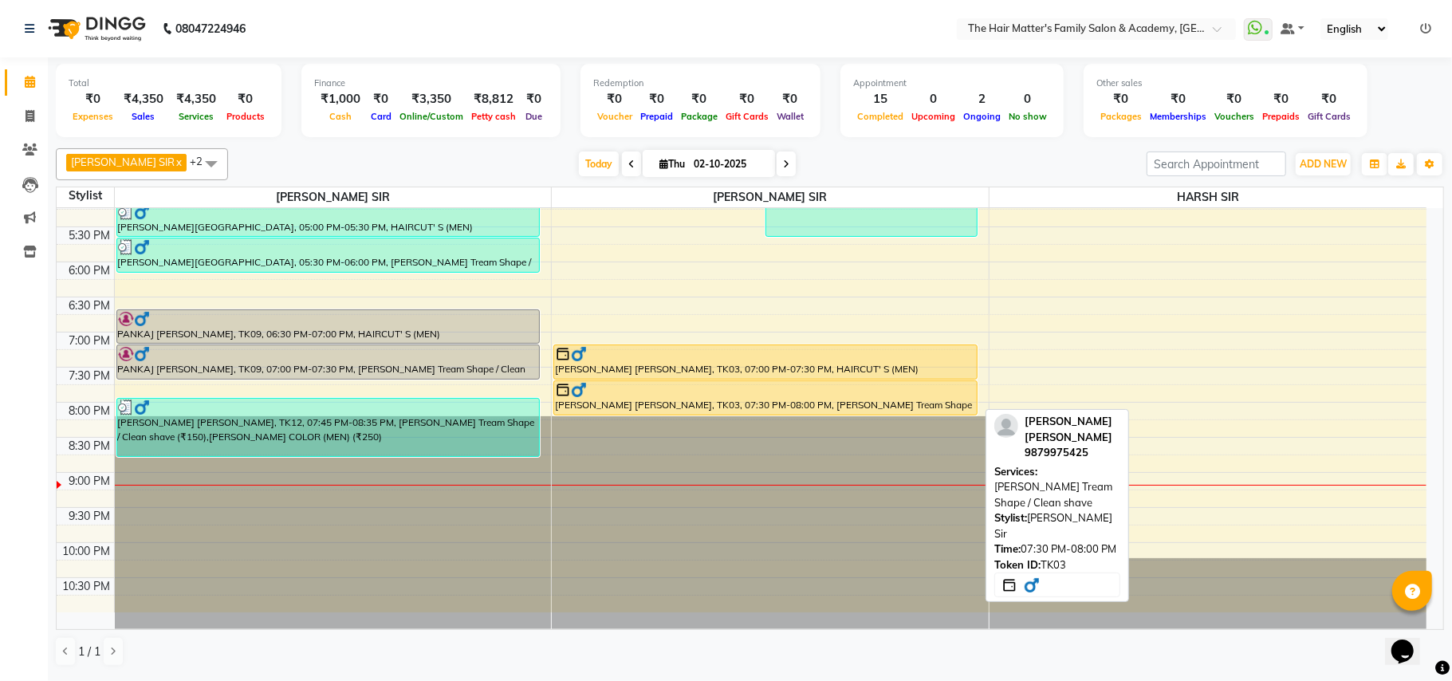
click at [767, 391] on div at bounding box center [765, 390] width 421 height 16
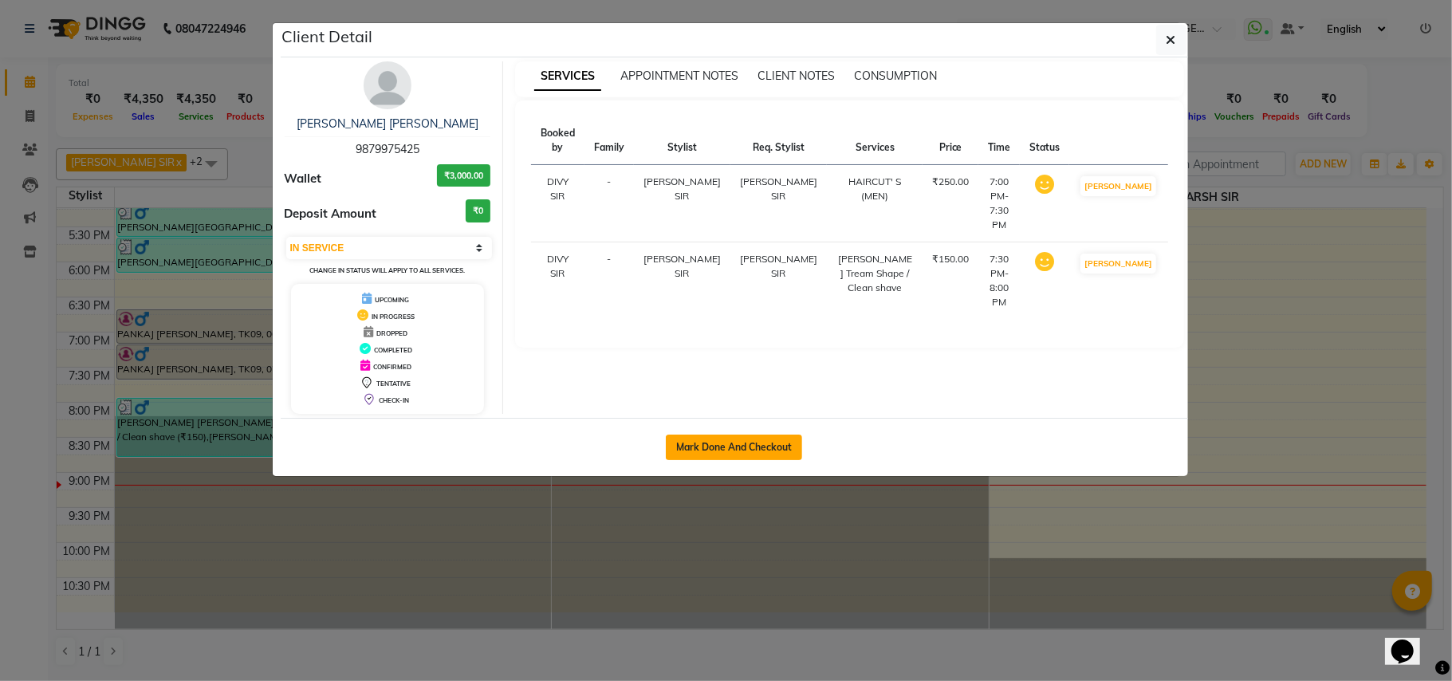
click at [782, 441] on button "Mark Done And Checkout" at bounding box center [734, 448] width 136 height 26
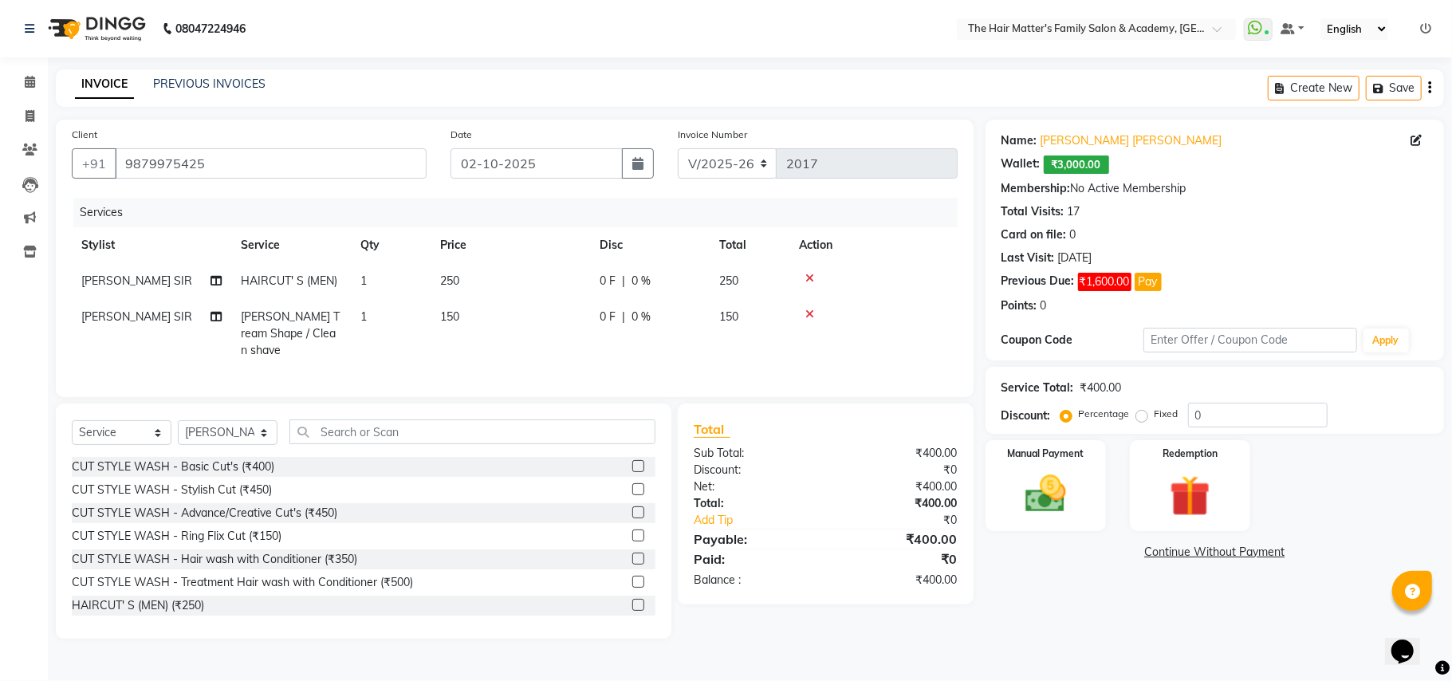
click at [1131, 207] on div "Total Visits: 17" at bounding box center [1215, 211] width 427 height 17
click at [1032, 494] on img at bounding box center [1045, 494] width 69 height 49
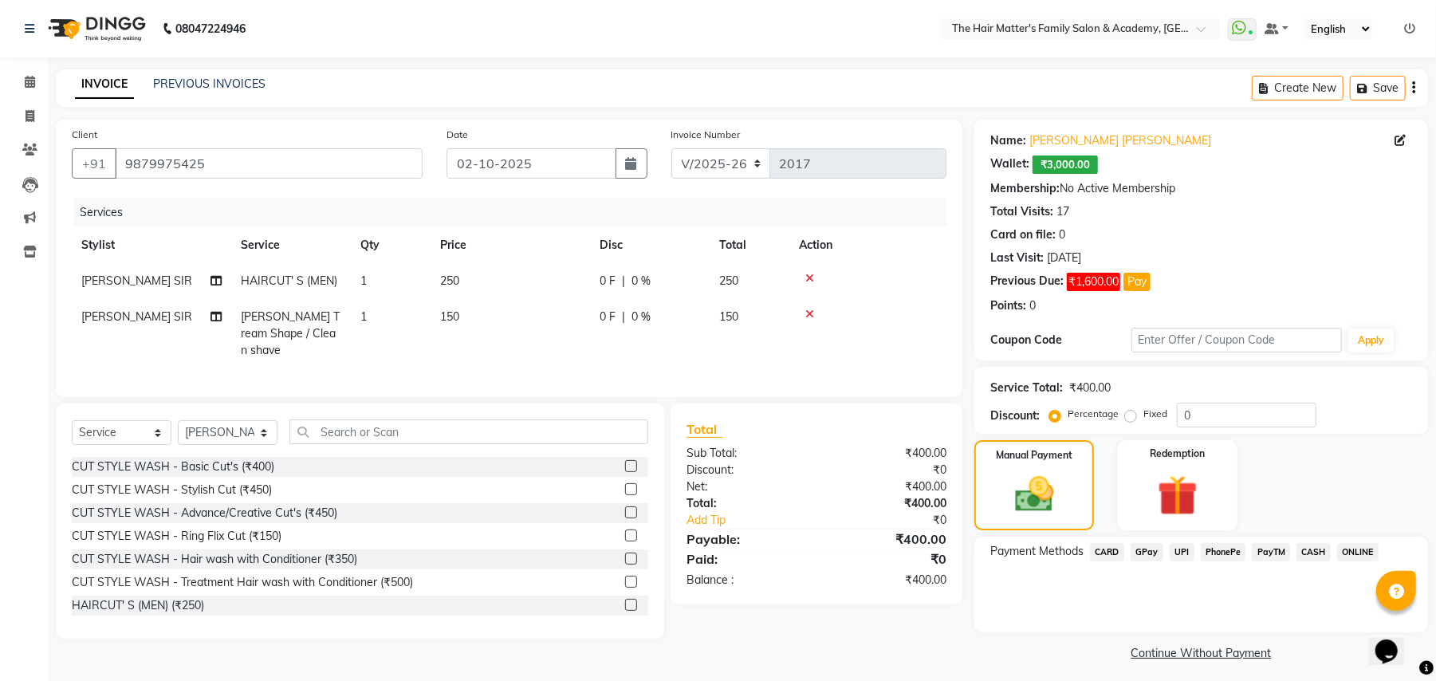
click at [1203, 649] on link "Continue Without Payment" at bounding box center [1201, 653] width 447 height 17
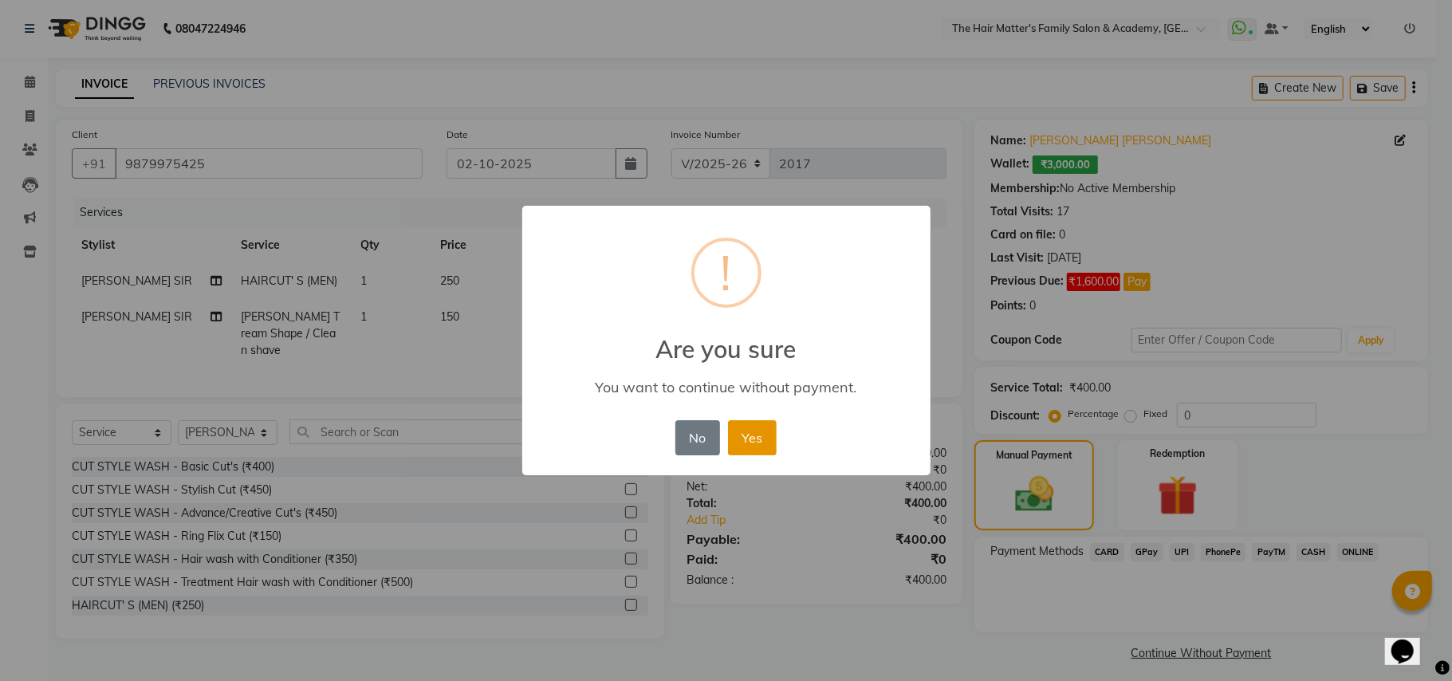
click at [748, 427] on button "Yes" at bounding box center [752, 437] width 49 height 35
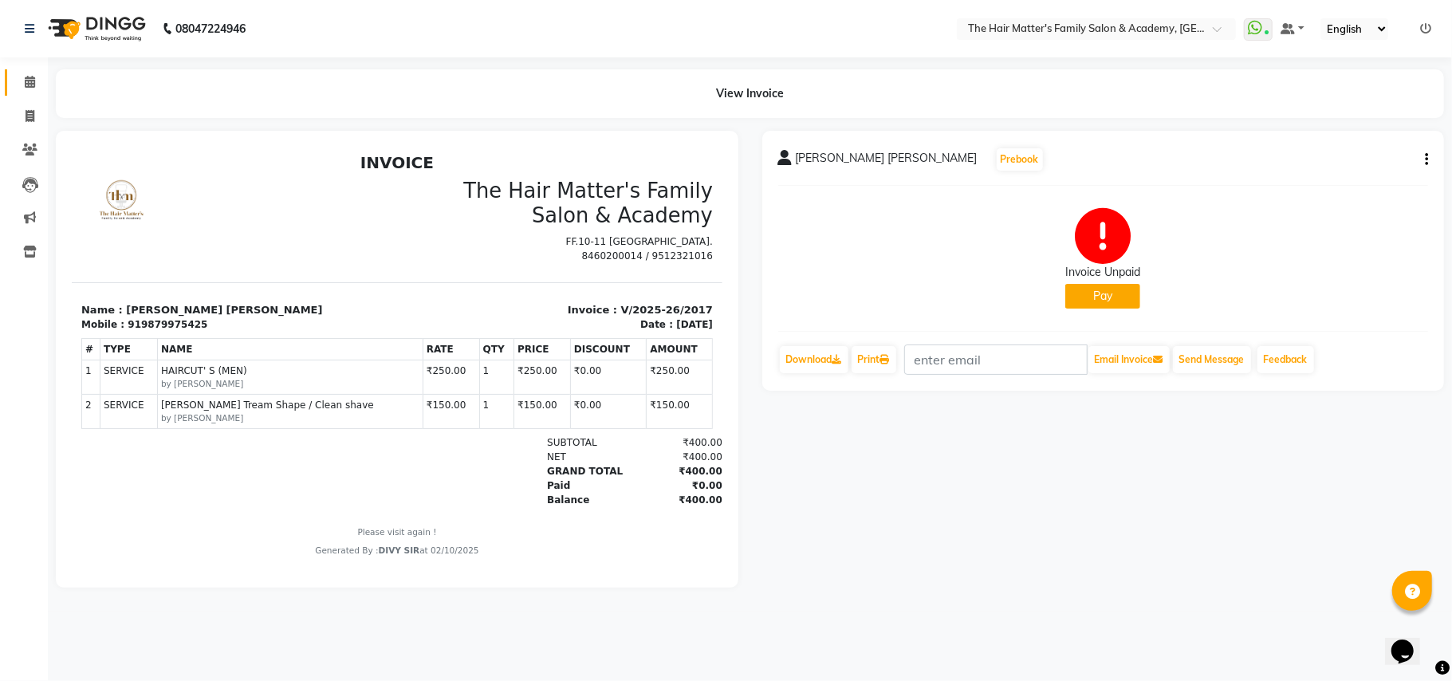
click at [10, 88] on link "Calendar" at bounding box center [24, 82] width 38 height 26
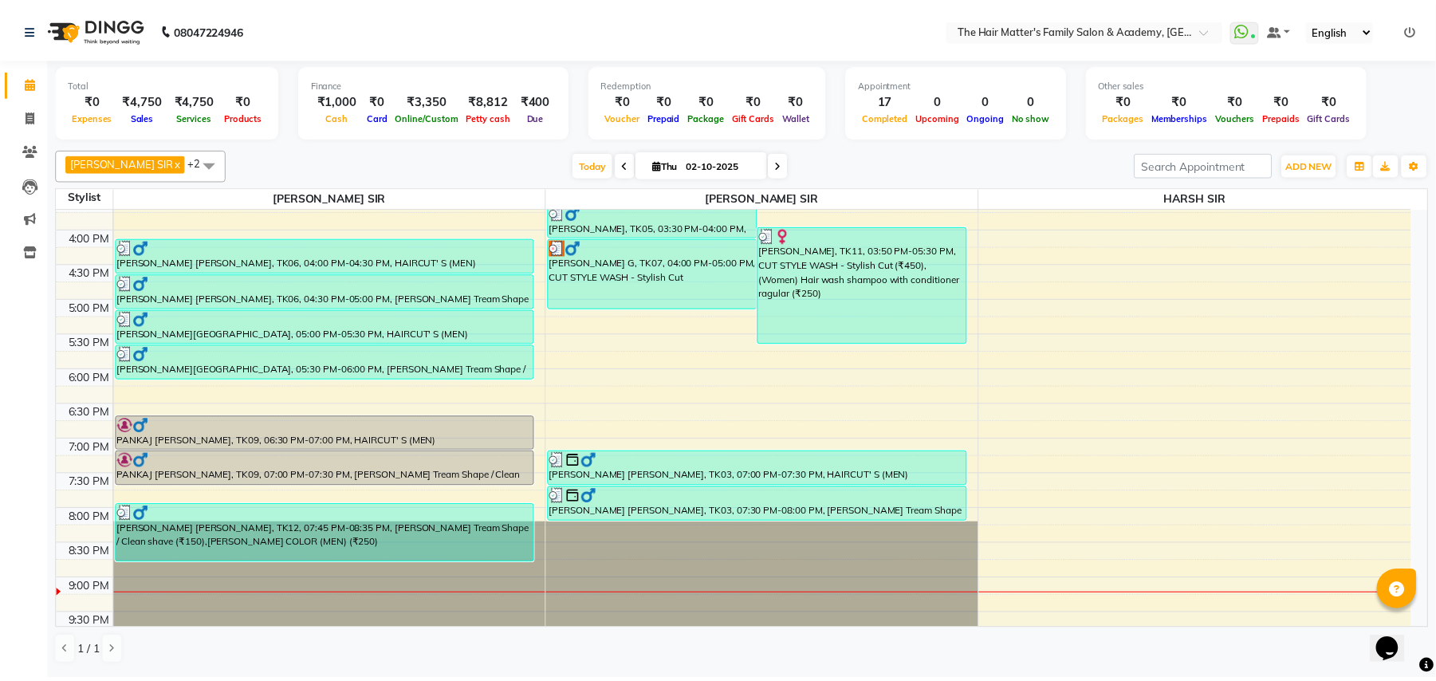
scroll to position [718, 0]
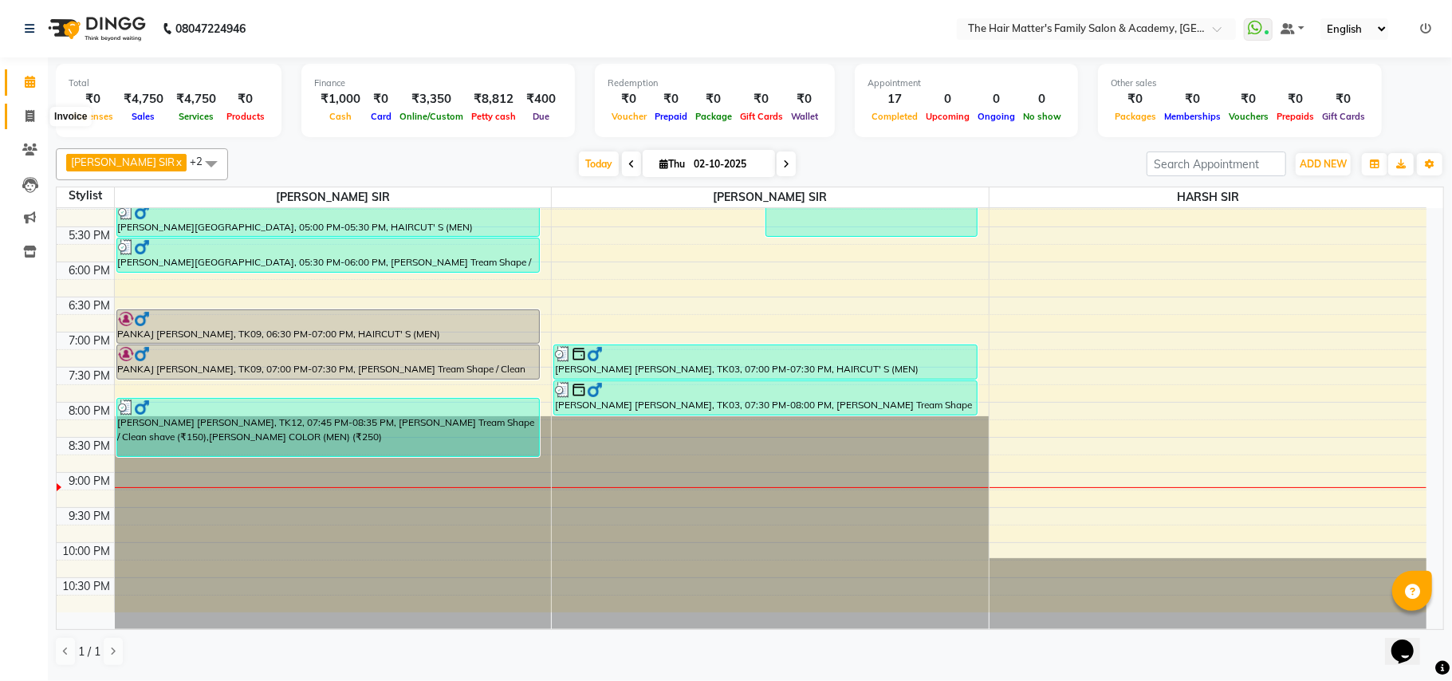
click at [27, 116] on icon at bounding box center [30, 116] width 9 height 12
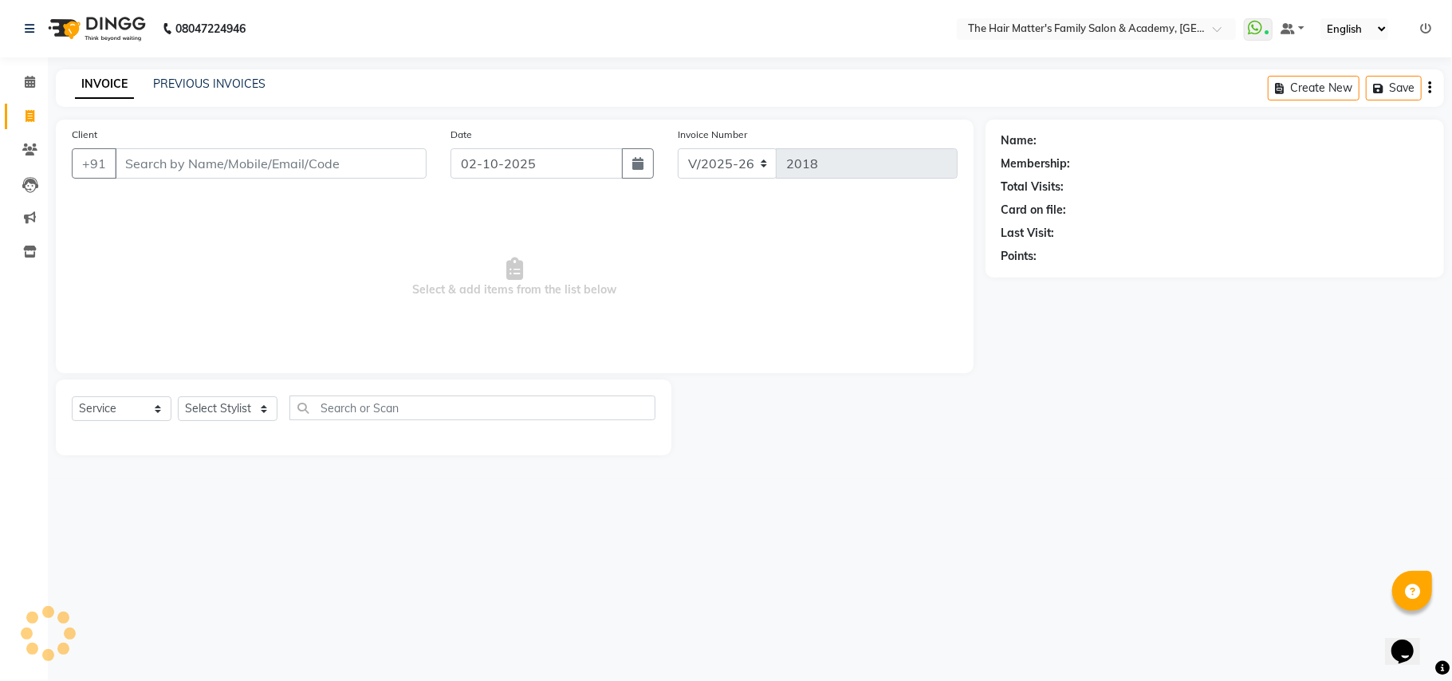
click at [32, 128] on link "Invoice" at bounding box center [24, 117] width 38 height 26
click at [33, 158] on span at bounding box center [30, 150] width 28 height 18
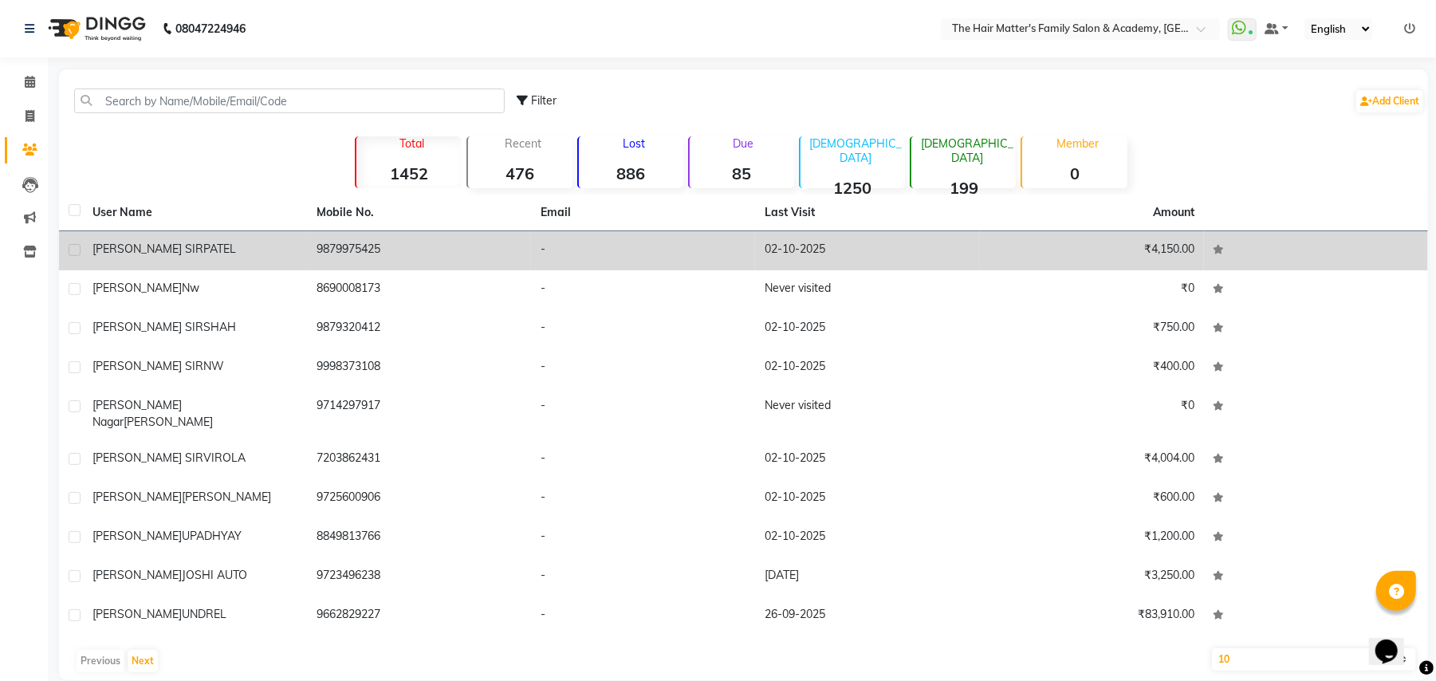
click at [238, 254] on div "MITUL SIR PATEL" at bounding box center [195, 249] width 205 height 17
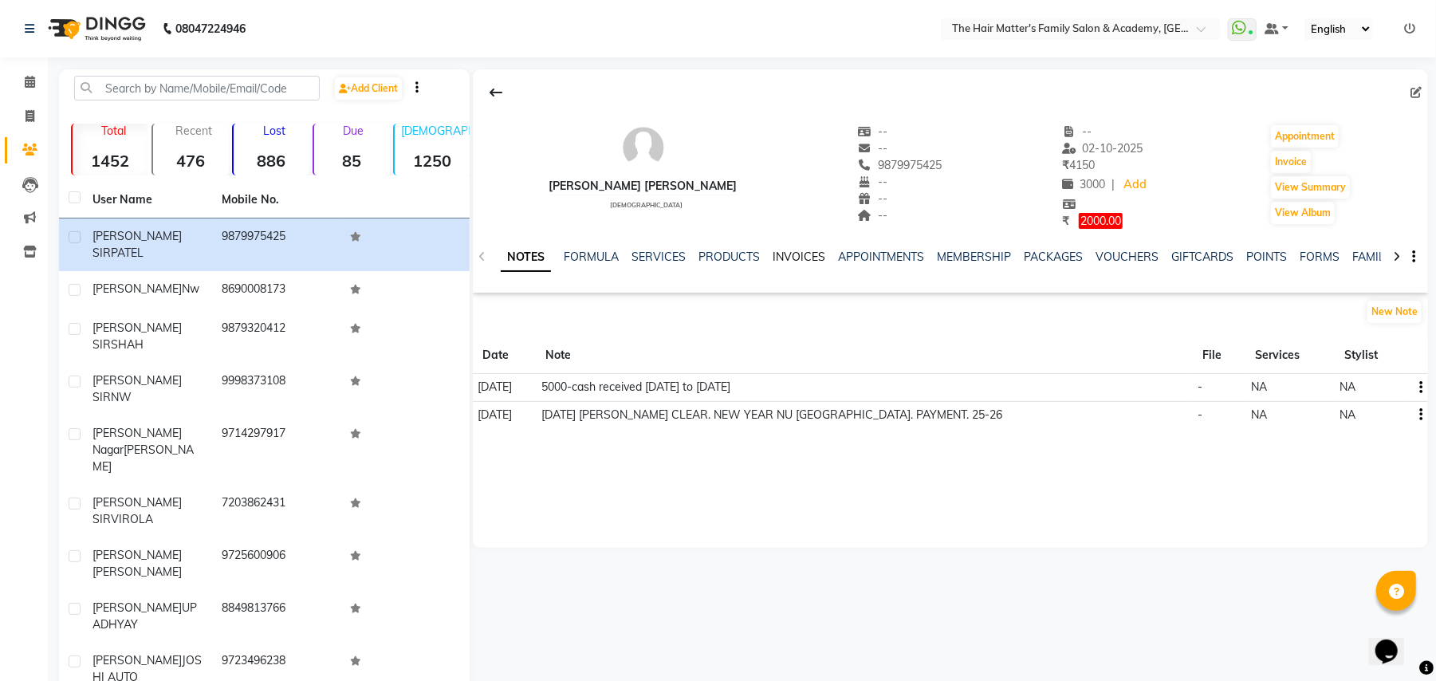
click at [815, 254] on link "INVOICES" at bounding box center [799, 257] width 53 height 14
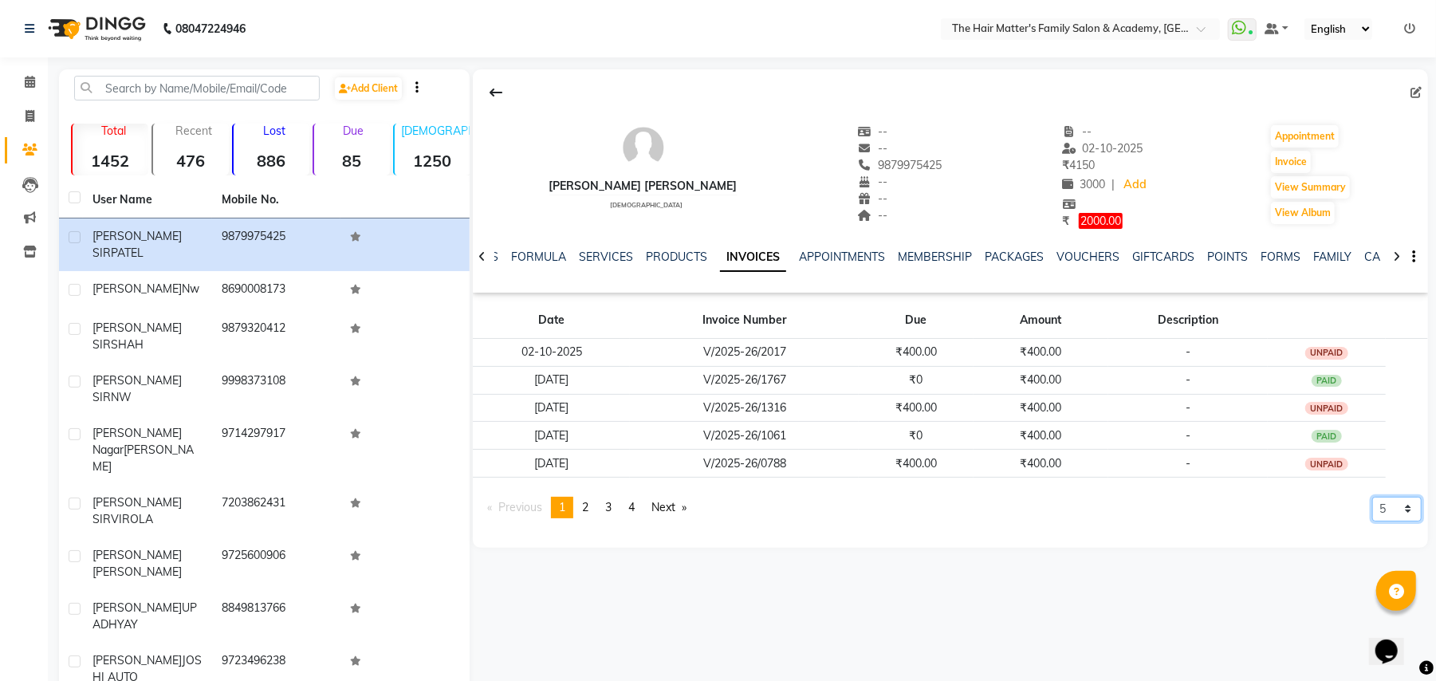
click at [1400, 511] on select "5 10 50 100 500" at bounding box center [1397, 509] width 49 height 25
click at [1373, 522] on select "5 10 50 100 500" at bounding box center [1397, 509] width 49 height 25
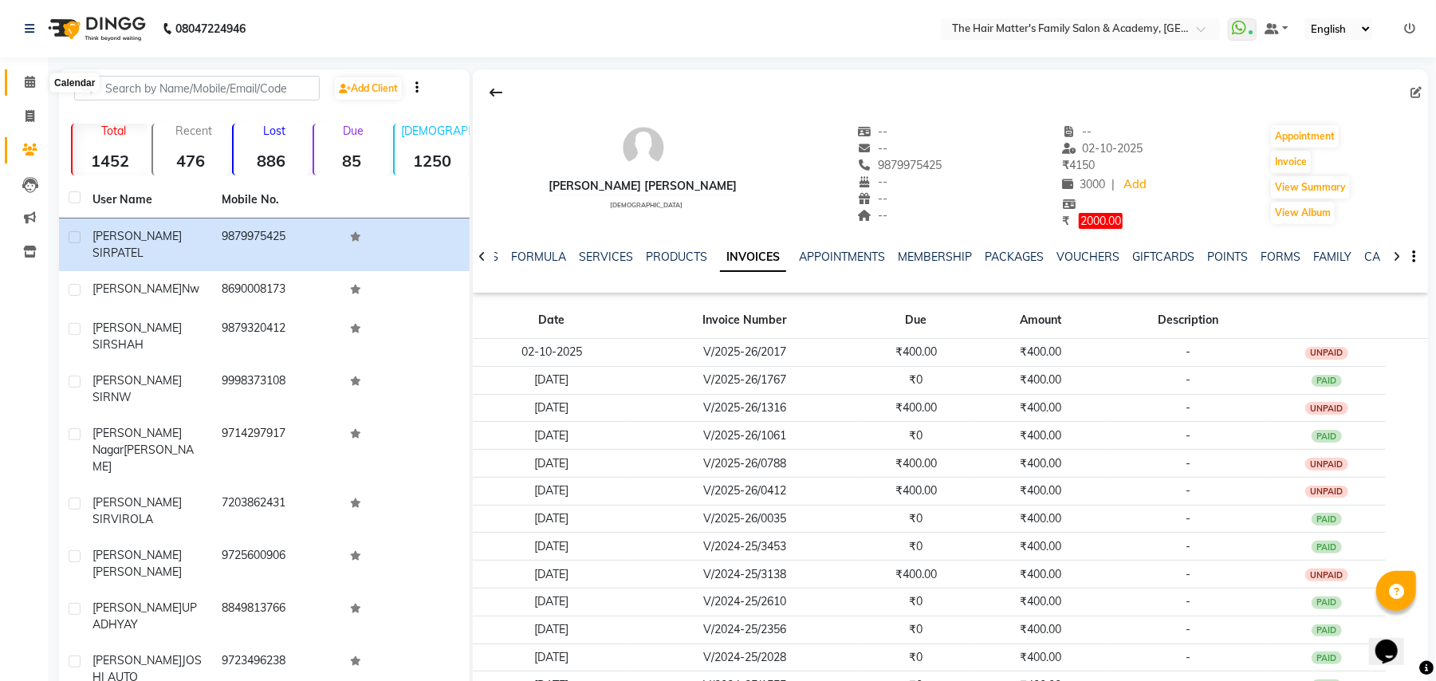
click at [27, 77] on icon at bounding box center [30, 82] width 10 height 12
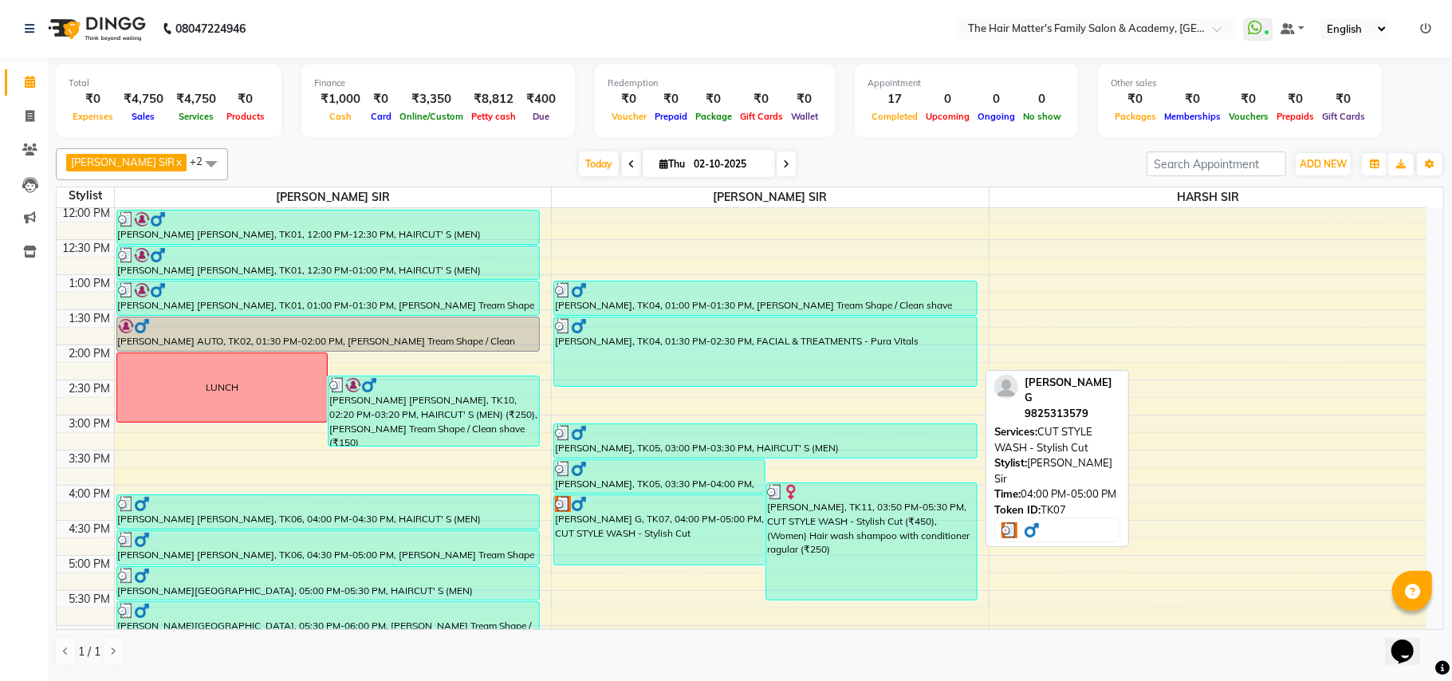
scroll to position [718, 0]
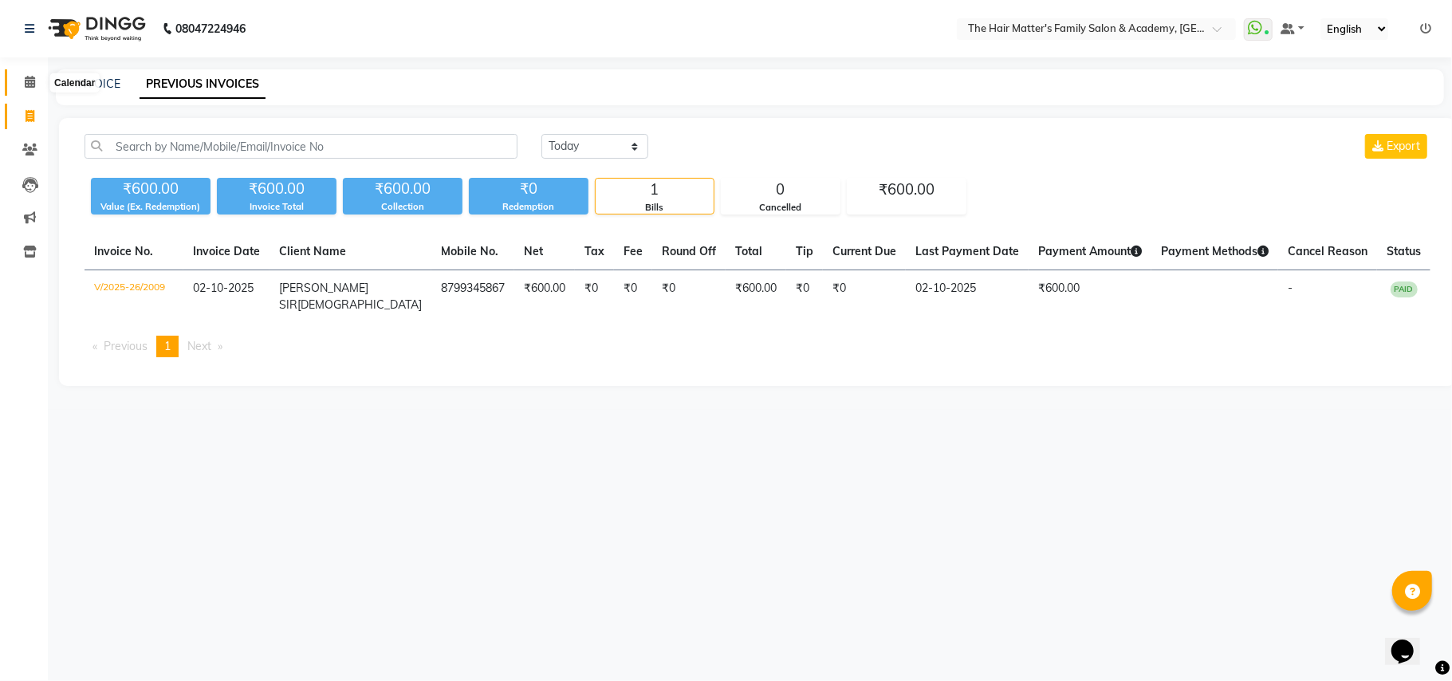
click at [29, 86] on icon at bounding box center [30, 82] width 10 height 12
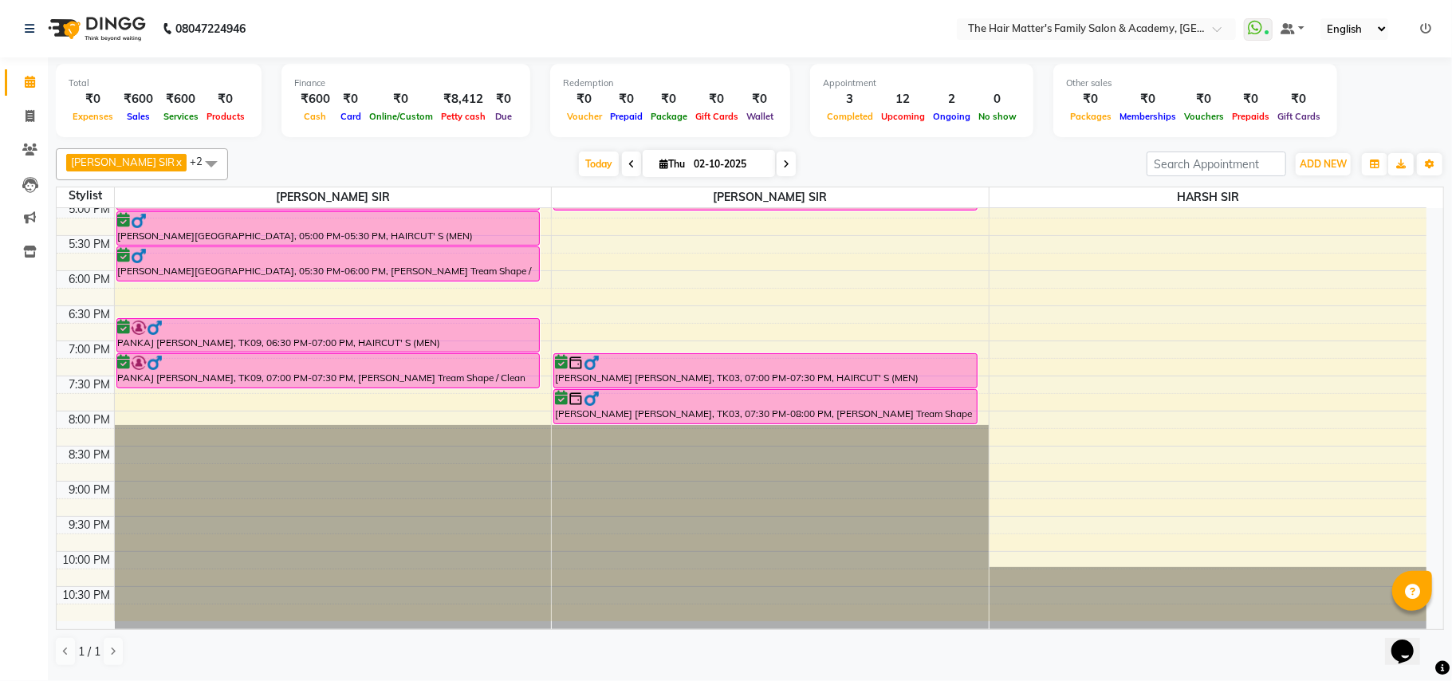
scroll to position [354, 0]
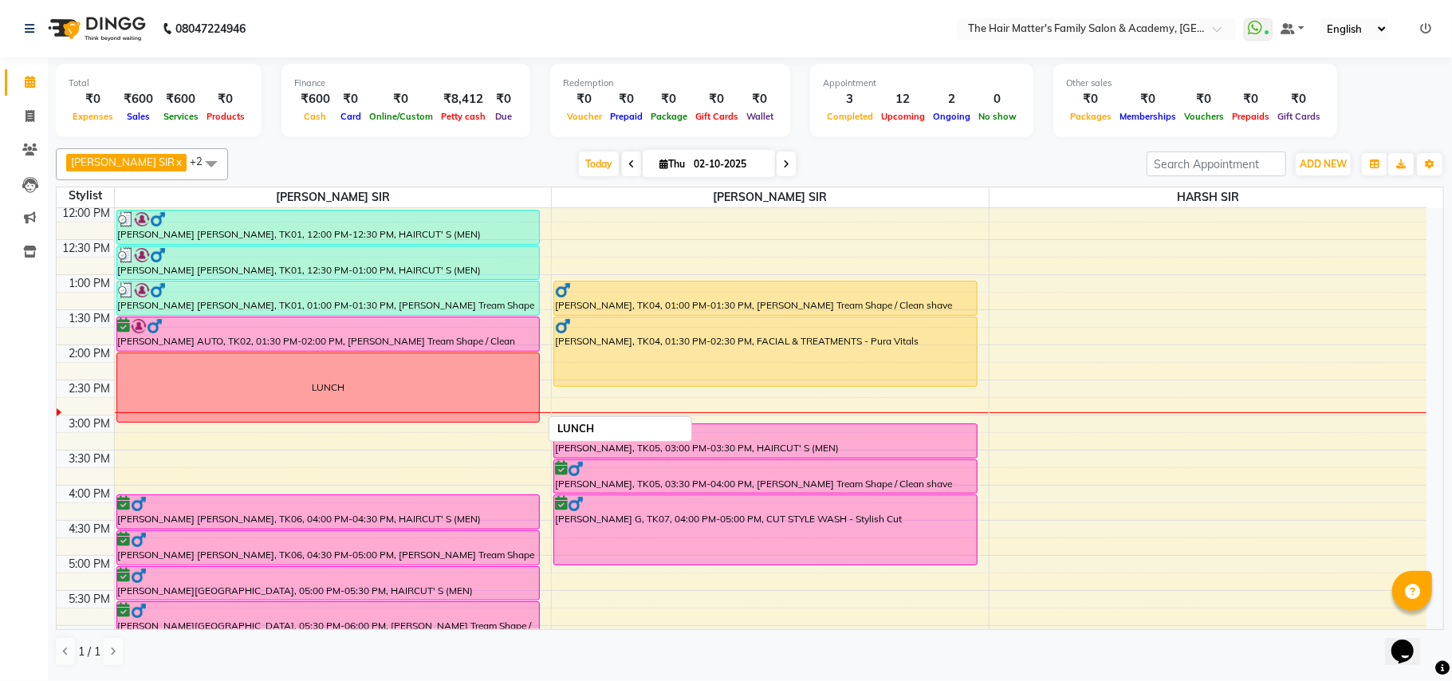
drag, startPoint x: 316, startPoint y: 391, endPoint x: 364, endPoint y: 396, distance: 48.9
click at [360, 396] on div "LUNCH" at bounding box center [328, 387] width 423 height 69
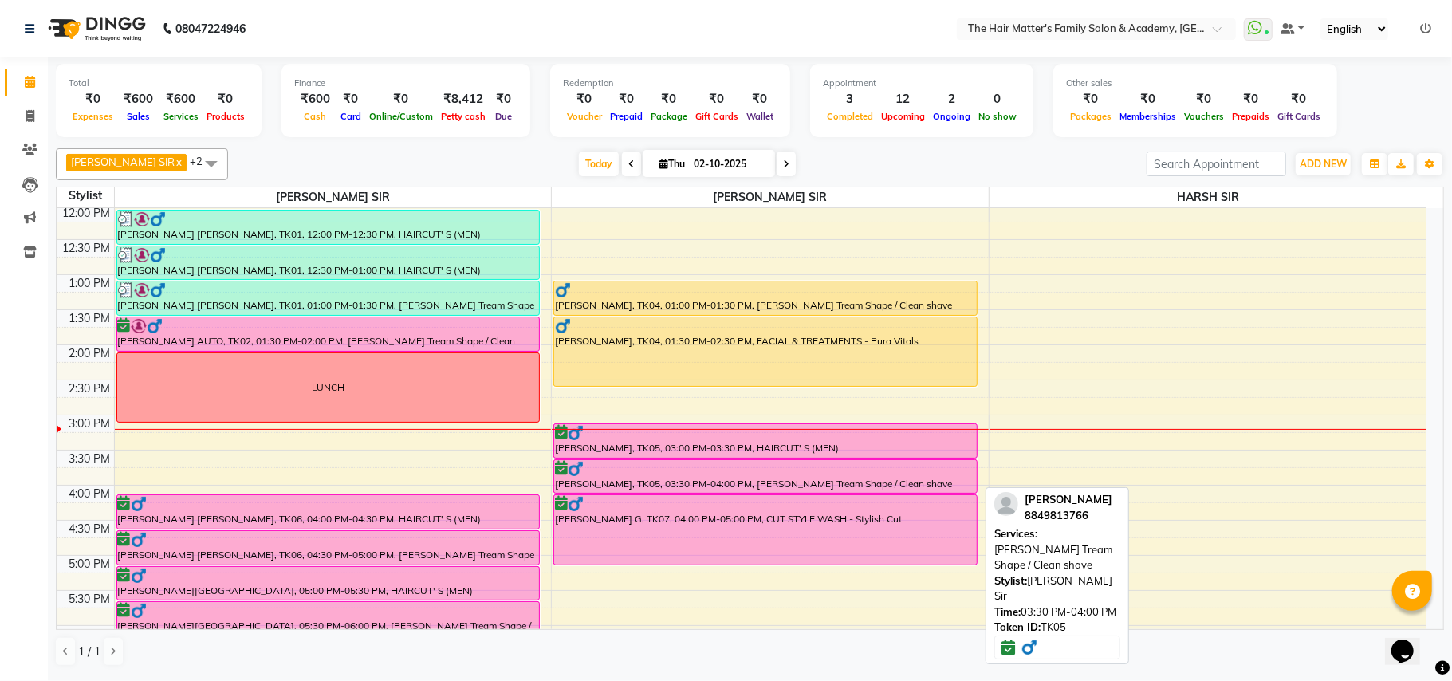
click at [732, 474] on div at bounding box center [765, 469] width 421 height 16
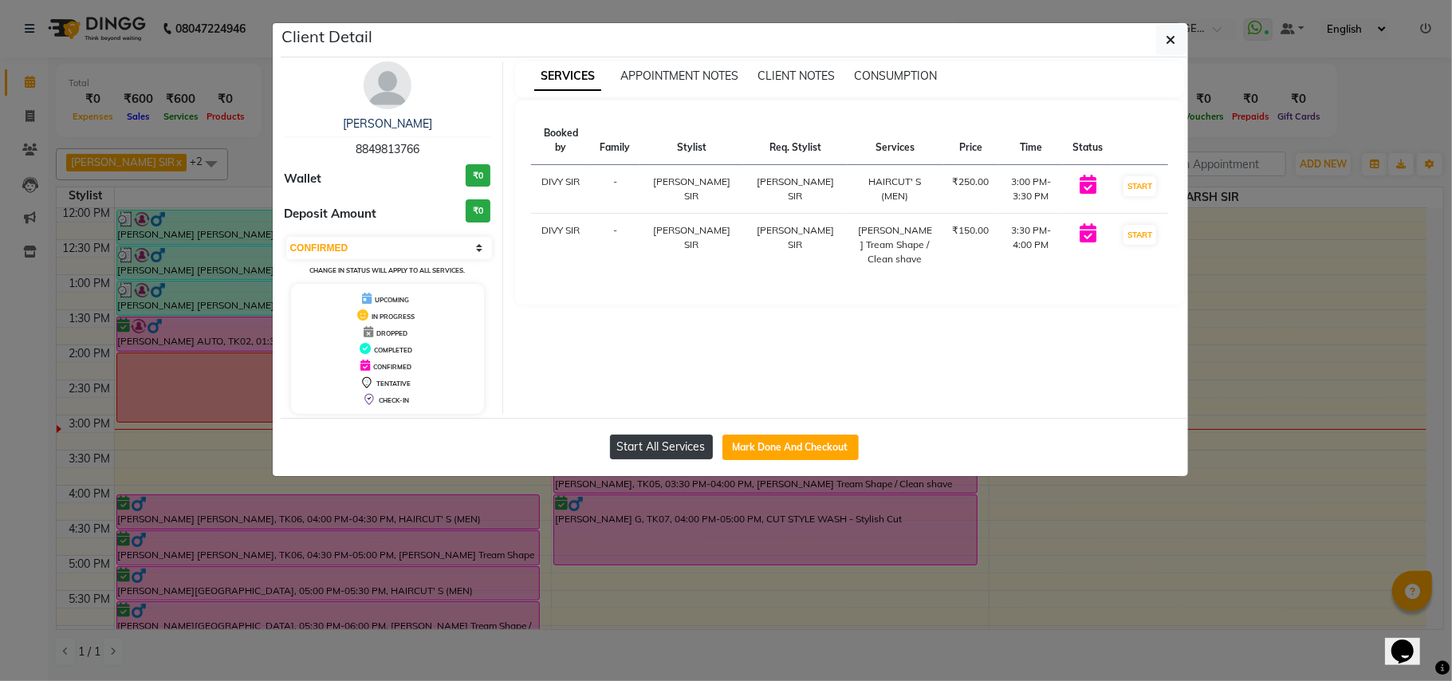
click at [678, 447] on button "Start All Services" at bounding box center [661, 447] width 103 height 25
select select "1"
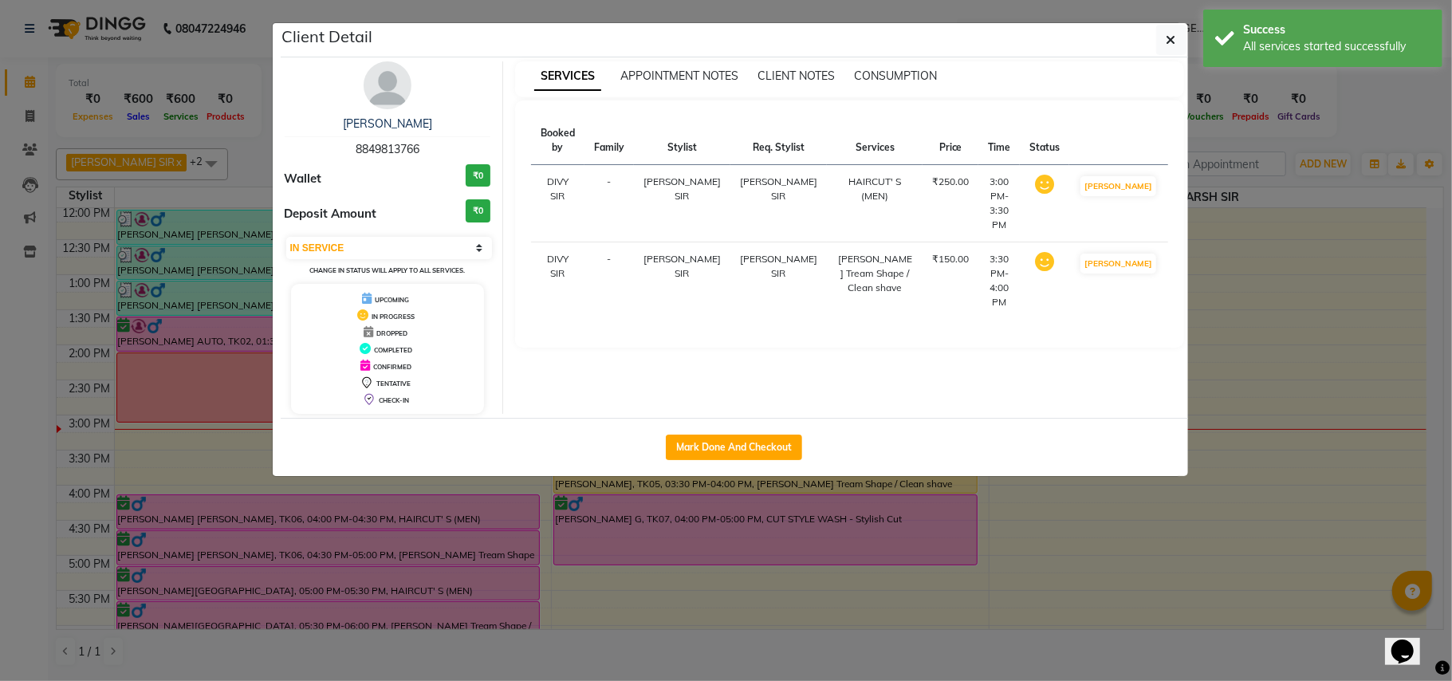
click at [1153, 42] on div "Client Detail" at bounding box center [735, 40] width 908 height 34
click at [1159, 42] on button "button" at bounding box center [1171, 40] width 30 height 30
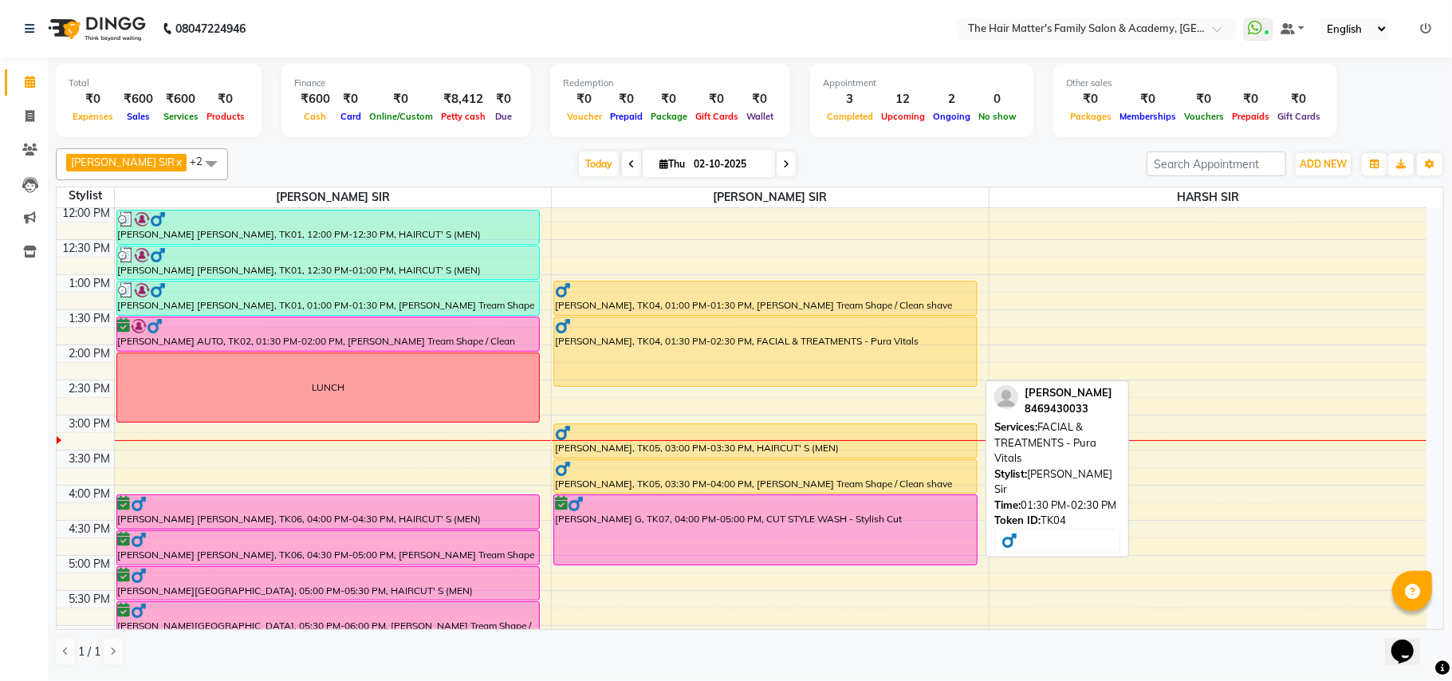
click at [696, 368] on div "[PERSON_NAME], TK04, 01:30 PM-02:30 PM, FACIAL & TREATMENTS - Pura Vitals" at bounding box center [765, 351] width 423 height 69
select select "1"
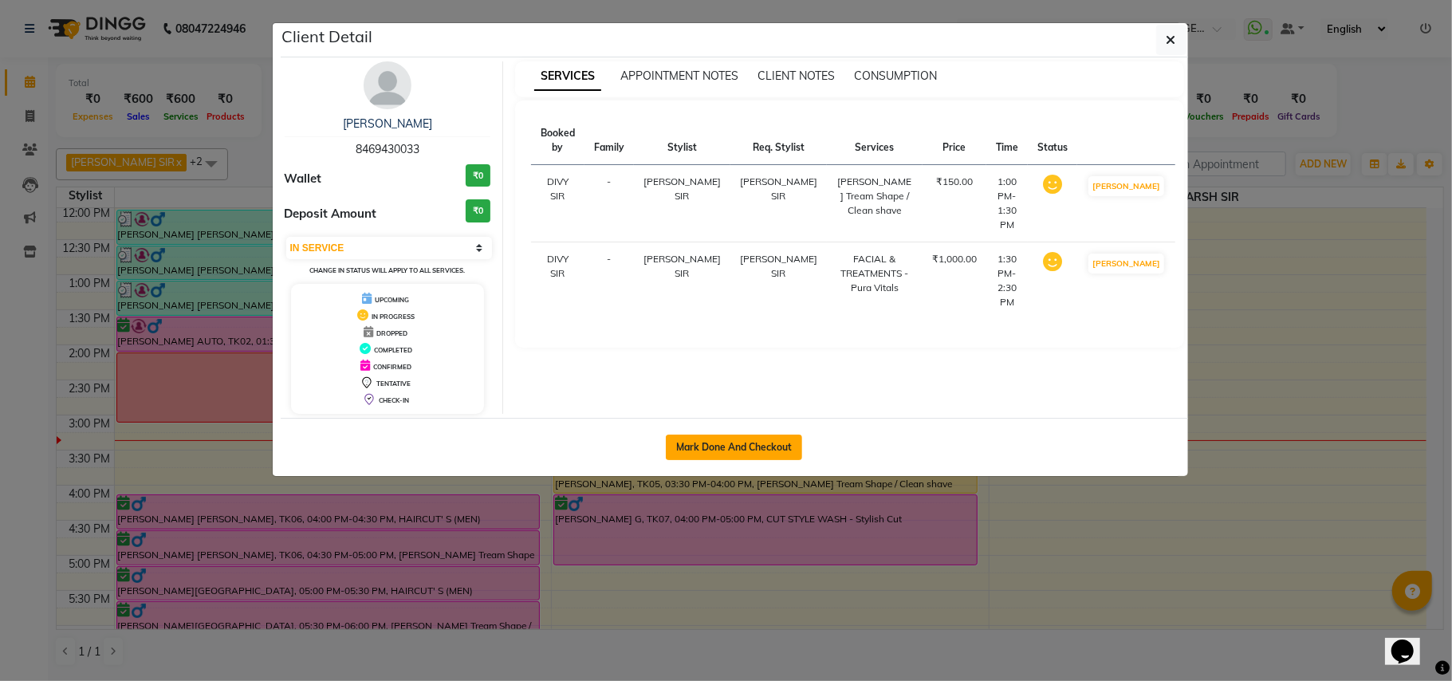
click at [775, 453] on button "Mark Done And Checkout" at bounding box center [734, 448] width 136 height 26
select select "service"
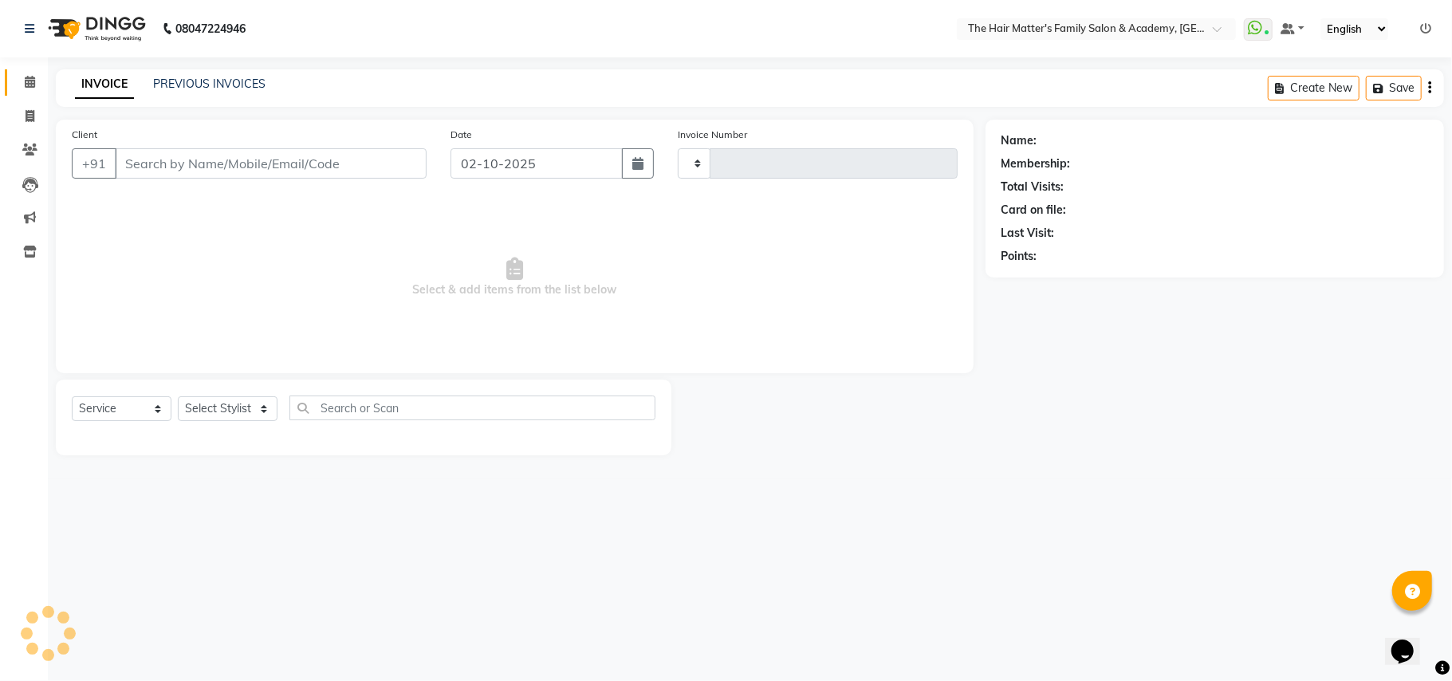
type input "2010"
select select "5980"
type input "8469430033"
select select "43094"
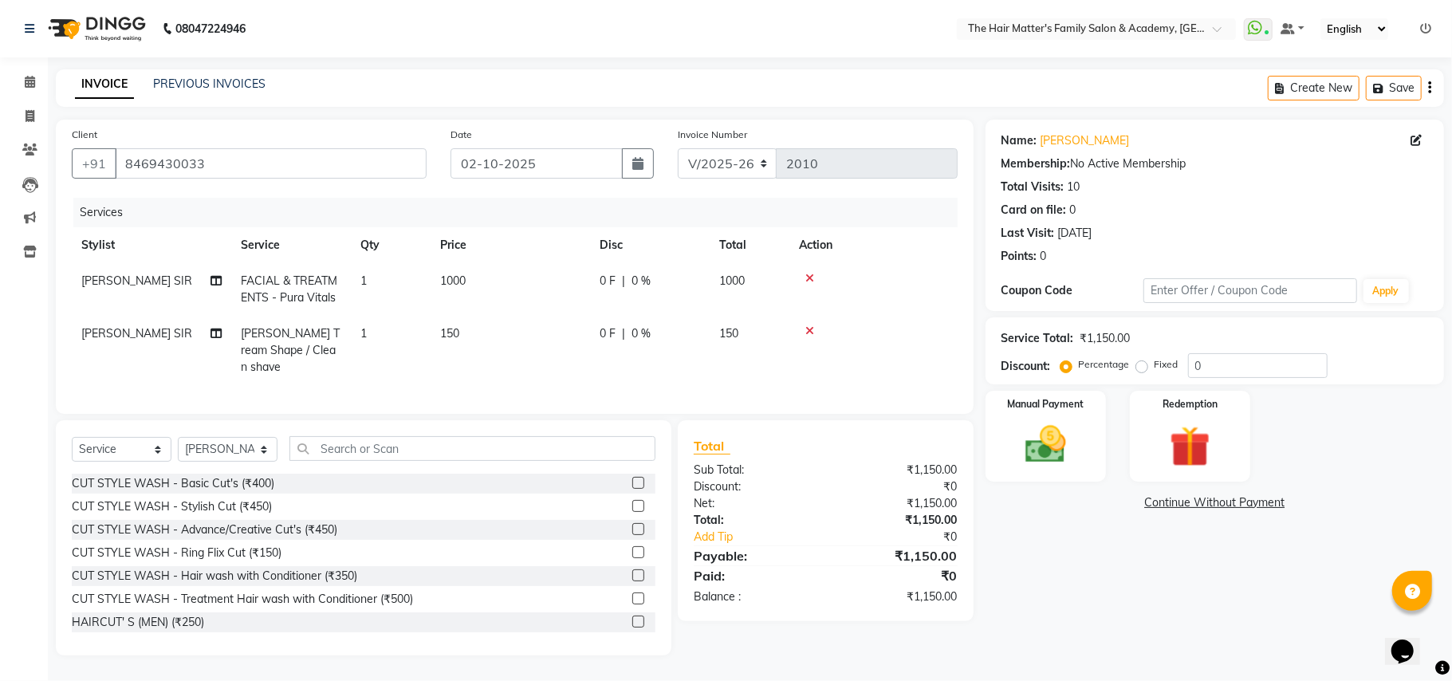
click at [871, 505] on div "₹1,150.00" at bounding box center [897, 503] width 144 height 17
click at [1030, 451] on img at bounding box center [1045, 444] width 69 height 49
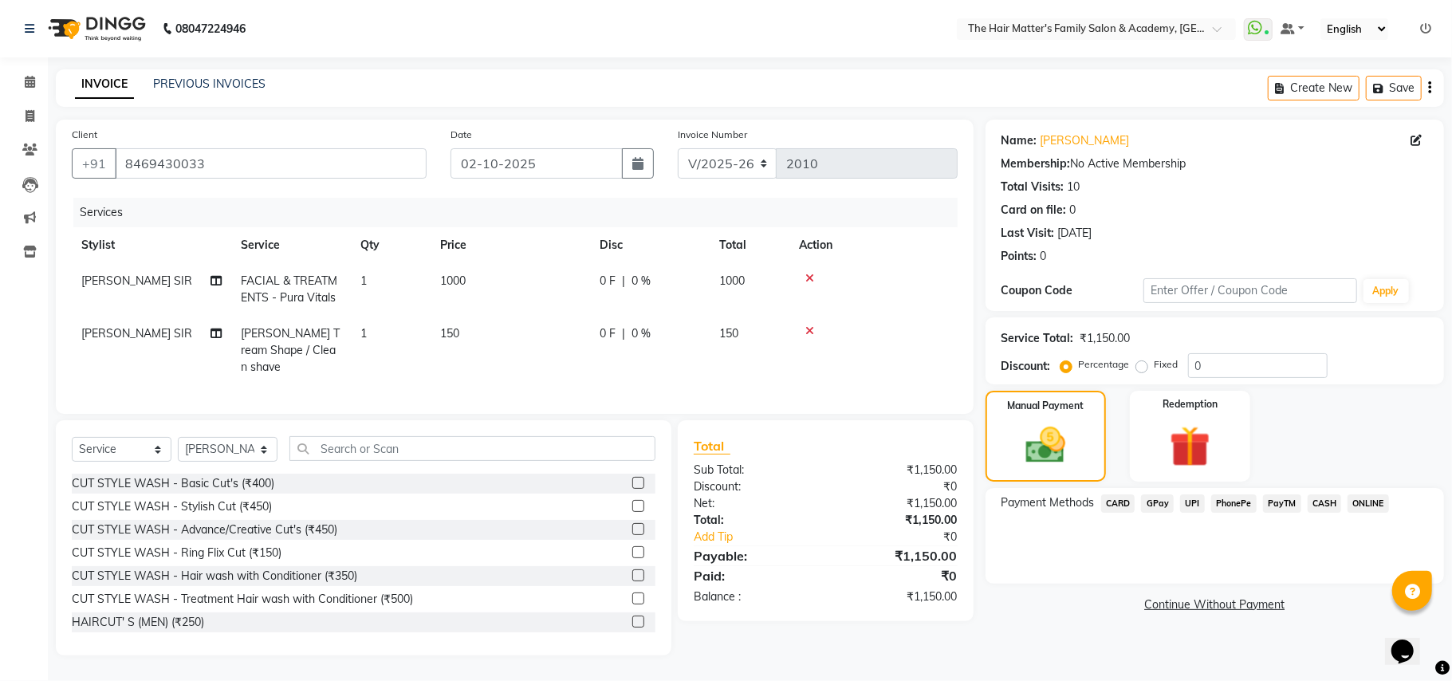
click at [1188, 498] on span "UPI" at bounding box center [1192, 503] width 25 height 18
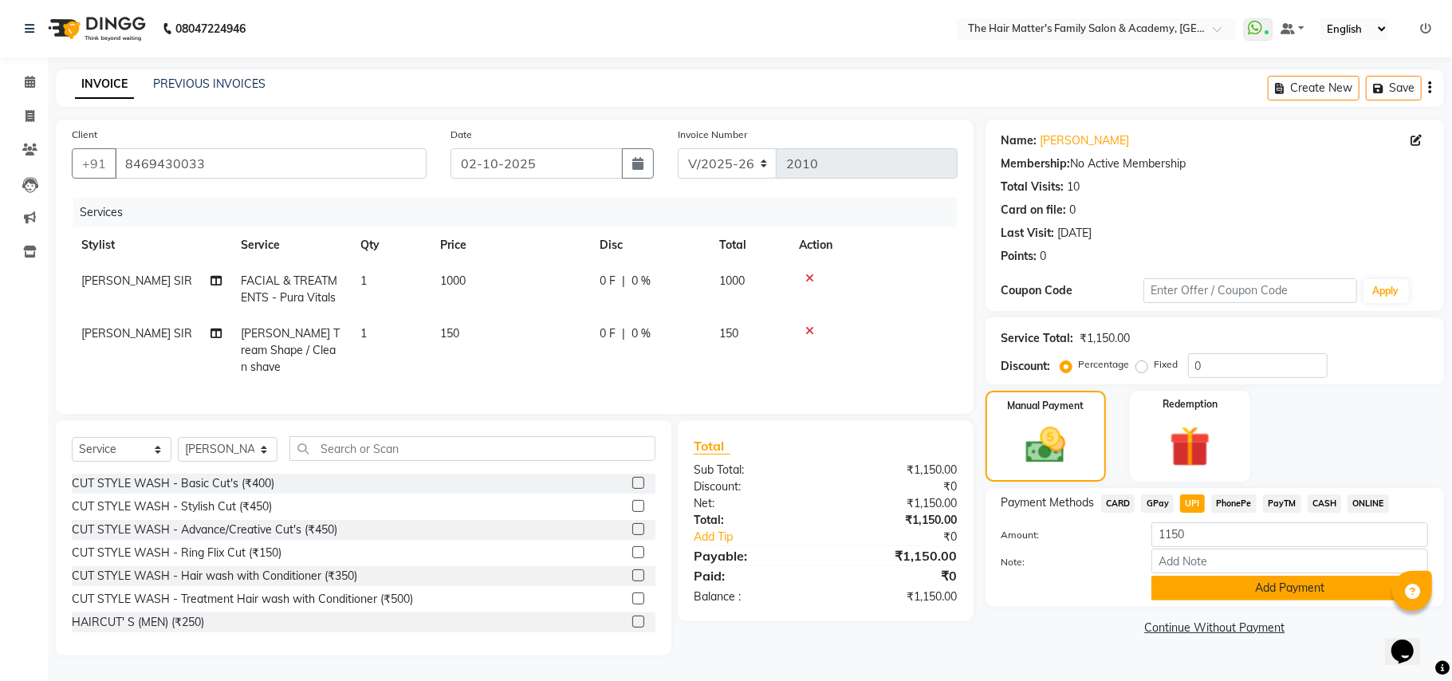
click at [1172, 592] on button "Add Payment" at bounding box center [1290, 588] width 277 height 25
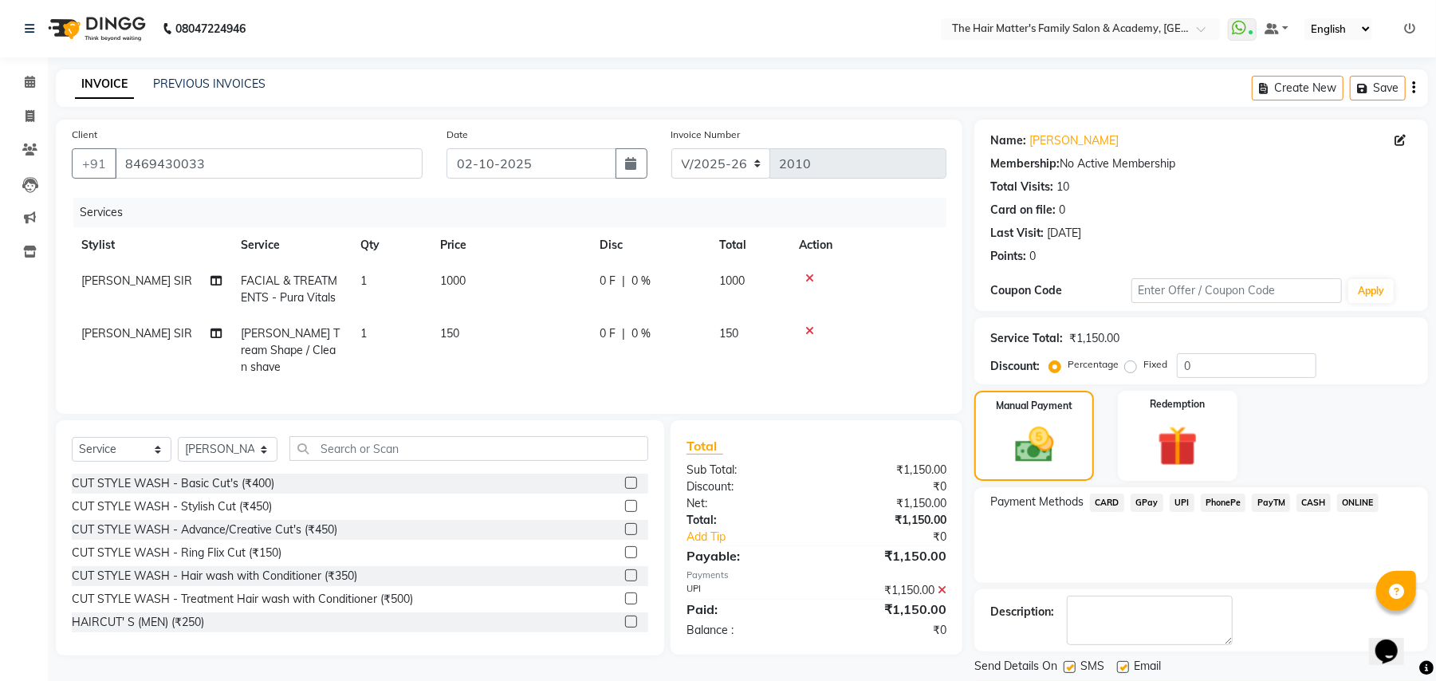
scroll to position [49, 0]
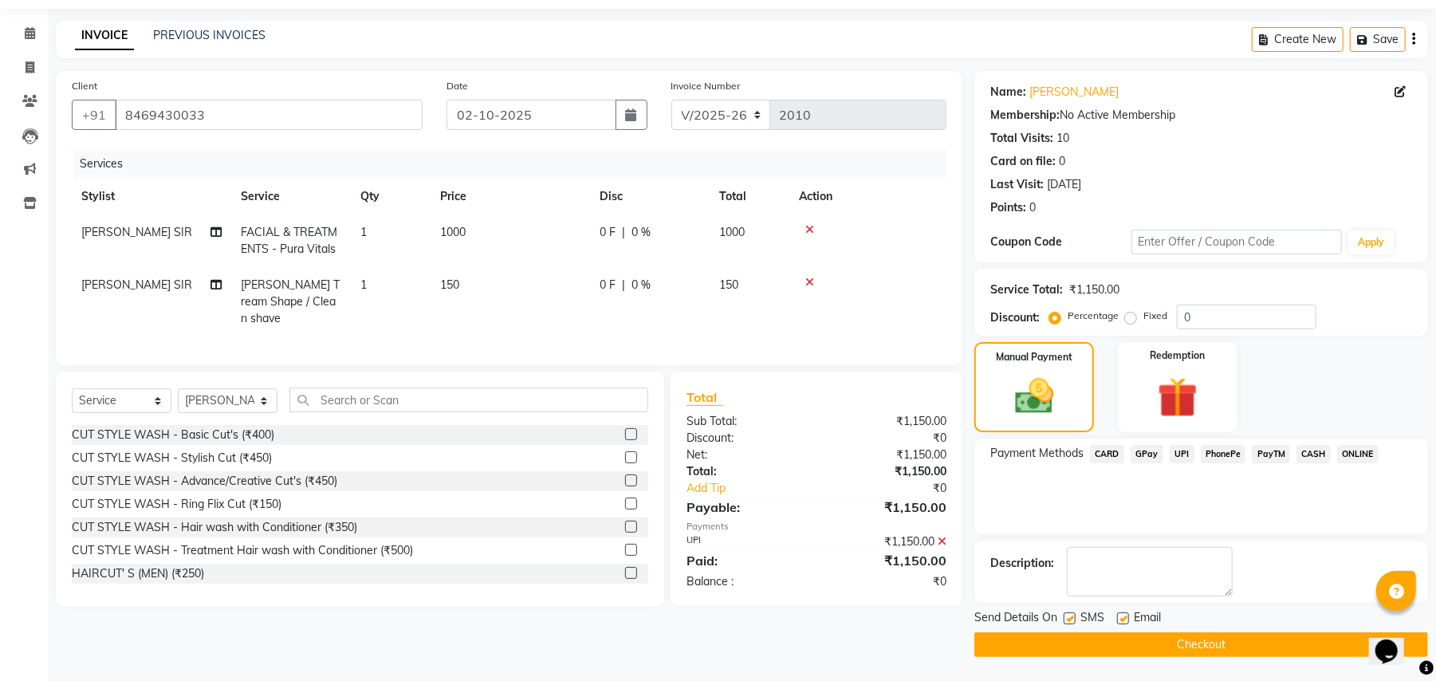
click at [1217, 639] on button "Checkout" at bounding box center [1202, 644] width 454 height 25
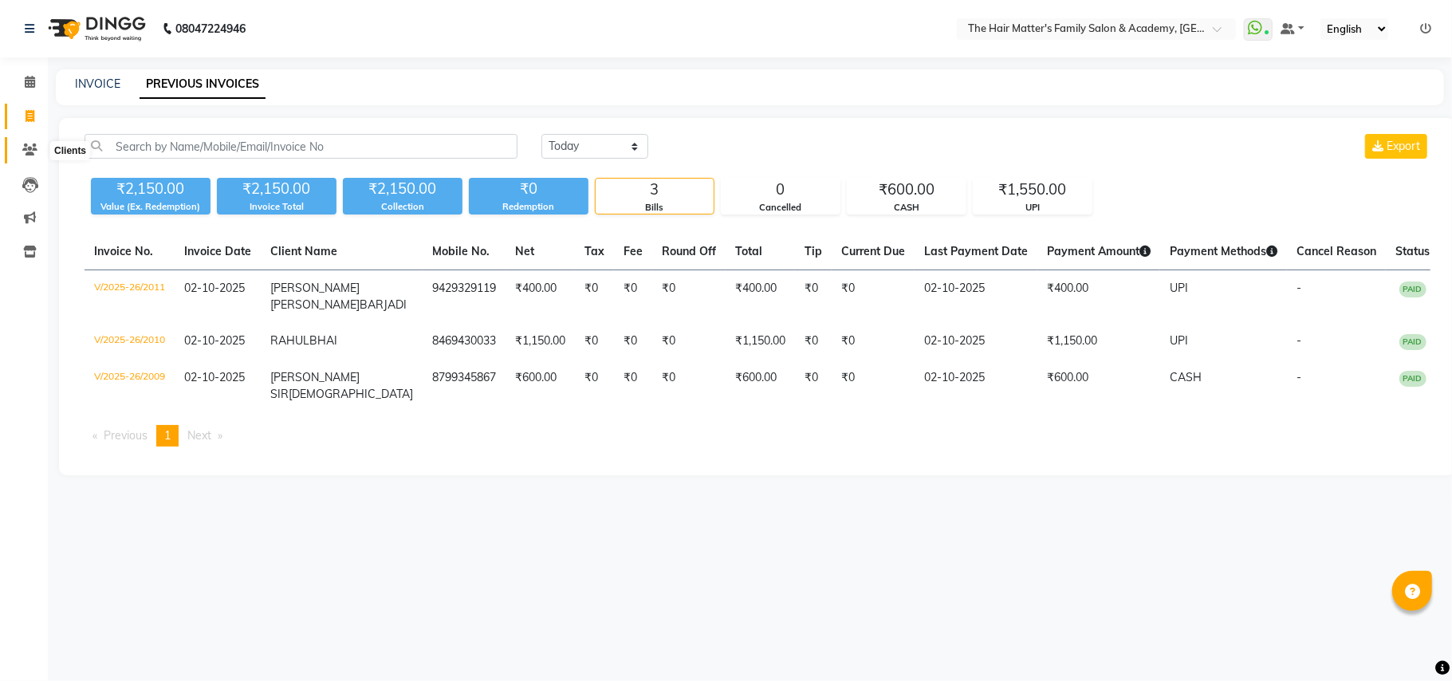
click at [37, 144] on span at bounding box center [30, 150] width 28 height 18
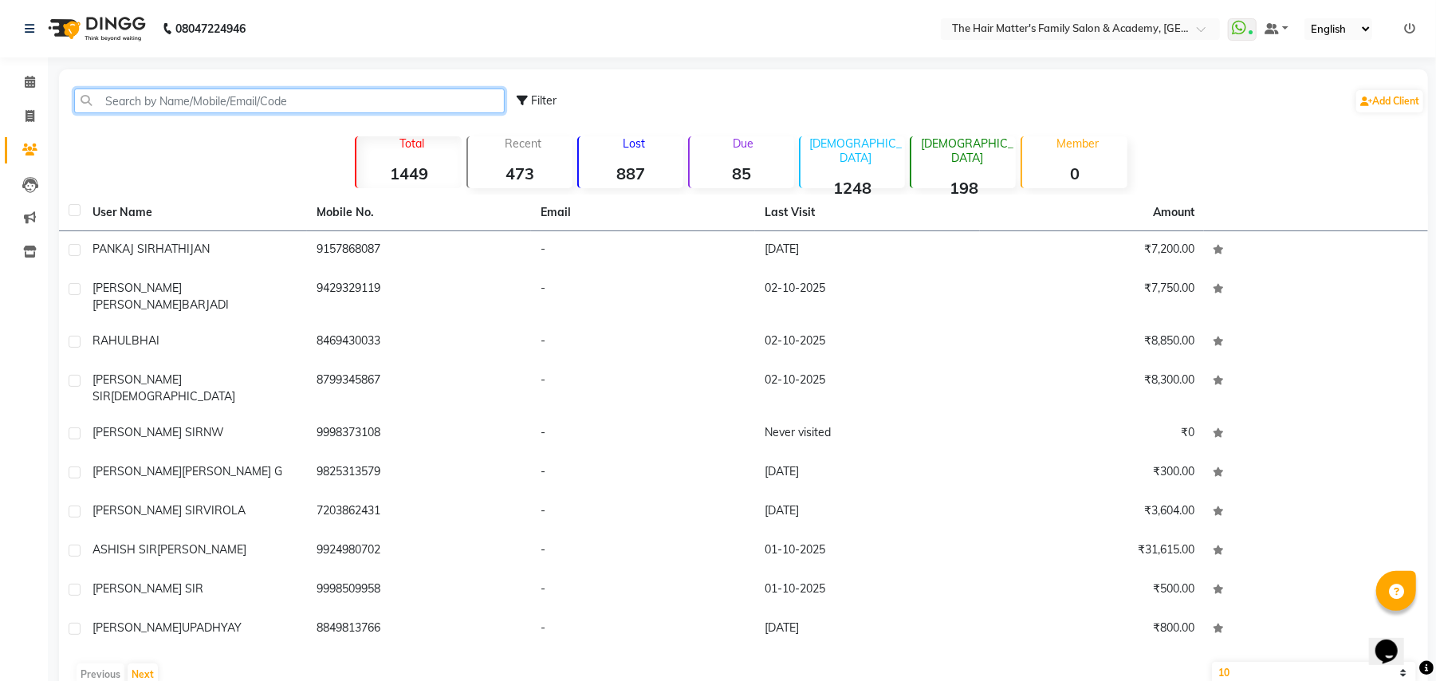
click at [242, 108] on input "text" at bounding box center [289, 101] width 431 height 25
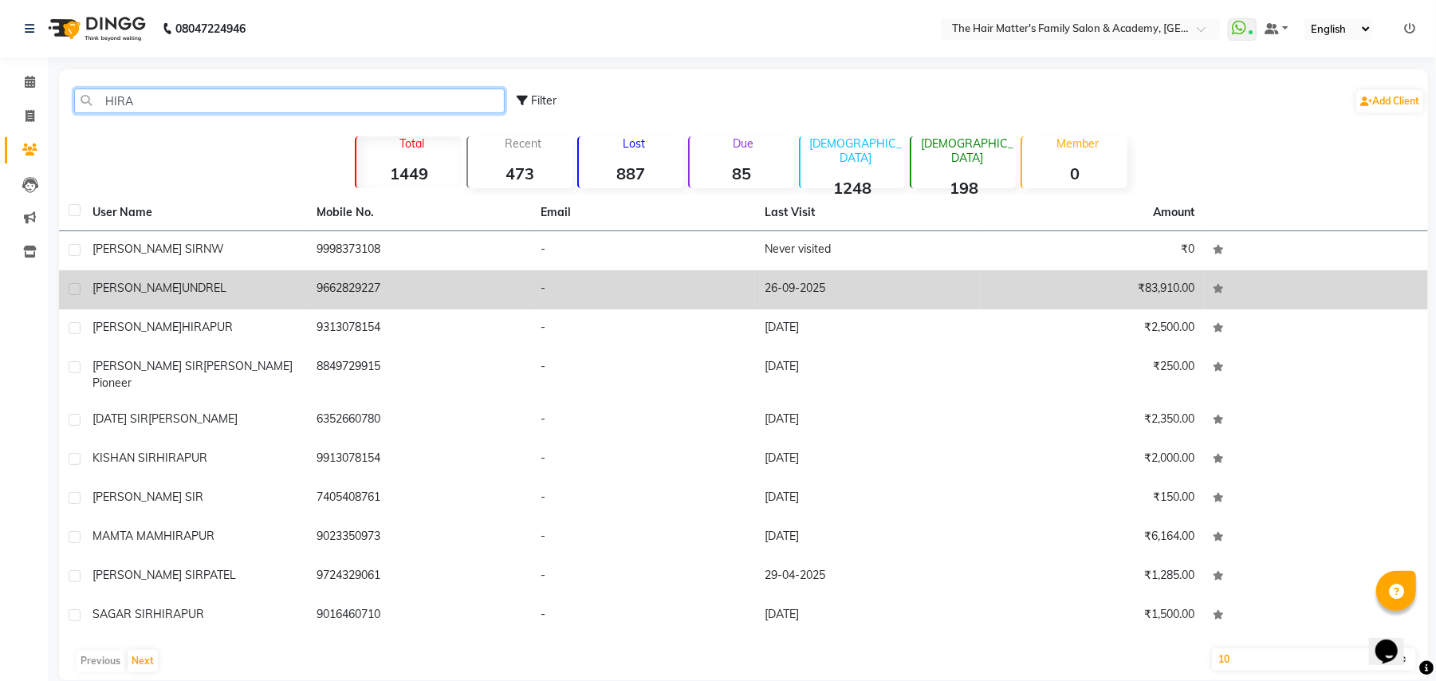
type input "HIRA"
click at [255, 301] on td "[PERSON_NAME] UNDREL" at bounding box center [195, 289] width 224 height 39
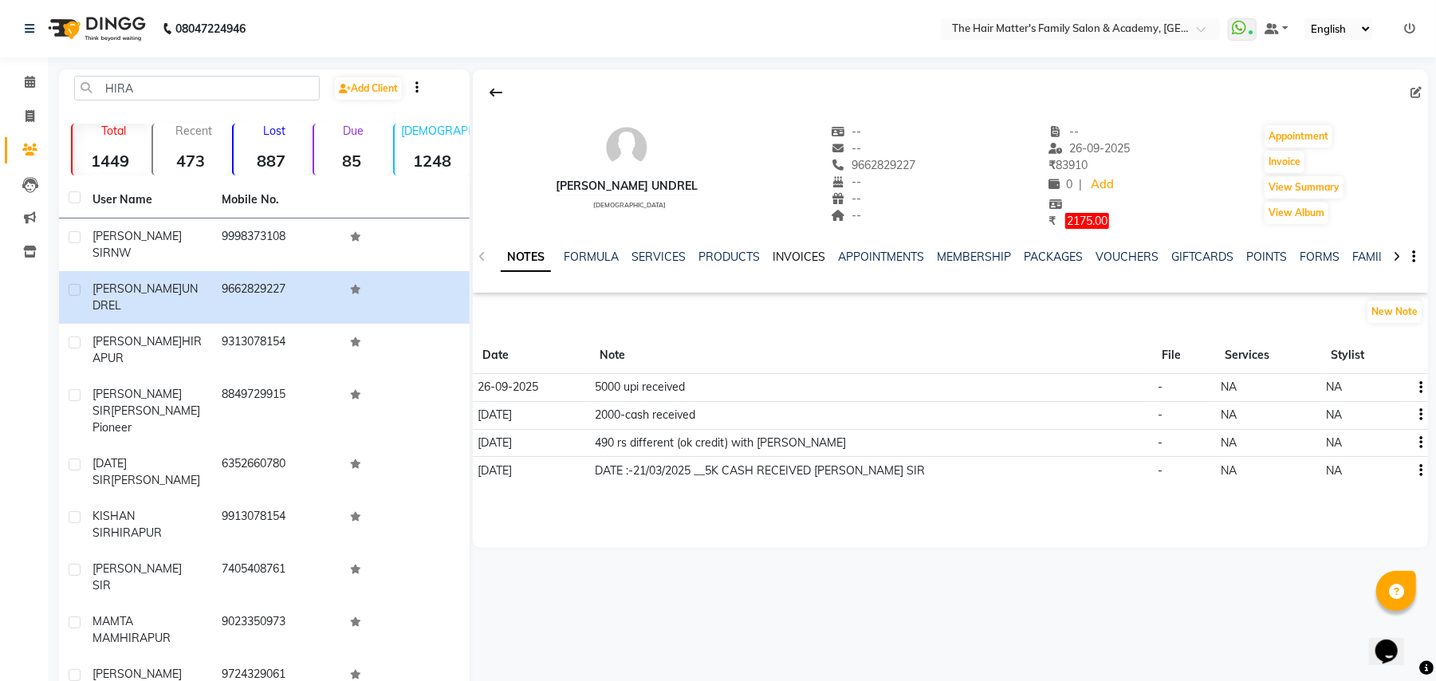
click at [792, 250] on link "INVOICES" at bounding box center [799, 257] width 53 height 14
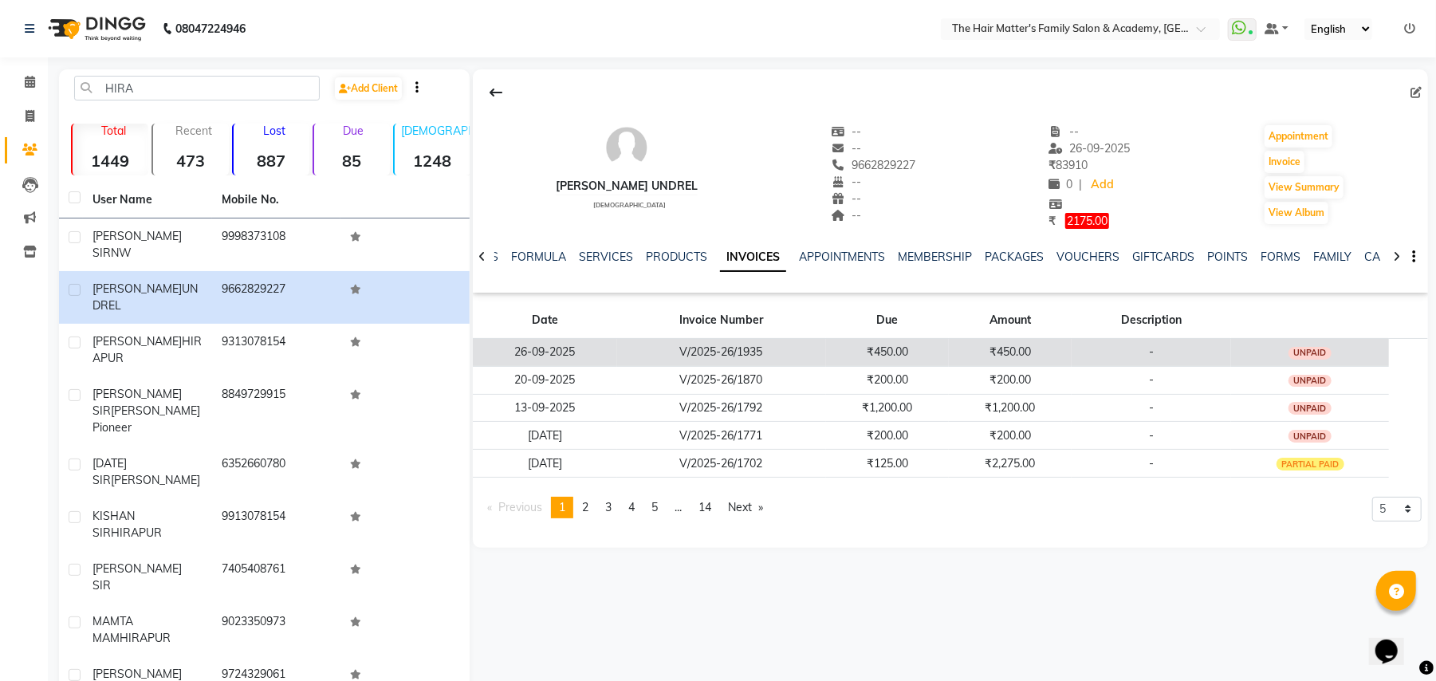
click at [1064, 356] on td "₹450.00" at bounding box center [1010, 352] width 123 height 28
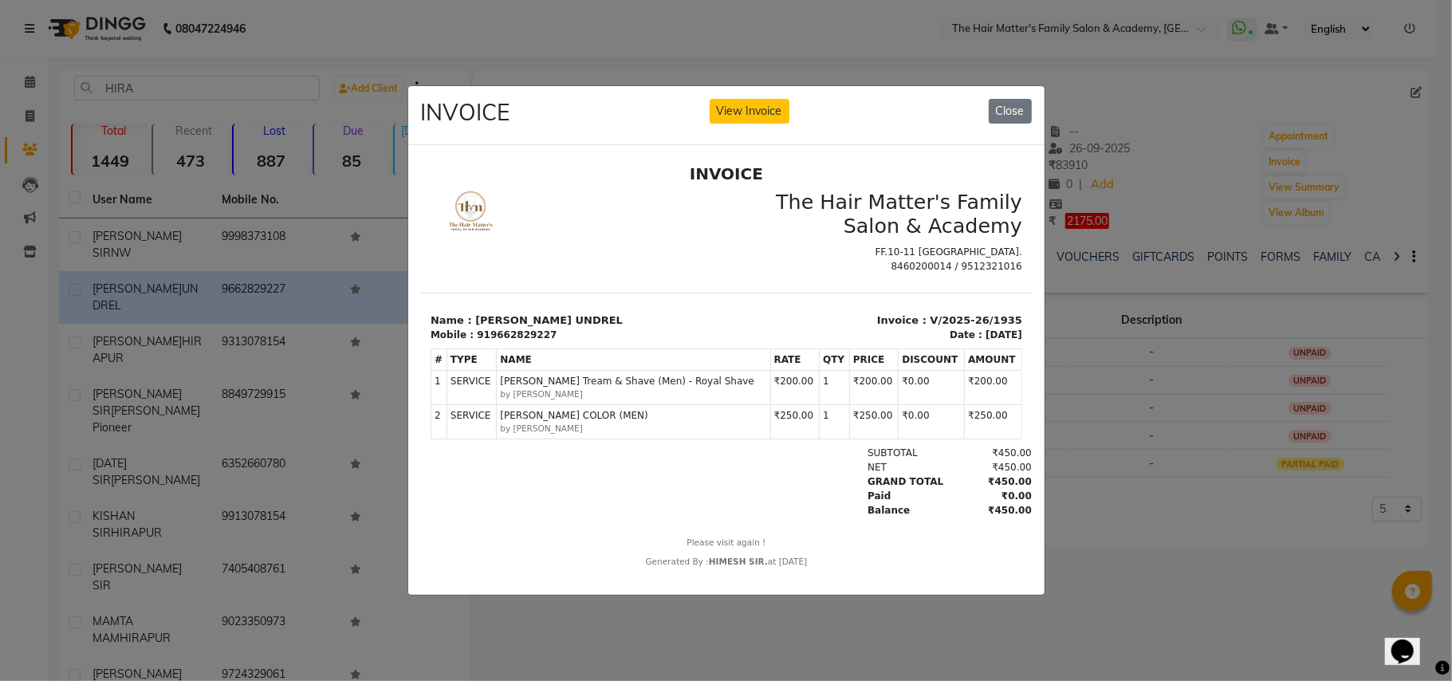
click at [1019, 86] on div "INVOICE View Invoice Close" at bounding box center [726, 116] width 636 height 60
click at [1016, 99] on button "Close" at bounding box center [1010, 111] width 43 height 25
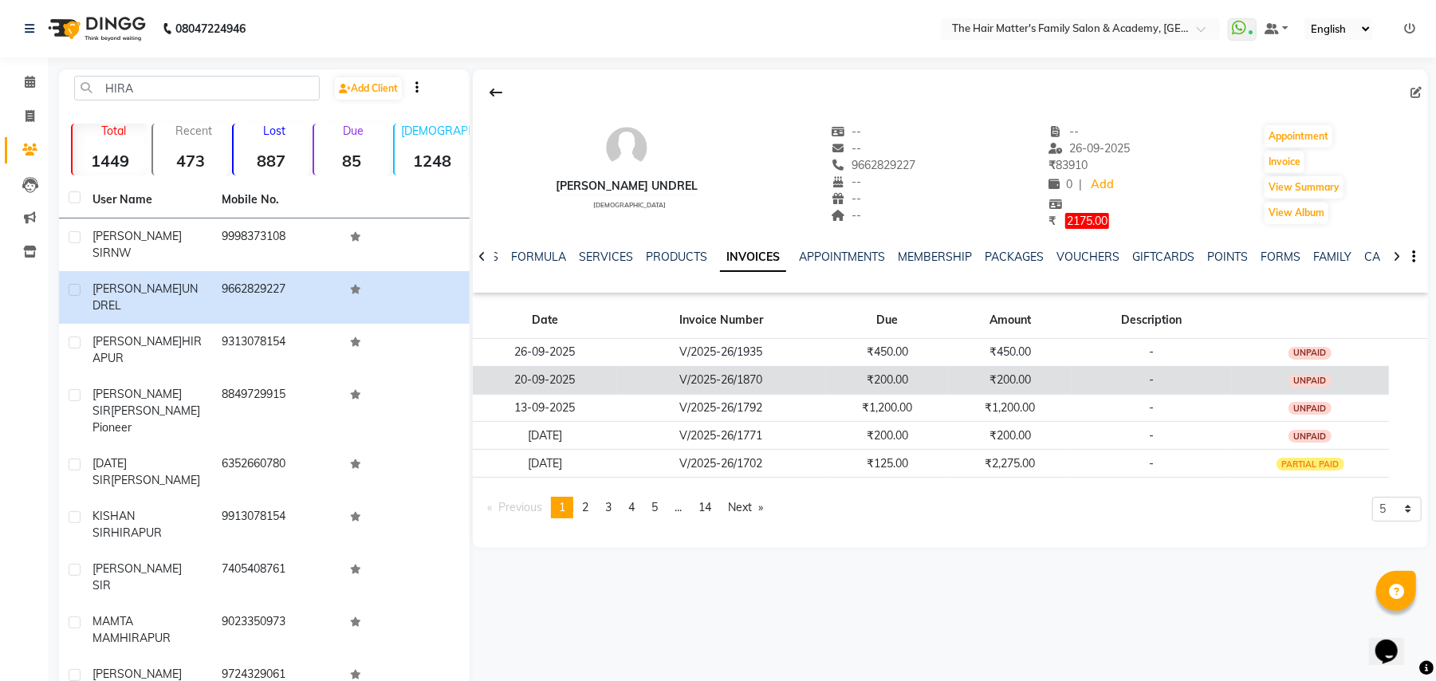
click at [987, 380] on td "₹200.00" at bounding box center [1010, 380] width 123 height 28
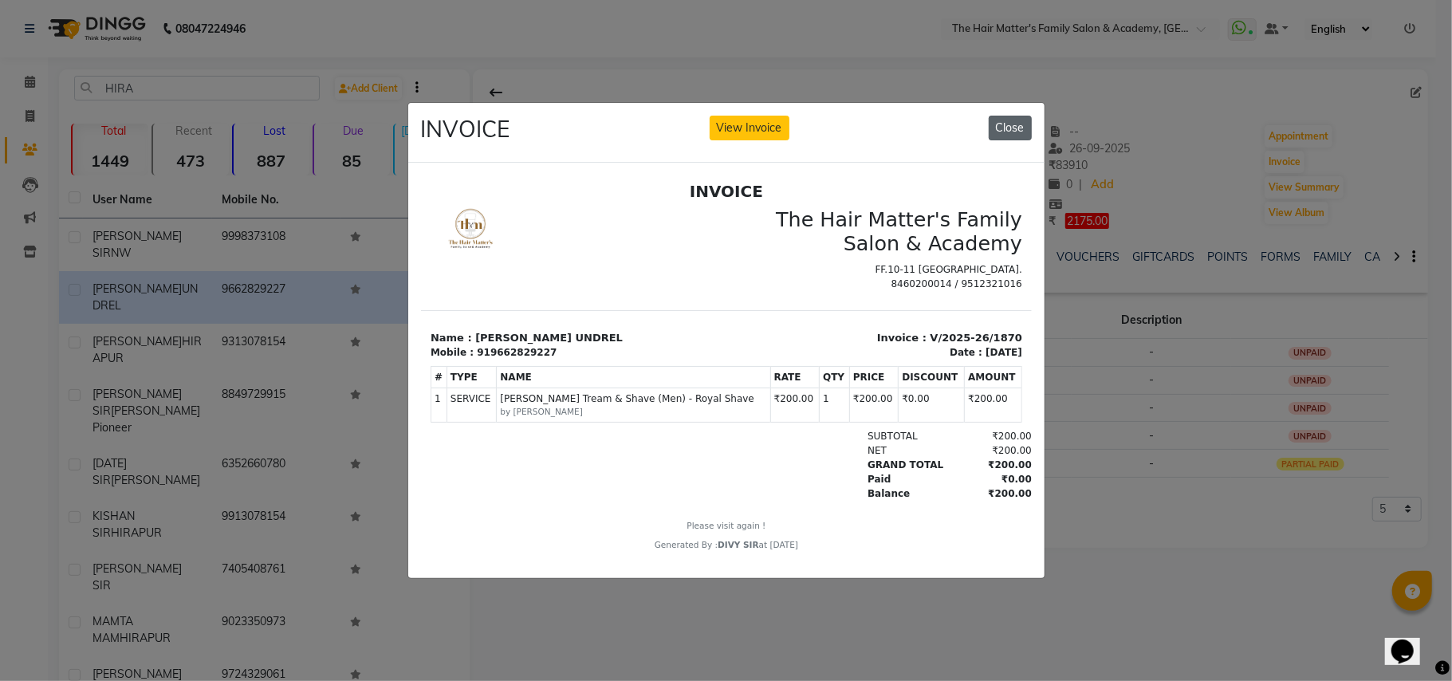
click at [1006, 123] on button "Close" at bounding box center [1010, 128] width 43 height 25
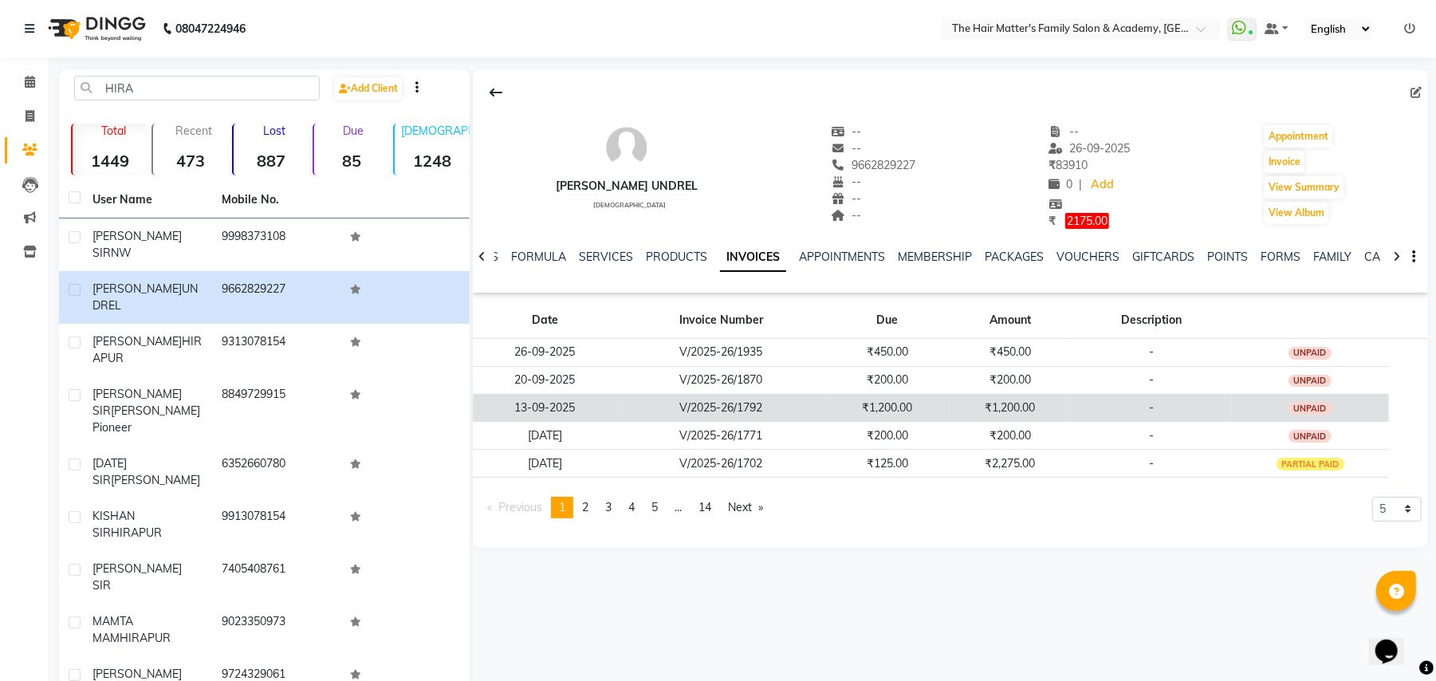
click at [963, 415] on td "₹1,200.00" at bounding box center [1010, 408] width 123 height 28
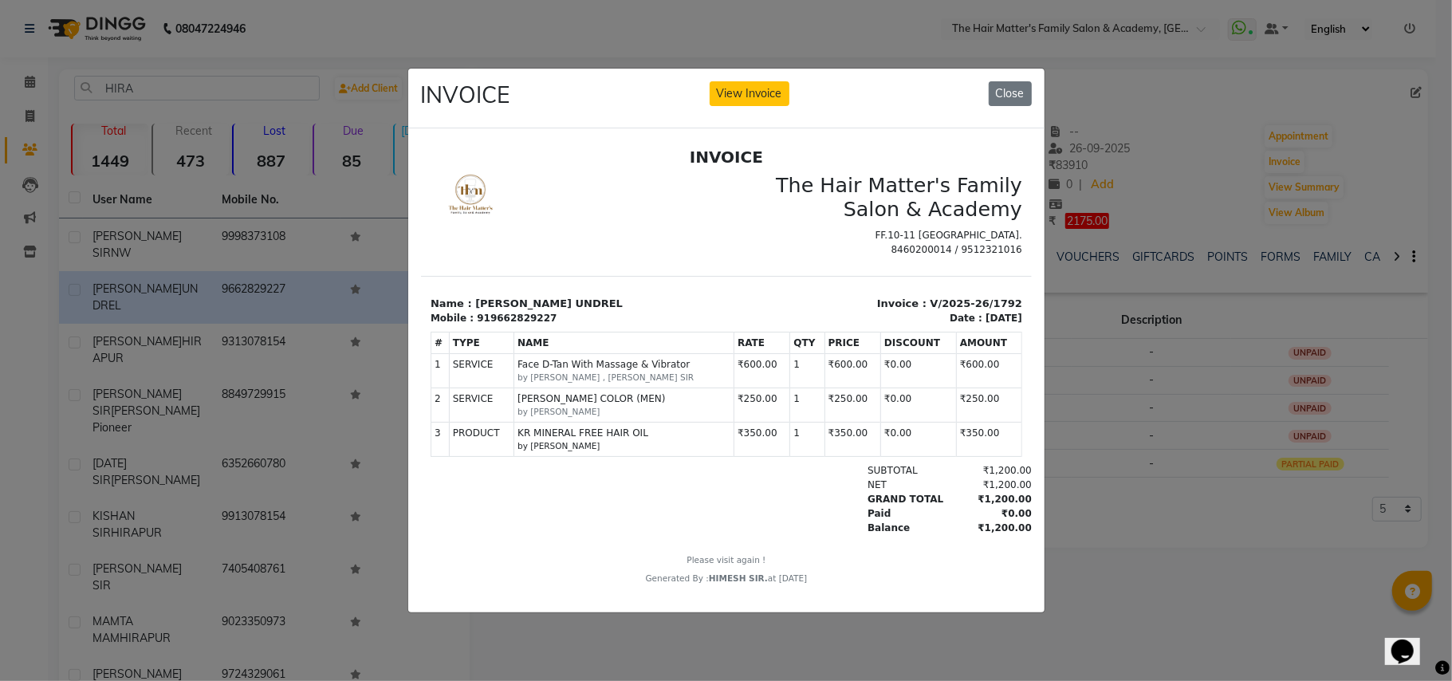
drag, startPoint x: 999, startPoint y: 71, endPoint x: 582, endPoint y: 22, distance: 419.2
click at [999, 71] on div "INVOICE View Invoice Close" at bounding box center [726, 99] width 636 height 60
click at [1006, 83] on button "Close" at bounding box center [1010, 93] width 43 height 25
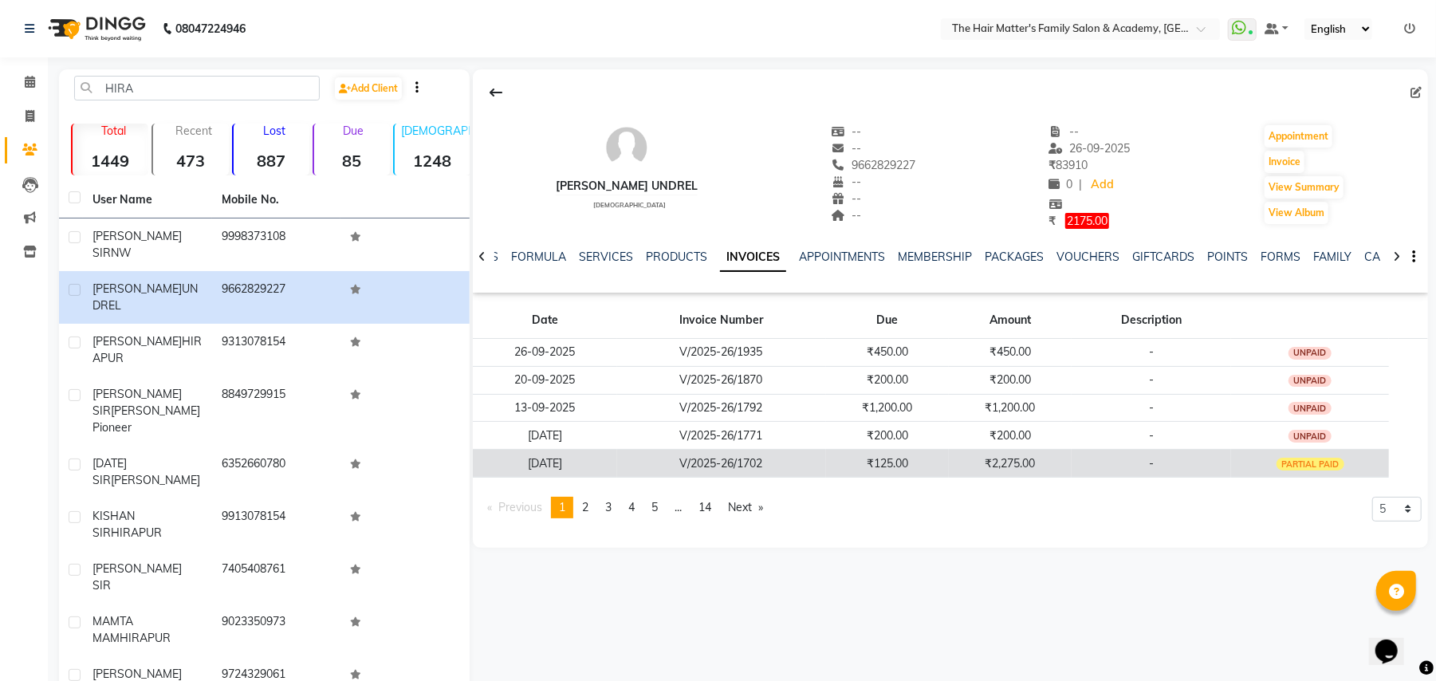
click at [1003, 474] on td "₹2,275.00" at bounding box center [1010, 464] width 123 height 28
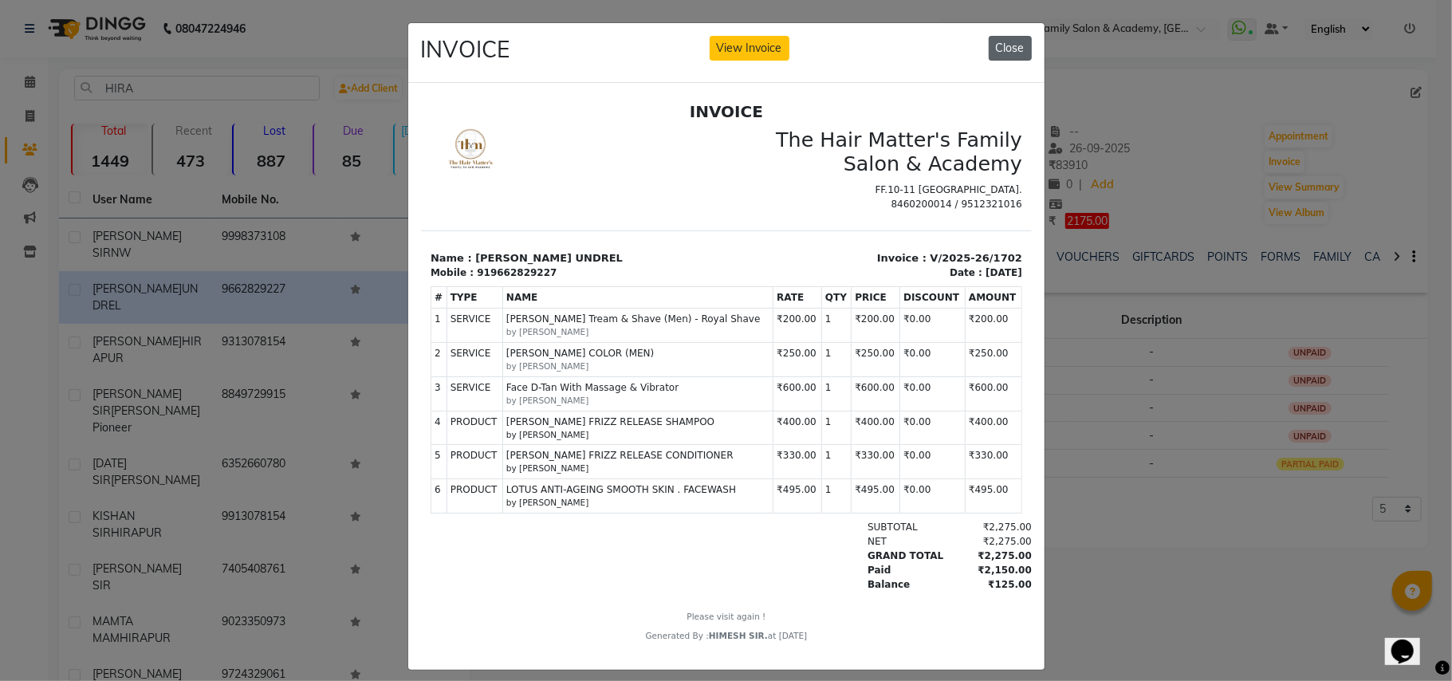
click at [1002, 52] on button "Close" at bounding box center [1010, 48] width 43 height 25
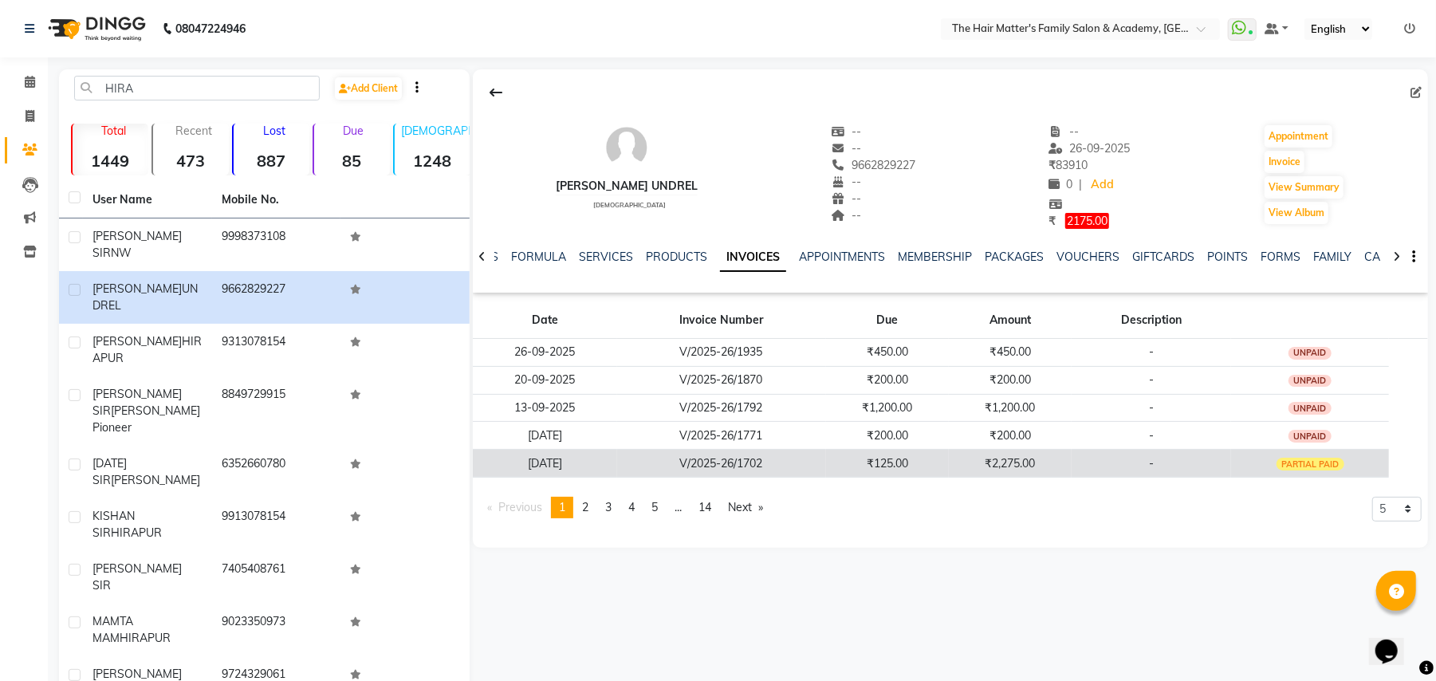
click at [1025, 475] on td "₹2,275.00" at bounding box center [1010, 464] width 123 height 28
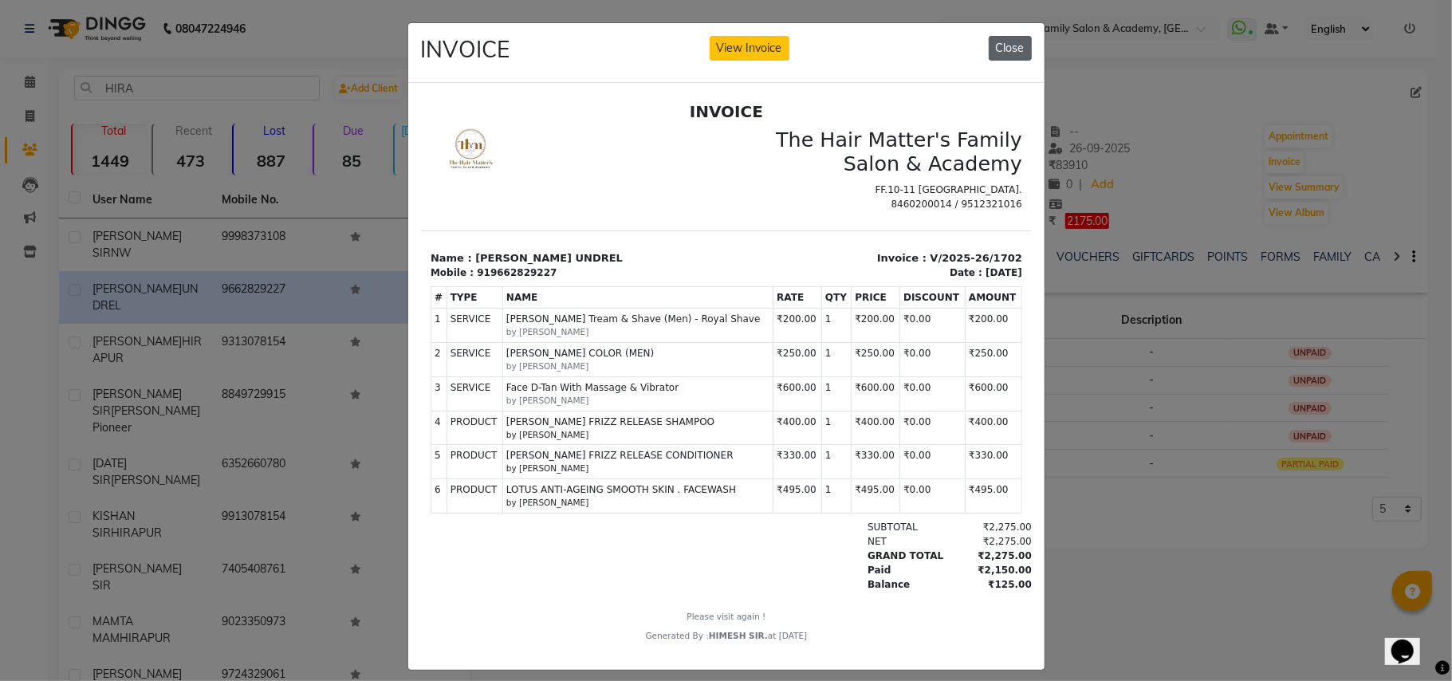
click at [989, 52] on button "Close" at bounding box center [1010, 48] width 43 height 25
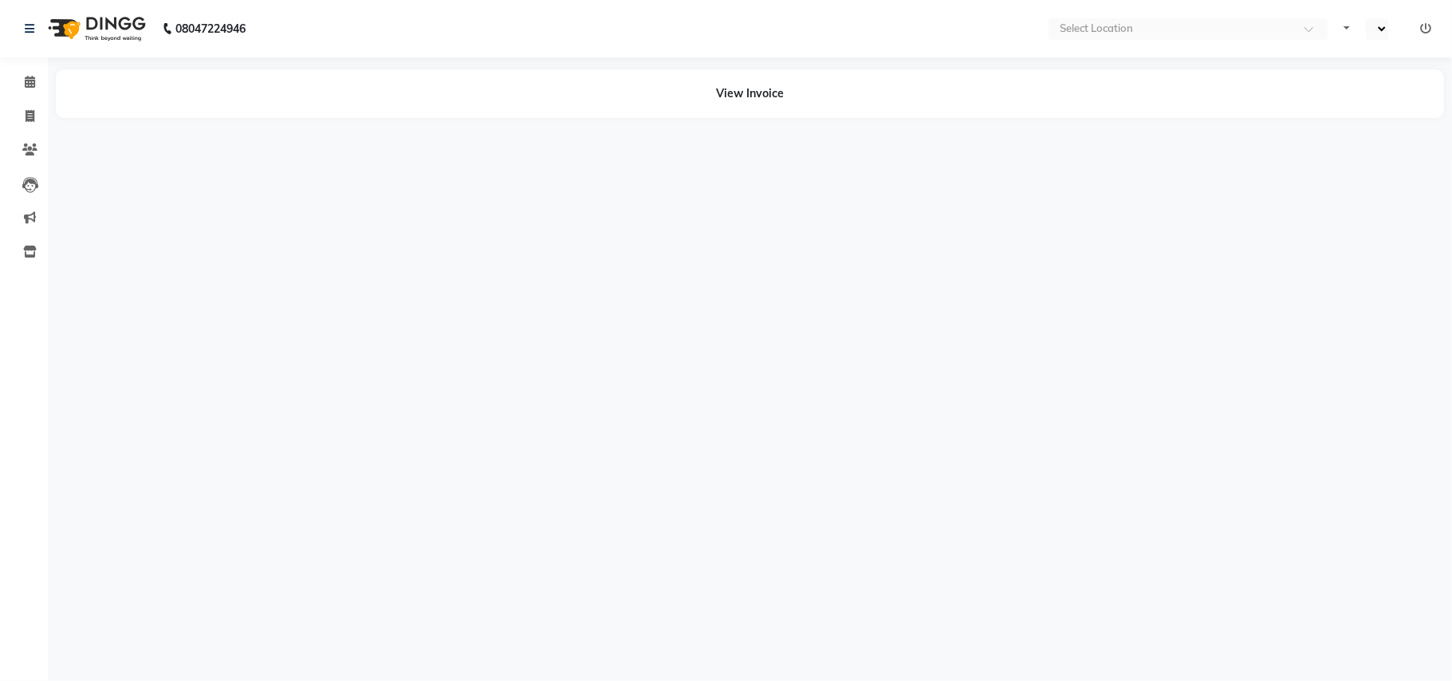
select select "en"
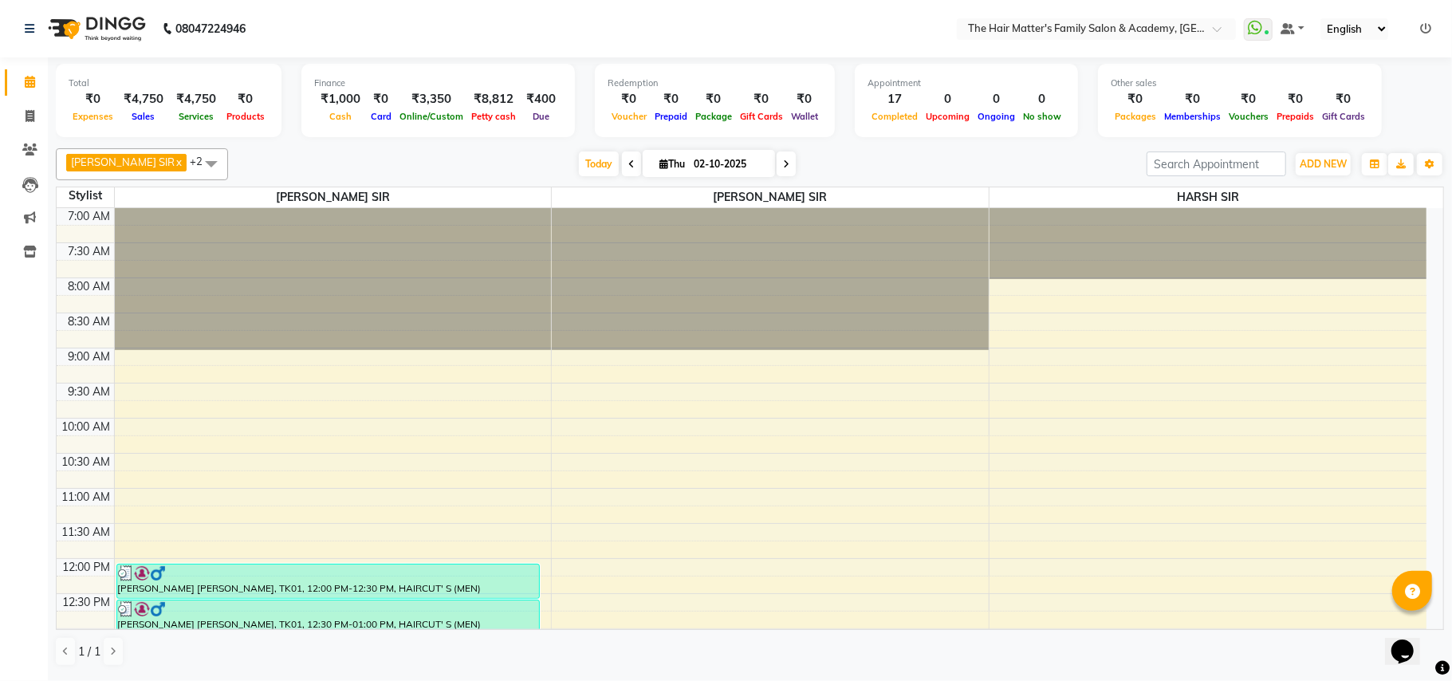
scroll to position [718, 0]
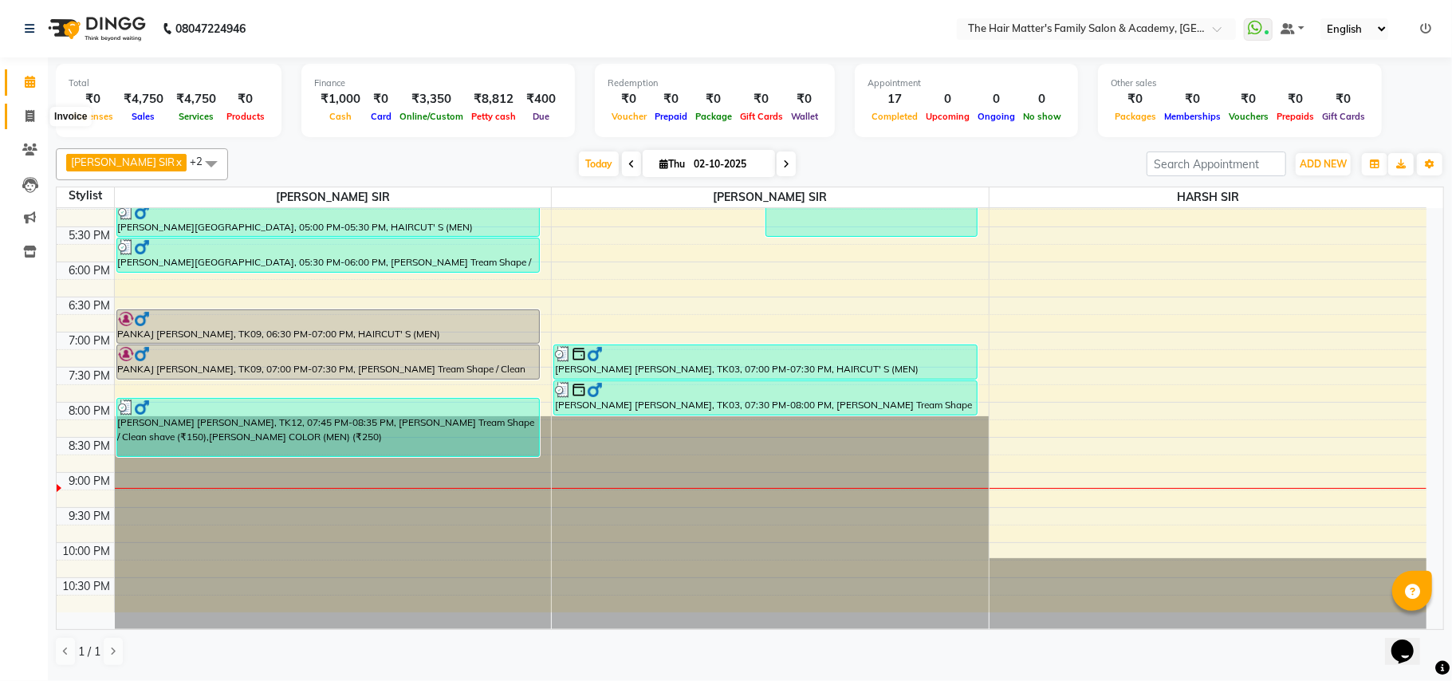
click at [19, 116] on span at bounding box center [30, 117] width 28 height 18
select select "5980"
select select "service"
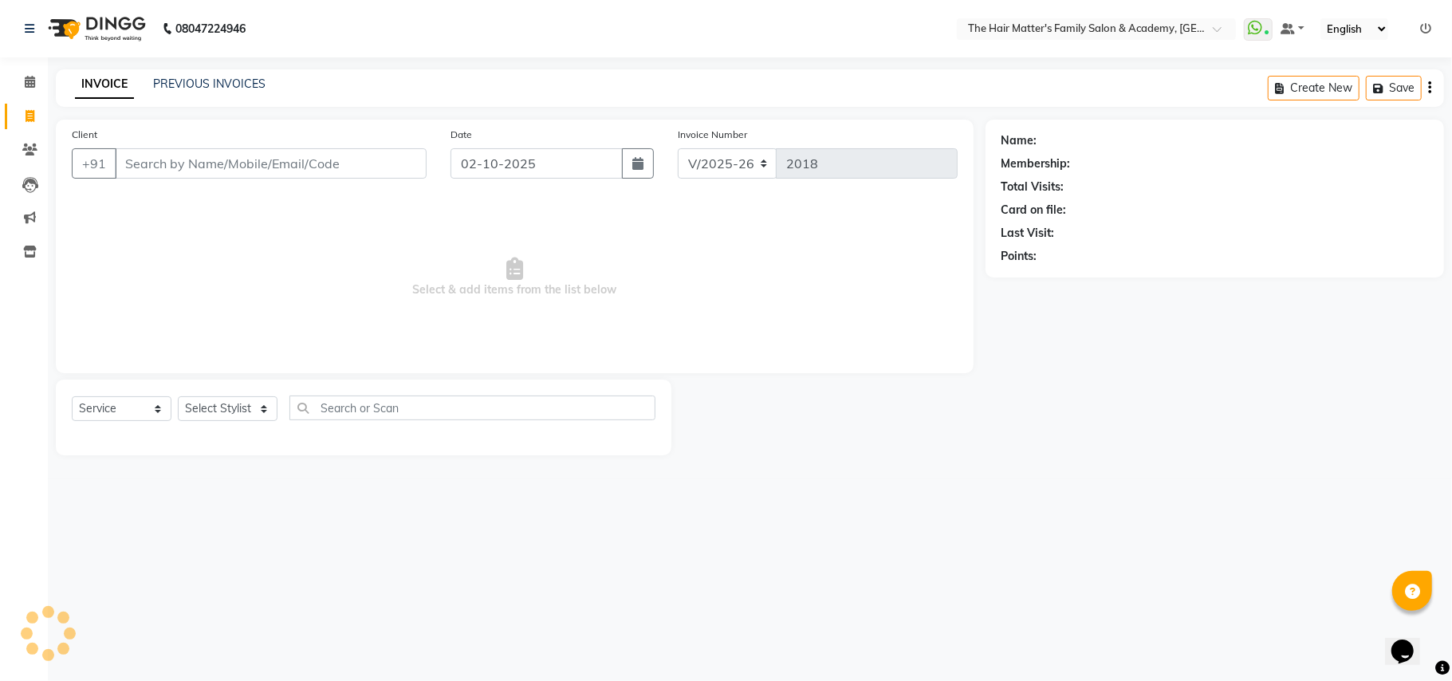
click at [217, 170] on input "Client" at bounding box center [271, 163] width 312 height 30
type input "a"
click at [301, 163] on input "Client" at bounding box center [271, 163] width 312 height 30
click at [310, 157] on input "Client" at bounding box center [271, 163] width 312 height 30
click at [311, 158] on input "Client" at bounding box center [271, 163] width 312 height 30
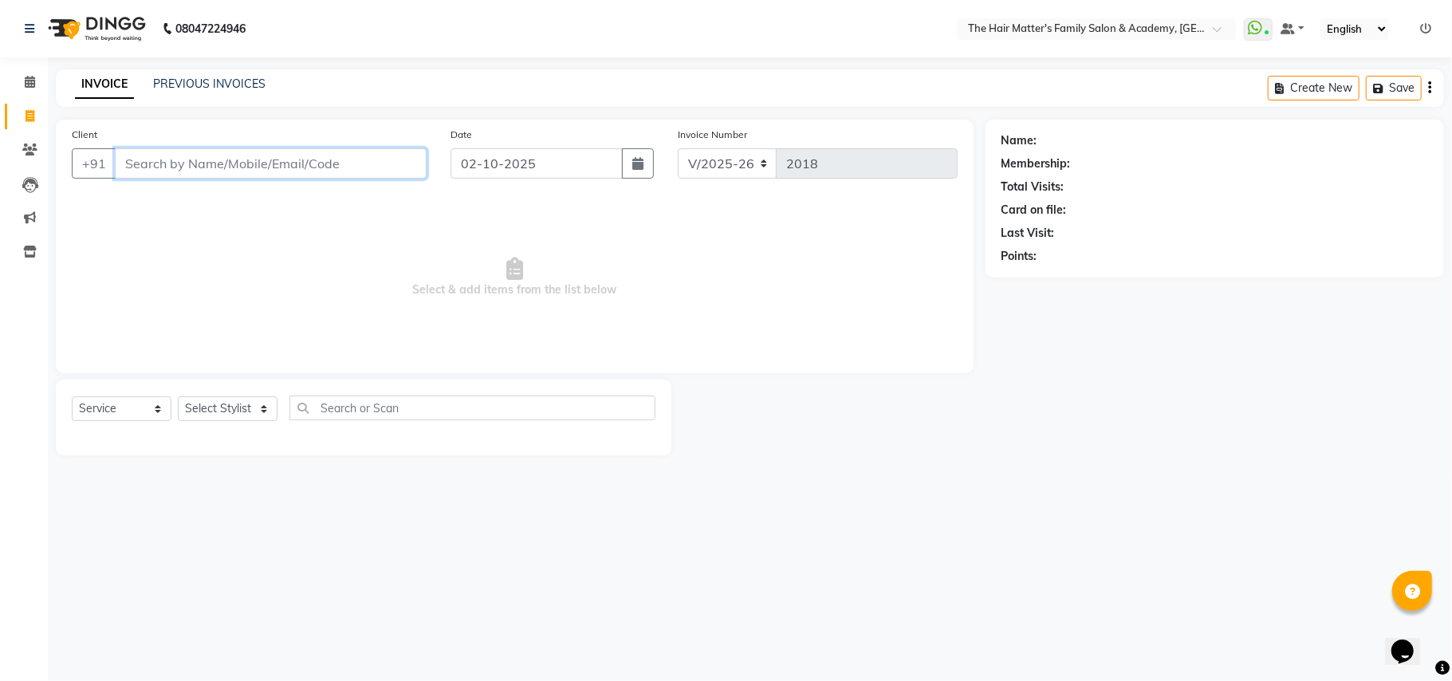
paste input "86900 08173"
click at [176, 160] on input "86900 08173" at bounding box center [230, 163] width 230 height 30
click at [170, 160] on input "86900 08173" at bounding box center [230, 163] width 230 height 30
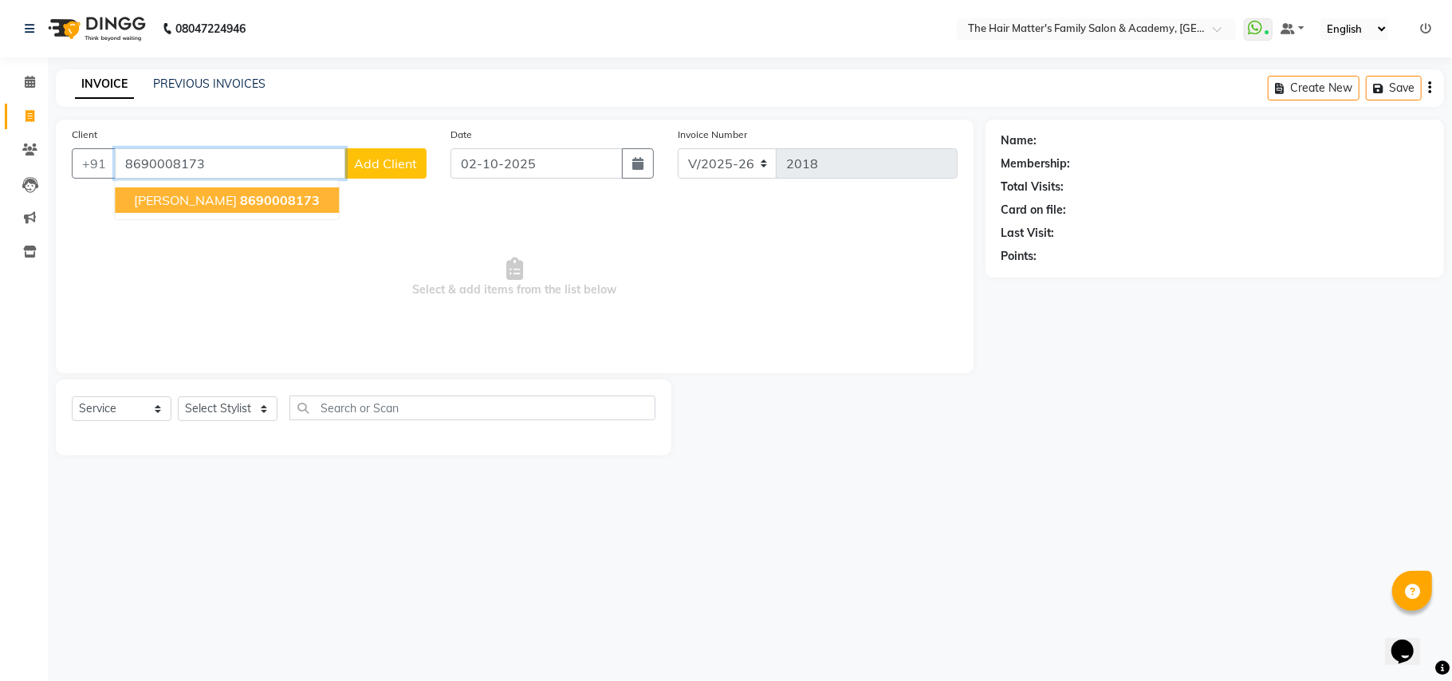
click at [255, 190] on button "[PERSON_NAME] 8690008173" at bounding box center [227, 200] width 224 height 26
type input "8690008173"
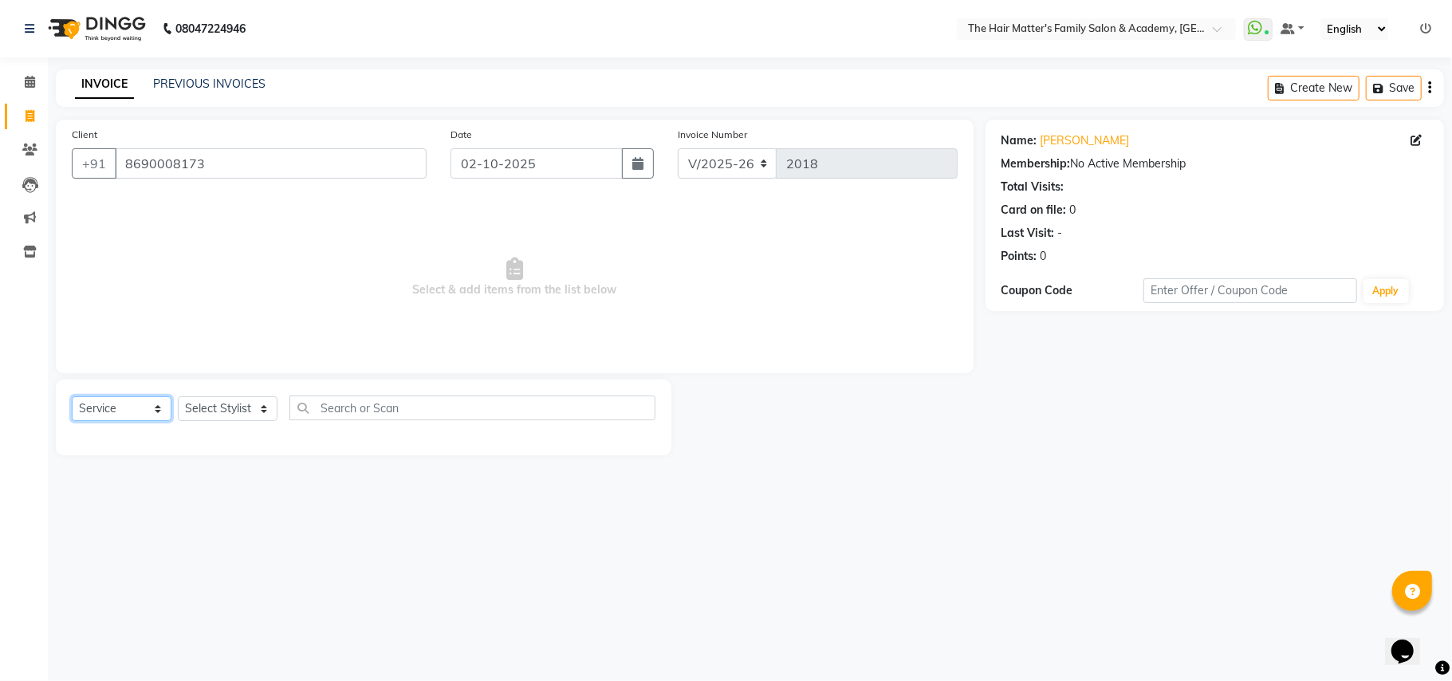
click at [144, 409] on select "Select Service Product Membership Package Voucher Prepaid Gift Card" at bounding box center [122, 408] width 100 height 25
click at [72, 396] on select "Select Service Product Membership Package Voucher Prepaid Gift Card" at bounding box center [122, 408] width 100 height 25
click at [189, 400] on select "Select Stylist DIVY SIR HARSH SIR HIMESH SIR. MAYANK SIR [PERSON_NAME] SIR" at bounding box center [228, 408] width 100 height 25
select select "42572"
click at [178, 396] on select "Select Stylist DIVY SIR HARSH SIR HIMESH SIR. MAYANK SIR [PERSON_NAME] SIR" at bounding box center [228, 408] width 100 height 25
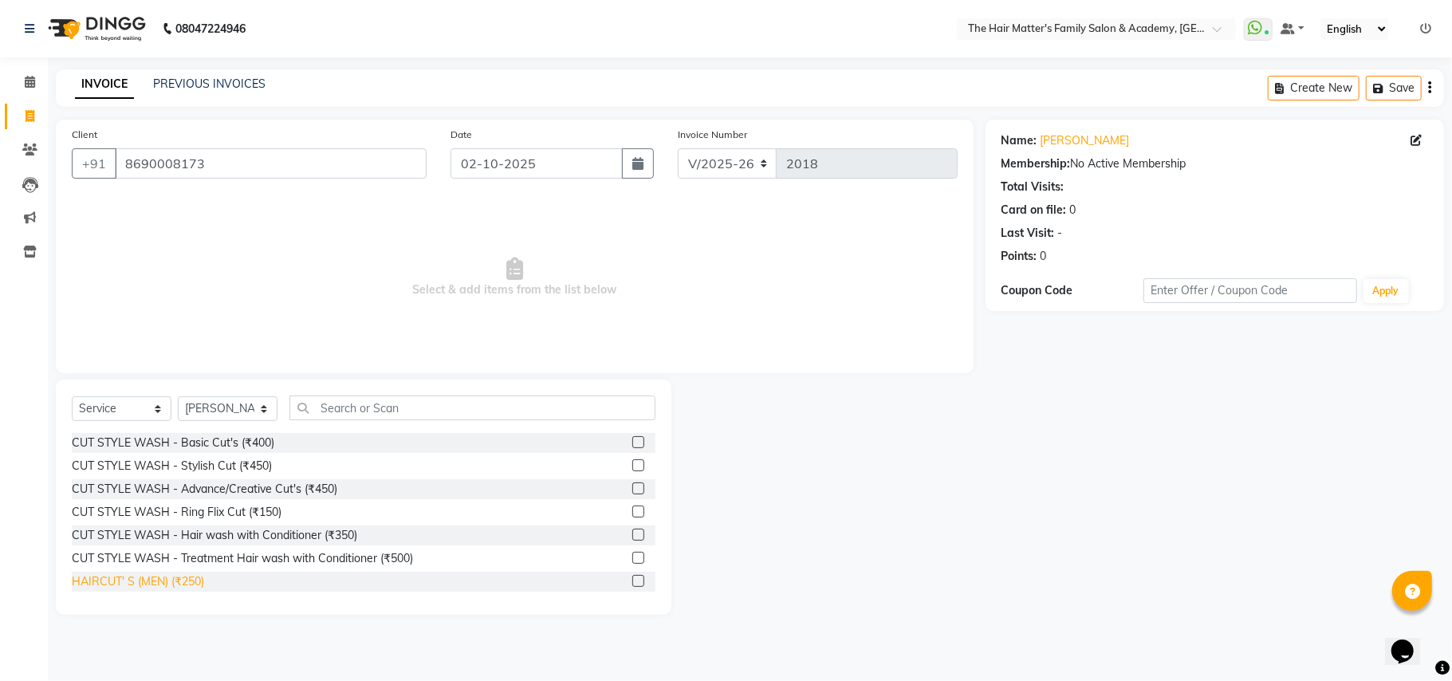
click at [185, 581] on div "HAIRCUT' S (MEN) (₹250)" at bounding box center [138, 581] width 132 height 17
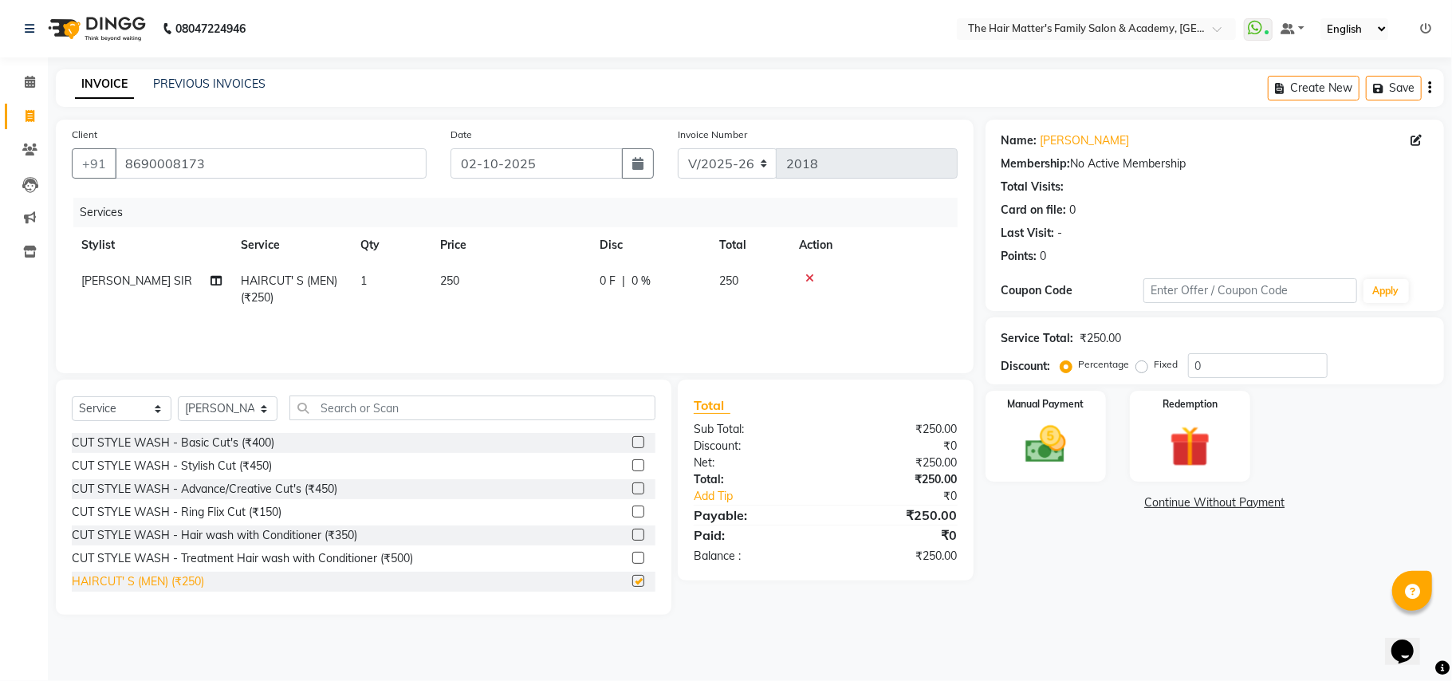
checkbox input "false"
click at [1029, 361] on div "Discount:" at bounding box center [1026, 366] width 49 height 17
click at [1038, 422] on img at bounding box center [1045, 444] width 69 height 49
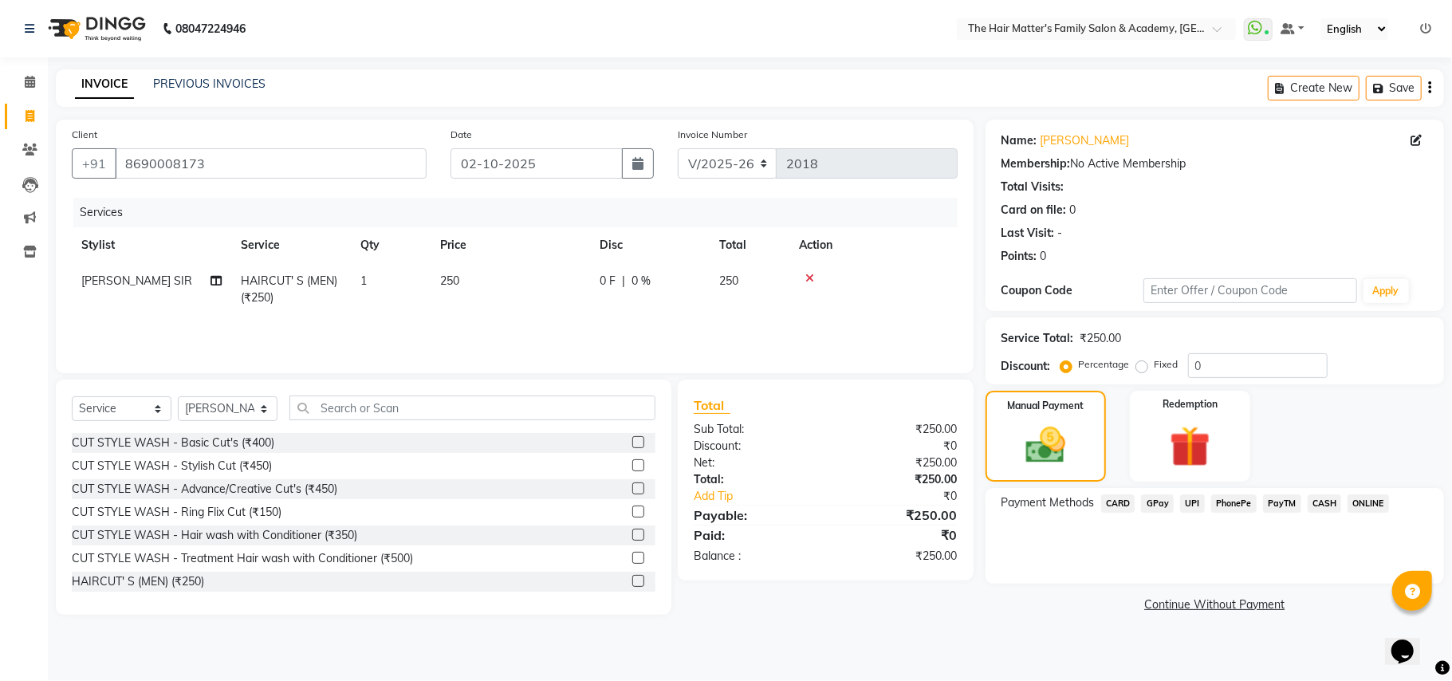
click at [1188, 502] on span "UPI" at bounding box center [1192, 503] width 25 height 18
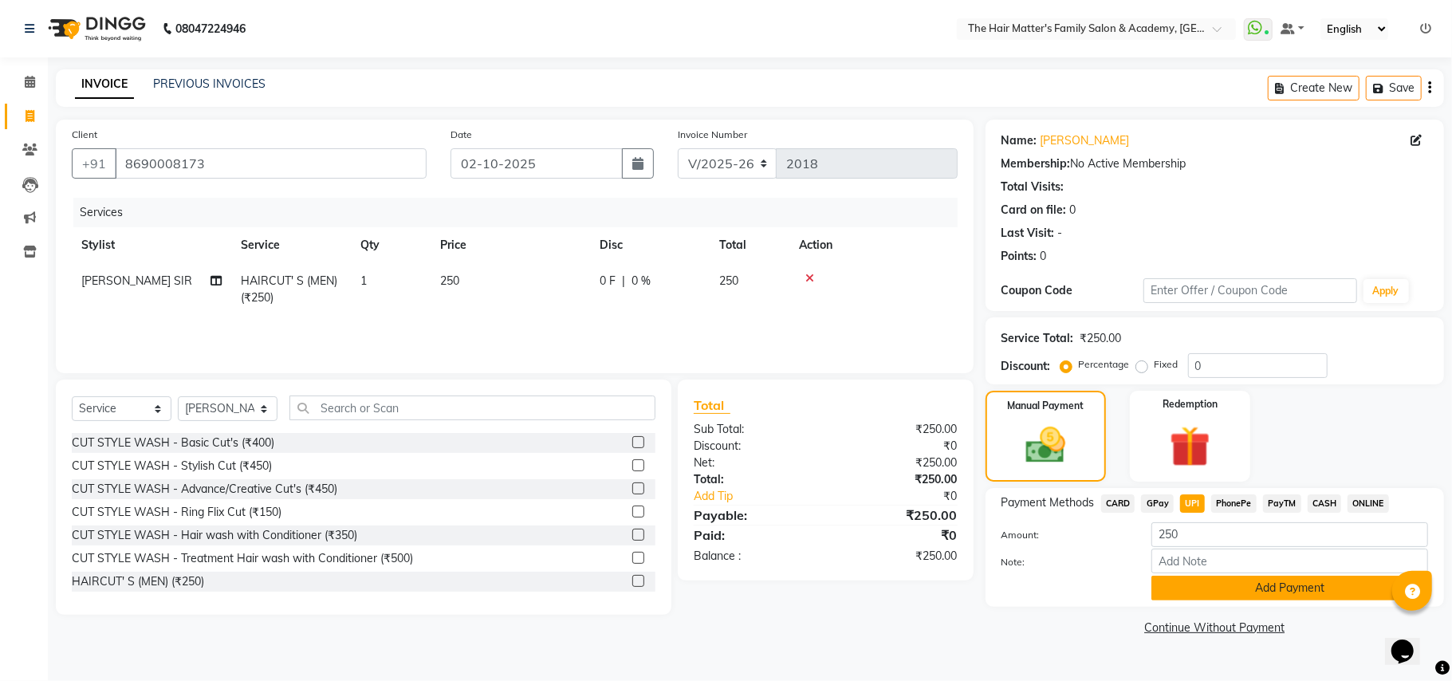
click at [1274, 585] on button "Add Payment" at bounding box center [1290, 588] width 277 height 25
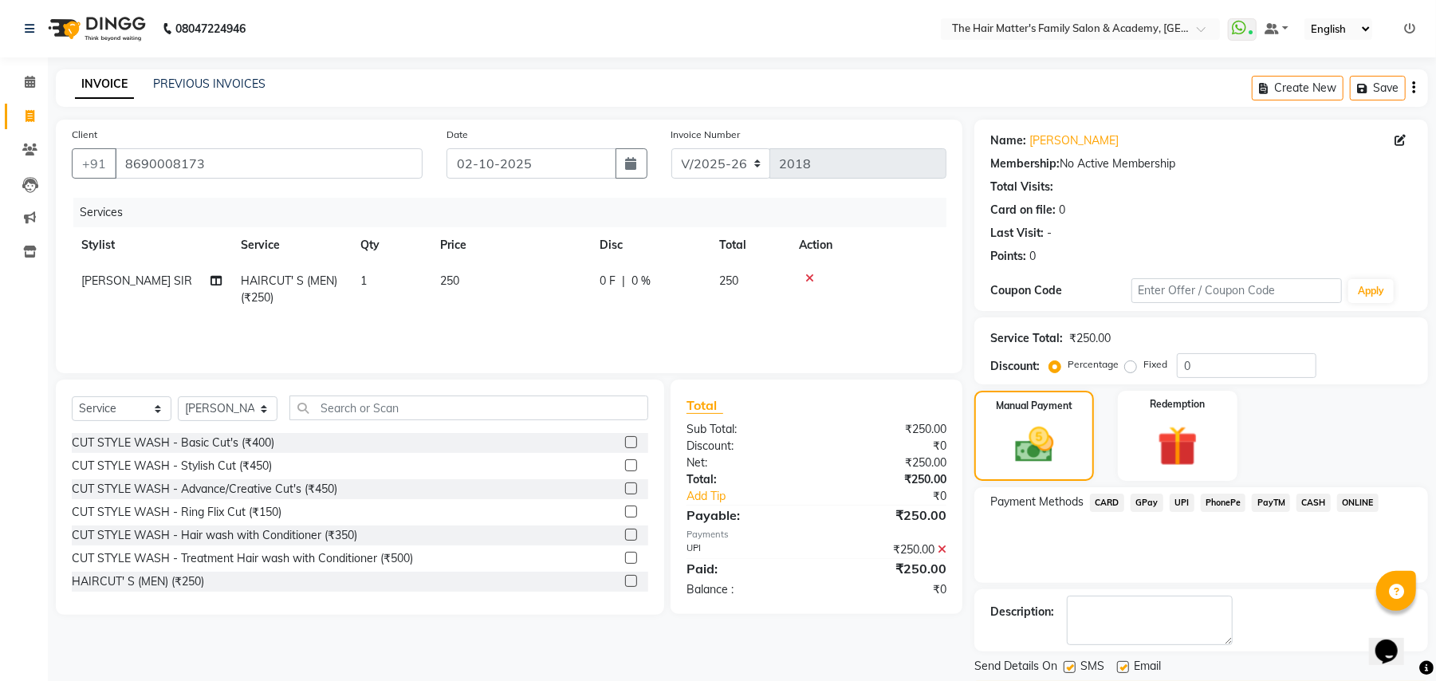
scroll to position [49, 0]
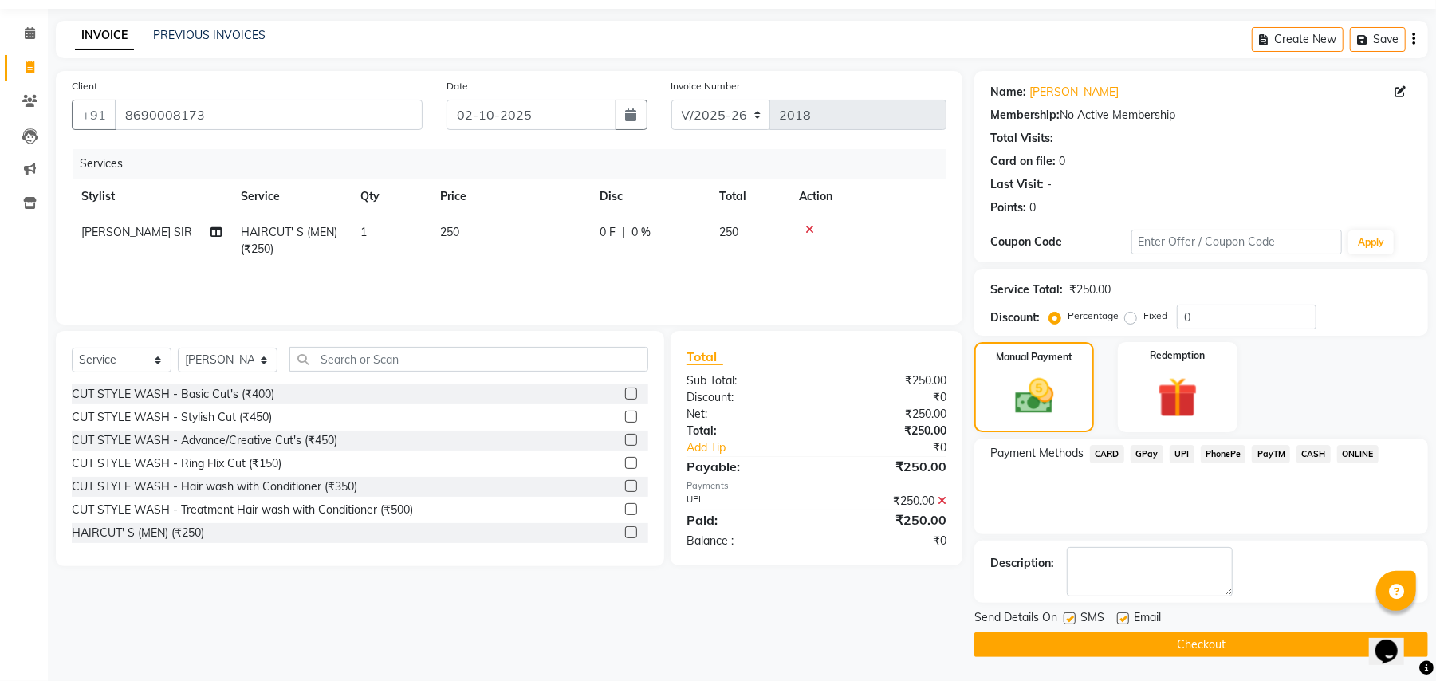
click at [1293, 652] on button "Checkout" at bounding box center [1202, 644] width 454 height 25
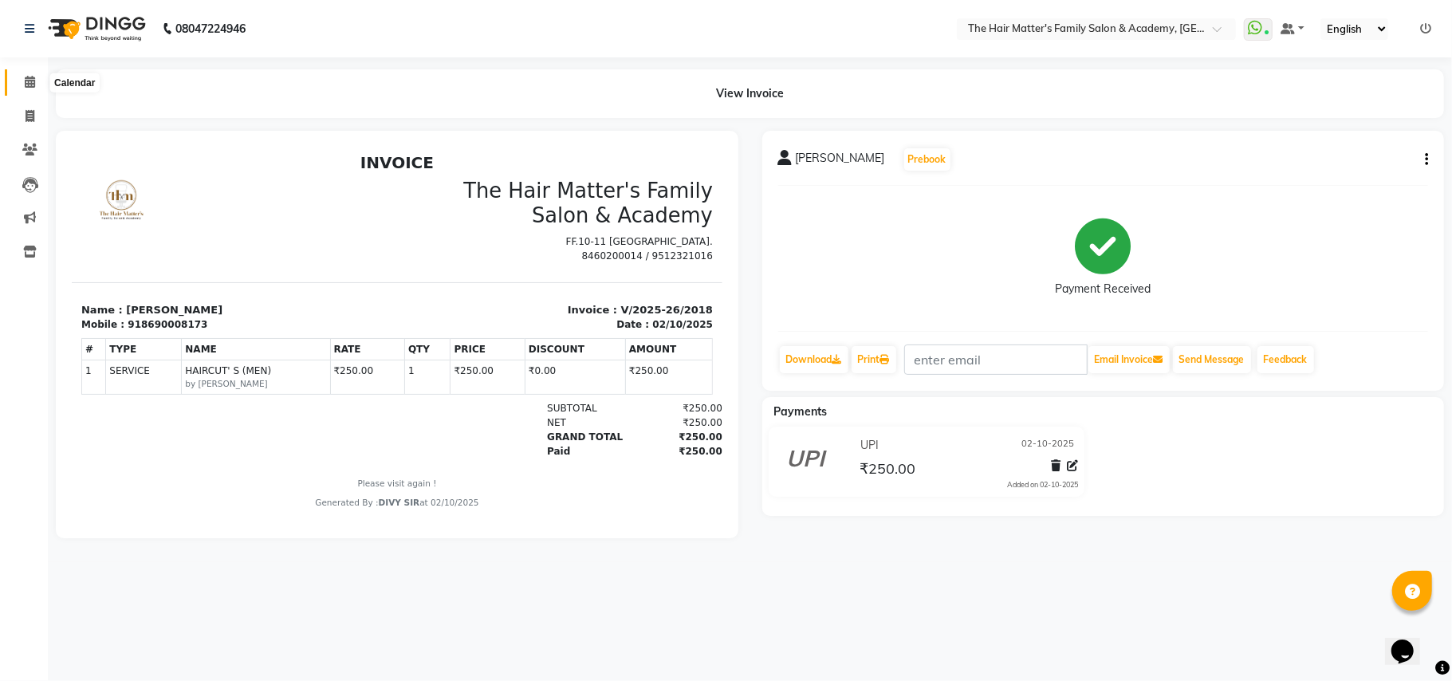
click at [19, 78] on span at bounding box center [30, 82] width 28 height 18
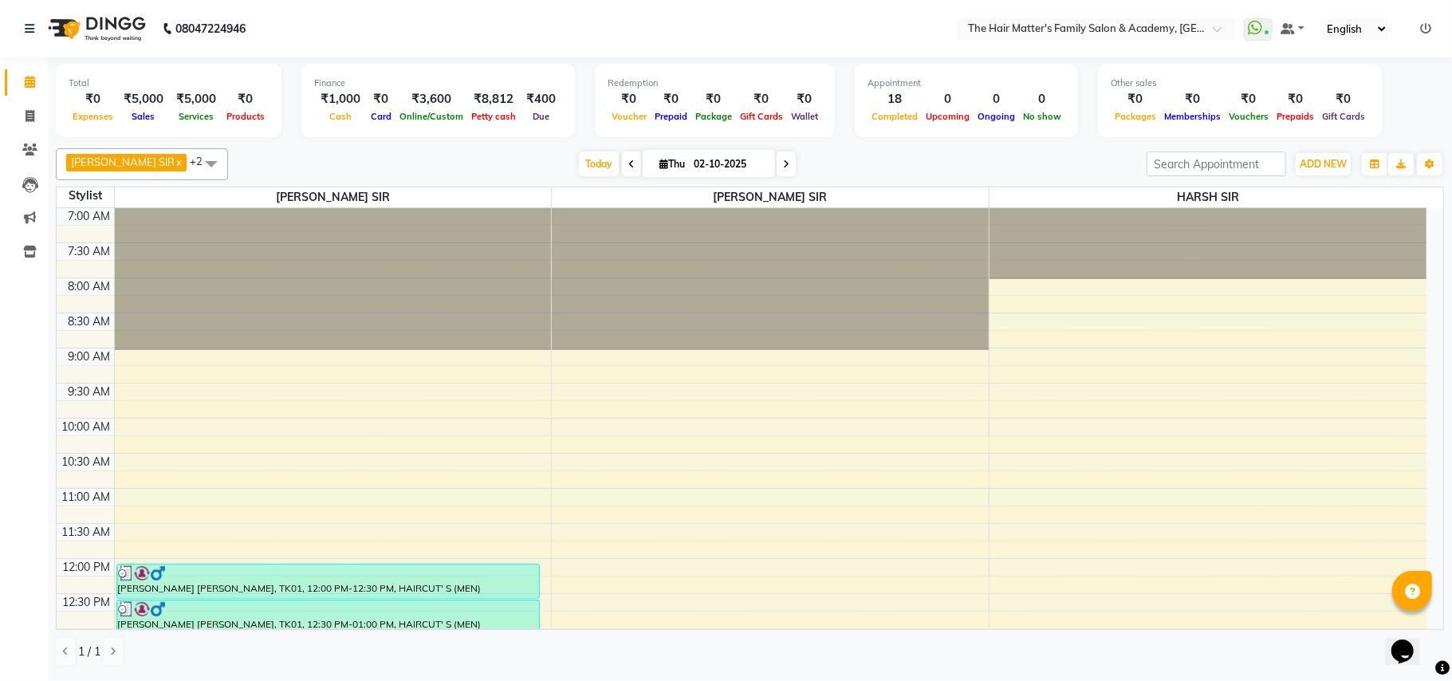
click at [1, 107] on li "Invoice" at bounding box center [24, 117] width 48 height 34
click at [22, 105] on link "Invoice" at bounding box center [24, 117] width 38 height 26
select select "5980"
select select "service"
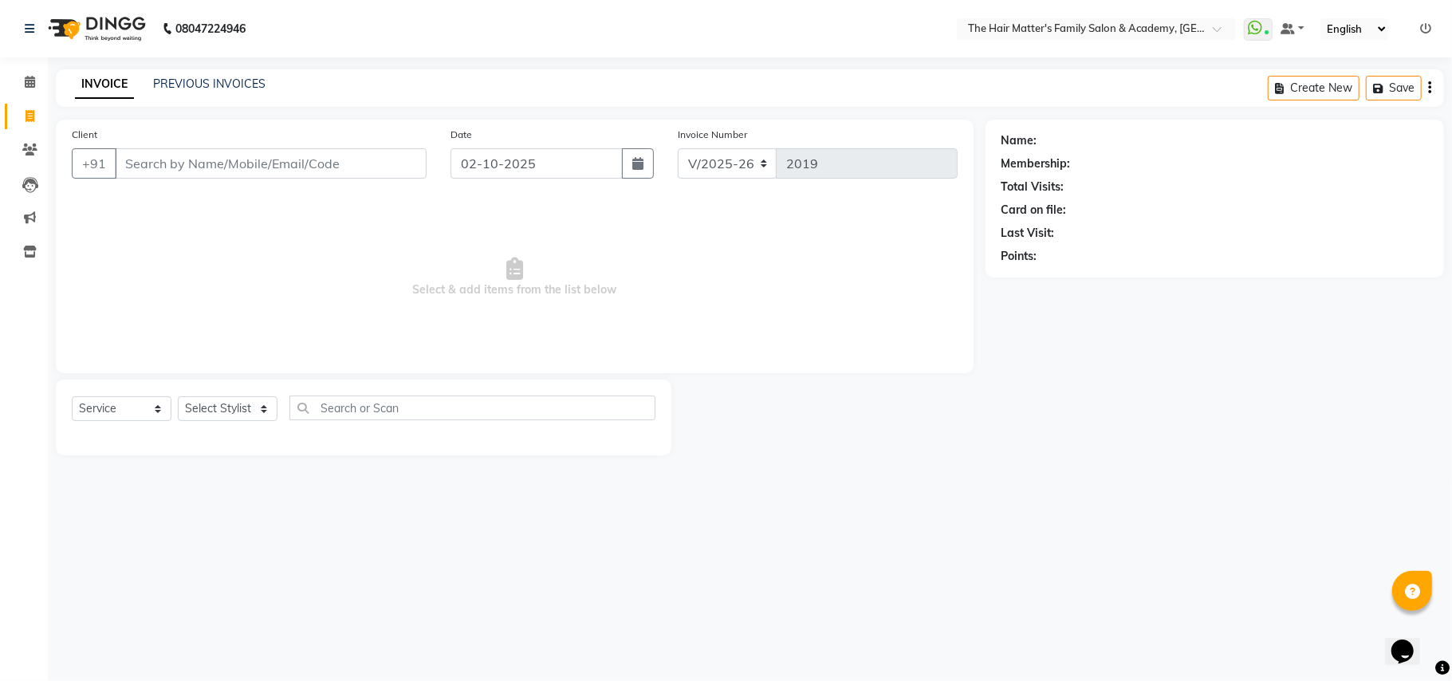
click at [212, 97] on div "INVOICE PREVIOUS INVOICES Create New Save" at bounding box center [750, 87] width 1389 height 37
click at [217, 93] on div "INVOICE PREVIOUS INVOICES" at bounding box center [170, 85] width 229 height 18
click at [230, 81] on link "PREVIOUS INVOICES" at bounding box center [209, 84] width 112 height 14
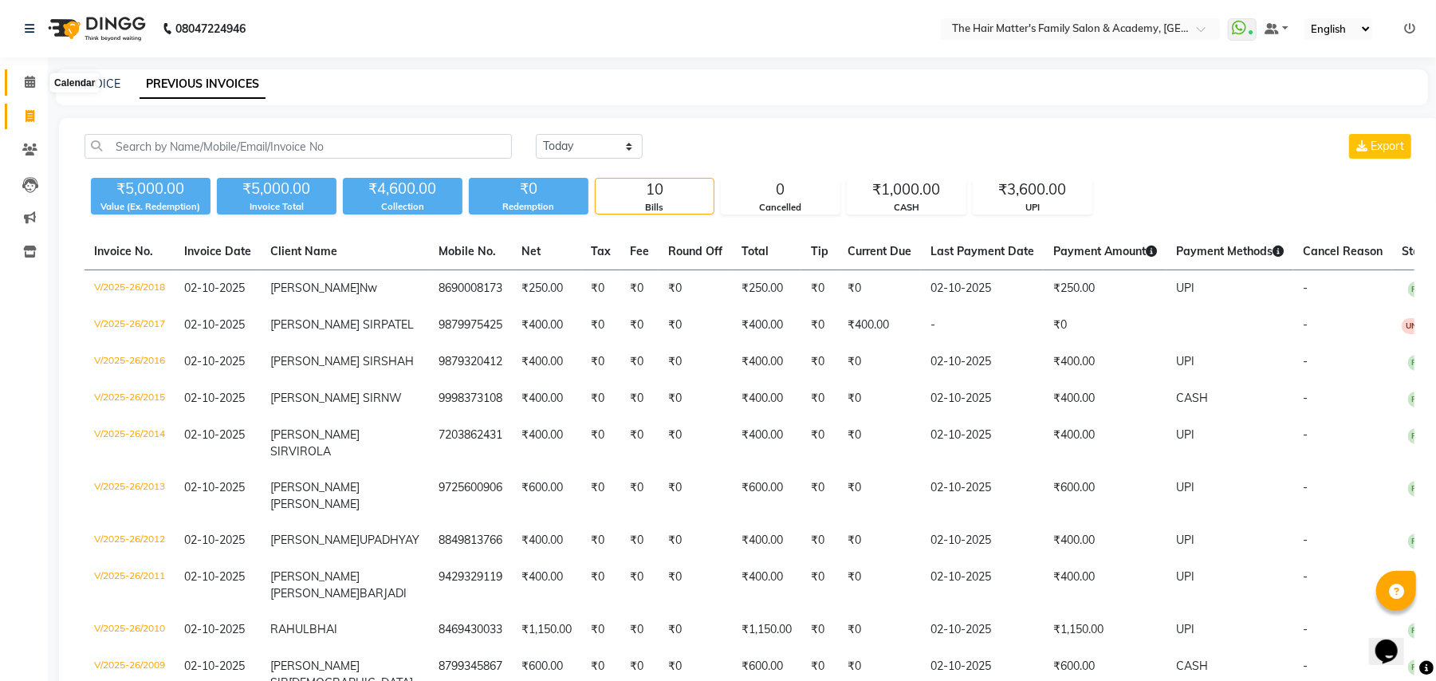
click at [25, 80] on icon at bounding box center [30, 82] width 10 height 12
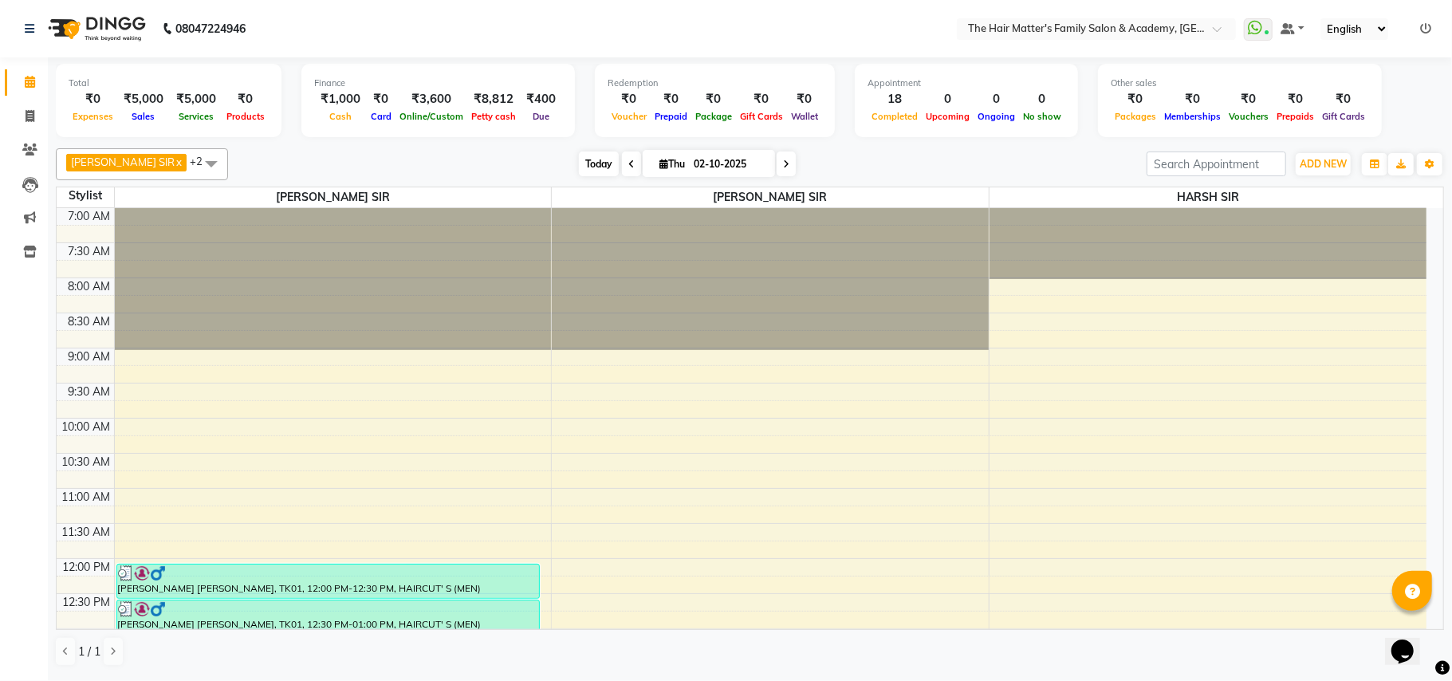
click at [579, 160] on span "Today" at bounding box center [599, 164] width 40 height 25
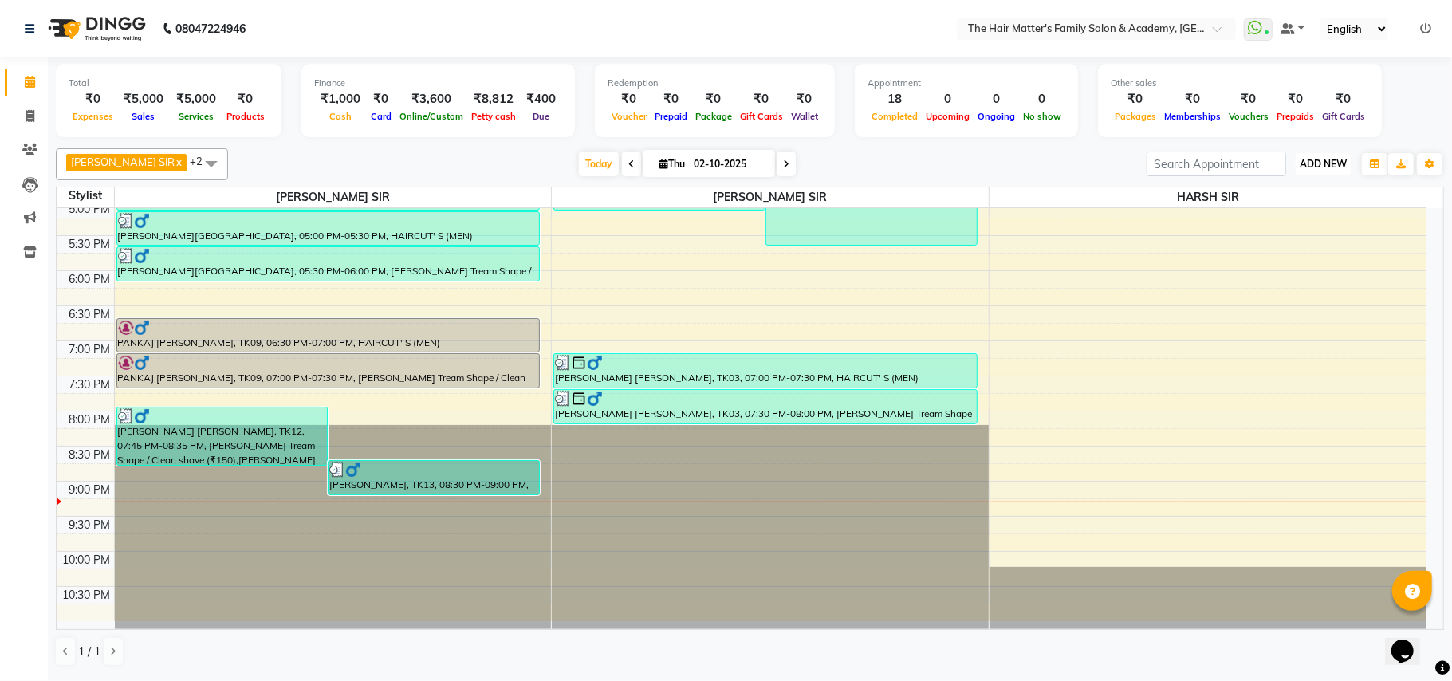
click at [1331, 166] on span "ADD NEW" at bounding box center [1323, 164] width 47 height 12
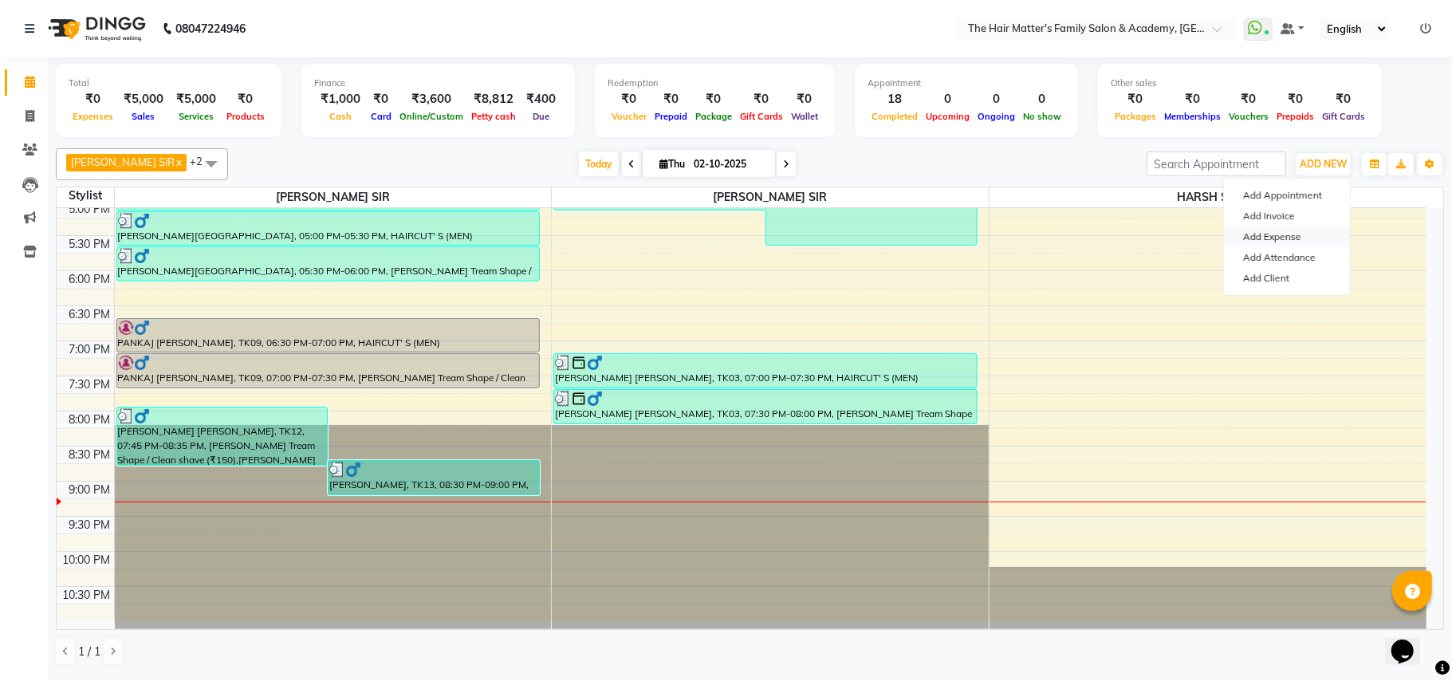
click at [1295, 236] on link "Add Expense" at bounding box center [1287, 237] width 126 height 21
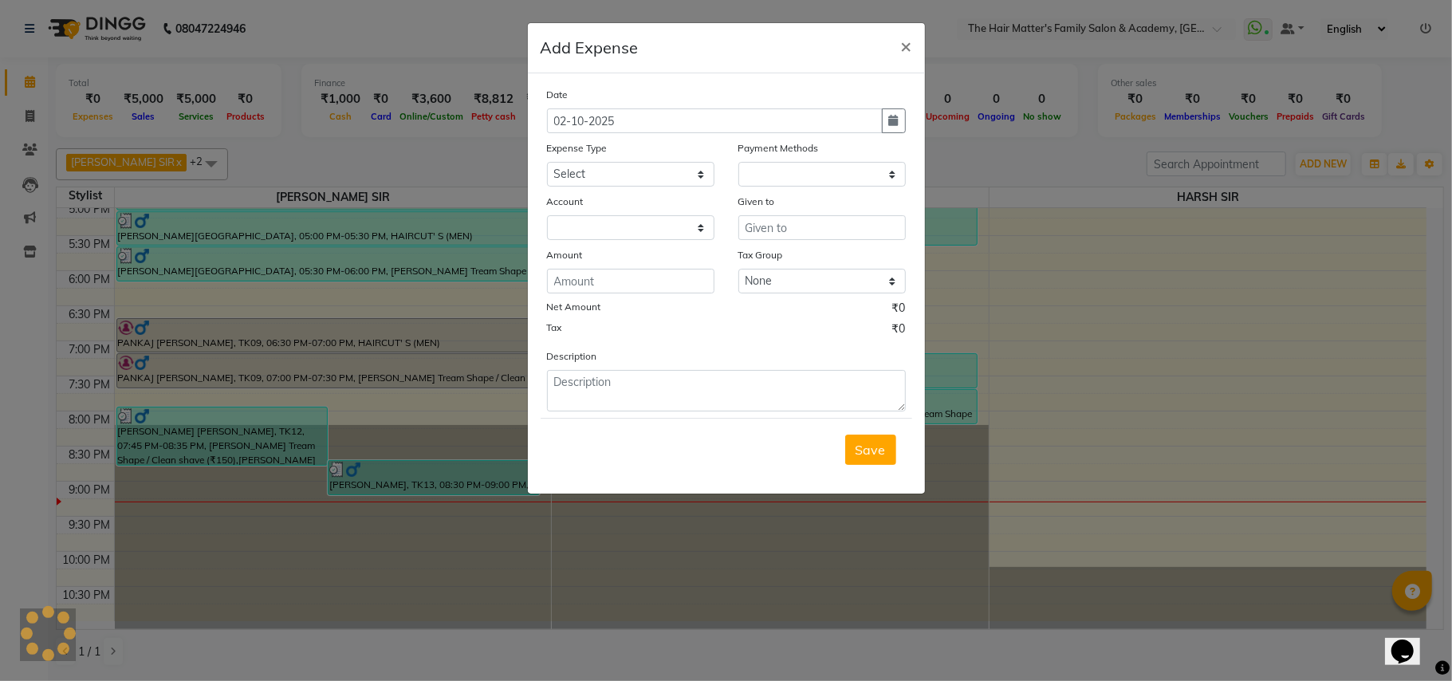
select select "1"
select select "4955"
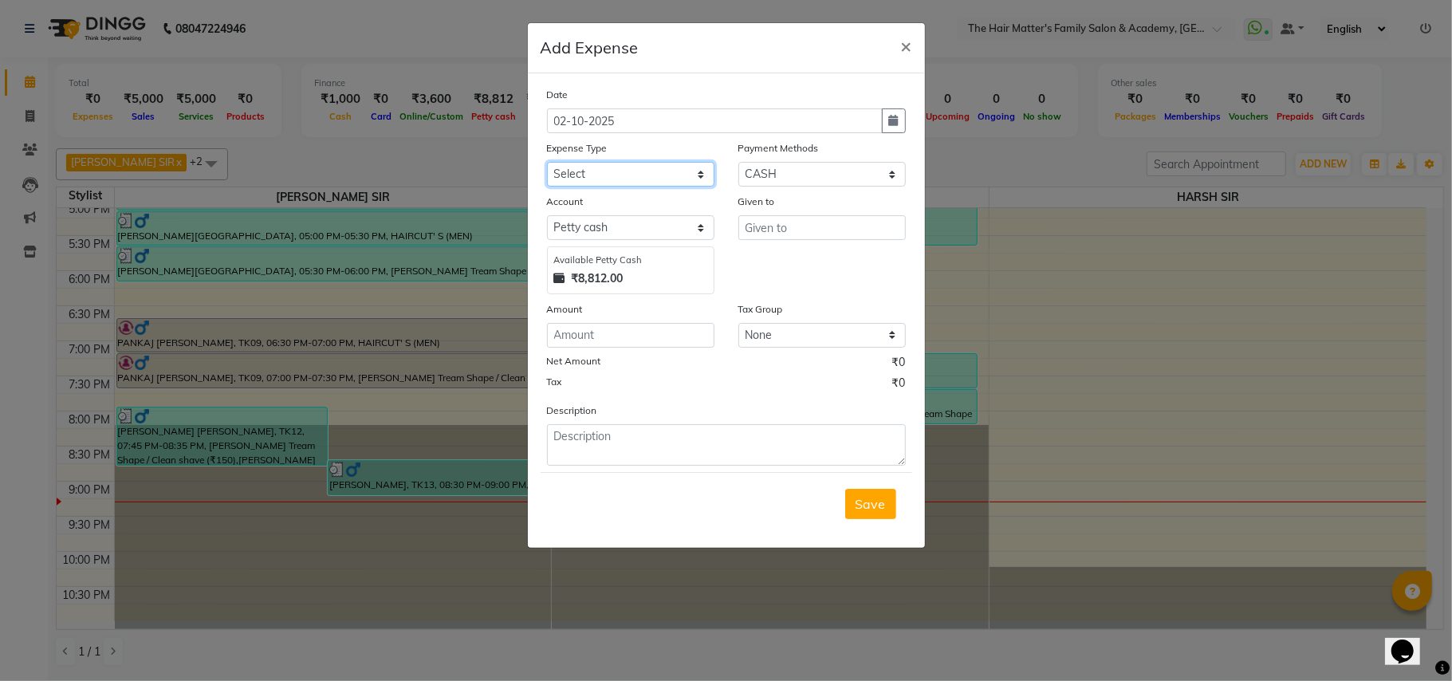
click at [610, 173] on select "Select Advance Salary Bank charges Car maintenance Cash transfer to bank Cash t…" at bounding box center [630, 174] width 167 height 25
select select "17"
click at [547, 162] on select "Select Advance Salary Bank charges Car maintenance Cash transfer to bank Cash t…" at bounding box center [630, 174] width 167 height 25
click at [810, 223] on input "text" at bounding box center [822, 227] width 167 height 25
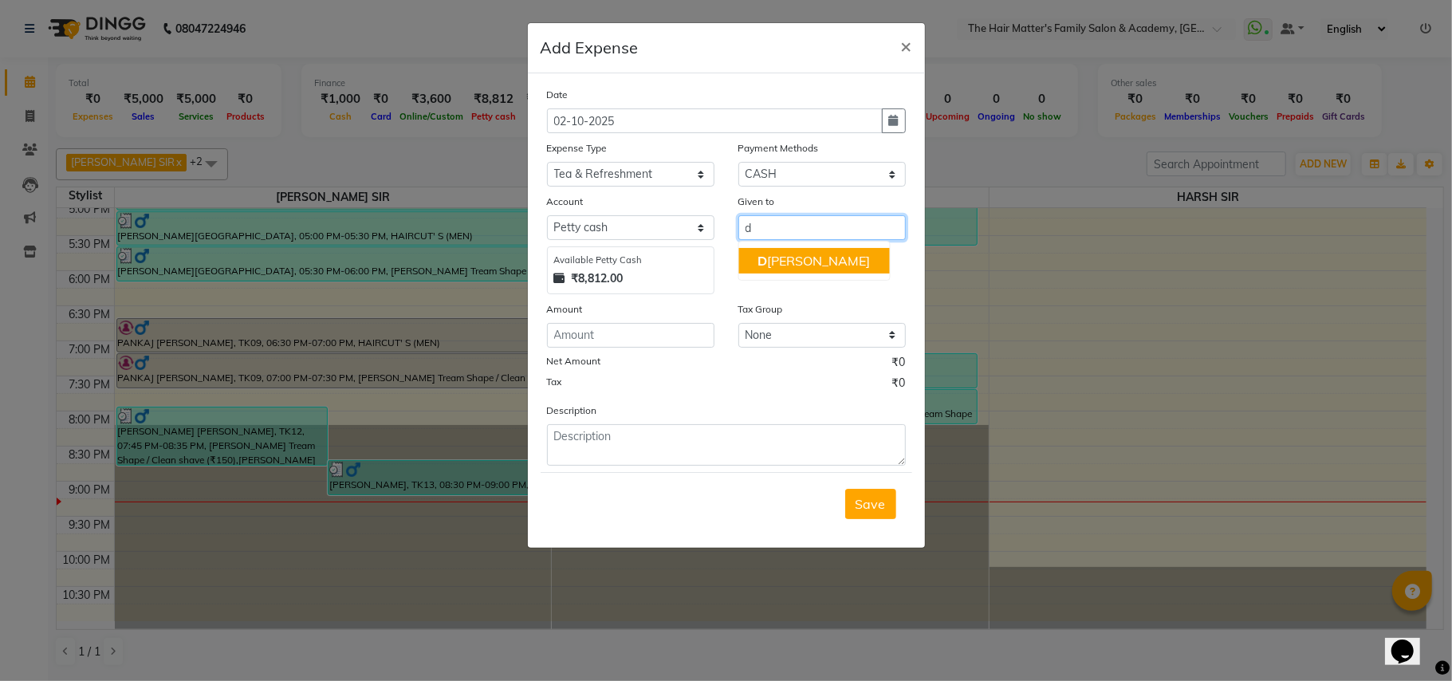
click at [824, 266] on button "D [PERSON_NAME]" at bounding box center [814, 261] width 151 height 26
type input "DIVY SIR"
click at [693, 316] on div "Amount" at bounding box center [630, 312] width 167 height 22
click at [692, 323] on input "number" at bounding box center [630, 335] width 167 height 25
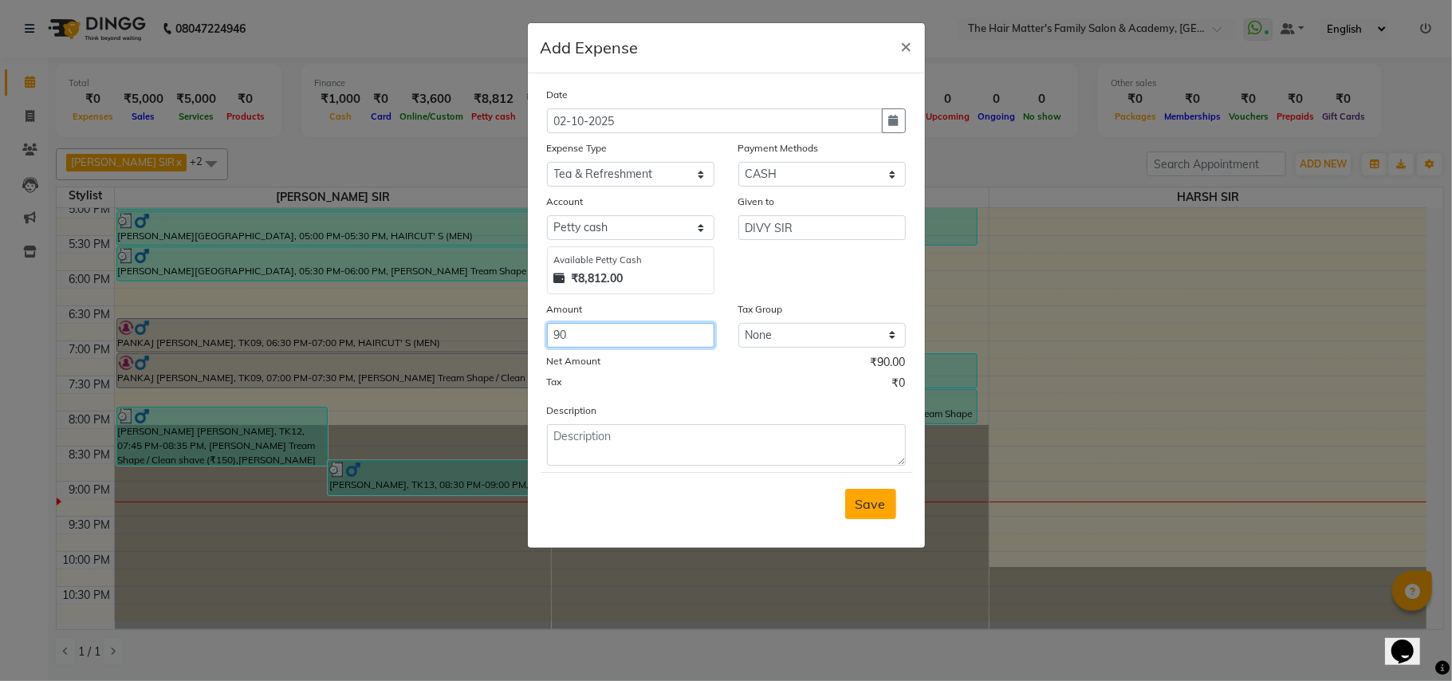
type input "90"
click at [869, 506] on span "Save" at bounding box center [871, 504] width 30 height 16
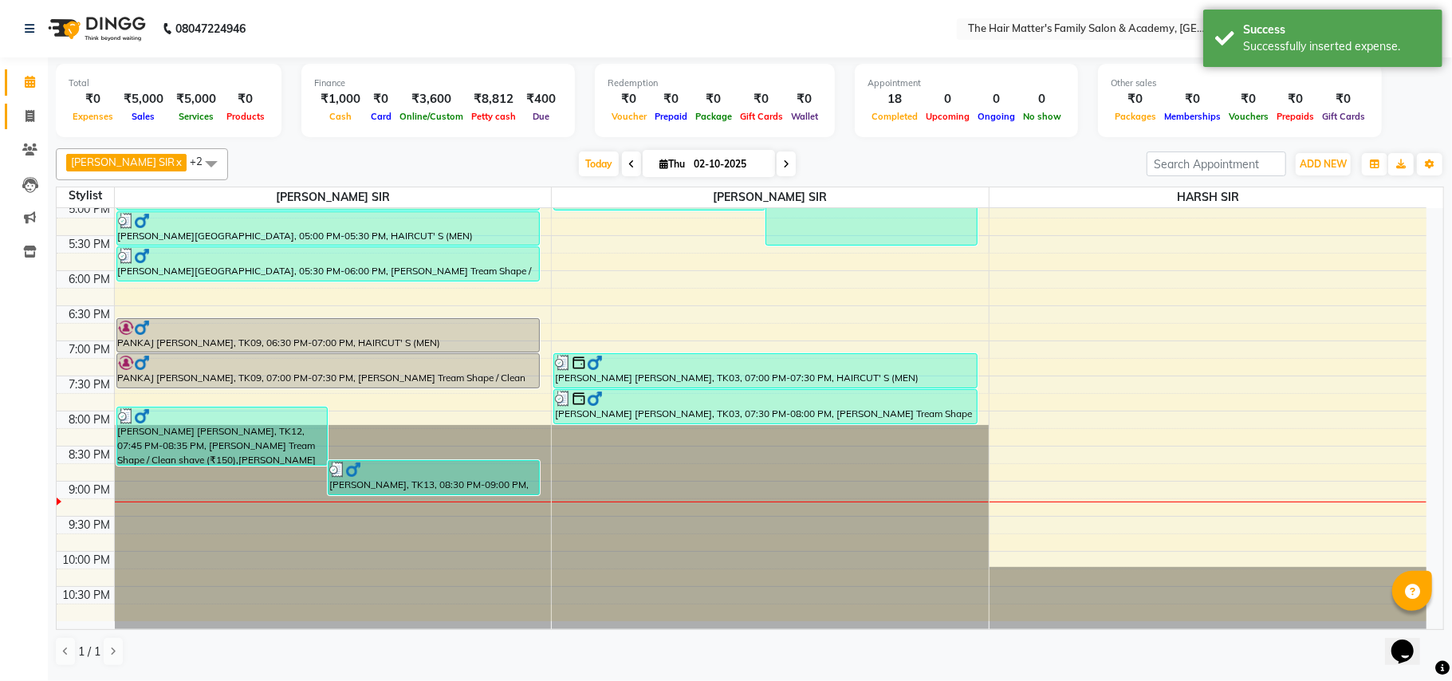
click at [13, 109] on link "Invoice" at bounding box center [24, 117] width 38 height 26
select select "5980"
select select "service"
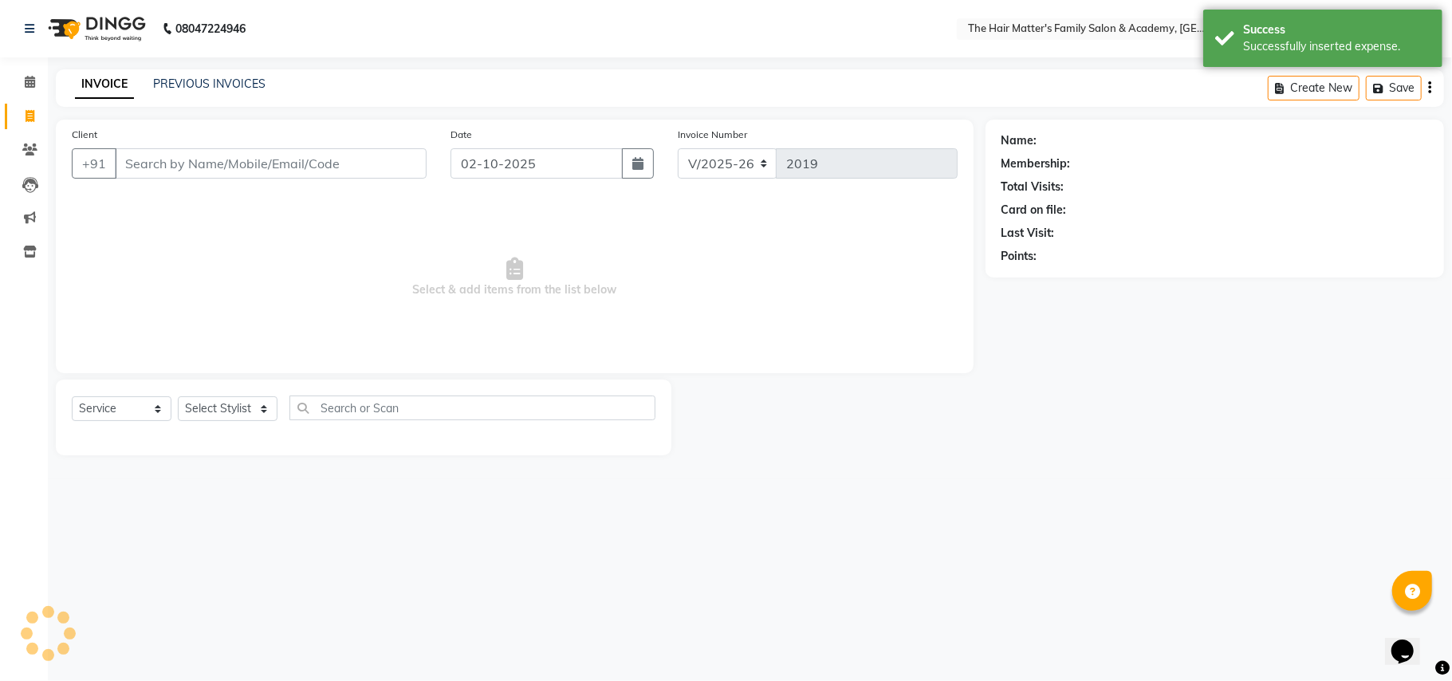
click at [179, 73] on div "INVOICE PREVIOUS INVOICES Create New Save" at bounding box center [750, 87] width 1389 height 37
click at [185, 73] on div "INVOICE PREVIOUS INVOICES Create New Save" at bounding box center [750, 87] width 1389 height 37
click at [199, 88] on link "PREVIOUS INVOICES" at bounding box center [209, 84] width 112 height 14
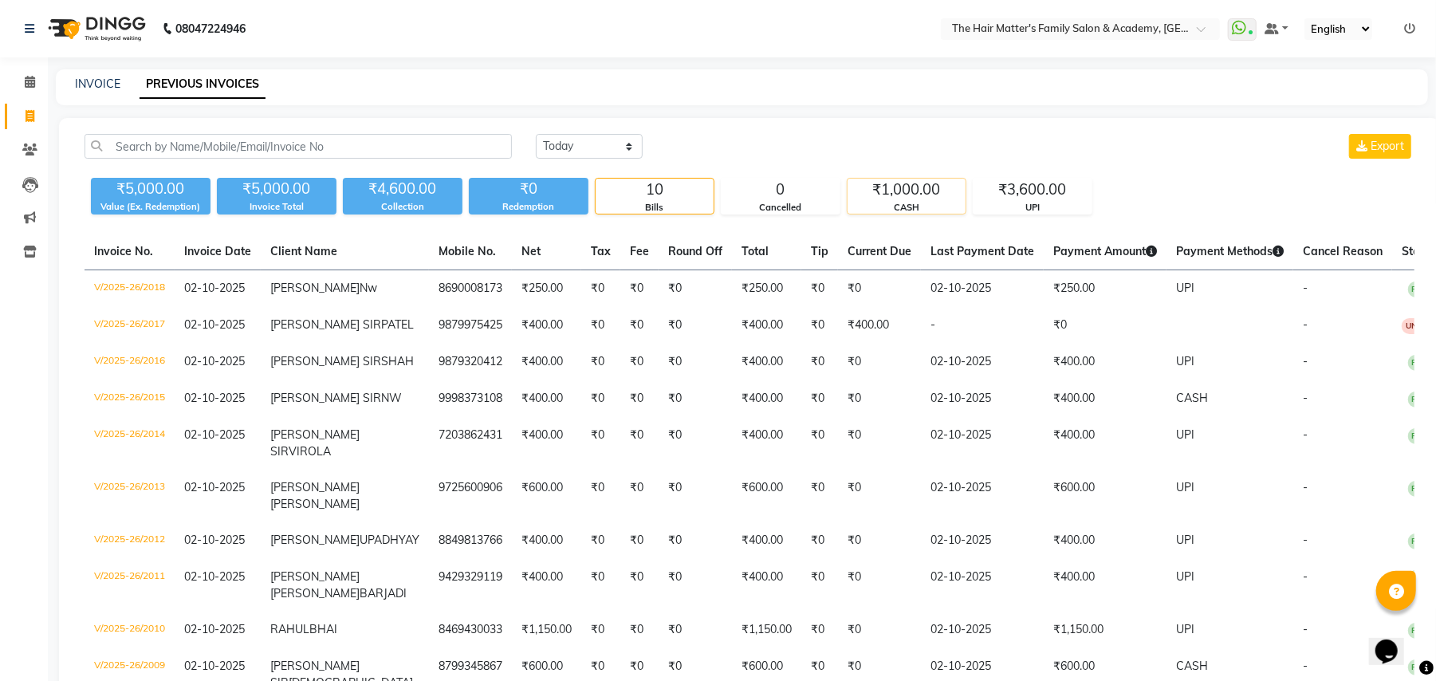
click at [884, 201] on div "CASH" at bounding box center [907, 208] width 118 height 14
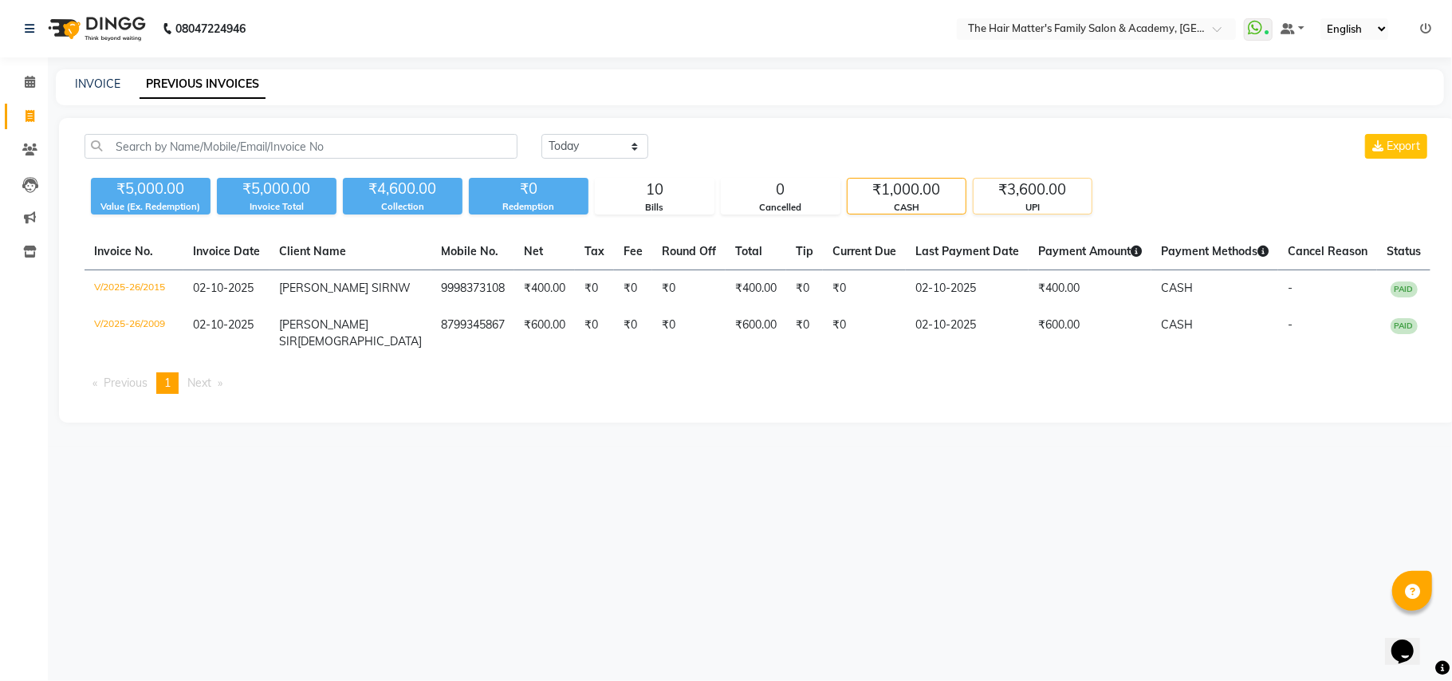
click at [1003, 202] on div "UPI" at bounding box center [1033, 208] width 118 height 14
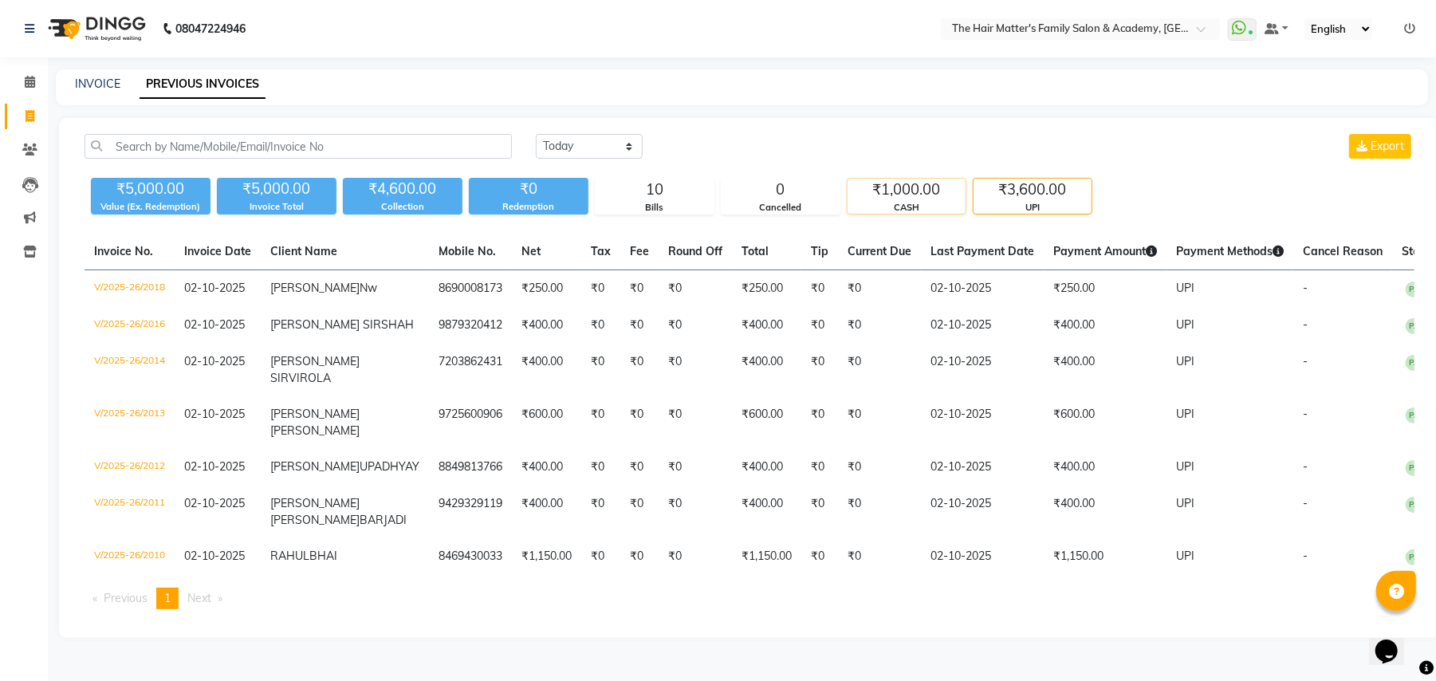
click at [853, 201] on div "CASH" at bounding box center [907, 208] width 118 height 14
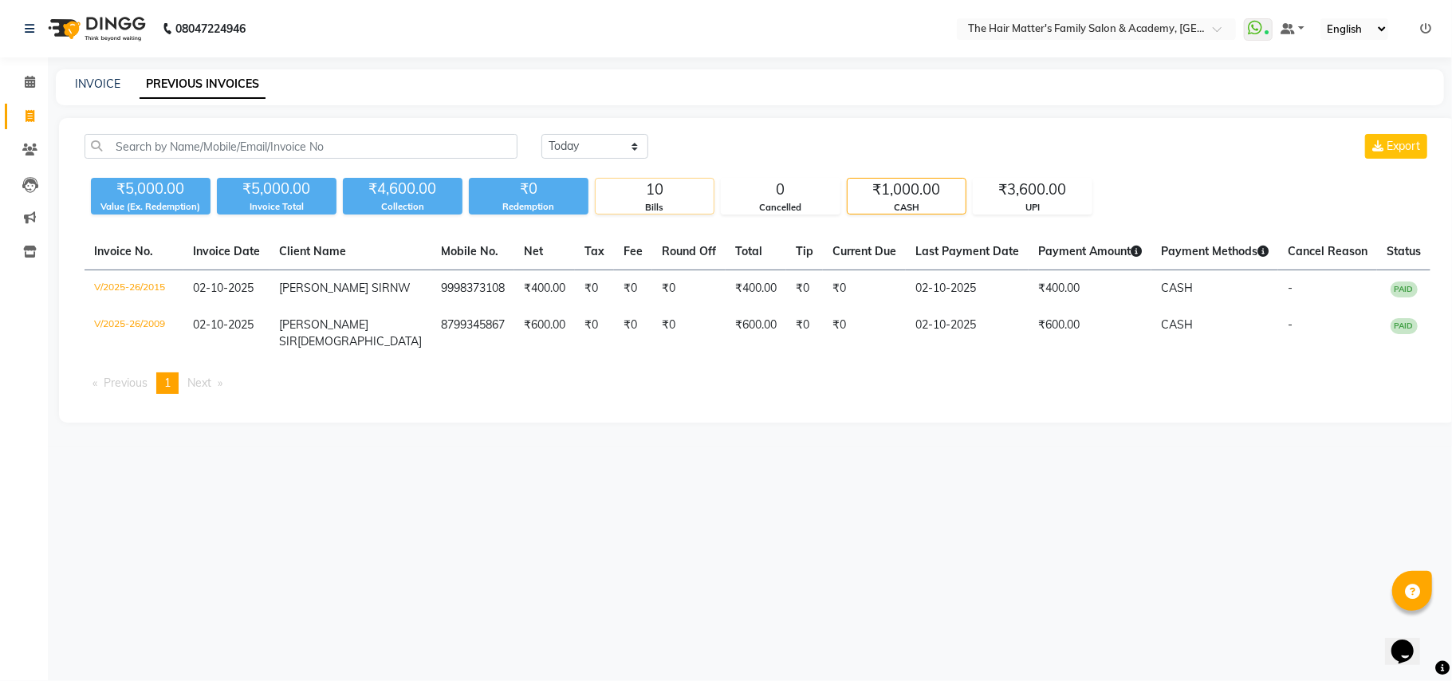
click at [670, 211] on div "Bills" at bounding box center [655, 208] width 118 height 14
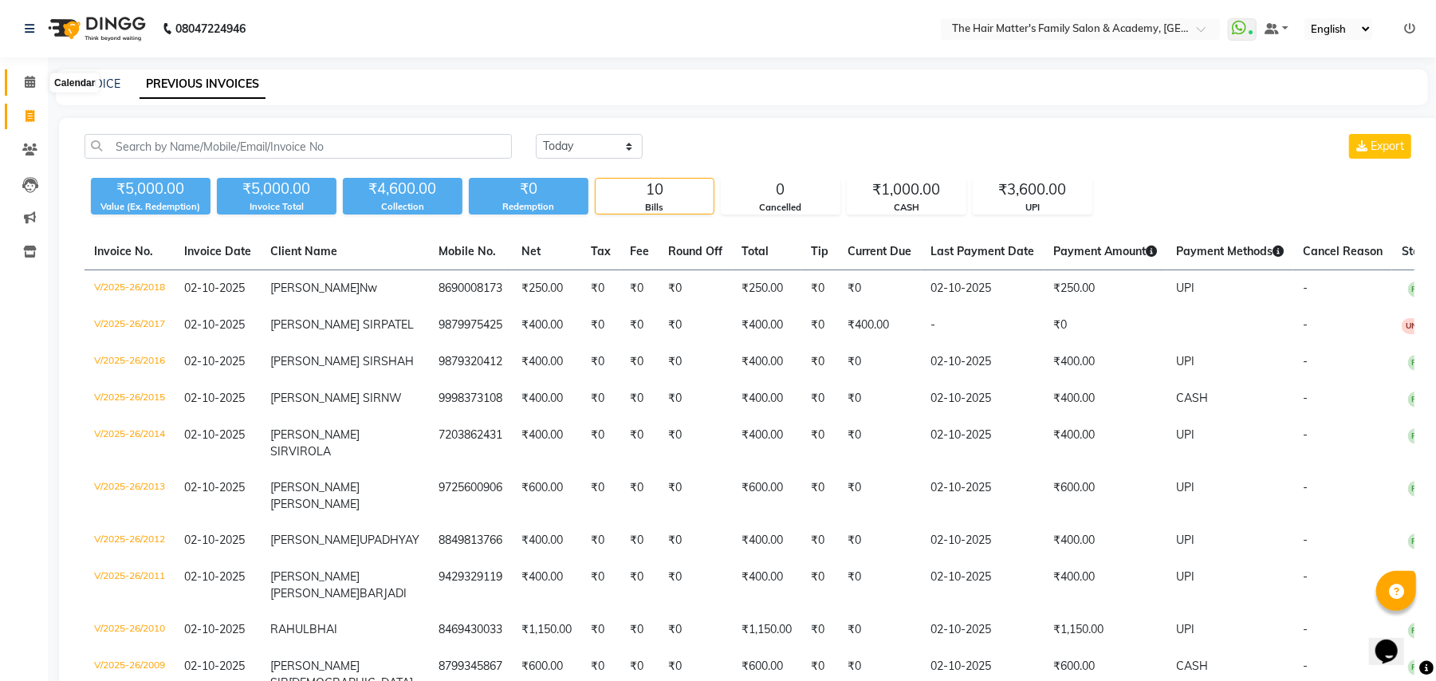
click at [35, 85] on span at bounding box center [30, 82] width 28 height 18
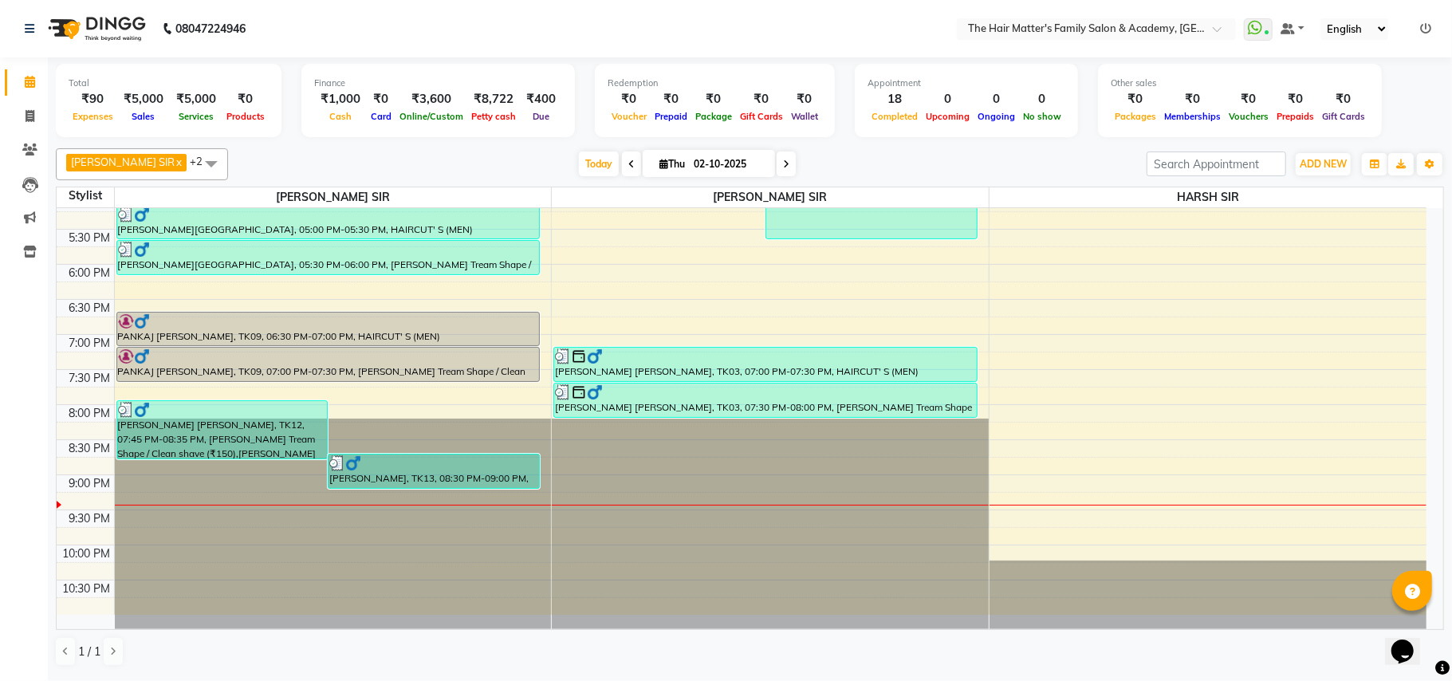
scroll to position [718, 0]
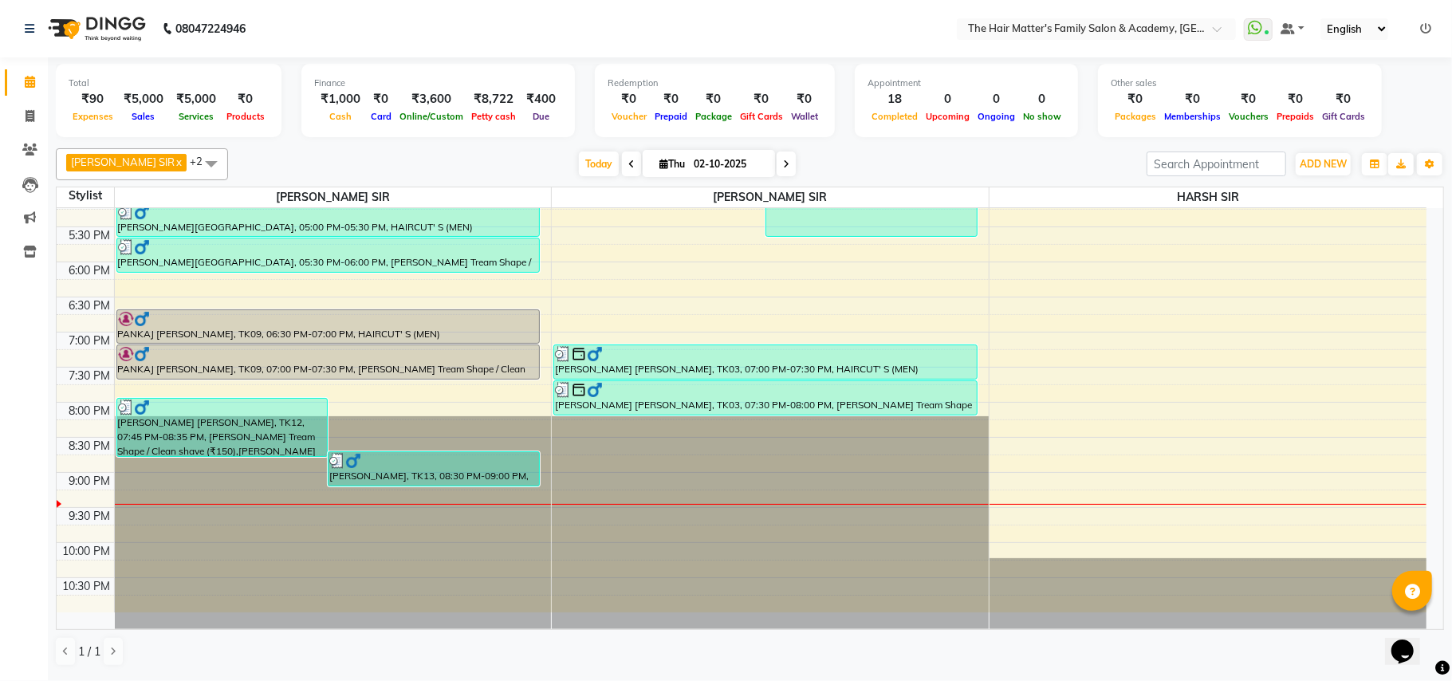
click at [1420, 33] on icon at bounding box center [1425, 28] width 11 height 11
